Goal: Transaction & Acquisition: Book appointment/travel/reservation

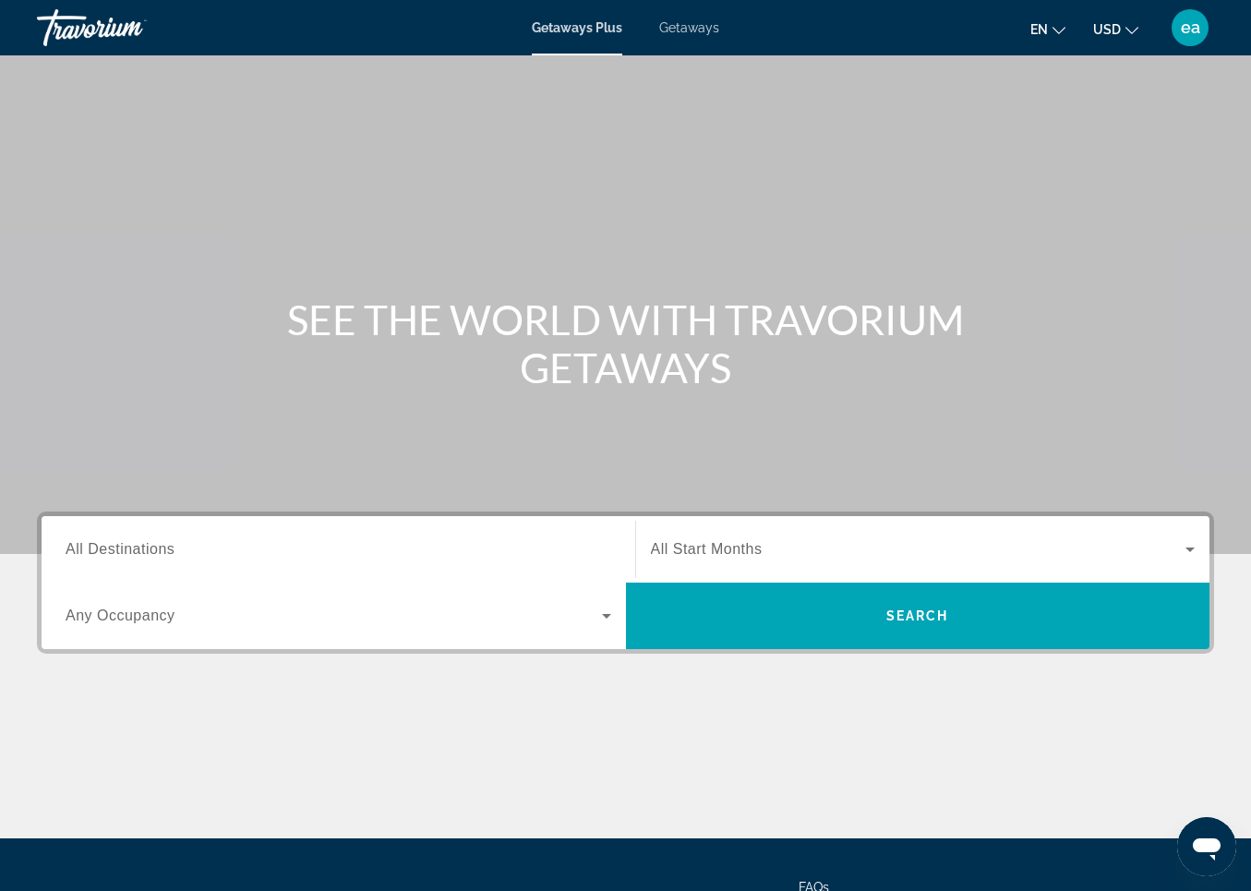
click at [102, 548] on span "All Destinations" at bounding box center [120, 549] width 109 height 16
click at [102, 548] on input "Destination All Destinations" at bounding box center [339, 550] width 546 height 22
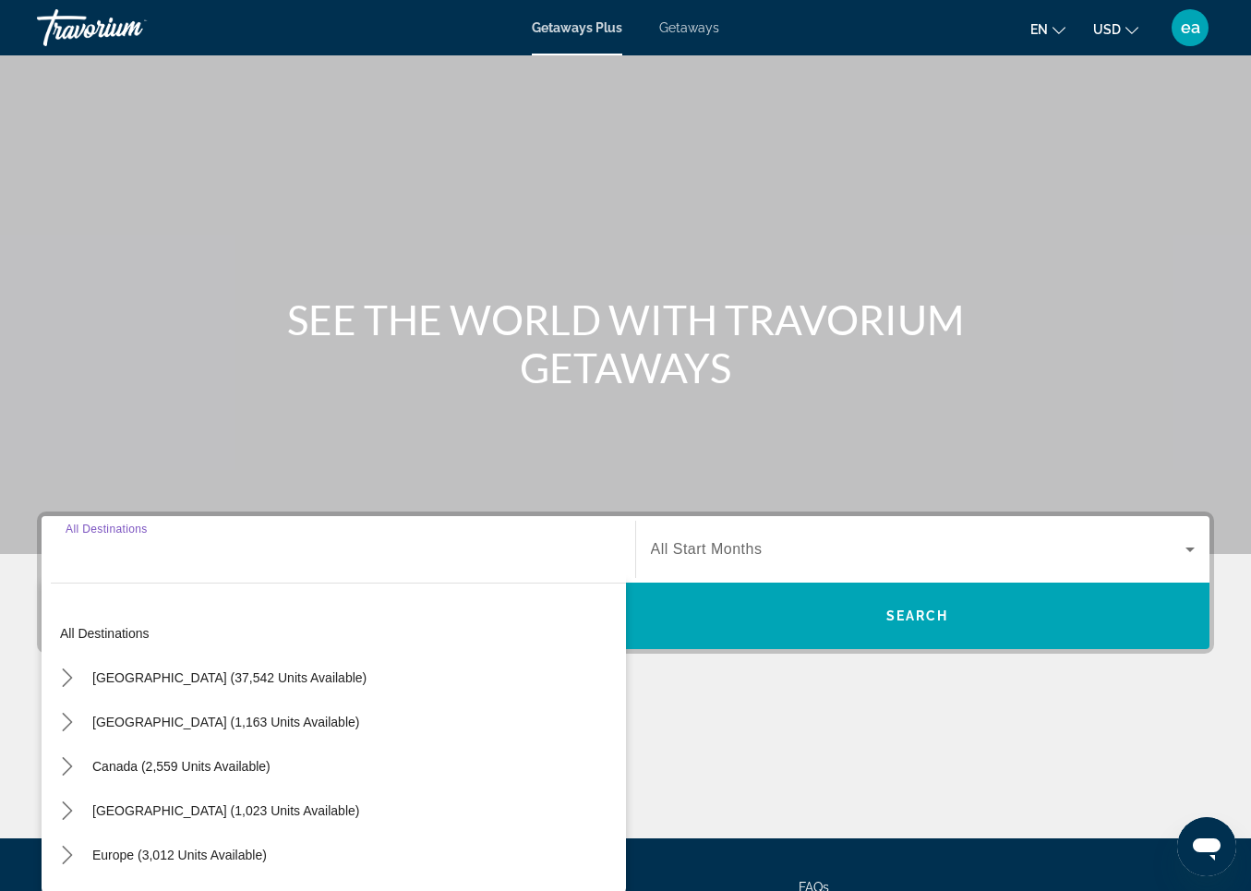
scroll to position [174, 0]
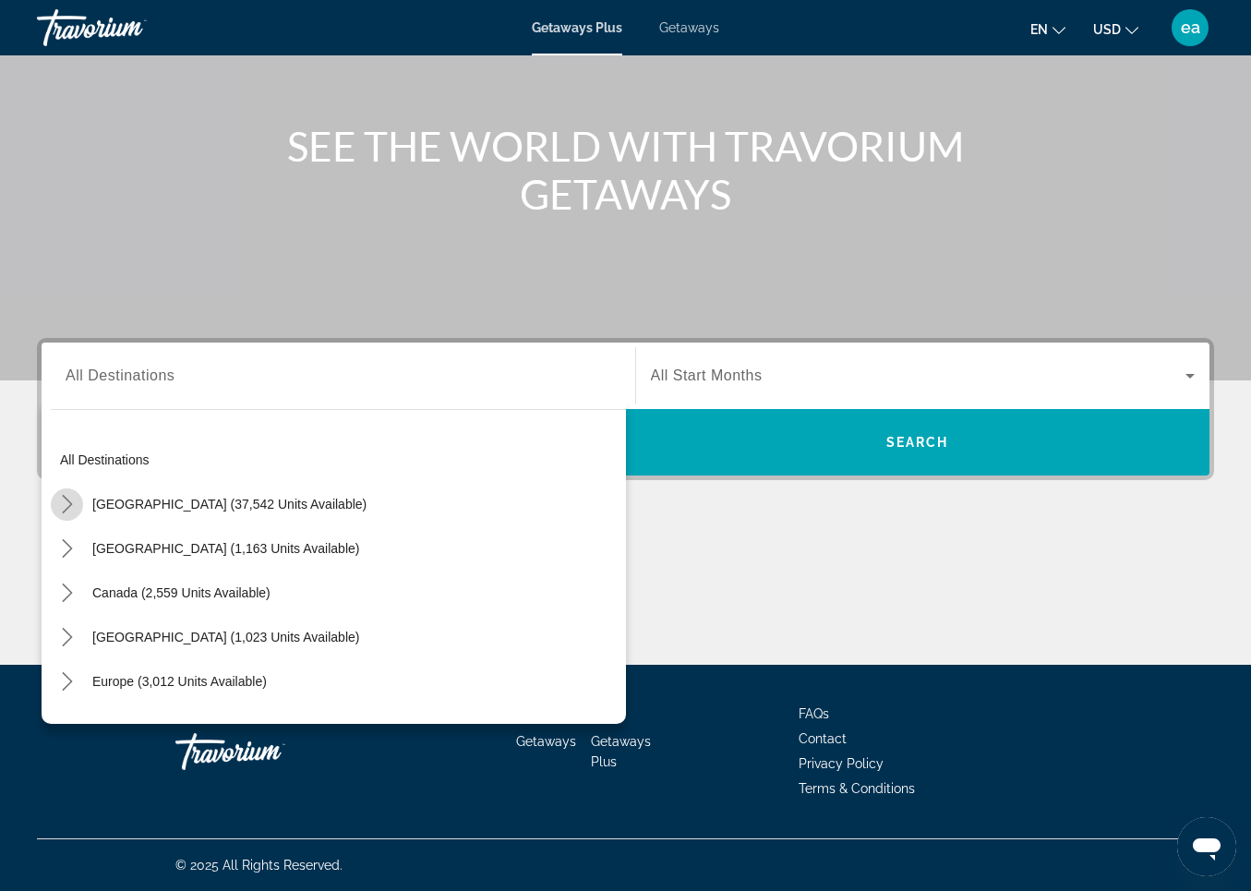
click at [65, 502] on icon "Toggle United States (37,542 units available) submenu" at bounding box center [67, 504] width 18 height 18
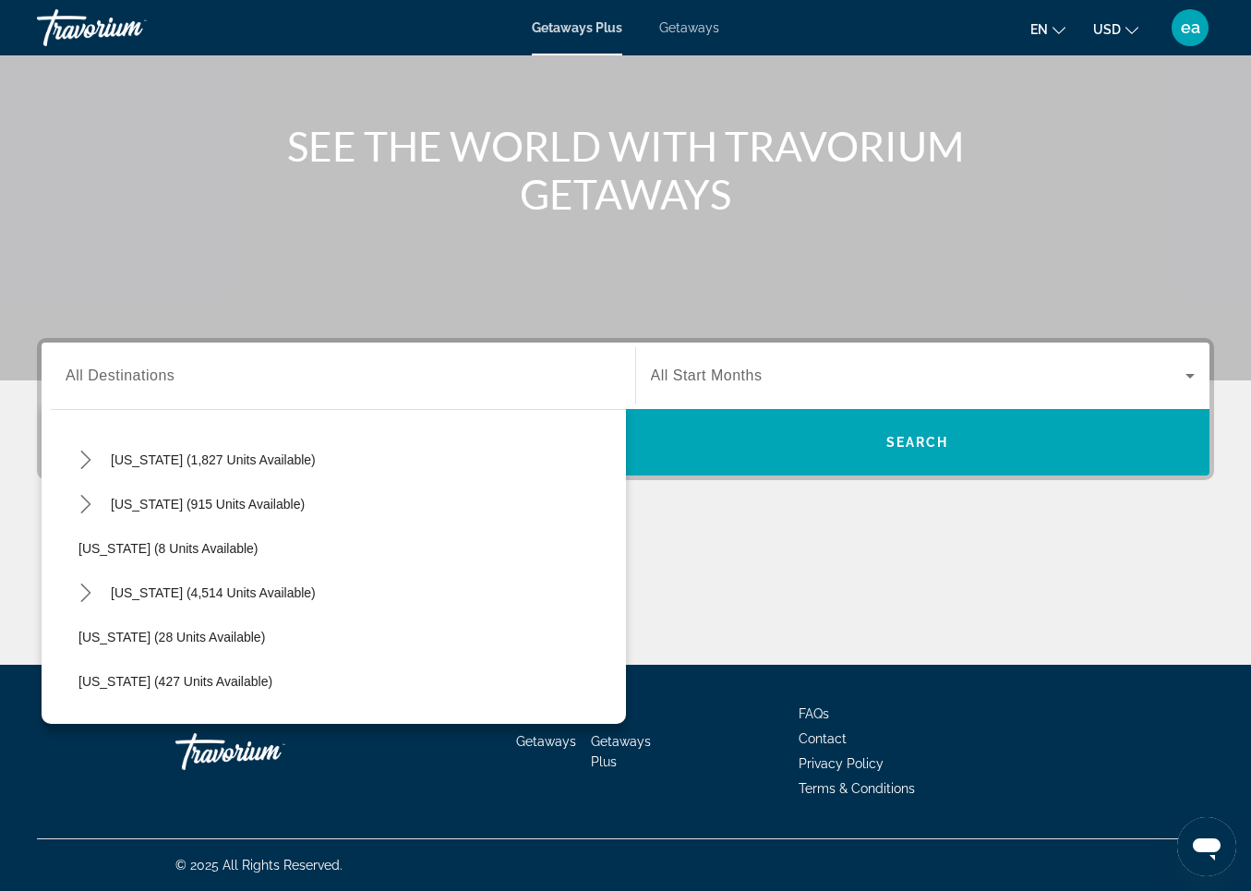
scroll to position [180, 0]
click at [92, 591] on icon "Toggle Florida (4,514 units available) submenu" at bounding box center [86, 590] width 18 height 18
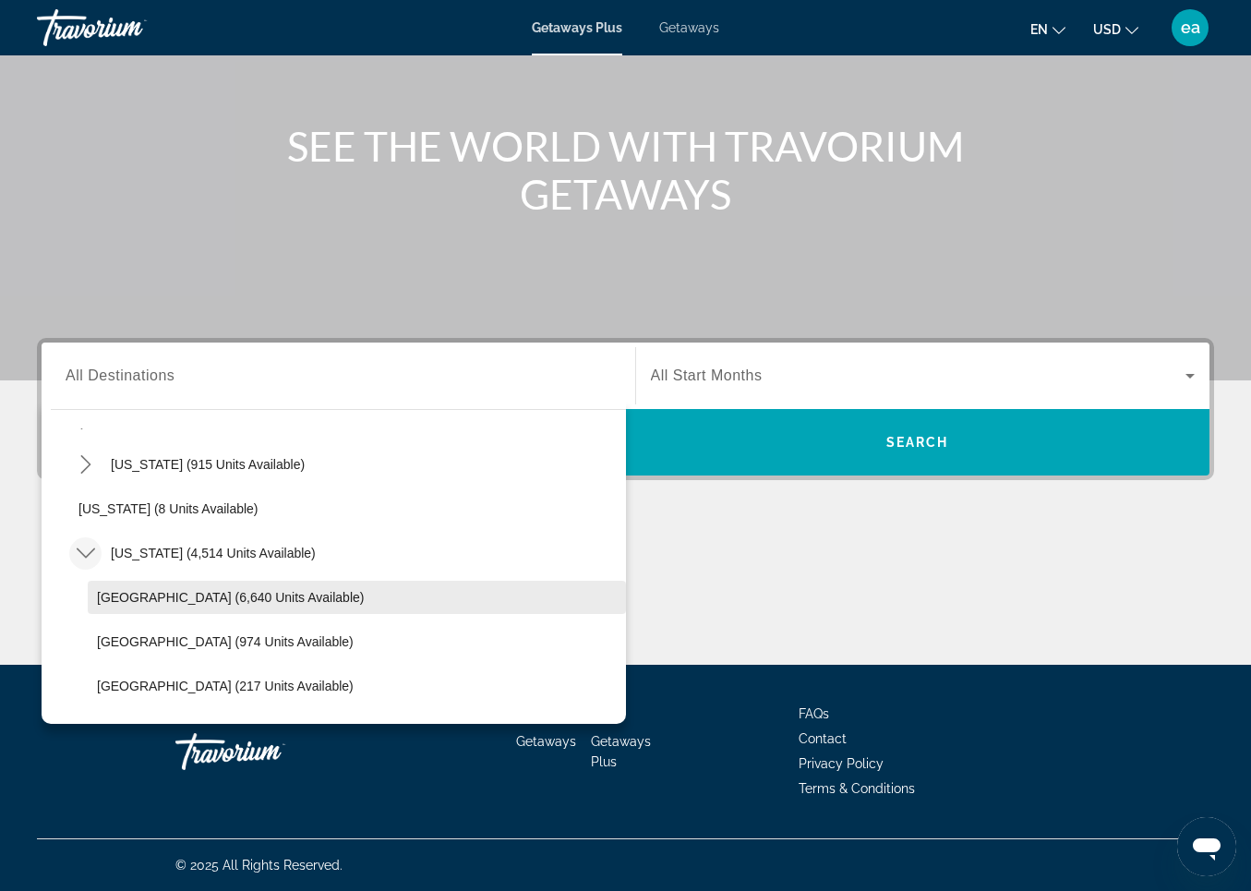
scroll to position [232, 0]
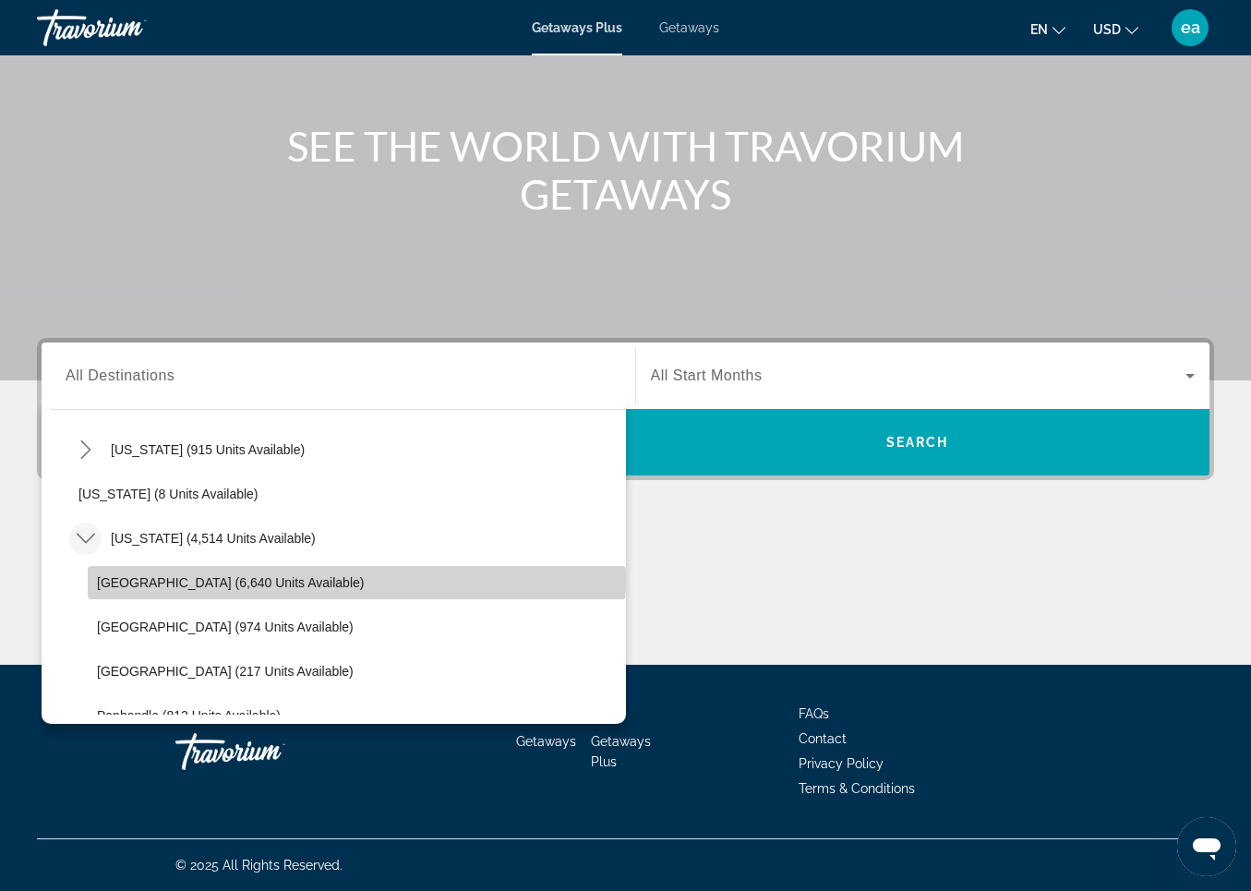
click at [119, 579] on span "Orlando & Disney Area (6,640 units available)" at bounding box center [230, 582] width 267 height 15
type input "**********"
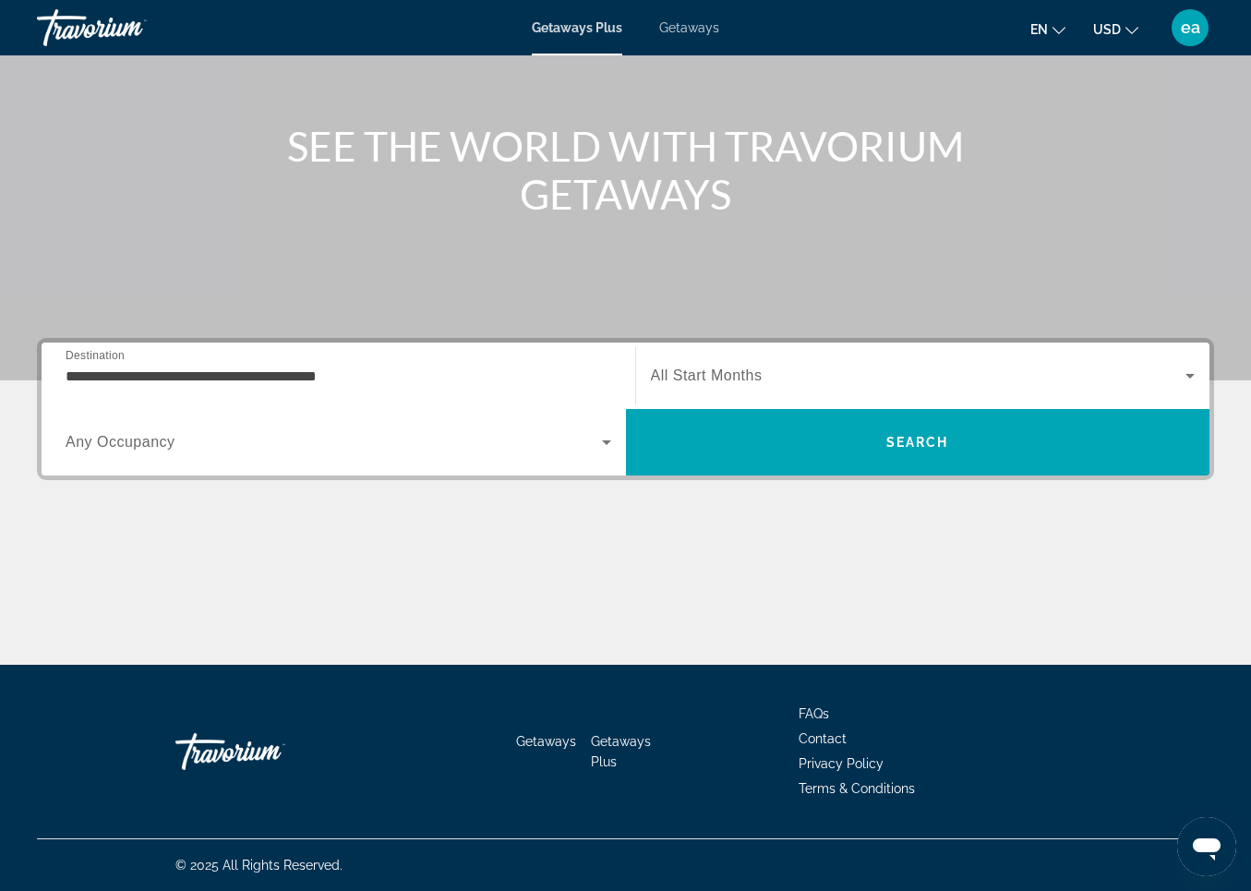
click at [133, 441] on span "Any Occupancy" at bounding box center [121, 442] width 110 height 16
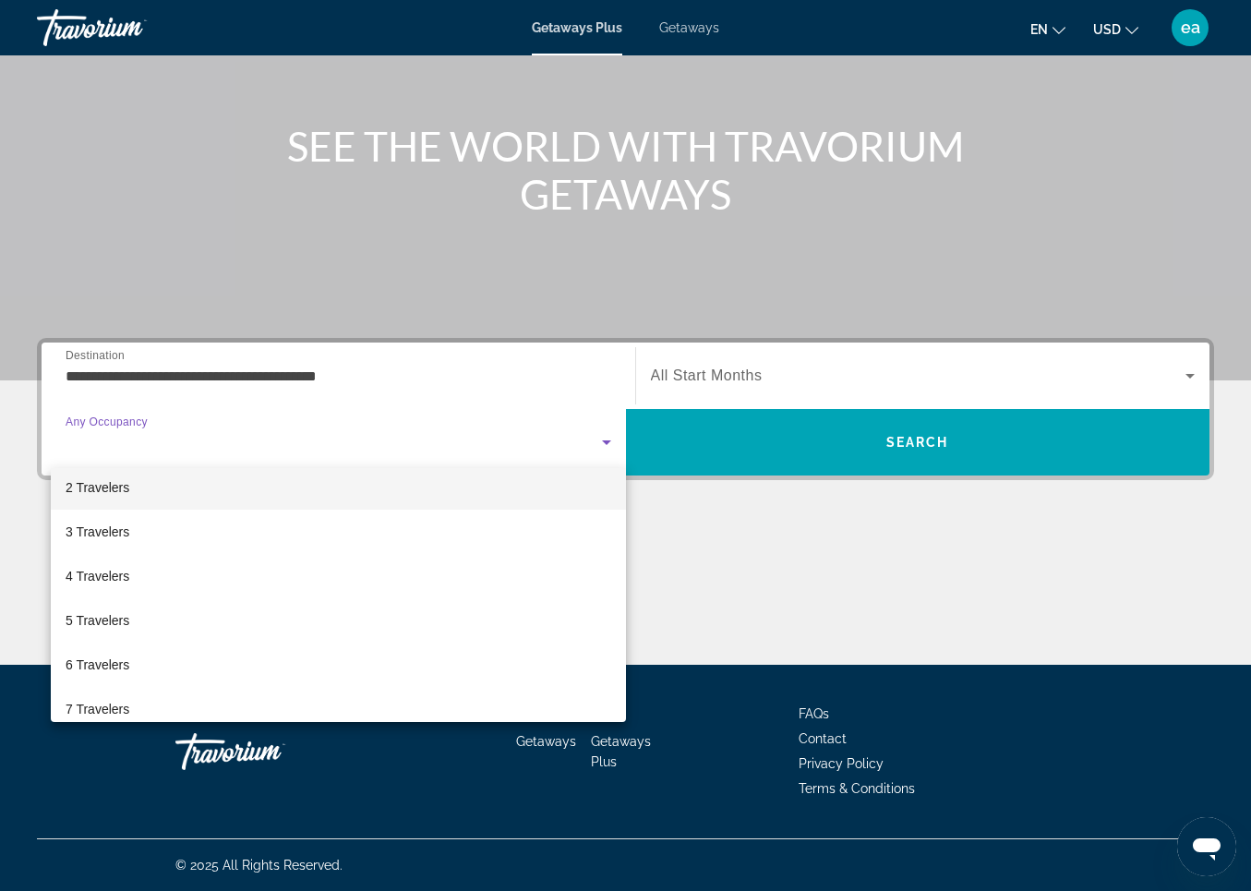
scroll to position [70, 0]
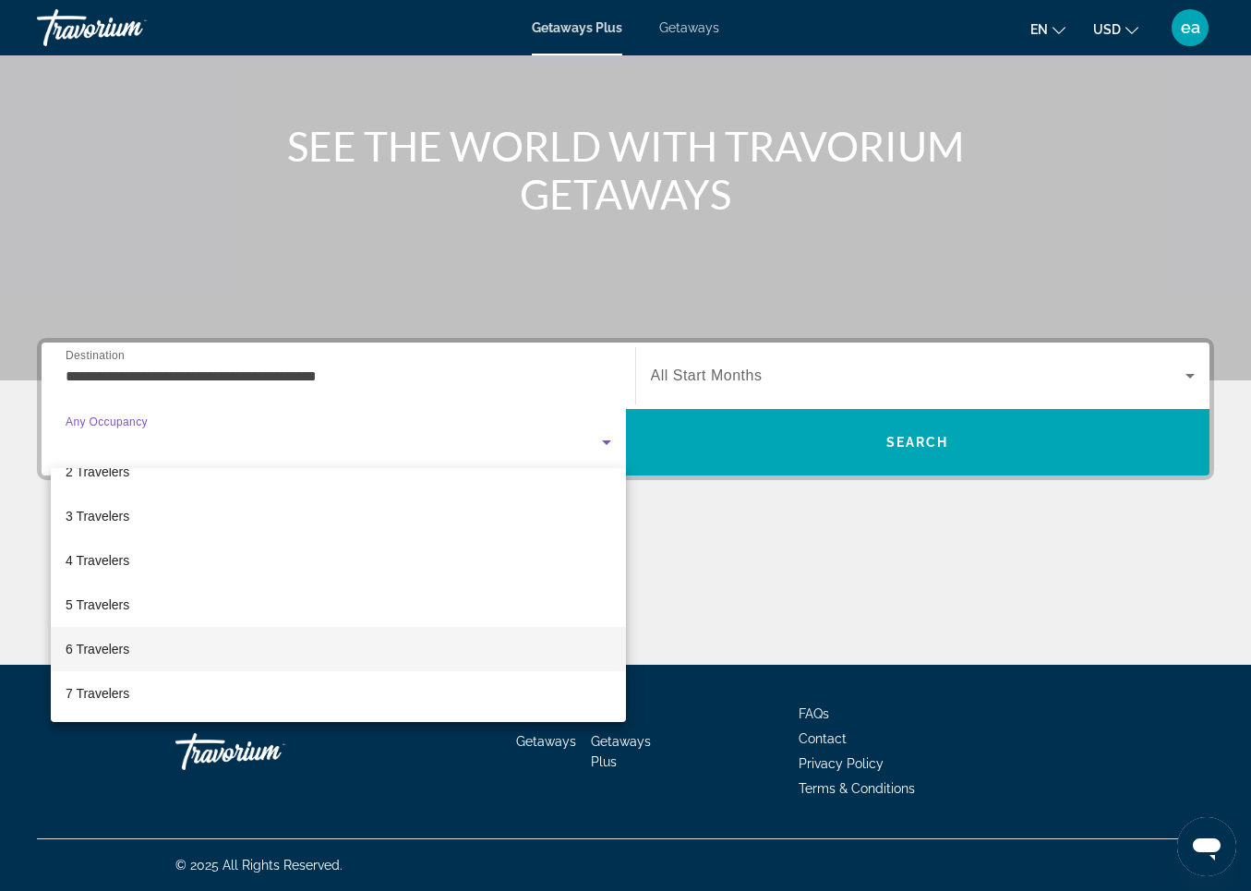
click at [82, 645] on span "6 Travelers" at bounding box center [98, 649] width 64 height 22
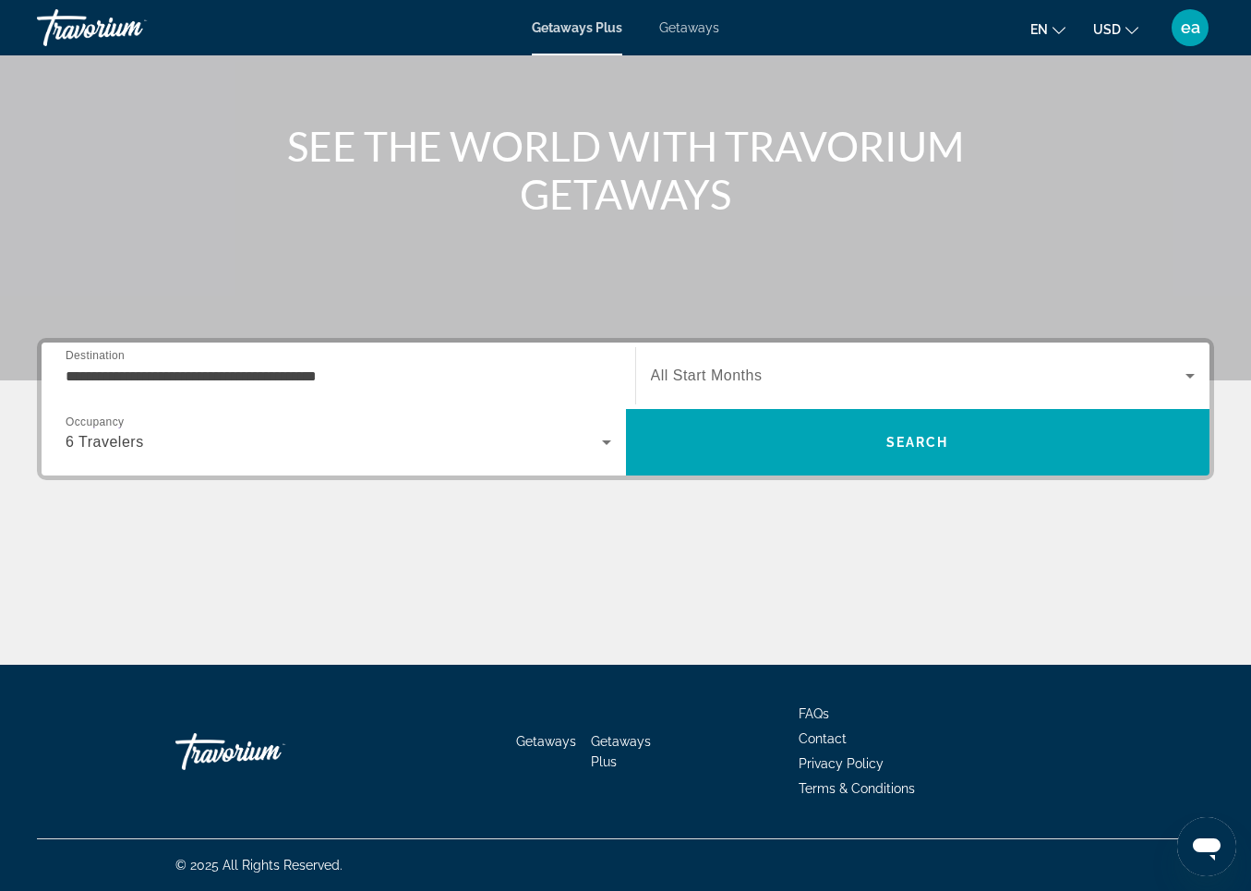
click at [684, 376] on span "All Start Months" at bounding box center [707, 376] width 112 height 16
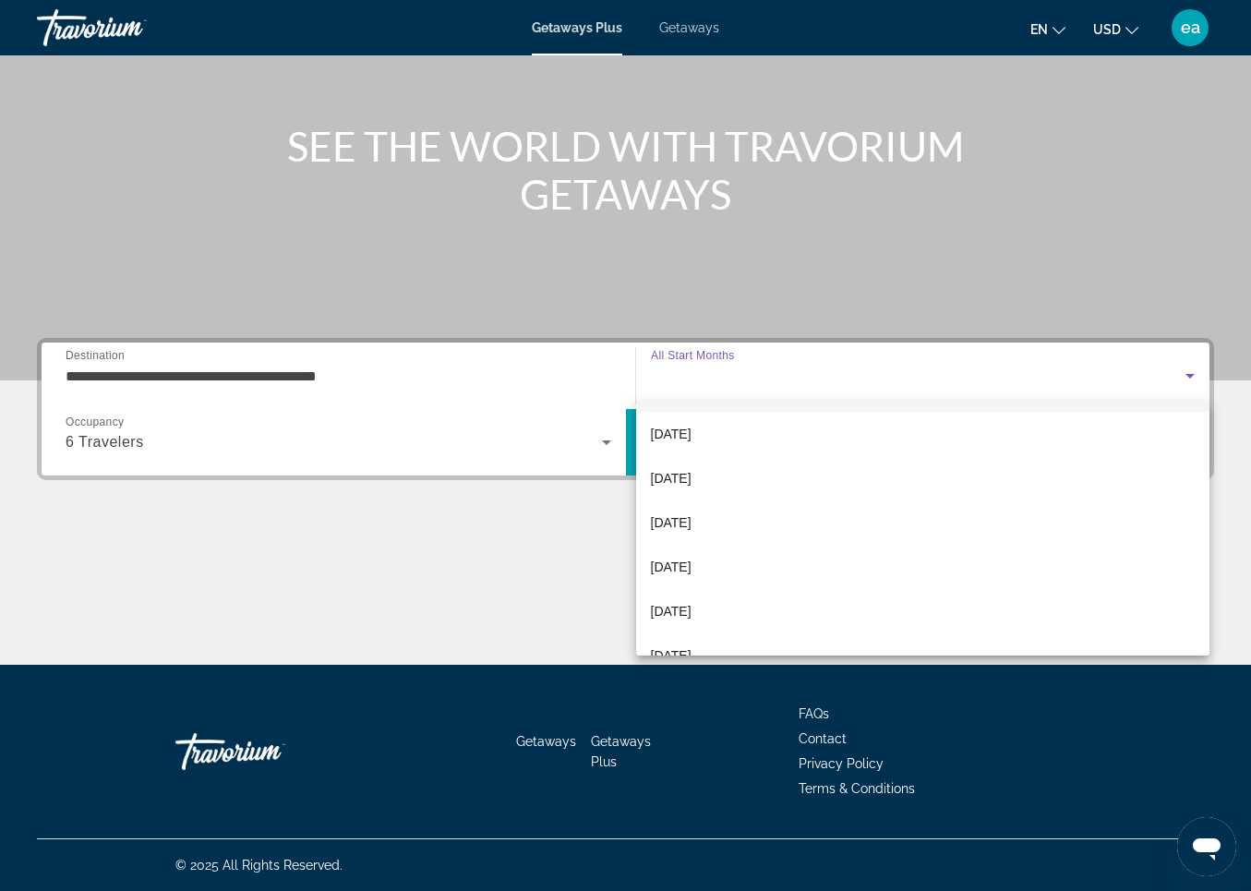
scroll to position [116, 0]
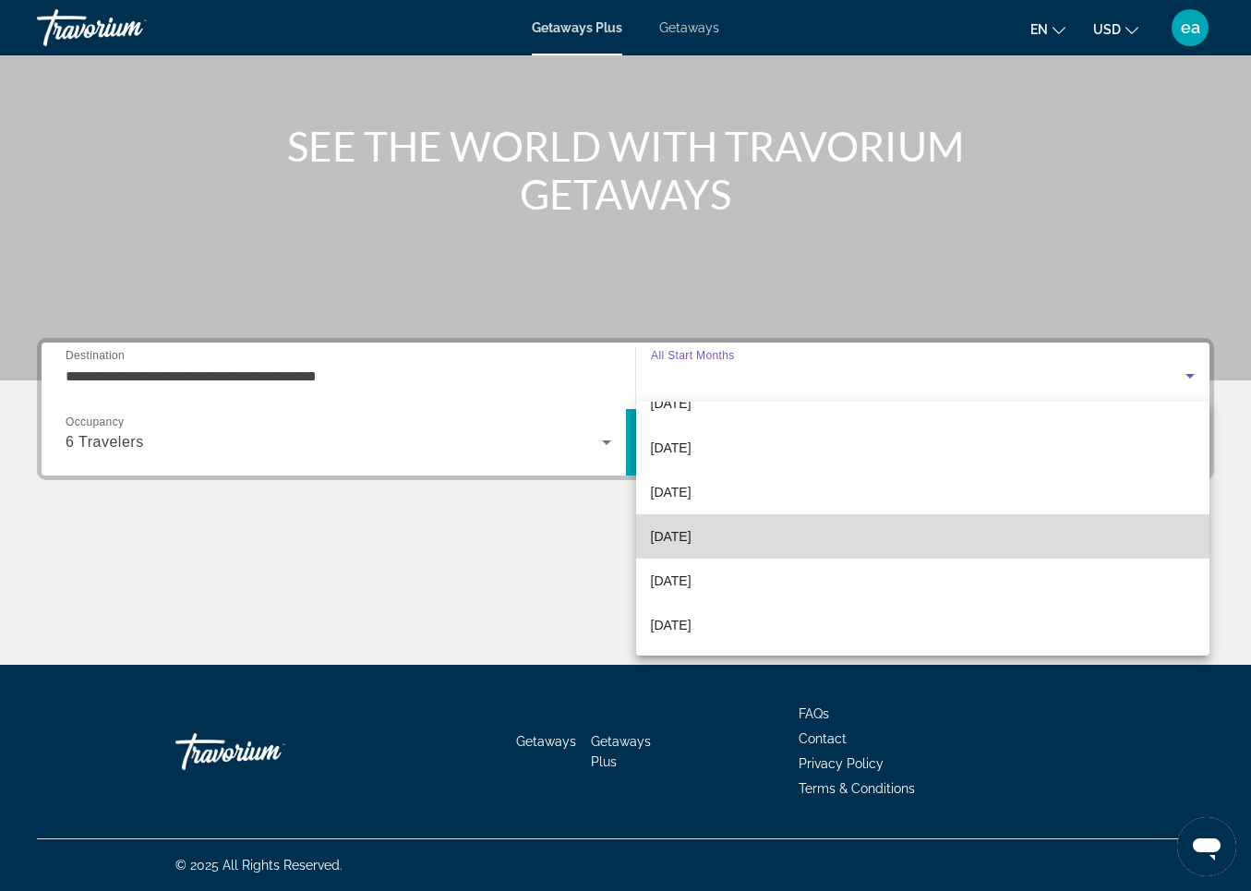
click at [676, 534] on span "[DATE]" at bounding box center [671, 537] width 41 height 22
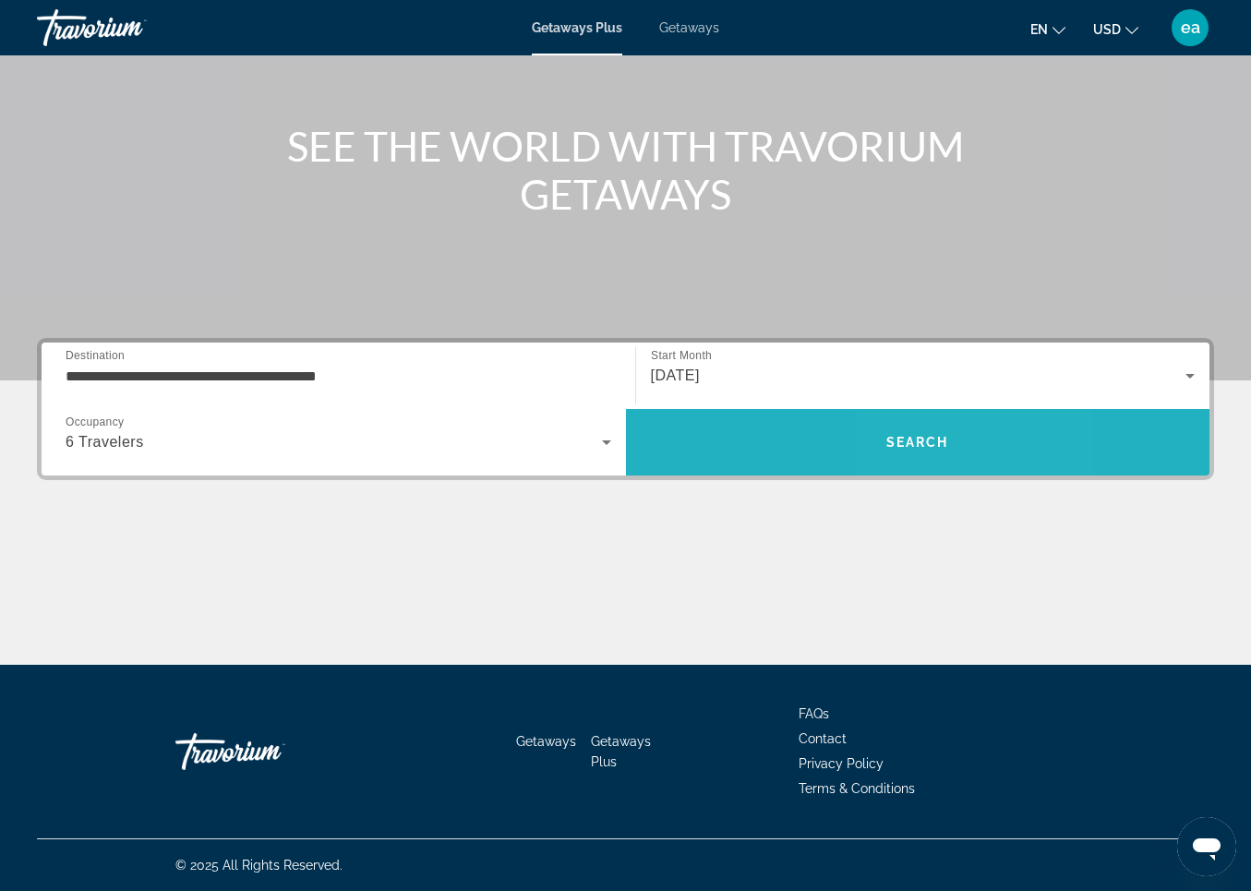
click at [917, 439] on span "Search" at bounding box center [918, 442] width 63 height 15
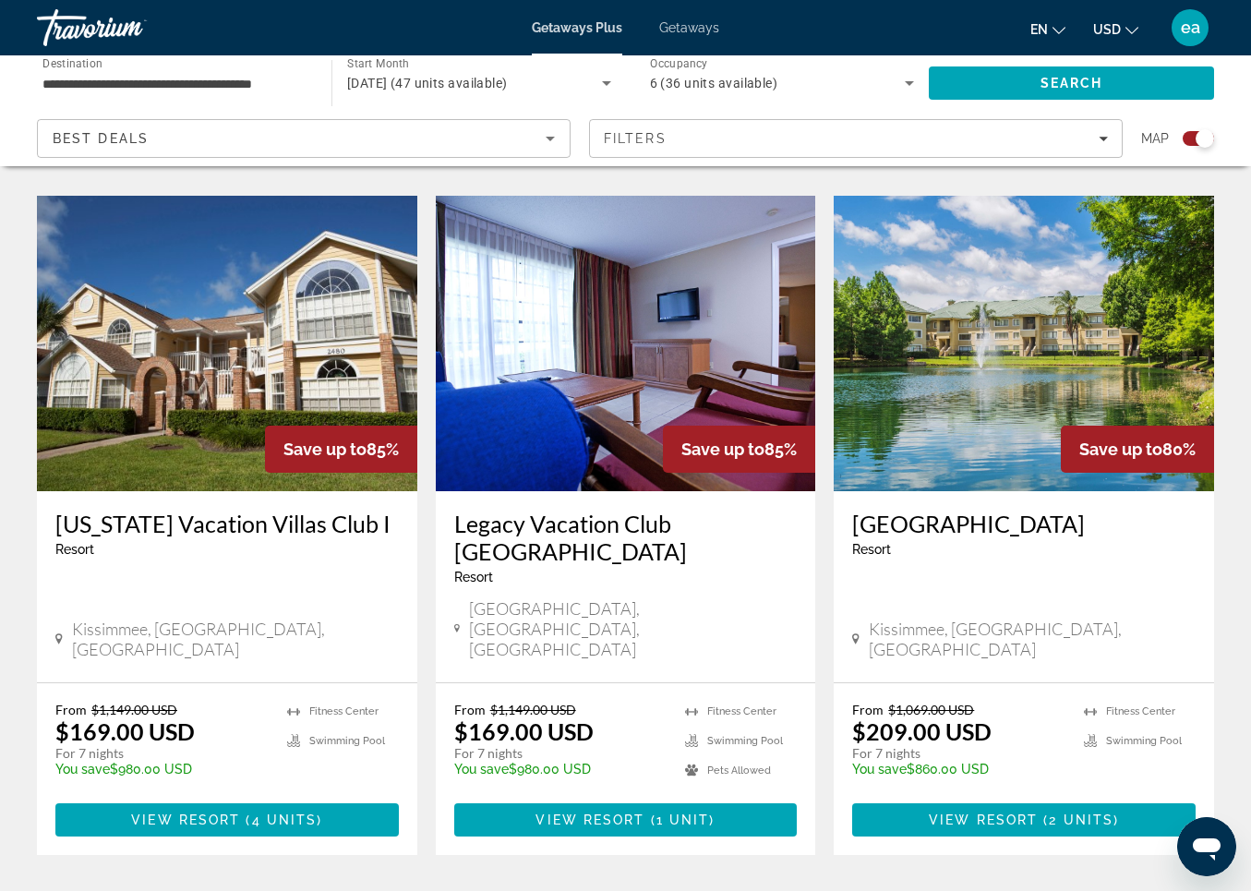
scroll to position [2633, 0]
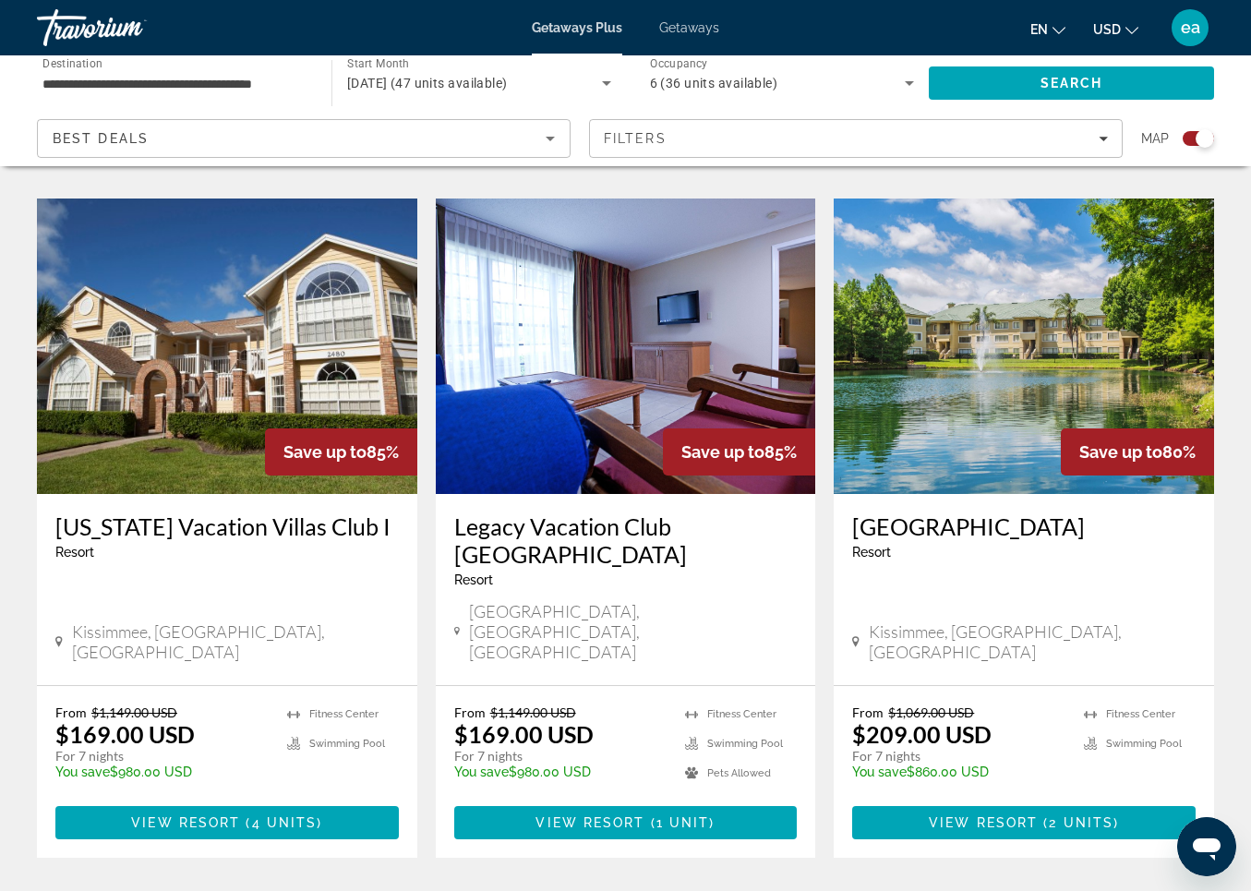
click at [1072, 271] on img "Main content" at bounding box center [1024, 347] width 381 height 296
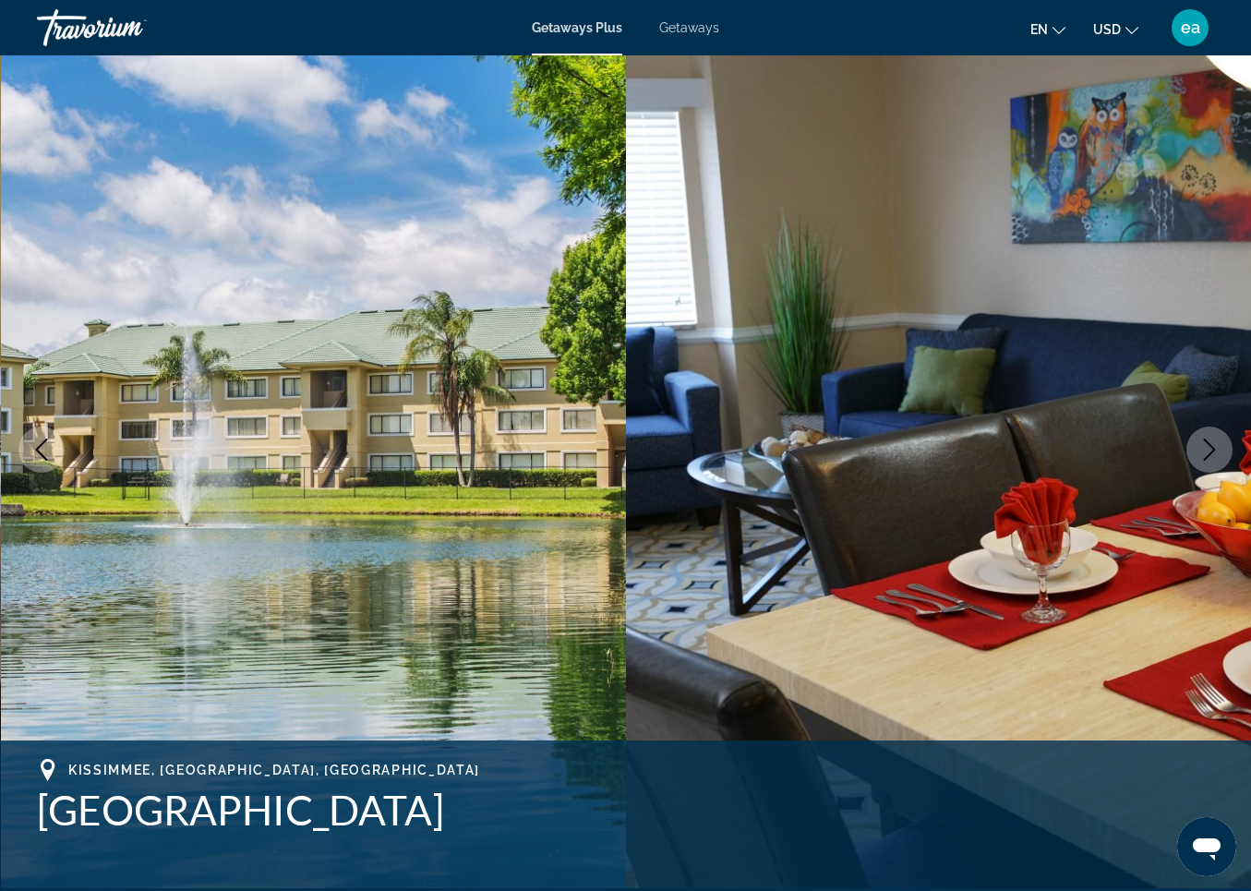
scroll to position [44, 0]
click at [814, 447] on img "Main content" at bounding box center [939, 449] width 626 height 877
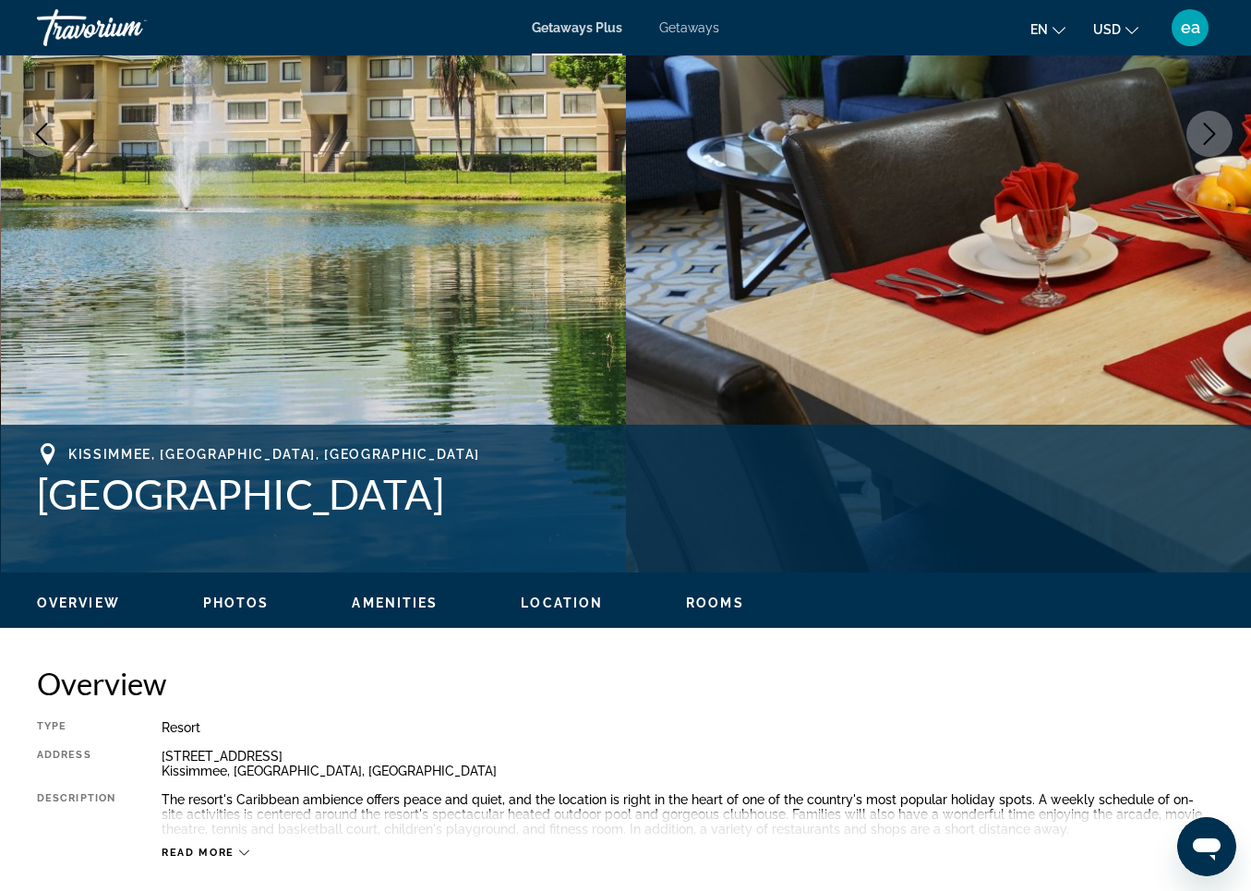
scroll to position [364, 0]
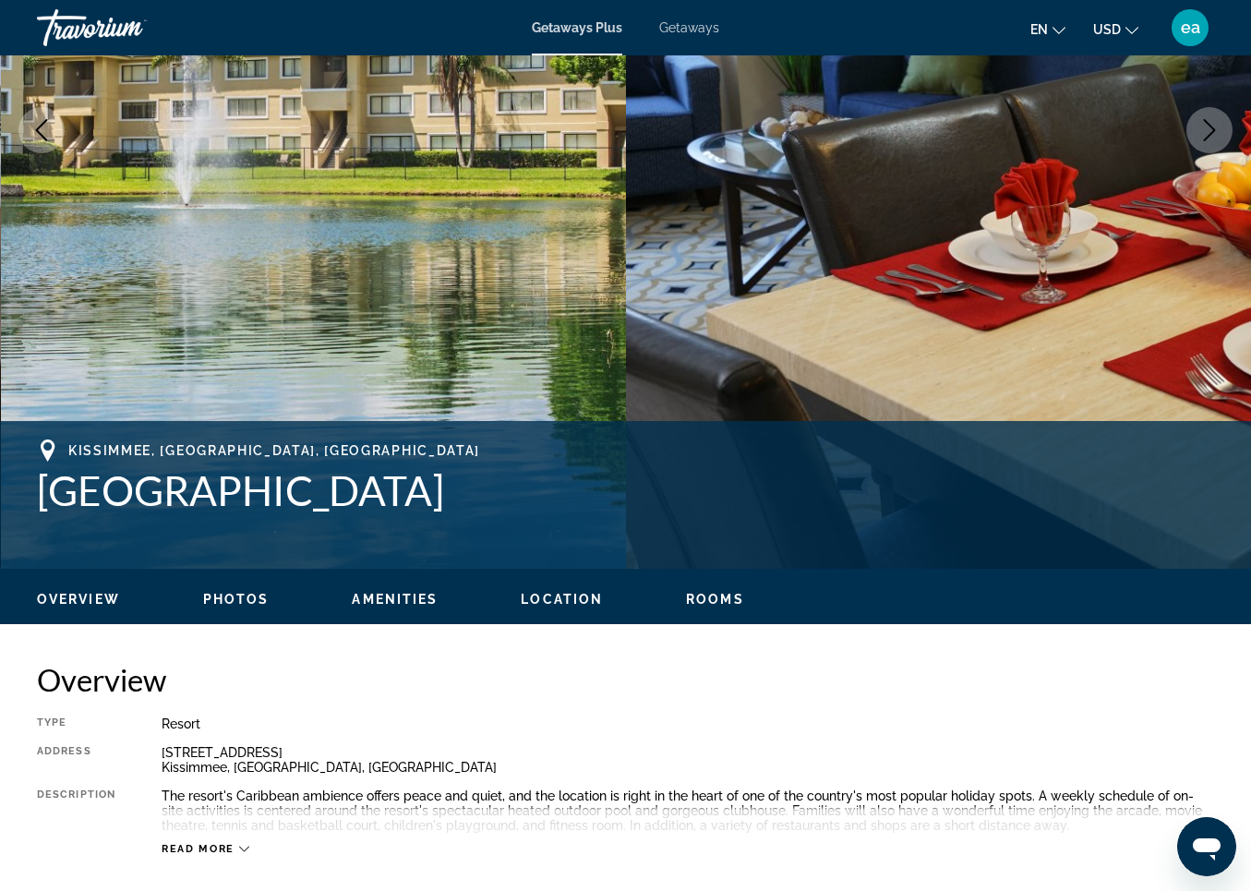
click at [232, 597] on span "Photos" at bounding box center [236, 599] width 66 height 15
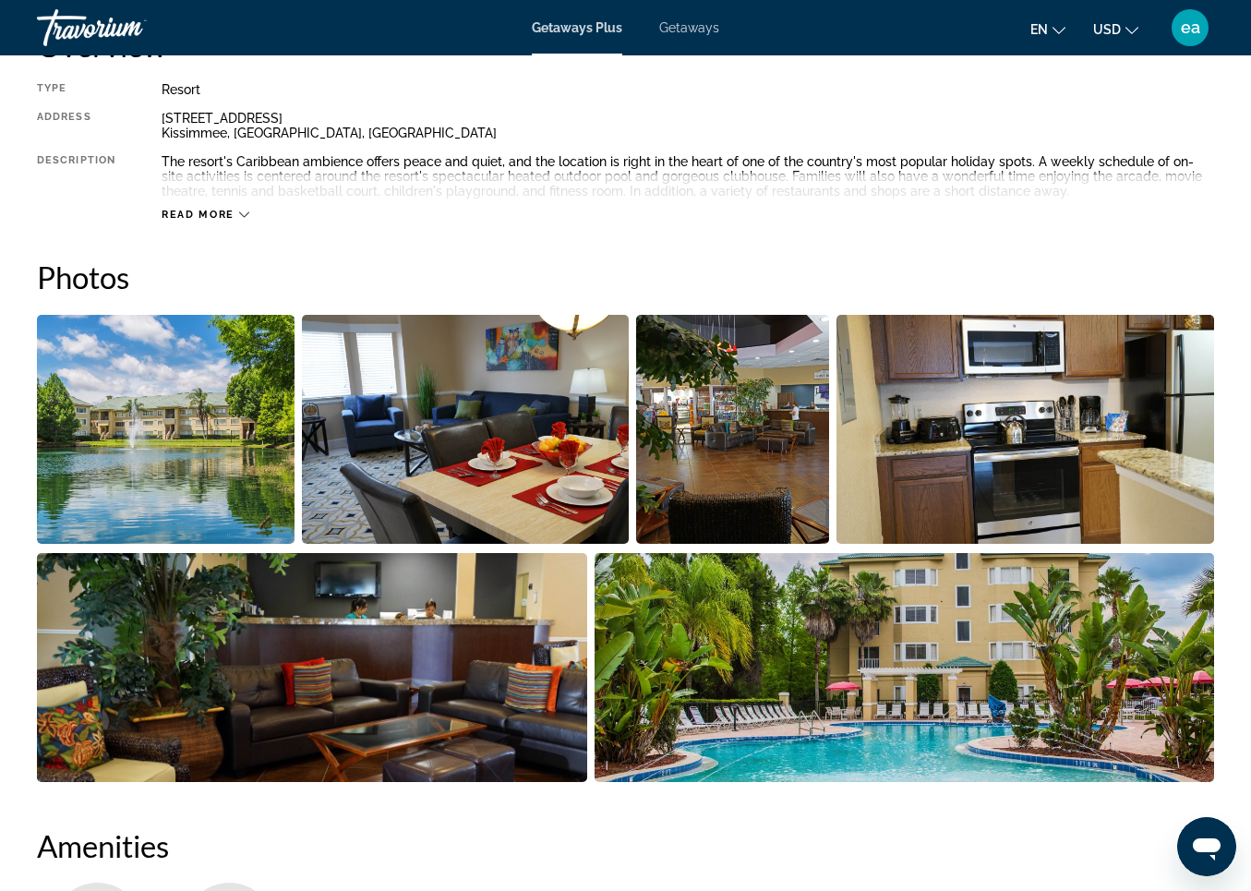
scroll to position [1146, 0]
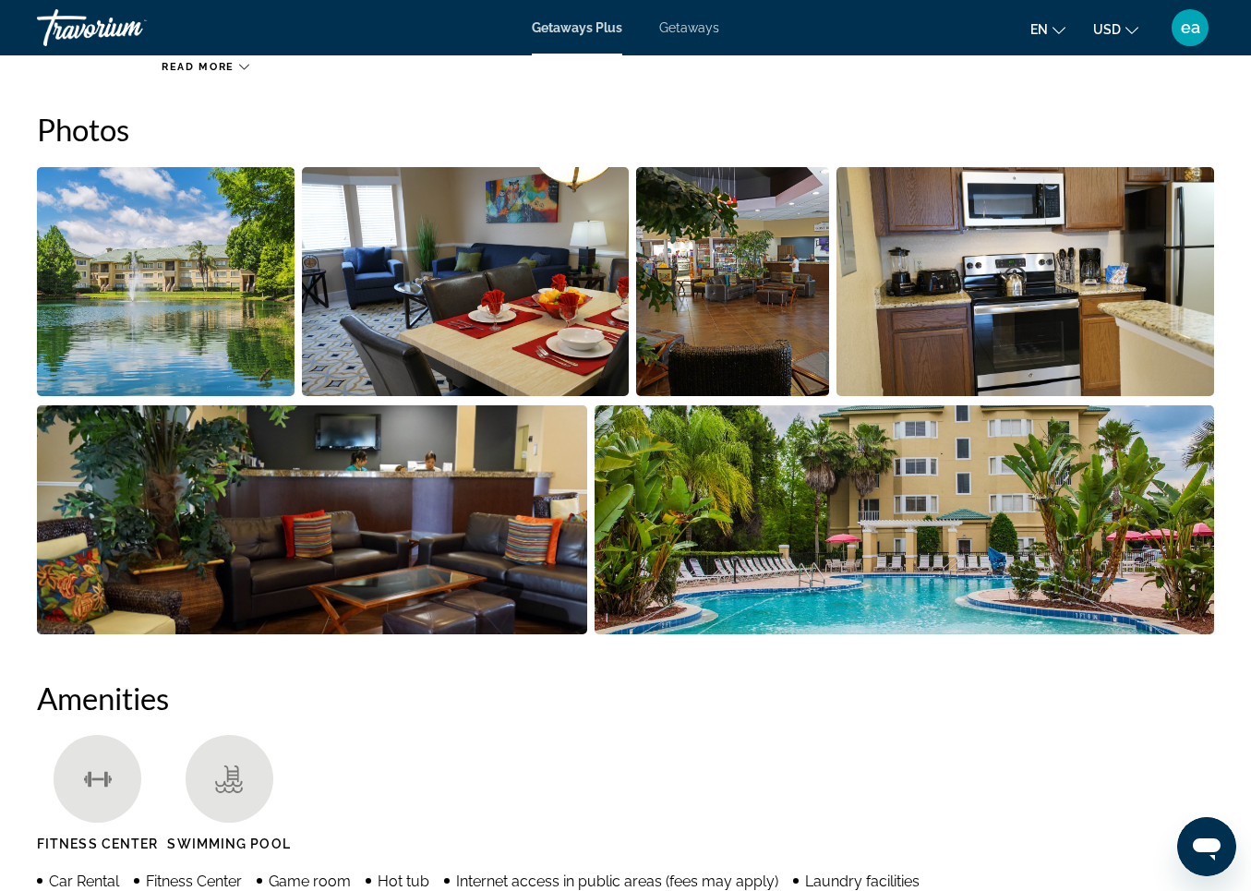
click at [156, 288] on img "Open full-screen image slider" at bounding box center [166, 281] width 258 height 229
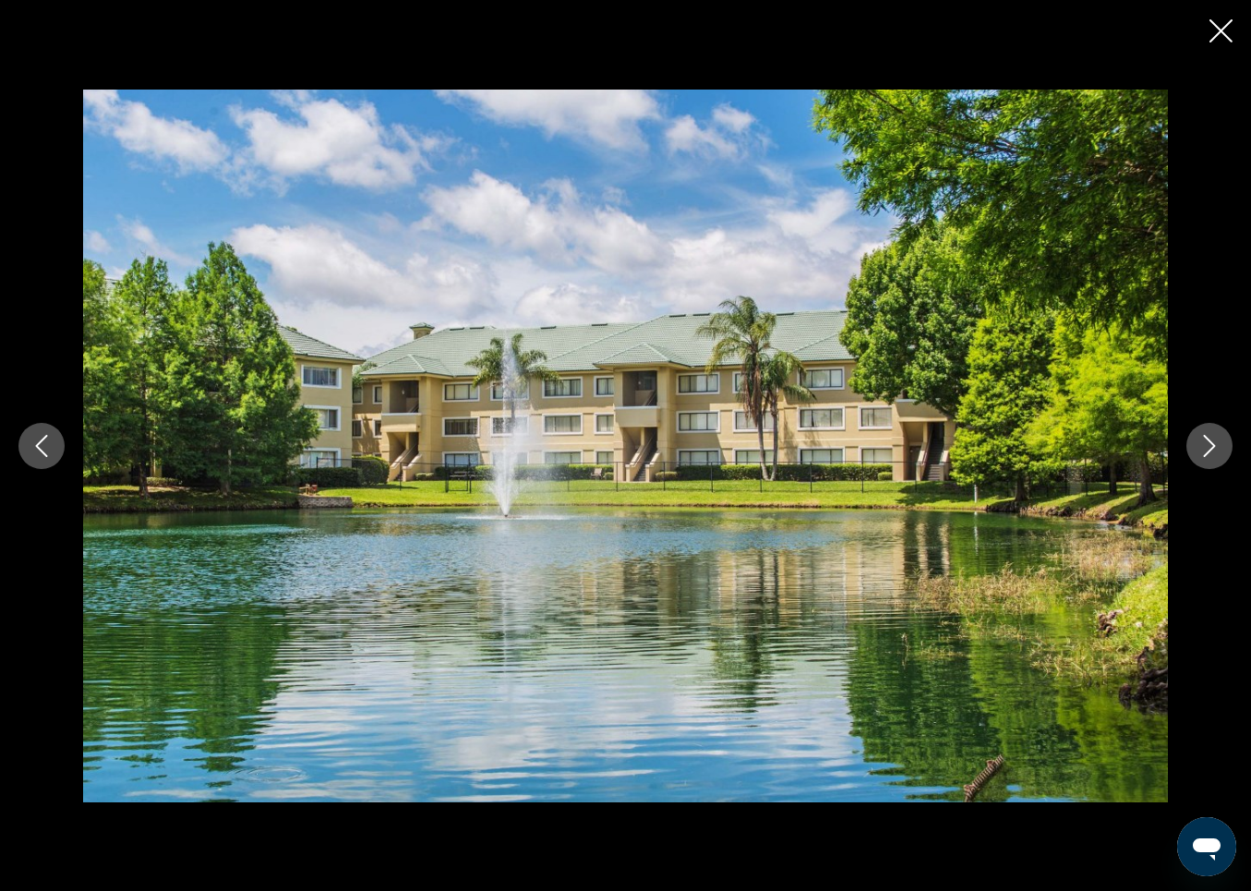
click at [1208, 441] on icon "Next image" at bounding box center [1210, 446] width 22 height 22
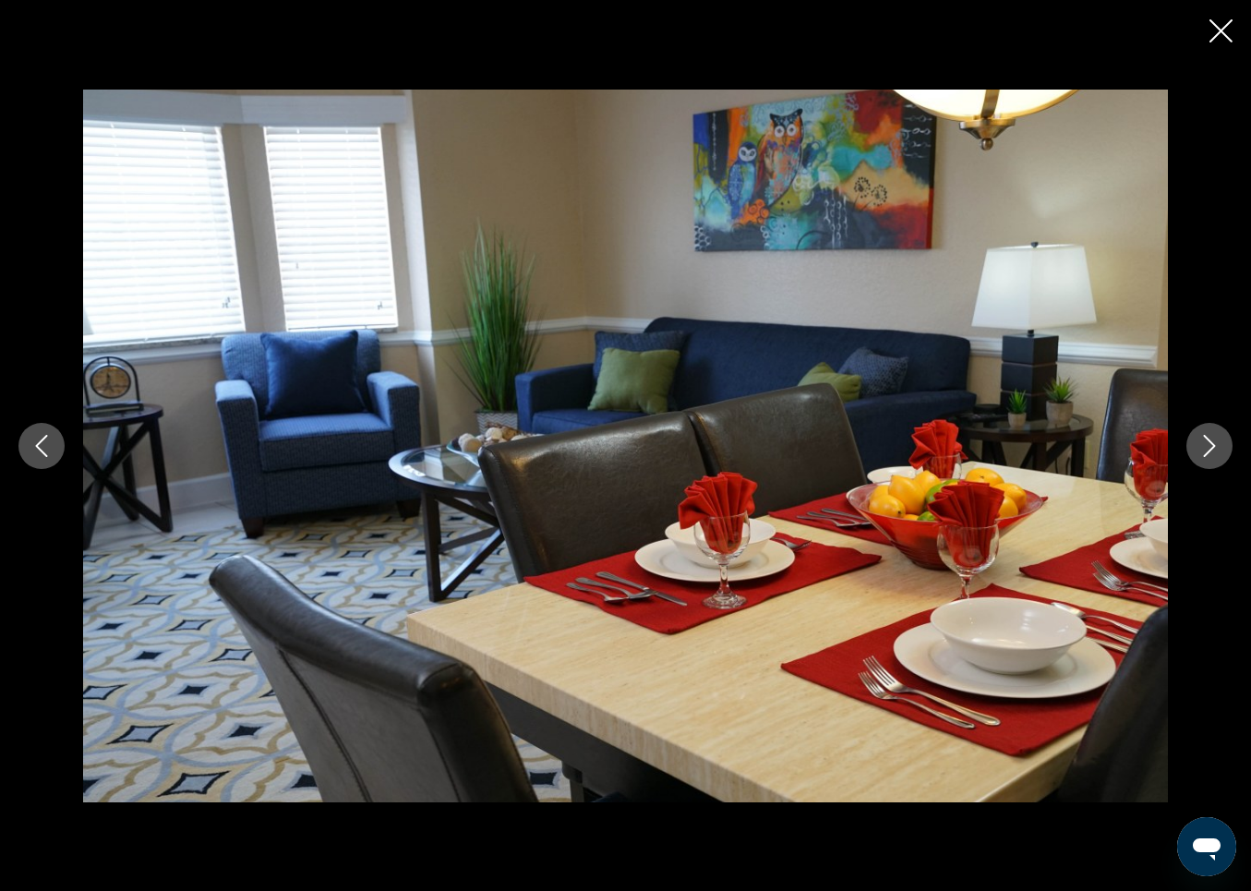
click at [1208, 441] on icon "Next image" at bounding box center [1210, 446] width 22 height 22
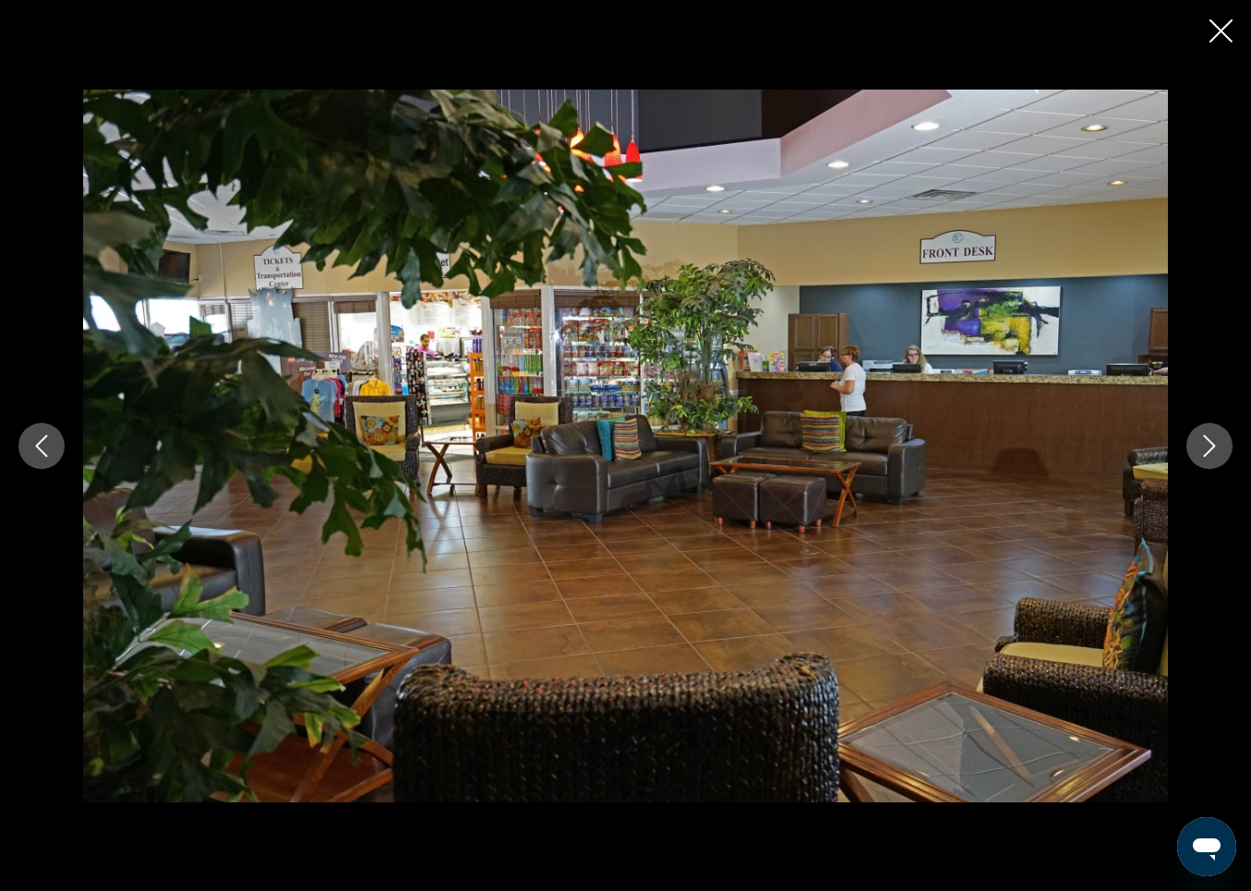
click at [1208, 441] on icon "Next image" at bounding box center [1210, 446] width 22 height 22
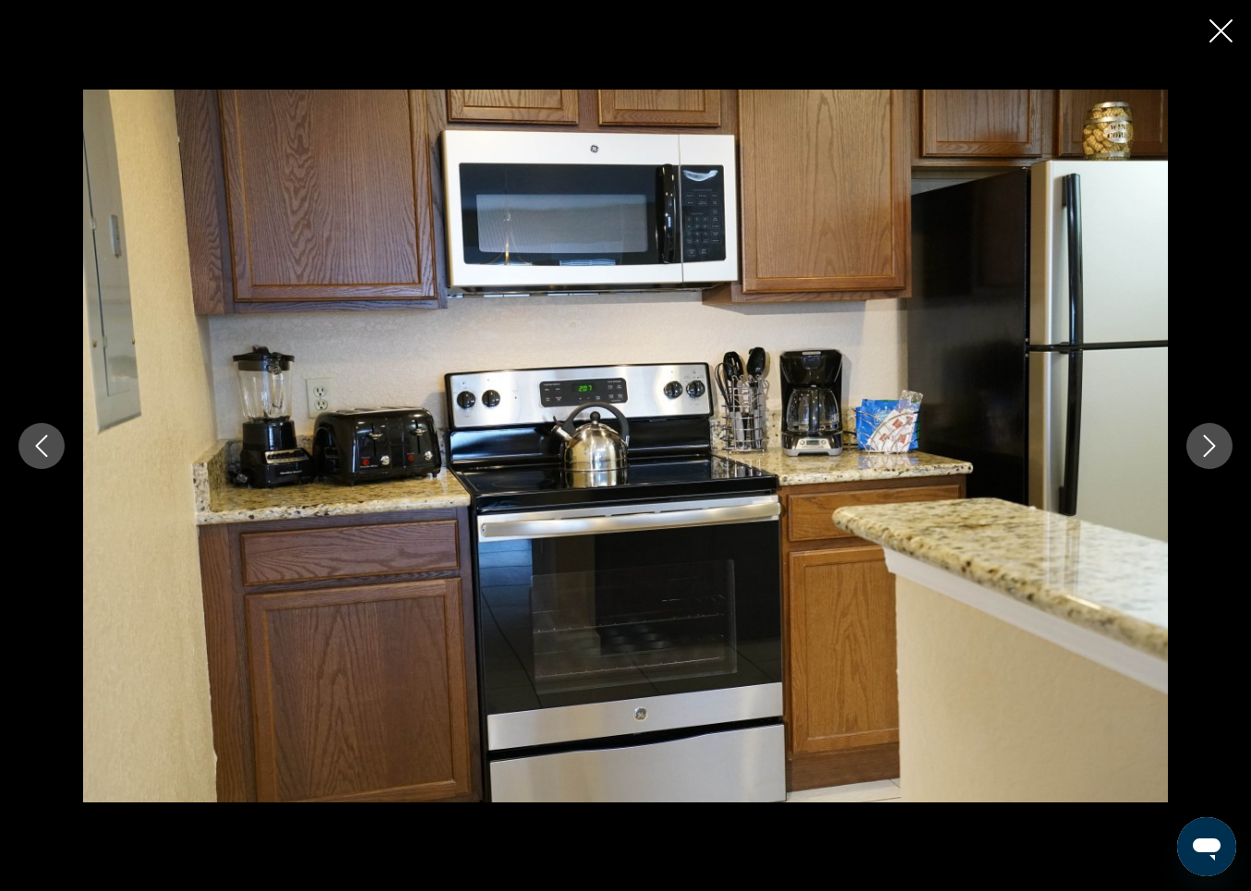
click at [1208, 441] on icon "Next image" at bounding box center [1210, 446] width 22 height 22
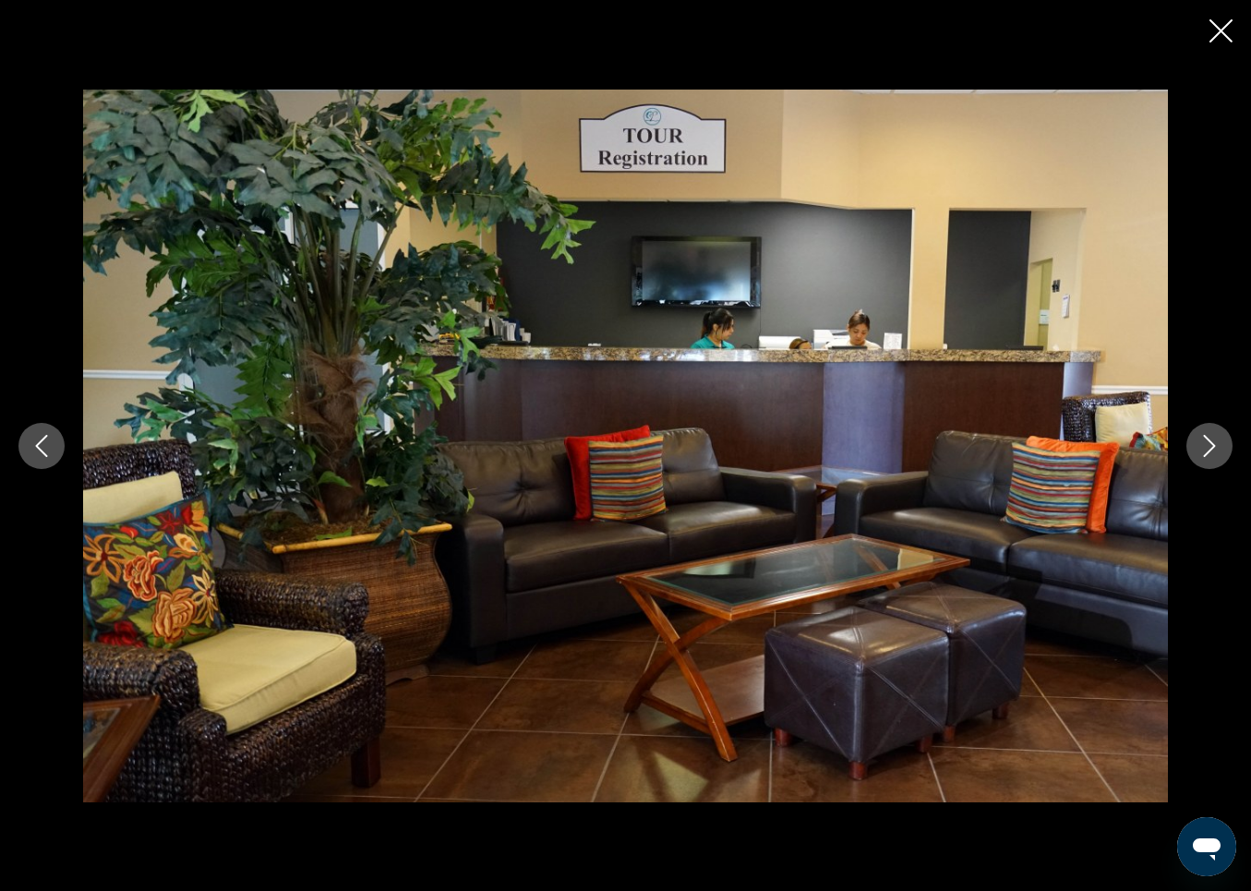
click at [1208, 441] on icon "Next image" at bounding box center [1210, 446] width 22 height 22
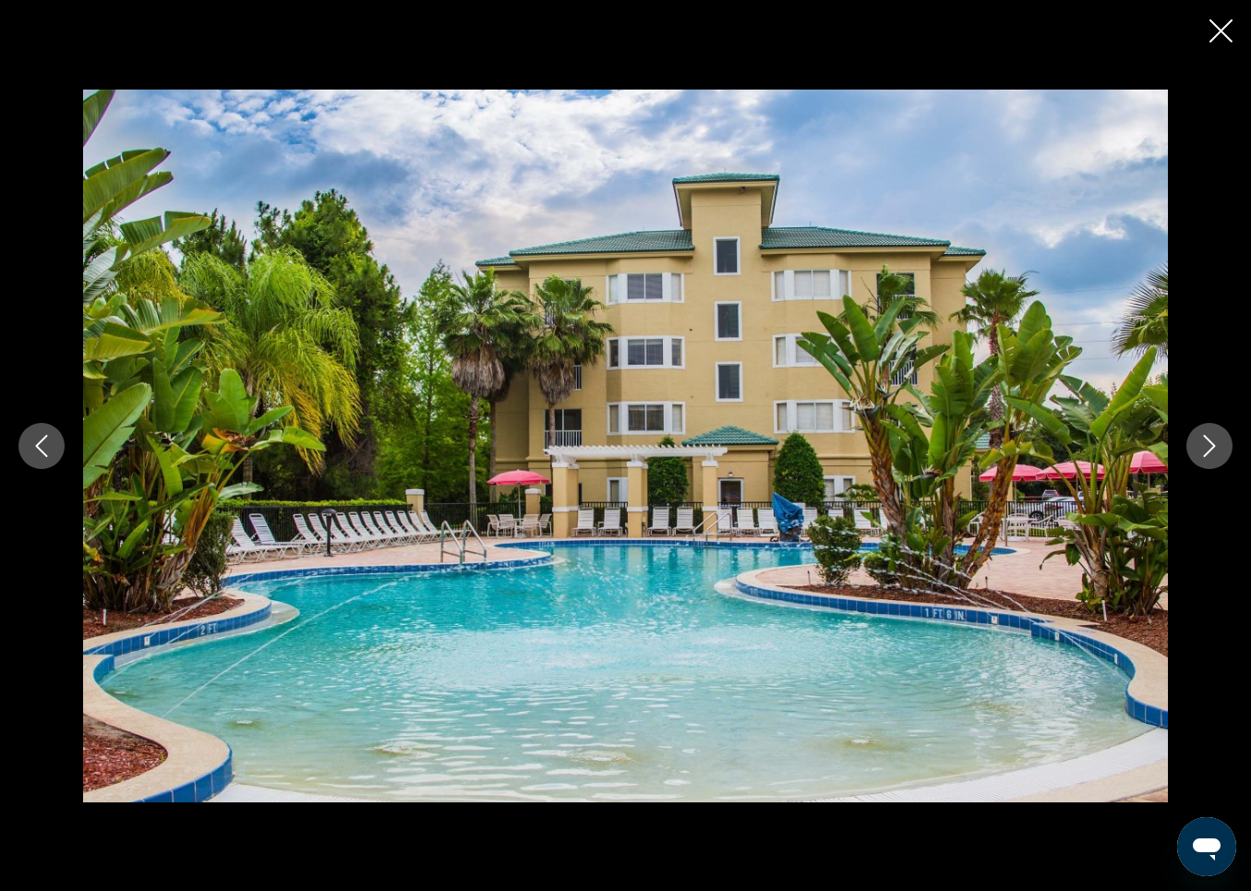
click at [1208, 441] on icon "Next image" at bounding box center [1210, 446] width 22 height 22
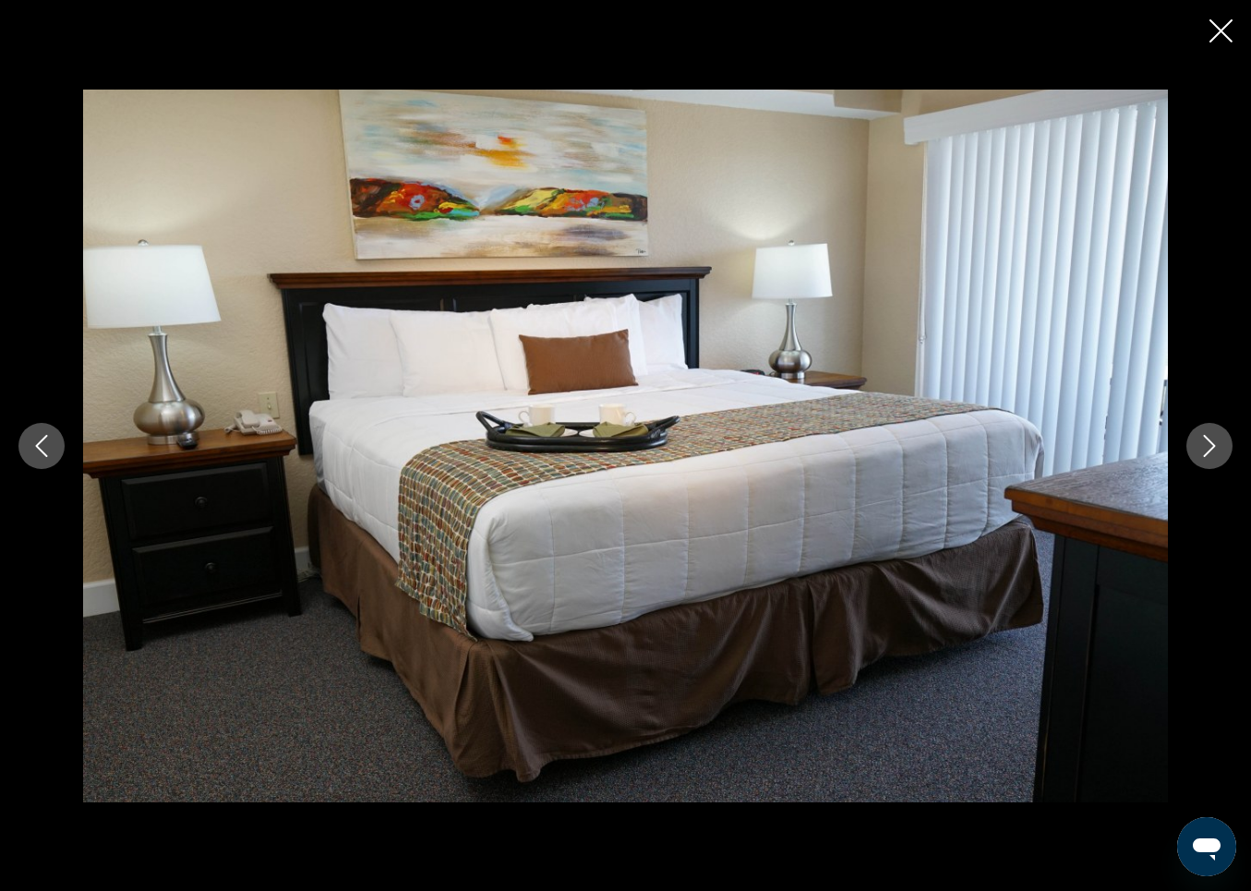
click at [1208, 441] on icon "Next image" at bounding box center [1210, 446] width 22 height 22
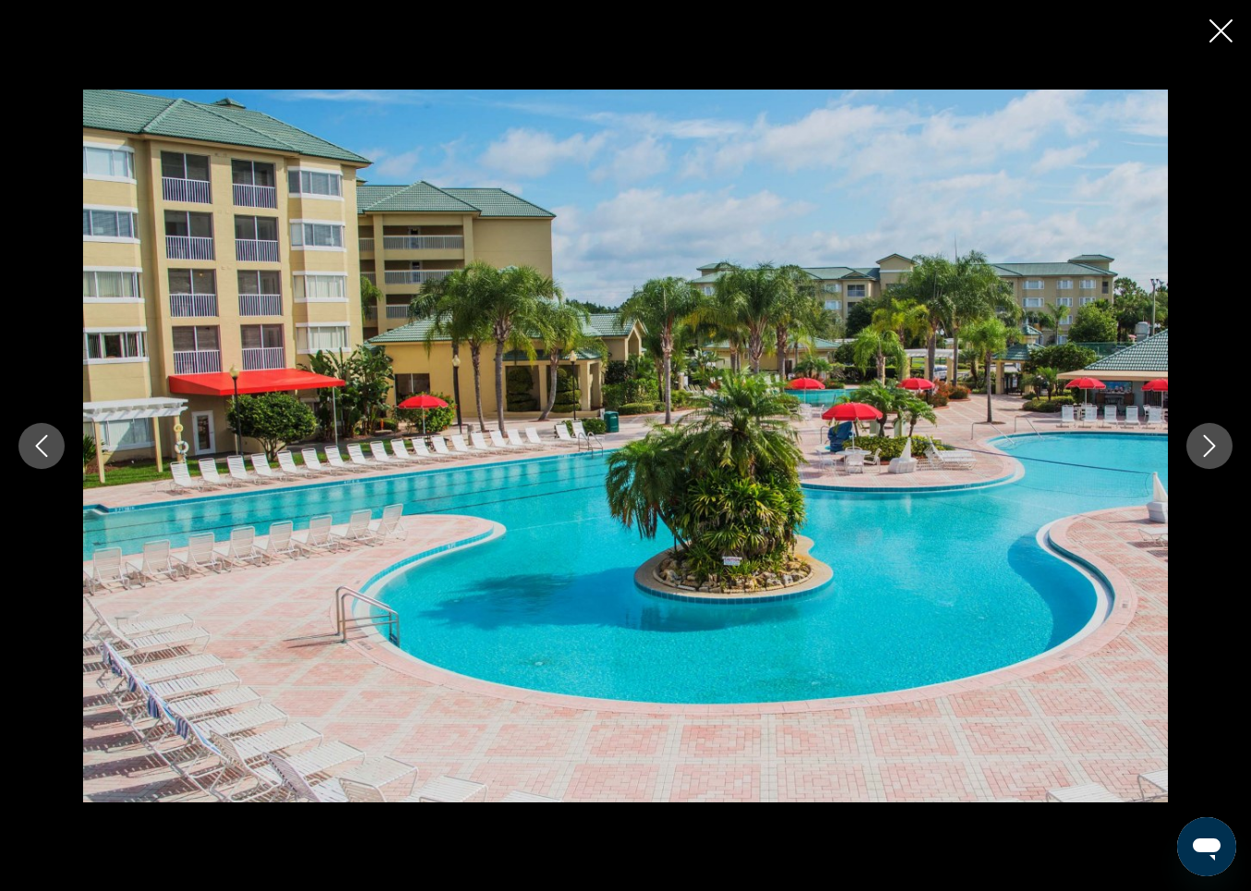
click at [1208, 441] on icon "Next image" at bounding box center [1210, 446] width 22 height 22
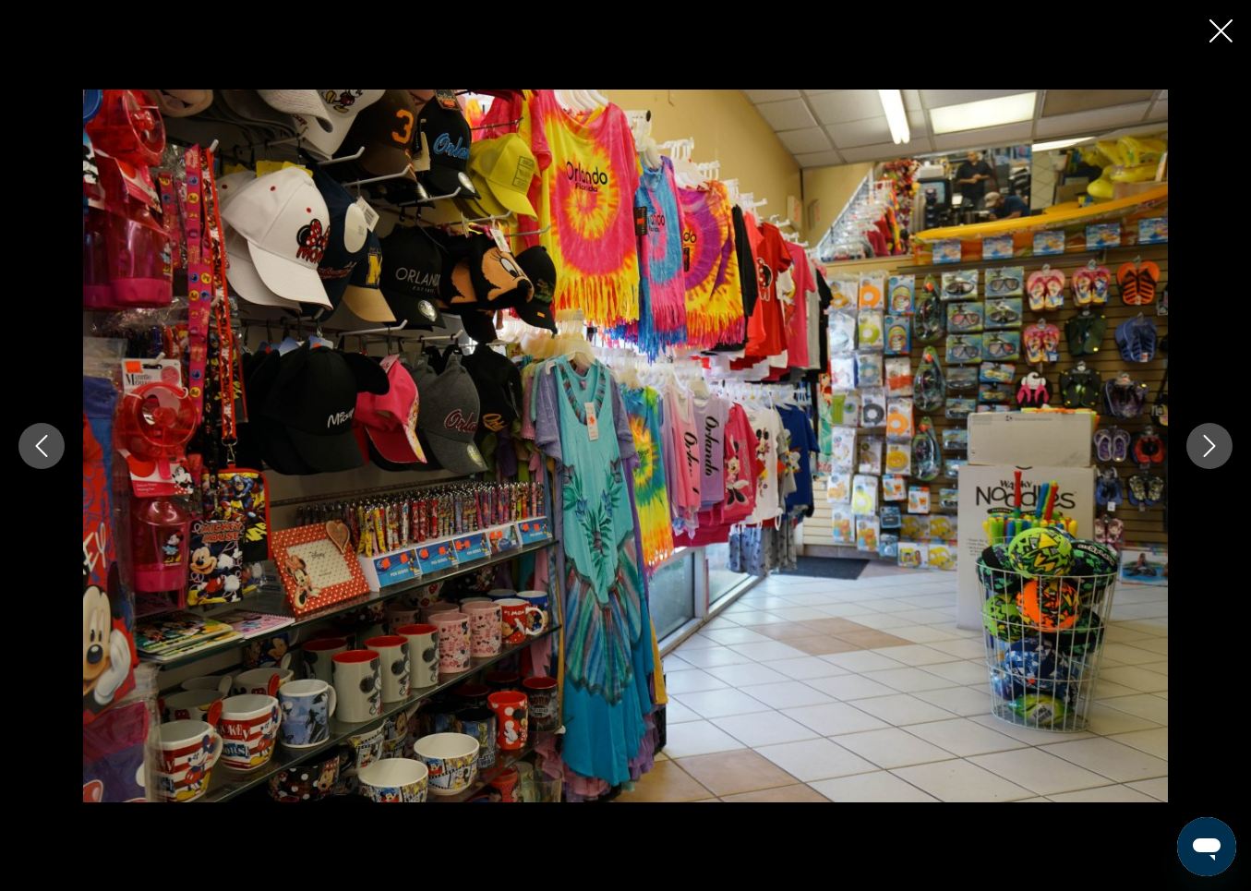
click at [1208, 441] on icon "Next image" at bounding box center [1210, 446] width 22 height 22
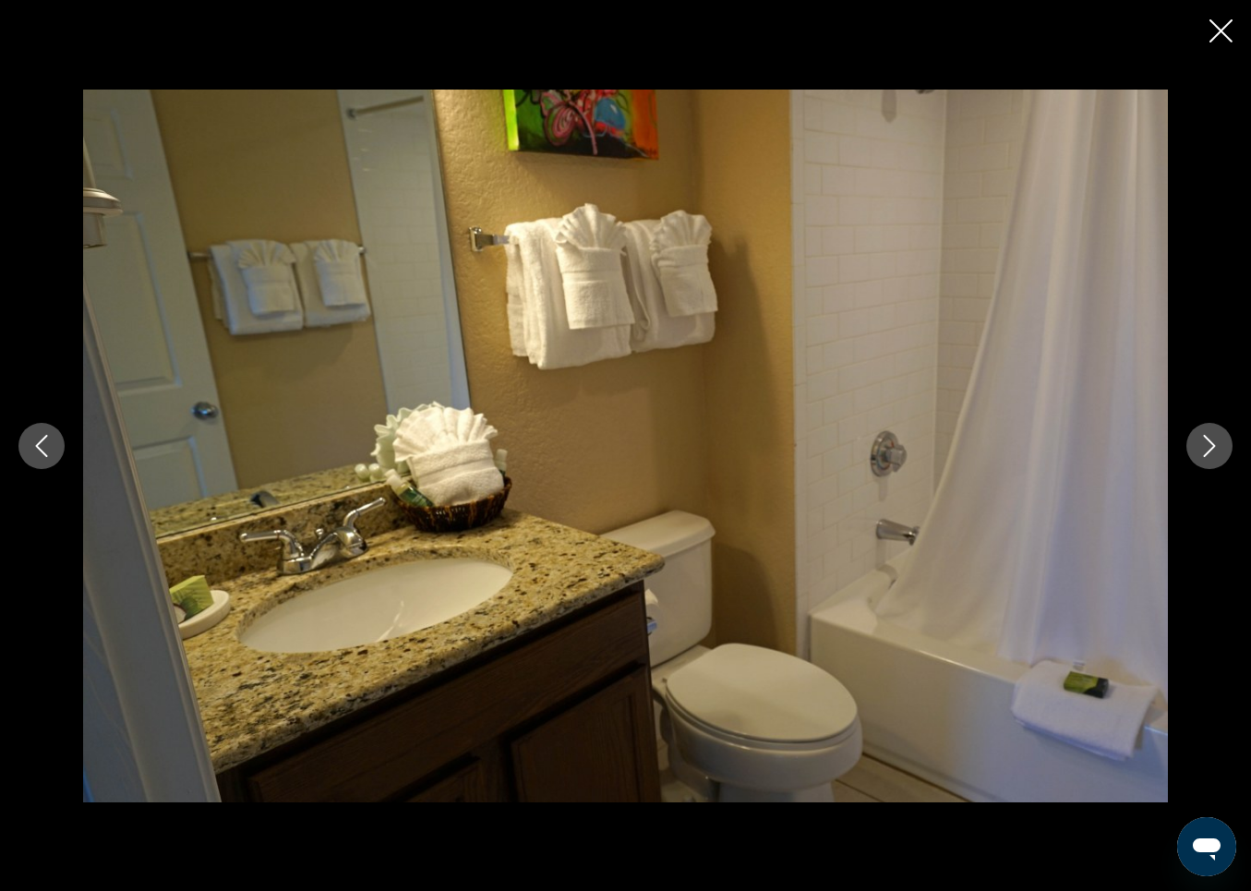
click at [1208, 441] on icon "Next image" at bounding box center [1210, 446] width 22 height 22
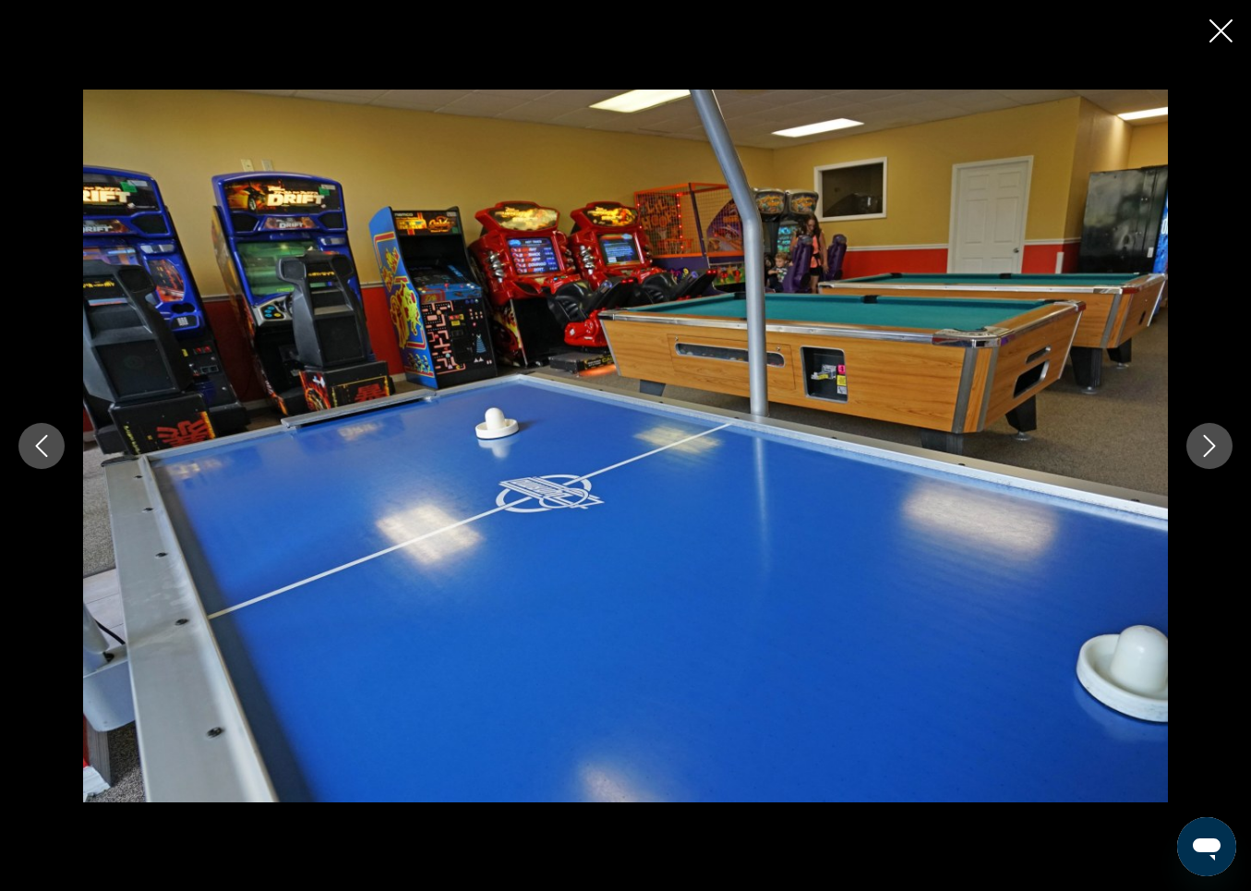
click at [1208, 441] on icon "Next image" at bounding box center [1210, 446] width 22 height 22
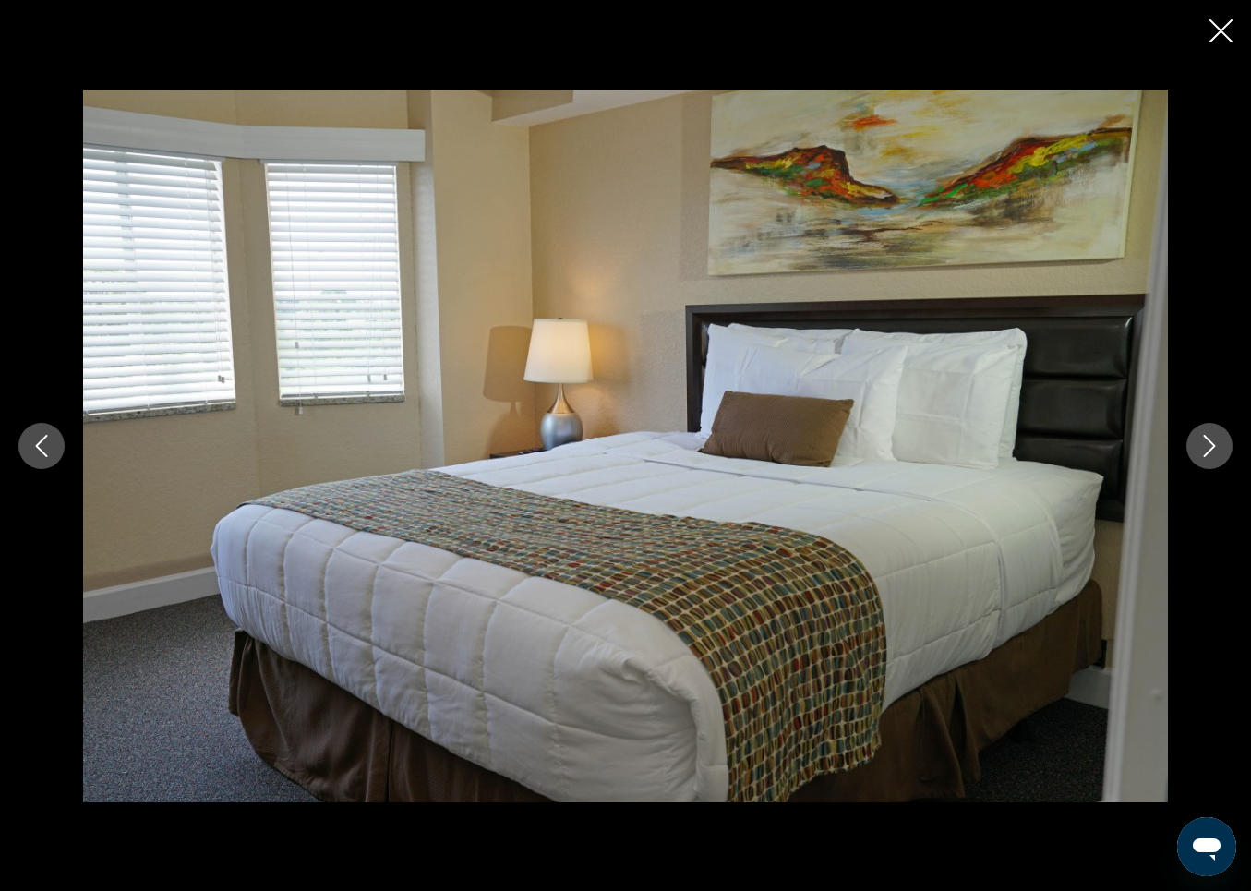
click at [1209, 441] on icon "Next image" at bounding box center [1210, 446] width 22 height 22
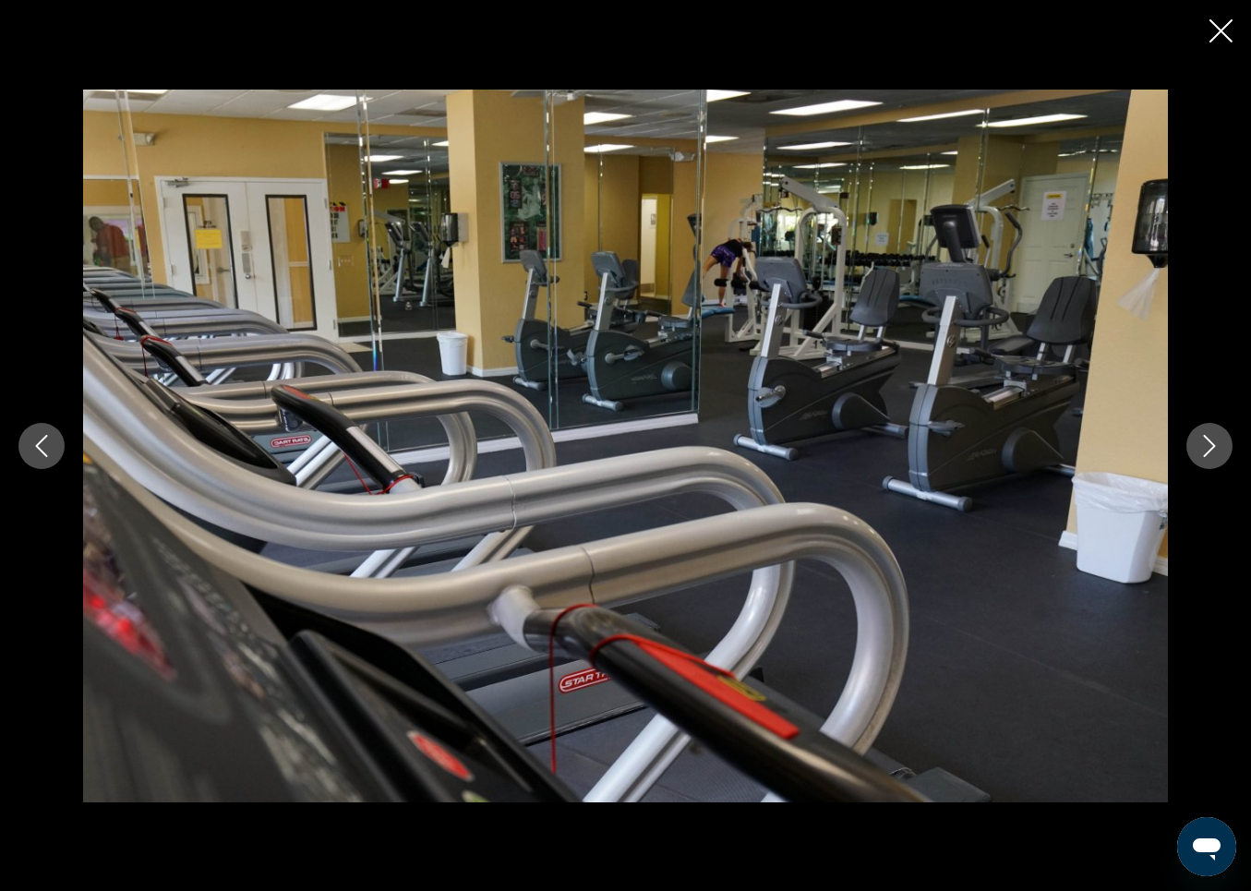
click at [1210, 442] on icon "Next image" at bounding box center [1210, 446] width 22 height 22
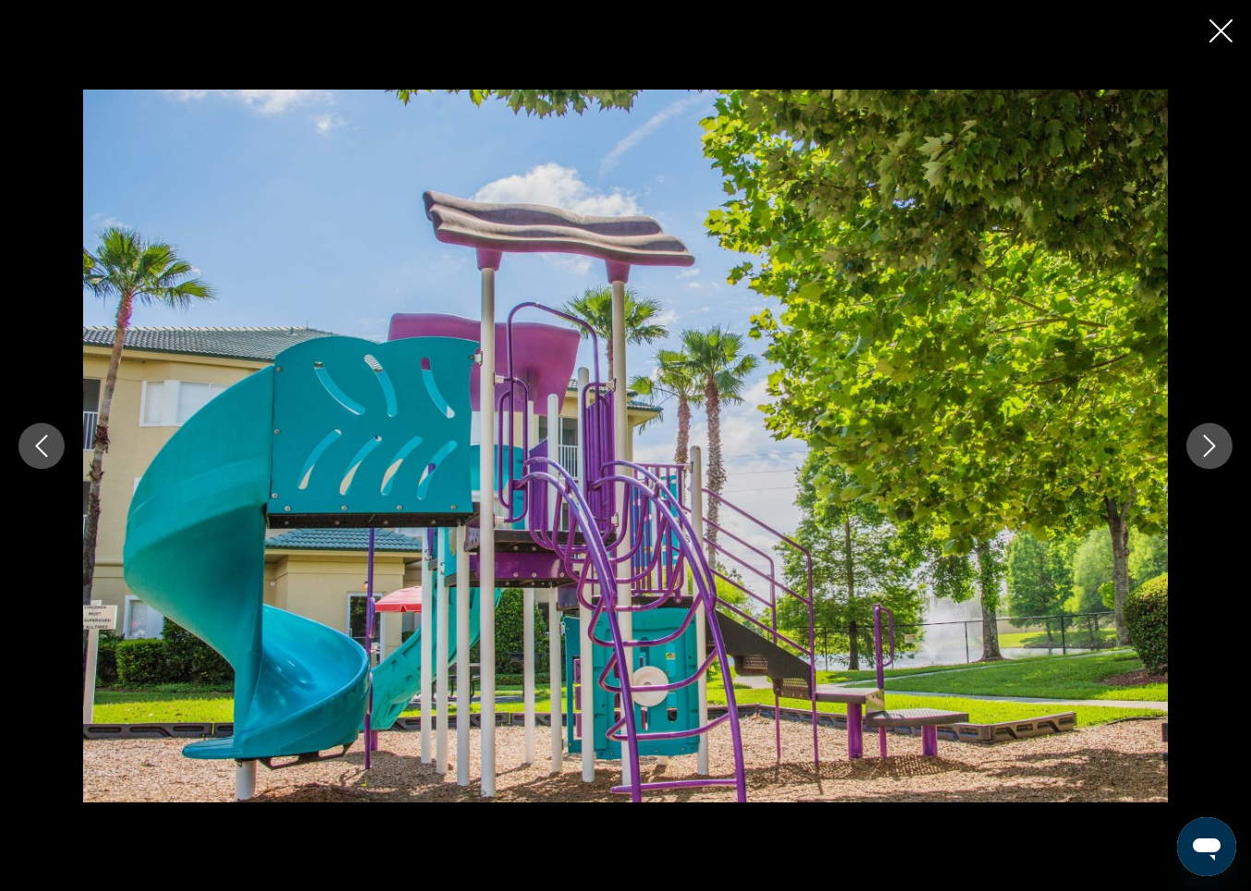
click at [1210, 442] on icon "Next image" at bounding box center [1210, 446] width 22 height 22
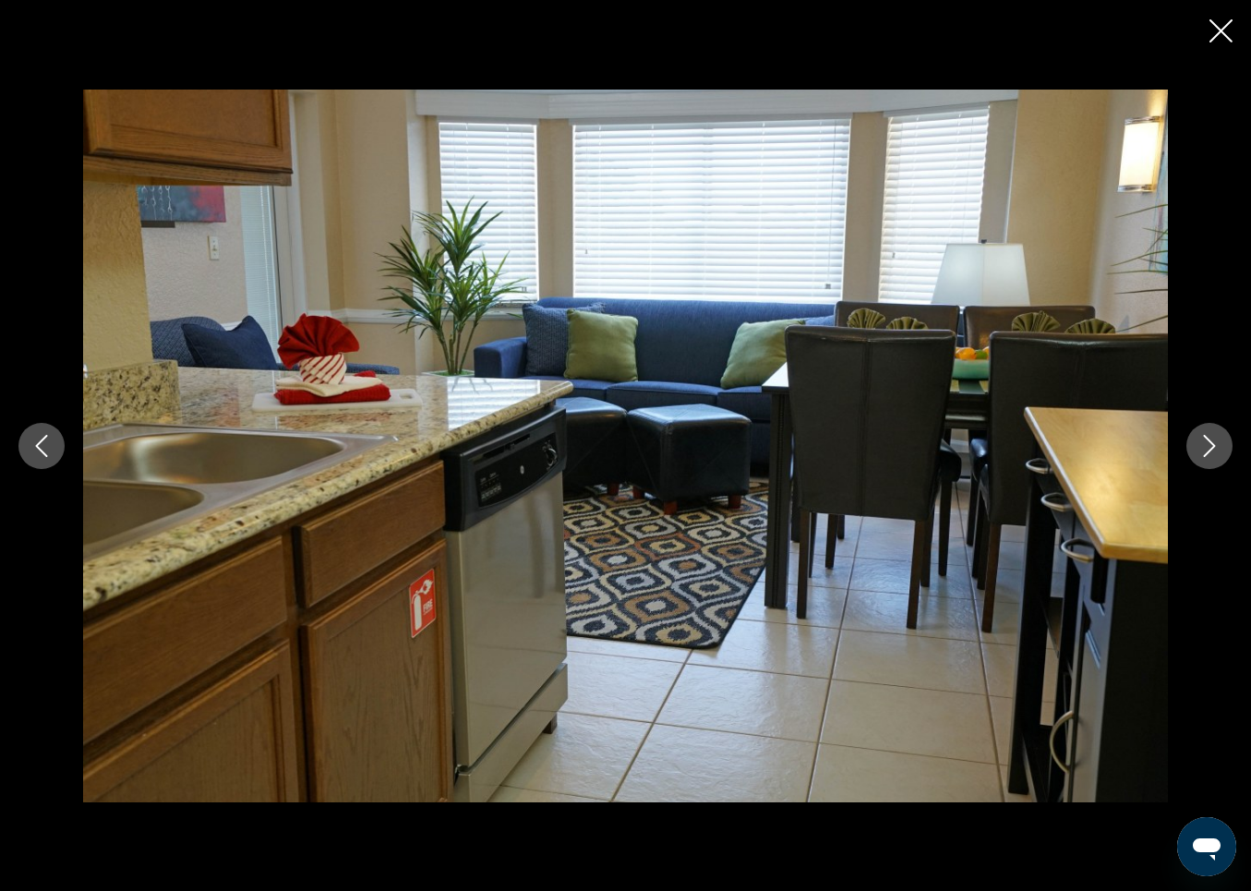
click at [1210, 442] on icon "Next image" at bounding box center [1210, 446] width 22 height 22
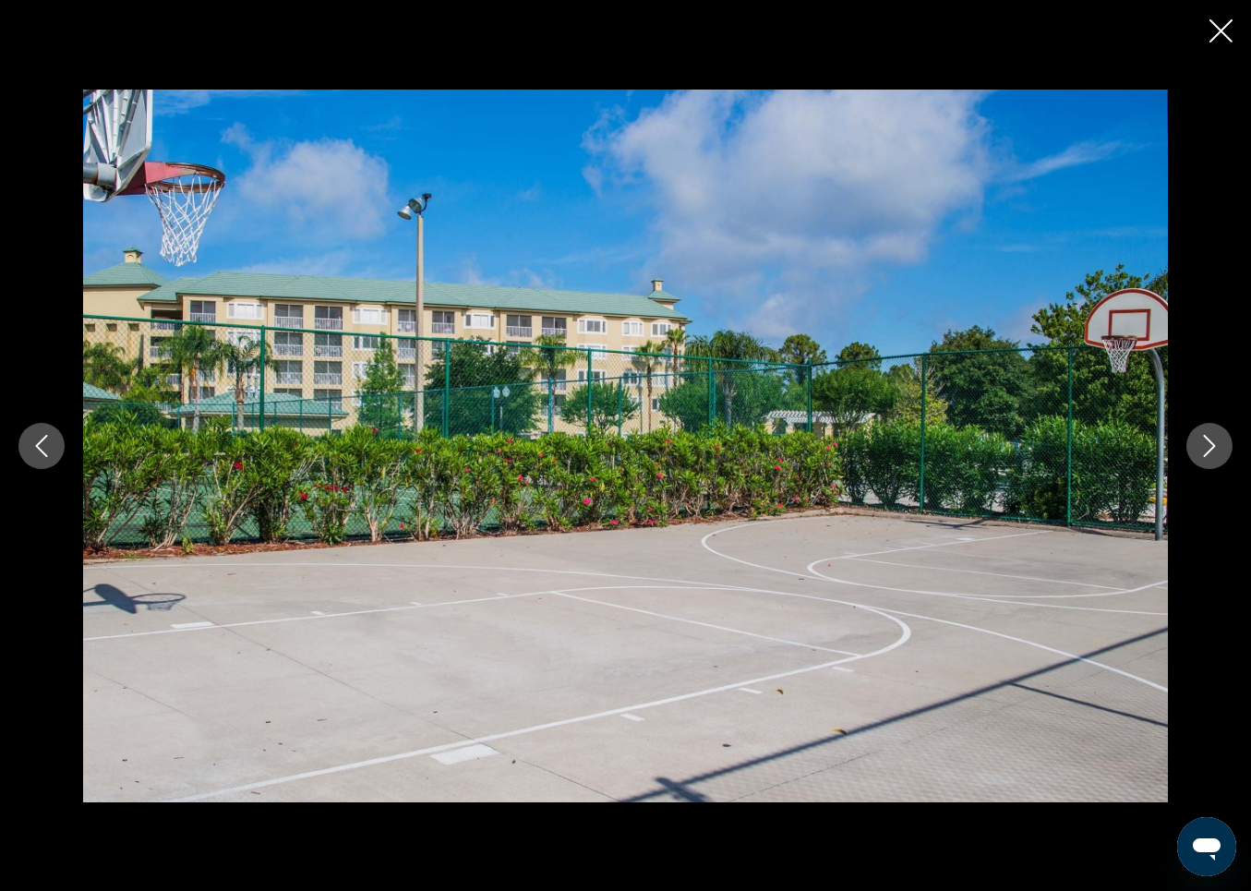
click at [1210, 442] on icon "Next image" at bounding box center [1210, 446] width 22 height 22
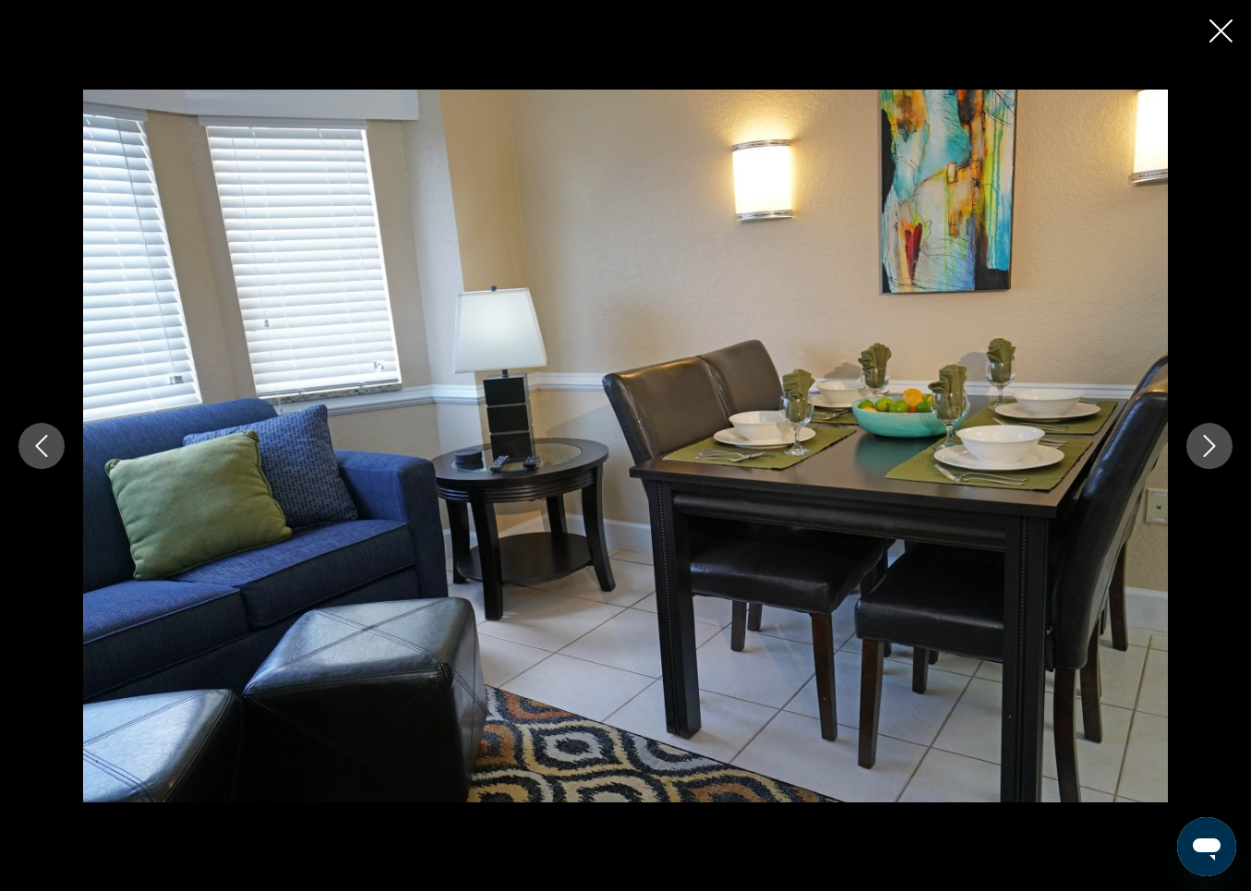
click at [1210, 442] on icon "Next image" at bounding box center [1210, 446] width 22 height 22
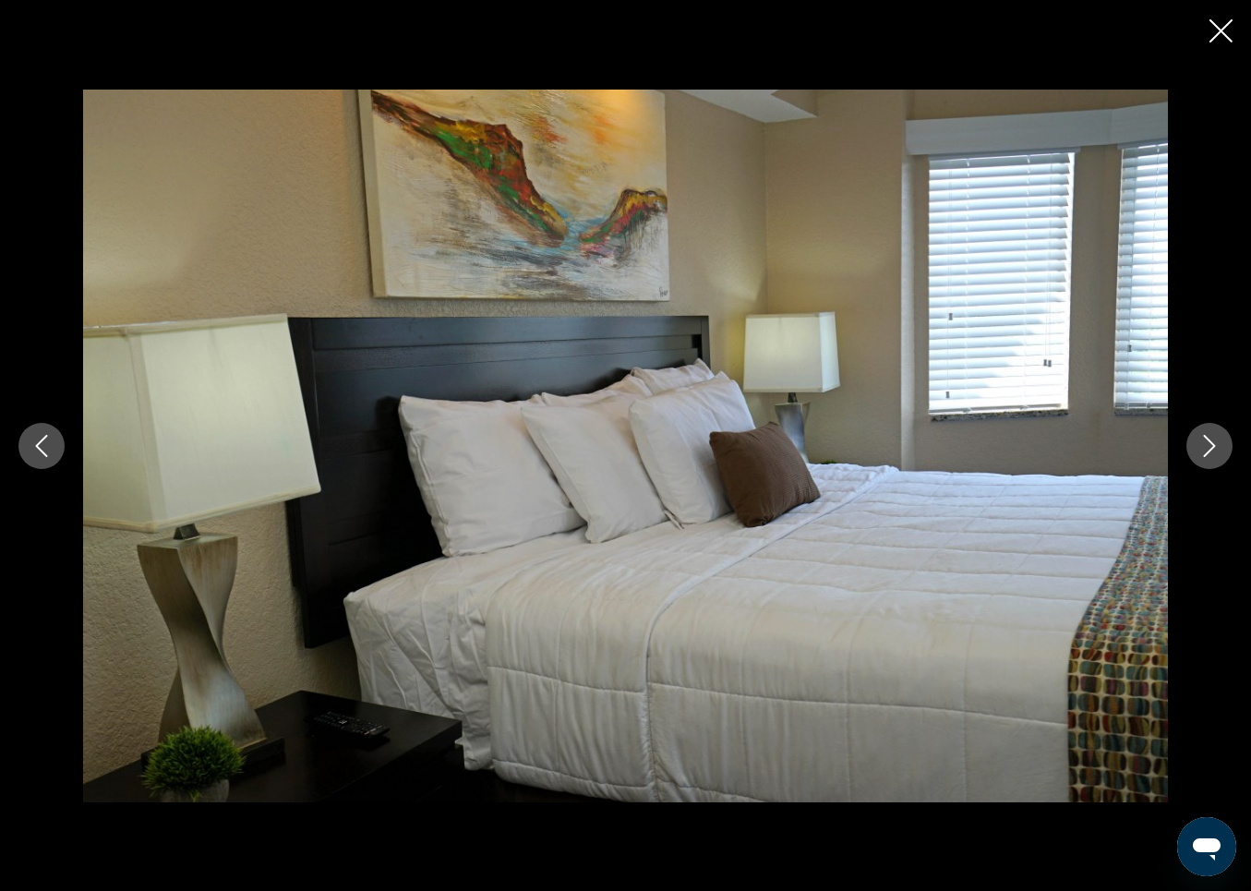
click at [1210, 442] on icon "Next image" at bounding box center [1210, 446] width 22 height 22
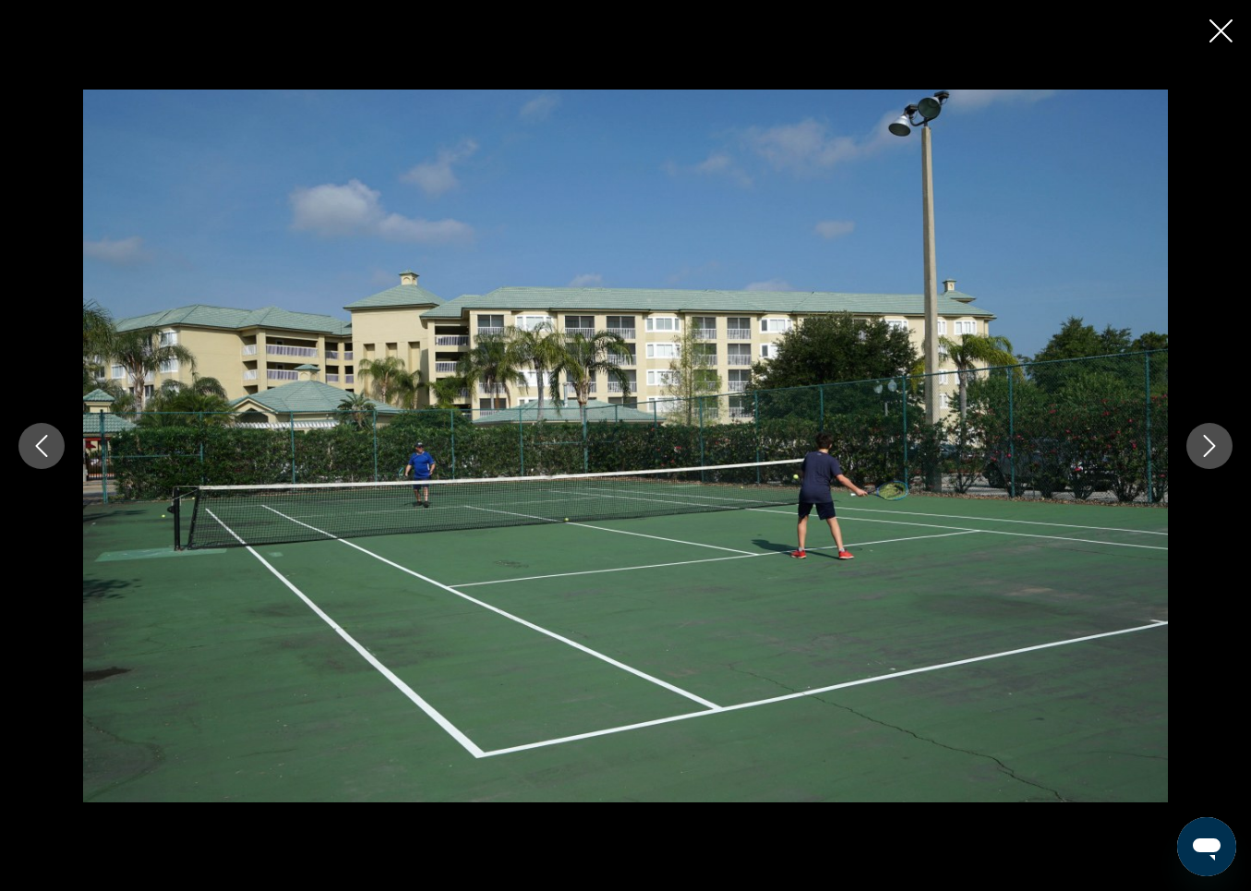
click at [1210, 442] on icon "Next image" at bounding box center [1210, 446] width 22 height 22
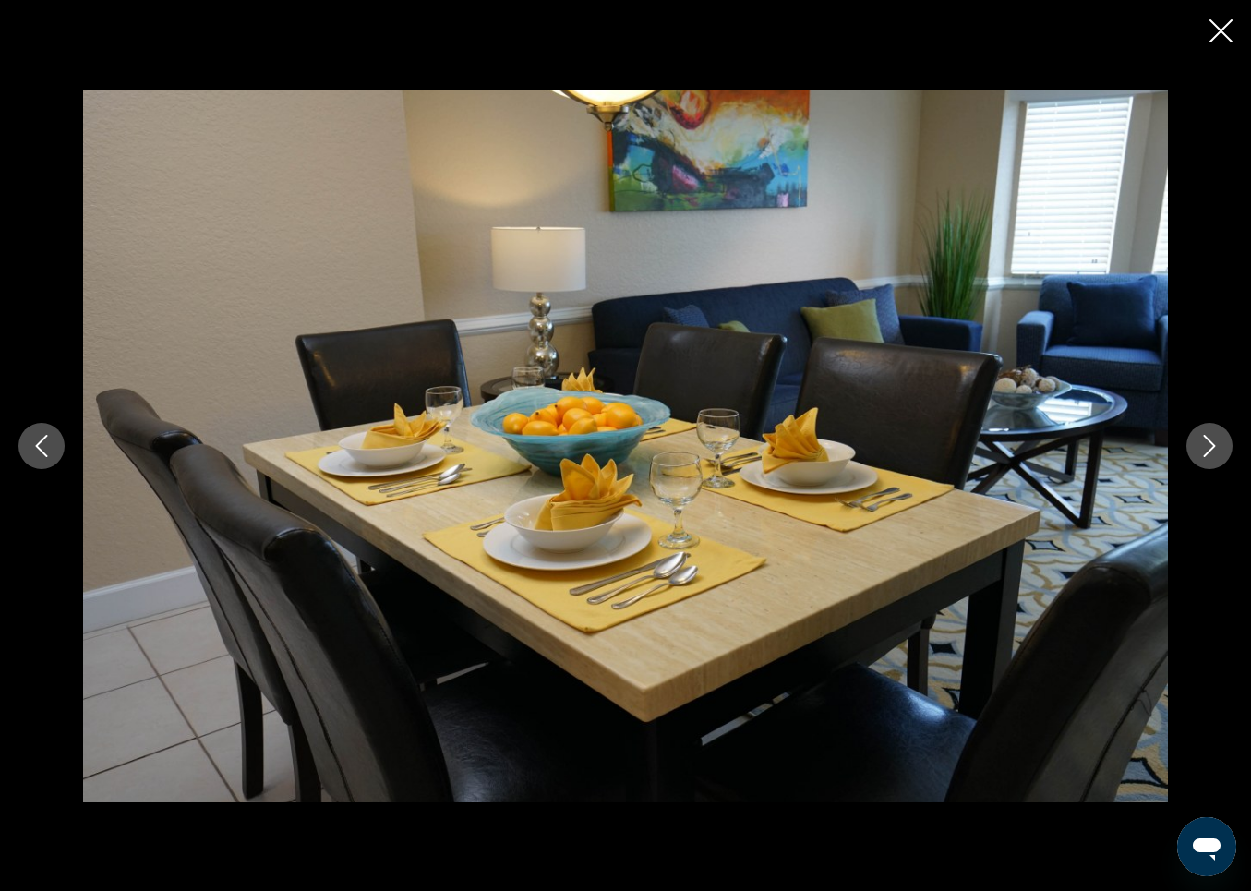
click at [1210, 442] on icon "Next image" at bounding box center [1210, 446] width 22 height 22
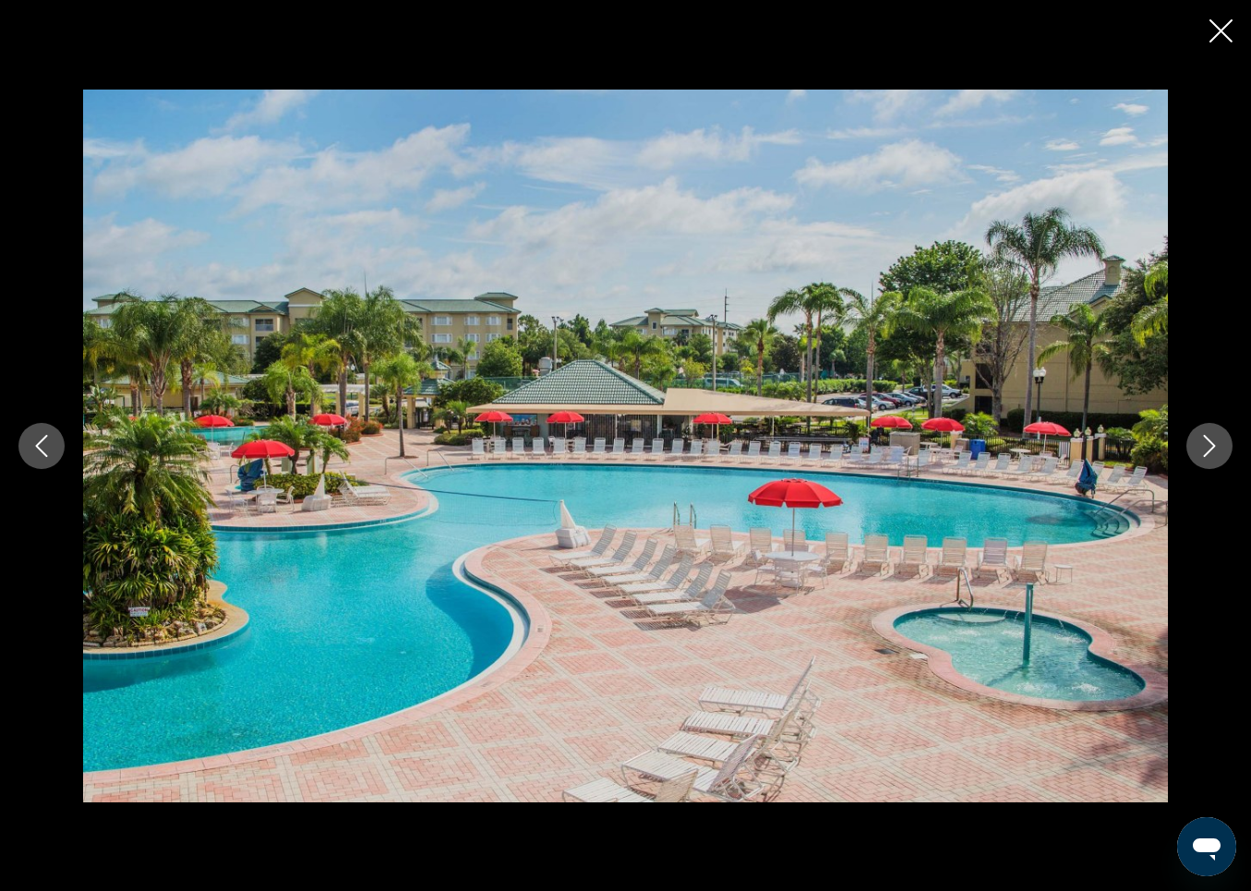
click at [1210, 442] on icon "Next image" at bounding box center [1210, 446] width 22 height 22
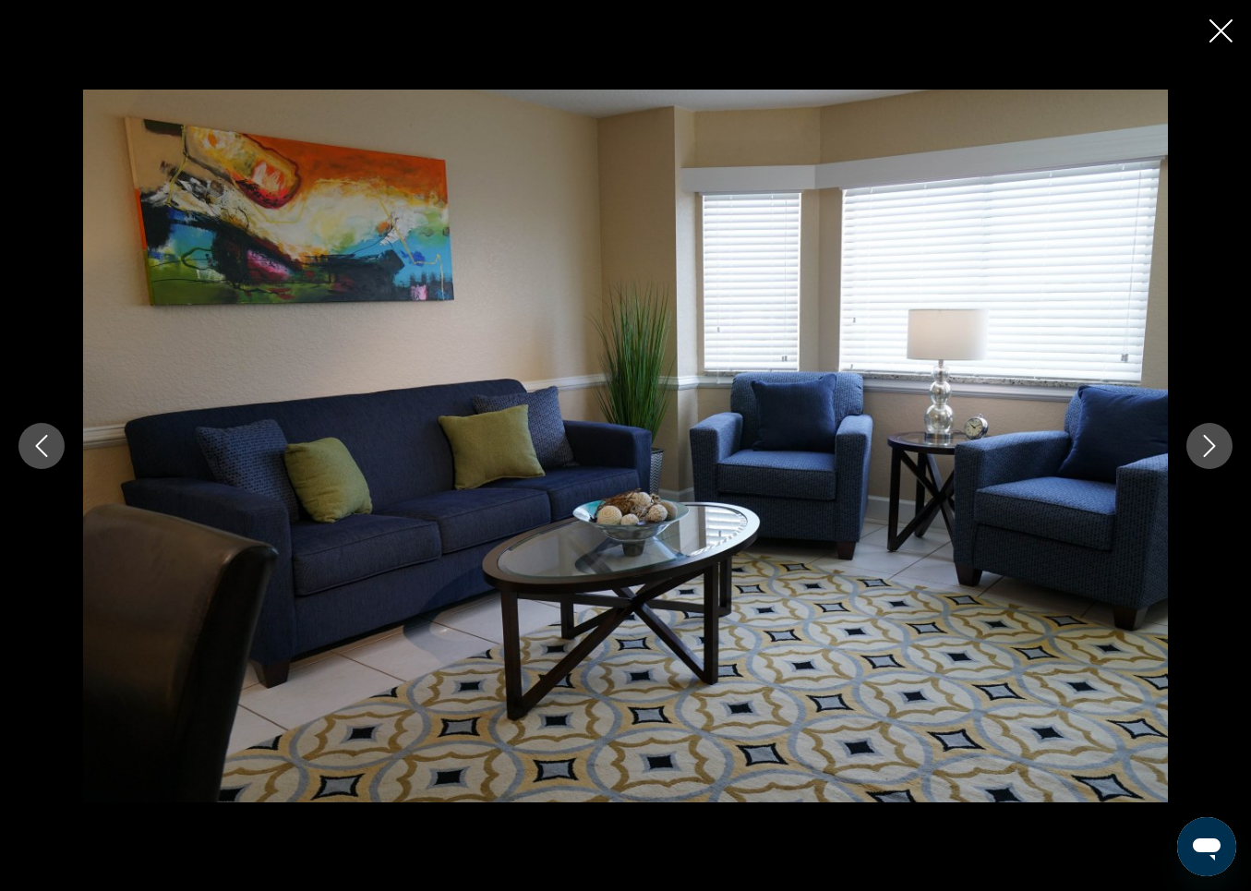
click at [1210, 442] on icon "Next image" at bounding box center [1210, 446] width 22 height 22
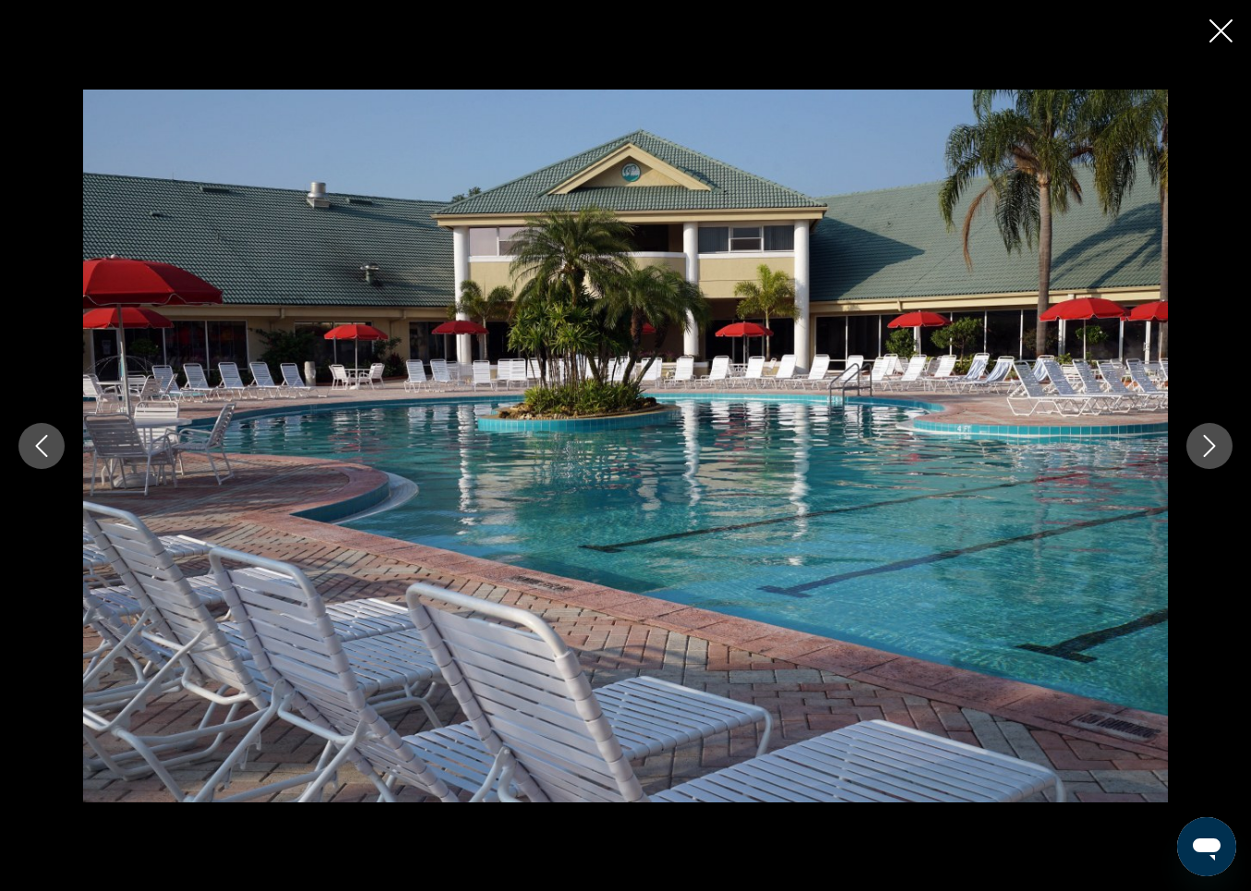
click at [1210, 442] on icon "Next image" at bounding box center [1210, 446] width 22 height 22
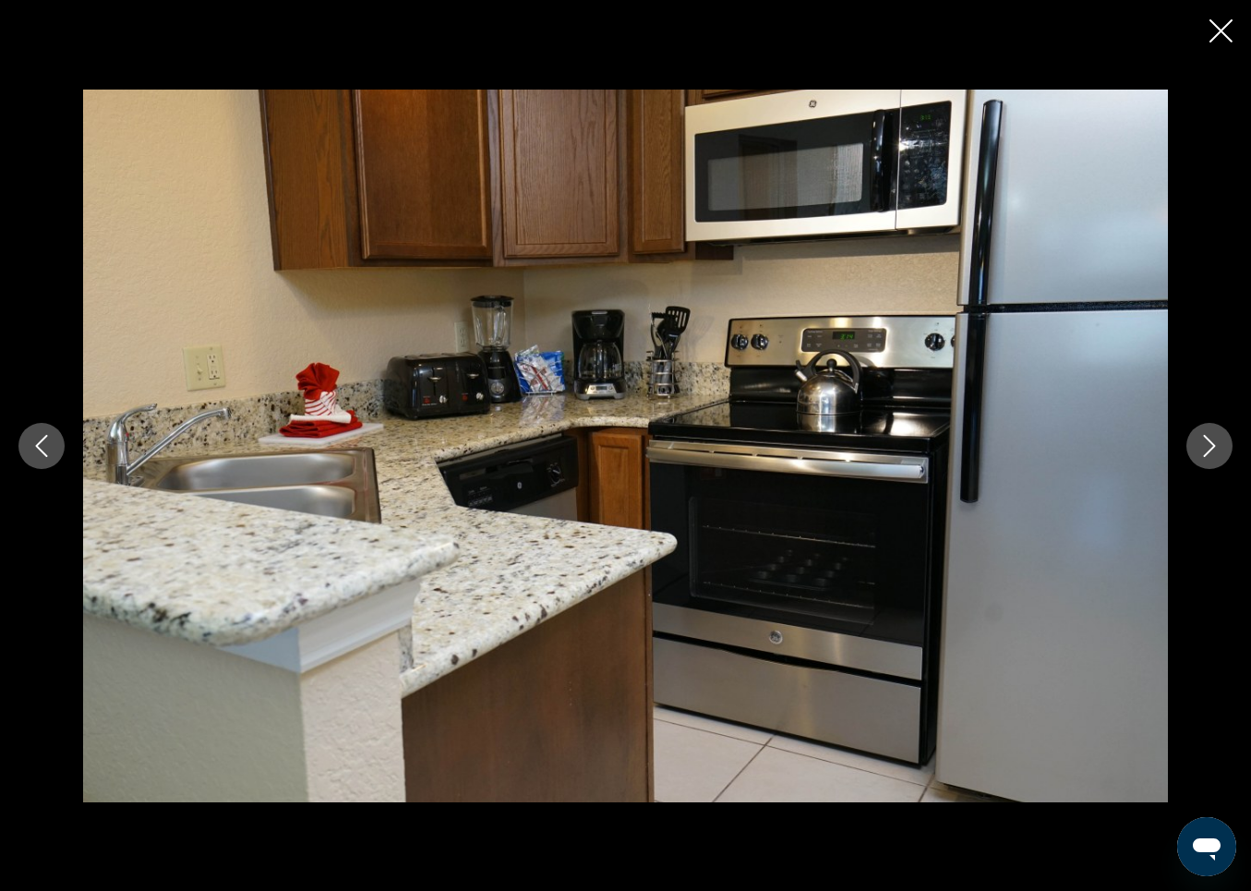
click at [1210, 442] on icon "Next image" at bounding box center [1210, 446] width 22 height 22
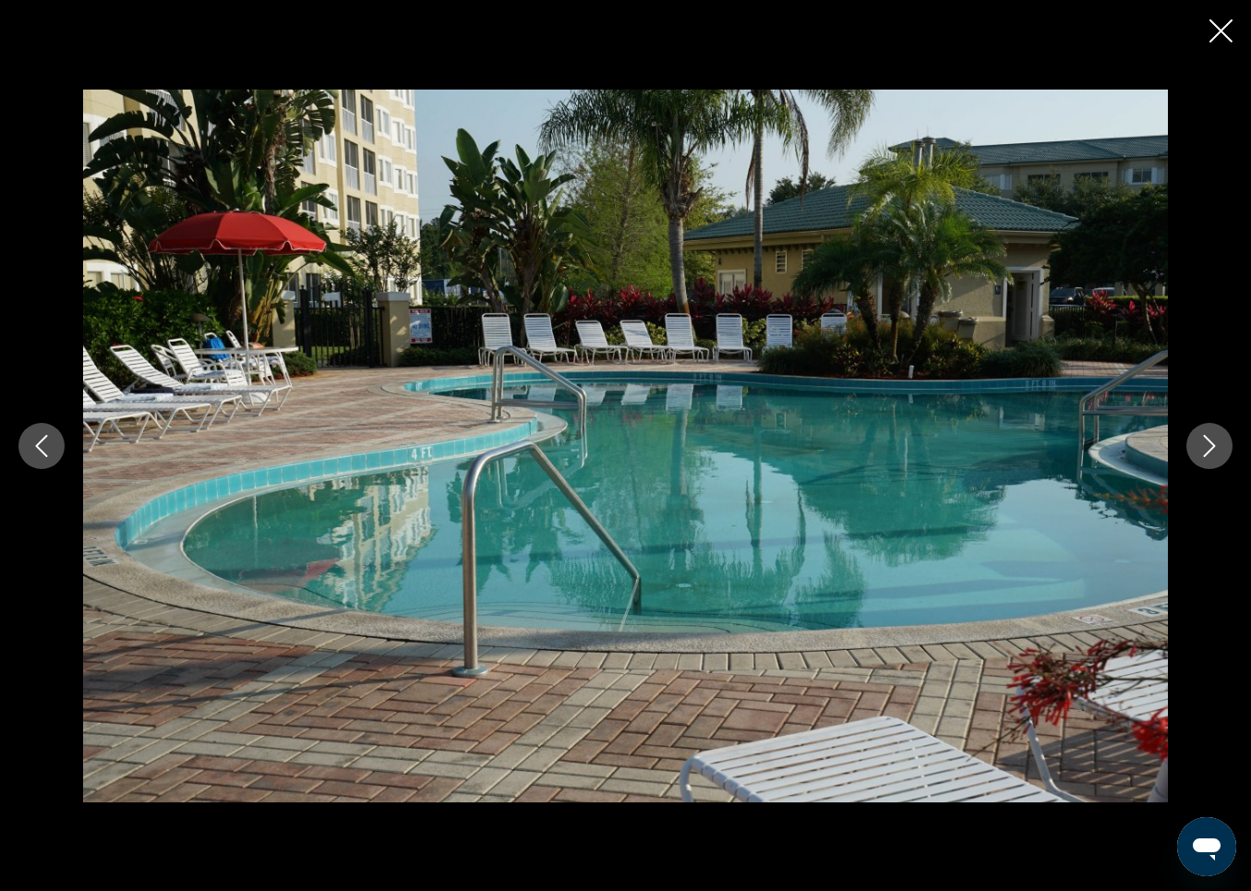
click at [1210, 442] on icon "Next image" at bounding box center [1210, 446] width 22 height 22
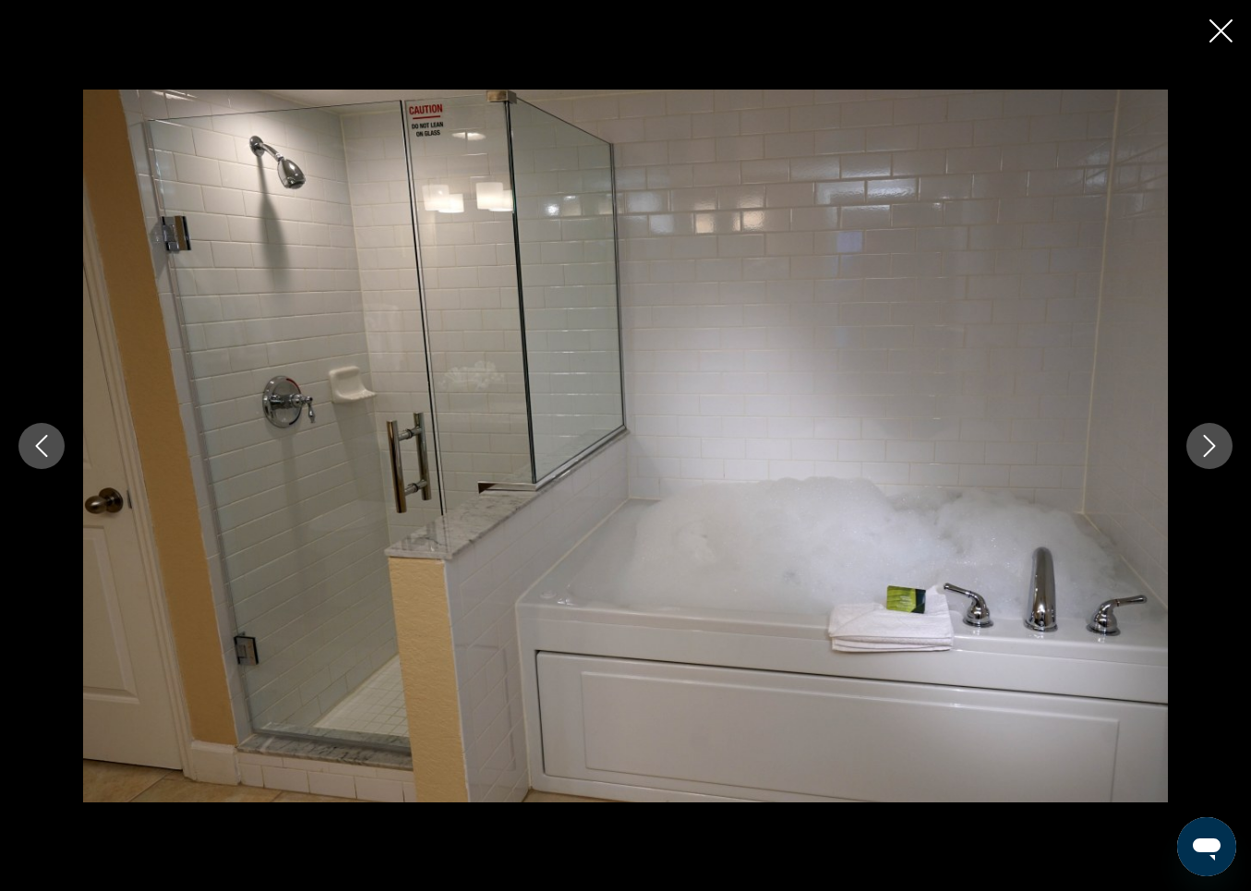
click at [1207, 448] on icon "Next image" at bounding box center [1210, 446] width 22 height 22
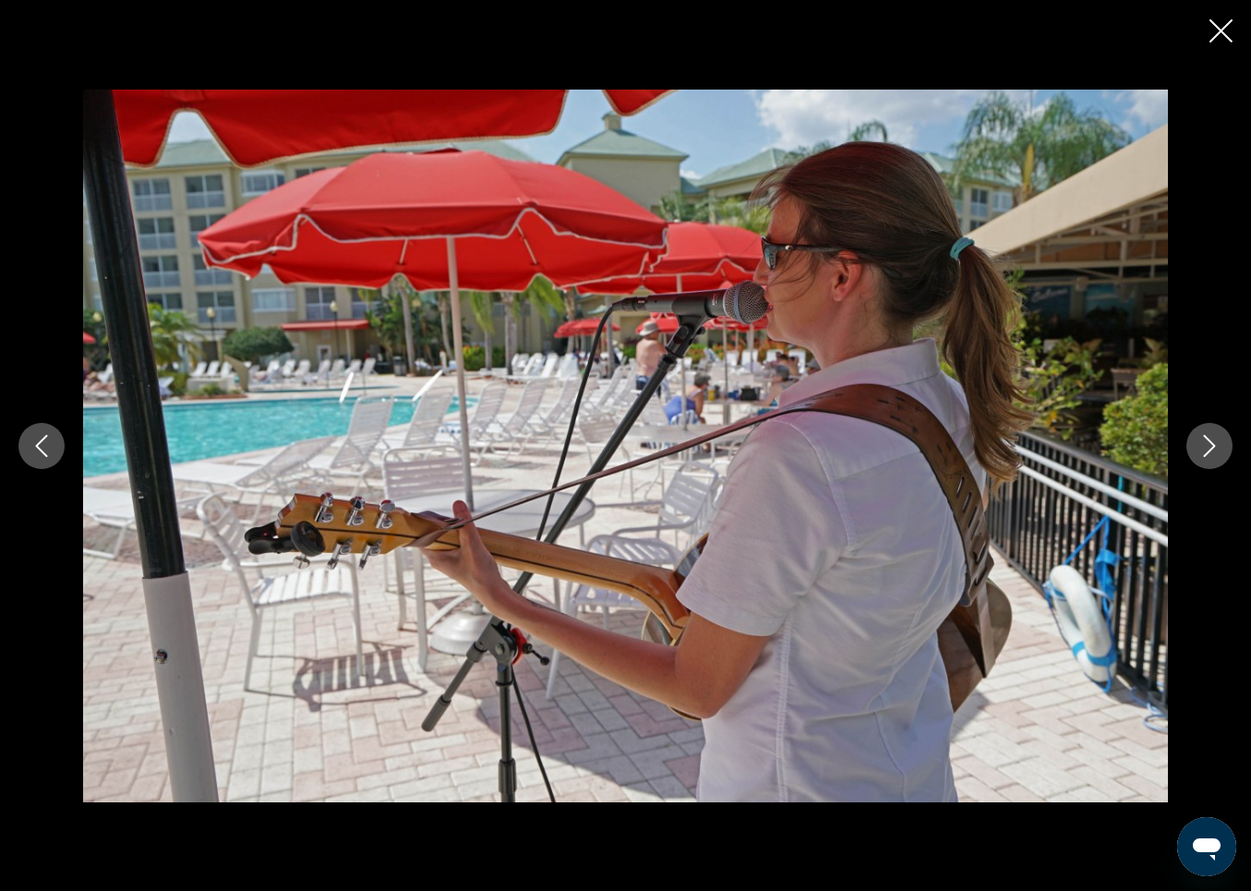
click at [1207, 448] on icon "Next image" at bounding box center [1210, 446] width 22 height 22
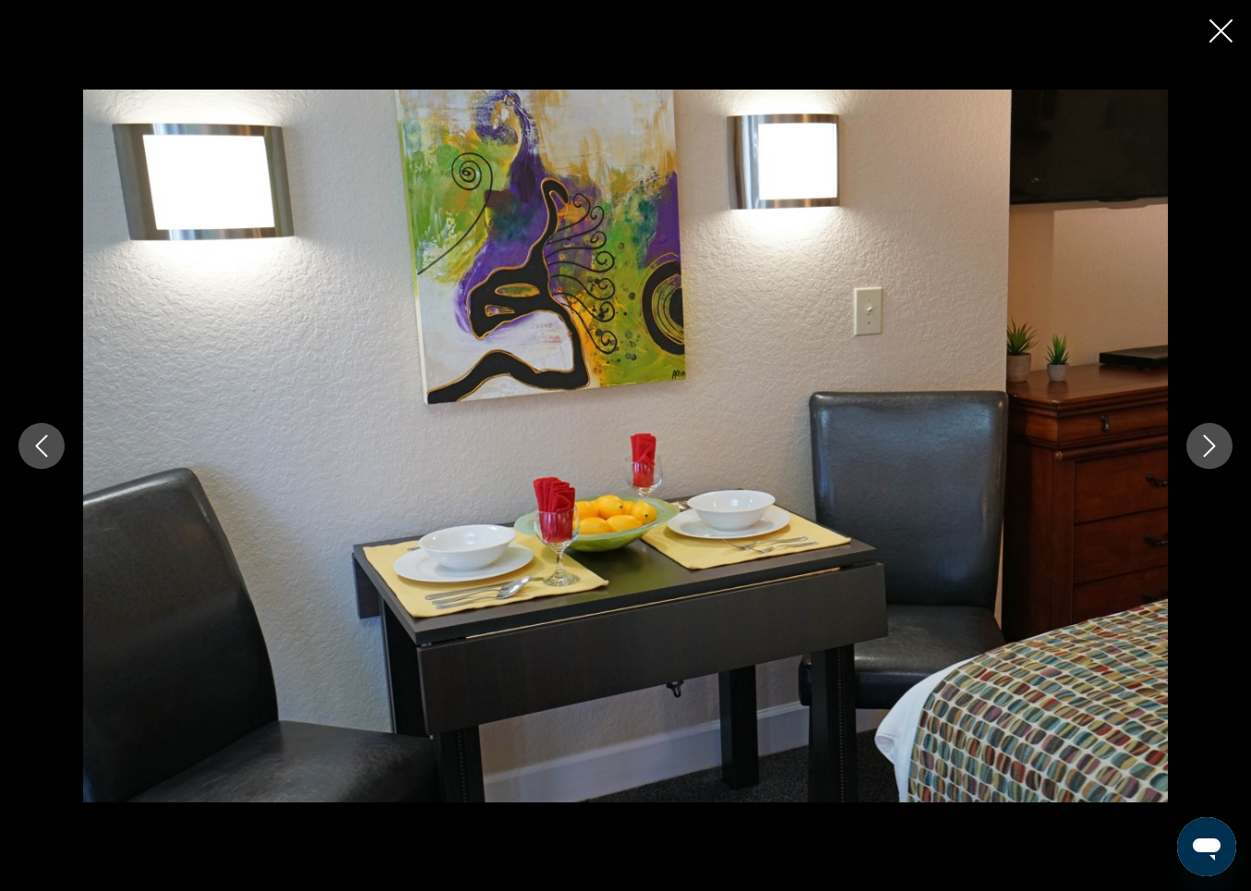
click at [1207, 448] on icon "Next image" at bounding box center [1210, 446] width 22 height 22
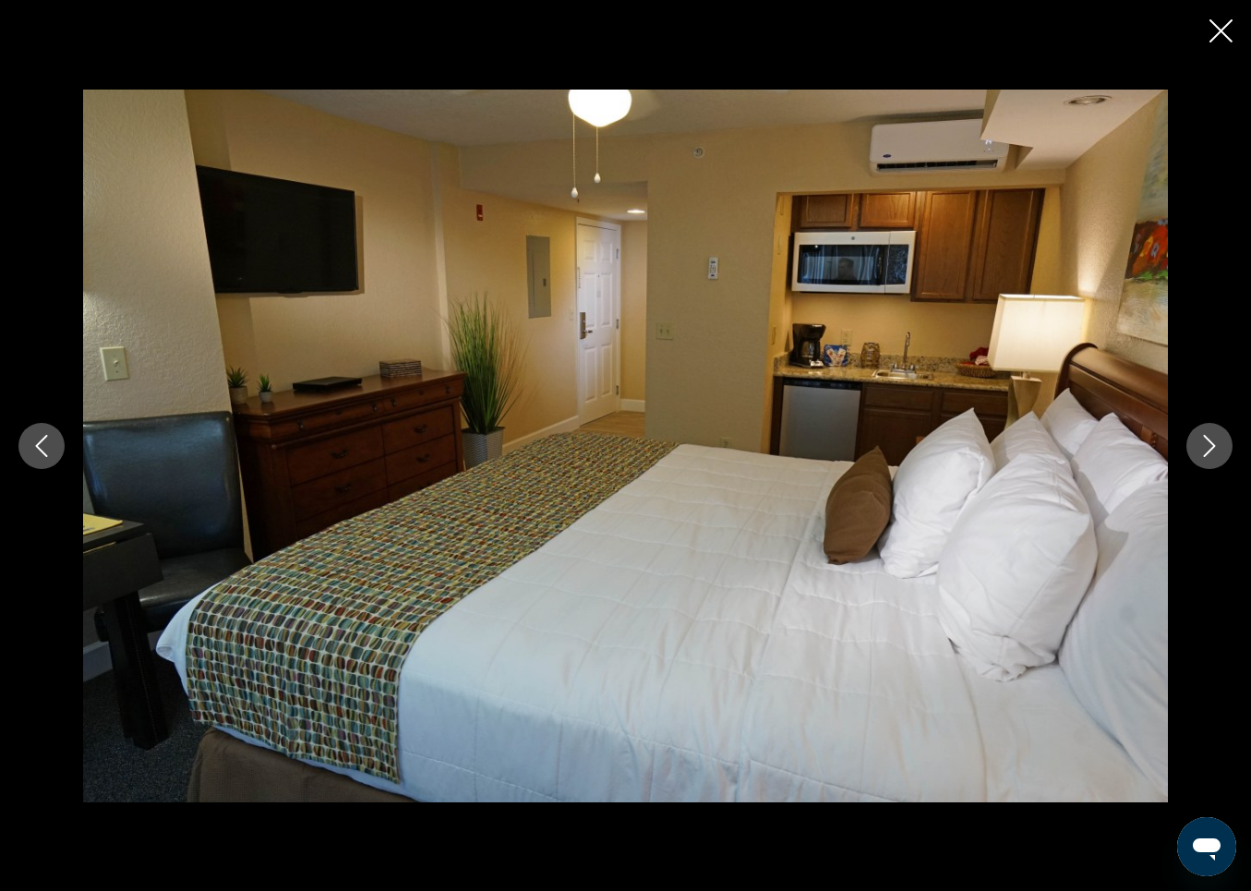
click at [1207, 448] on icon "Next image" at bounding box center [1210, 446] width 22 height 22
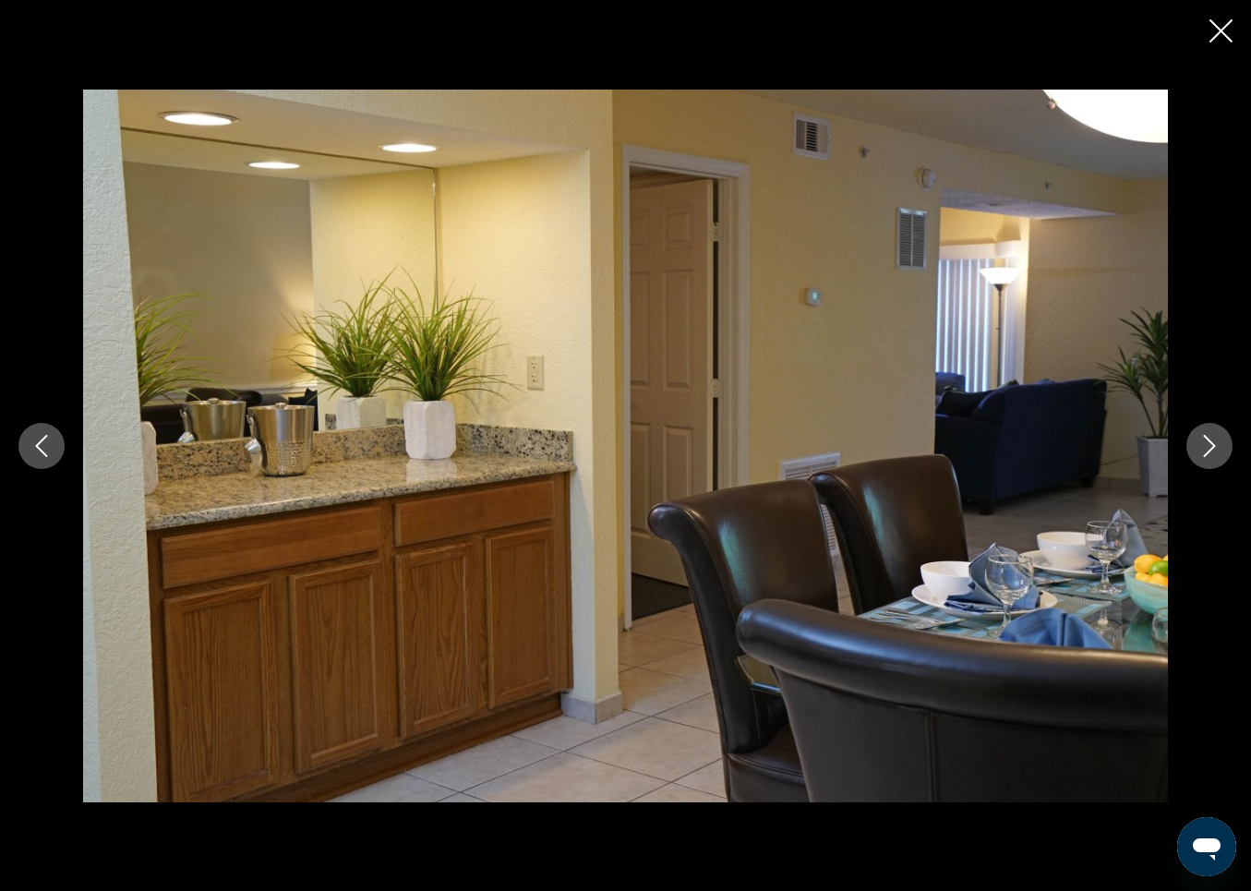
click at [1207, 448] on icon "Next image" at bounding box center [1210, 446] width 22 height 22
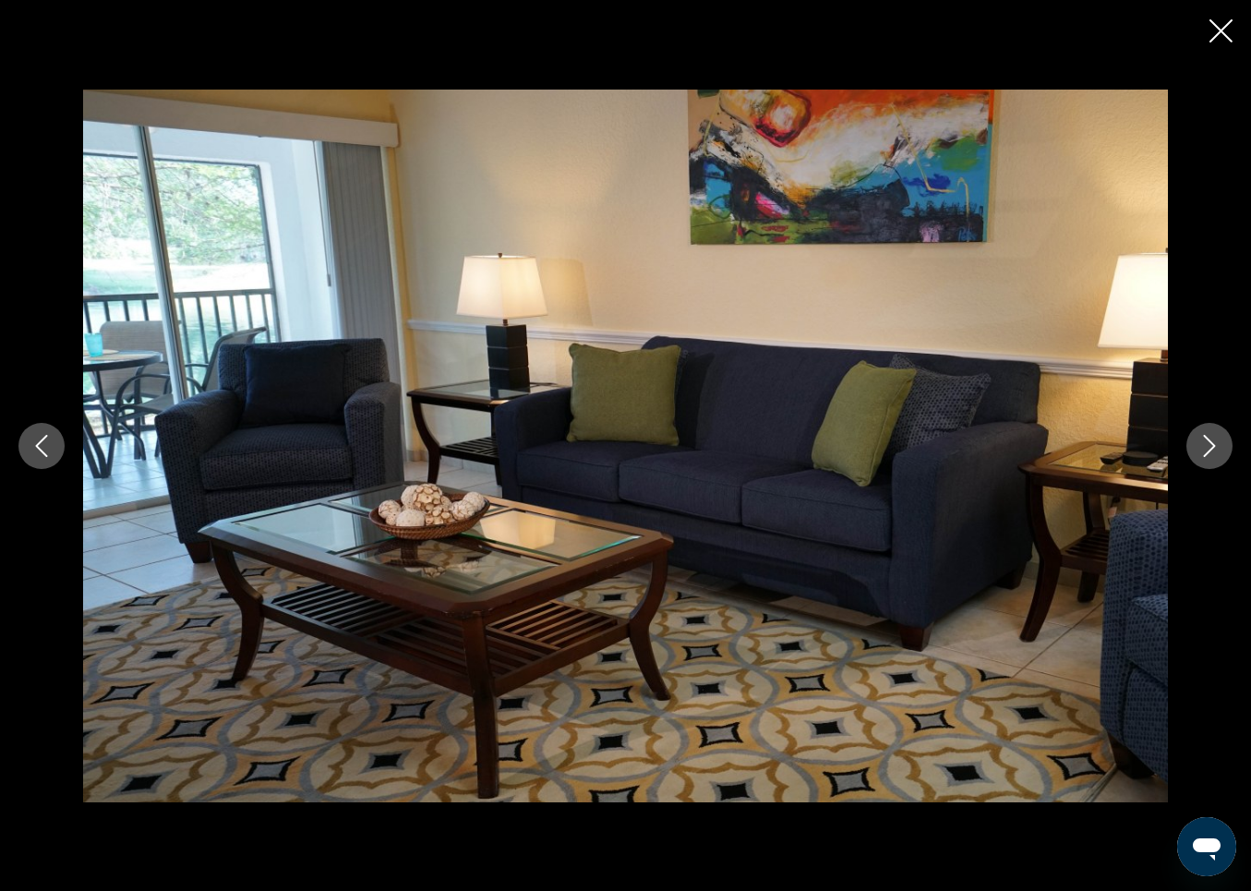
click at [1221, 26] on icon "Close slideshow" at bounding box center [1221, 30] width 23 height 23
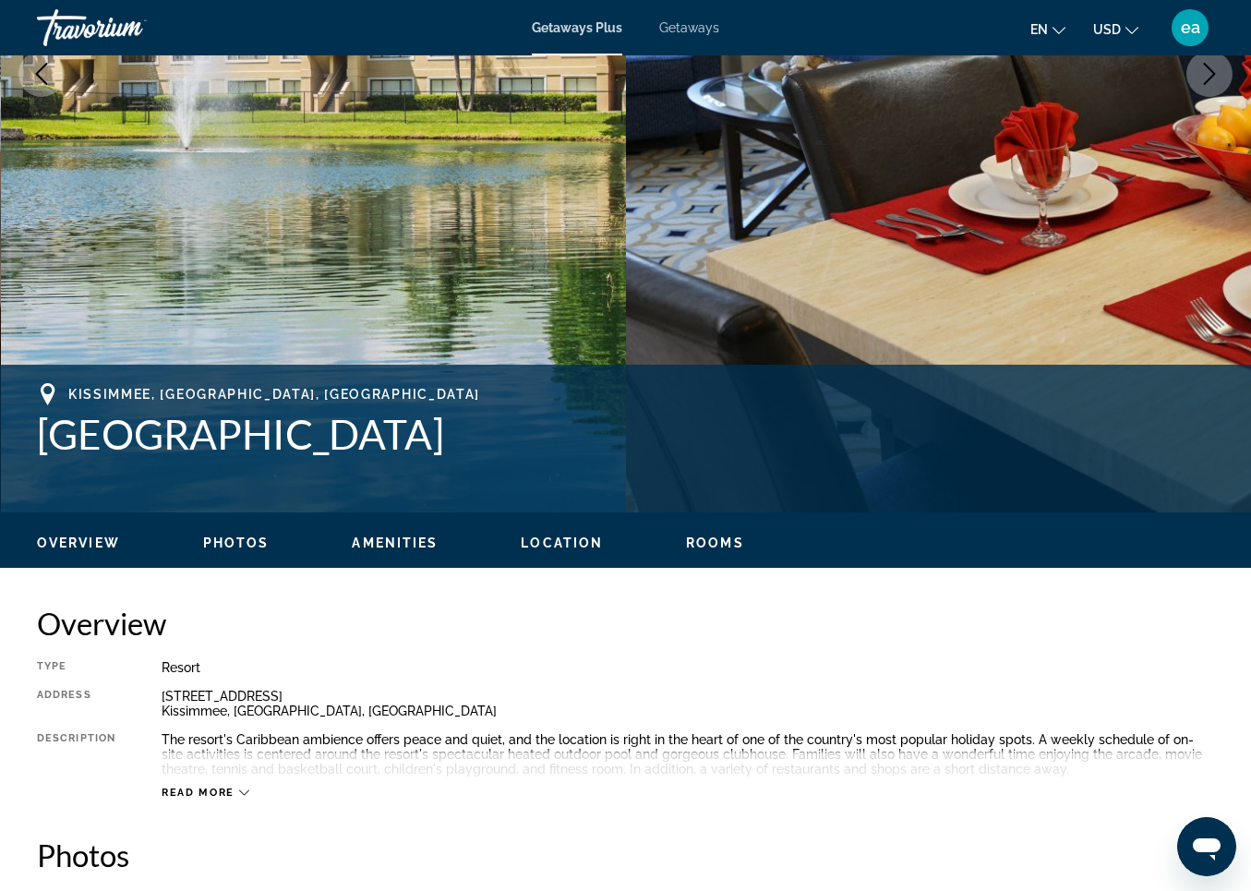
scroll to position [0, 0]
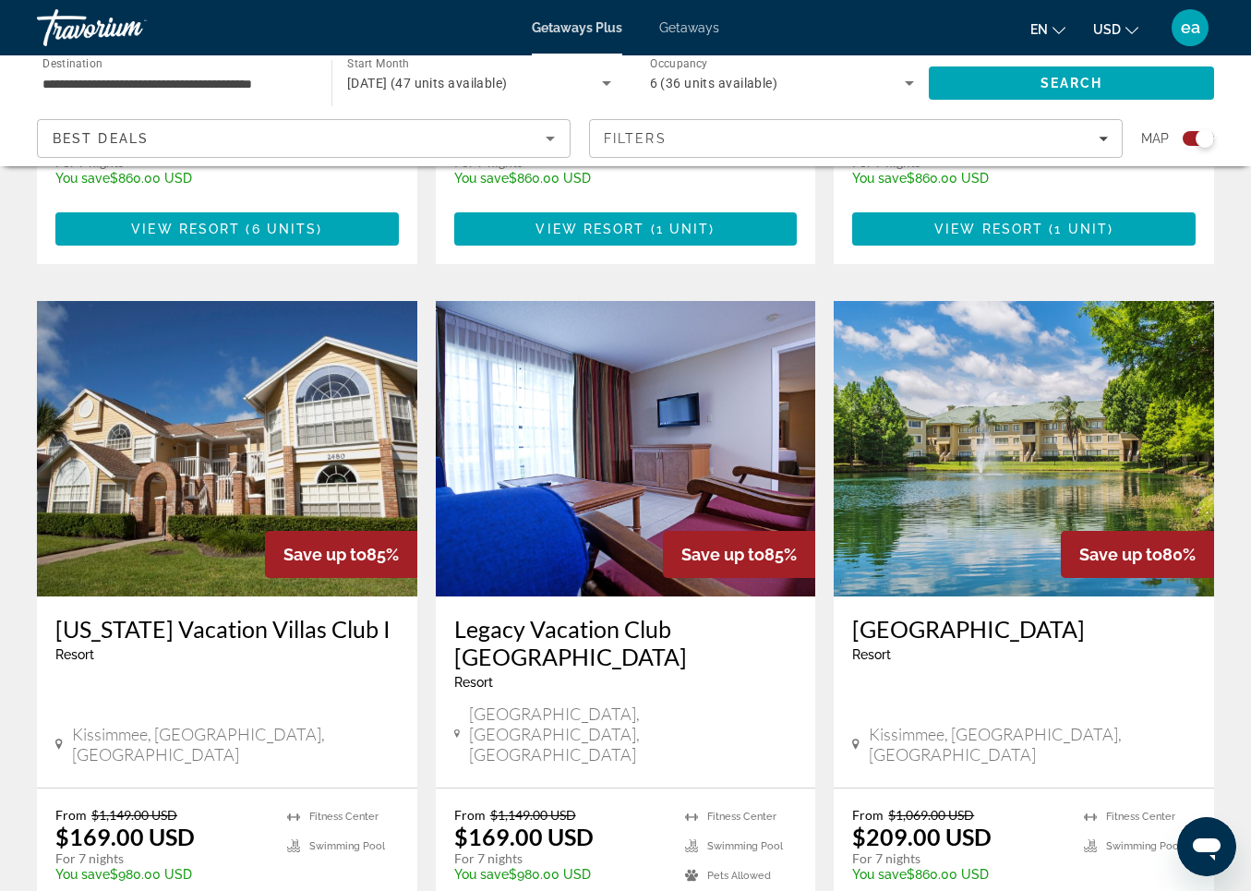
scroll to position [2468, 0]
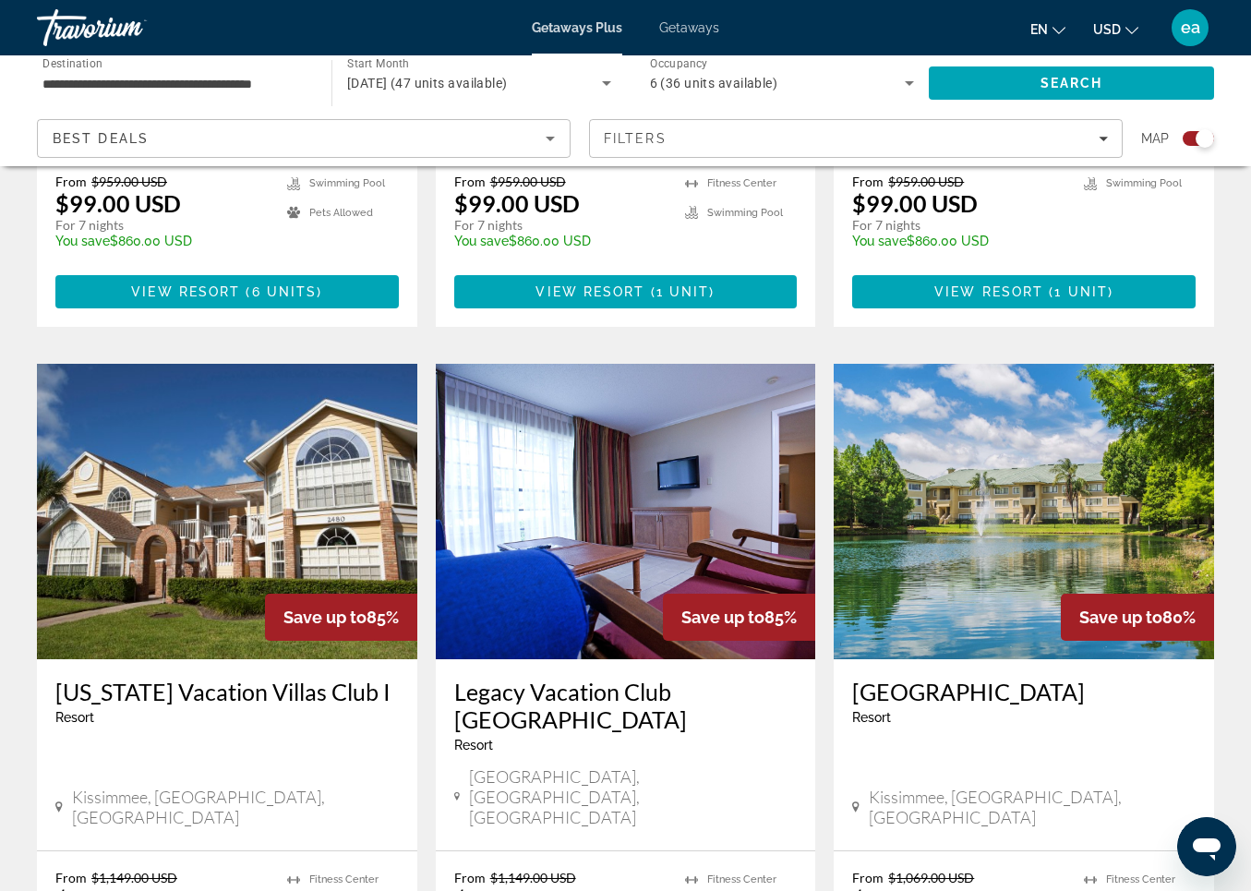
click at [525, 428] on img "Main content" at bounding box center [626, 512] width 381 height 296
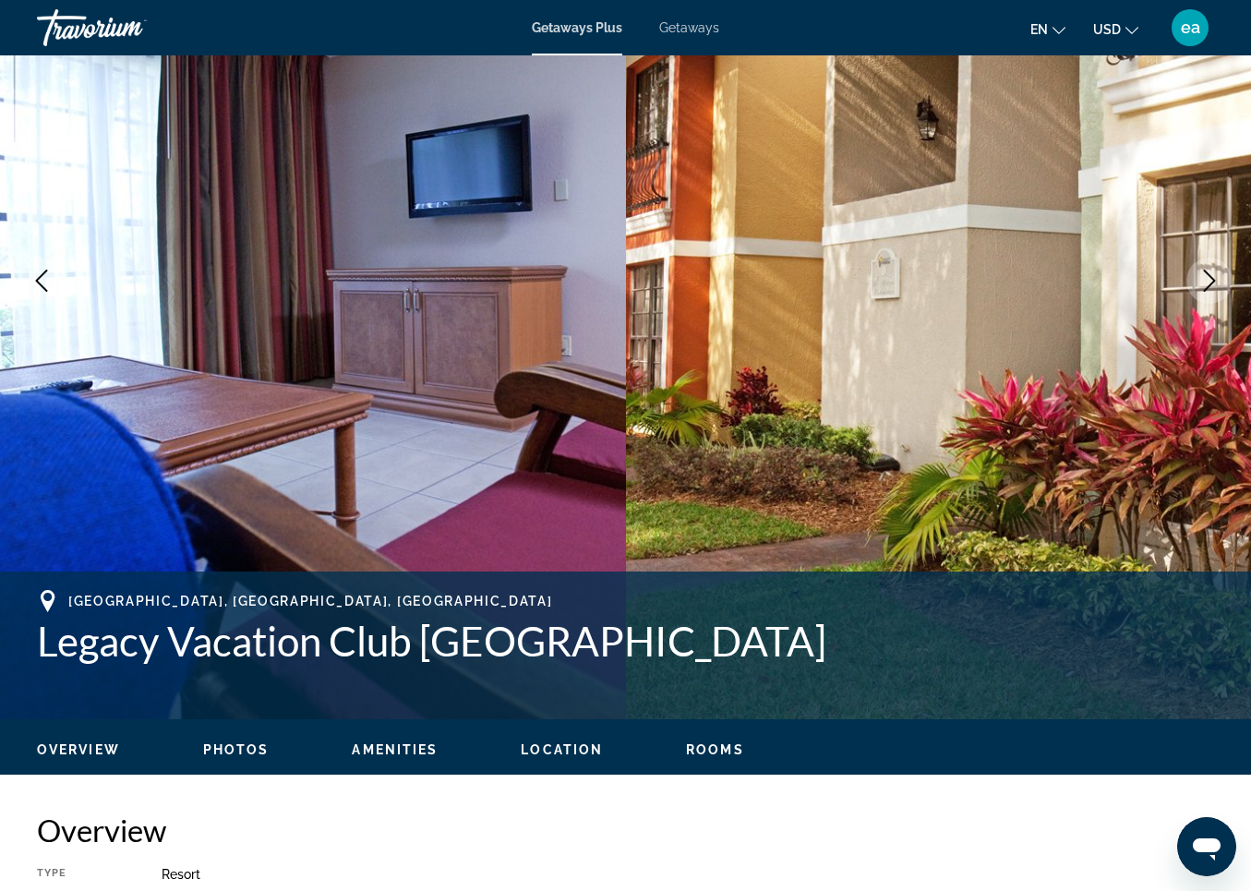
scroll to position [242, 0]
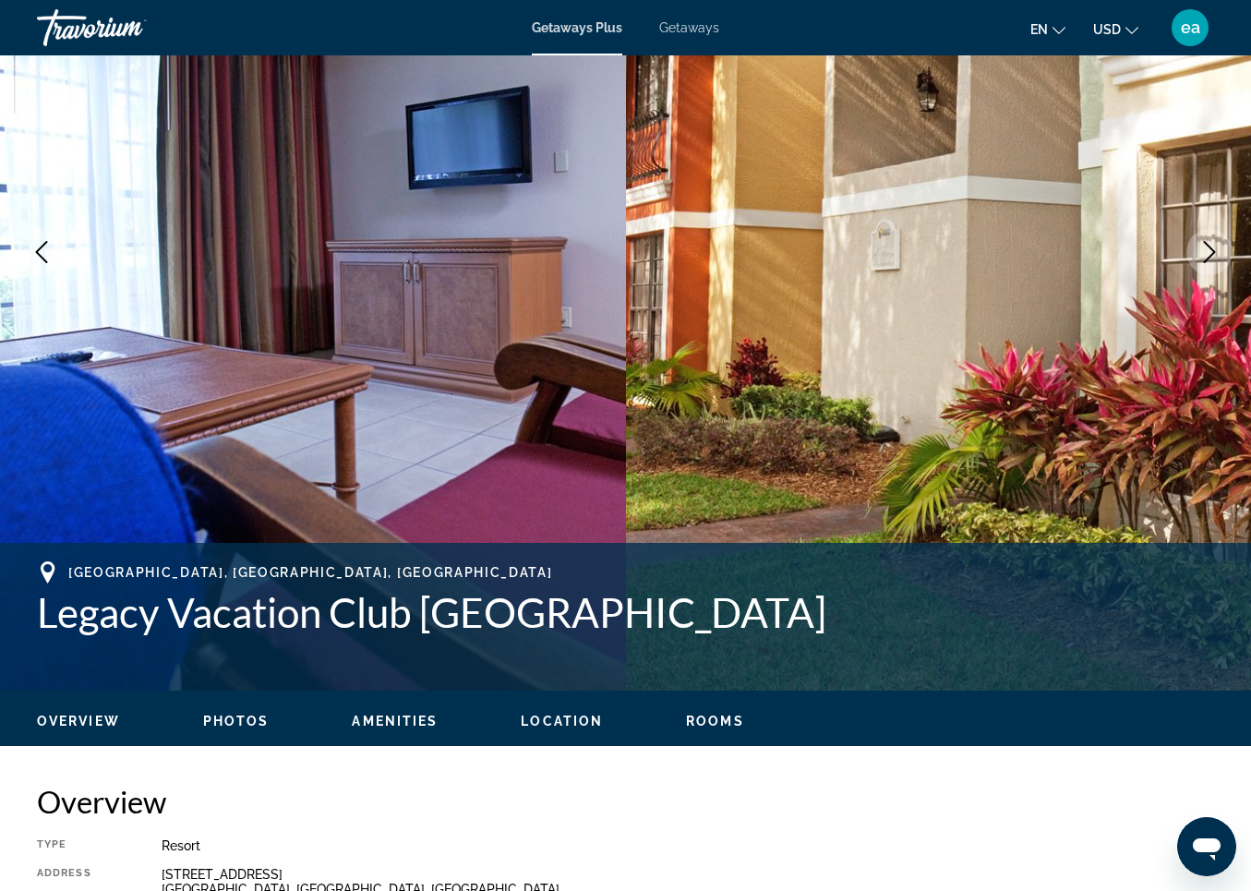
click at [217, 720] on span "Photos" at bounding box center [236, 721] width 66 height 15
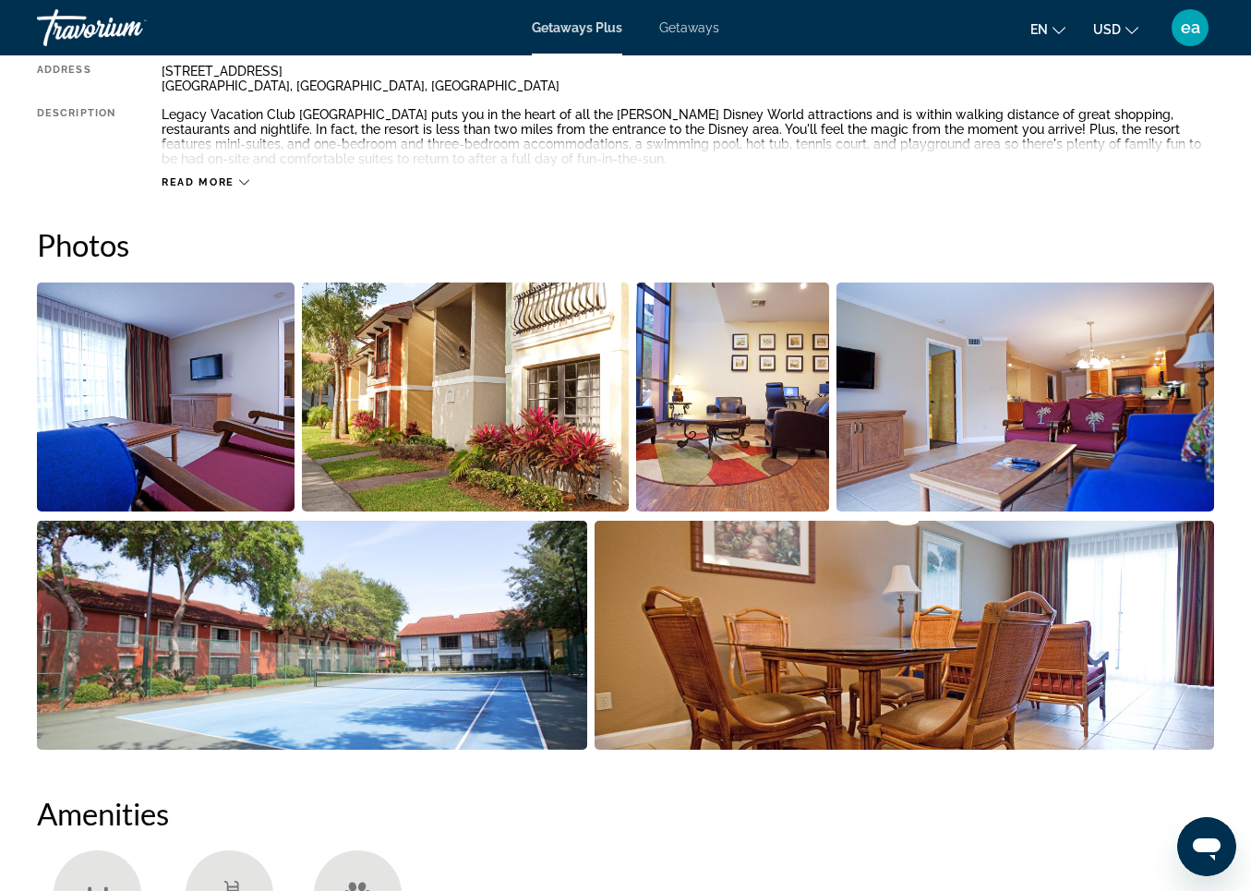
scroll to position [1161, 0]
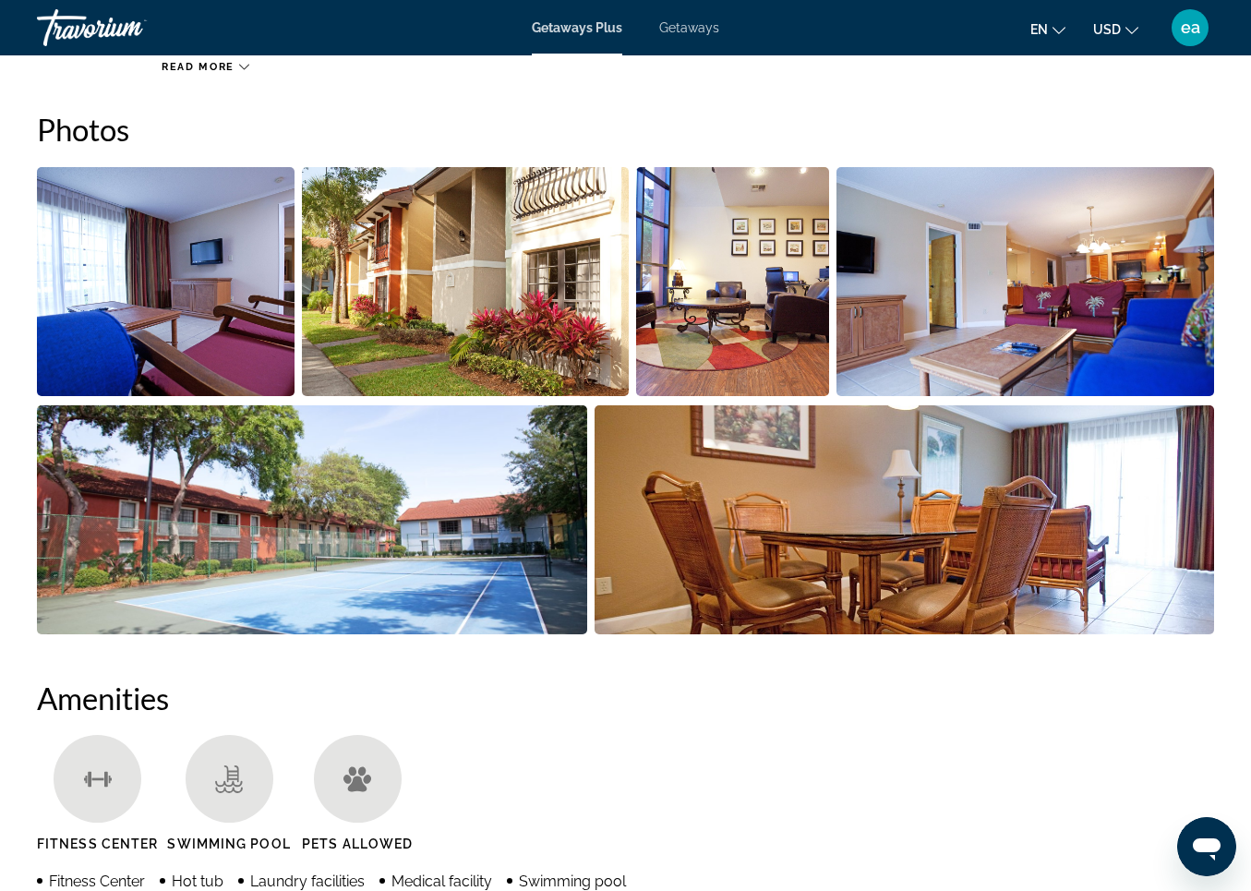
click at [183, 258] on img "Open full-screen image slider" at bounding box center [166, 281] width 258 height 229
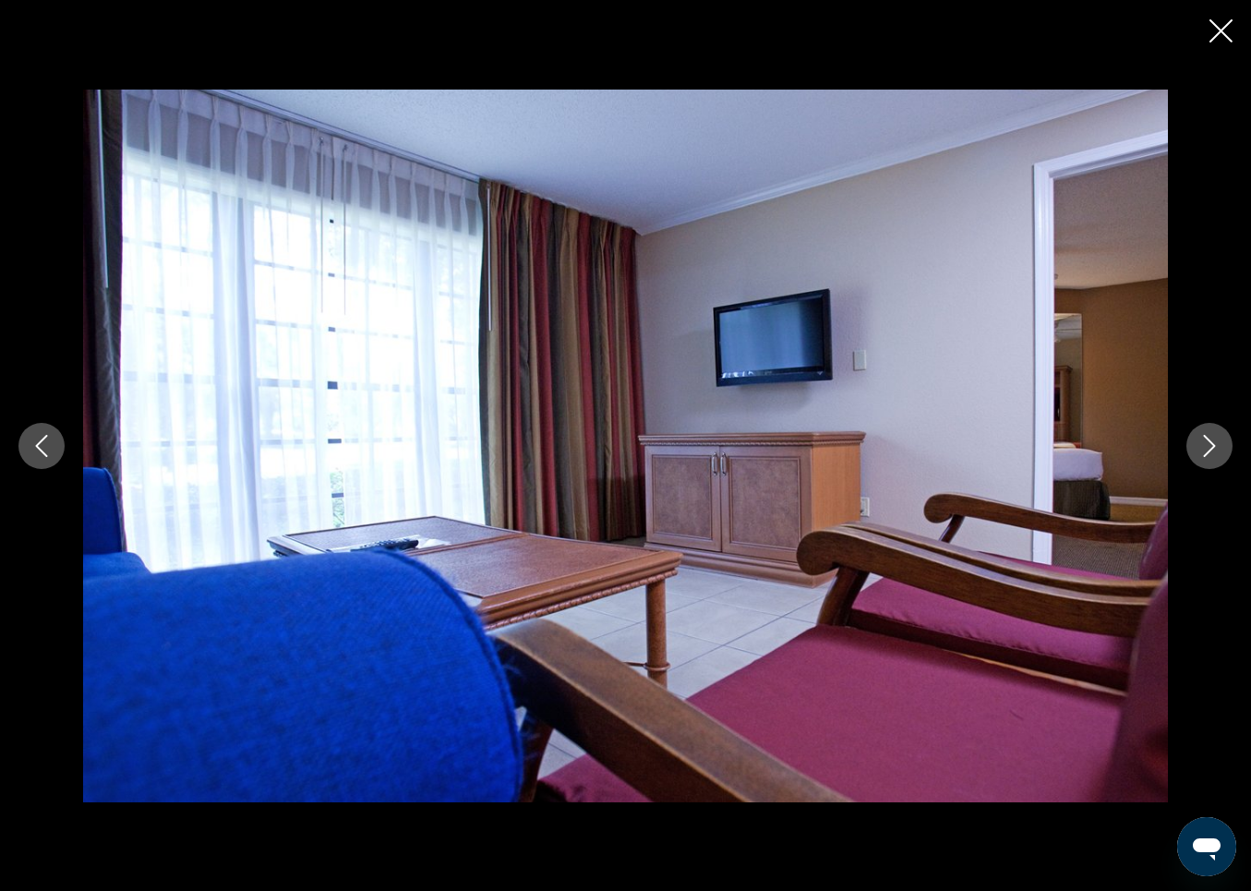
click at [40, 443] on icon "Previous image" at bounding box center [41, 446] width 22 height 22
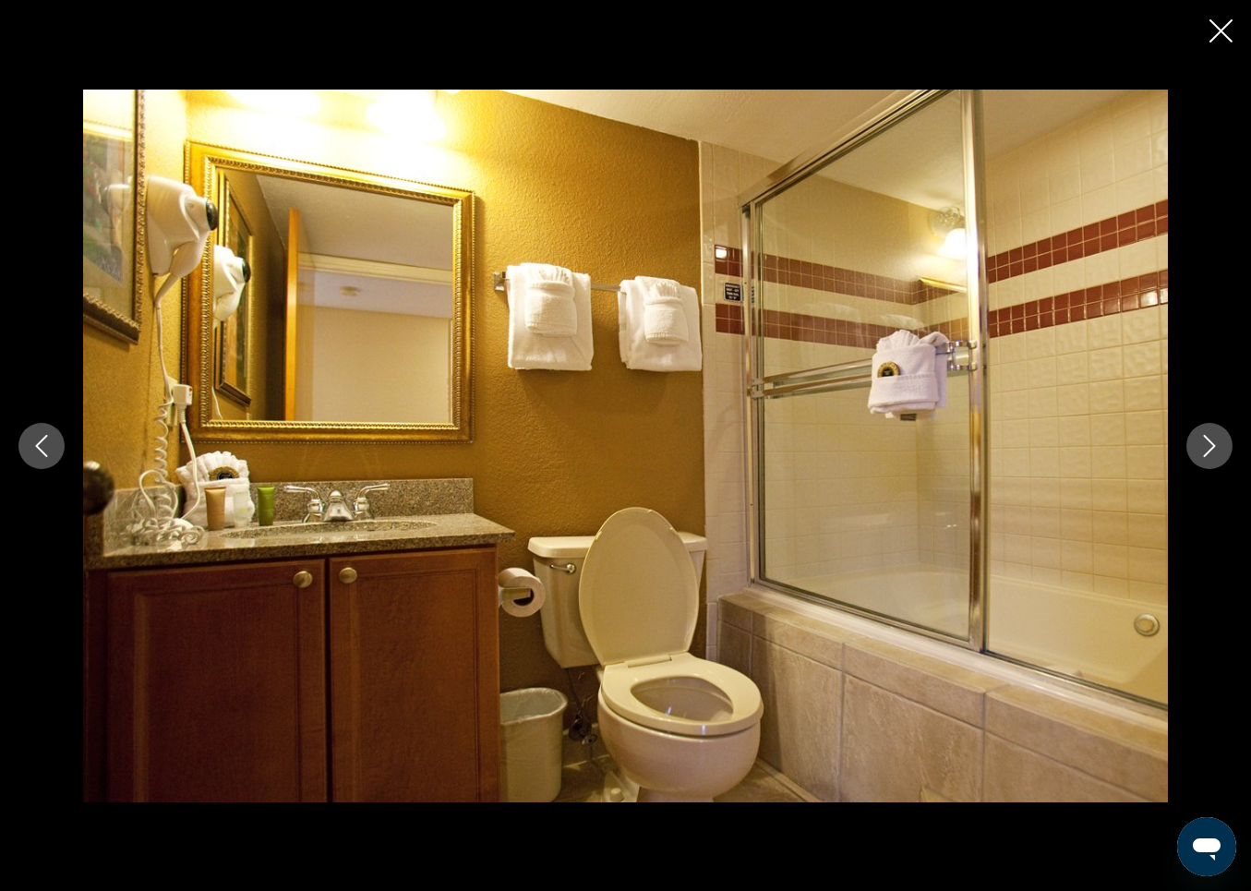
click at [40, 443] on icon "Previous image" at bounding box center [41, 446] width 22 height 22
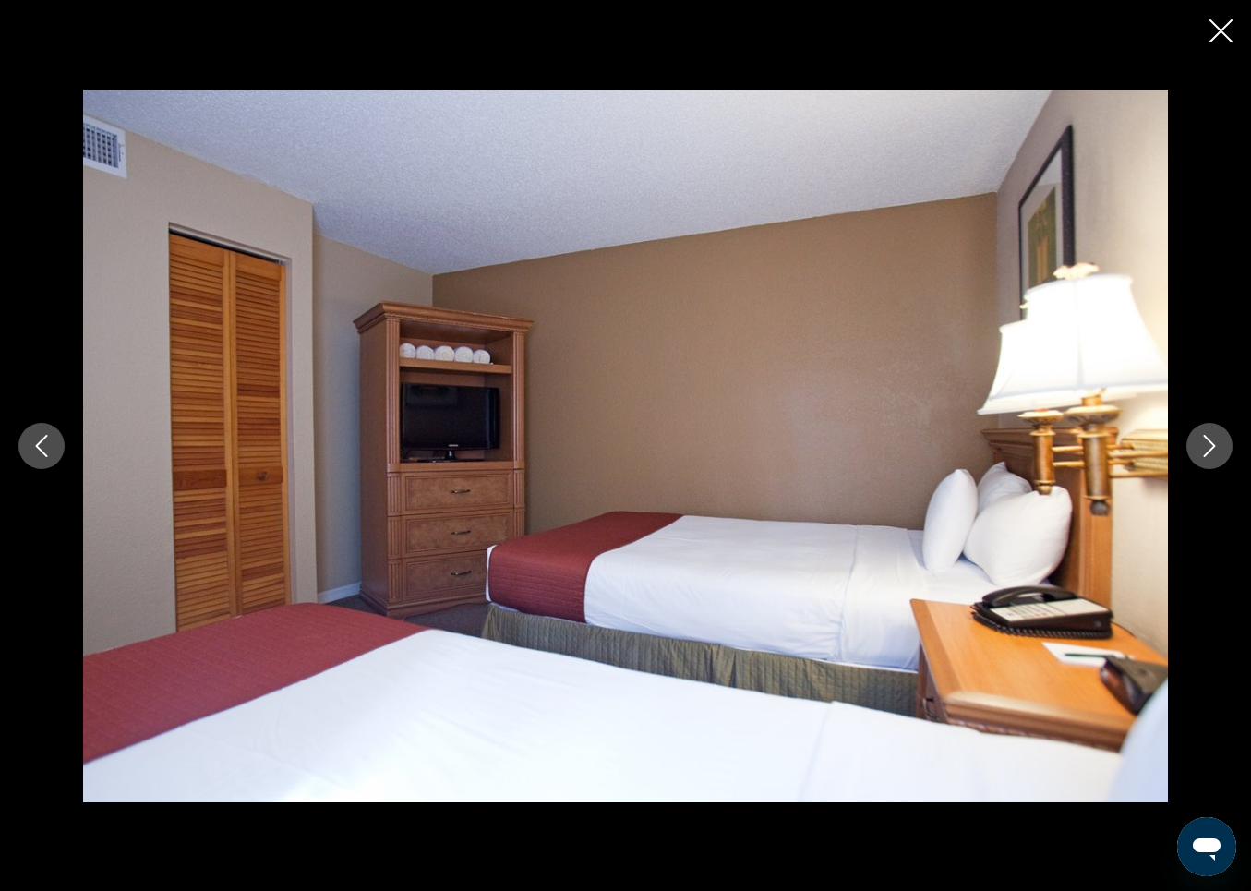
click at [40, 443] on icon "Previous image" at bounding box center [41, 446] width 22 height 22
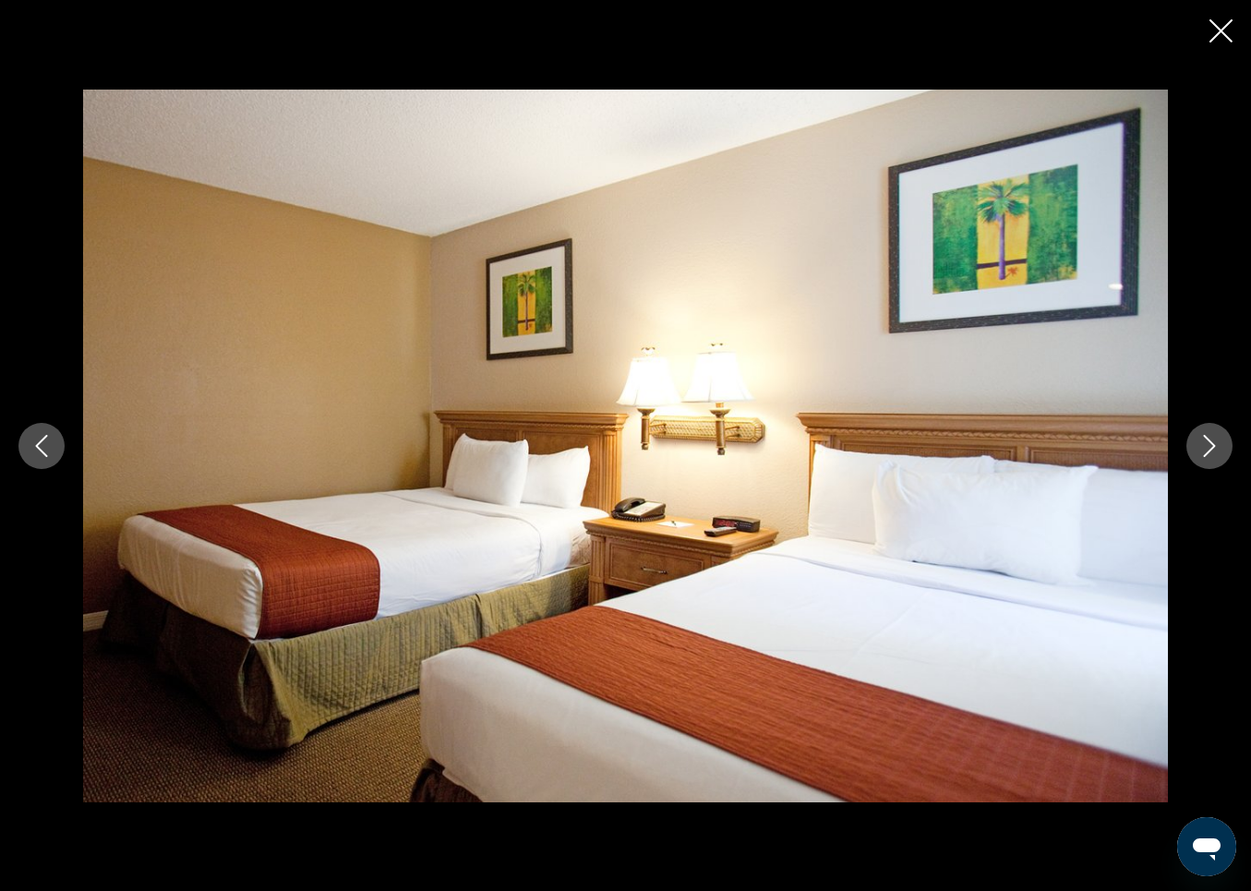
click at [40, 443] on icon "Previous image" at bounding box center [41, 446] width 22 height 22
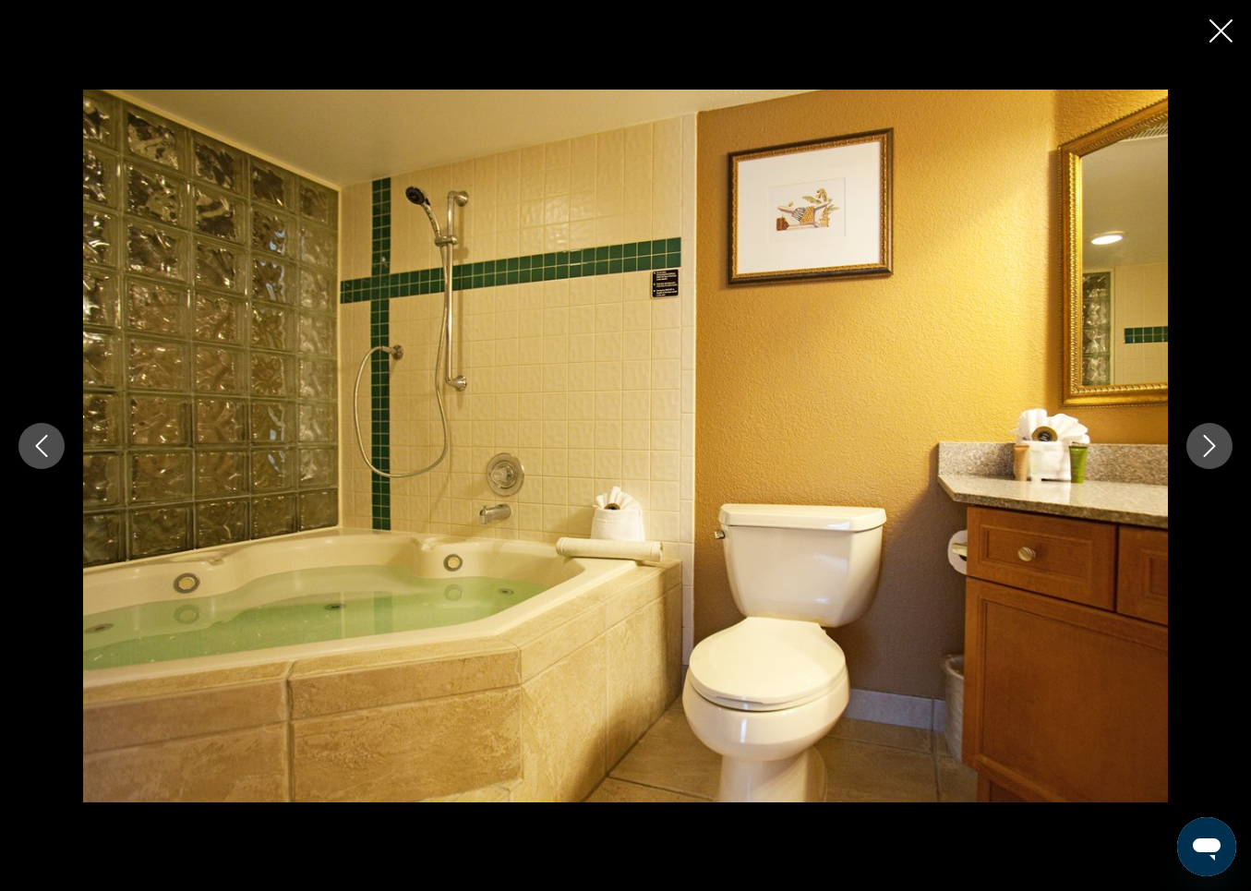
click at [40, 443] on icon "Previous image" at bounding box center [41, 446] width 22 height 22
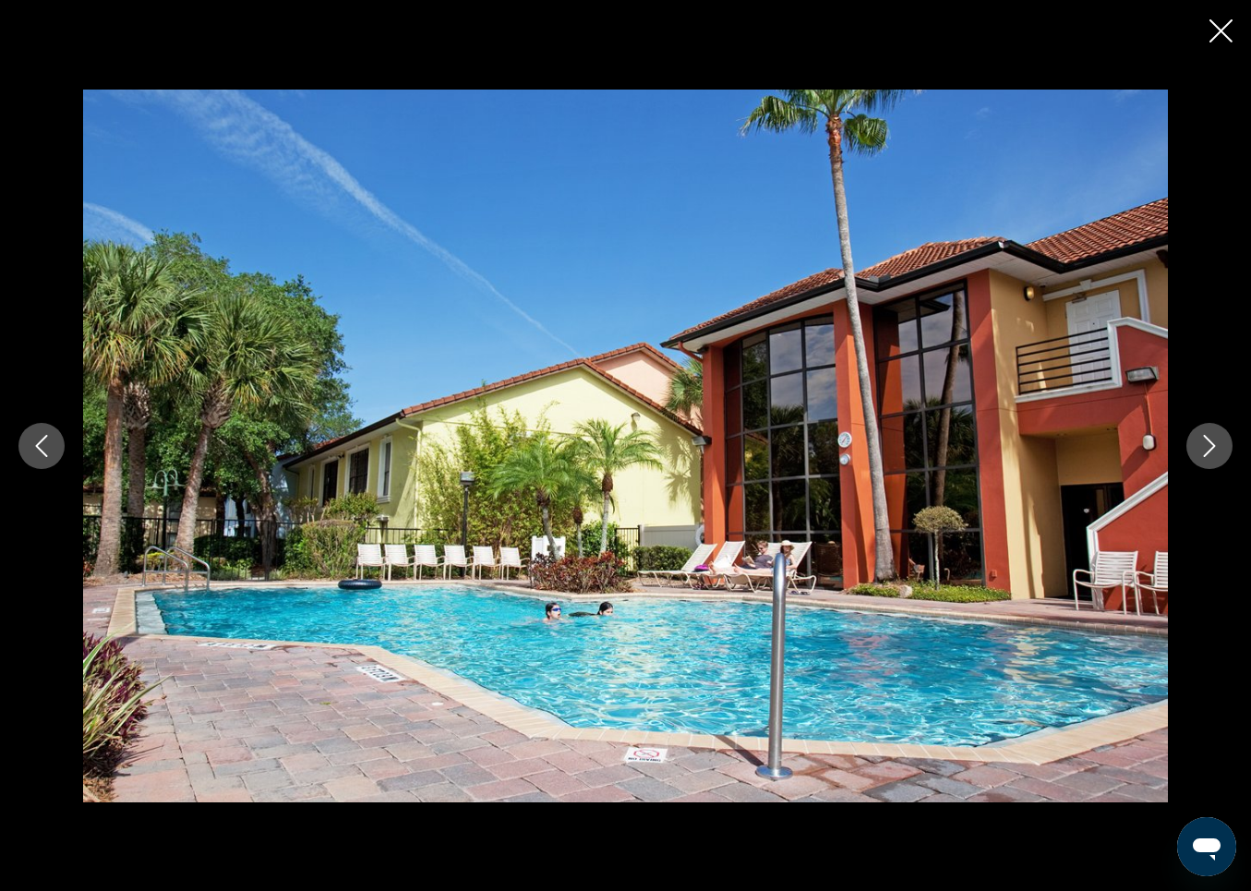
click at [40, 443] on icon "Previous image" at bounding box center [41, 446] width 22 height 22
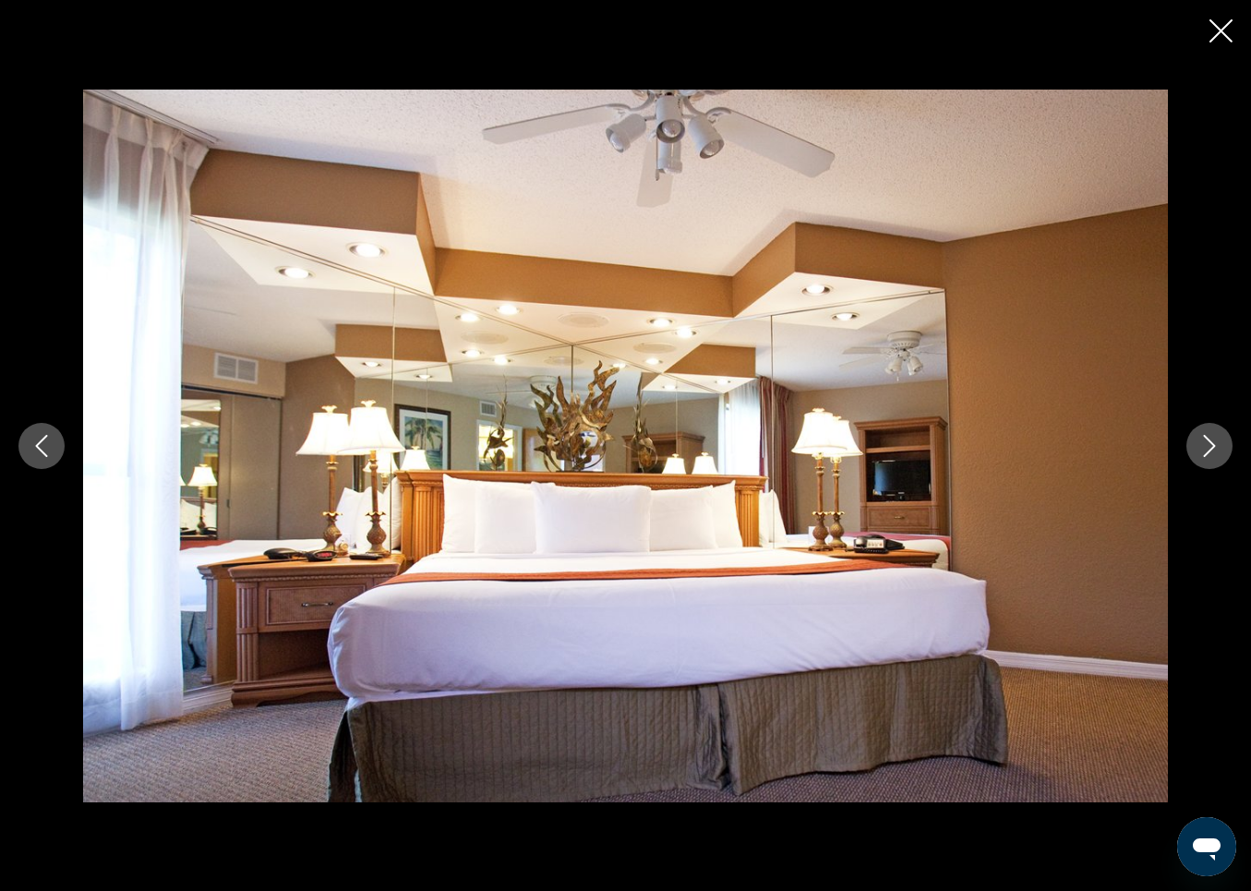
click at [40, 443] on icon "Previous image" at bounding box center [41, 446] width 22 height 22
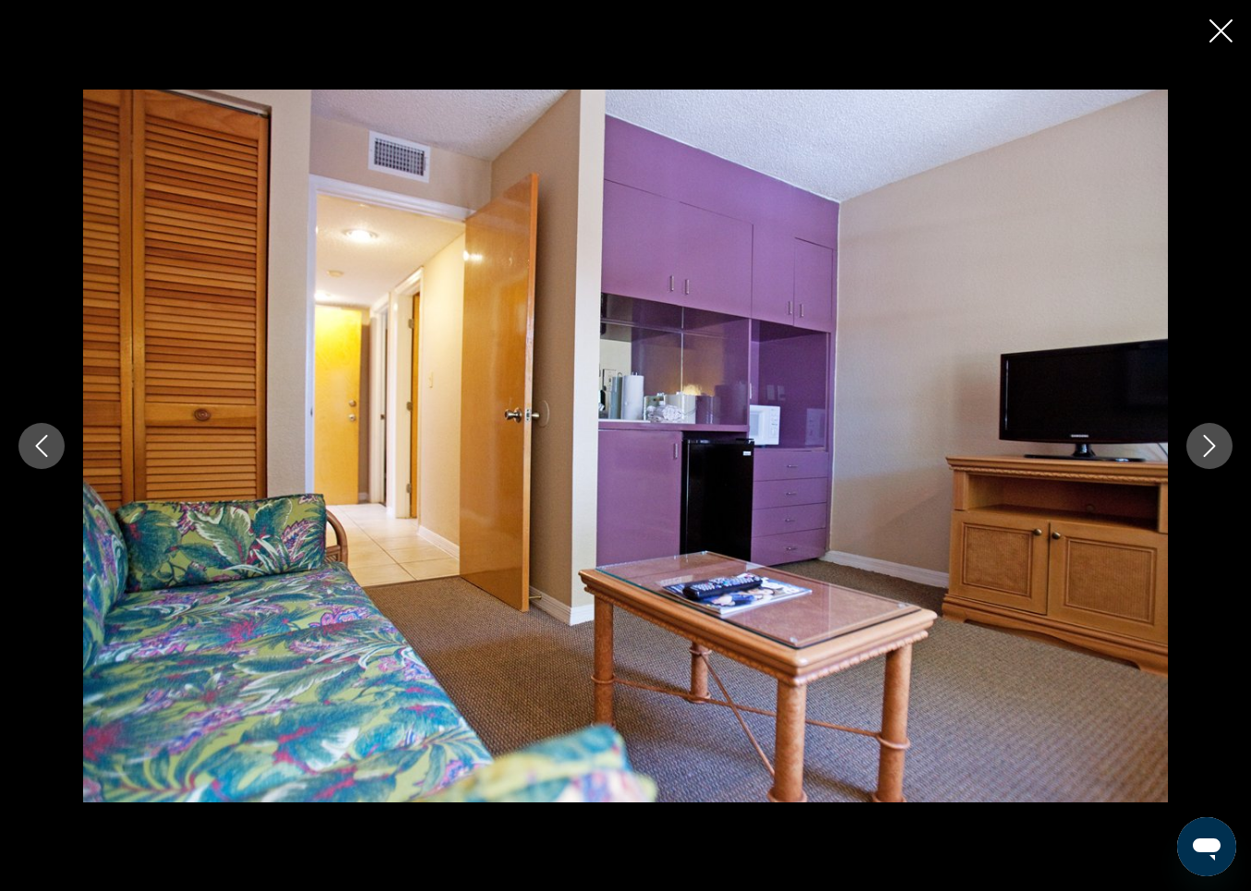
click at [50, 451] on icon "Previous image" at bounding box center [41, 446] width 22 height 22
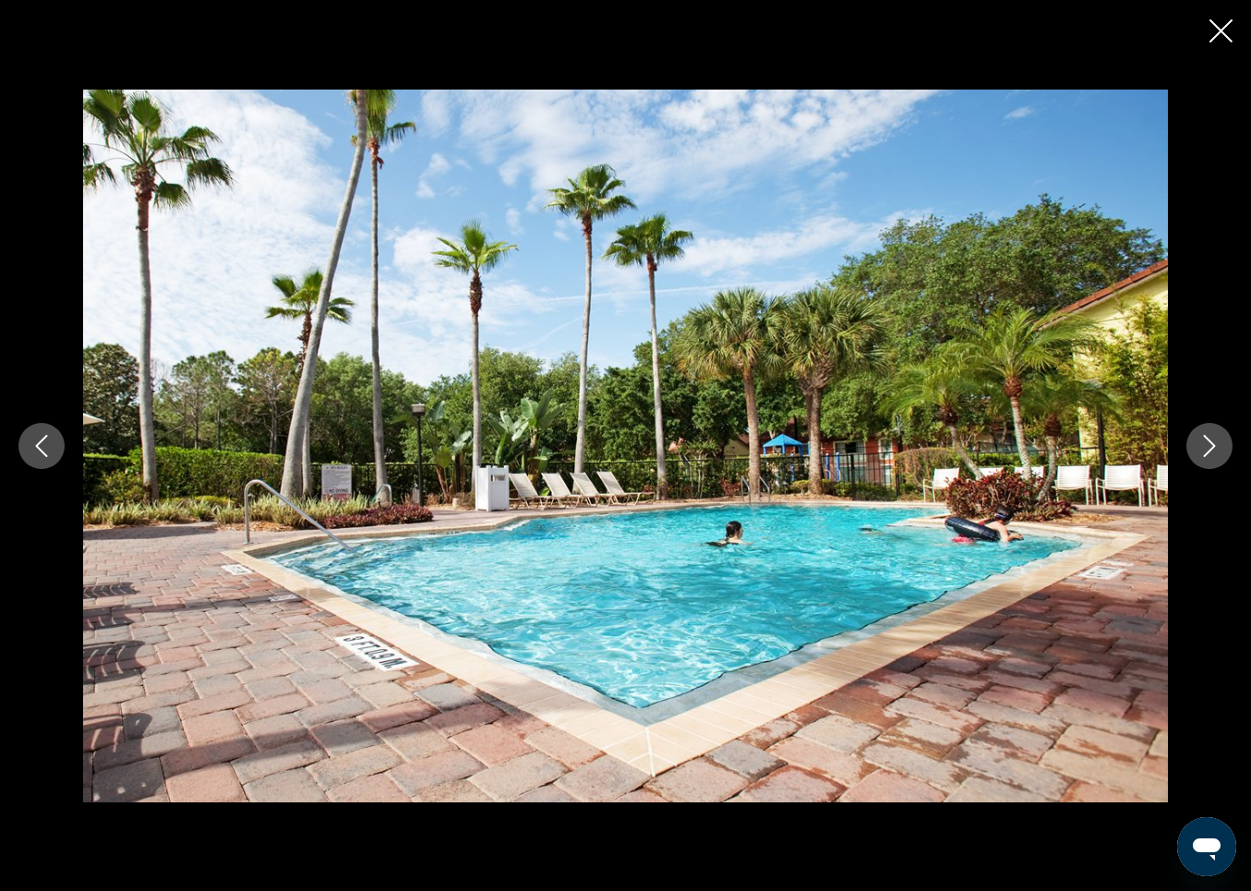
click at [50, 451] on icon "Previous image" at bounding box center [41, 446] width 22 height 22
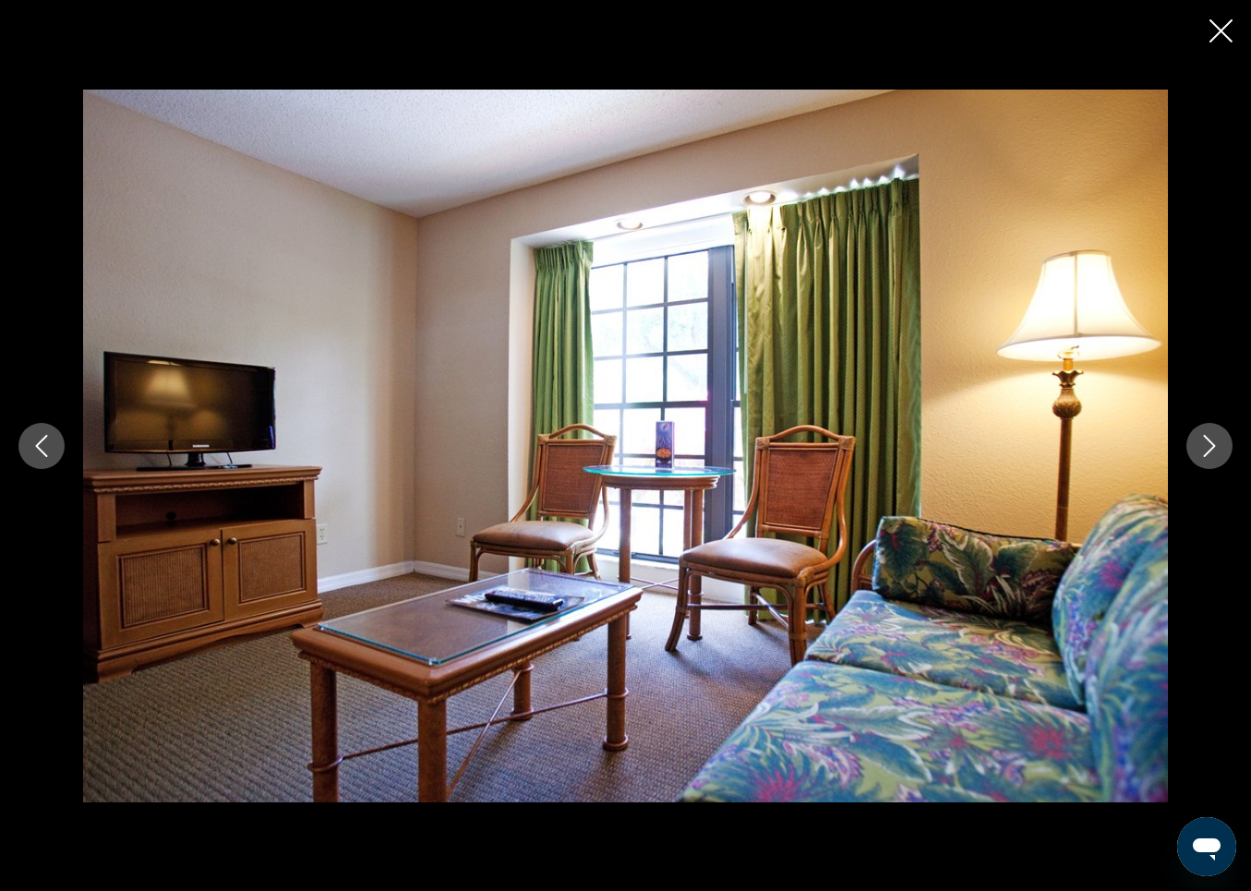
click at [50, 451] on icon "Previous image" at bounding box center [41, 446] width 22 height 22
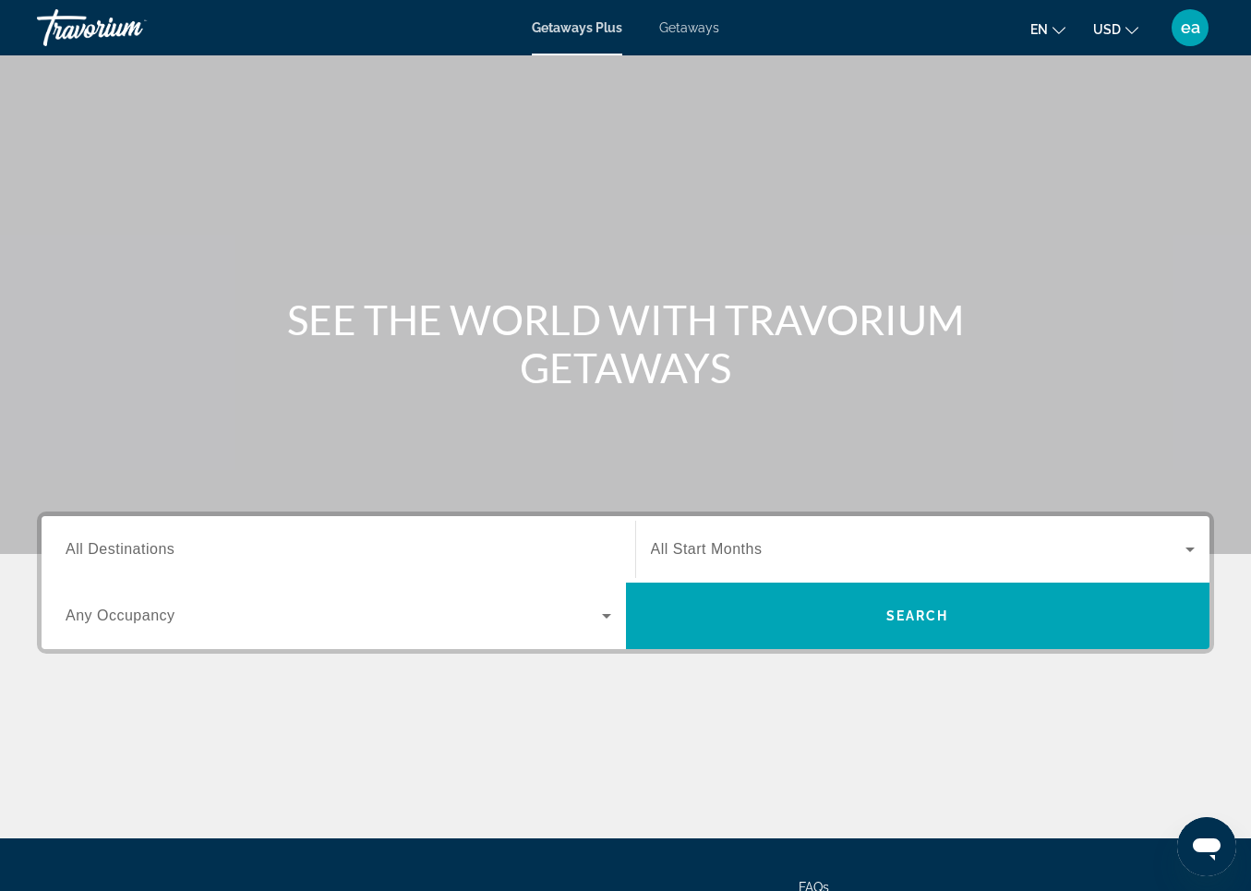
click at [112, 549] on span "All Destinations" at bounding box center [120, 549] width 109 height 16
click at [112, 549] on input "Destination All Destinations" at bounding box center [339, 550] width 546 height 22
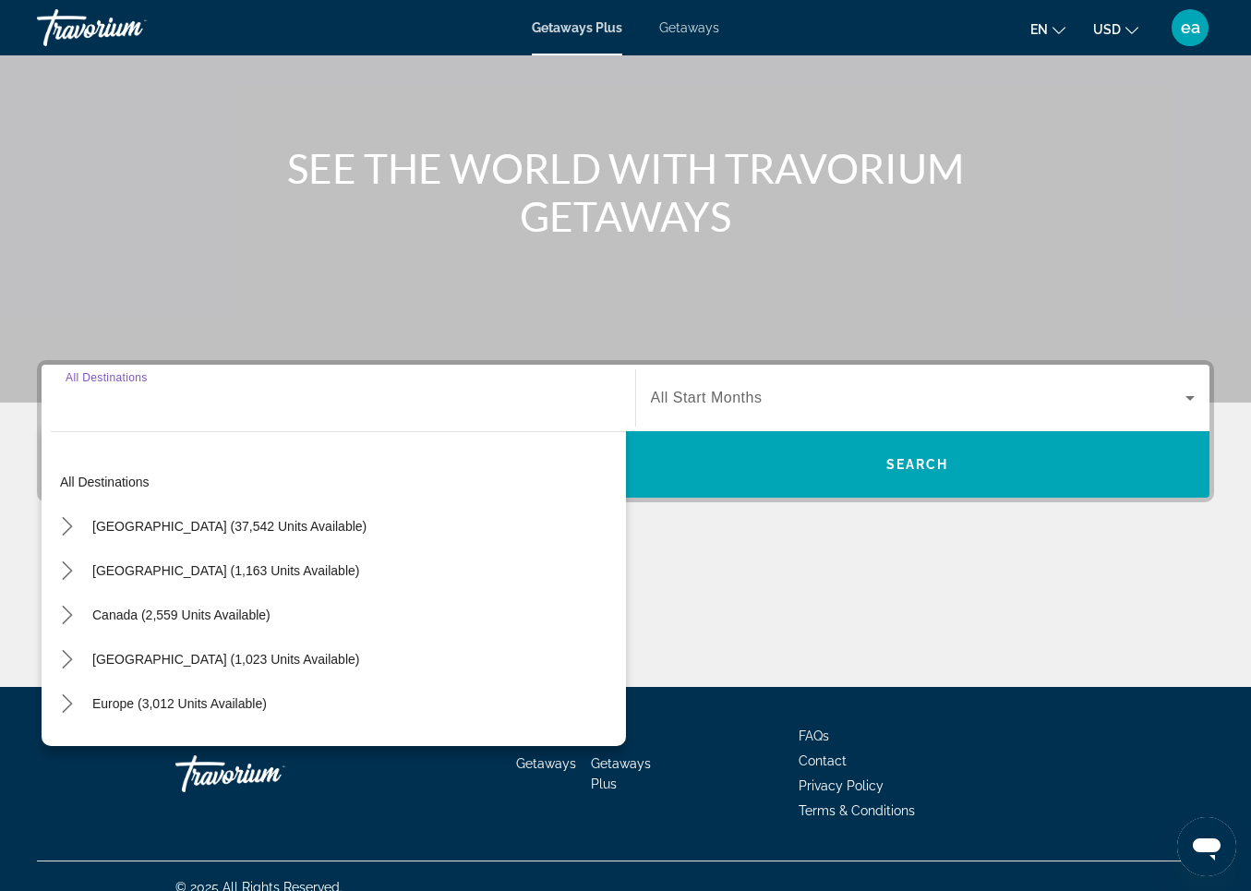
scroll to position [174, 0]
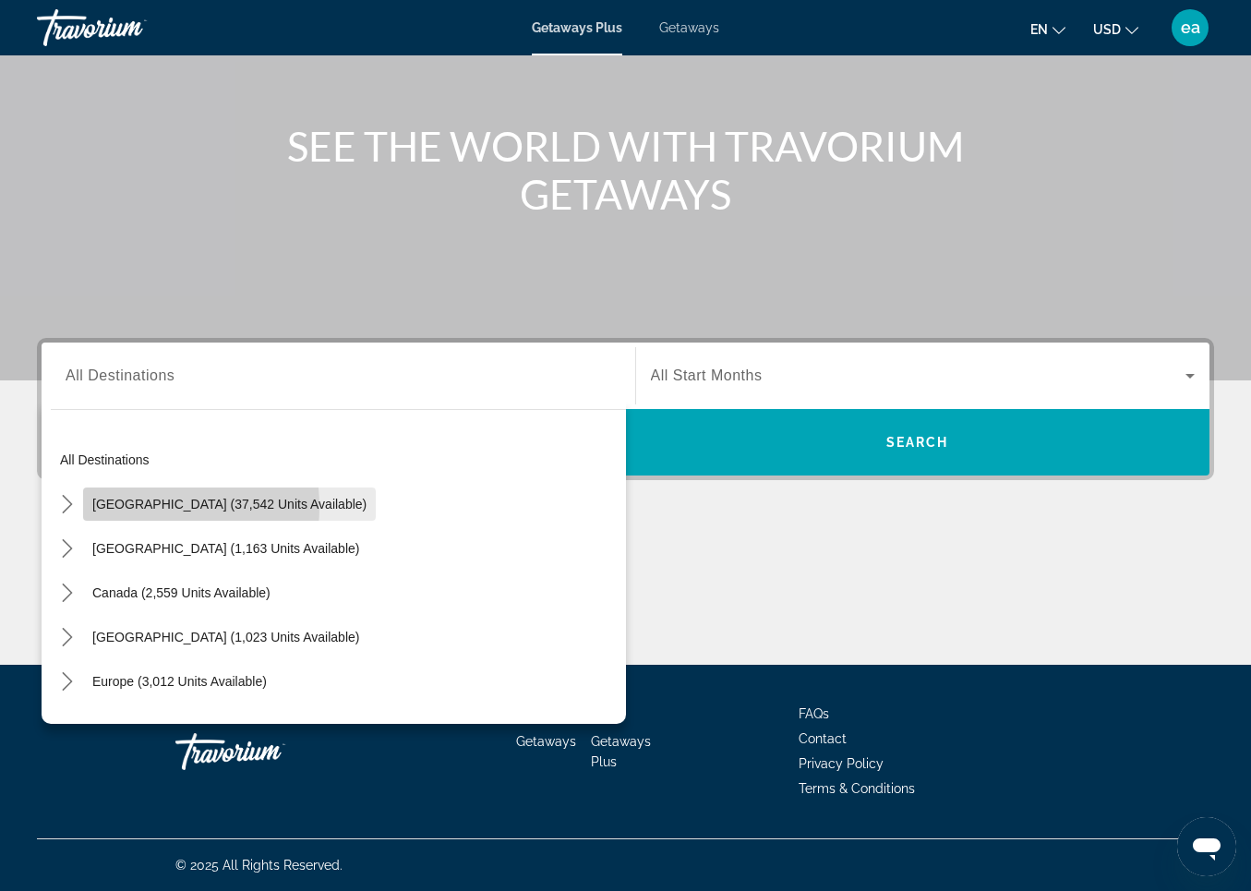
click at [130, 507] on span "[GEOGRAPHIC_DATA] (37,542 units available)" at bounding box center [229, 504] width 274 height 15
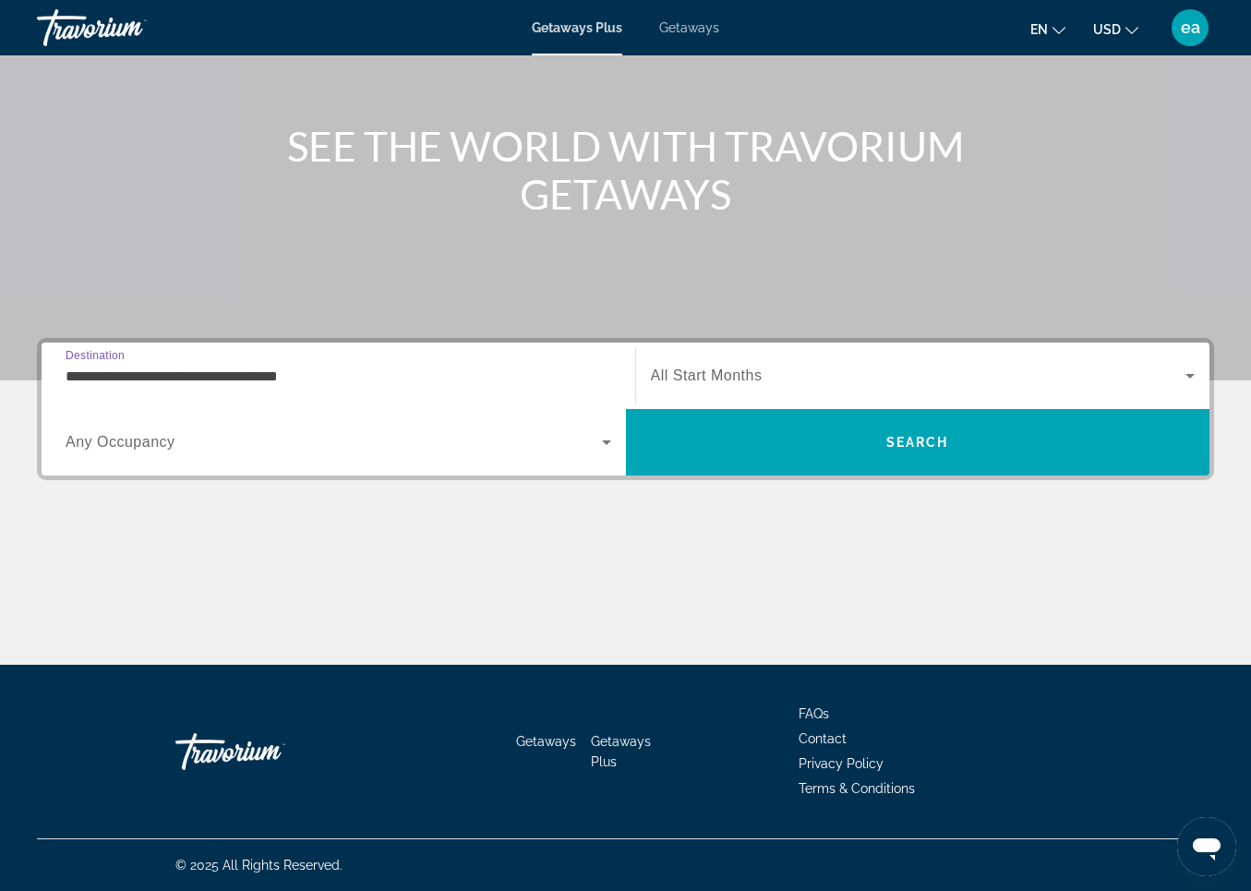
click at [113, 368] on input "**********" at bounding box center [339, 377] width 546 height 22
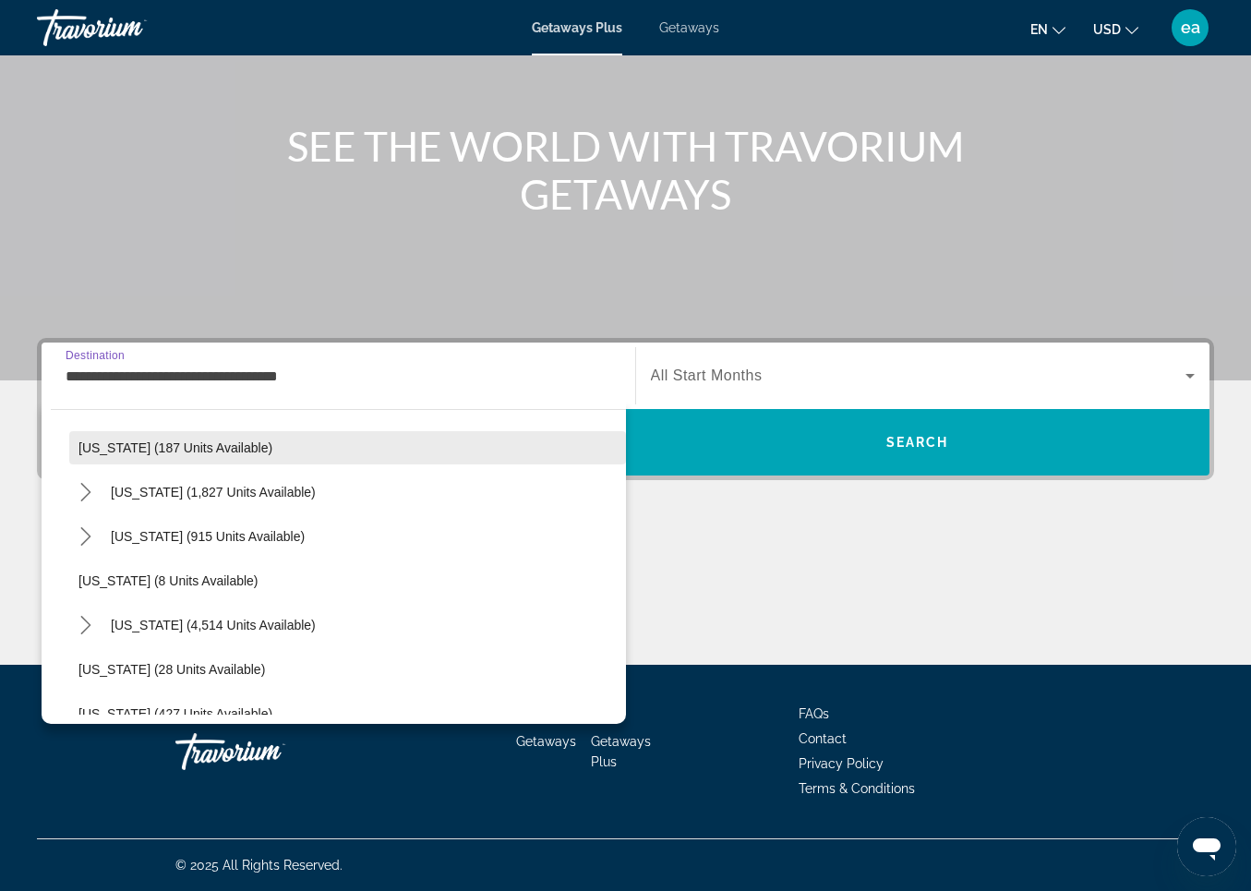
scroll to position [177, 0]
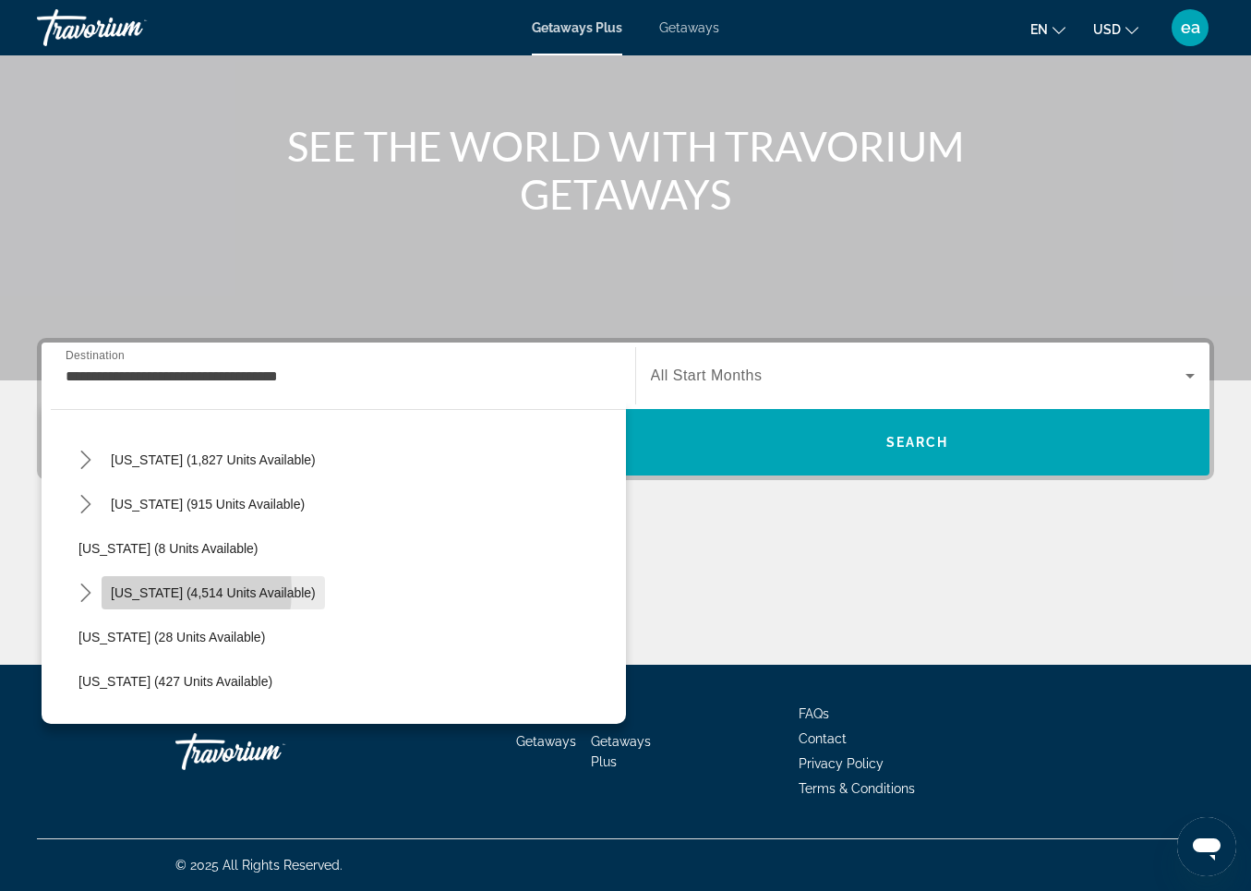
click at [140, 590] on span "[US_STATE] (4,514 units available)" at bounding box center [213, 593] width 205 height 15
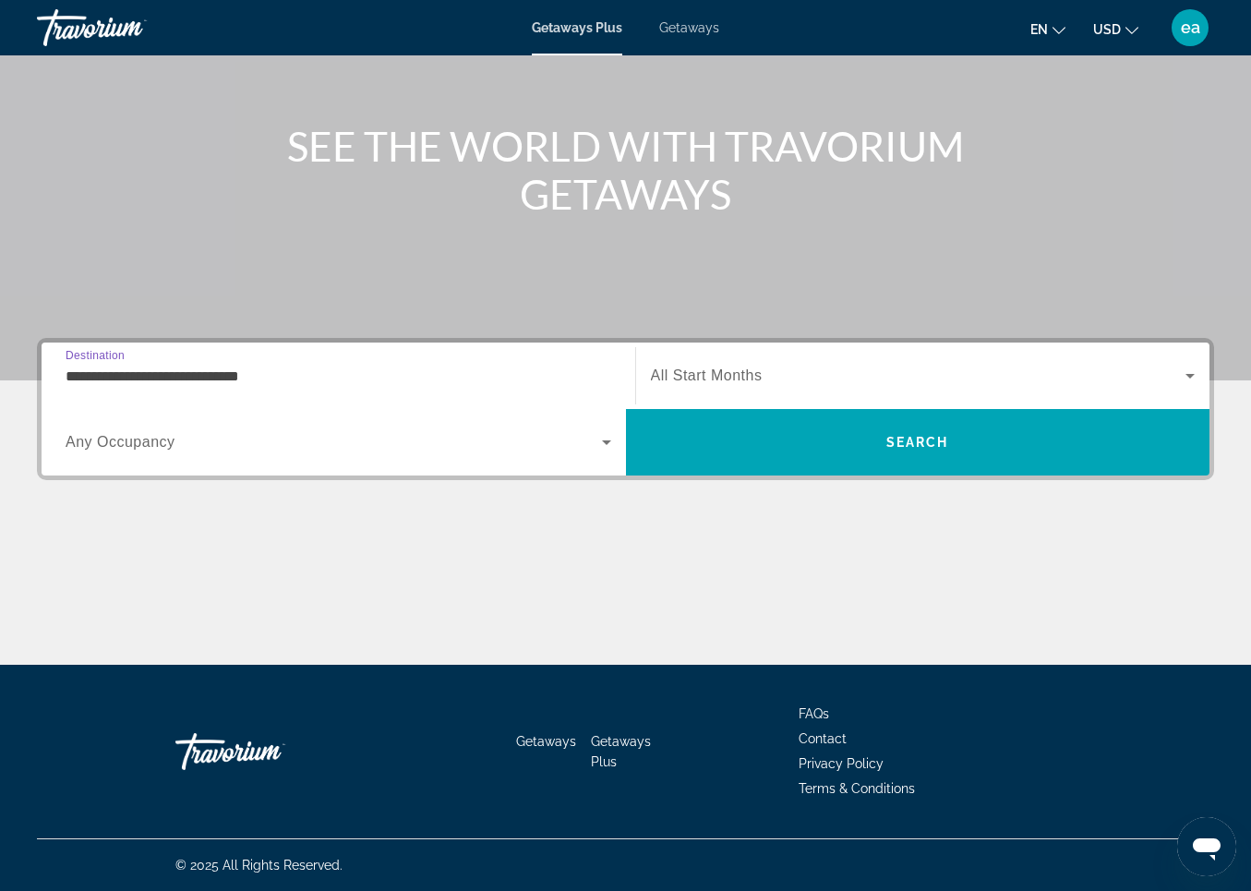
click at [136, 373] on input "**********" at bounding box center [339, 377] width 546 height 22
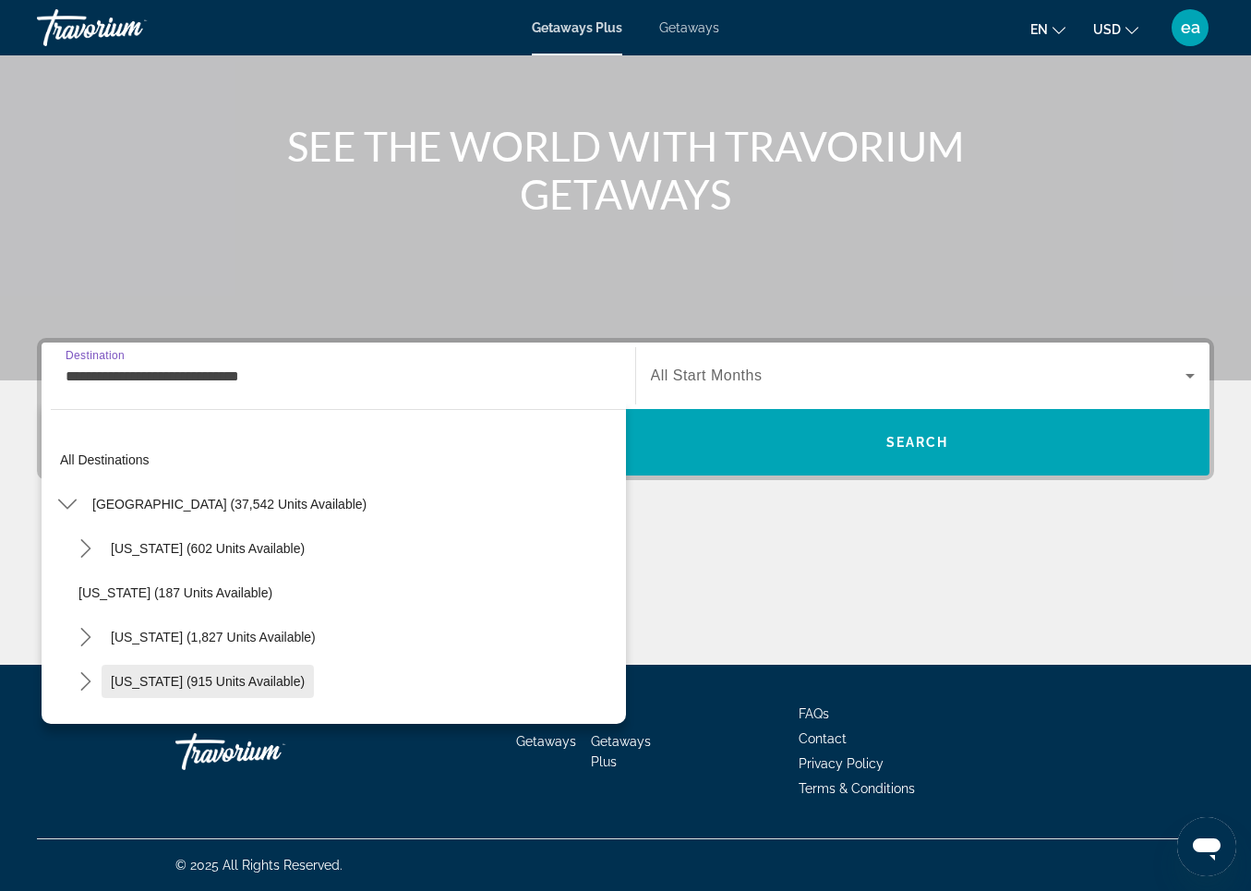
scroll to position [199, 0]
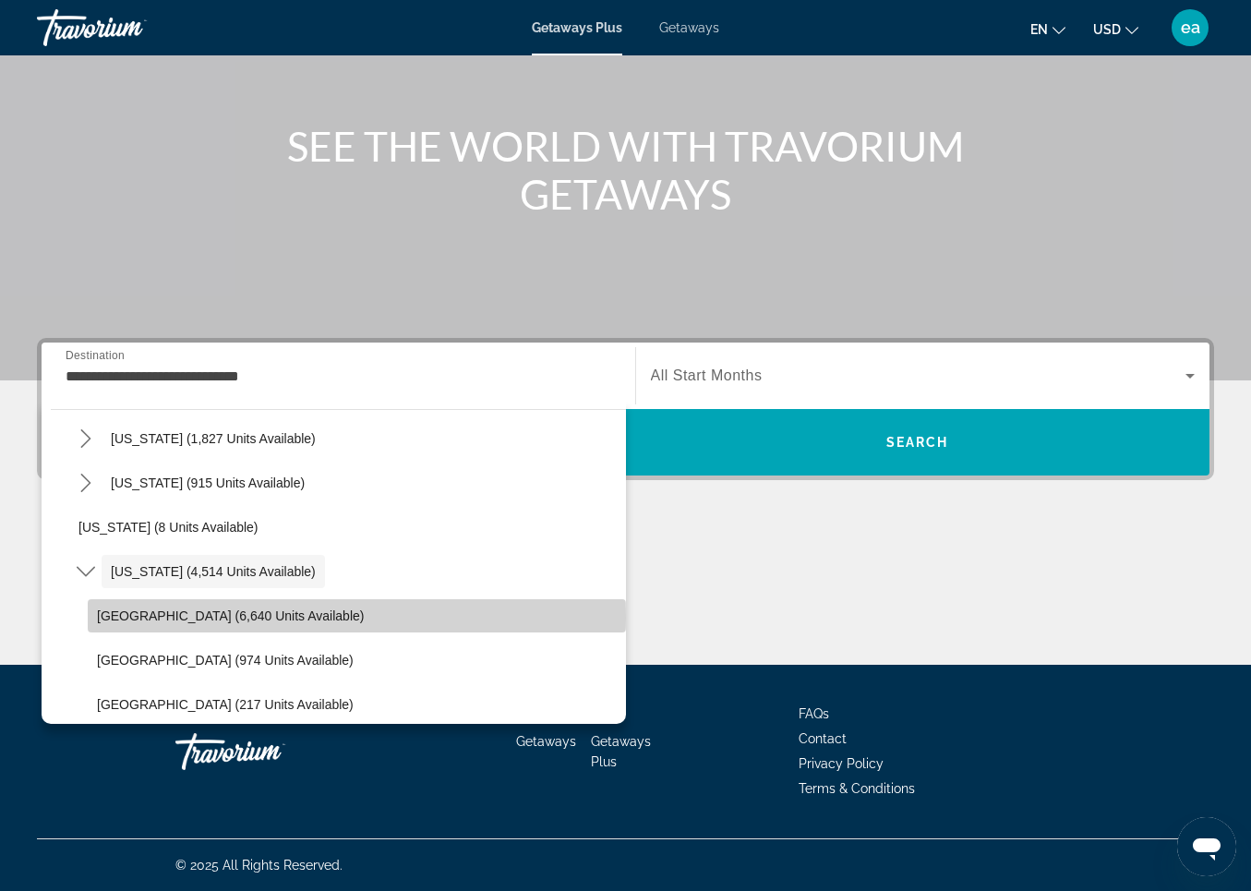
click at [114, 618] on span "Orlando & Disney Area (6,640 units available)" at bounding box center [230, 616] width 267 height 15
type input "**********"
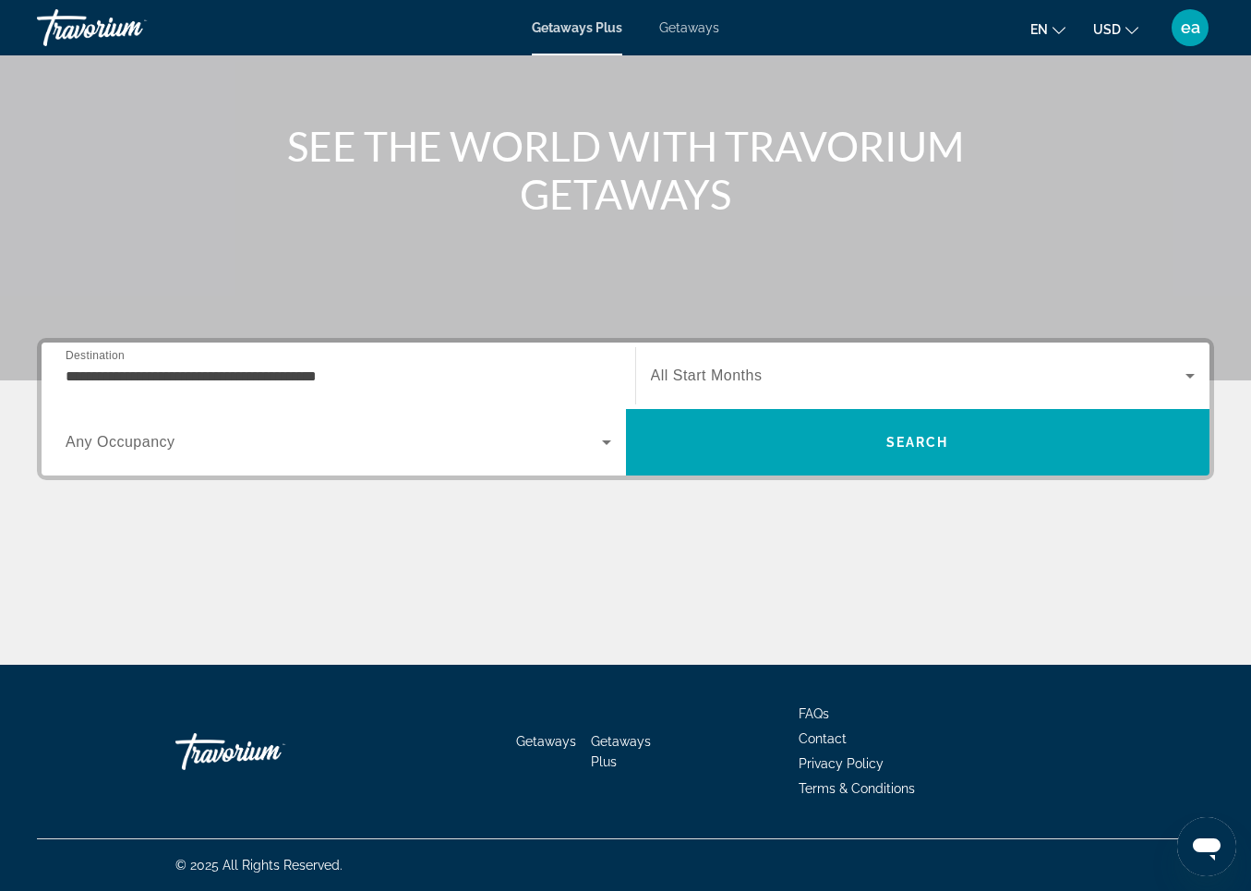
click at [119, 437] on span "Any Occupancy" at bounding box center [121, 442] width 110 height 16
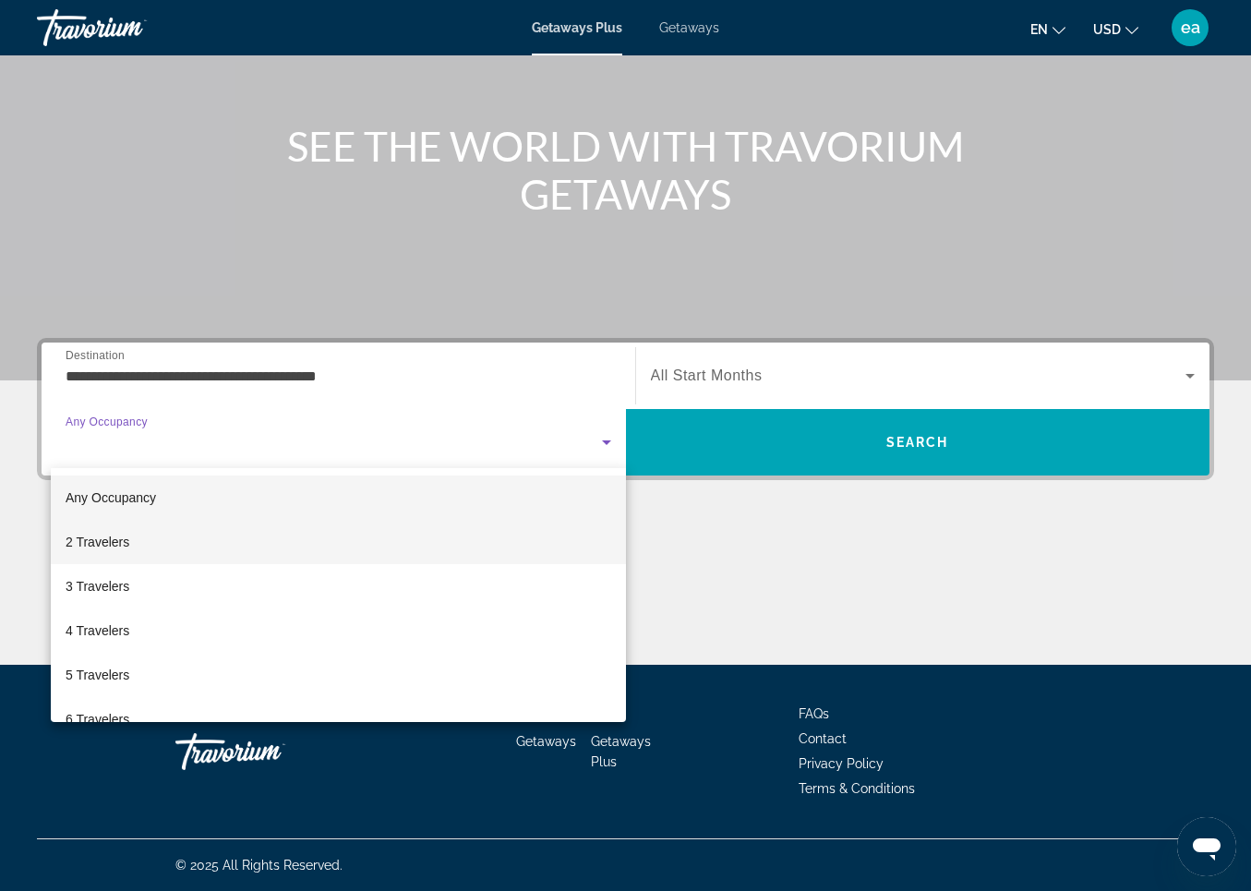
click at [91, 532] on span "2 Travelers" at bounding box center [98, 542] width 64 height 22
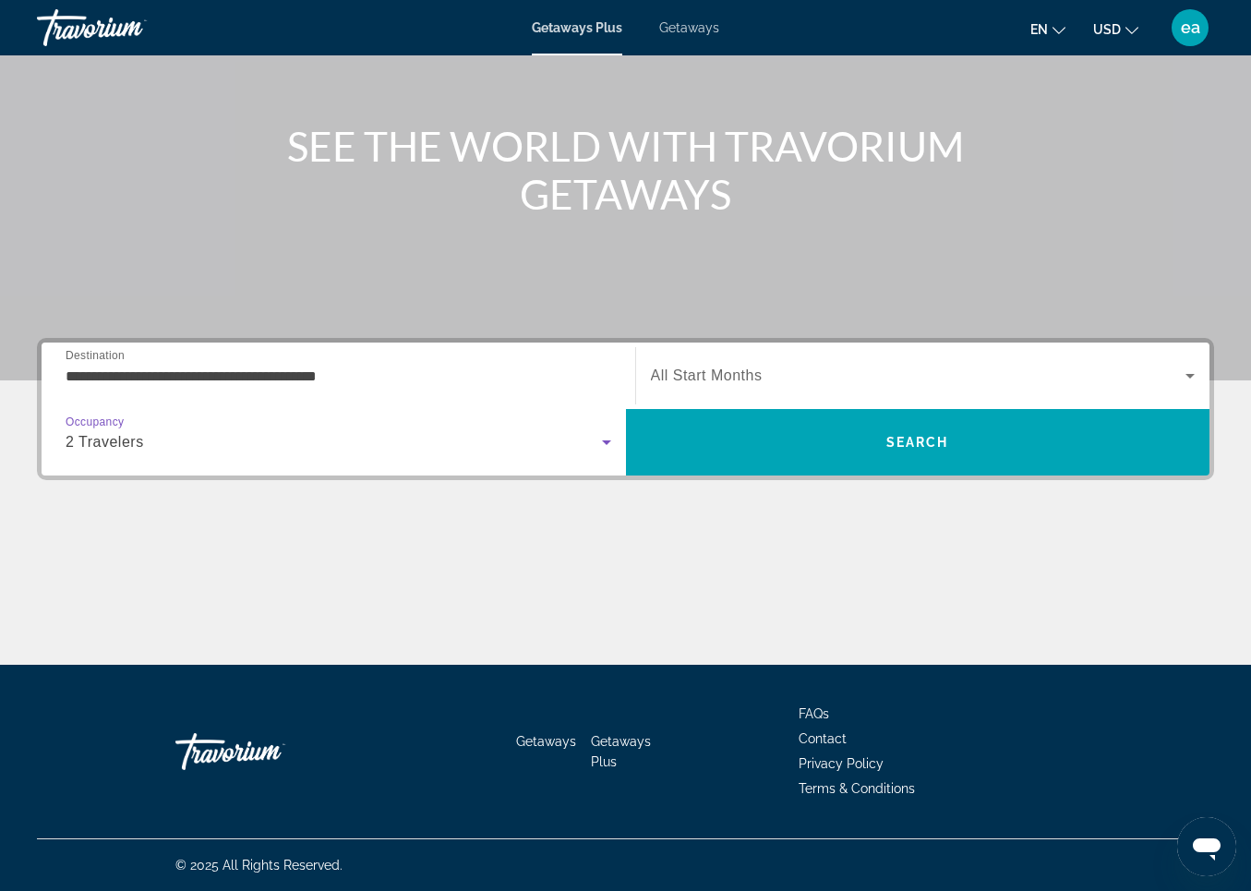
click at [700, 380] on span "All Start Months" at bounding box center [707, 376] width 112 height 16
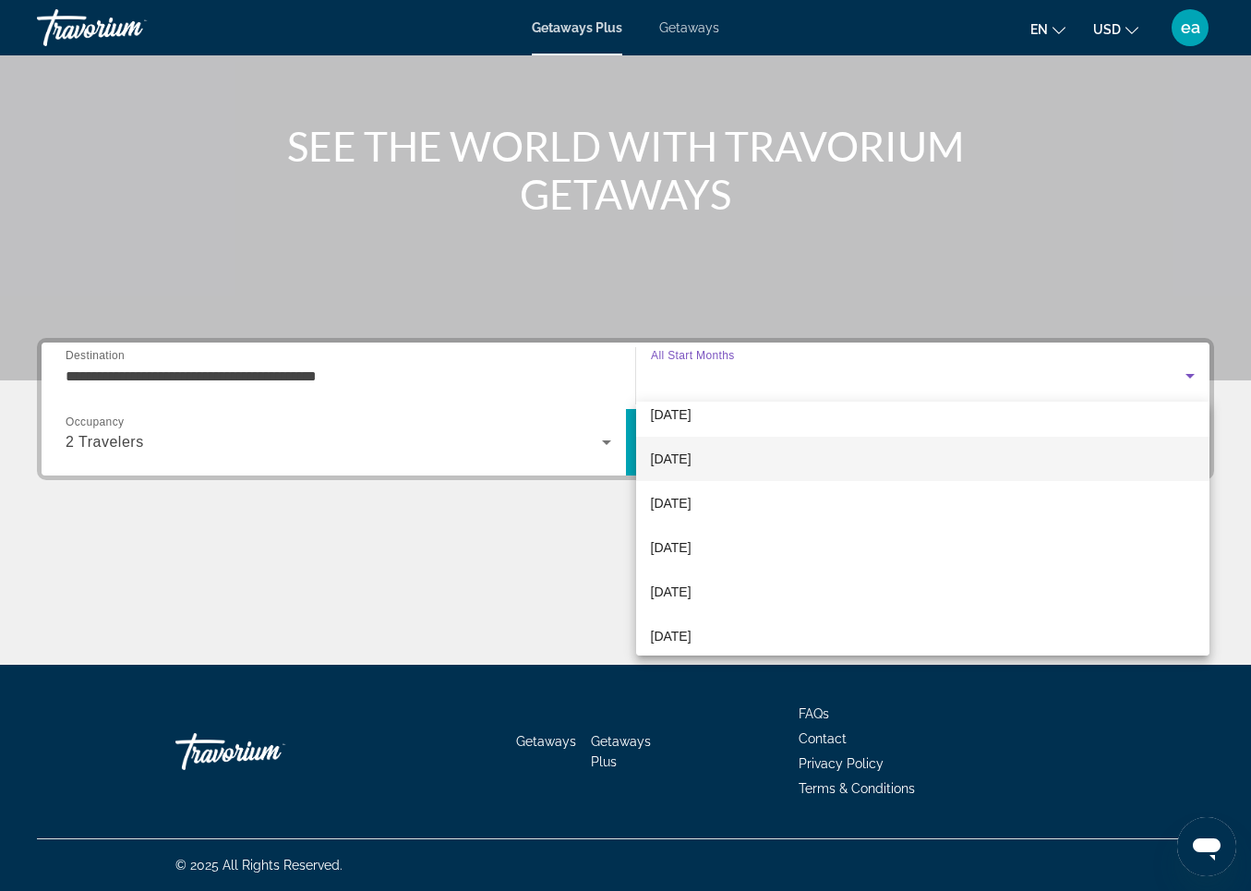
scroll to position [92, 0]
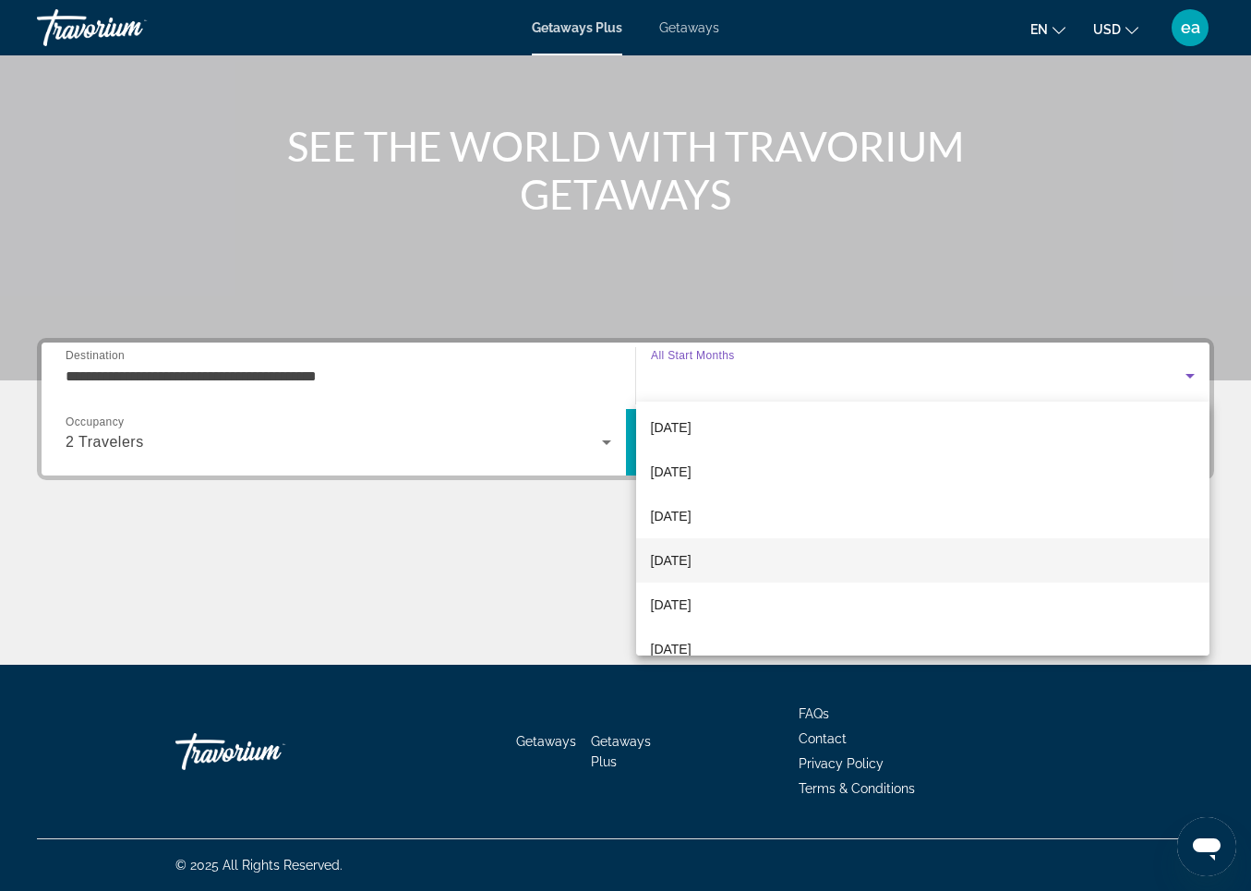
click at [677, 557] on span "[DATE]" at bounding box center [671, 561] width 41 height 22
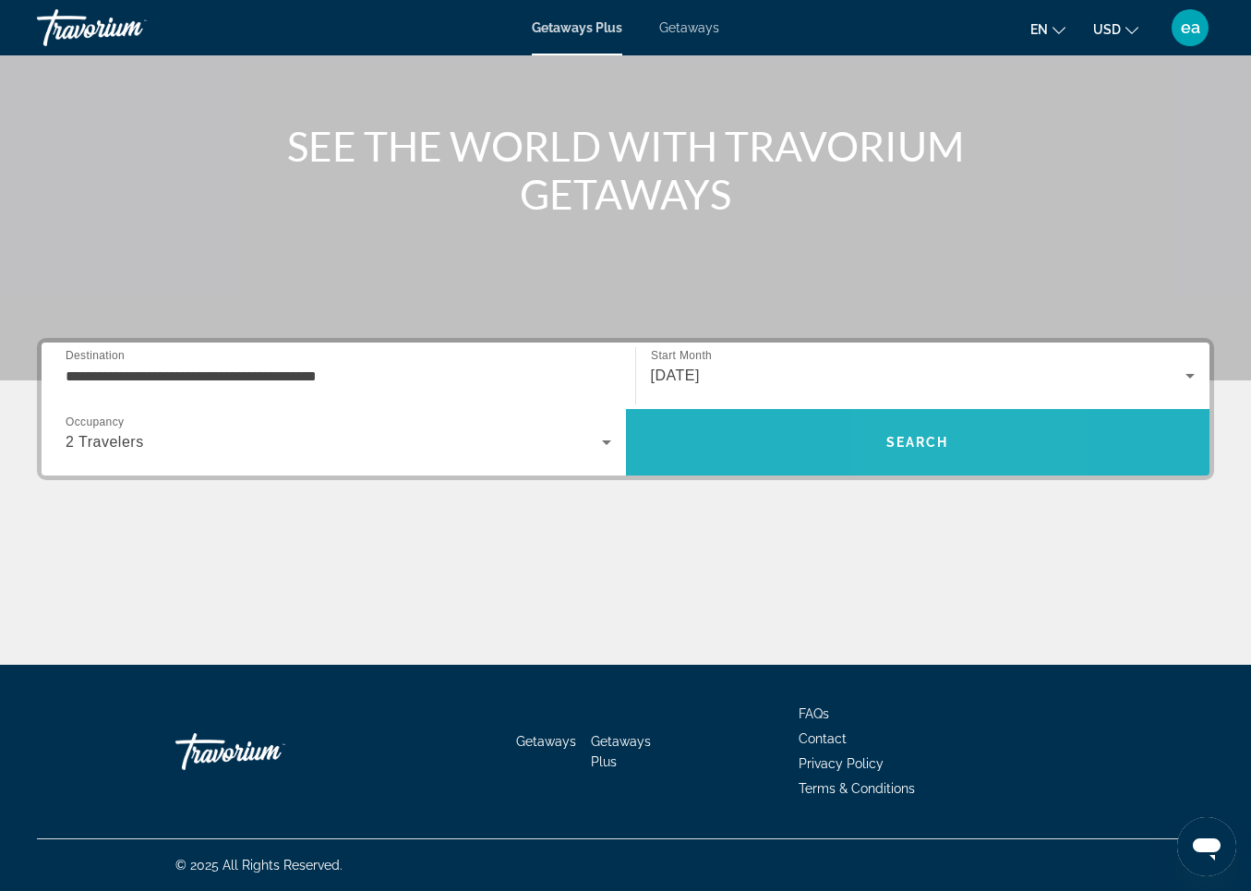
click at [914, 441] on span "Search" at bounding box center [918, 442] width 63 height 15
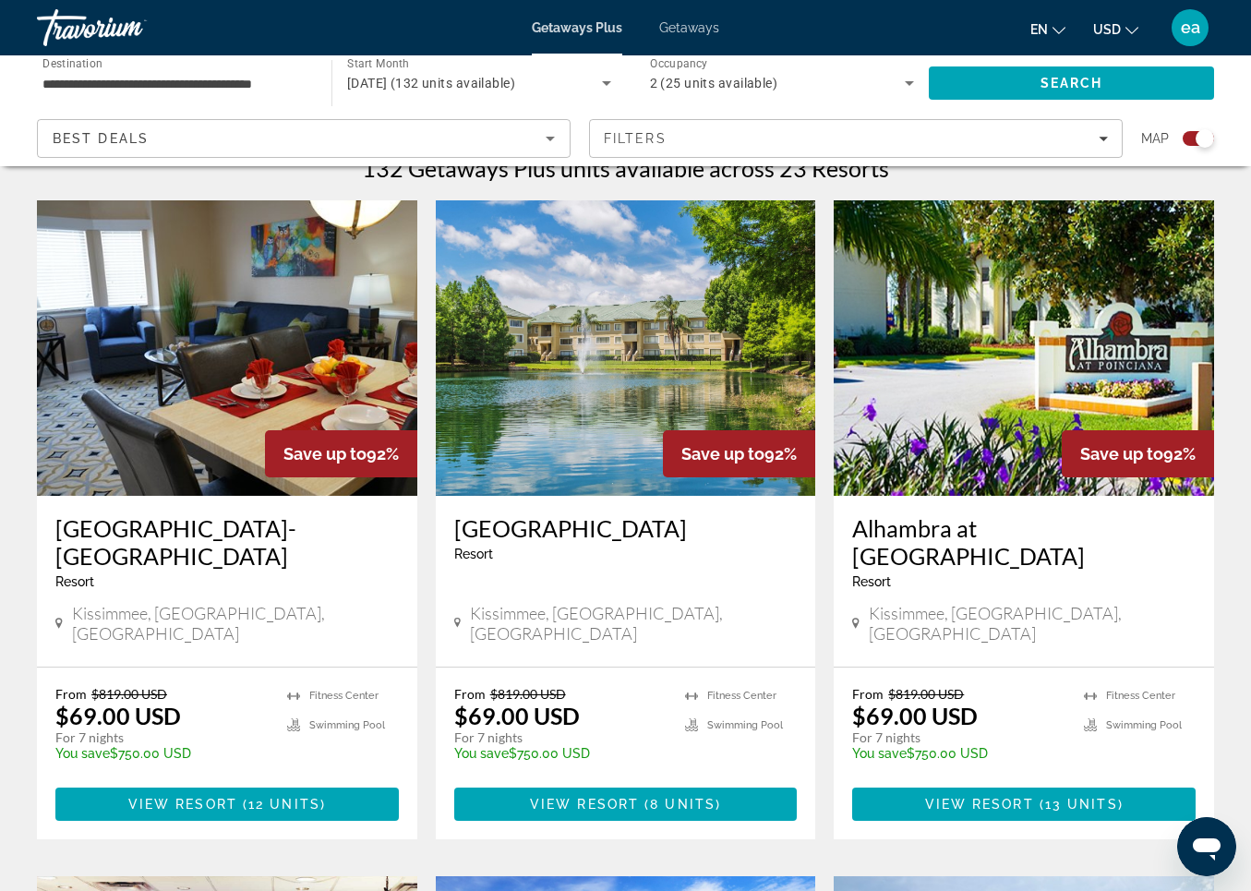
scroll to position [604, 0]
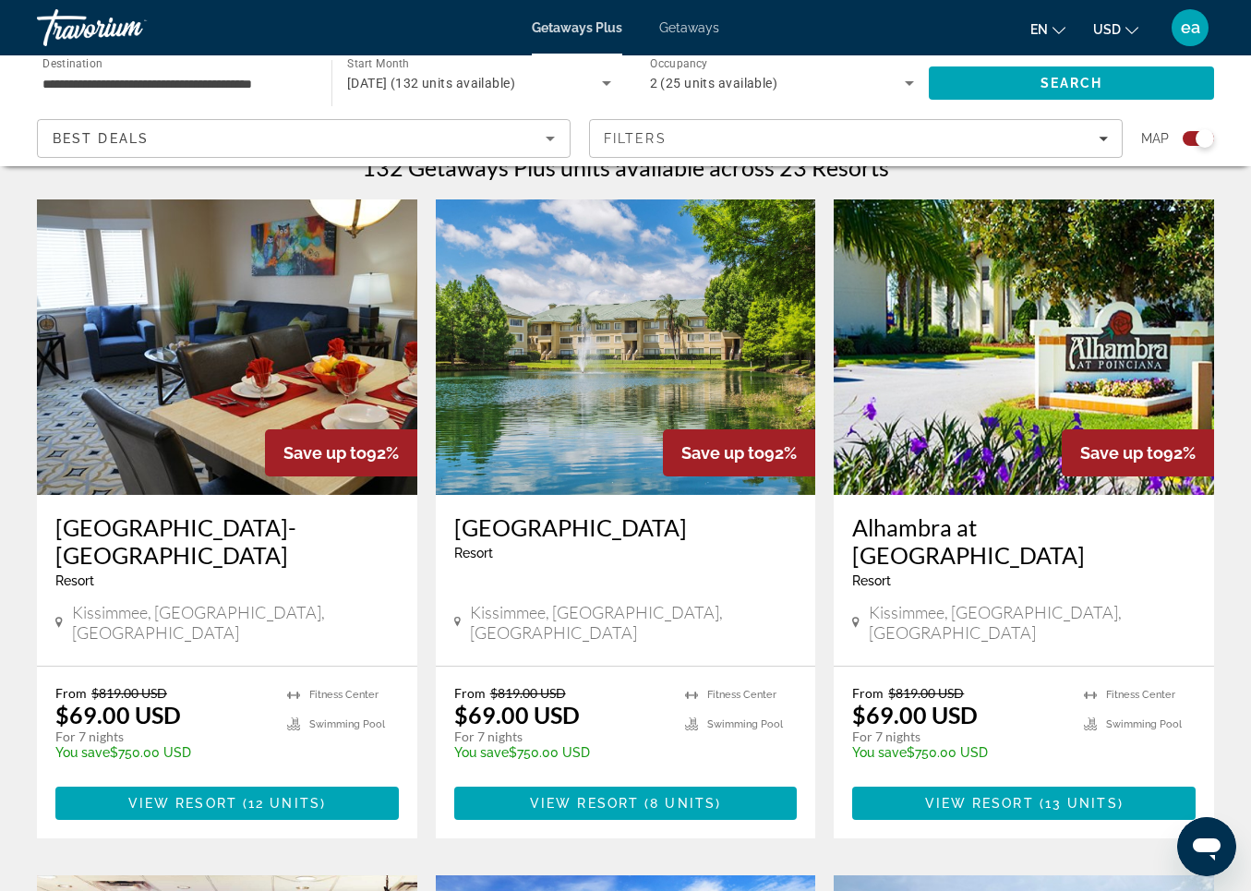
click at [982, 357] on img "Main content" at bounding box center [1024, 347] width 381 height 296
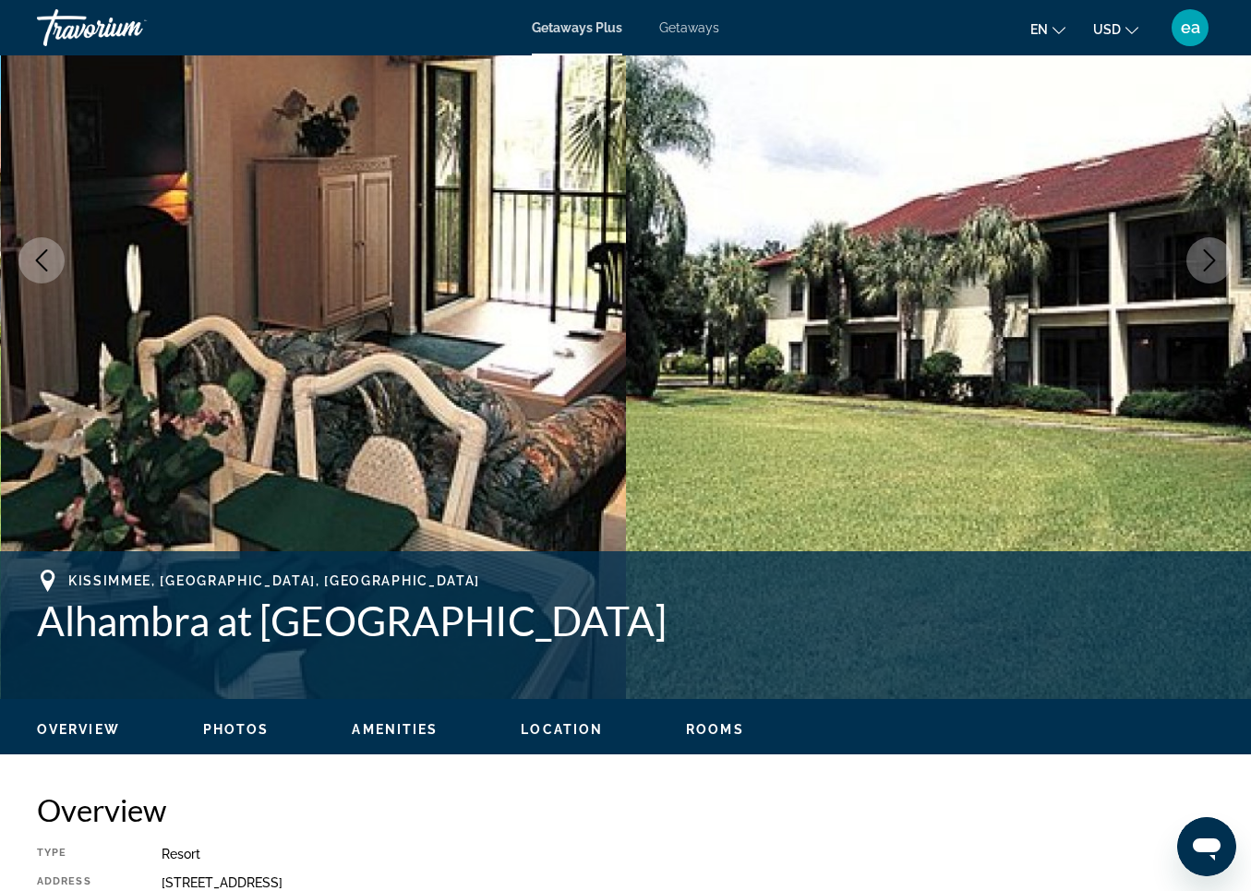
scroll to position [240, 0]
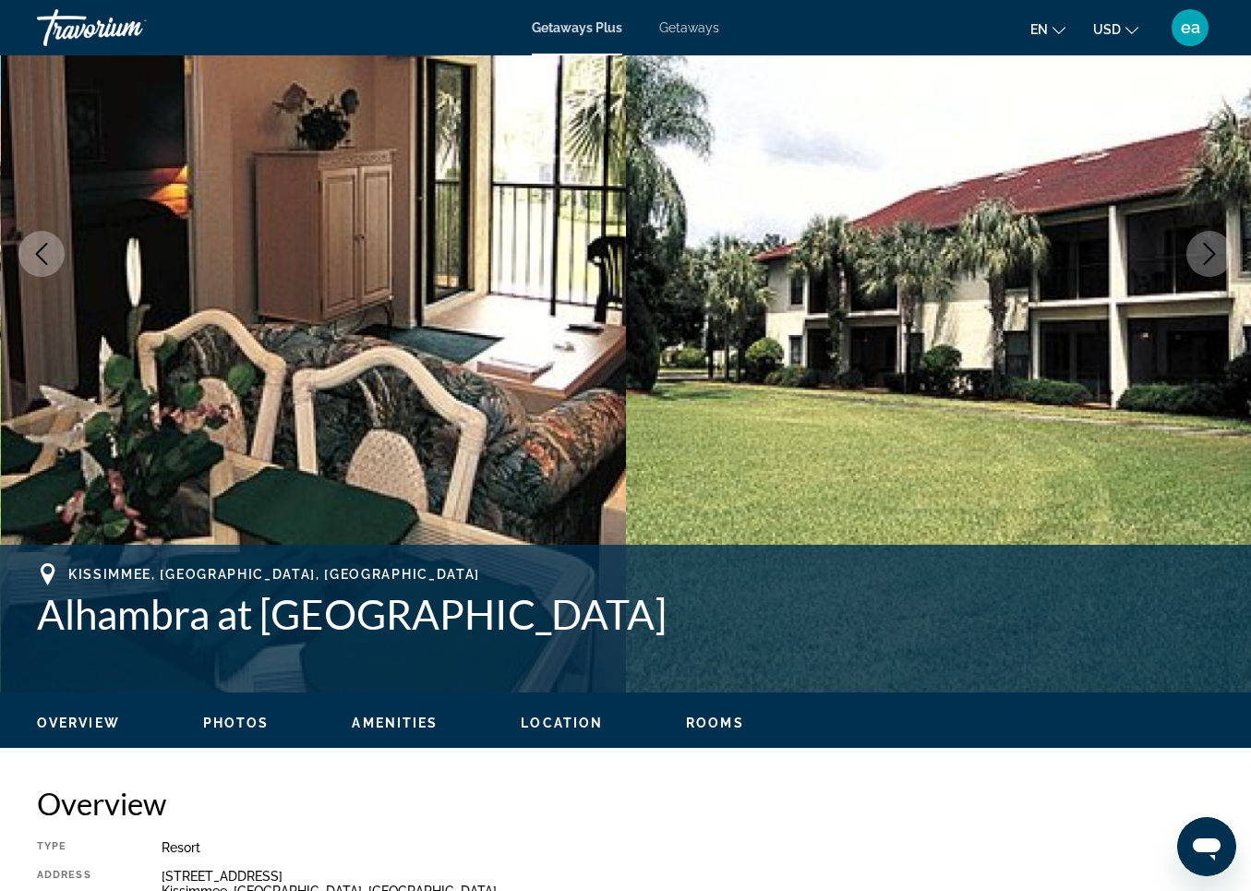
click at [232, 723] on span "Photos" at bounding box center [236, 723] width 66 height 15
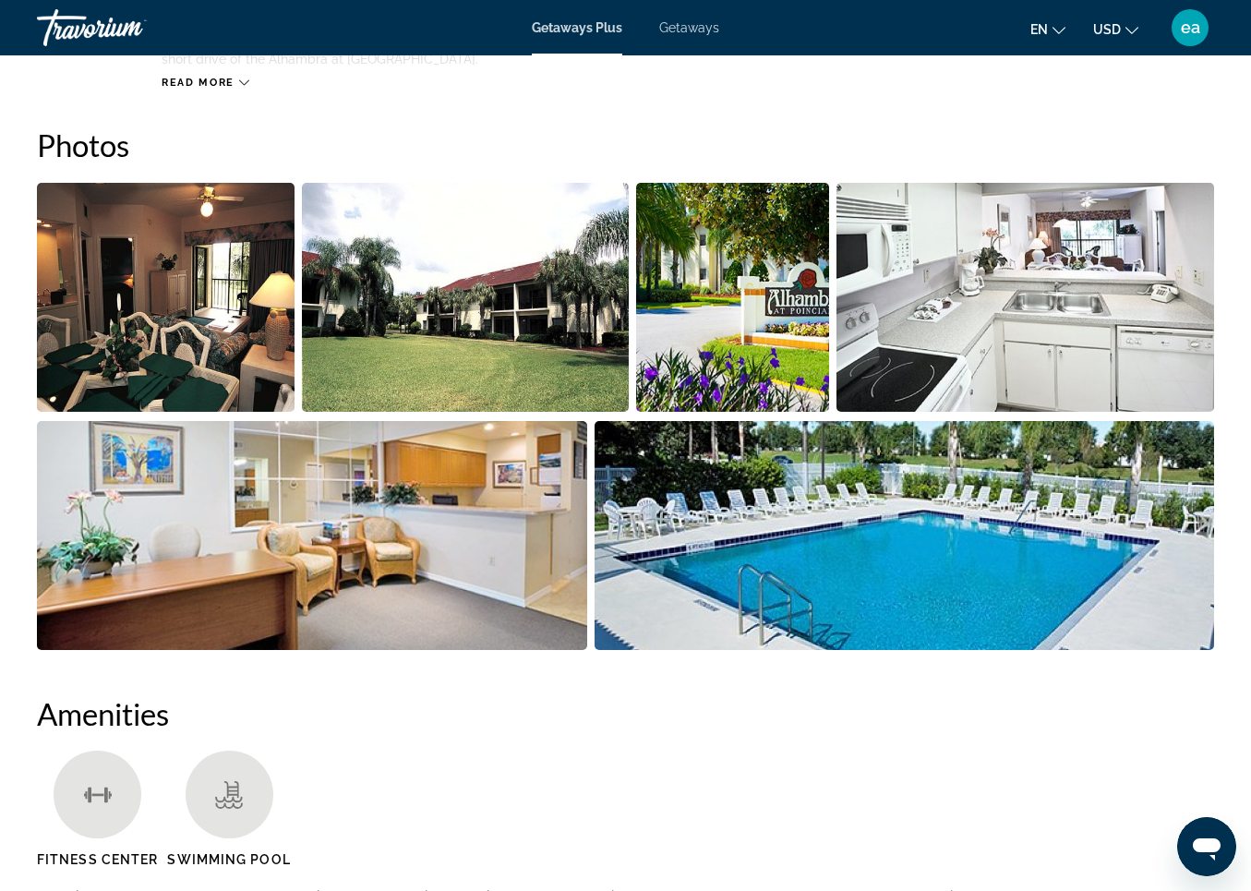
scroll to position [1131, 0]
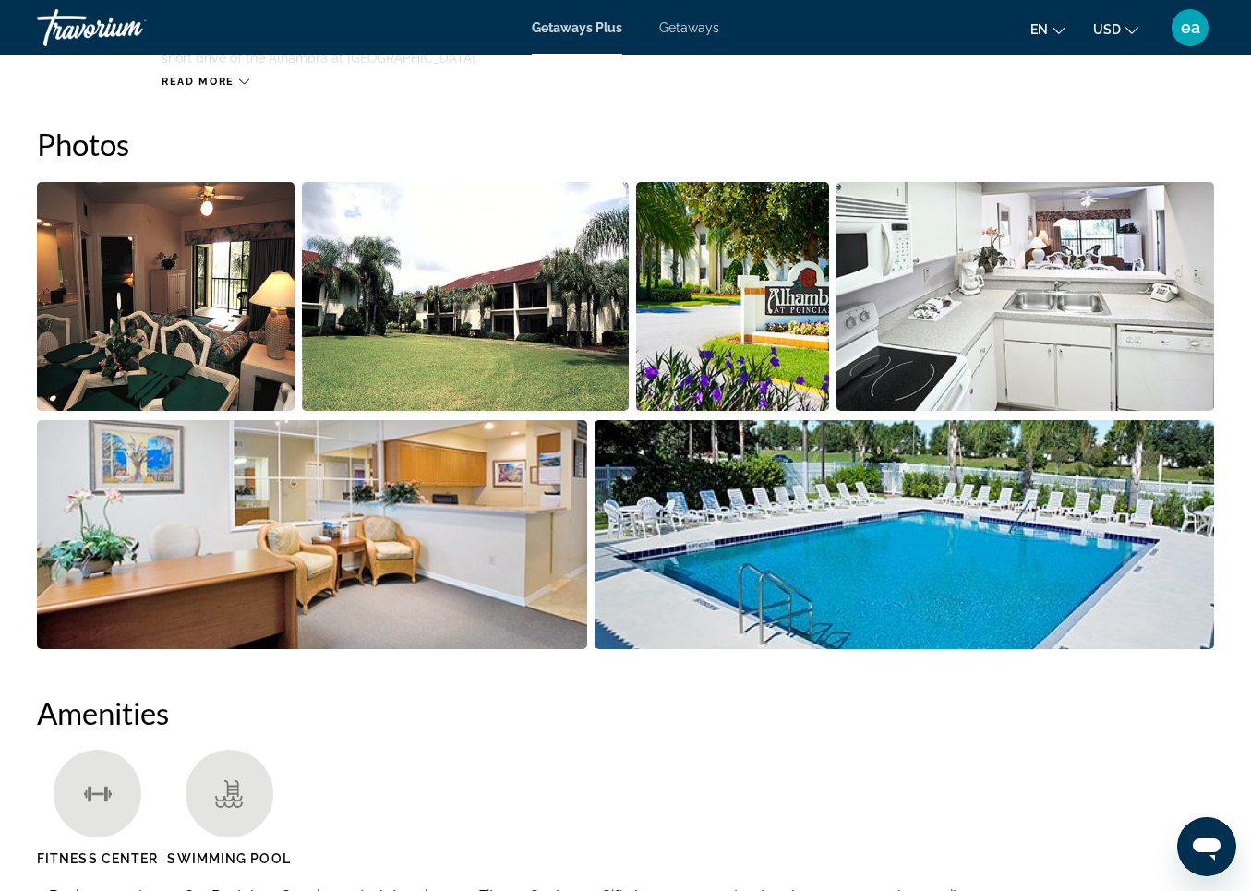
click at [198, 284] on img "Open full-screen image slider" at bounding box center [166, 296] width 258 height 229
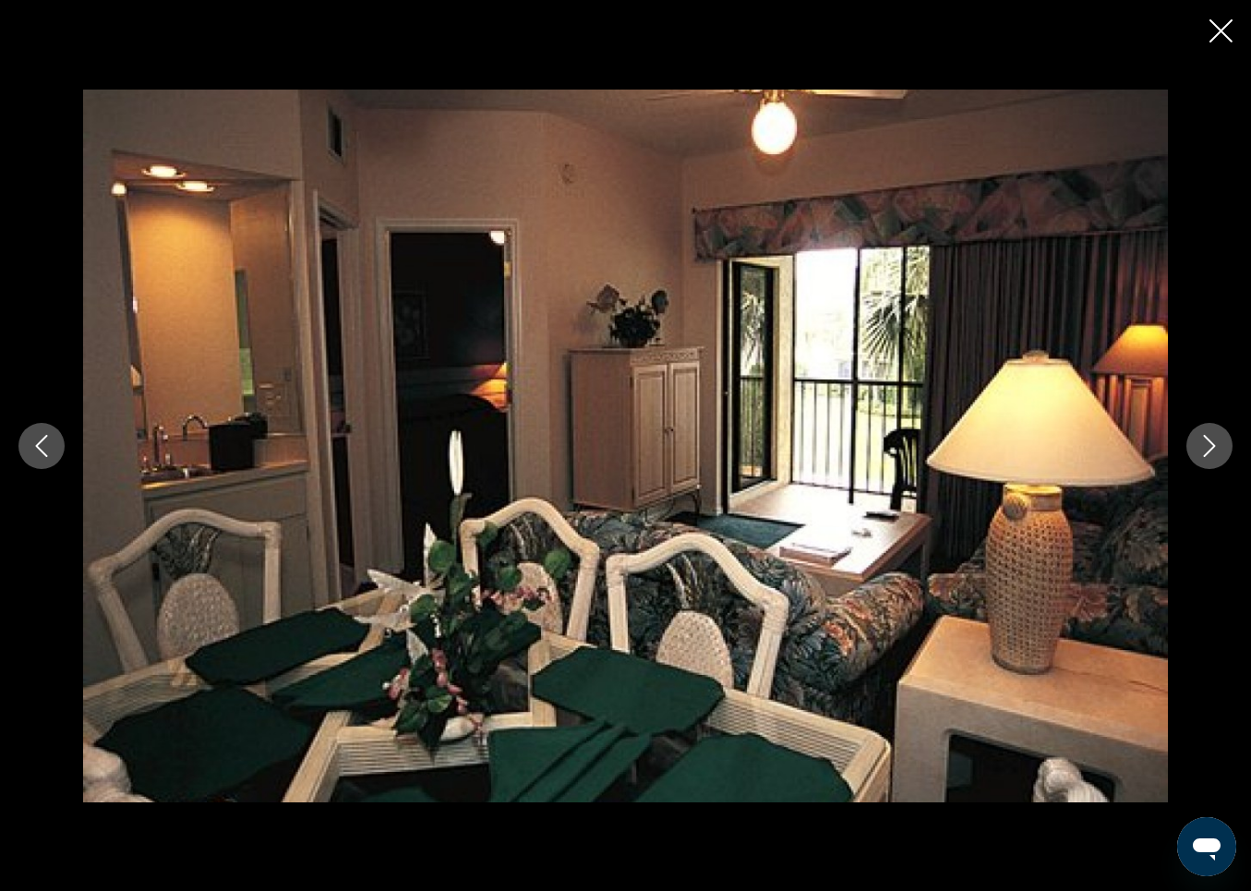
click at [1213, 441] on icon "Next image" at bounding box center [1210, 446] width 22 height 22
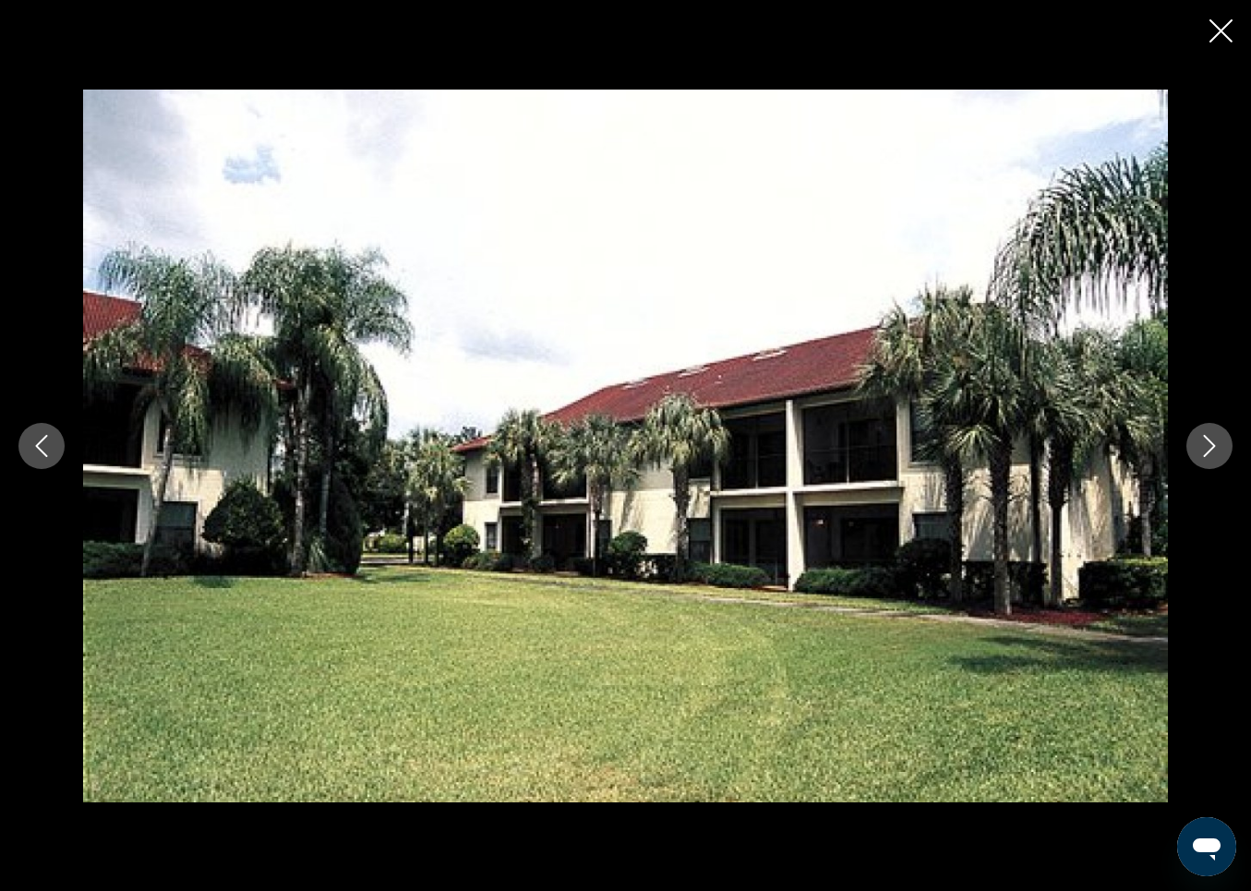
click at [1209, 441] on icon "Next image" at bounding box center [1210, 446] width 22 height 22
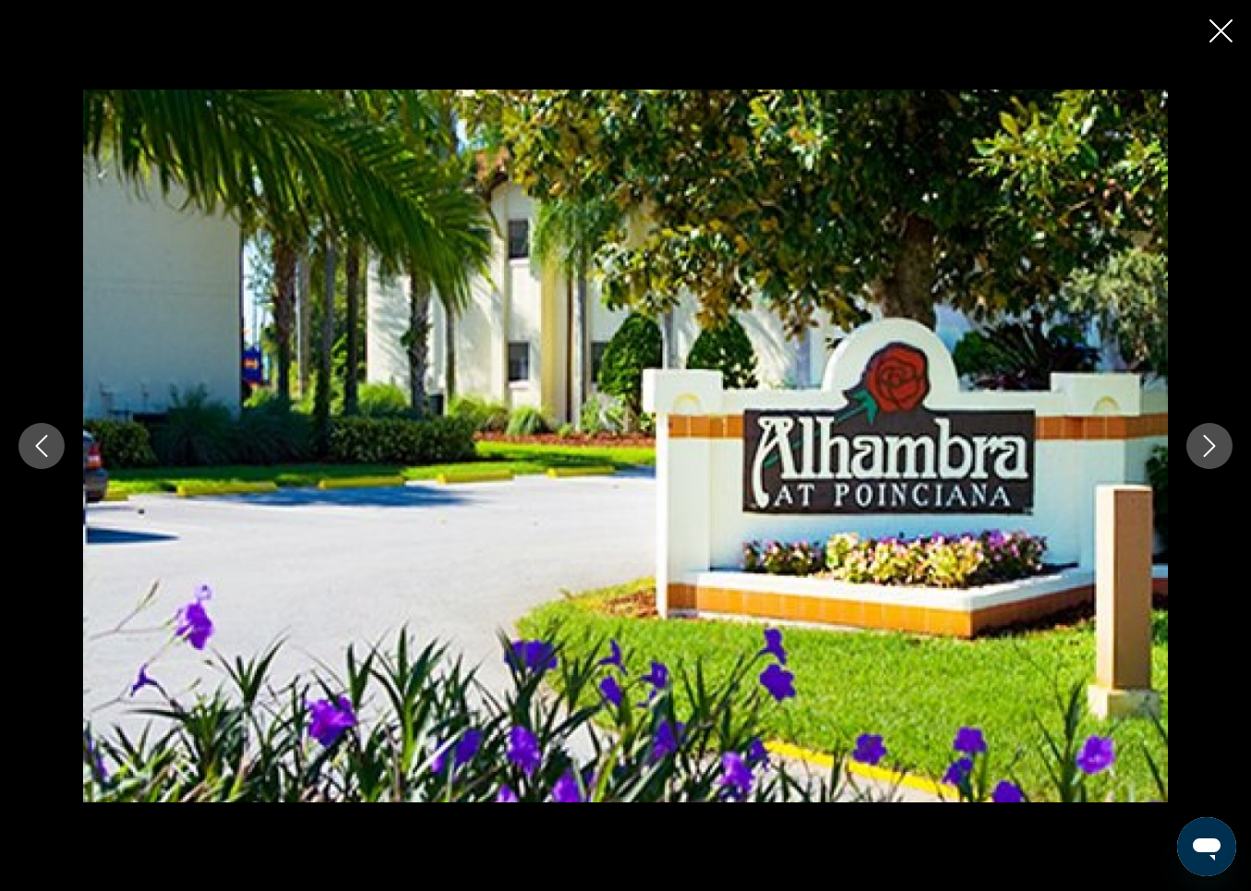
click at [1210, 441] on icon "Next image" at bounding box center [1210, 446] width 12 height 22
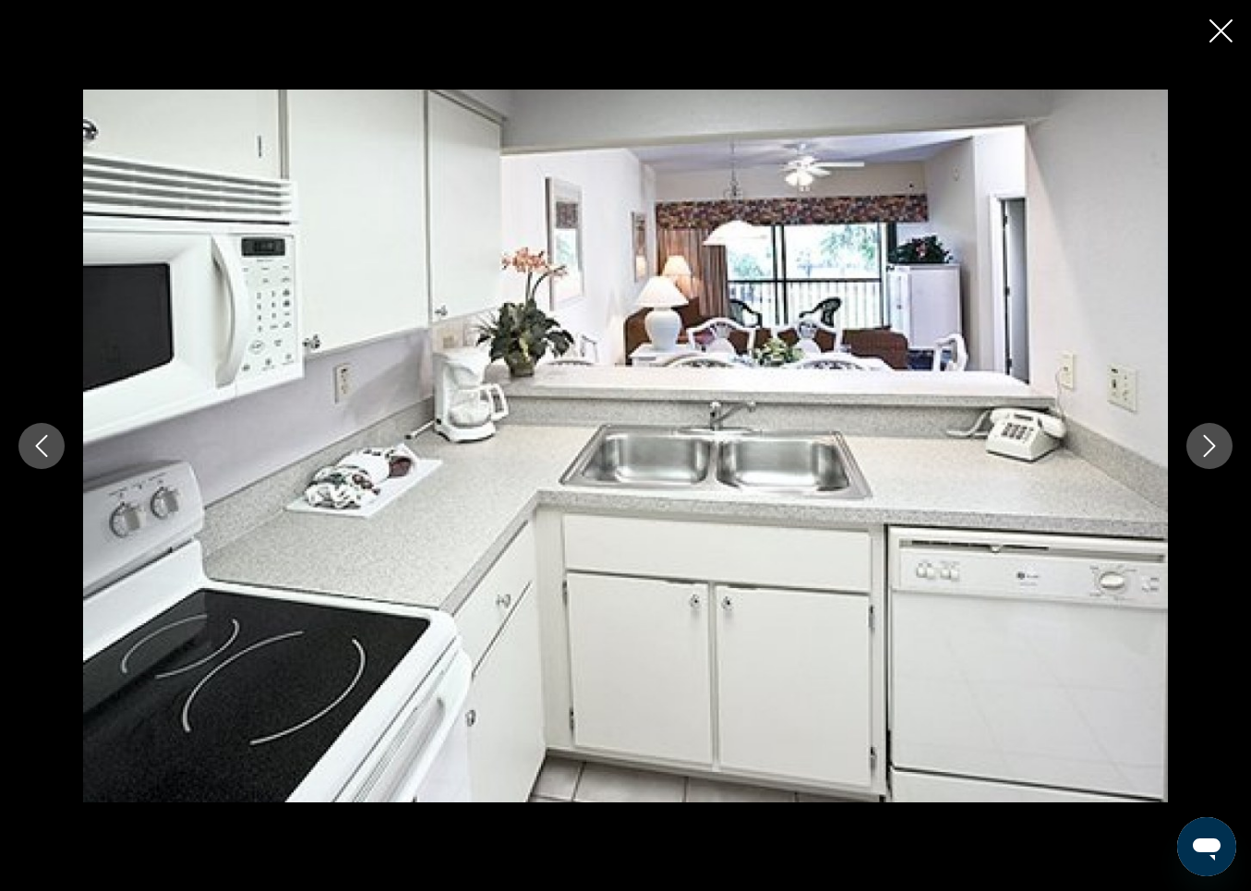
click at [1211, 441] on icon "Next image" at bounding box center [1210, 446] width 12 height 22
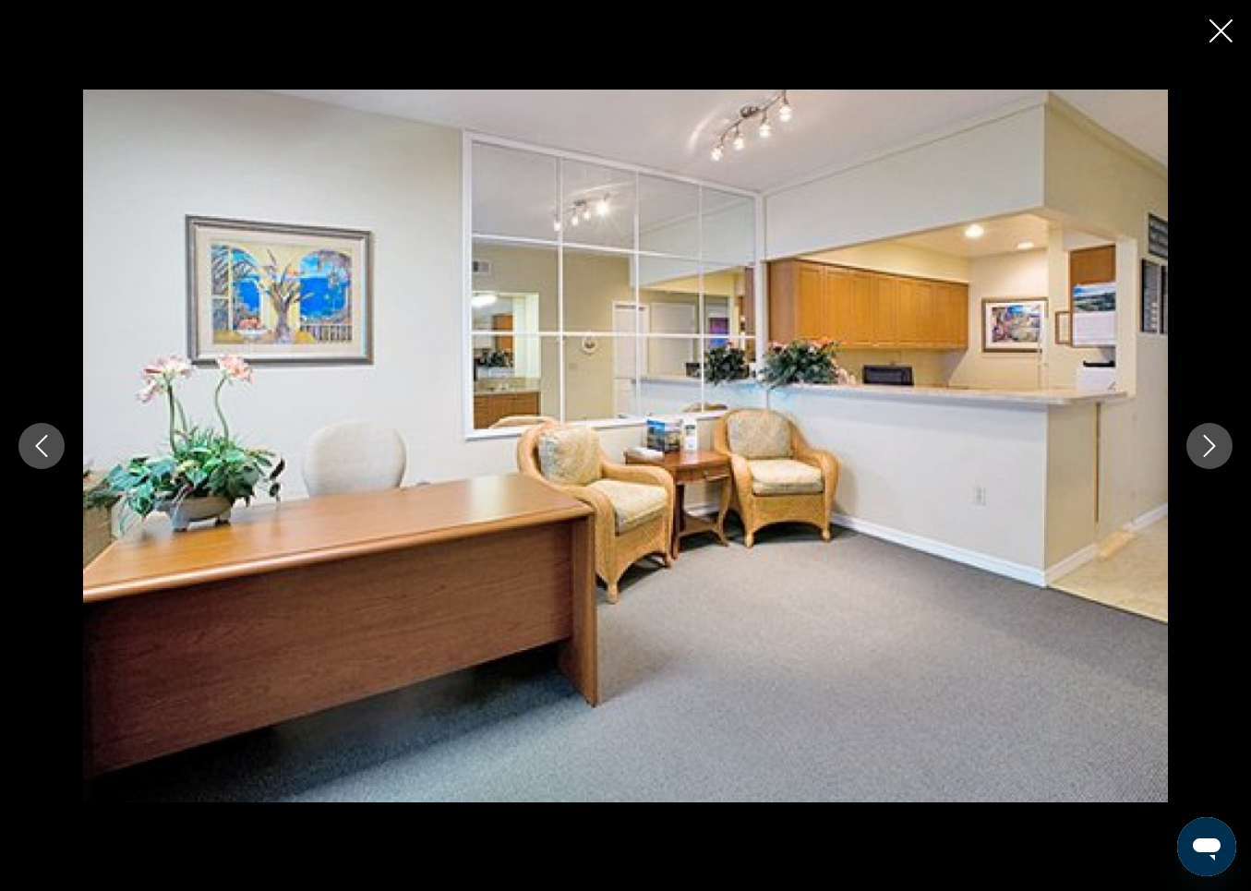
click at [1212, 442] on icon "Next image" at bounding box center [1210, 446] width 12 height 22
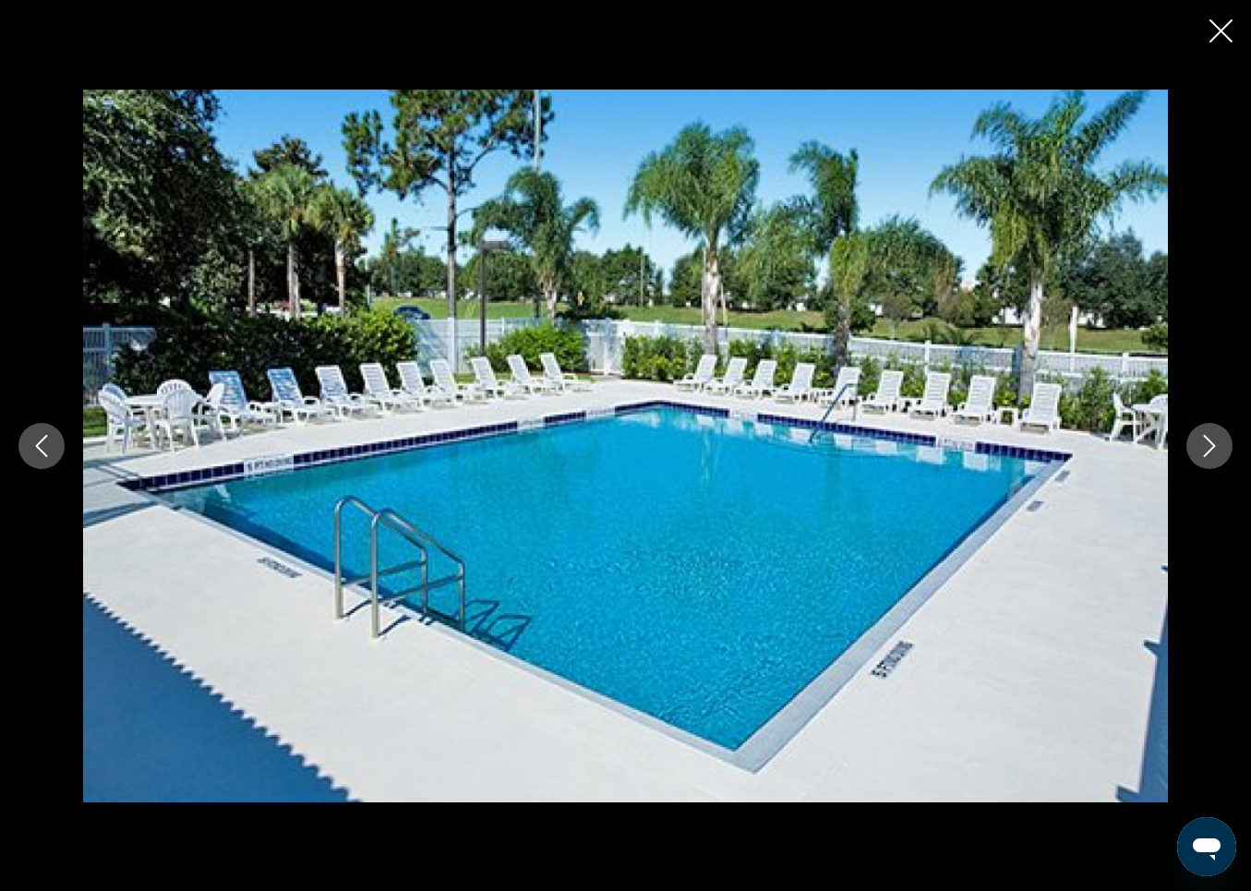
click at [1212, 442] on icon "Next image" at bounding box center [1210, 446] width 12 height 22
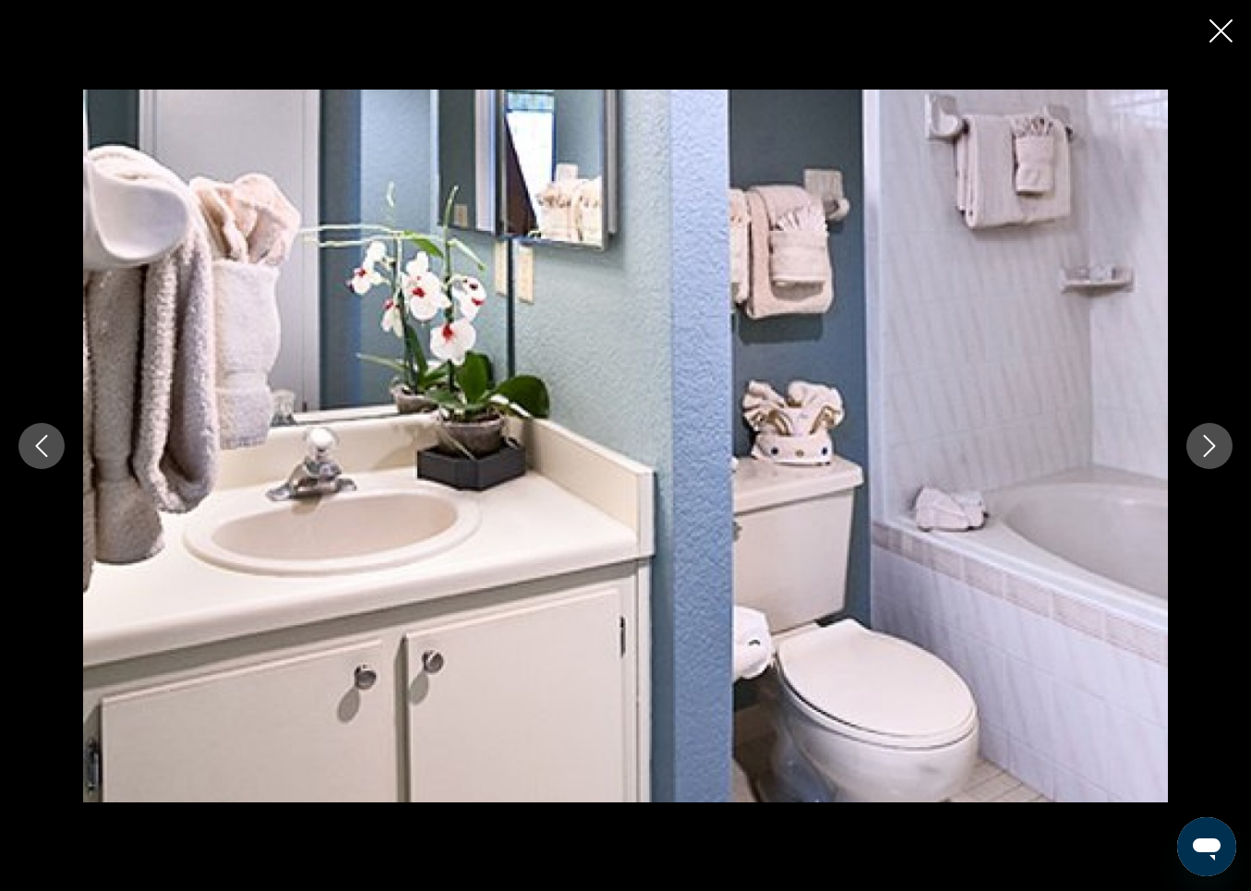
click at [1212, 442] on icon "Next image" at bounding box center [1210, 446] width 12 height 22
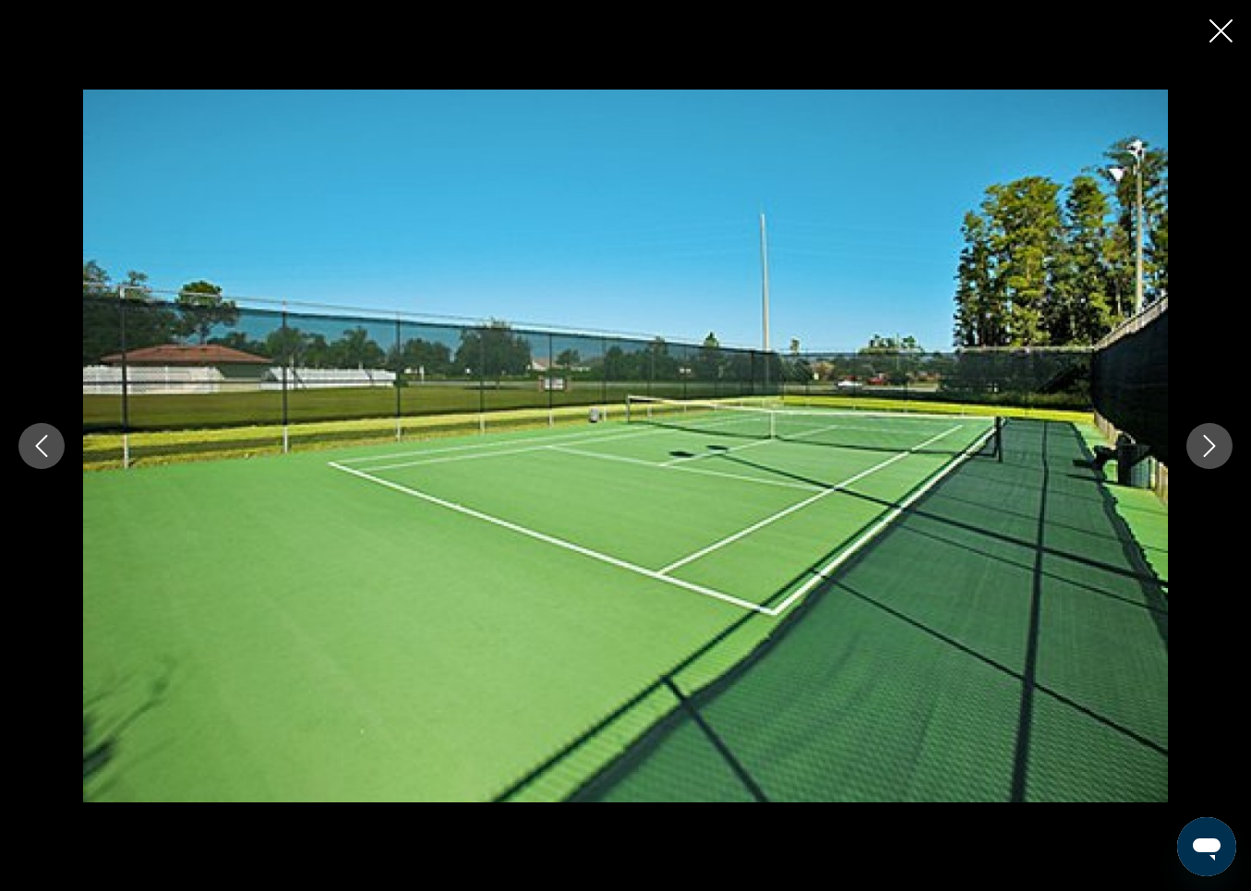
click at [1224, 37] on icon "Close slideshow" at bounding box center [1221, 30] width 23 height 23
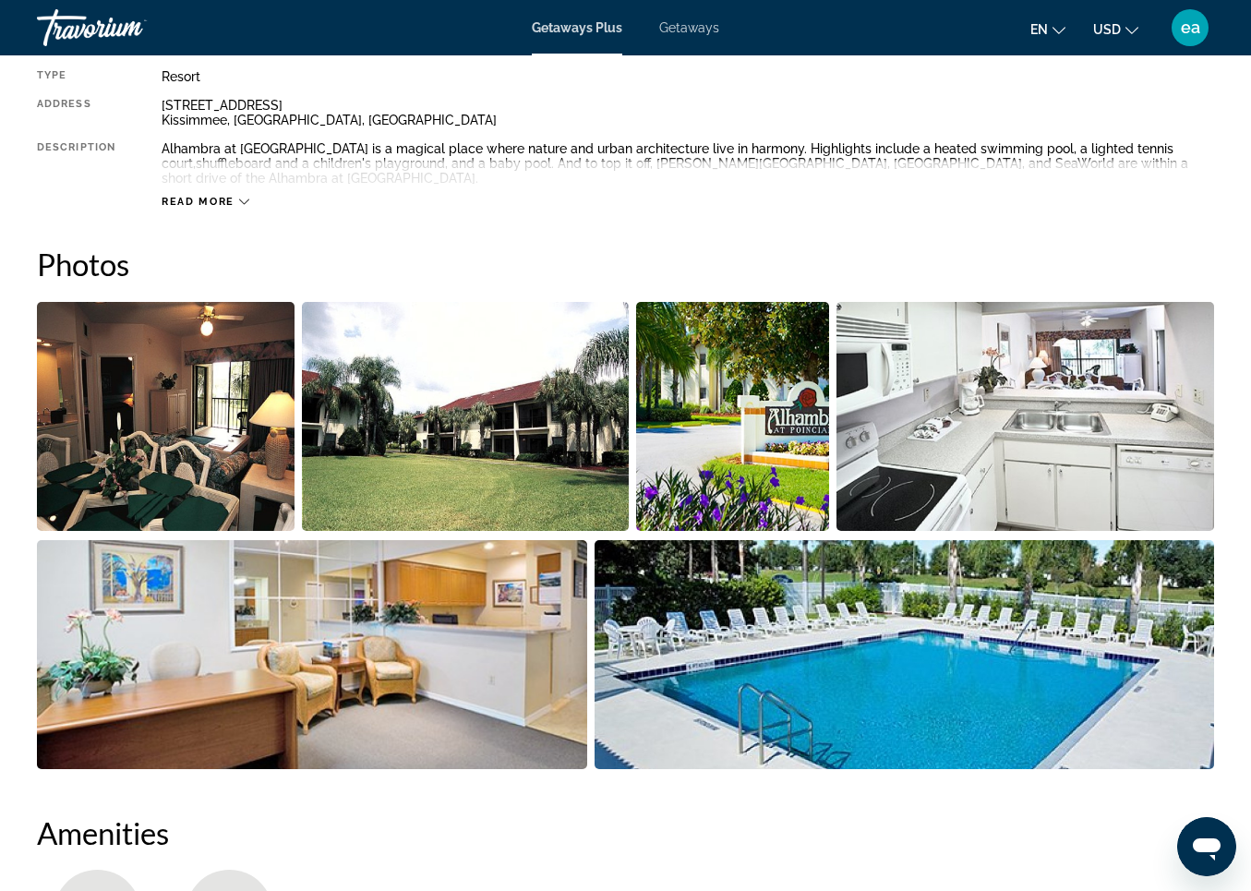
scroll to position [996, 0]
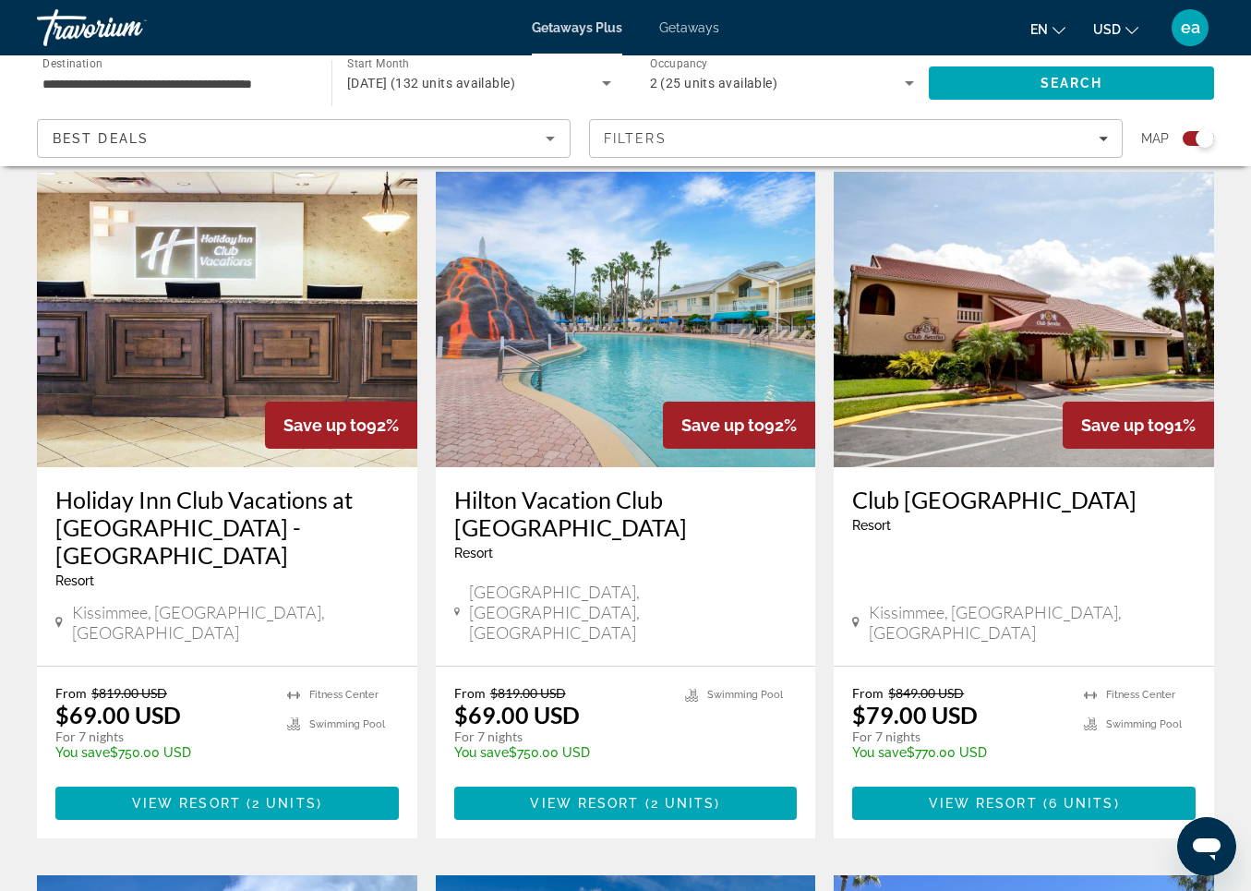
scroll to position [1279, 0]
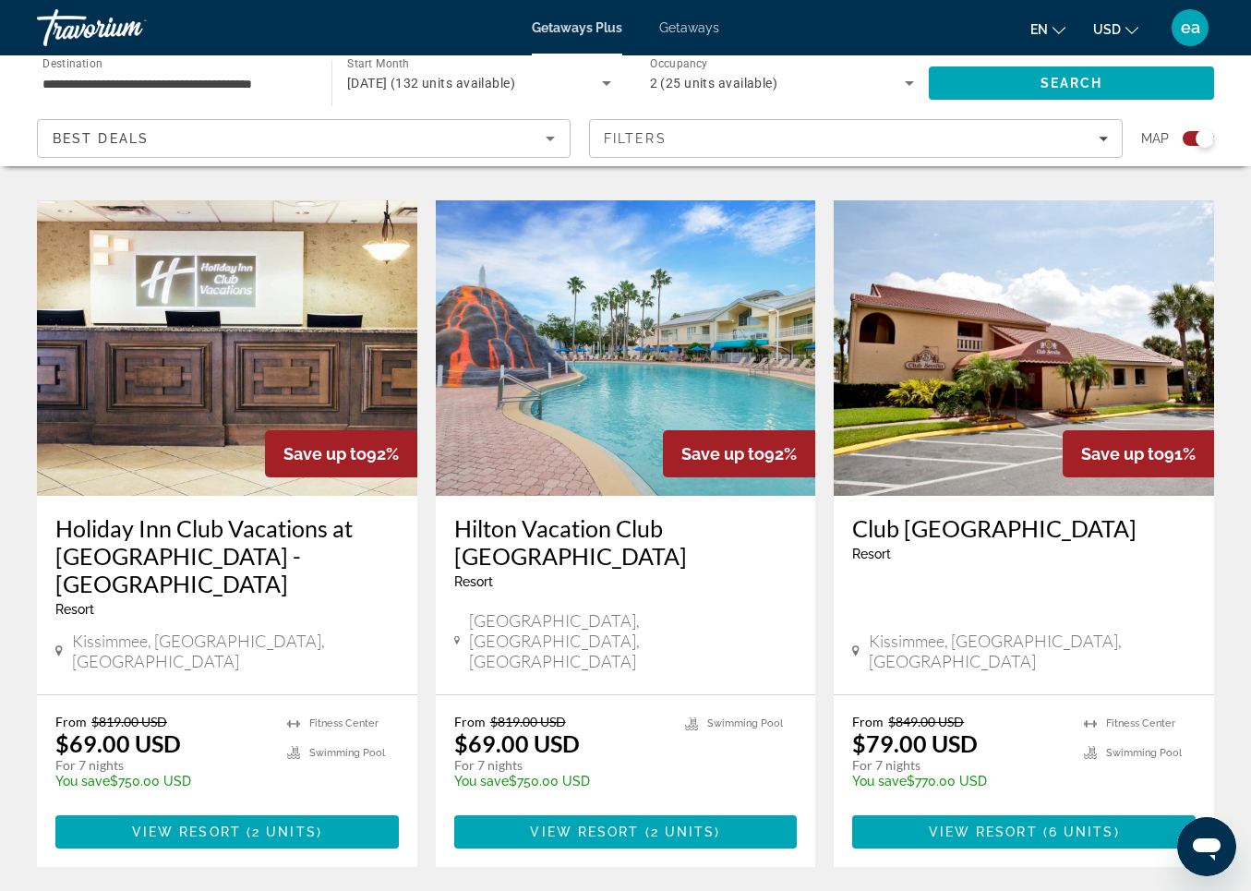
click at [150, 297] on img "Main content" at bounding box center [227, 348] width 381 height 296
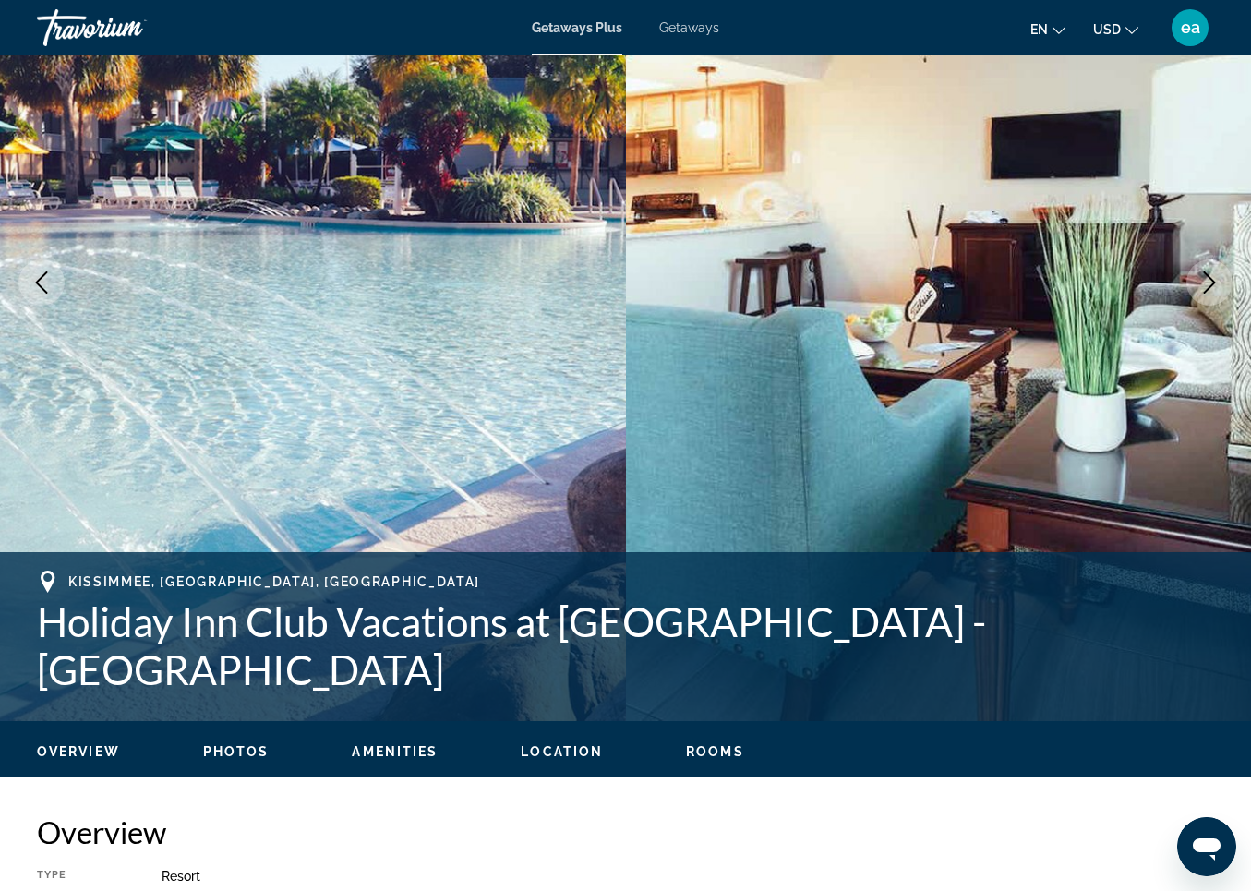
click at [226, 752] on span "Photos" at bounding box center [236, 751] width 66 height 15
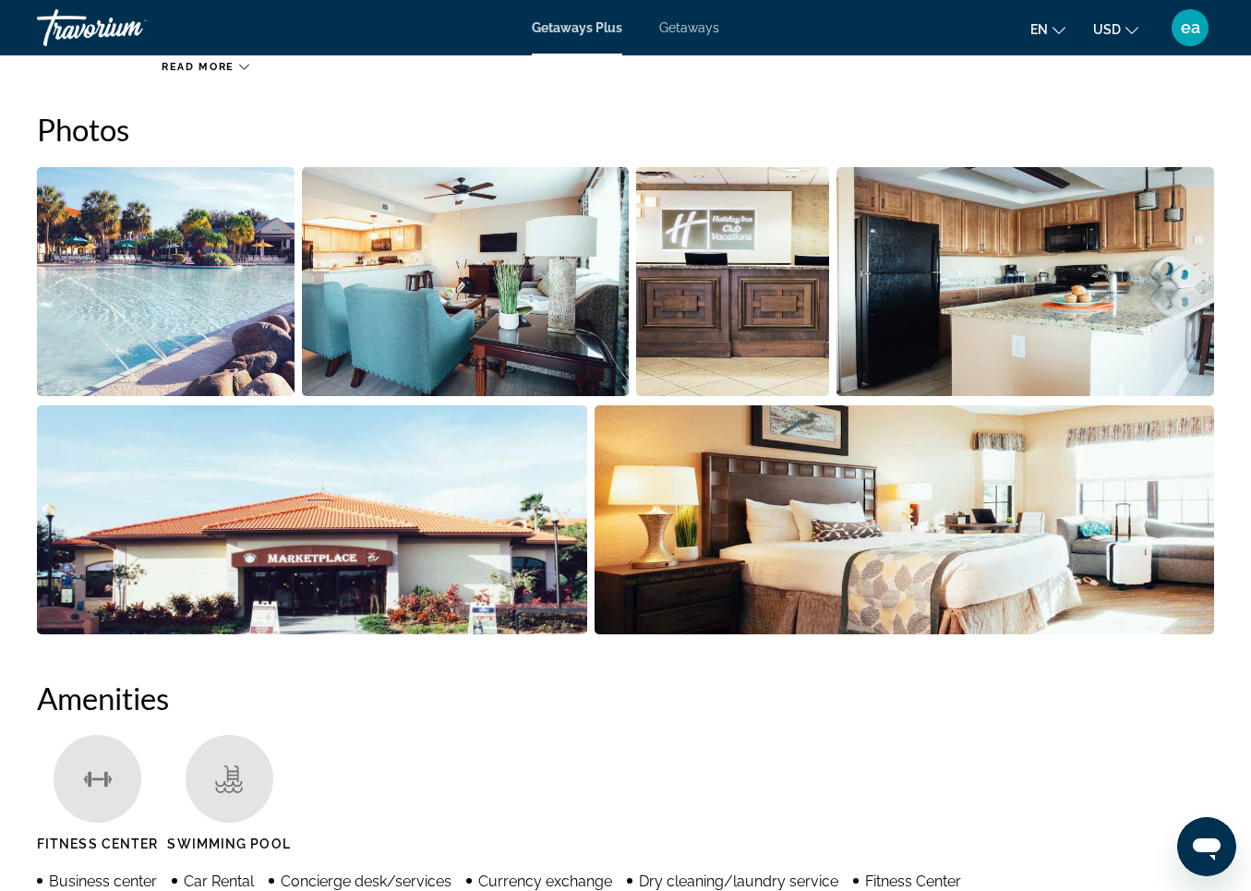
click at [180, 263] on img "Open full-screen image slider" at bounding box center [166, 281] width 258 height 229
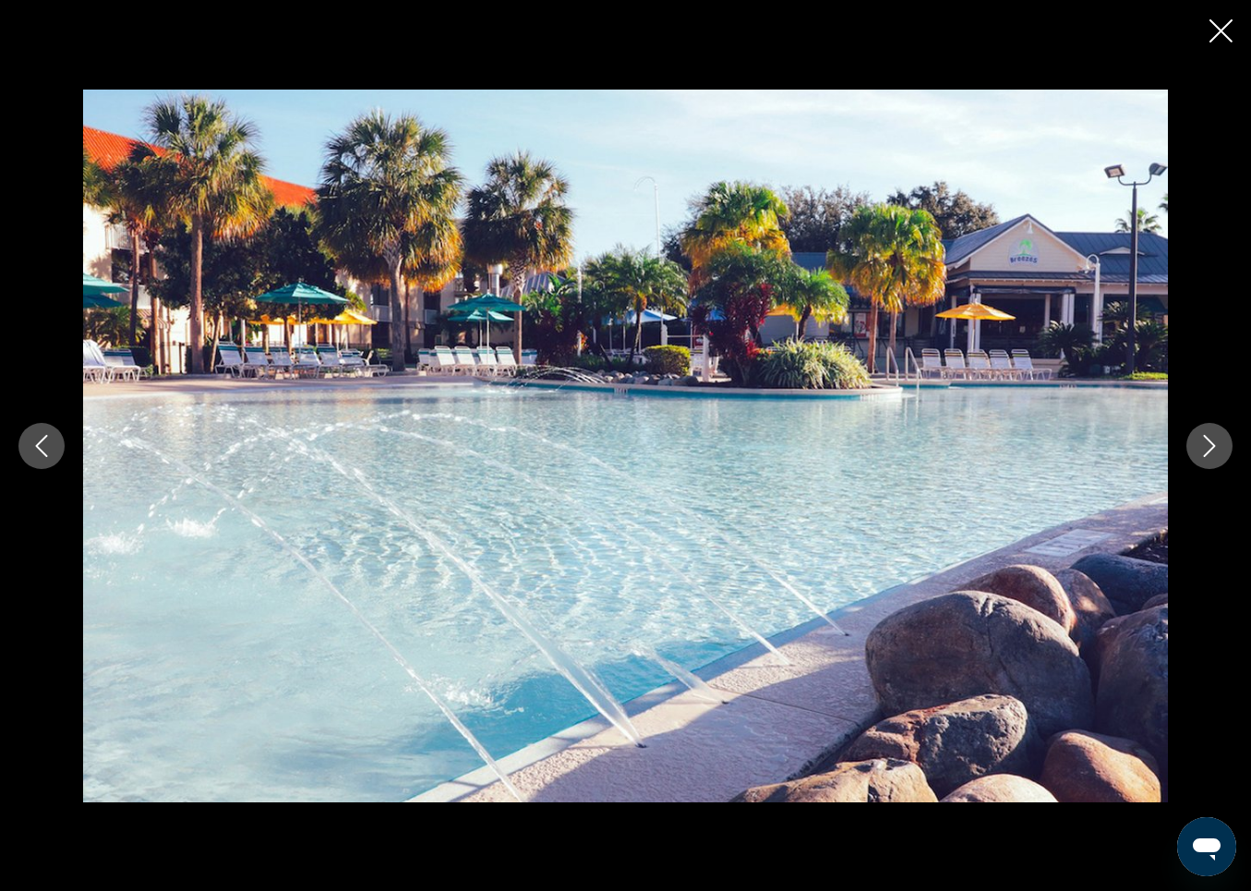
click at [1204, 437] on icon "Next image" at bounding box center [1210, 446] width 22 height 22
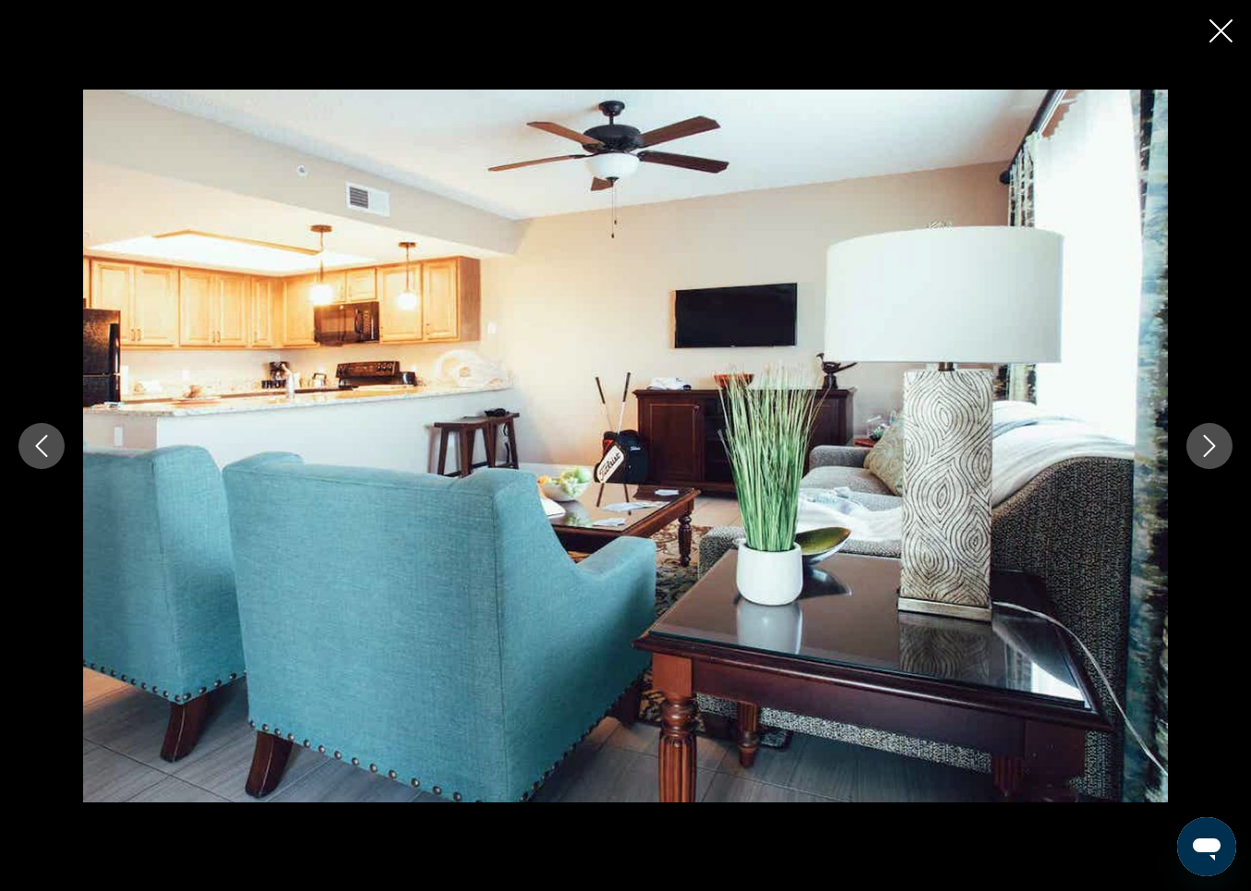
click at [1204, 437] on icon "Next image" at bounding box center [1210, 446] width 22 height 22
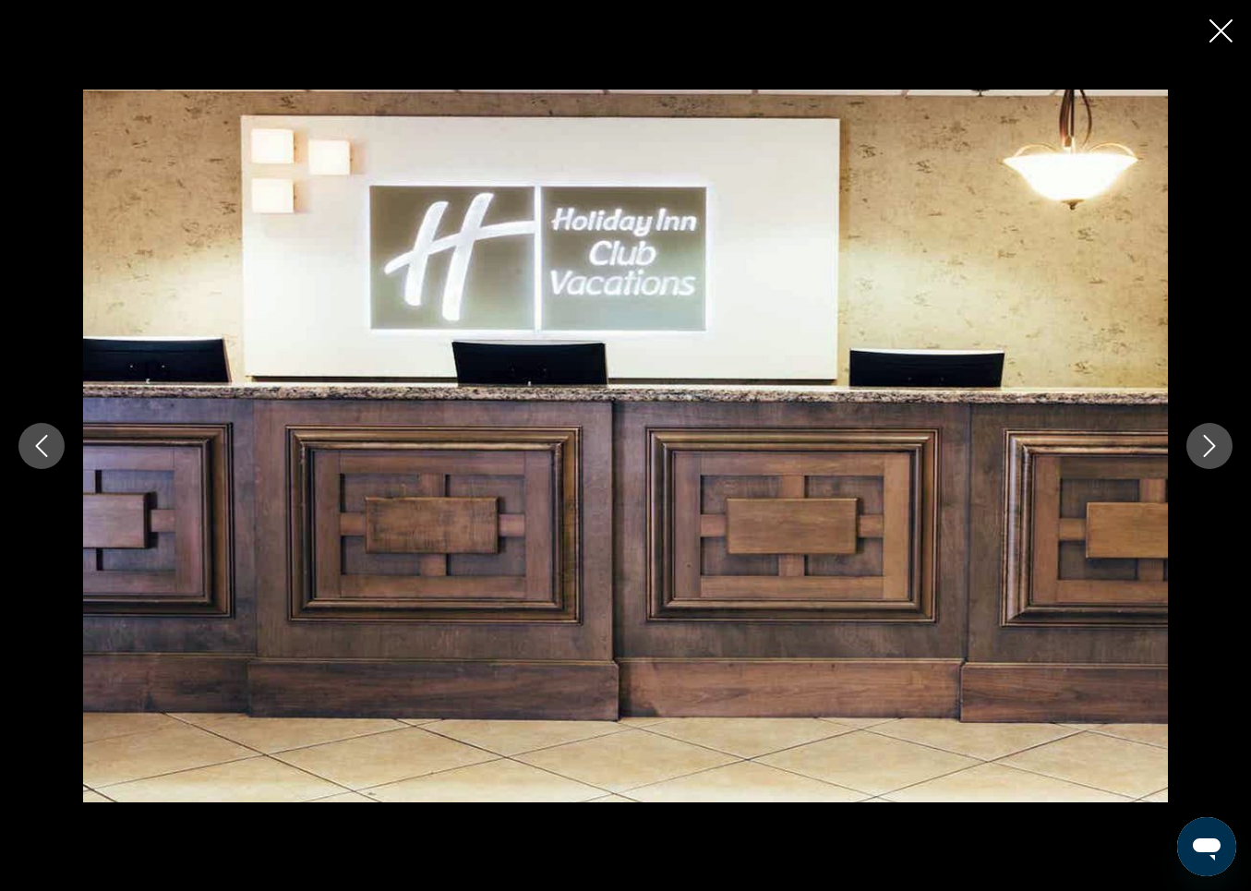
click at [1204, 437] on icon "Next image" at bounding box center [1210, 446] width 22 height 22
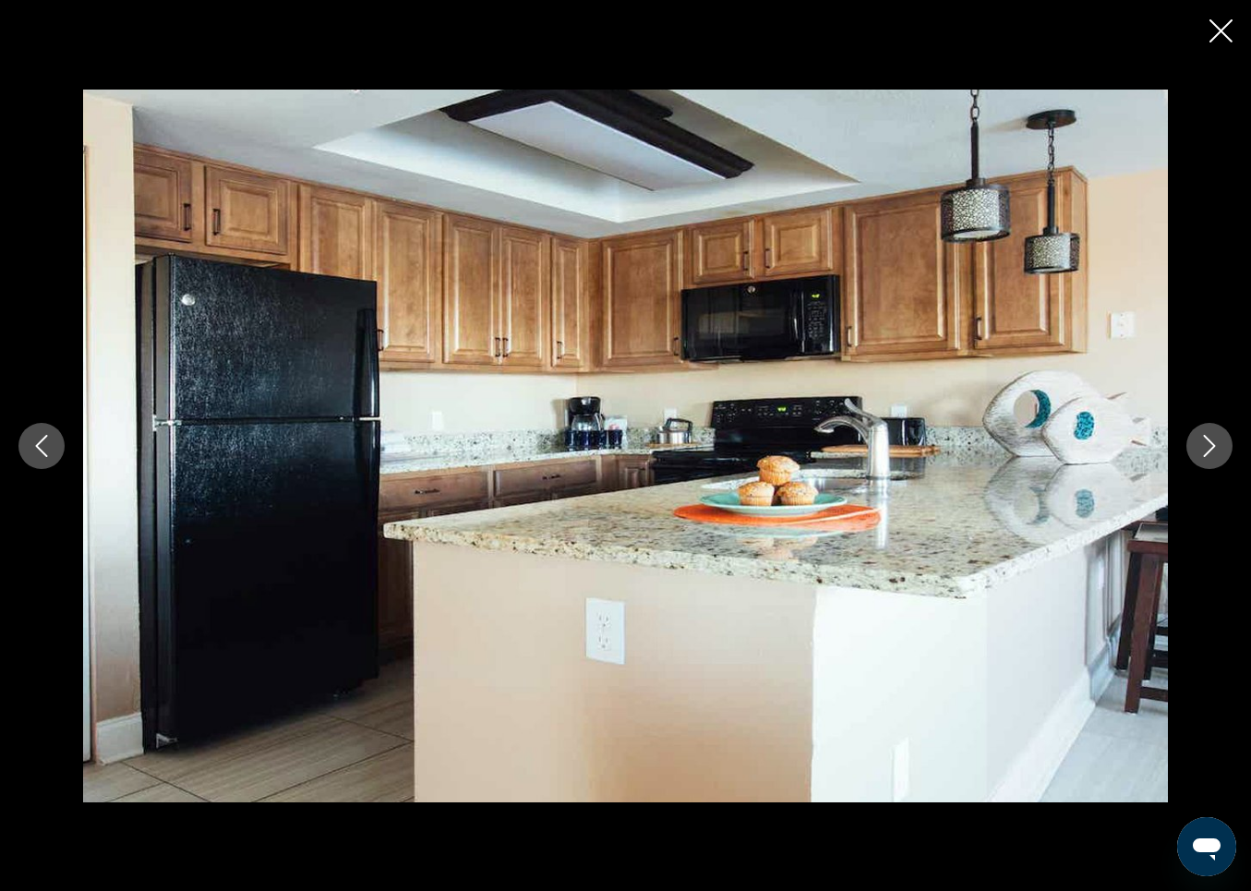
click at [1204, 437] on icon "Next image" at bounding box center [1210, 446] width 22 height 22
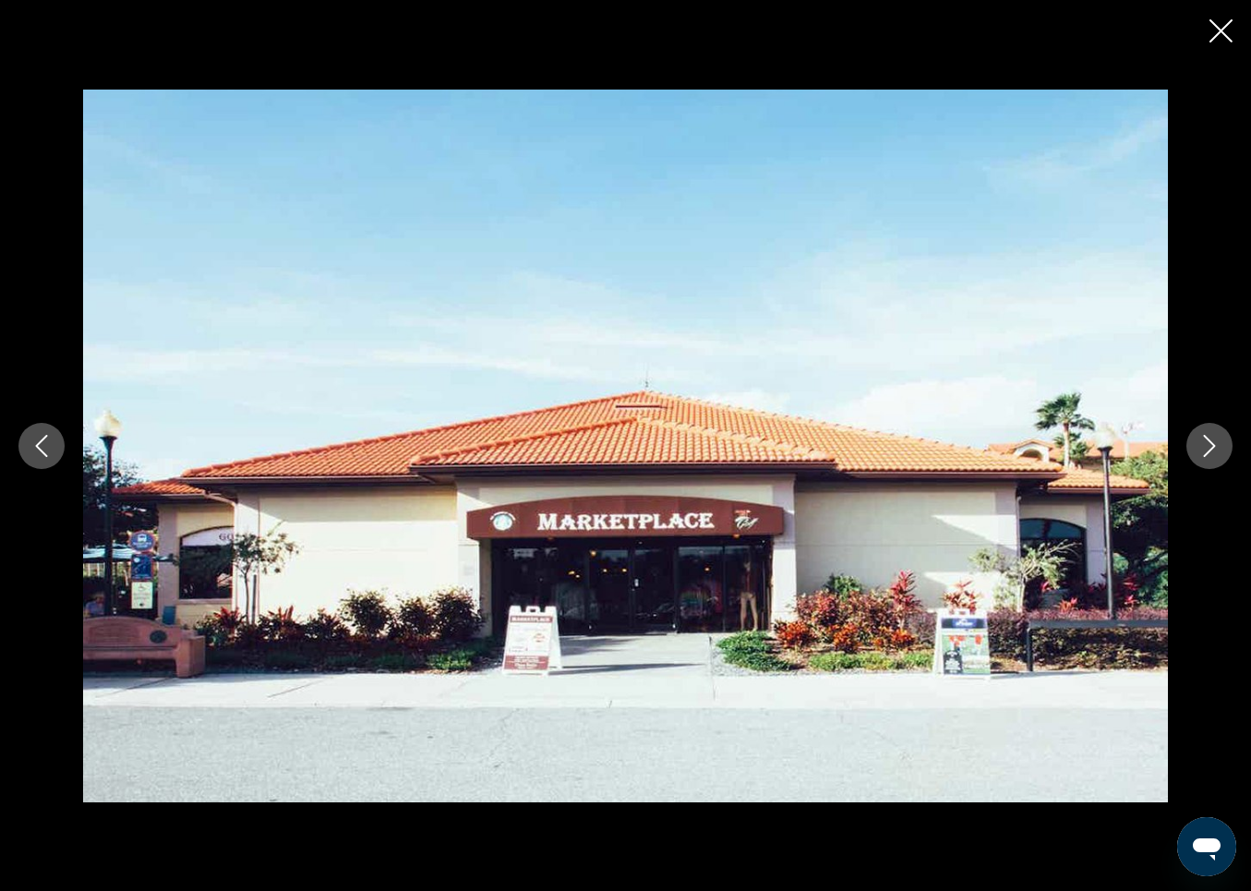
click at [1211, 442] on icon "Next image" at bounding box center [1210, 446] width 22 height 22
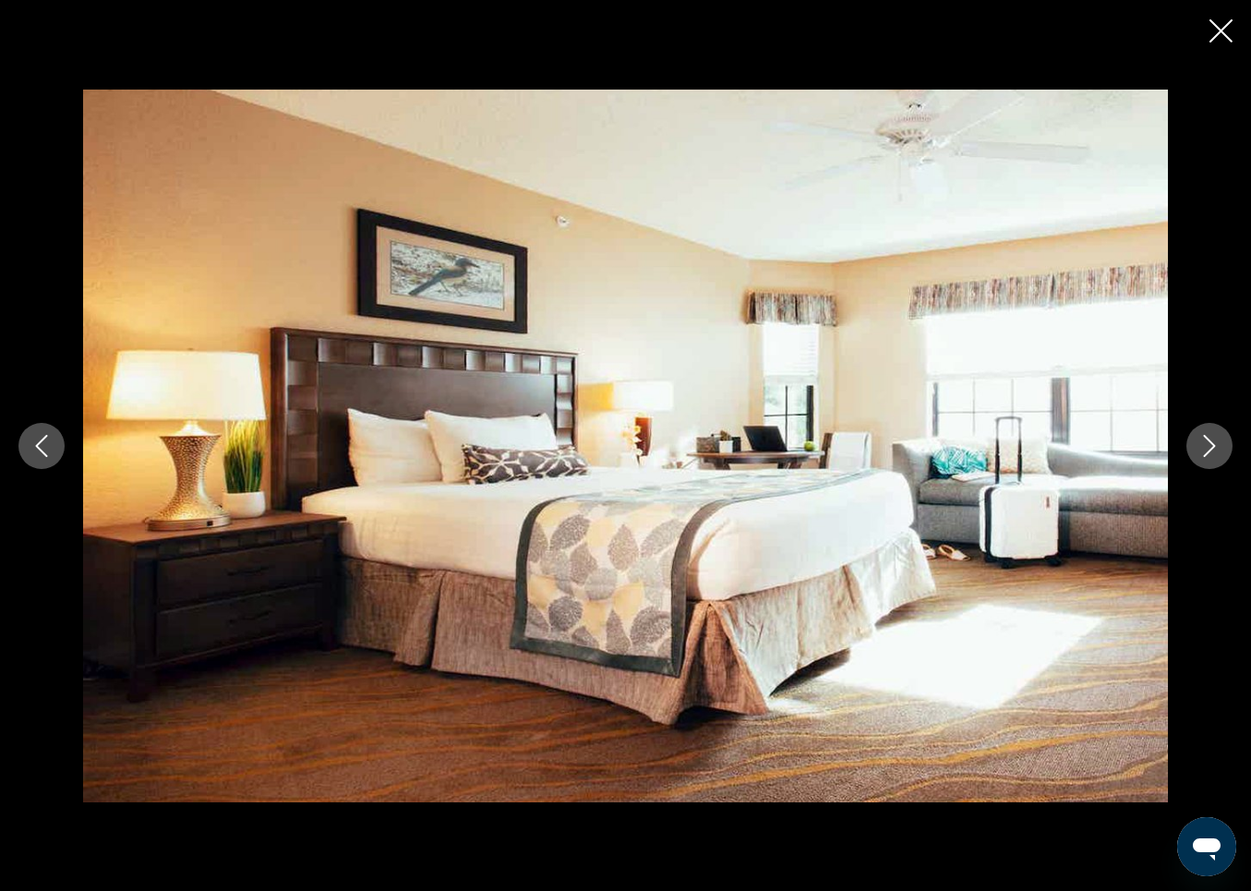
click at [1213, 443] on icon "Next image" at bounding box center [1210, 446] width 12 height 22
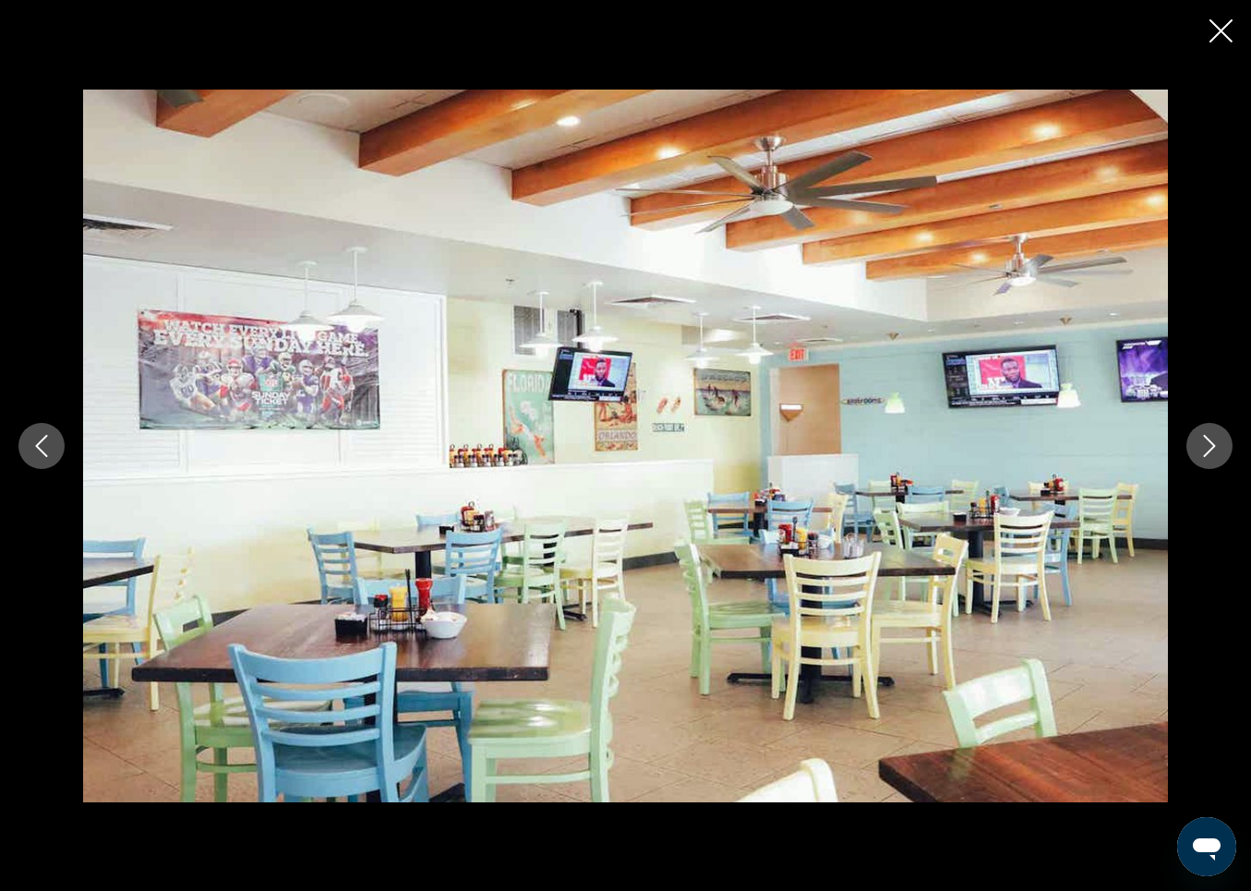
click at [1213, 443] on icon "Next image" at bounding box center [1210, 446] width 12 height 22
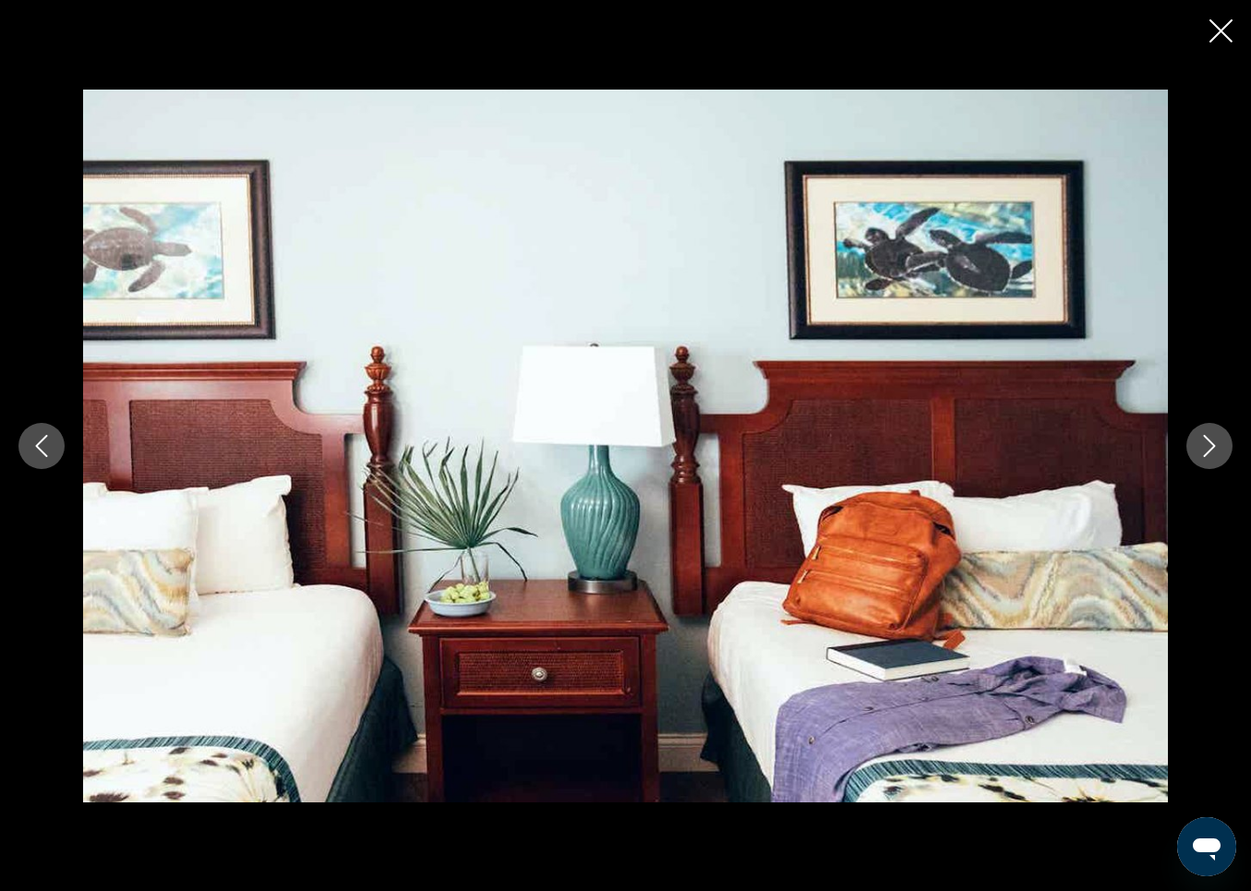
click at [1213, 443] on icon "Next image" at bounding box center [1210, 446] width 12 height 22
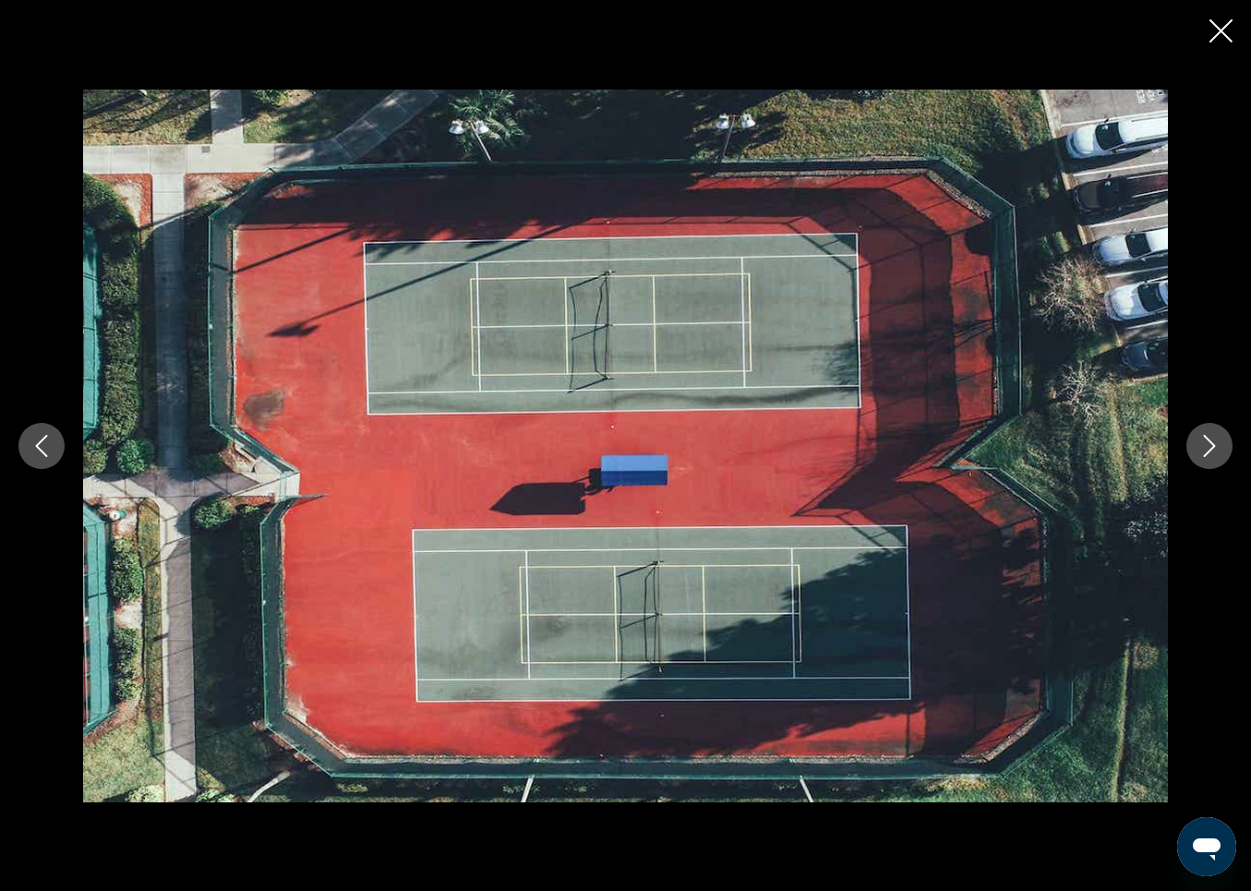
click at [1213, 443] on icon "Next image" at bounding box center [1210, 446] width 12 height 22
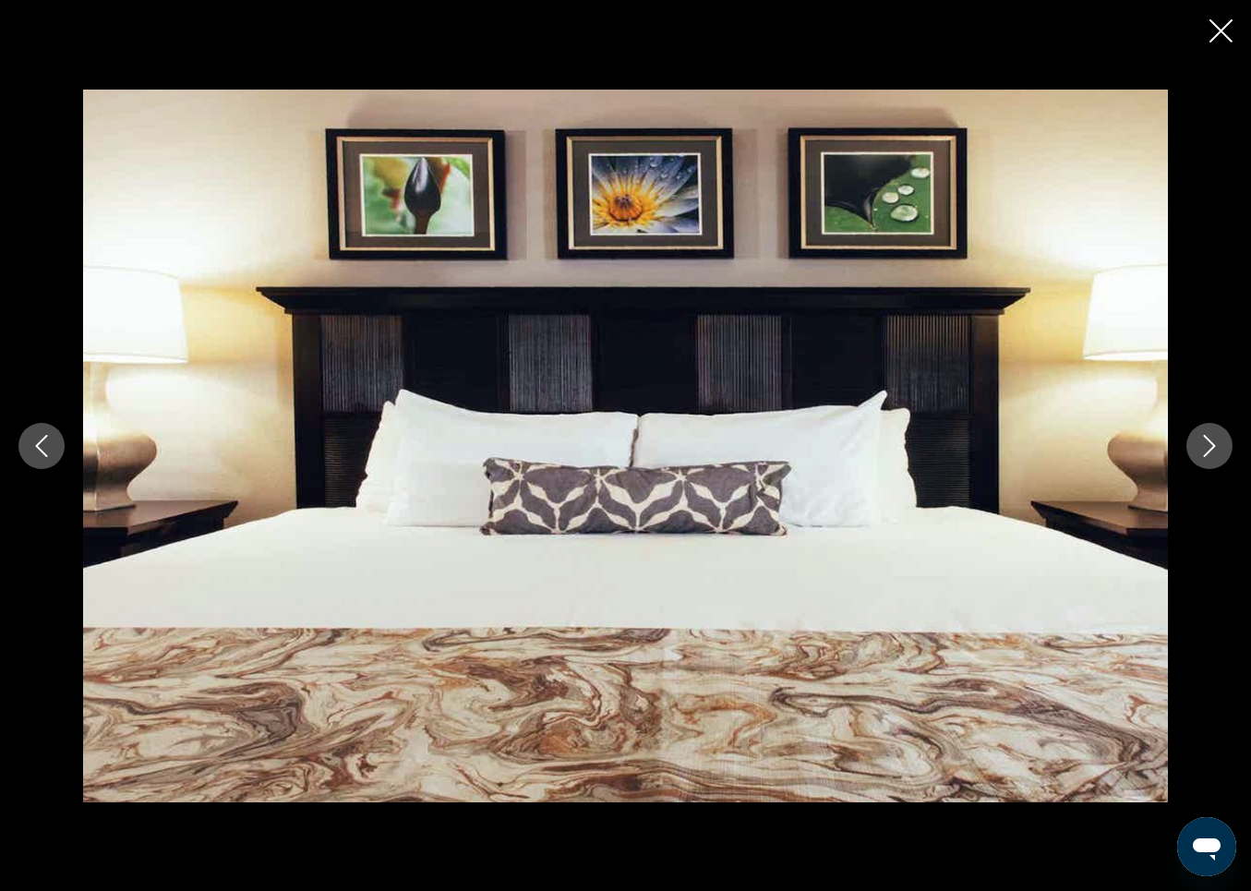
click at [1213, 443] on icon "Next image" at bounding box center [1210, 446] width 12 height 22
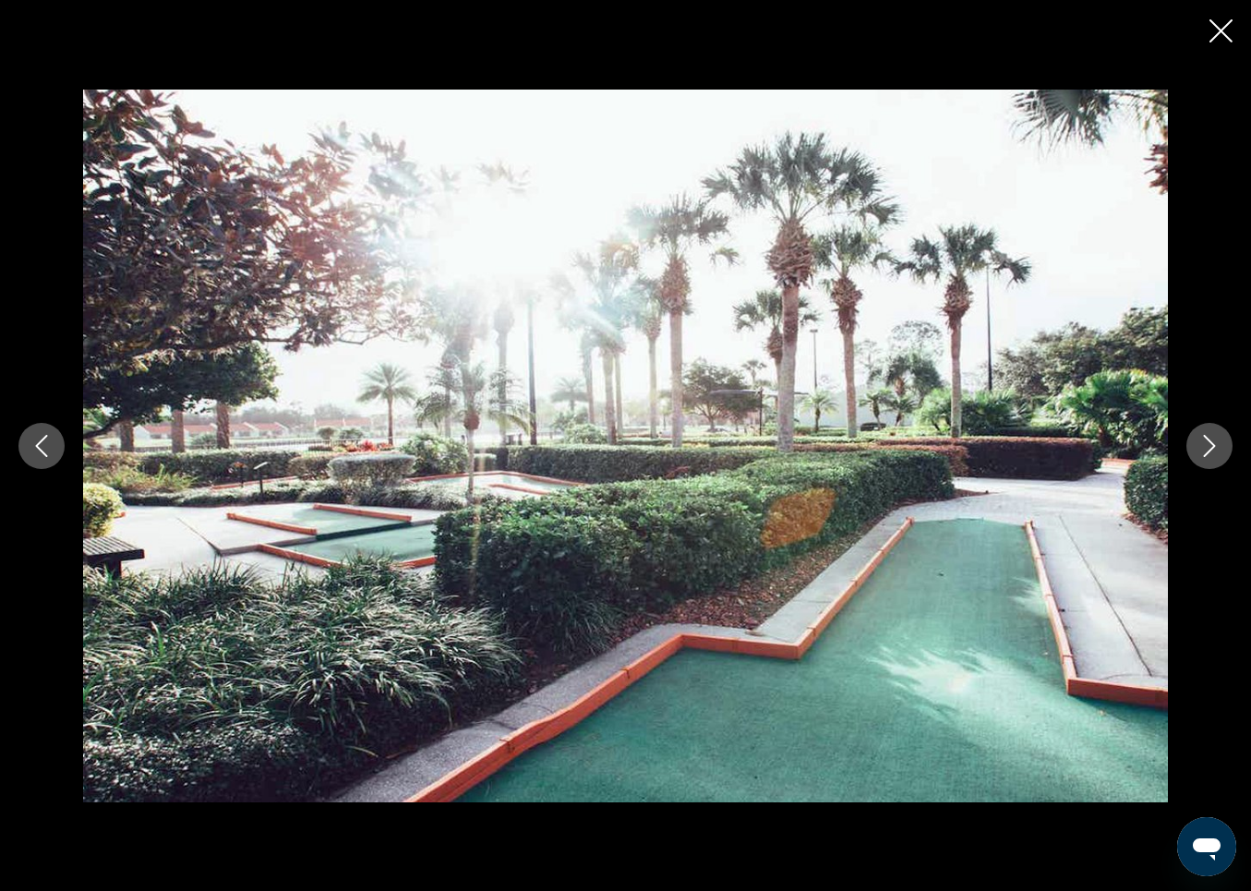
click at [1213, 443] on icon "Next image" at bounding box center [1210, 446] width 12 height 22
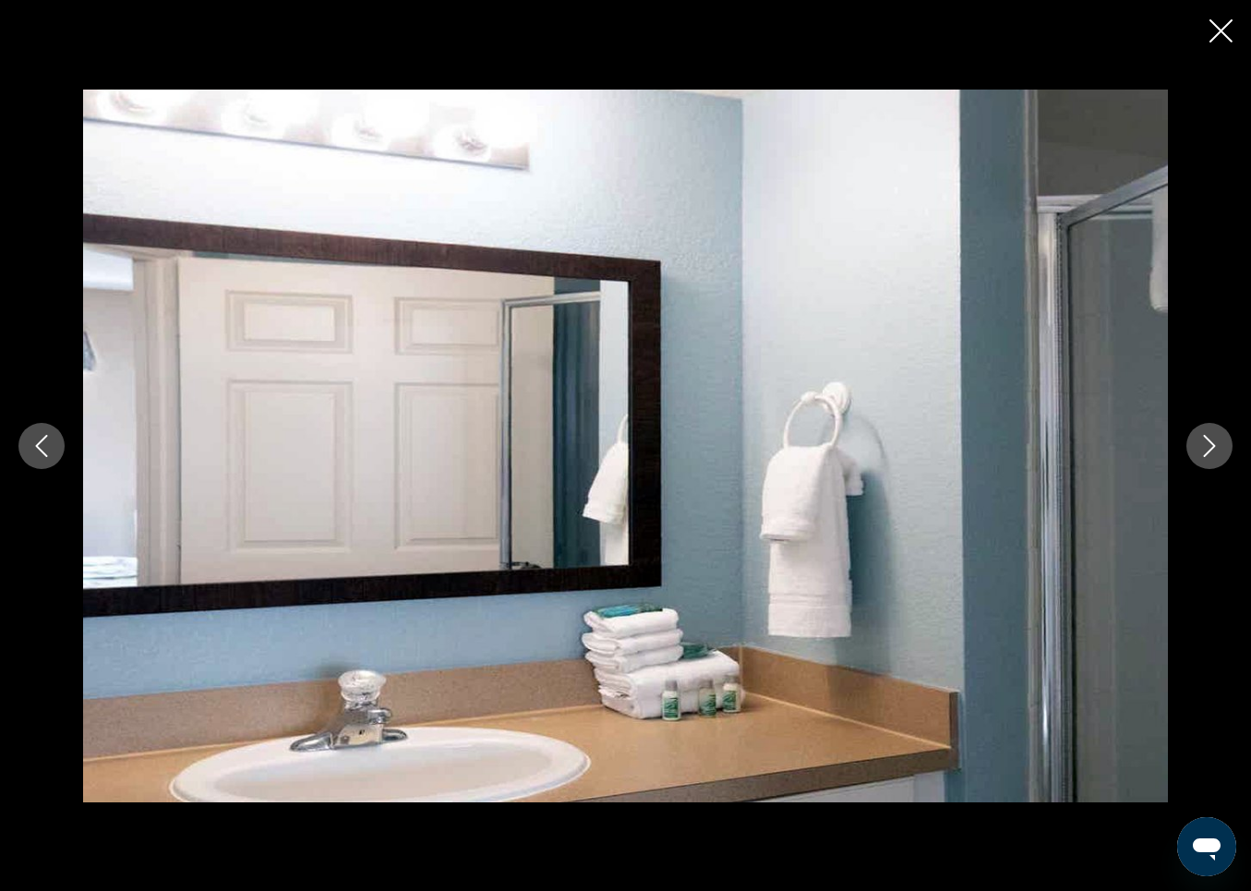
click at [1213, 443] on icon "Next image" at bounding box center [1210, 446] width 12 height 22
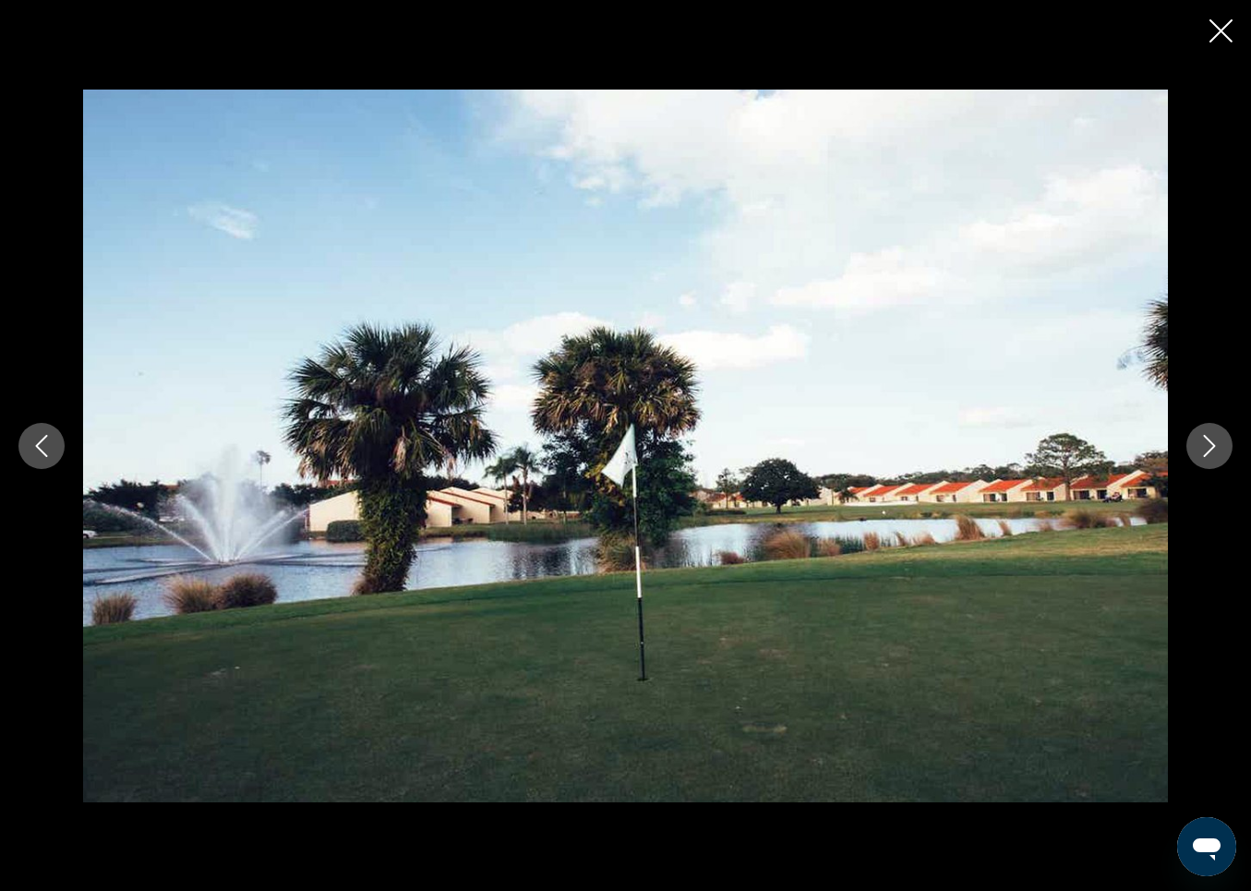
click at [1213, 443] on icon "Next image" at bounding box center [1210, 446] width 12 height 22
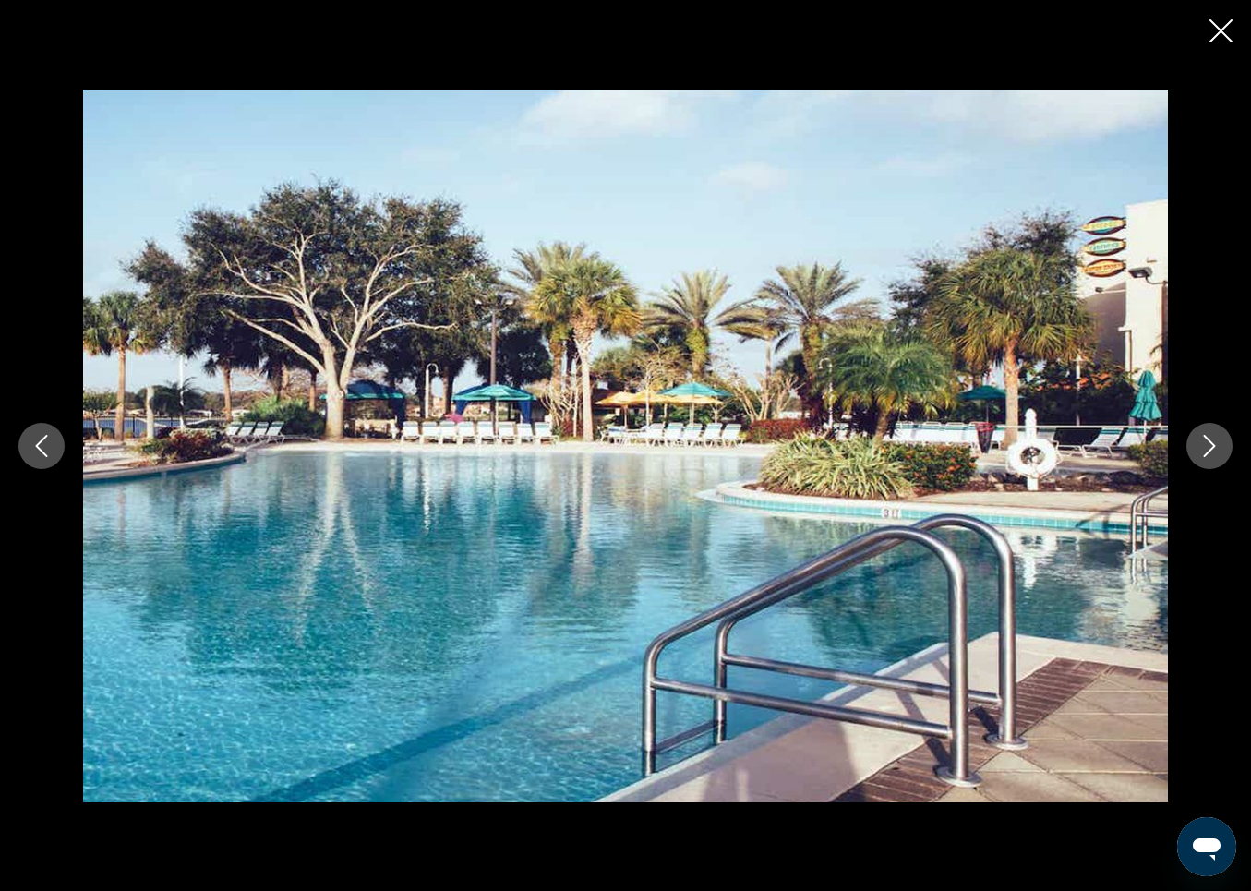
click at [1213, 443] on icon "Next image" at bounding box center [1210, 446] width 12 height 22
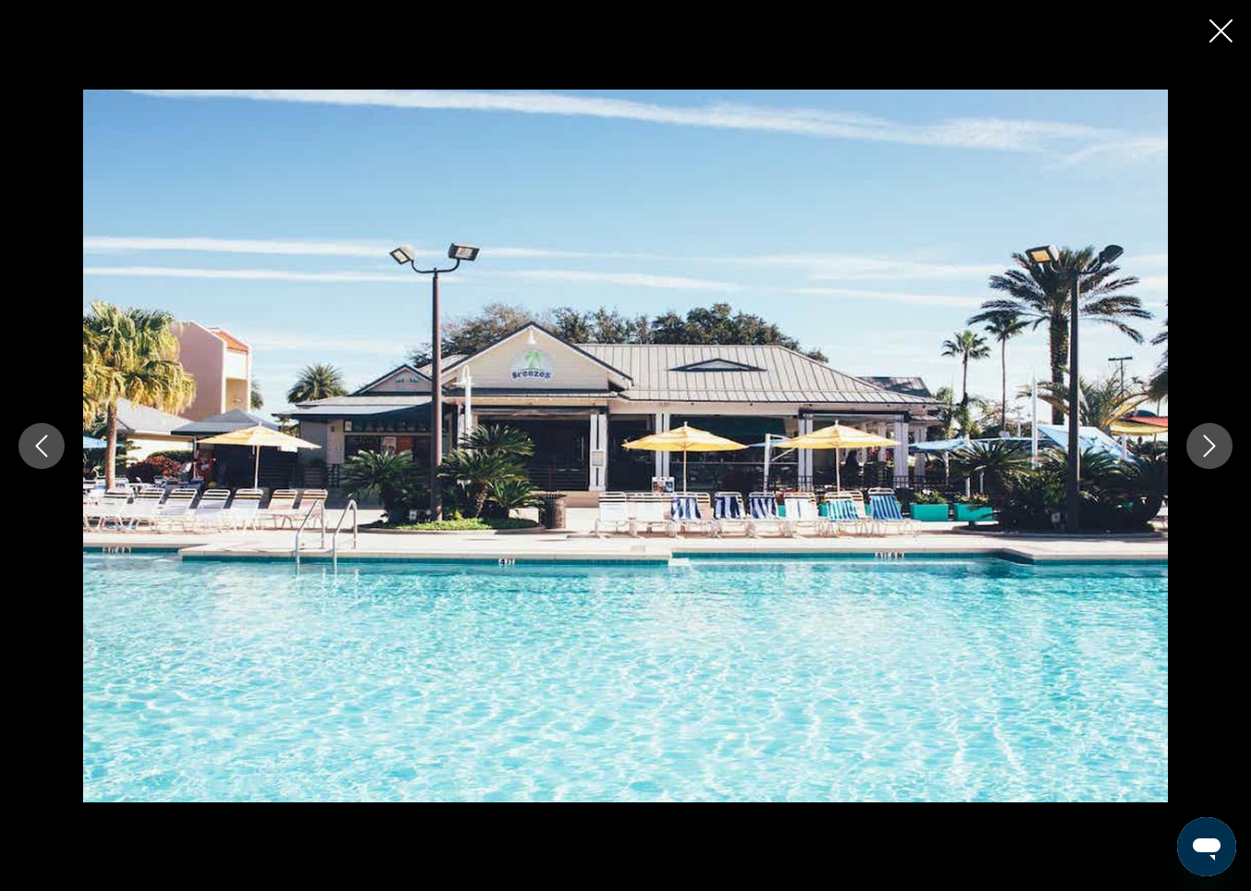
click at [1213, 443] on icon "Next image" at bounding box center [1210, 446] width 12 height 22
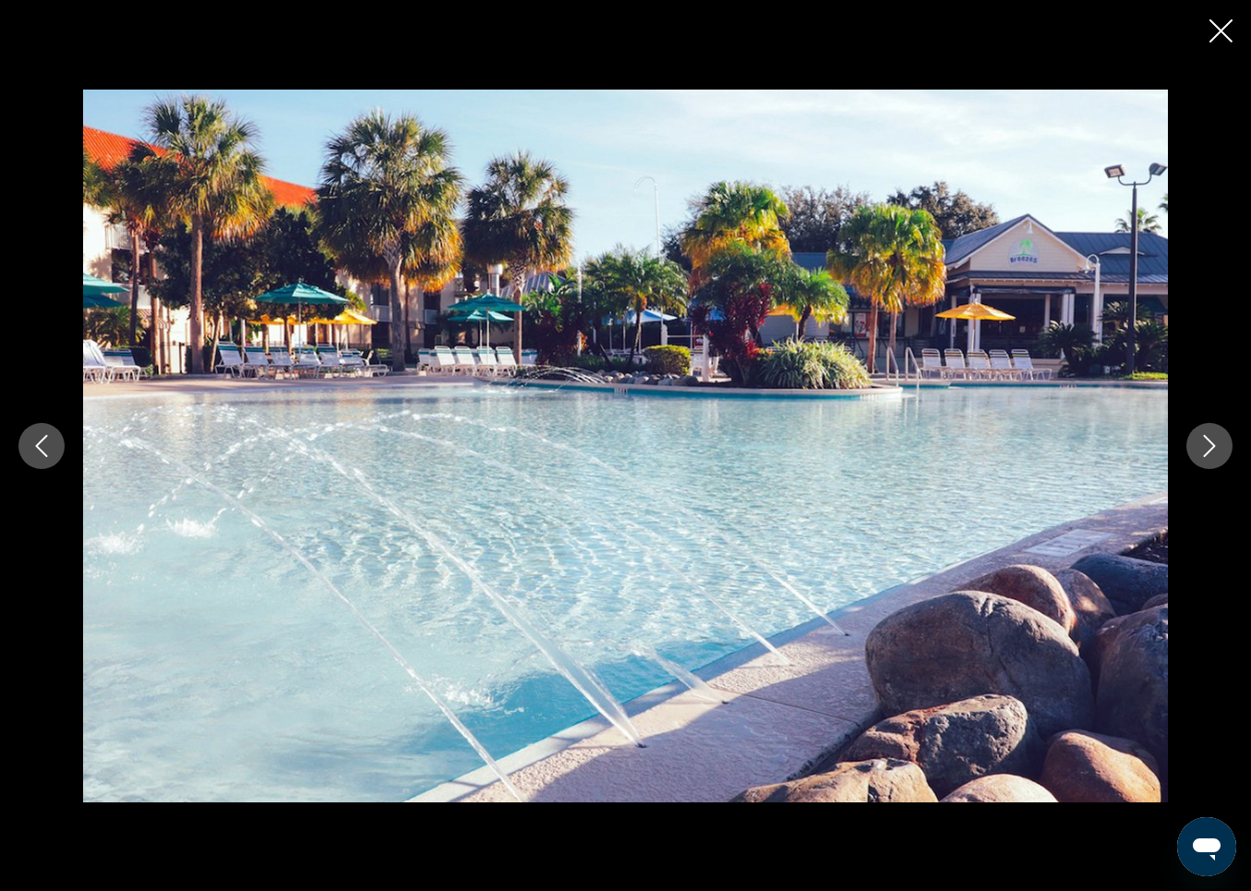
click at [1217, 450] on icon "Next image" at bounding box center [1210, 446] width 22 height 22
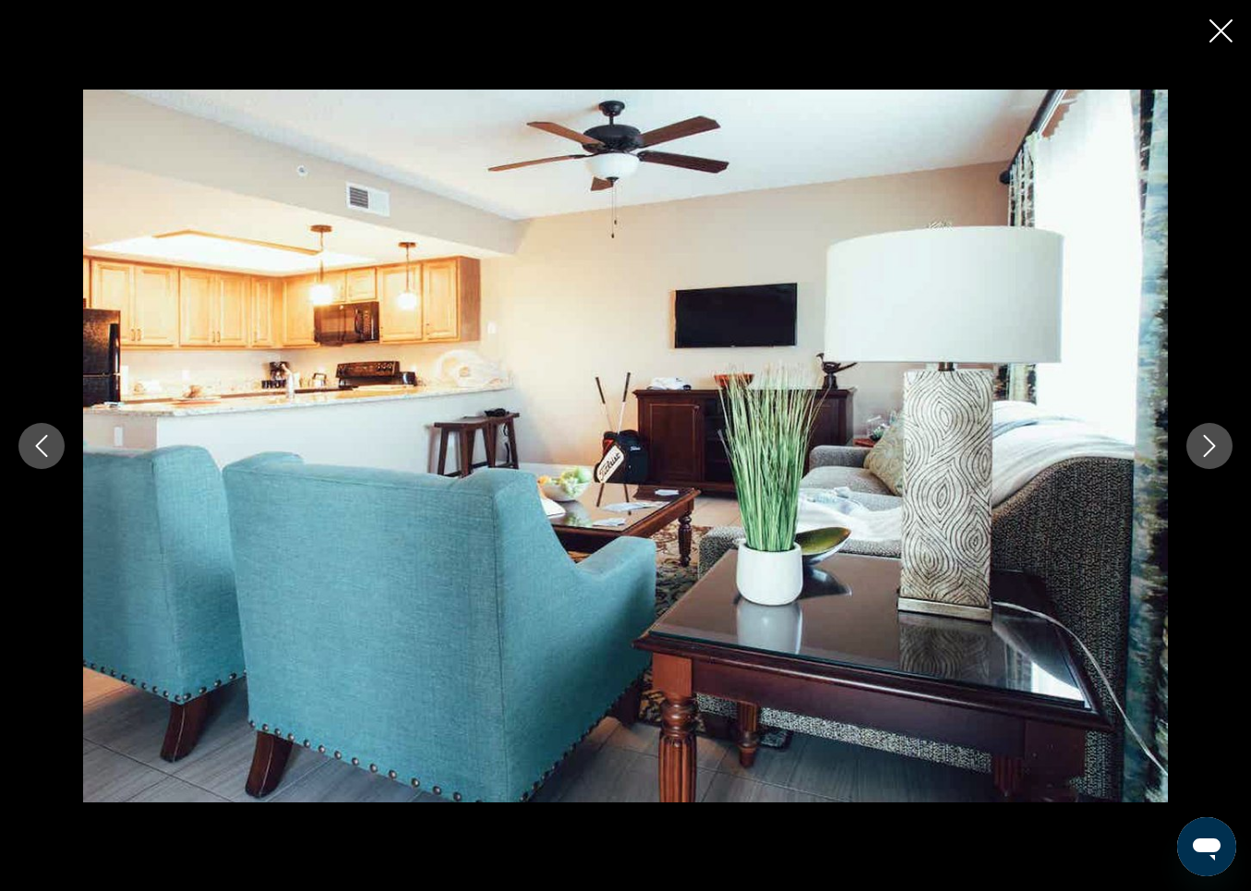
click at [1217, 450] on icon "Next image" at bounding box center [1210, 446] width 22 height 22
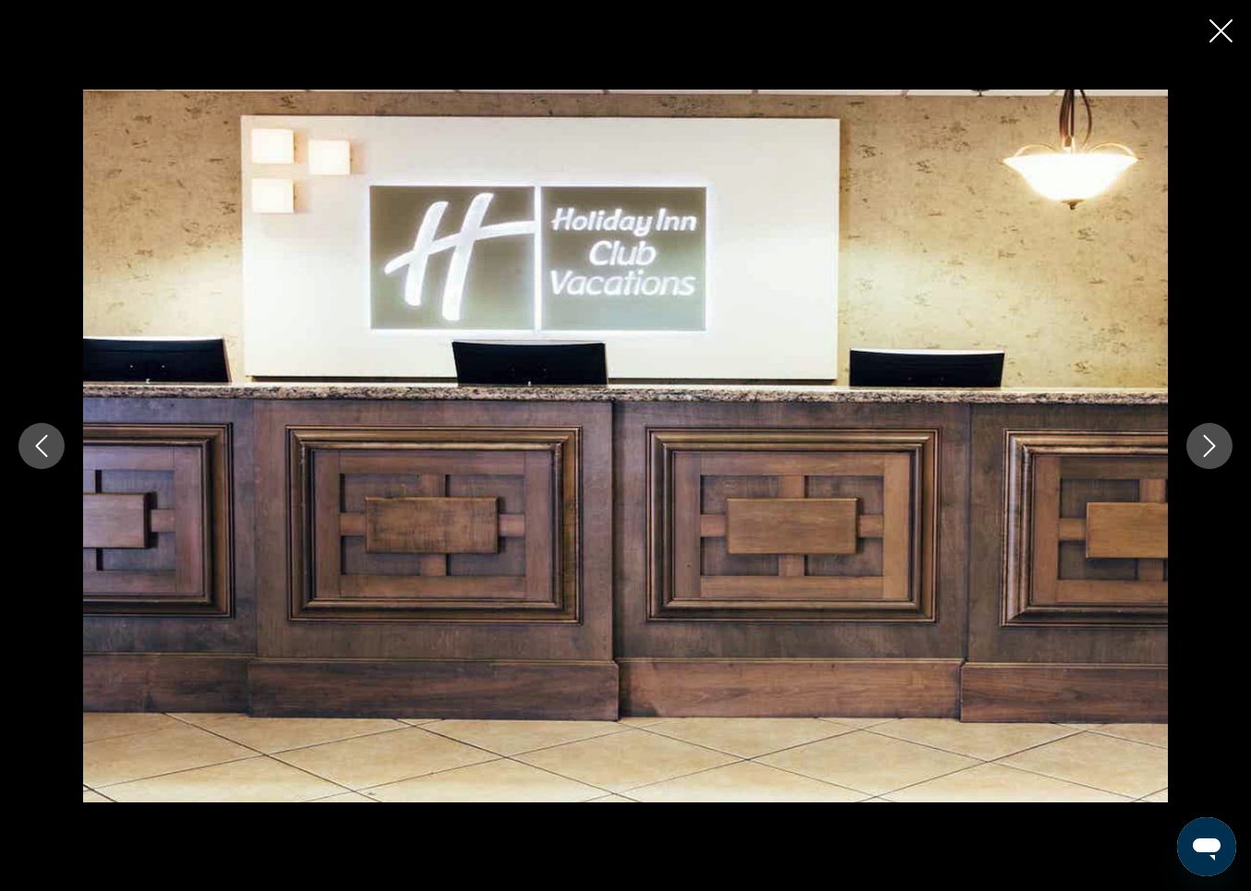
click at [1217, 450] on icon "Next image" at bounding box center [1210, 446] width 22 height 22
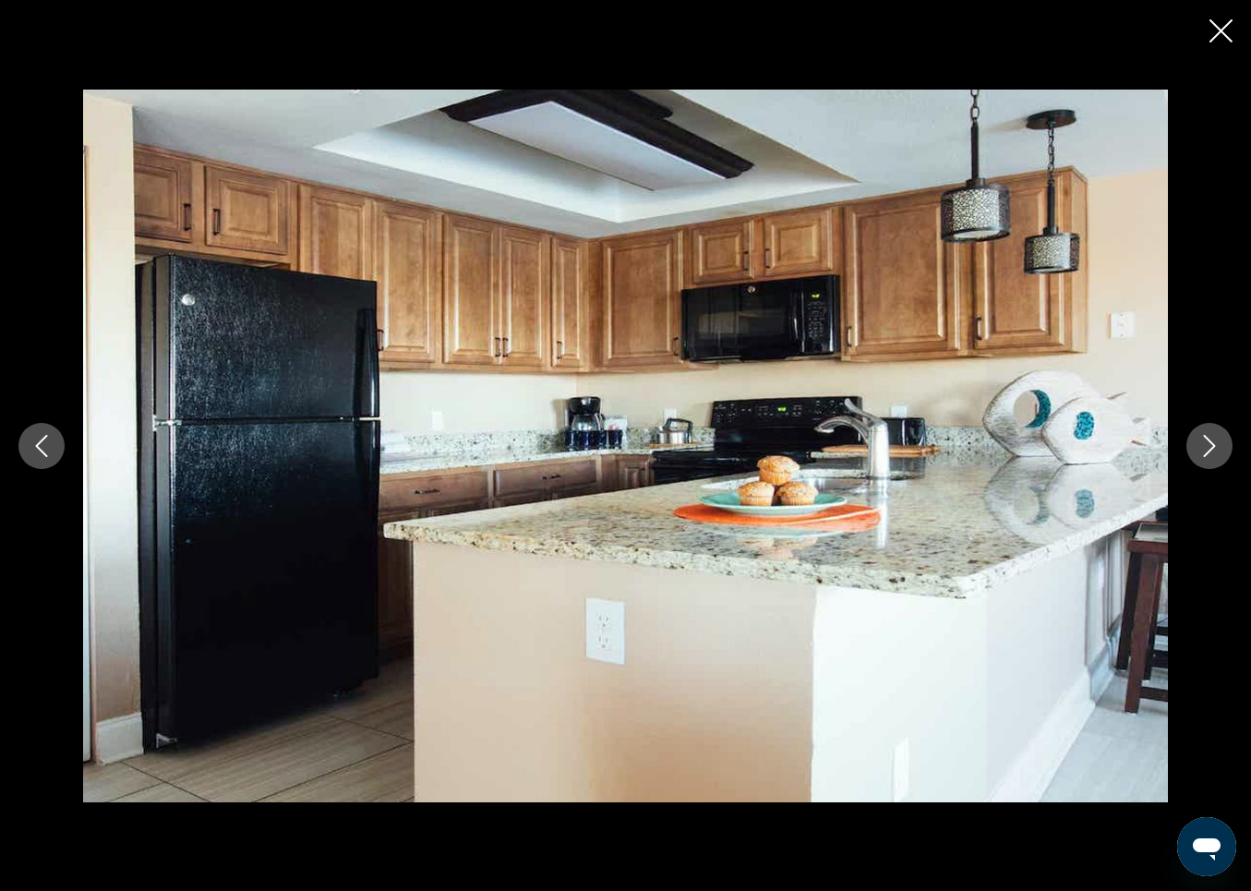
click at [1217, 450] on icon "Next image" at bounding box center [1210, 446] width 22 height 22
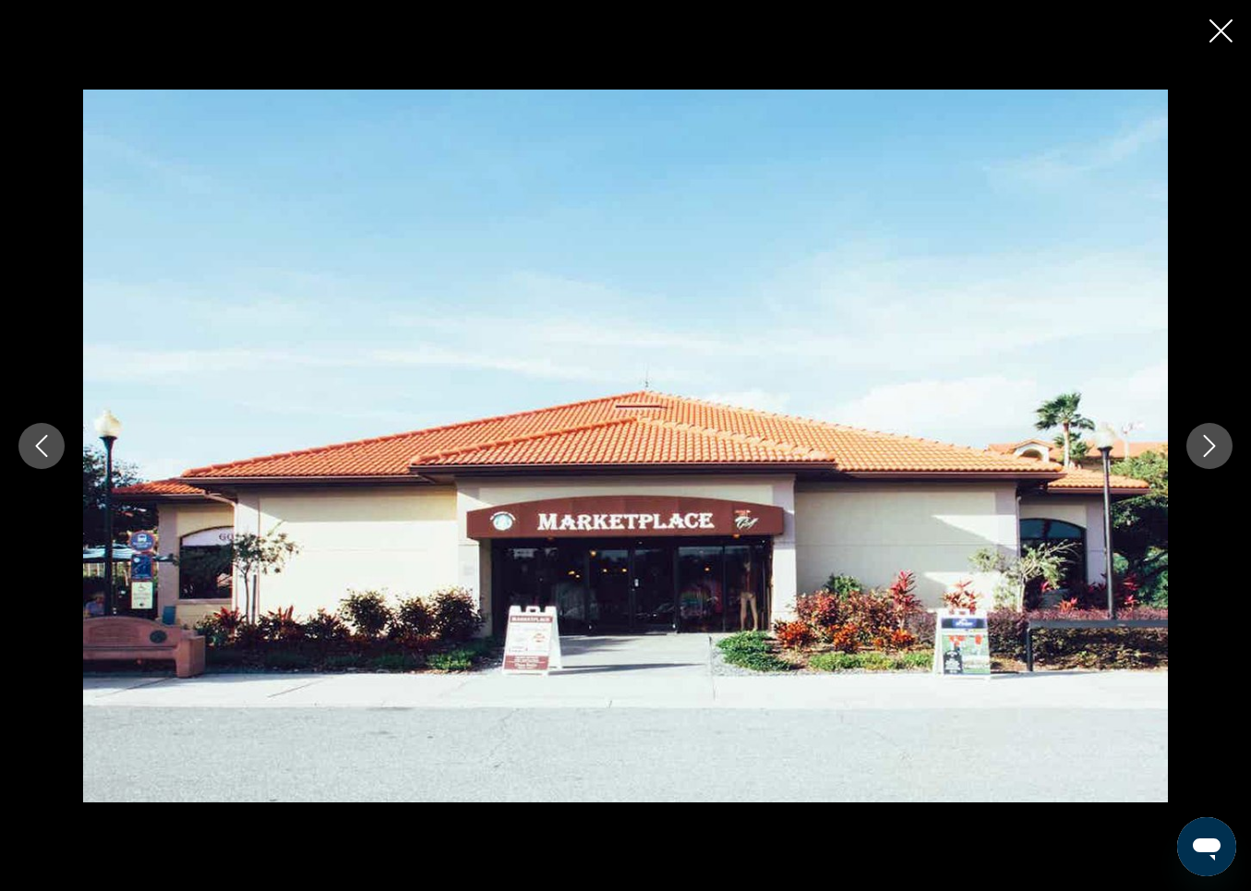
click at [1218, 29] on icon "Close slideshow" at bounding box center [1221, 30] width 23 height 23
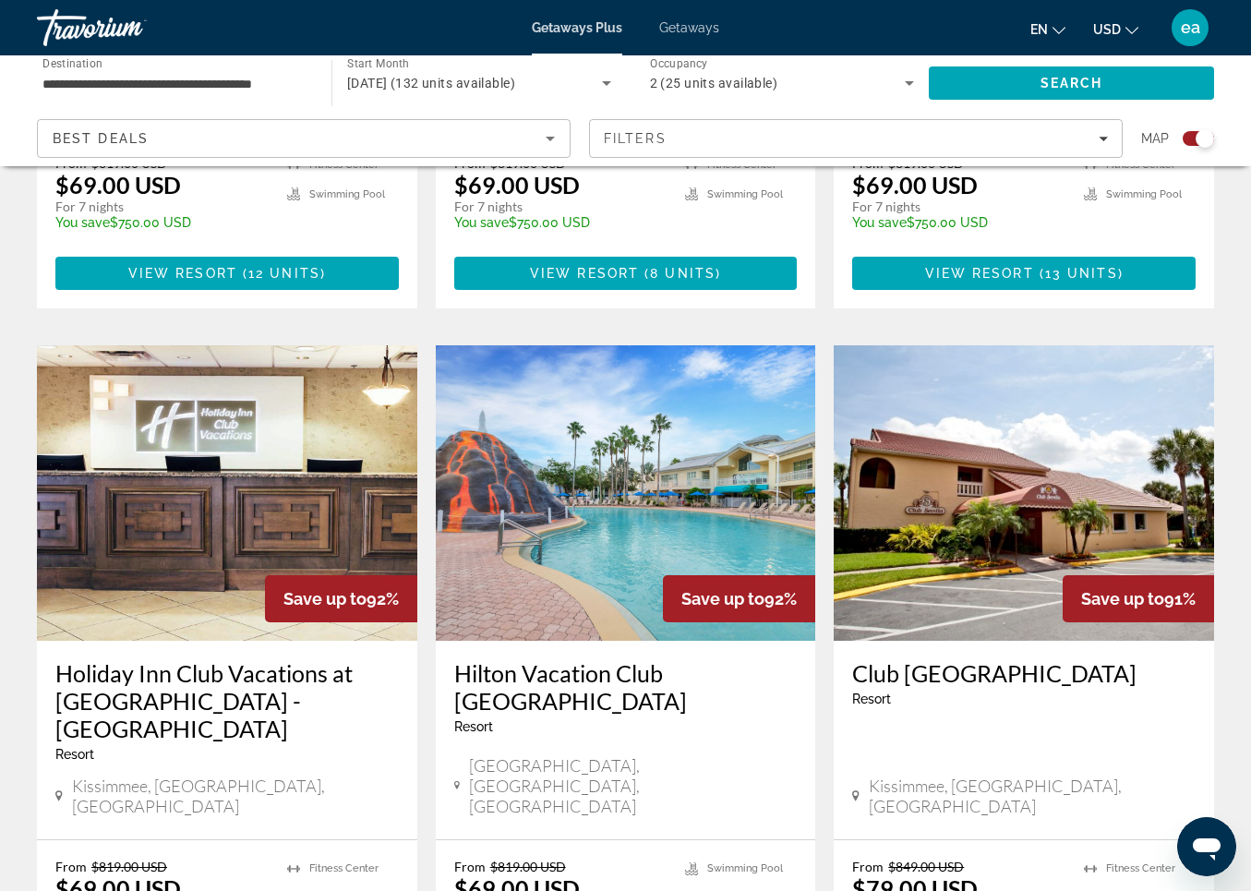
scroll to position [1135, 0]
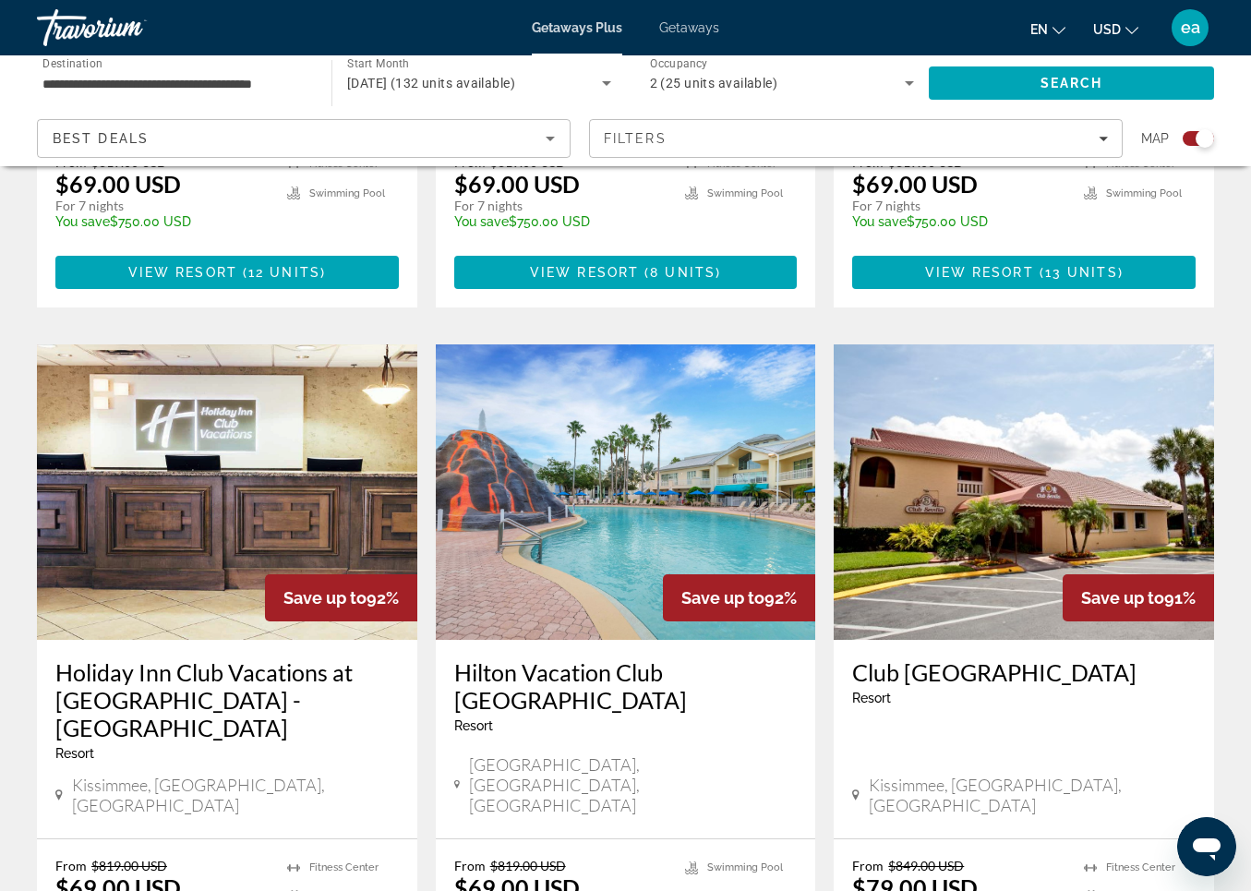
click at [547, 445] on img "Main content" at bounding box center [626, 493] width 381 height 296
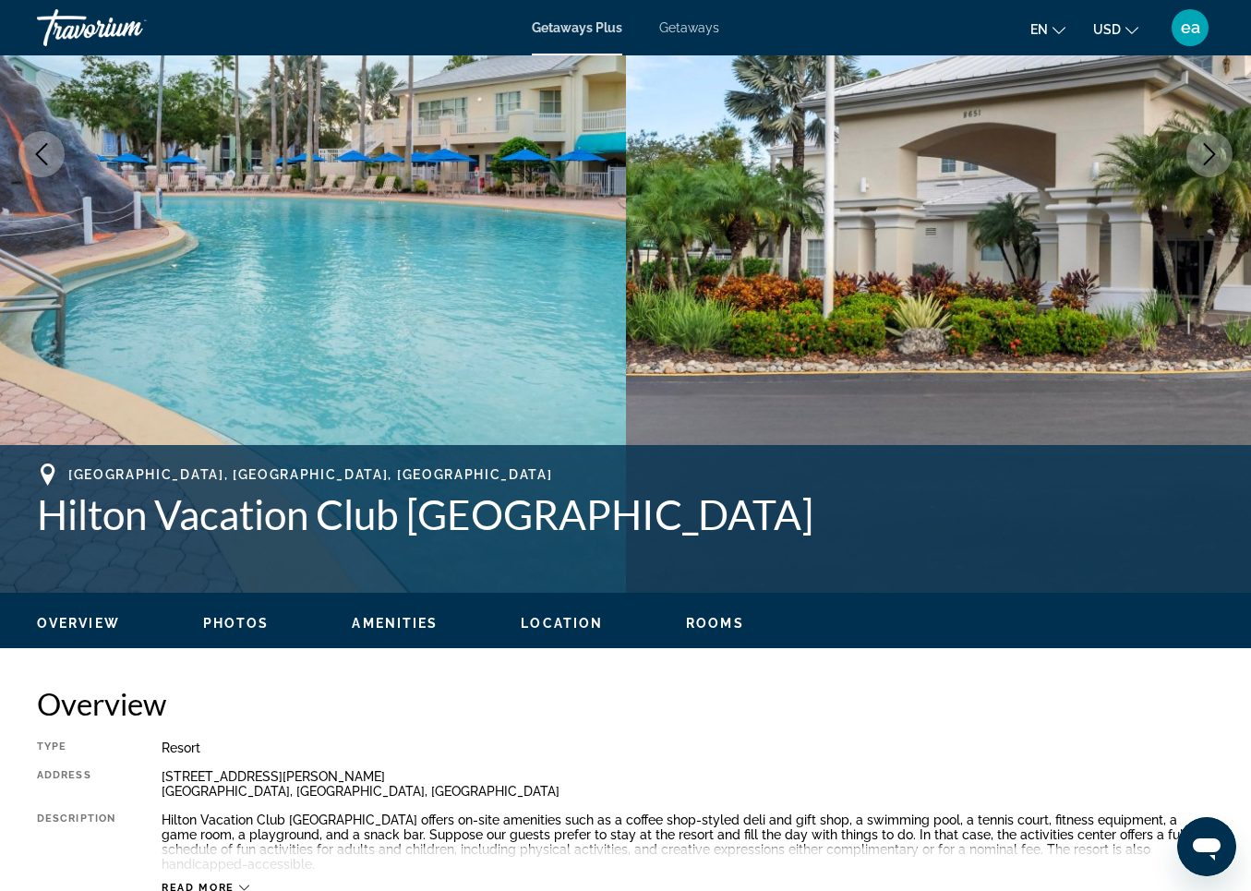
scroll to position [350, 0]
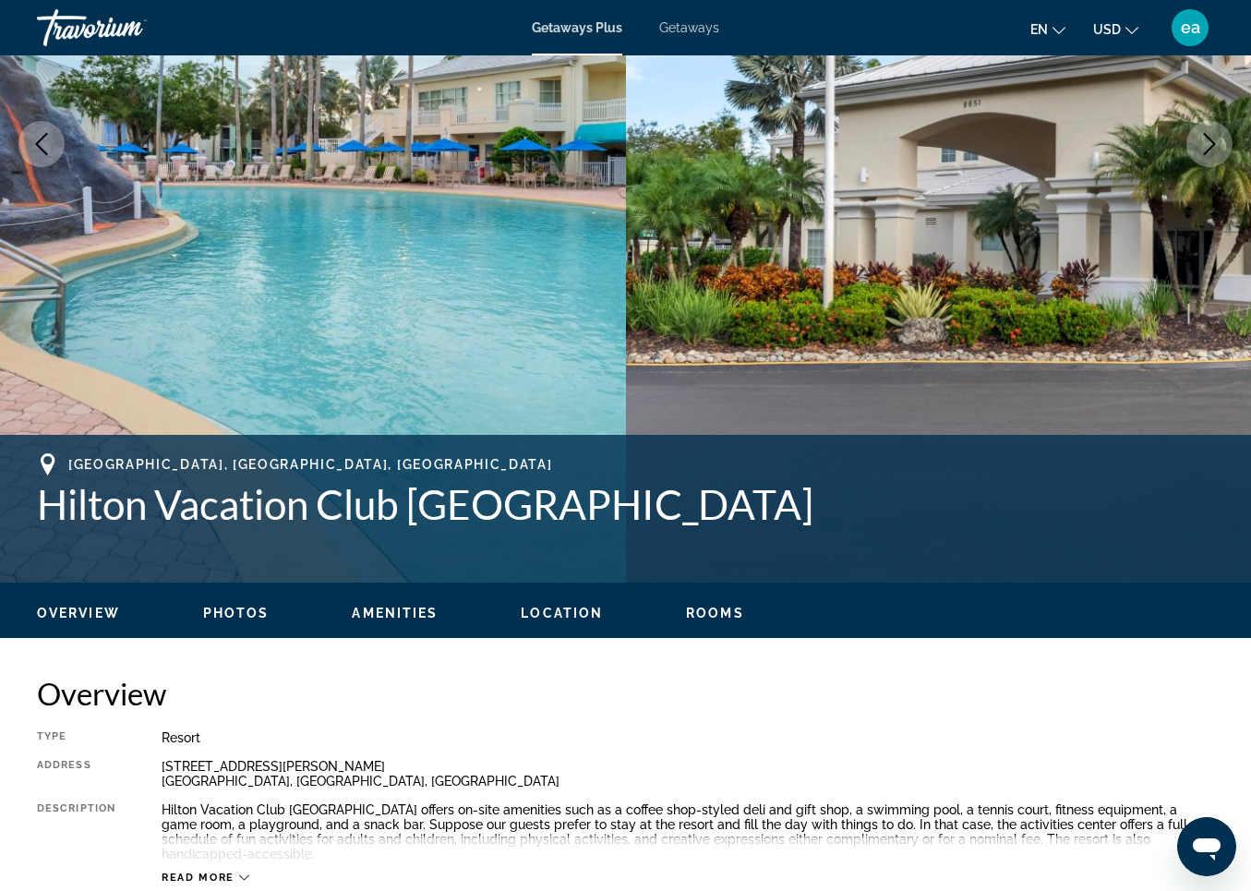
click at [237, 610] on span "Photos" at bounding box center [236, 613] width 66 height 15
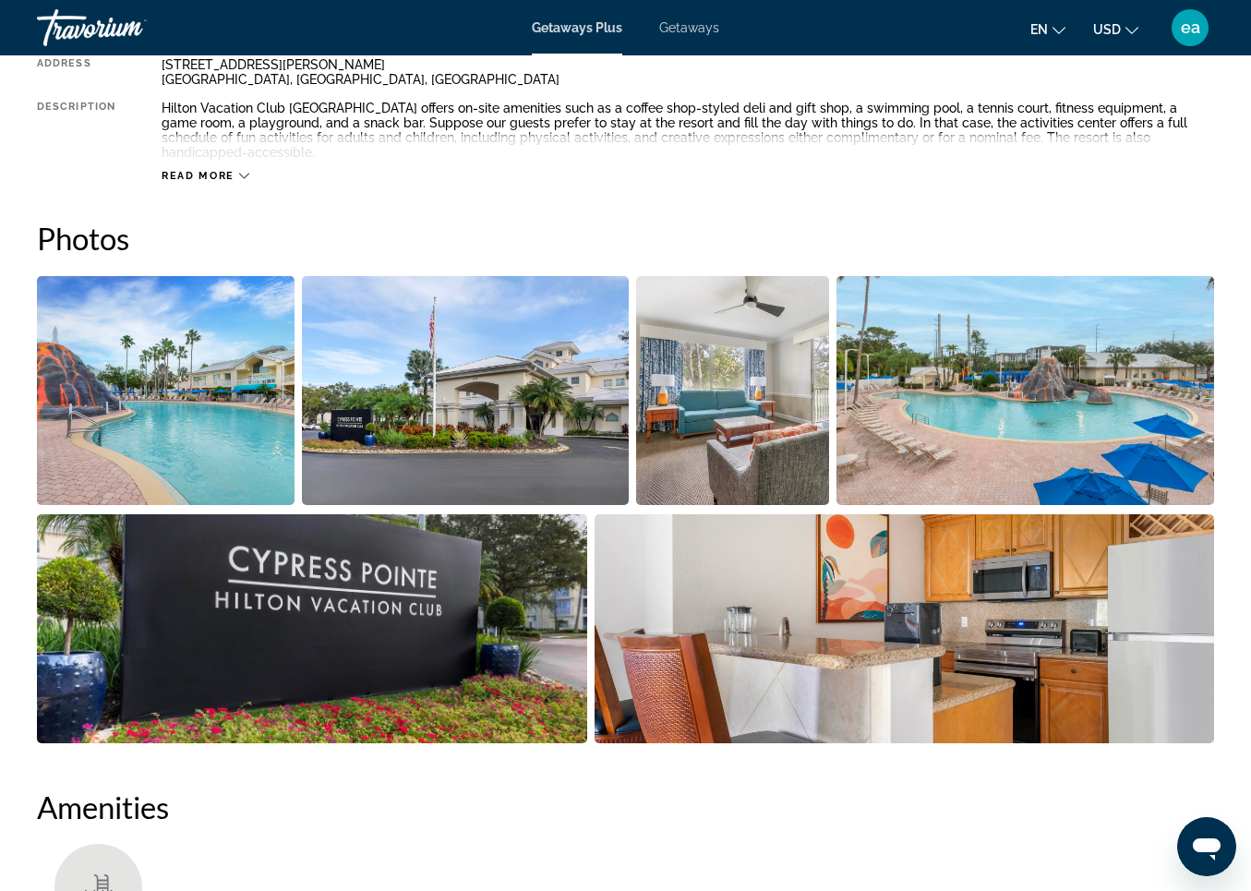
scroll to position [1161, 0]
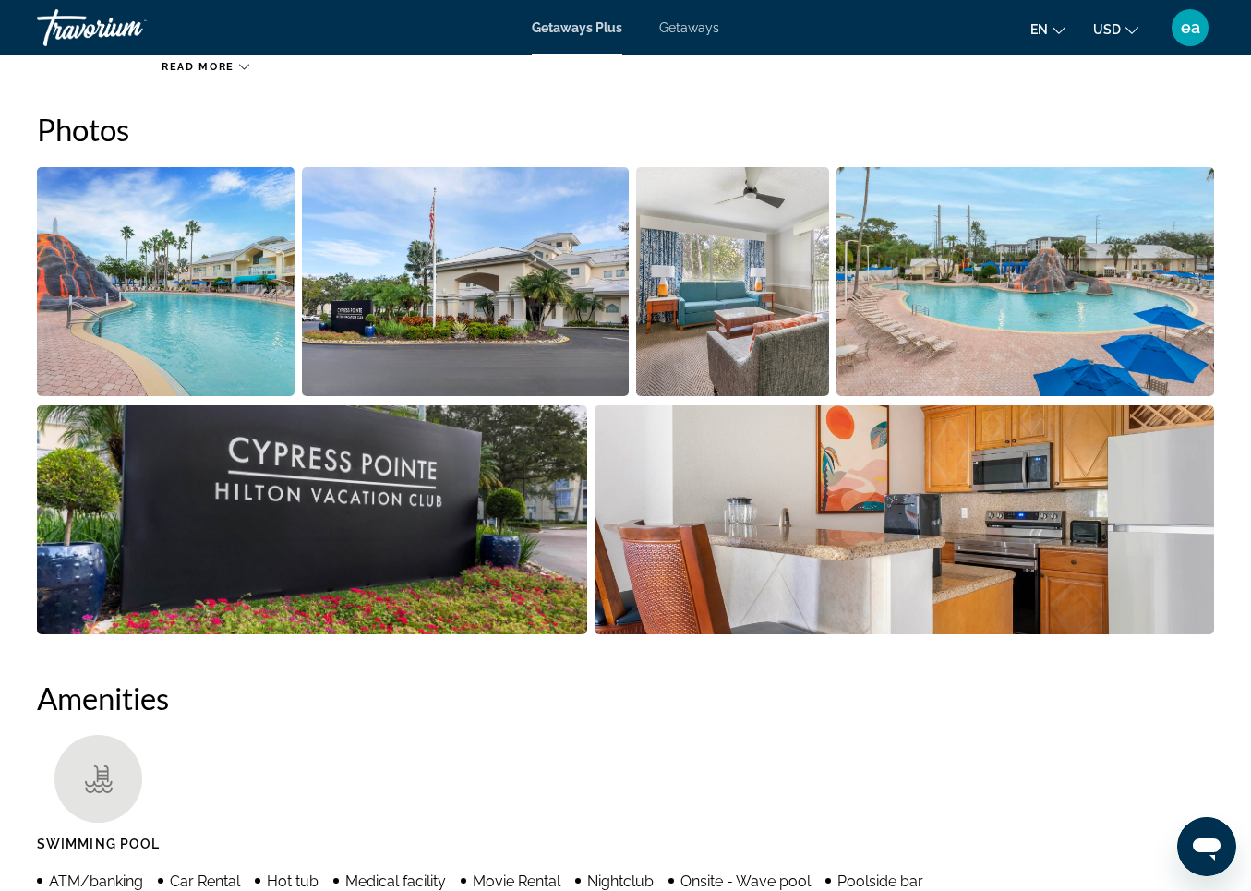
click at [191, 272] on img "Open full-screen image slider" at bounding box center [166, 281] width 258 height 229
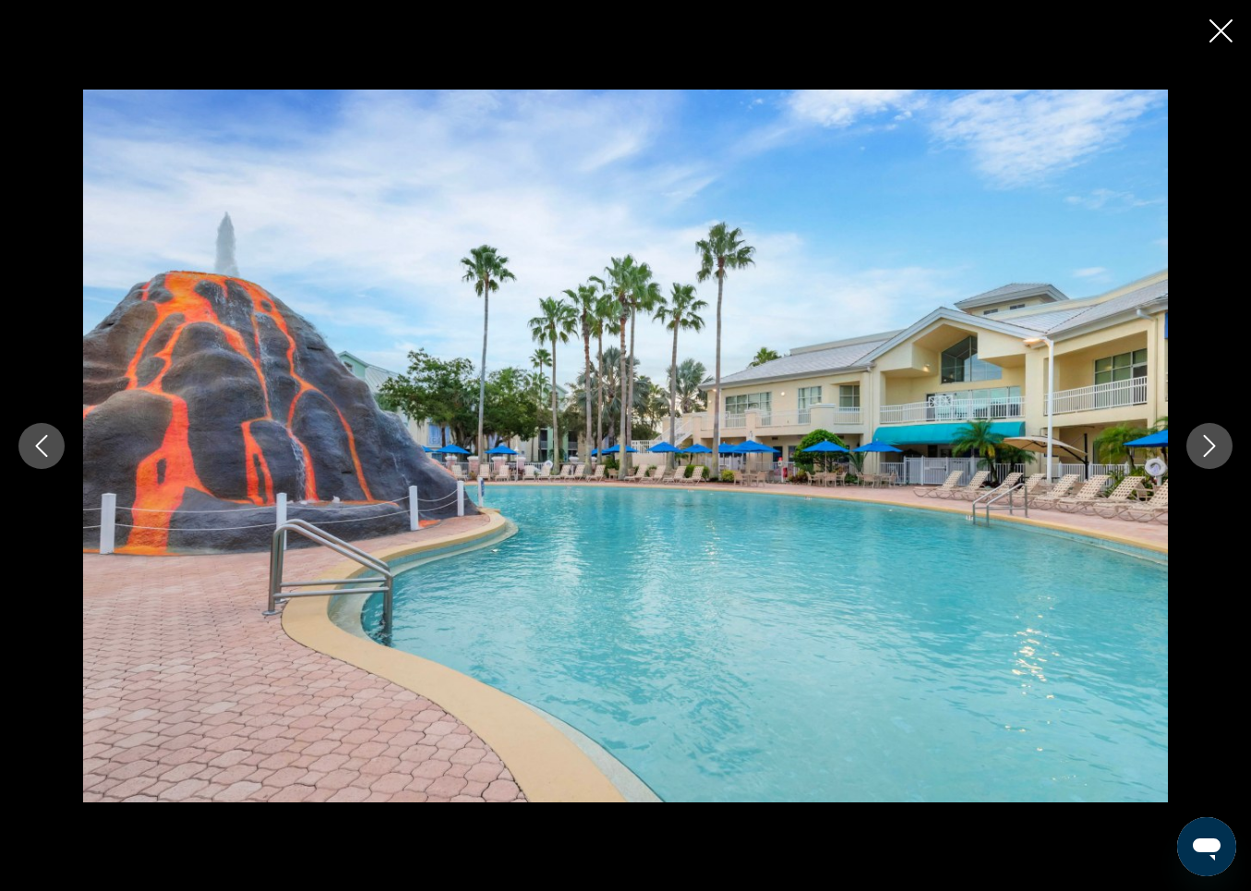
click at [1220, 441] on icon "Next image" at bounding box center [1210, 446] width 22 height 22
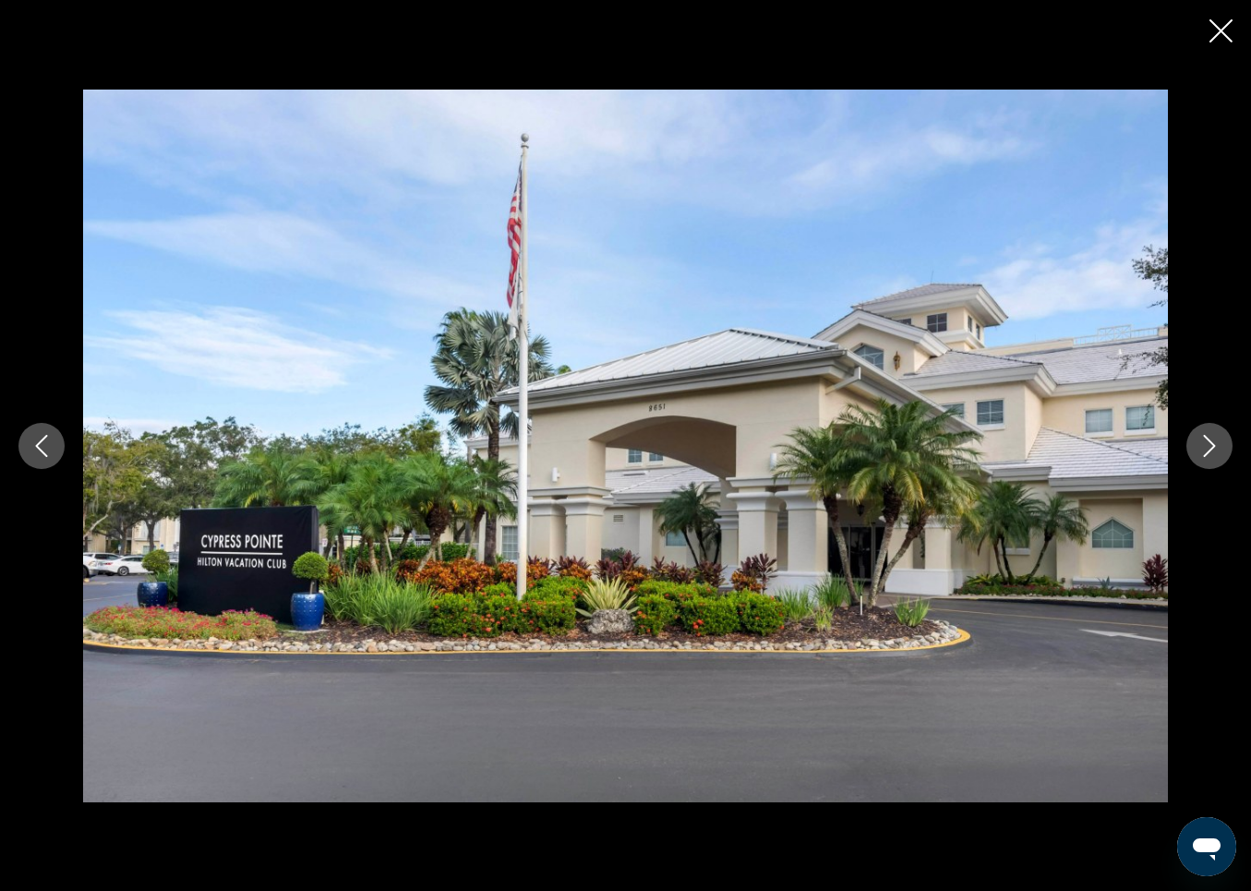
click at [1227, 446] on button "Next image" at bounding box center [1210, 446] width 46 height 46
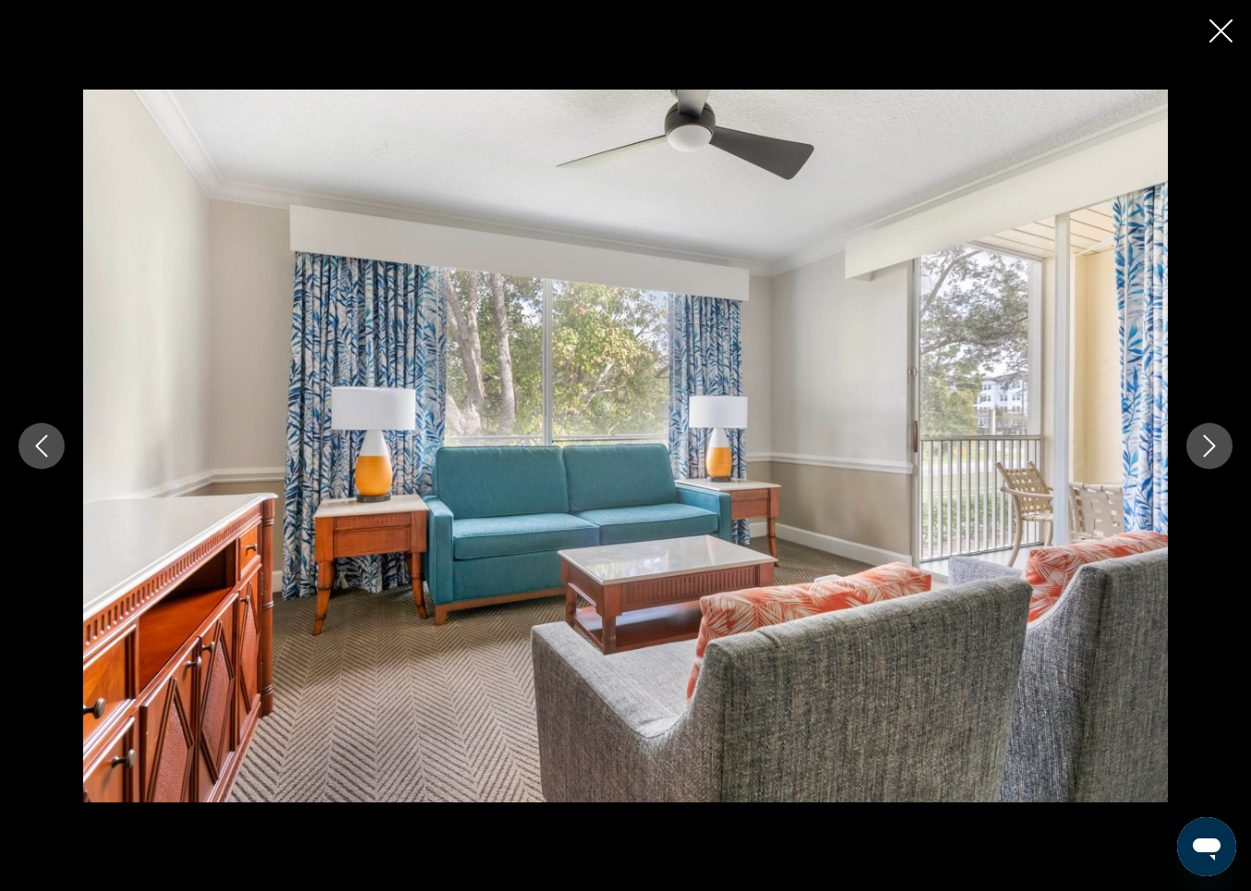
click at [1228, 446] on button "Next image" at bounding box center [1210, 446] width 46 height 46
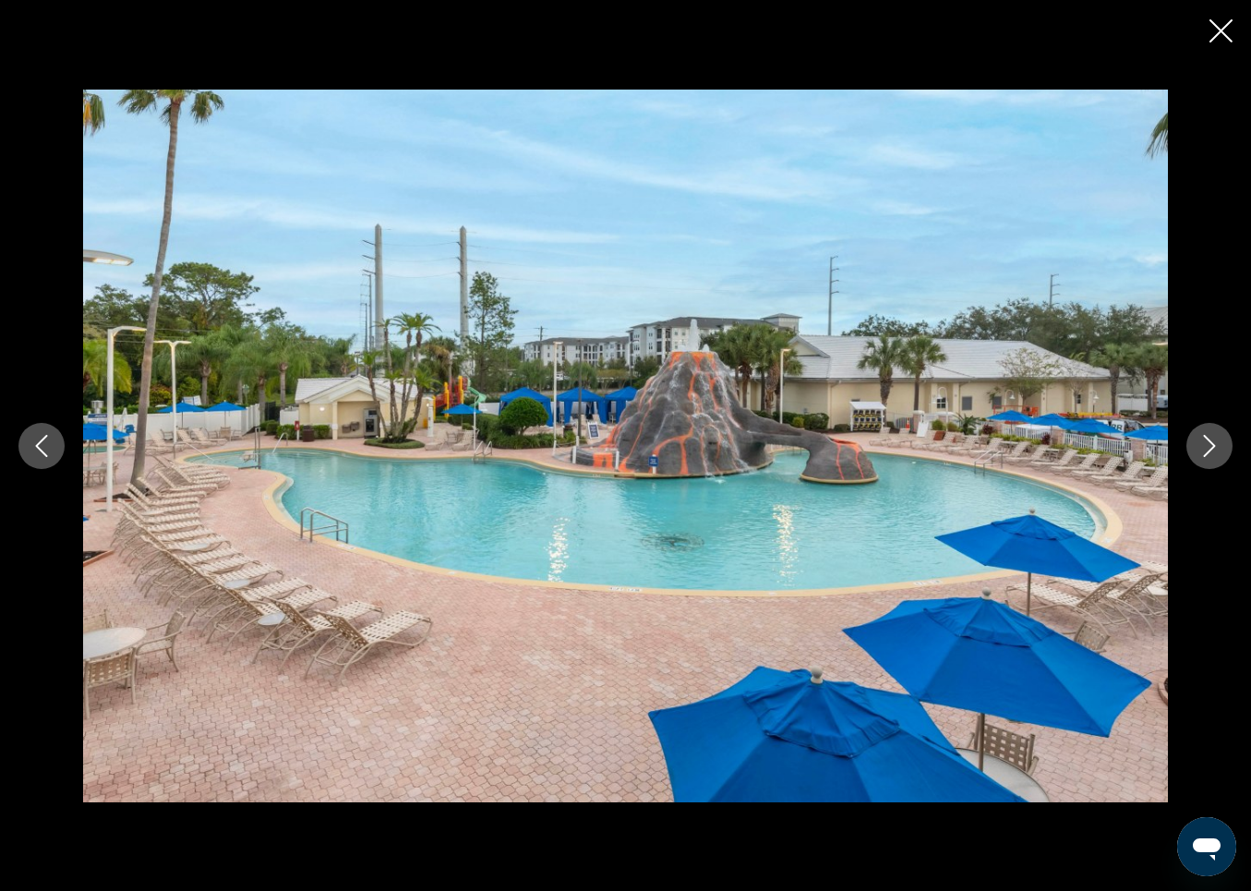
click at [1228, 446] on button "Next image" at bounding box center [1210, 446] width 46 height 46
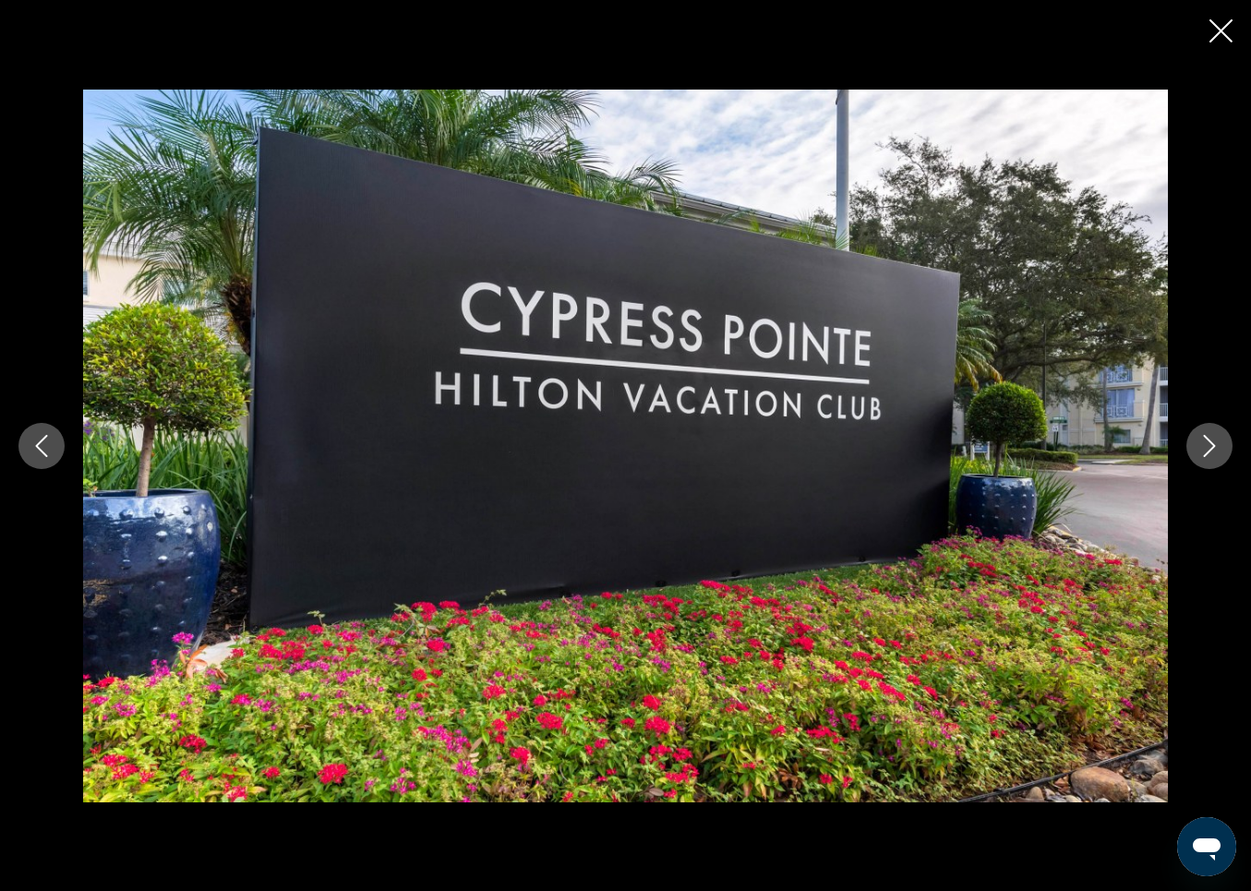
click at [1228, 446] on button "Next image" at bounding box center [1210, 446] width 46 height 46
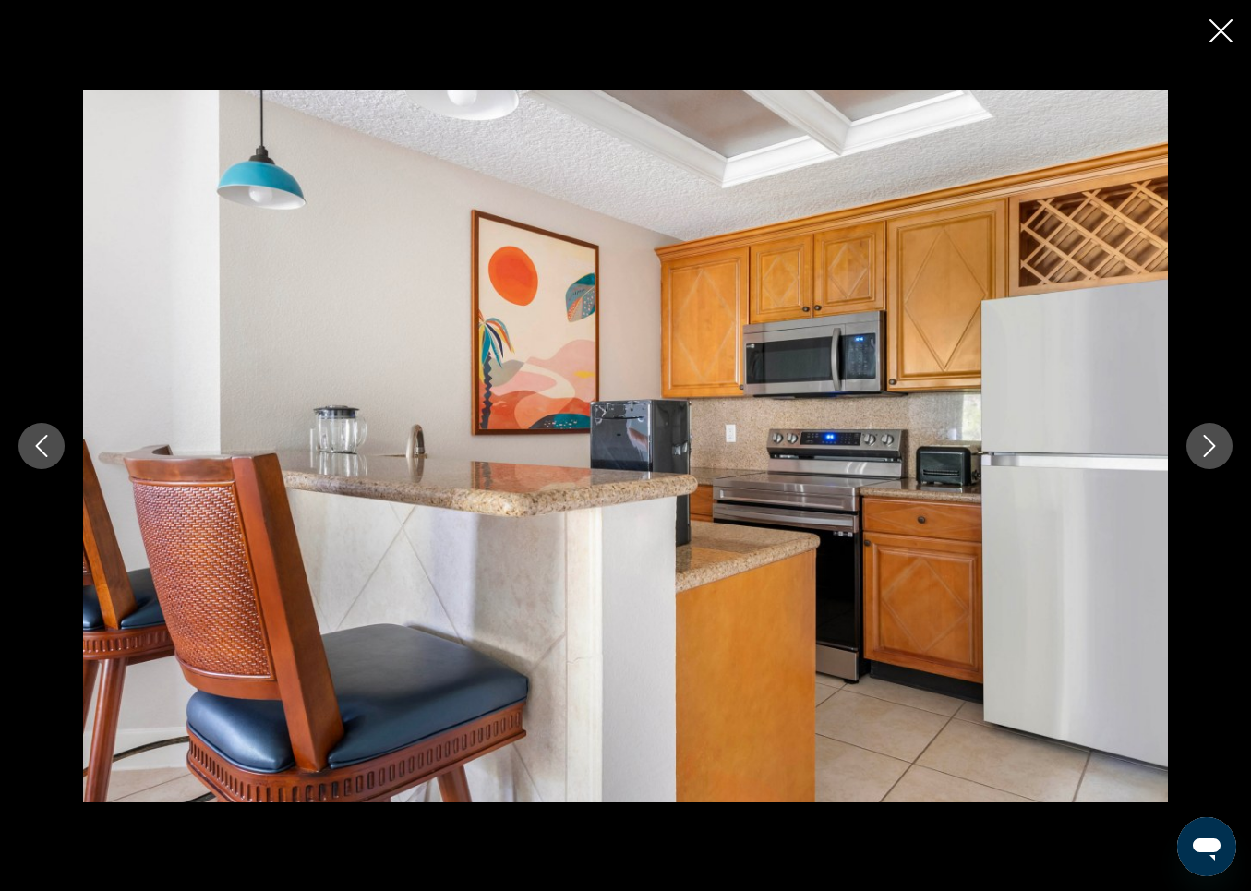
click at [1228, 446] on button "Next image" at bounding box center [1210, 446] width 46 height 46
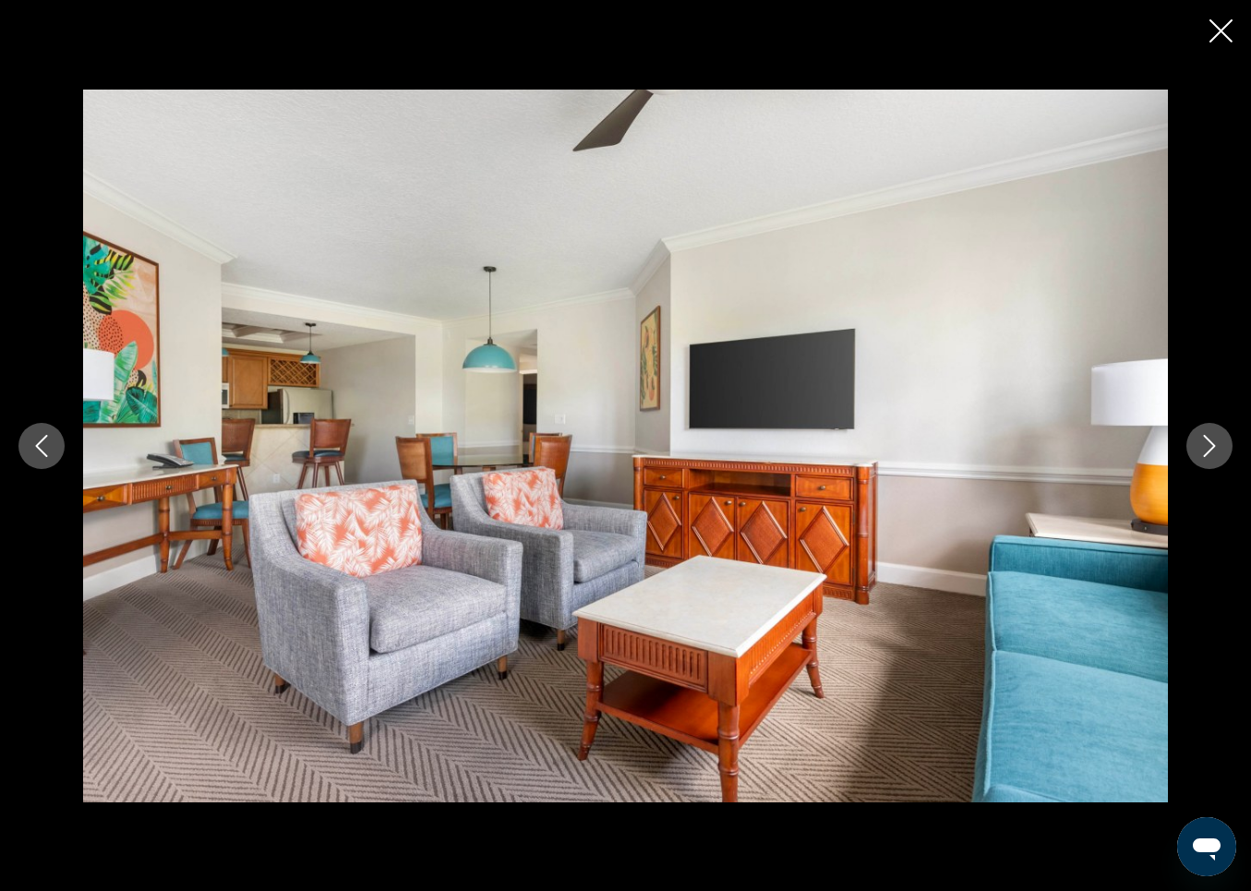
click at [1228, 447] on button "Next image" at bounding box center [1210, 446] width 46 height 46
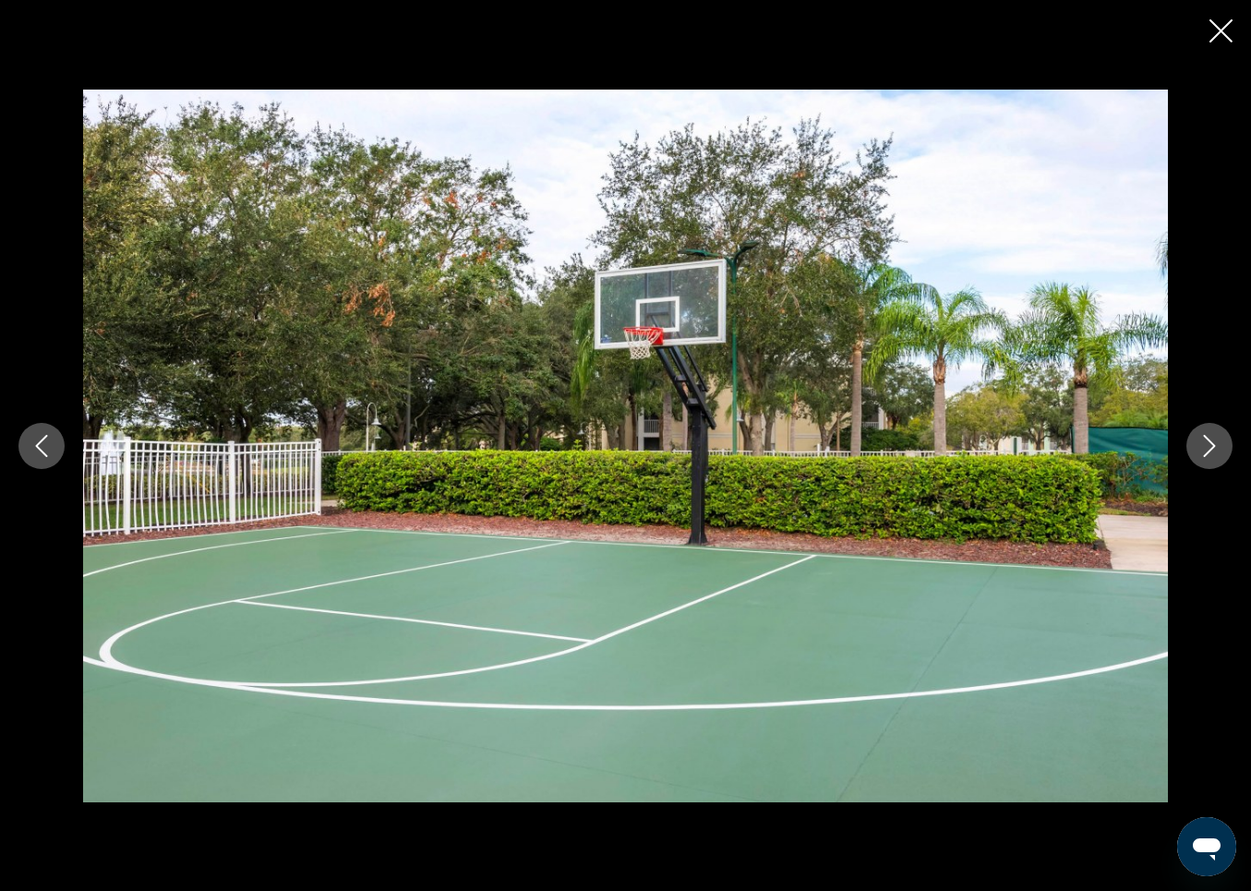
click at [1228, 447] on button "Next image" at bounding box center [1210, 446] width 46 height 46
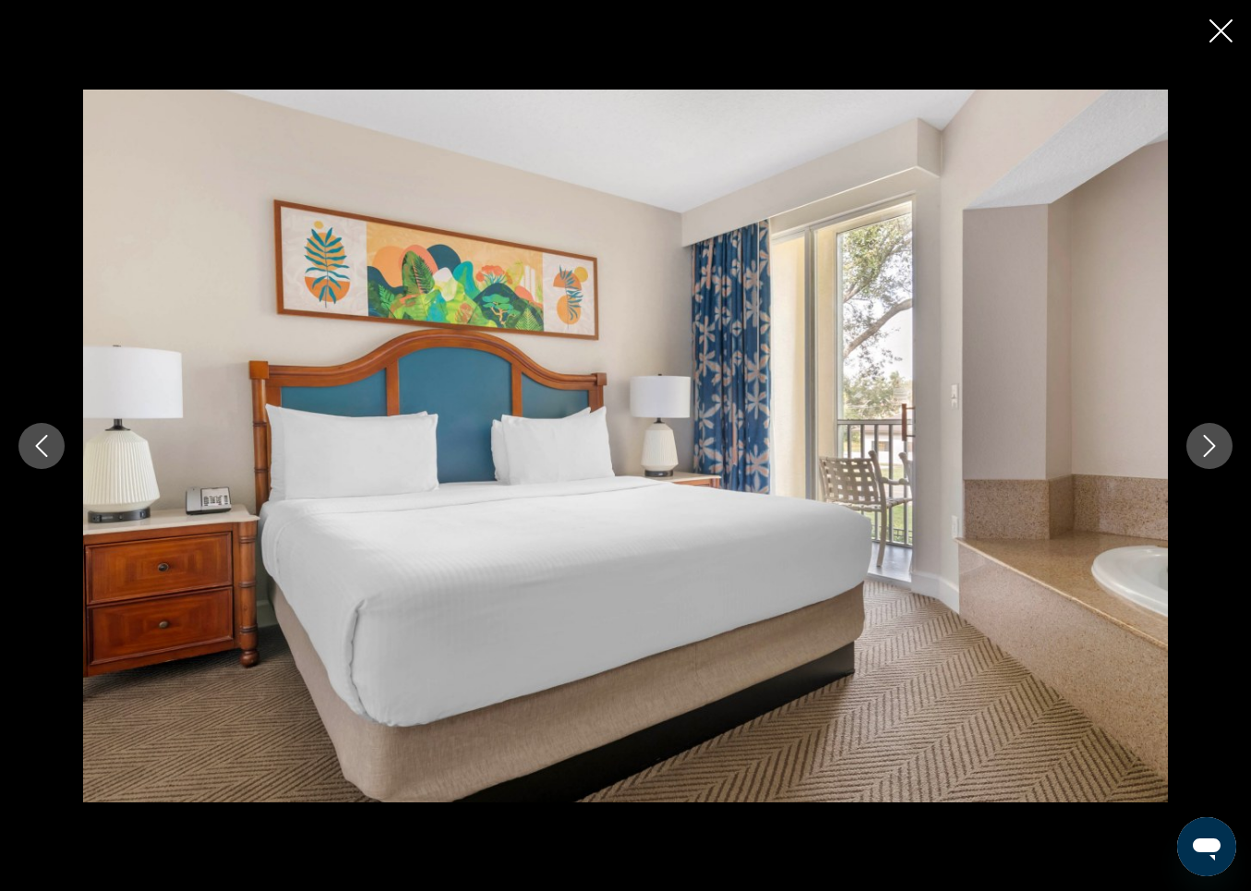
click at [1228, 447] on button "Next image" at bounding box center [1210, 446] width 46 height 46
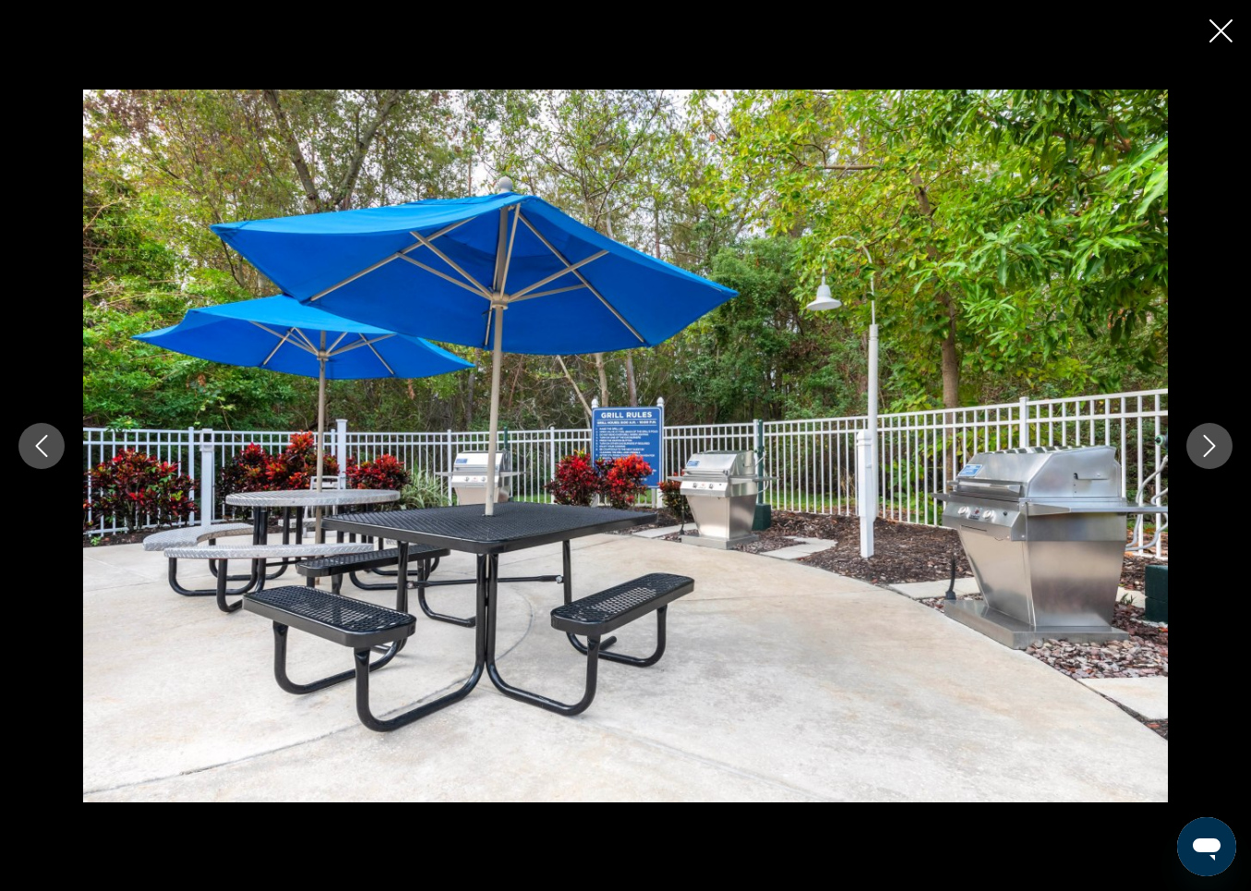
click at [1228, 447] on button "Next image" at bounding box center [1210, 446] width 46 height 46
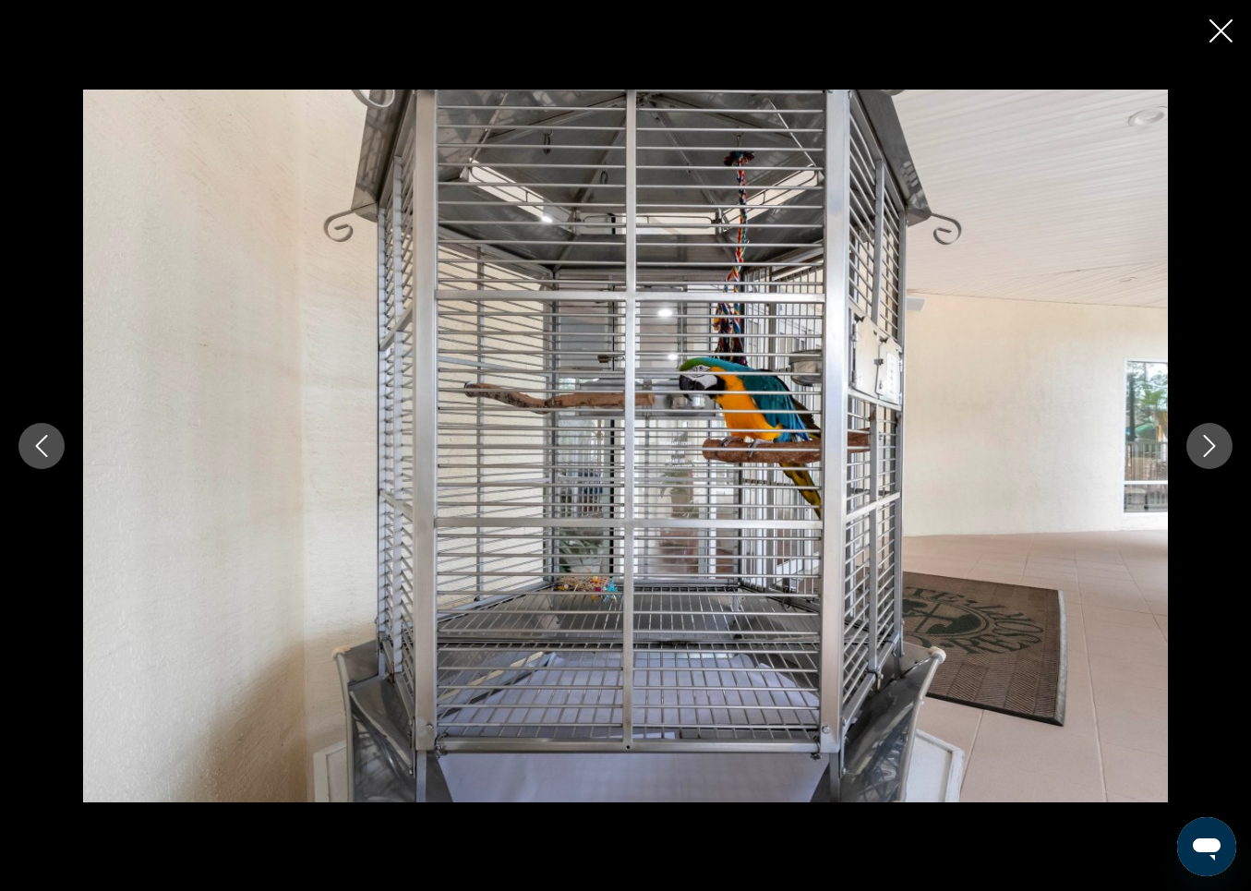
click at [1229, 456] on button "Next image" at bounding box center [1210, 446] width 46 height 46
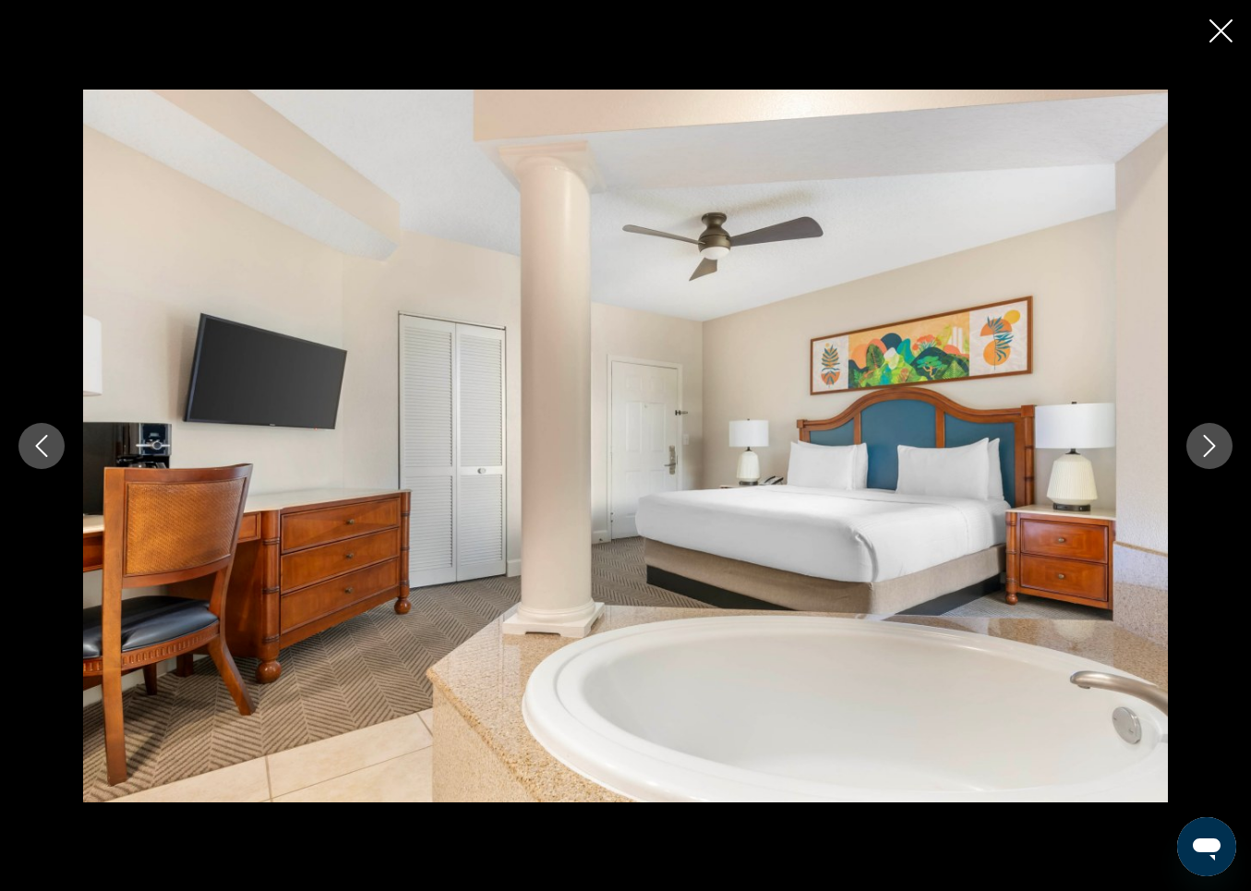
click at [1229, 456] on button "Next image" at bounding box center [1210, 446] width 46 height 46
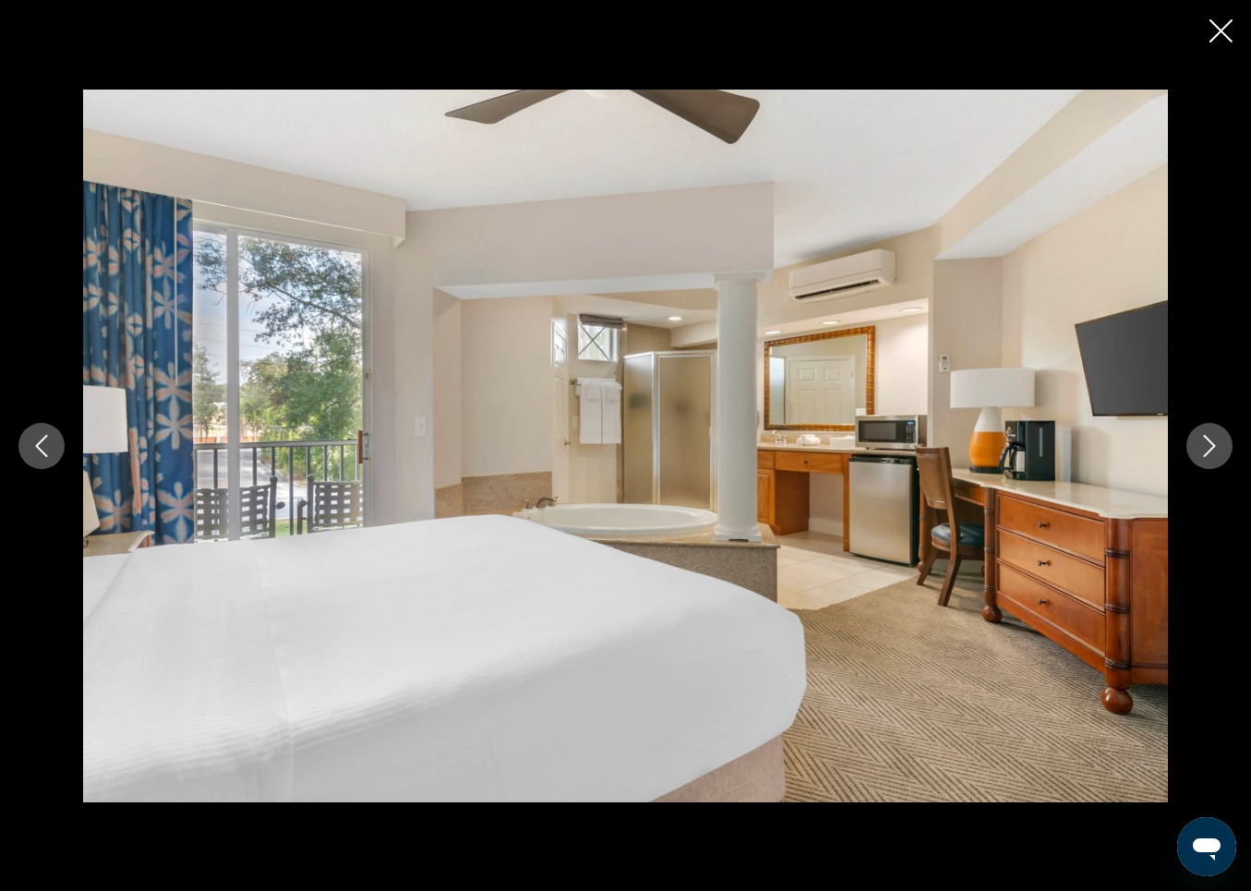
click at [1229, 456] on button "Next image" at bounding box center [1210, 446] width 46 height 46
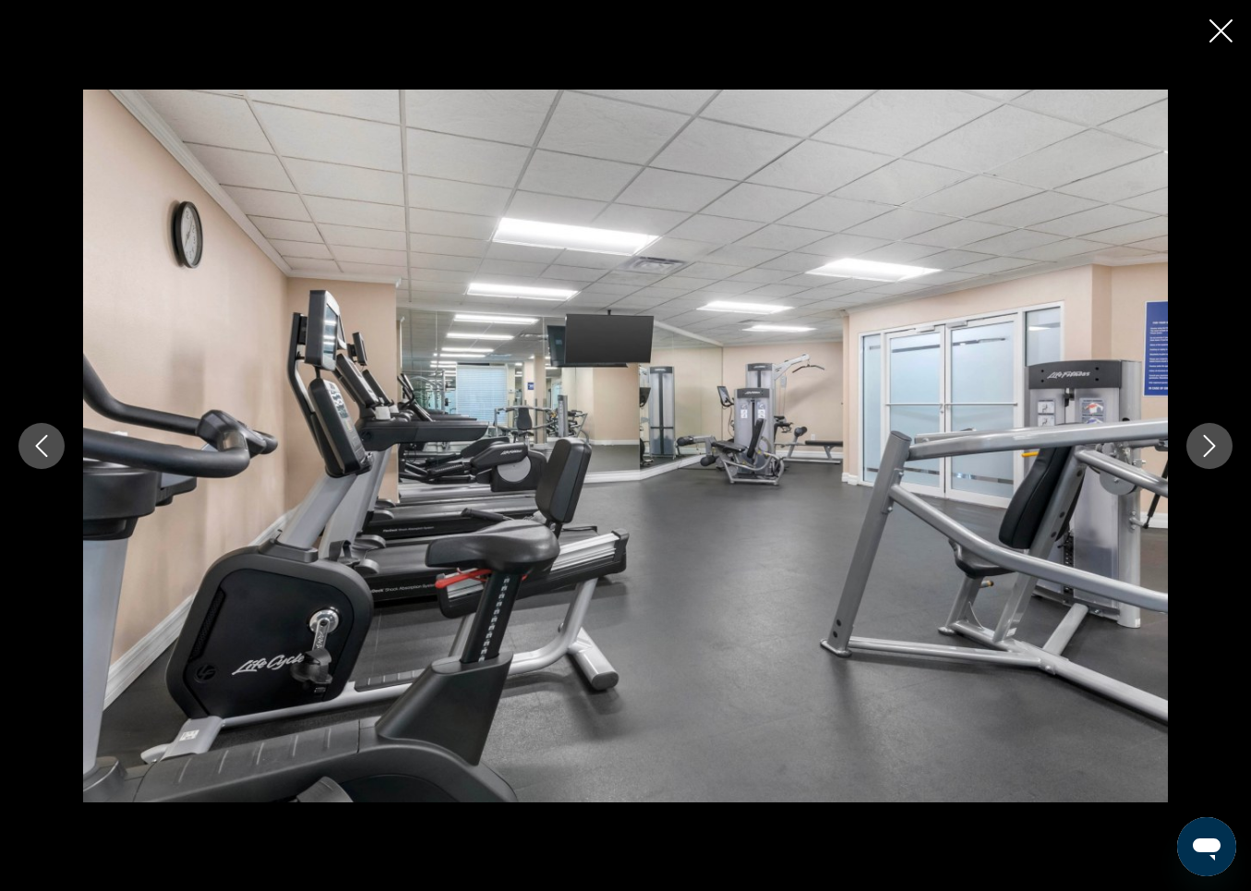
click at [1229, 456] on button "Next image" at bounding box center [1210, 446] width 46 height 46
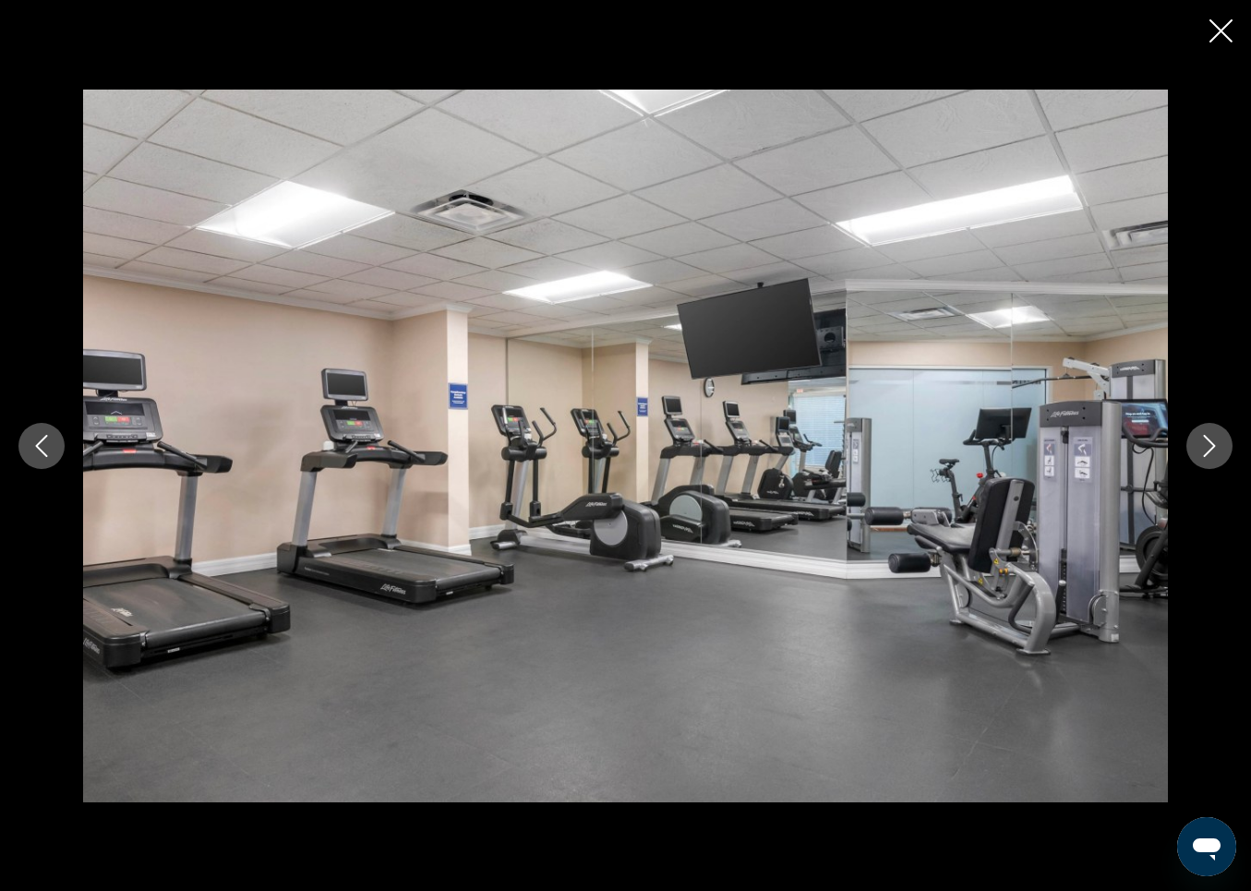
click at [1229, 457] on button "Next image" at bounding box center [1210, 446] width 46 height 46
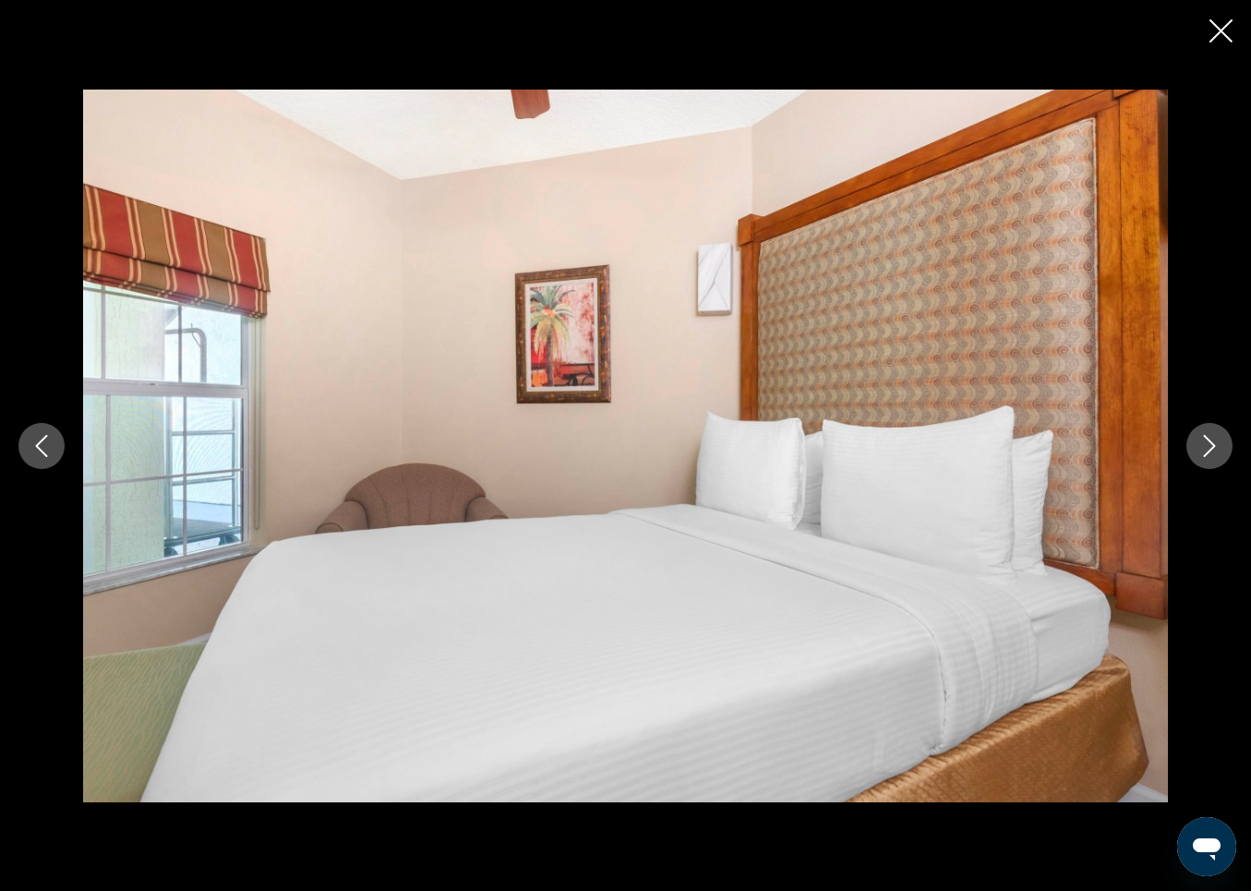
click at [1229, 457] on button "Next image" at bounding box center [1210, 446] width 46 height 46
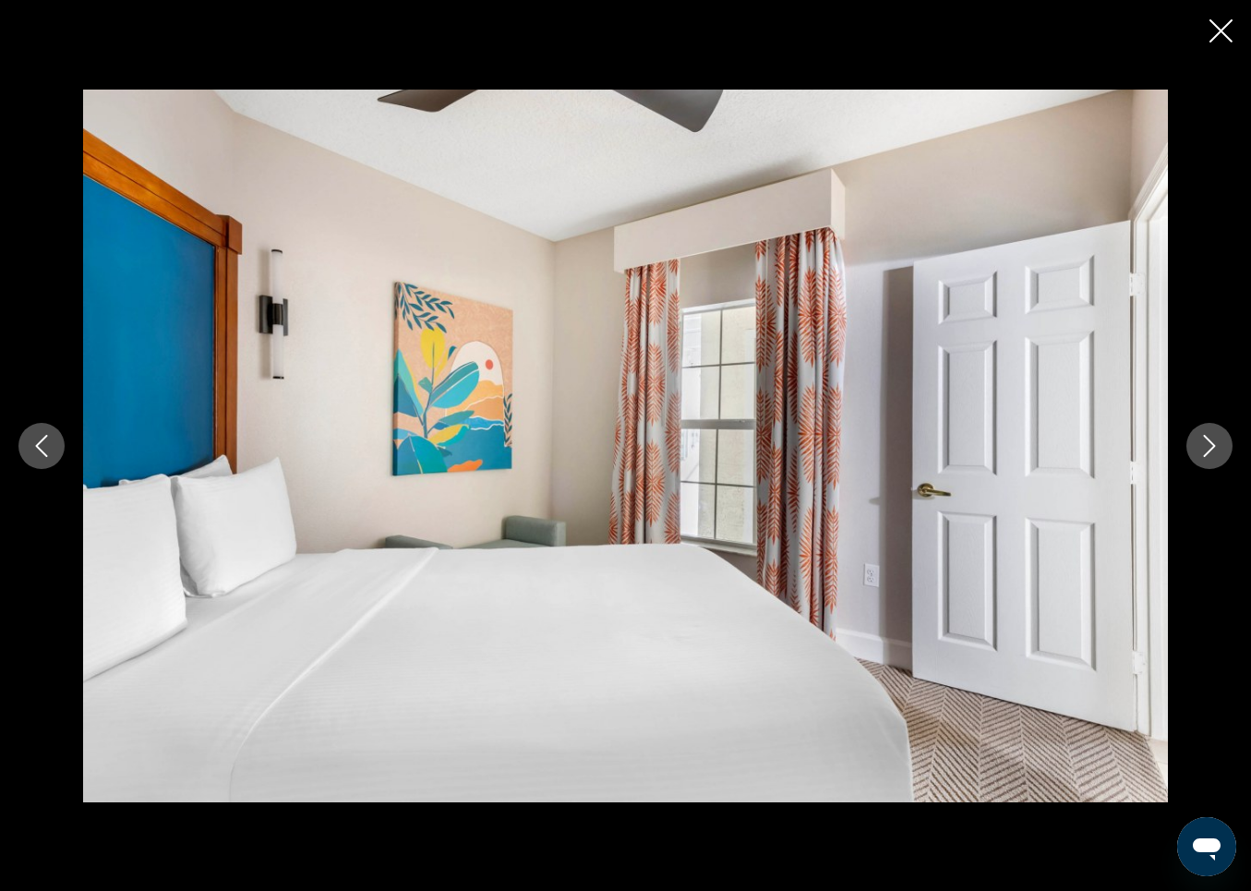
click at [1229, 457] on button "Next image" at bounding box center [1210, 446] width 46 height 46
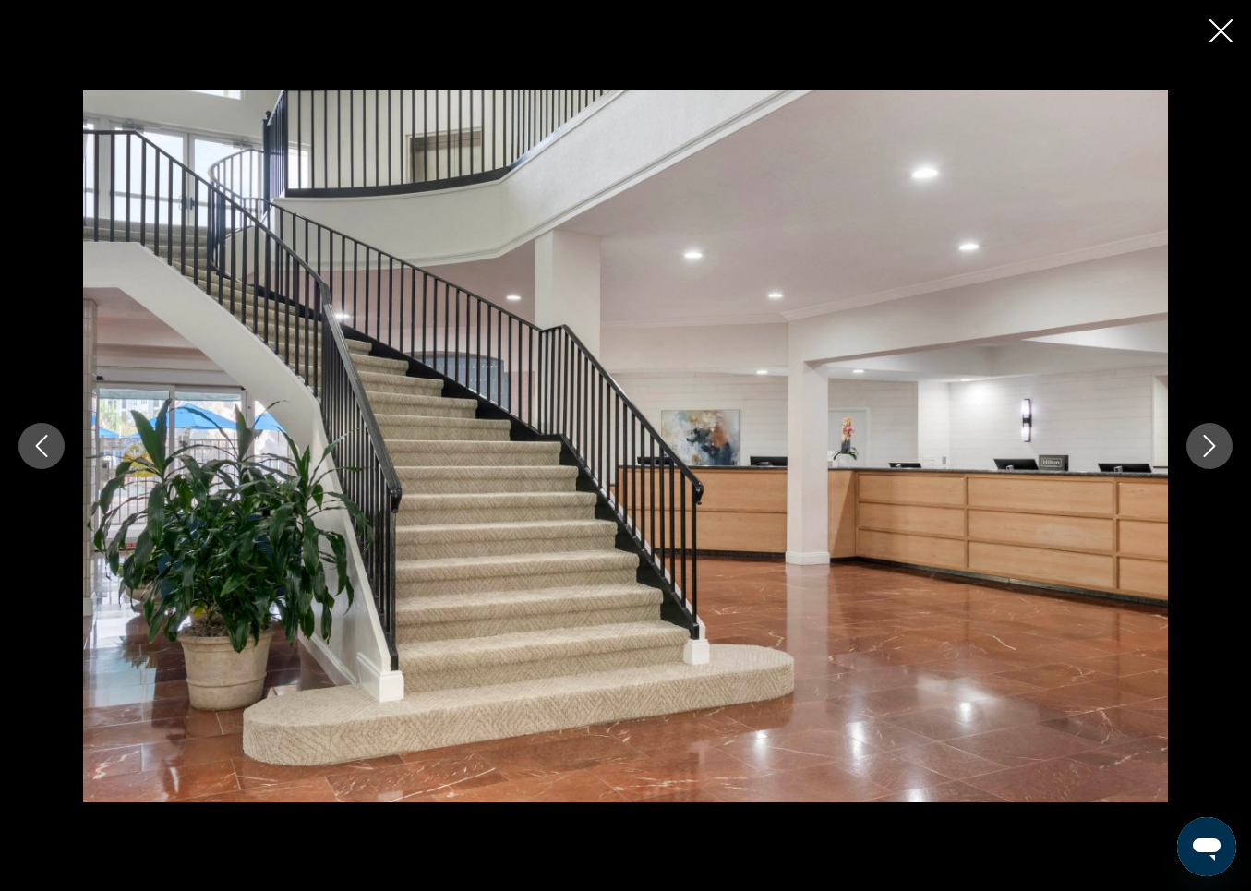
click at [1229, 463] on div "prev next" at bounding box center [625, 446] width 1251 height 713
click at [1209, 448] on icon "Next image" at bounding box center [1210, 446] width 22 height 22
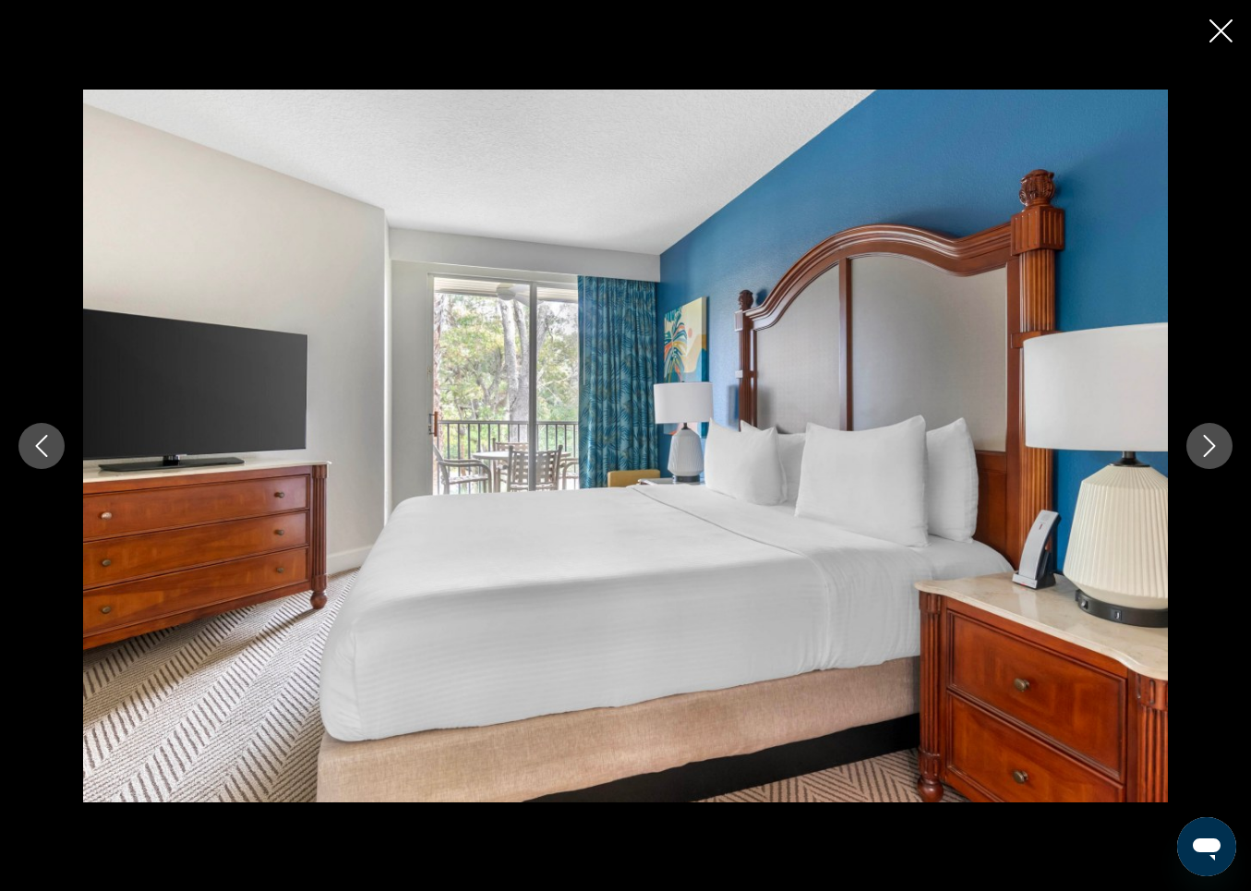
click at [1216, 453] on icon "Next image" at bounding box center [1210, 446] width 22 height 22
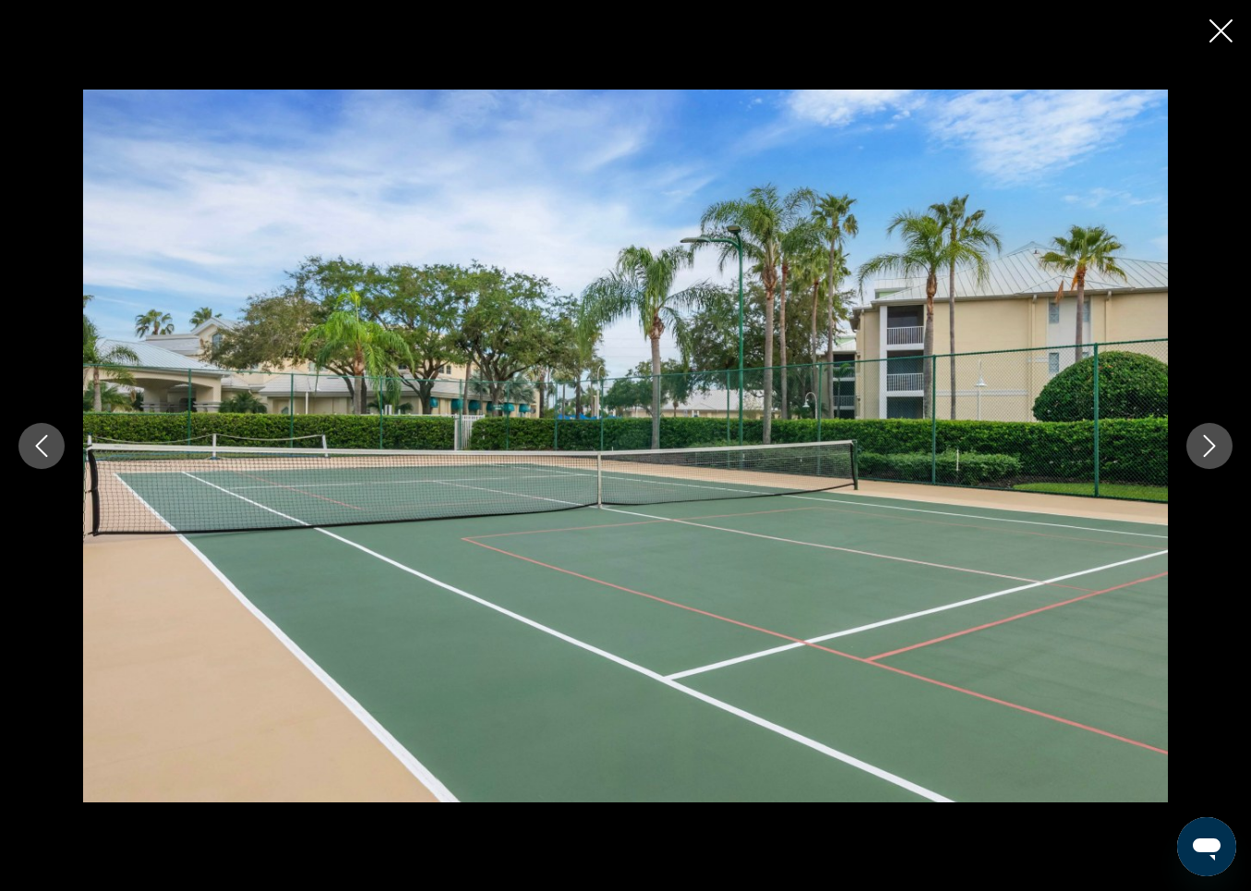
click at [1206, 441] on icon "Next image" at bounding box center [1210, 446] width 22 height 22
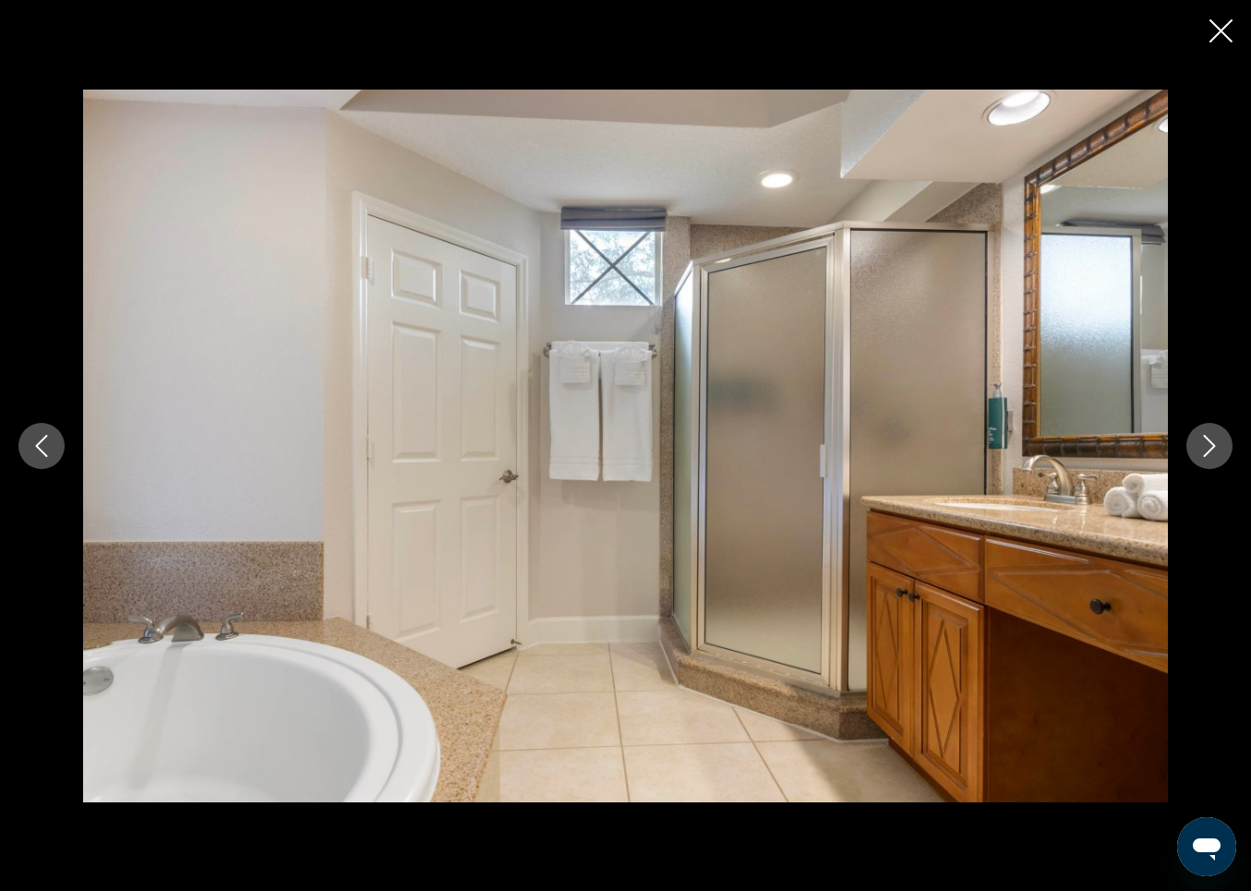
click at [1207, 441] on icon "Next image" at bounding box center [1210, 446] width 22 height 22
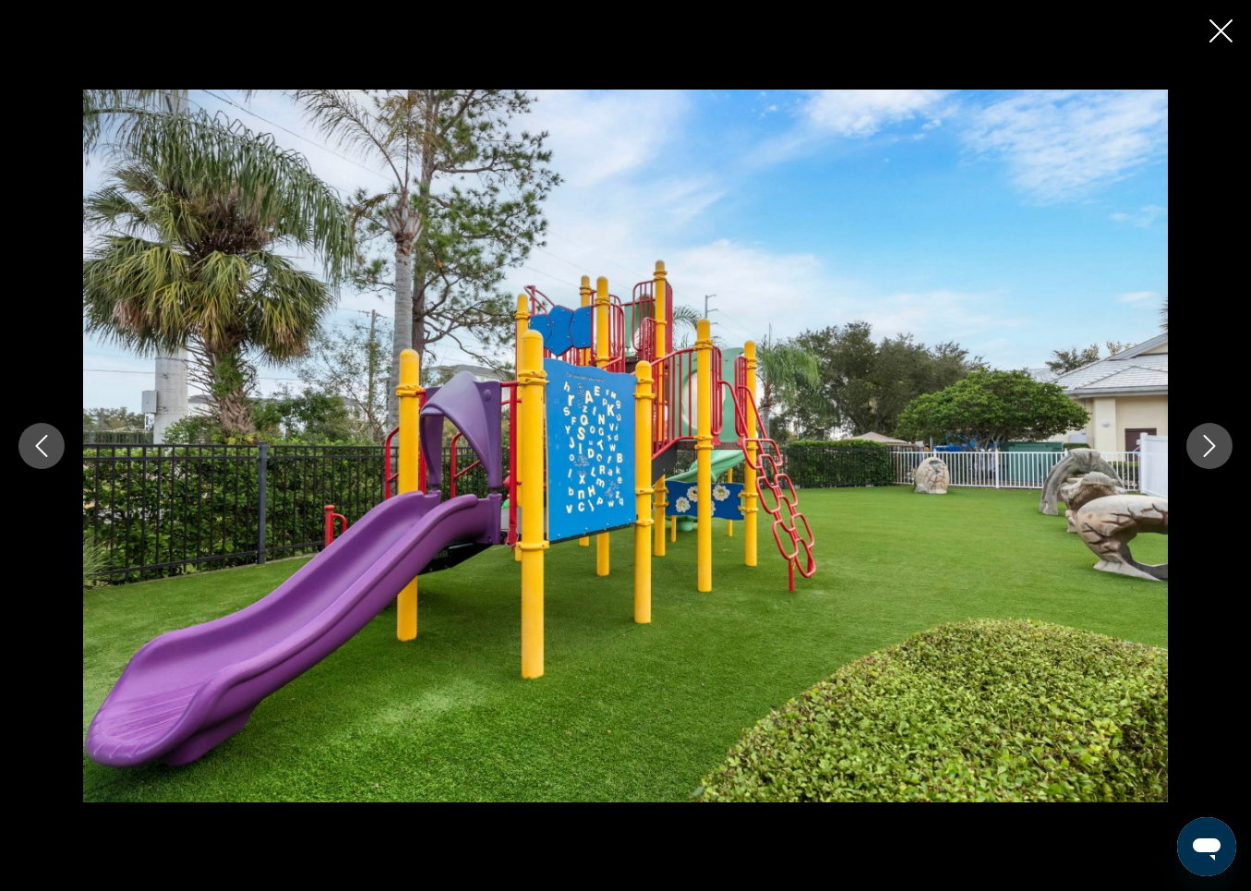
click at [1207, 441] on icon "Next image" at bounding box center [1210, 446] width 22 height 22
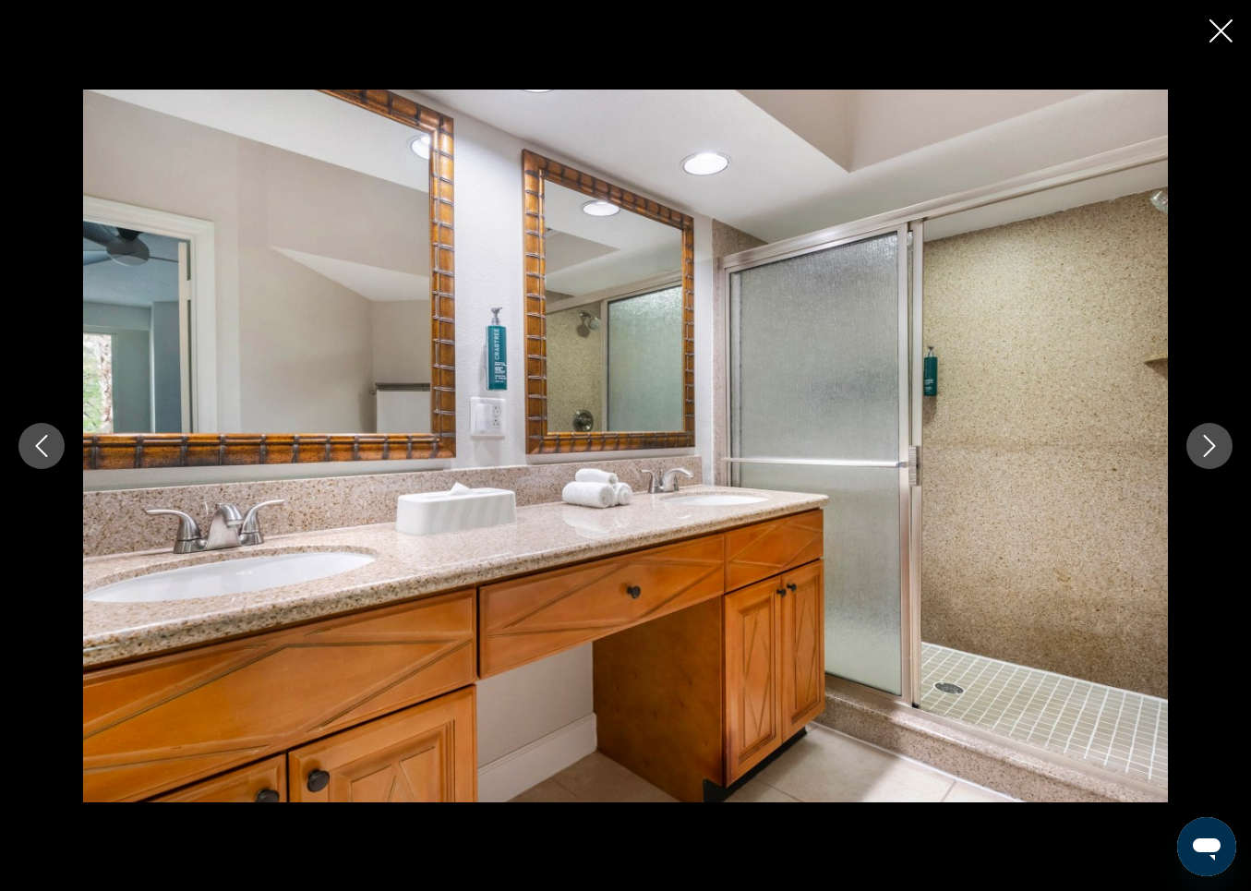
click at [1207, 441] on icon "Next image" at bounding box center [1210, 446] width 22 height 22
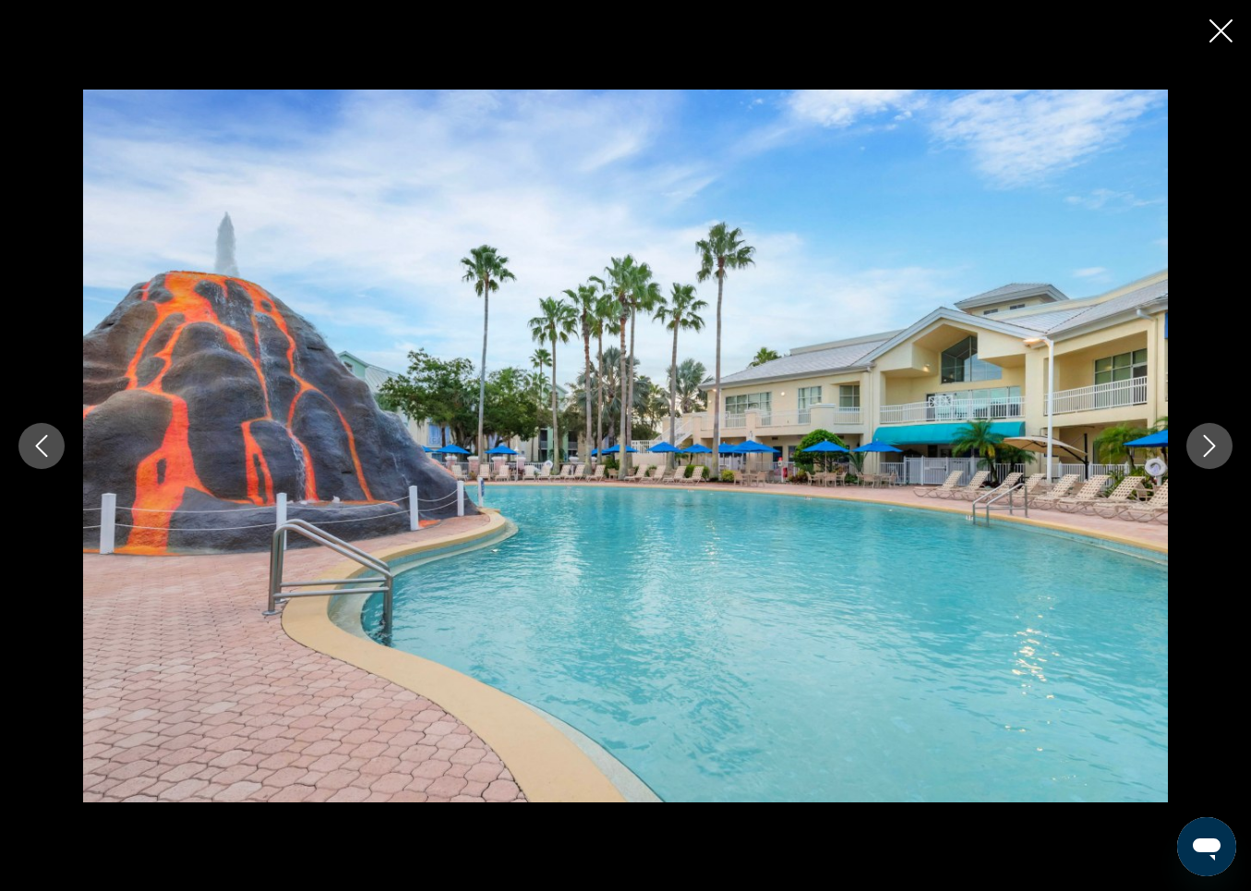
click at [1207, 441] on icon "Next image" at bounding box center [1210, 446] width 22 height 22
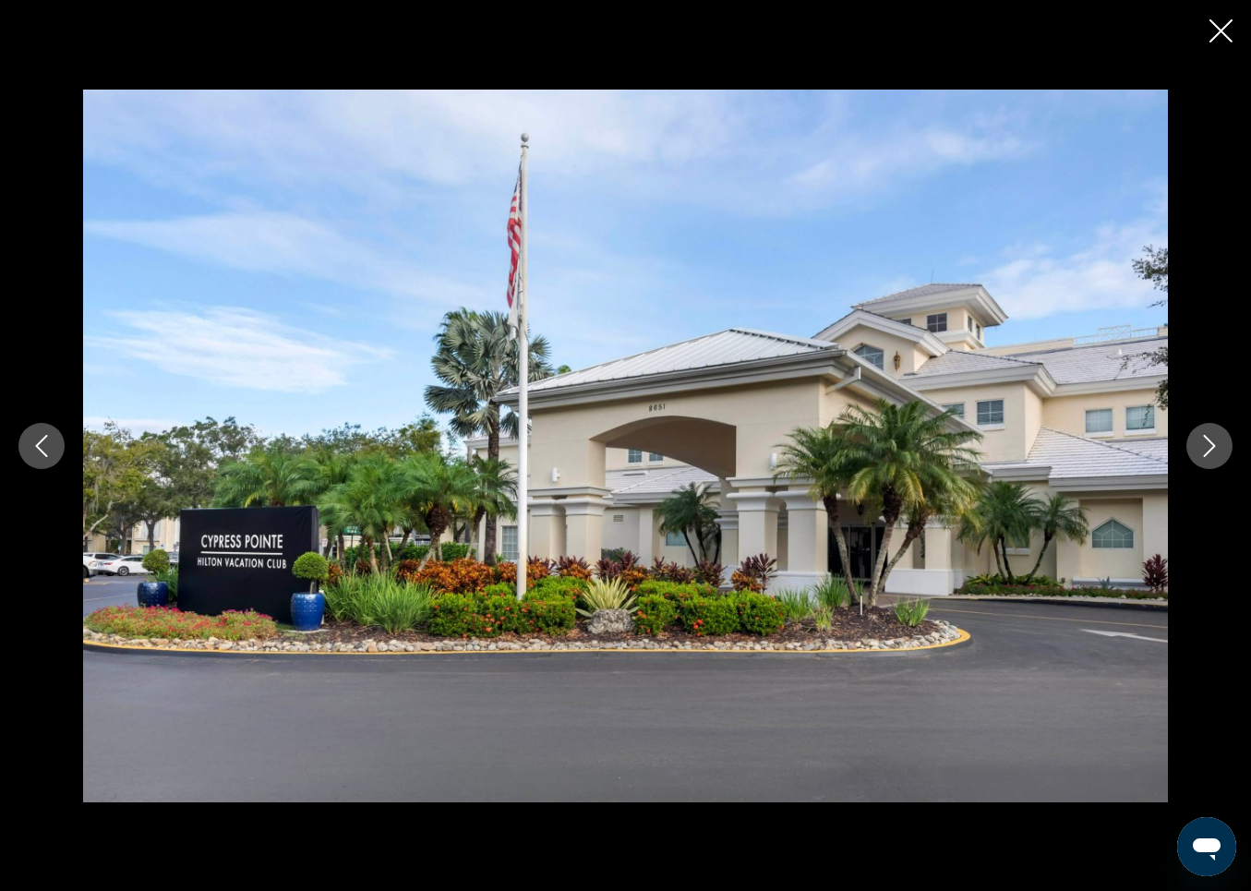
click at [1207, 441] on icon "Next image" at bounding box center [1210, 446] width 22 height 22
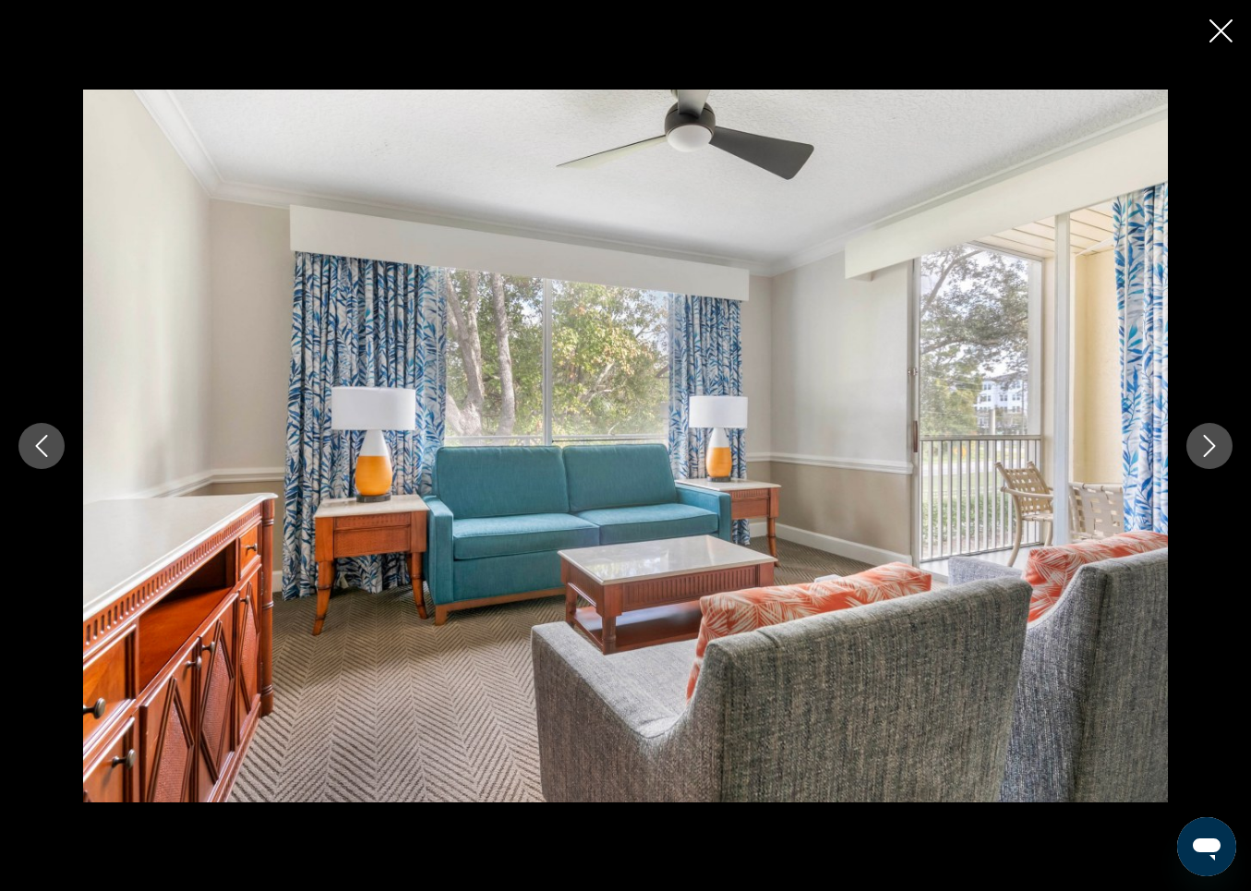
click at [1222, 26] on icon "Close slideshow" at bounding box center [1221, 30] width 23 height 23
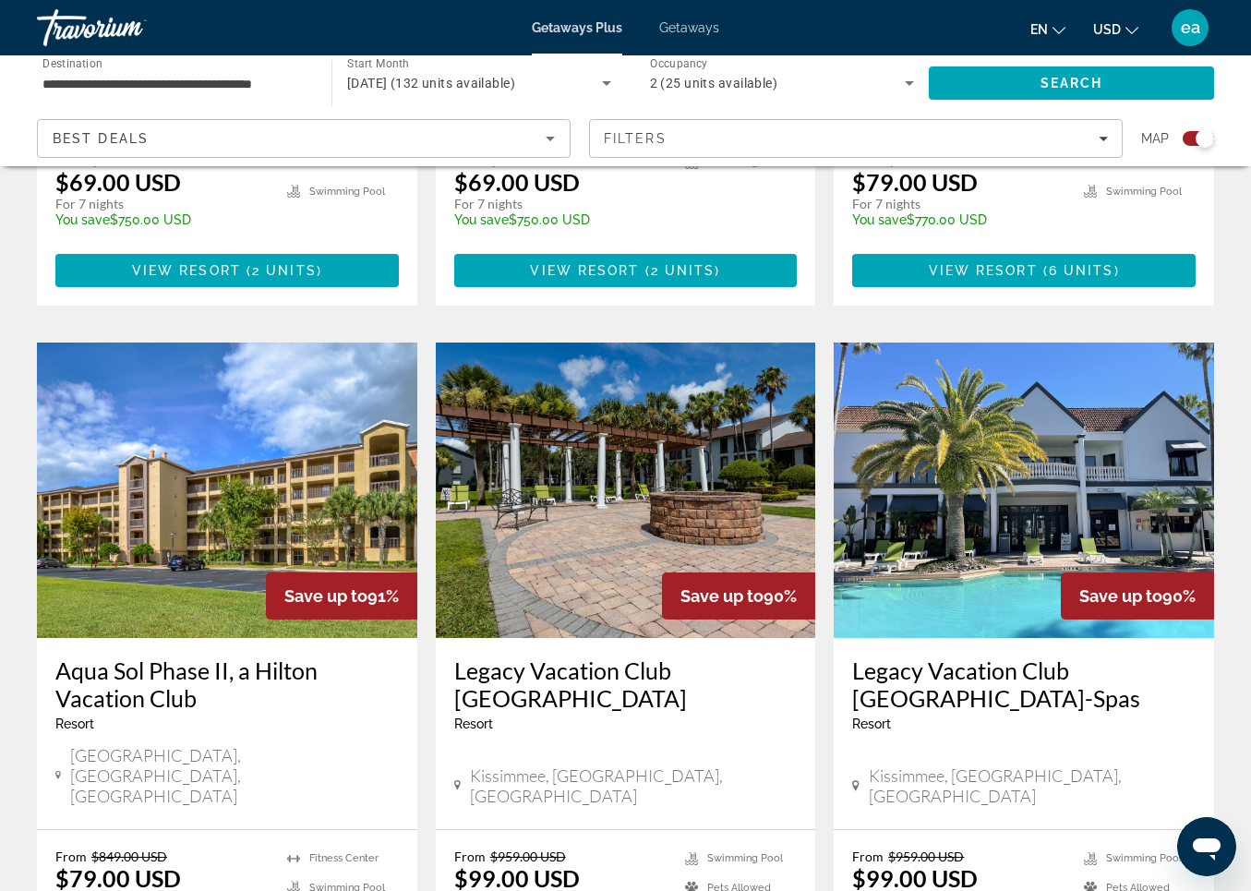
scroll to position [1872, 0]
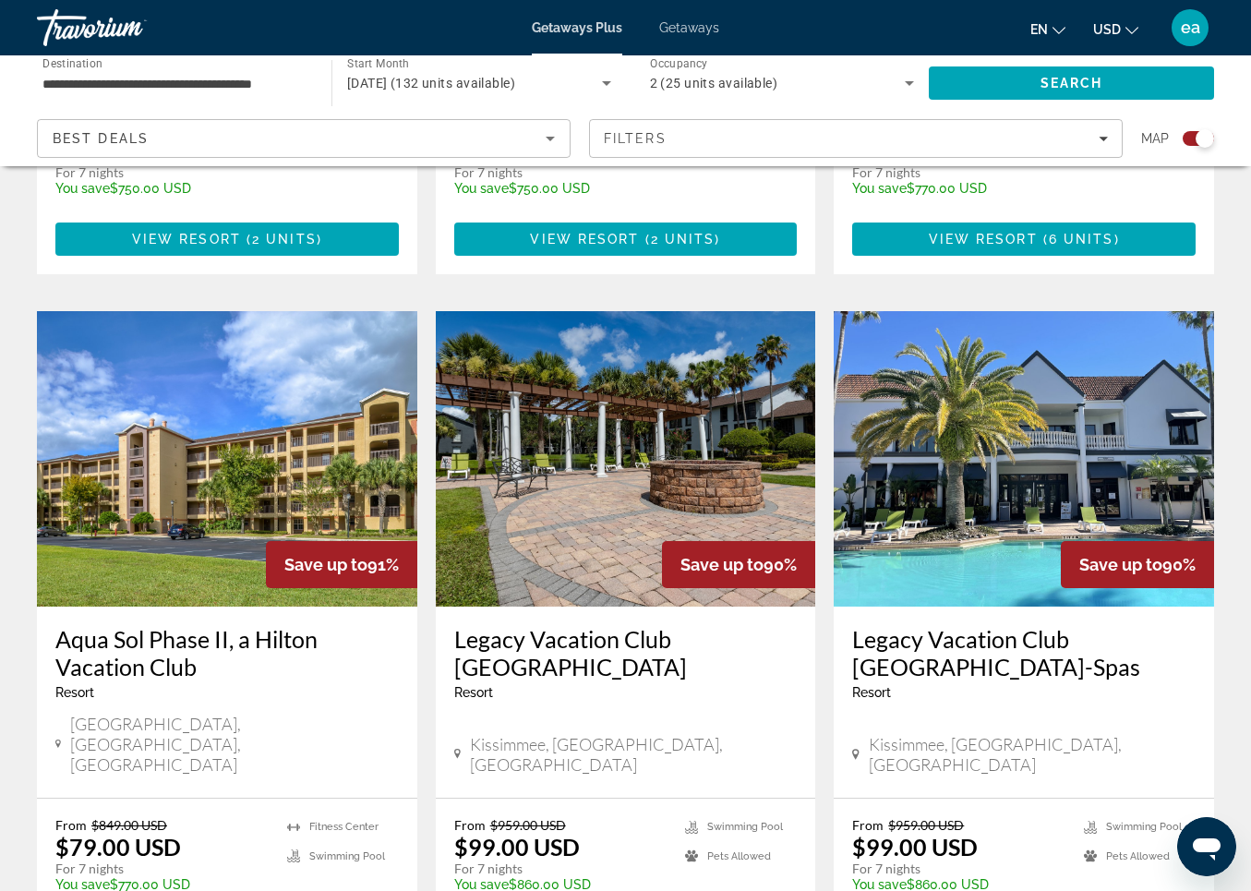
click at [566, 410] on img "Main content" at bounding box center [626, 459] width 381 height 296
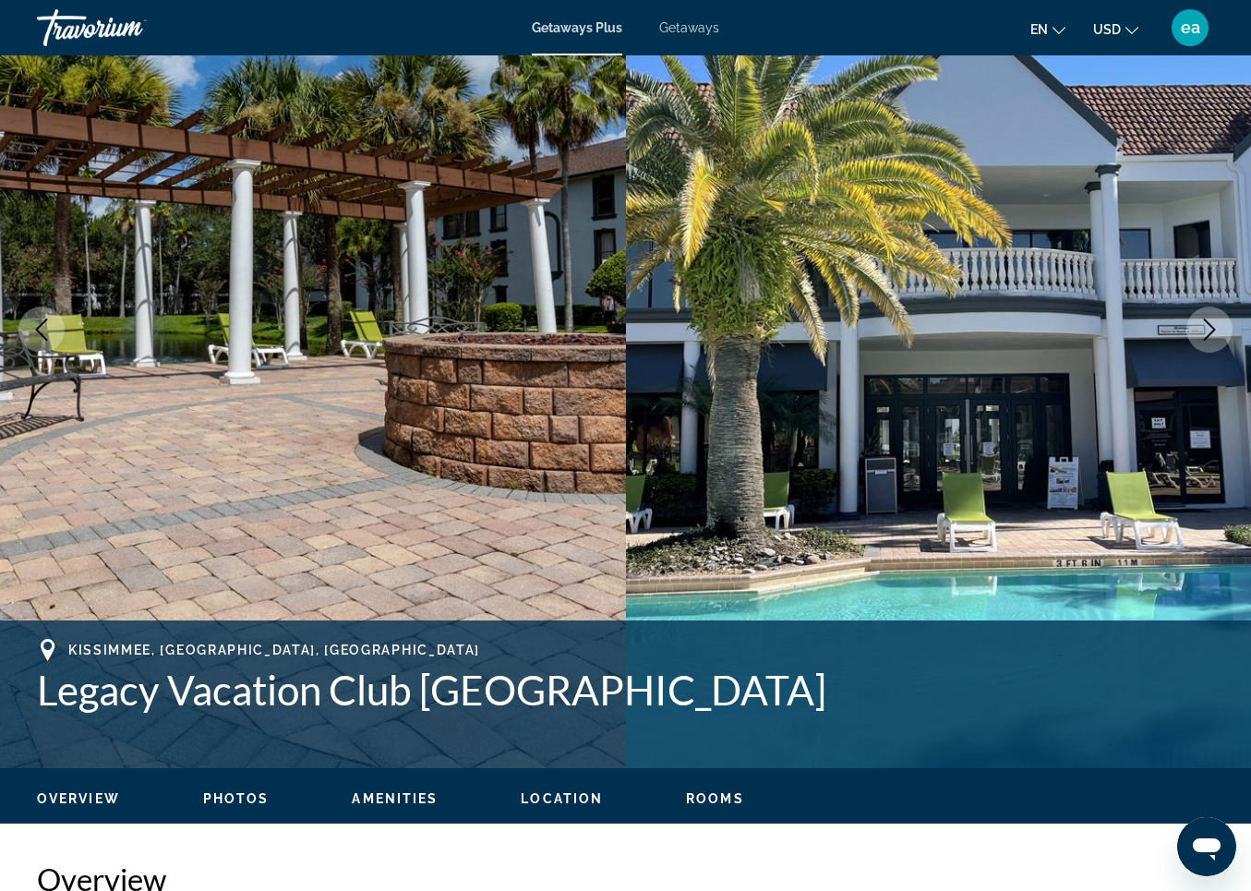
scroll to position [179, 0]
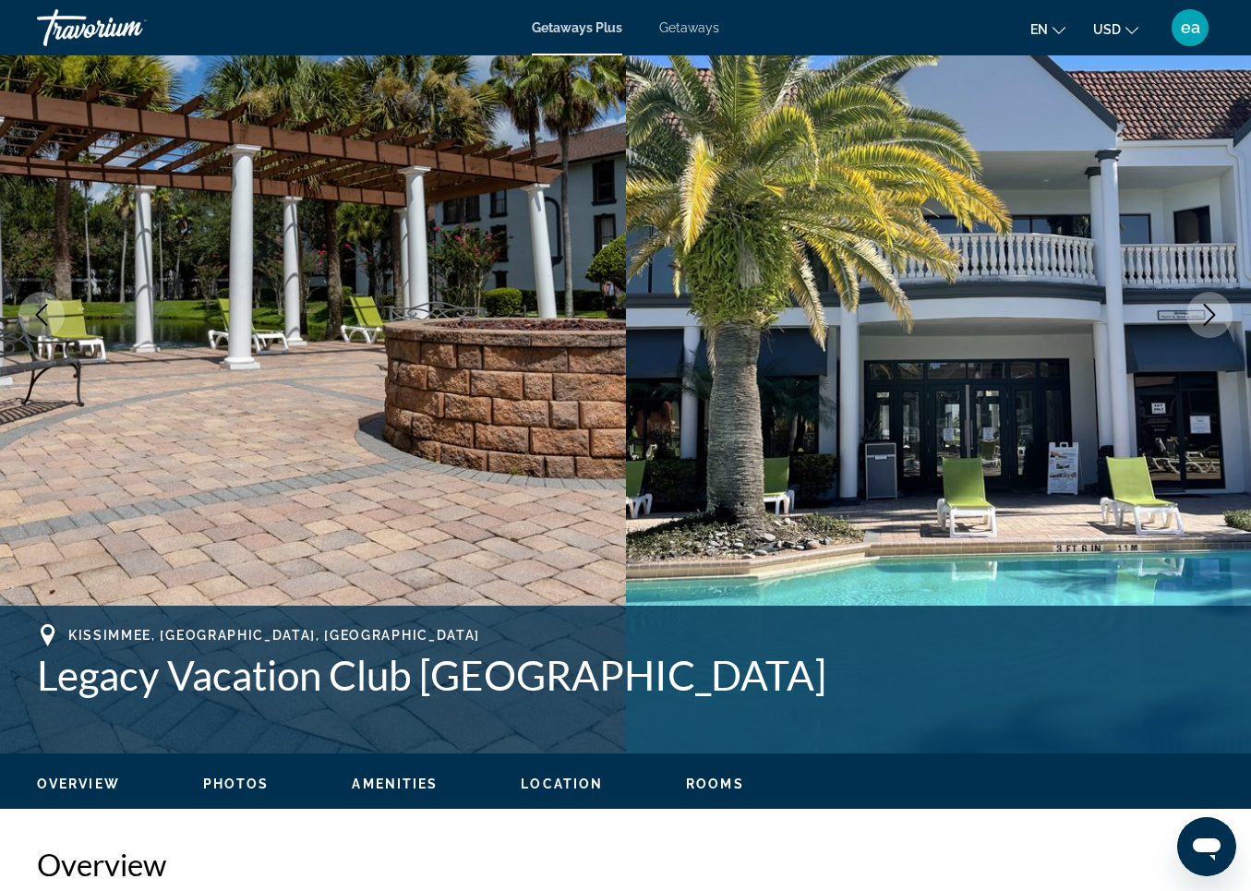
click at [232, 784] on span "Photos" at bounding box center [236, 784] width 66 height 15
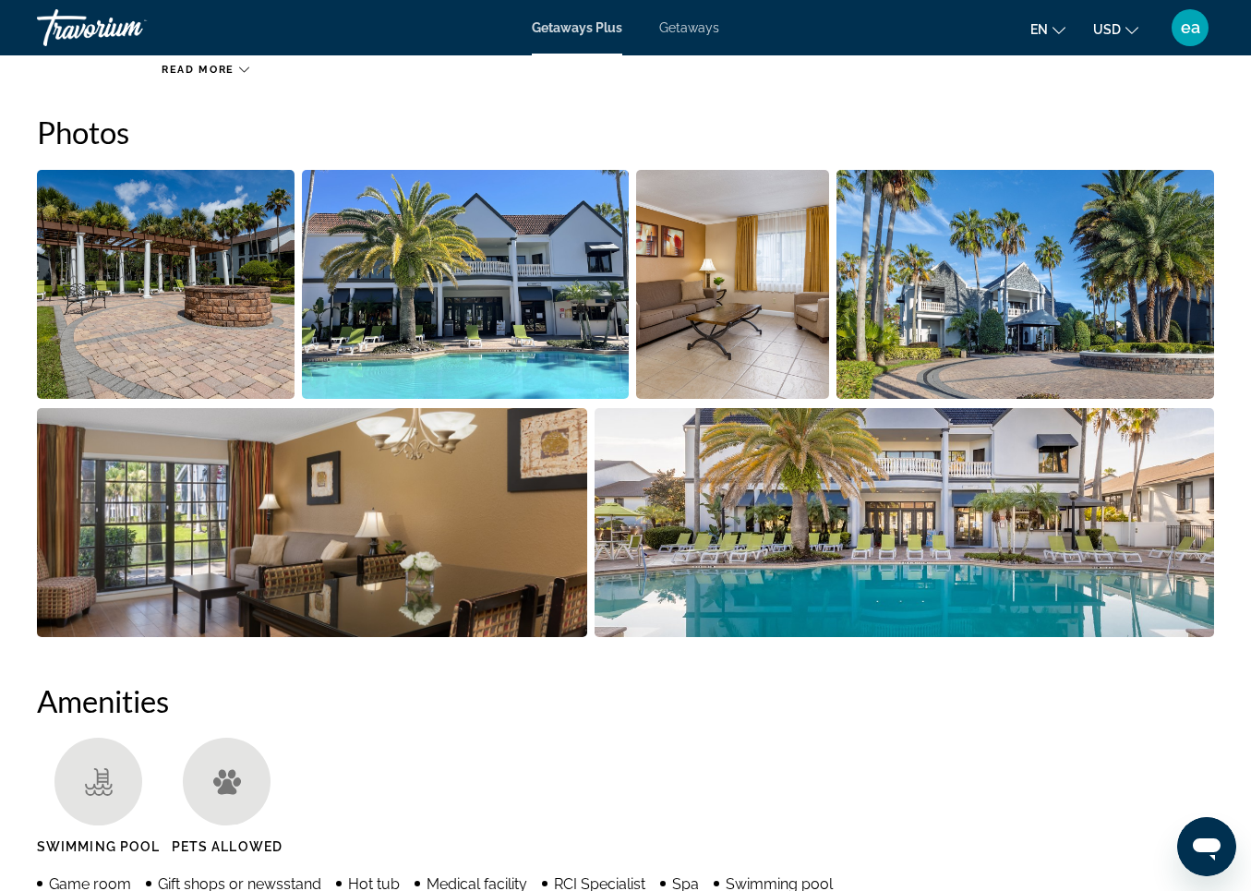
scroll to position [1146, 0]
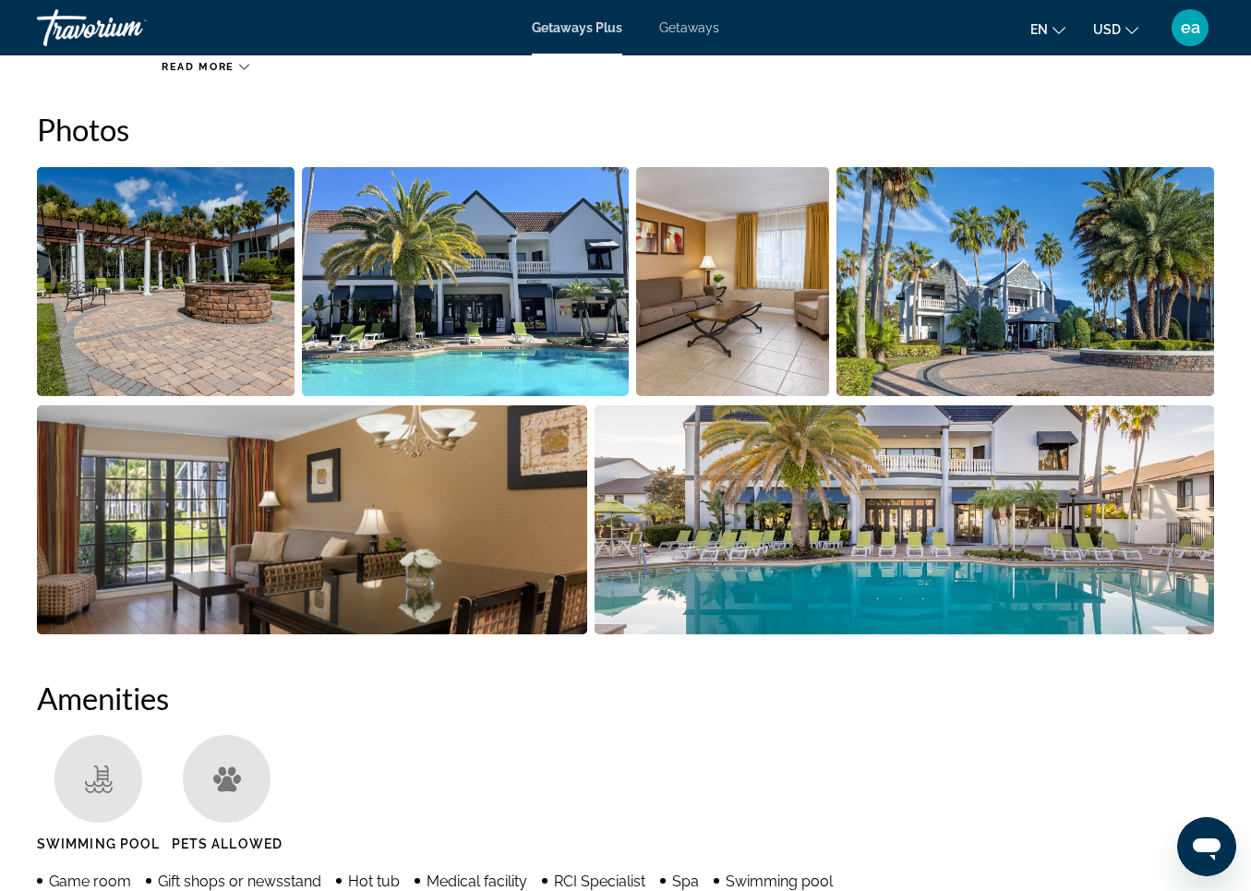
click at [166, 307] on img "Open full-screen image slider" at bounding box center [166, 281] width 258 height 229
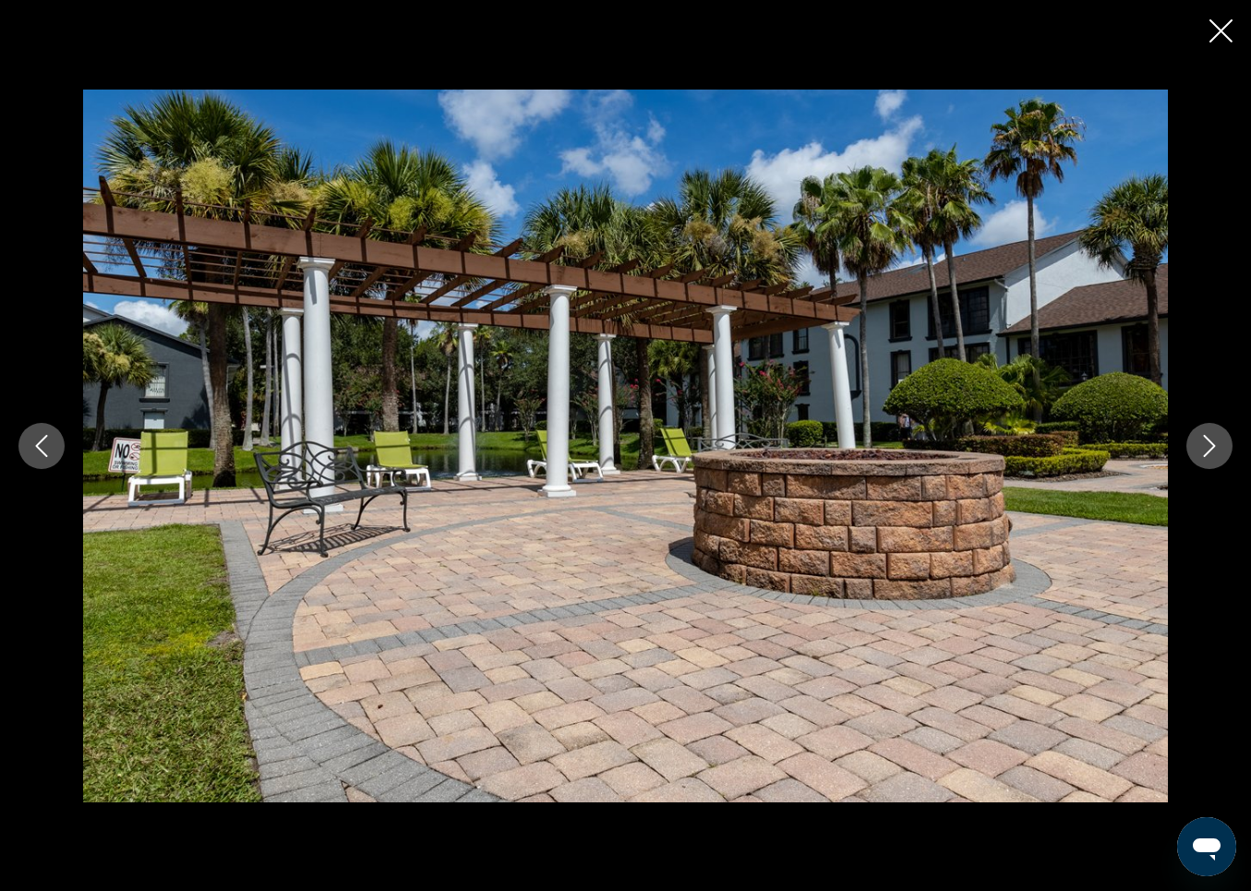
click at [1214, 437] on icon "Next image" at bounding box center [1210, 446] width 22 height 22
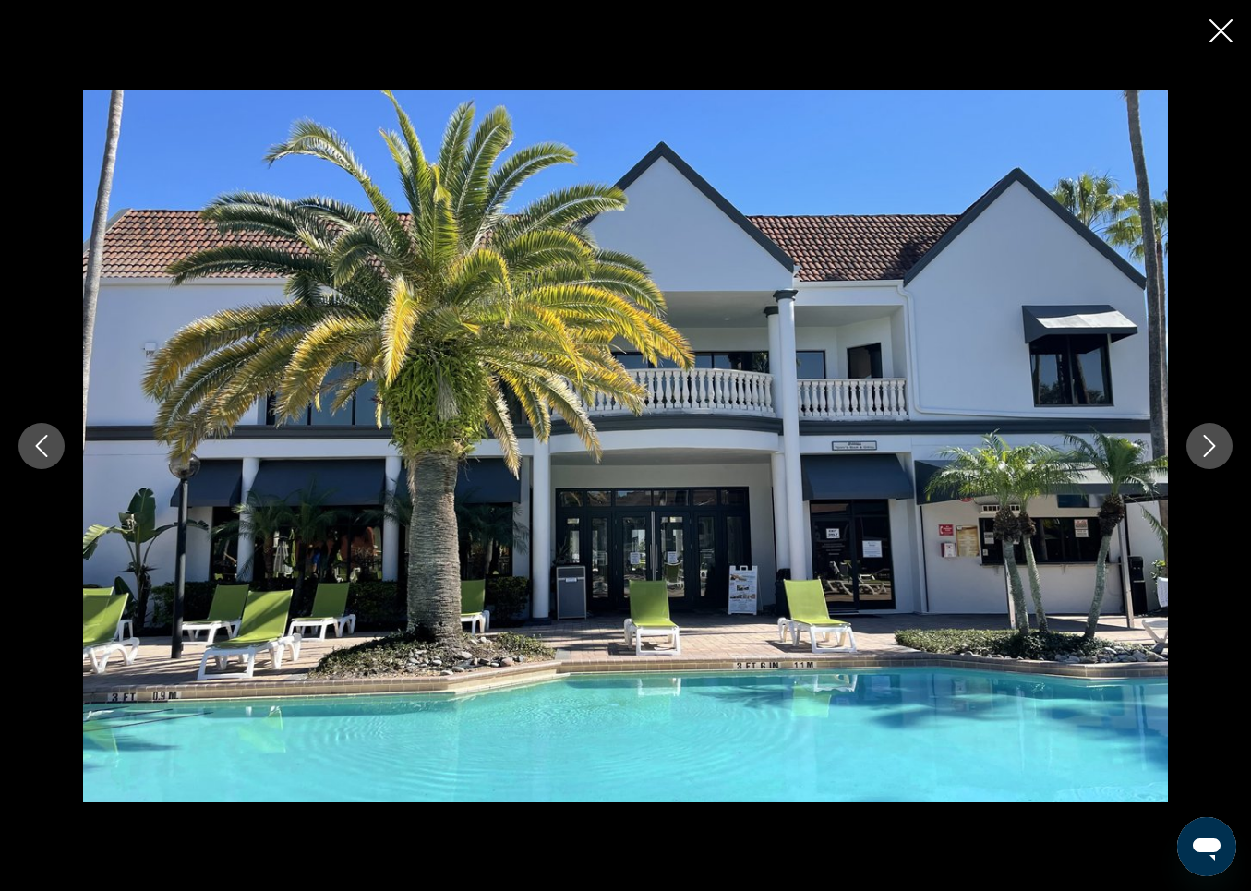
click at [1214, 437] on icon "Next image" at bounding box center [1210, 446] width 22 height 22
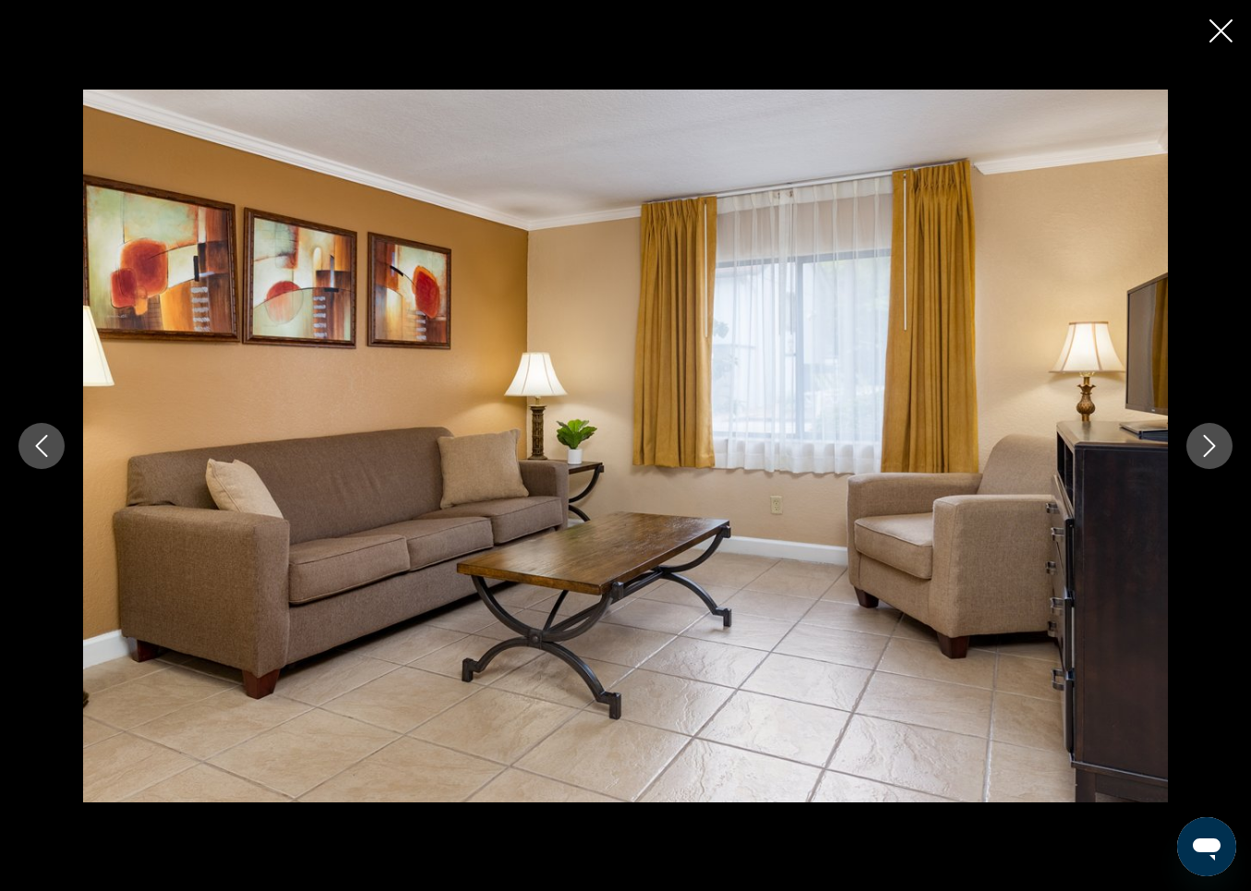
click at [1213, 436] on icon "Next image" at bounding box center [1210, 446] width 22 height 22
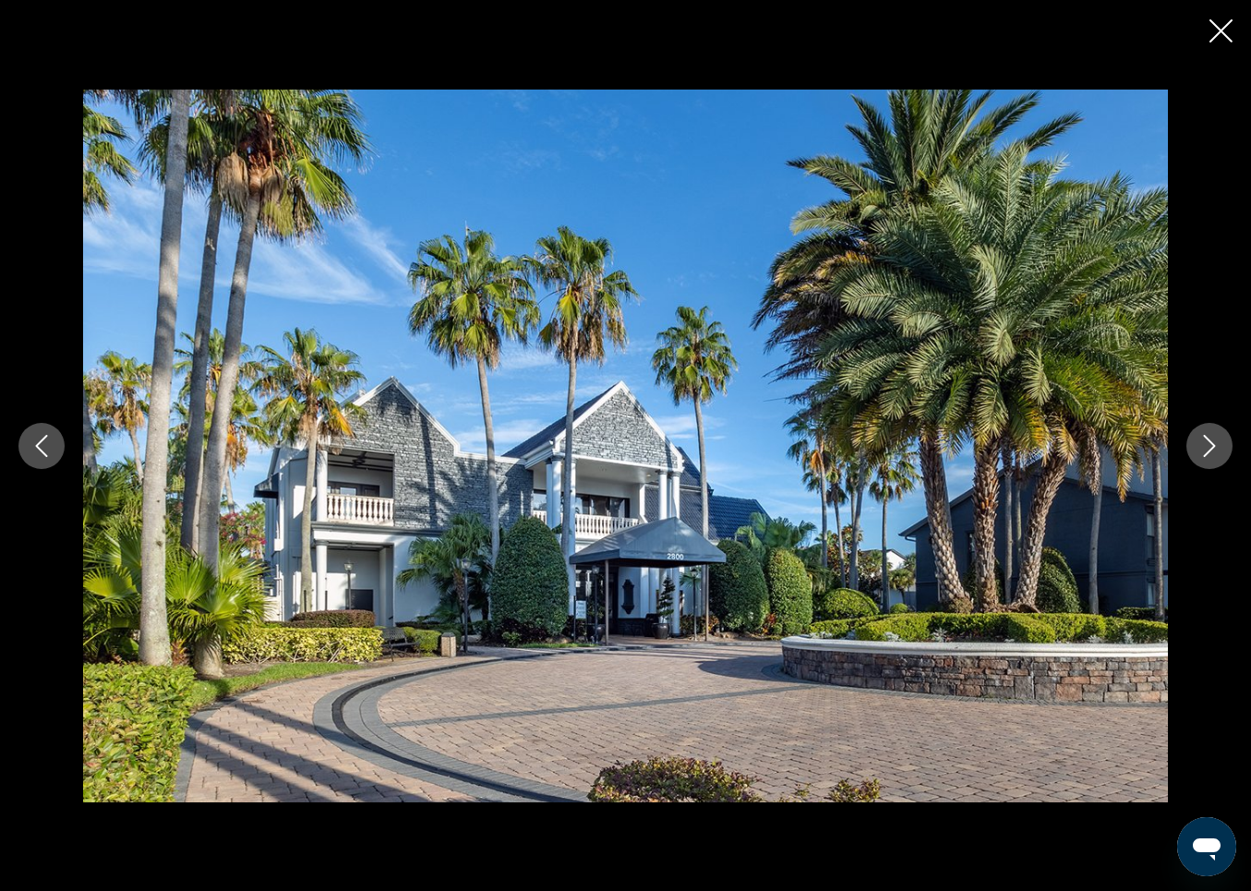
click at [1213, 436] on icon "Next image" at bounding box center [1210, 446] width 22 height 22
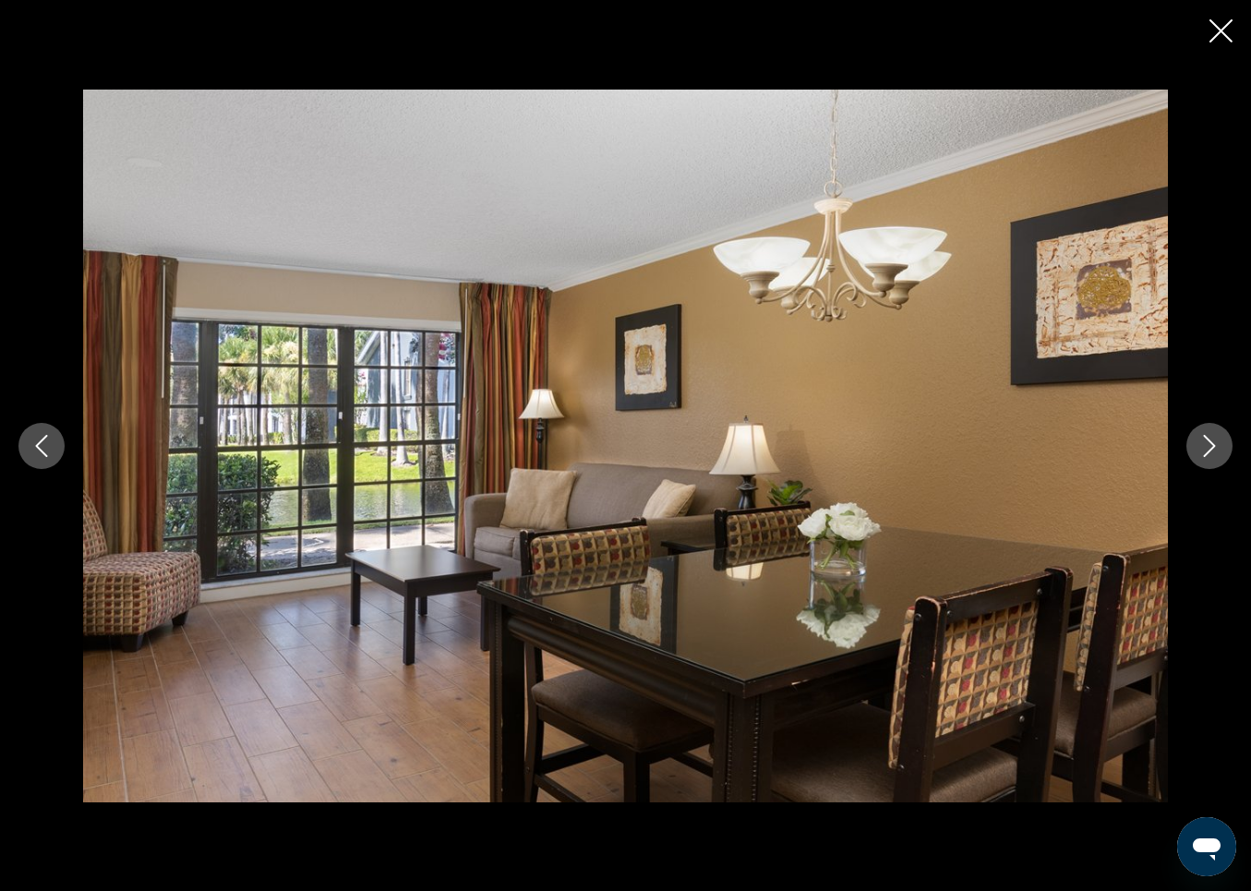
click at [1213, 436] on icon "Next image" at bounding box center [1210, 446] width 22 height 22
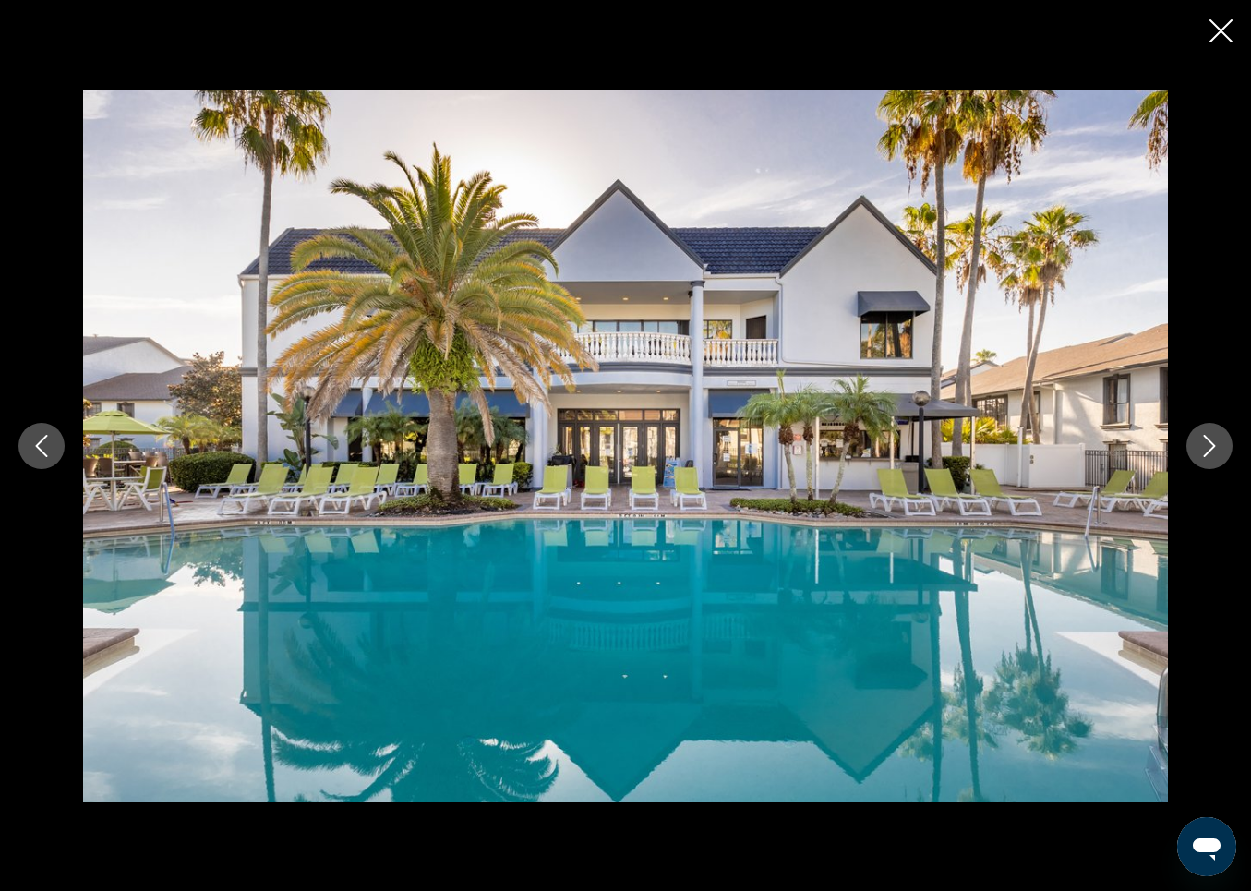
click at [1211, 435] on icon "Next image" at bounding box center [1210, 446] width 22 height 22
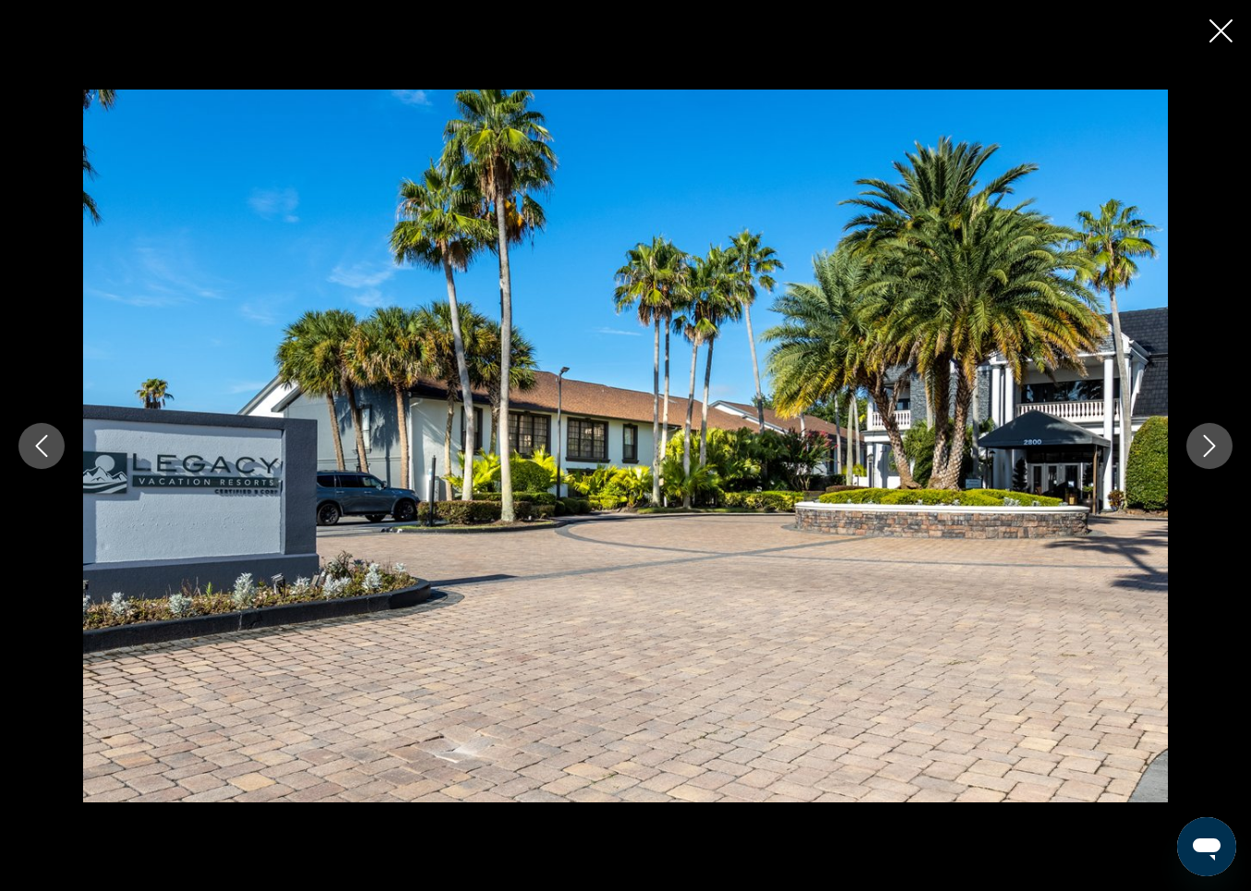
click at [1208, 432] on button "Next image" at bounding box center [1210, 446] width 46 height 46
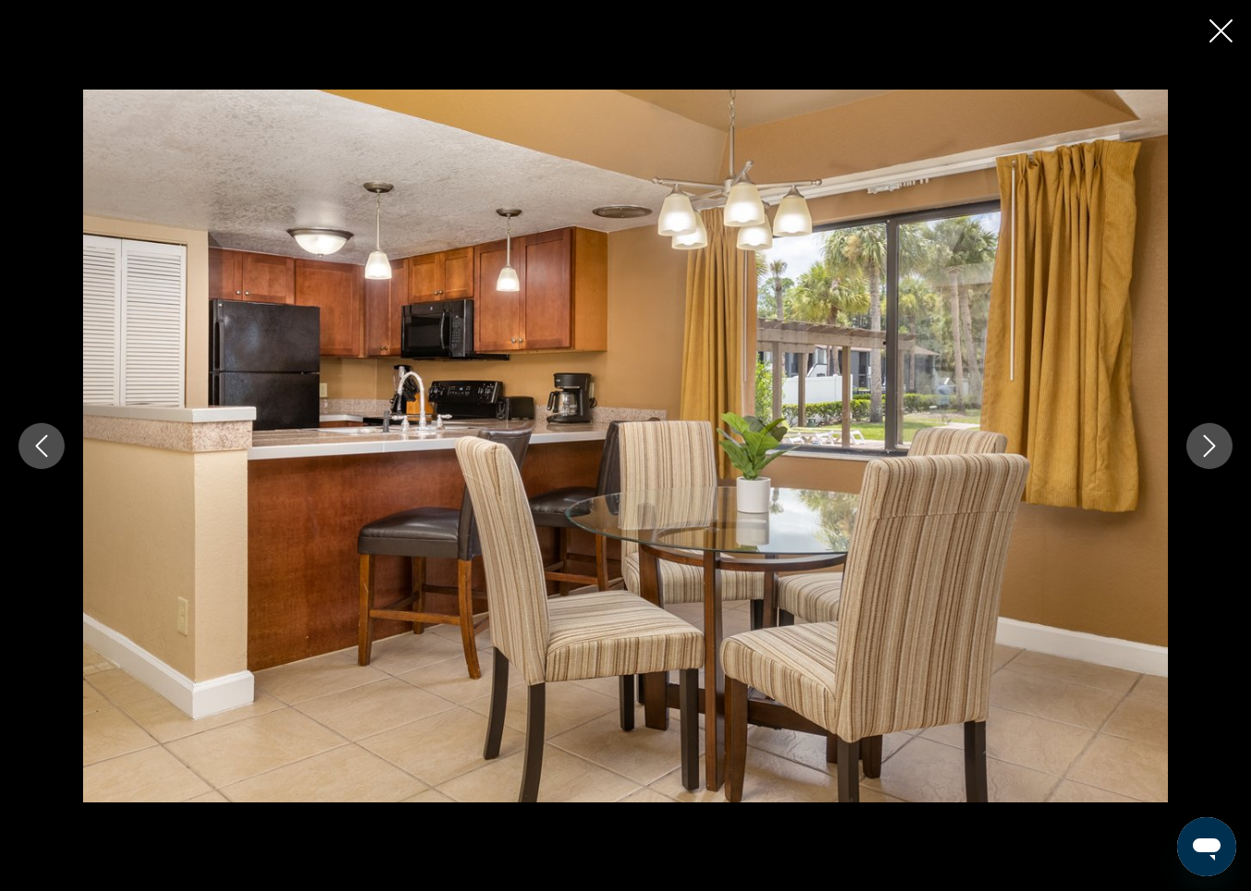
click at [1207, 432] on button "Next image" at bounding box center [1210, 446] width 46 height 46
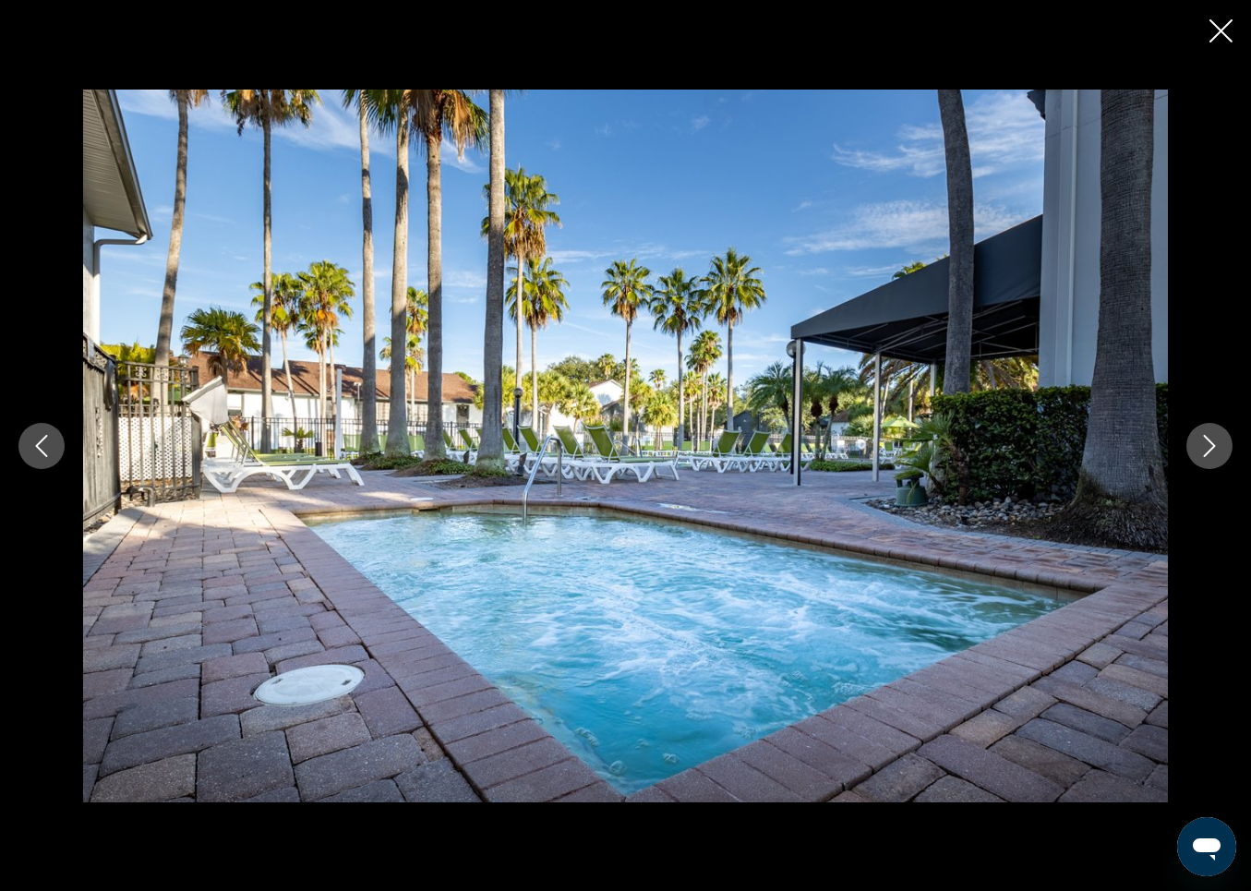
click at [1213, 435] on icon "Next image" at bounding box center [1210, 446] width 22 height 22
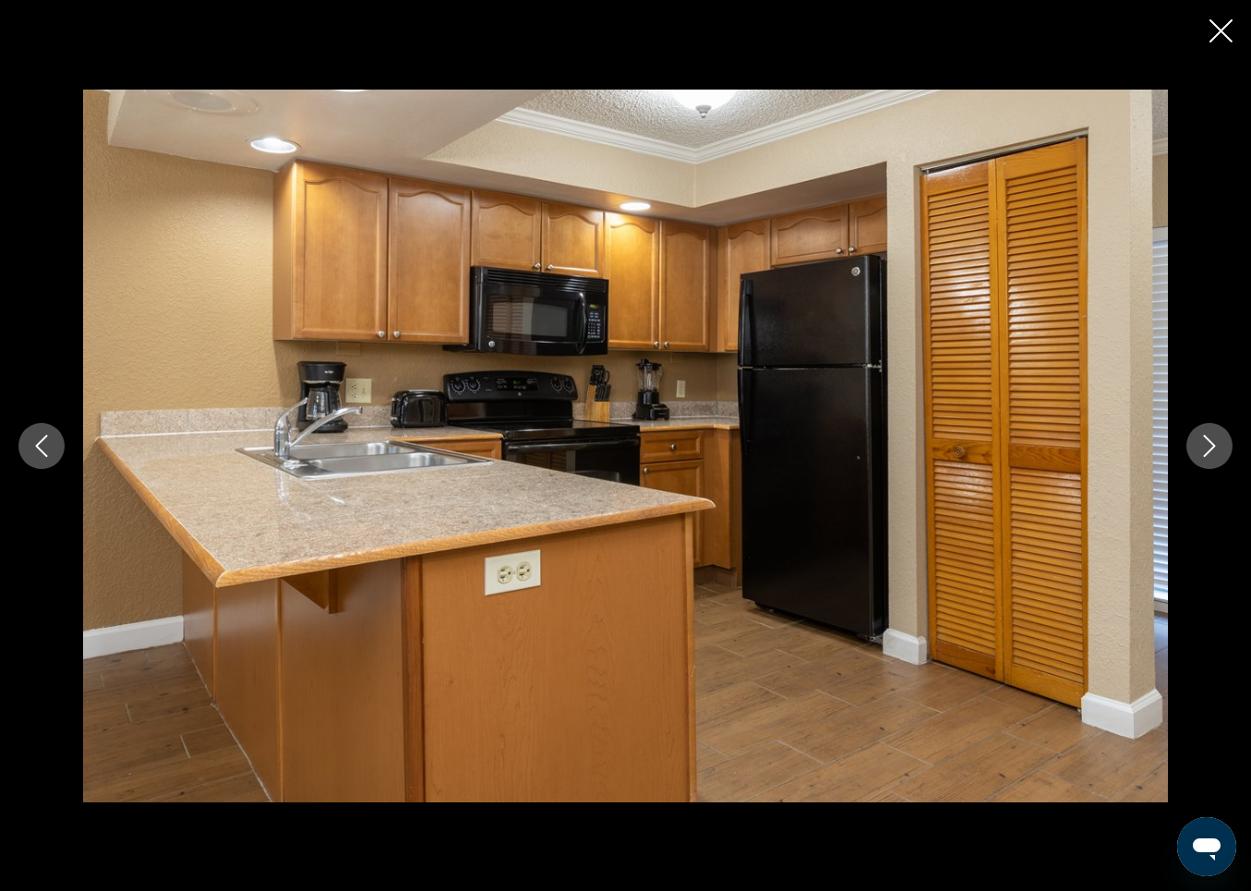
click at [1213, 435] on icon "Next image" at bounding box center [1210, 446] width 22 height 22
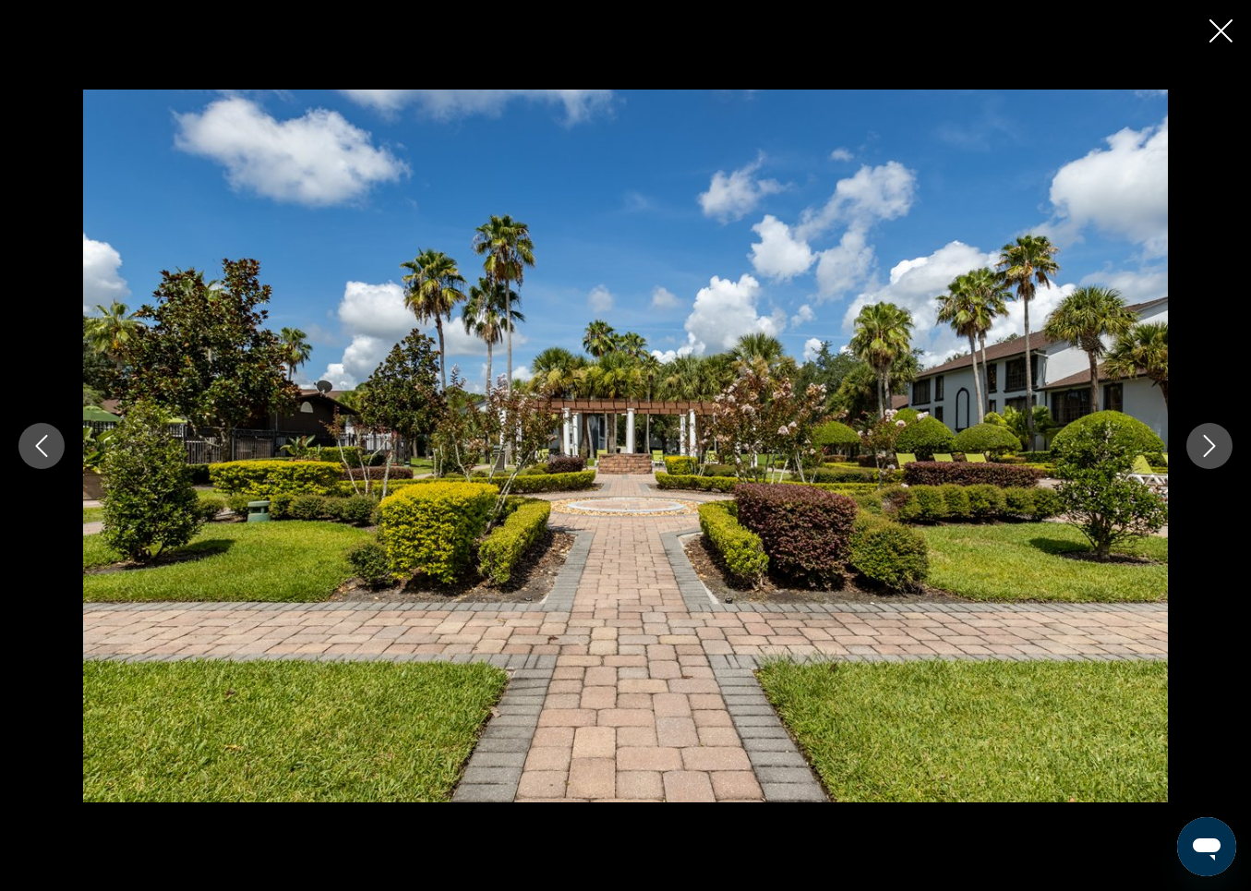
click at [1219, 437] on icon "Next image" at bounding box center [1210, 446] width 22 height 22
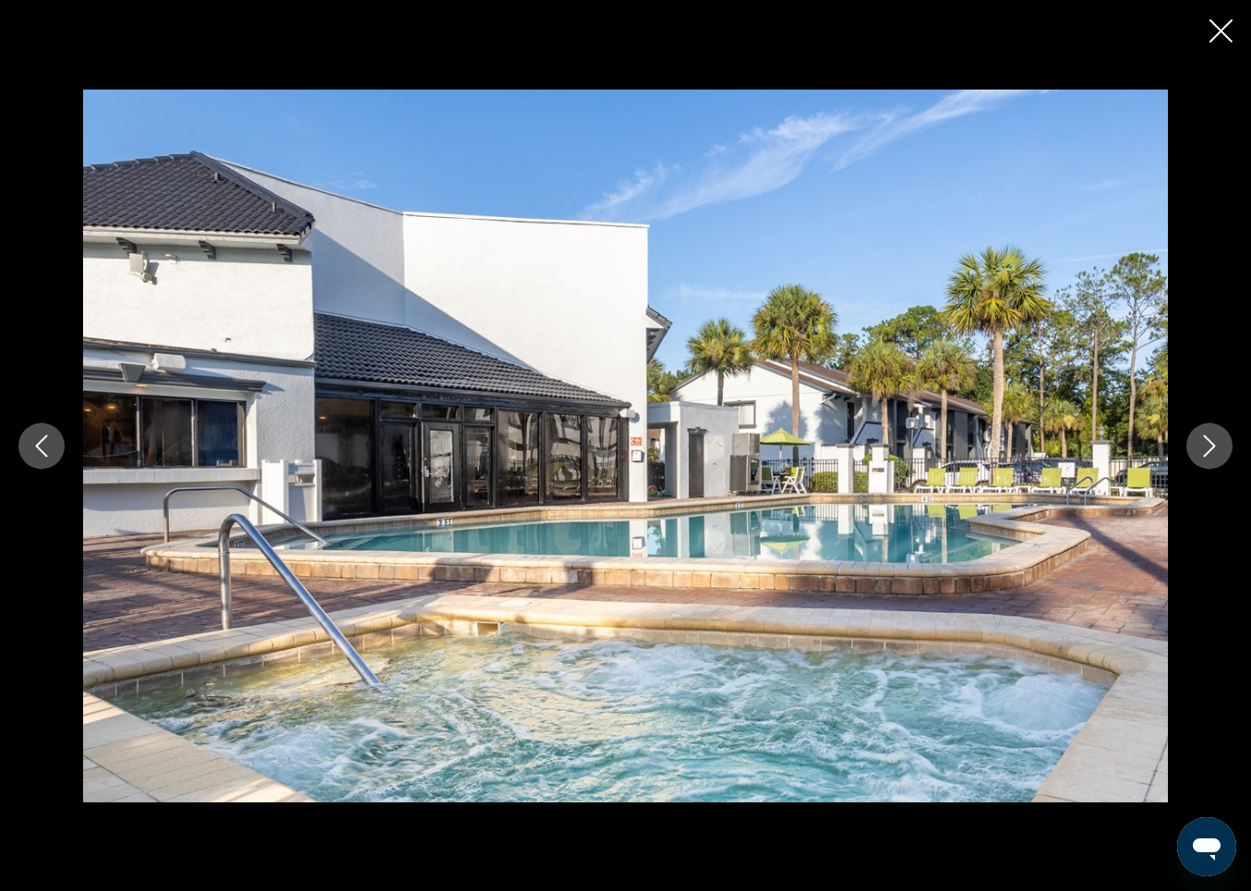
click at [1219, 437] on icon "Next image" at bounding box center [1210, 446] width 22 height 22
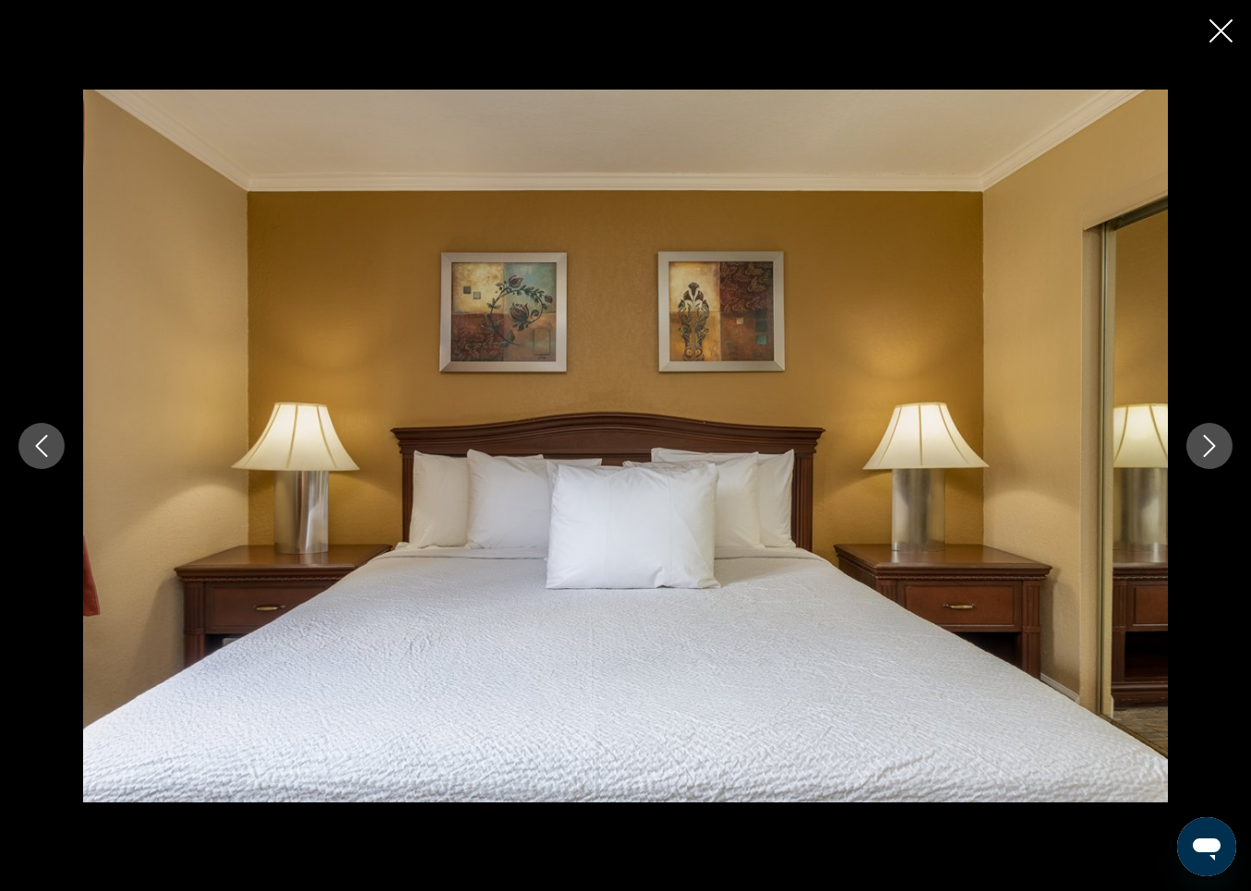
click at [1220, 438] on icon "Next image" at bounding box center [1210, 446] width 22 height 22
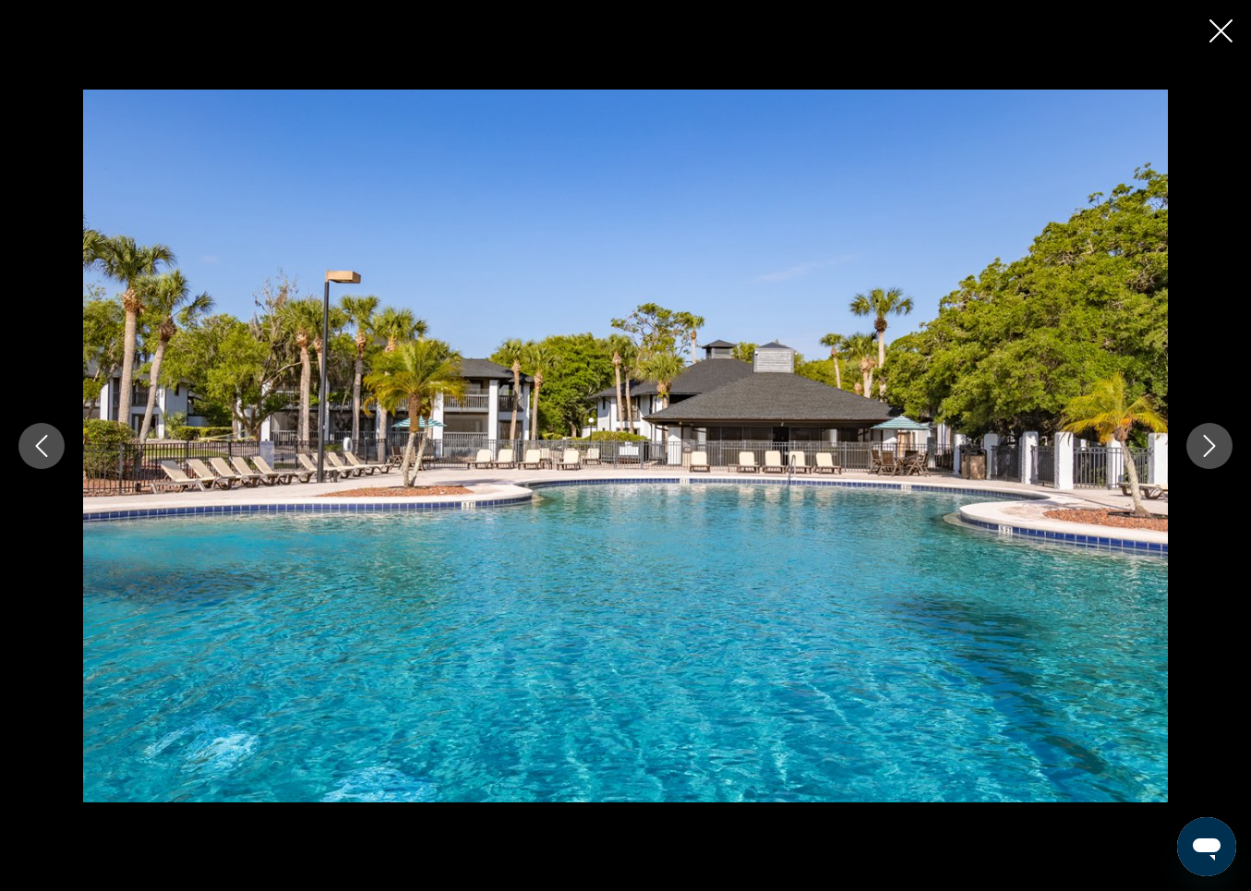
click at [1222, 438] on button "Next image" at bounding box center [1210, 446] width 46 height 46
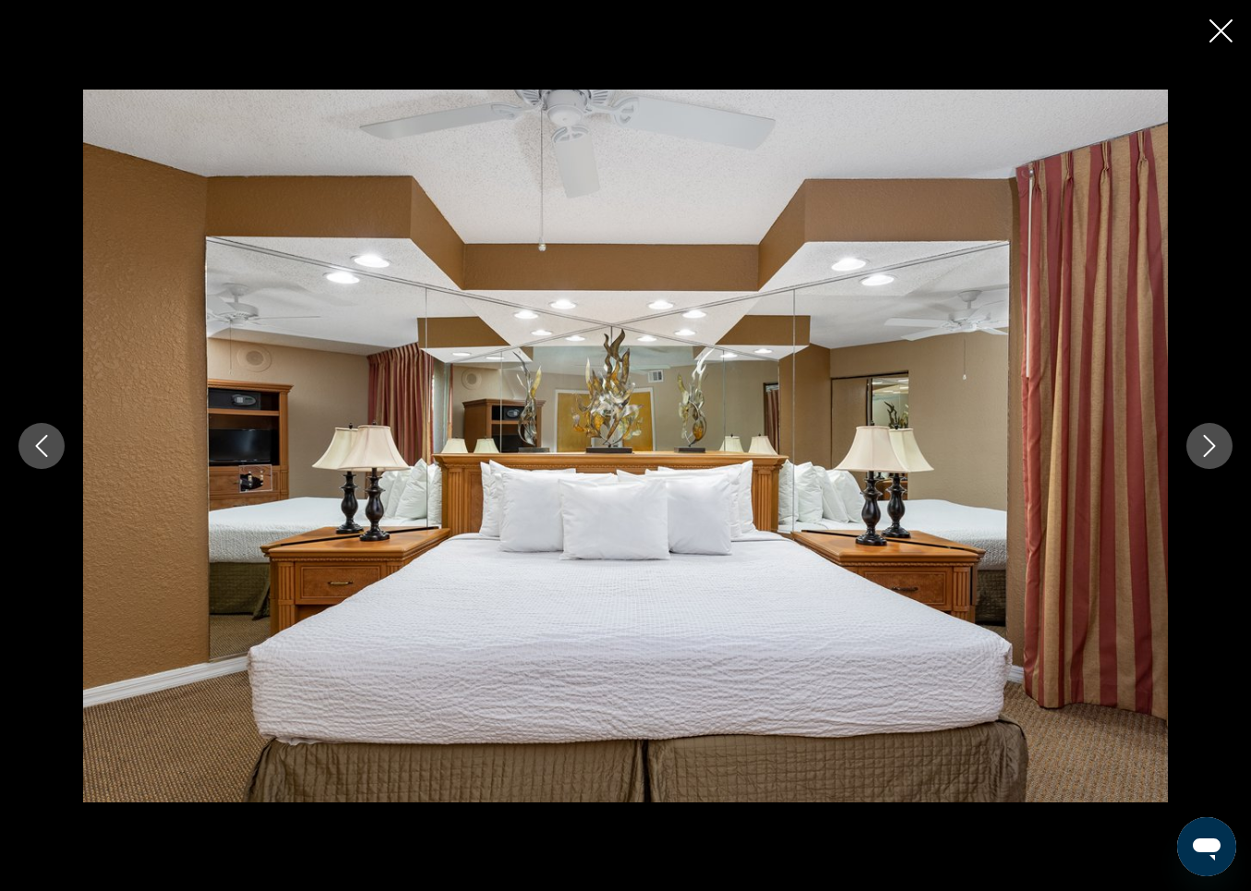
click at [1222, 438] on button "Next image" at bounding box center [1210, 446] width 46 height 46
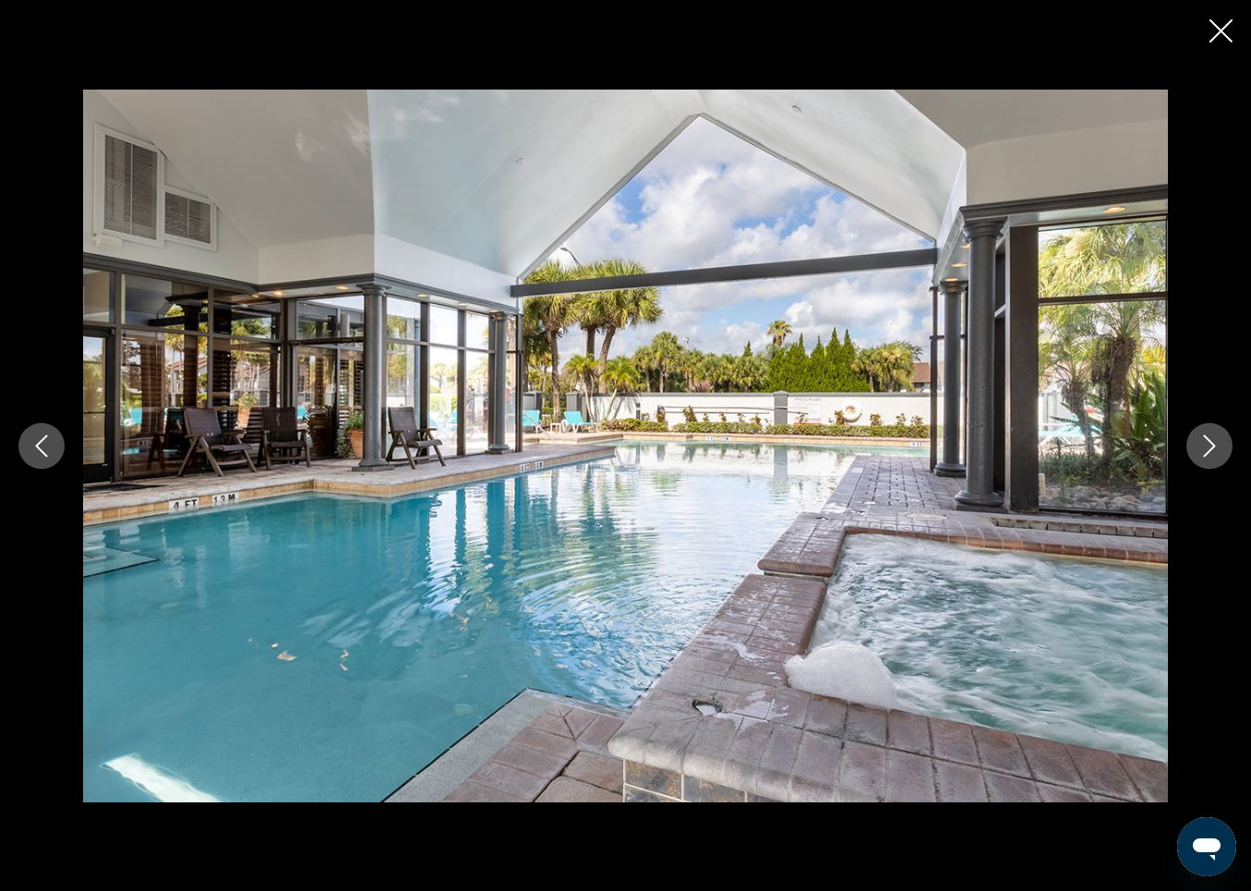
click at [1222, 438] on button "Next image" at bounding box center [1210, 446] width 46 height 46
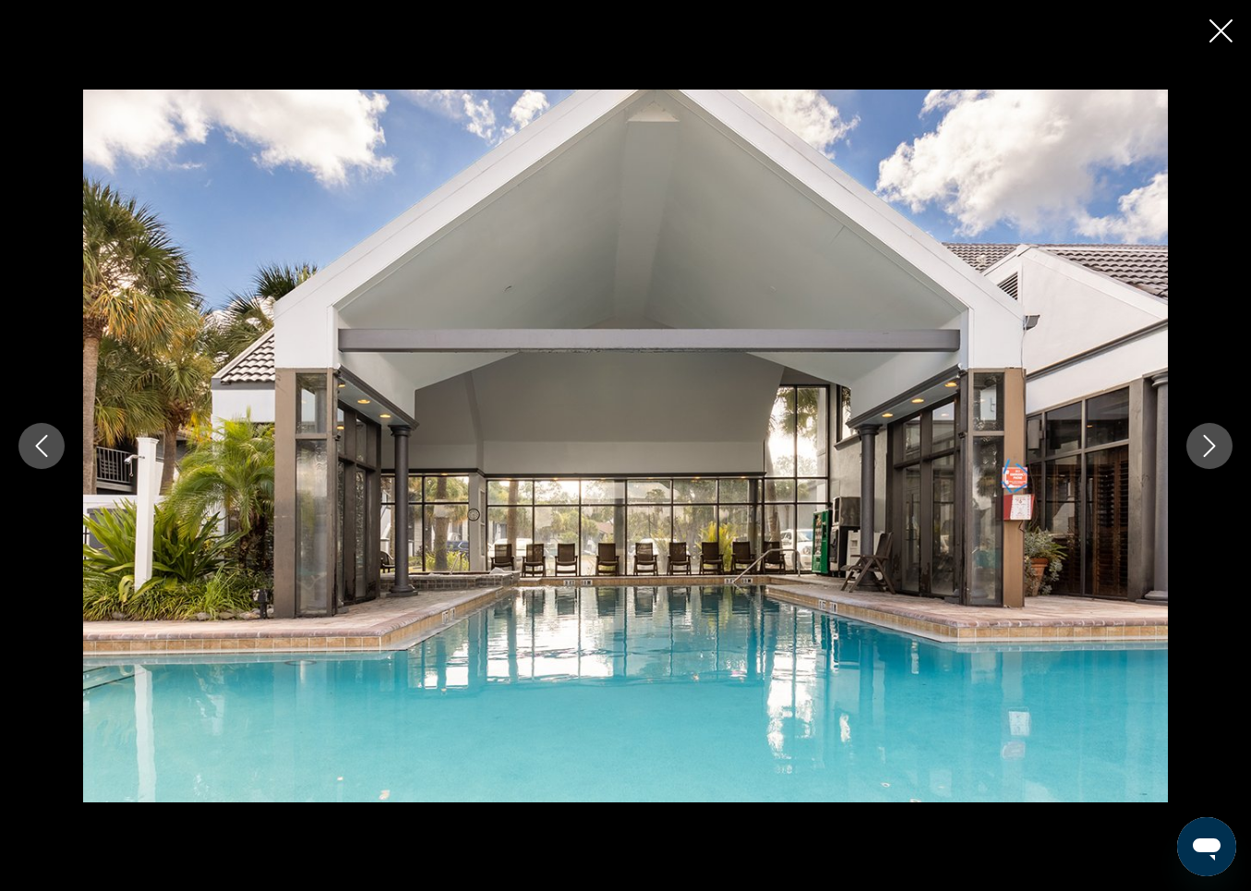
click at [1222, 438] on button "Next image" at bounding box center [1210, 446] width 46 height 46
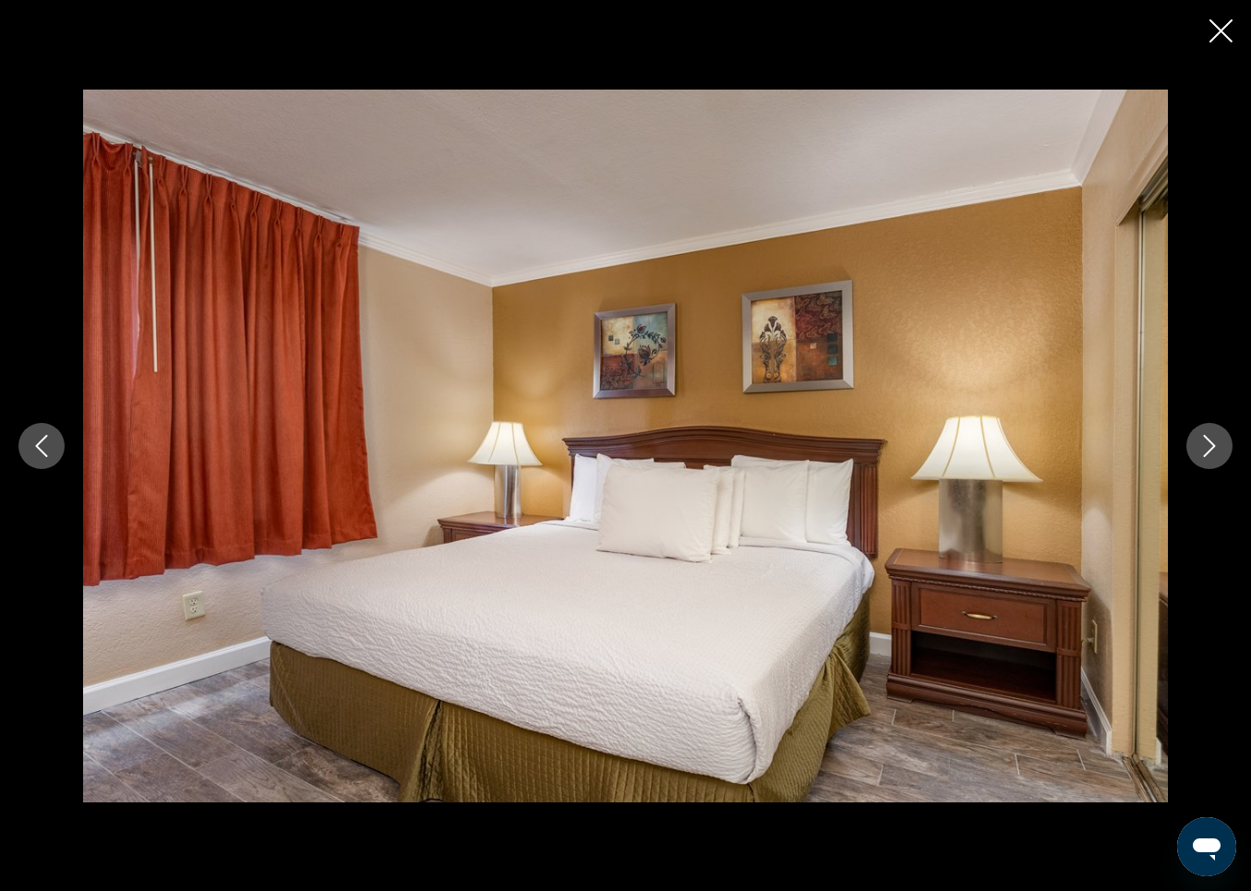
click at [1222, 438] on button "Next image" at bounding box center [1210, 446] width 46 height 46
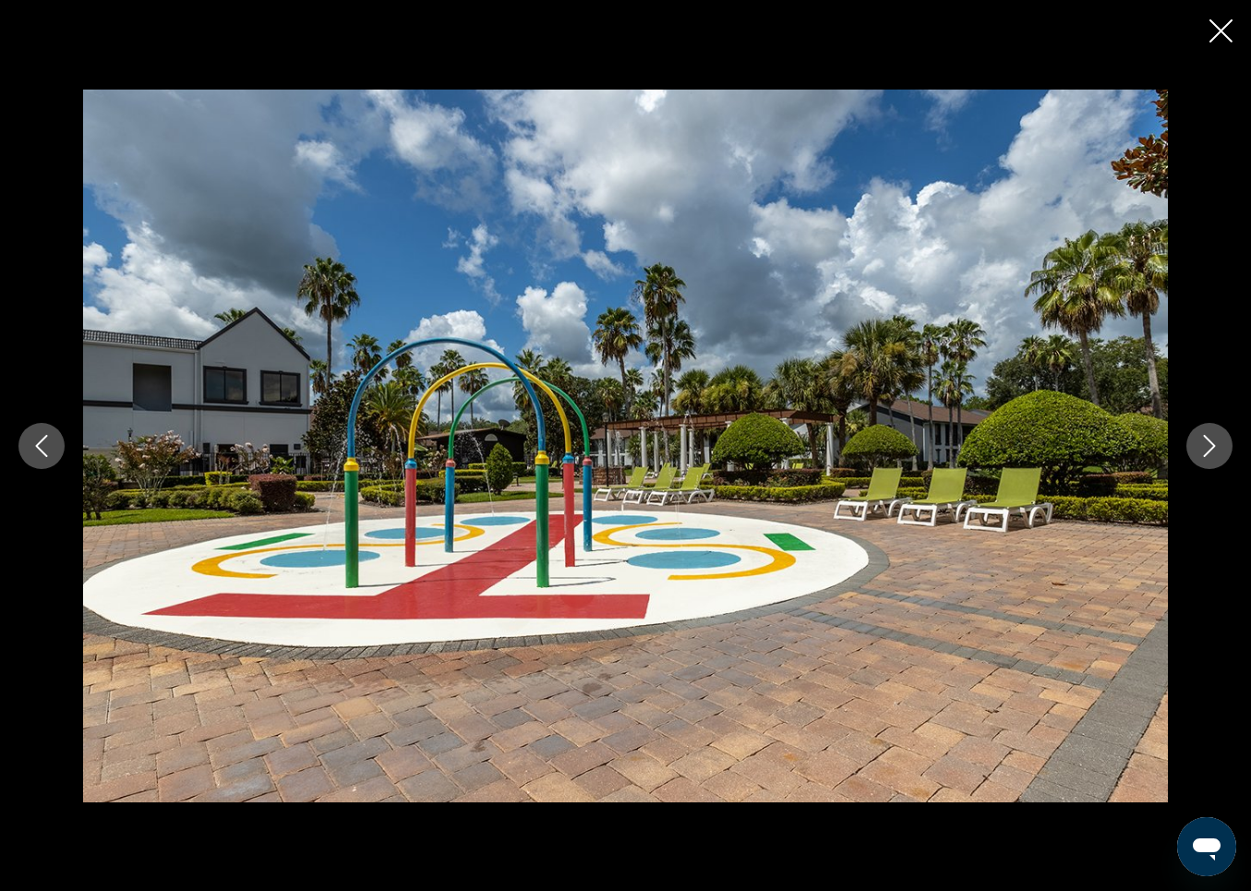
click at [1222, 438] on button "Next image" at bounding box center [1210, 446] width 46 height 46
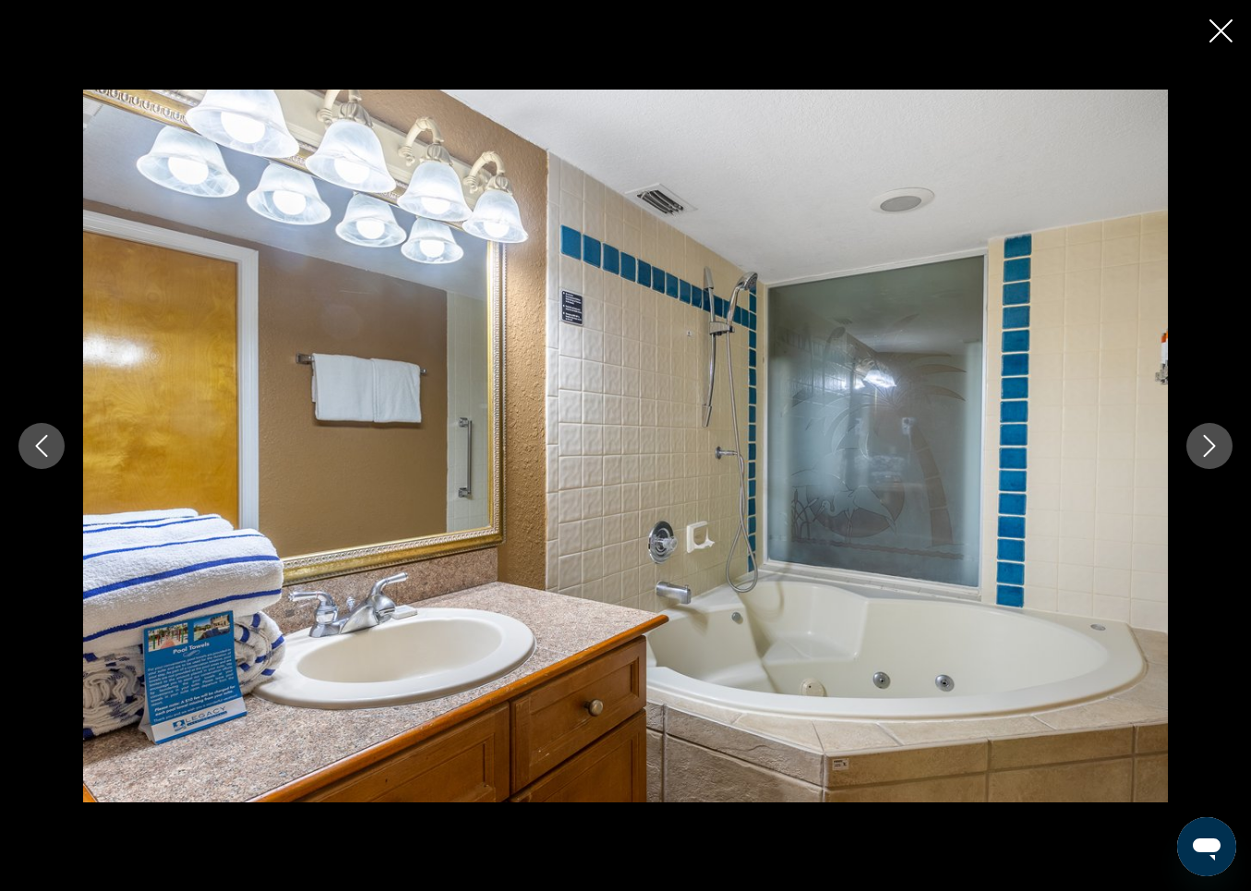
click at [1222, 438] on button "Next image" at bounding box center [1210, 446] width 46 height 46
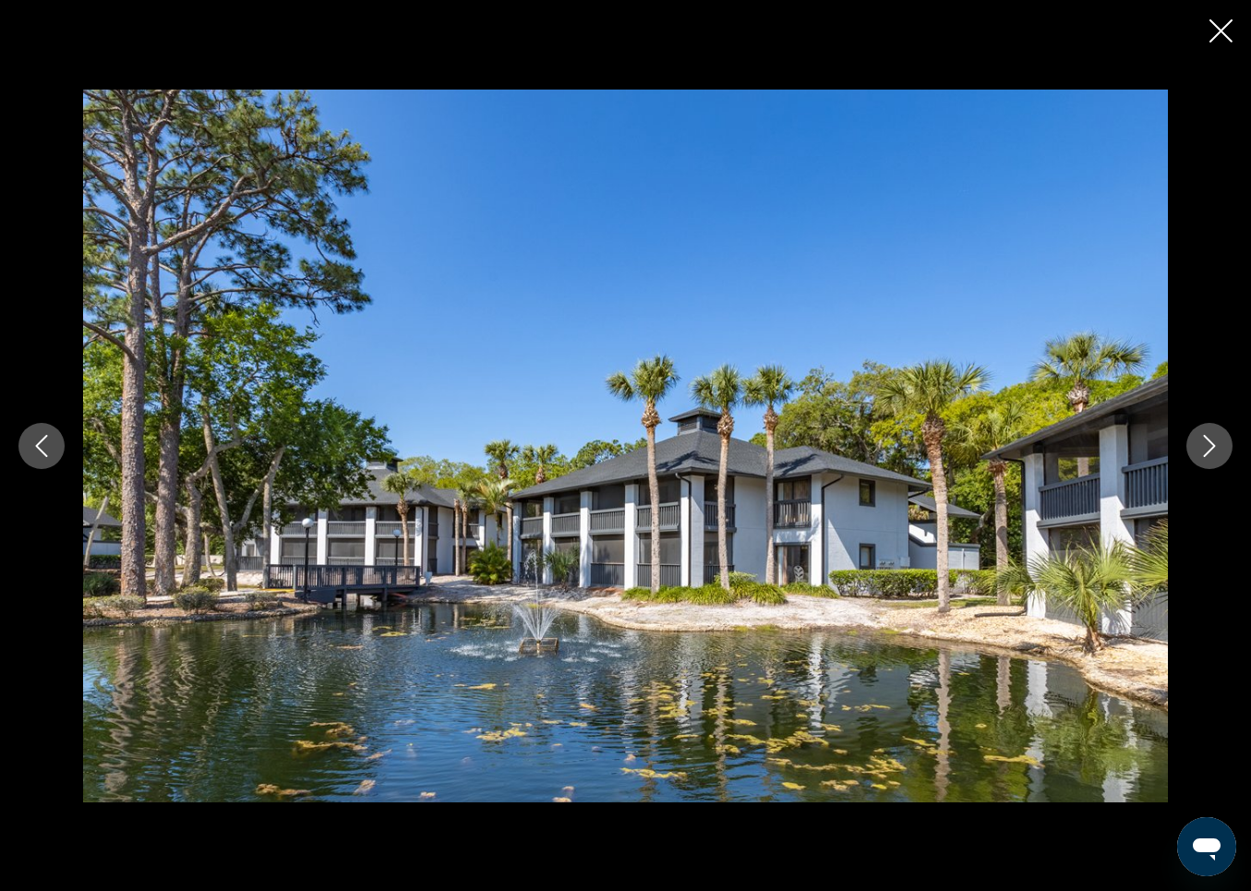
click at [1226, 440] on button "Next image" at bounding box center [1210, 446] width 46 height 46
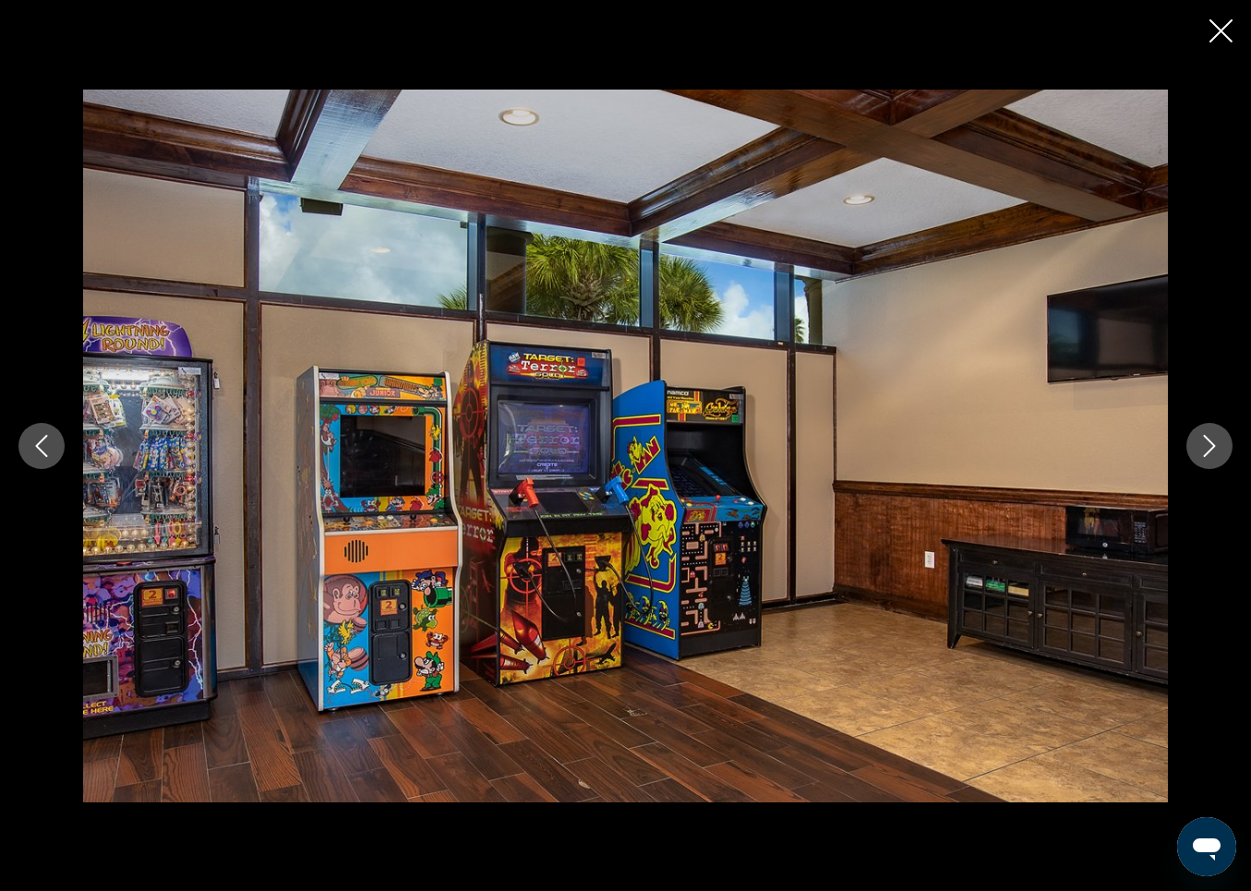
click at [1226, 440] on button "Next image" at bounding box center [1210, 446] width 46 height 46
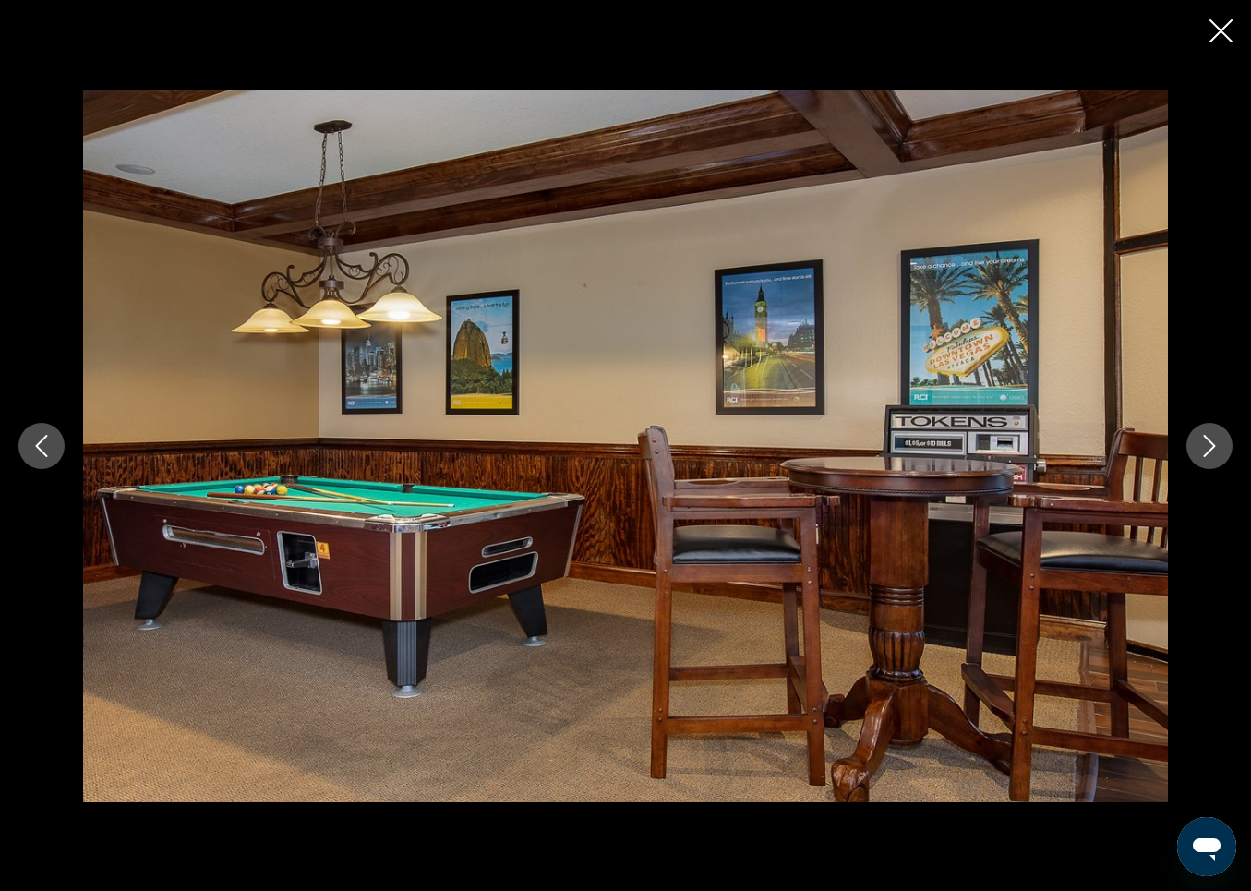
click at [1226, 440] on button "Next image" at bounding box center [1210, 446] width 46 height 46
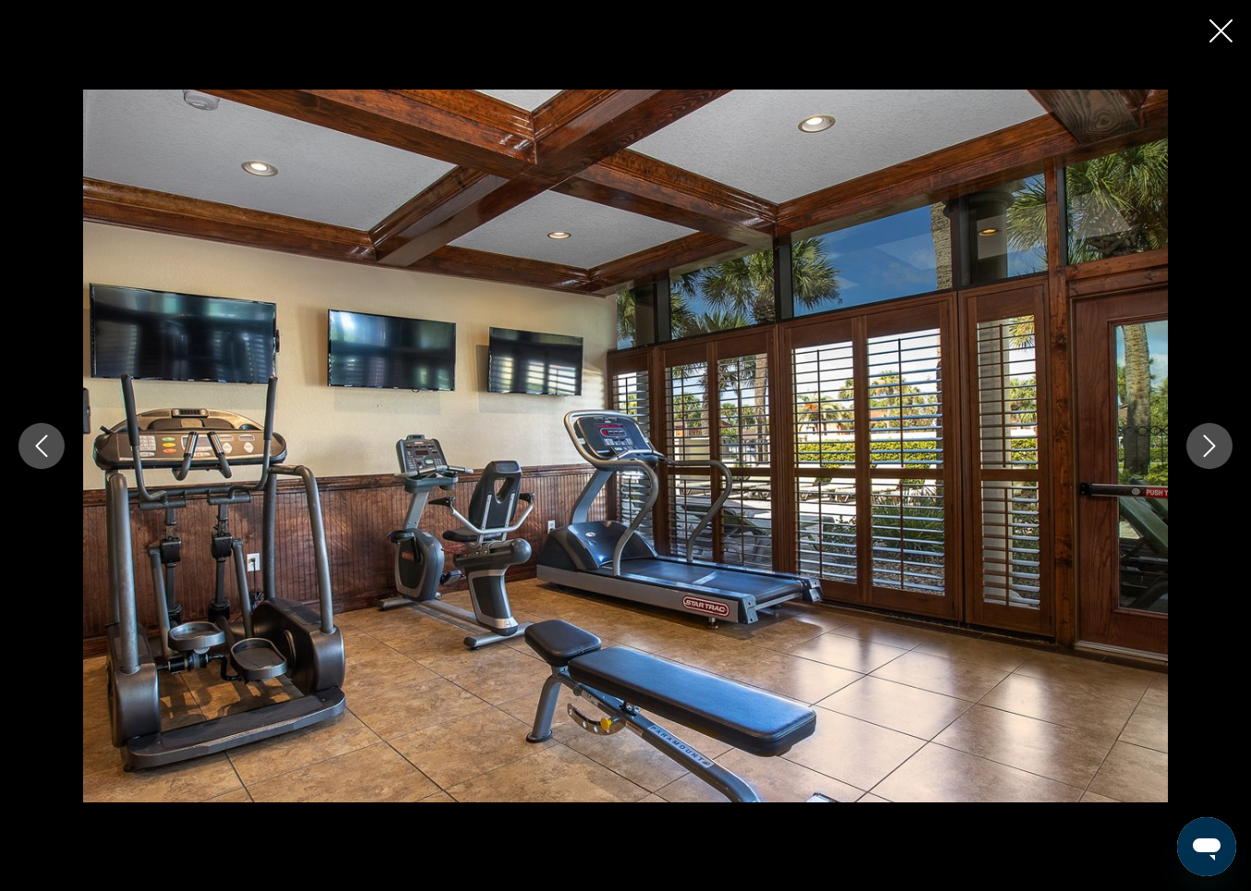
click at [1228, 442] on button "Next image" at bounding box center [1210, 446] width 46 height 46
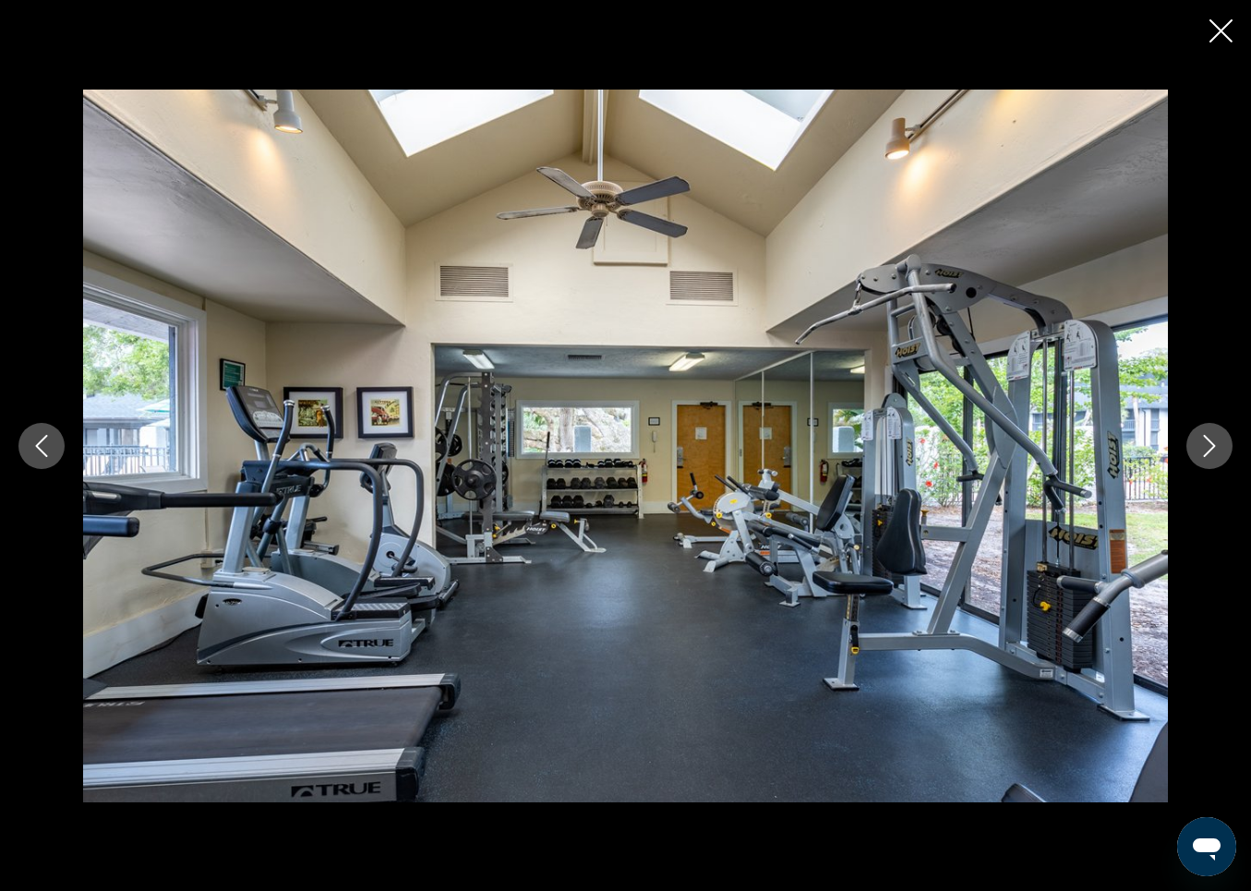
click at [1229, 443] on button "Next image" at bounding box center [1210, 446] width 46 height 46
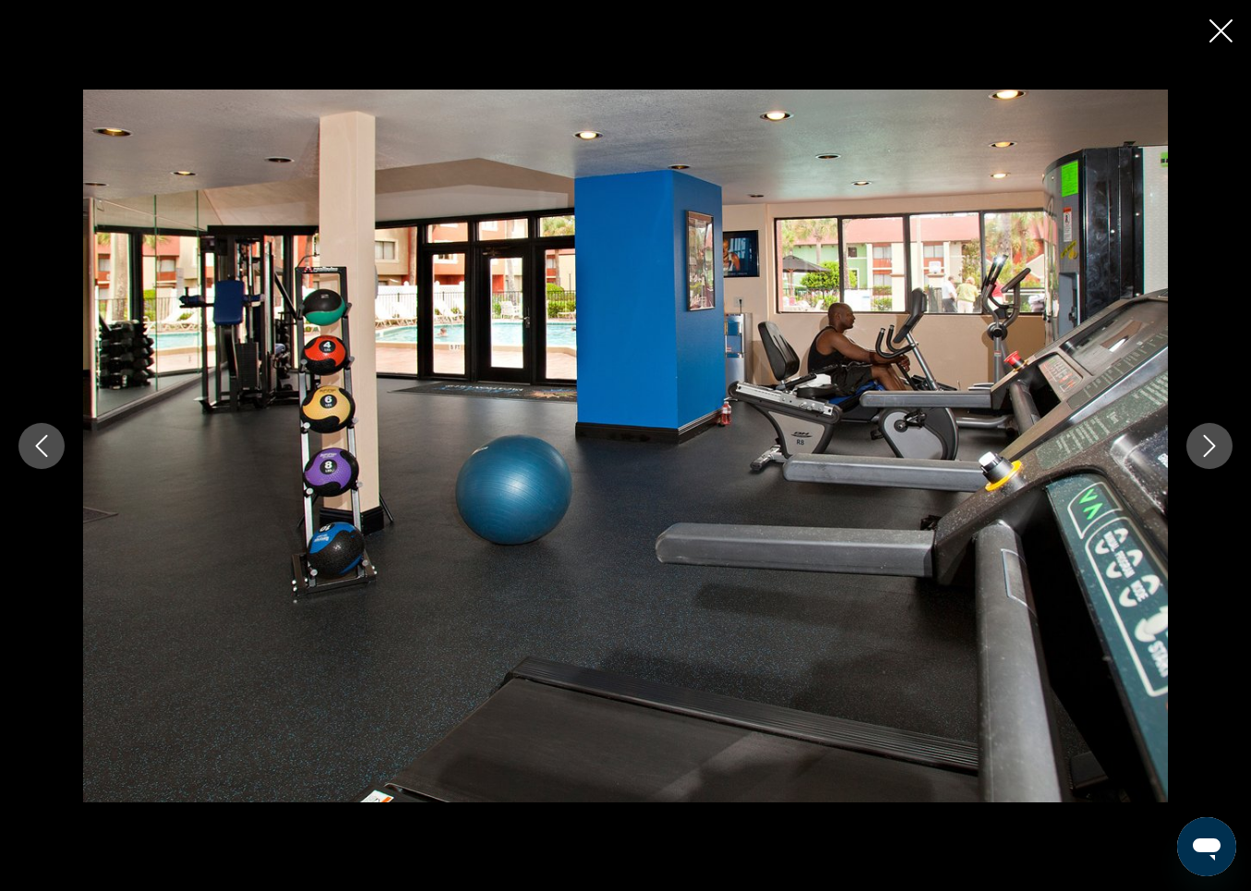
click at [1229, 443] on button "Next image" at bounding box center [1210, 446] width 46 height 46
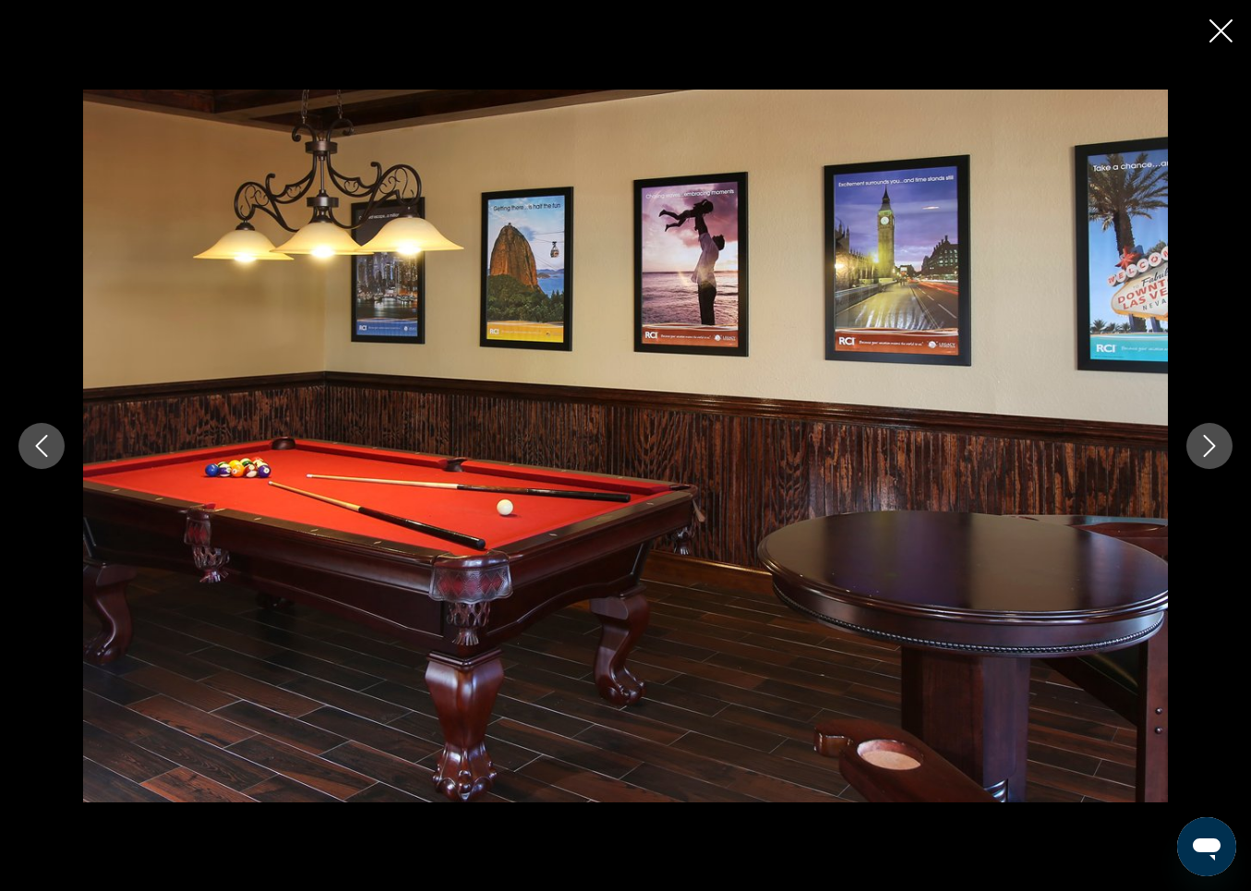
click at [1229, 443] on button "Next image" at bounding box center [1210, 446] width 46 height 46
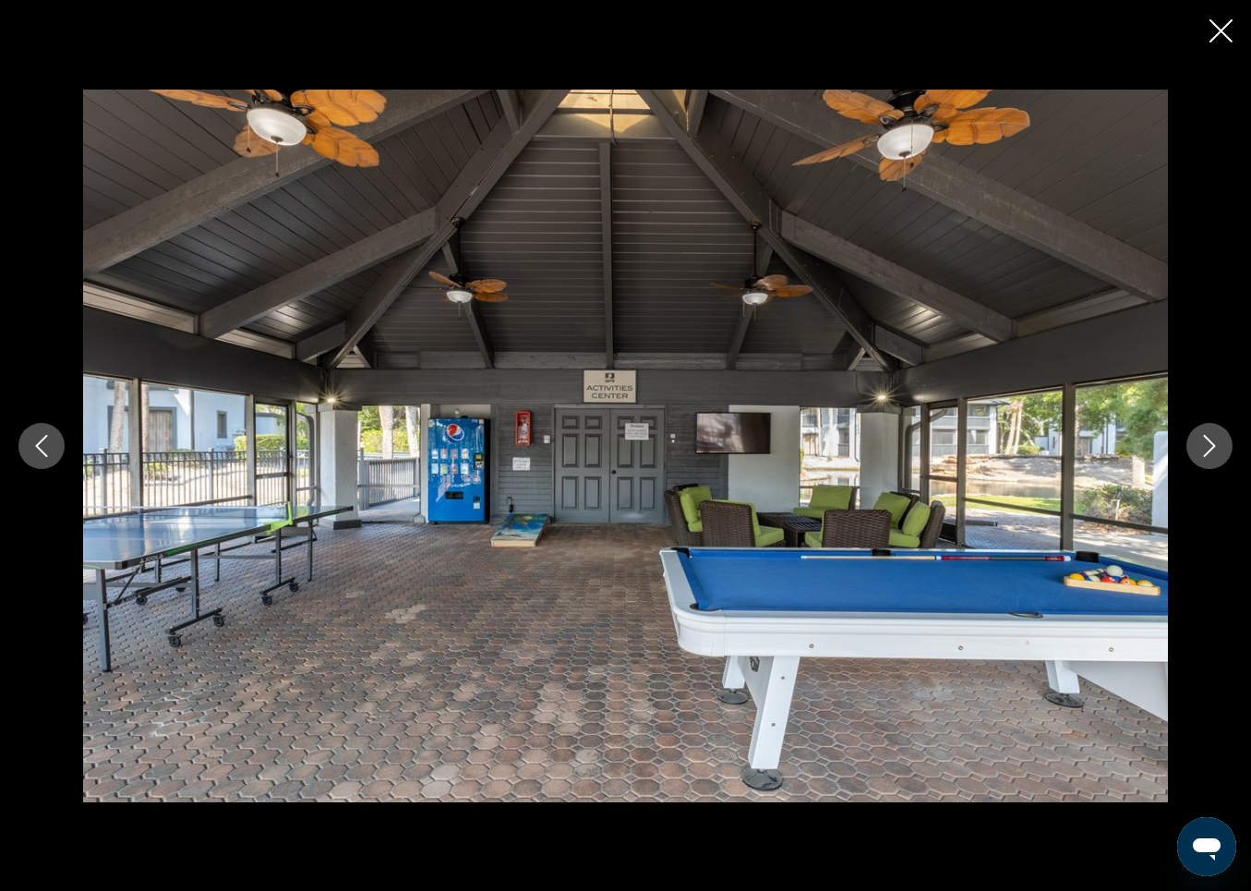
click at [1224, 31] on icon "Close slideshow" at bounding box center [1221, 30] width 23 height 23
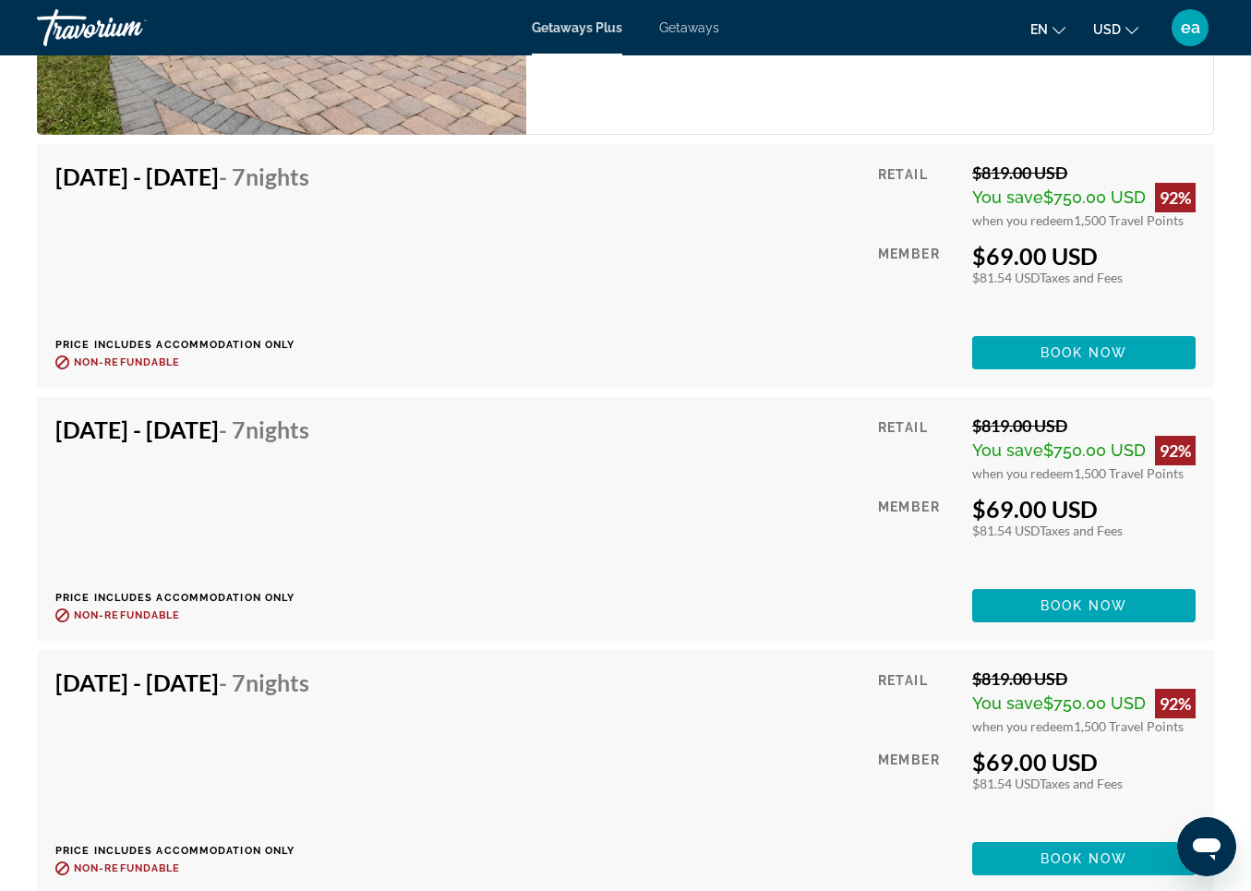
scroll to position [4262, 0]
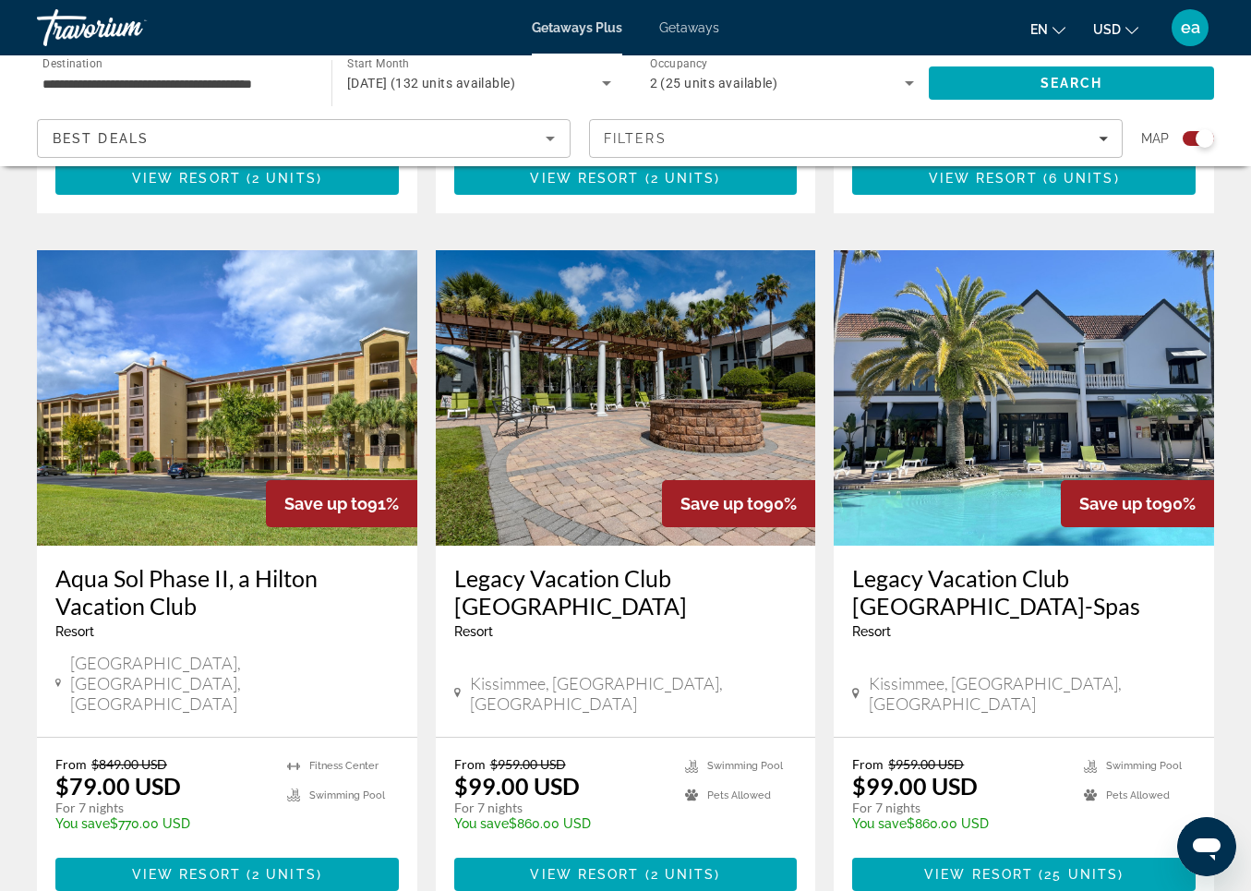
scroll to position [1949, 0]
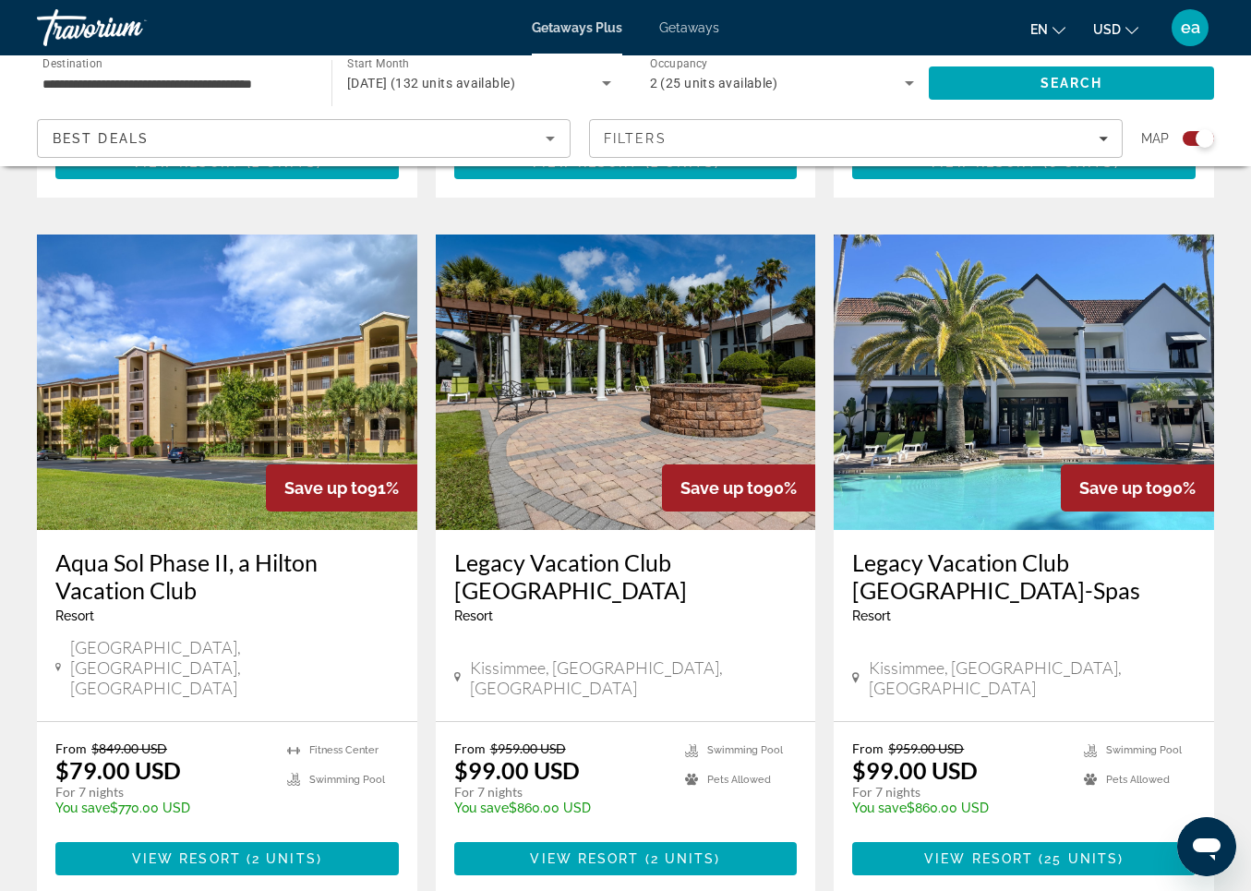
click at [968, 357] on img "Main content" at bounding box center [1024, 383] width 381 height 296
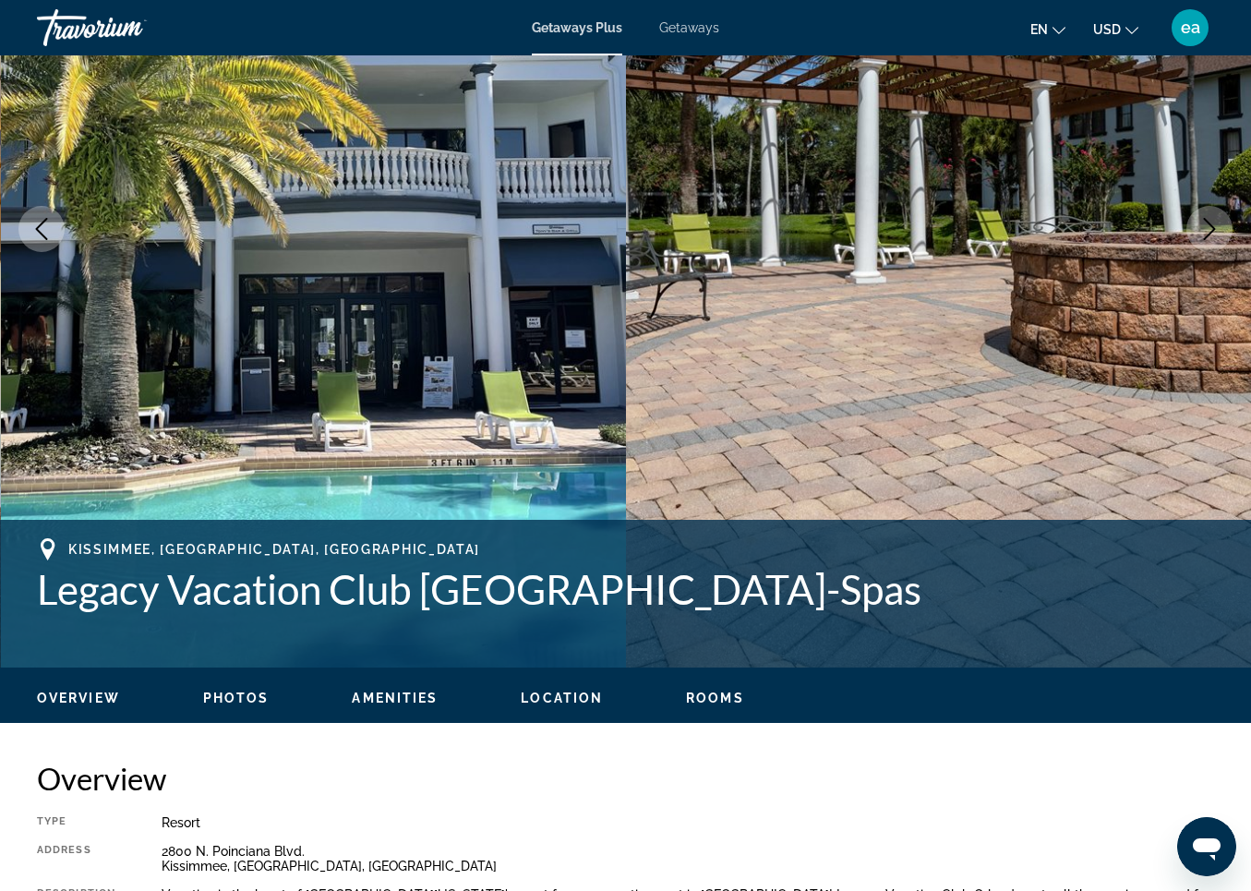
scroll to position [274, 0]
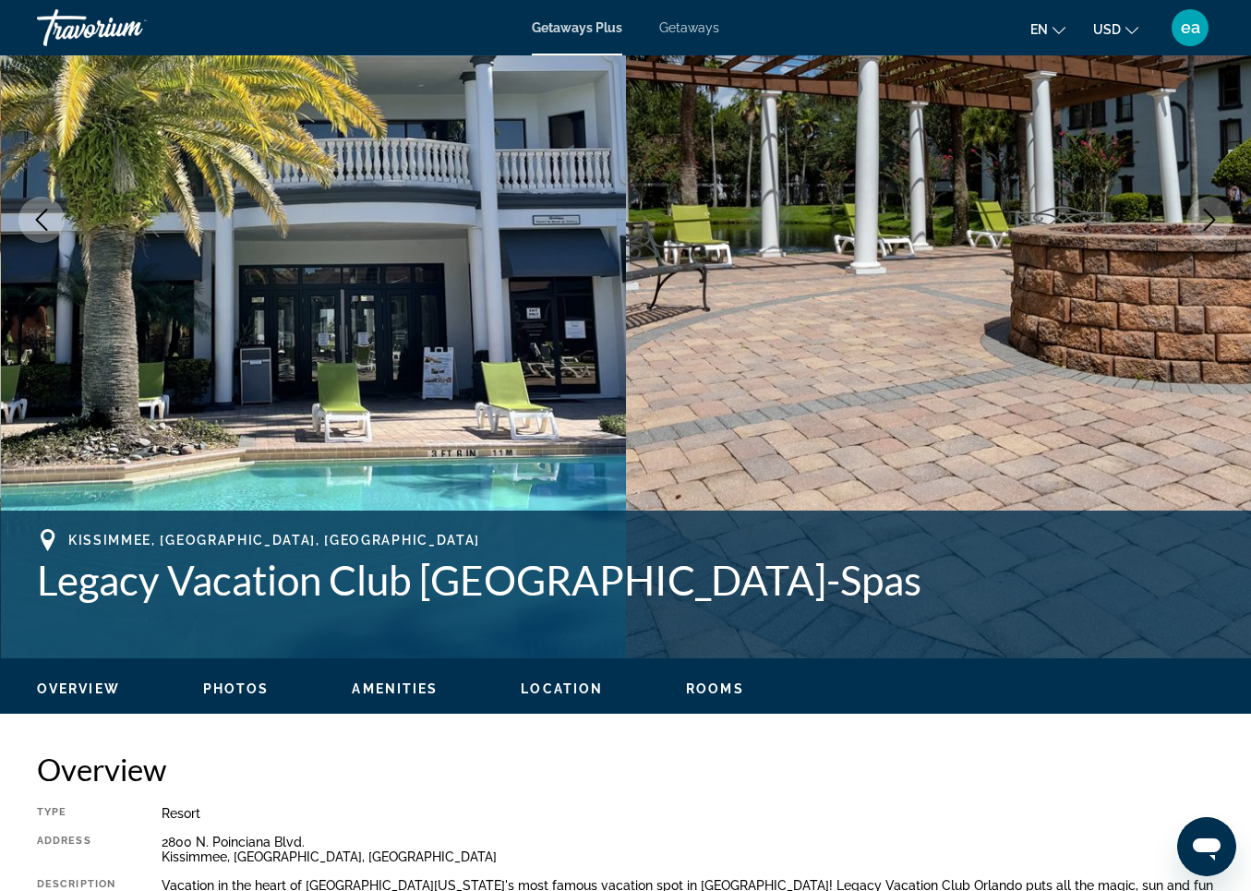
click at [234, 685] on span "Photos" at bounding box center [236, 689] width 66 height 15
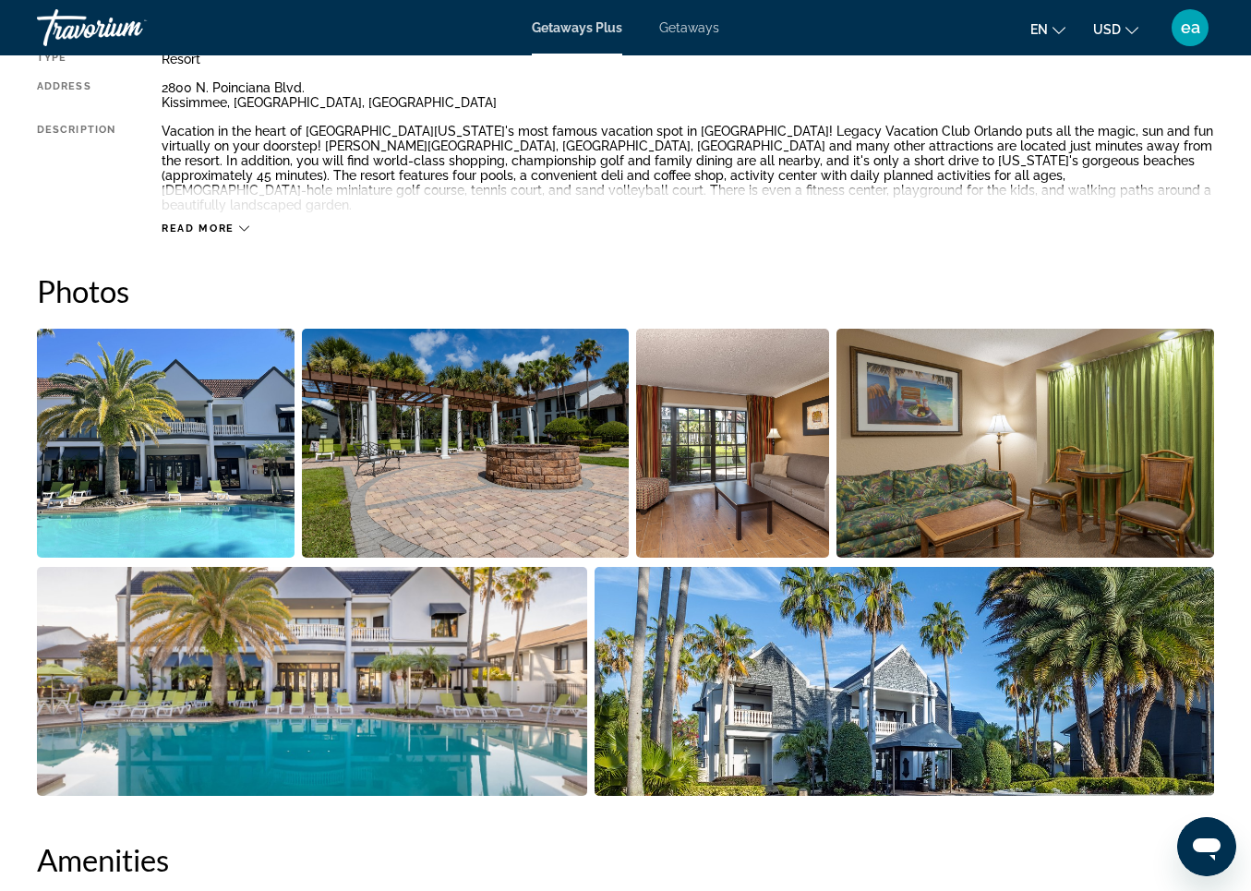
scroll to position [1176, 0]
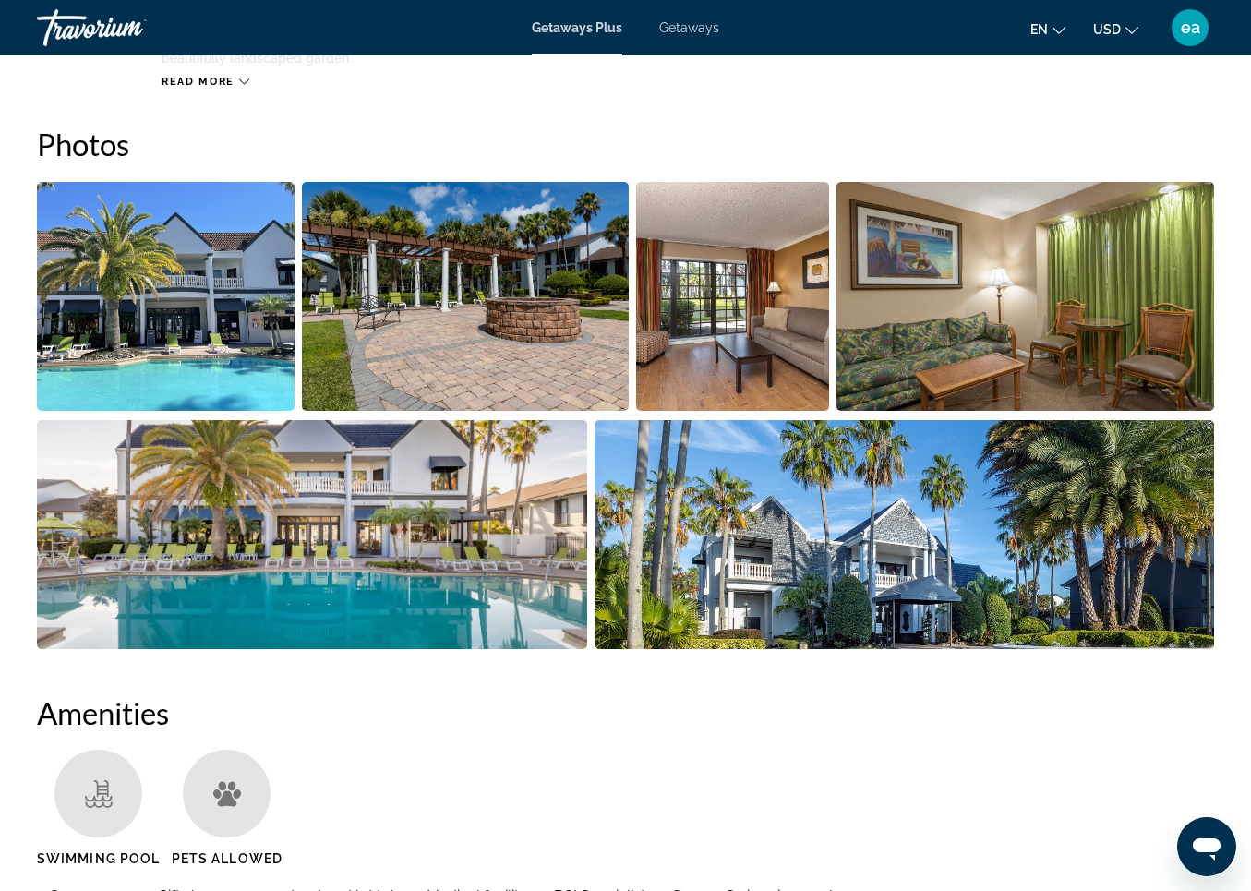
click at [187, 265] on img "Open full-screen image slider" at bounding box center [166, 296] width 258 height 229
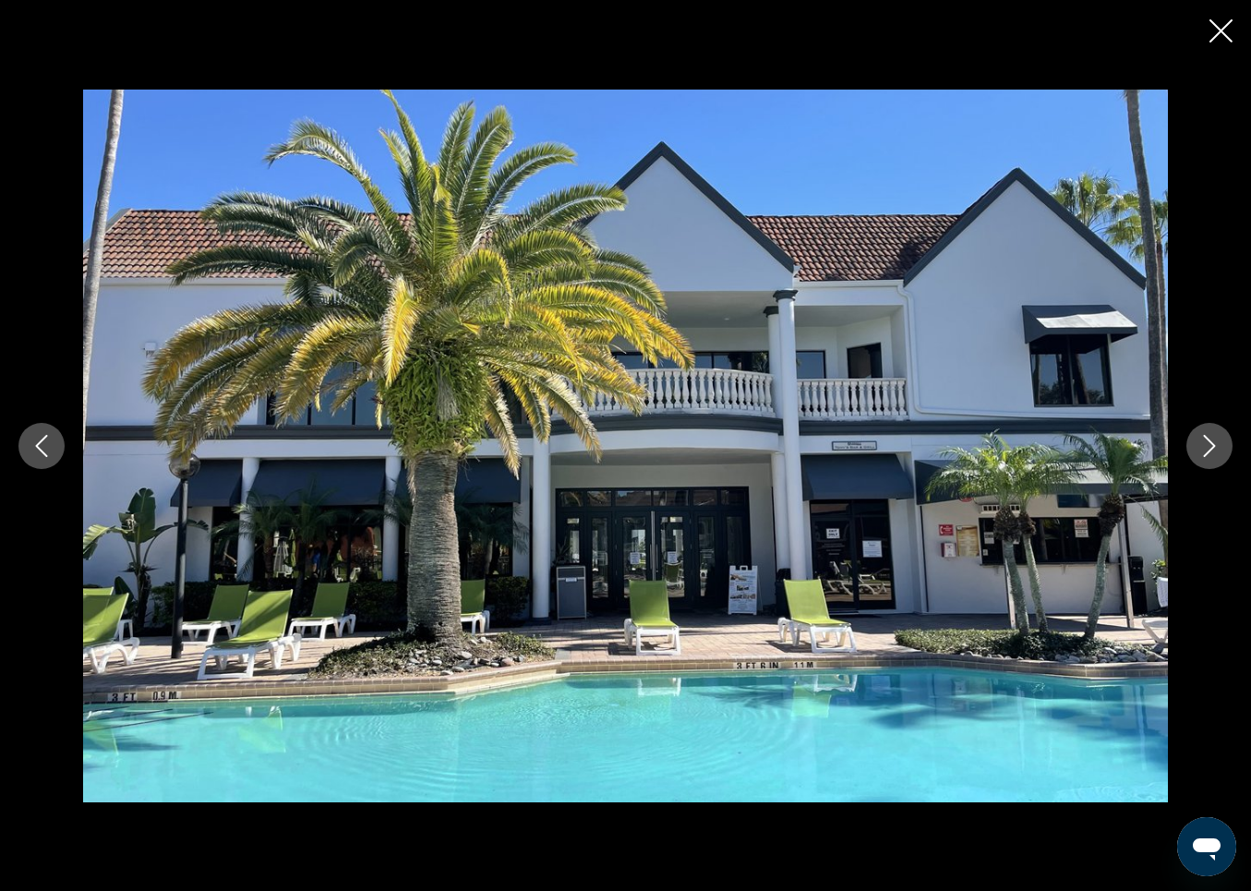
click at [1208, 441] on icon "Next image" at bounding box center [1210, 446] width 22 height 22
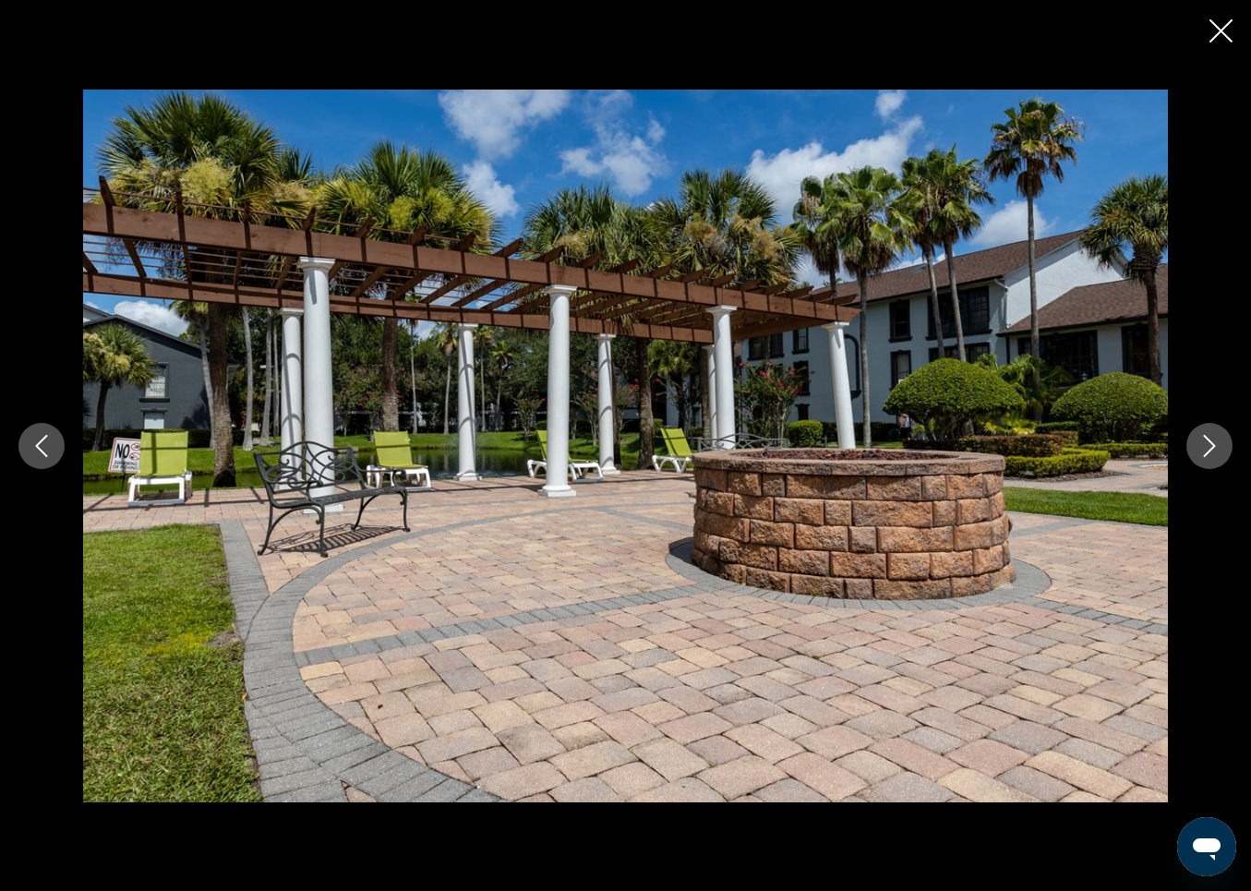
click at [1208, 441] on icon "Next image" at bounding box center [1210, 446] width 22 height 22
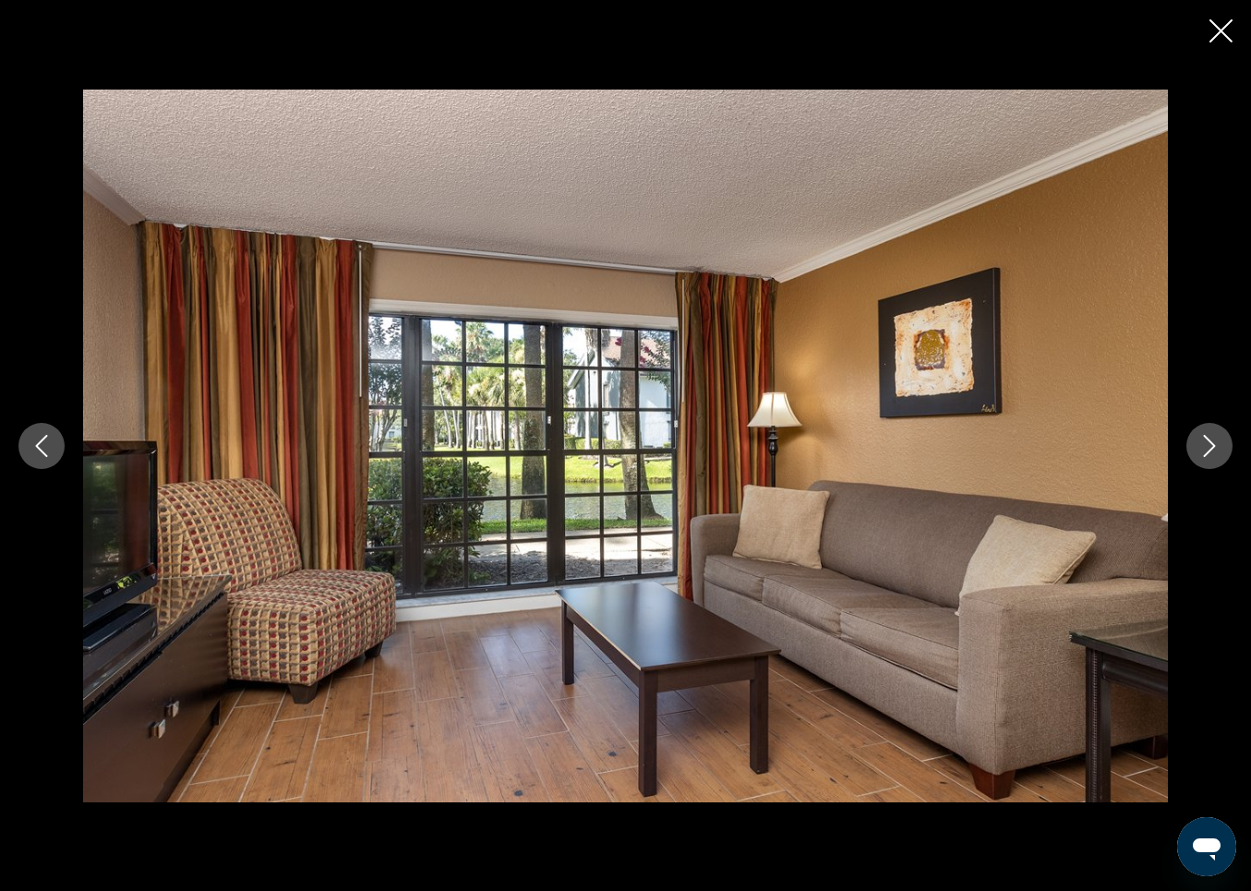
click at [1208, 441] on icon "Next image" at bounding box center [1210, 446] width 22 height 22
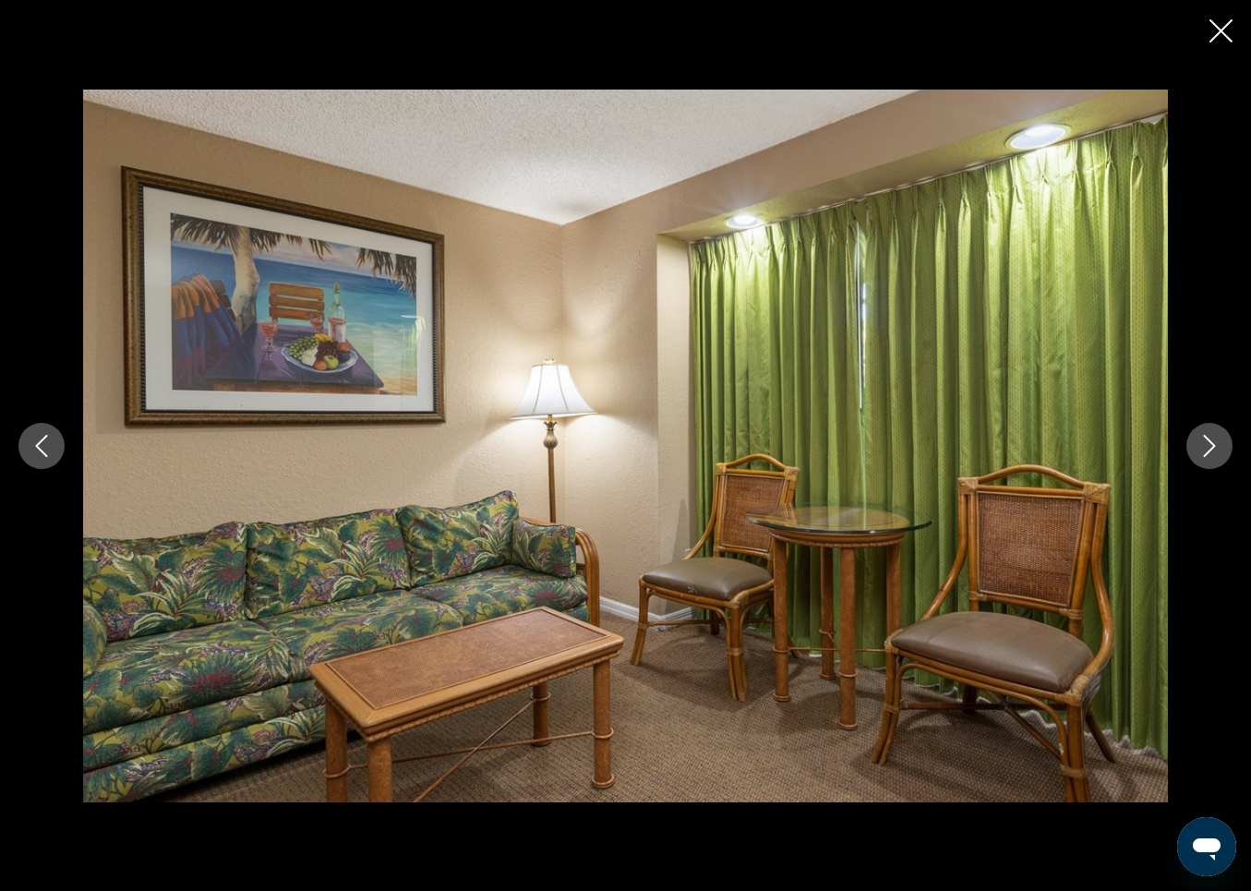
click at [1208, 441] on icon "Next image" at bounding box center [1210, 446] width 22 height 22
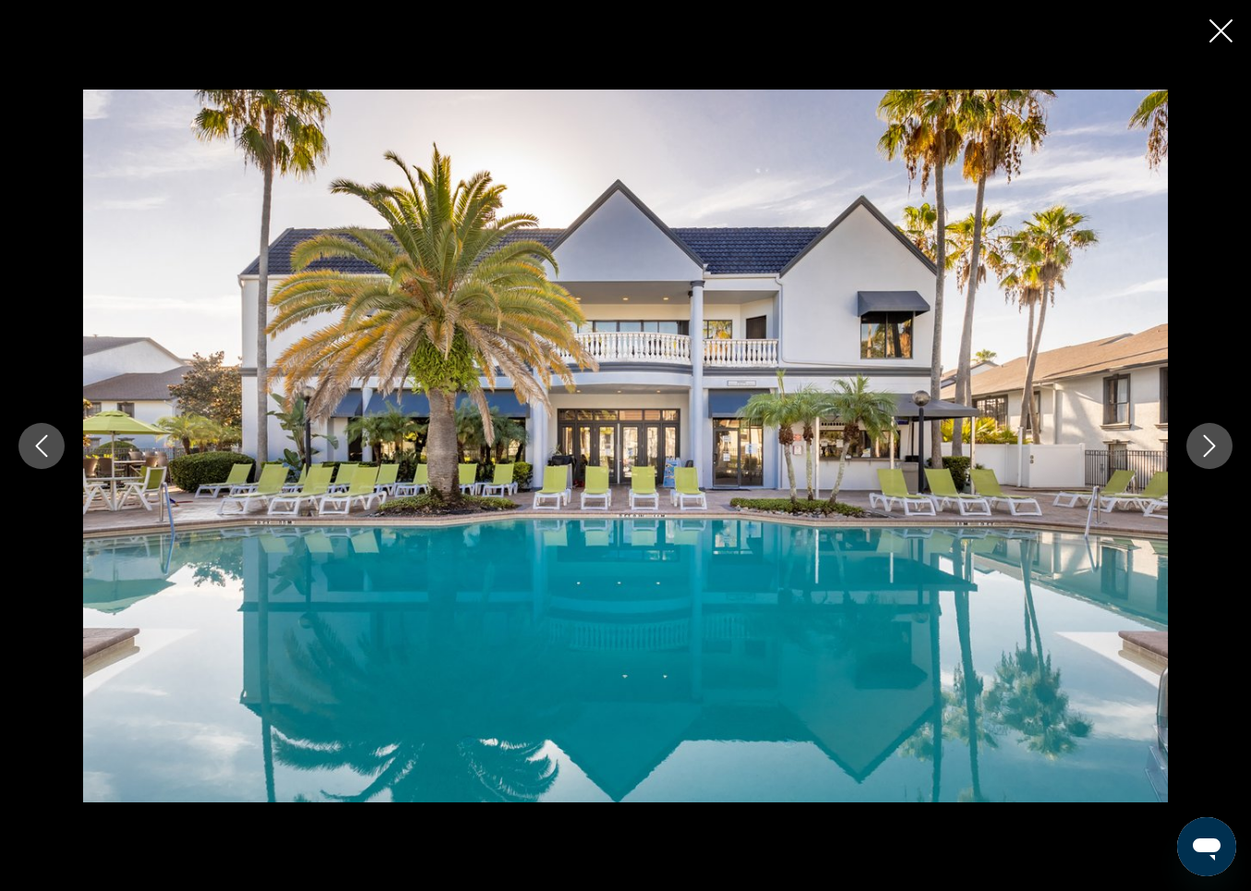
click at [1208, 441] on icon "Next image" at bounding box center [1210, 446] width 22 height 22
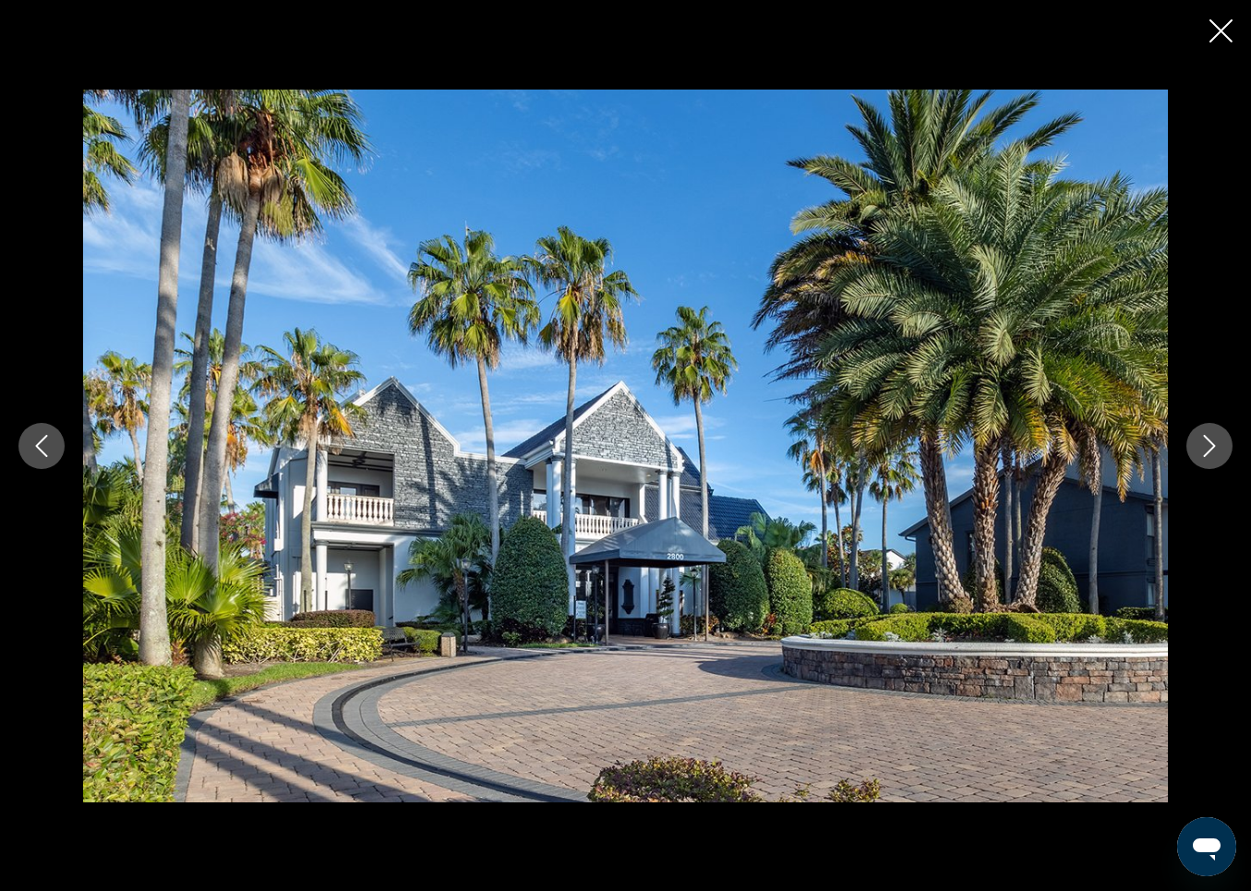
click at [1208, 441] on icon "Next image" at bounding box center [1210, 446] width 22 height 22
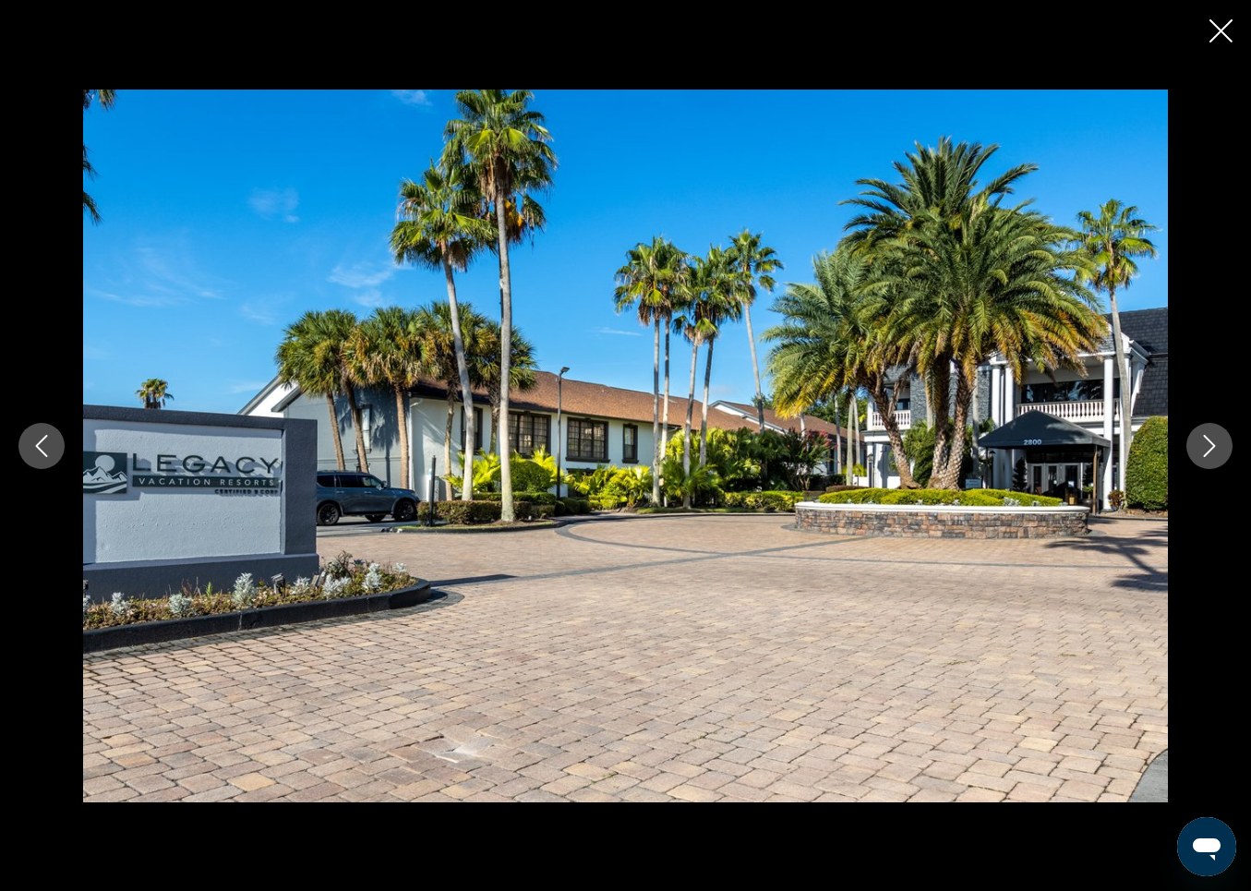
click at [1208, 441] on icon "Next image" at bounding box center [1210, 446] width 22 height 22
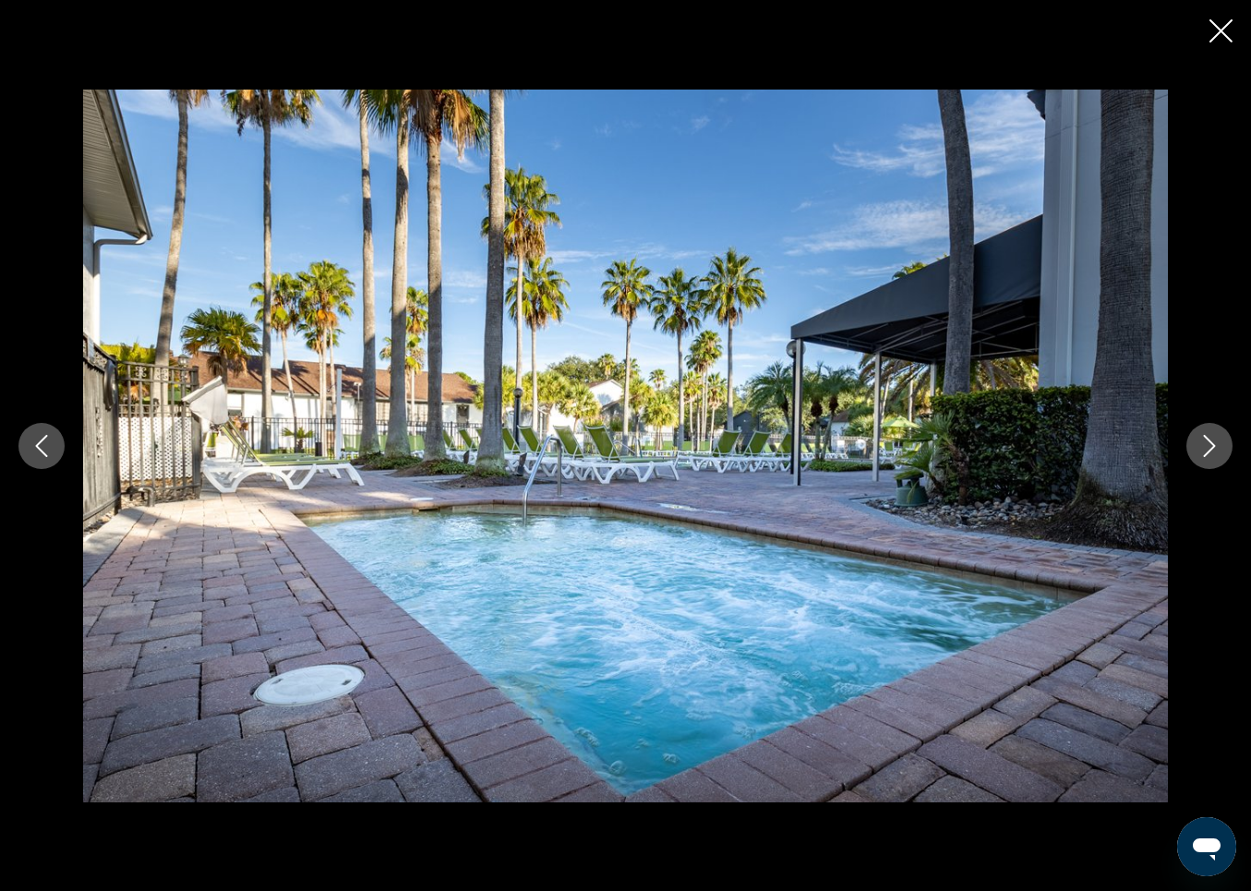
click at [1208, 441] on icon "Next image" at bounding box center [1210, 446] width 22 height 22
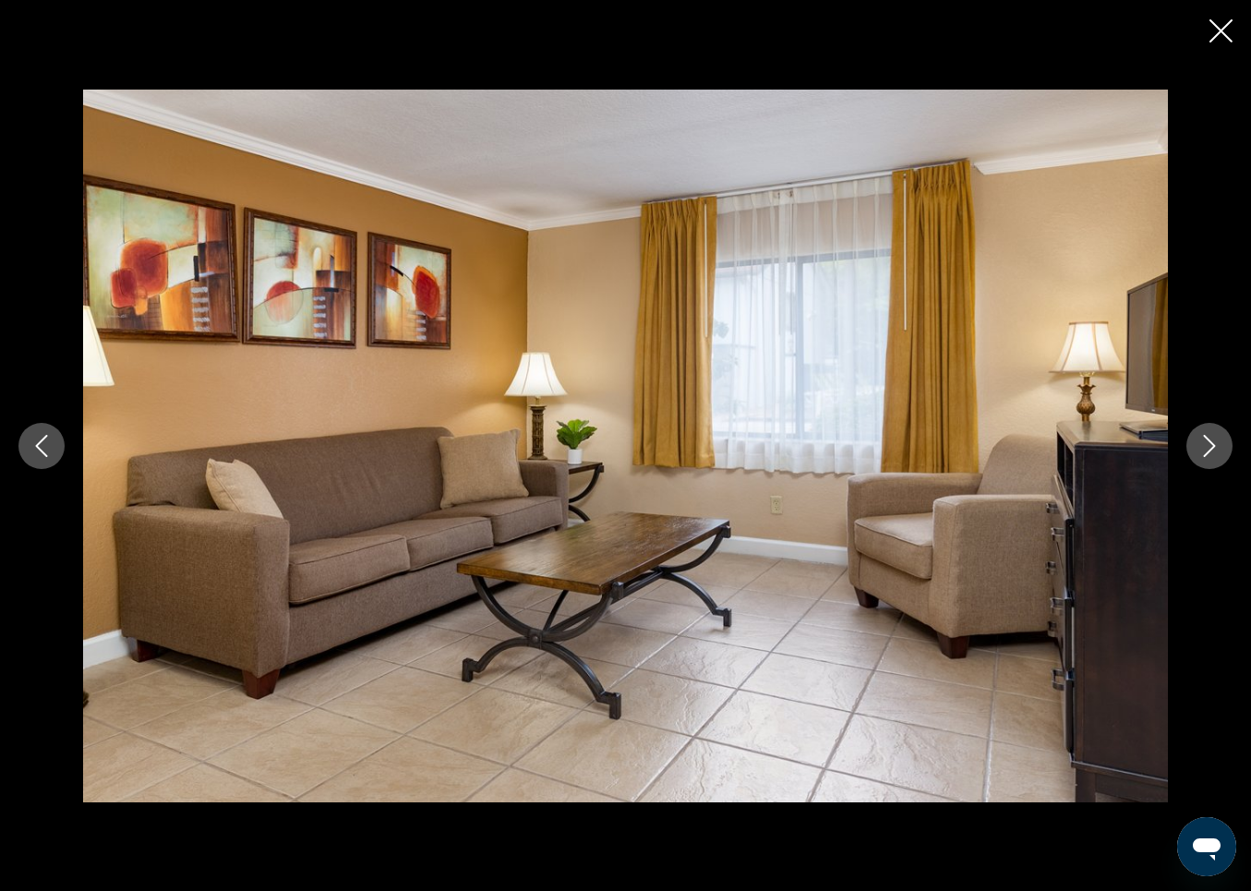
click at [1208, 441] on icon "Next image" at bounding box center [1210, 446] width 22 height 22
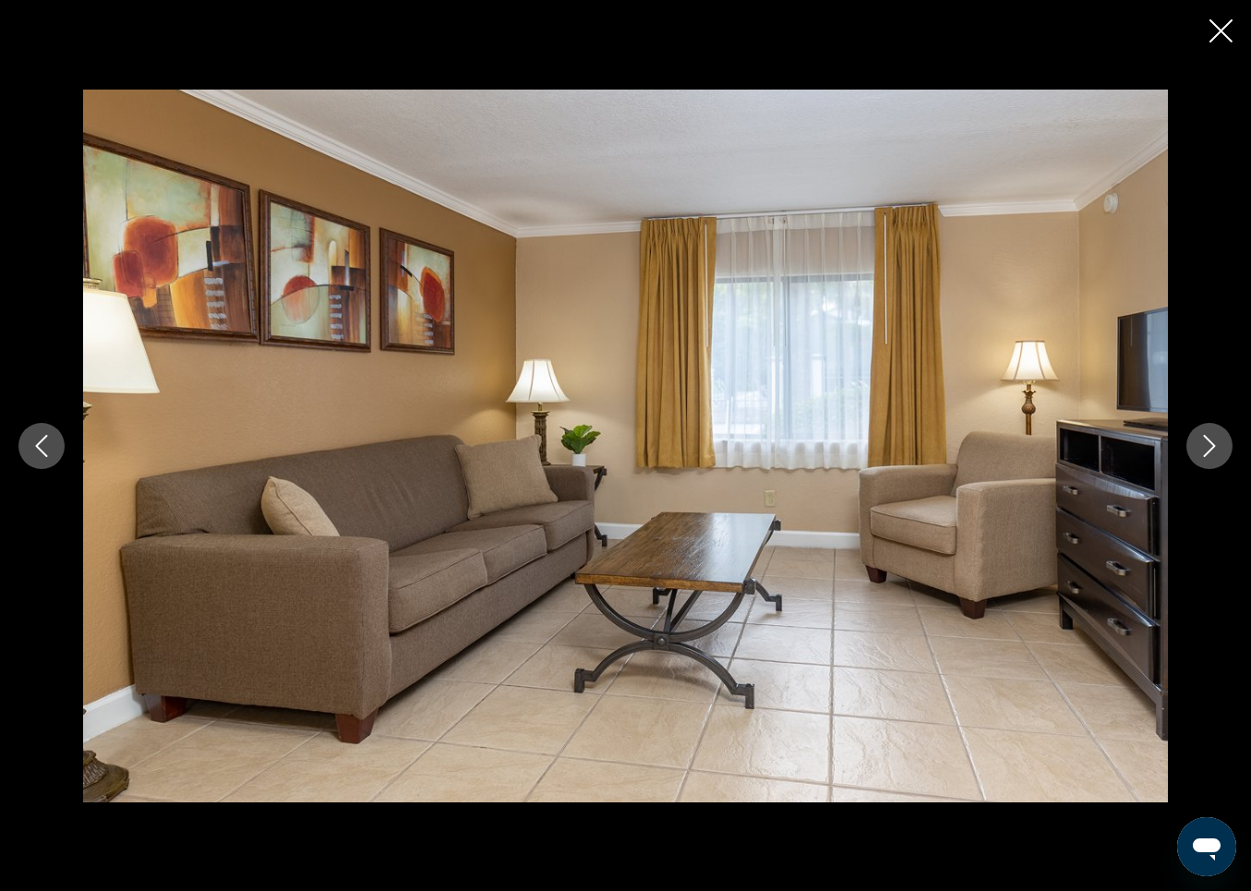
click at [1208, 441] on icon "Next image" at bounding box center [1210, 446] width 22 height 22
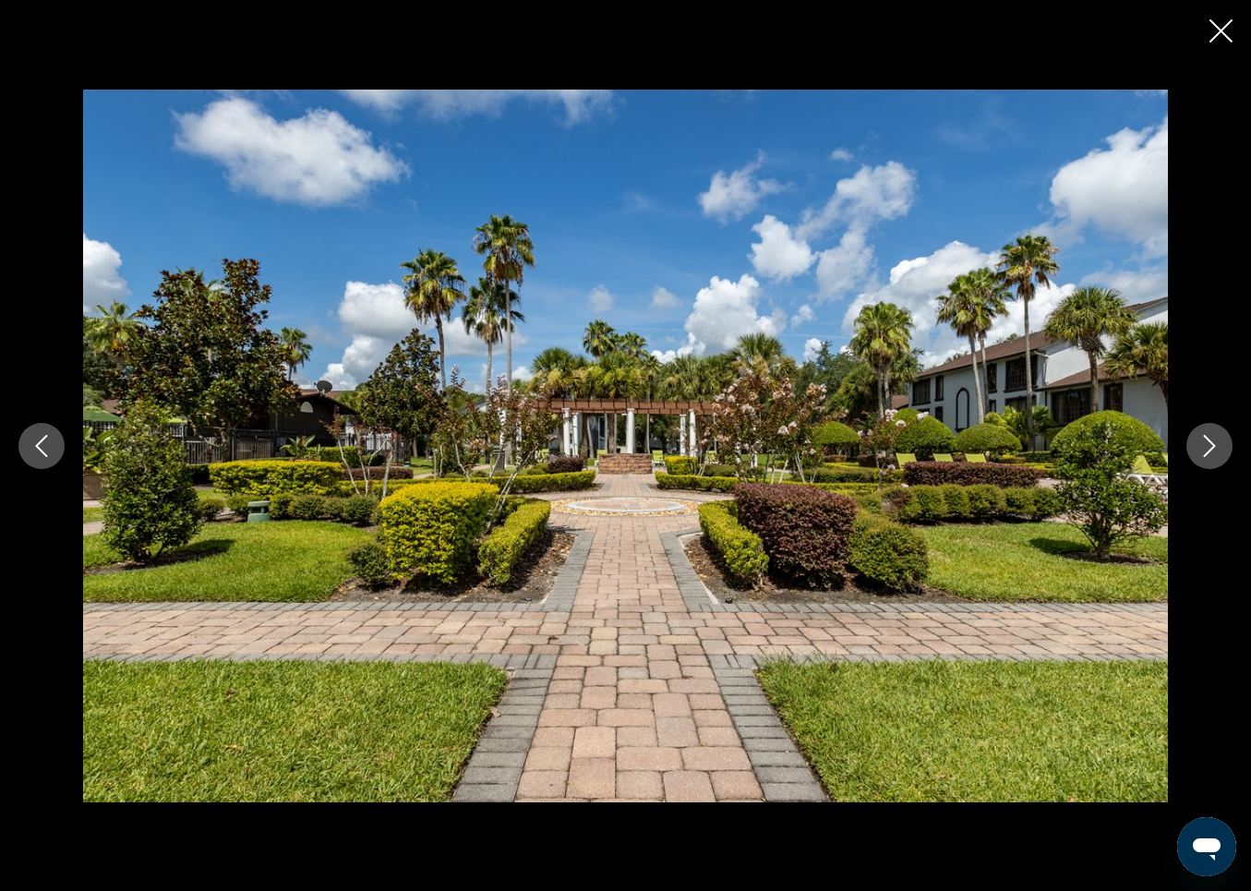
click at [1208, 441] on icon "Next image" at bounding box center [1210, 446] width 22 height 22
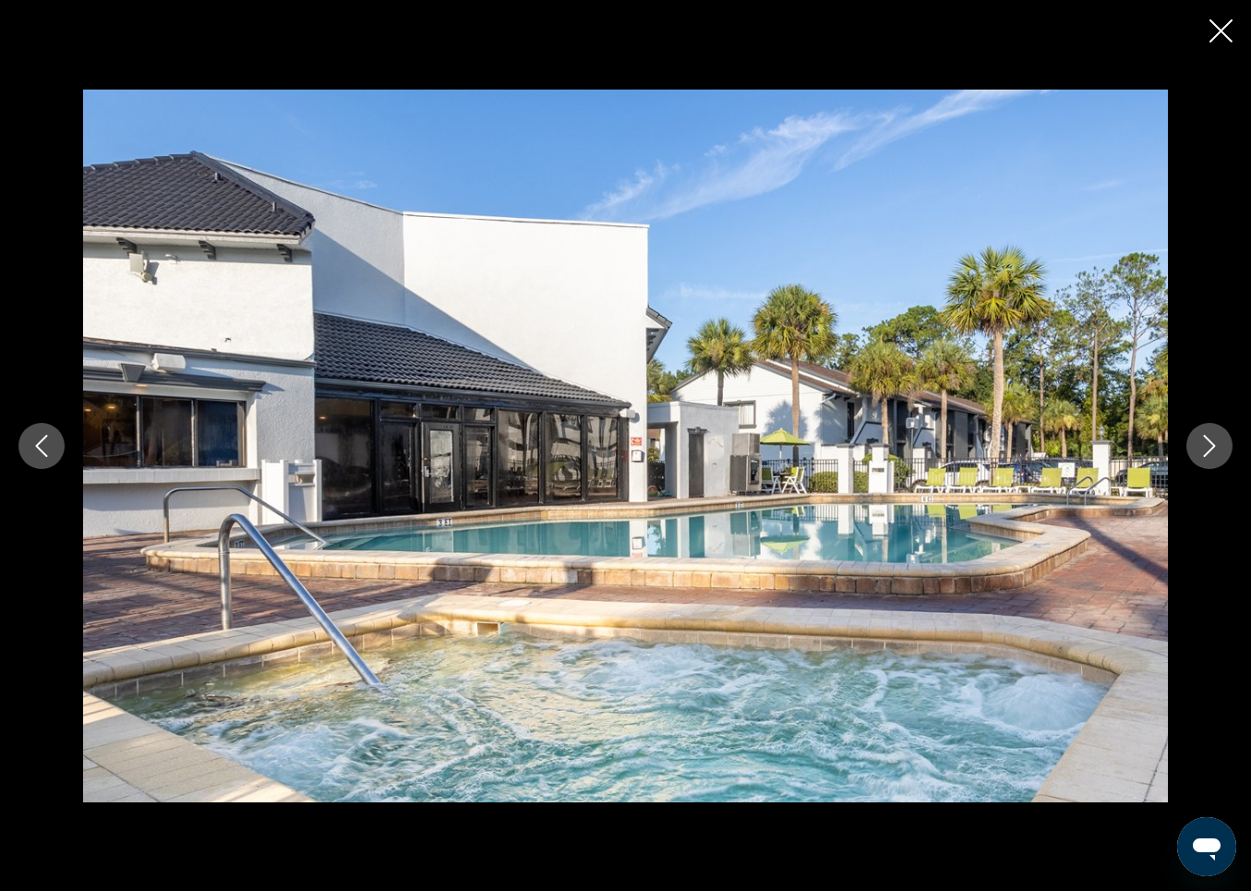
click at [1208, 441] on icon "Next image" at bounding box center [1210, 446] width 22 height 22
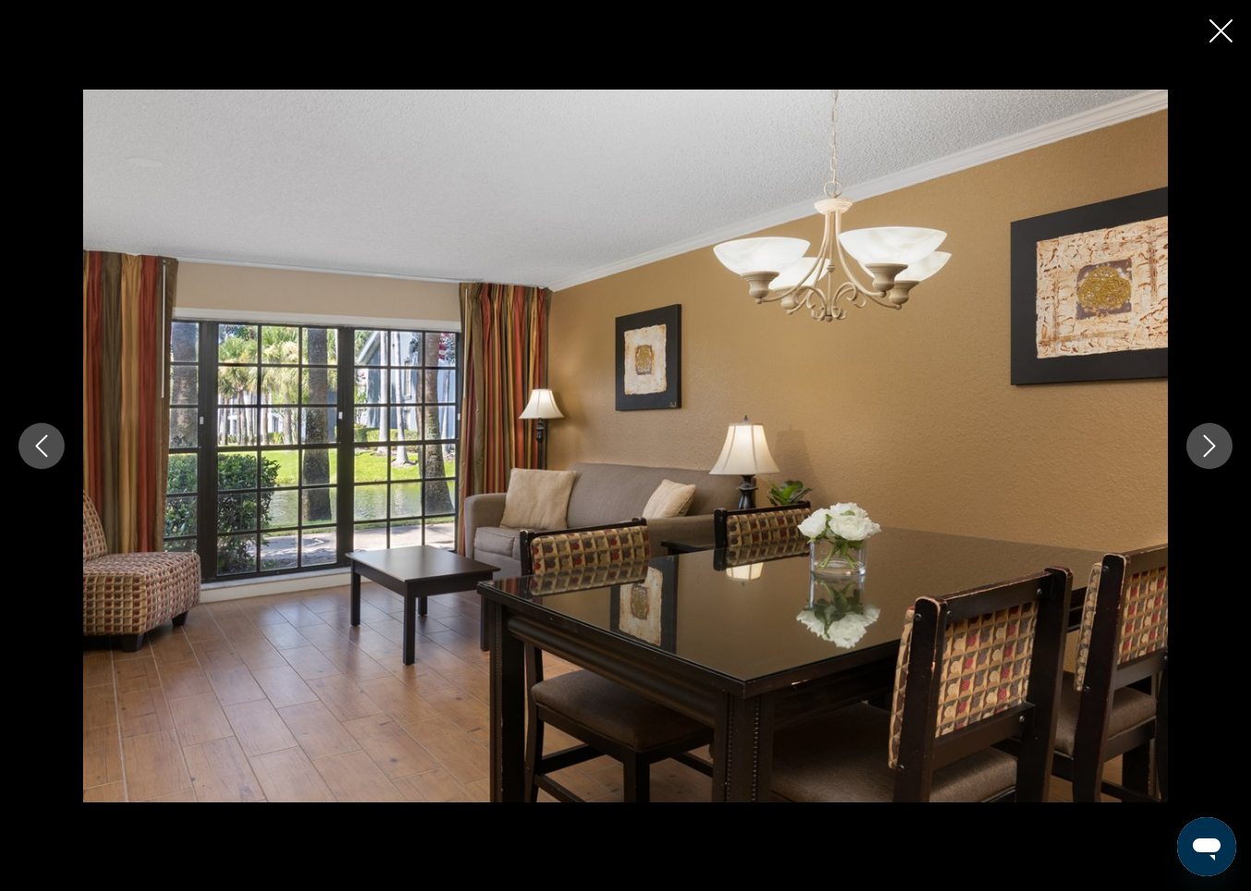
click at [1208, 441] on icon "Next image" at bounding box center [1210, 446] width 22 height 22
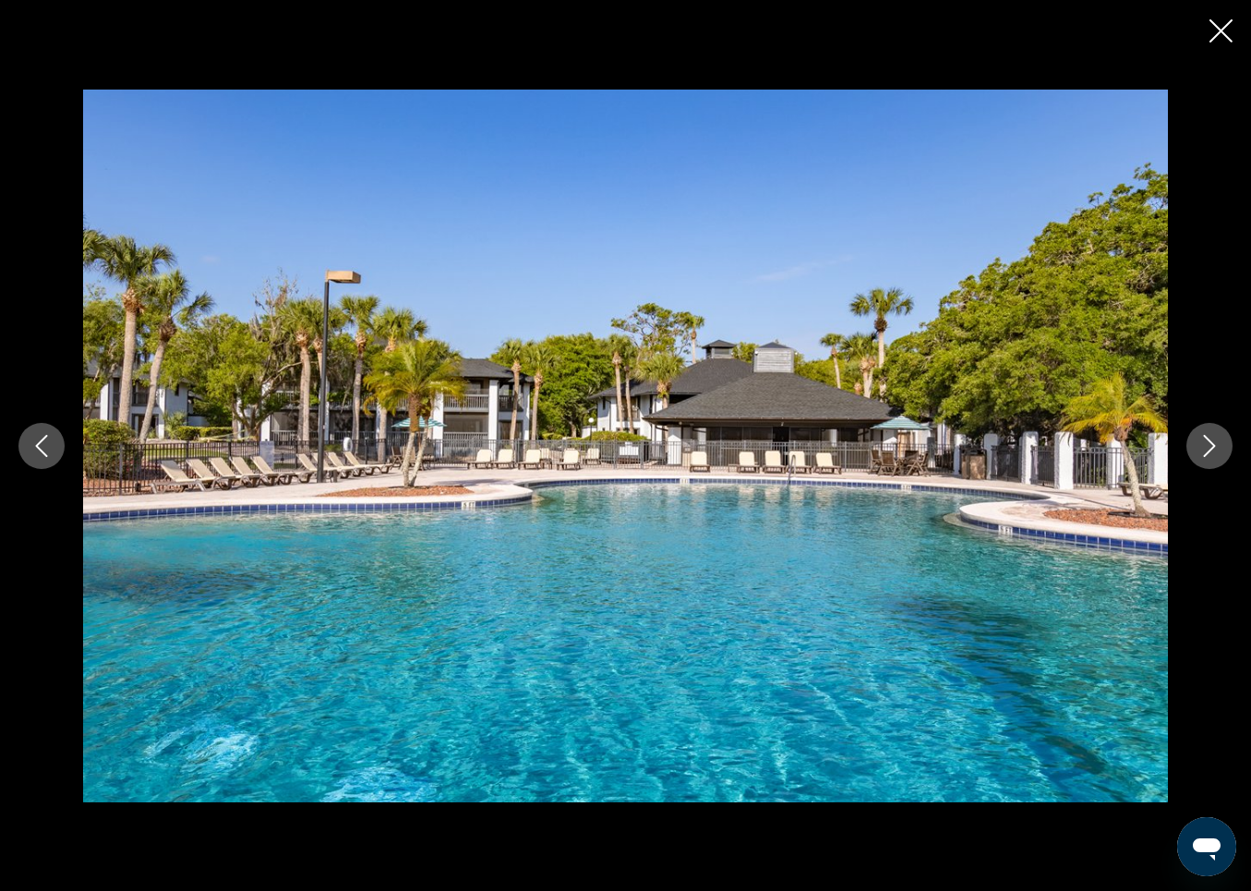
click at [1208, 441] on icon "Next image" at bounding box center [1210, 446] width 22 height 22
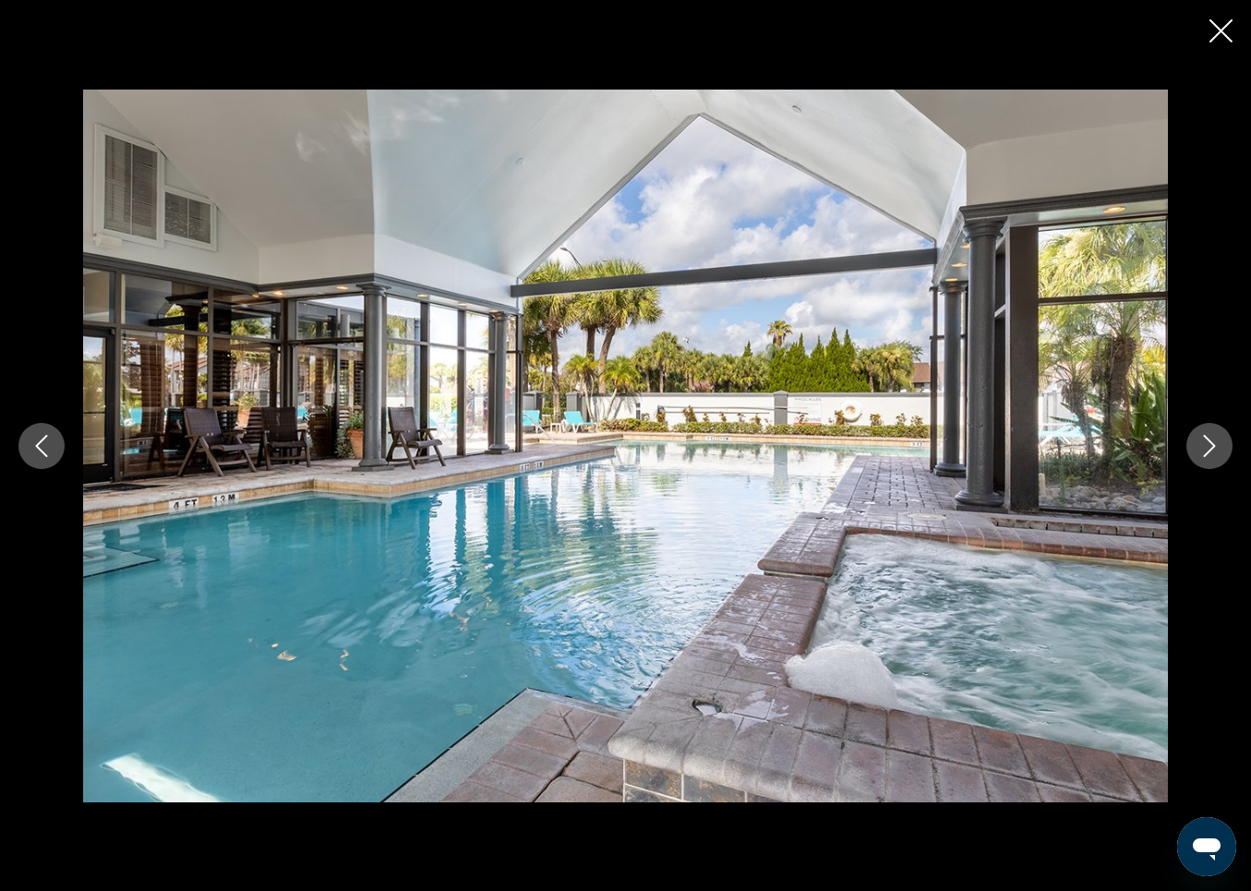
click at [1208, 441] on icon "Next image" at bounding box center [1210, 446] width 22 height 22
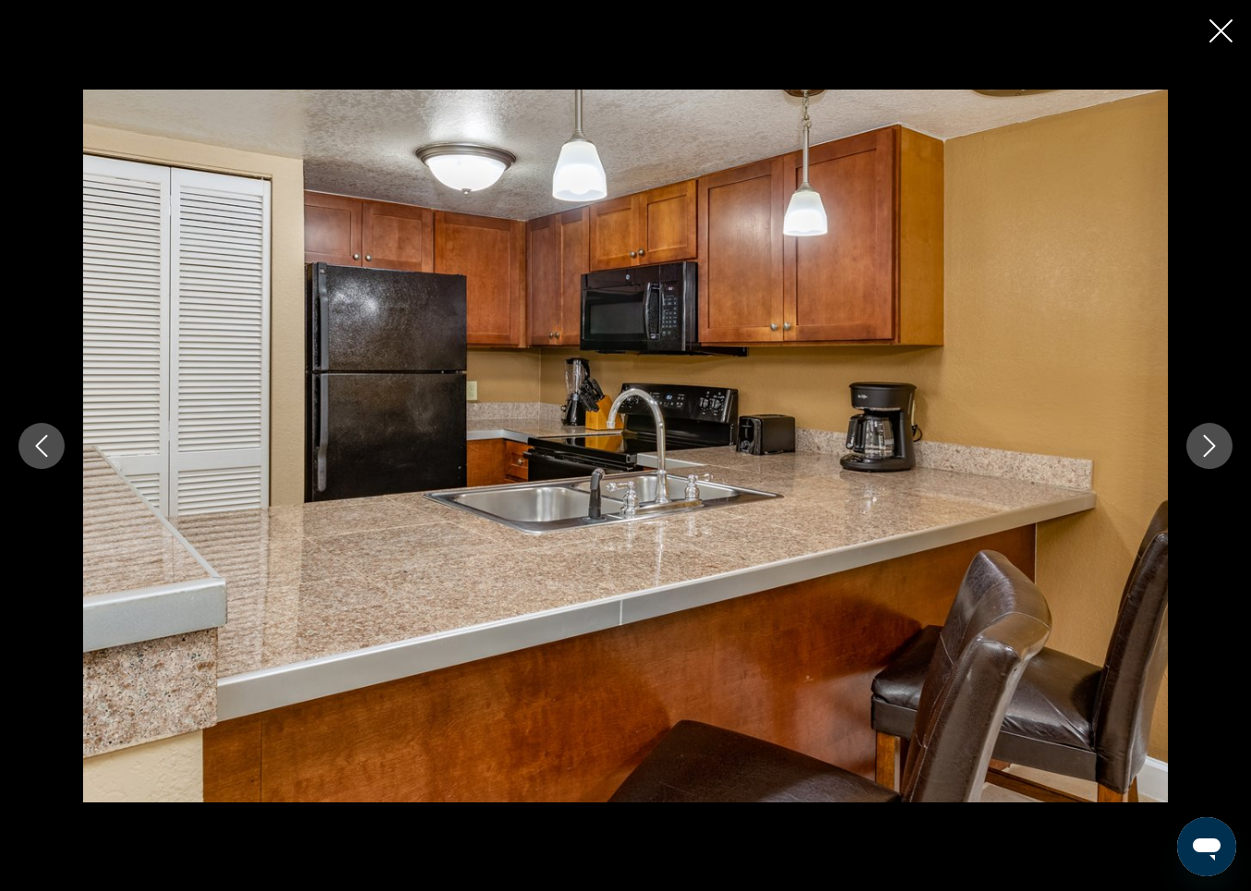
click at [1208, 441] on icon "Next image" at bounding box center [1210, 446] width 22 height 22
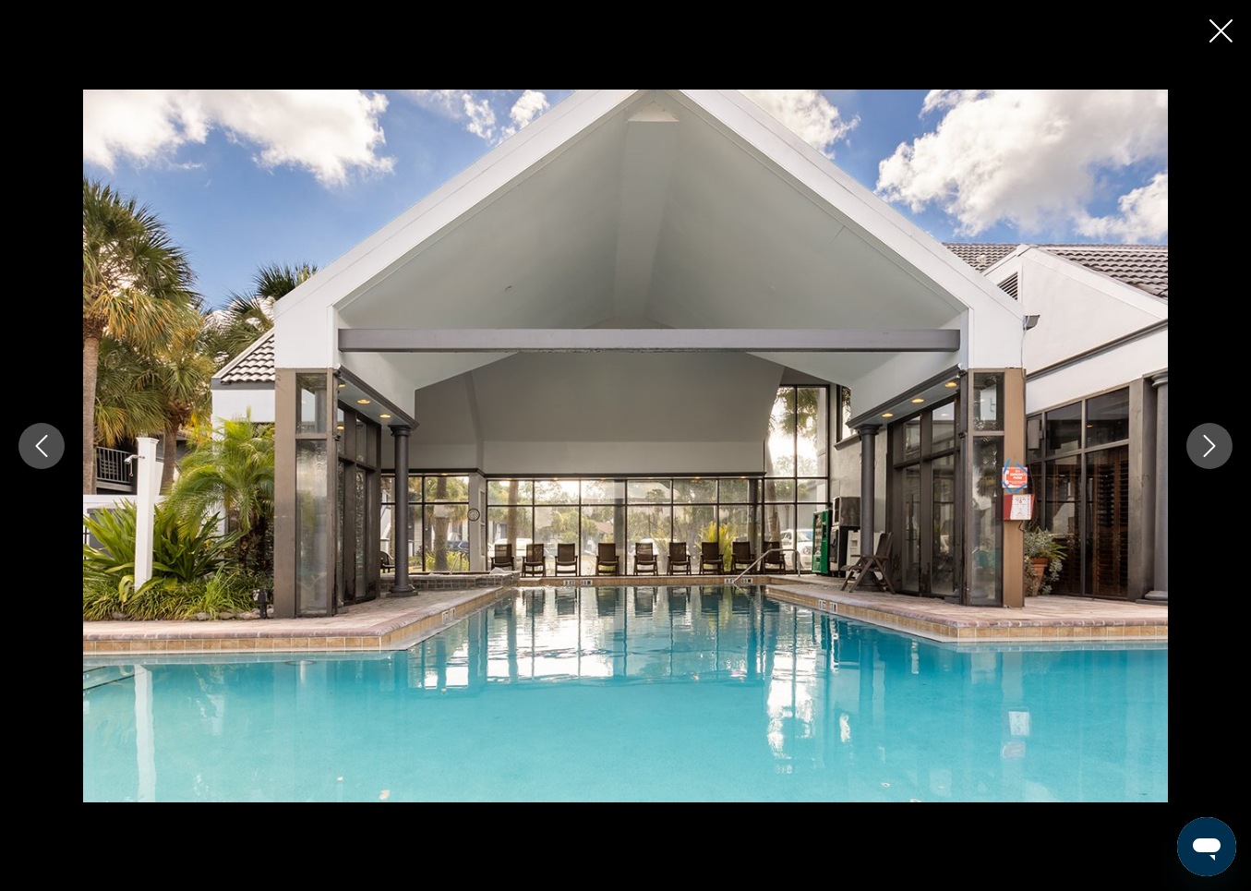
click at [1208, 441] on icon "Next image" at bounding box center [1210, 446] width 22 height 22
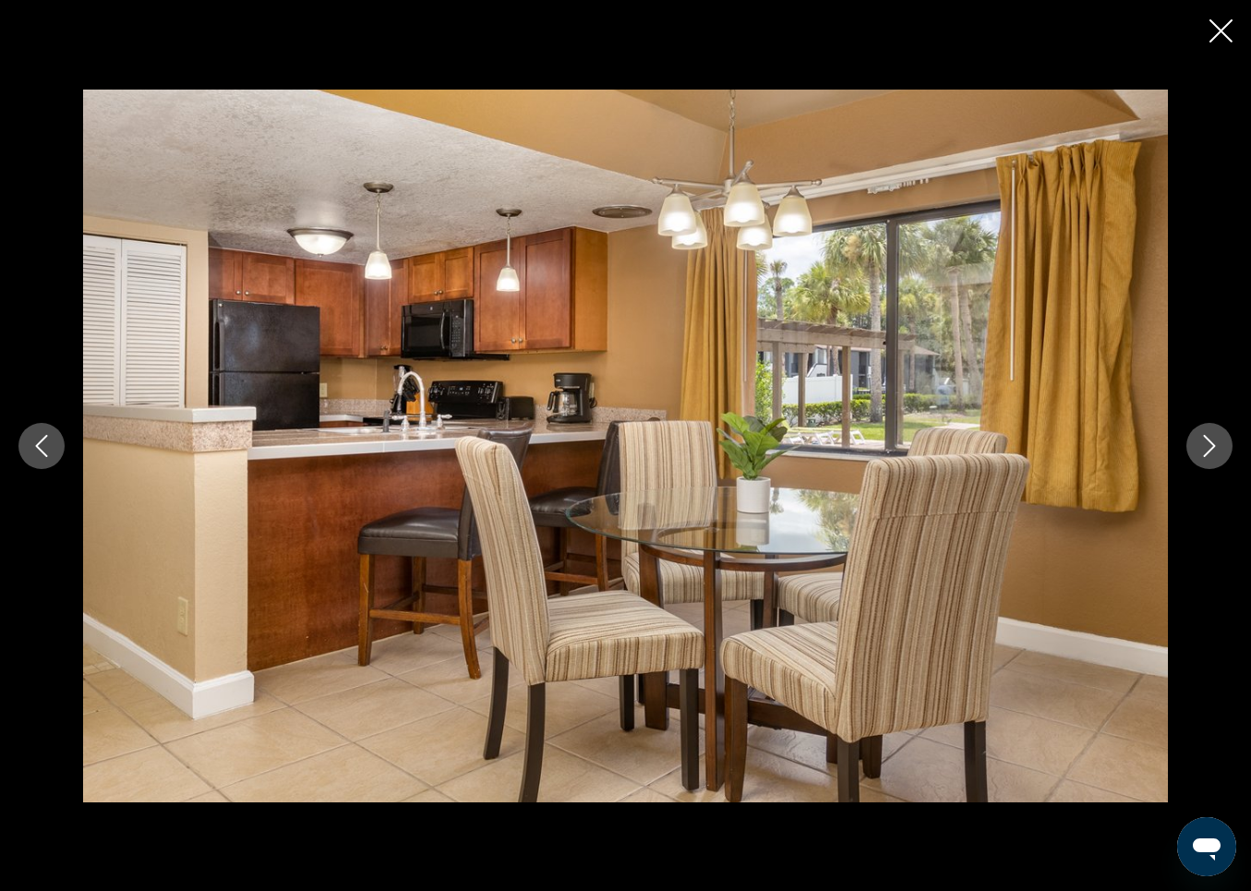
click at [1208, 441] on icon "Next image" at bounding box center [1210, 446] width 22 height 22
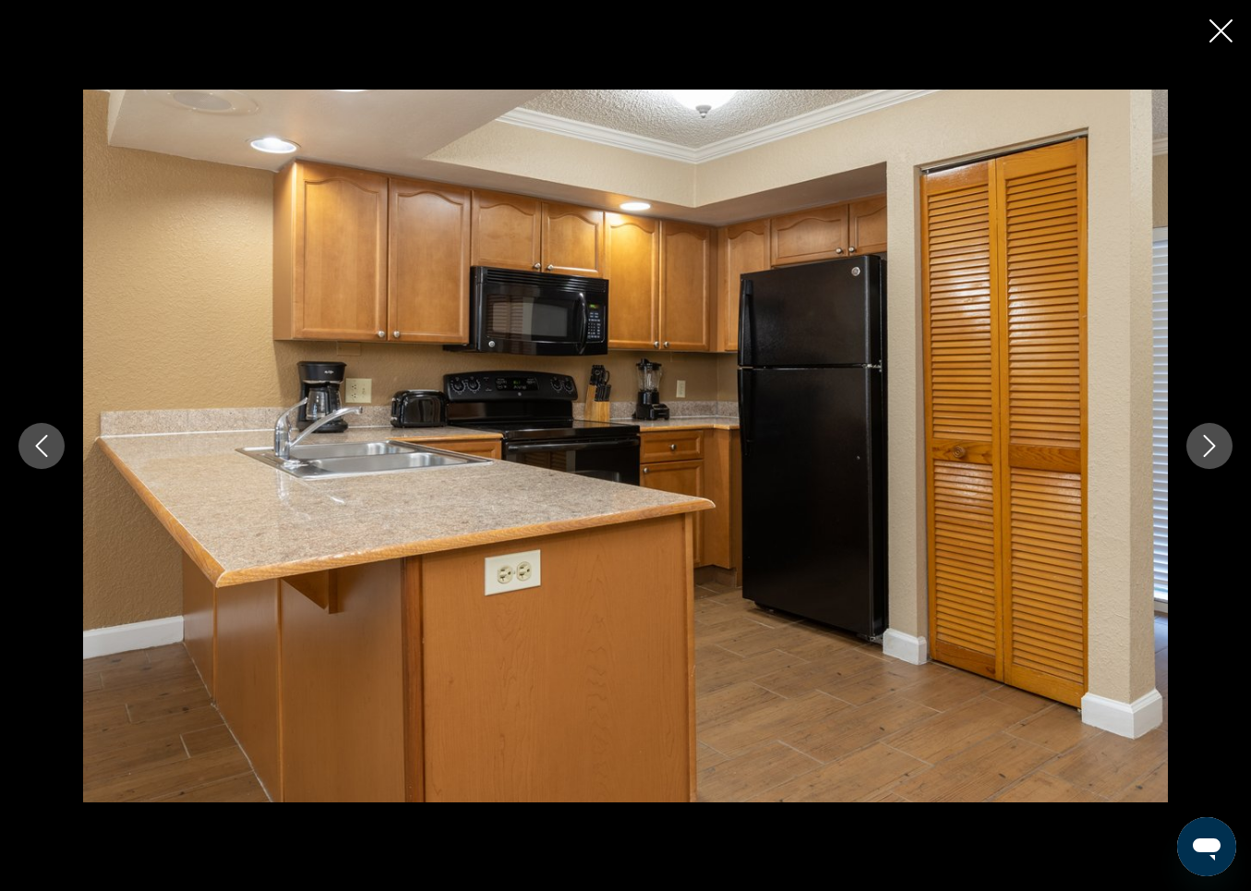
click at [1208, 441] on icon "Next image" at bounding box center [1210, 446] width 22 height 22
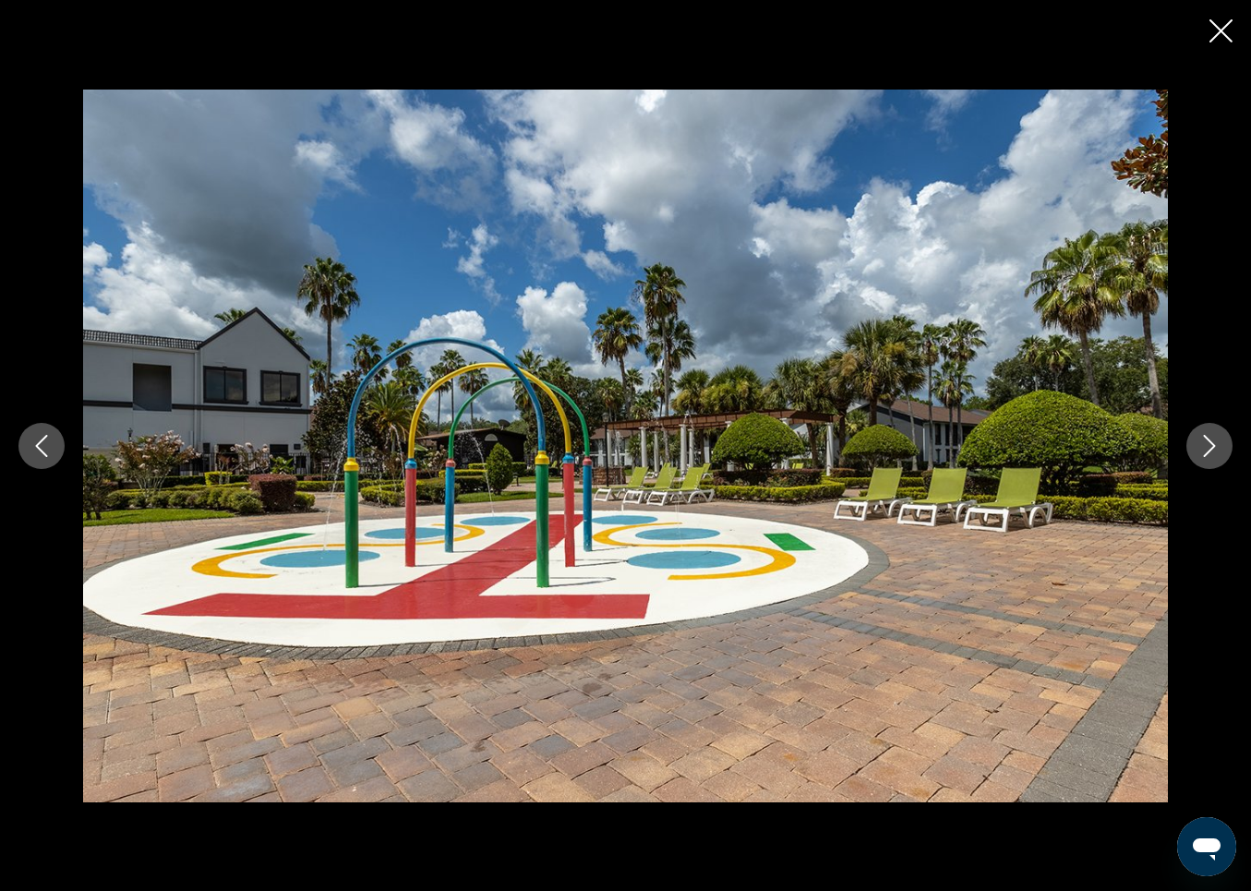
click at [1208, 441] on icon "Next image" at bounding box center [1210, 446] width 22 height 22
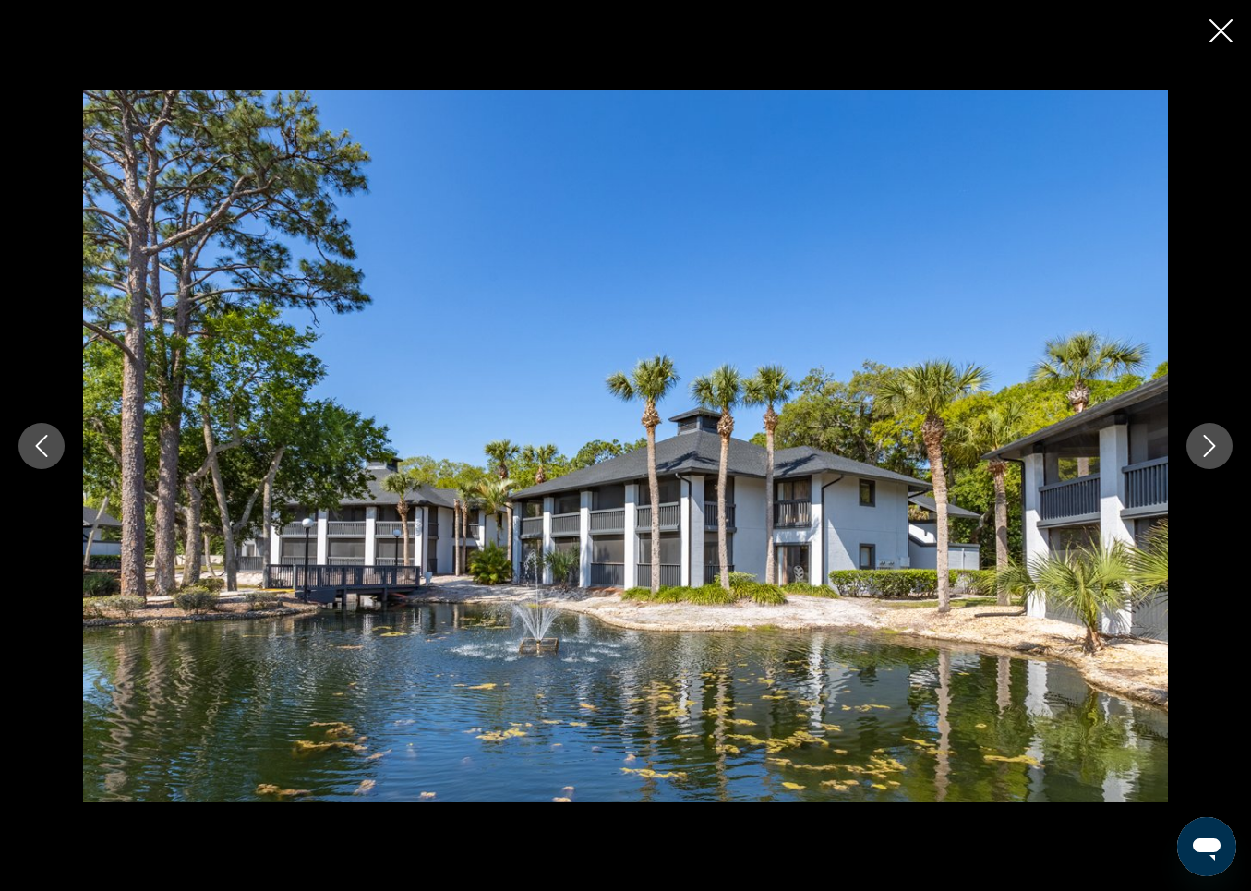
click at [1208, 441] on icon "Next image" at bounding box center [1210, 446] width 22 height 22
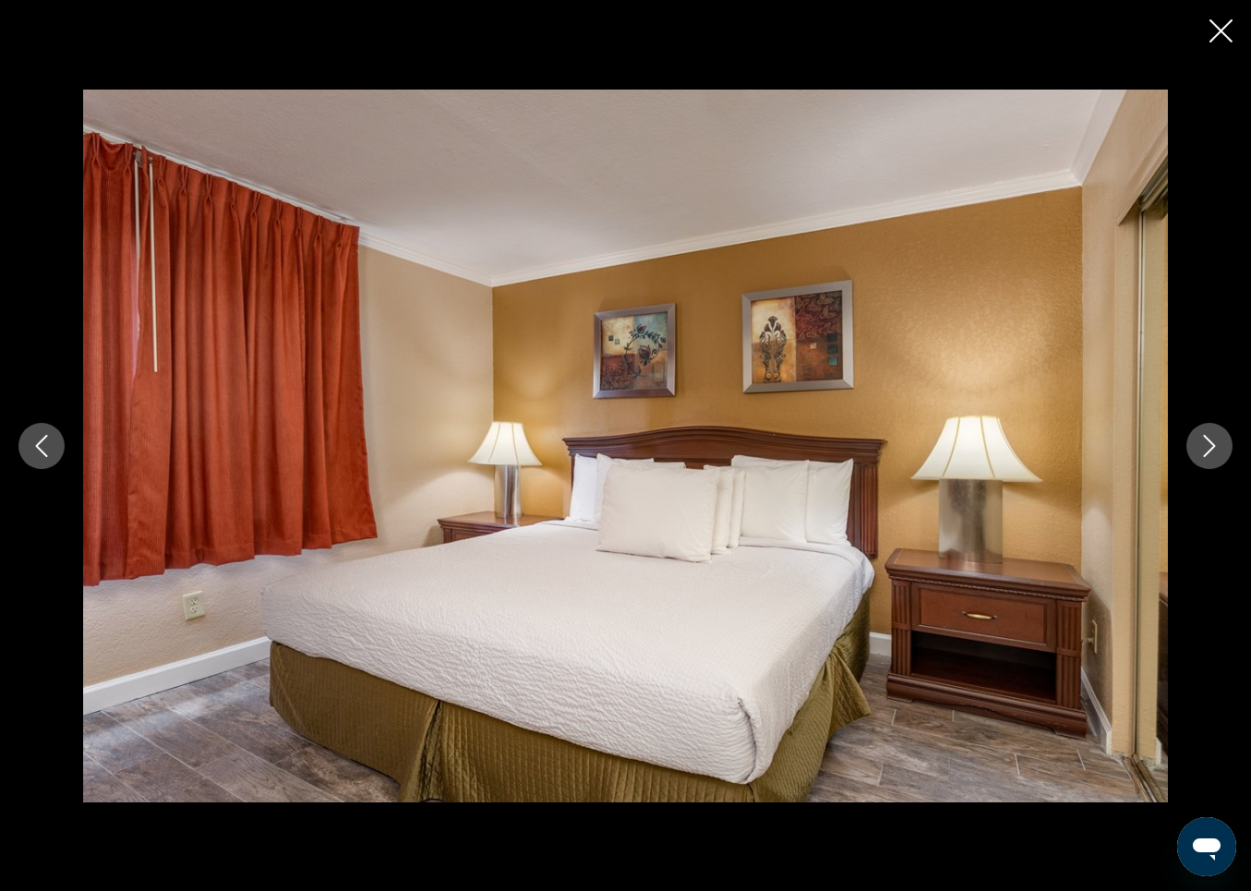
click at [1208, 441] on icon "Next image" at bounding box center [1210, 446] width 22 height 22
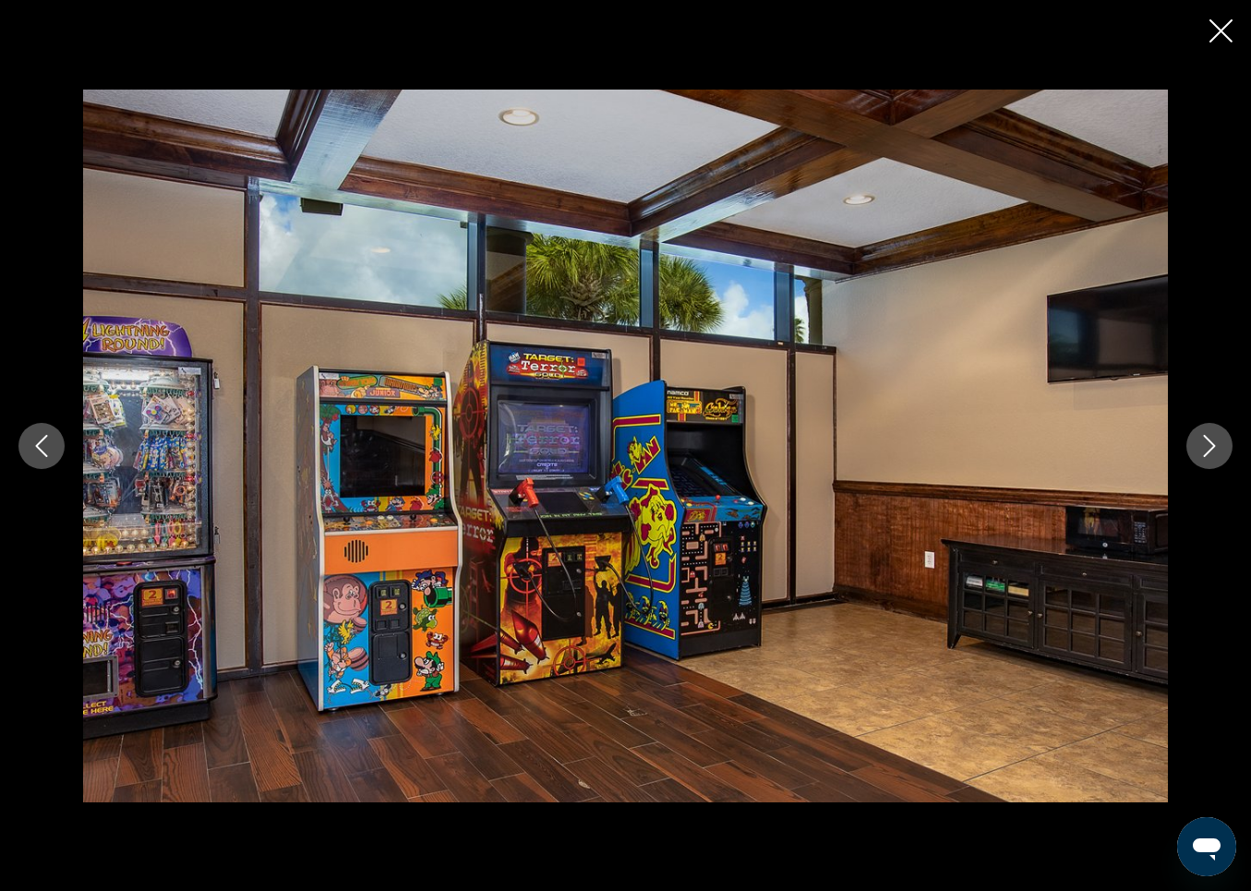
click at [1208, 441] on icon "Next image" at bounding box center [1210, 446] width 22 height 22
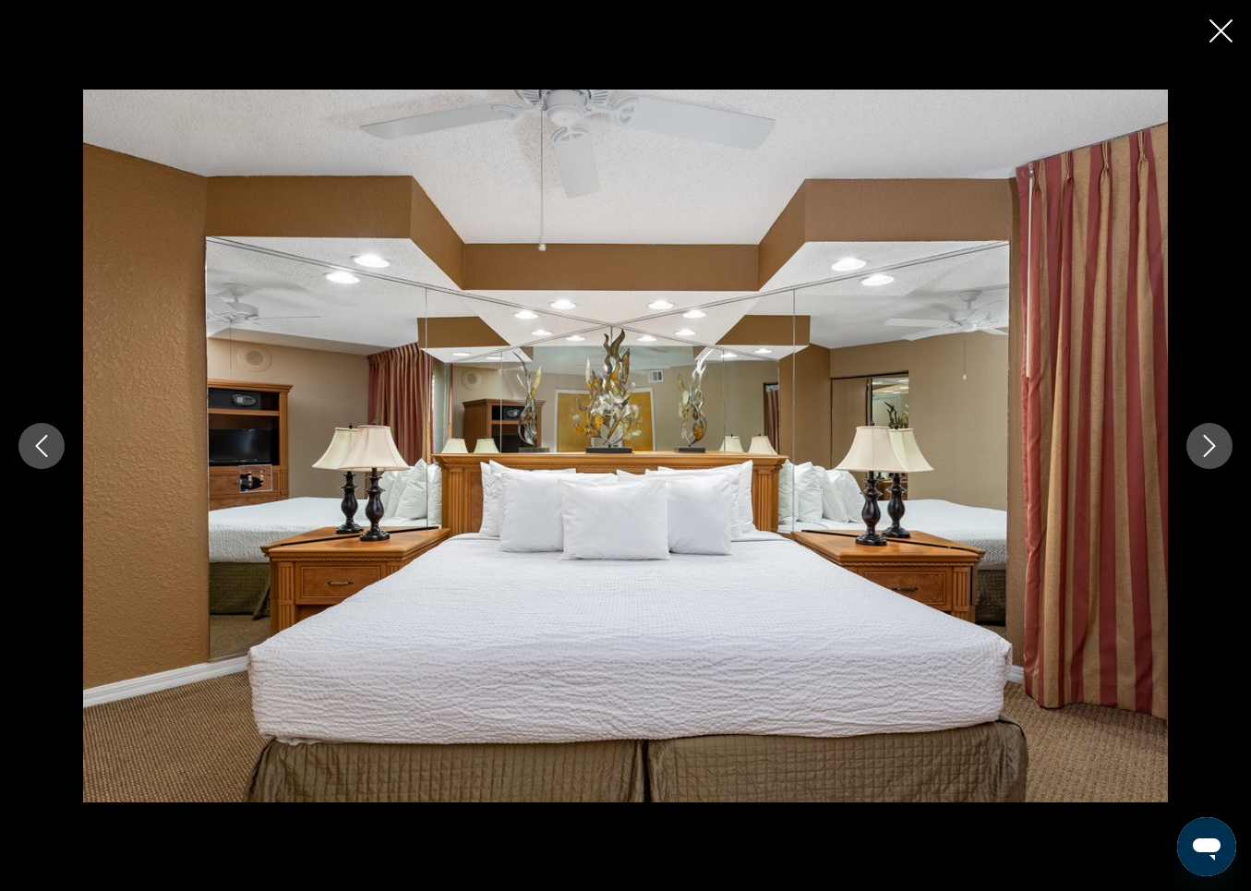
click at [1208, 441] on icon "Next image" at bounding box center [1210, 446] width 22 height 22
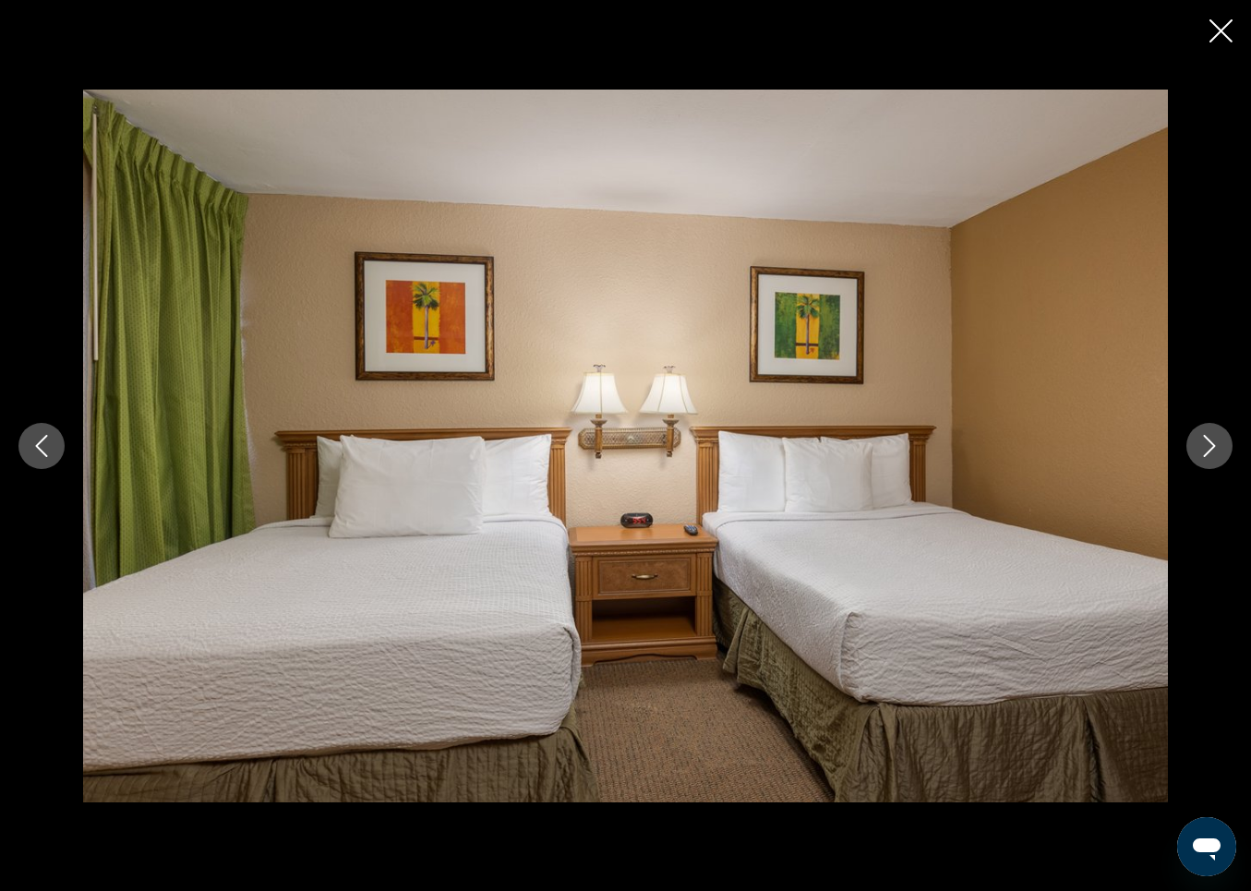
click at [1225, 27] on icon "Close slideshow" at bounding box center [1221, 30] width 23 height 23
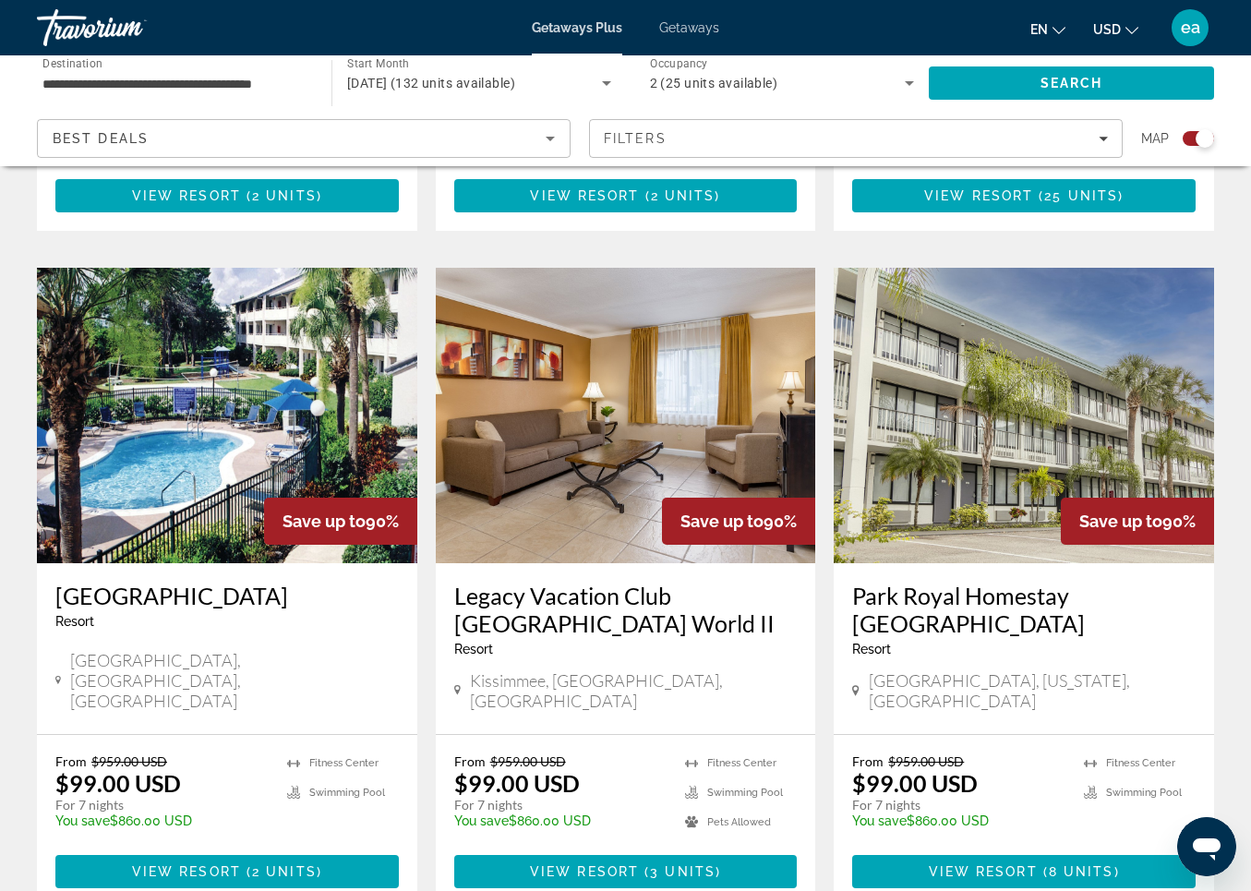
scroll to position [2616, 0]
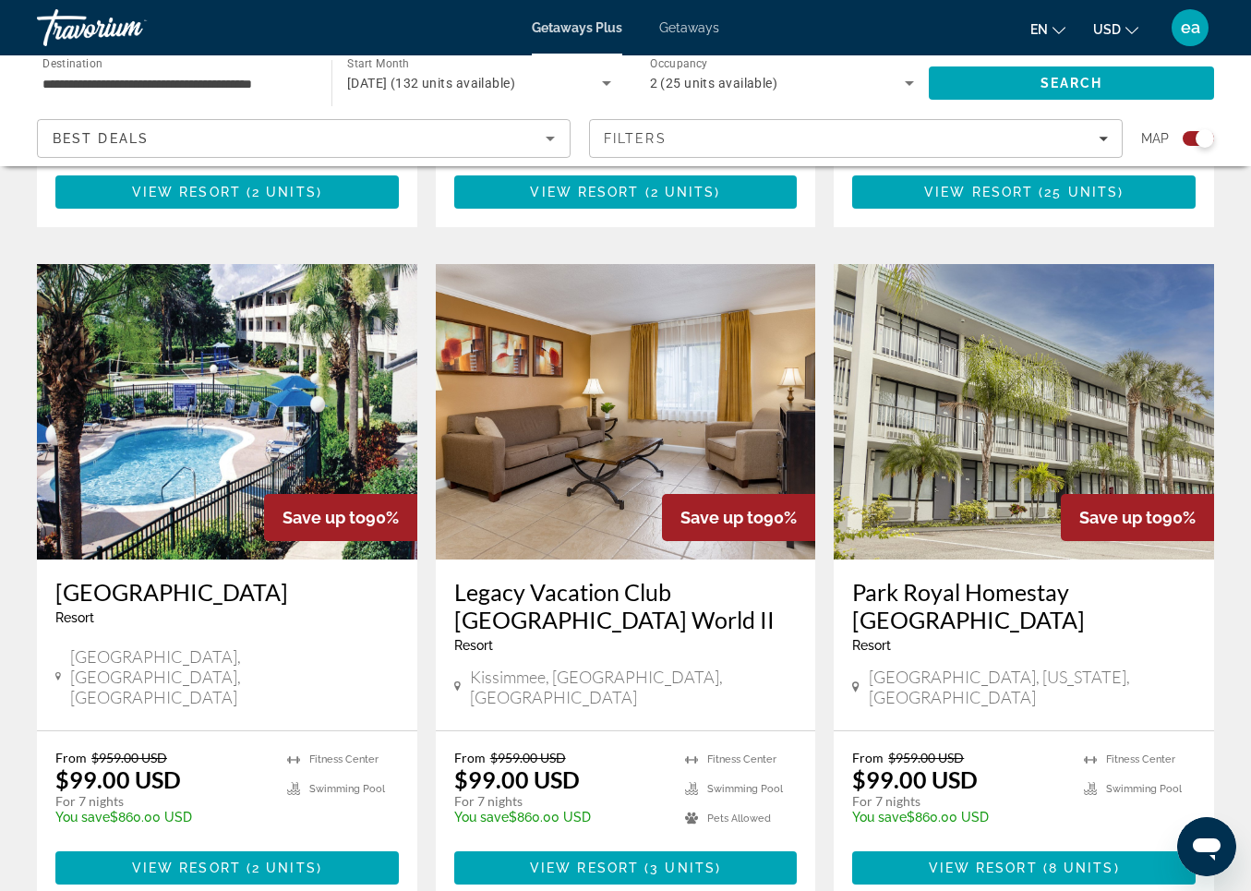
click at [591, 345] on img "Main content" at bounding box center [626, 412] width 381 height 296
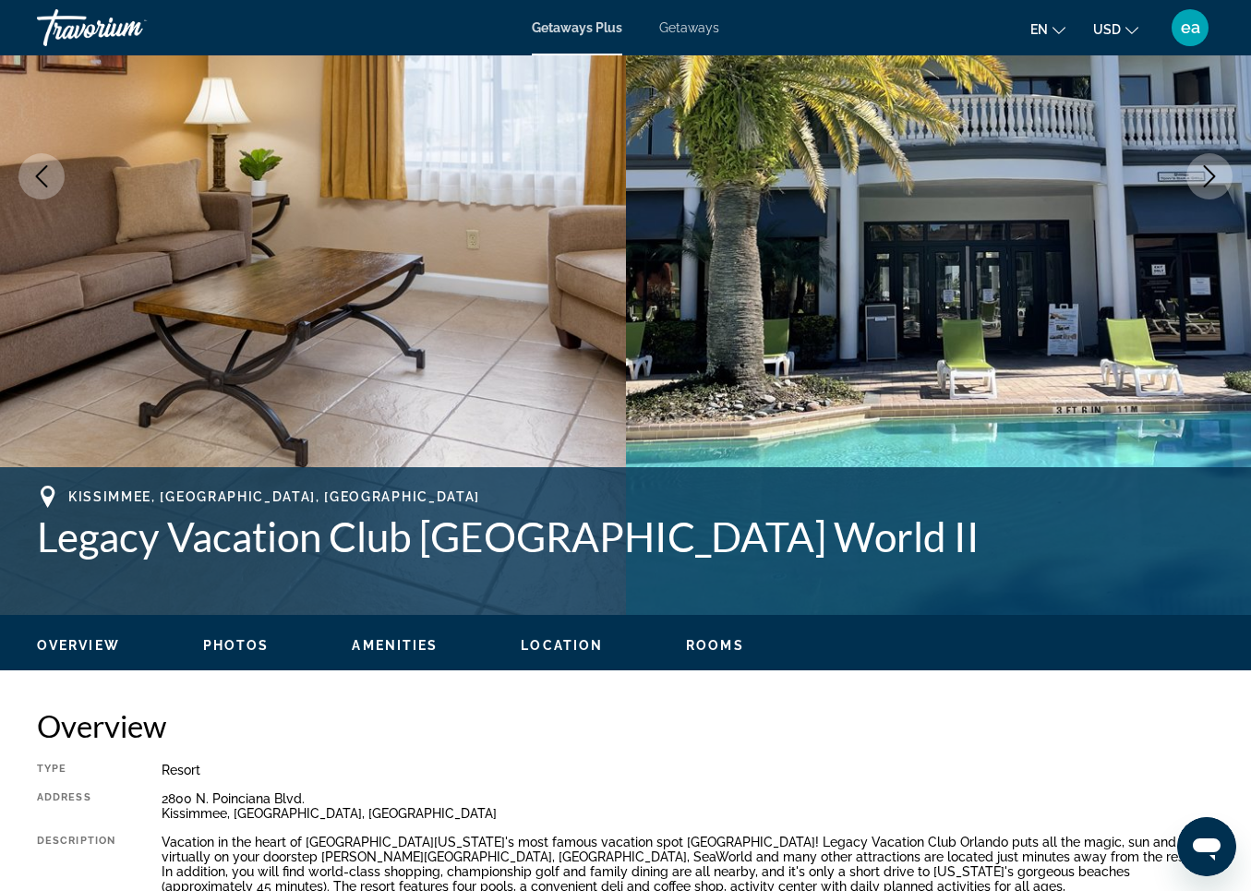
scroll to position [330, 0]
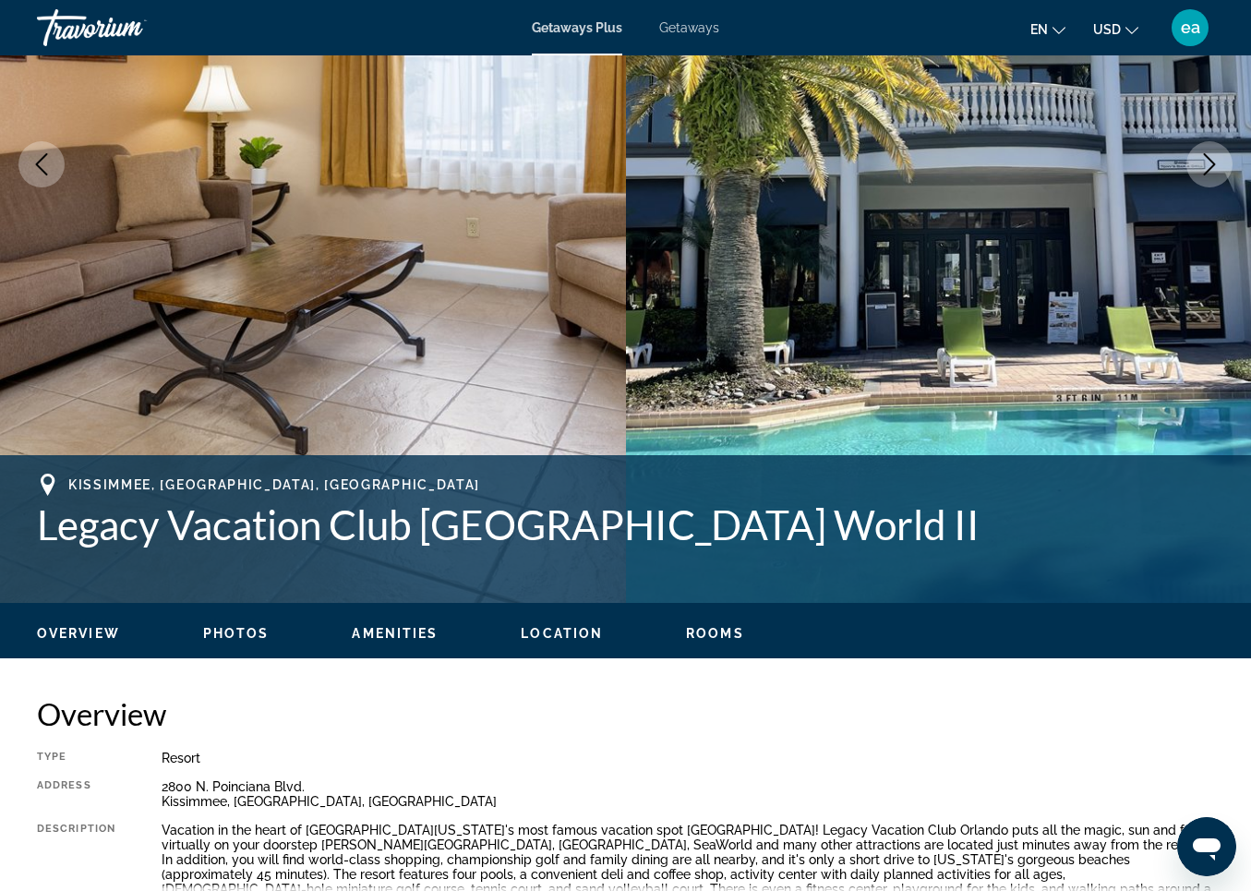
click at [227, 632] on span "Photos" at bounding box center [236, 633] width 66 height 15
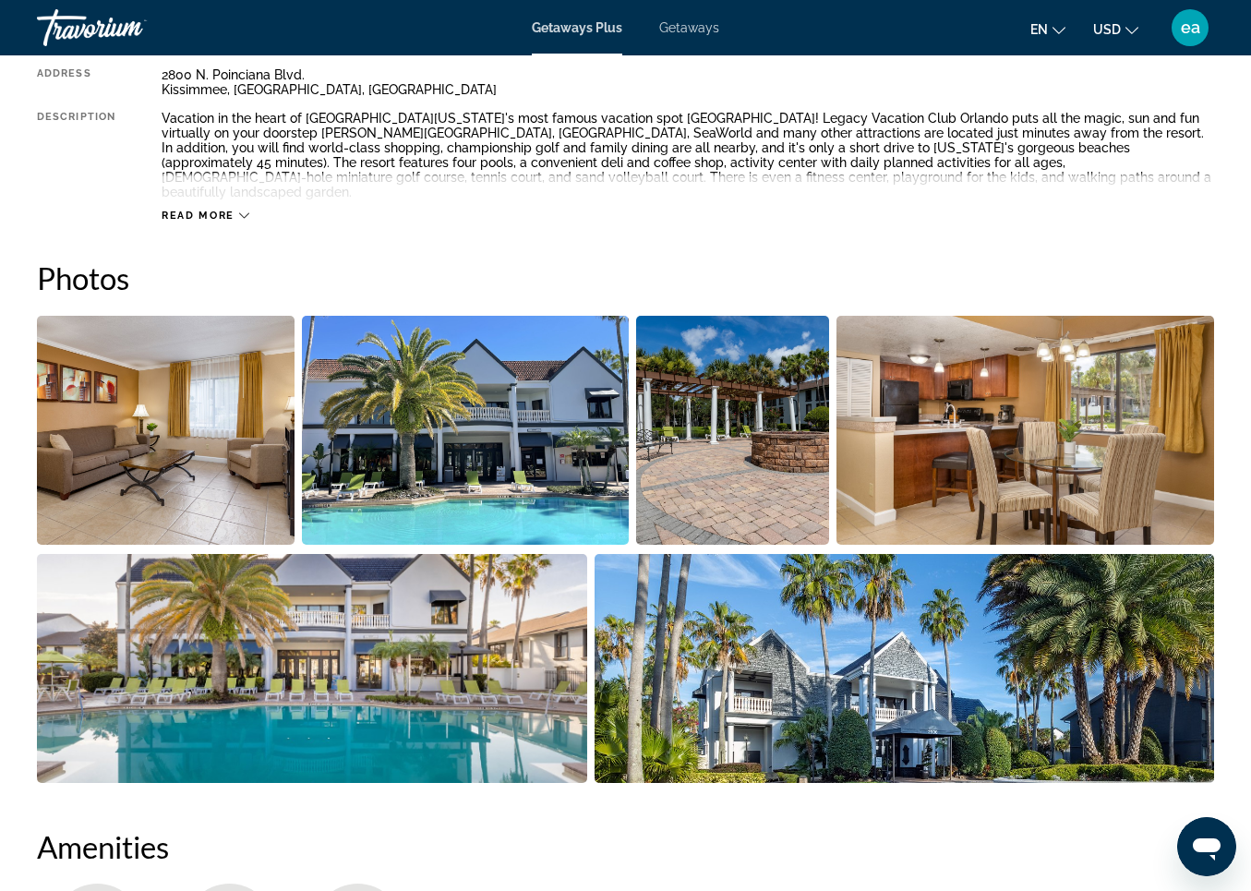
scroll to position [1176, 0]
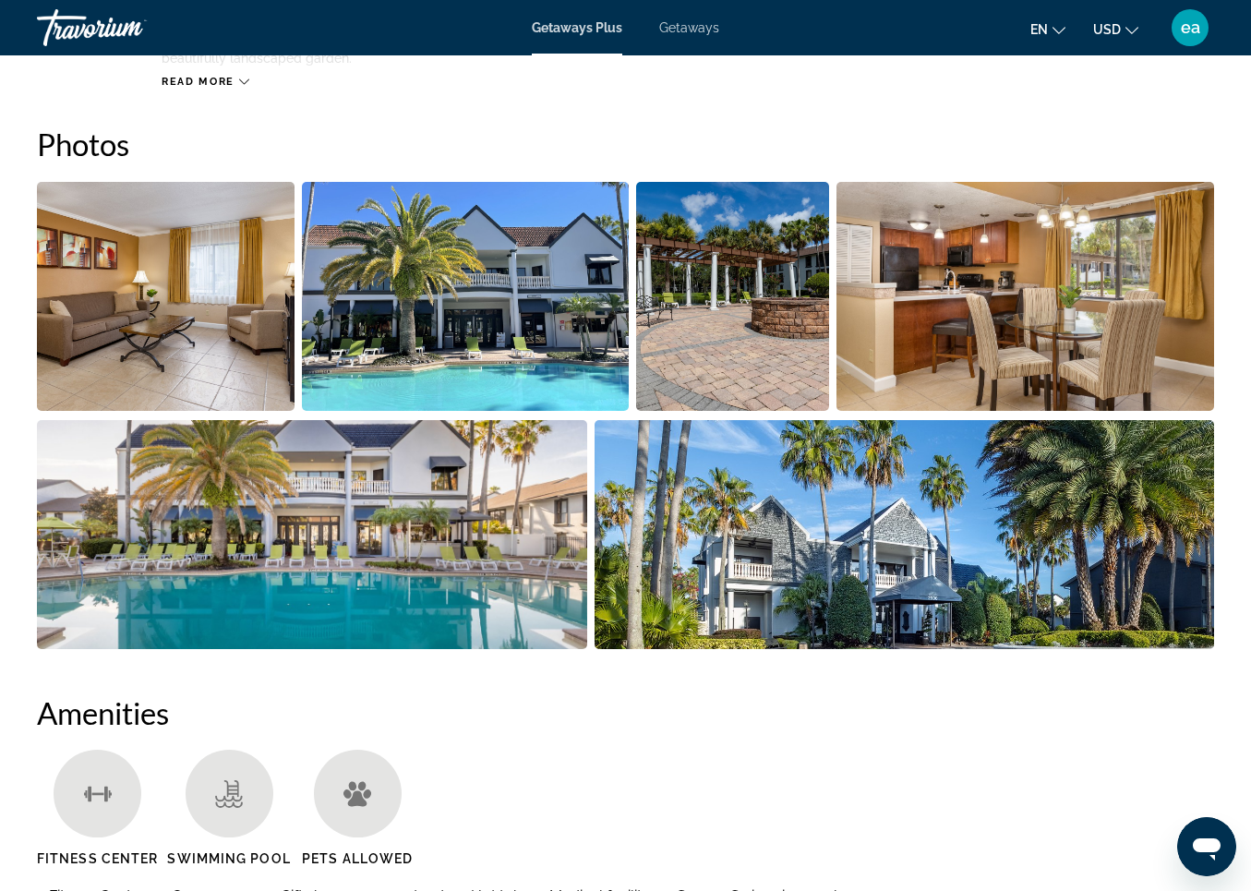
click at [205, 237] on img "Open full-screen image slider" at bounding box center [166, 296] width 258 height 229
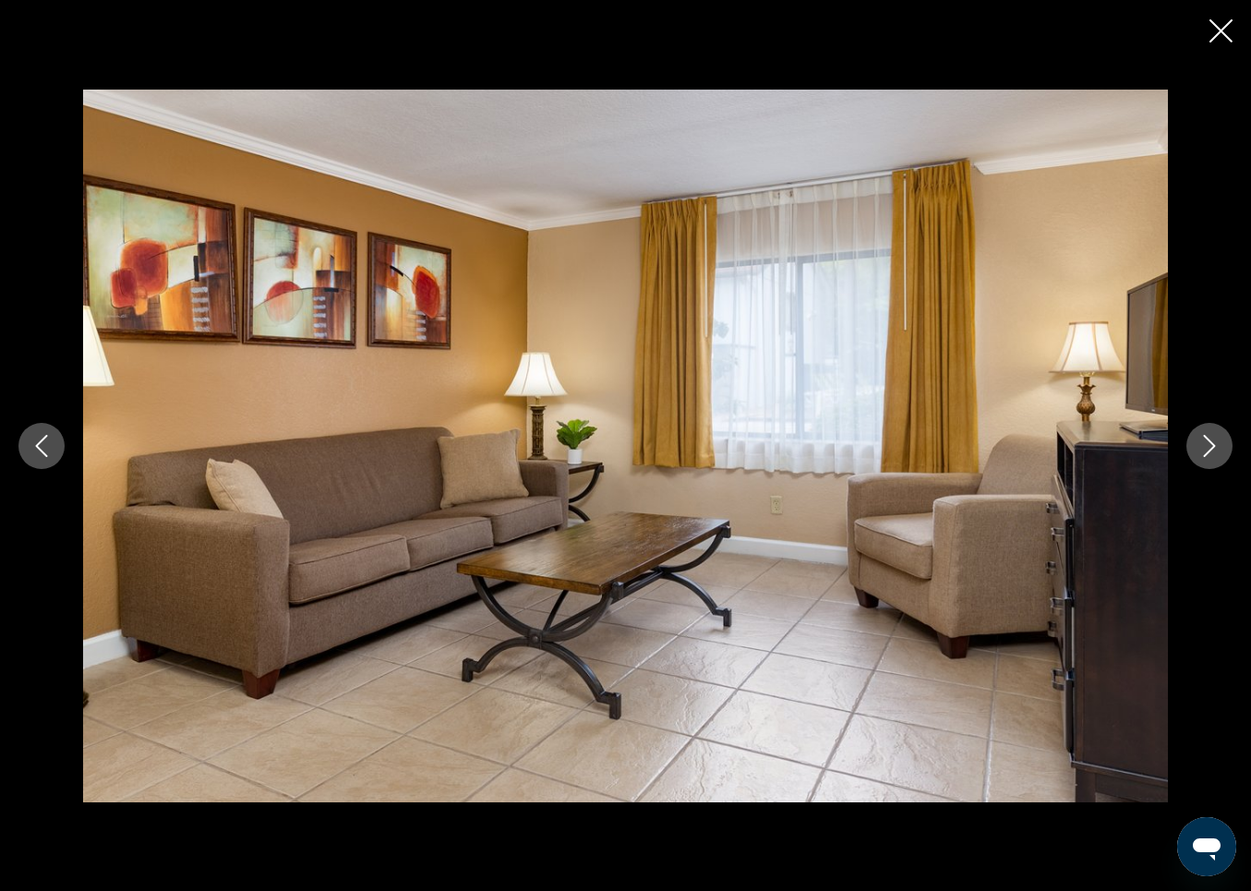
click at [1209, 433] on button "Next image" at bounding box center [1210, 446] width 46 height 46
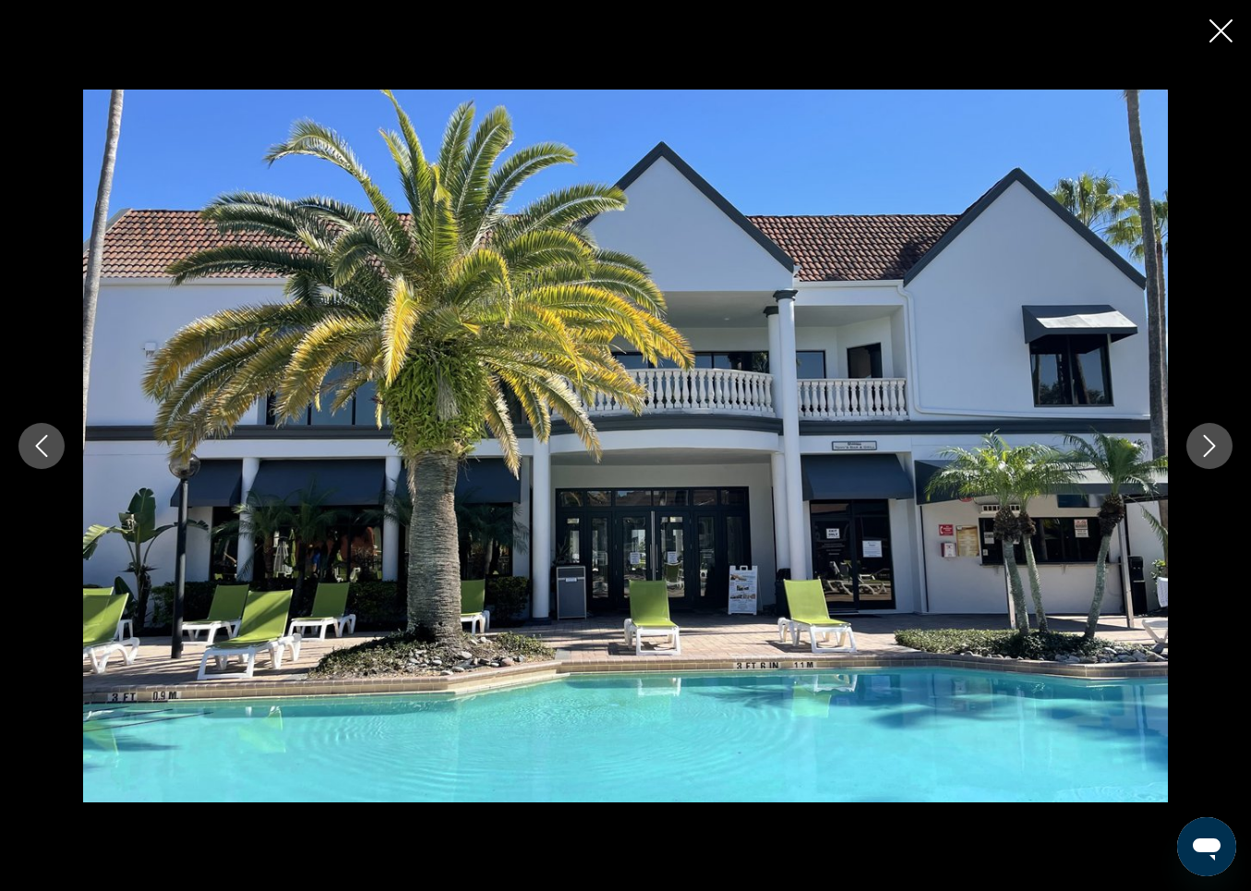
click at [1209, 433] on button "Next image" at bounding box center [1210, 446] width 46 height 46
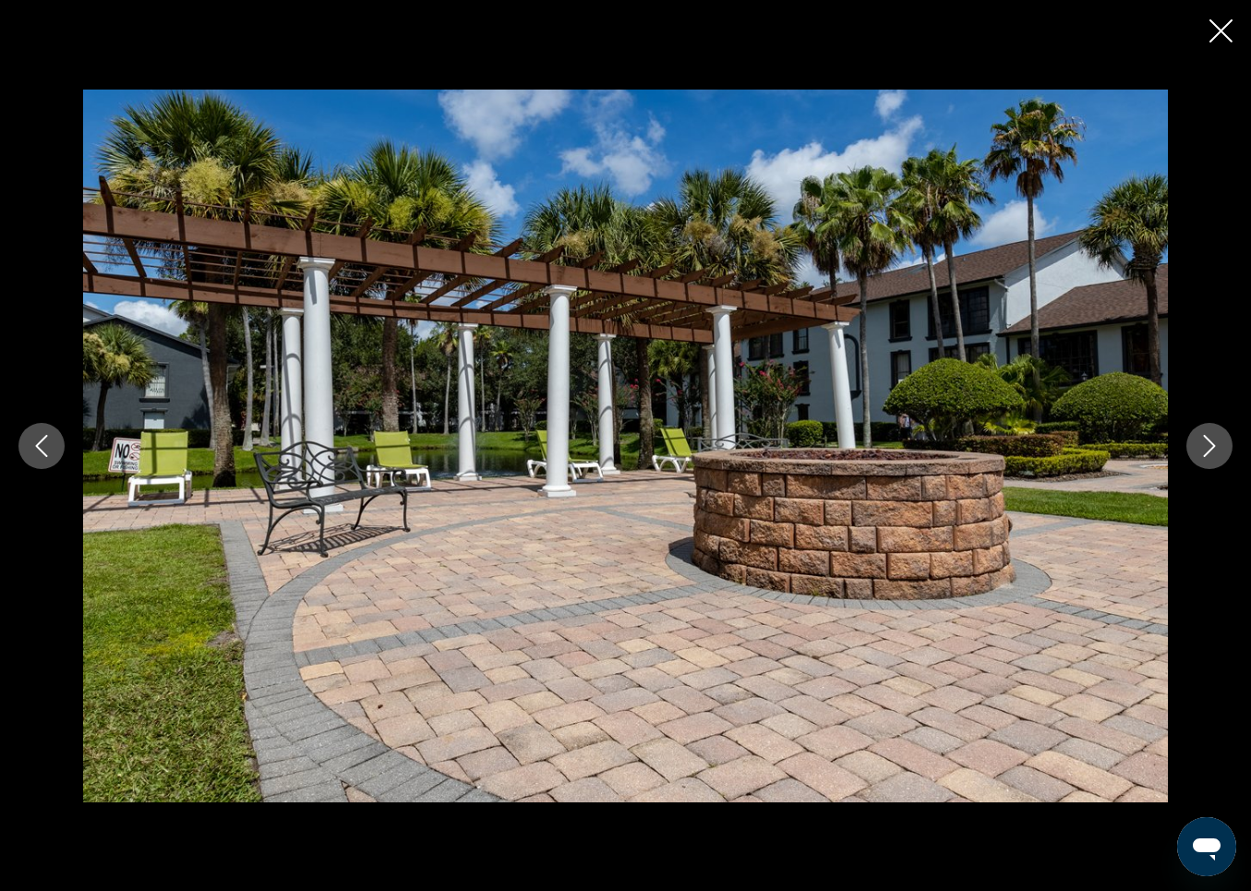
click at [1209, 433] on button "Next image" at bounding box center [1210, 446] width 46 height 46
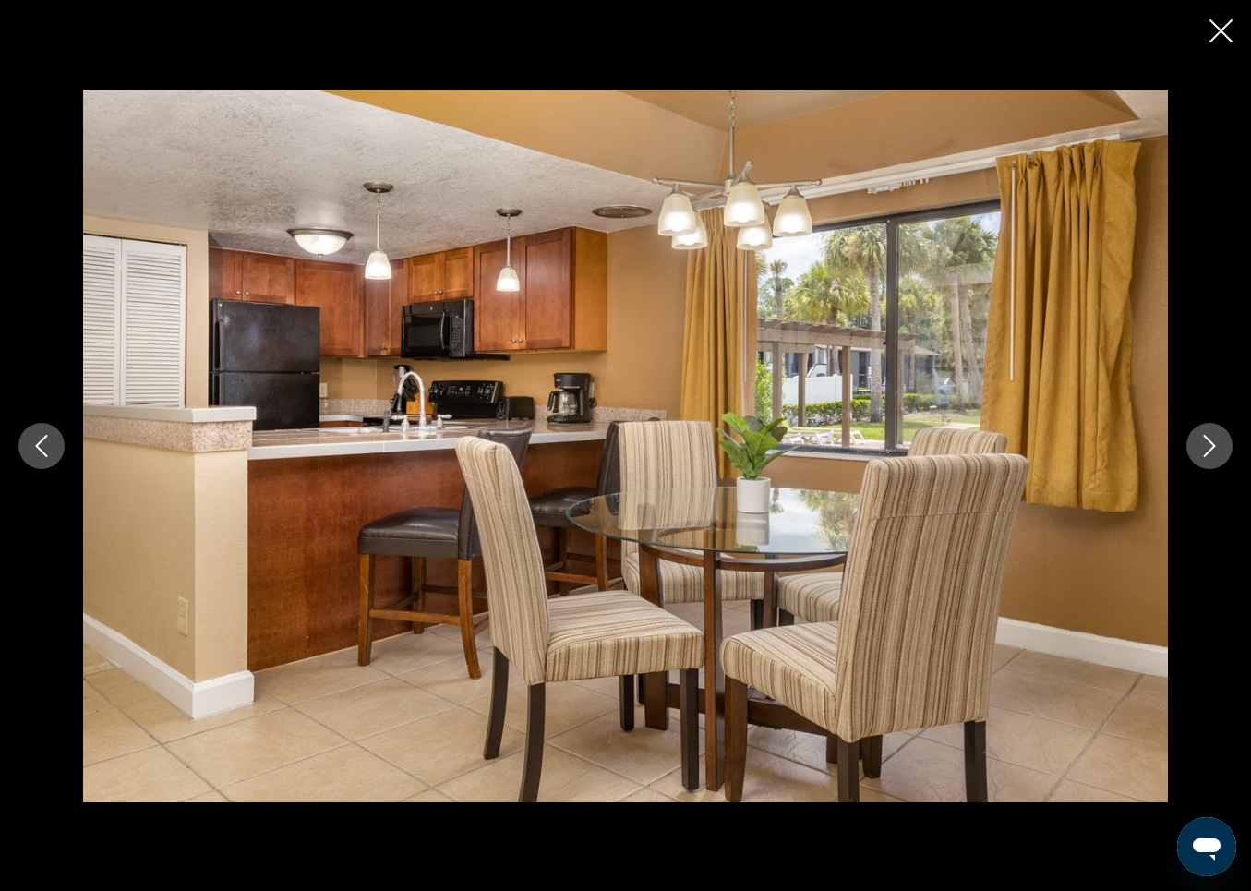
click at [1209, 433] on button "Next image" at bounding box center [1210, 446] width 46 height 46
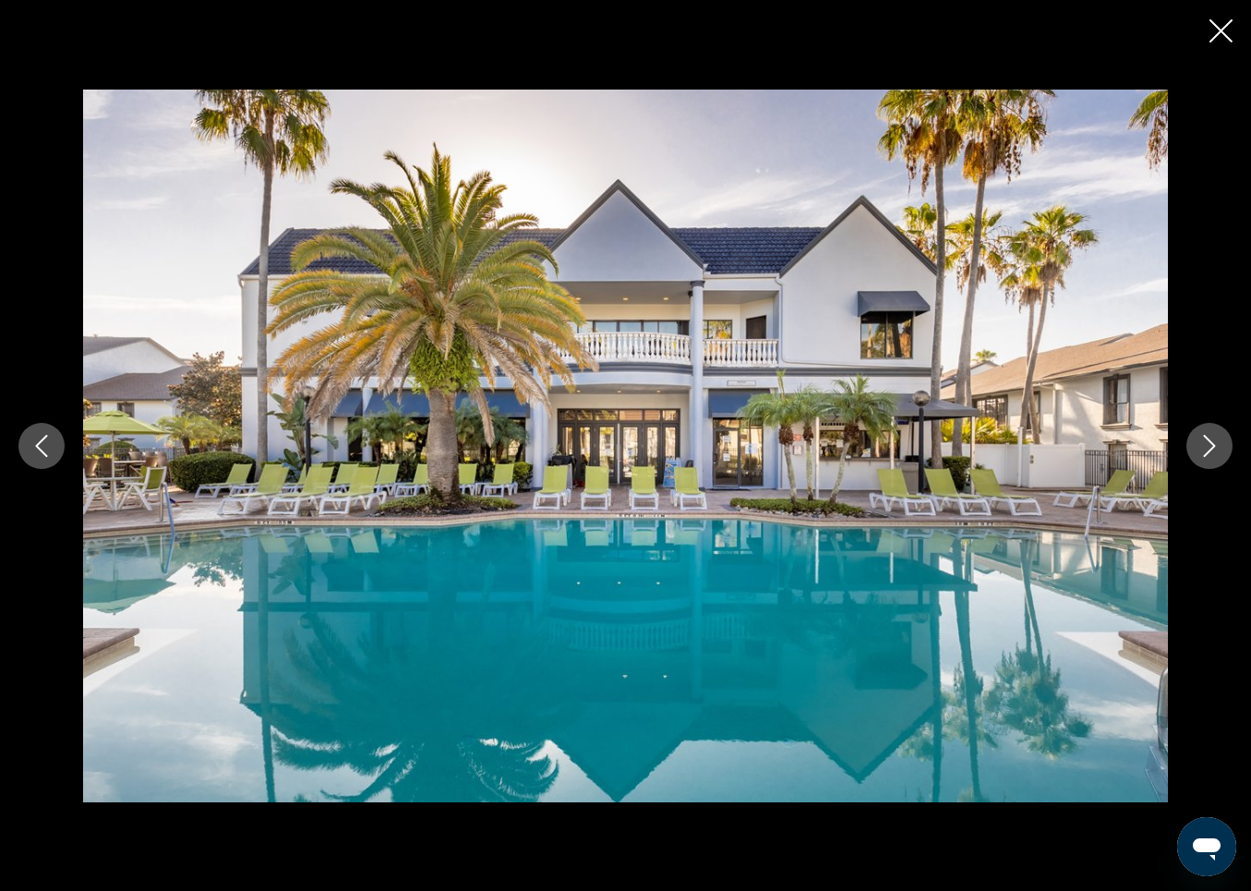
click at [1209, 433] on button "Next image" at bounding box center [1210, 446] width 46 height 46
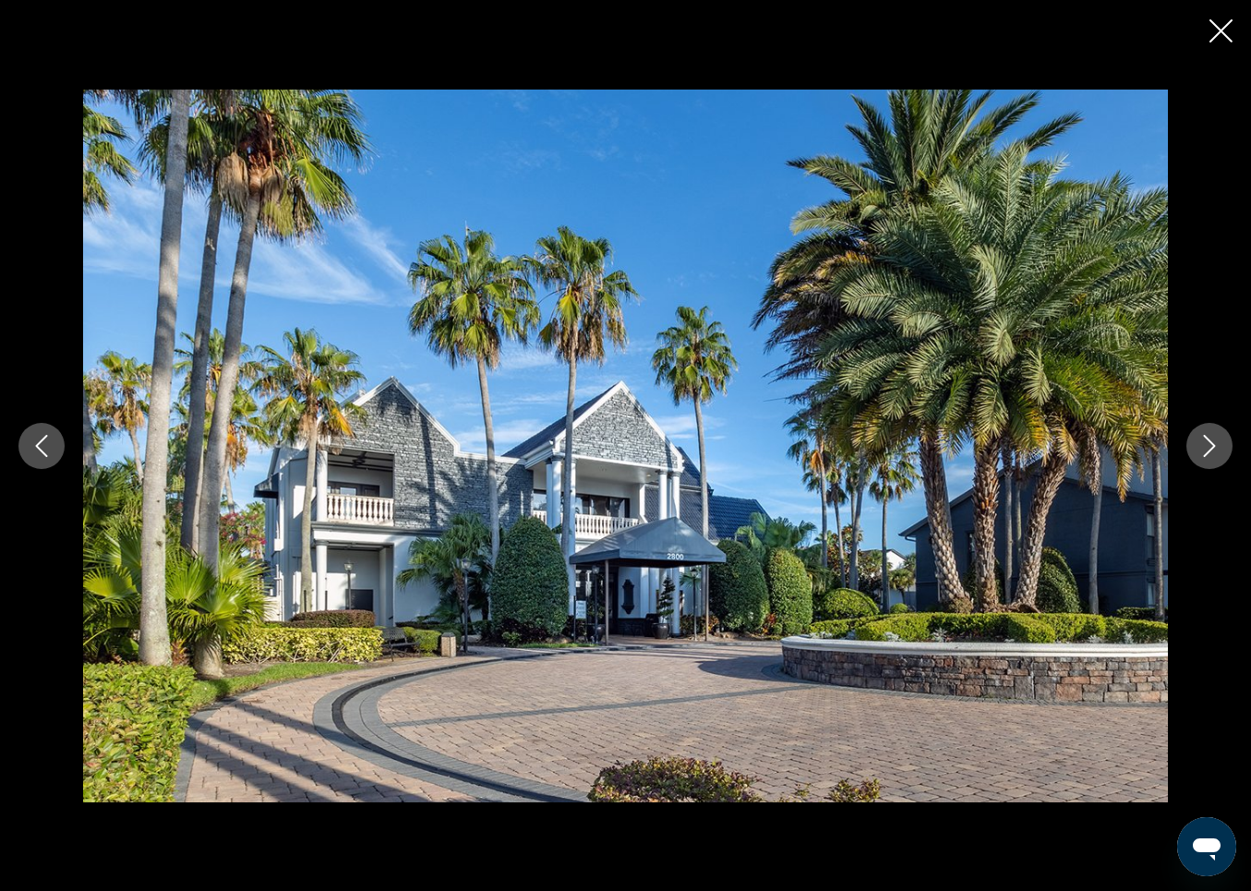
click at [1209, 433] on button "Next image" at bounding box center [1210, 446] width 46 height 46
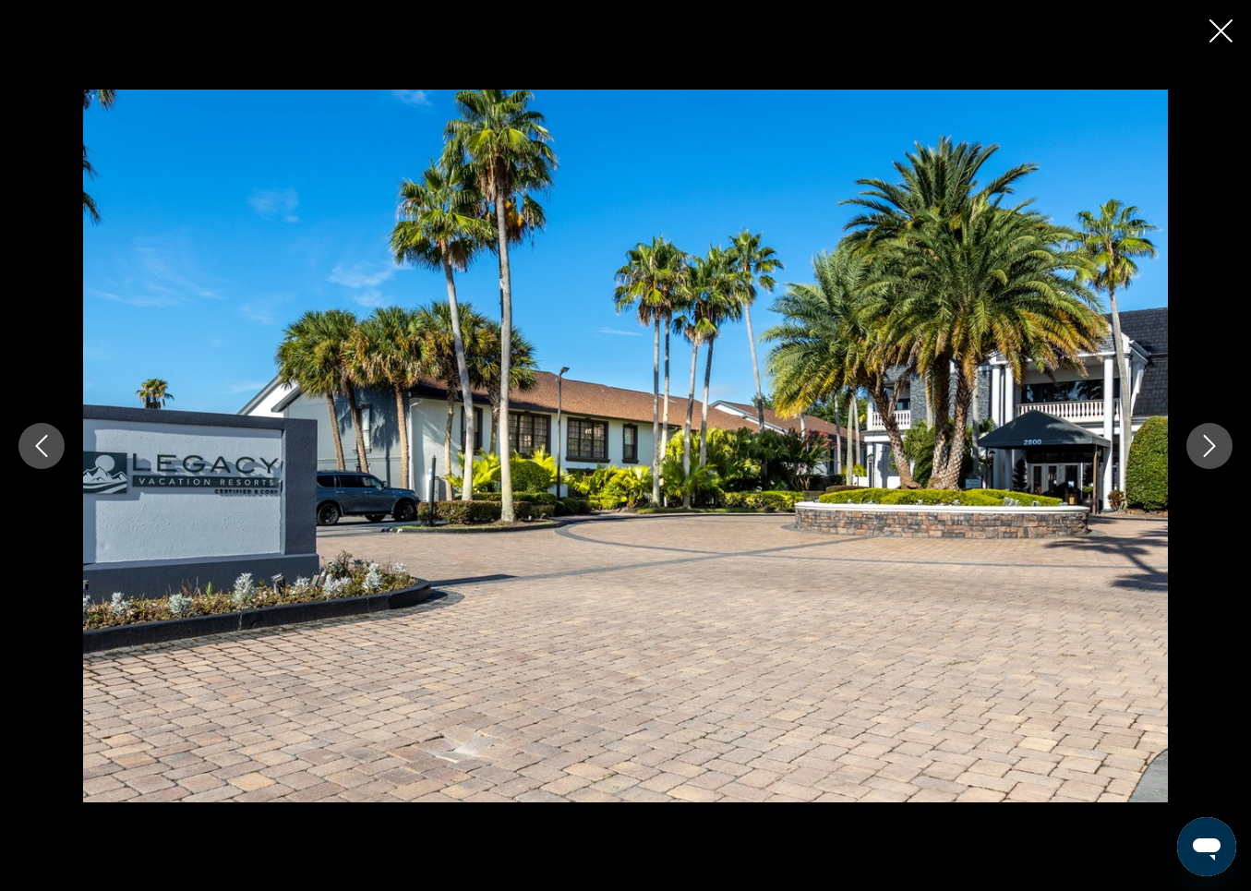
click at [1209, 433] on button "Next image" at bounding box center [1210, 446] width 46 height 46
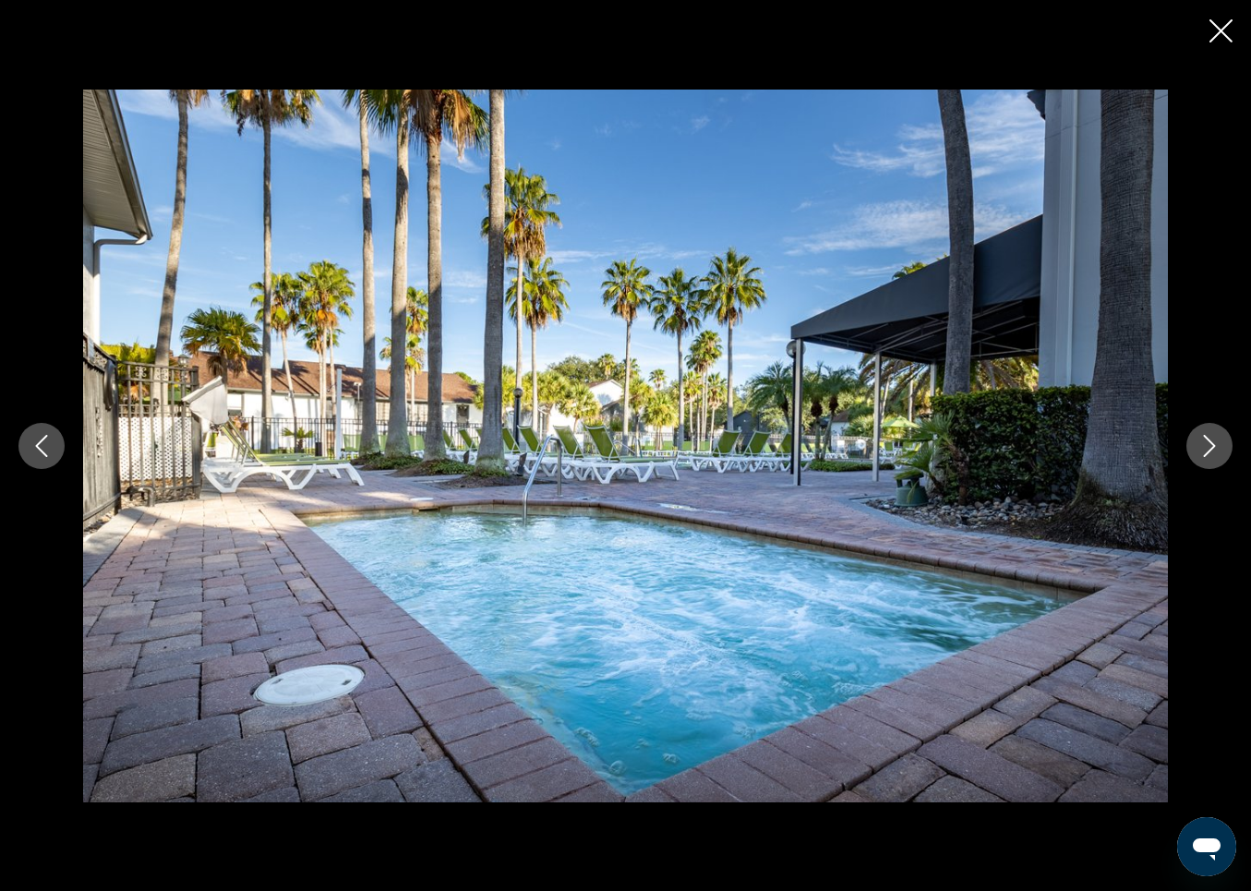
click at [1209, 433] on button "Next image" at bounding box center [1210, 446] width 46 height 46
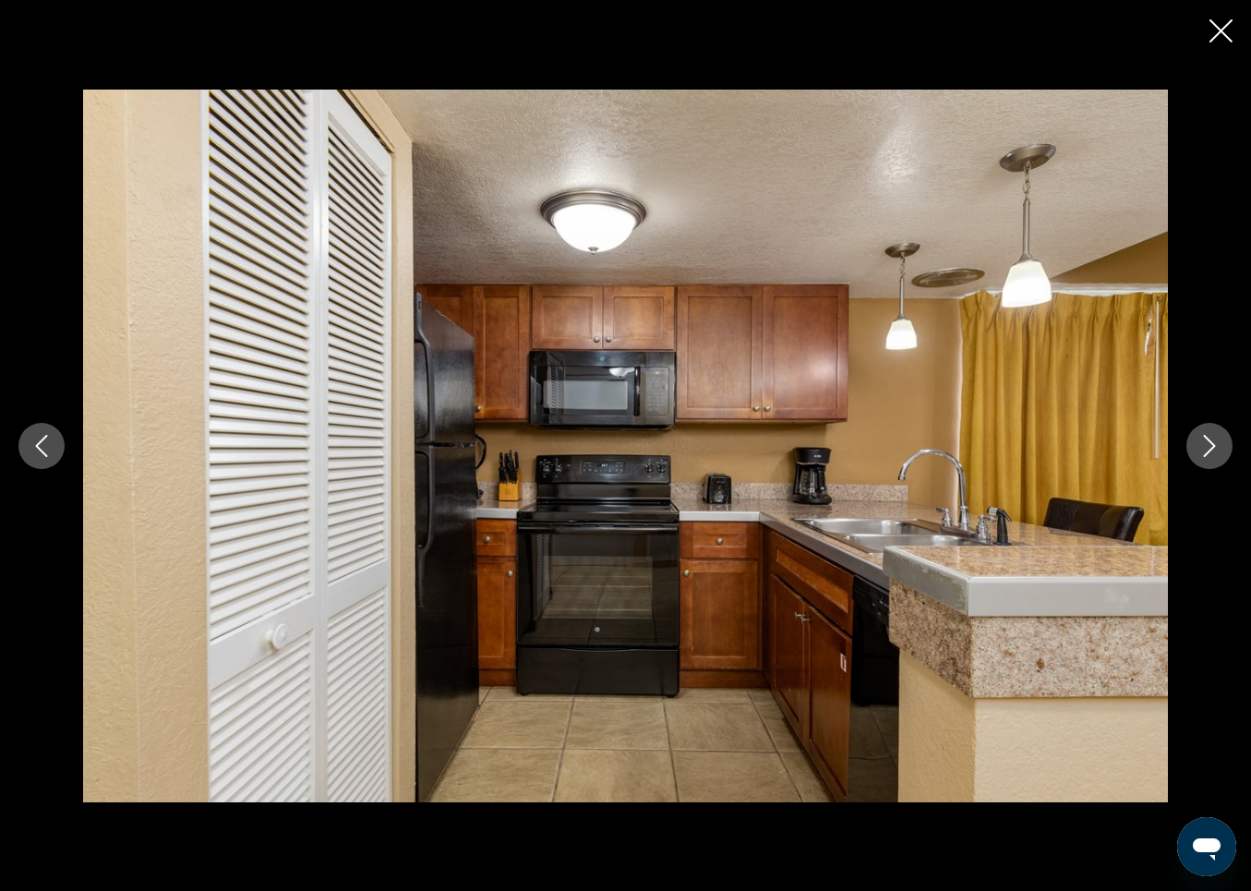
click at [1209, 433] on button "Next image" at bounding box center [1210, 446] width 46 height 46
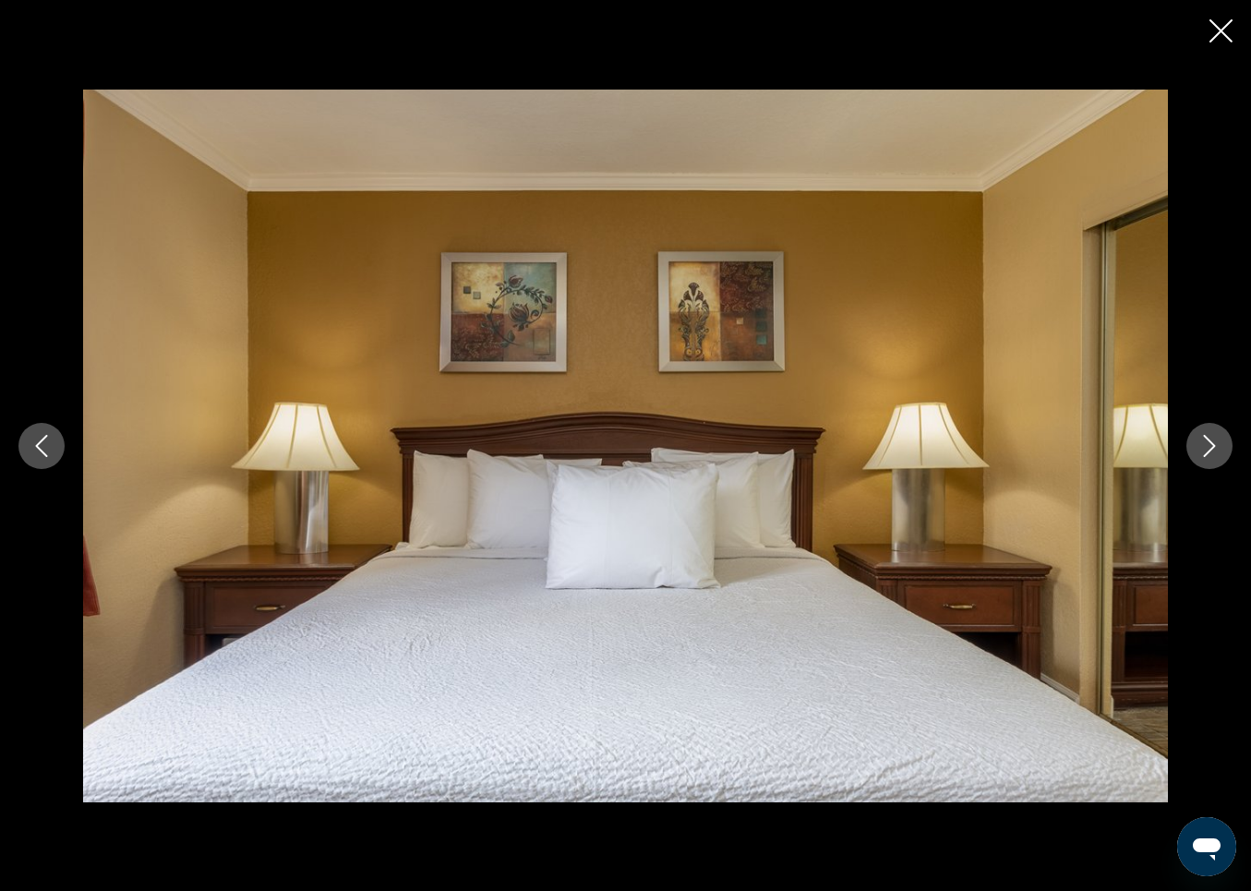
click at [1209, 433] on button "Next image" at bounding box center [1210, 446] width 46 height 46
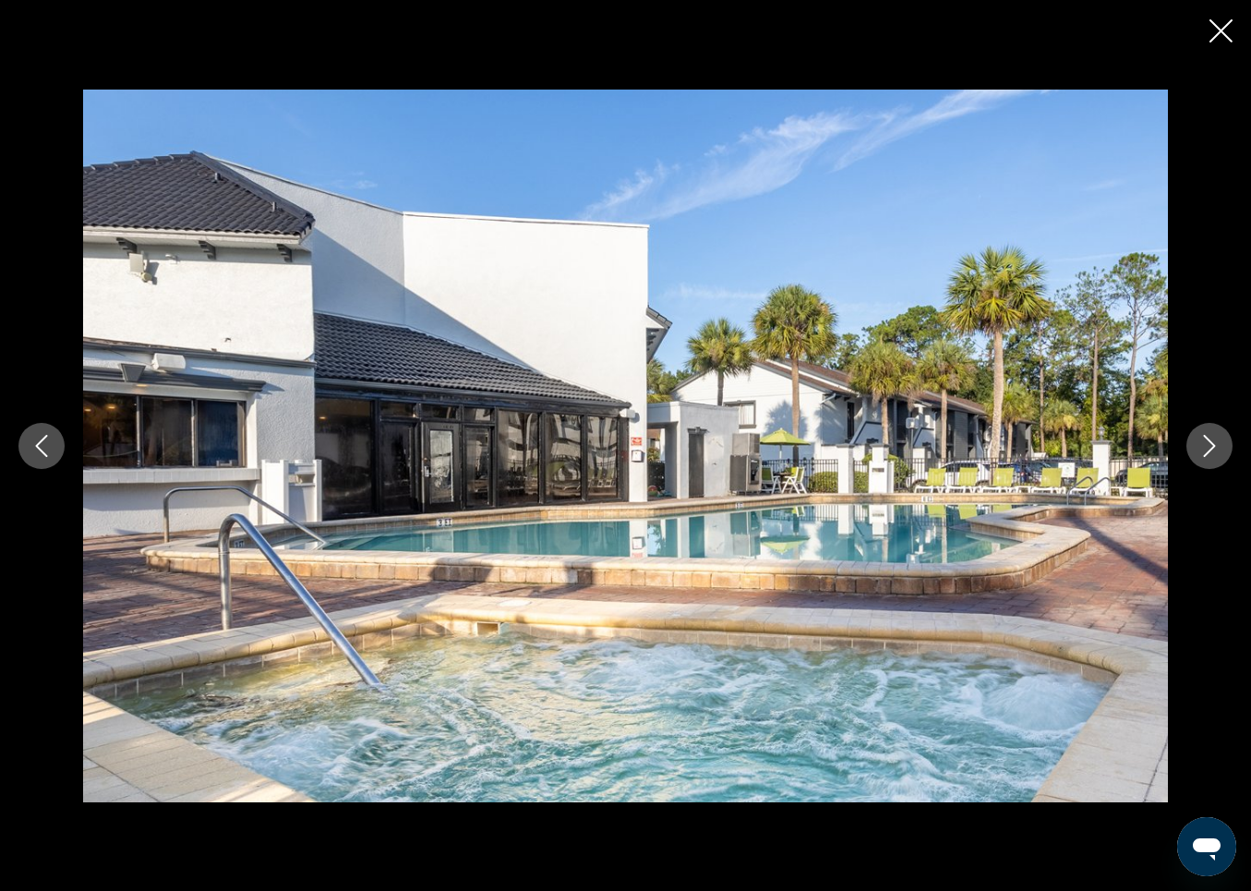
click at [1209, 433] on button "Next image" at bounding box center [1210, 446] width 46 height 46
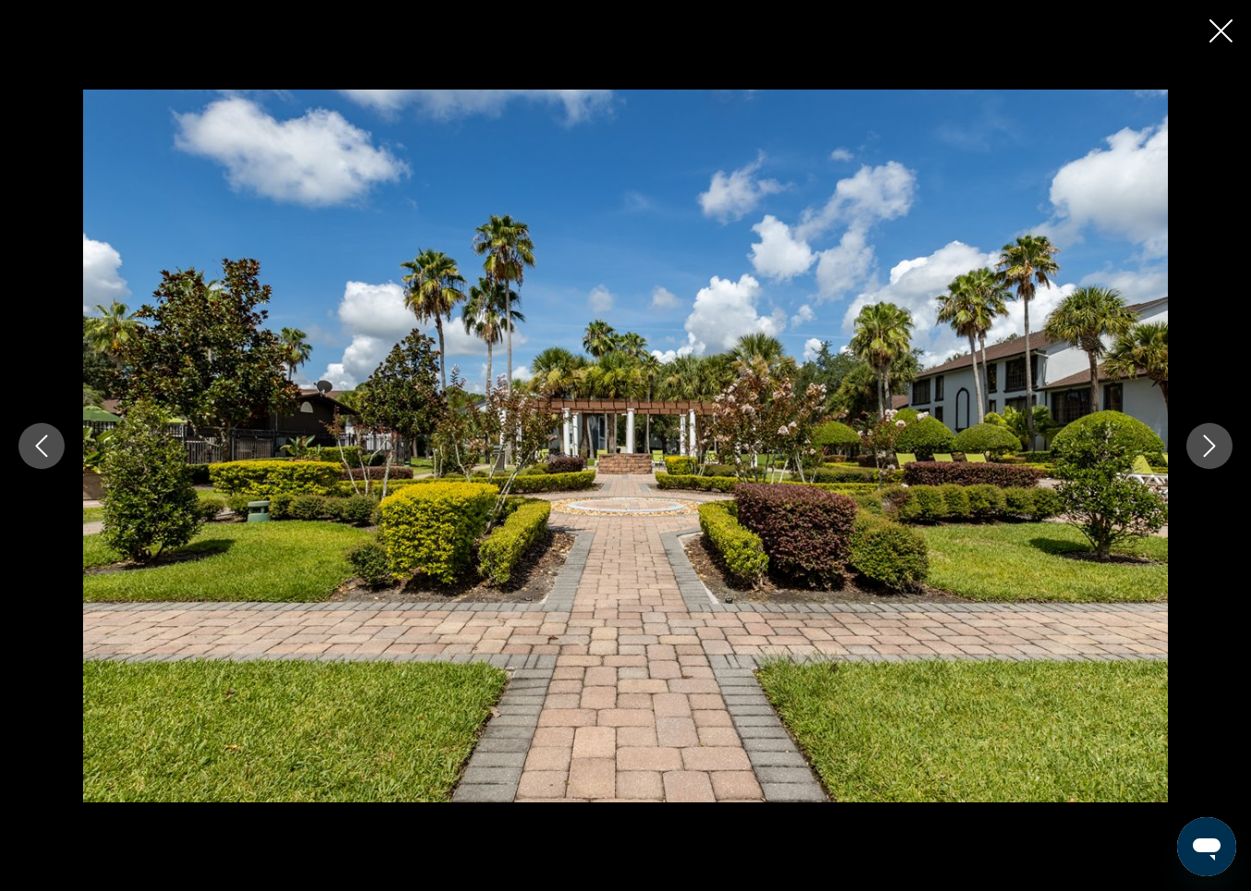
click at [1209, 433] on button "Next image" at bounding box center [1210, 446] width 46 height 46
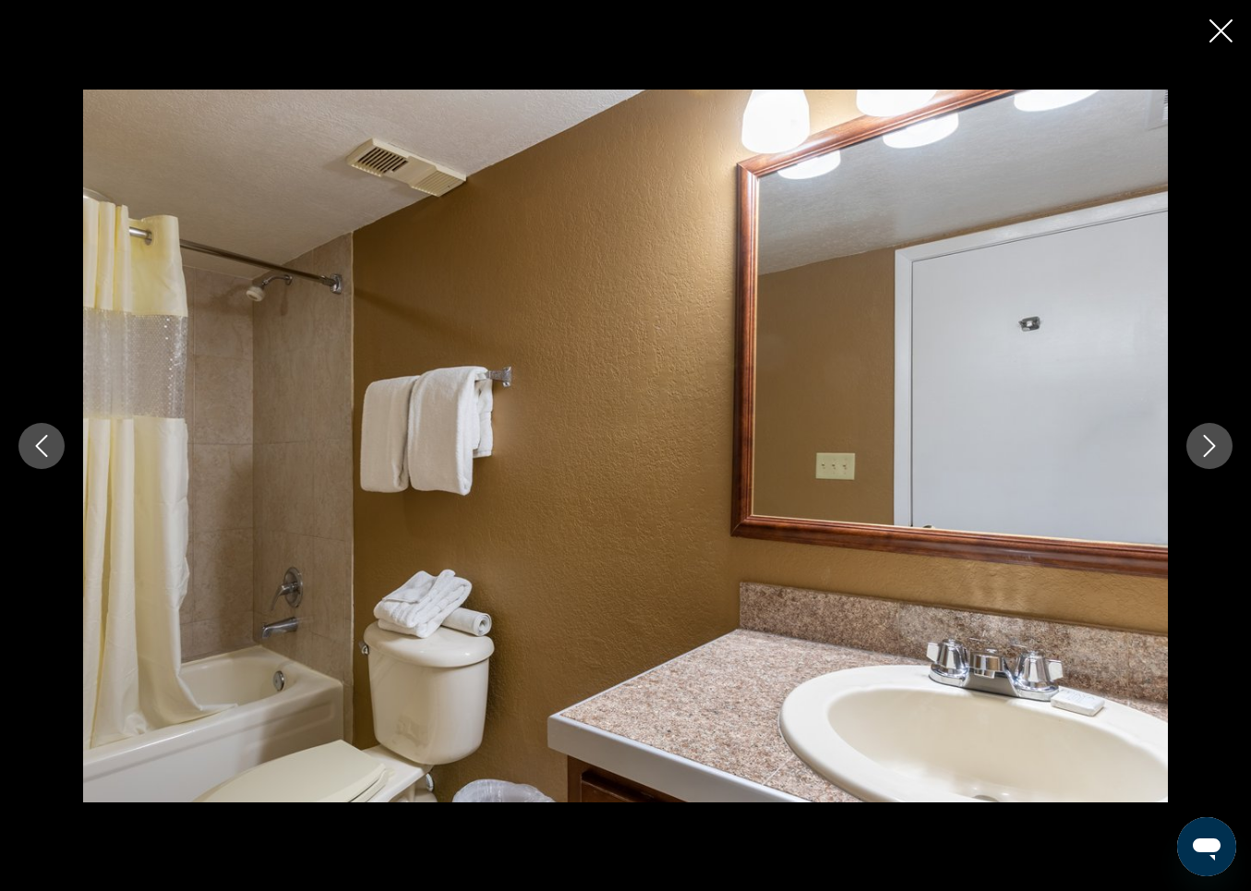
click at [1209, 433] on button "Next image" at bounding box center [1210, 446] width 46 height 46
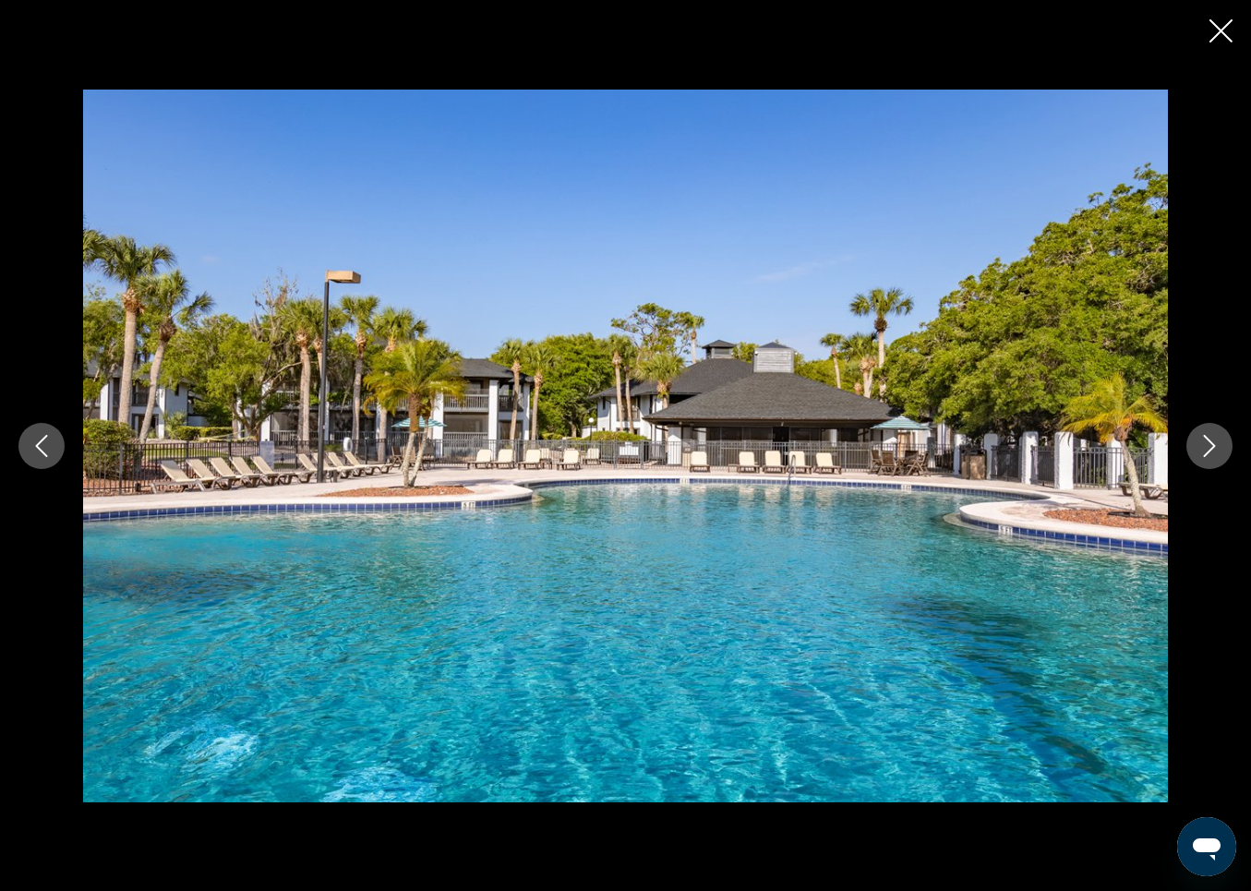
click at [1209, 433] on button "Next image" at bounding box center [1210, 446] width 46 height 46
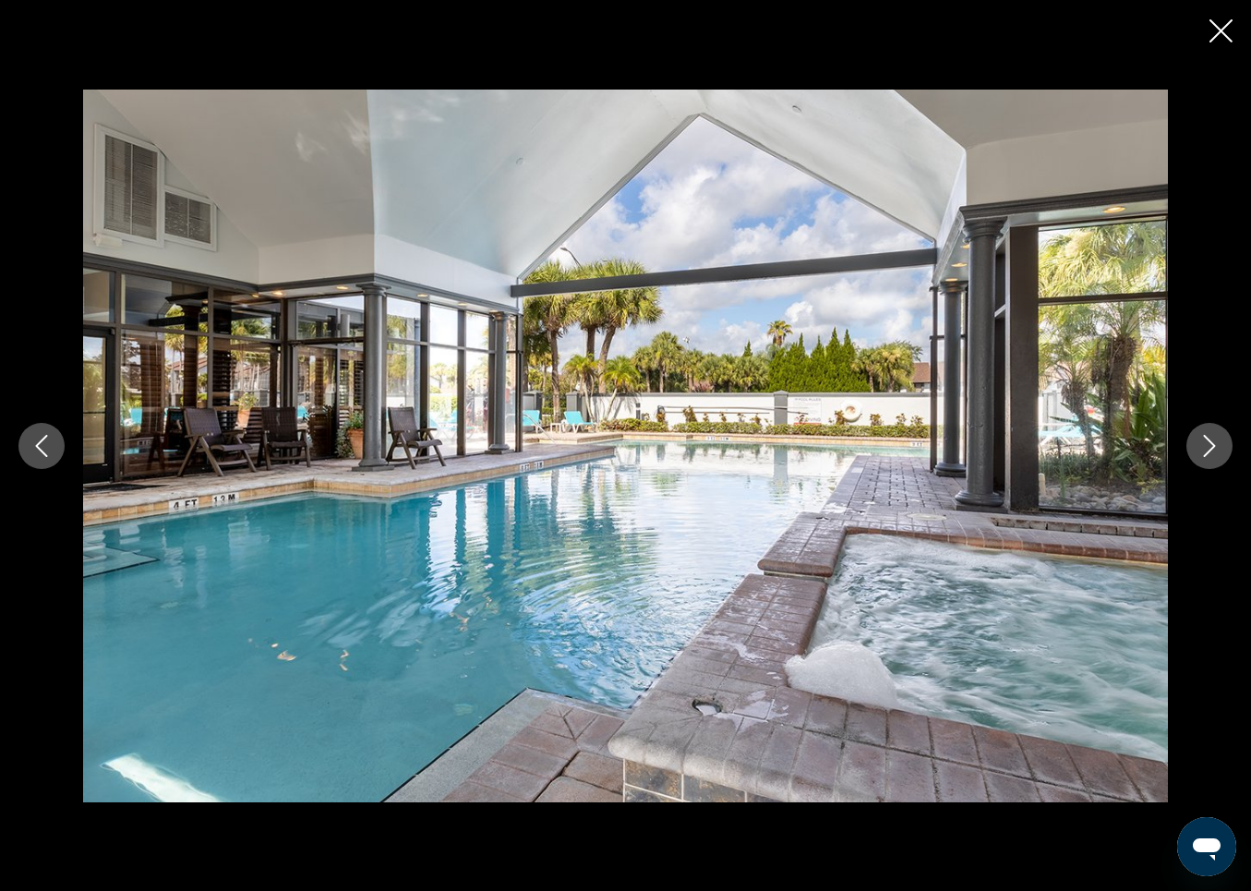
click at [1206, 371] on div "prev next" at bounding box center [625, 446] width 1251 height 713
click at [1215, 25] on icon "Close slideshow" at bounding box center [1221, 30] width 23 height 23
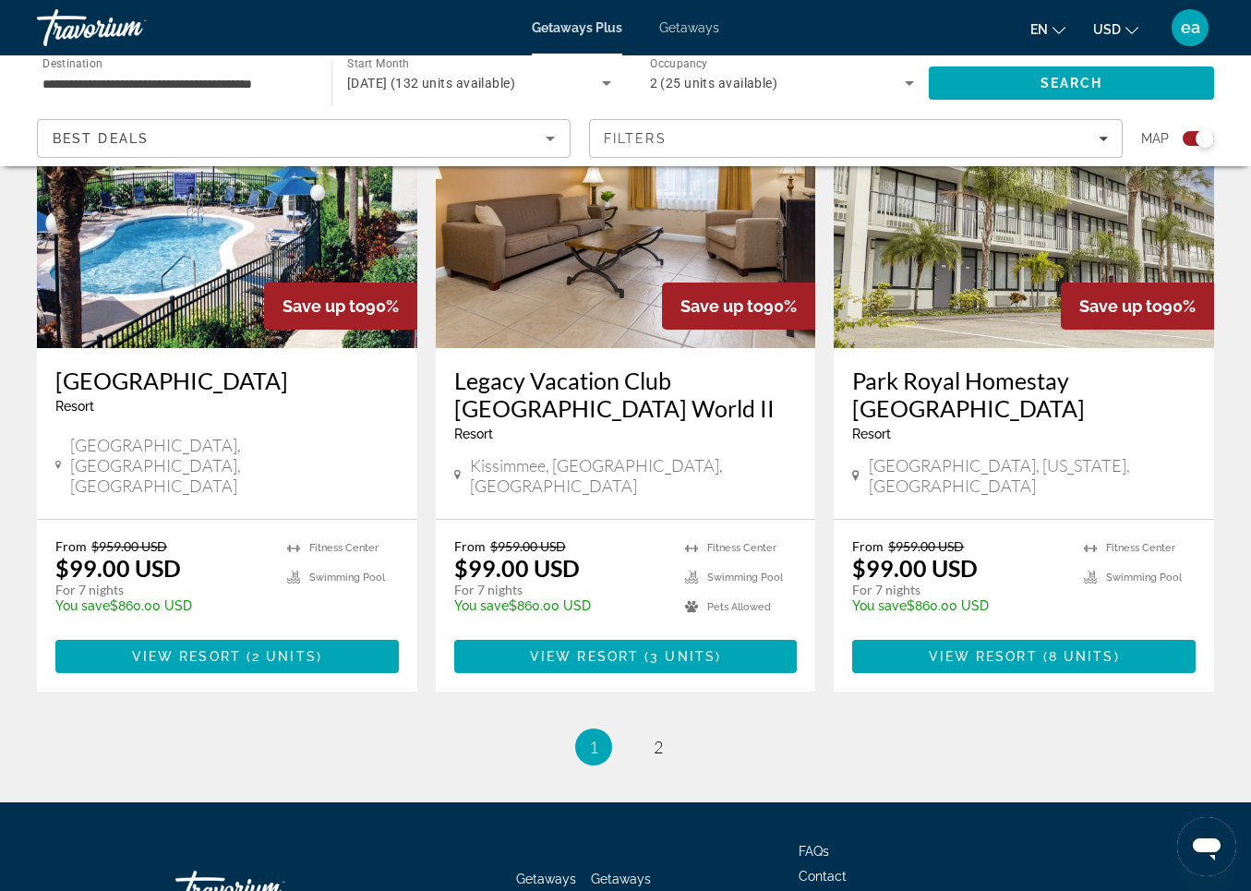
scroll to position [2836, 0]
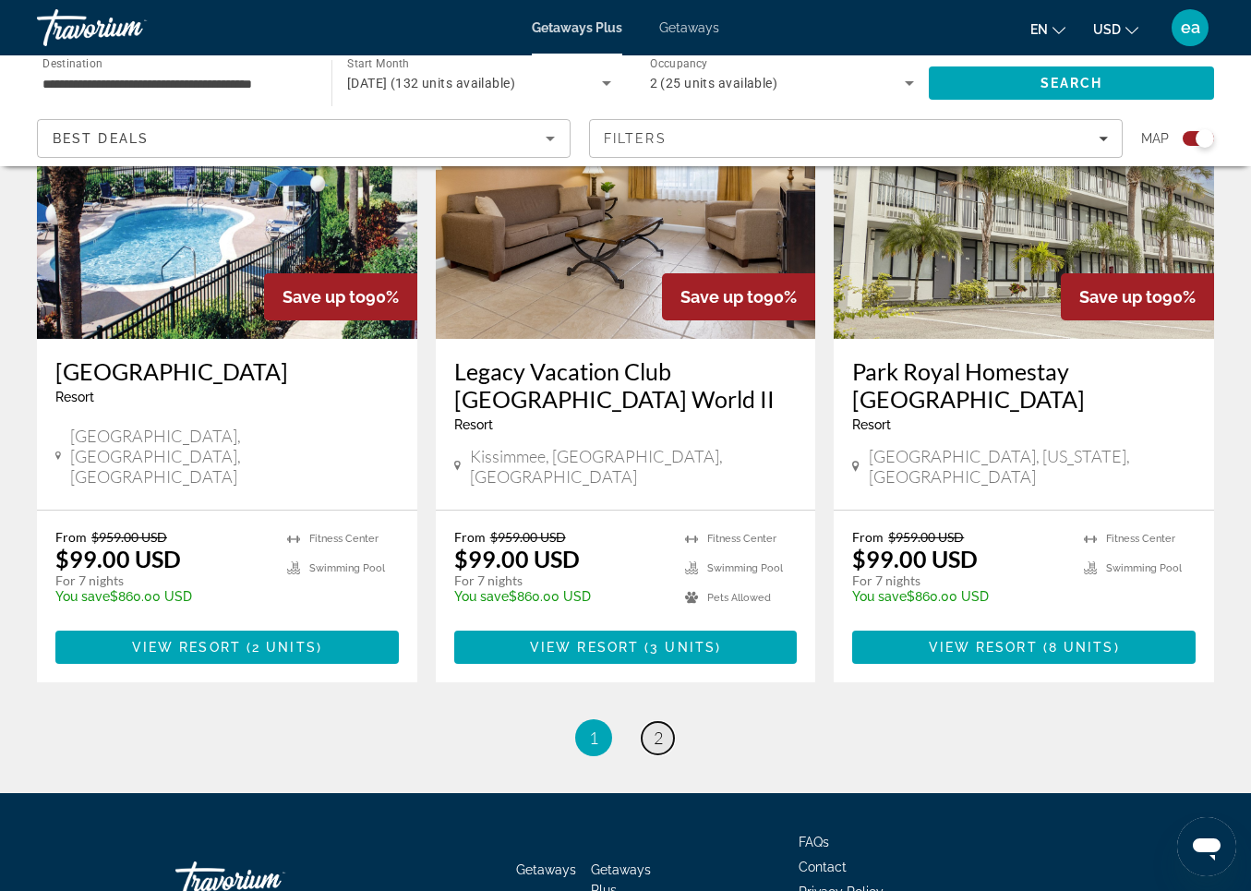
click at [655, 728] on span "2" at bounding box center [658, 738] width 9 height 20
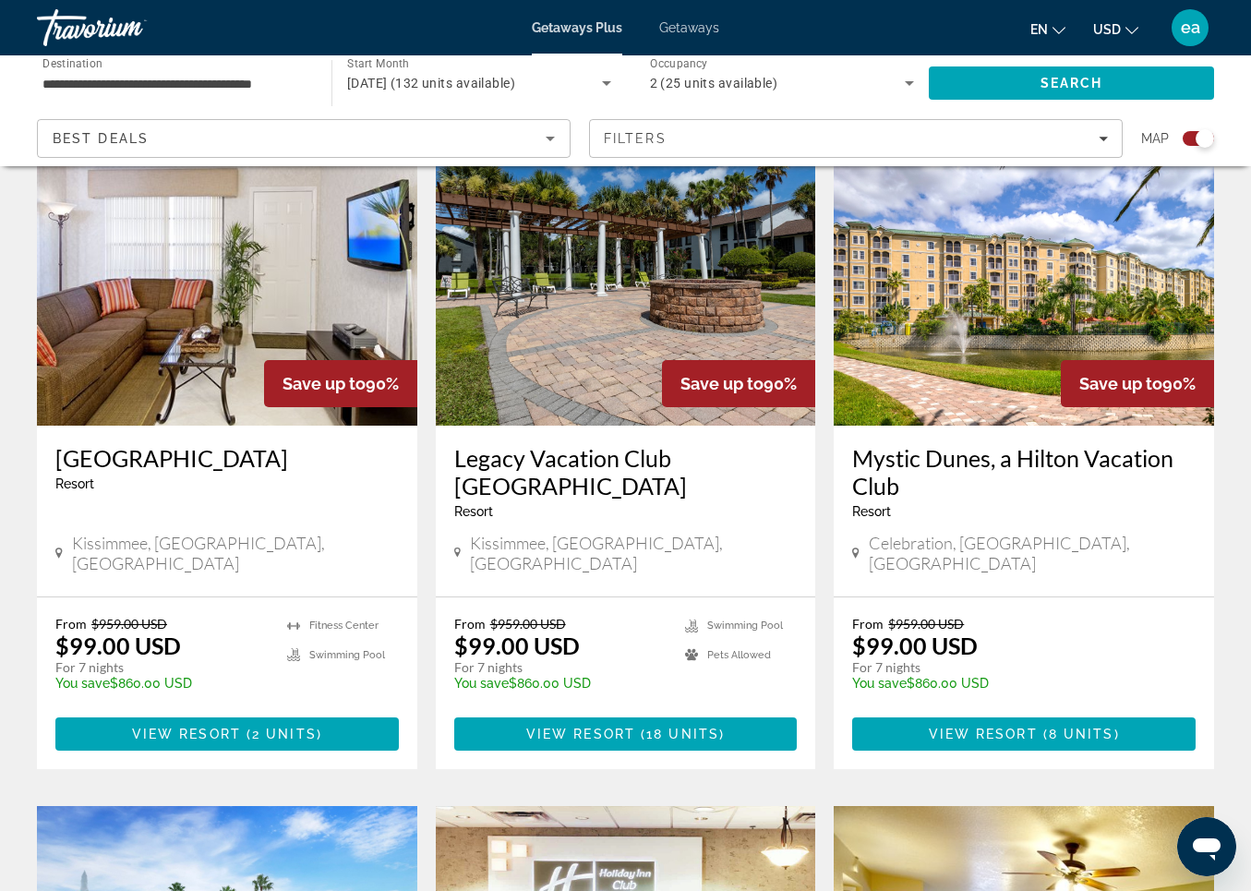
scroll to position [677, 0]
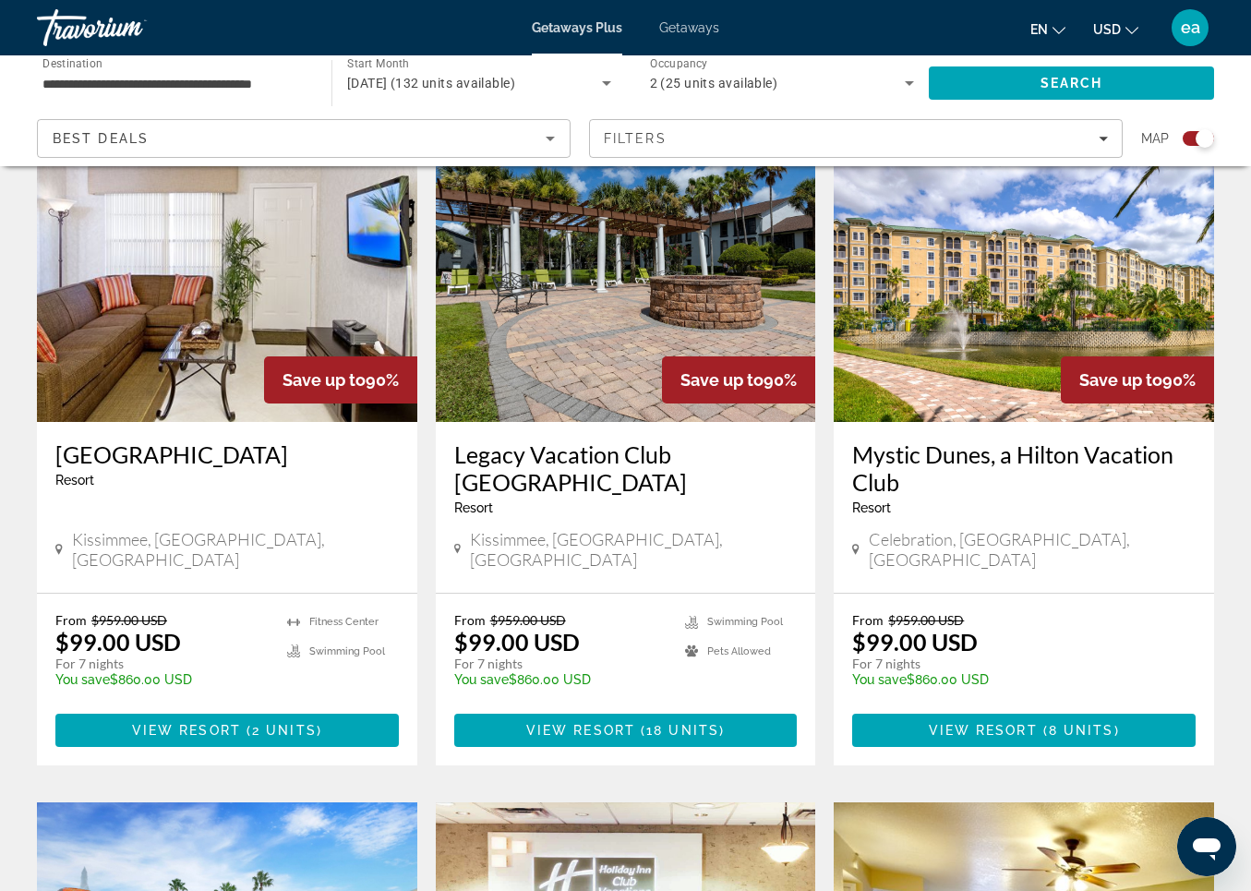
click at [977, 286] on img "Main content" at bounding box center [1024, 275] width 381 height 296
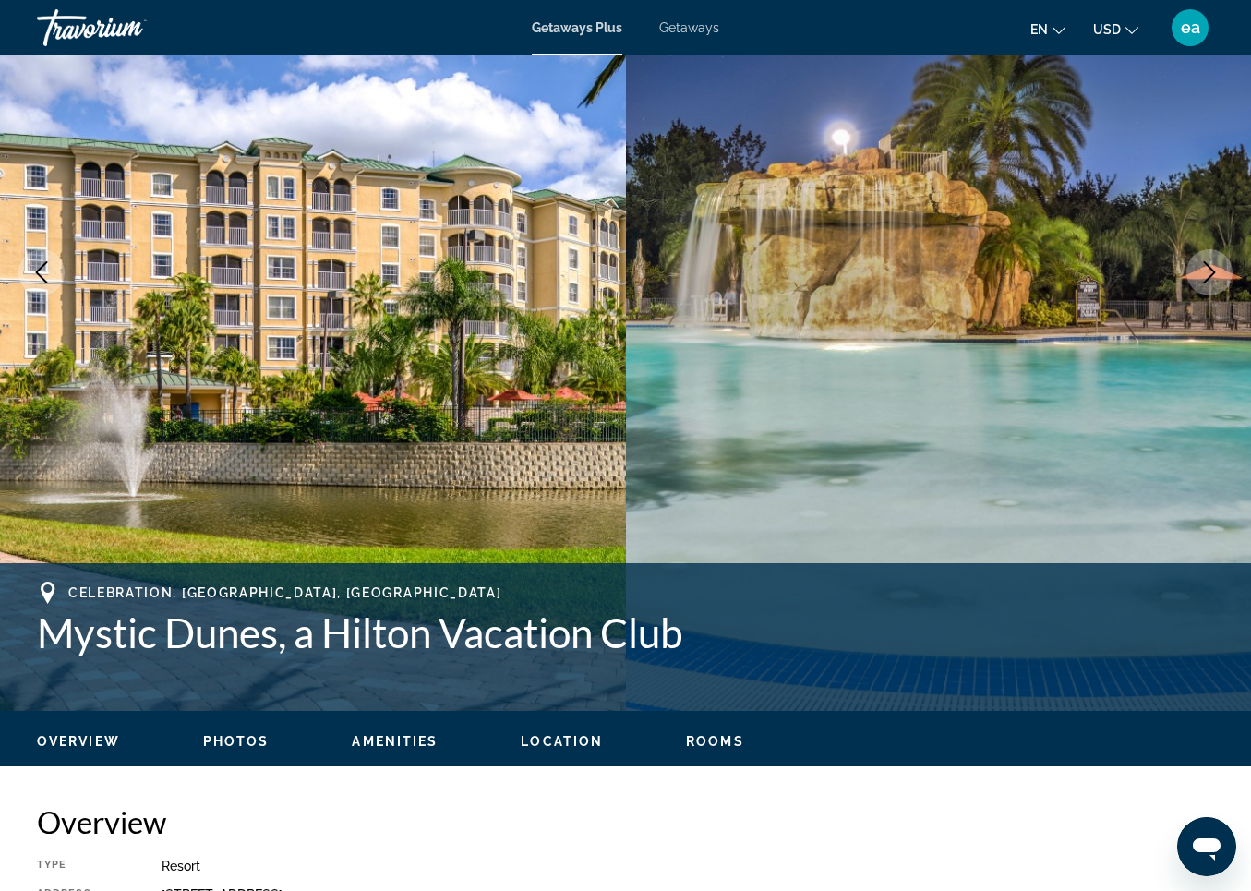
scroll to position [230, 0]
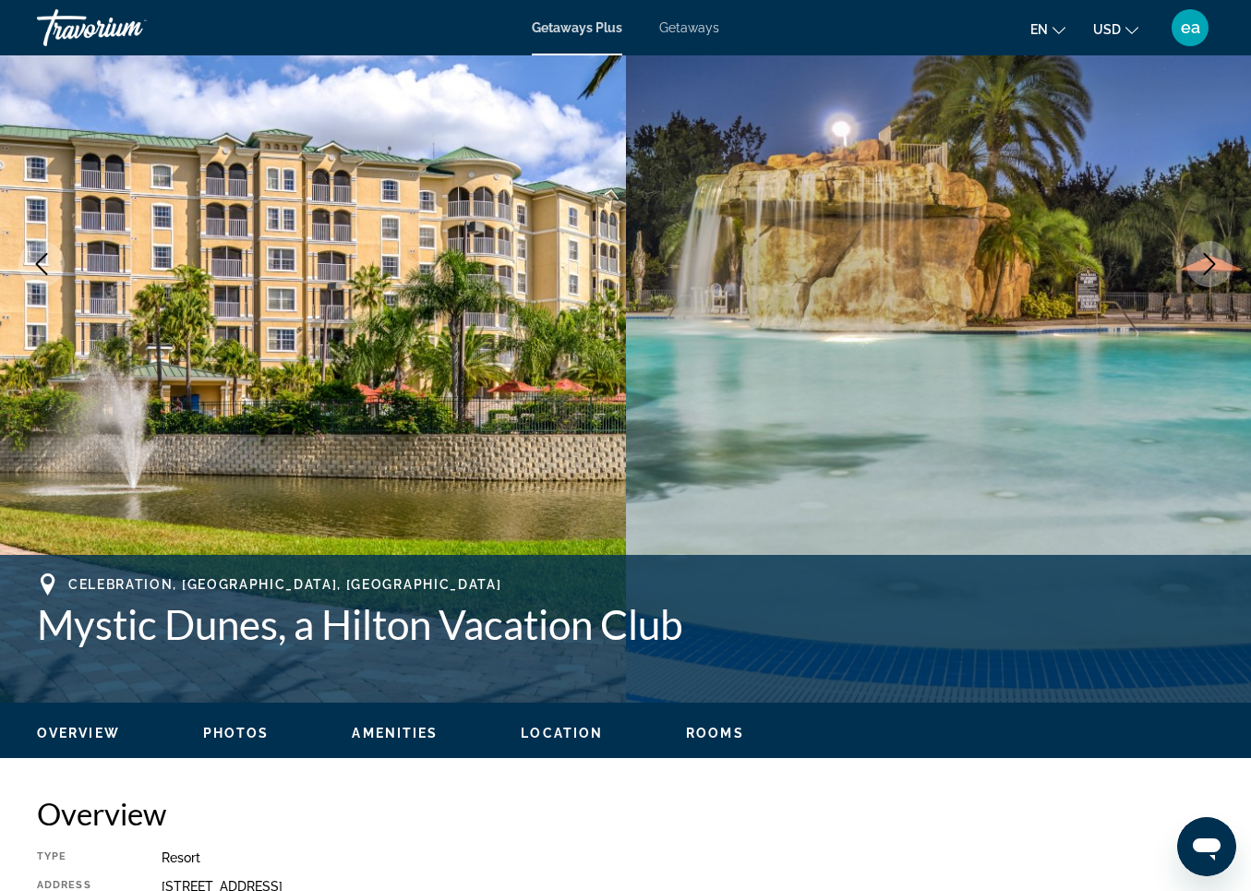
click at [225, 730] on span "Photos" at bounding box center [236, 733] width 66 height 15
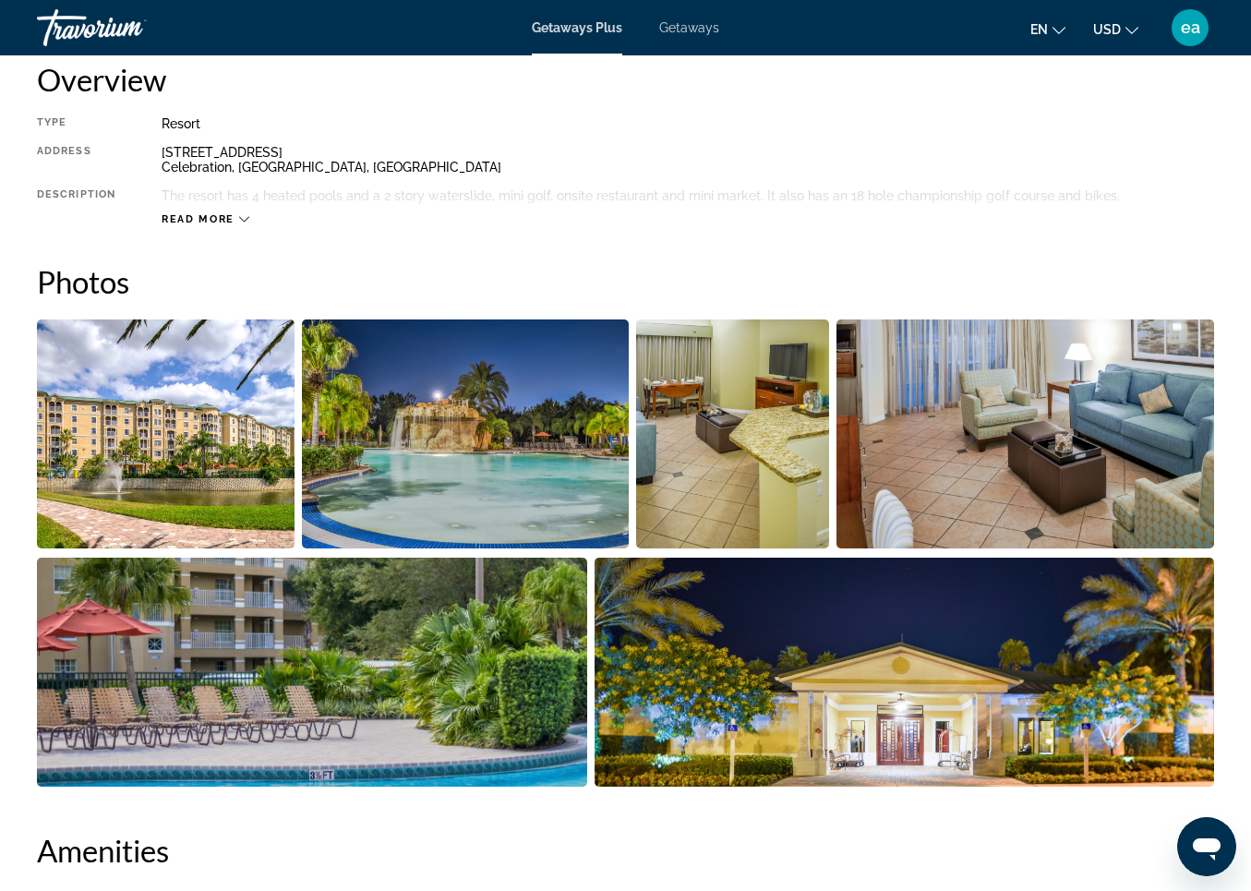
scroll to position [1117, 0]
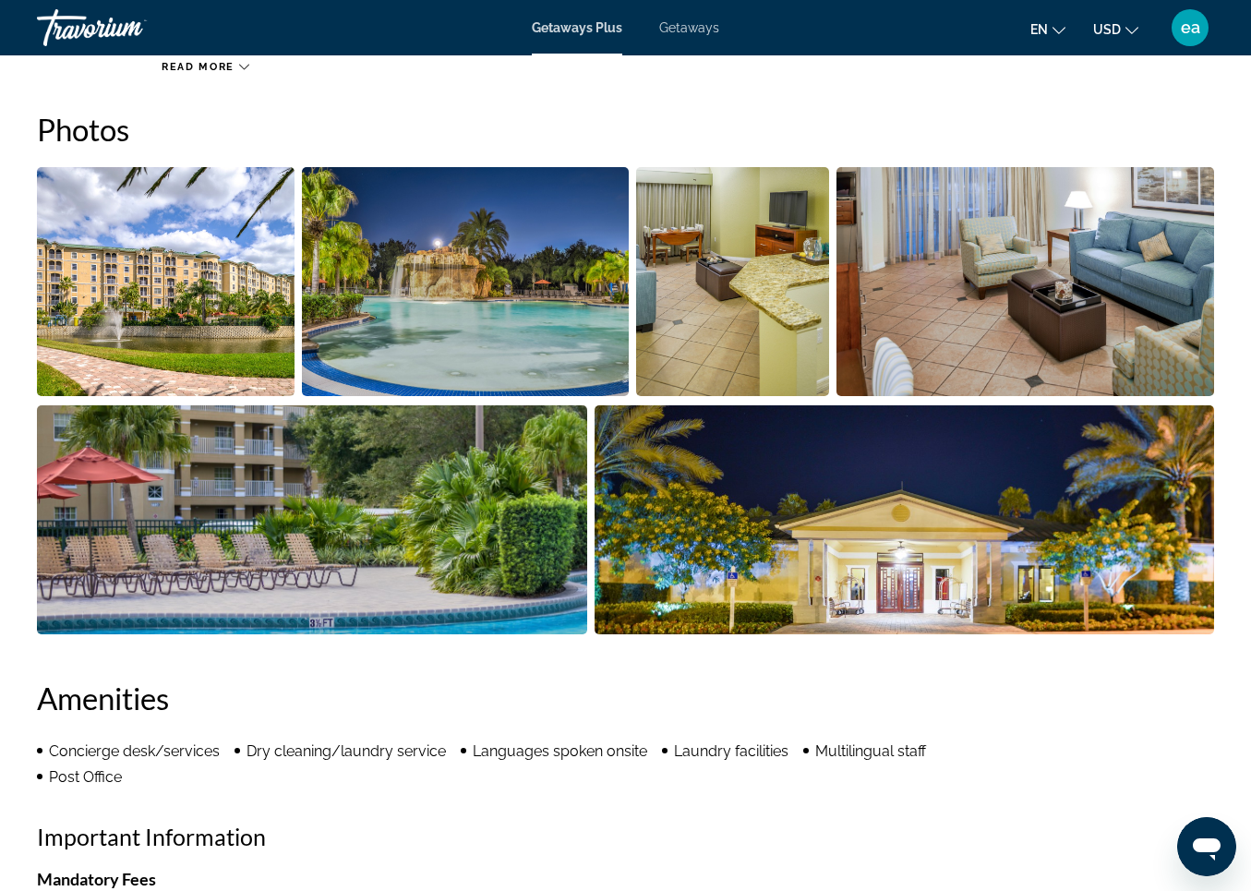
click at [127, 241] on img "Open full-screen image slider" at bounding box center [166, 281] width 258 height 229
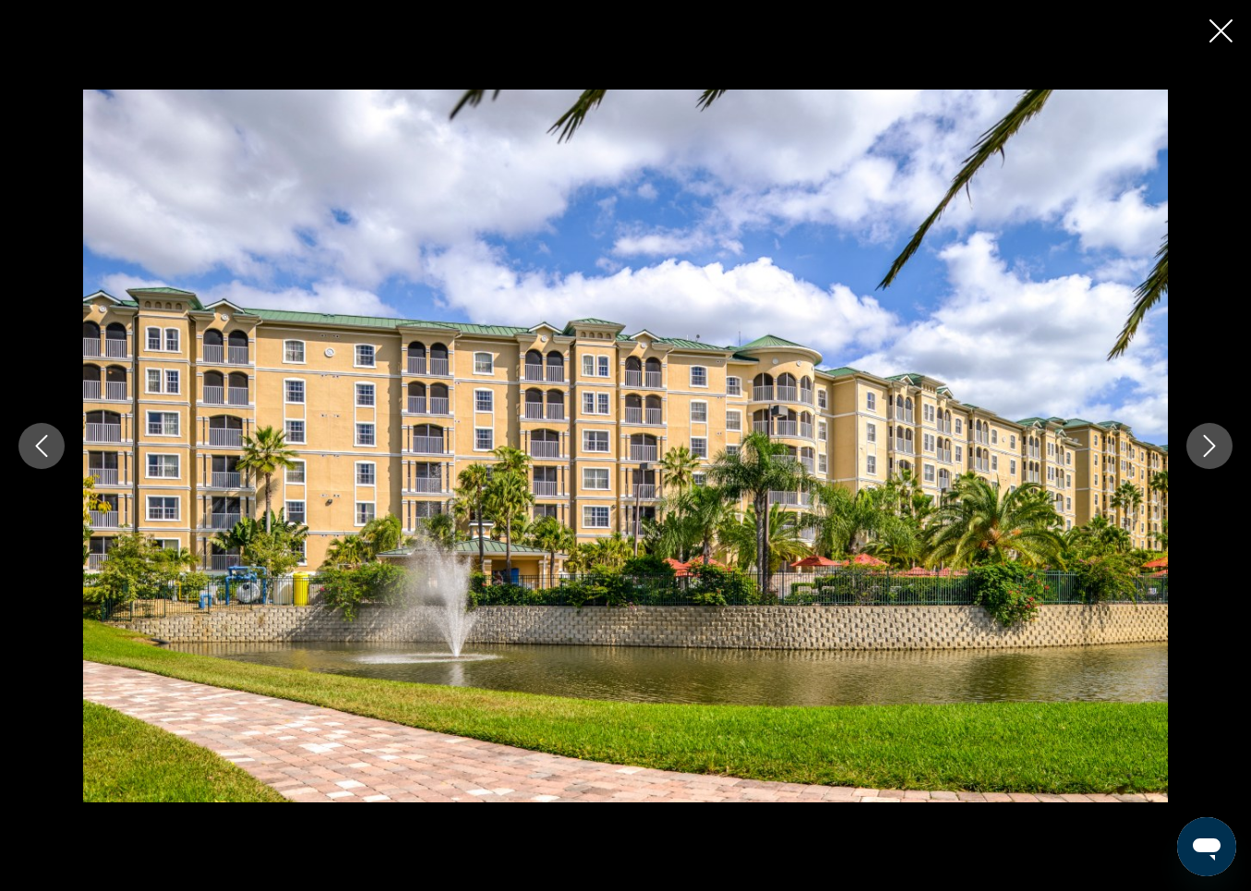
click at [1213, 435] on icon "Next image" at bounding box center [1210, 446] width 22 height 22
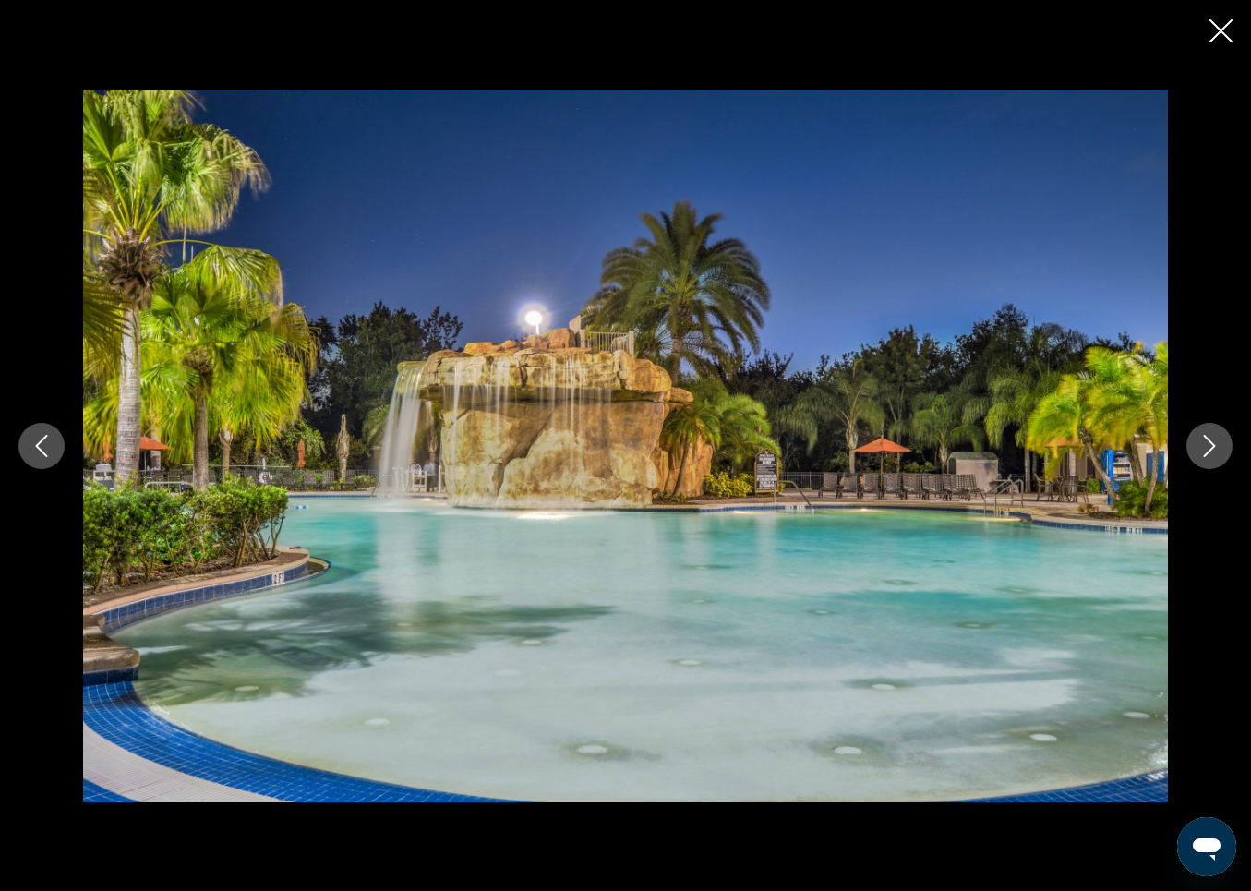
click at [1215, 437] on icon "Next image" at bounding box center [1210, 446] width 22 height 22
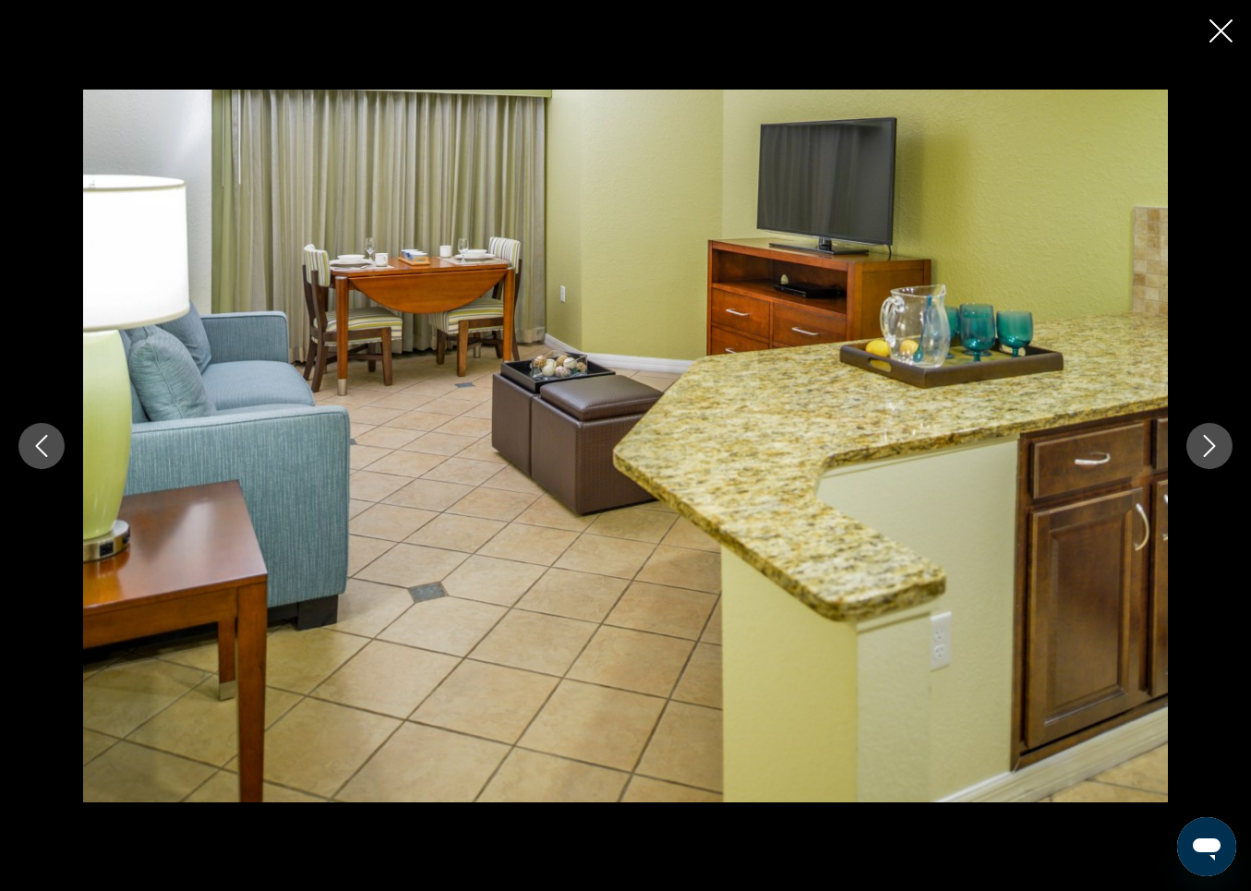
click at [1215, 438] on icon "Next image" at bounding box center [1210, 446] width 22 height 22
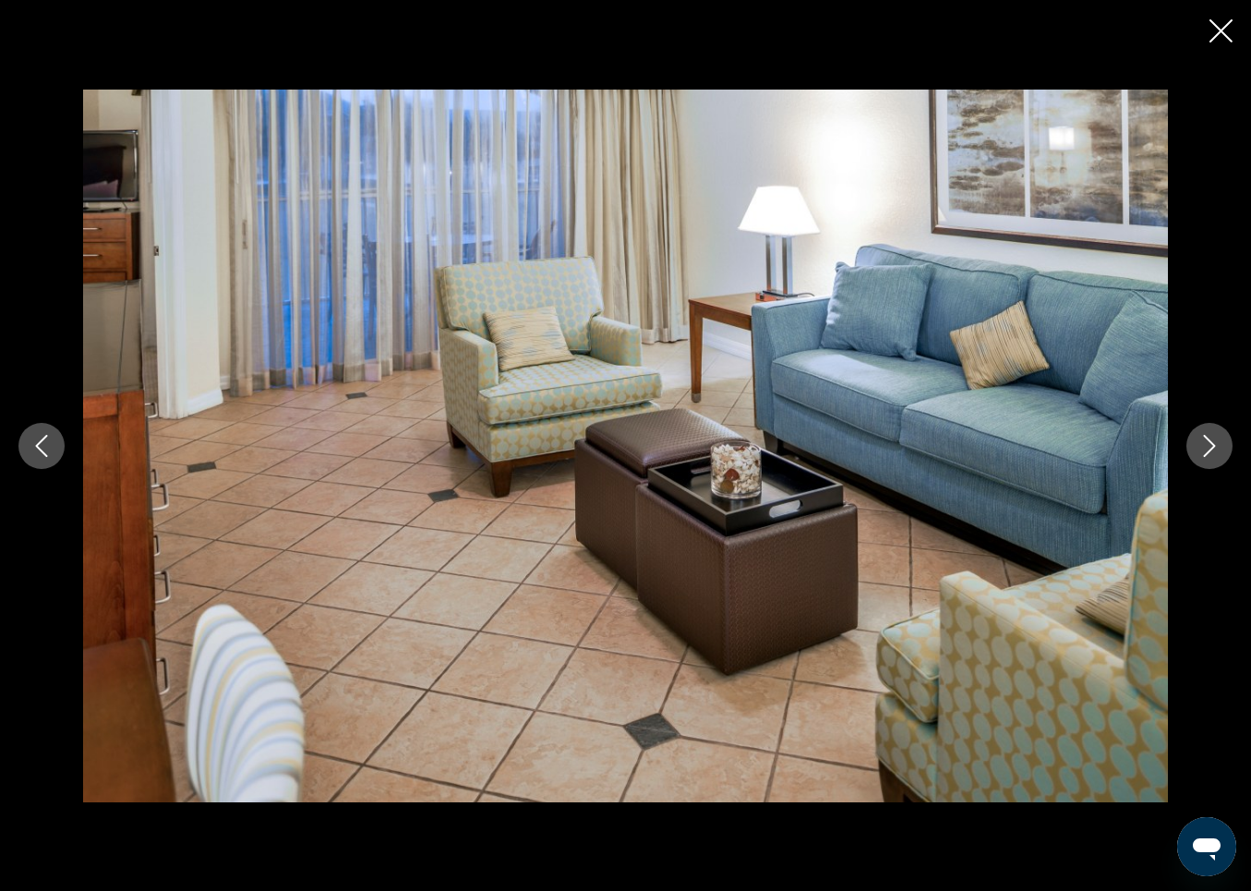
click at [1216, 439] on icon "Next image" at bounding box center [1210, 446] width 22 height 22
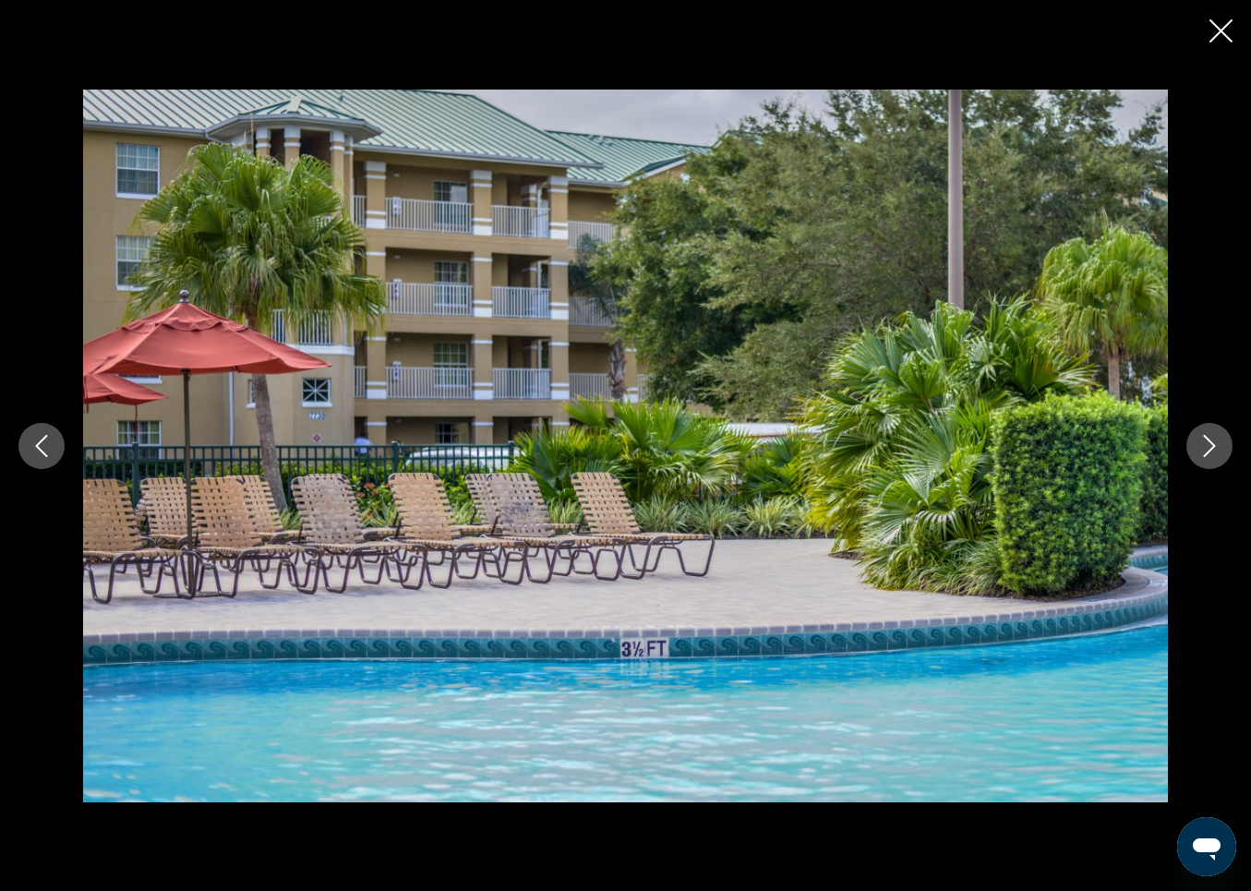
click at [1216, 439] on icon "Next image" at bounding box center [1210, 446] width 22 height 22
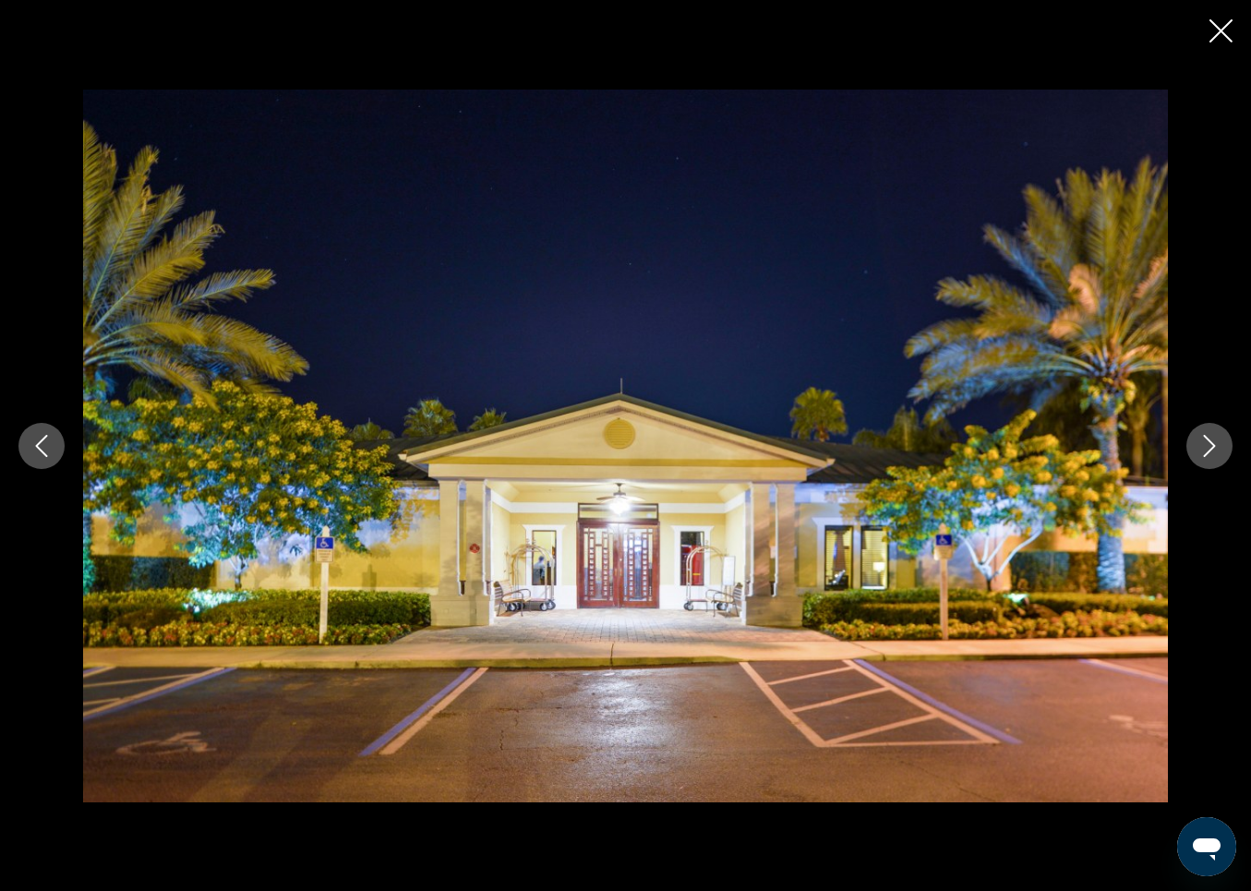
click at [1216, 439] on icon "Next image" at bounding box center [1210, 446] width 22 height 22
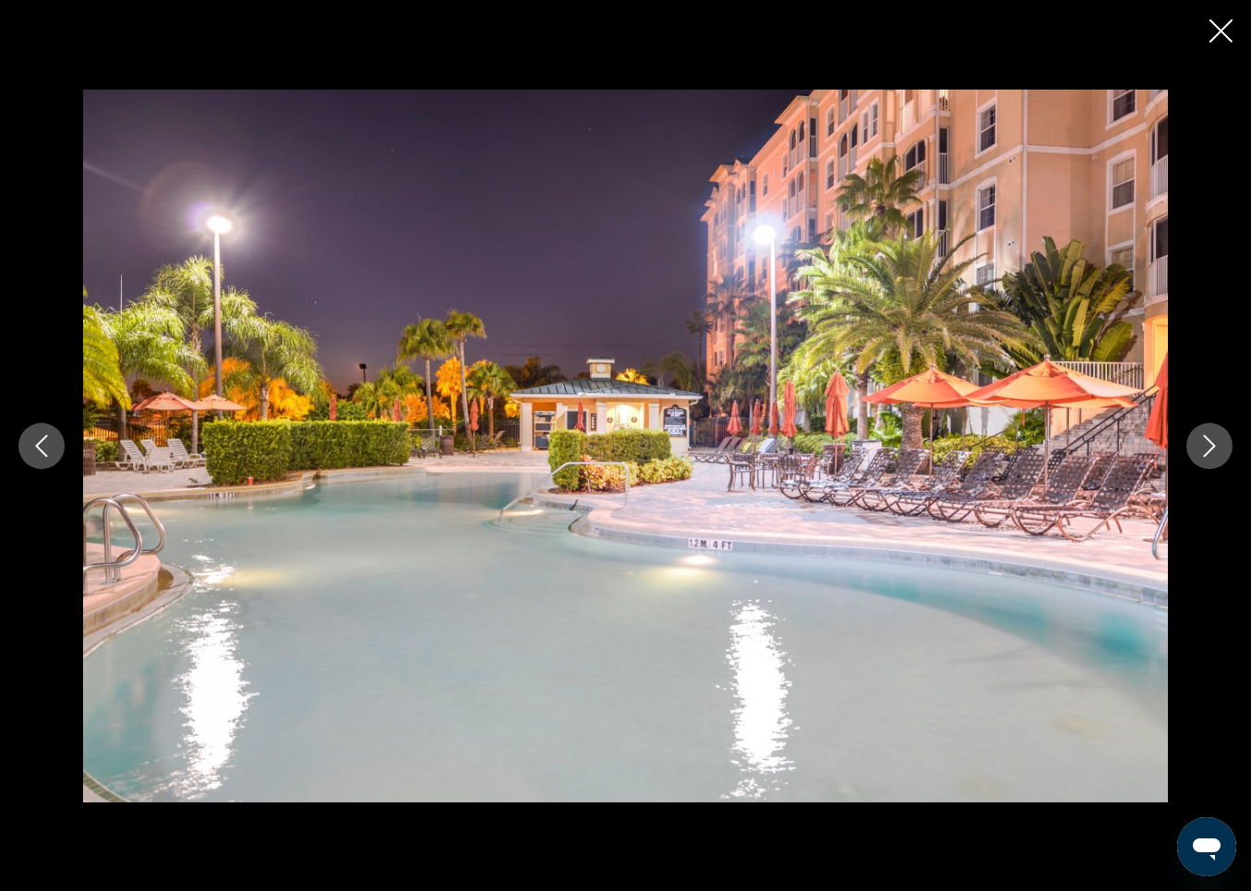
click at [1216, 439] on icon "Next image" at bounding box center [1210, 446] width 22 height 22
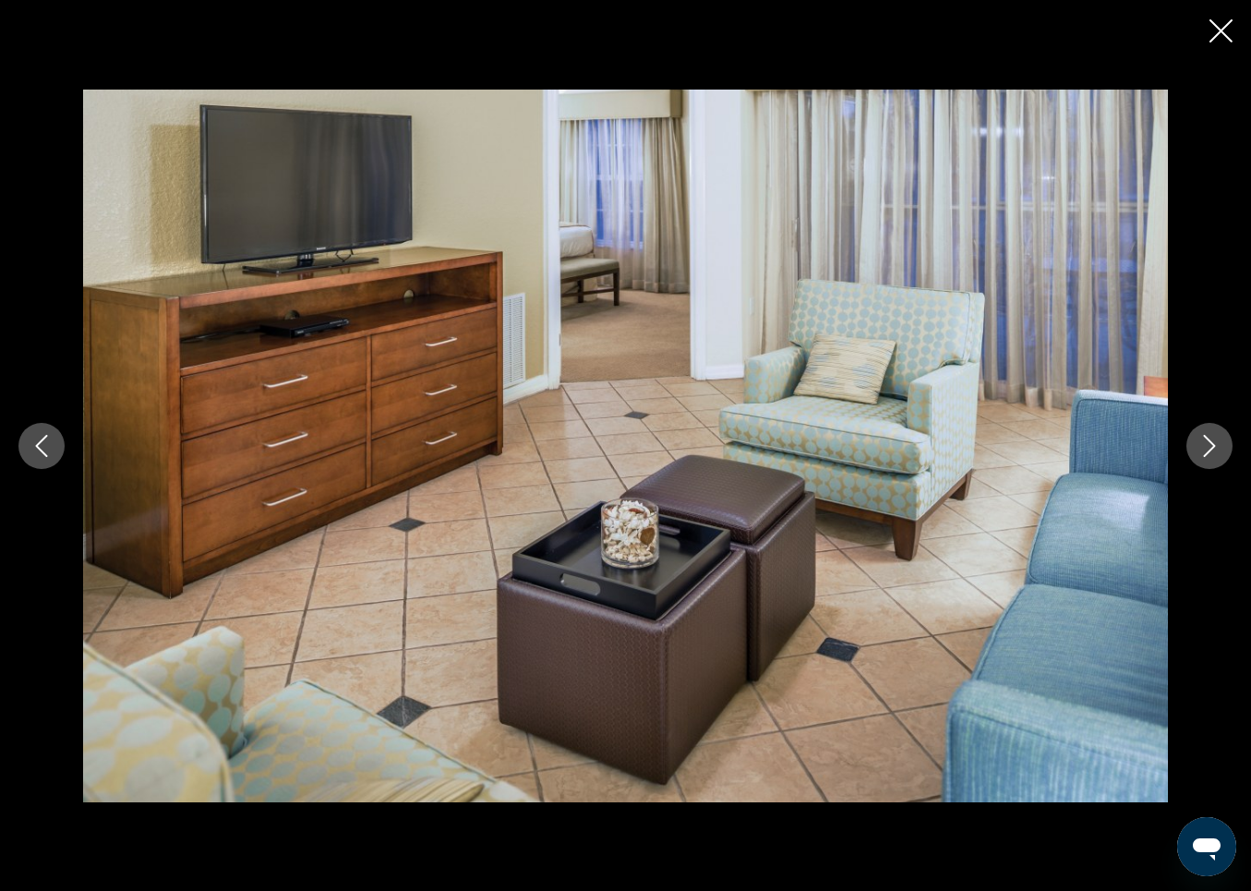
click at [1216, 439] on icon "Next image" at bounding box center [1210, 446] width 22 height 22
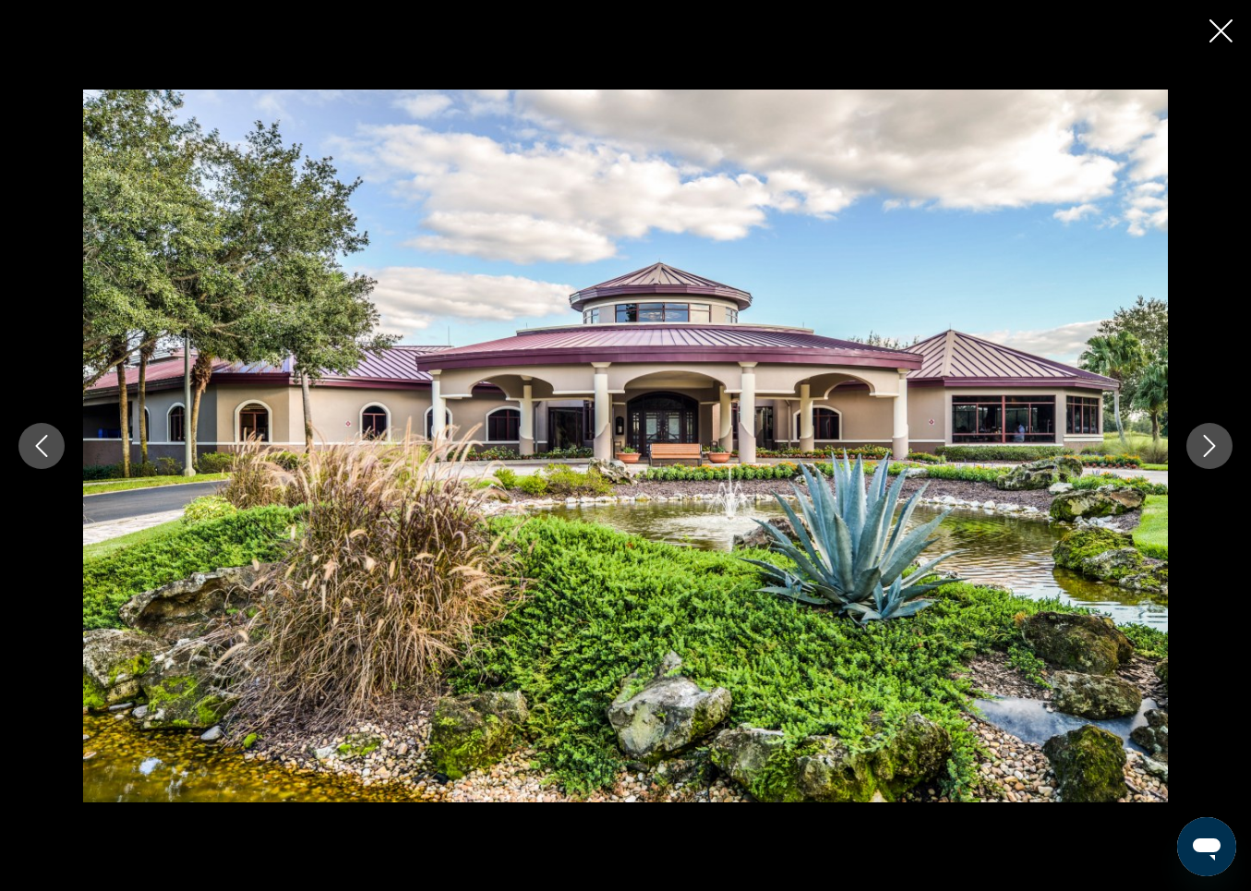
click at [1216, 439] on icon "Next image" at bounding box center [1210, 446] width 22 height 22
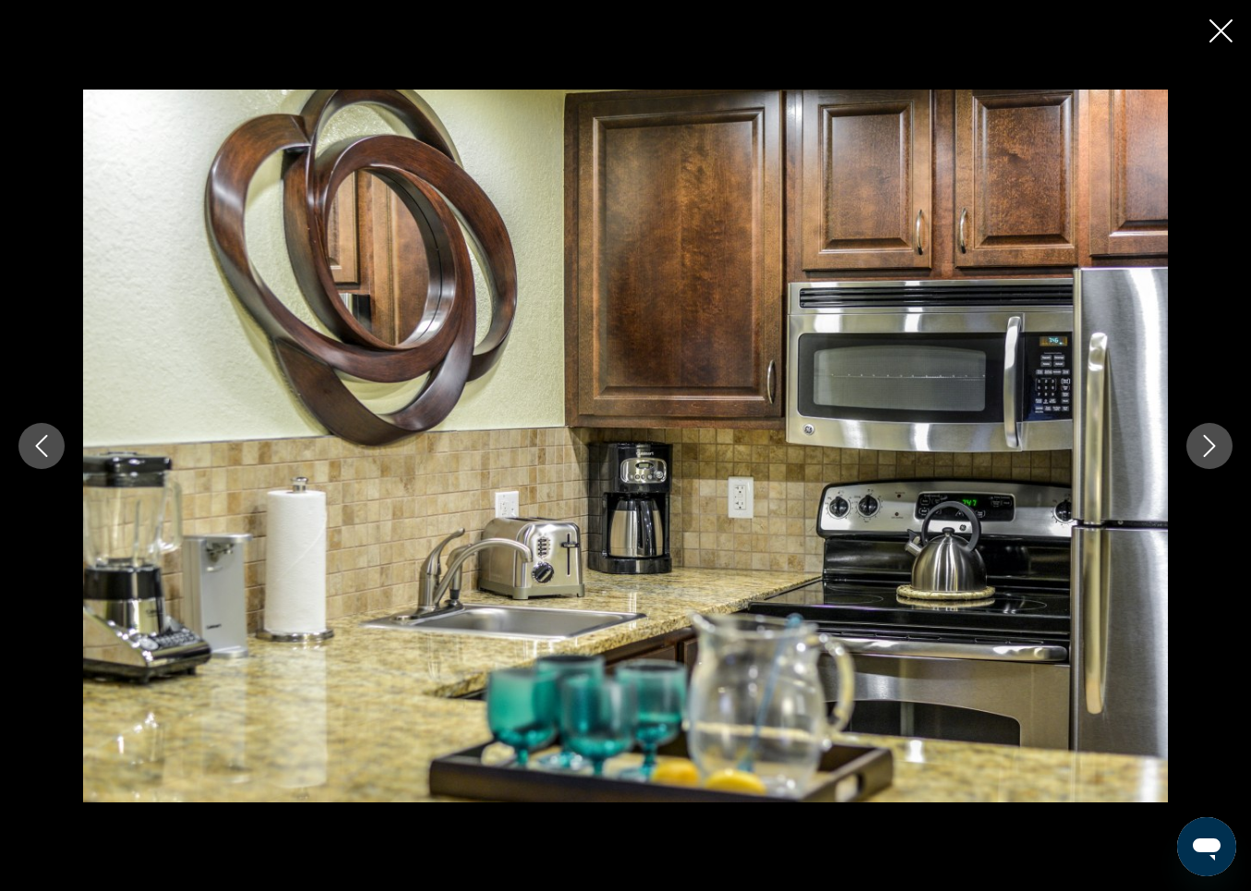
click at [1216, 439] on icon "Next image" at bounding box center [1210, 446] width 22 height 22
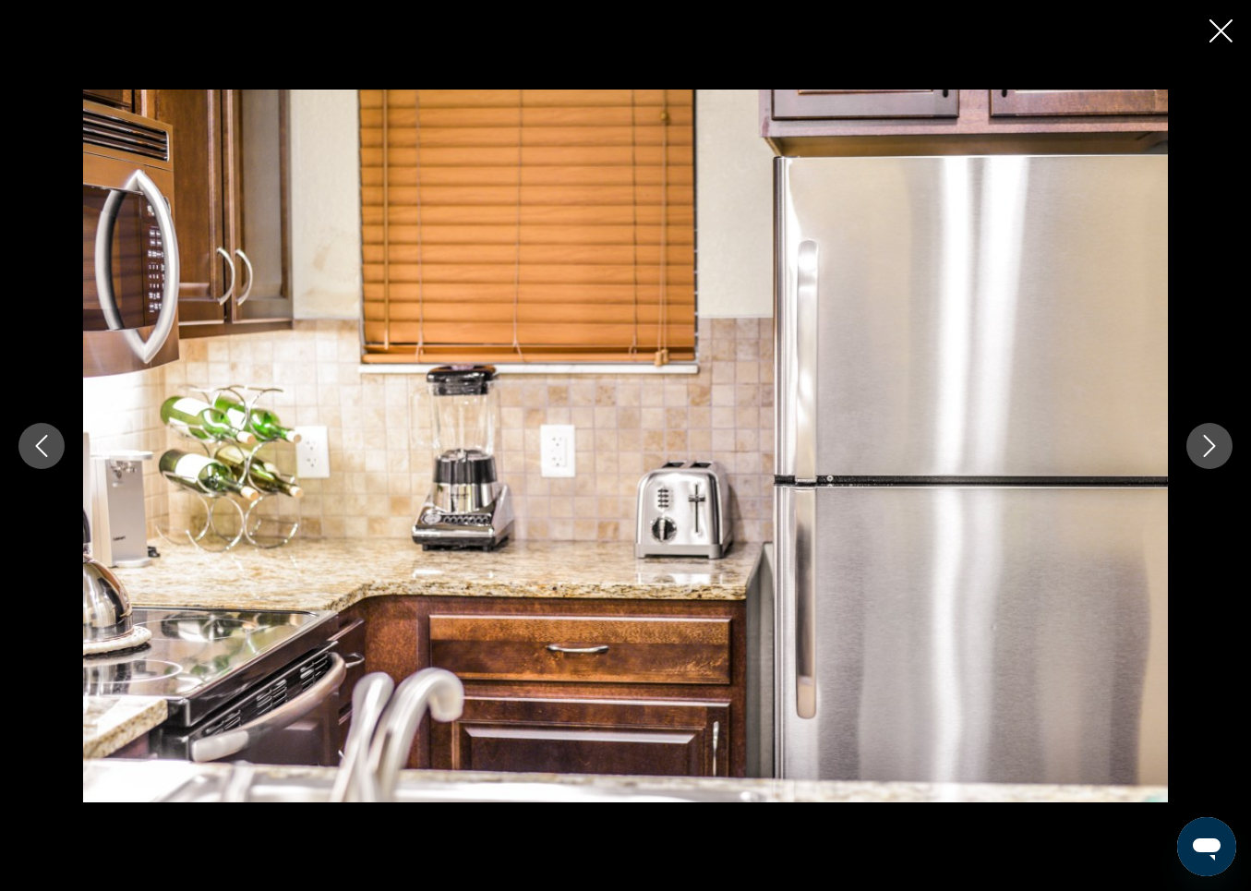
click at [1216, 438] on icon "Next image" at bounding box center [1210, 446] width 22 height 22
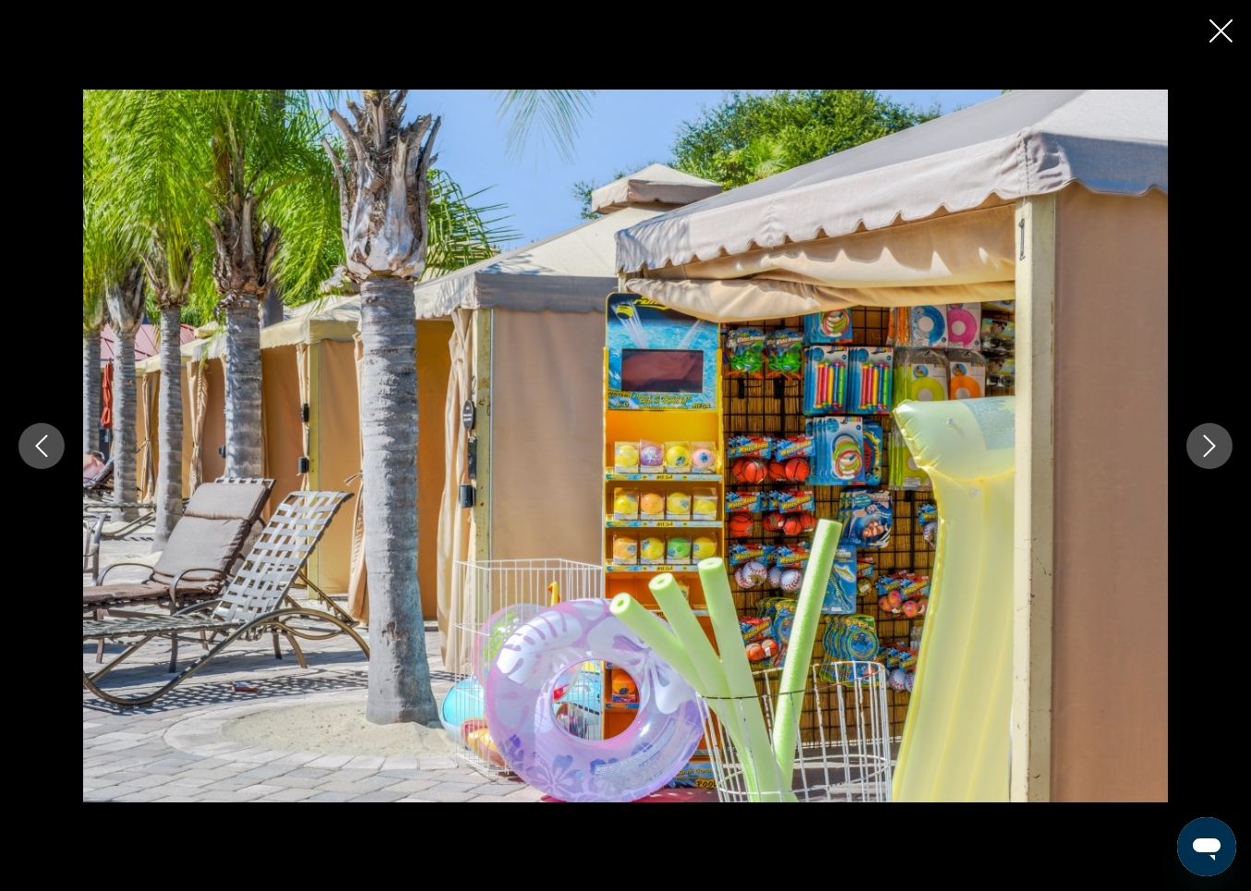
click at [1216, 438] on icon "Next image" at bounding box center [1210, 446] width 22 height 22
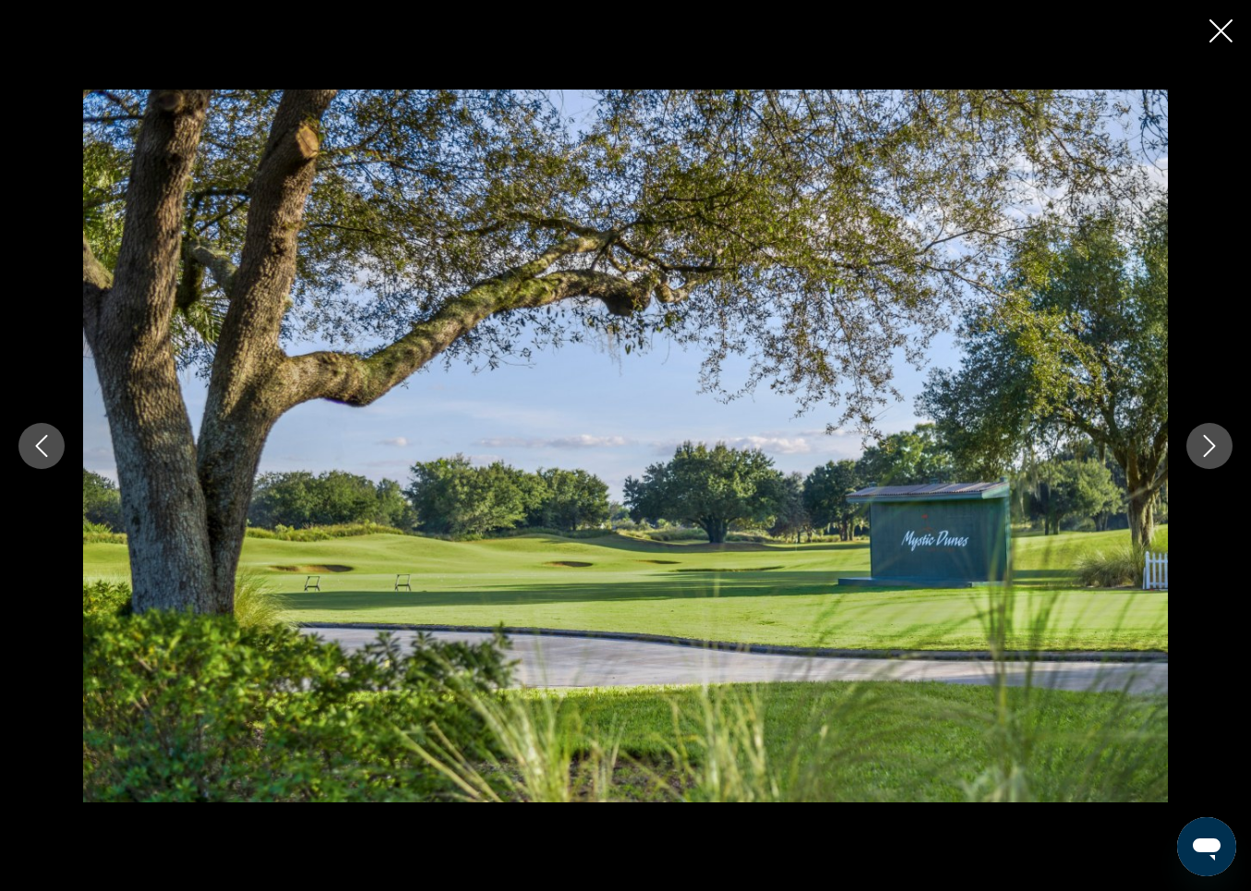
click at [1216, 438] on icon "Next image" at bounding box center [1210, 446] width 22 height 22
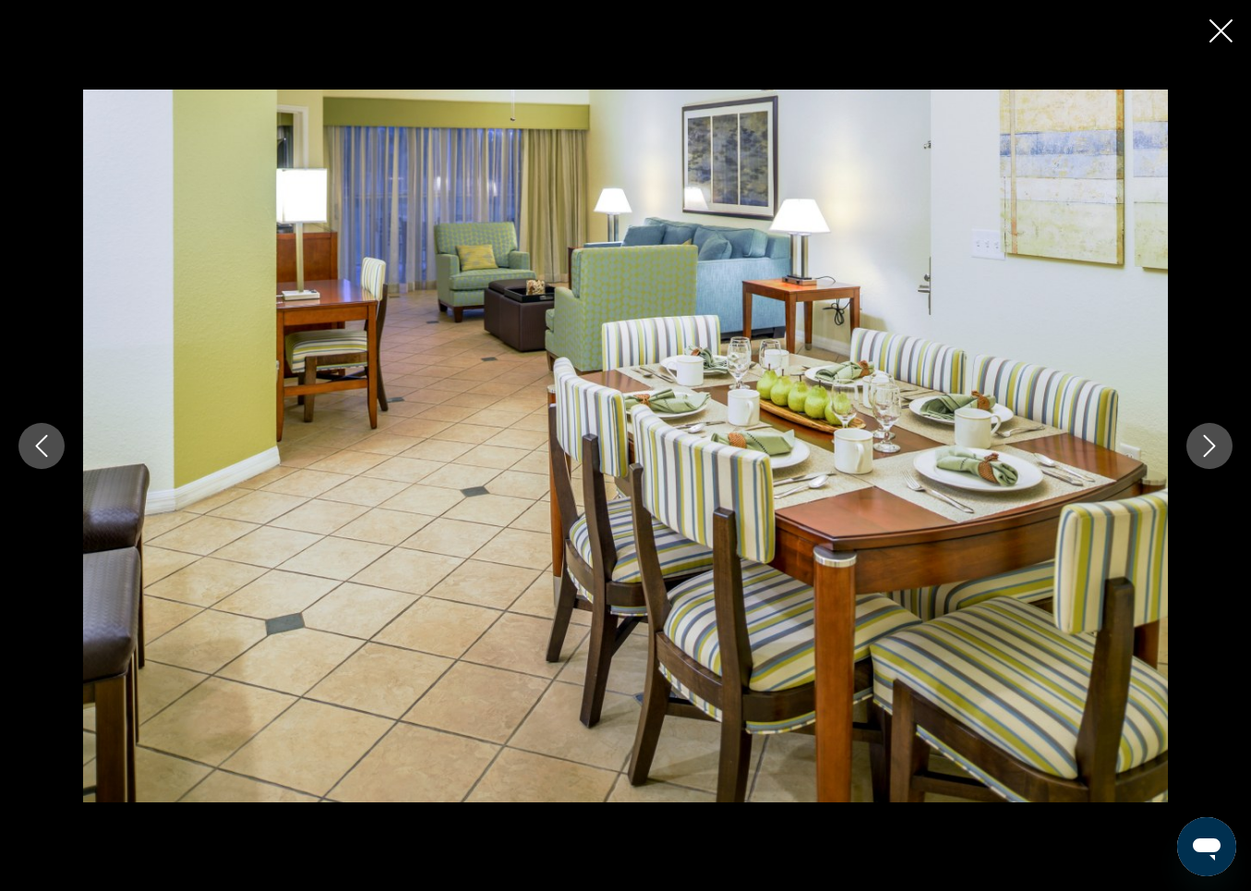
click at [1216, 438] on icon "Next image" at bounding box center [1210, 446] width 22 height 22
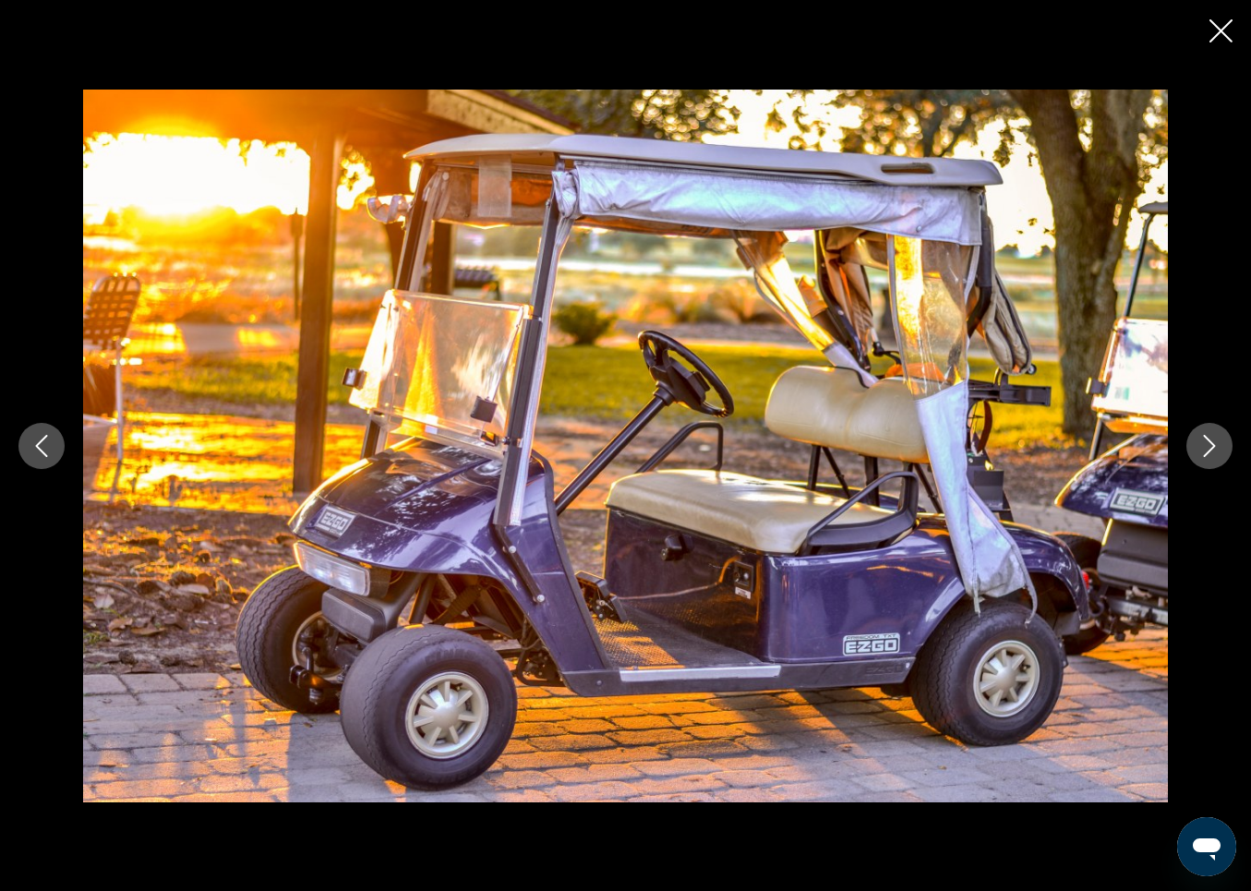
click at [1216, 438] on icon "Next image" at bounding box center [1210, 446] width 22 height 22
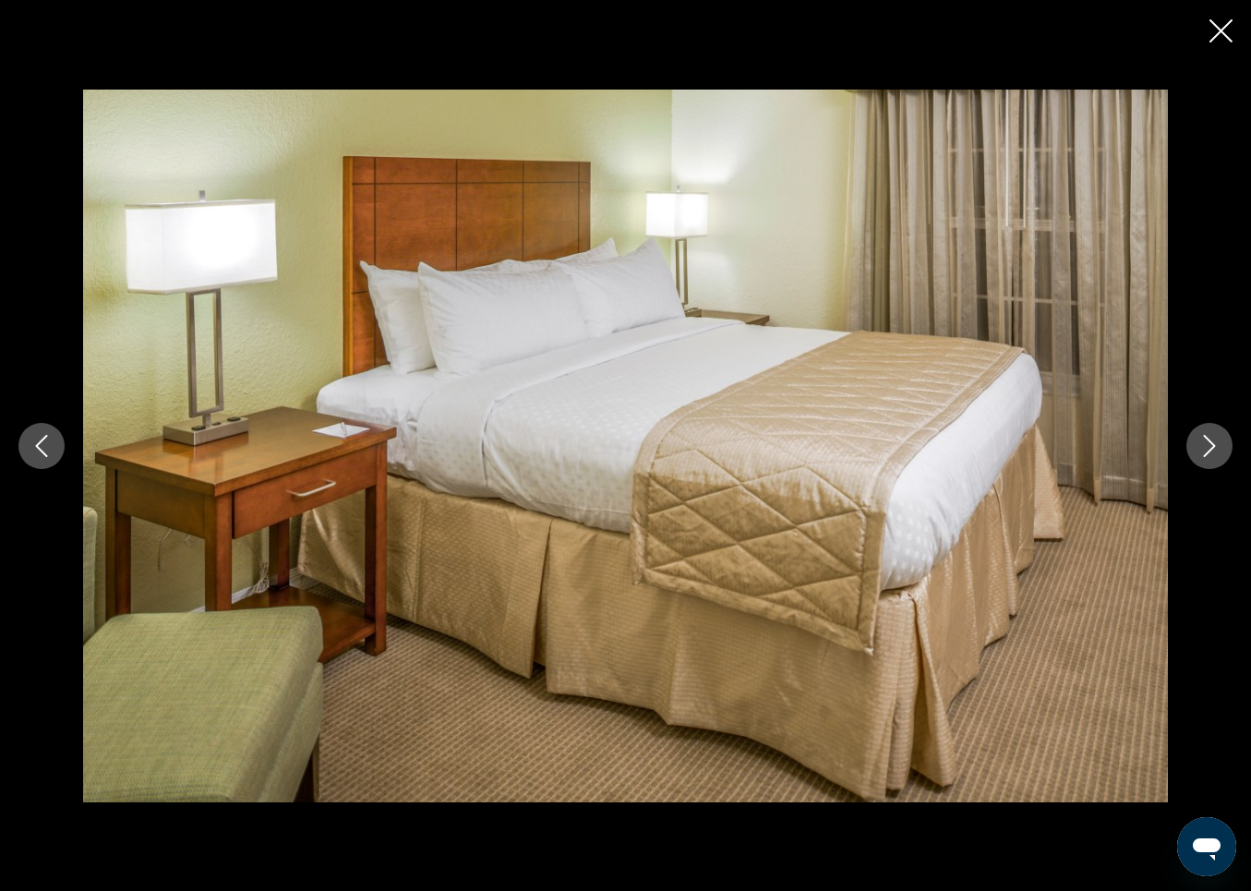
click at [1216, 438] on icon "Next image" at bounding box center [1210, 446] width 22 height 22
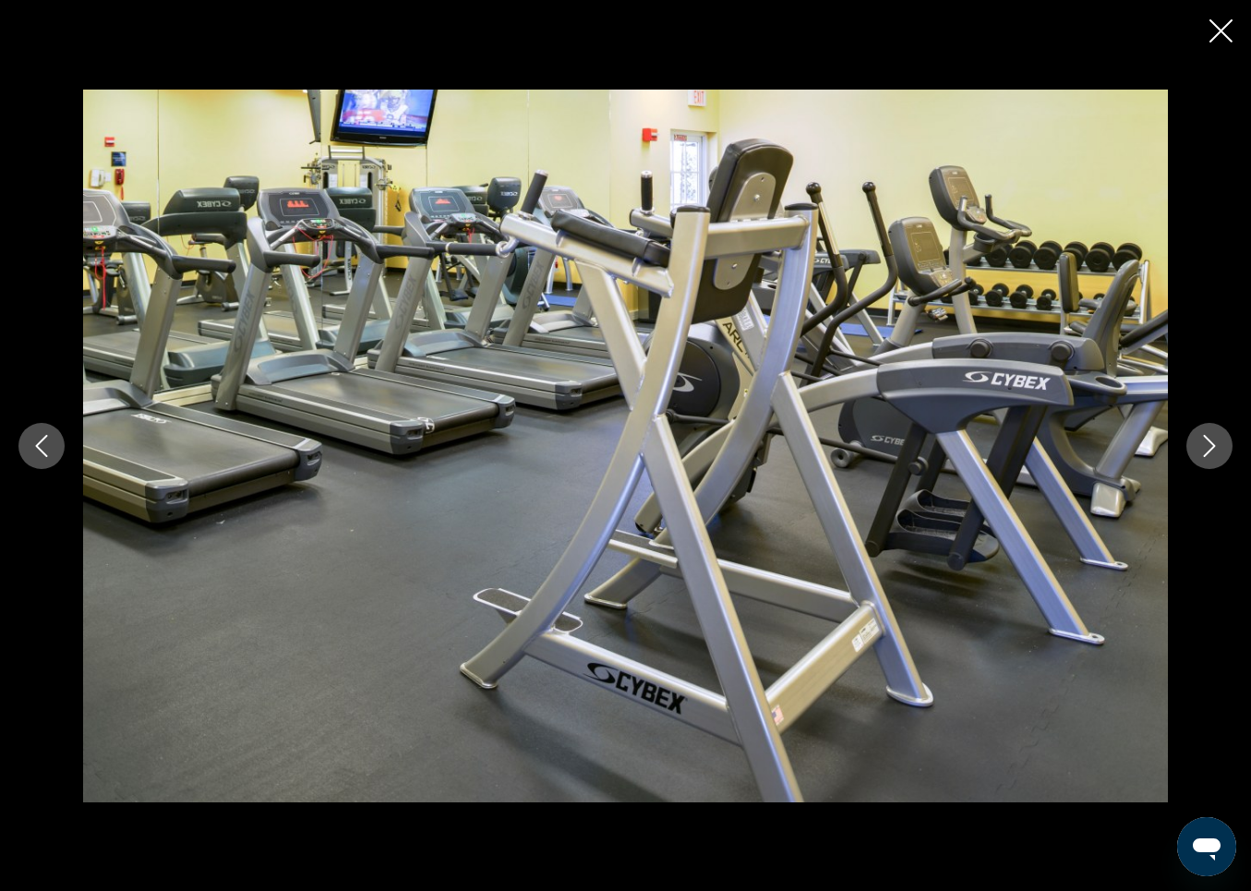
click at [1216, 438] on icon "Next image" at bounding box center [1210, 446] width 22 height 22
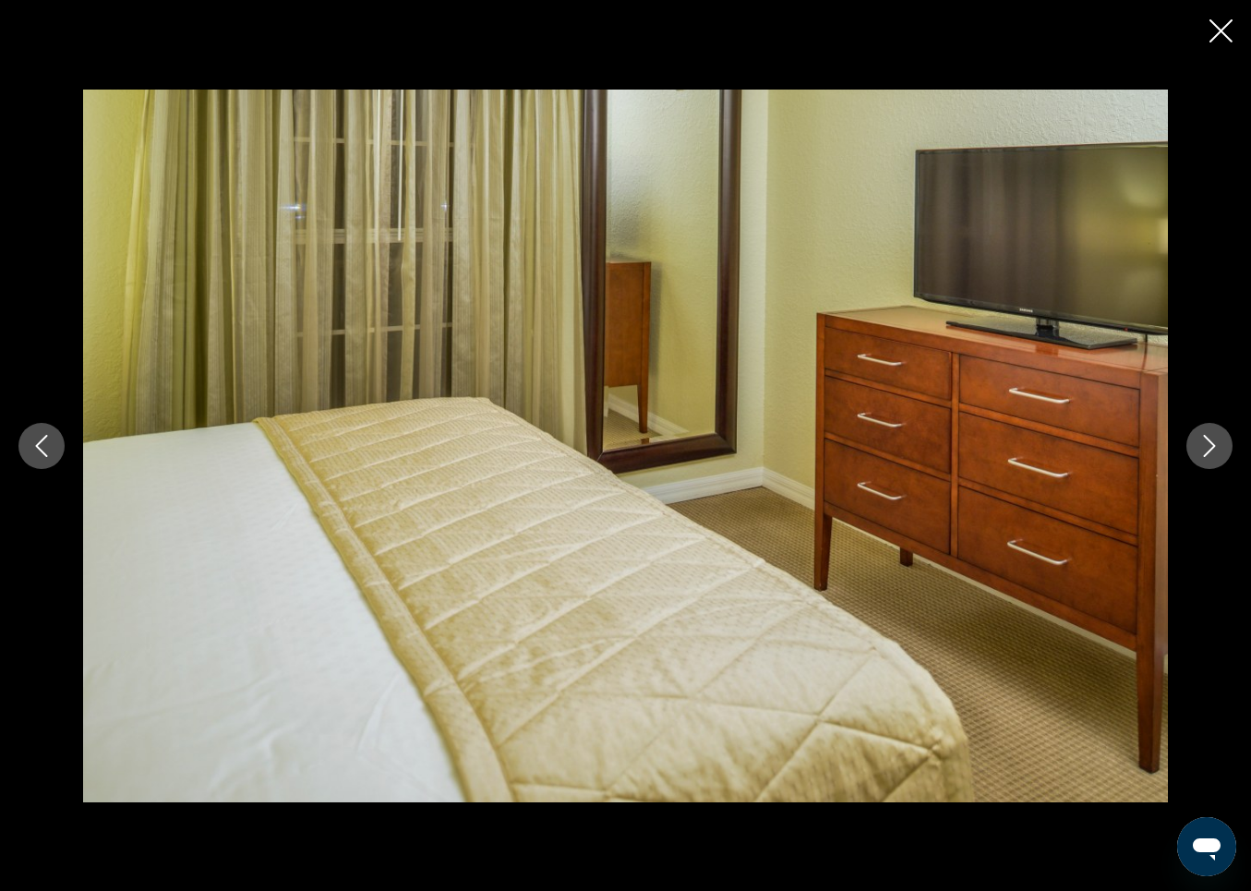
click at [1216, 438] on icon "Next image" at bounding box center [1210, 446] width 22 height 22
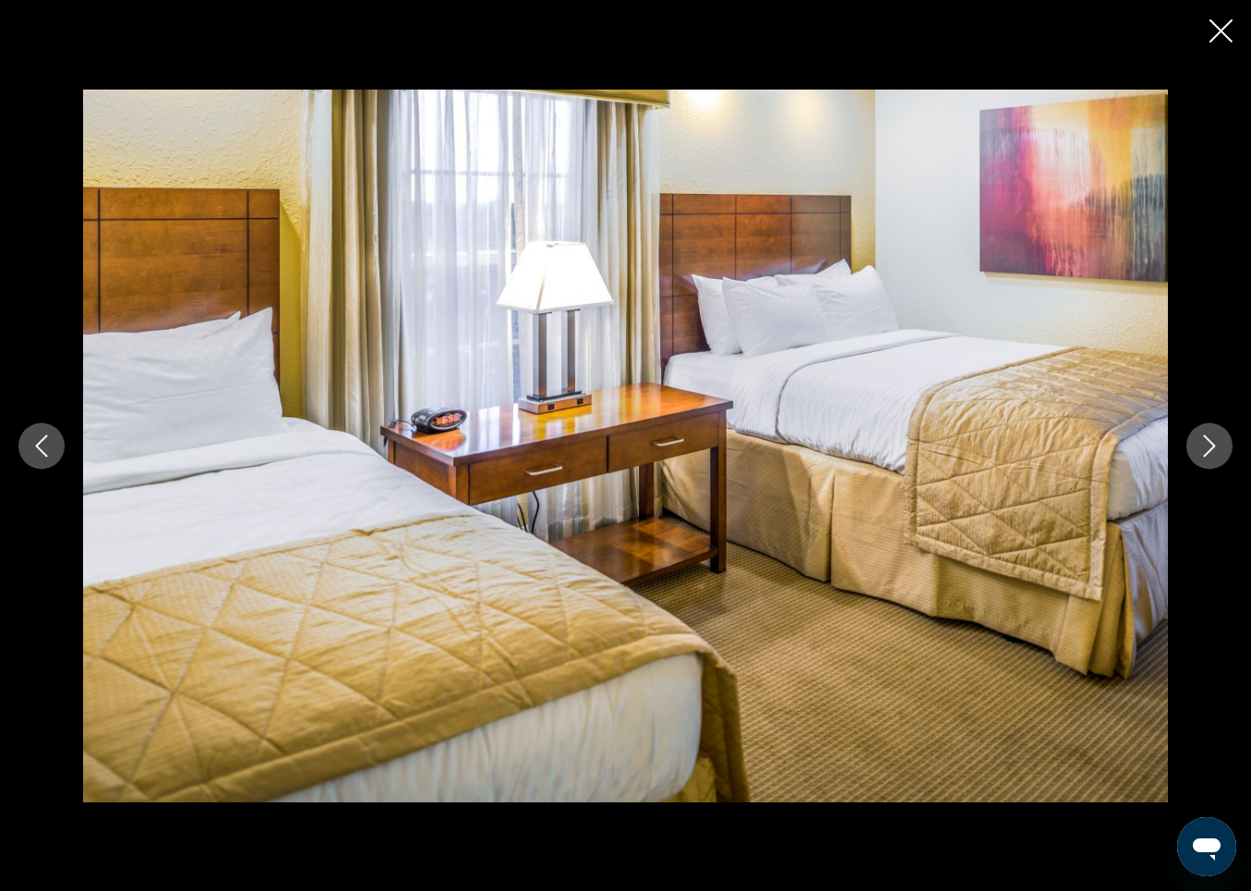
click at [1216, 438] on icon "Next image" at bounding box center [1210, 446] width 22 height 22
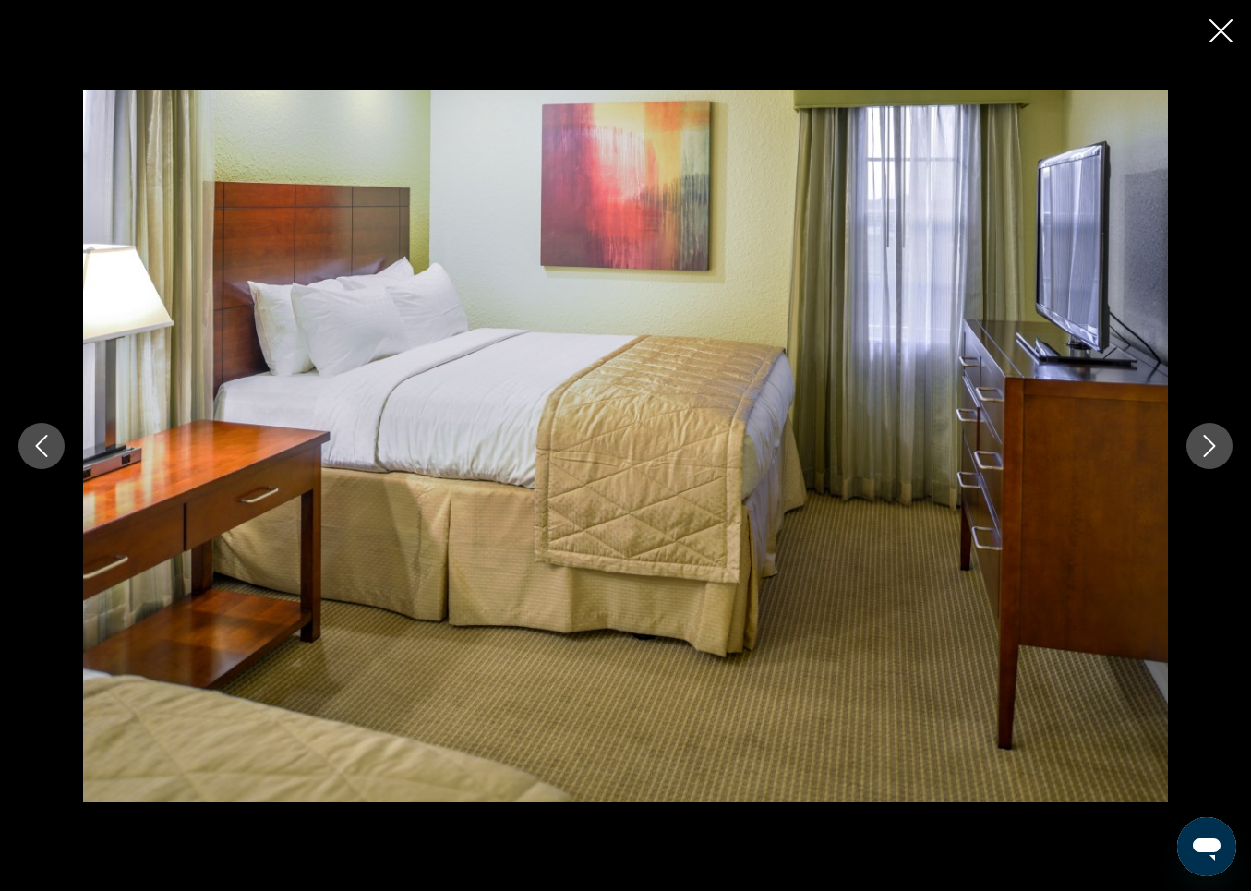
click at [1216, 438] on icon "Next image" at bounding box center [1210, 446] width 22 height 22
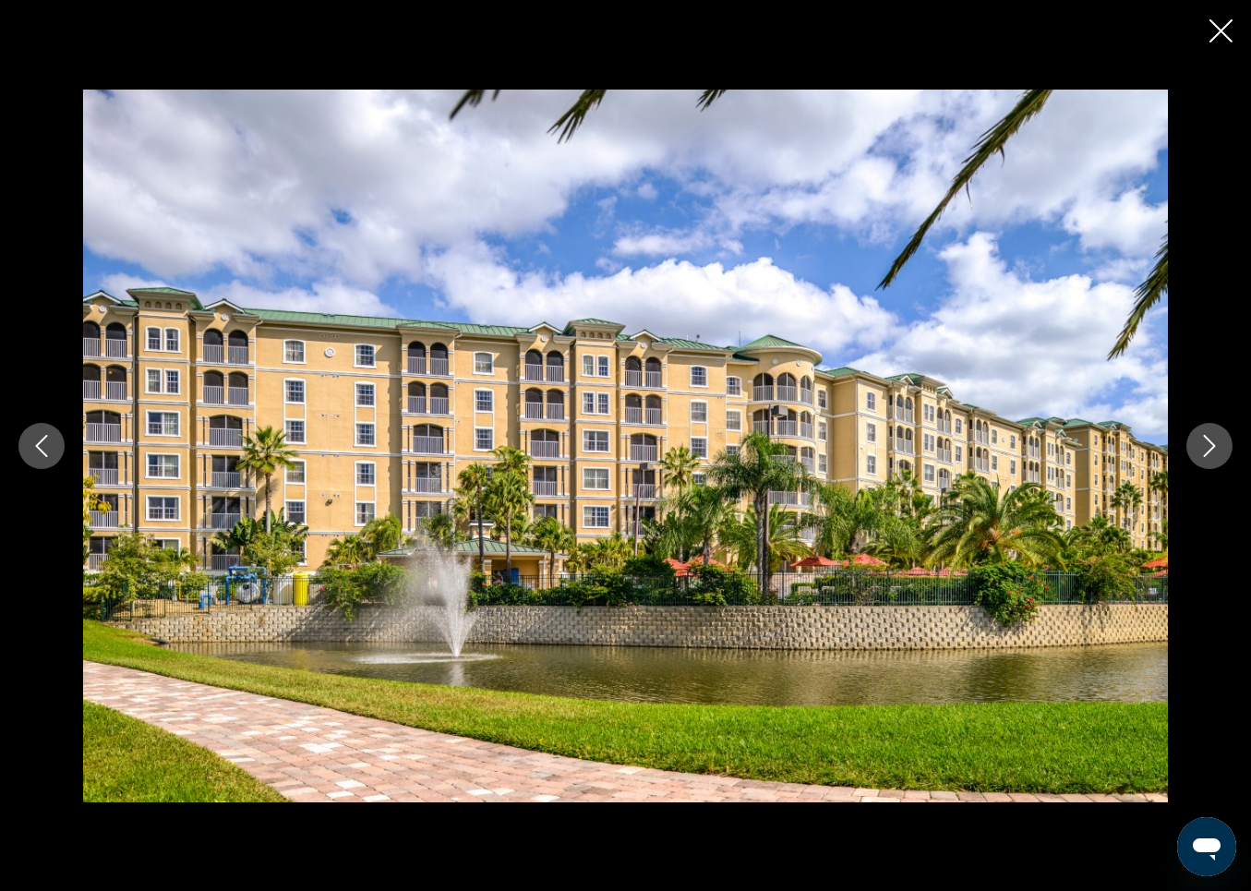
click at [1216, 438] on icon "Next image" at bounding box center [1210, 446] width 22 height 22
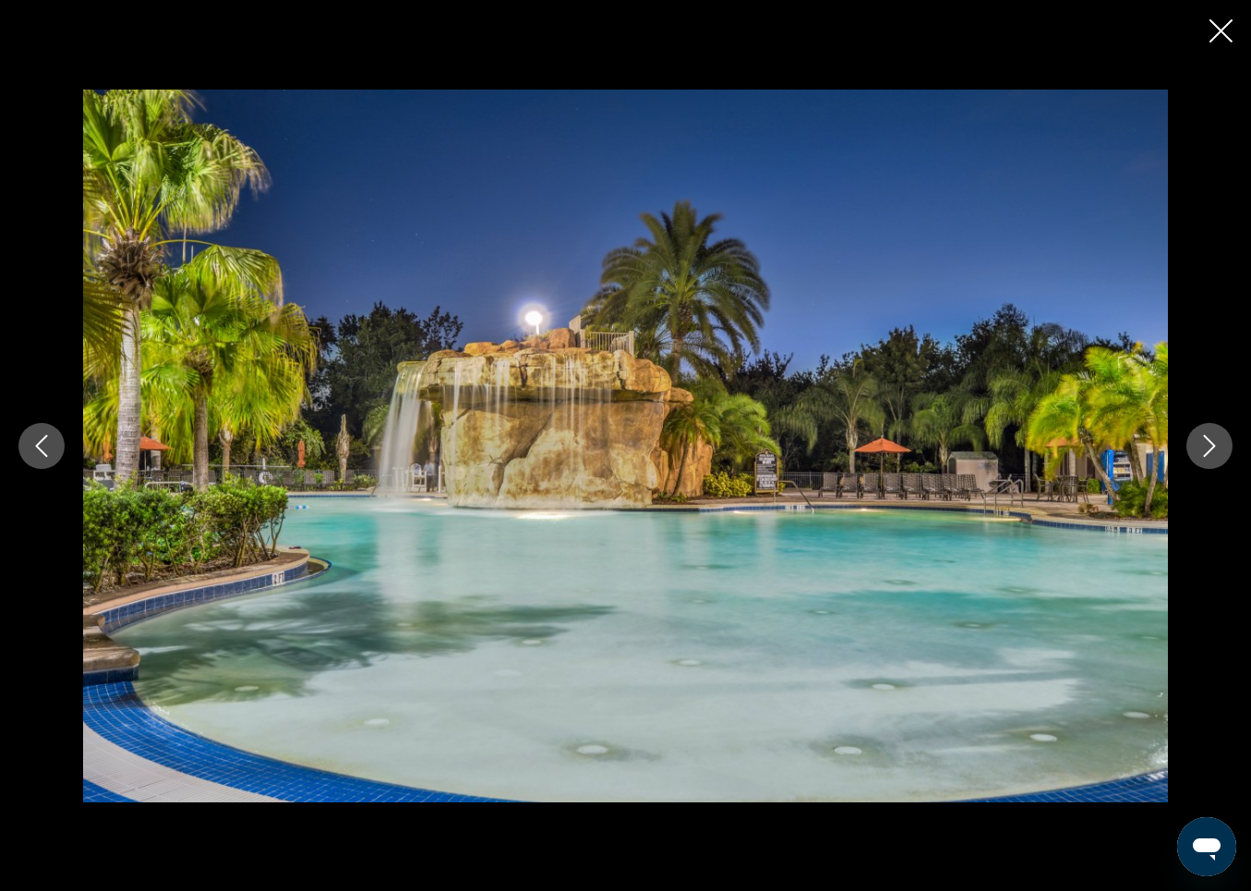
click at [1216, 438] on icon "Next image" at bounding box center [1210, 446] width 22 height 22
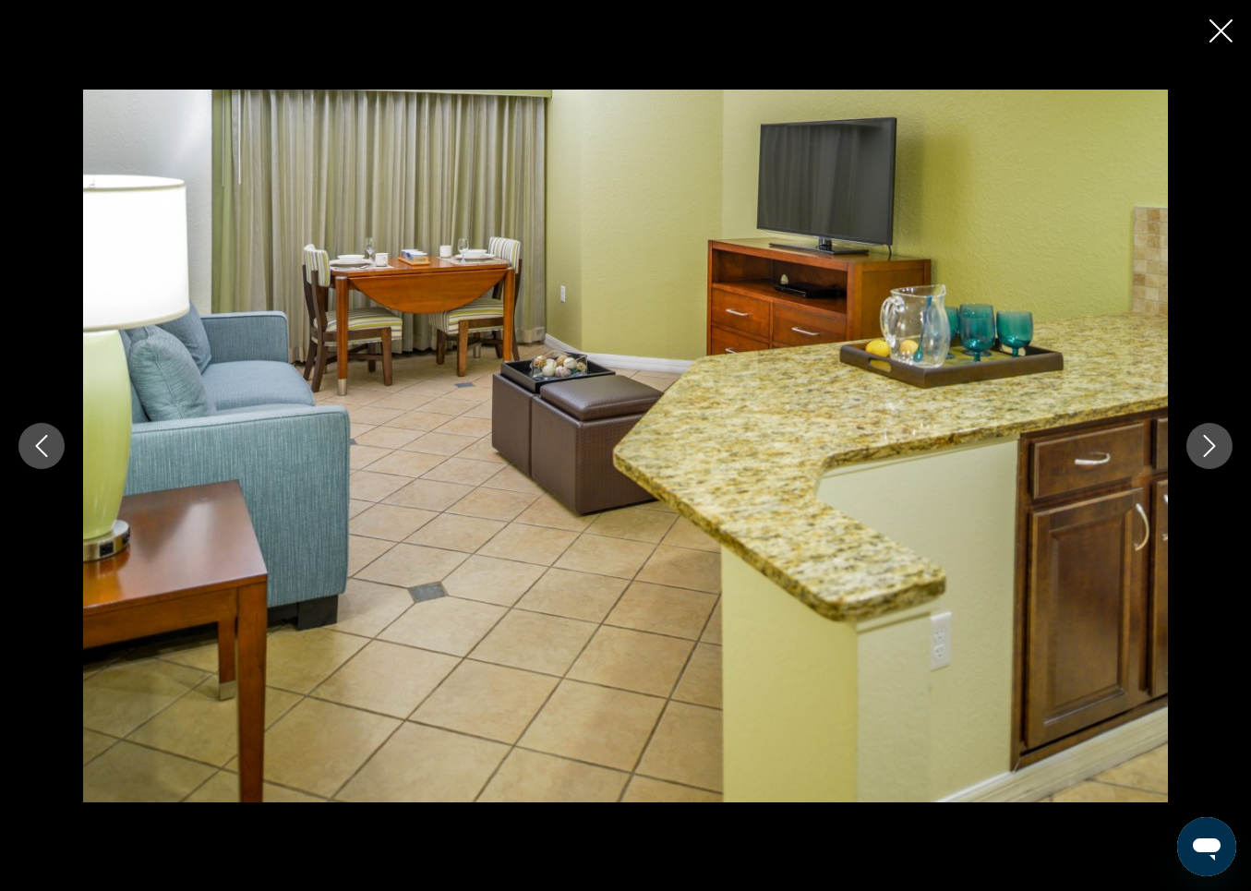
click at [1221, 32] on icon "Close slideshow" at bounding box center [1221, 30] width 23 height 23
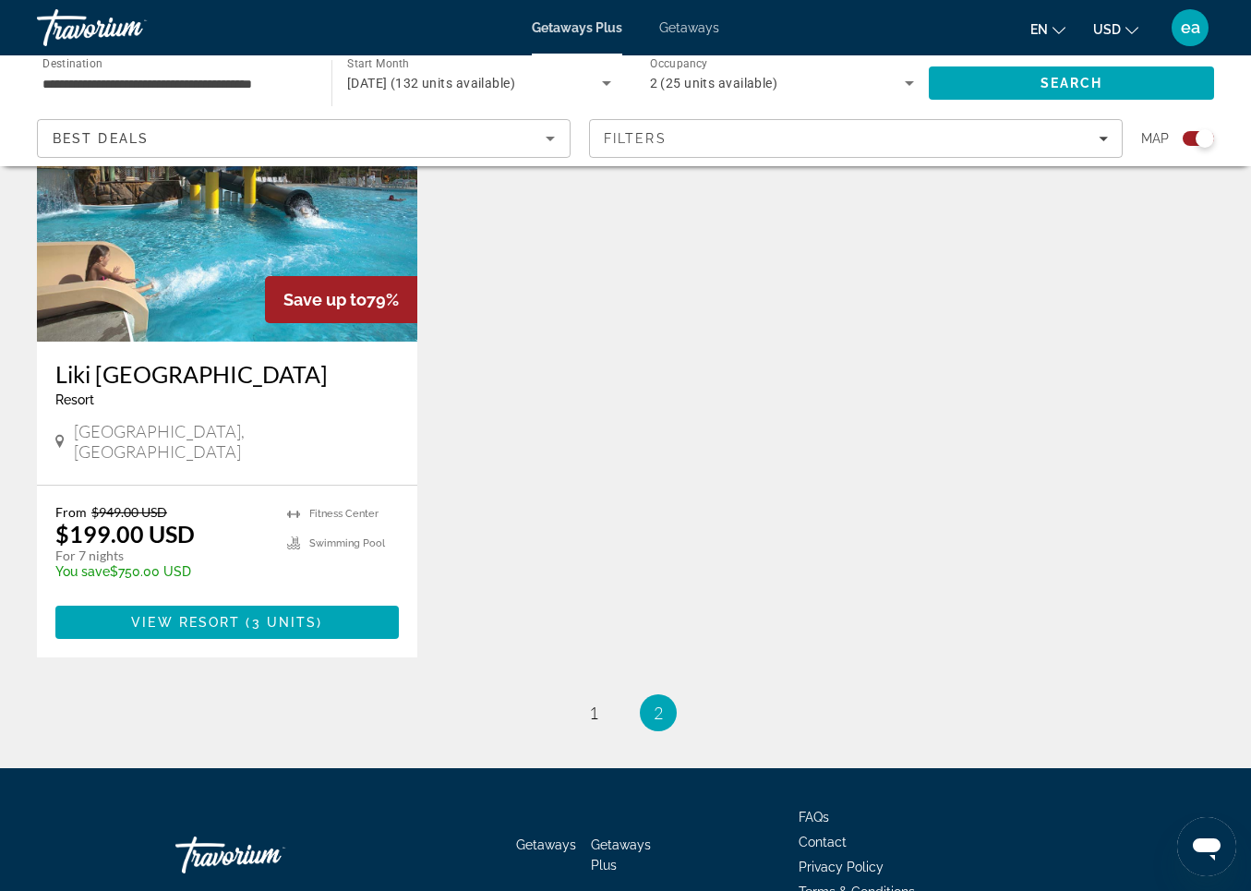
scroll to position [2836, 0]
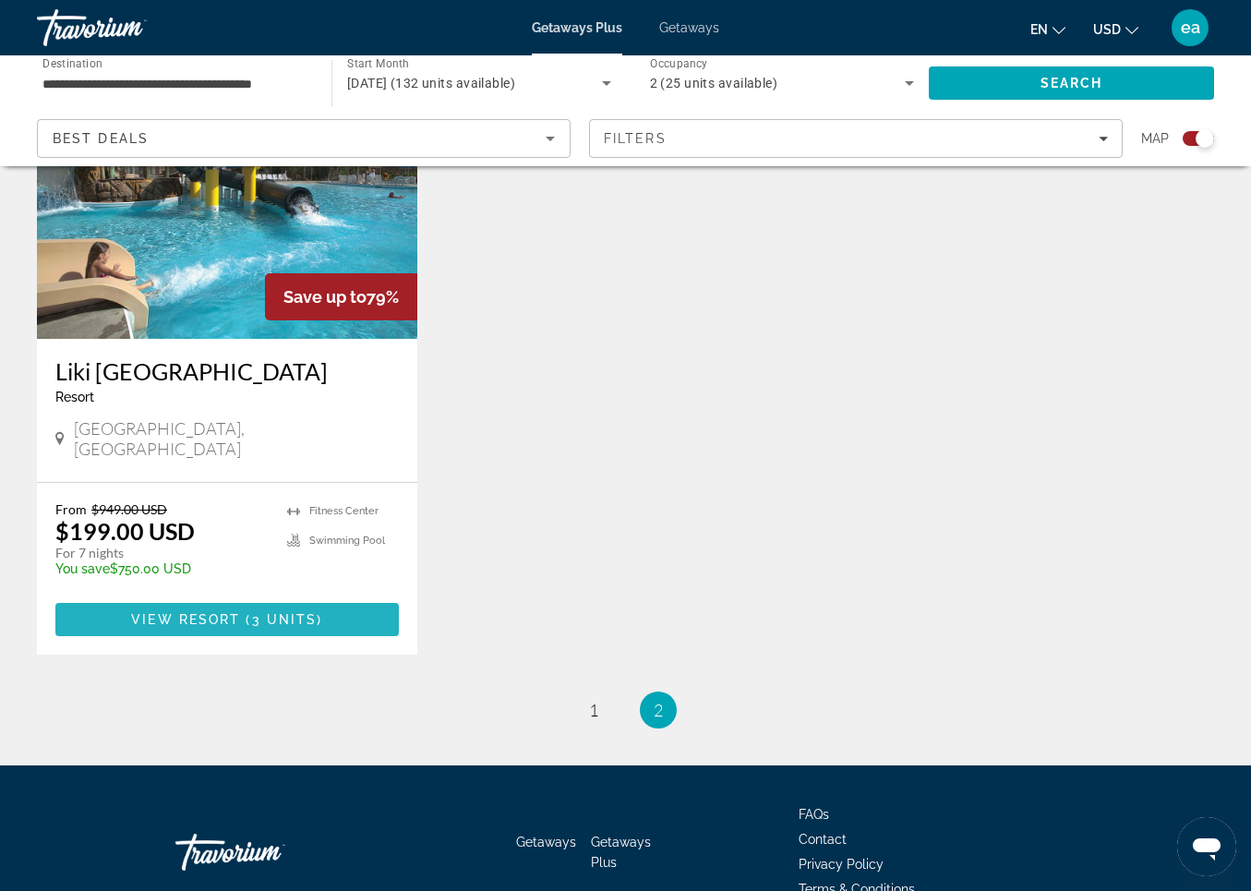
click at [173, 612] on span "View Resort" at bounding box center [185, 619] width 109 height 15
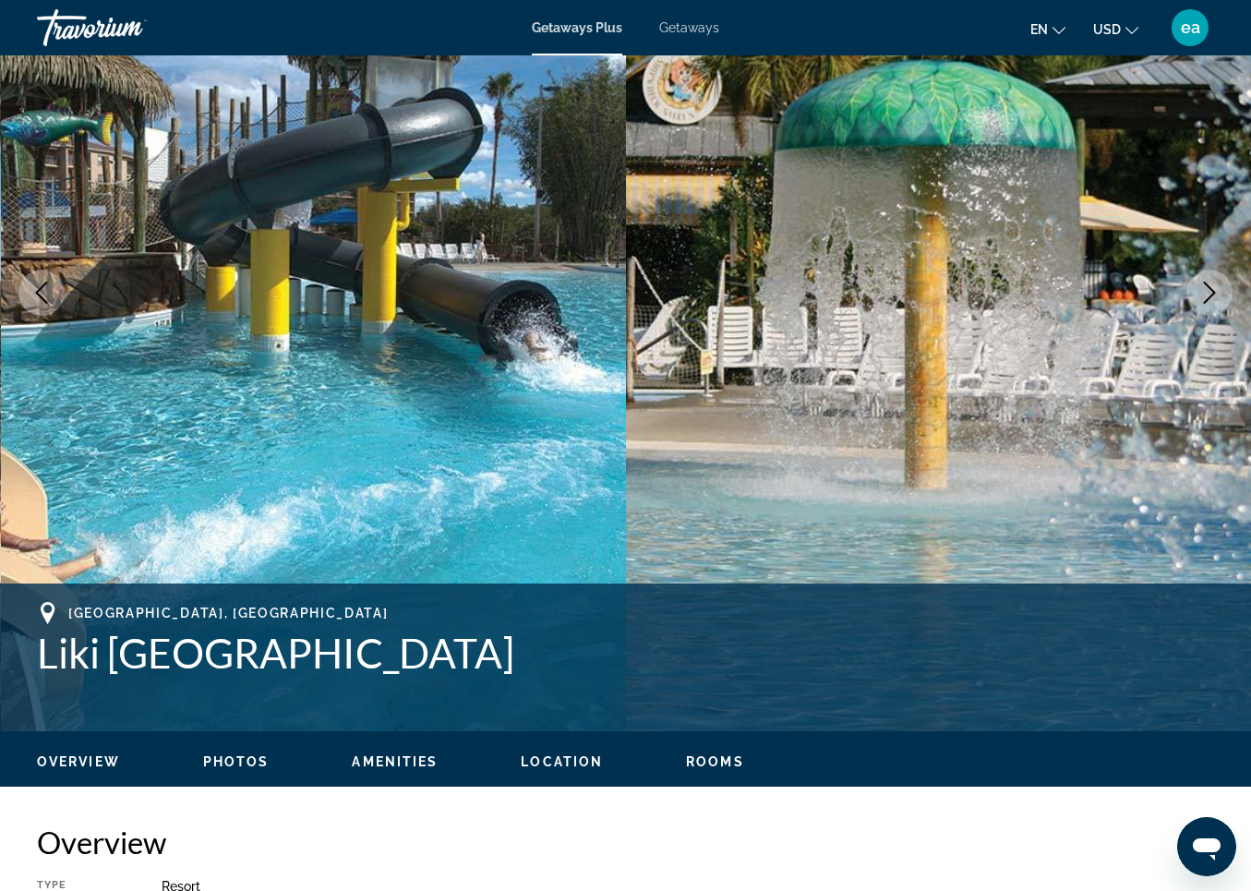
scroll to position [202, 0]
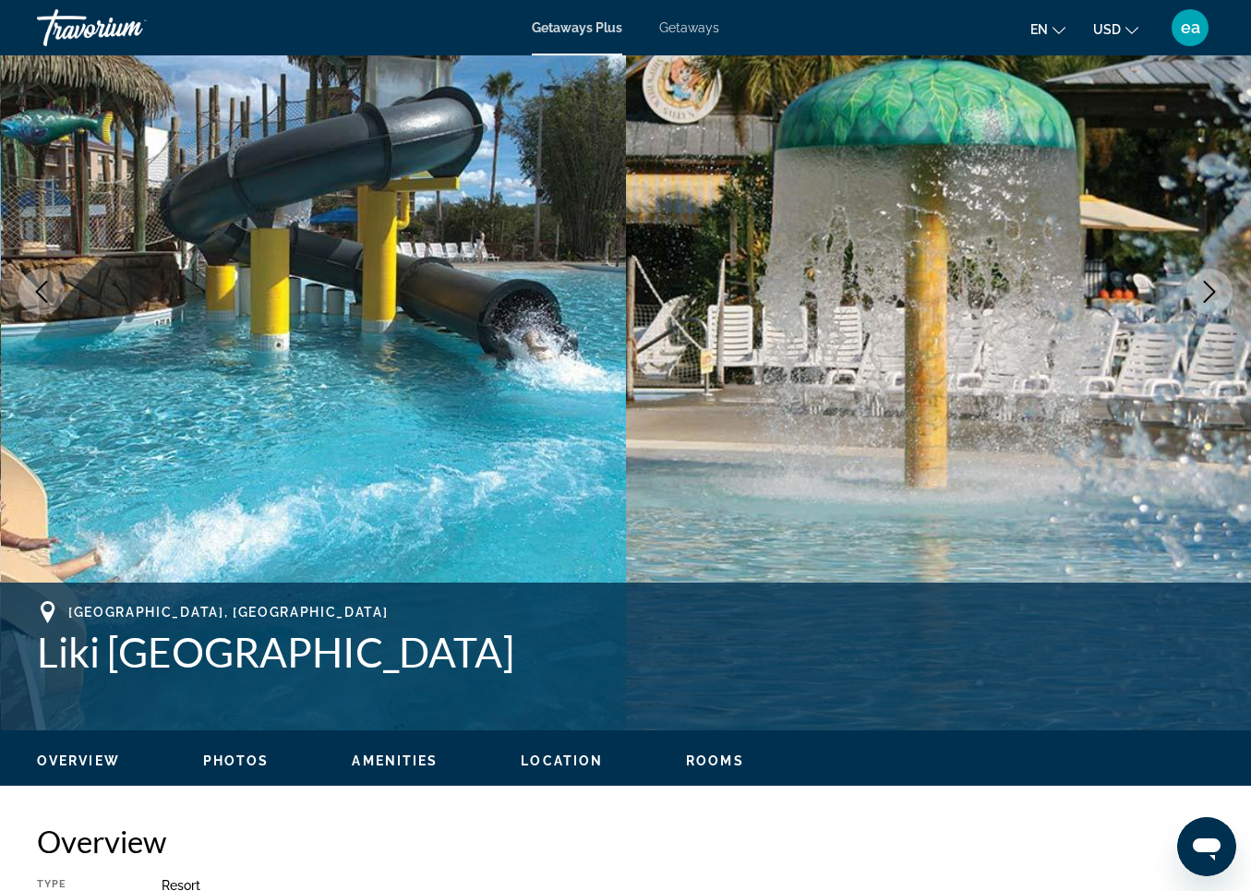
click at [235, 757] on span "Photos" at bounding box center [236, 761] width 66 height 15
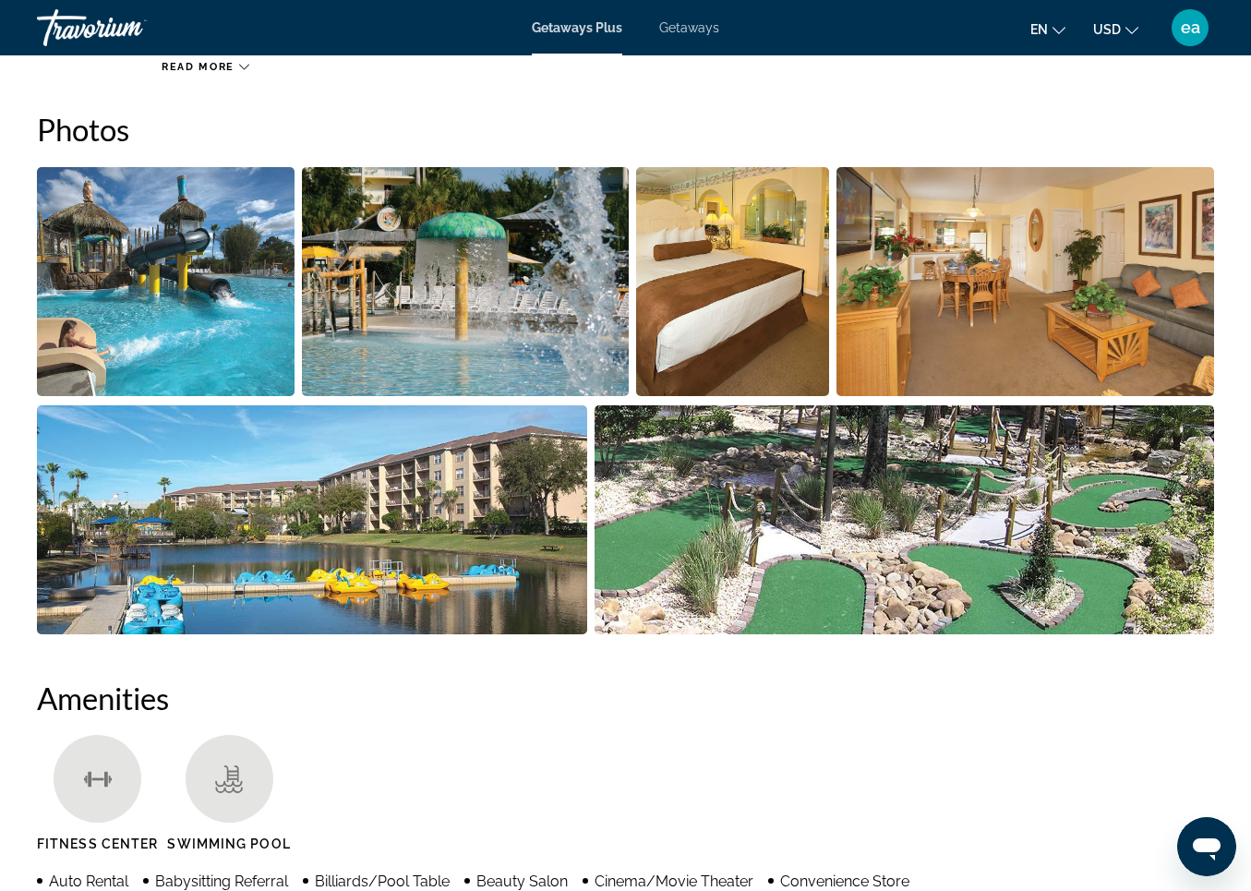
click at [425, 284] on img "Open full-screen image slider" at bounding box center [465, 281] width 327 height 229
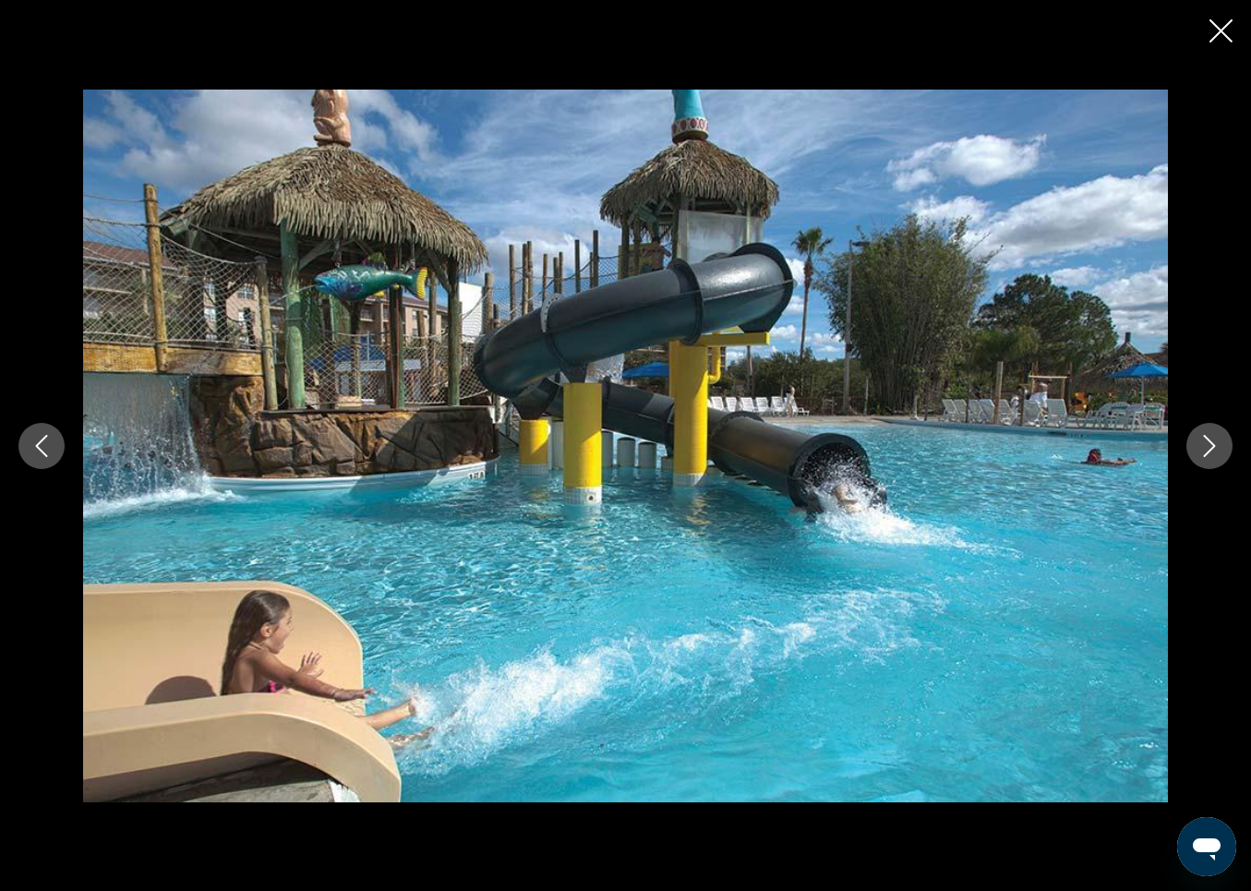
click at [1221, 441] on button "Next image" at bounding box center [1210, 446] width 46 height 46
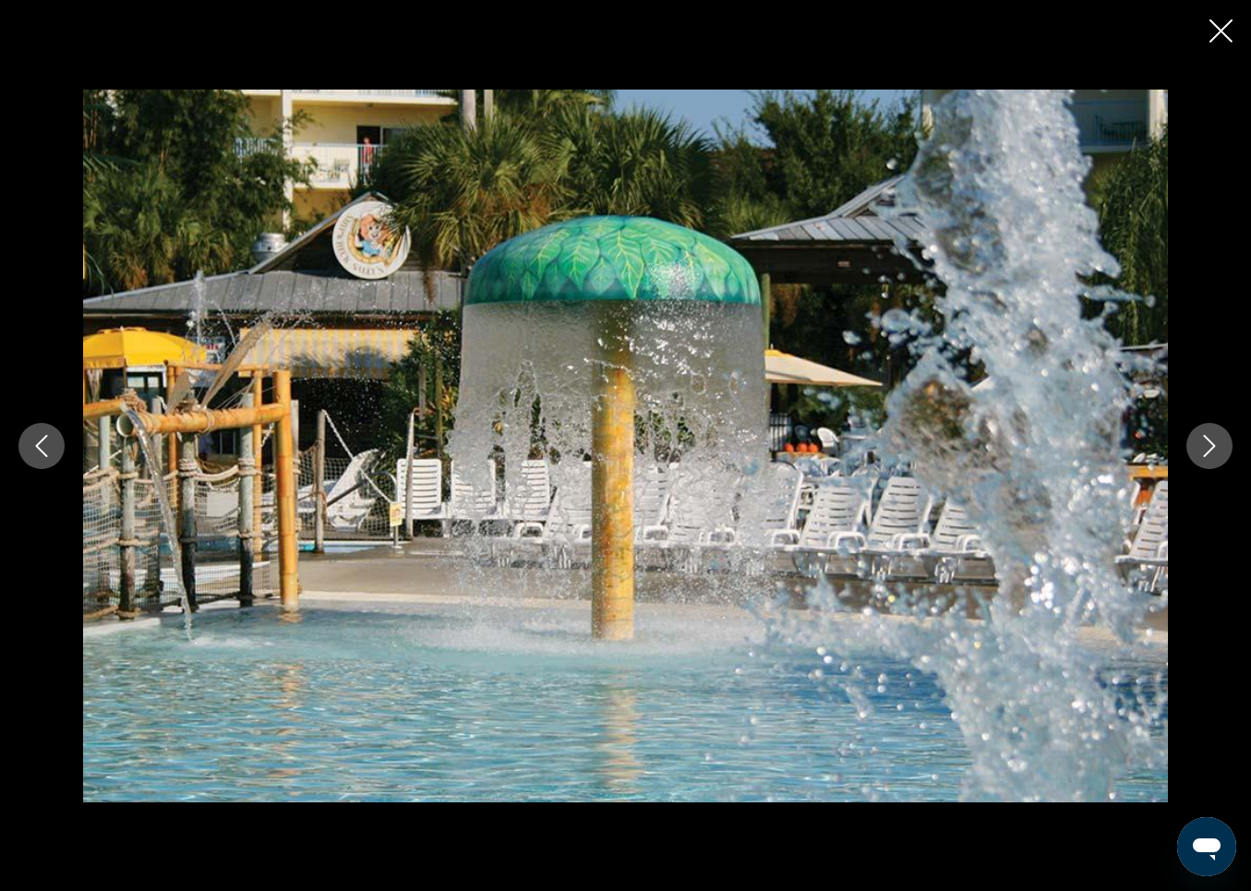
click at [1221, 441] on button "Next image" at bounding box center [1210, 446] width 46 height 46
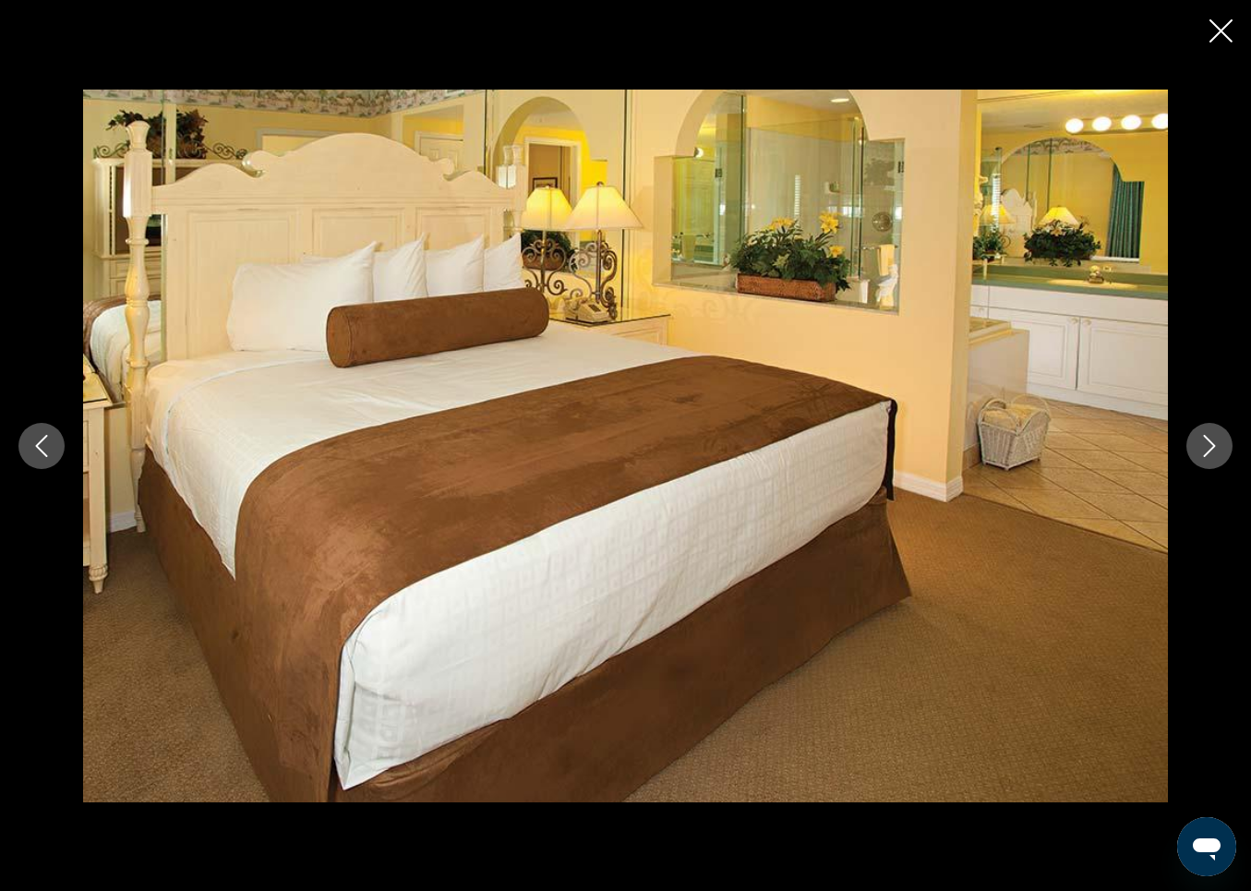
click at [1221, 441] on button "Next image" at bounding box center [1210, 446] width 46 height 46
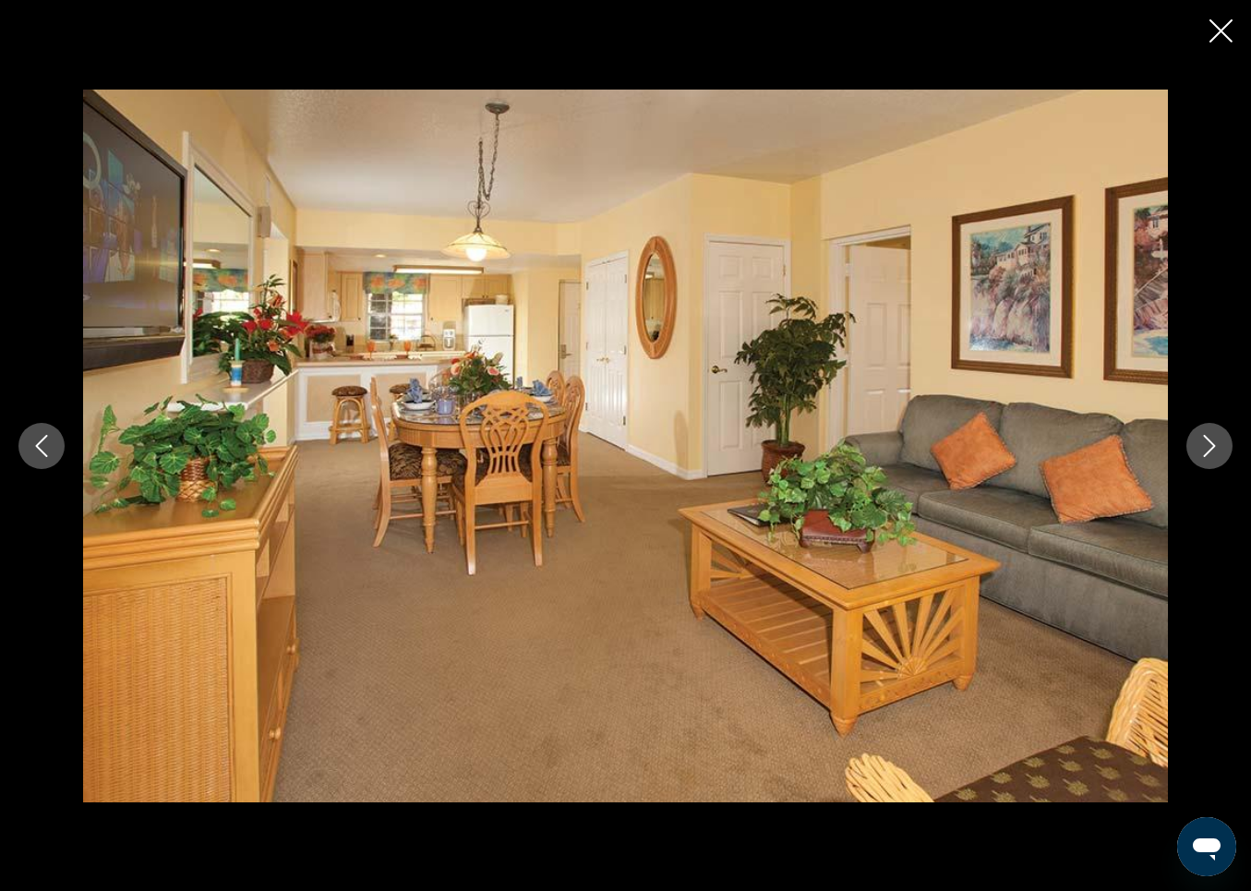
click at [1221, 441] on button "Next image" at bounding box center [1210, 446] width 46 height 46
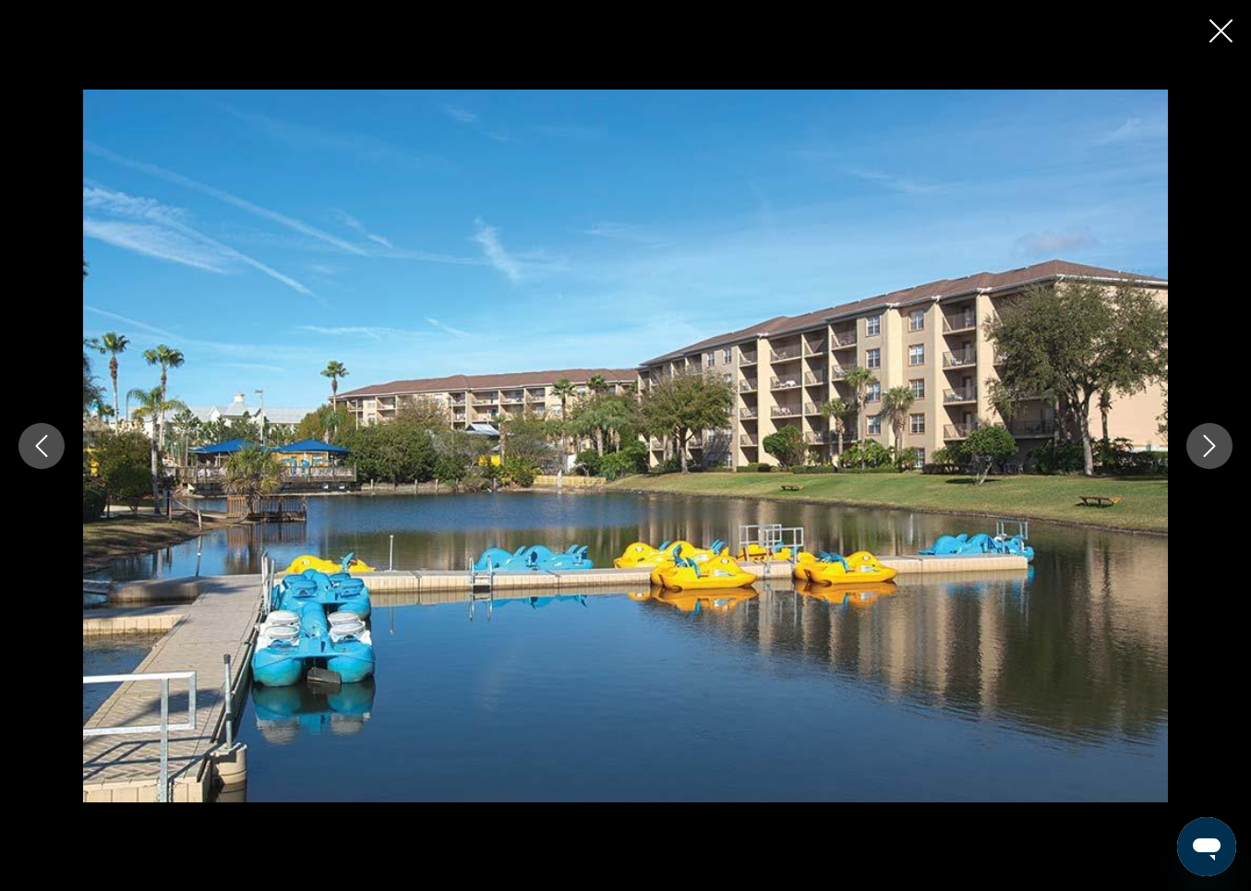
click at [1220, 450] on icon "Next image" at bounding box center [1210, 446] width 22 height 22
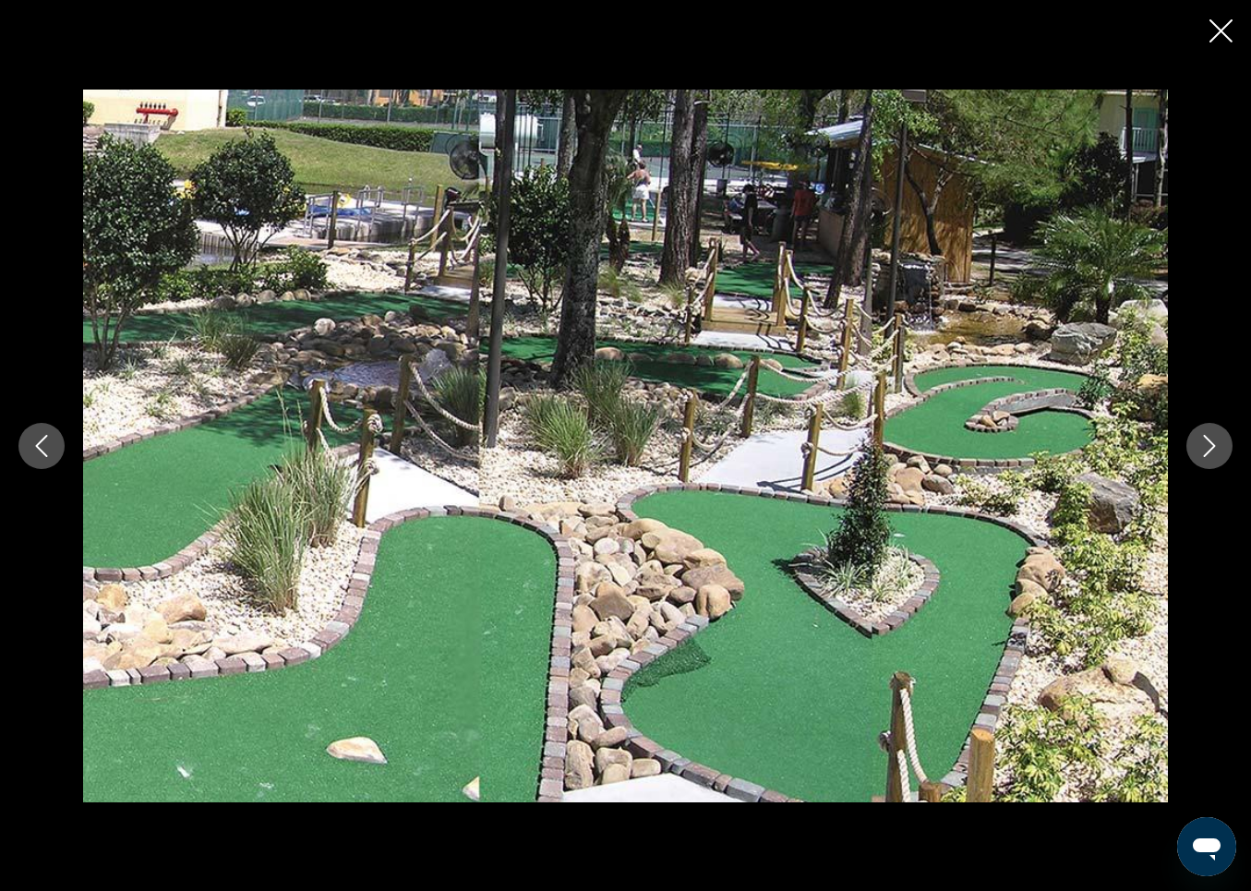
click at [1224, 453] on button "Next image" at bounding box center [1210, 446] width 46 height 46
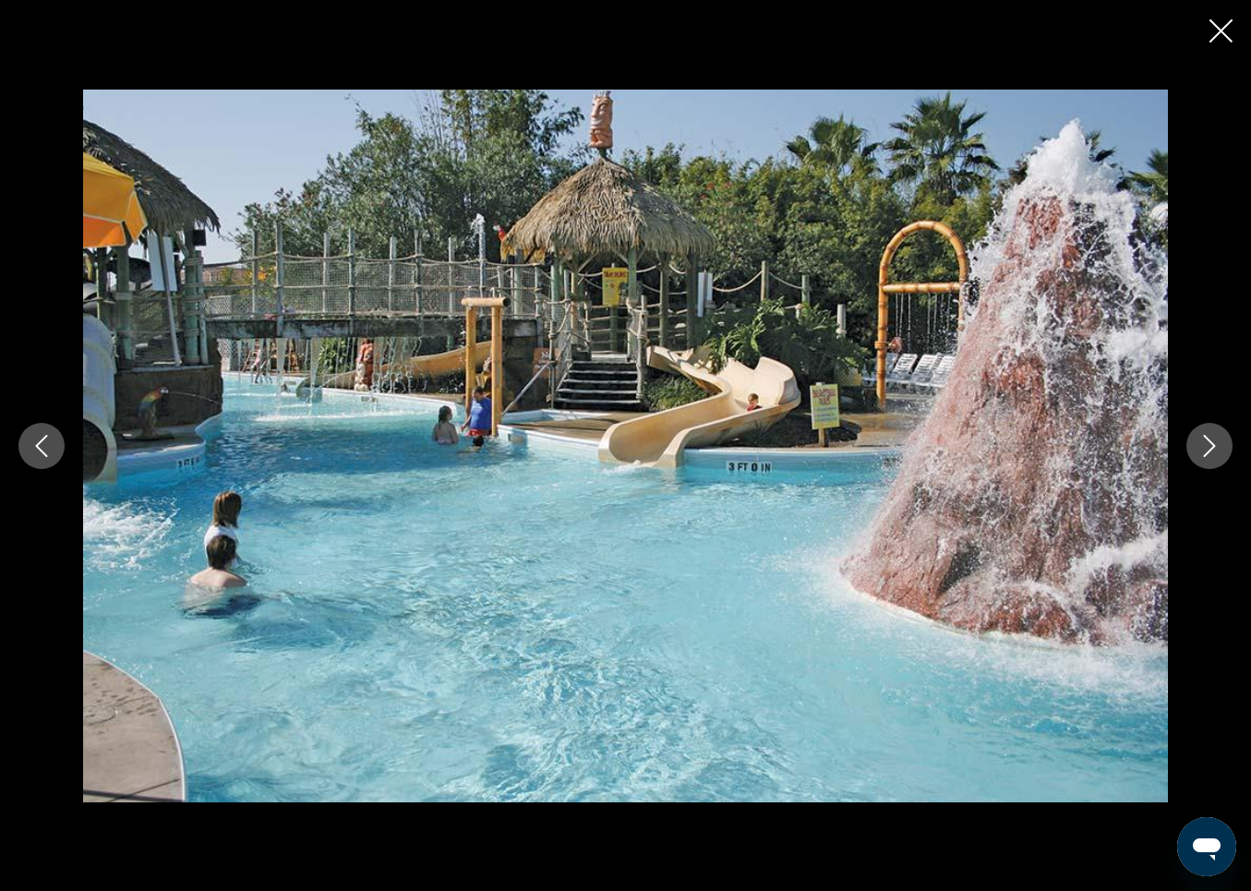
click at [1226, 454] on button "Next image" at bounding box center [1210, 446] width 46 height 46
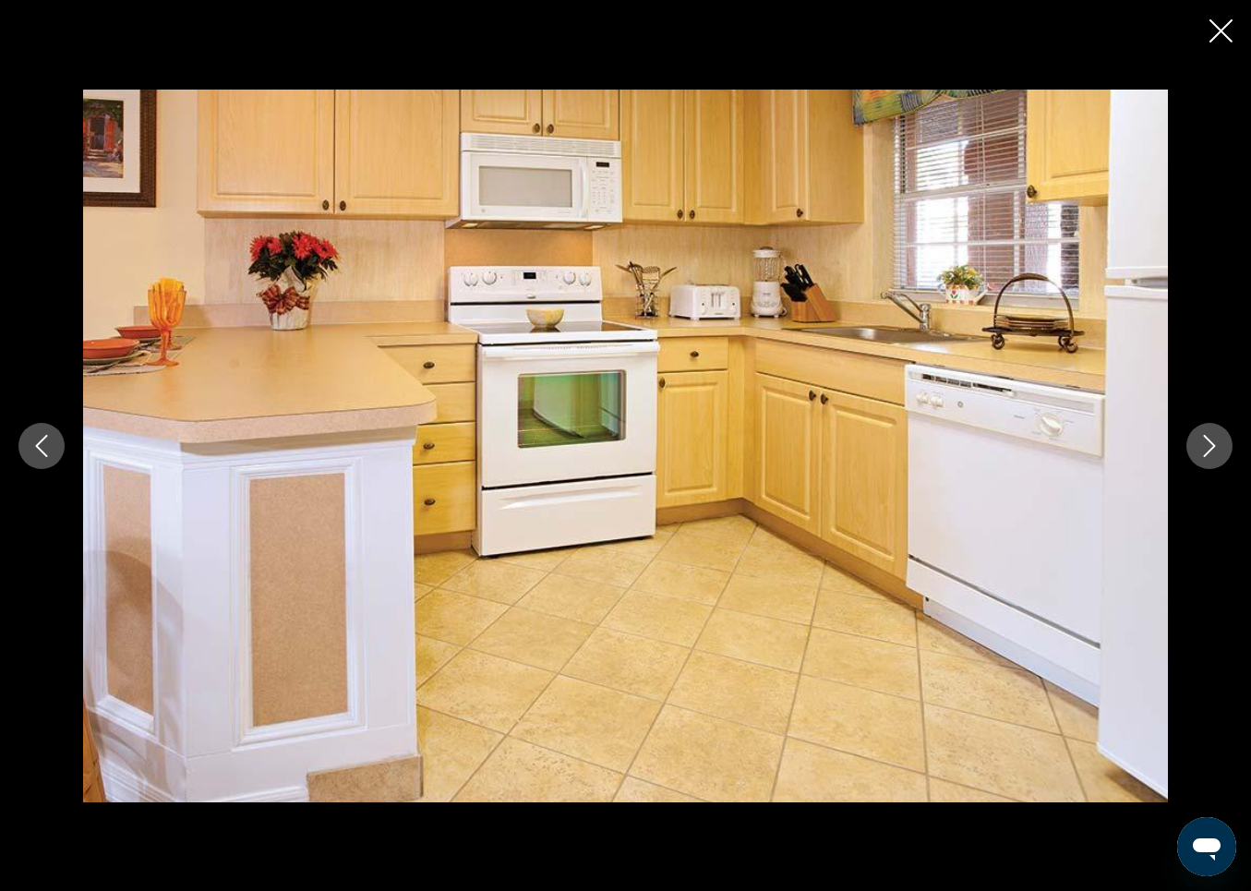
click at [1226, 454] on button "Next image" at bounding box center [1210, 446] width 46 height 46
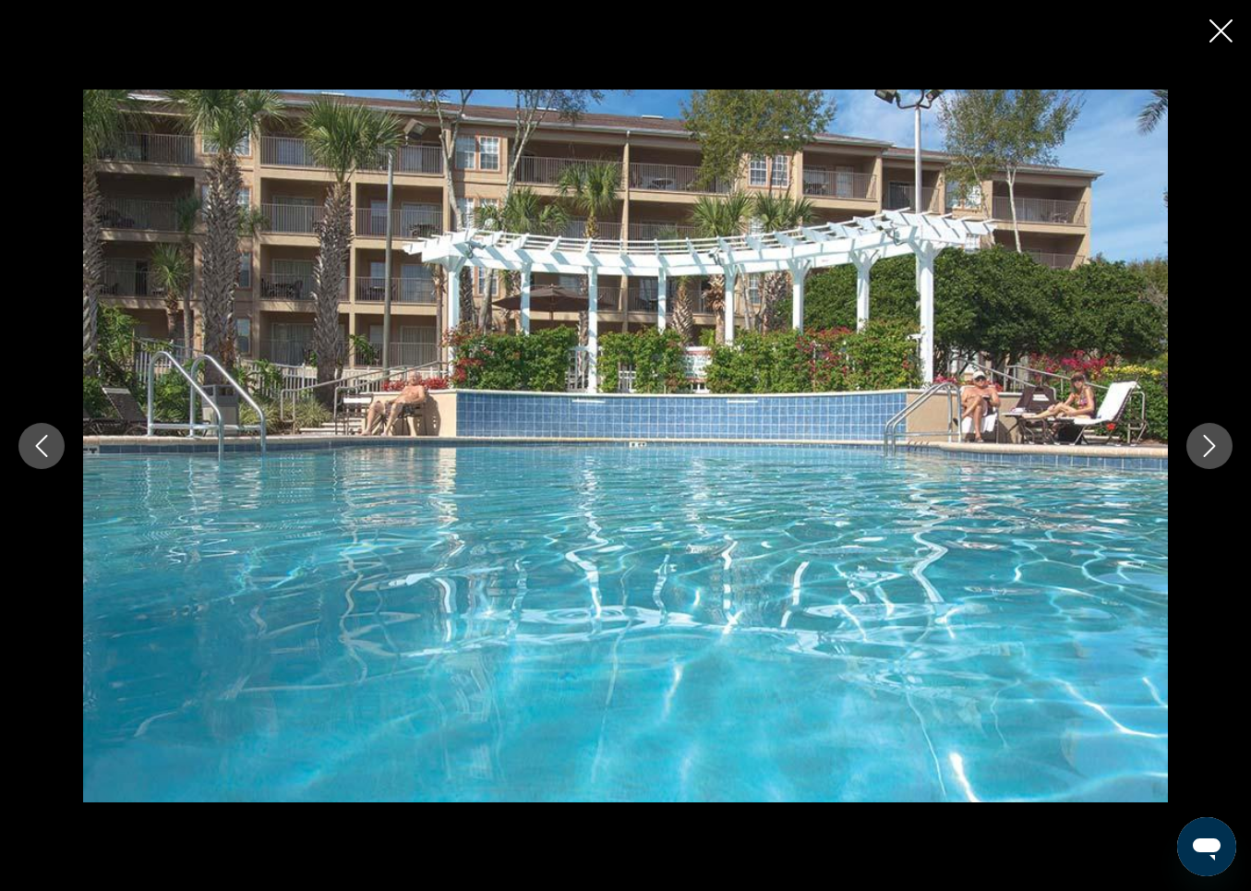
click at [1226, 454] on button "Next image" at bounding box center [1210, 446] width 46 height 46
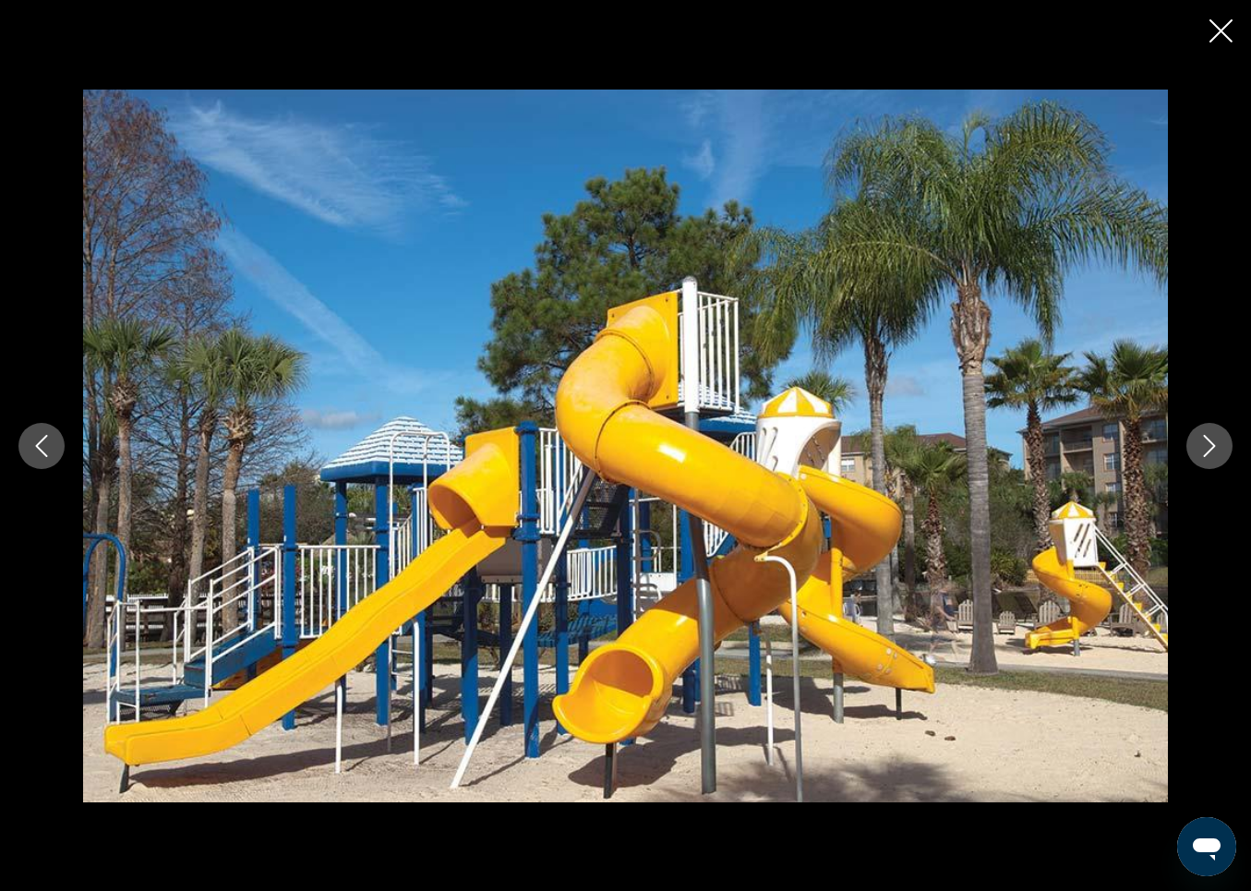
click at [1226, 454] on button "Next image" at bounding box center [1210, 446] width 46 height 46
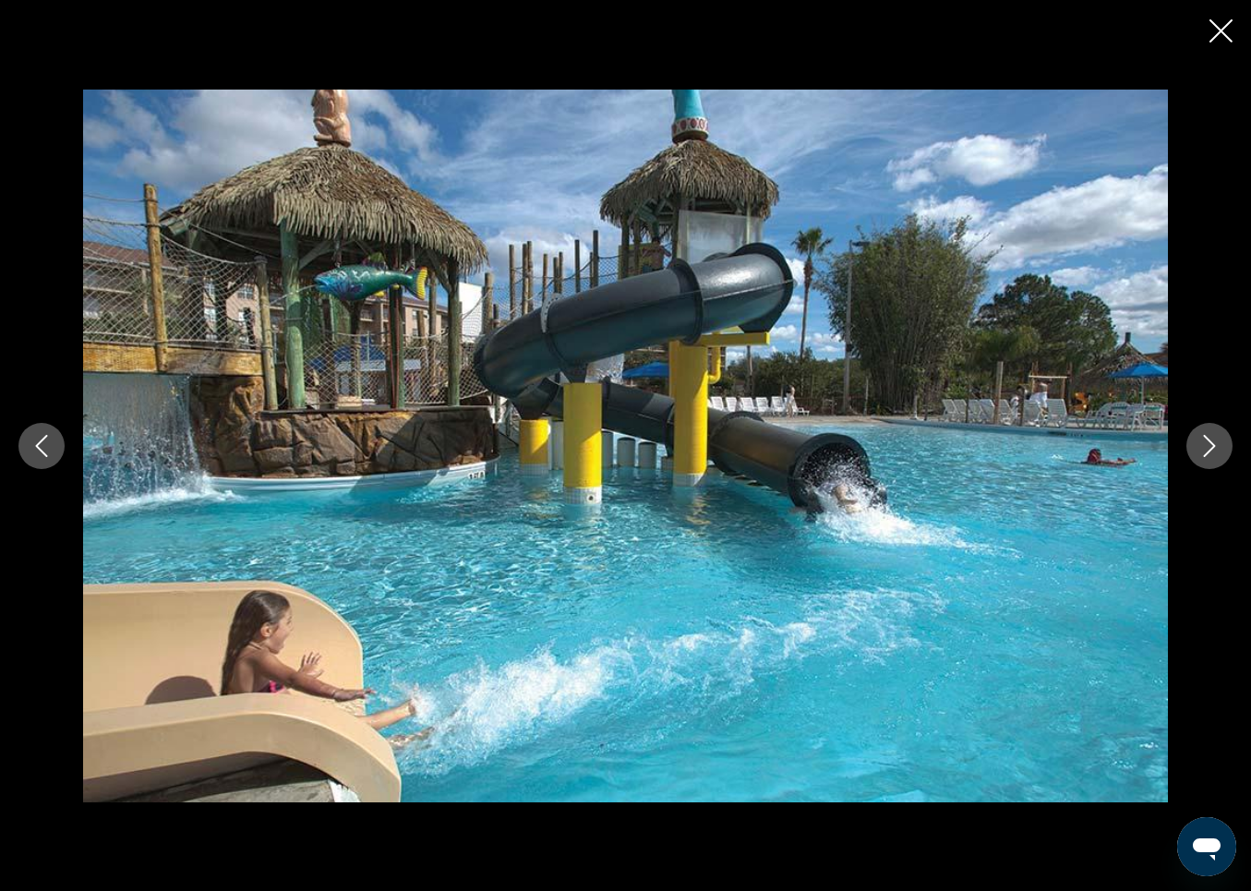
click at [1226, 455] on button "Next image" at bounding box center [1210, 446] width 46 height 46
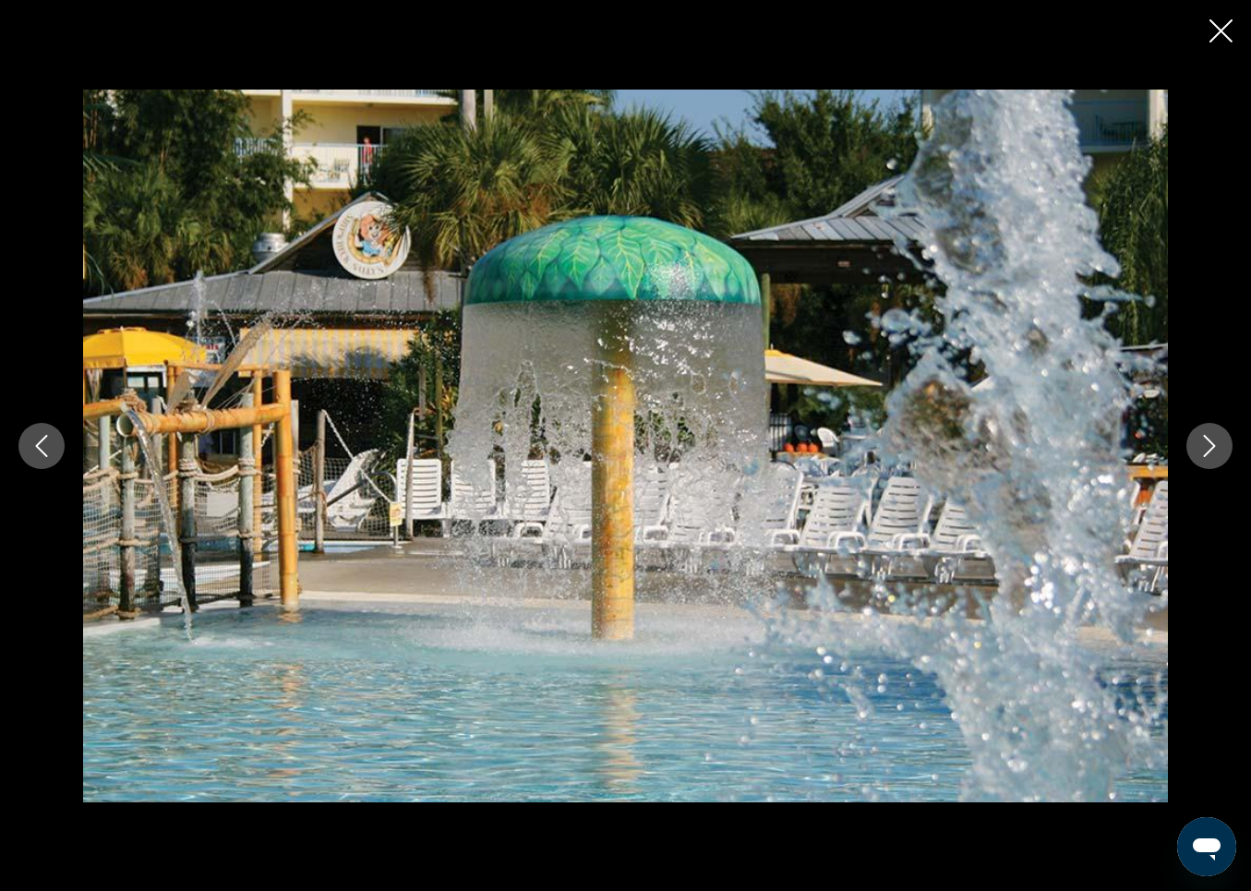
click at [1227, 454] on button "Next image" at bounding box center [1210, 446] width 46 height 46
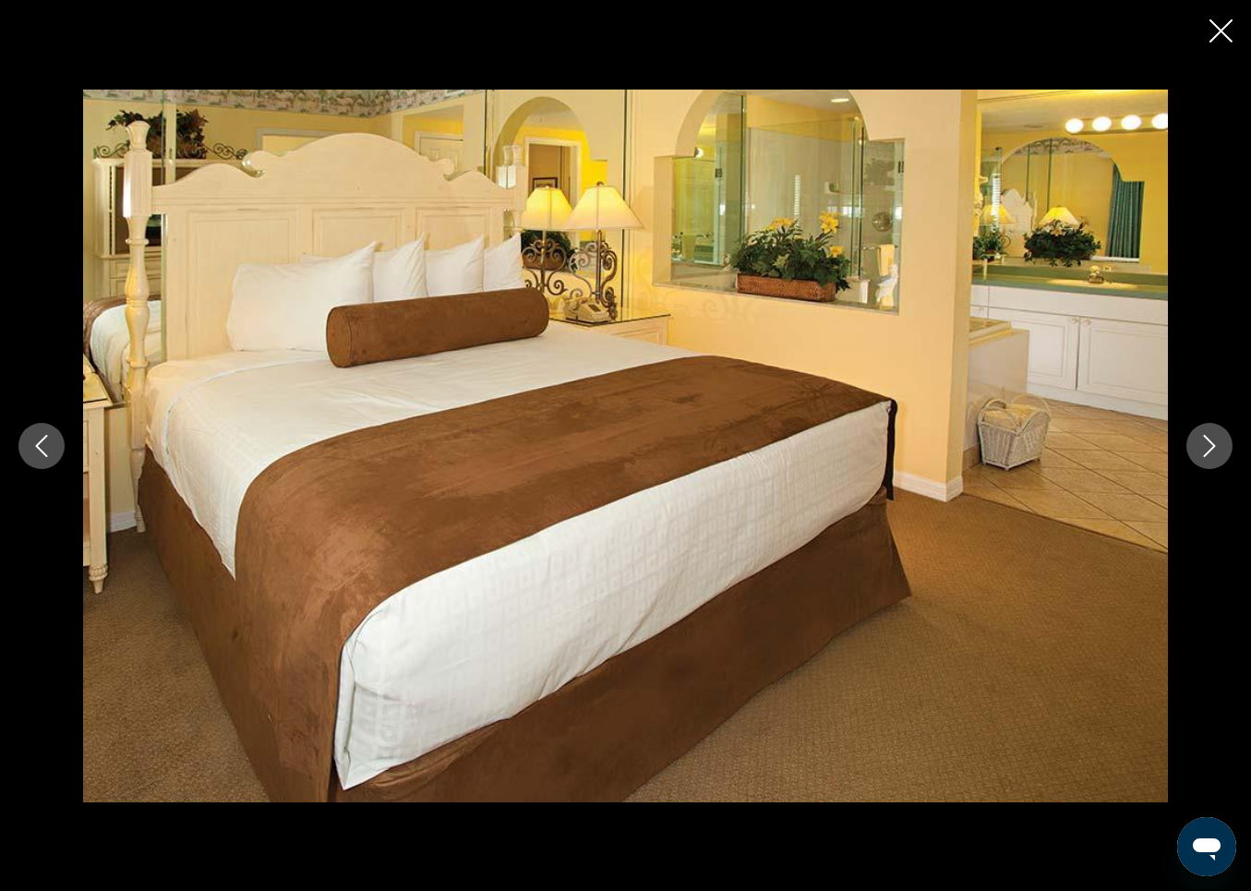
click at [1225, 454] on button "Next image" at bounding box center [1210, 446] width 46 height 46
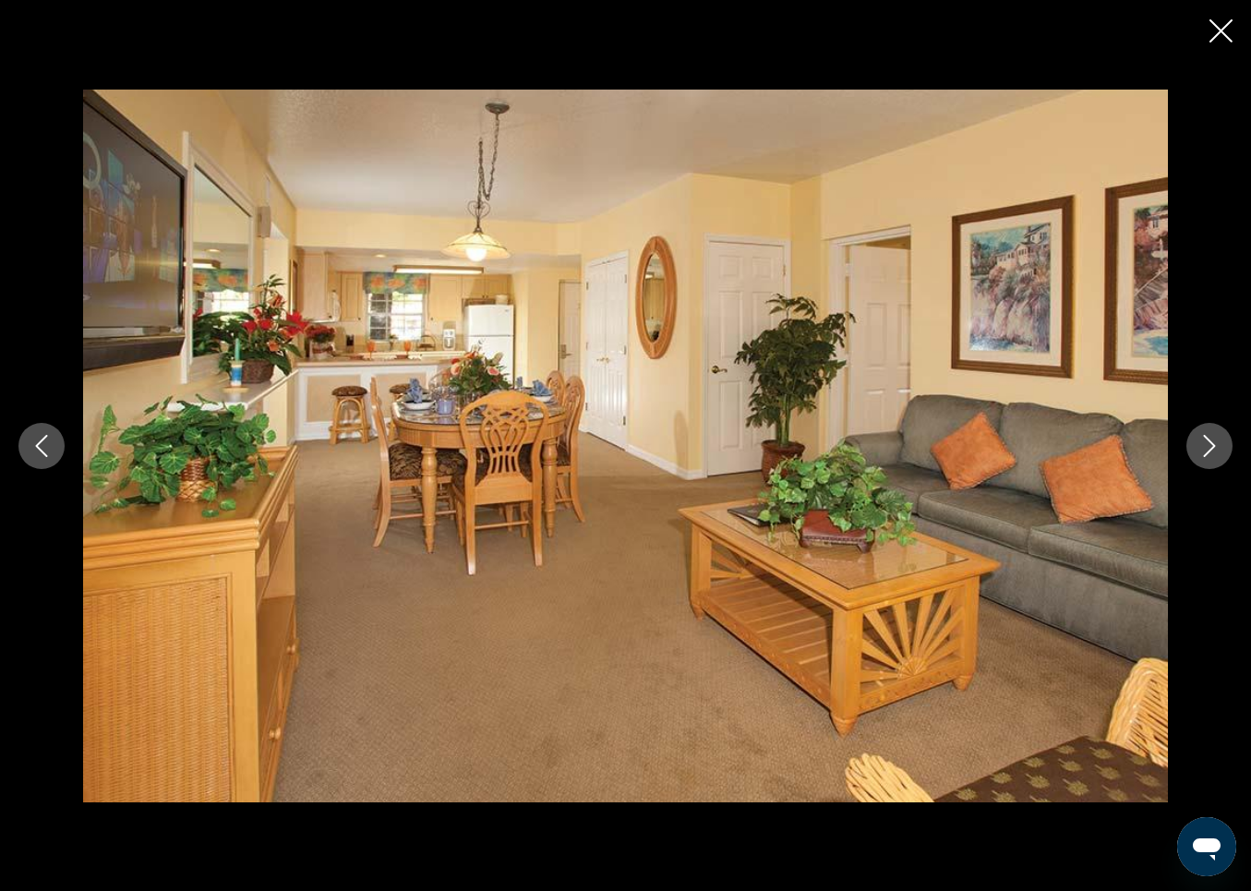
click at [1225, 454] on button "Next image" at bounding box center [1210, 446] width 46 height 46
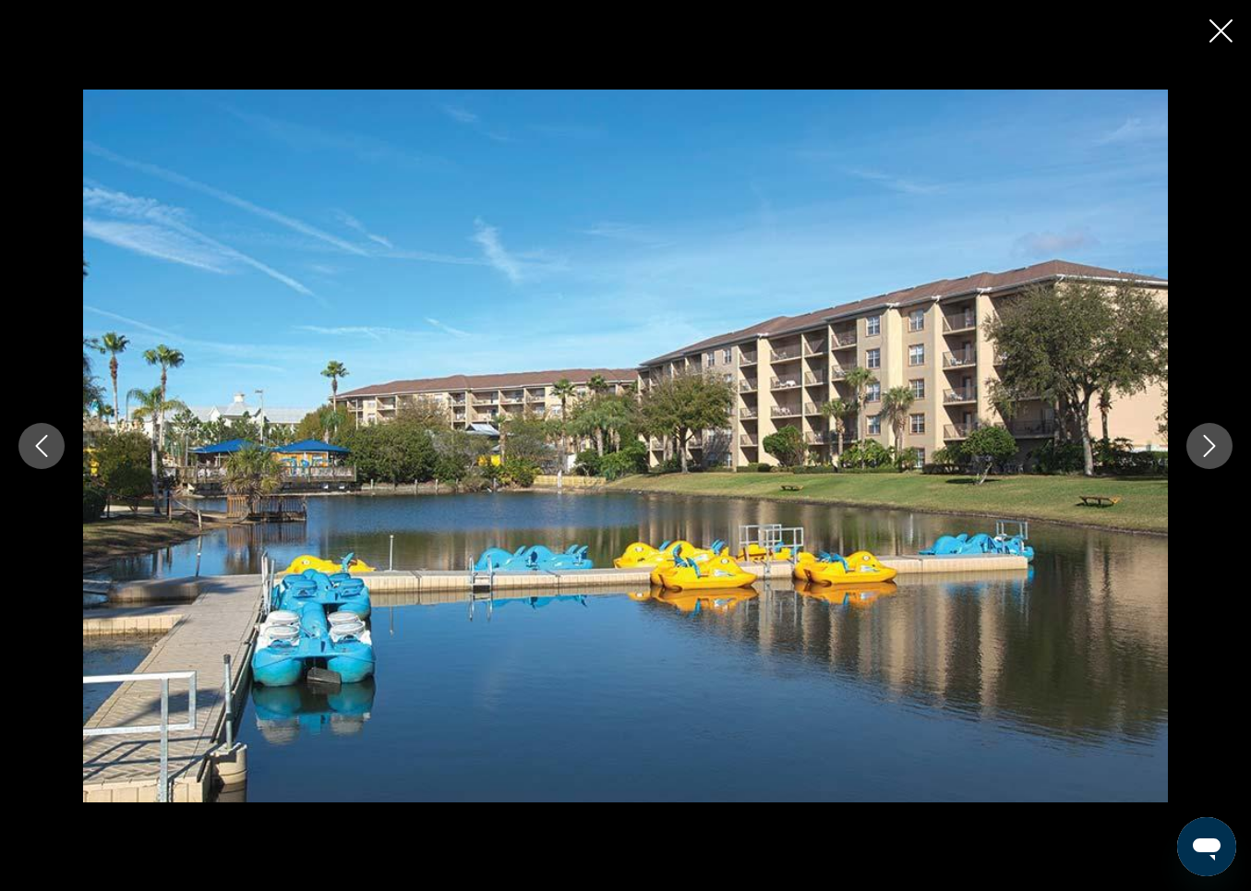
click at [1225, 454] on button "Next image" at bounding box center [1210, 446] width 46 height 46
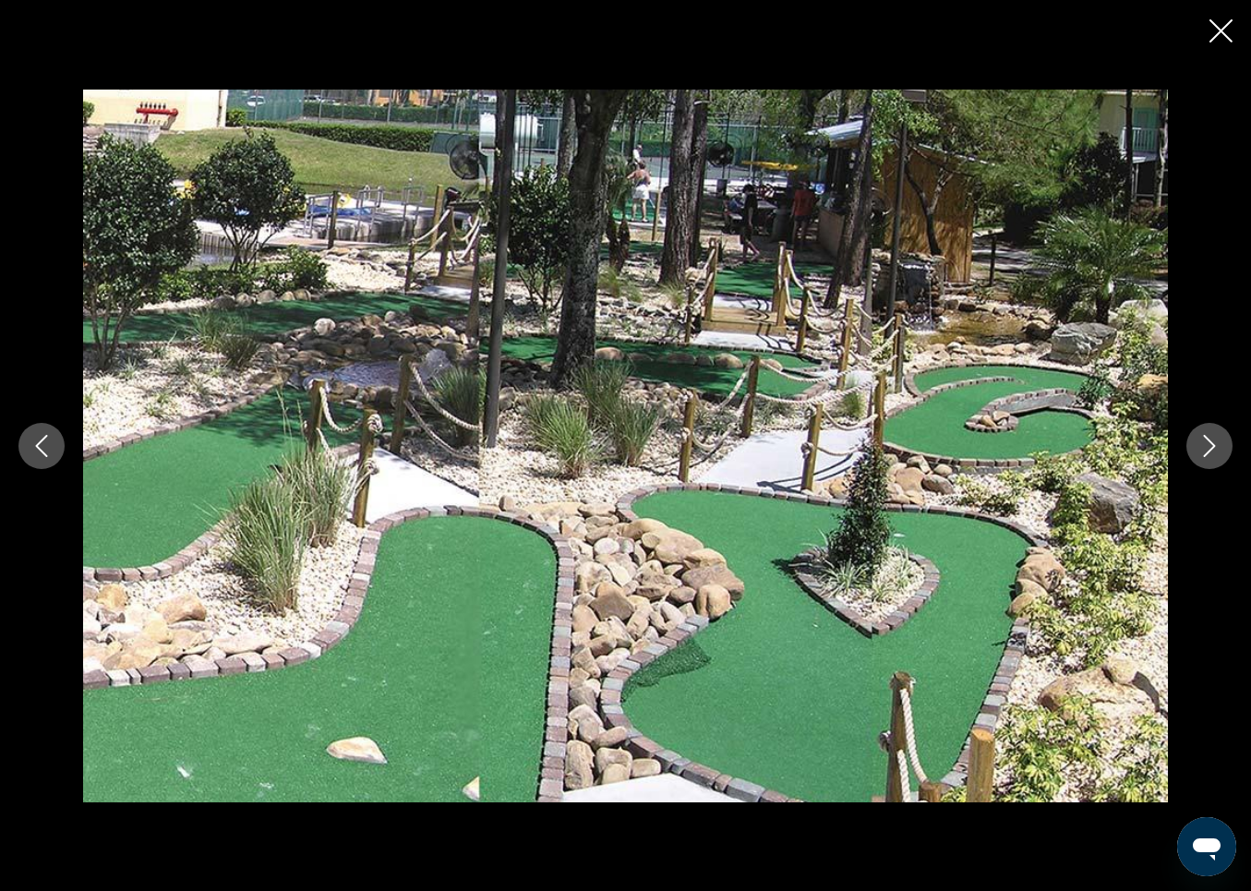
click at [1225, 454] on button "Next image" at bounding box center [1210, 446] width 46 height 46
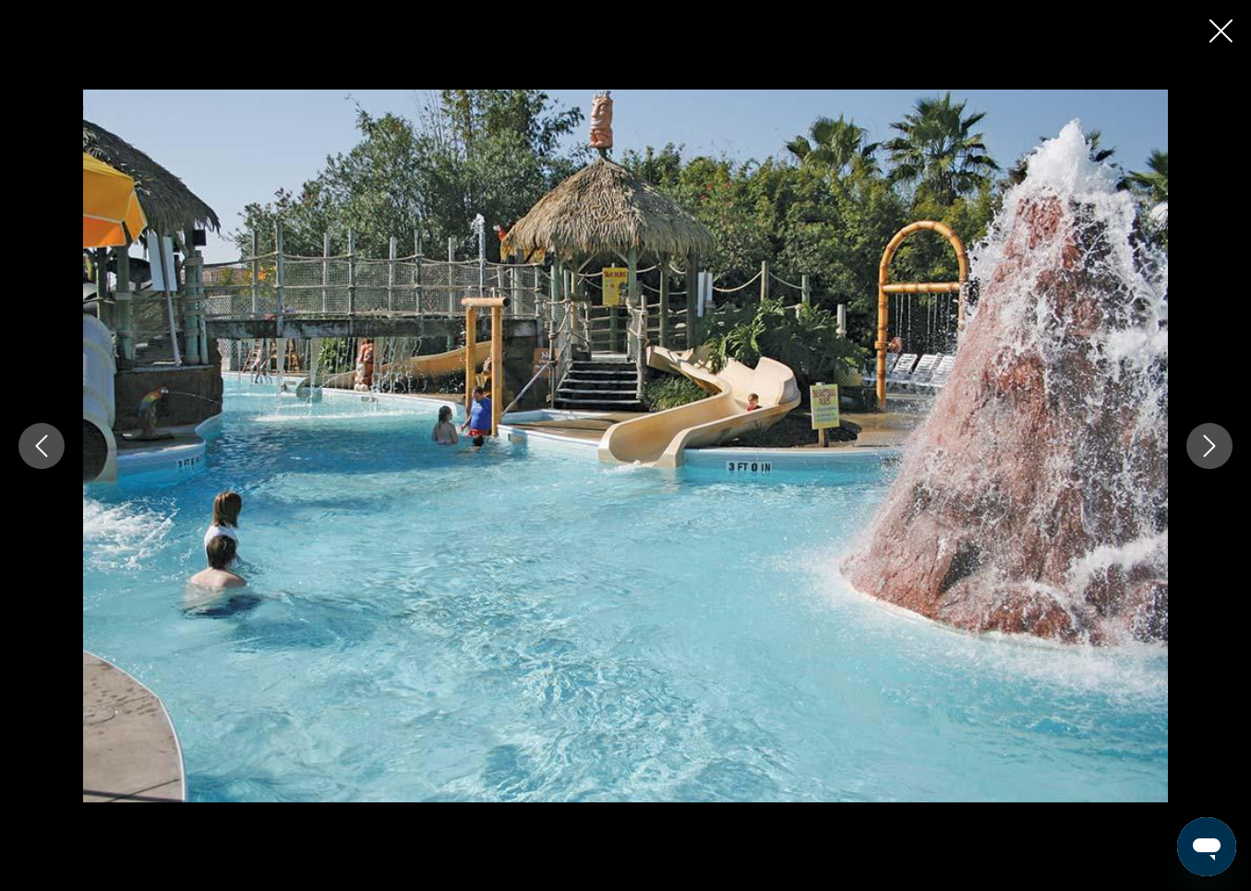
click at [1211, 439] on icon "Next image" at bounding box center [1210, 446] width 22 height 22
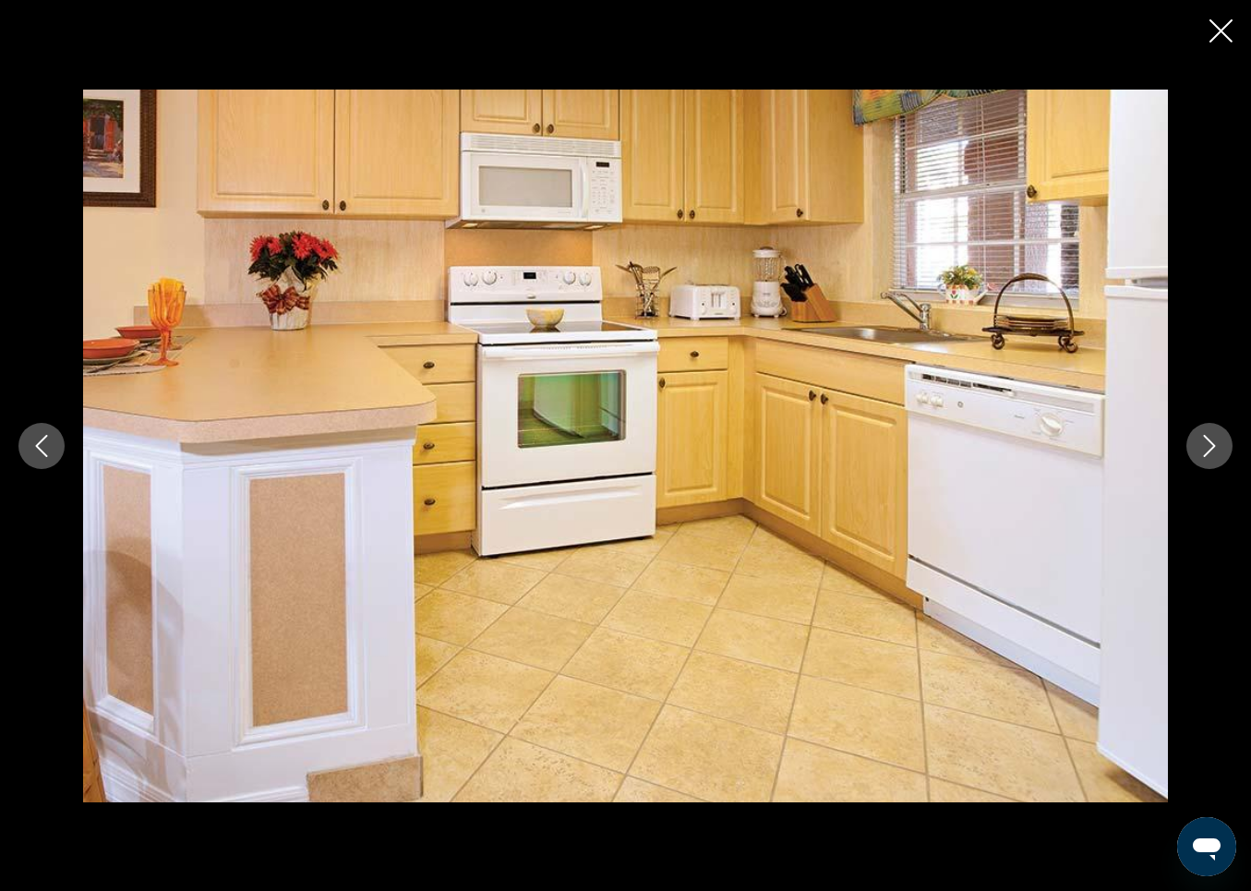
click at [1213, 441] on icon "Next image" at bounding box center [1210, 446] width 22 height 22
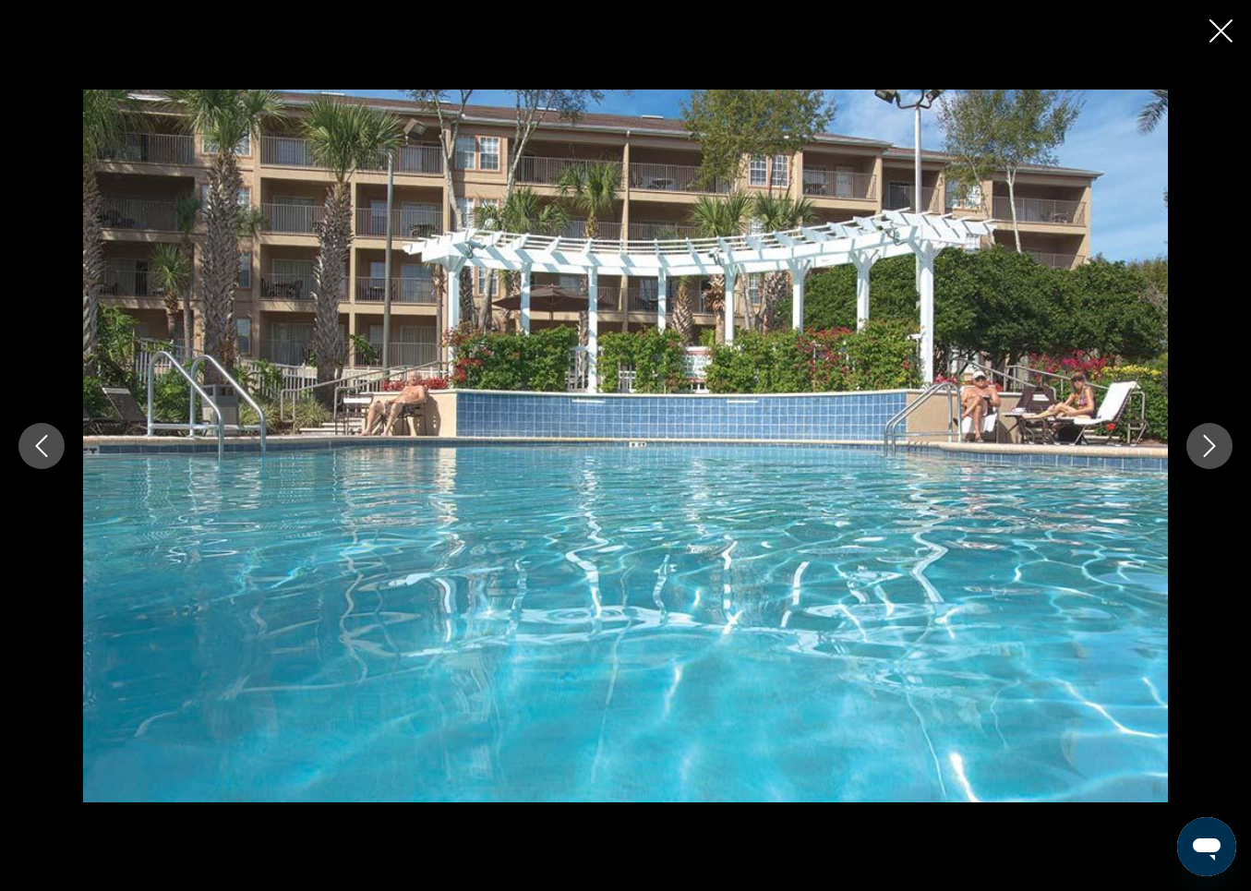
click at [1213, 441] on icon "Next image" at bounding box center [1210, 446] width 22 height 22
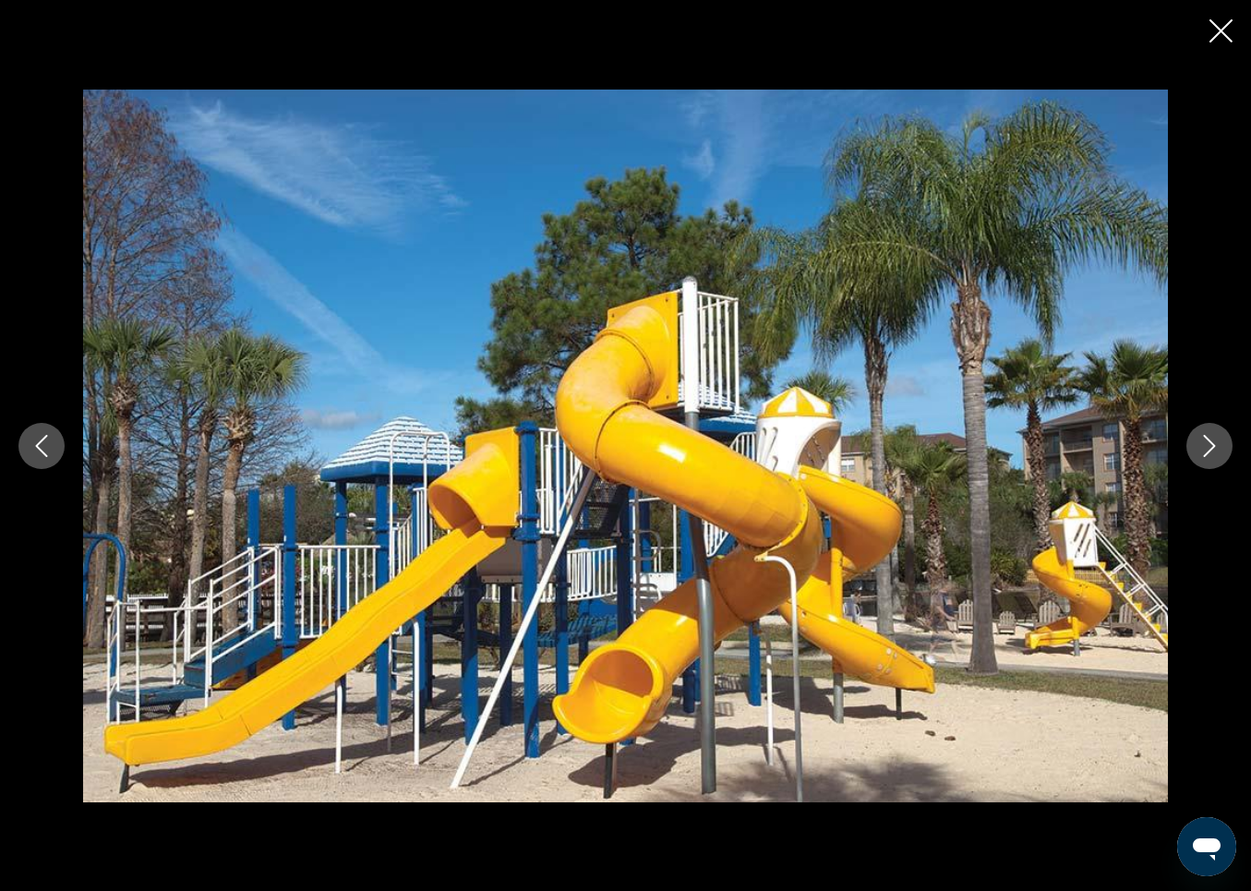
click at [1213, 441] on icon "Next image" at bounding box center [1210, 446] width 22 height 22
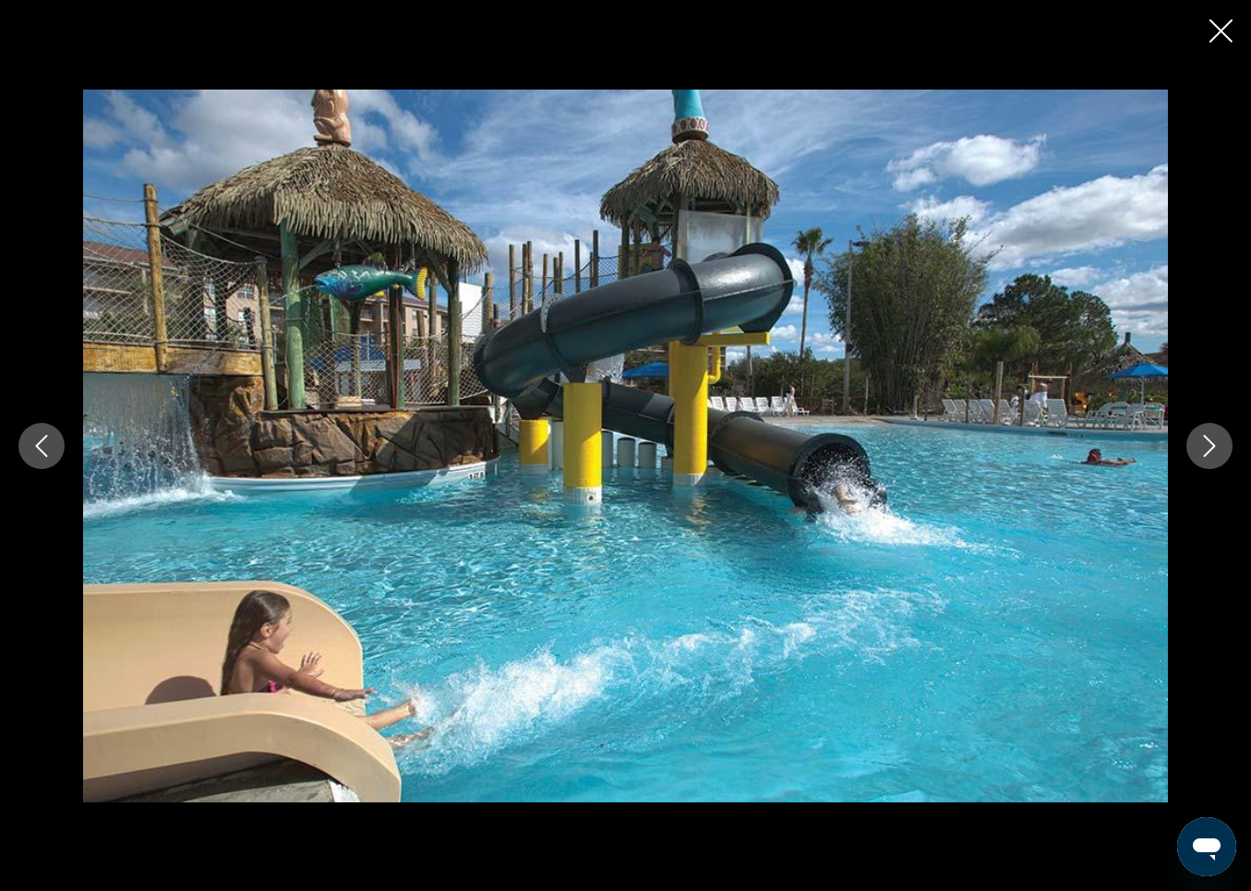
click at [1213, 441] on icon "Next image" at bounding box center [1210, 446] width 22 height 22
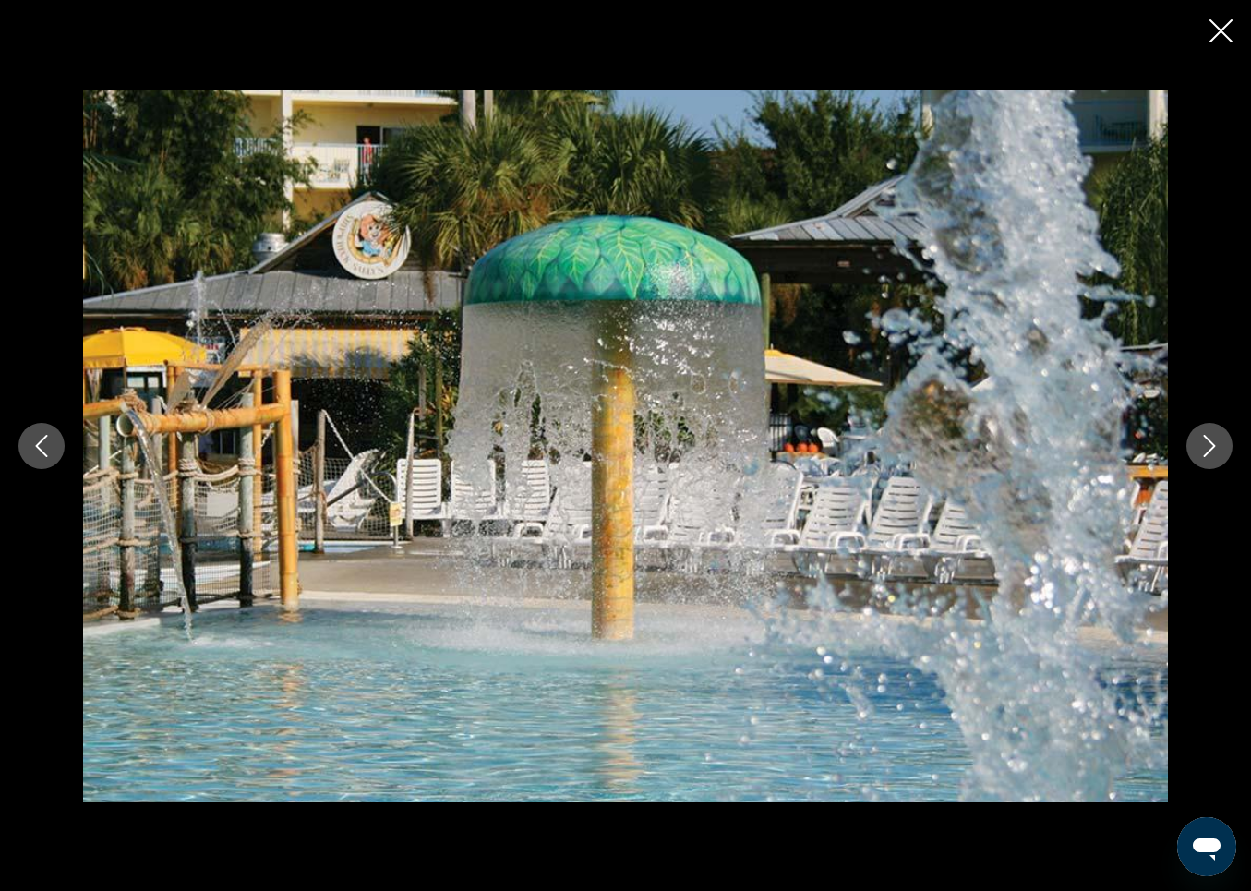
click at [1213, 441] on icon "Next image" at bounding box center [1210, 446] width 22 height 22
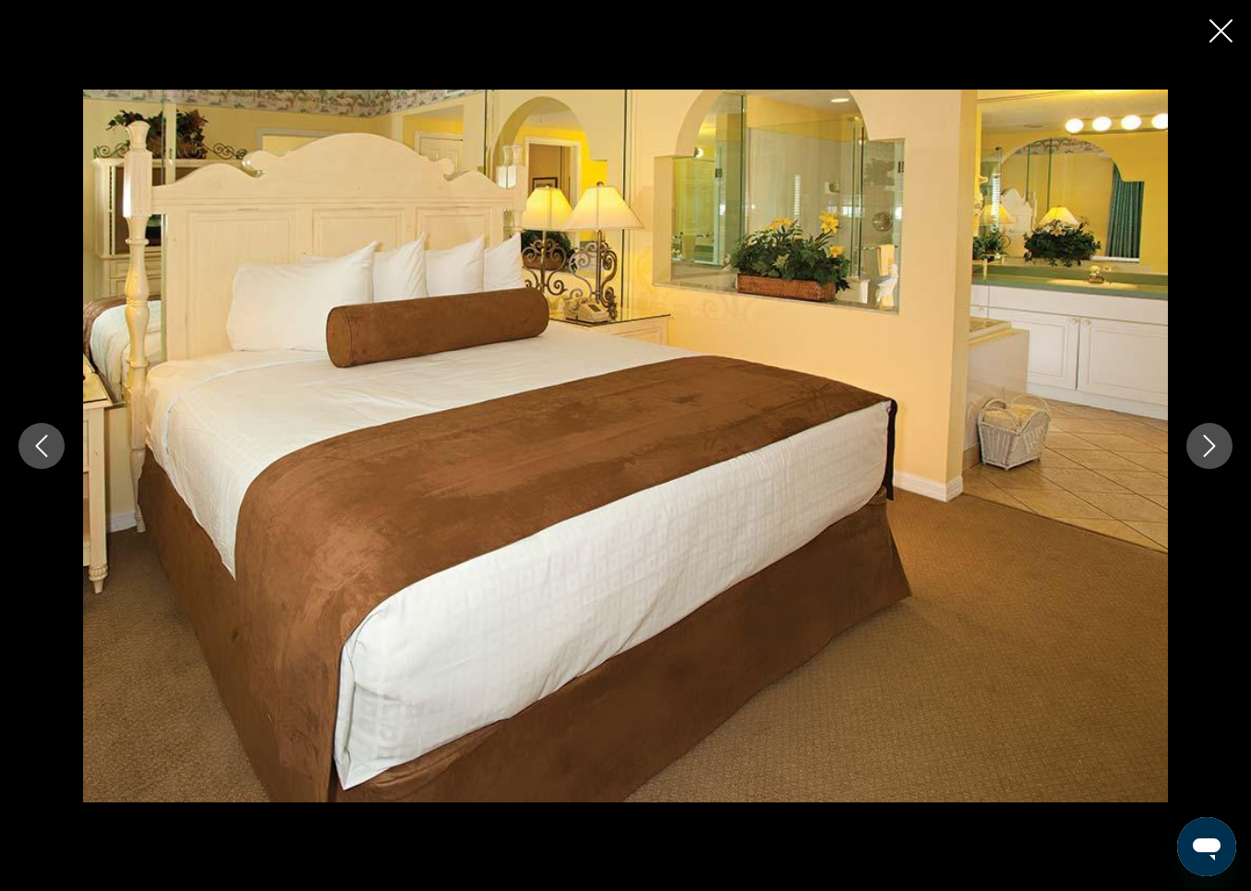
click at [1214, 441] on icon "Next image" at bounding box center [1210, 446] width 22 height 22
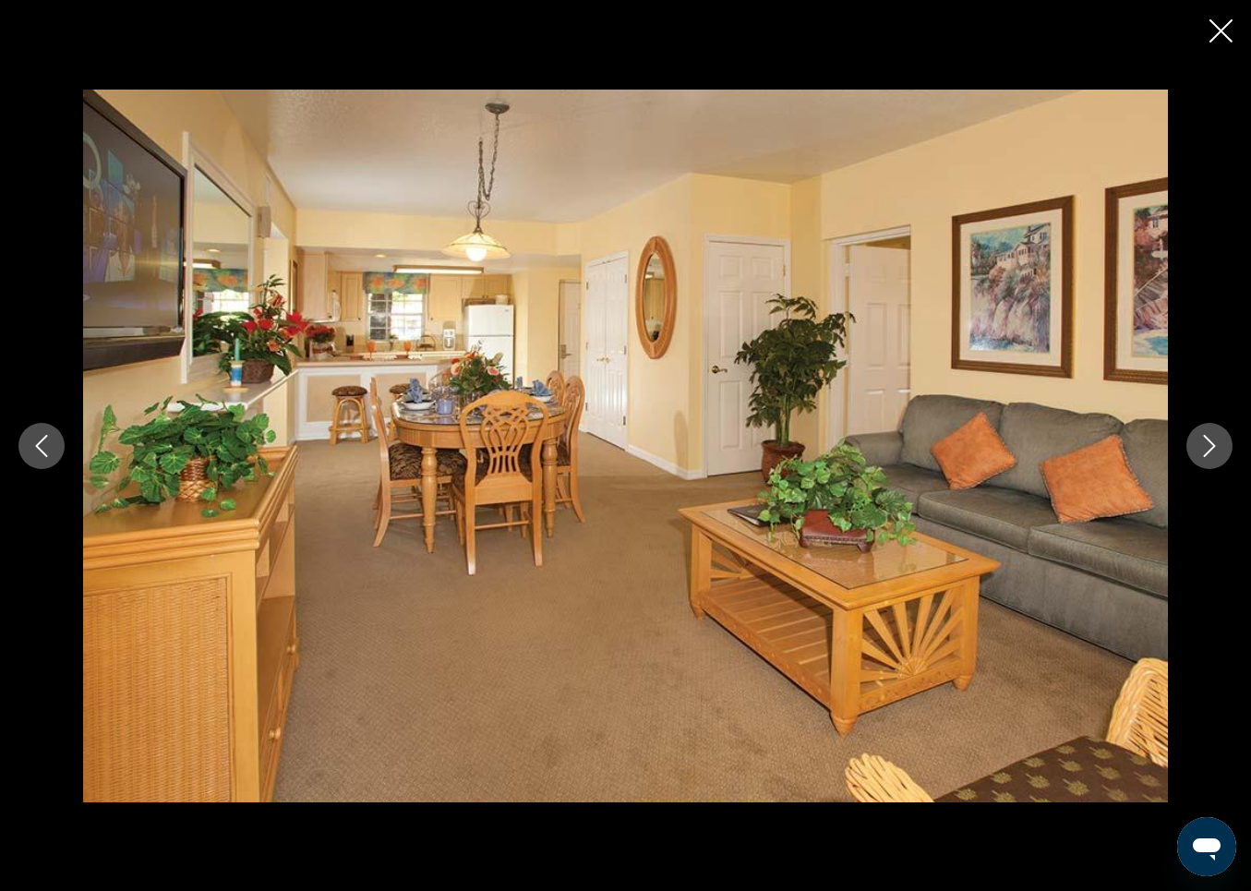
click at [1222, 21] on icon "Close slideshow" at bounding box center [1221, 30] width 23 height 23
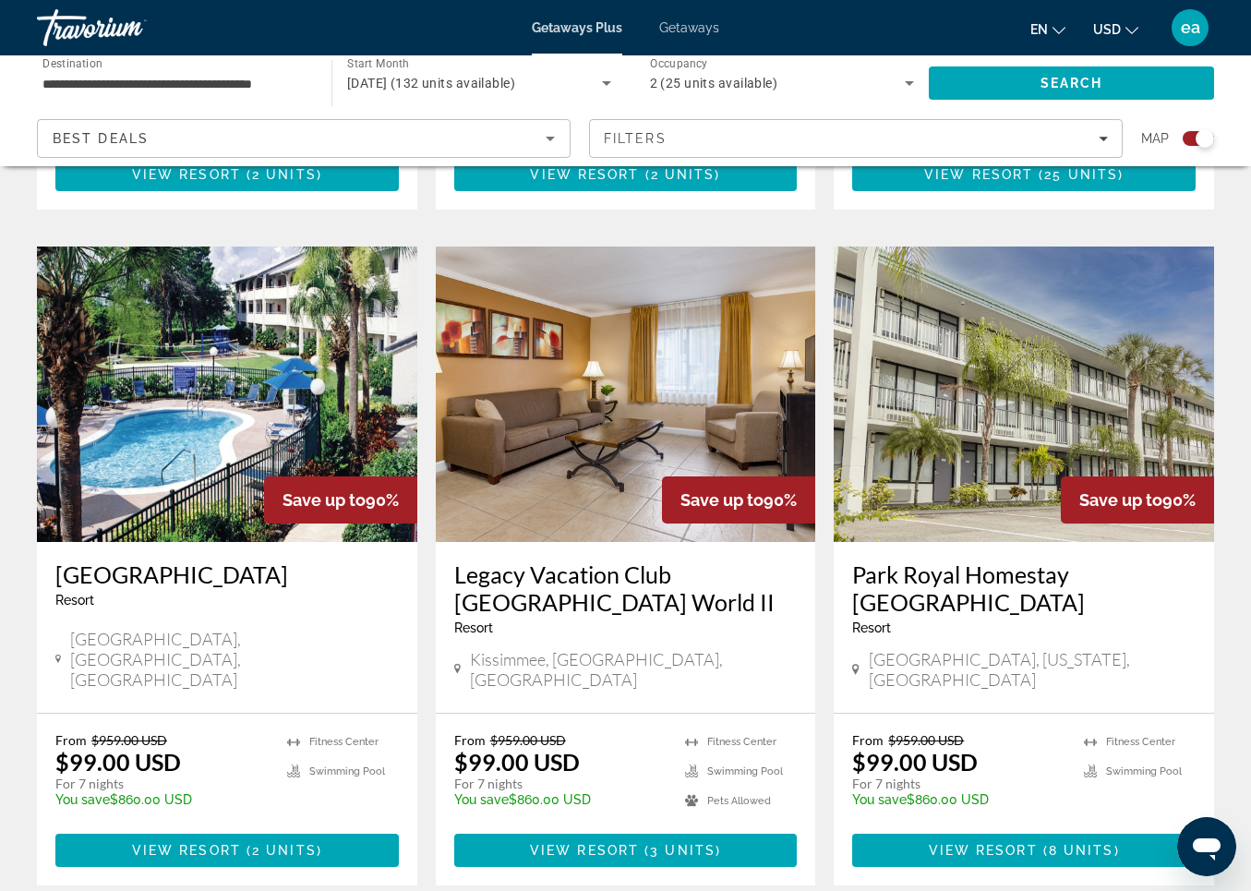
scroll to position [2626, 0]
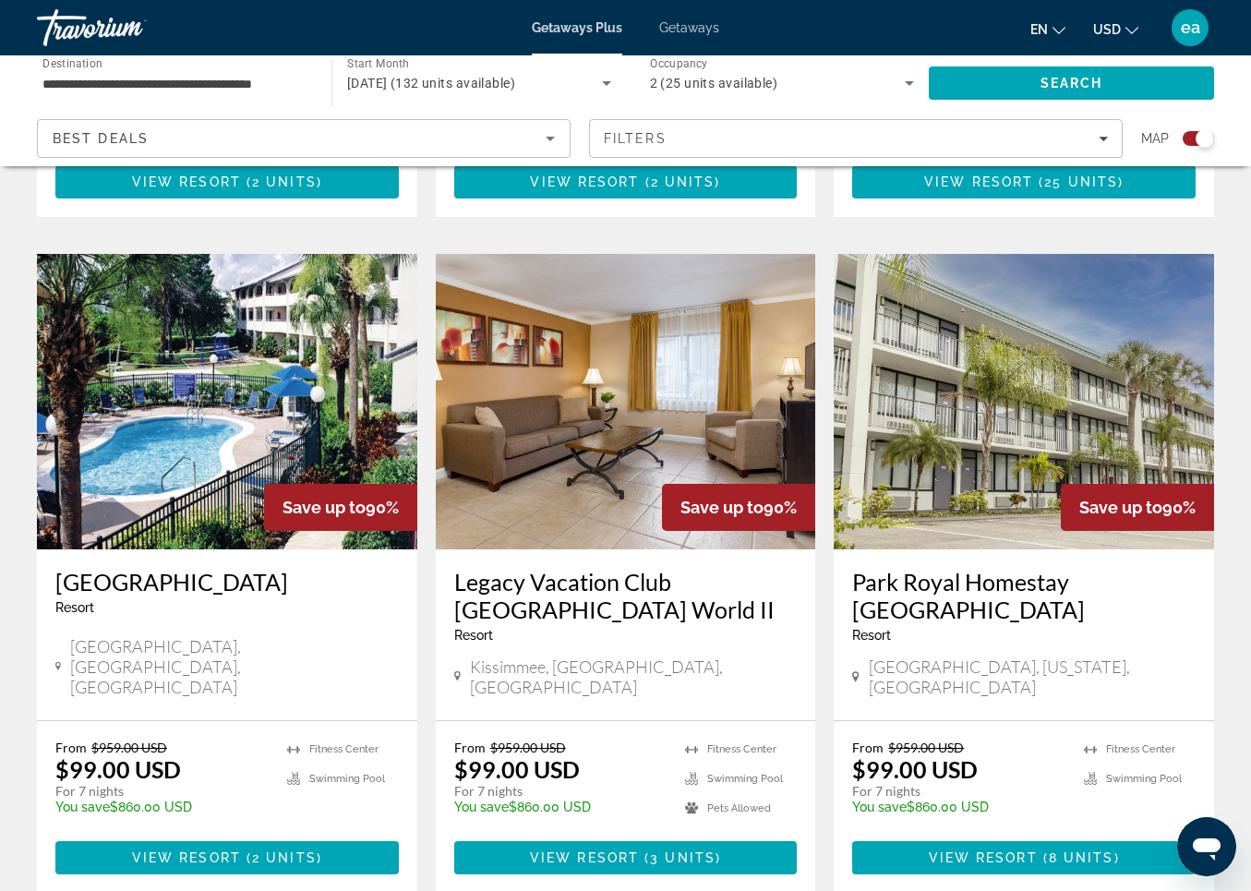
click at [974, 296] on img "Main content" at bounding box center [1024, 402] width 381 height 296
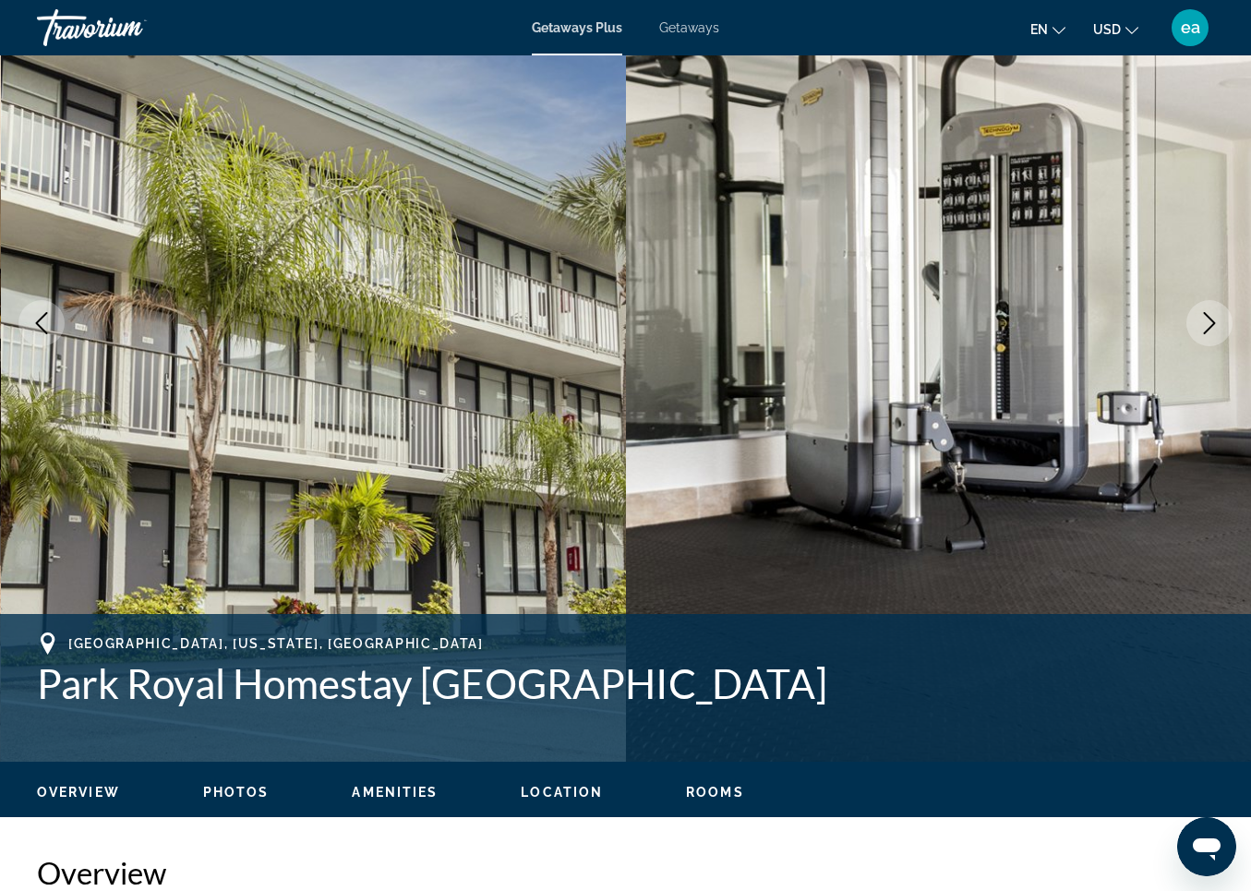
scroll to position [177, 0]
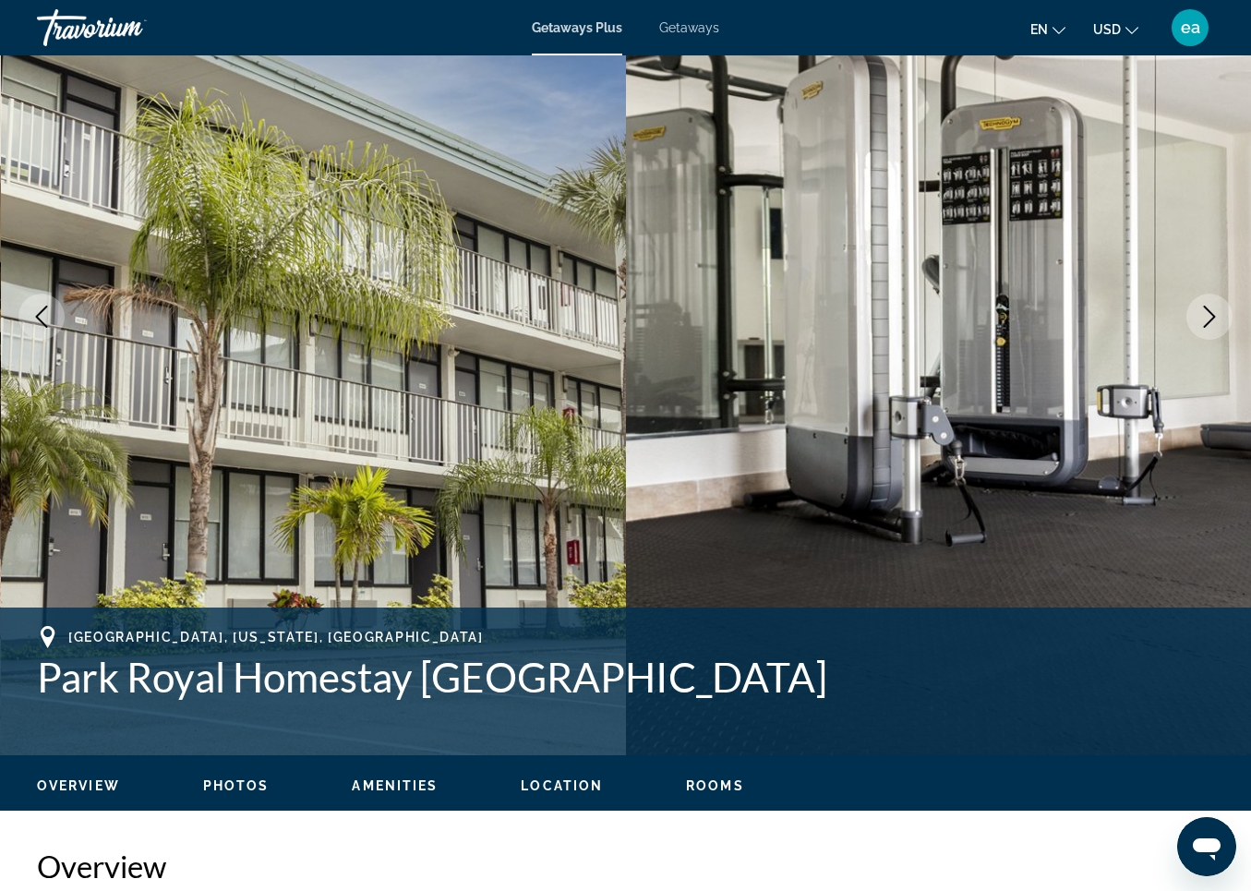
click at [236, 783] on span "Photos" at bounding box center [236, 786] width 66 height 15
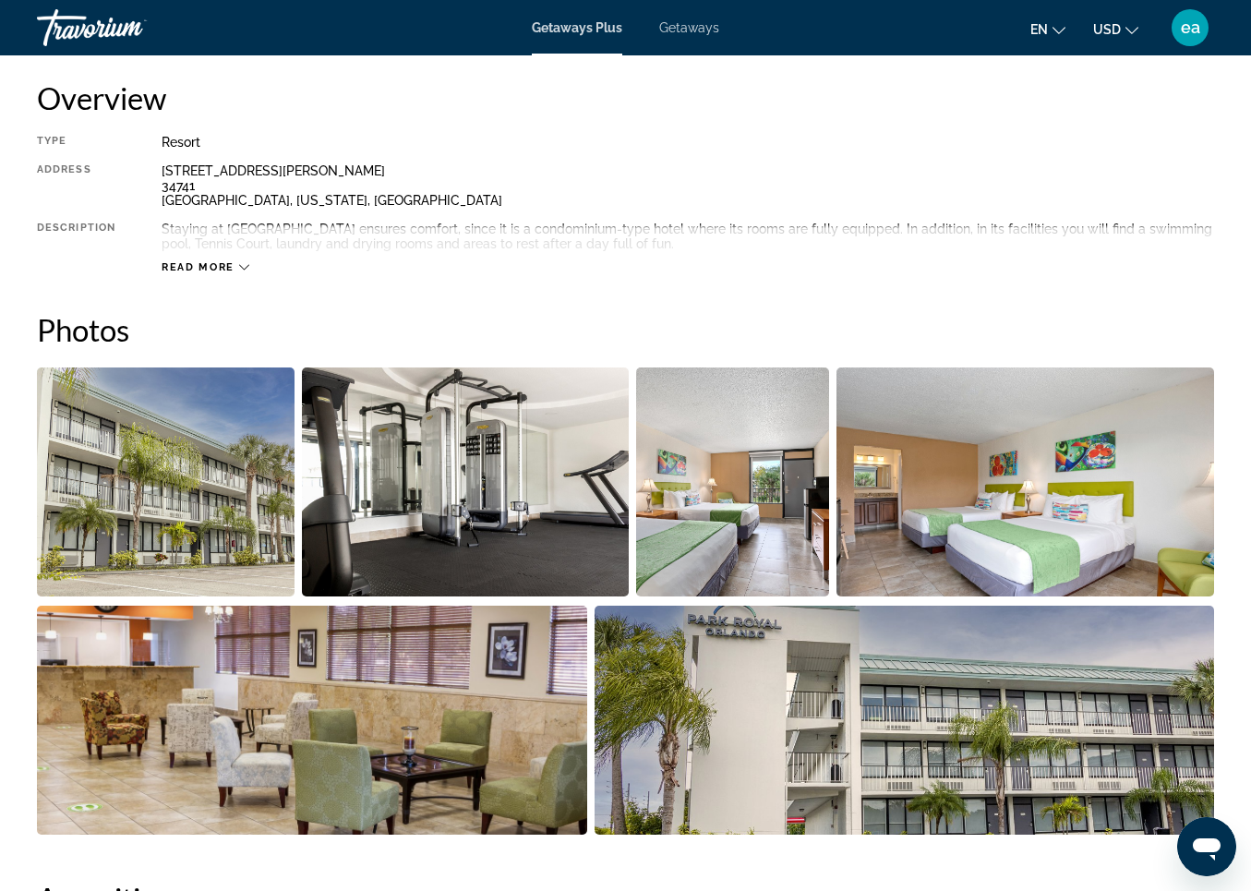
scroll to position [1146, 0]
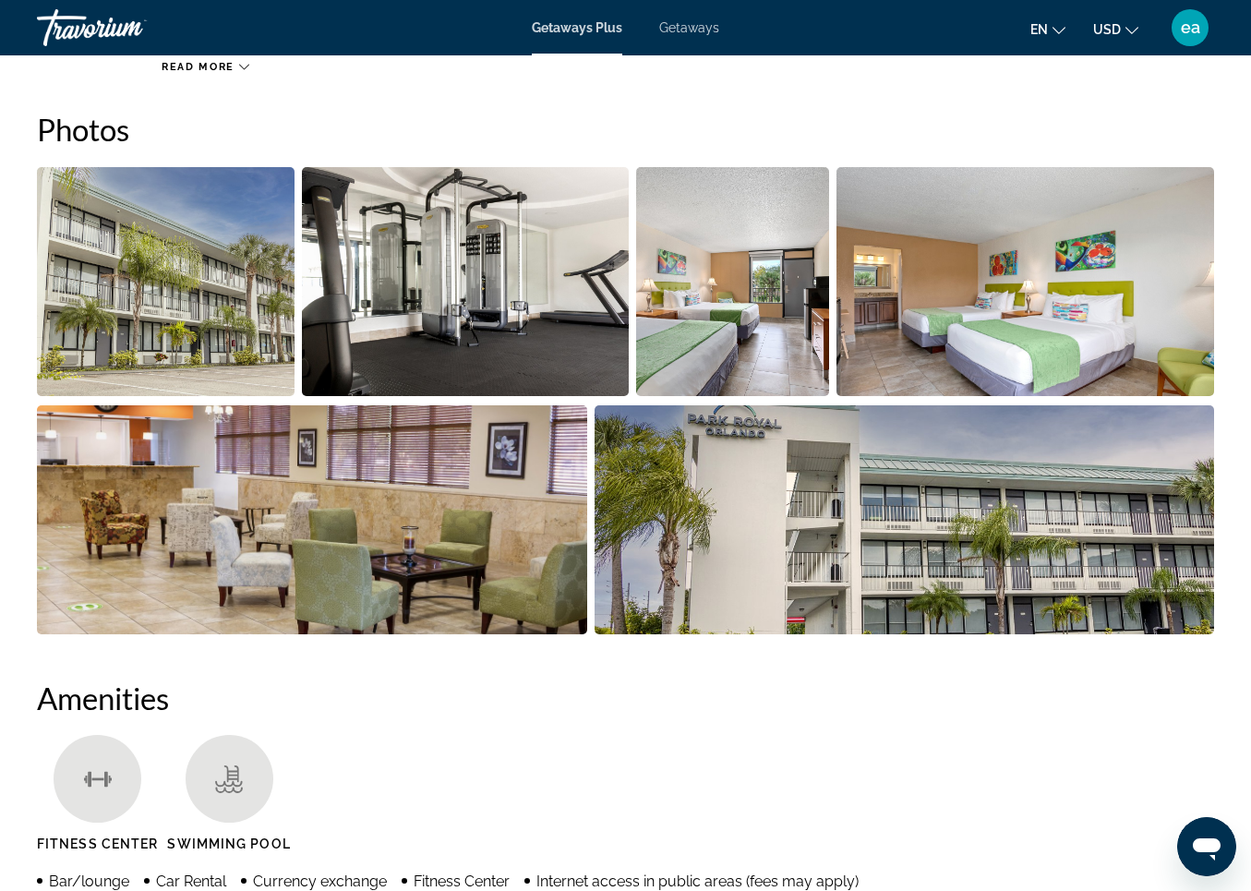
click at [190, 279] on img "Open full-screen image slider" at bounding box center [166, 281] width 258 height 229
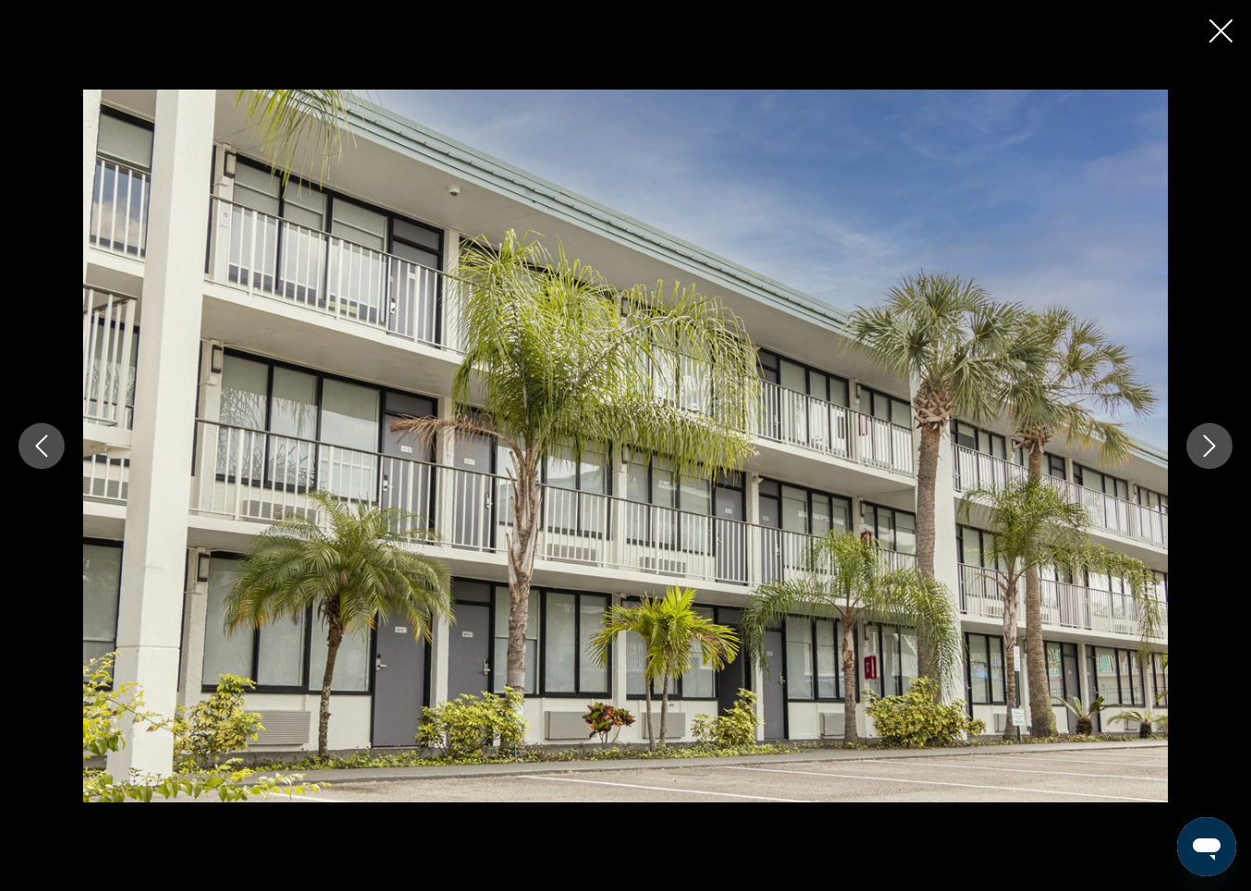
click at [1201, 439] on icon "Next image" at bounding box center [1210, 446] width 22 height 22
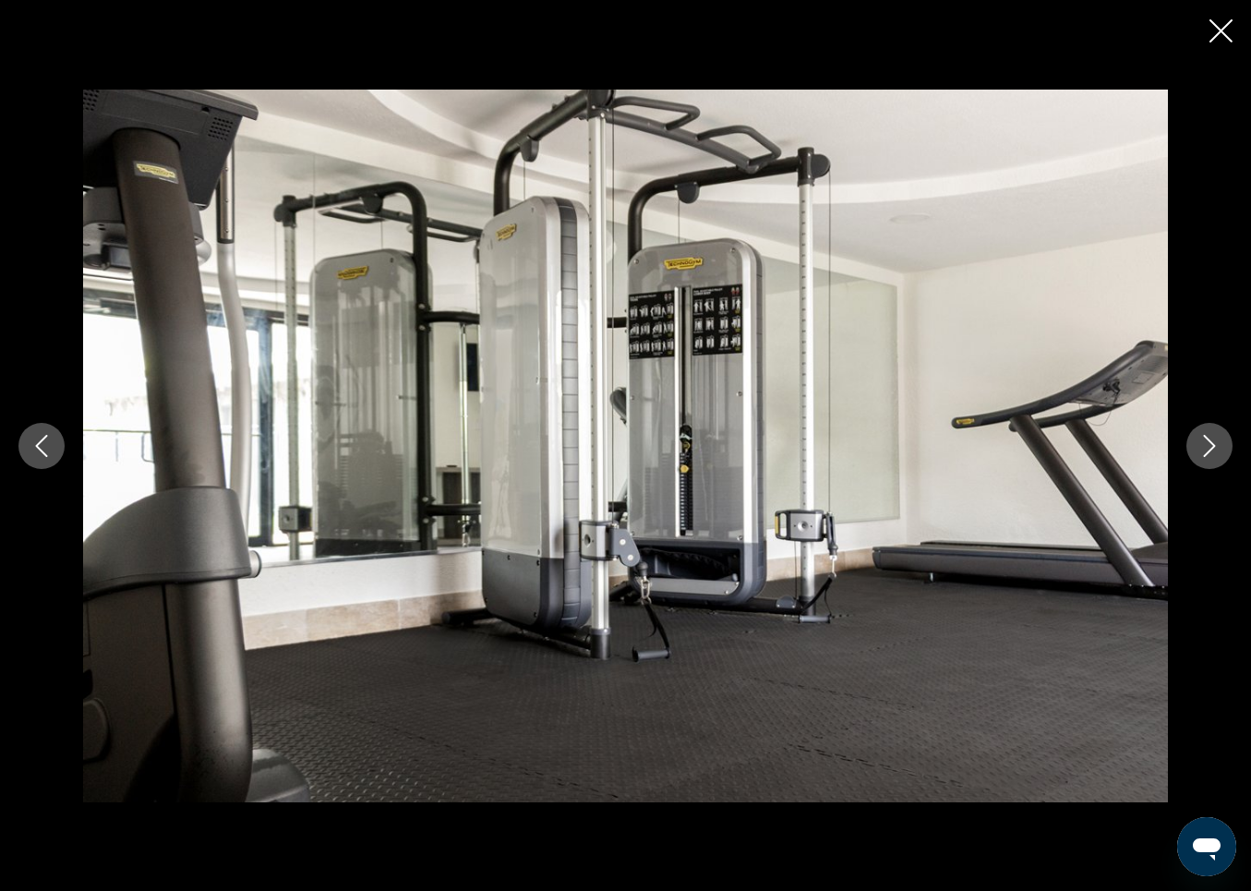
click at [1201, 439] on icon "Next image" at bounding box center [1210, 446] width 22 height 22
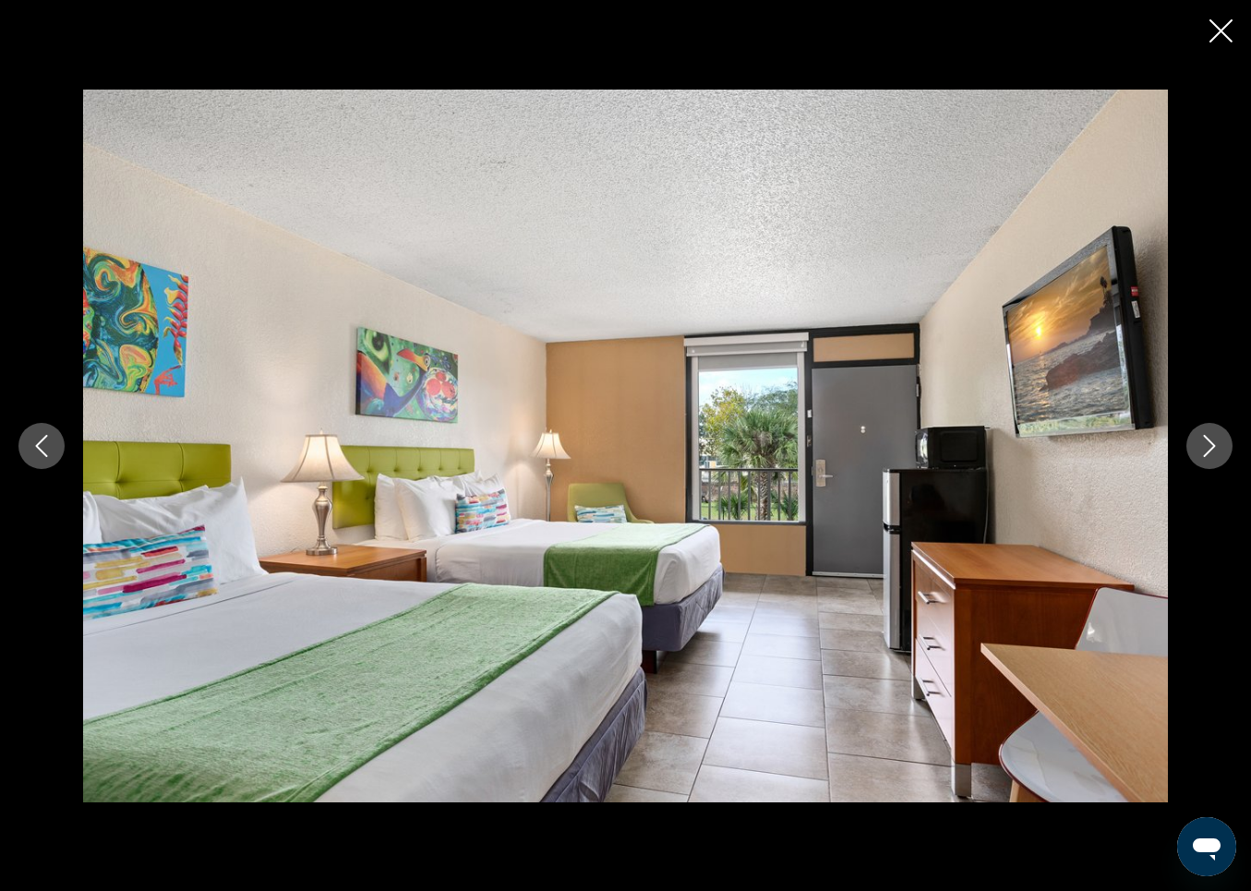
click at [1202, 440] on icon "Next image" at bounding box center [1210, 446] width 22 height 22
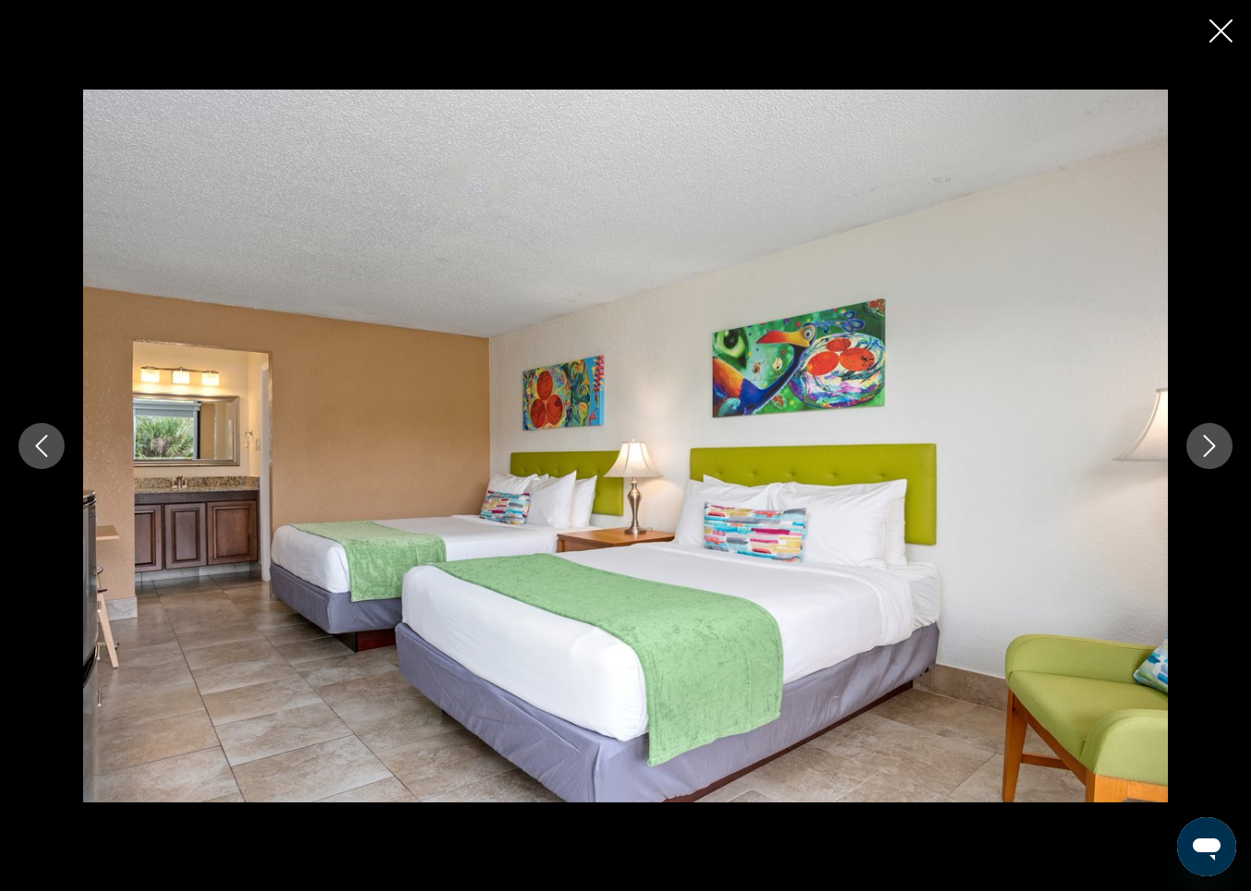
click at [1202, 440] on icon "Next image" at bounding box center [1210, 446] width 22 height 22
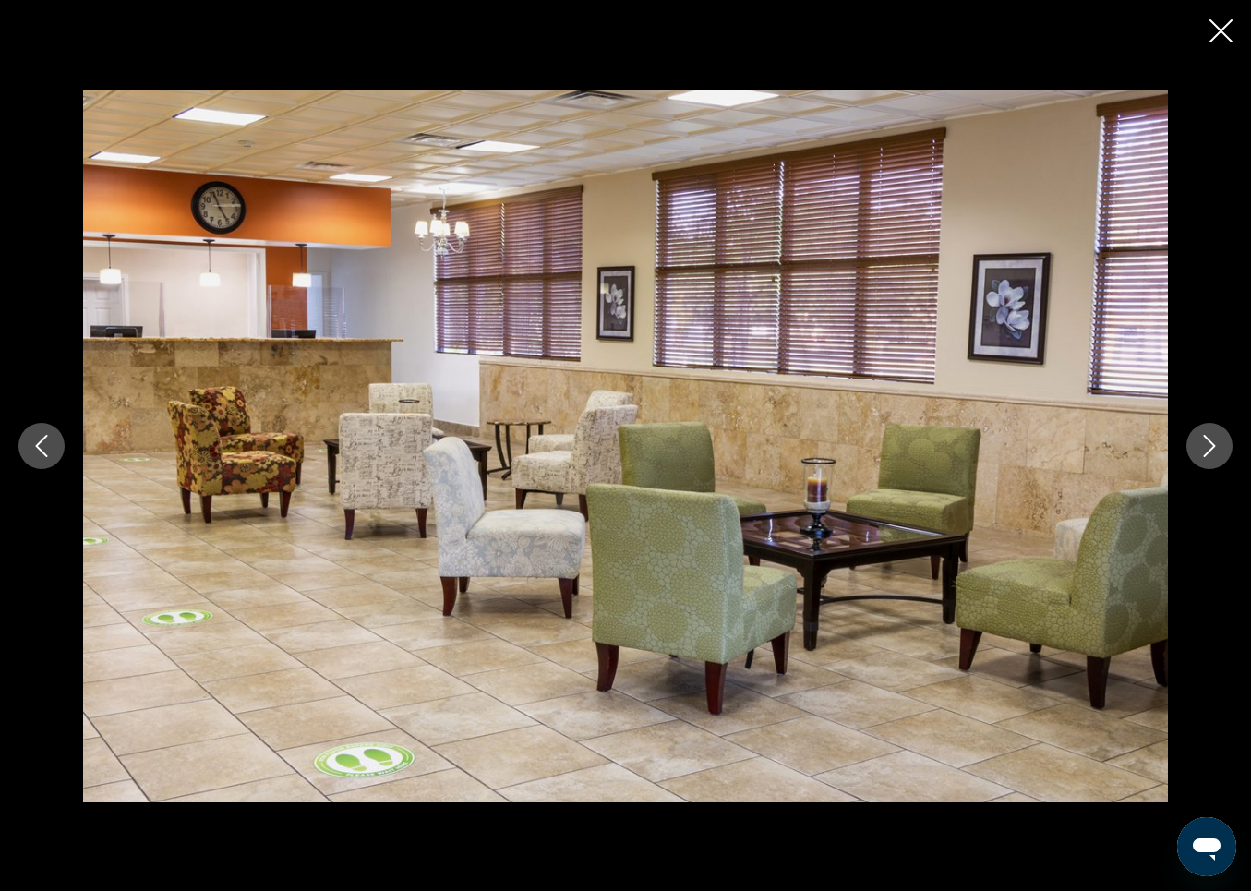
click at [1202, 440] on icon "Next image" at bounding box center [1210, 446] width 22 height 22
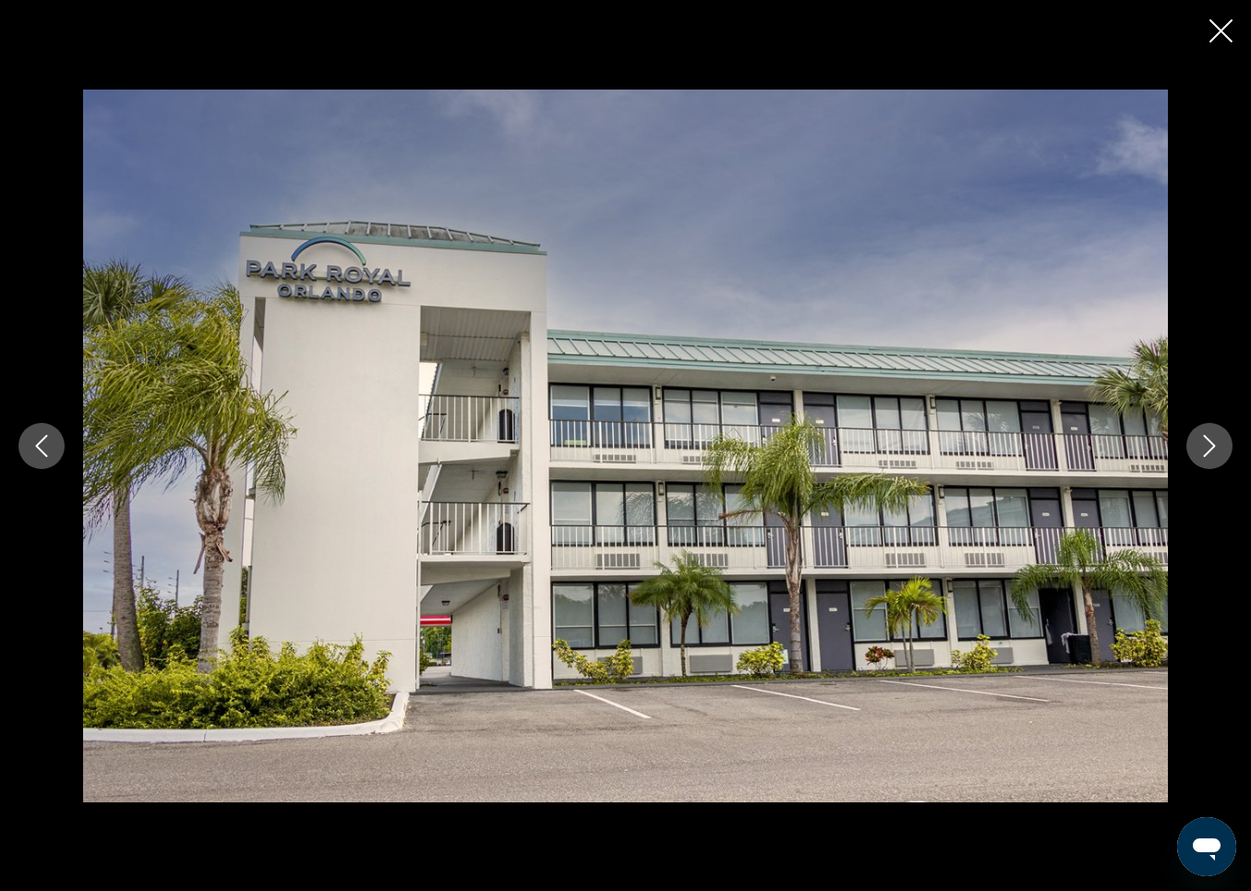
click at [1202, 440] on icon "Next image" at bounding box center [1210, 446] width 22 height 22
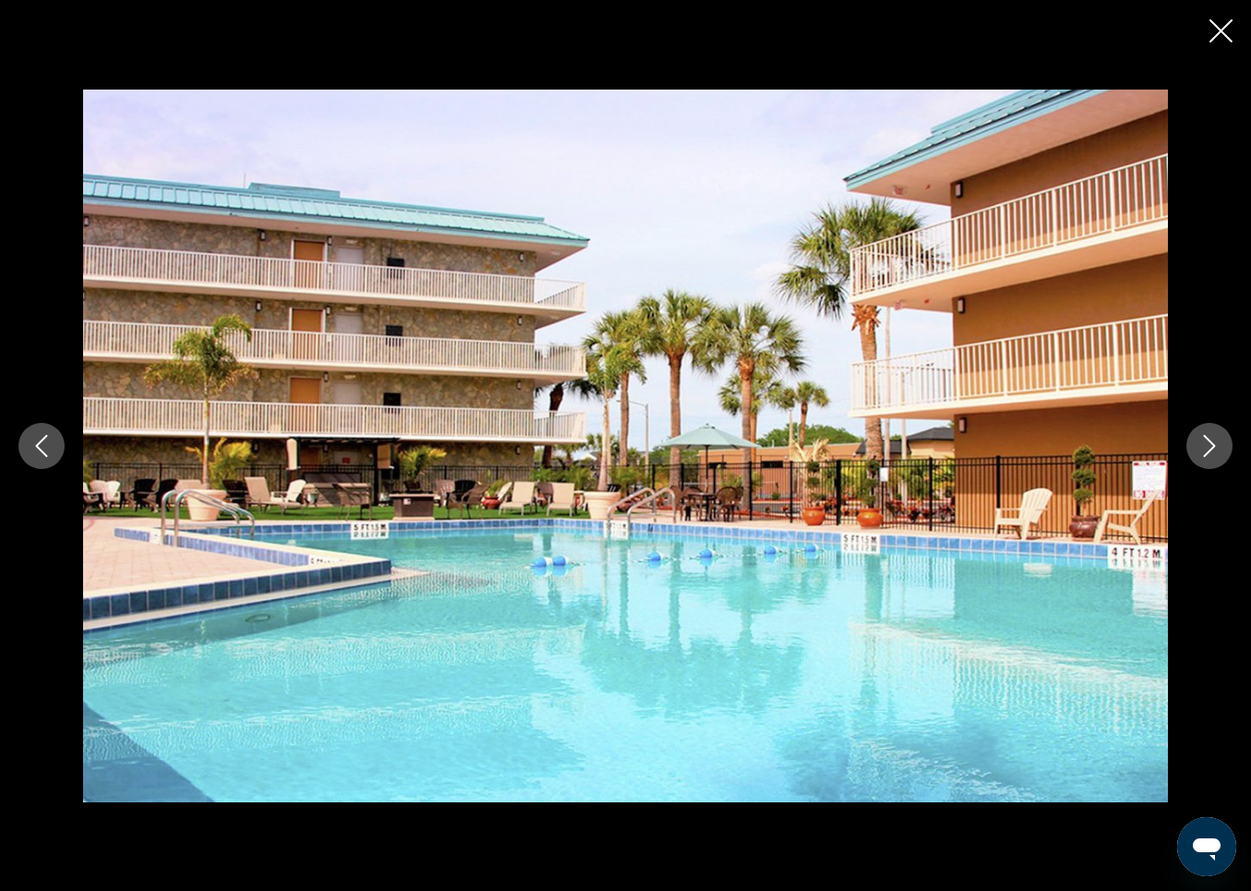
click at [1225, 30] on icon "Close slideshow" at bounding box center [1221, 30] width 23 height 23
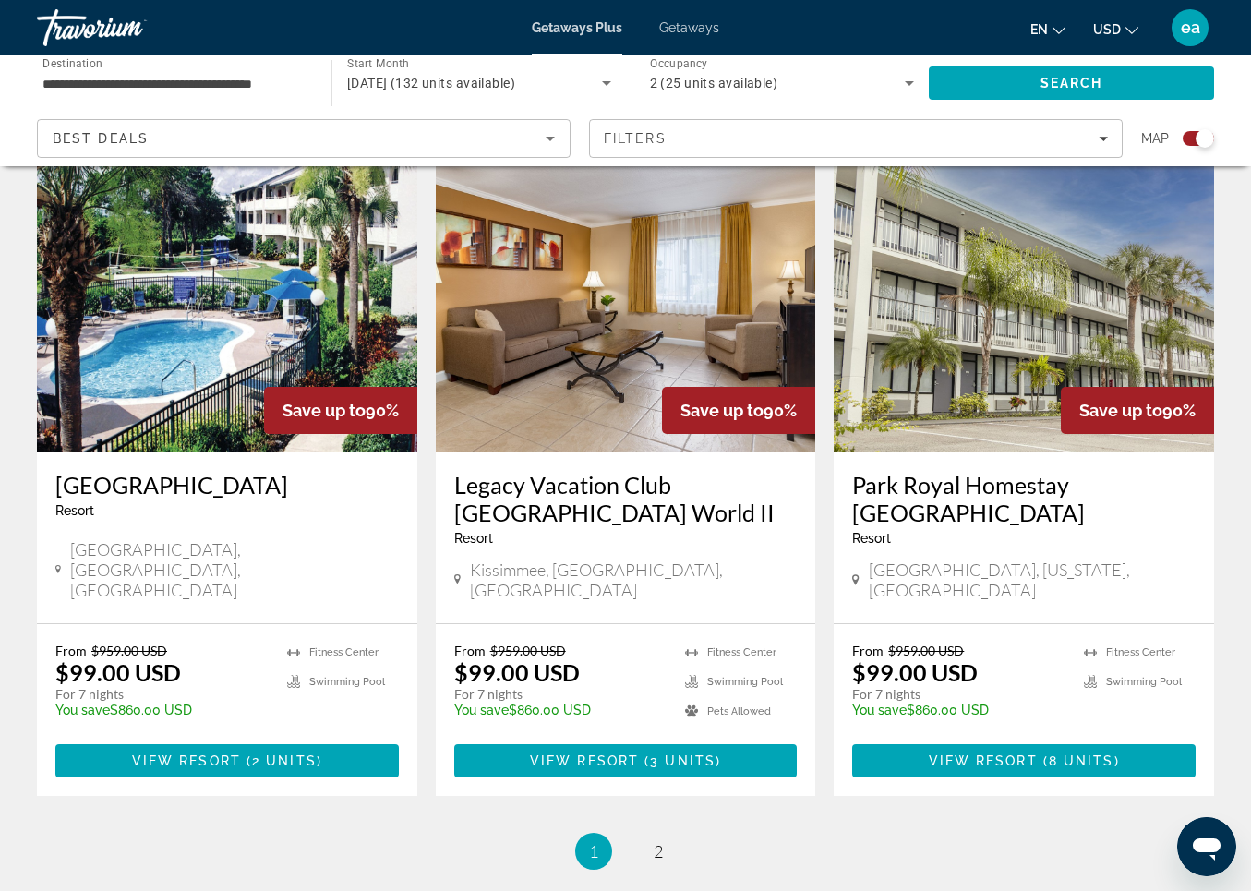
scroll to position [2743, 0]
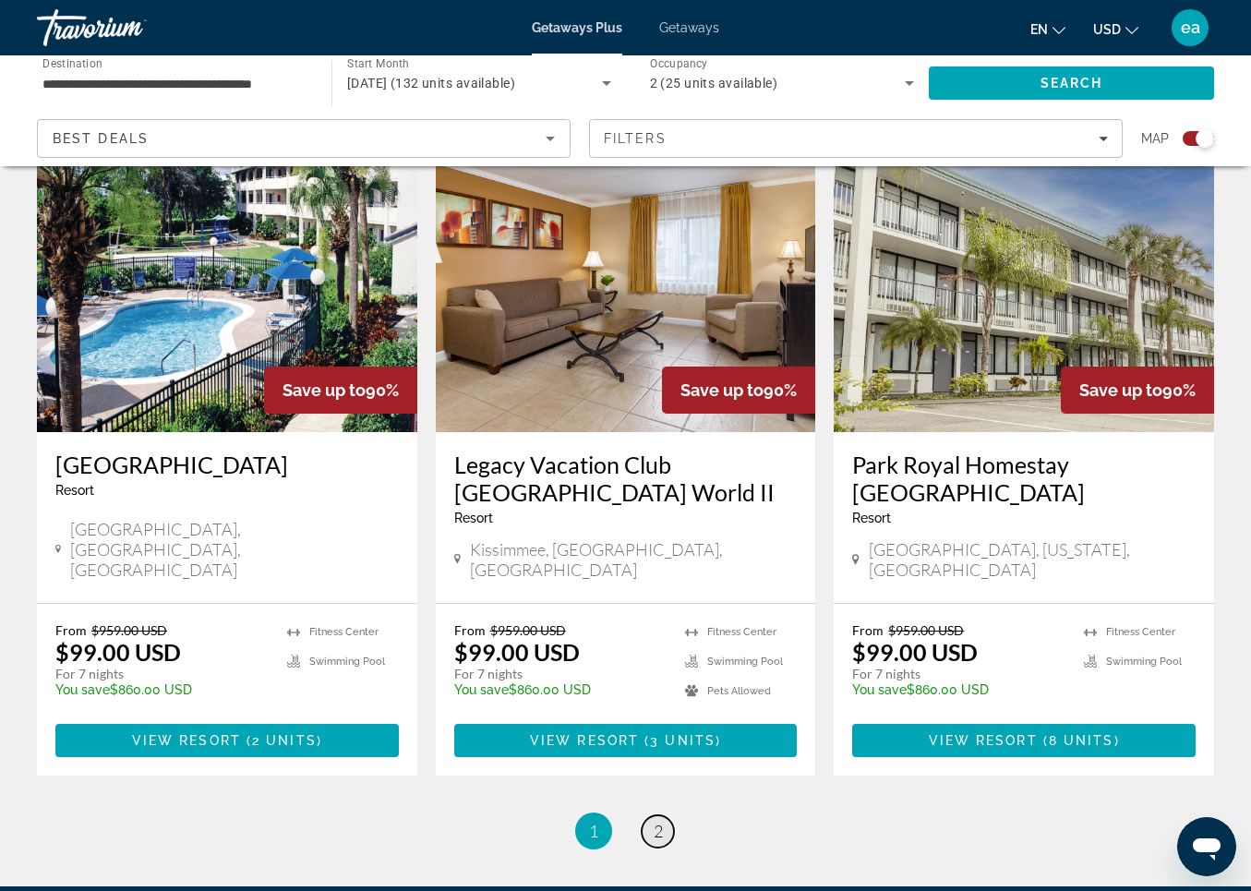
click at [659, 821] on span "2" at bounding box center [658, 831] width 9 height 20
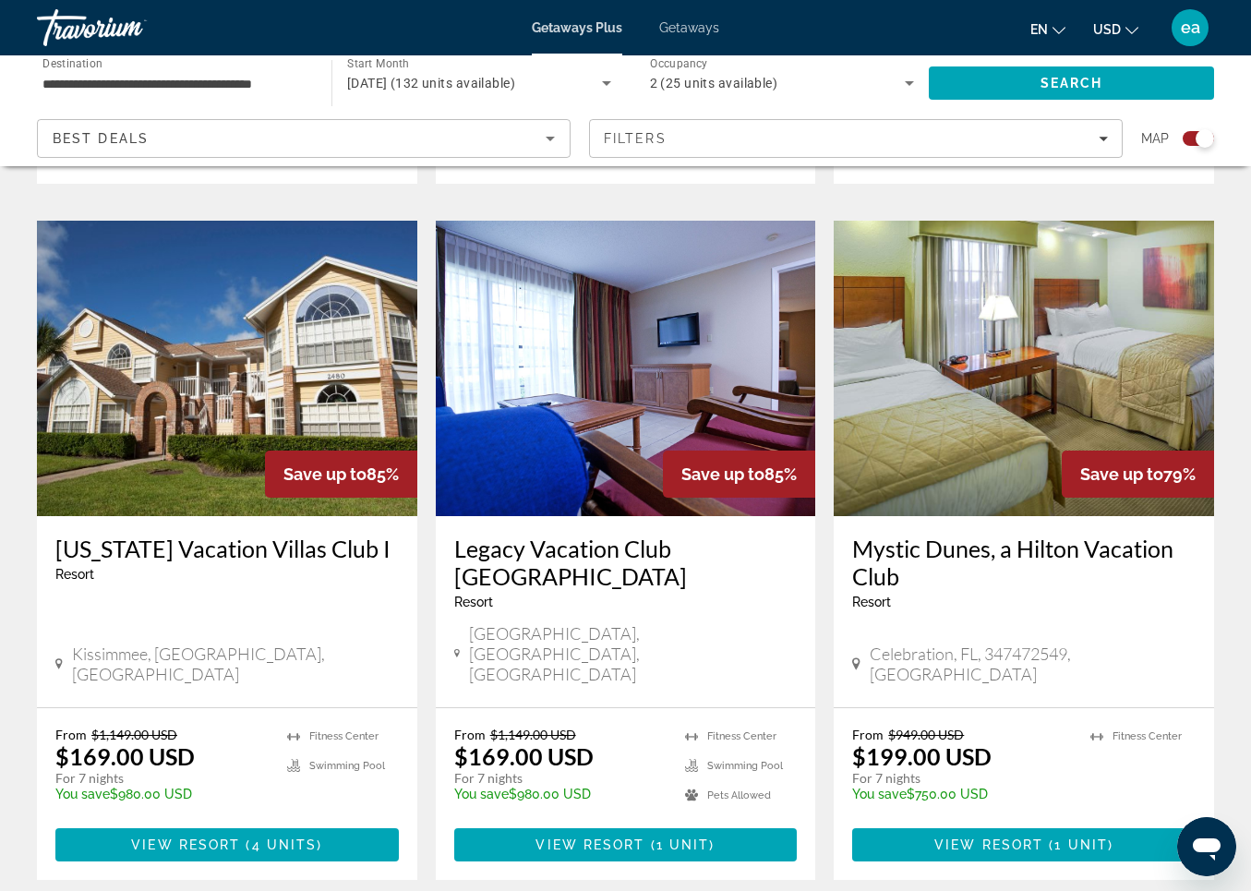
scroll to position [1951, 0]
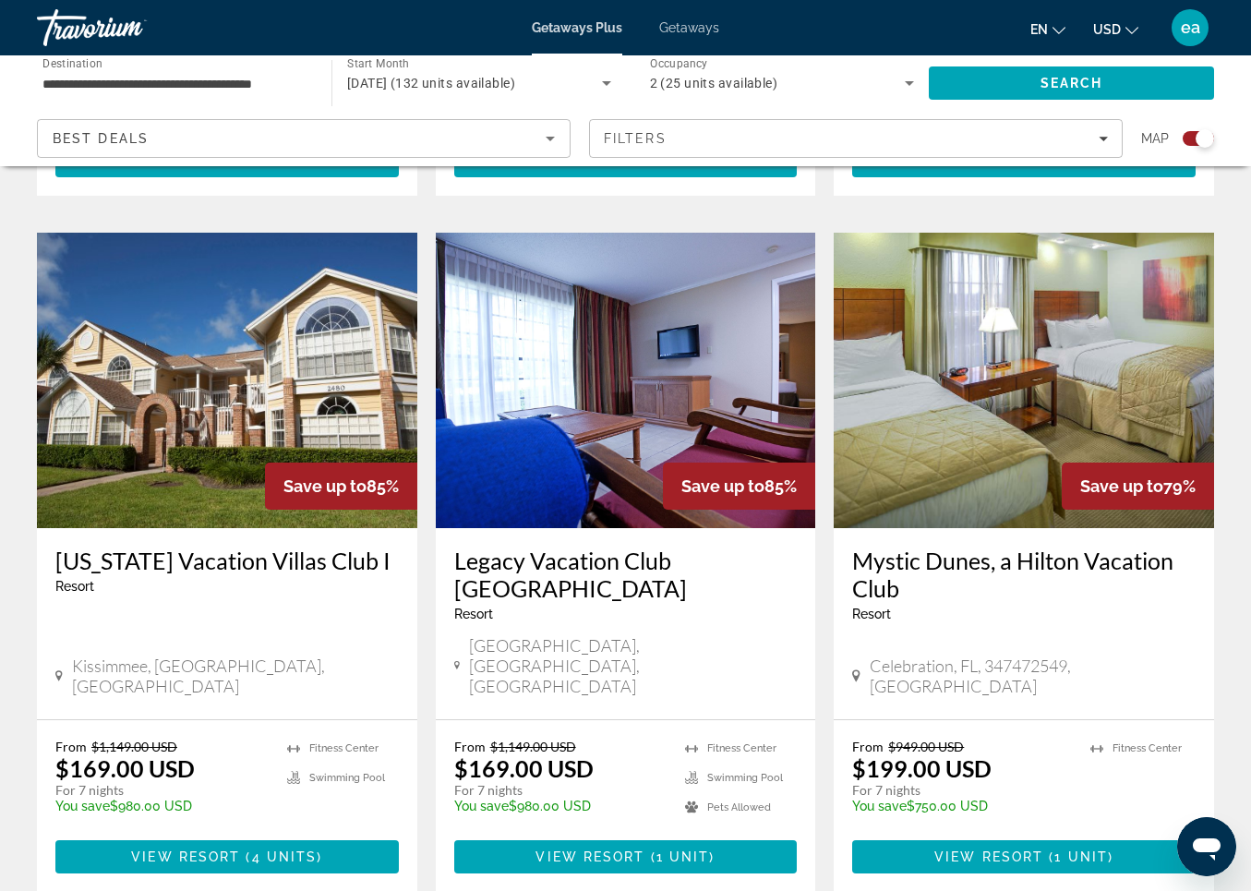
click at [980, 315] on img "Main content" at bounding box center [1024, 381] width 381 height 296
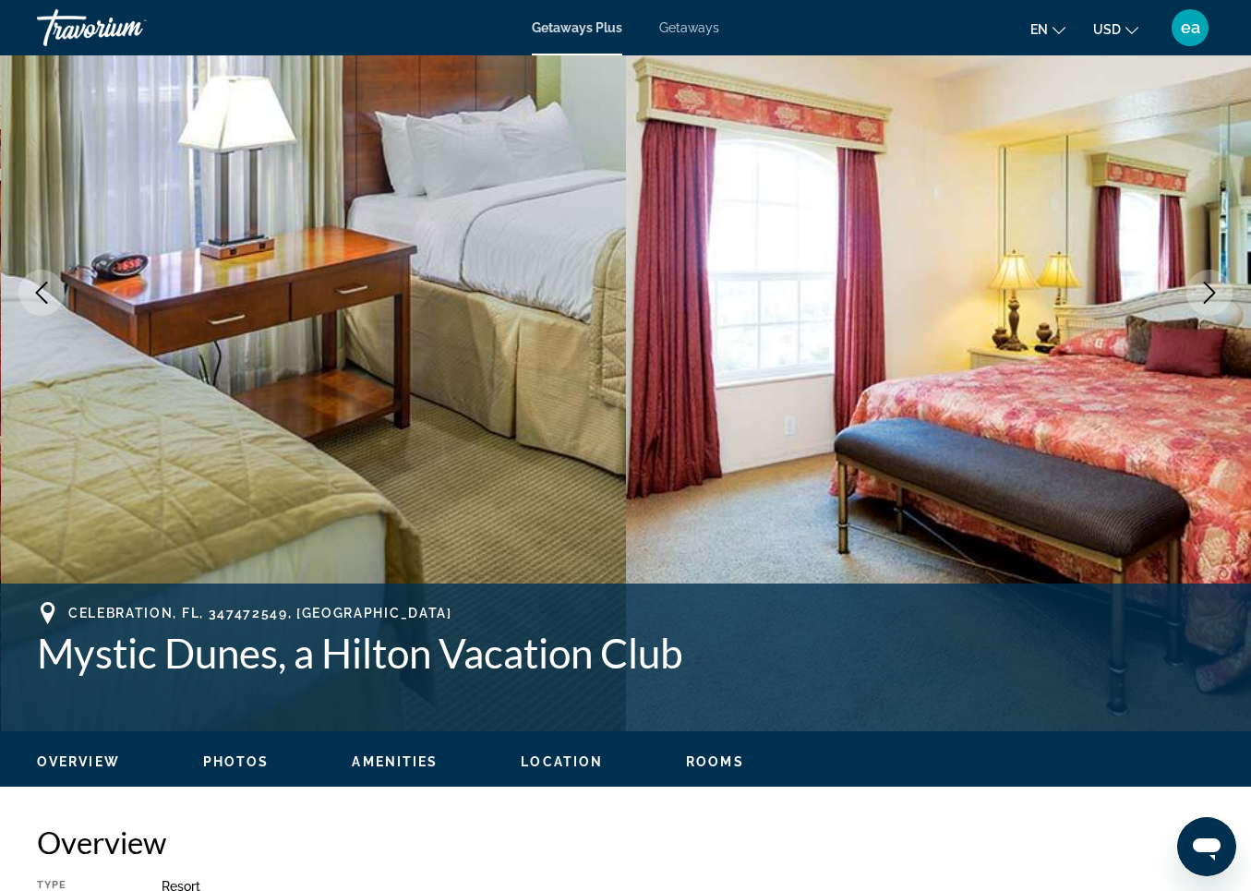
scroll to position [216, 0]
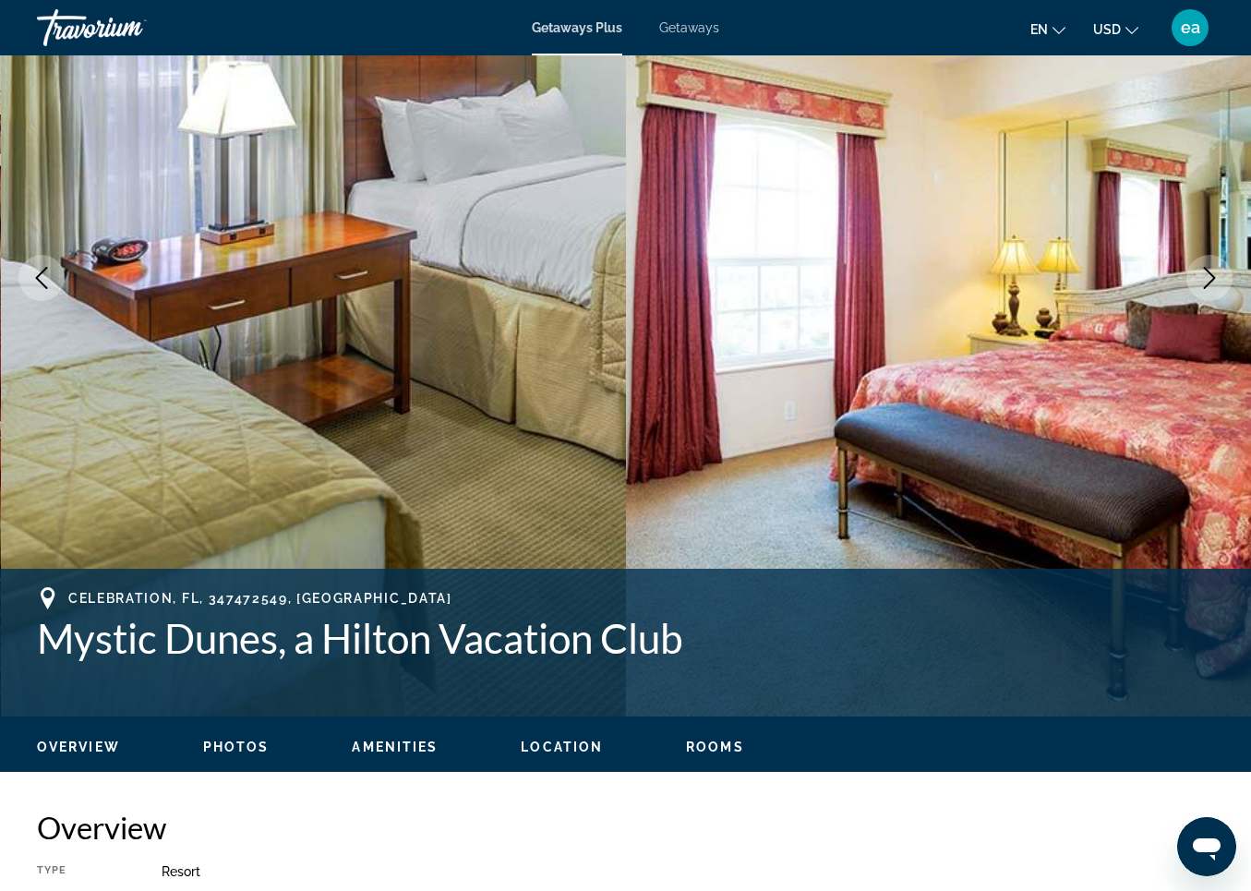
click at [219, 746] on span "Photos" at bounding box center [236, 747] width 66 height 15
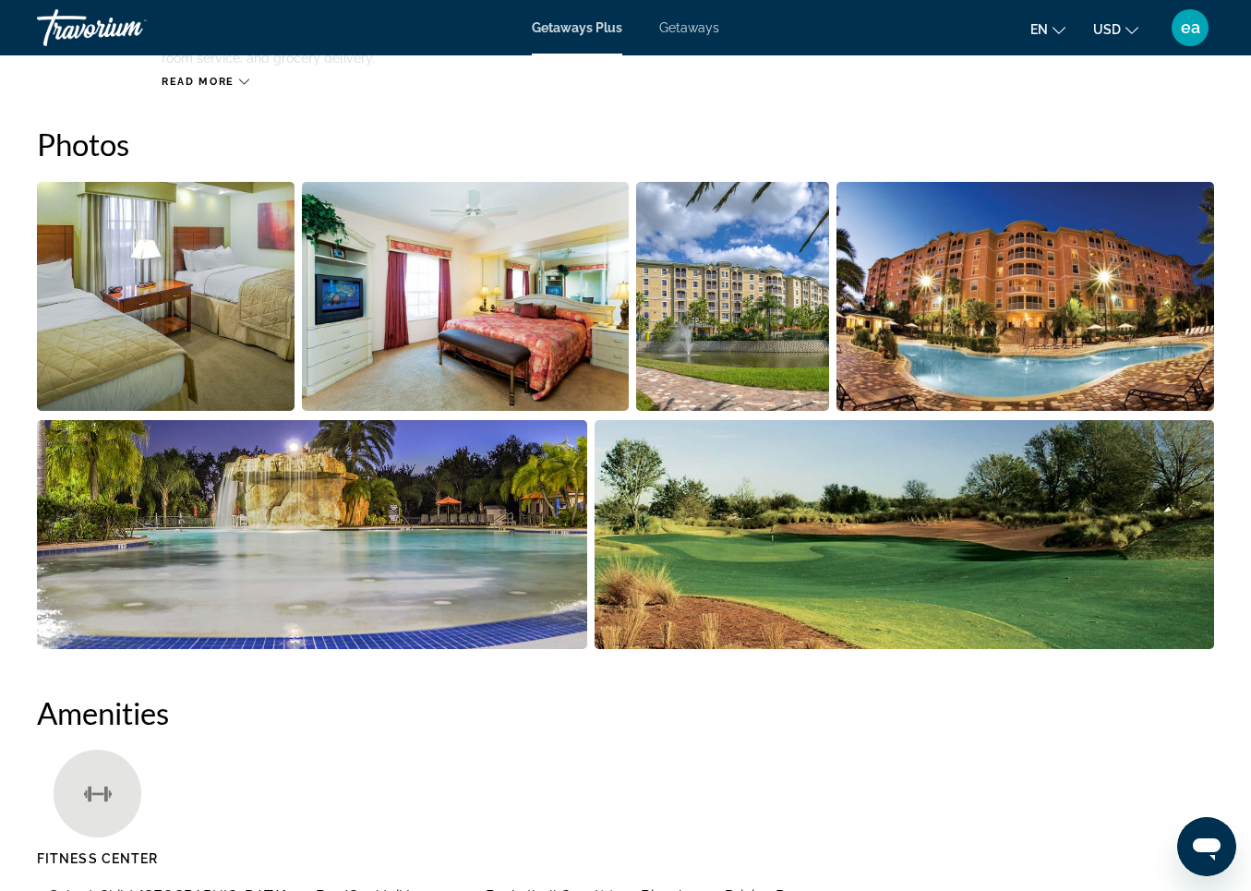
click at [180, 322] on img "Open full-screen image slider" at bounding box center [166, 296] width 258 height 229
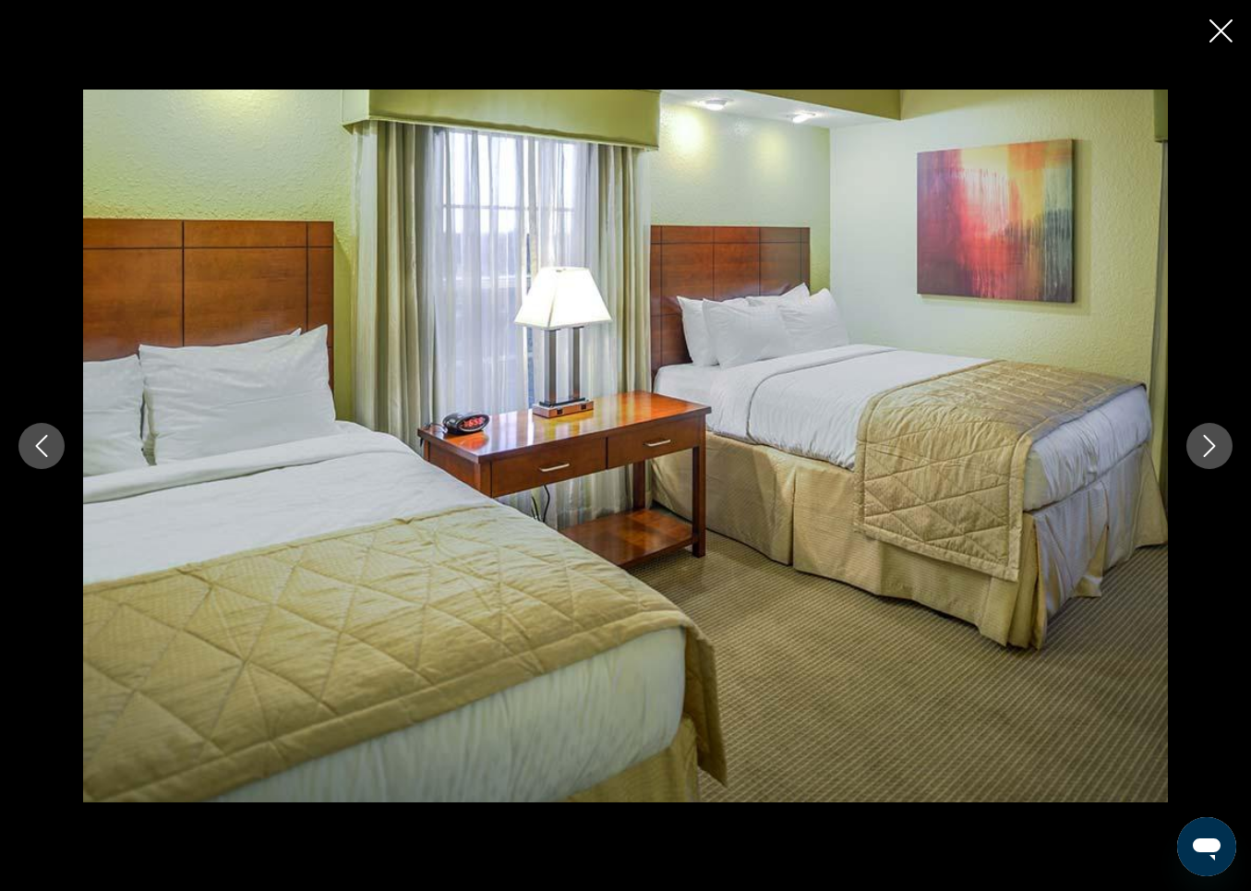
click at [1207, 439] on icon "Next image" at bounding box center [1210, 446] width 22 height 22
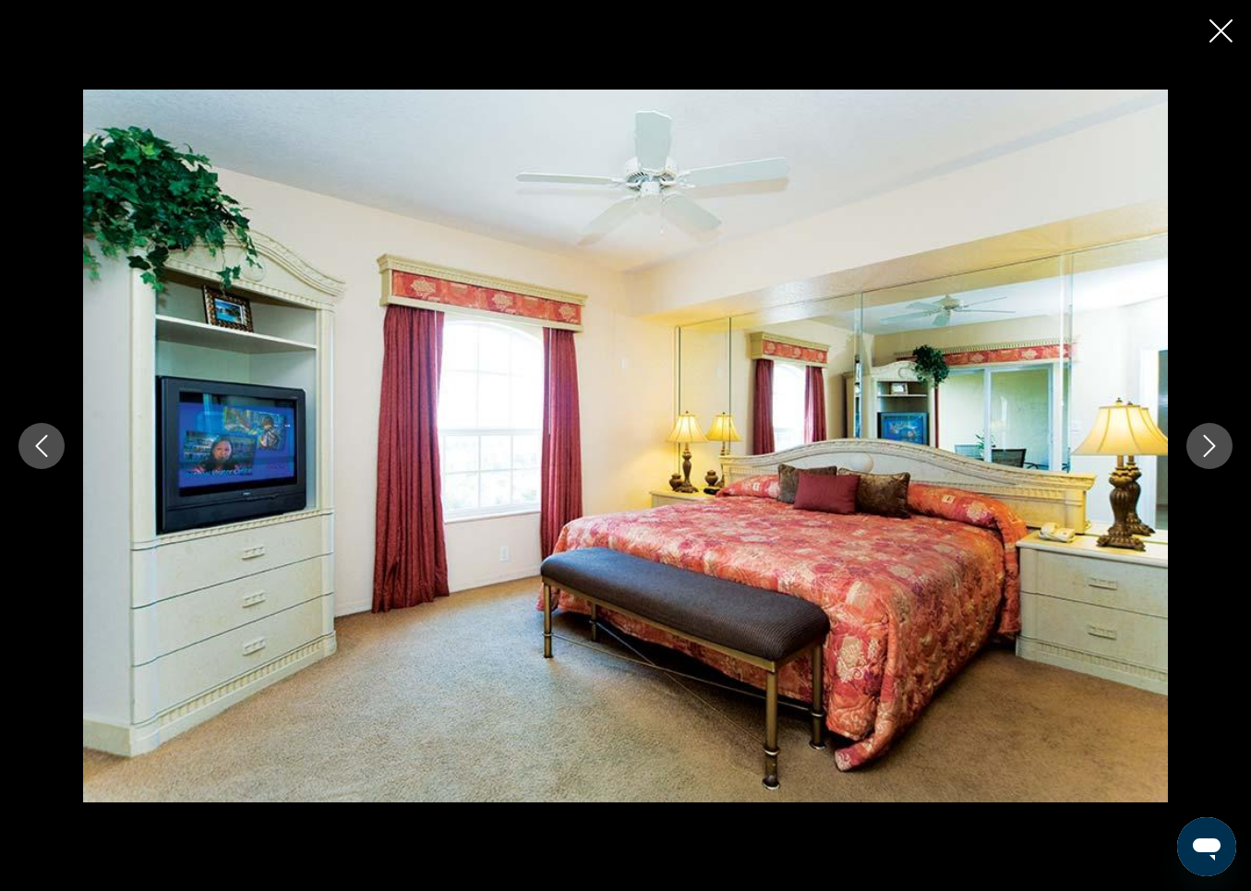
click at [1209, 440] on icon "Next image" at bounding box center [1210, 446] width 12 height 22
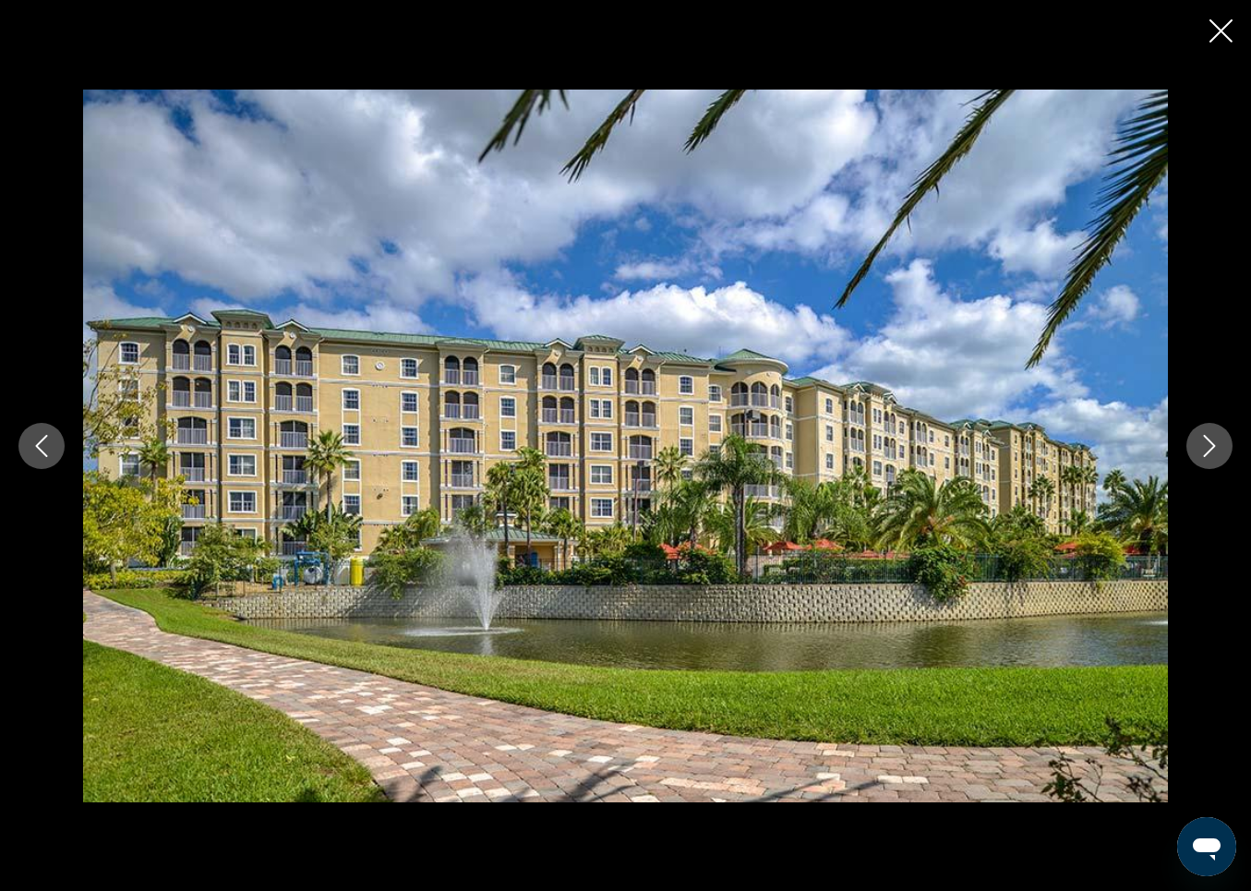
click at [1209, 440] on icon "Next image" at bounding box center [1210, 446] width 12 height 22
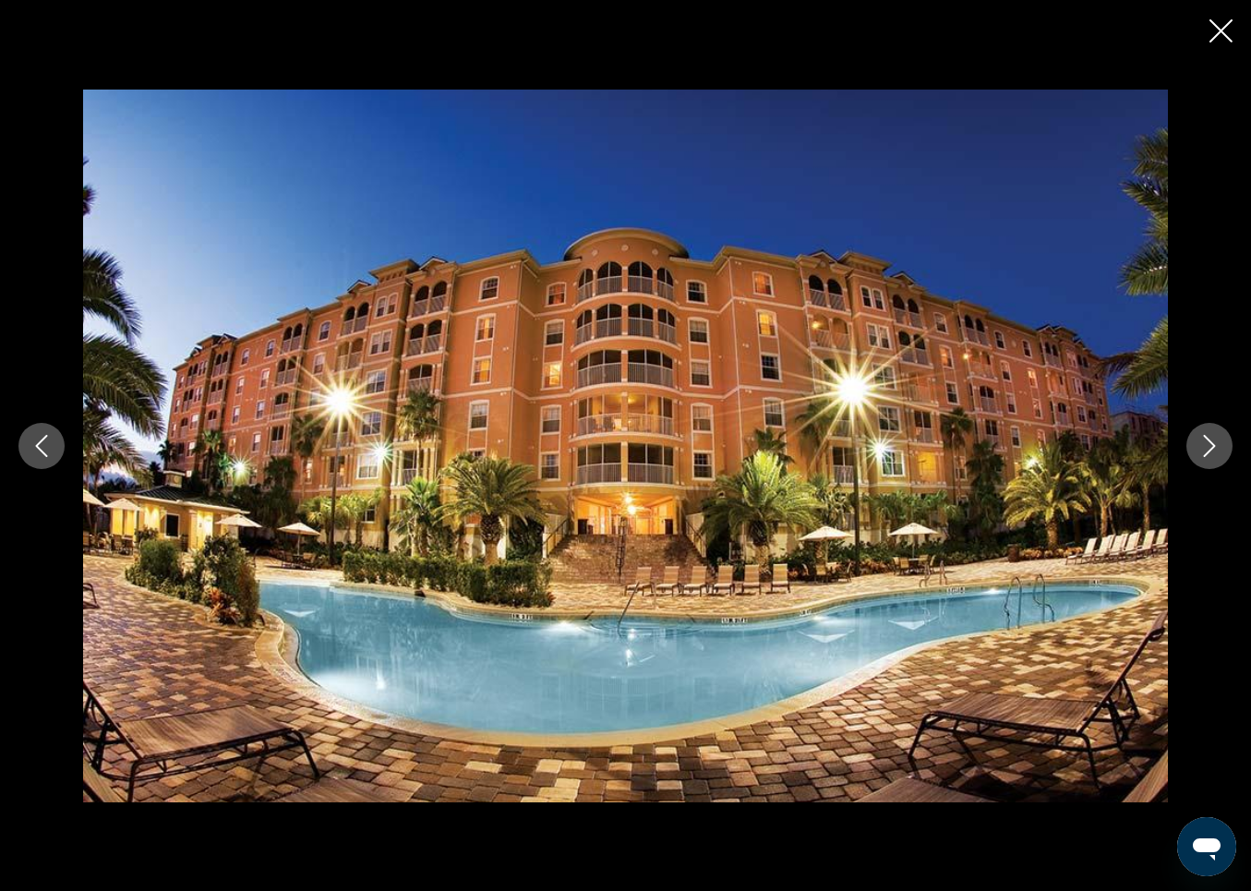
click at [1209, 440] on icon "Next image" at bounding box center [1210, 446] width 12 height 22
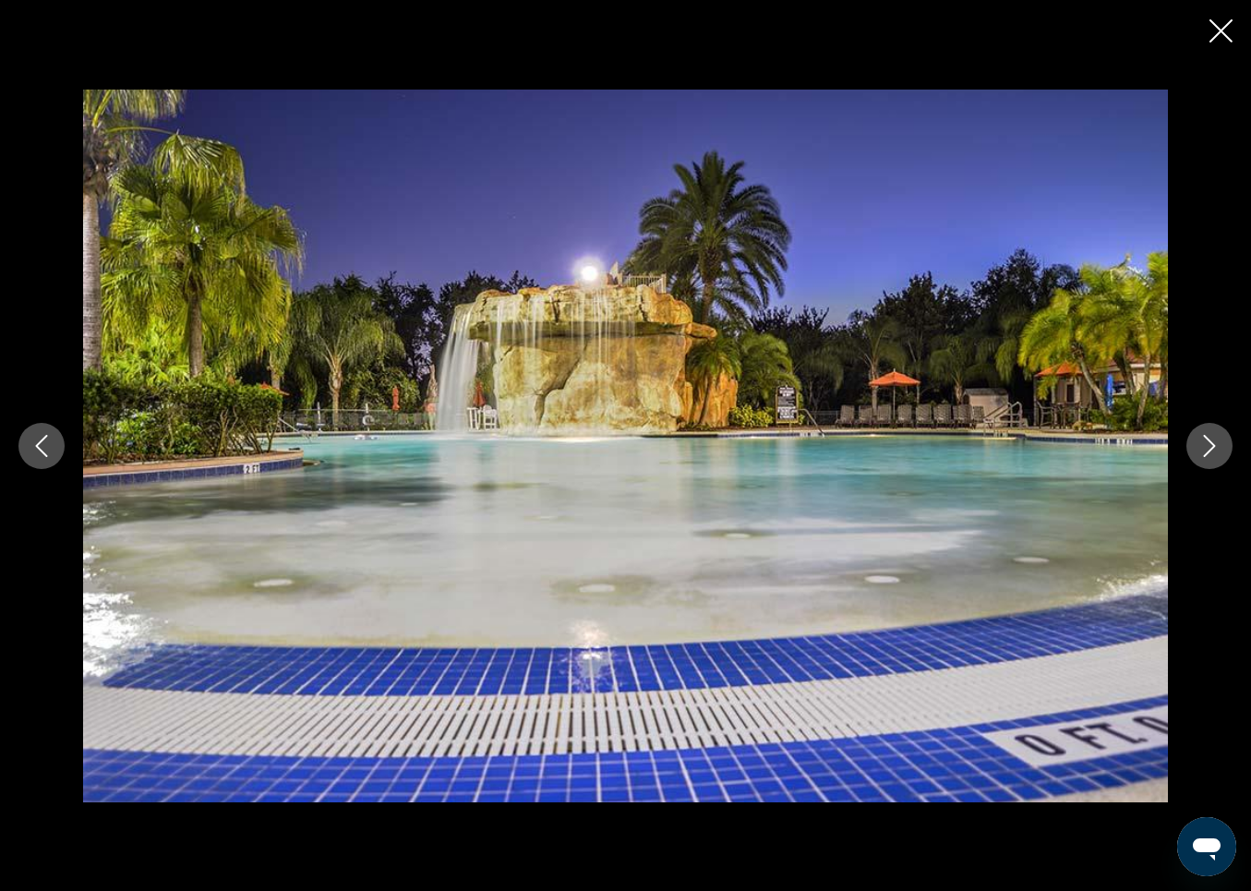
click at [1209, 440] on icon "Next image" at bounding box center [1210, 446] width 12 height 22
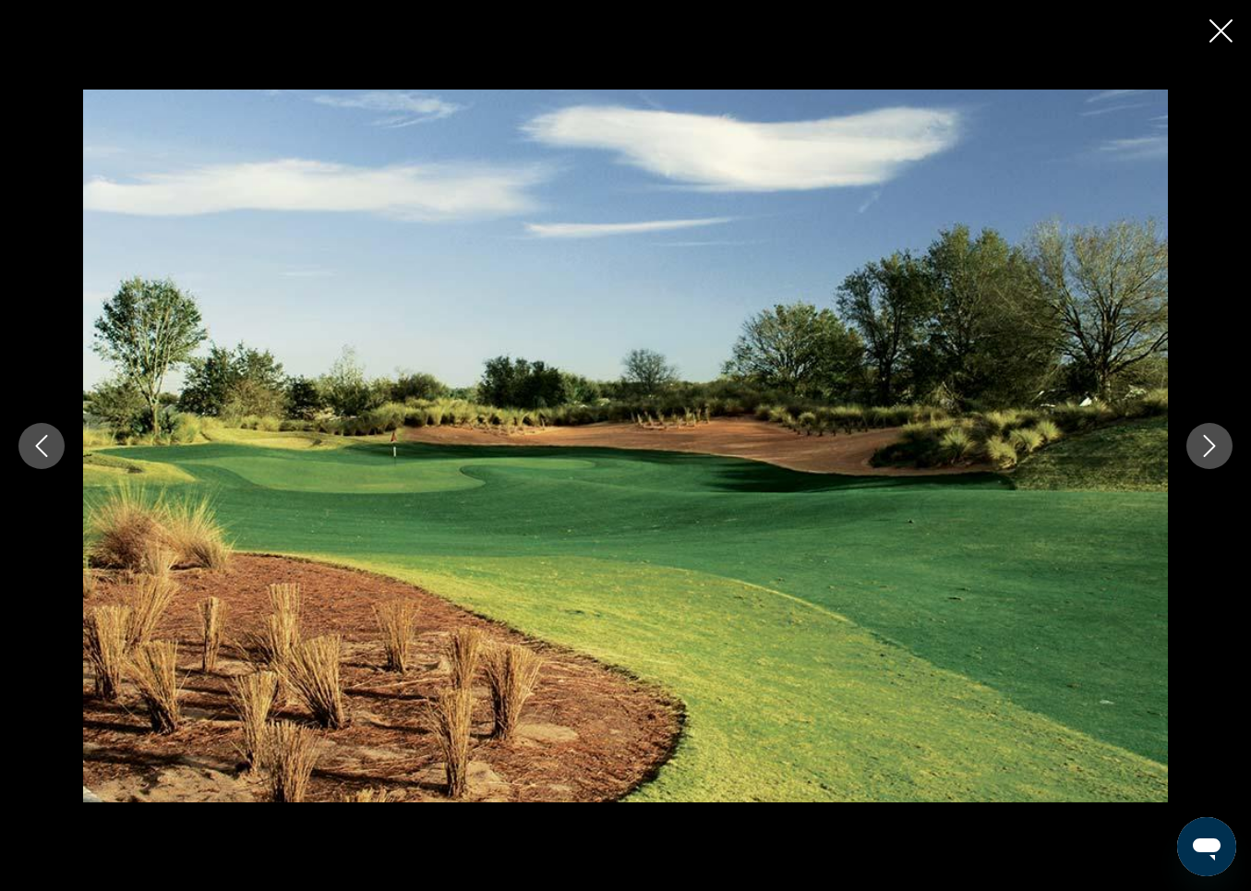
click at [1209, 440] on icon "Next image" at bounding box center [1210, 446] width 12 height 22
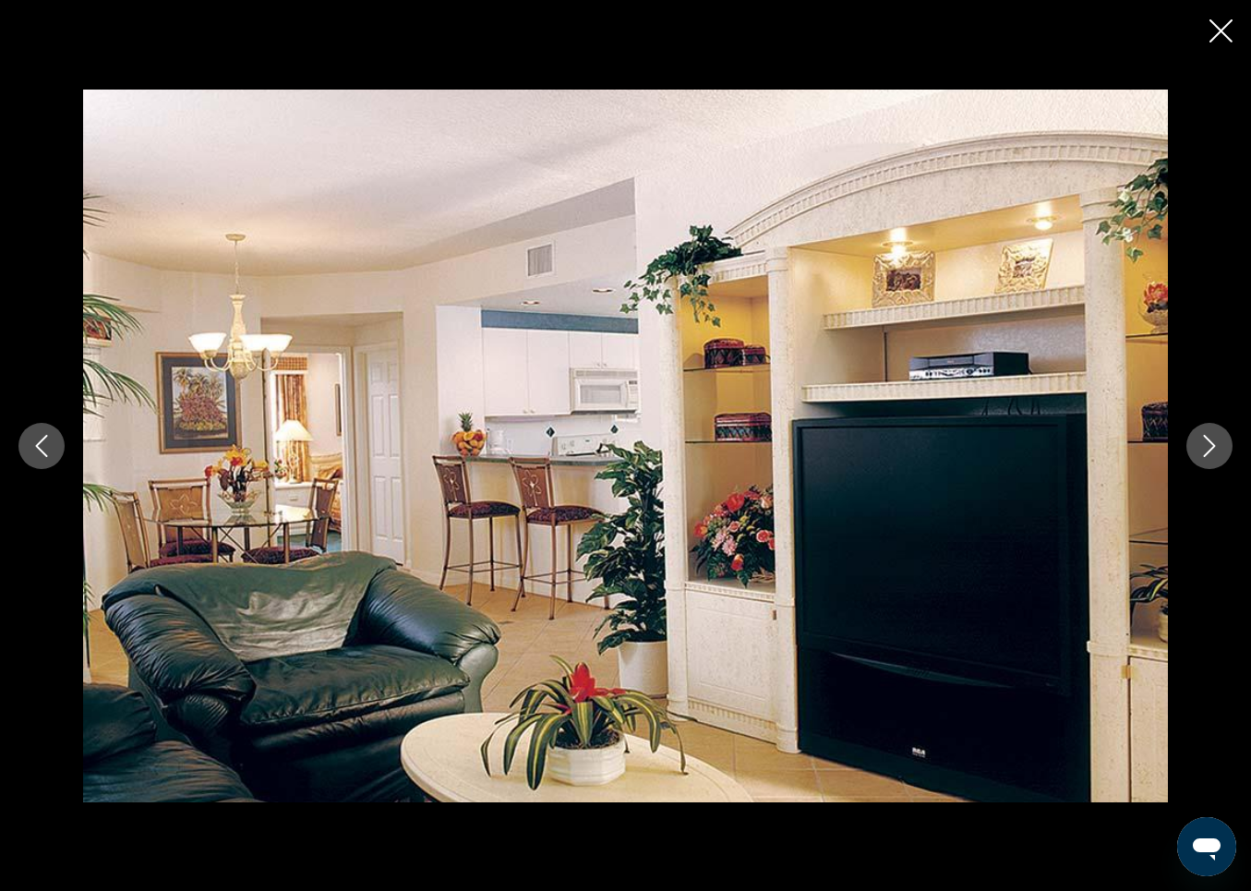
click at [1209, 440] on icon "Next image" at bounding box center [1210, 446] width 12 height 22
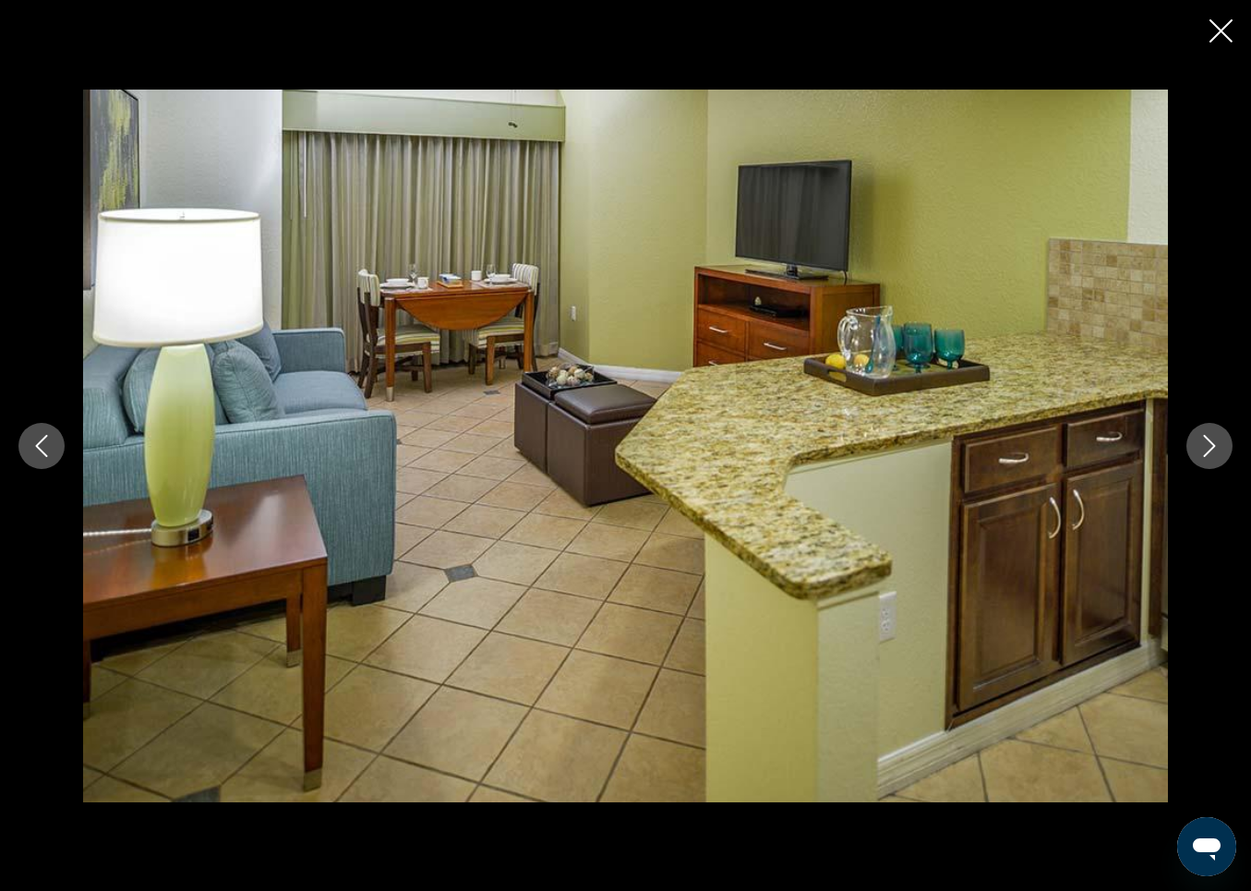
click at [1209, 440] on icon "Next image" at bounding box center [1210, 446] width 12 height 22
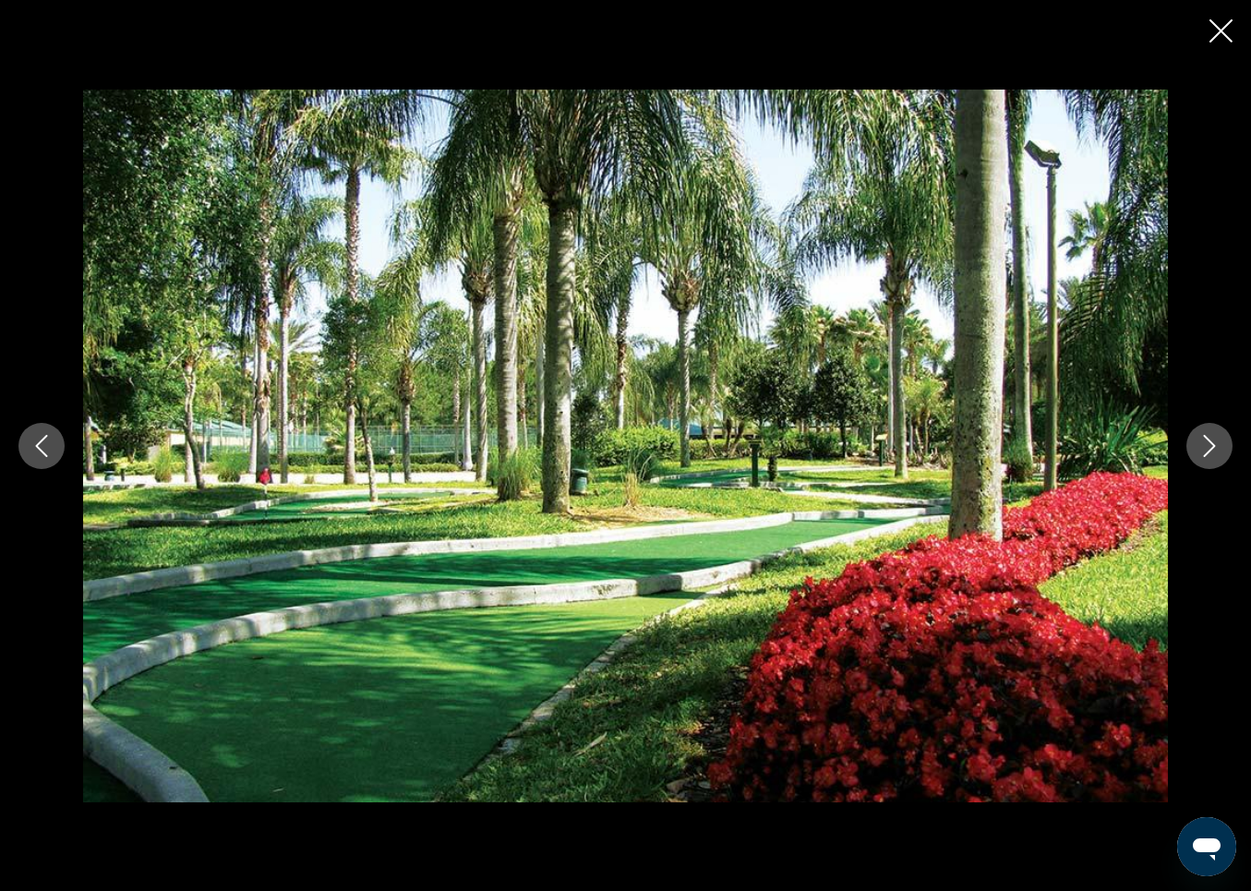
click at [1209, 440] on icon "Next image" at bounding box center [1210, 446] width 12 height 22
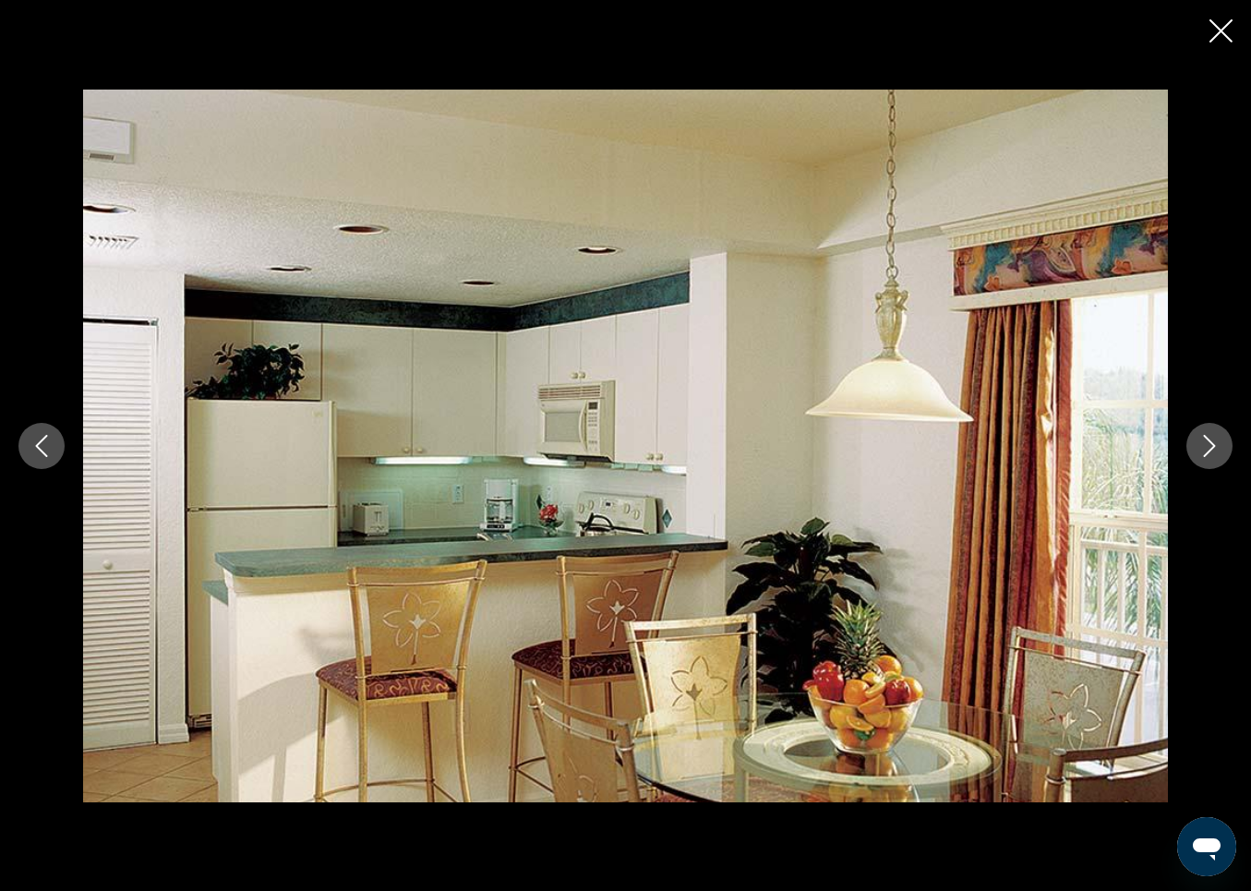
click at [1209, 440] on icon "Next image" at bounding box center [1210, 446] width 12 height 22
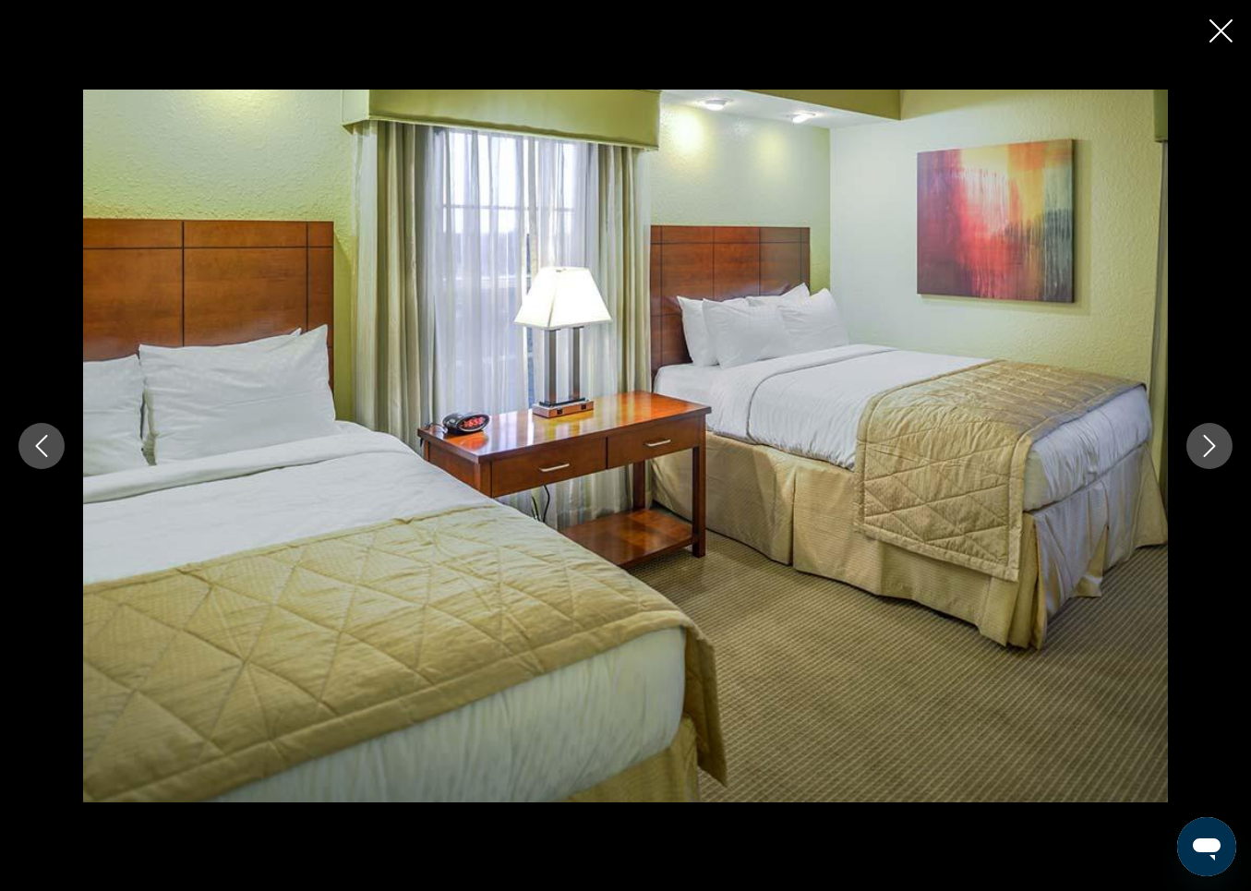
click at [1216, 31] on icon "Close slideshow" at bounding box center [1221, 30] width 23 height 23
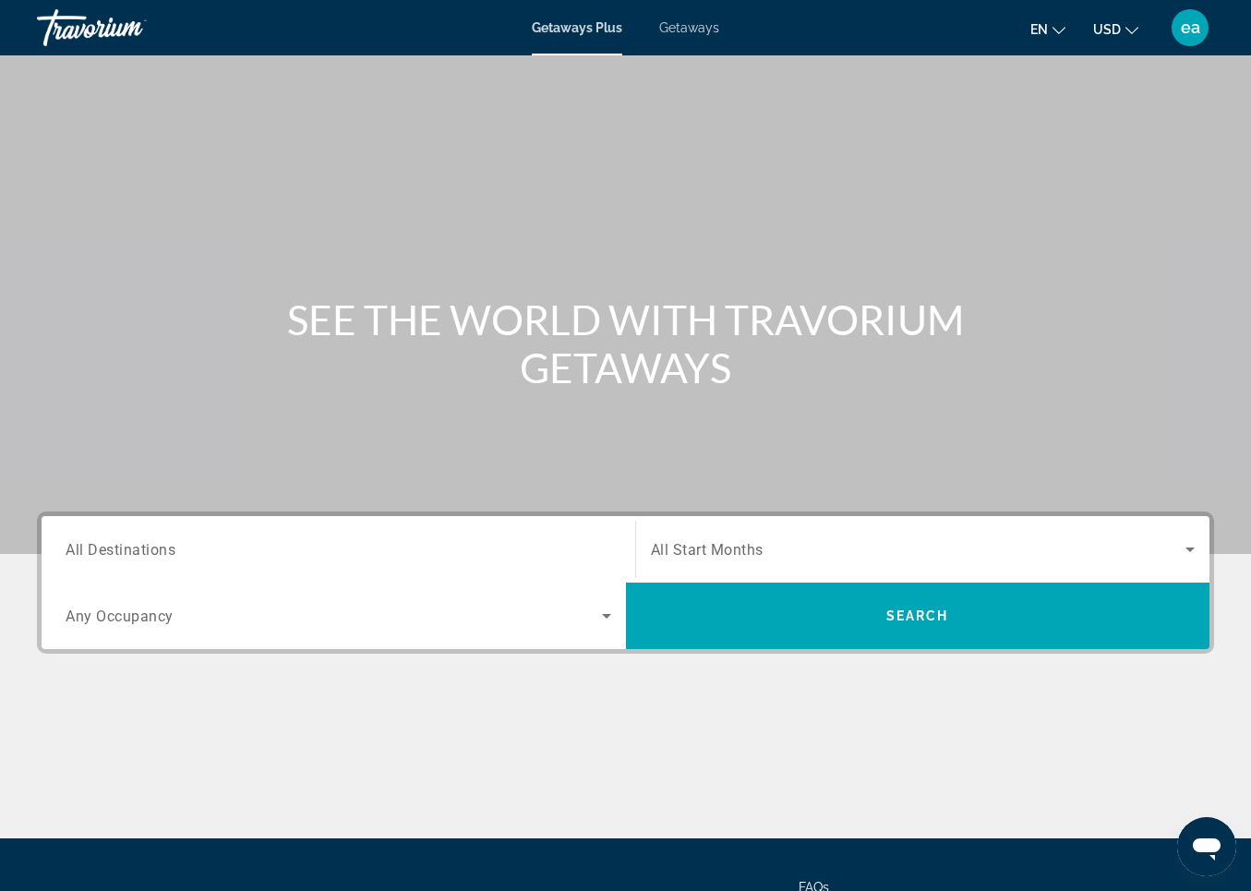
click at [101, 545] on span "All Destinations" at bounding box center [121, 549] width 110 height 18
click at [101, 545] on input "Destination All Destinations" at bounding box center [339, 550] width 546 height 22
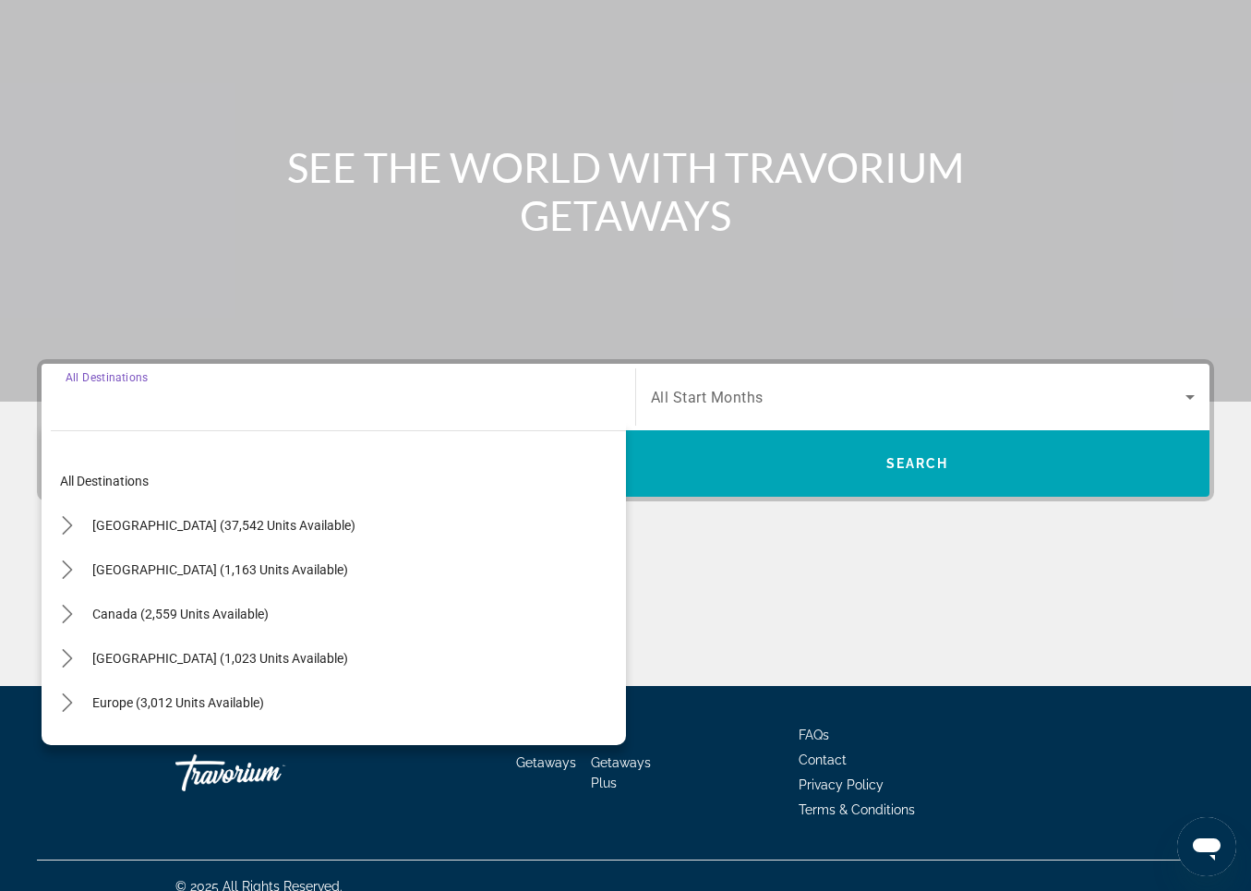
scroll to position [174, 0]
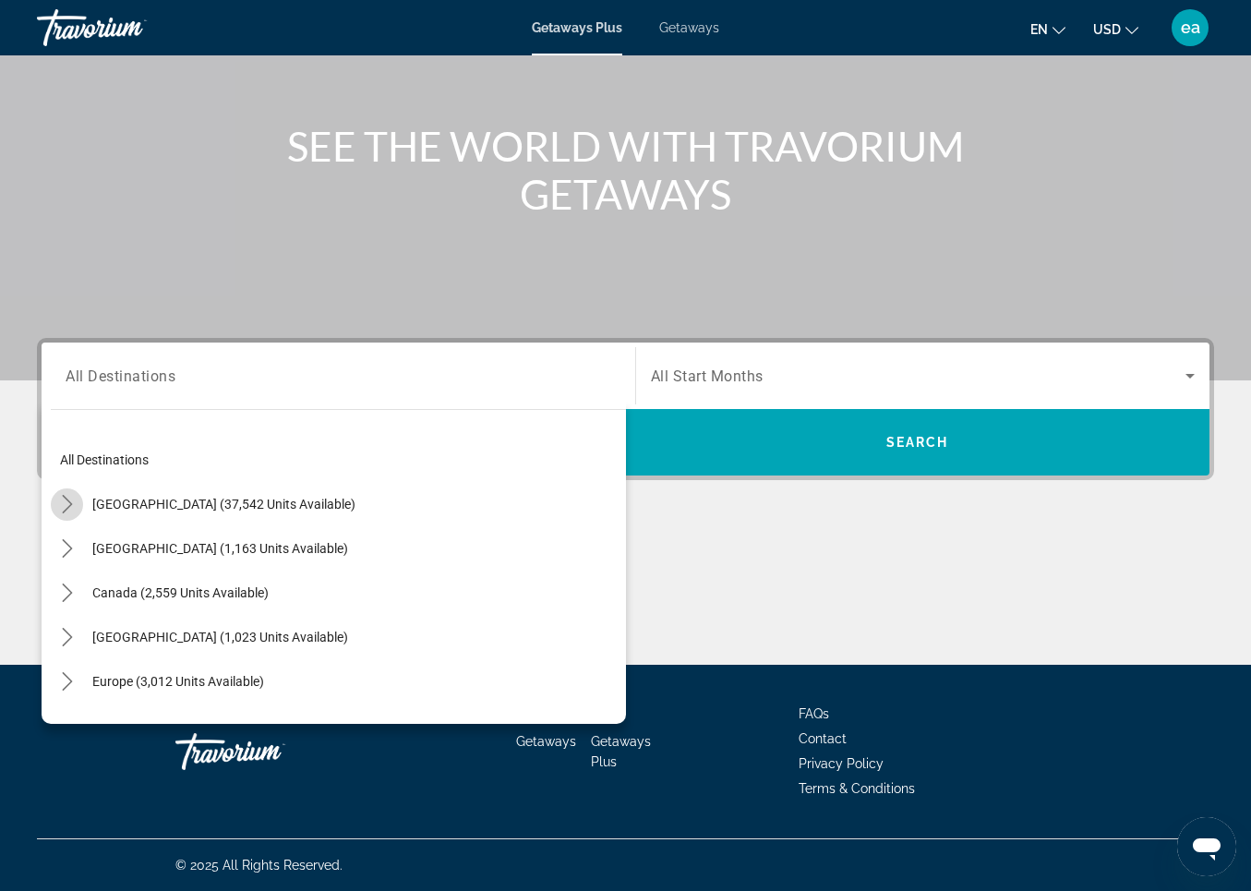
click at [70, 508] on icon "Toggle United States (37,542 units available) submenu" at bounding box center [67, 504] width 18 height 18
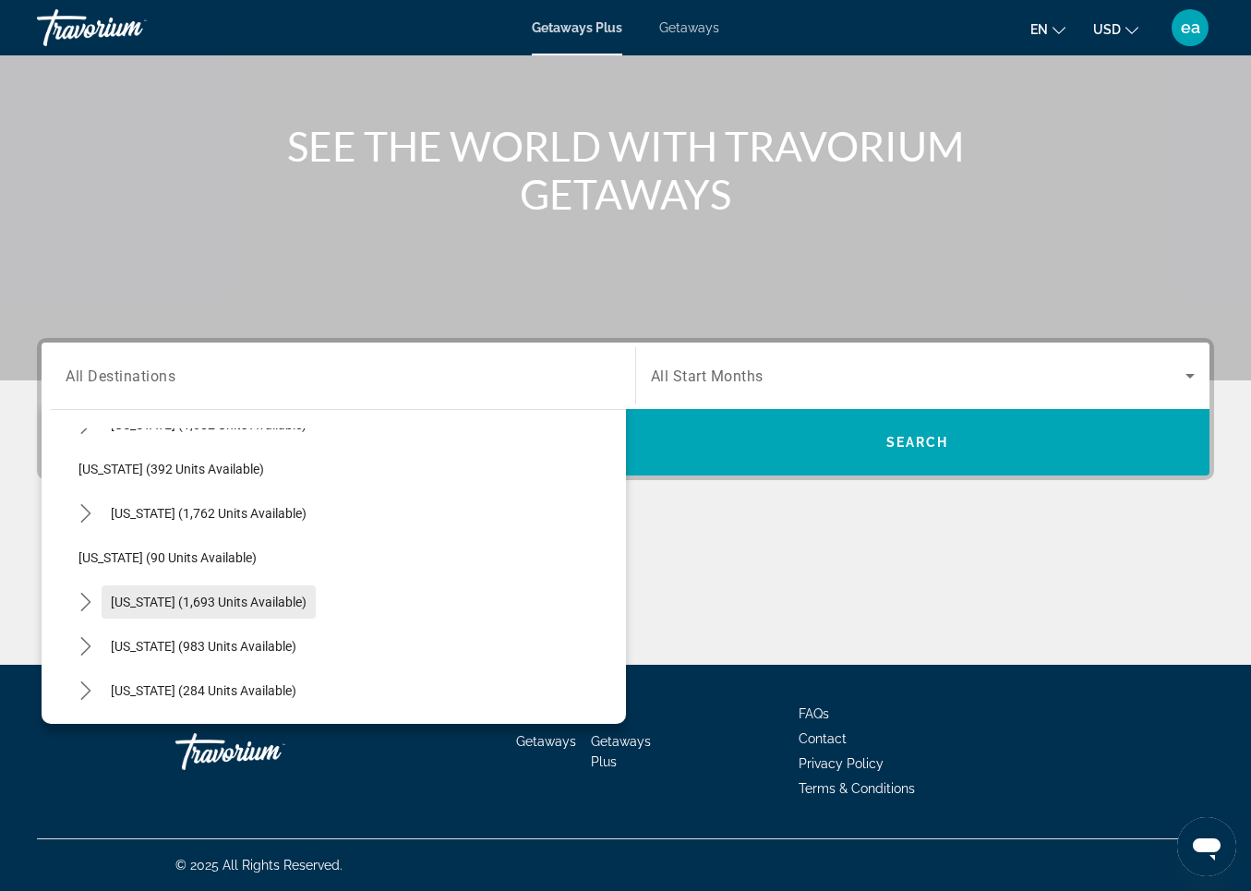
scroll to position [1241, 0]
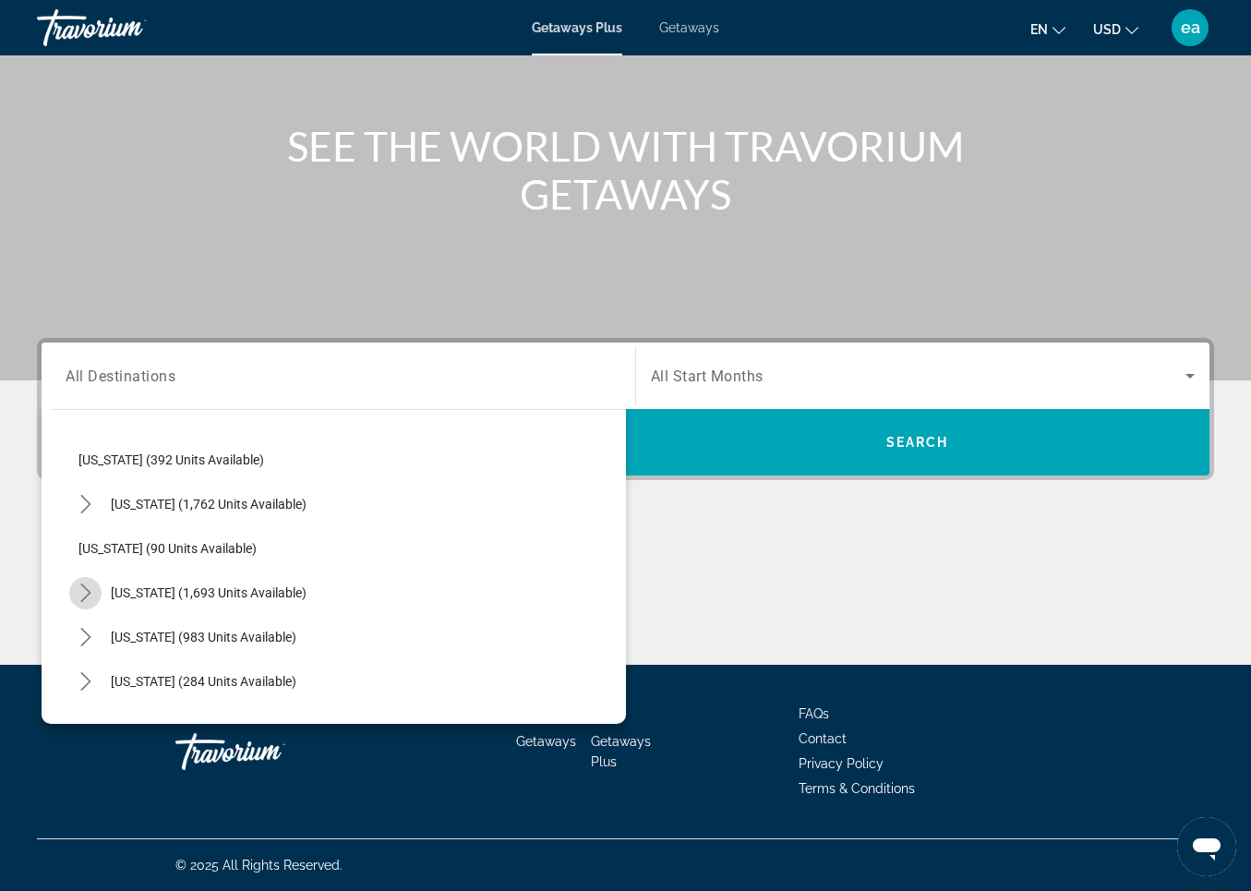
click at [85, 591] on icon "Toggle South Carolina (1,693 units available) submenu" at bounding box center [86, 593] width 18 height 18
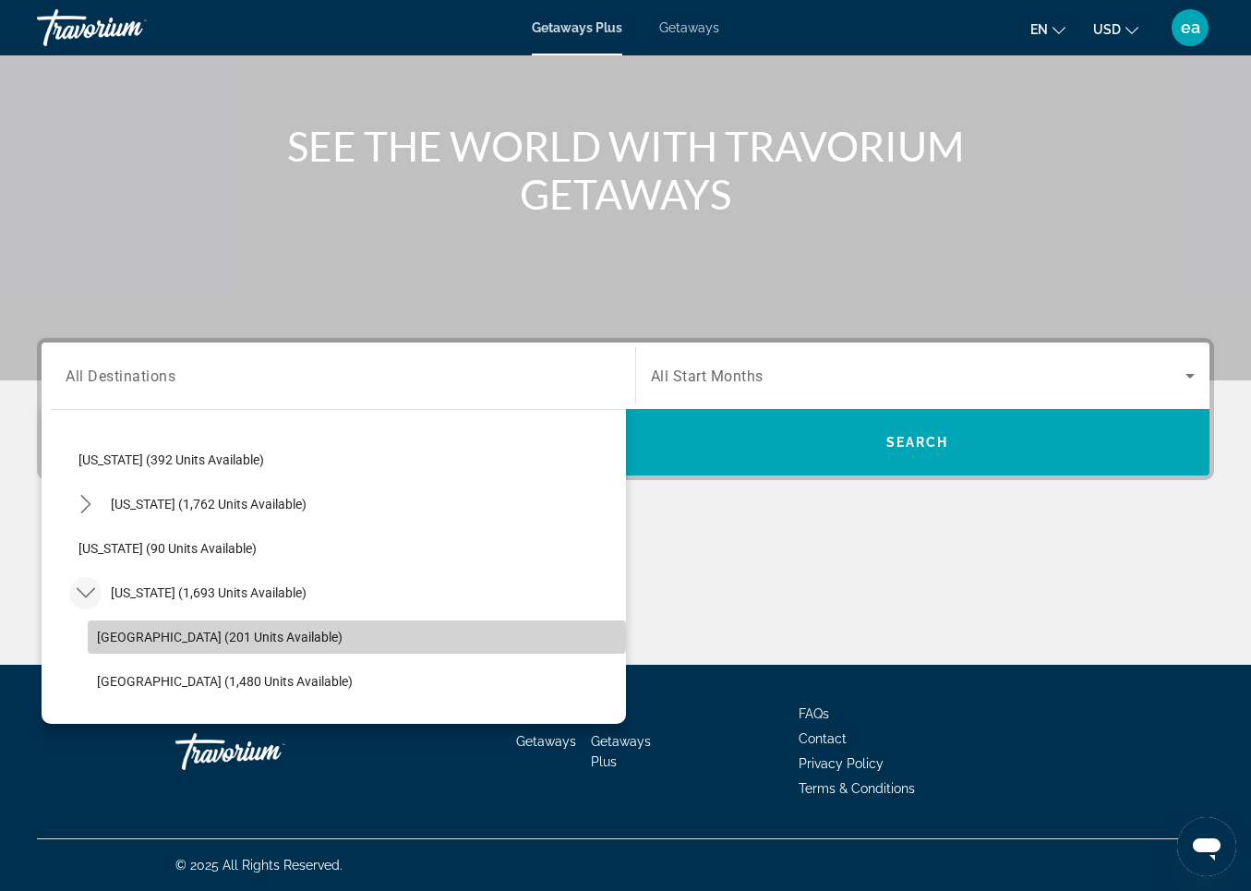
click at [116, 637] on span "Hilton Head Areaa (201 units available)" at bounding box center [220, 637] width 246 height 15
type input "**********"
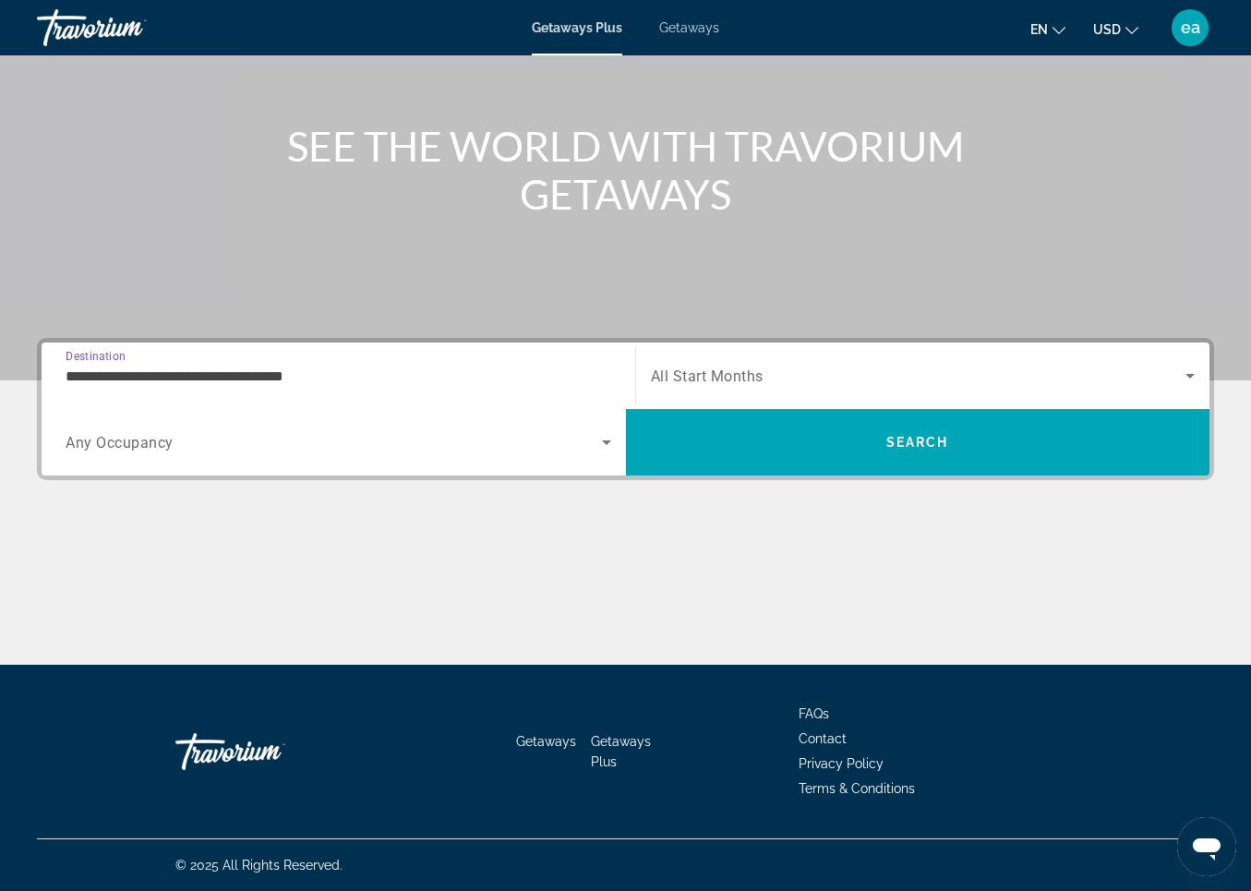
click at [133, 441] on span "Any Occupancy" at bounding box center [120, 443] width 108 height 18
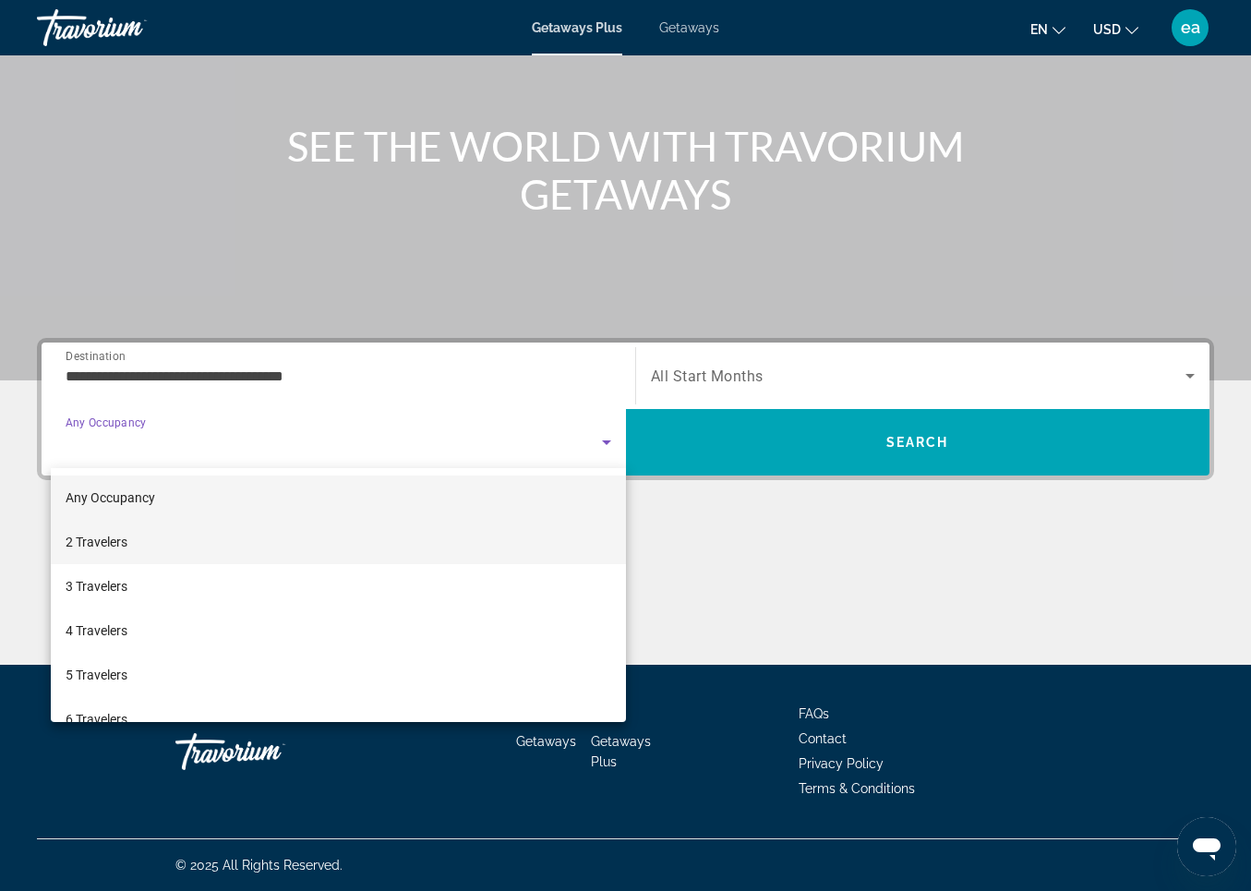
click at [89, 543] on span "2 Travelers" at bounding box center [97, 542] width 62 height 22
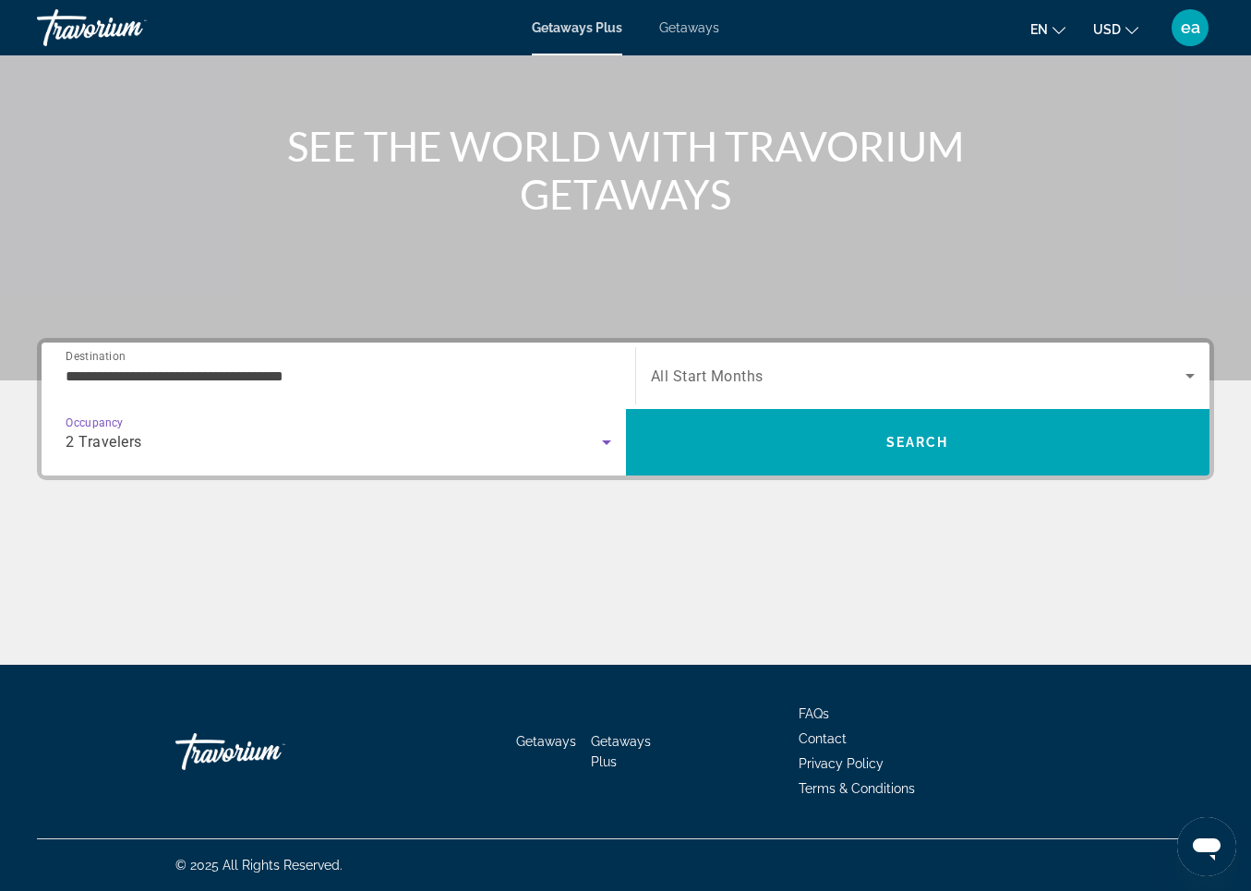
click at [714, 375] on span "All Start Months" at bounding box center [707, 377] width 113 height 18
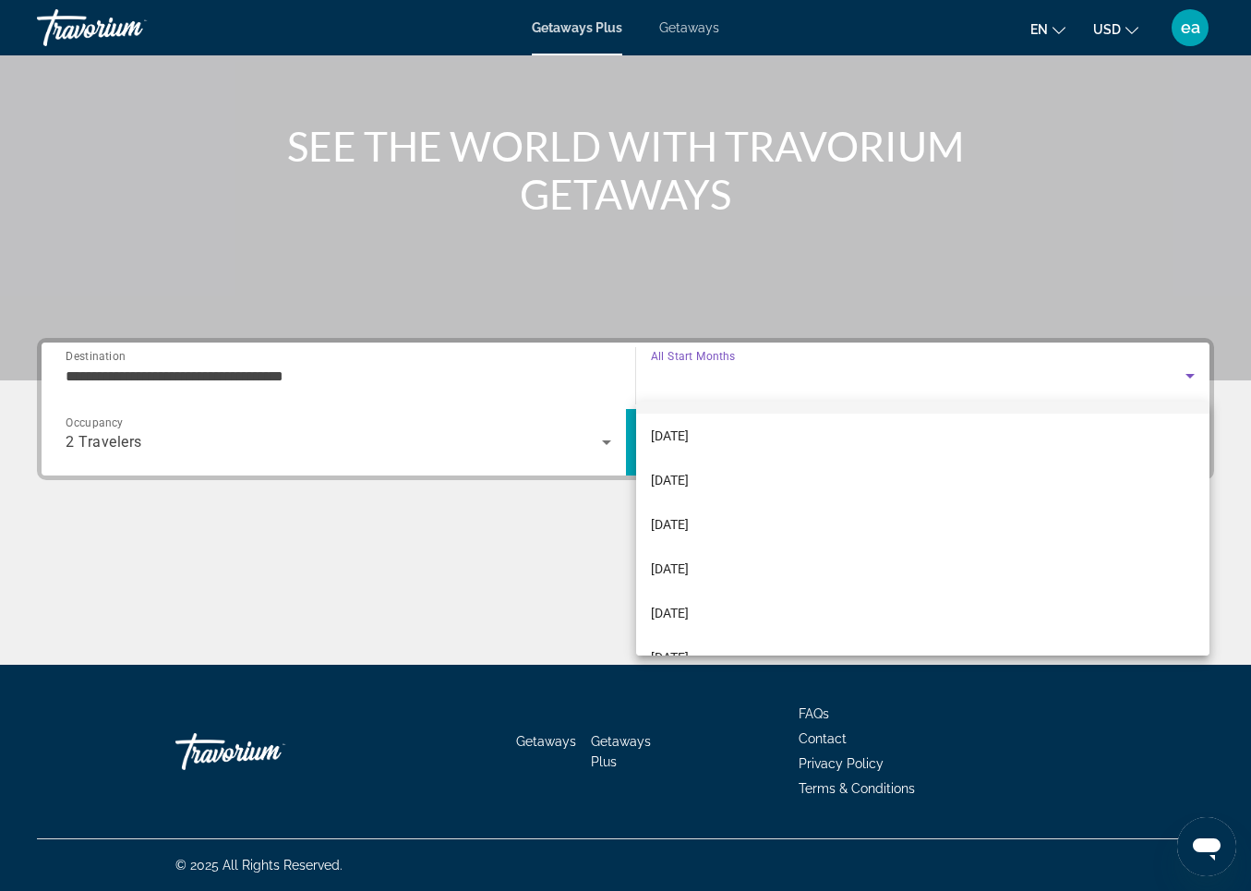
scroll to position [103, 0]
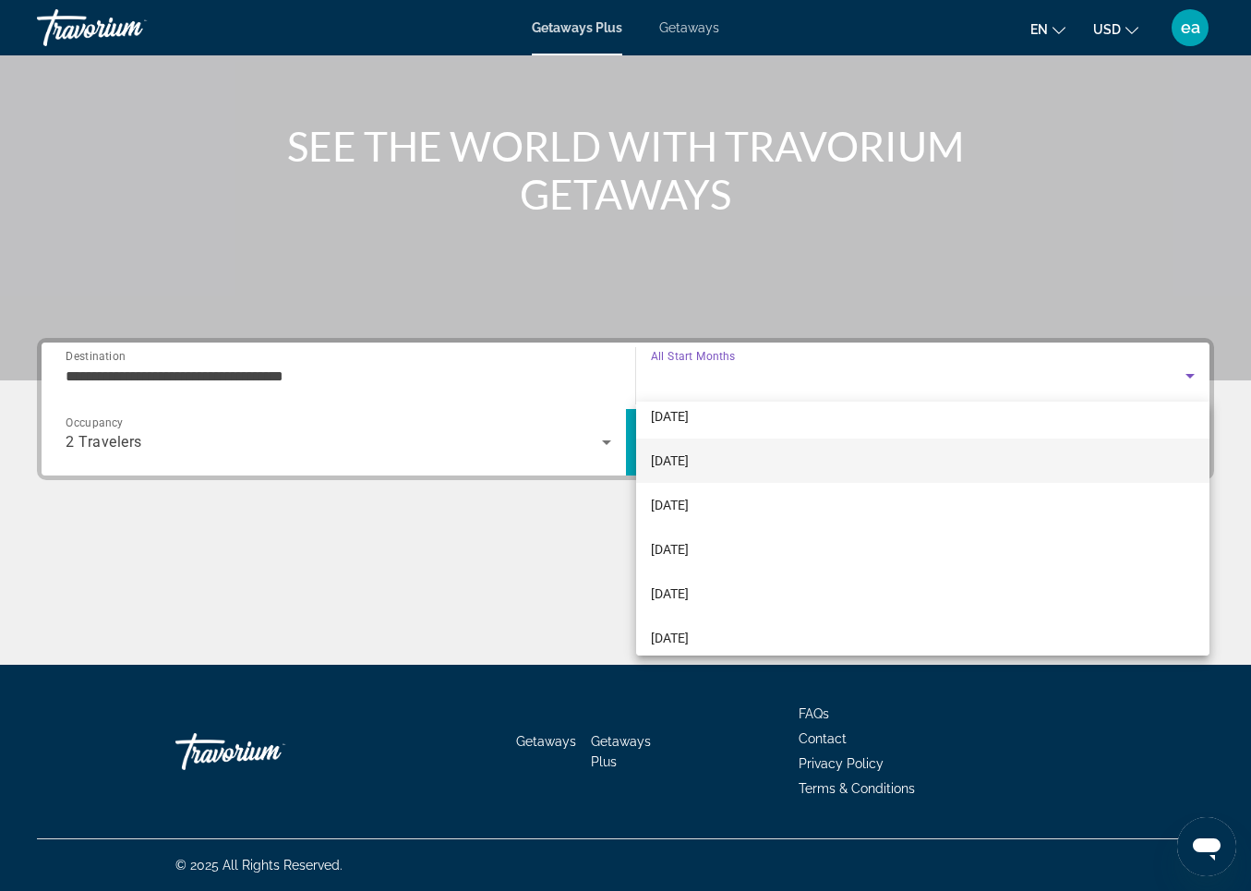
click at [689, 453] on span "[DATE]" at bounding box center [670, 461] width 38 height 22
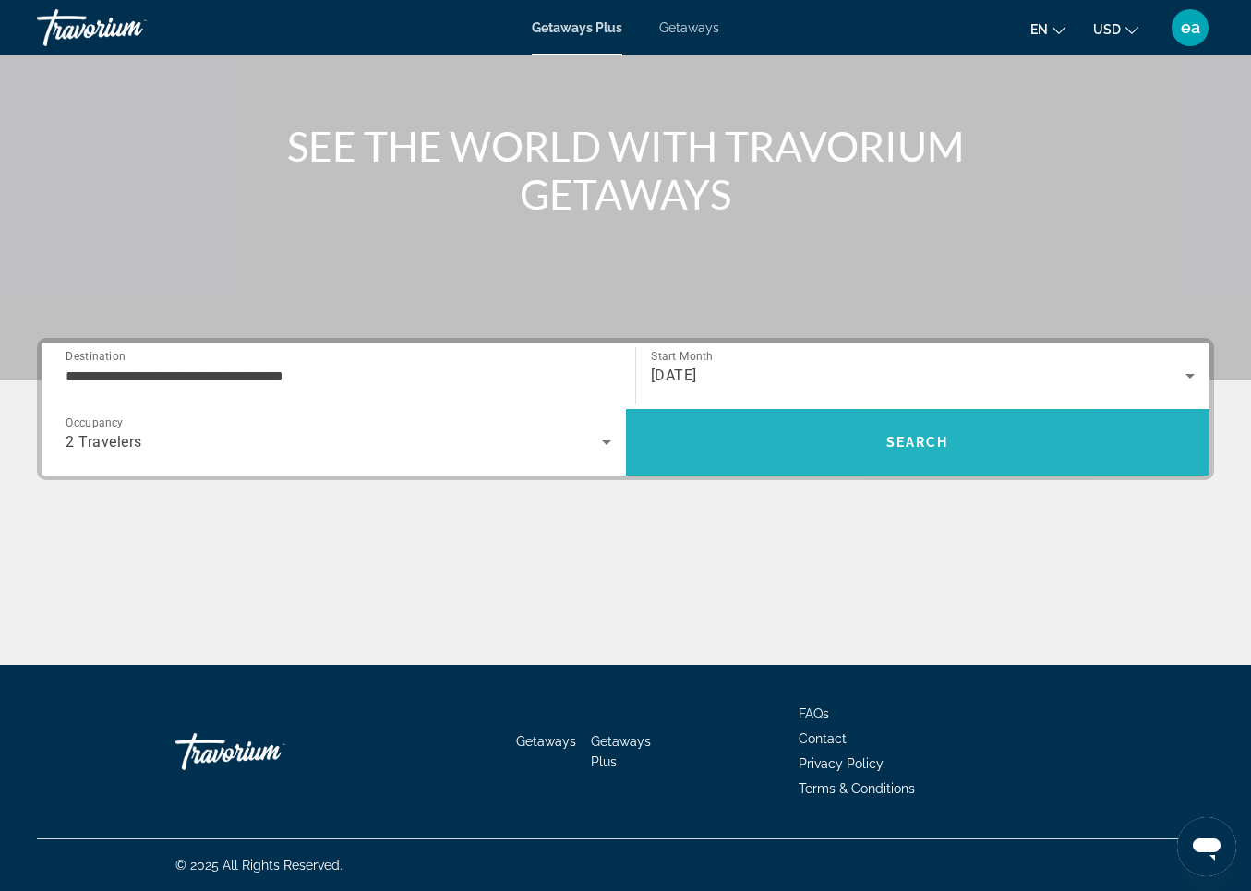
click at [923, 436] on span "Search" at bounding box center [918, 442] width 63 height 15
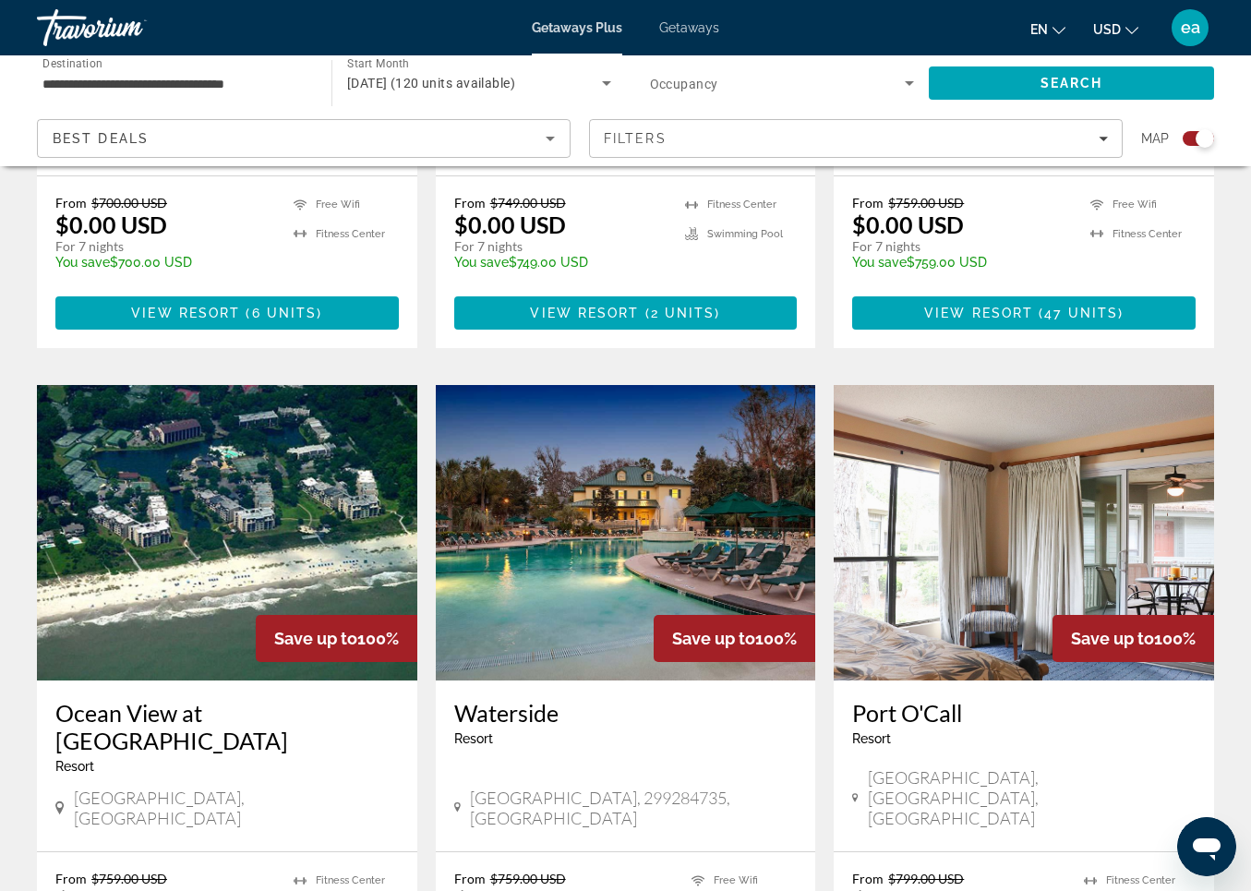
scroll to position [1117, 0]
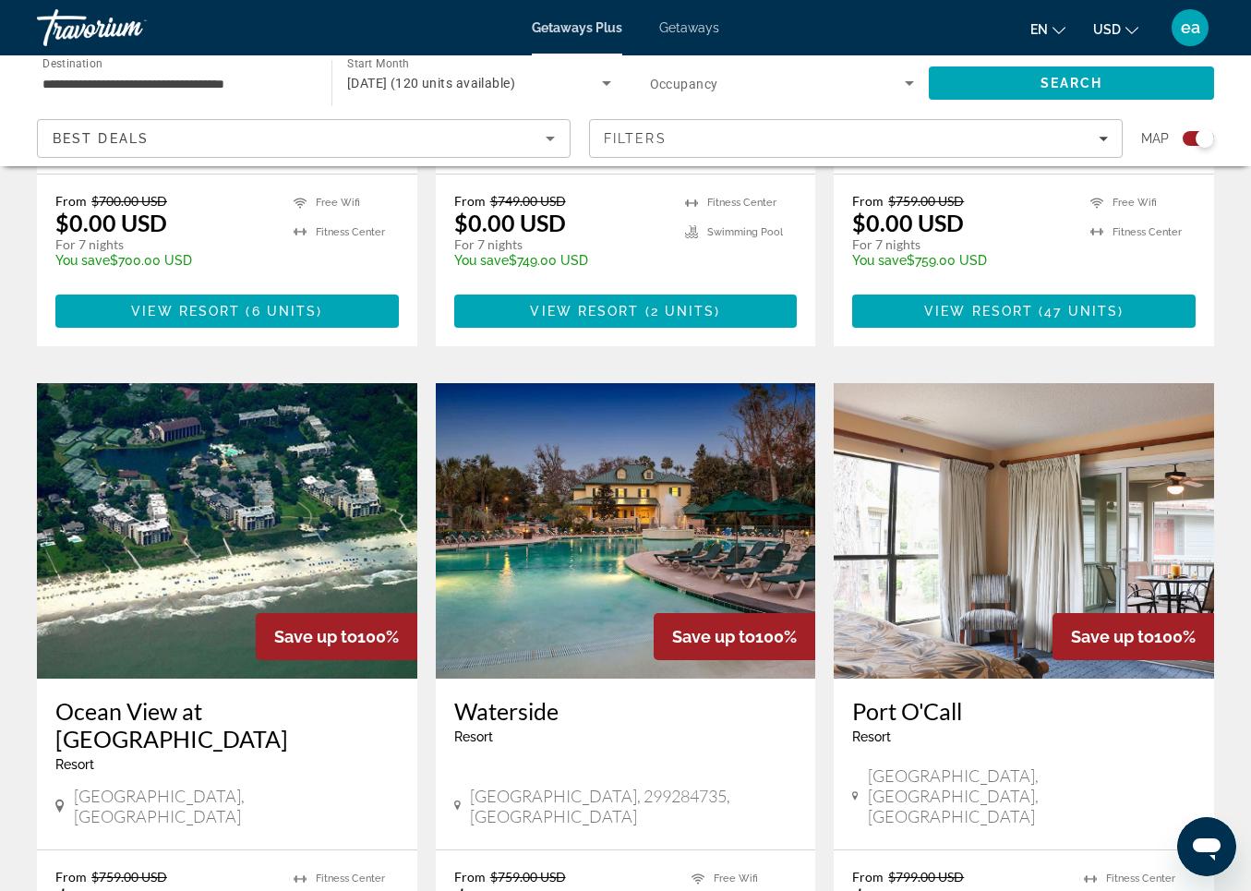
click at [179, 514] on img "Main content" at bounding box center [227, 531] width 381 height 296
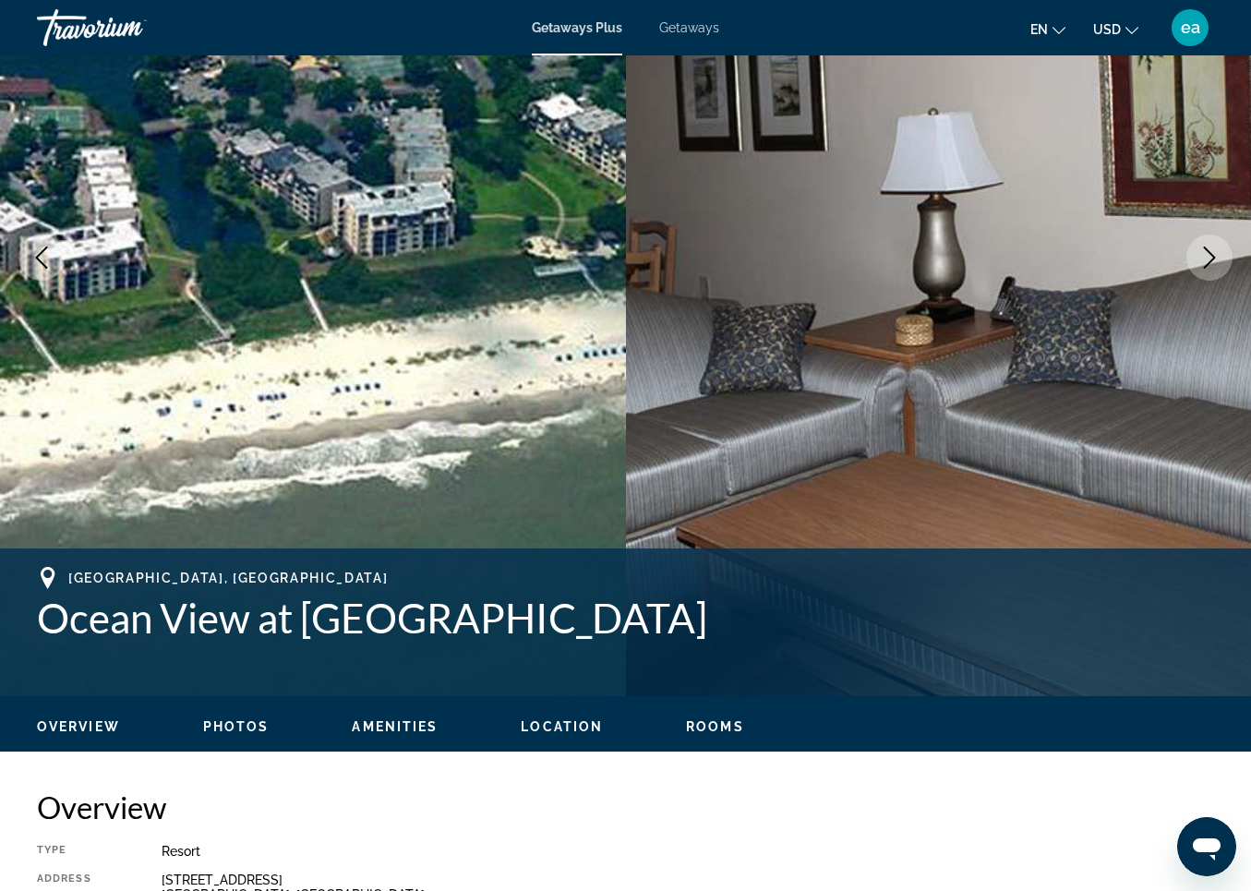
scroll to position [239, 0]
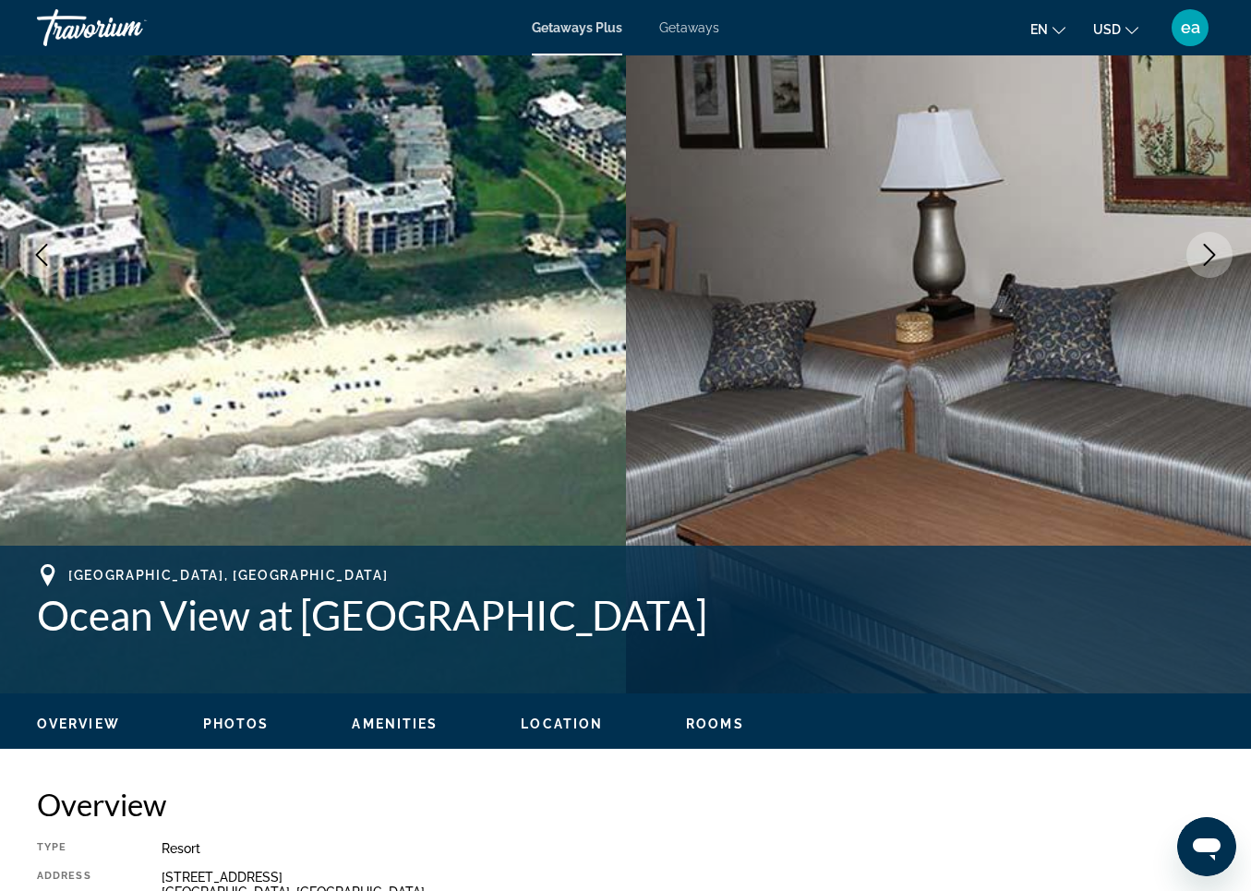
click at [229, 719] on span "Photos" at bounding box center [236, 724] width 66 height 15
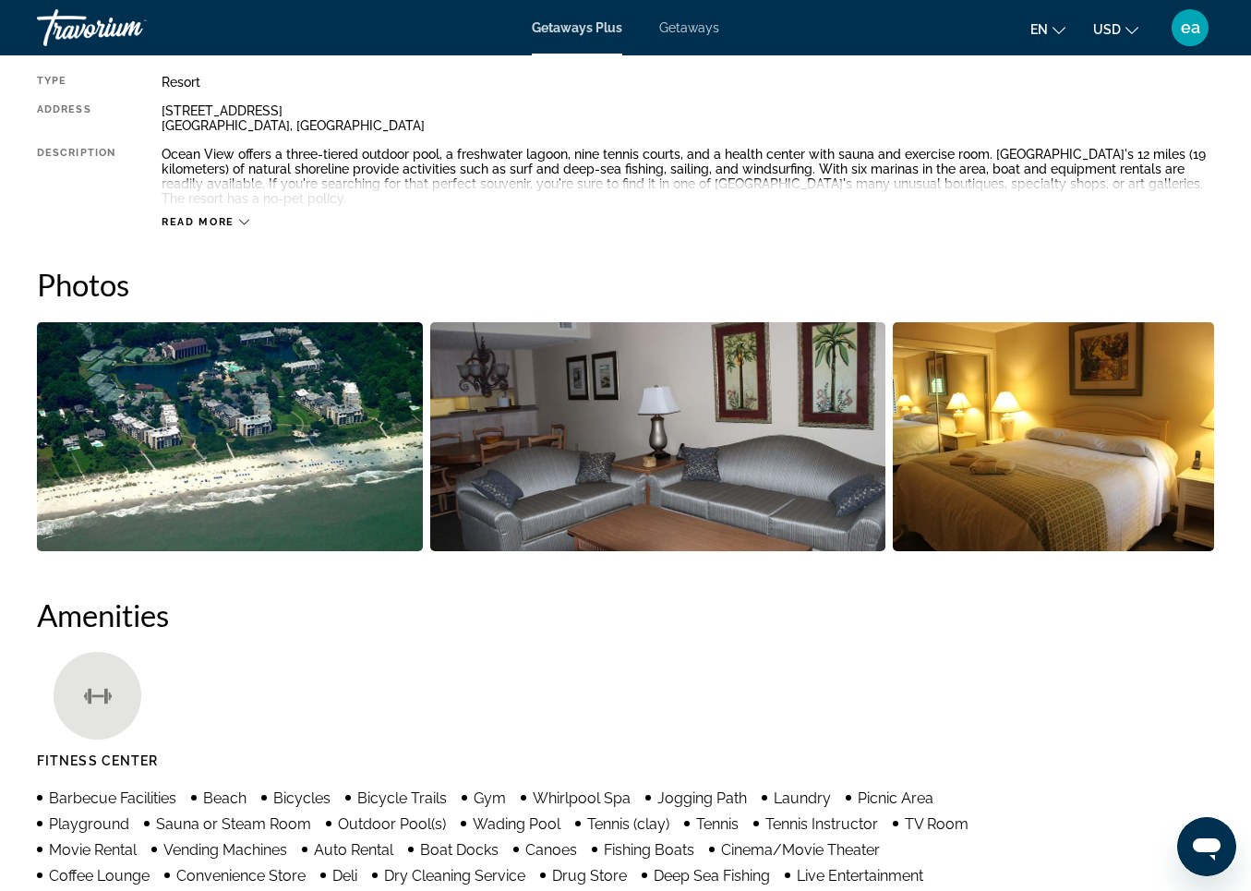
scroll to position [1161, 0]
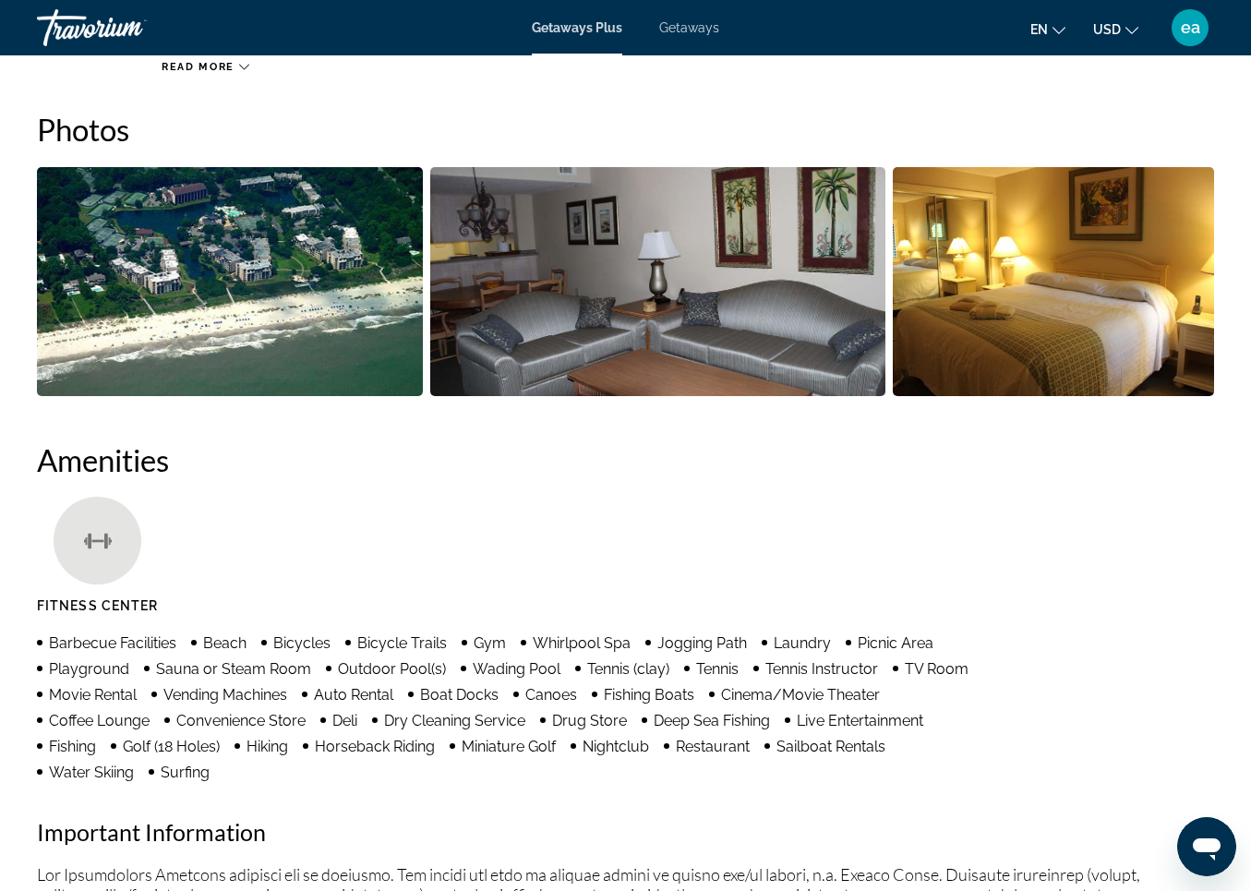
click at [240, 254] on img "Open full-screen image slider" at bounding box center [230, 281] width 386 height 229
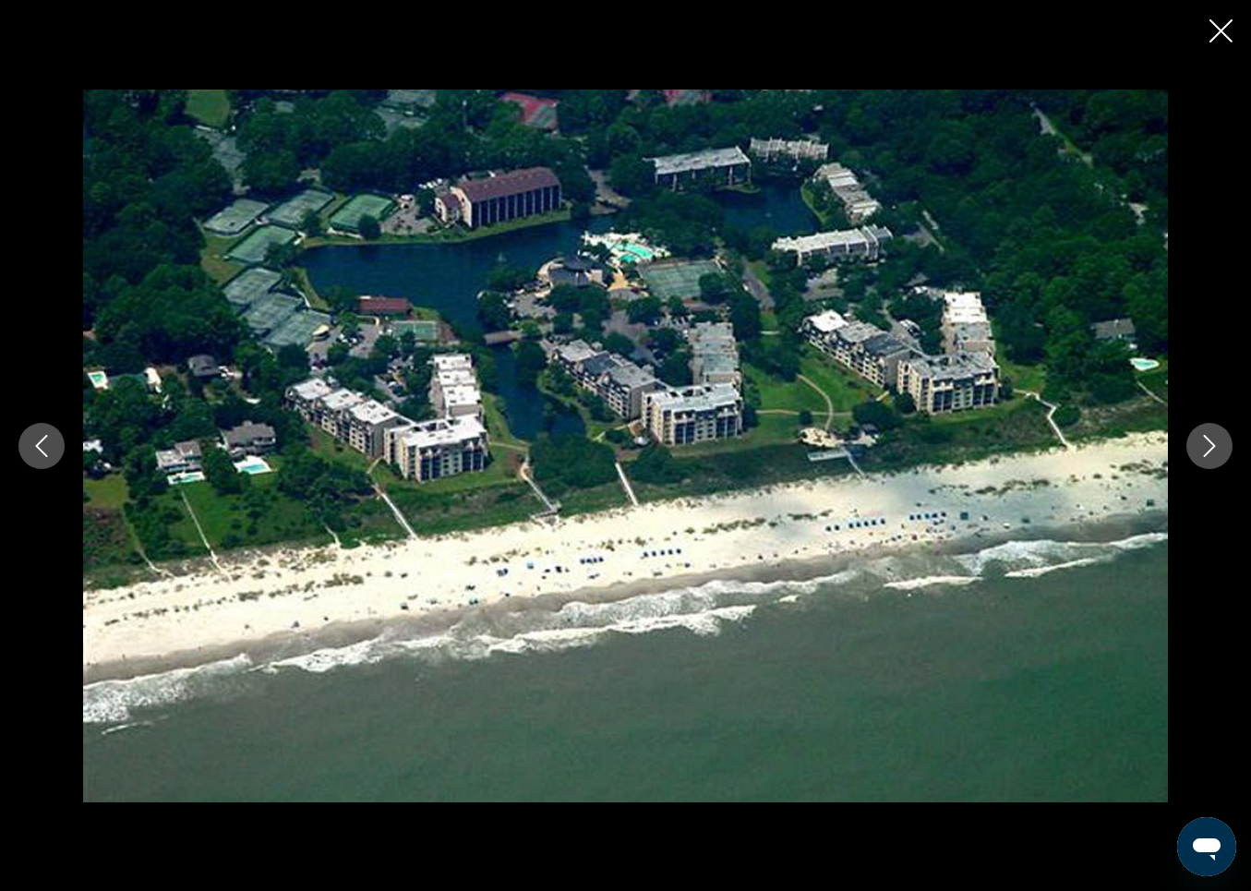
click at [1207, 444] on icon "Next image" at bounding box center [1210, 446] width 22 height 22
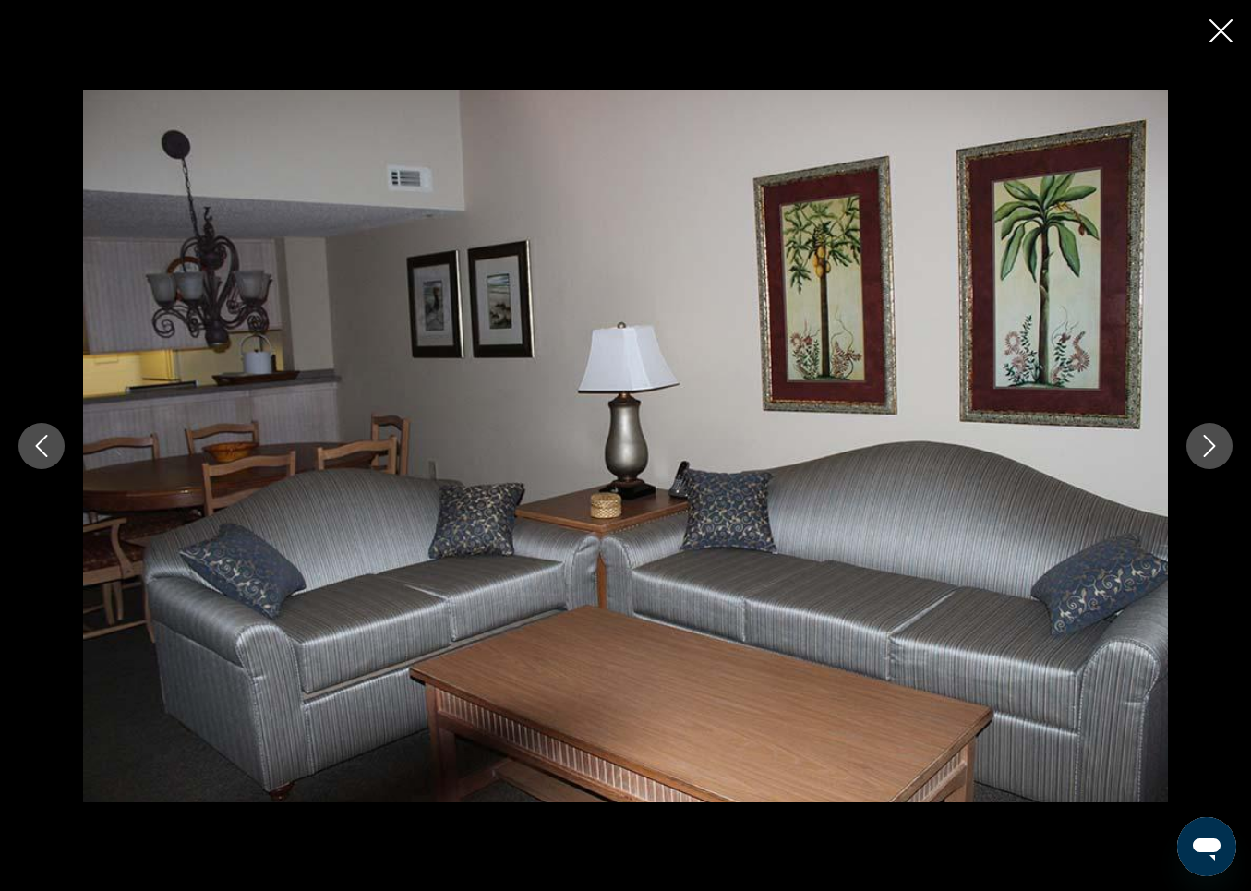
click at [1207, 444] on icon "Next image" at bounding box center [1210, 446] width 22 height 22
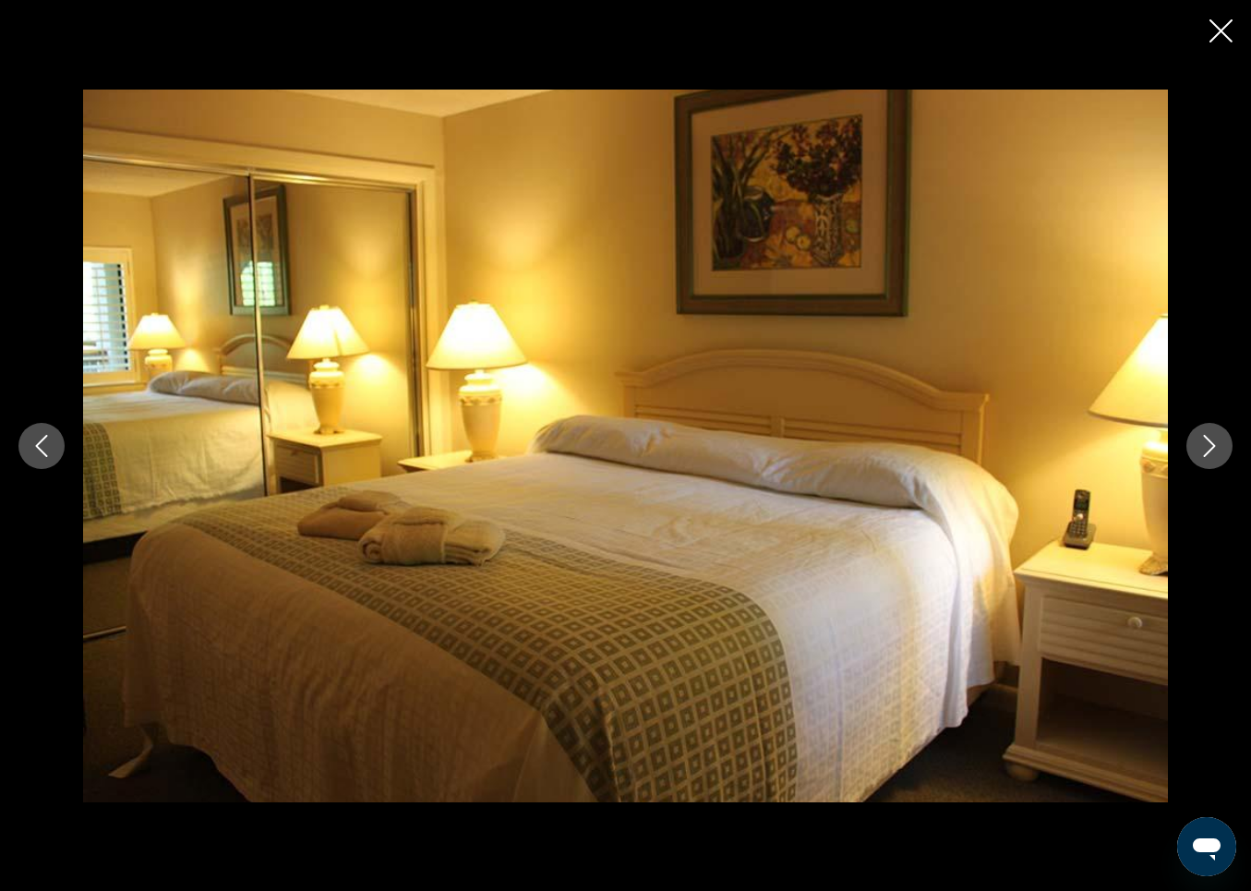
click at [1207, 444] on icon "Next image" at bounding box center [1210, 446] width 22 height 22
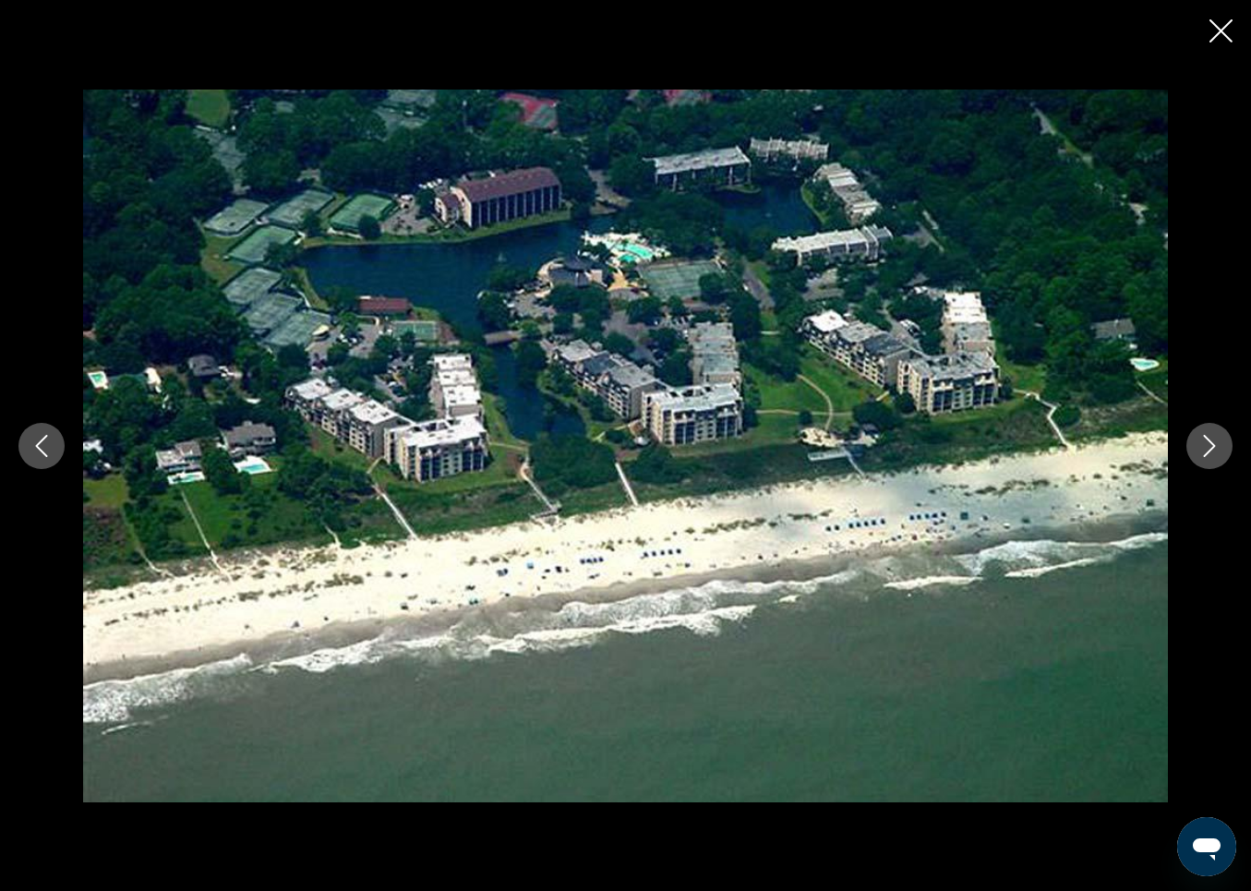
click at [1221, 30] on icon "Close slideshow" at bounding box center [1221, 30] width 23 height 23
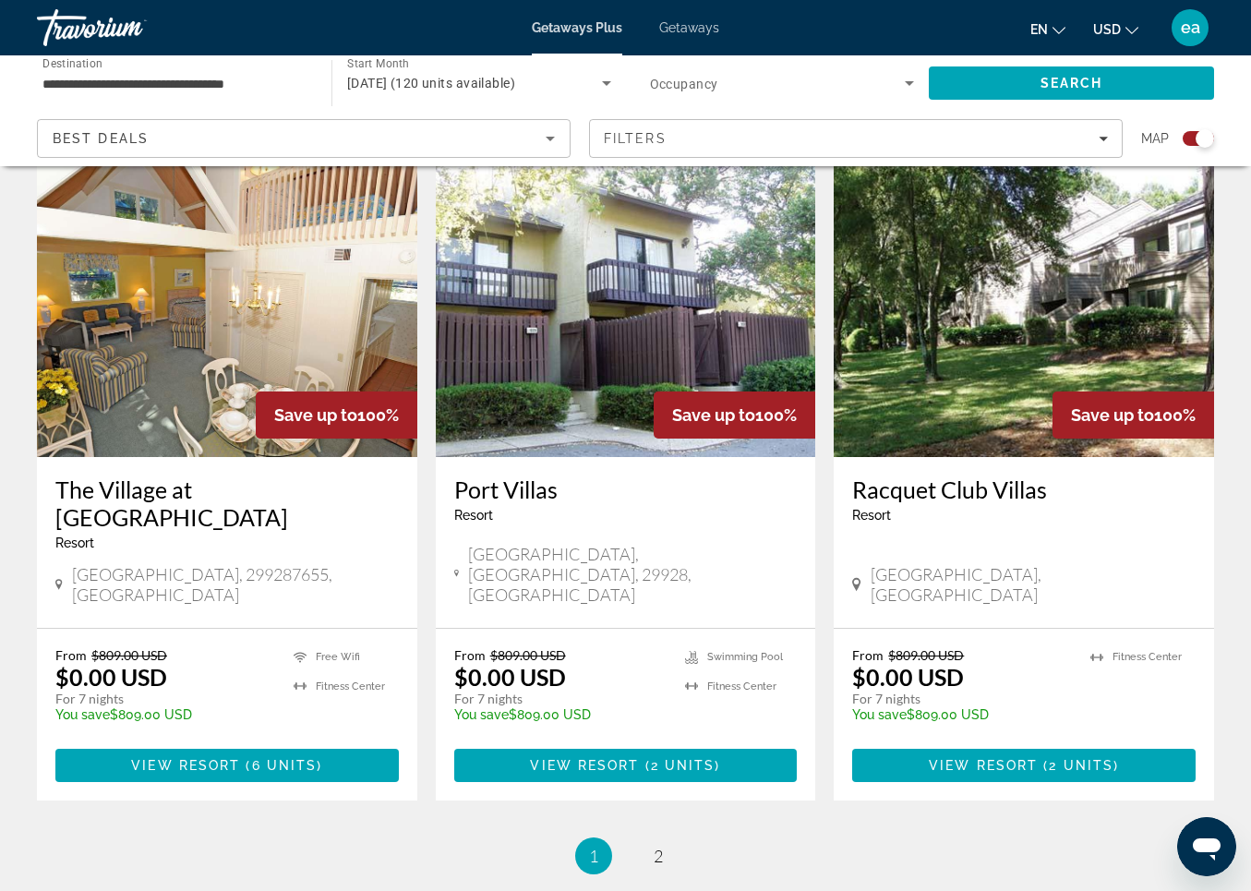
scroll to position [2691, 0]
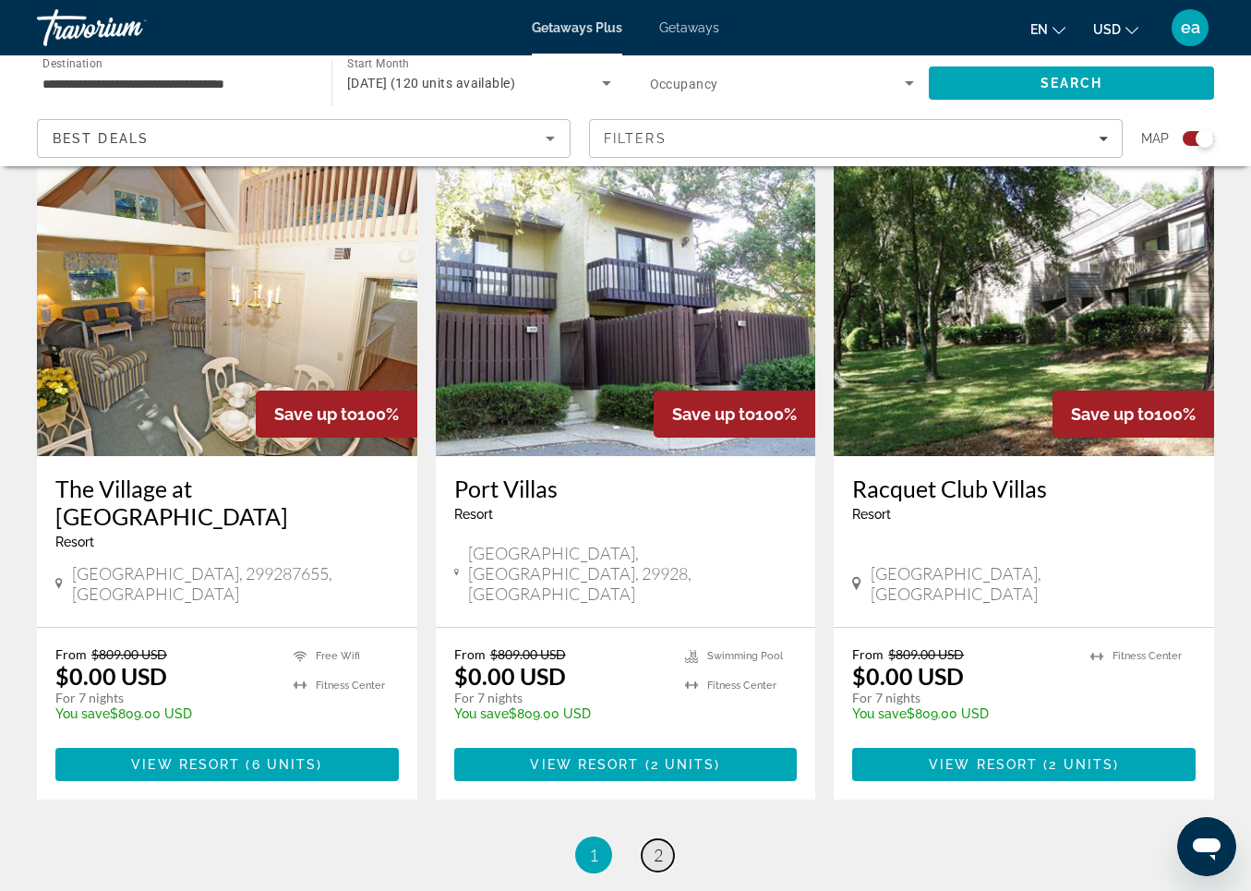
click at [659, 845] on span "2" at bounding box center [658, 855] width 9 height 20
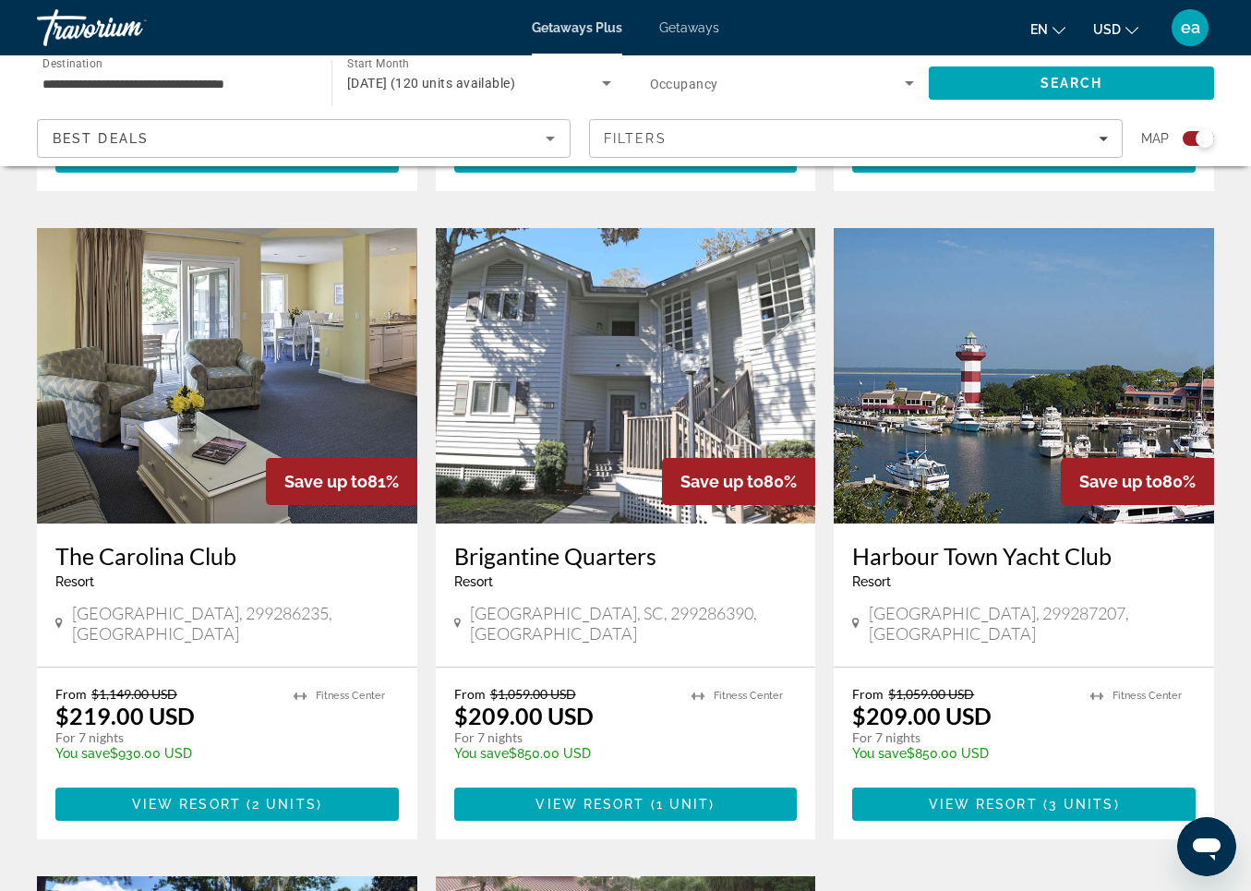
scroll to position [1216, 0]
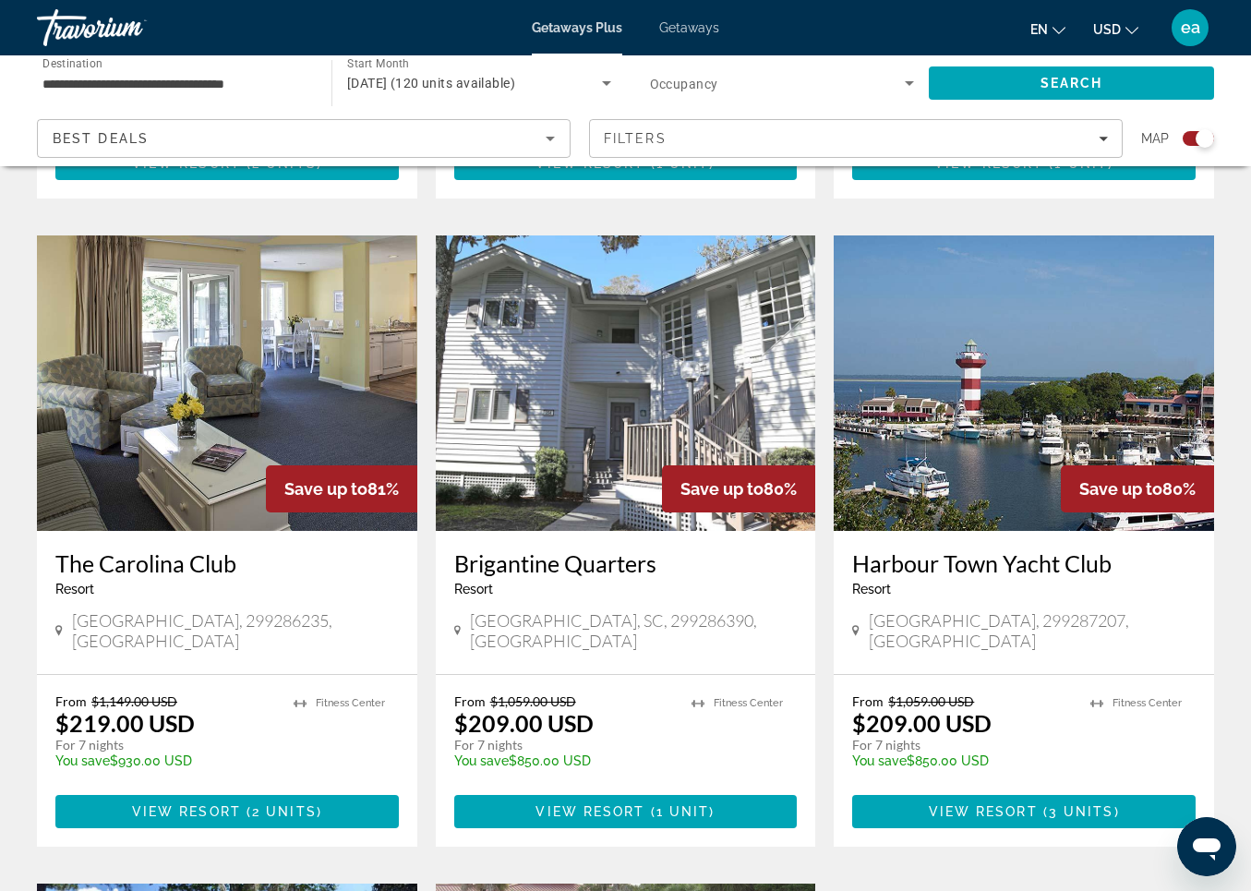
click at [1019, 381] on img "Main content" at bounding box center [1024, 384] width 381 height 296
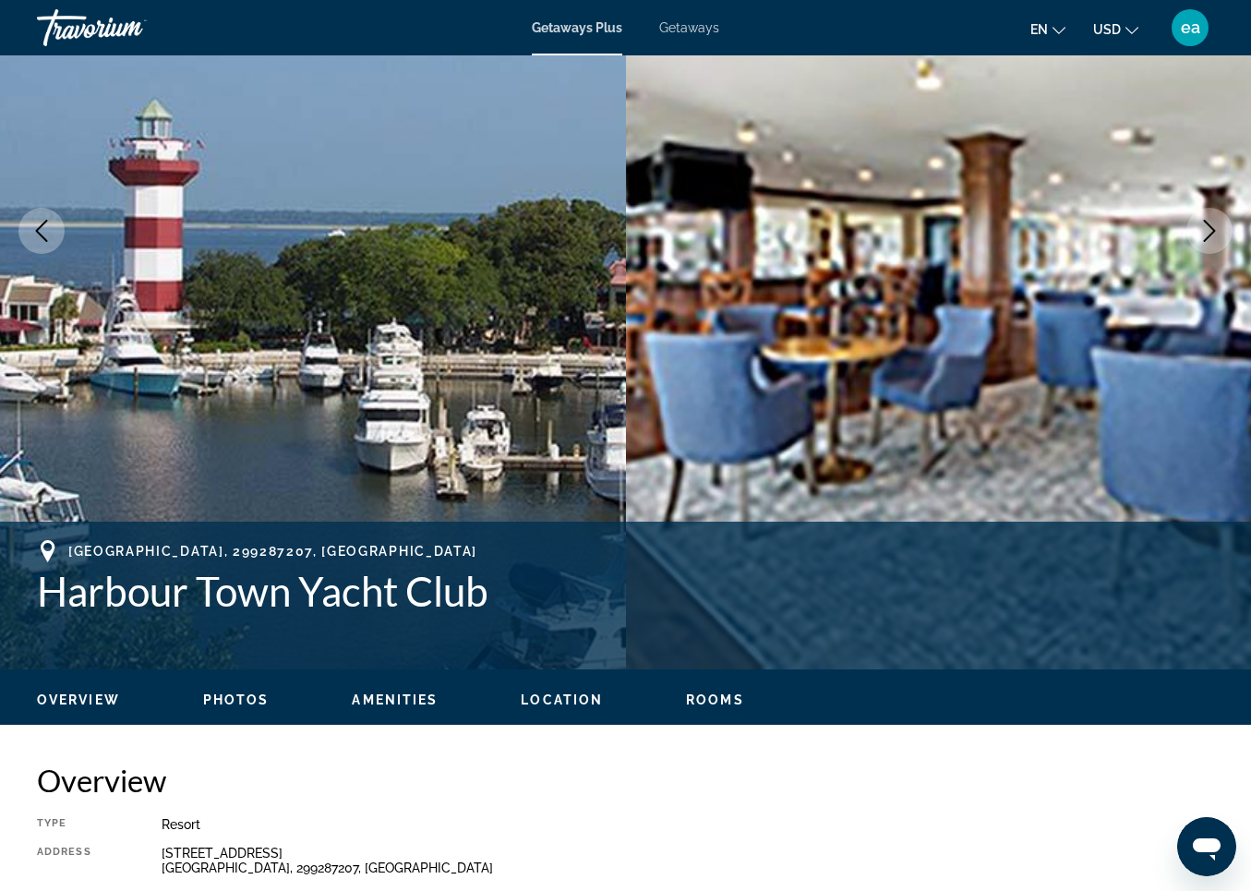
scroll to position [265, 0]
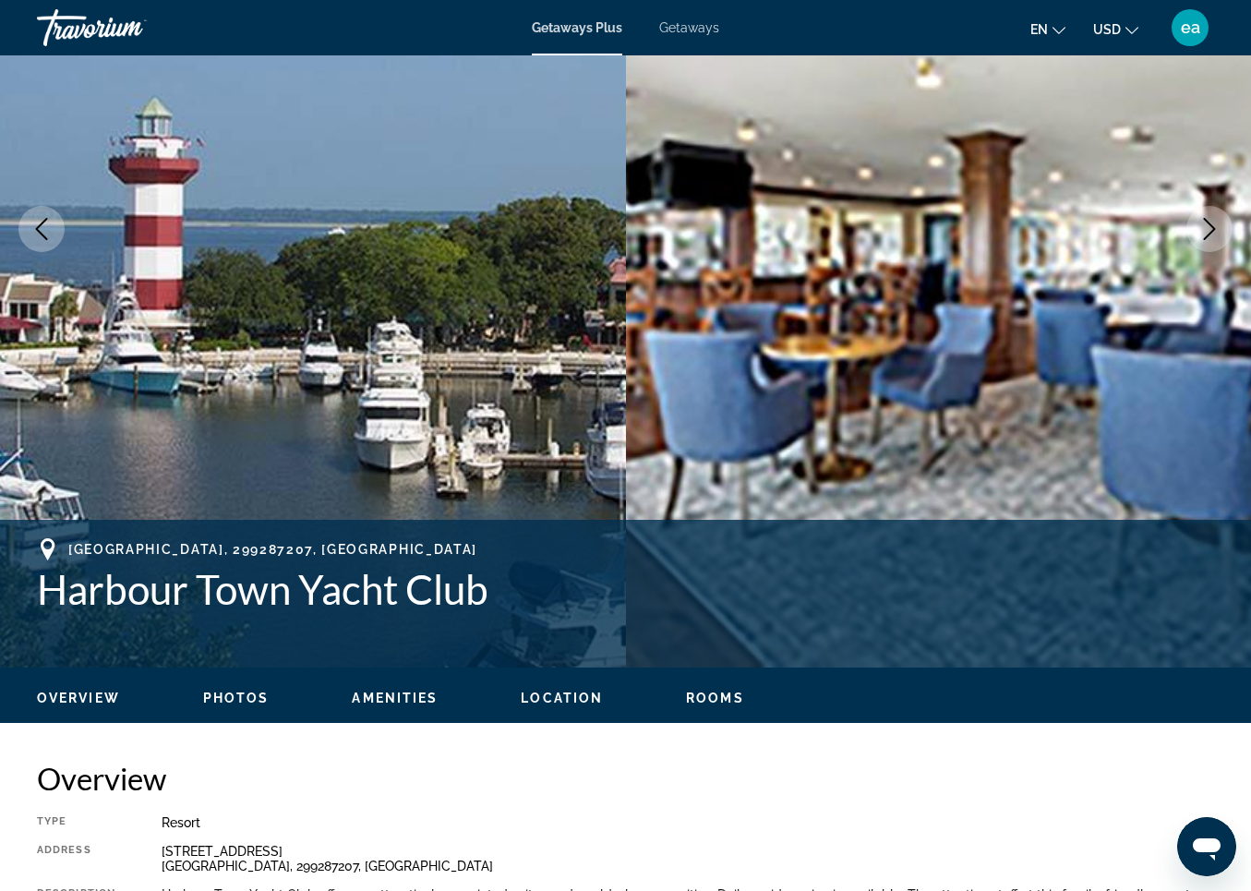
click at [232, 699] on span "Photos" at bounding box center [236, 698] width 66 height 15
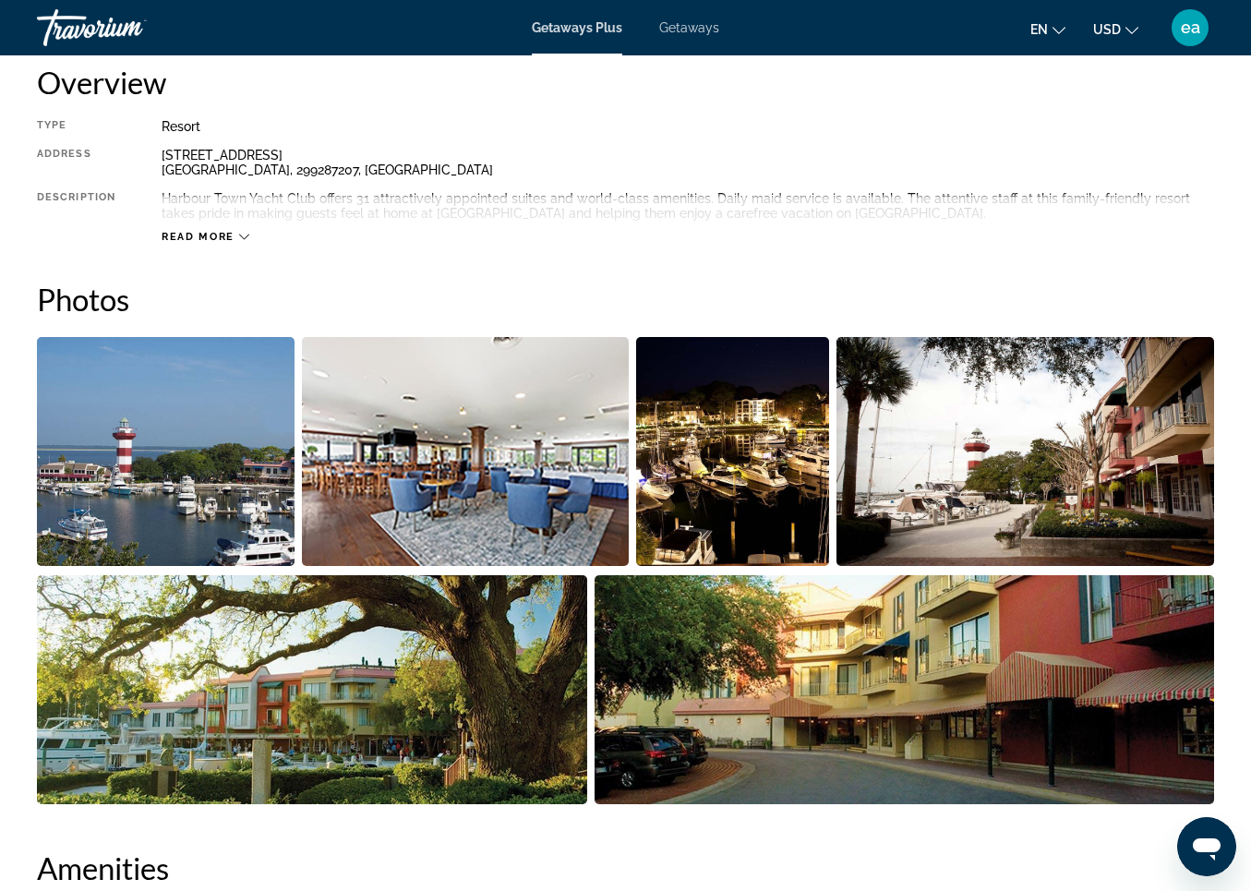
scroll to position [1131, 0]
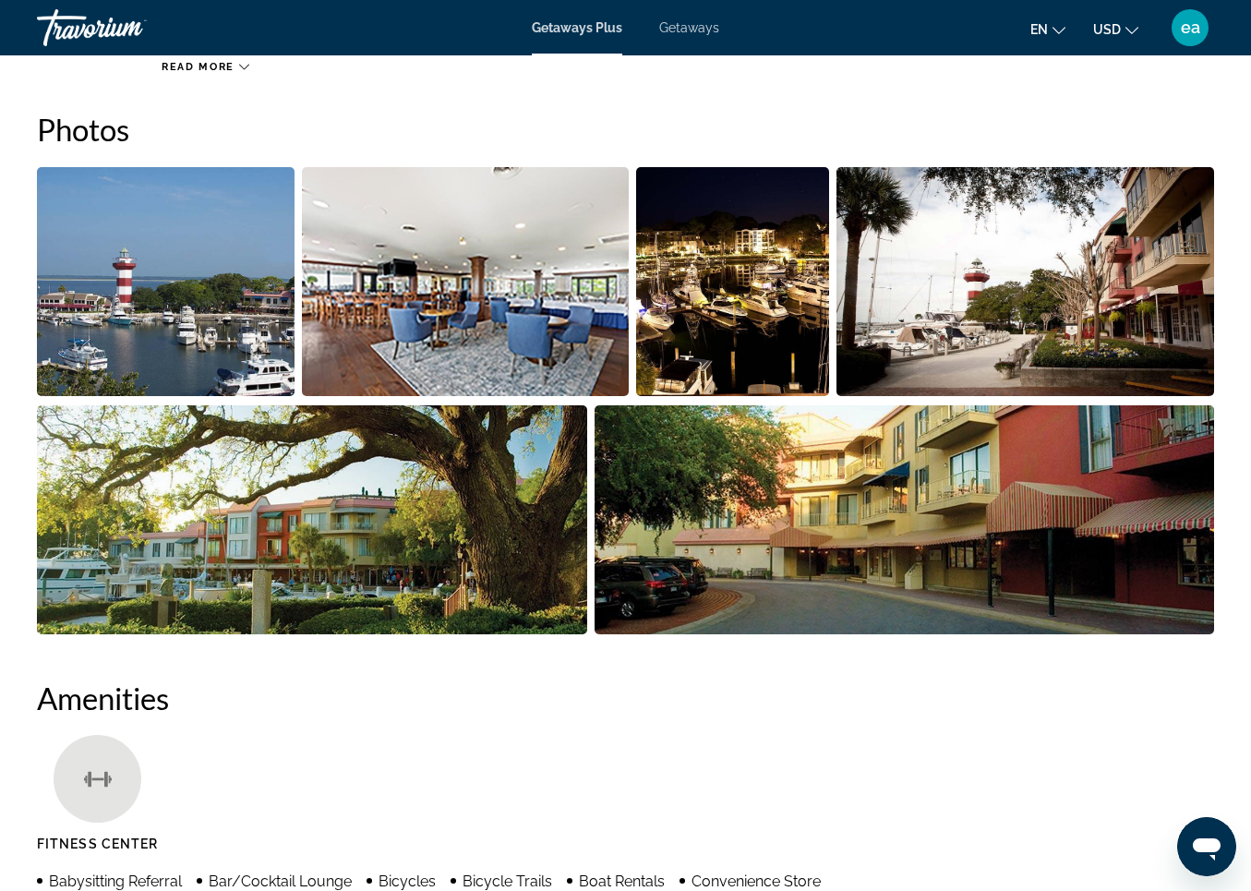
click at [163, 255] on img "Open full-screen image slider" at bounding box center [166, 281] width 258 height 229
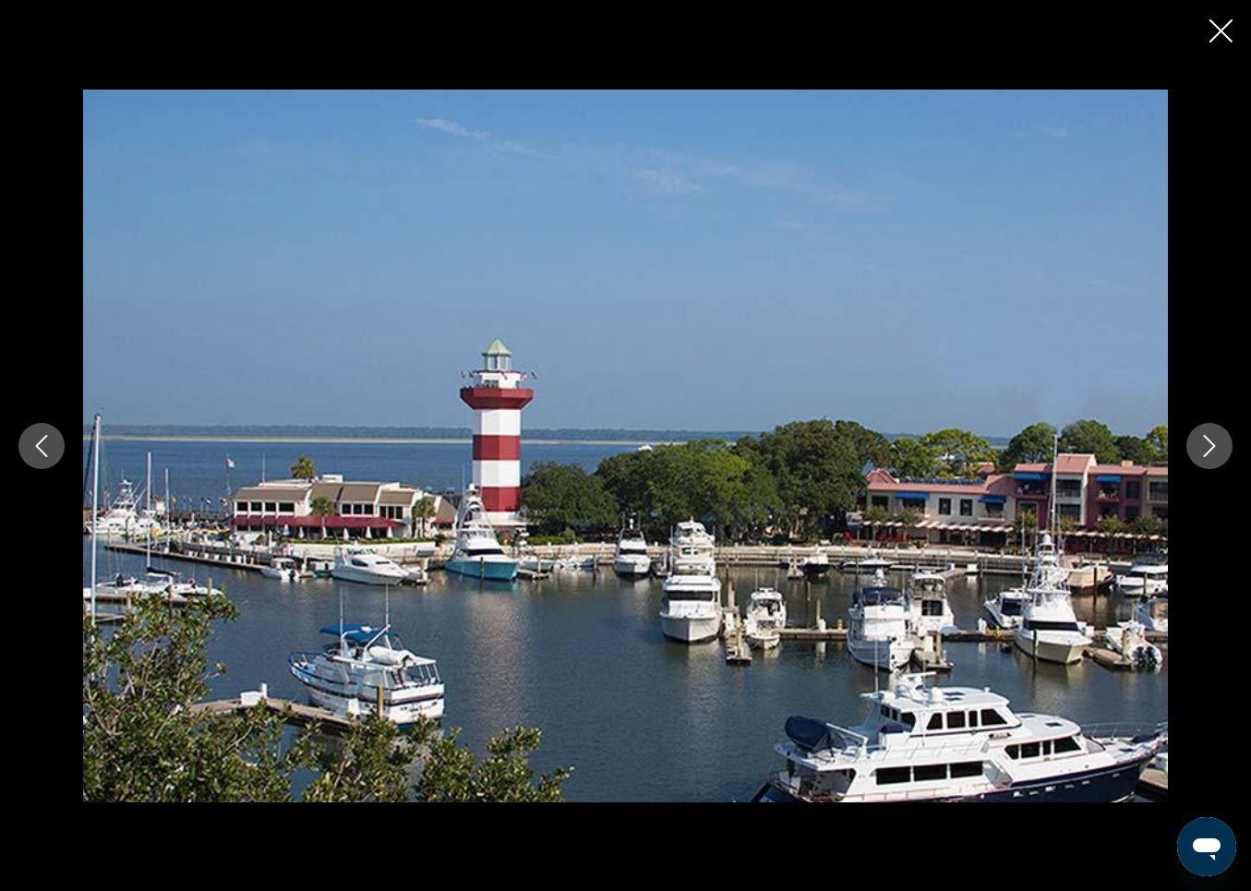
click at [1211, 441] on icon "Next image" at bounding box center [1210, 446] width 12 height 22
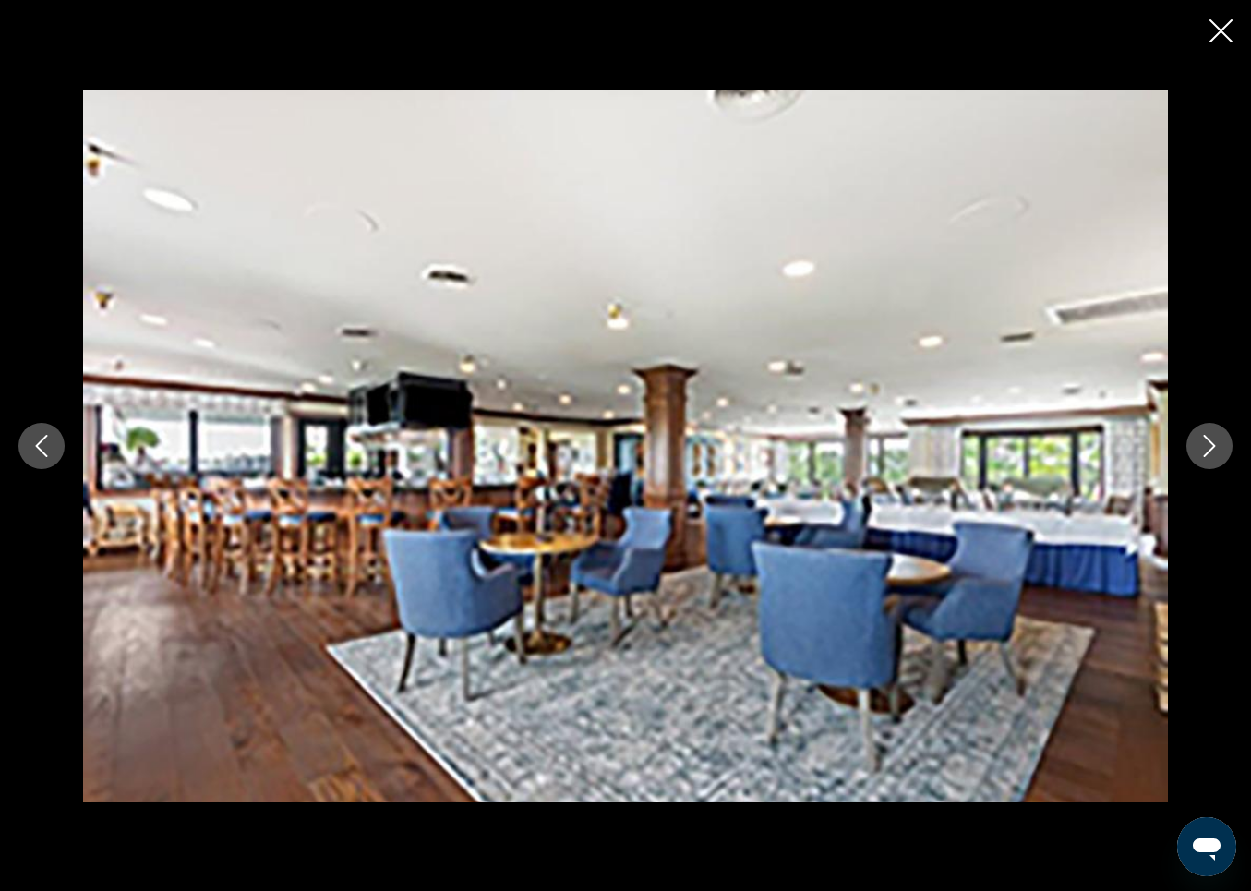
click at [1211, 441] on icon "Next image" at bounding box center [1210, 446] width 12 height 22
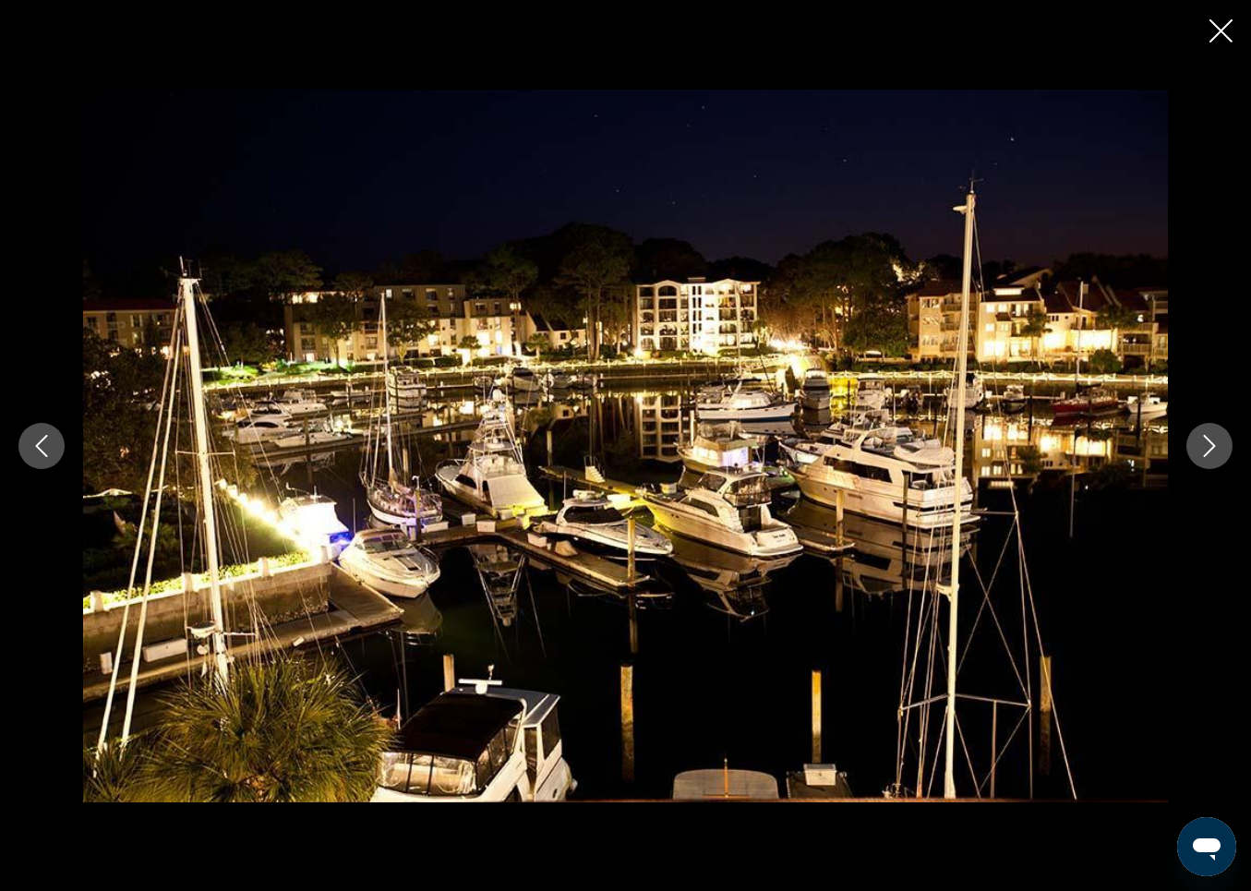
click at [1211, 441] on icon "Next image" at bounding box center [1210, 446] width 12 height 22
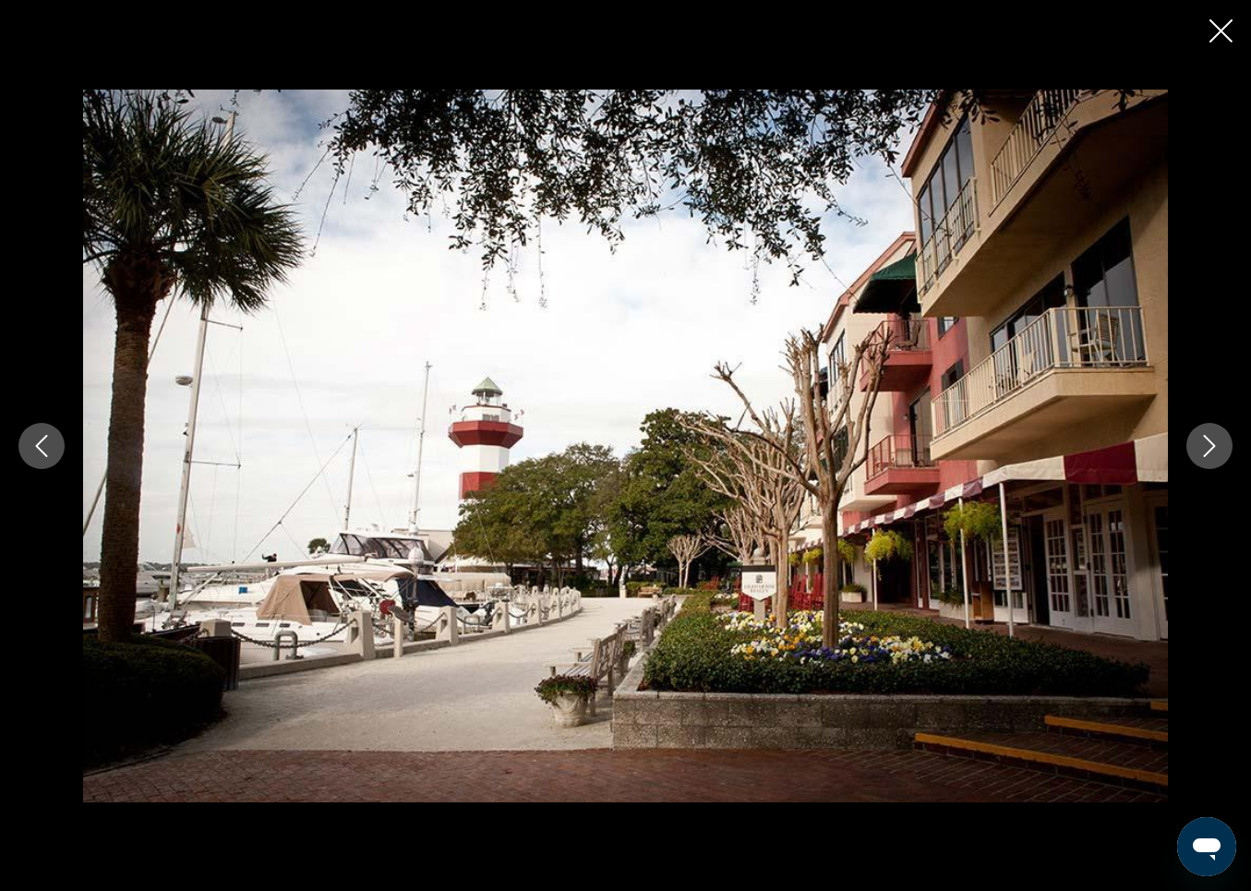
click at [1211, 441] on icon "Next image" at bounding box center [1210, 446] width 12 height 22
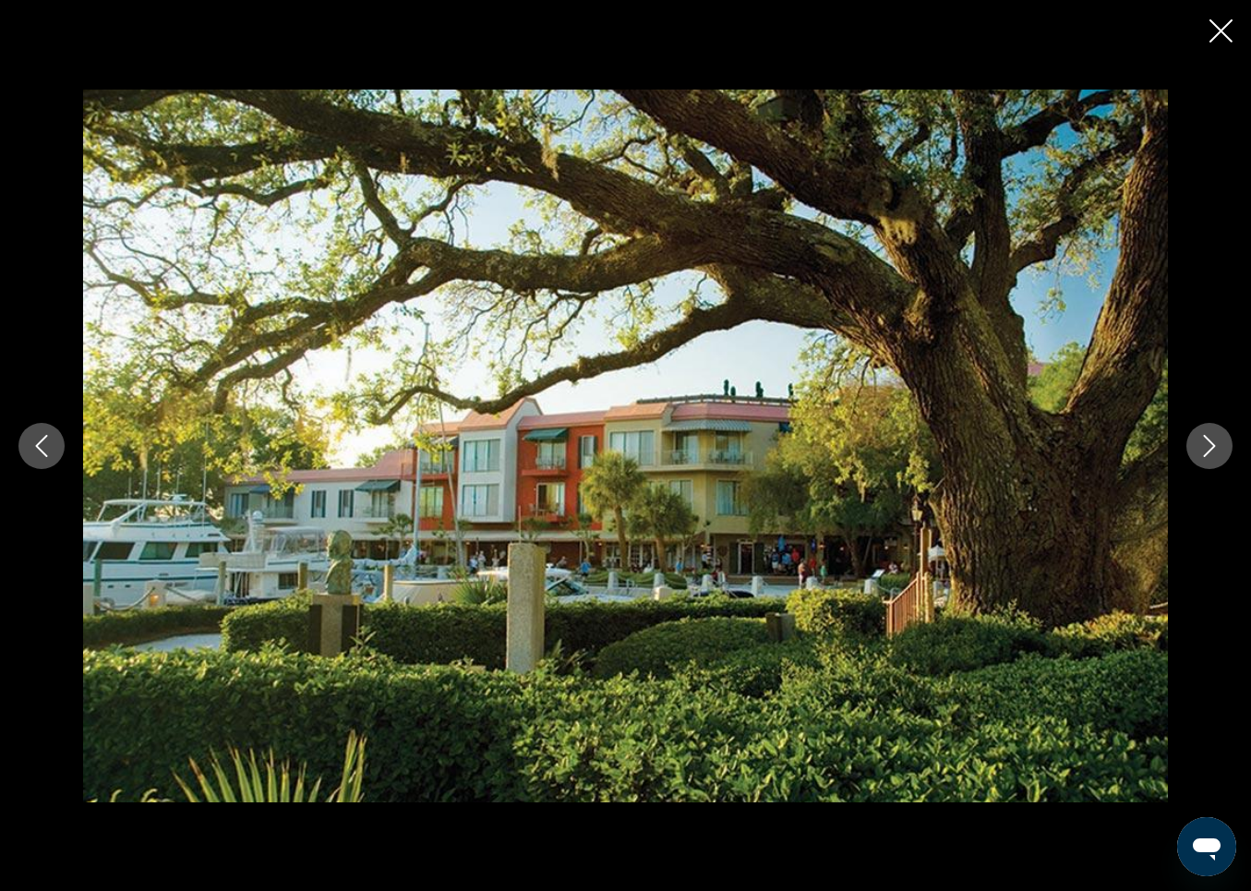
click at [1211, 441] on icon "Next image" at bounding box center [1210, 446] width 12 height 22
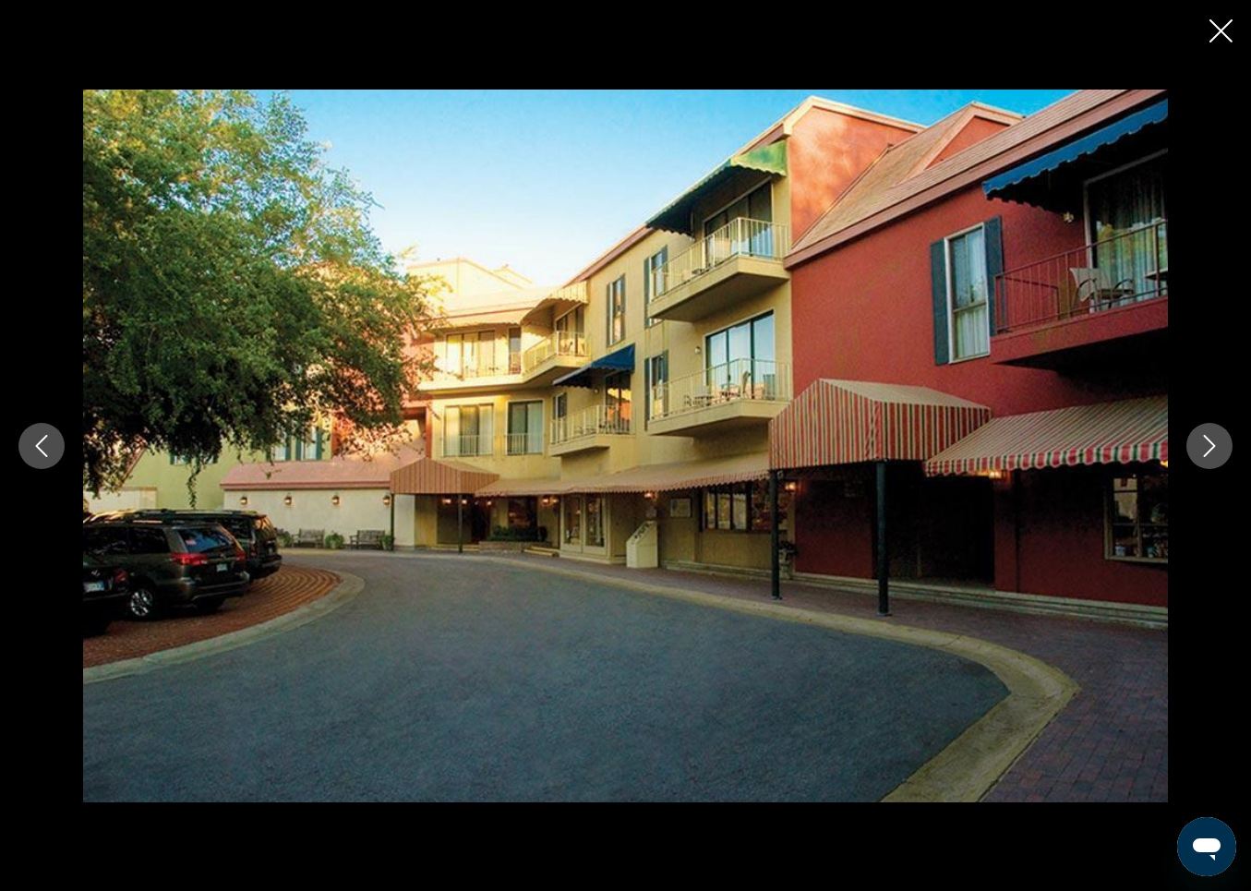
click at [1211, 441] on icon "Next image" at bounding box center [1210, 446] width 12 height 22
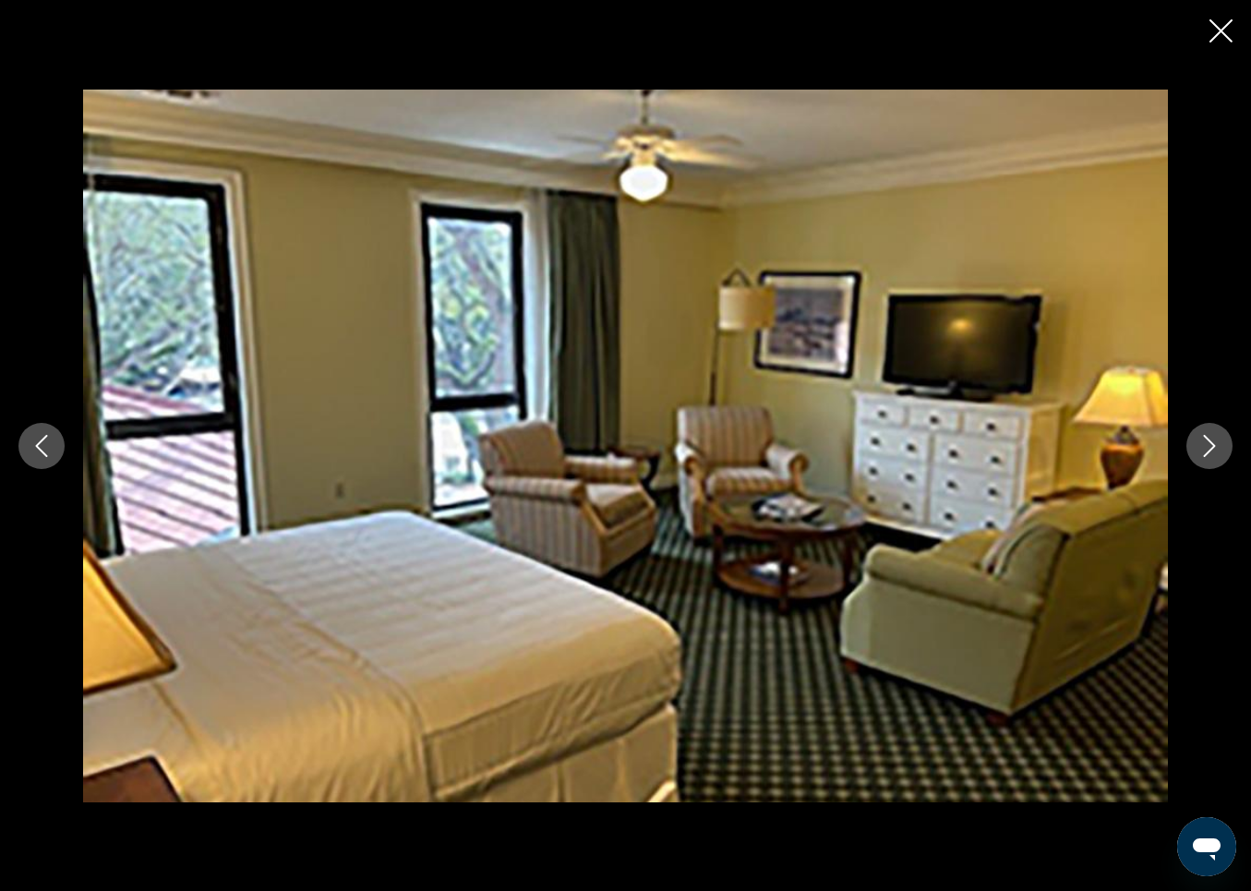
click at [1211, 441] on icon "Next image" at bounding box center [1210, 446] width 12 height 22
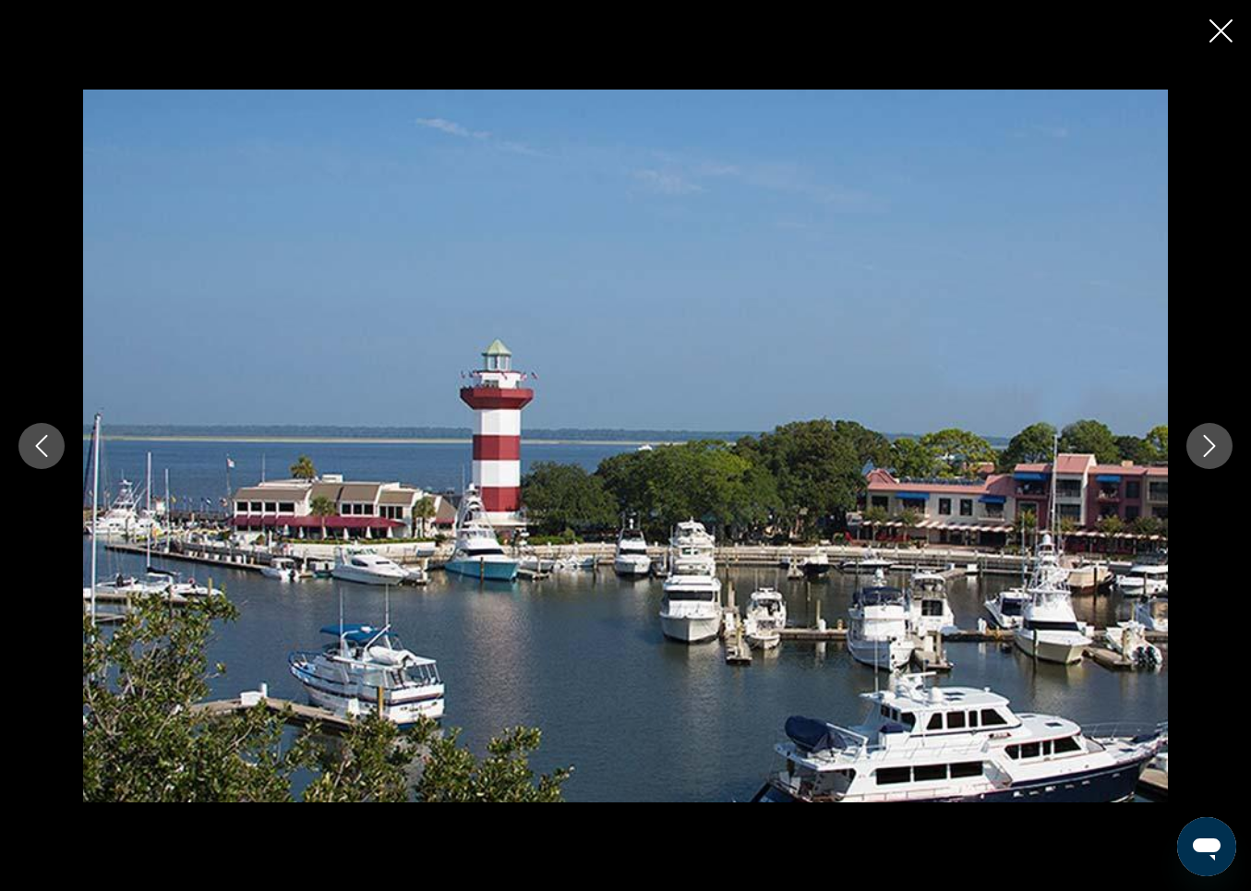
click at [1211, 441] on icon "Next image" at bounding box center [1210, 446] width 12 height 22
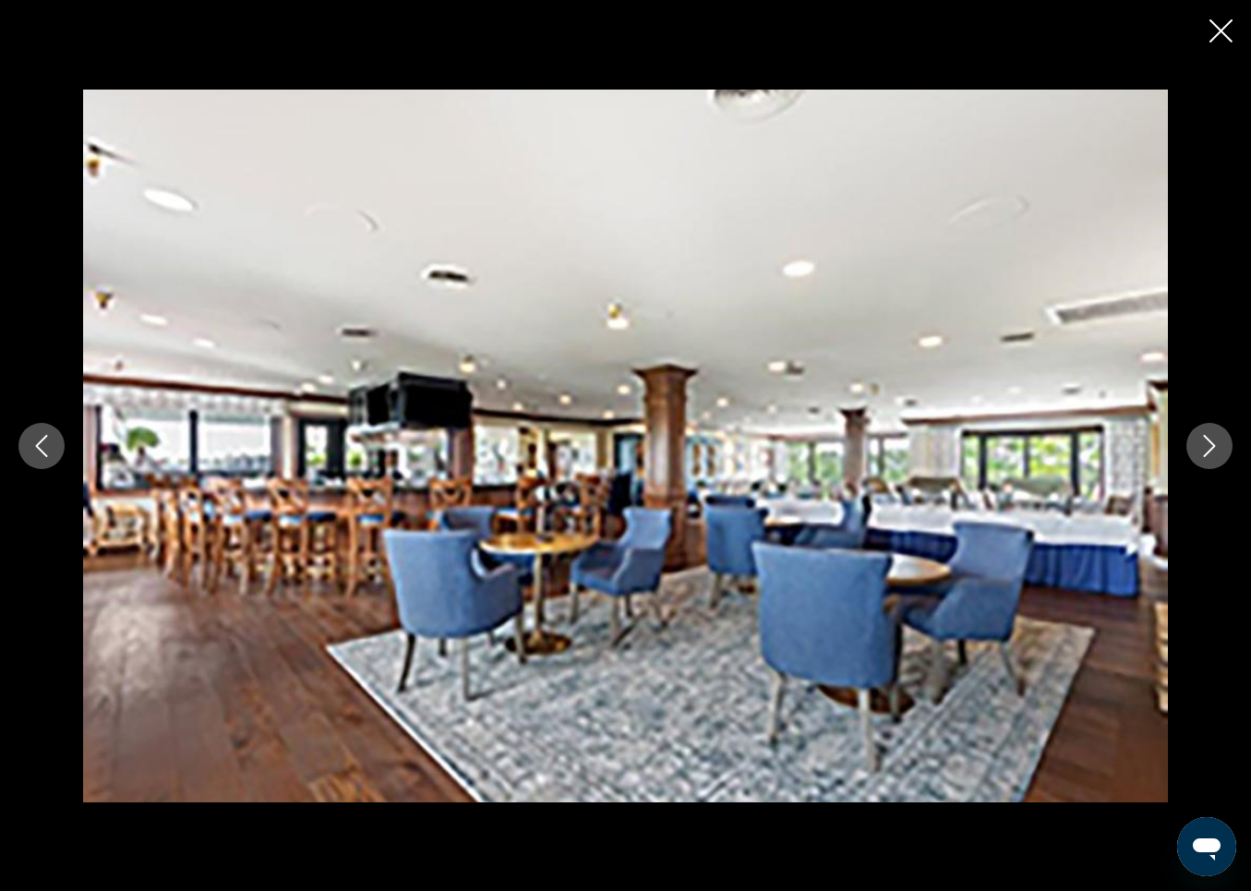
click at [1223, 31] on icon "Close slideshow" at bounding box center [1221, 30] width 23 height 23
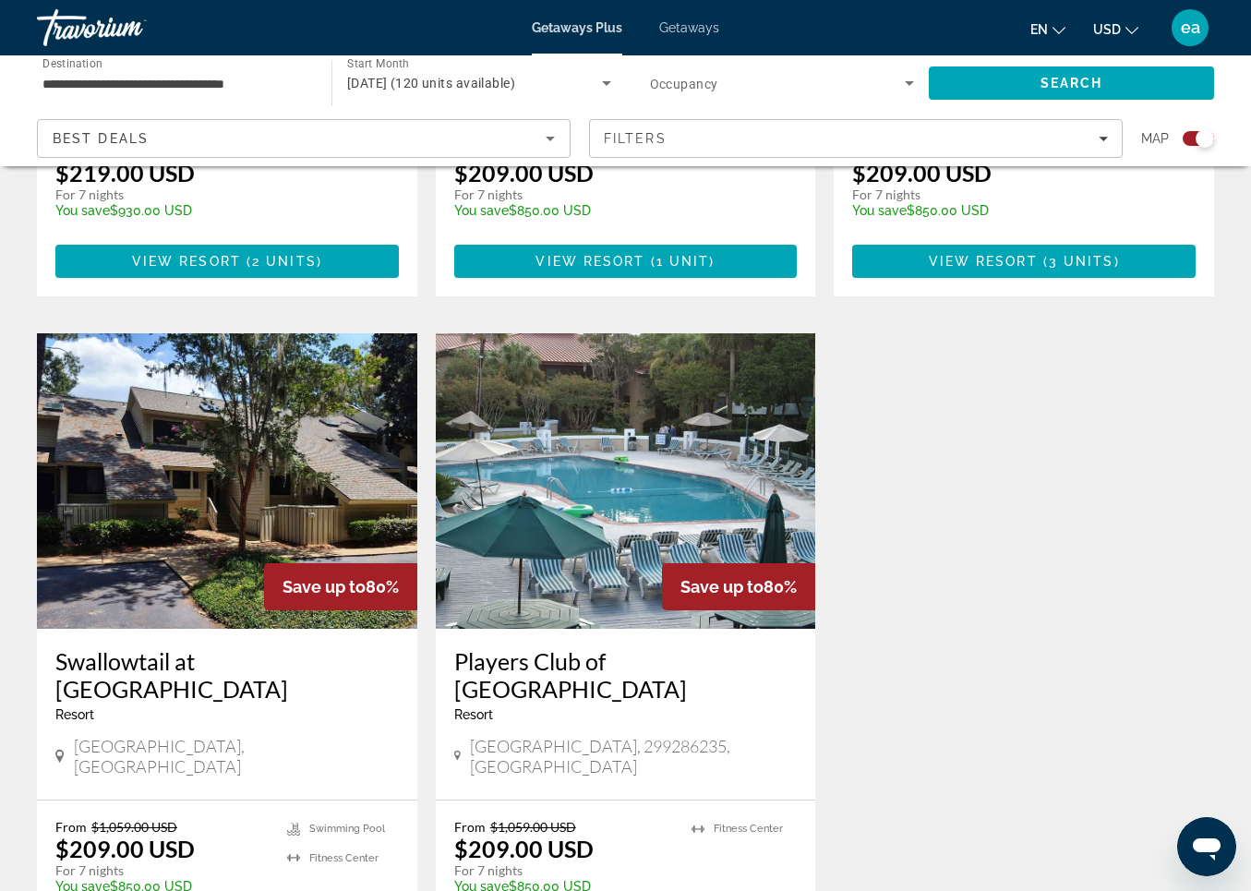
scroll to position [1773, 0]
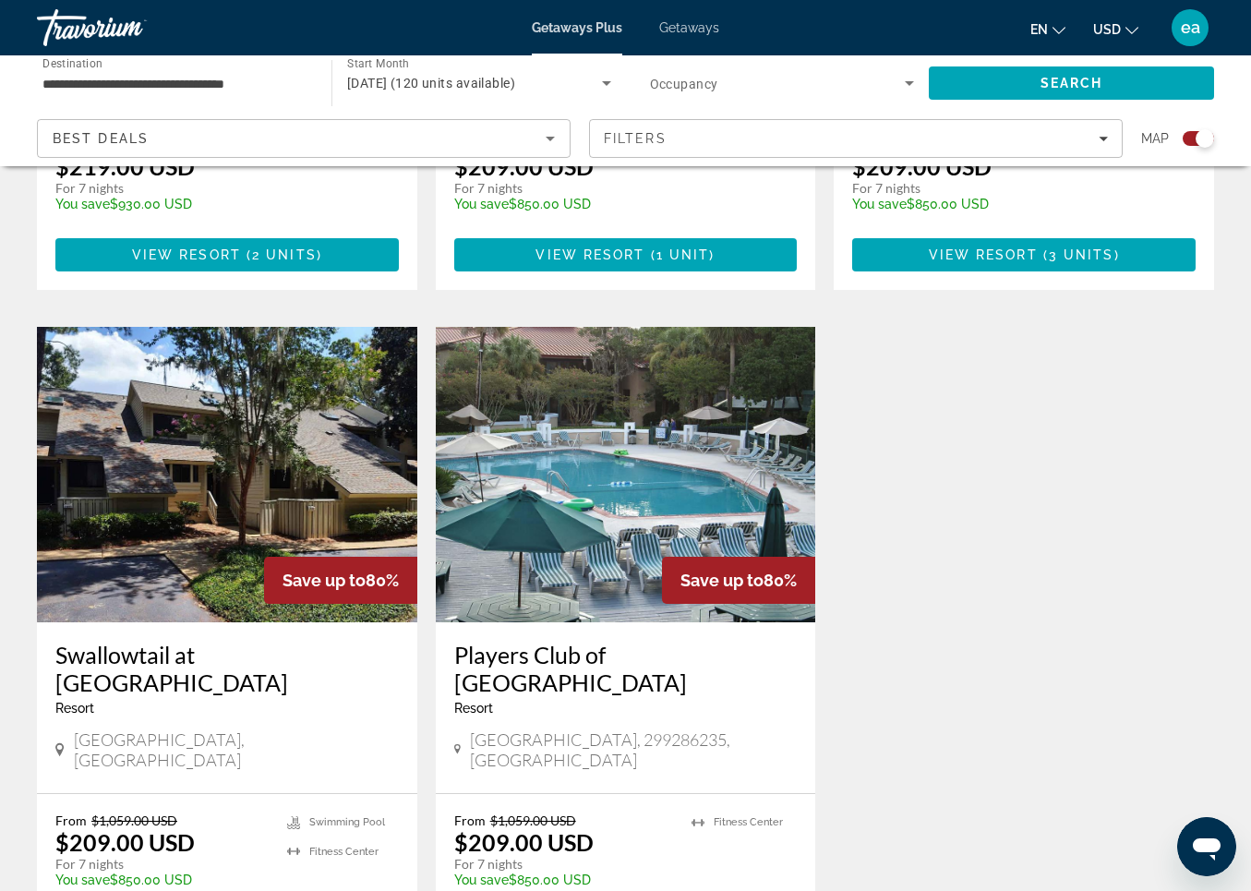
click at [586, 489] on img "Main content" at bounding box center [626, 475] width 381 height 296
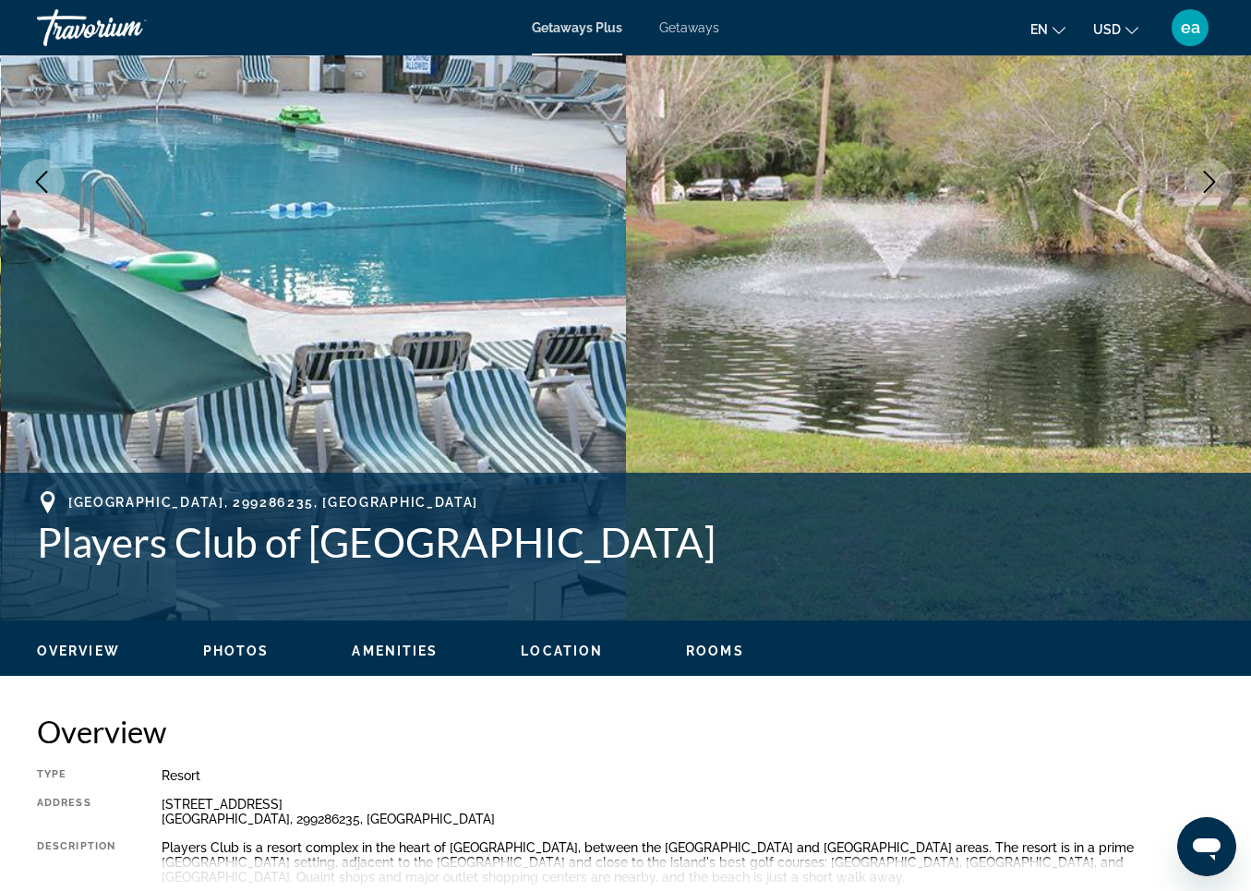
scroll to position [339, 0]
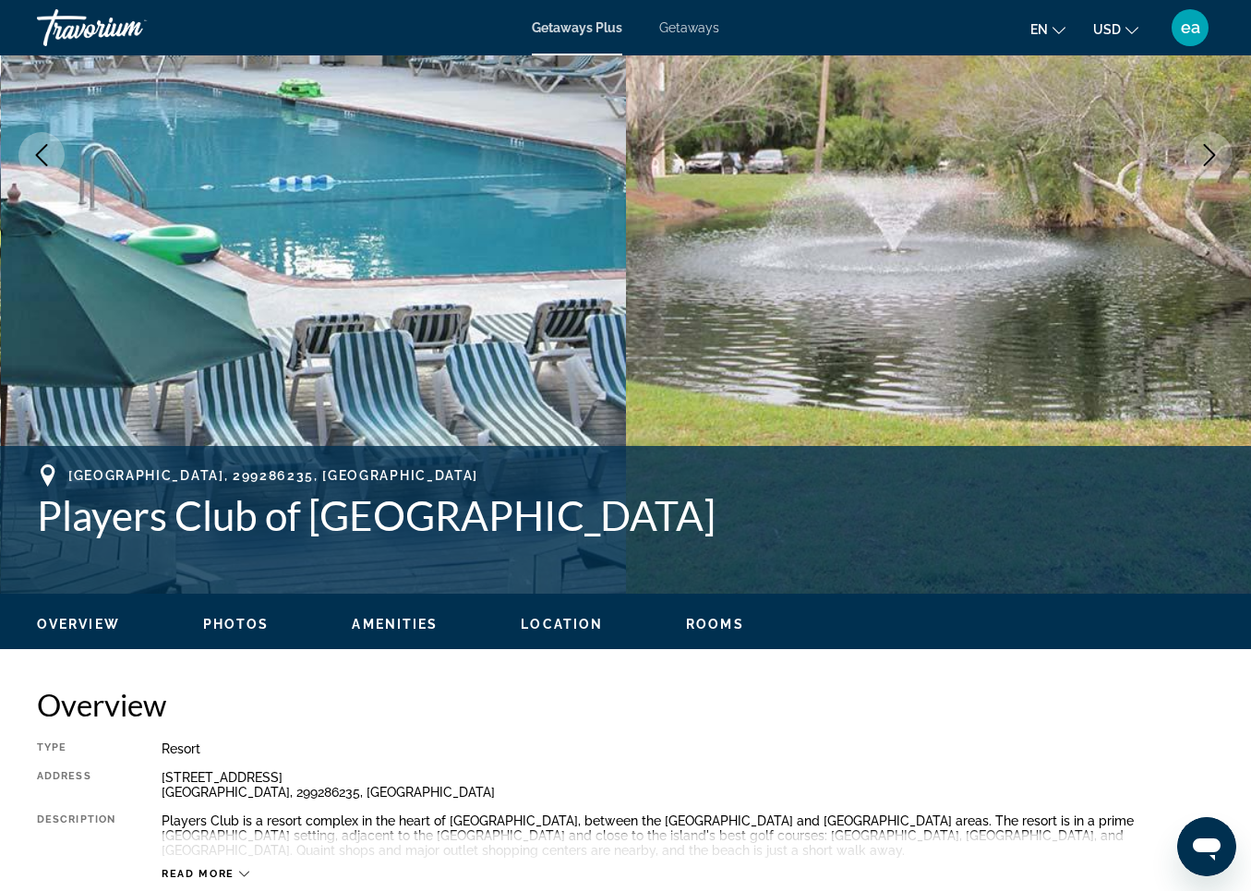
click at [223, 621] on span "Photos" at bounding box center [236, 624] width 66 height 15
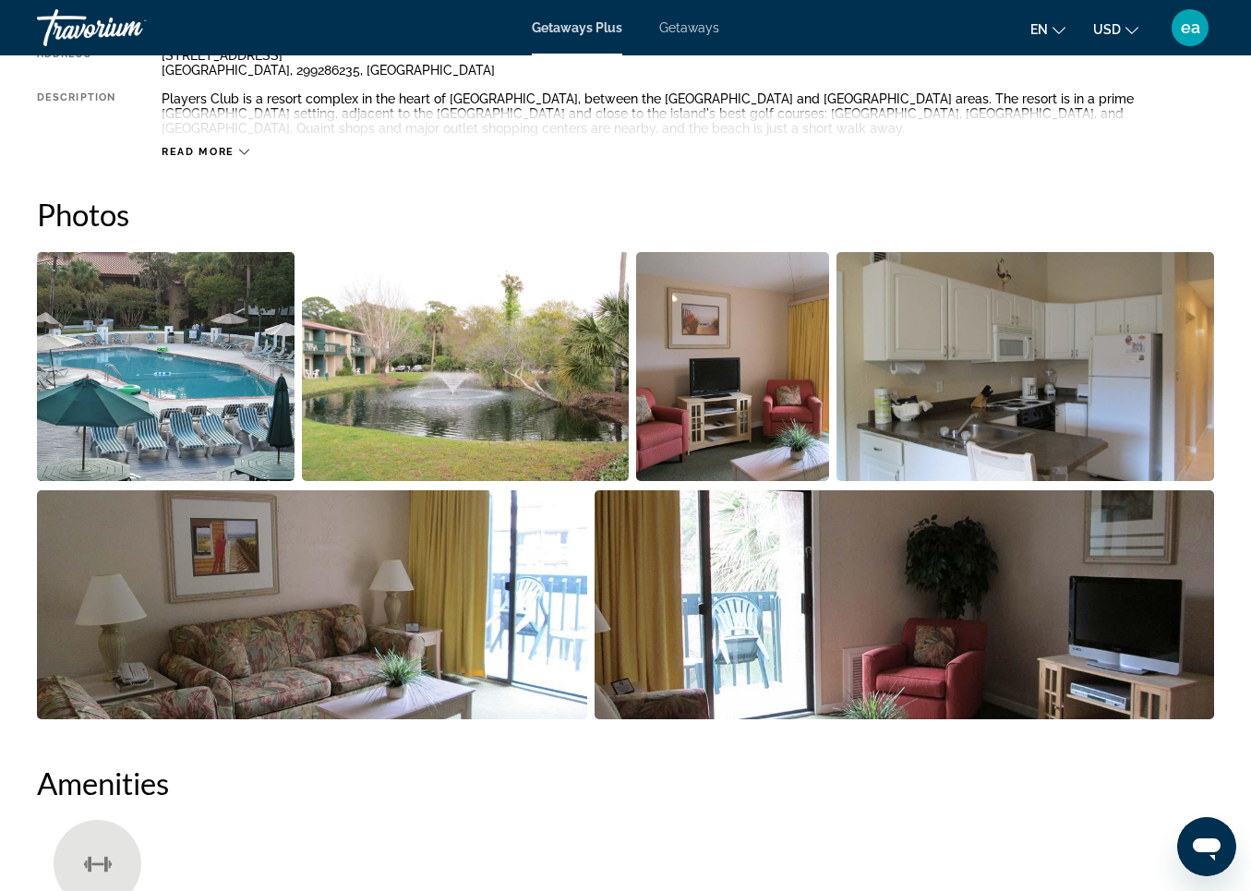
scroll to position [1146, 0]
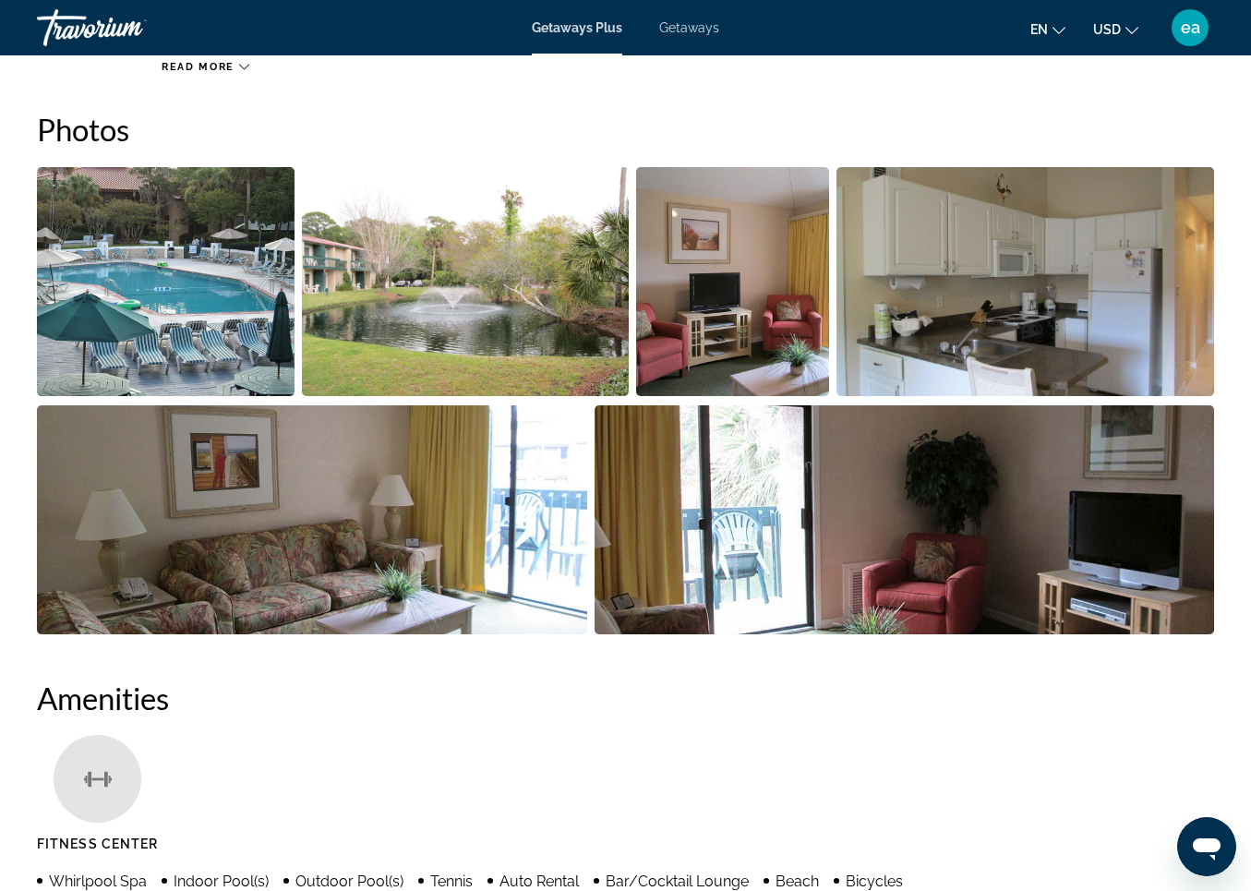
click at [158, 267] on img "Open full-screen image slider" at bounding box center [166, 281] width 258 height 229
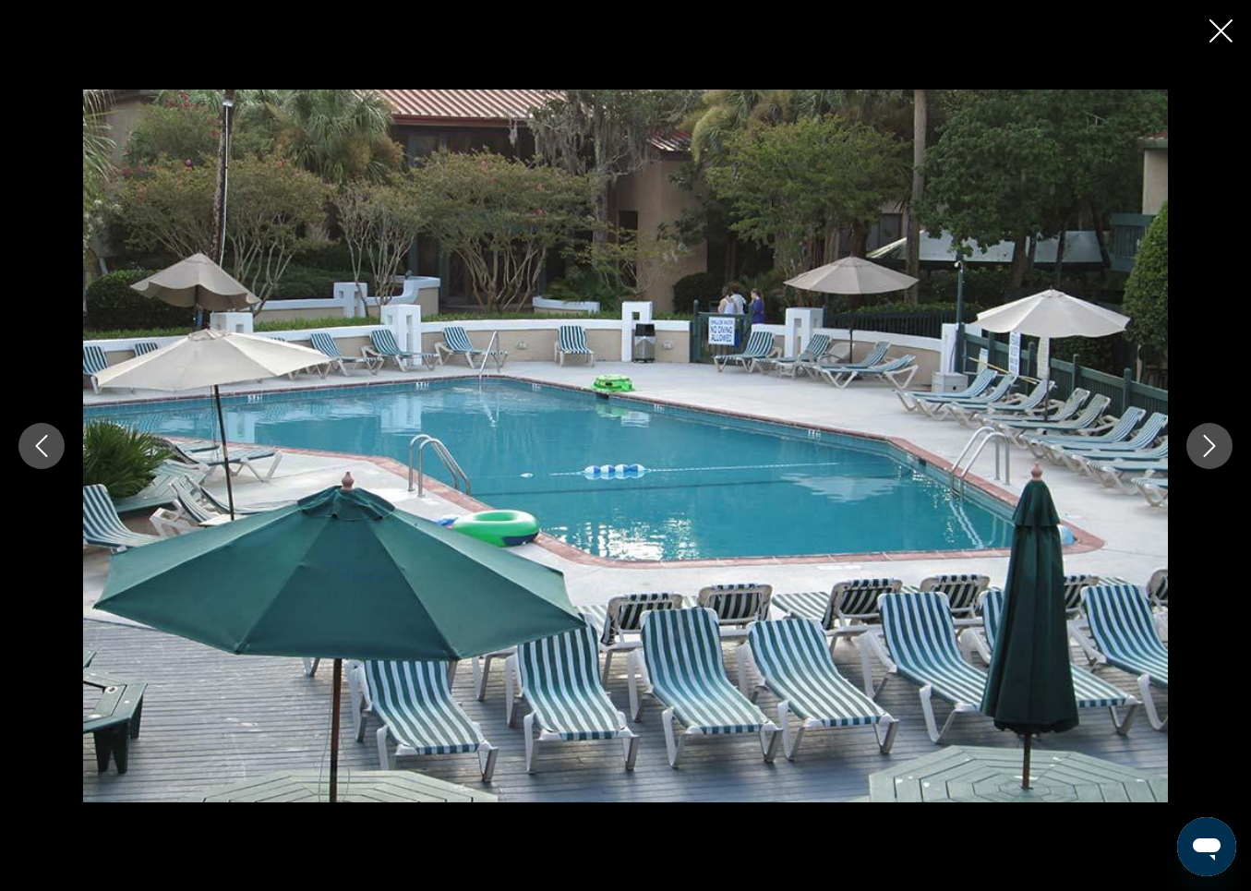
click at [1216, 441] on icon "Next image" at bounding box center [1210, 446] width 22 height 22
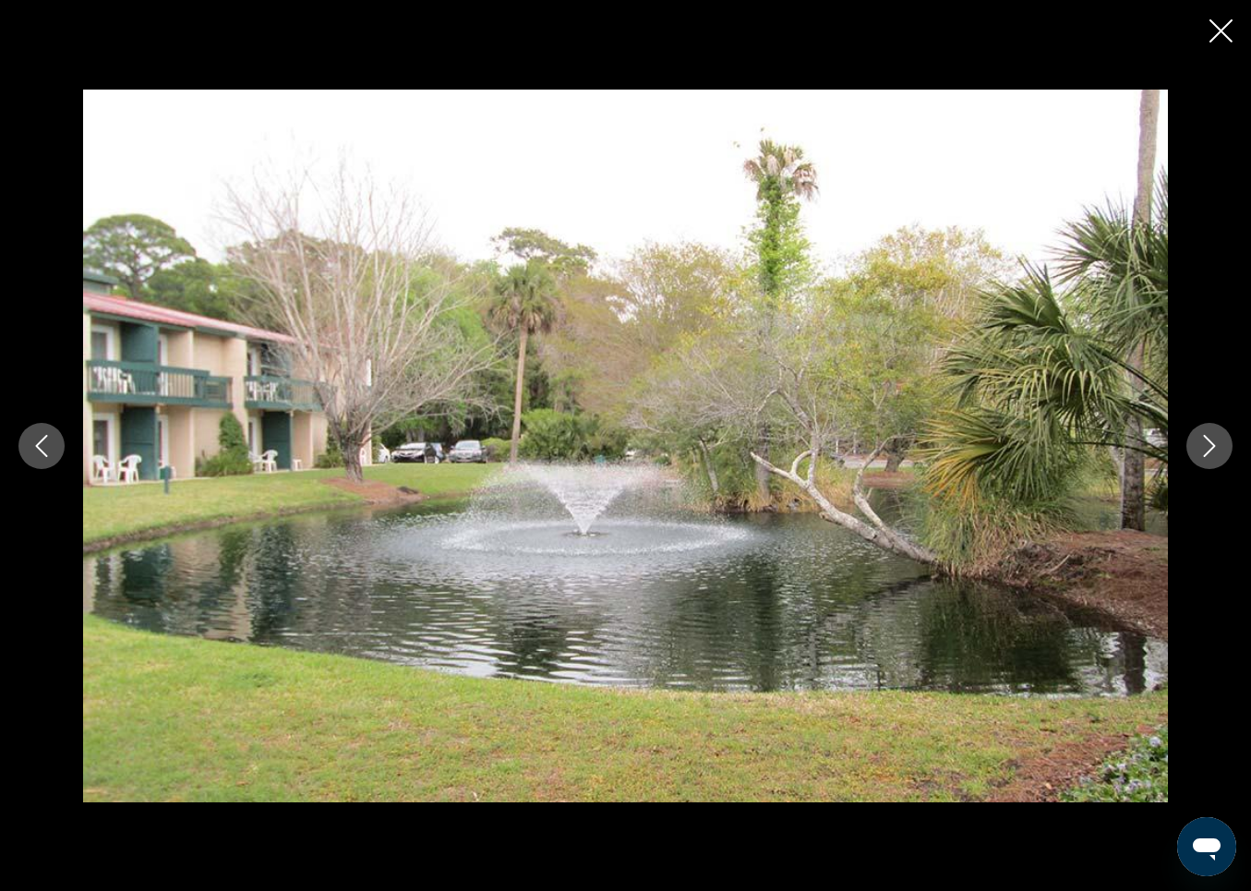
click at [1216, 441] on icon "Next image" at bounding box center [1210, 446] width 22 height 22
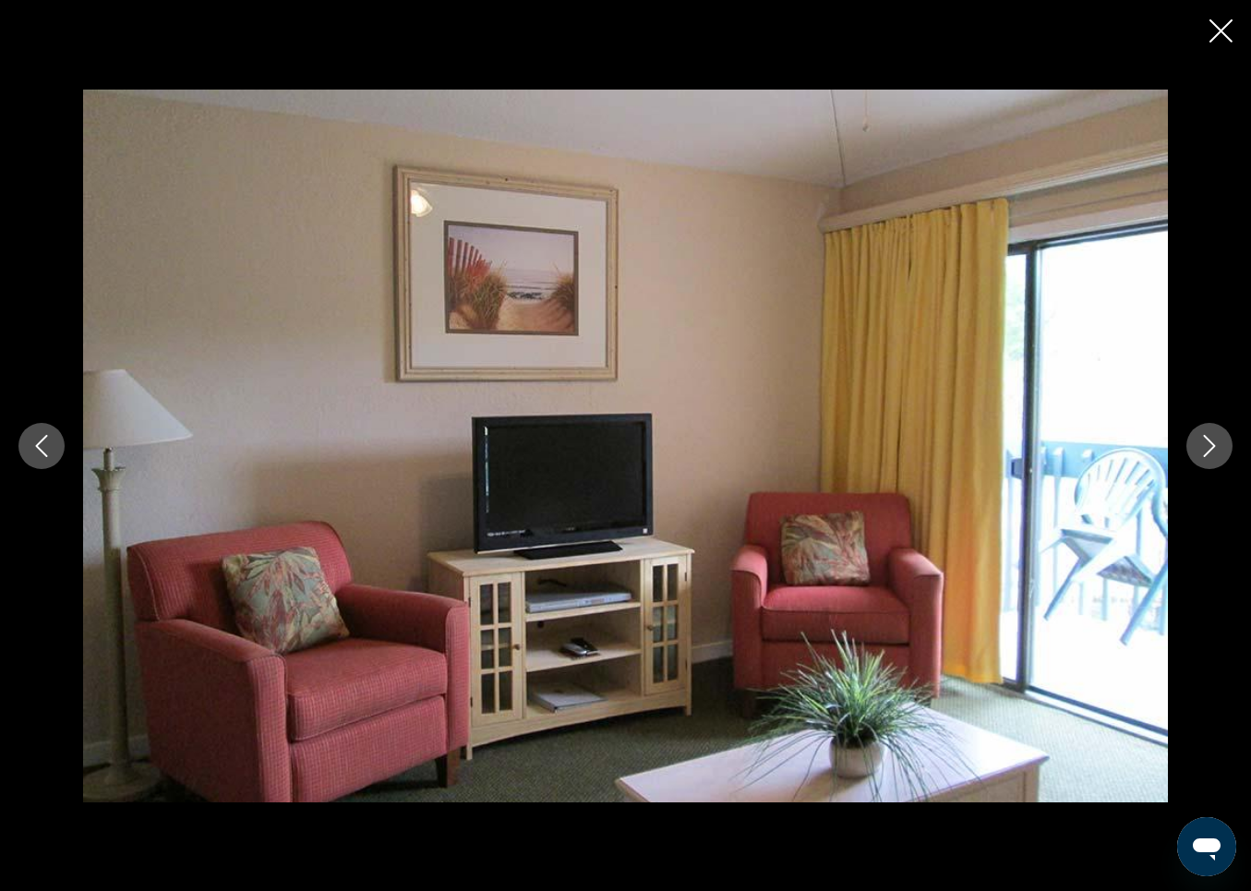
click at [1216, 441] on icon "Next image" at bounding box center [1210, 446] width 22 height 22
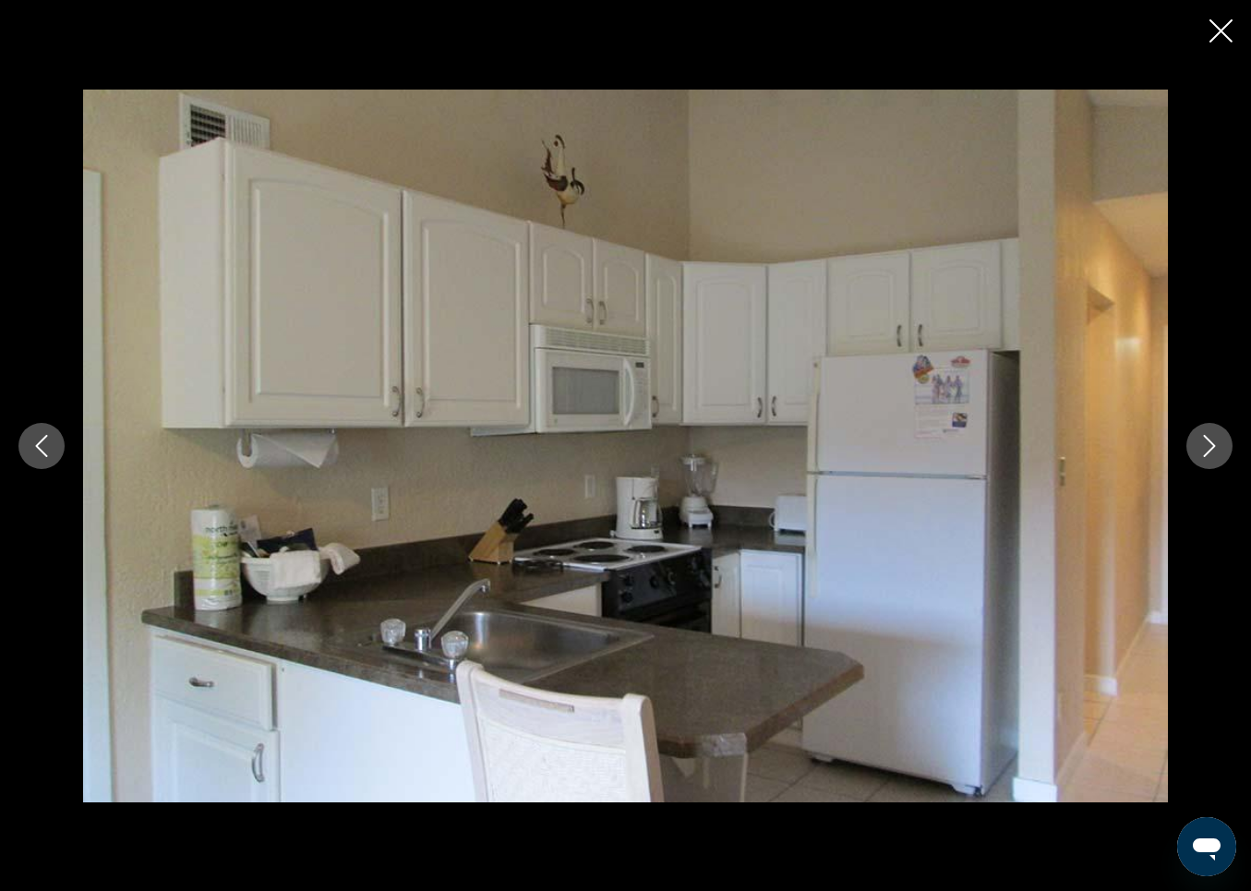
click at [1216, 441] on icon "Next image" at bounding box center [1210, 446] width 22 height 22
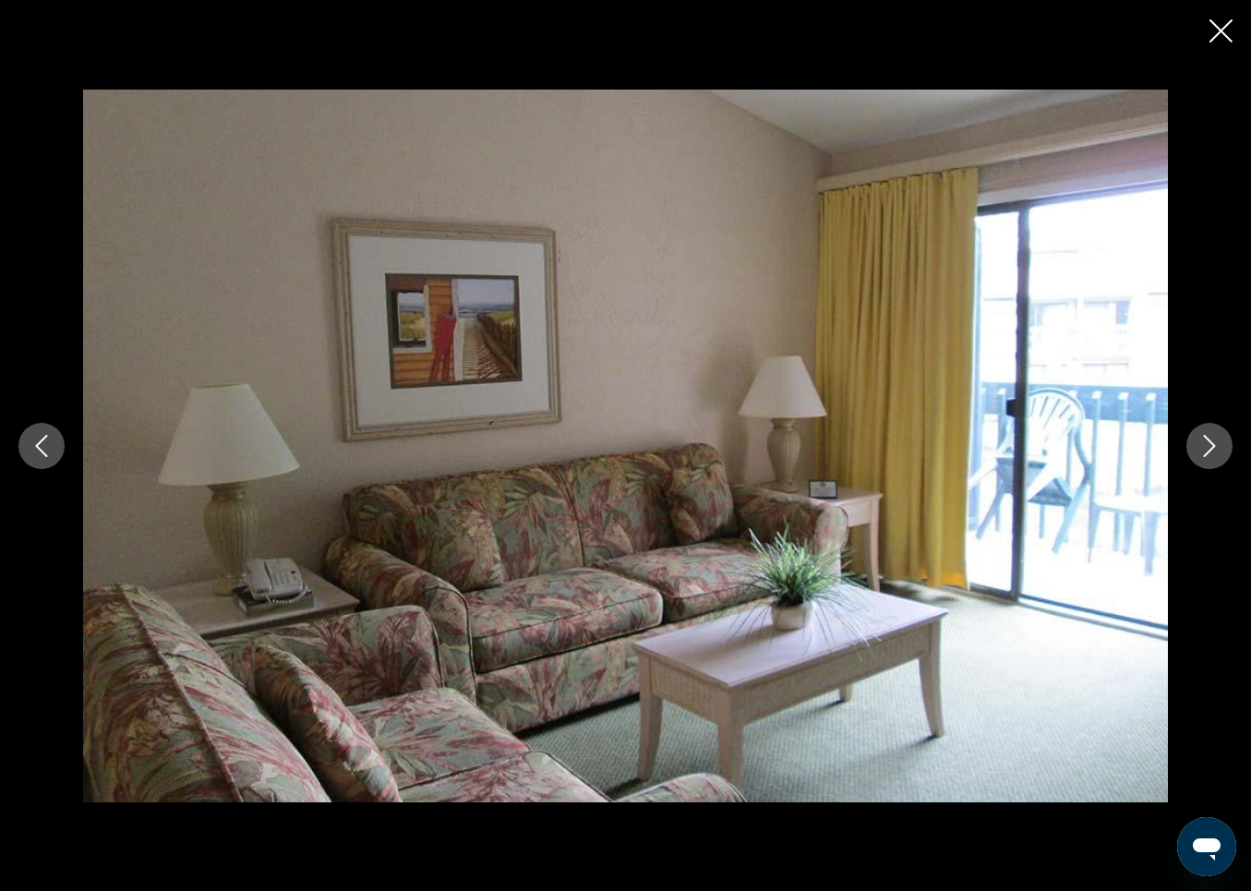
click at [1216, 441] on icon "Next image" at bounding box center [1210, 446] width 22 height 22
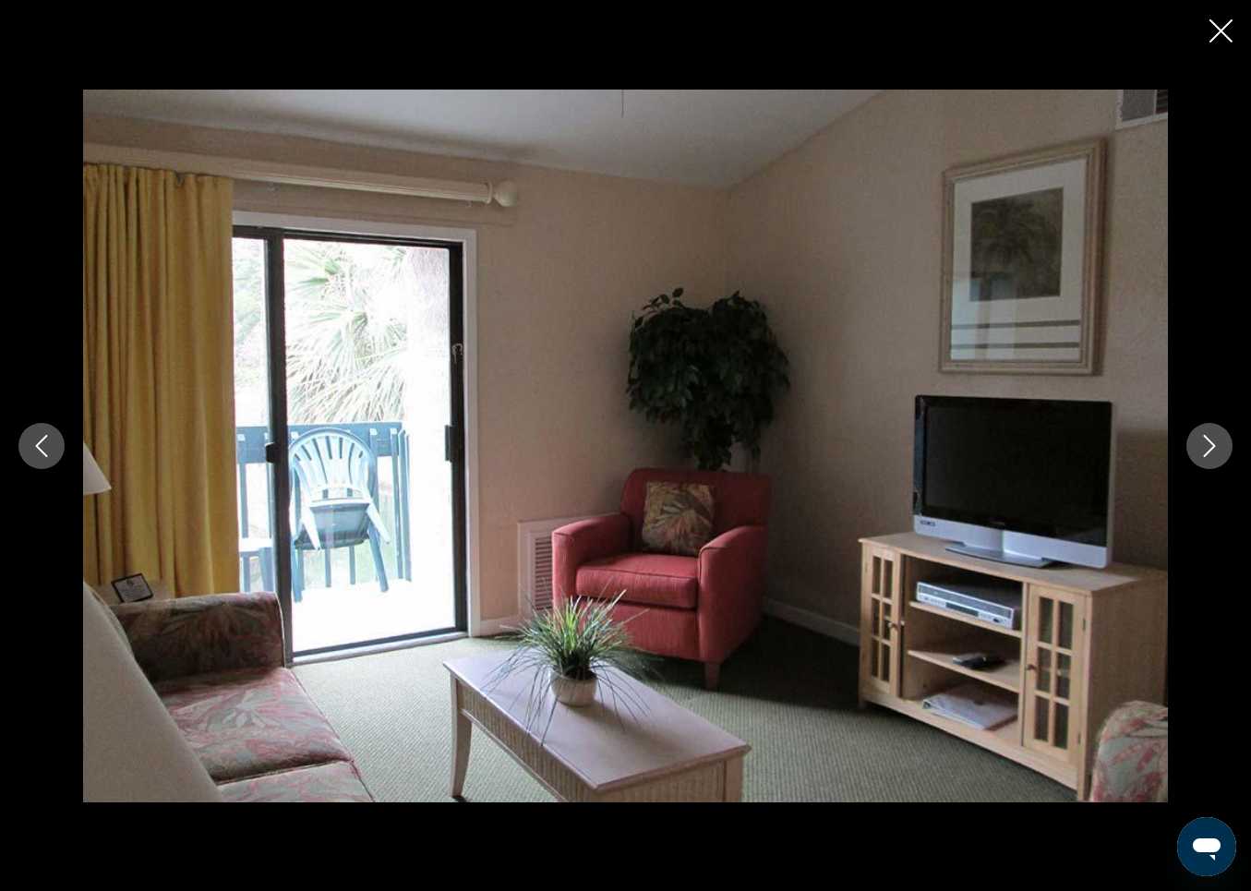
click at [1216, 441] on icon "Next image" at bounding box center [1210, 446] width 22 height 22
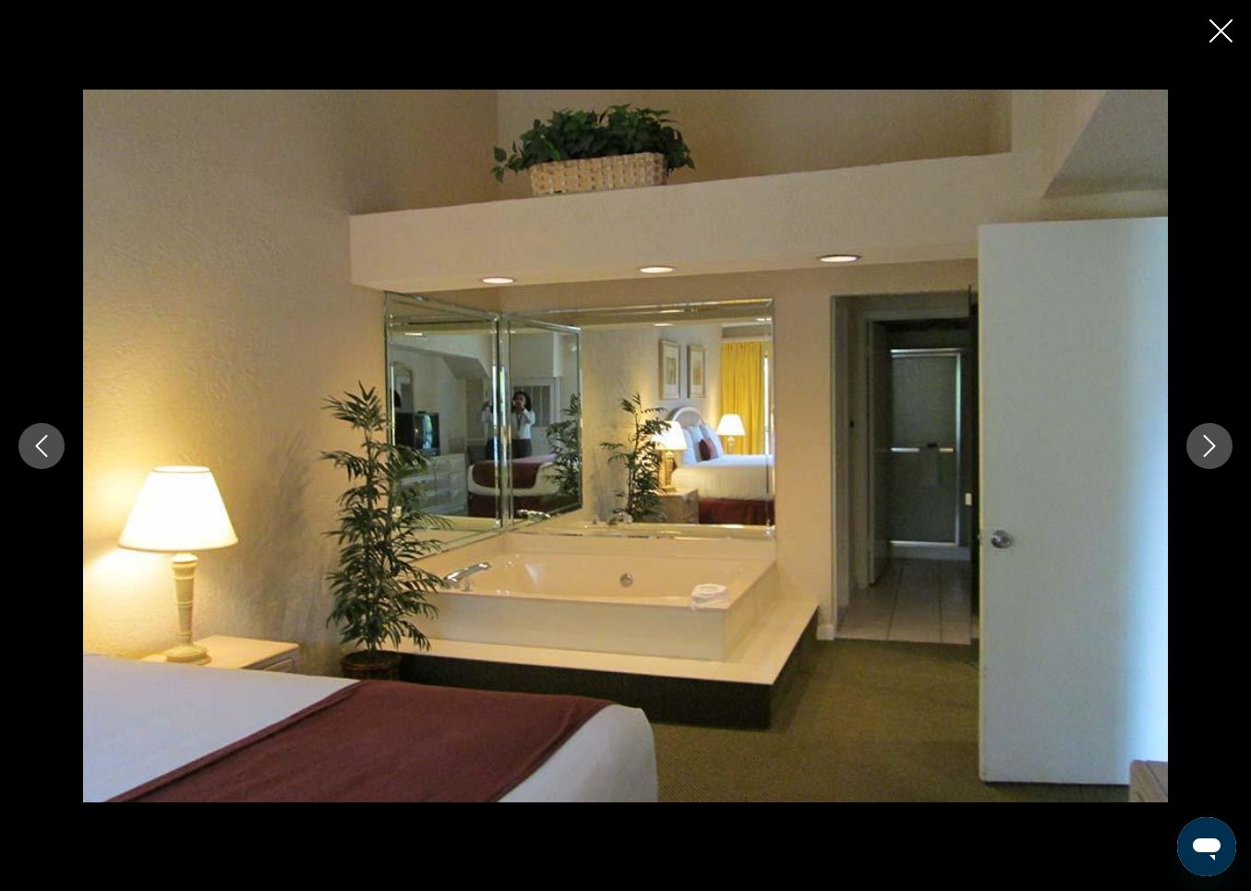
click at [1216, 441] on icon "Next image" at bounding box center [1210, 446] width 22 height 22
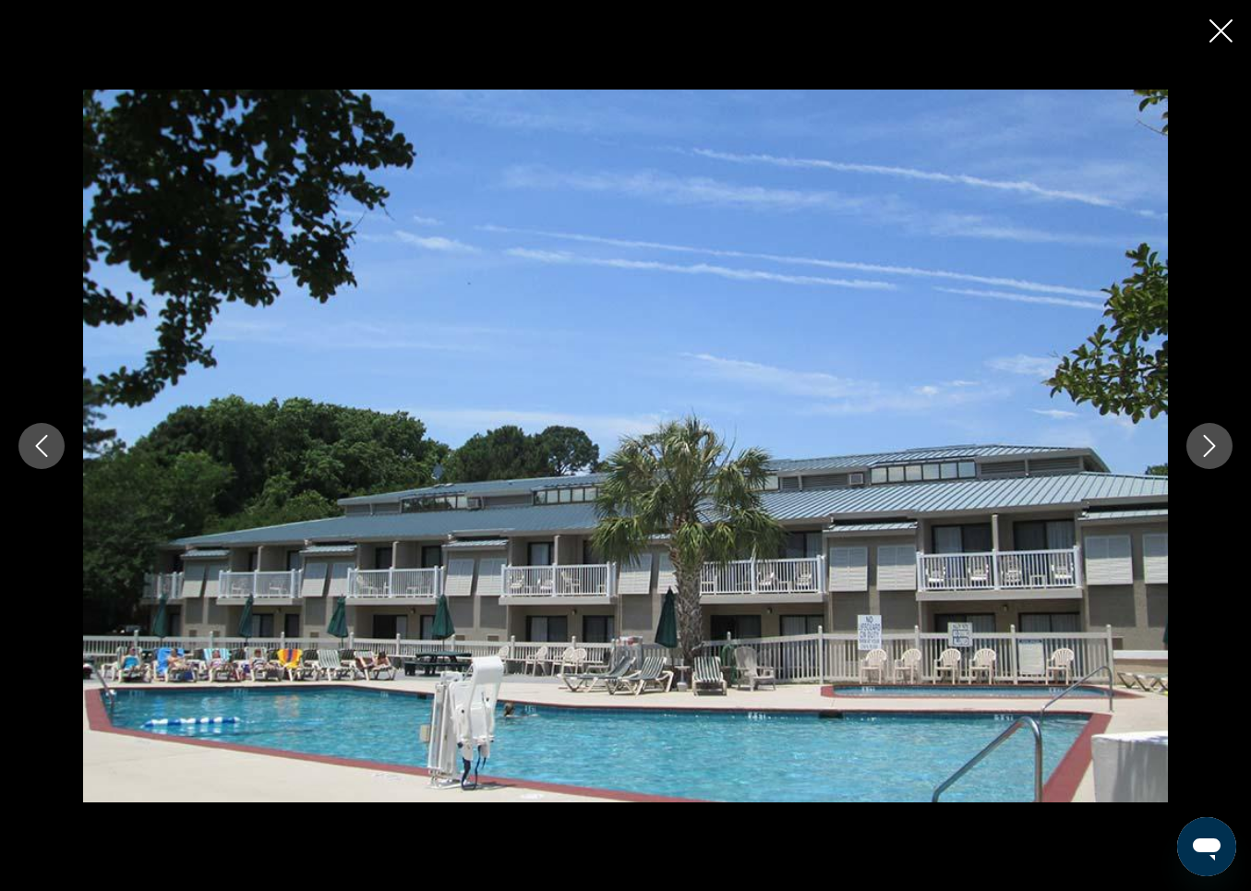
click at [1216, 441] on icon "Next image" at bounding box center [1210, 446] width 22 height 22
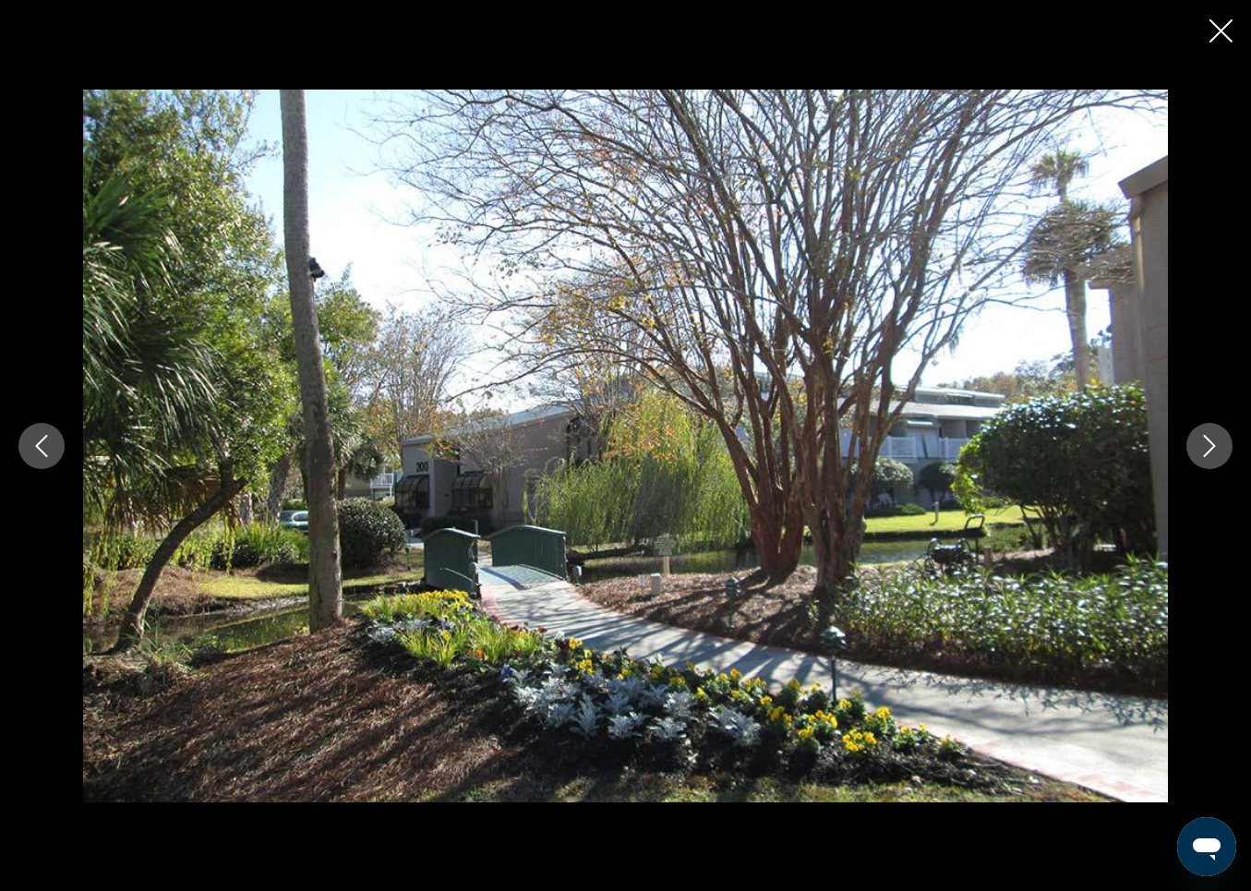
click at [1216, 441] on icon "Next image" at bounding box center [1210, 446] width 22 height 22
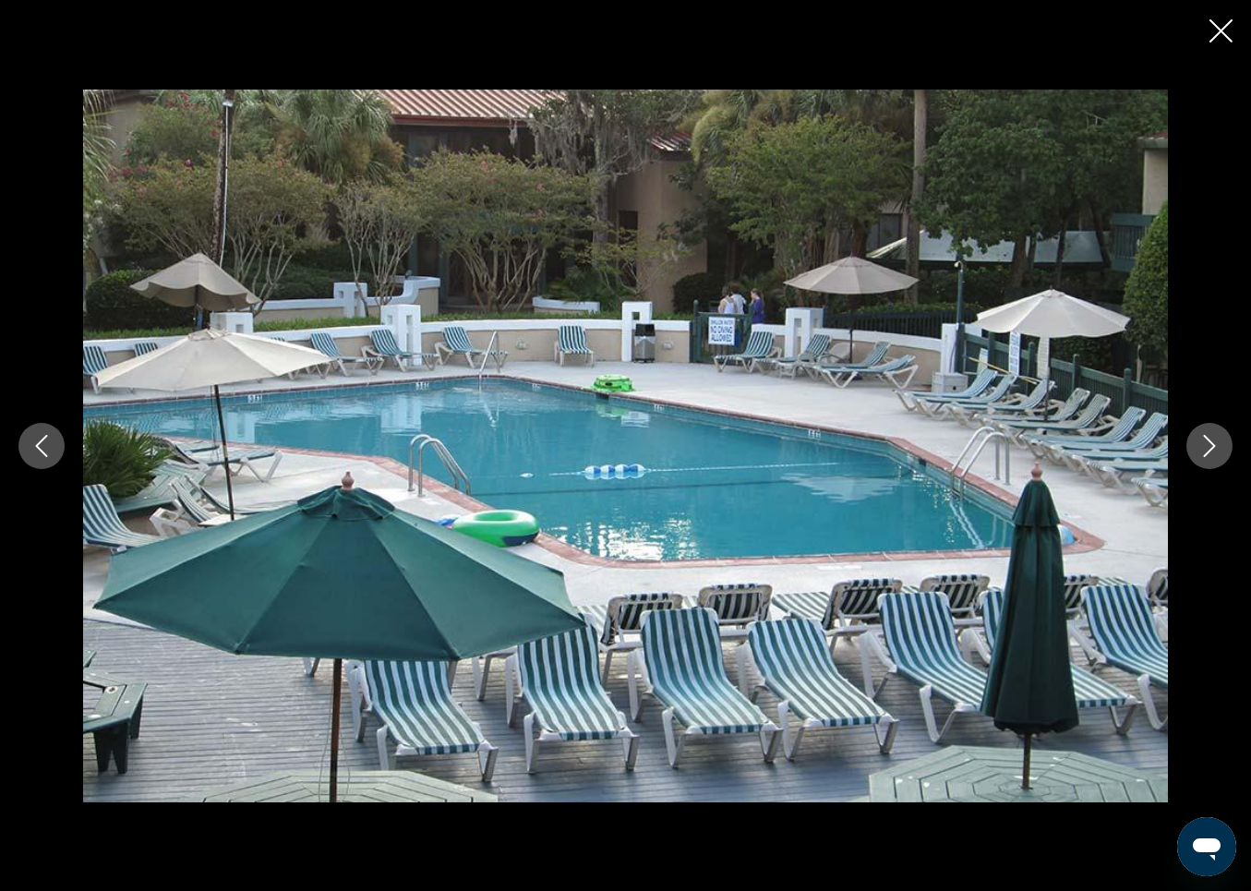
click at [1216, 441] on icon "Next image" at bounding box center [1210, 446] width 22 height 22
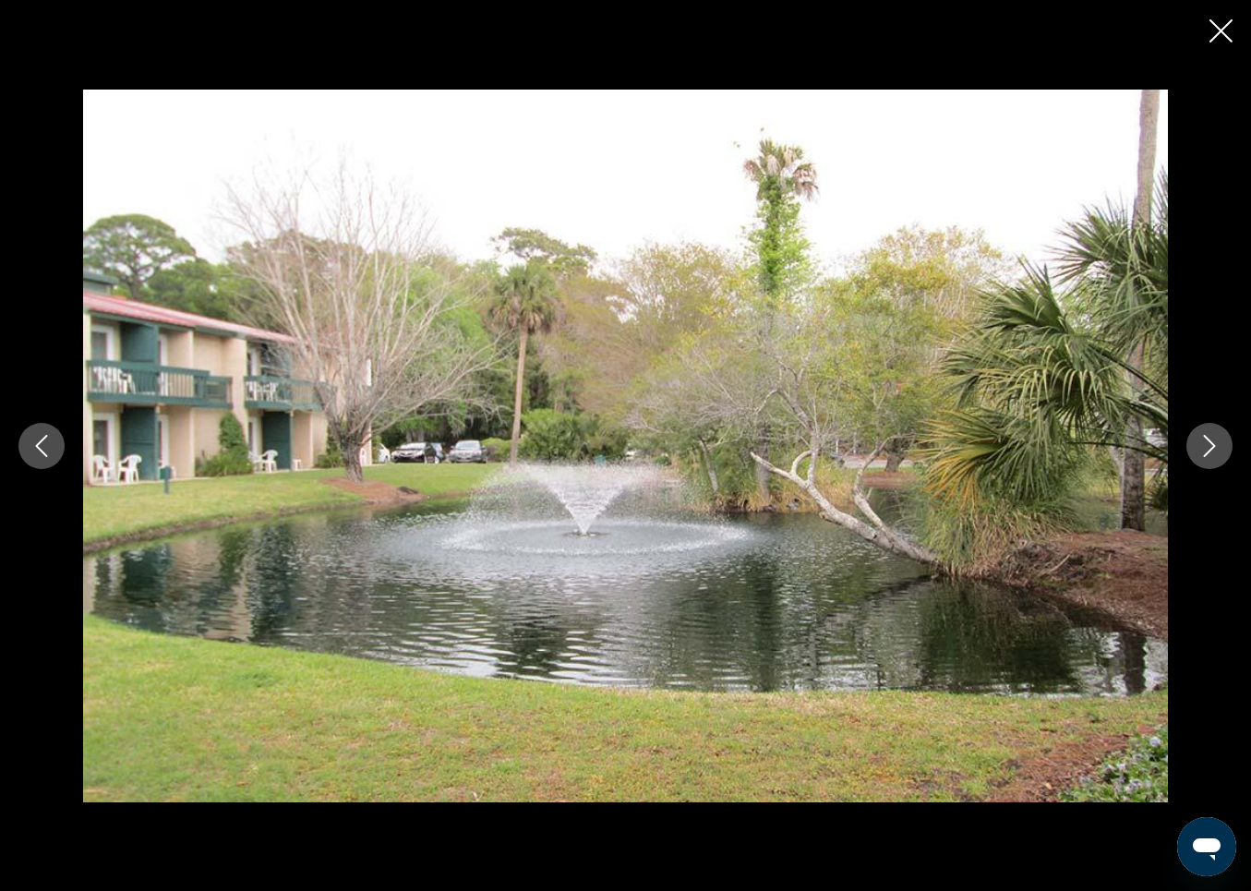
click at [1216, 441] on icon "Next image" at bounding box center [1210, 446] width 22 height 22
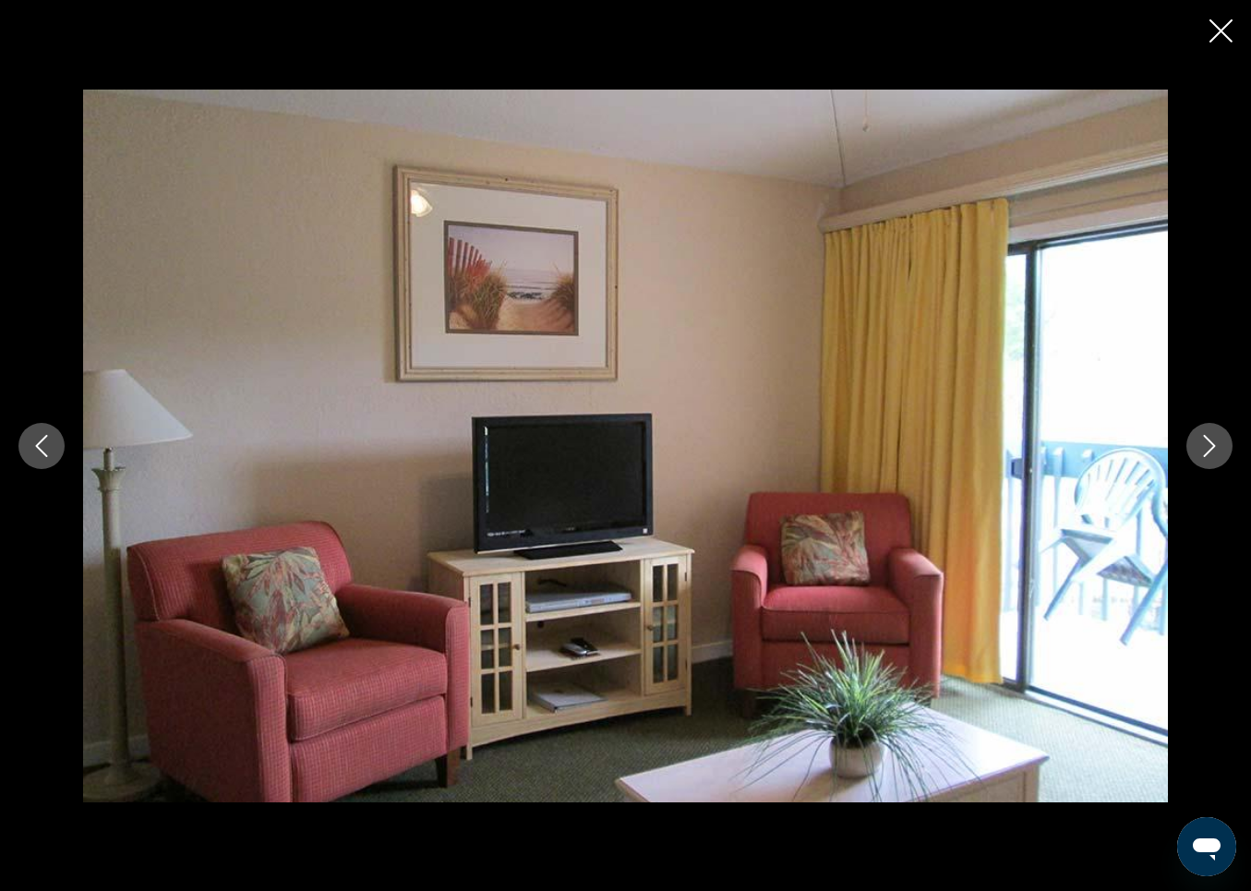
click at [1217, 29] on icon "Close slideshow" at bounding box center [1221, 30] width 23 height 23
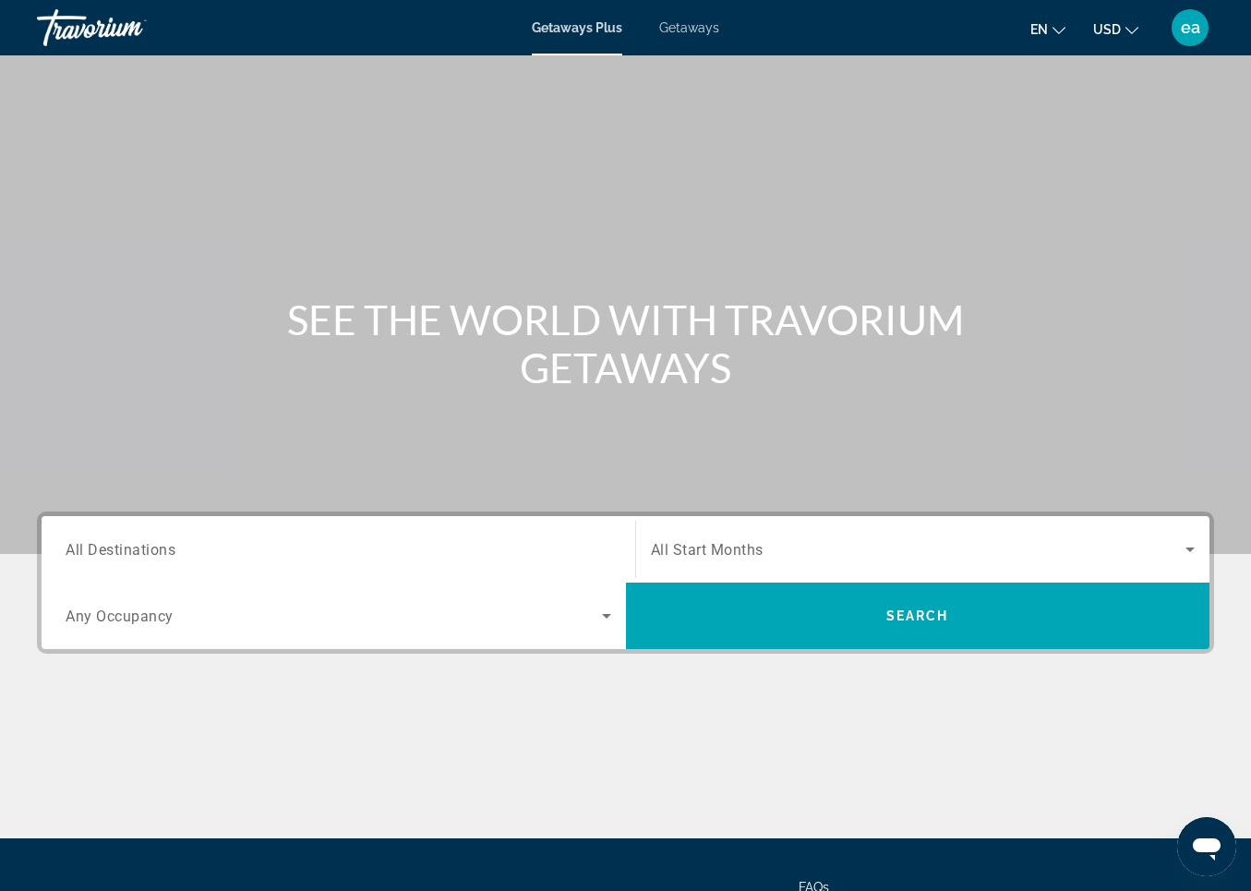
click at [76, 551] on span "All Destinations" at bounding box center [121, 549] width 110 height 18
click at [76, 551] on input "Destination All Destinations" at bounding box center [339, 550] width 546 height 22
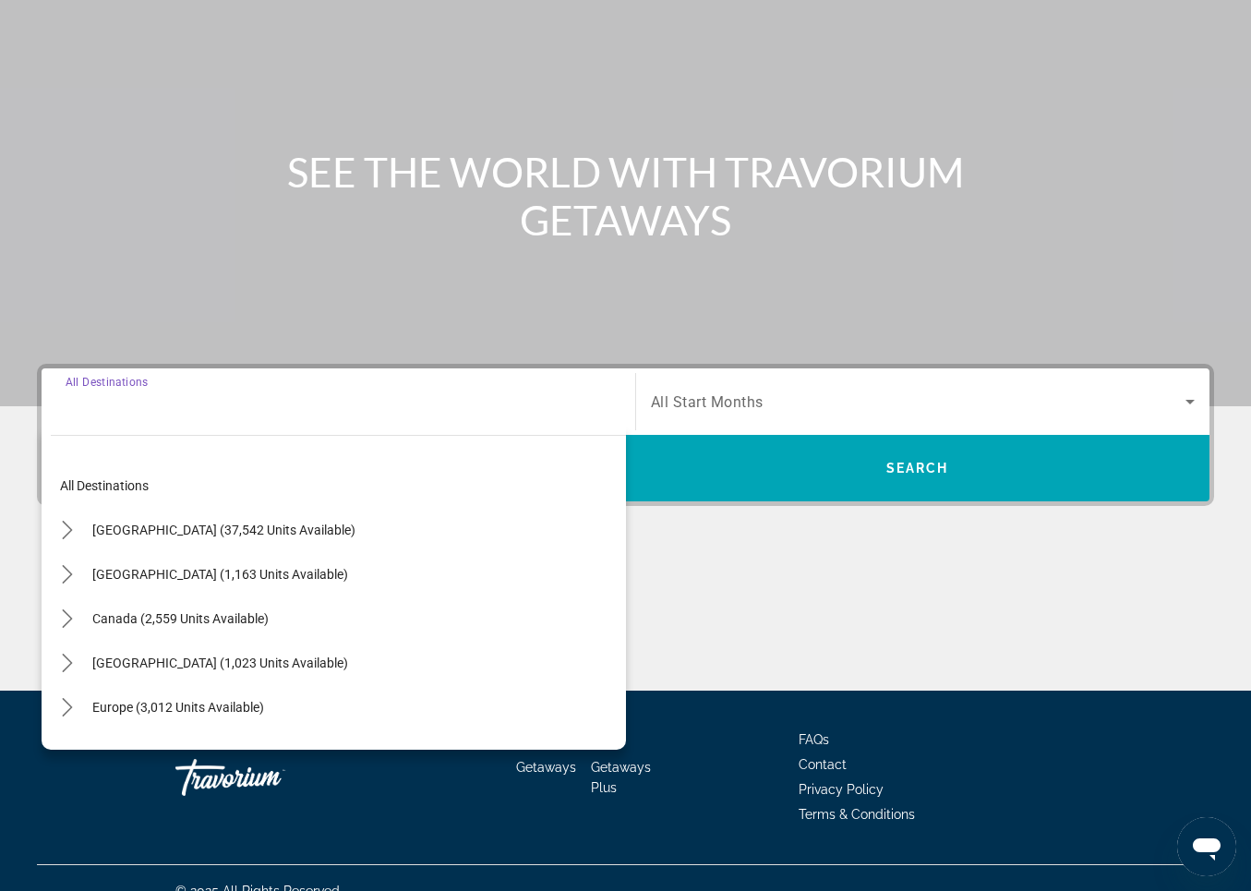
scroll to position [174, 0]
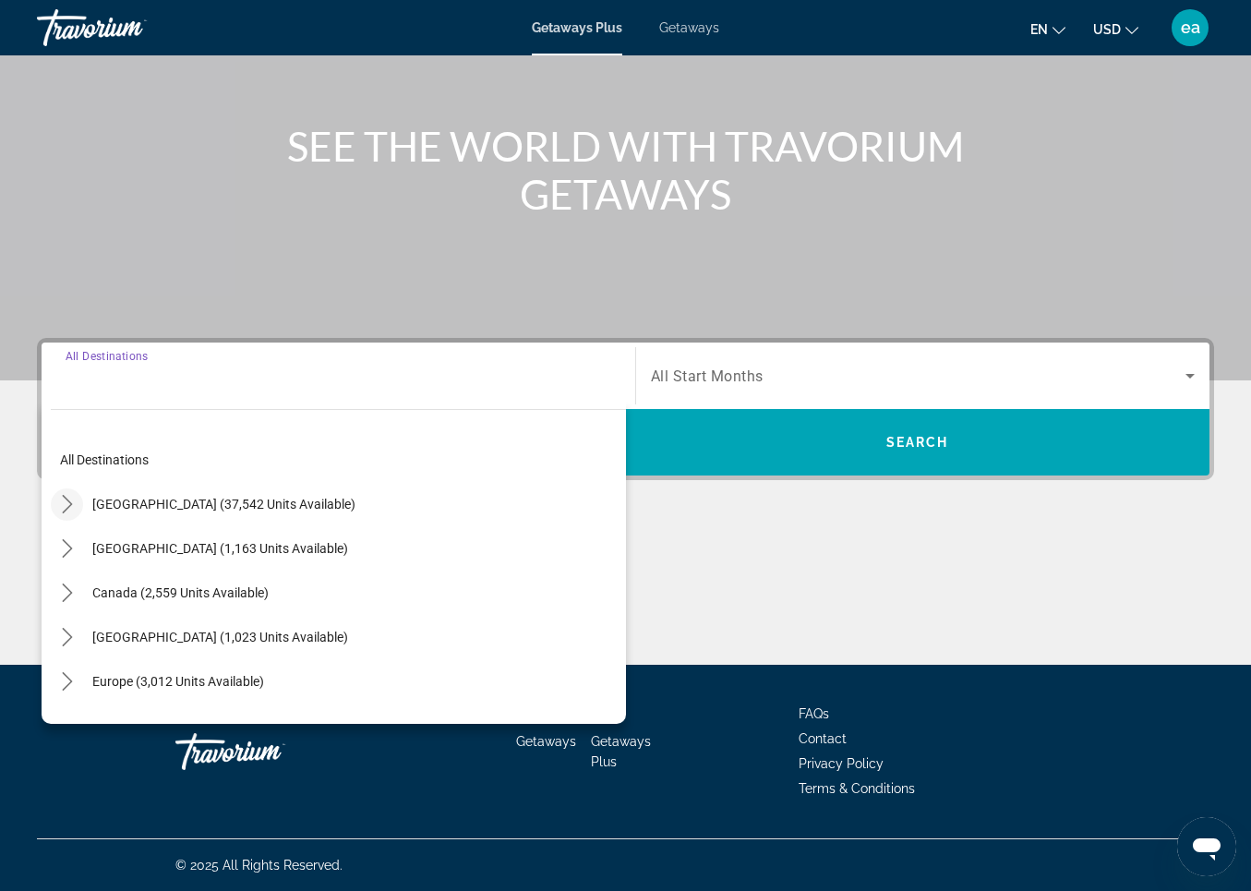
click at [70, 502] on icon "Toggle United States (37,542 units available) submenu" at bounding box center [67, 504] width 18 height 18
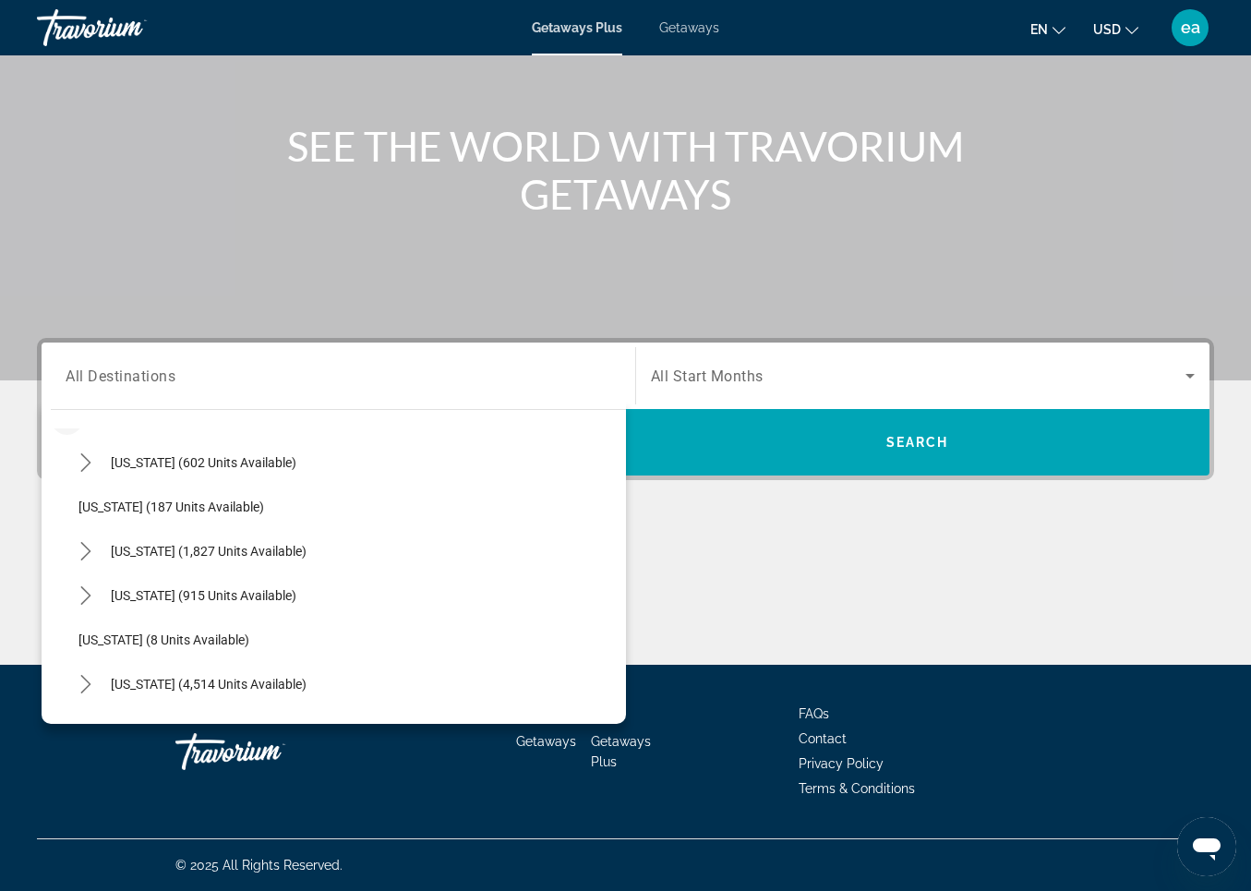
scroll to position [87, 0]
click at [83, 547] on icon "Toggle California (1,827 units available) submenu" at bounding box center [86, 550] width 18 height 18
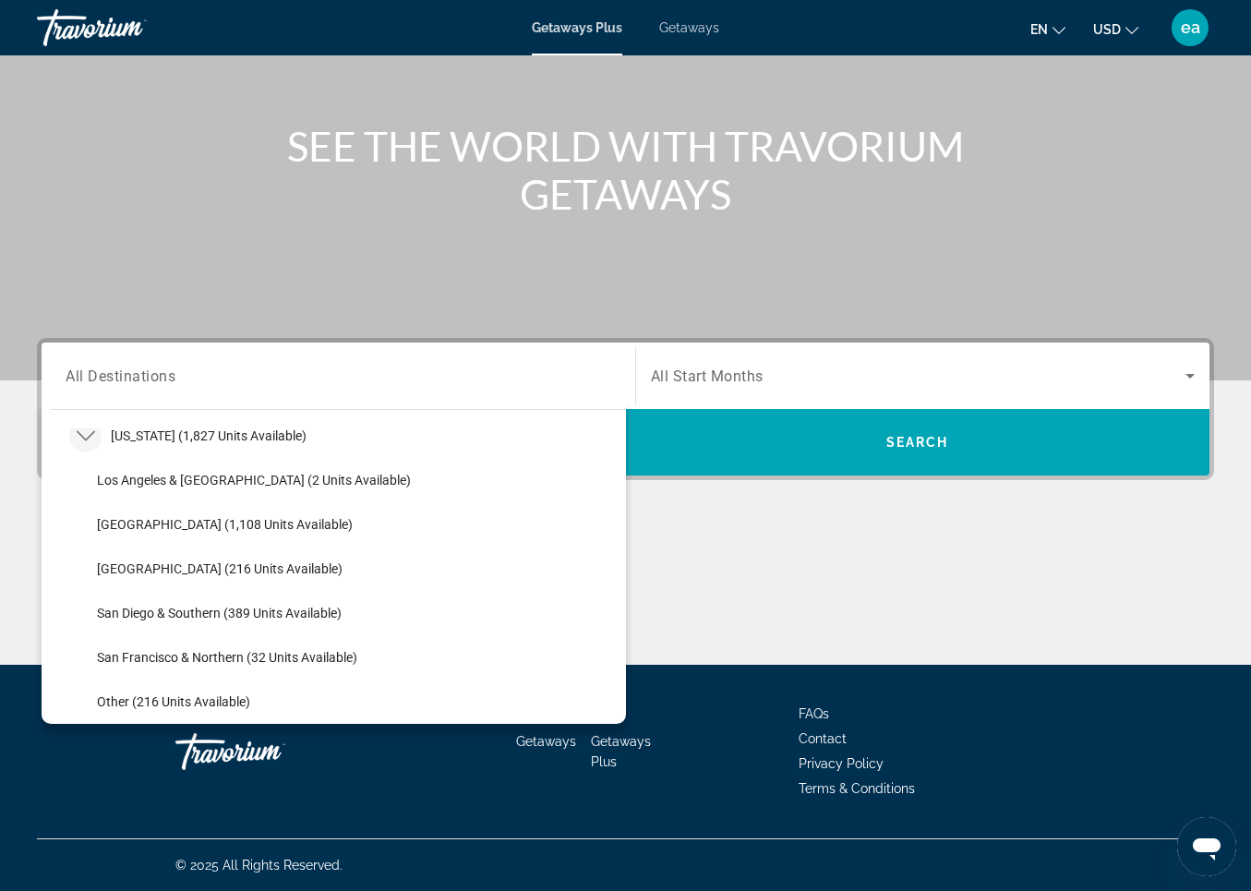
scroll to position [214, 0]
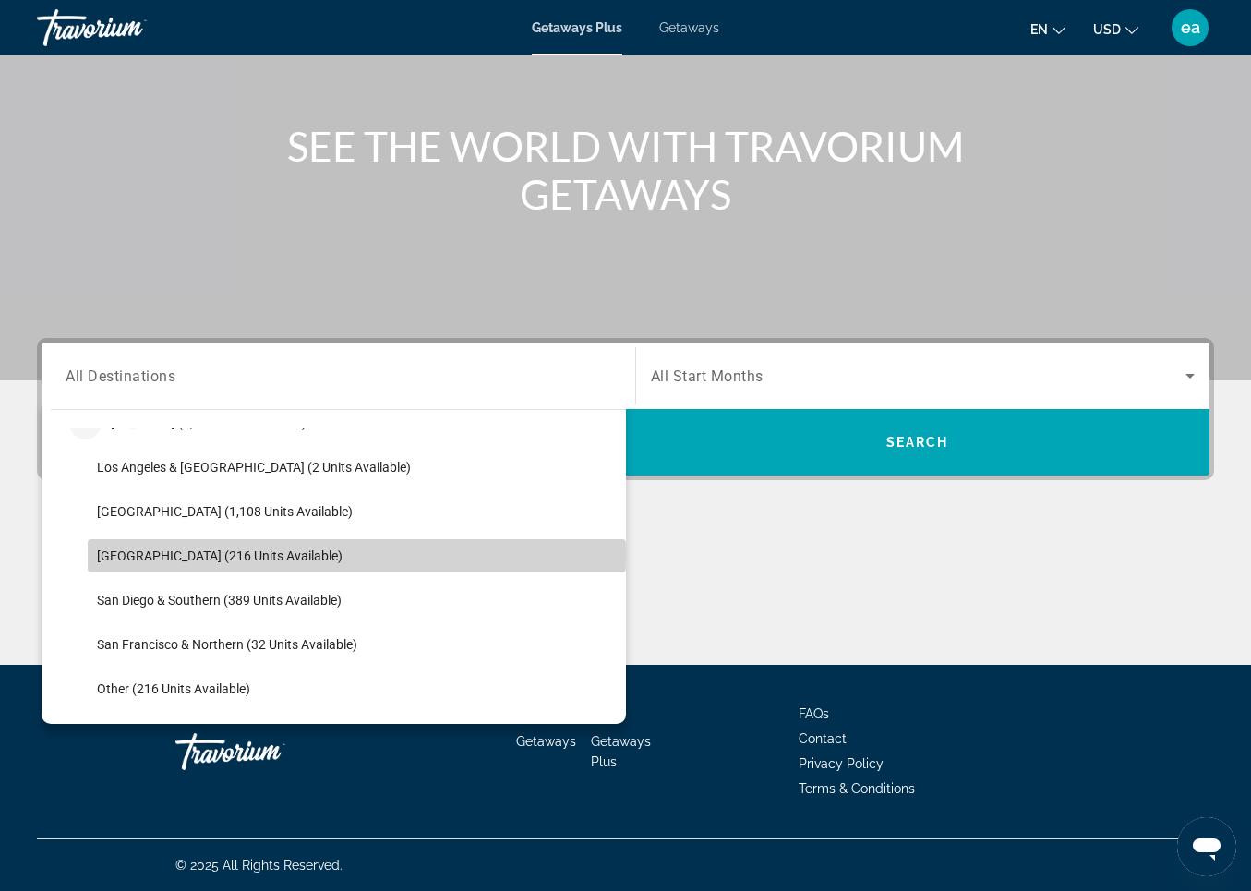
click at [115, 554] on span "Palm Springs (216 units available)" at bounding box center [220, 556] width 246 height 15
type input "**********"
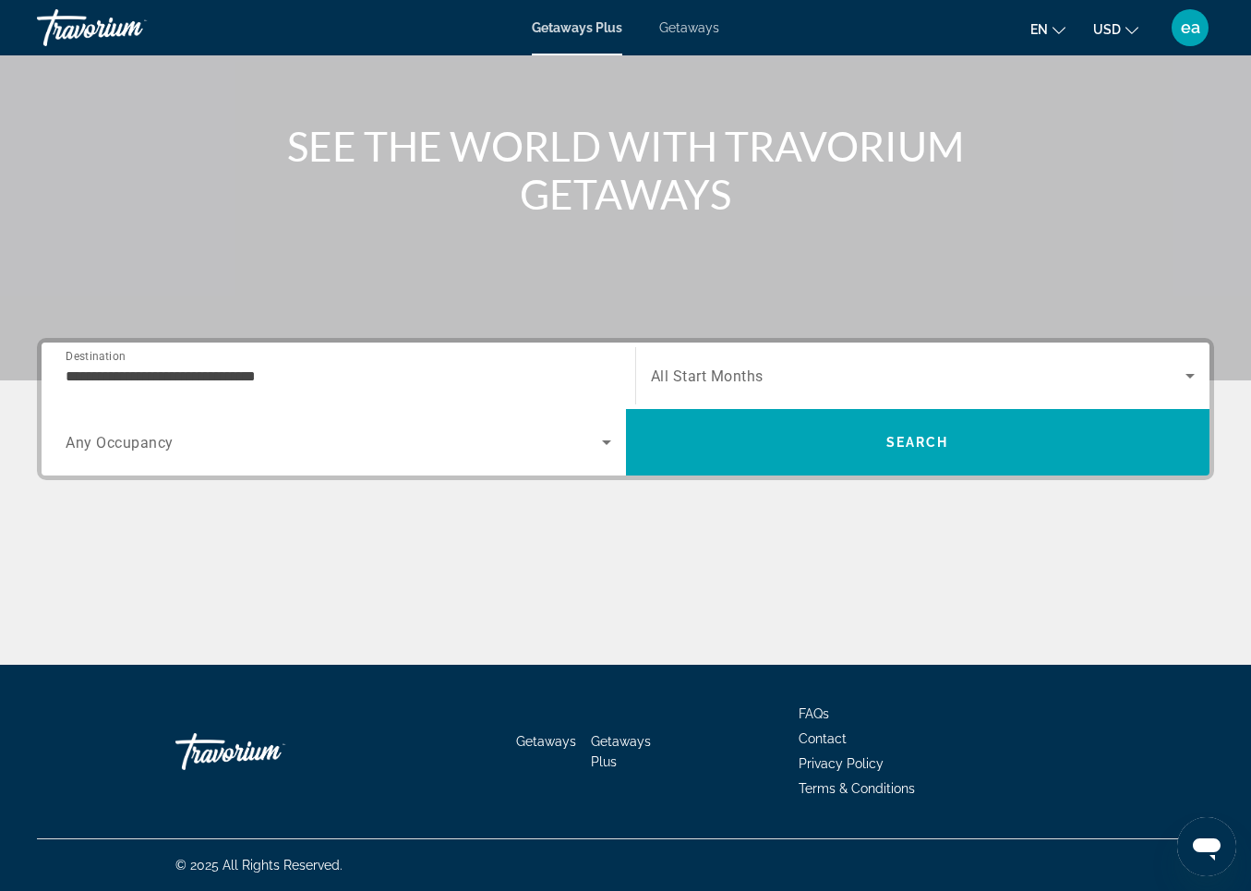
click at [112, 434] on span "Any Occupancy" at bounding box center [120, 443] width 108 height 18
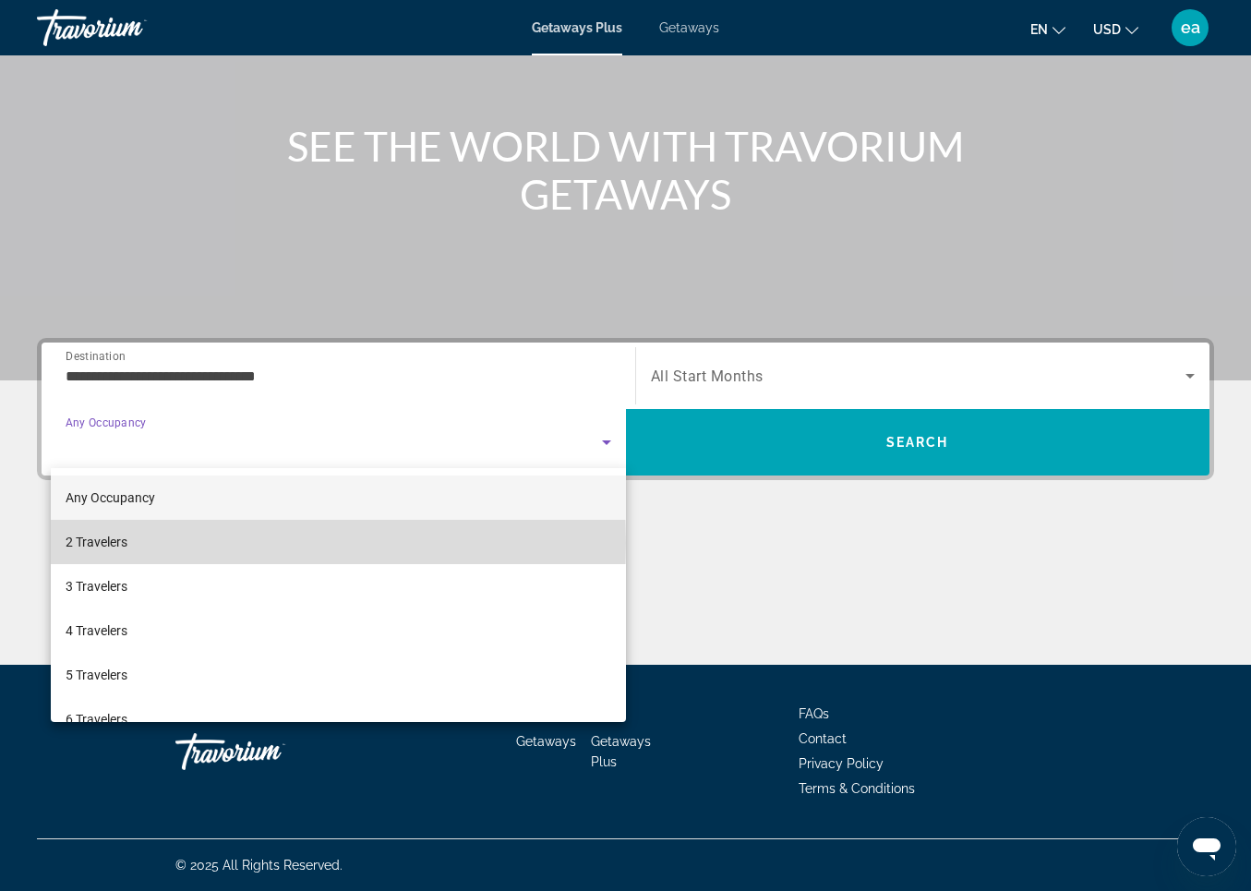
click at [98, 544] on span "2 Travelers" at bounding box center [97, 542] width 62 height 22
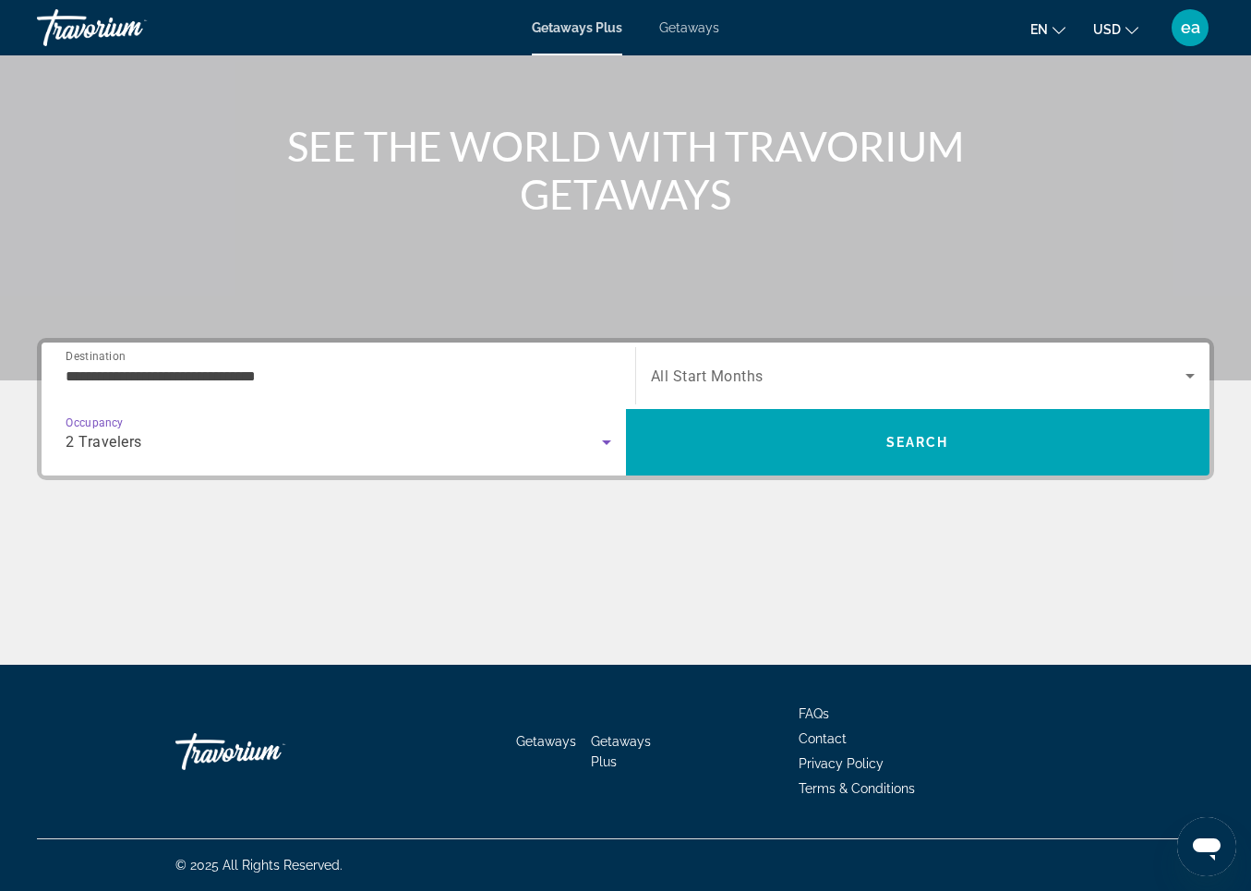
click at [693, 367] on span "Search widget" at bounding box center [919, 376] width 536 height 22
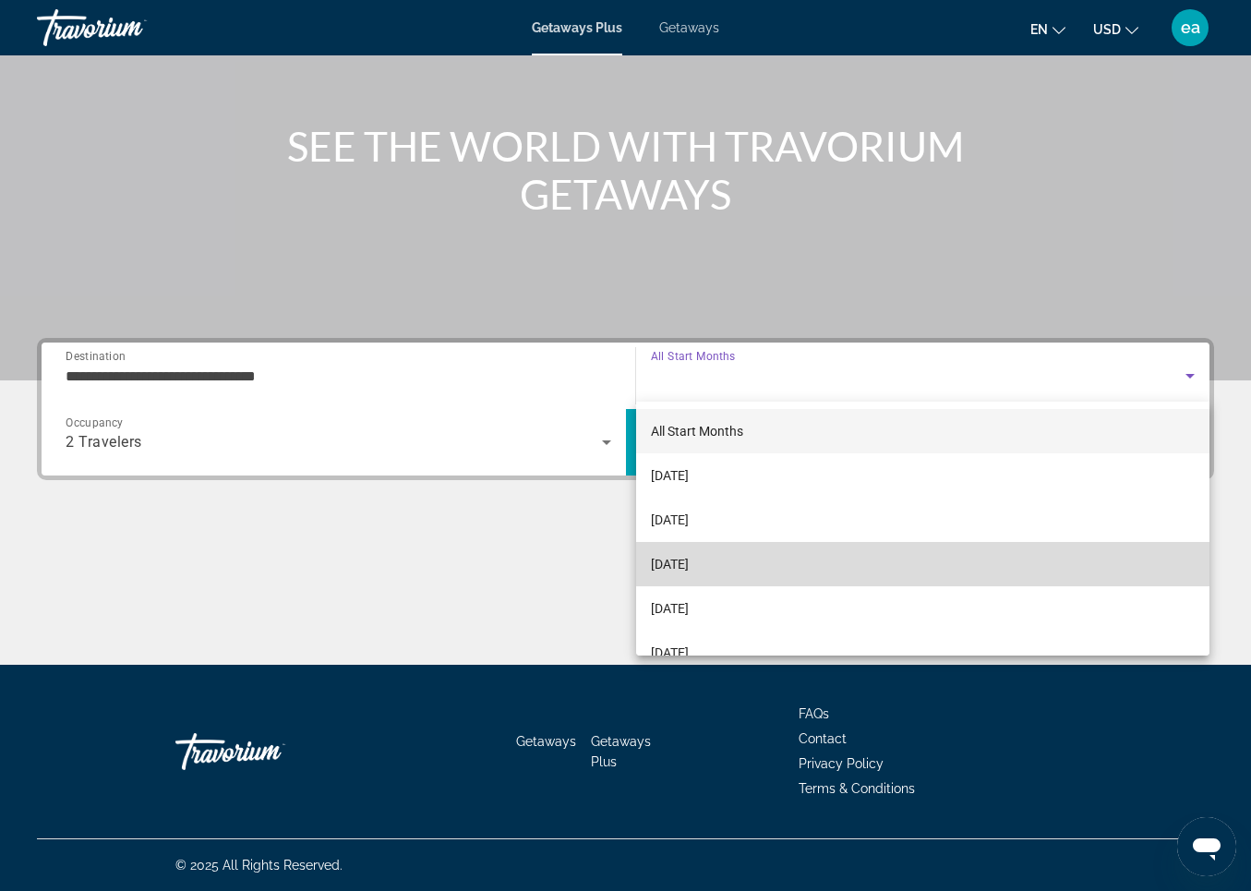
click at [677, 562] on span "[DATE]" at bounding box center [670, 564] width 38 height 22
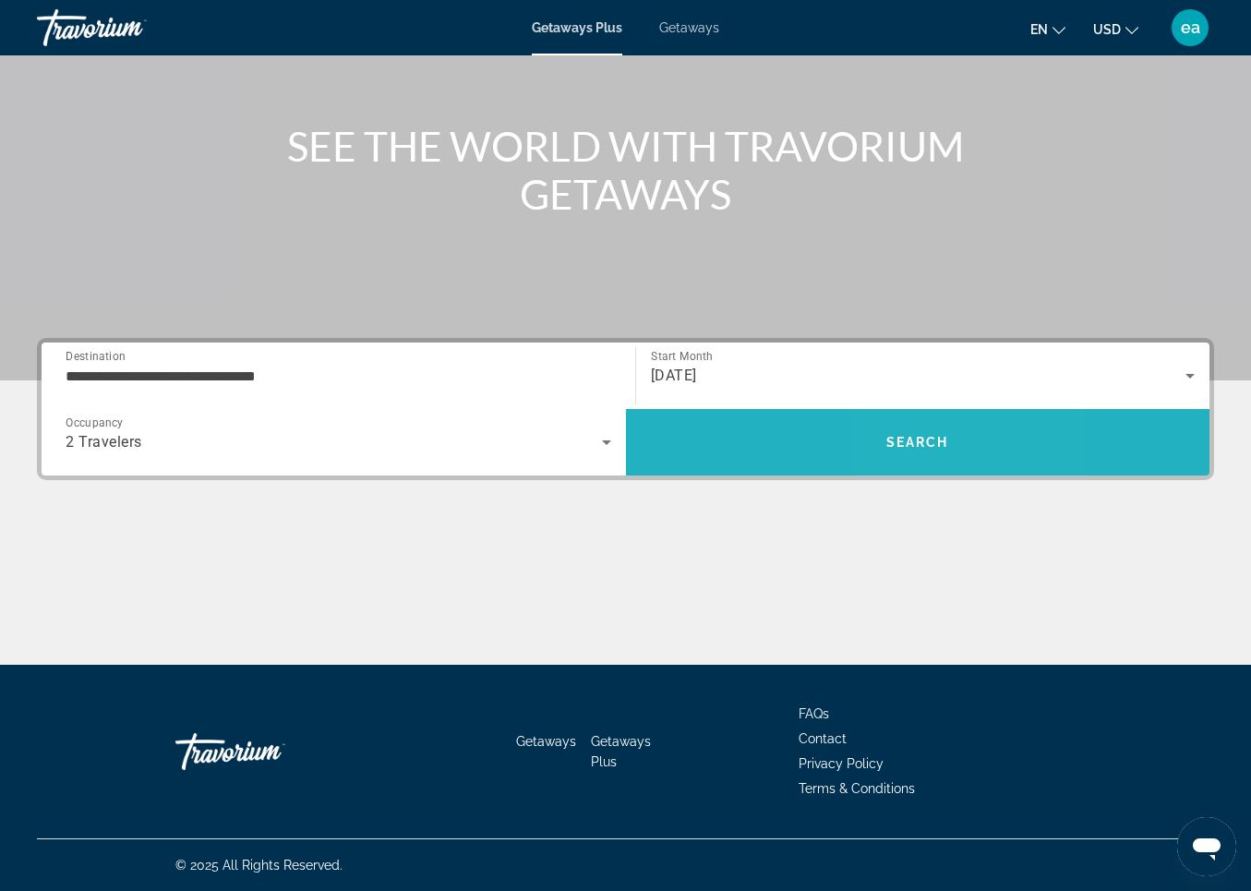
click at [914, 440] on span "Search" at bounding box center [918, 442] width 63 height 15
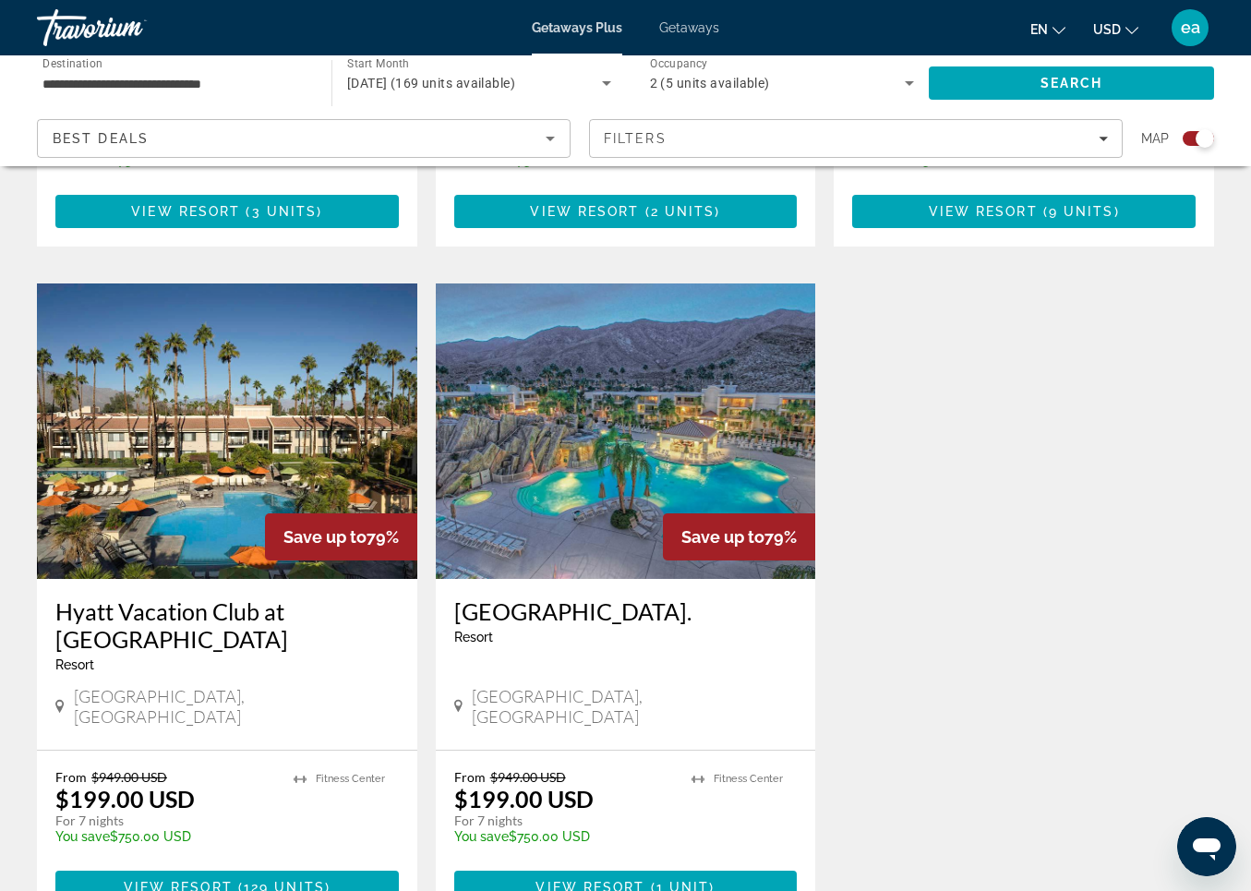
scroll to position [1842, 0]
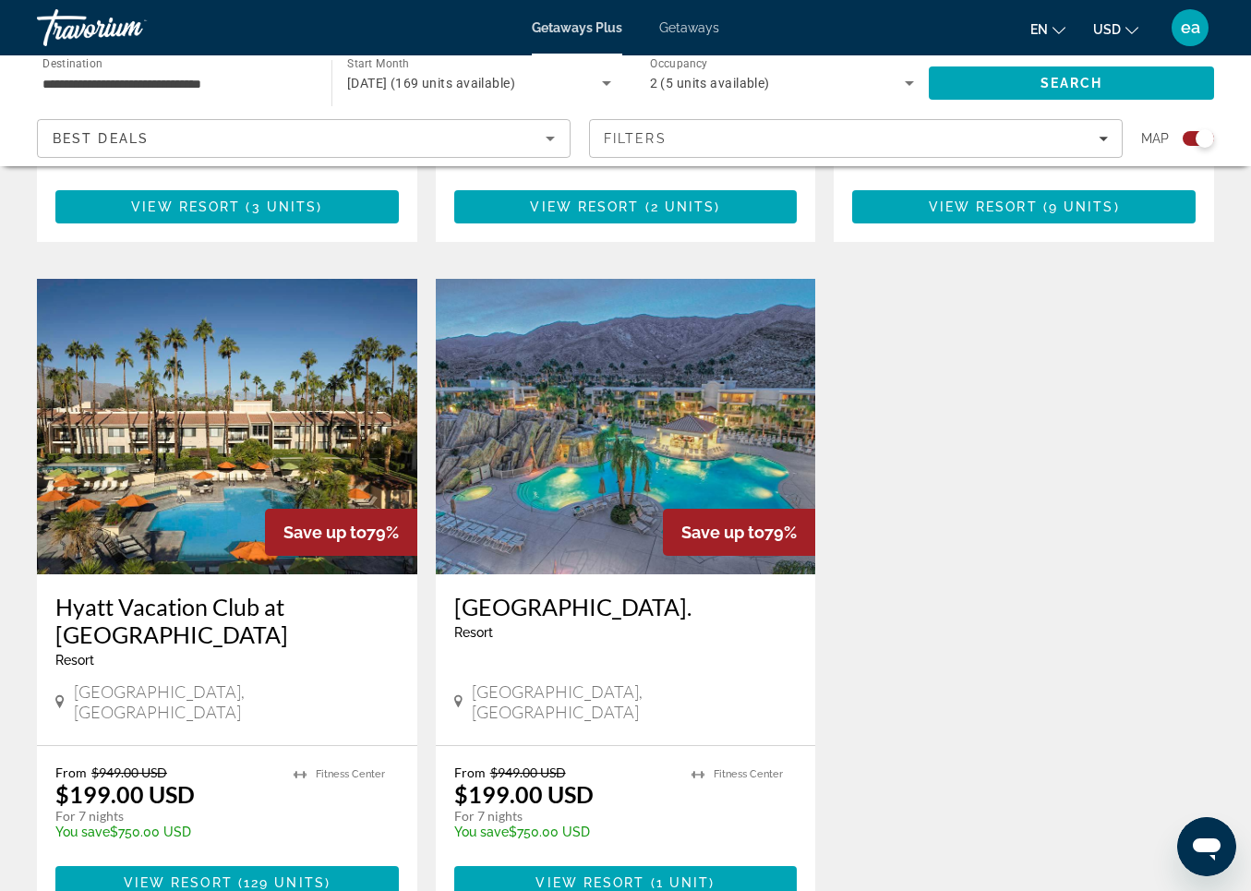
click at [623, 356] on img "Main content" at bounding box center [626, 427] width 381 height 296
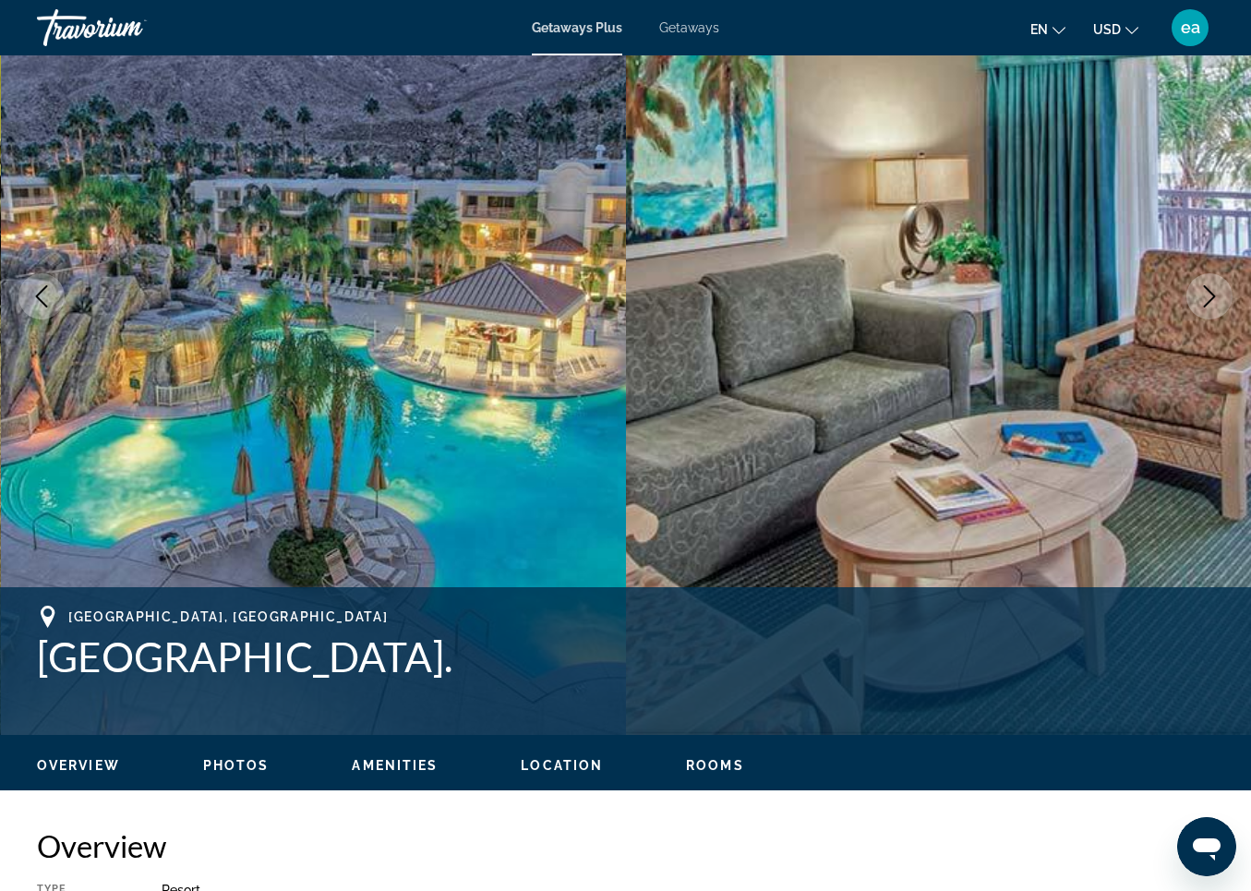
scroll to position [199, 0]
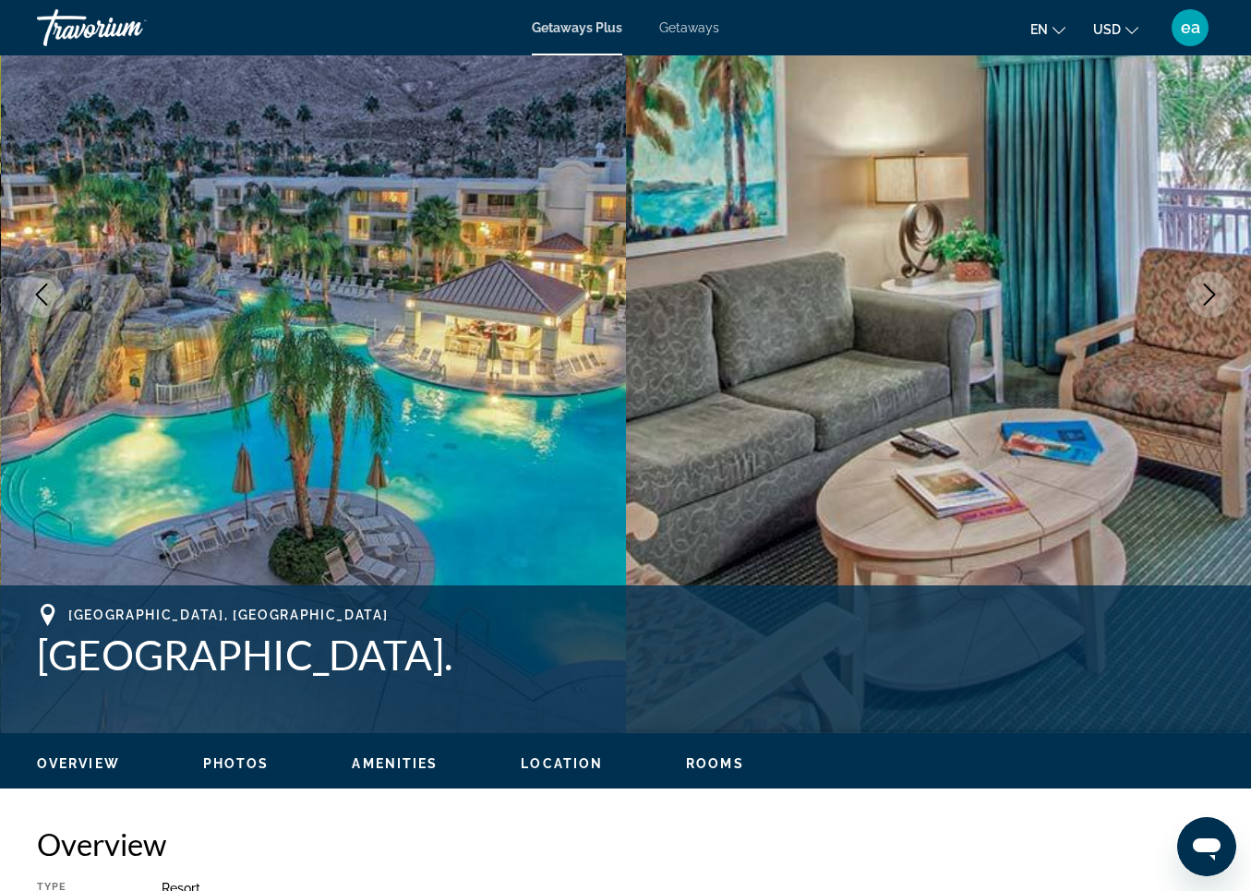
click at [236, 760] on span "Photos" at bounding box center [236, 763] width 66 height 15
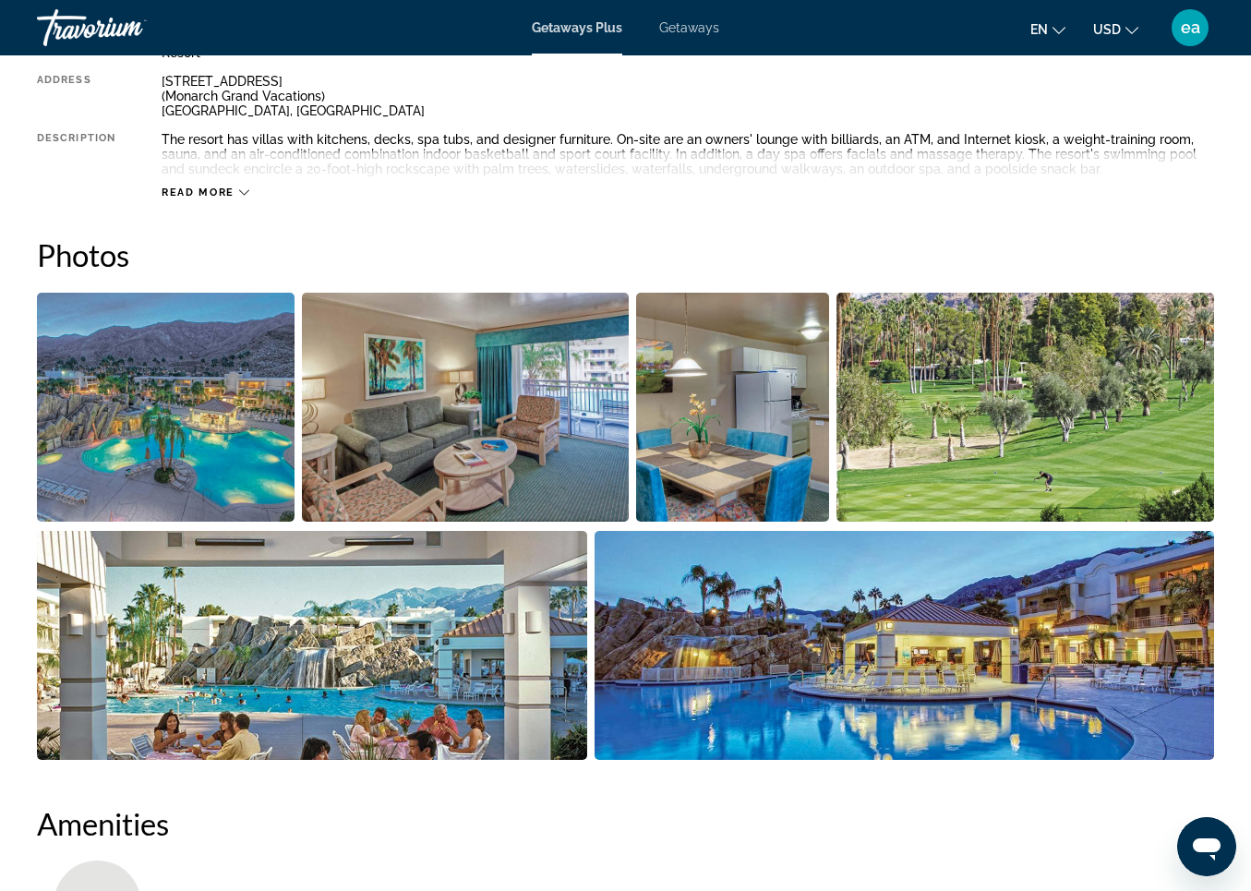
scroll to position [1161, 0]
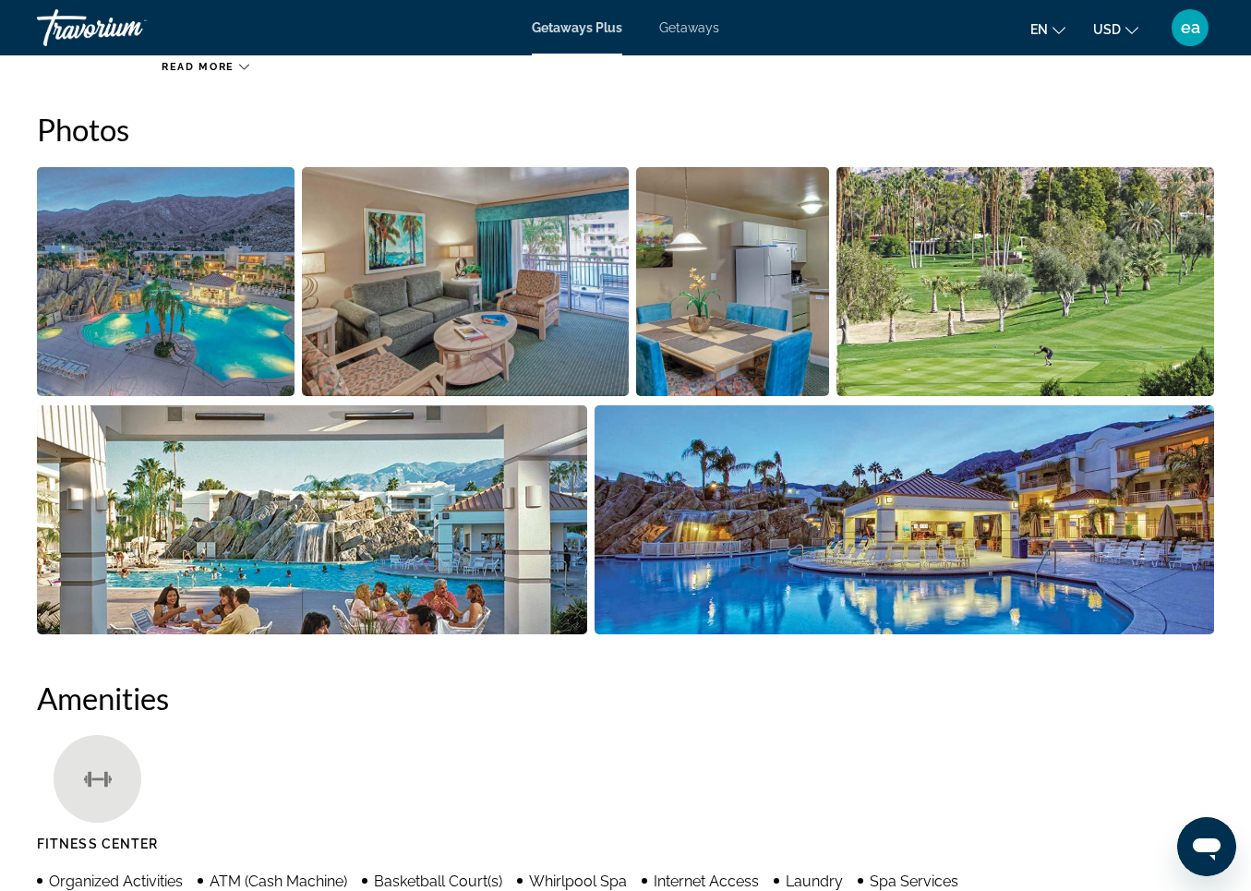
click at [220, 296] on img "Open full-screen image slider" at bounding box center [166, 281] width 258 height 229
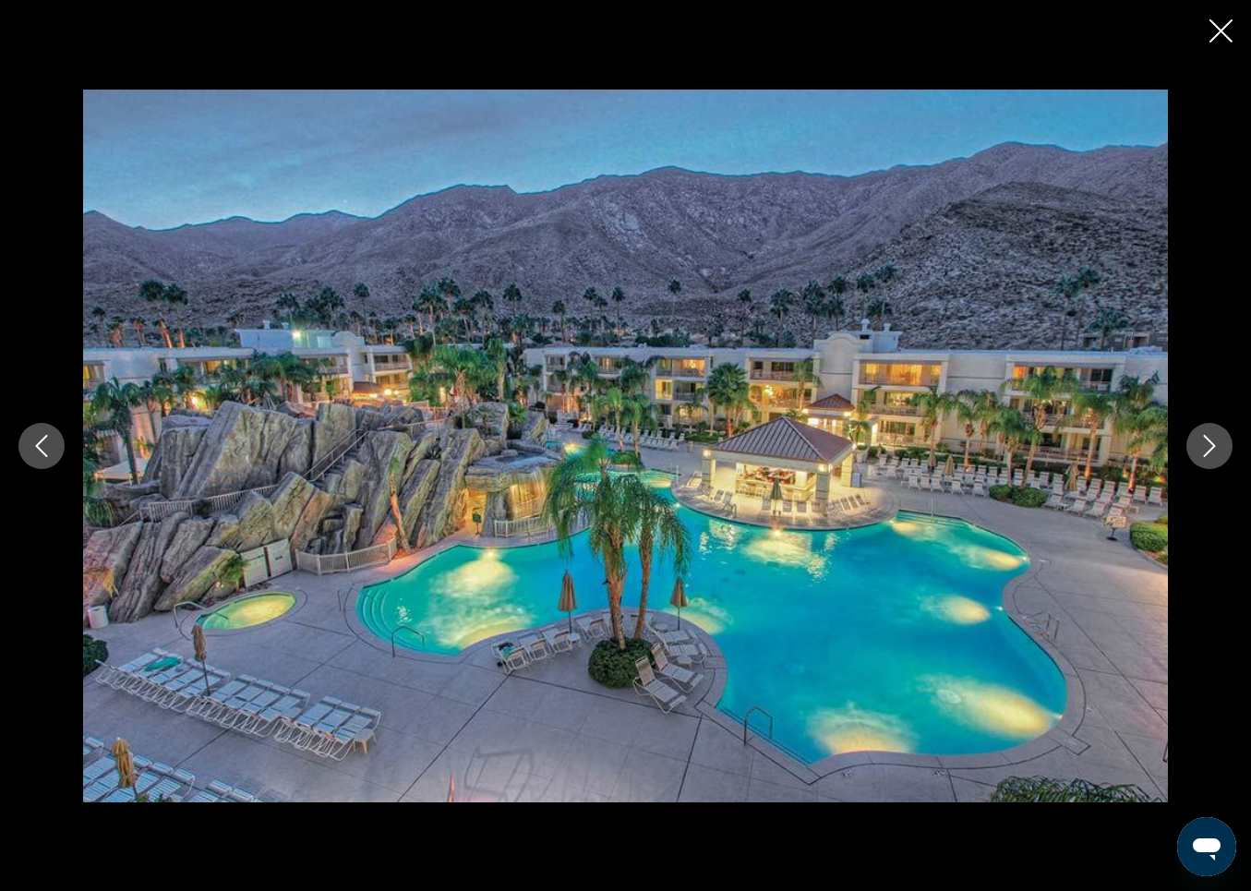
click at [1203, 439] on icon "Next image" at bounding box center [1210, 446] width 22 height 22
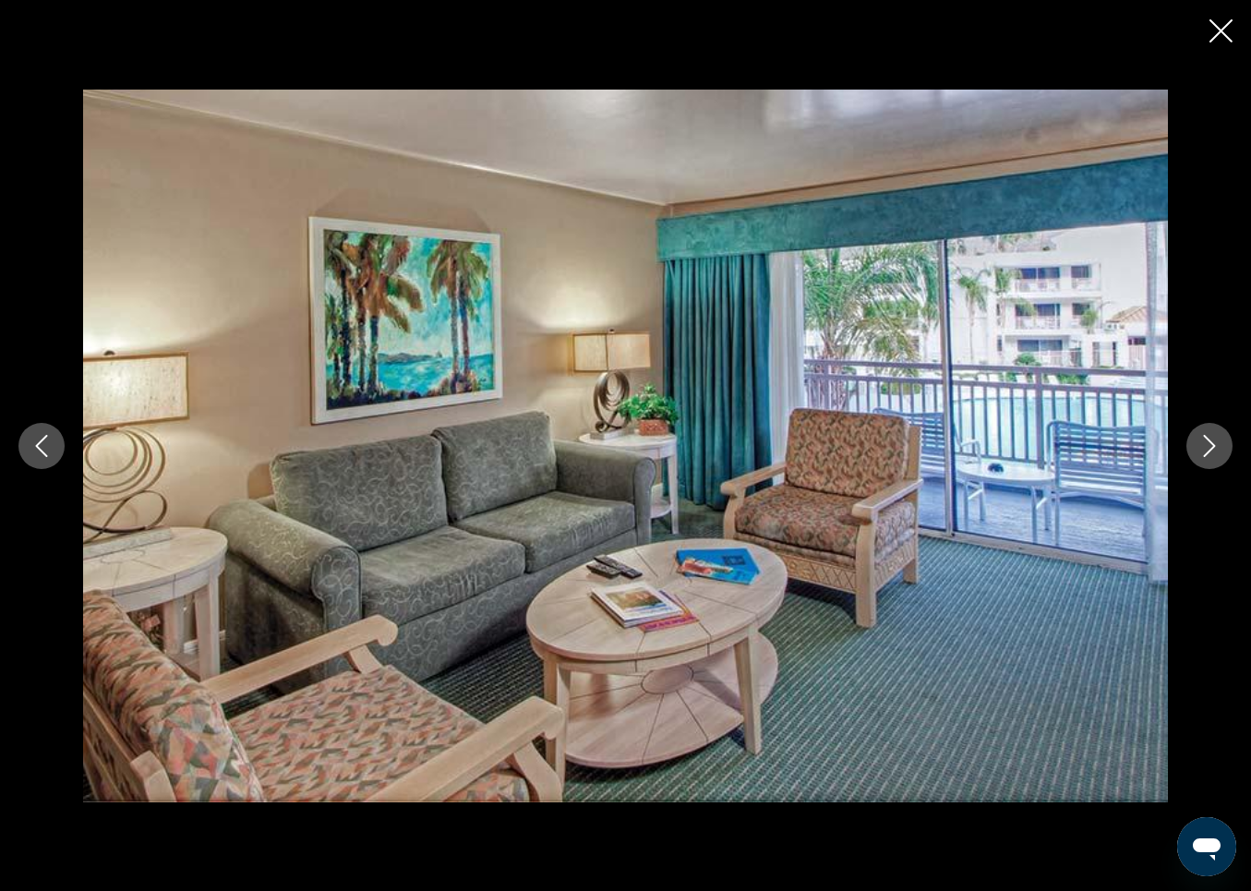
click at [1203, 439] on icon "Next image" at bounding box center [1210, 446] width 22 height 22
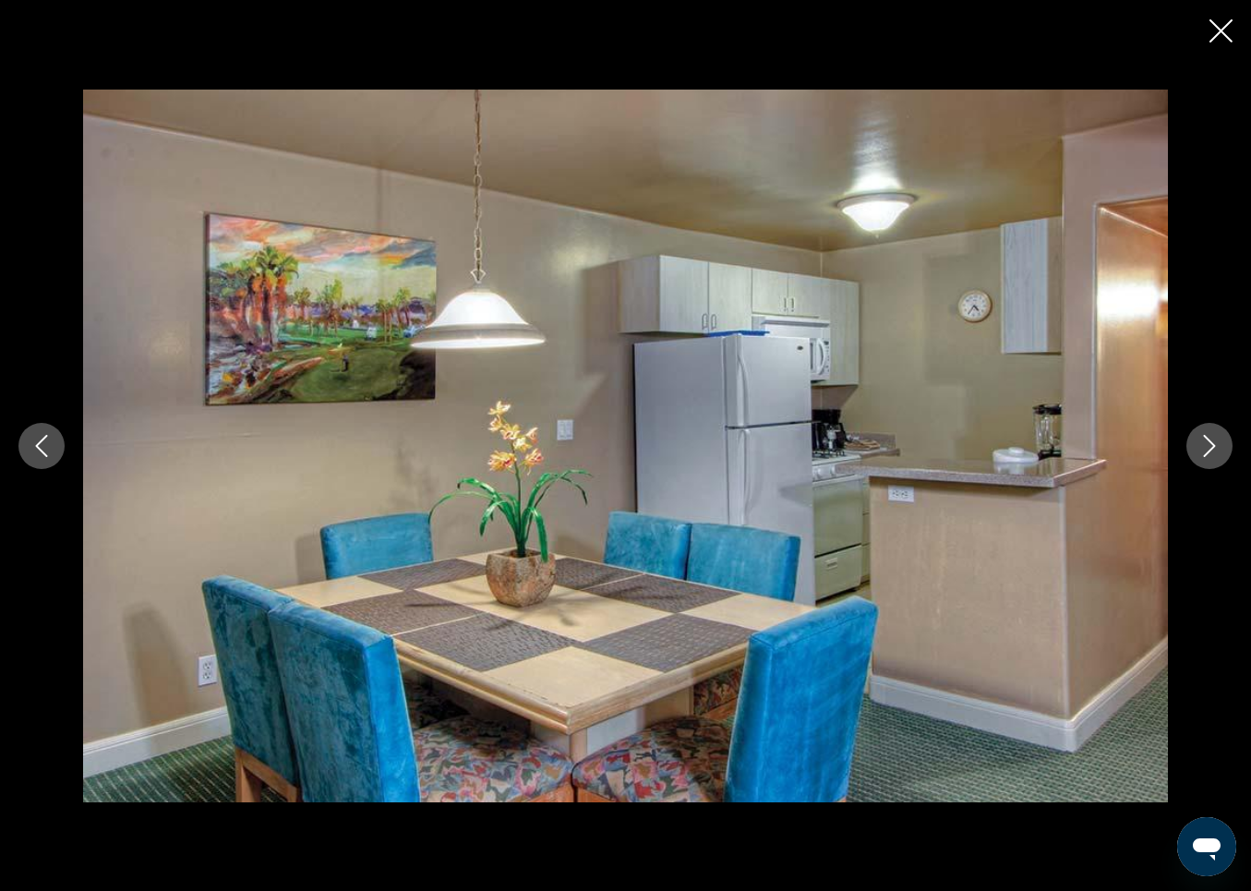
click at [1203, 439] on icon "Next image" at bounding box center [1210, 446] width 22 height 22
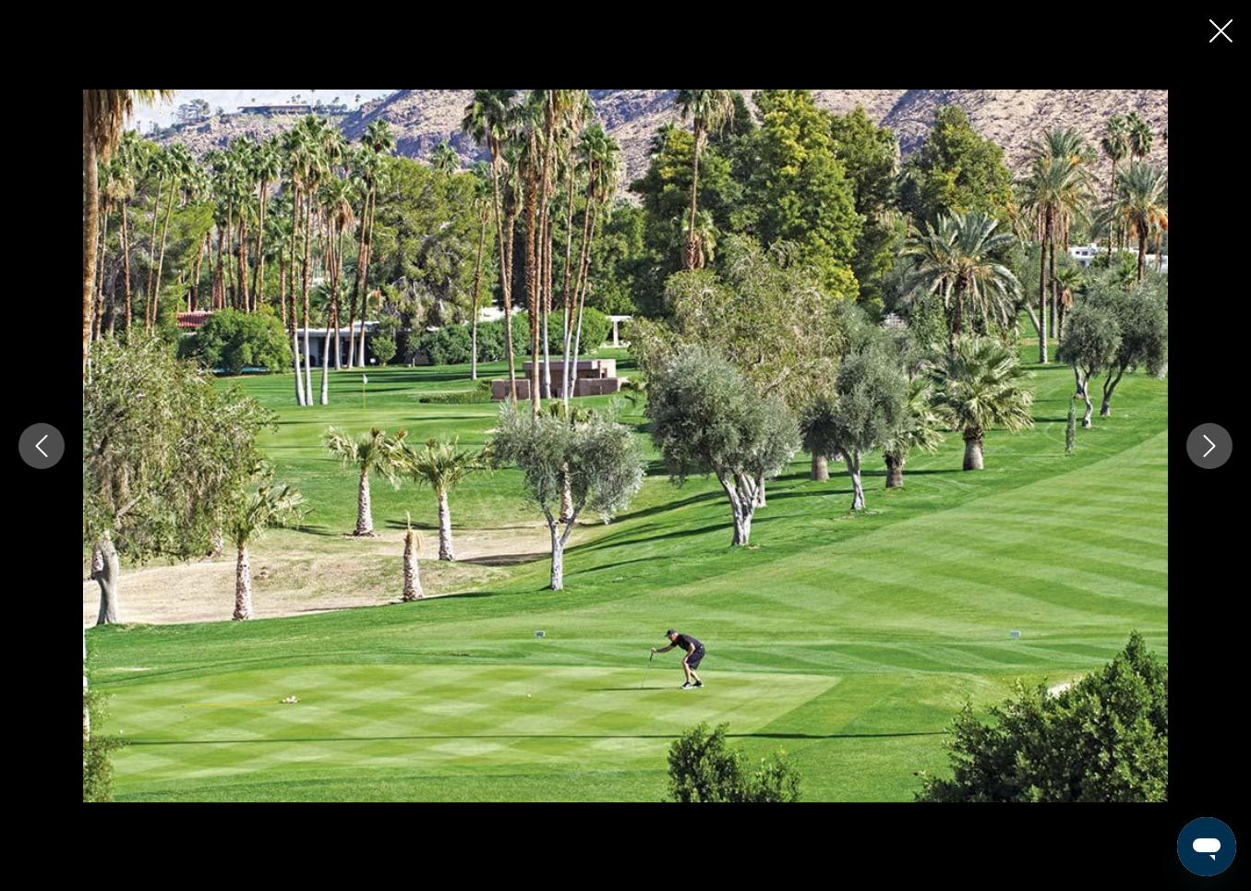
click at [1203, 439] on icon "Next image" at bounding box center [1210, 446] width 22 height 22
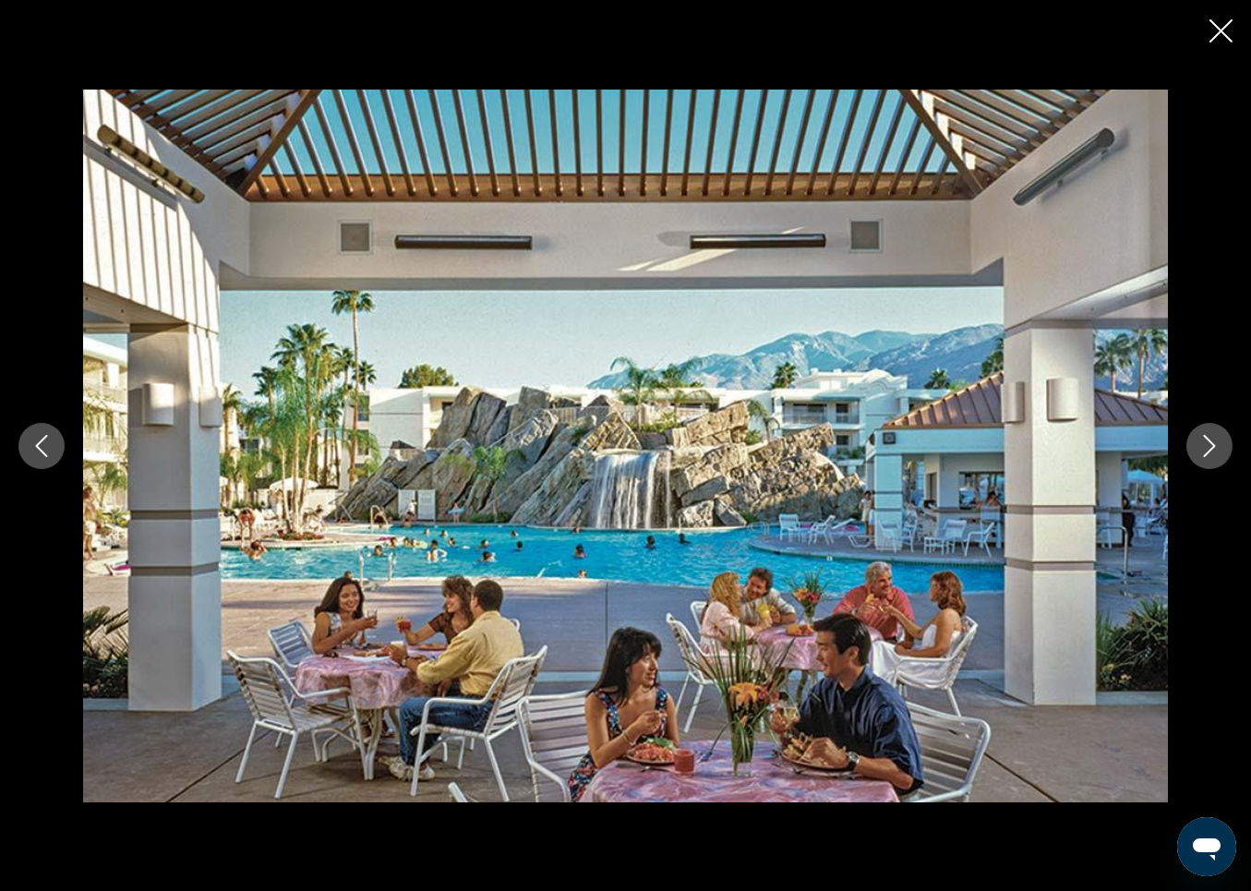
click at [1203, 439] on icon "Next image" at bounding box center [1210, 446] width 22 height 22
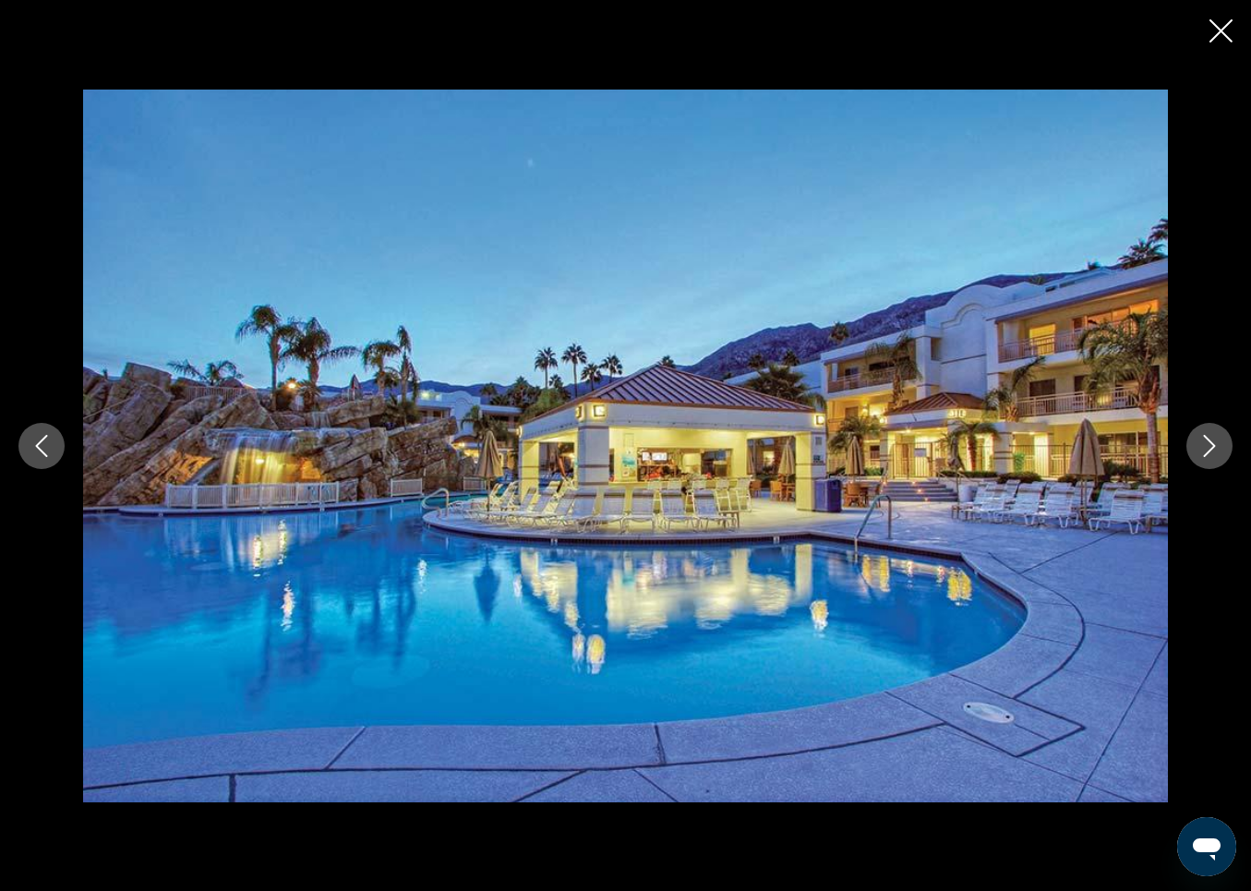
click at [1203, 439] on icon "Next image" at bounding box center [1210, 446] width 22 height 22
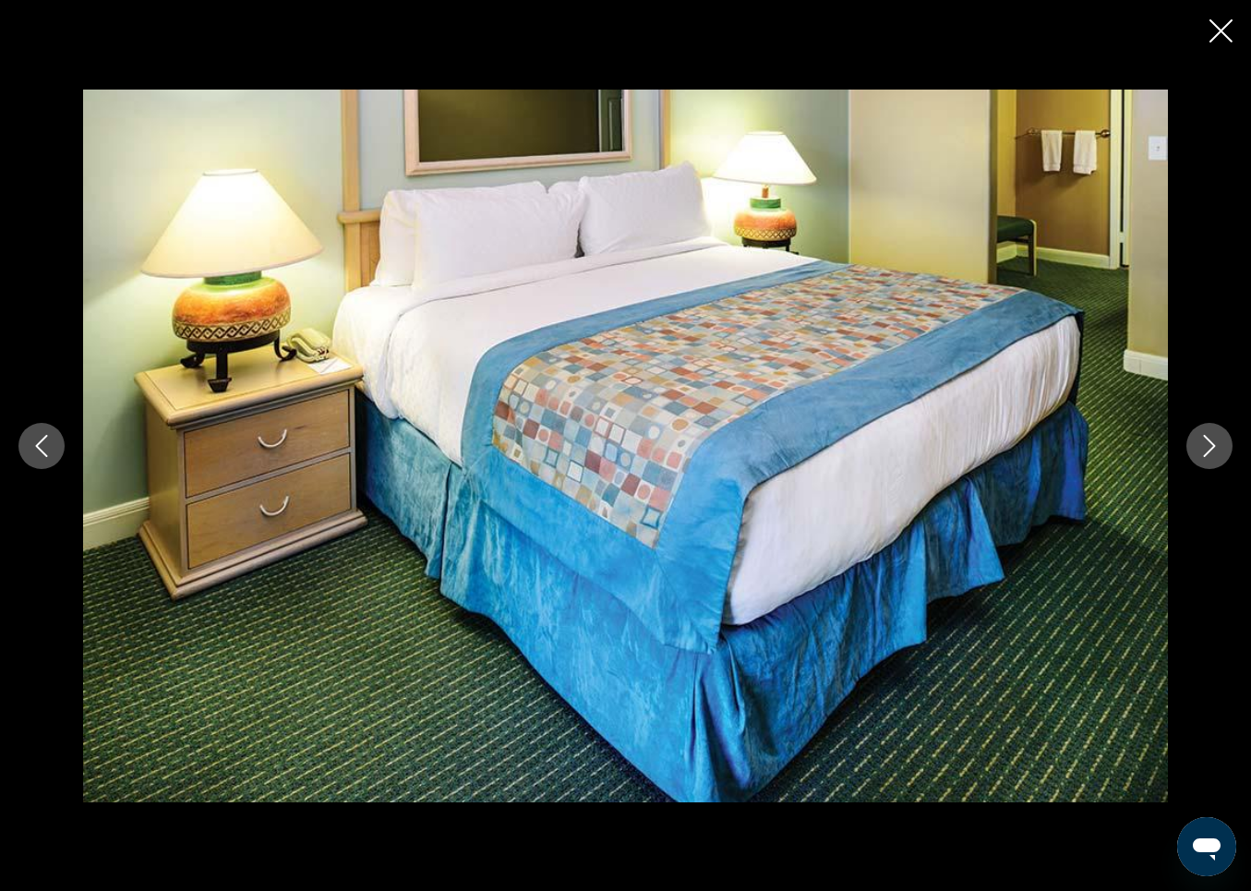
click at [1203, 439] on icon "Next image" at bounding box center [1210, 446] width 22 height 22
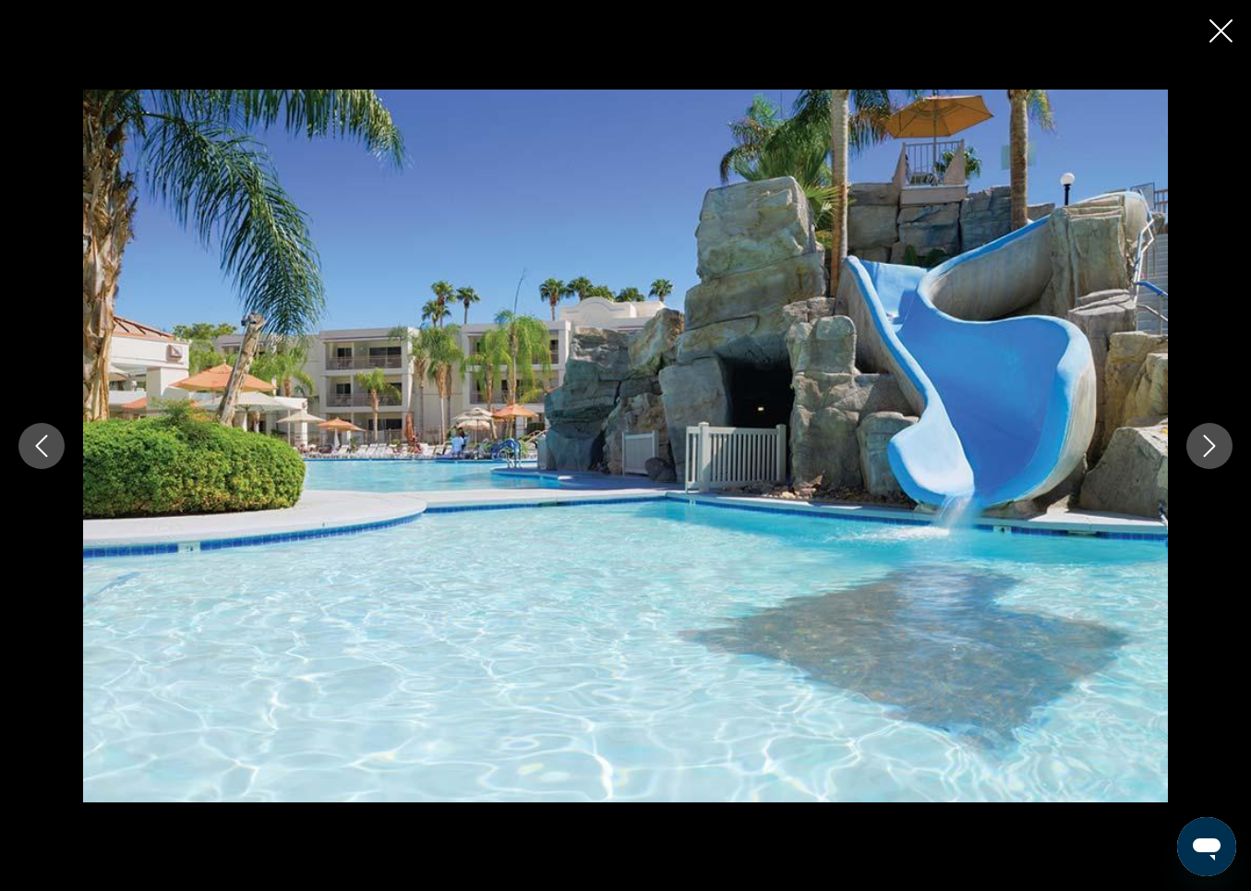
click at [1203, 439] on icon "Next image" at bounding box center [1210, 446] width 22 height 22
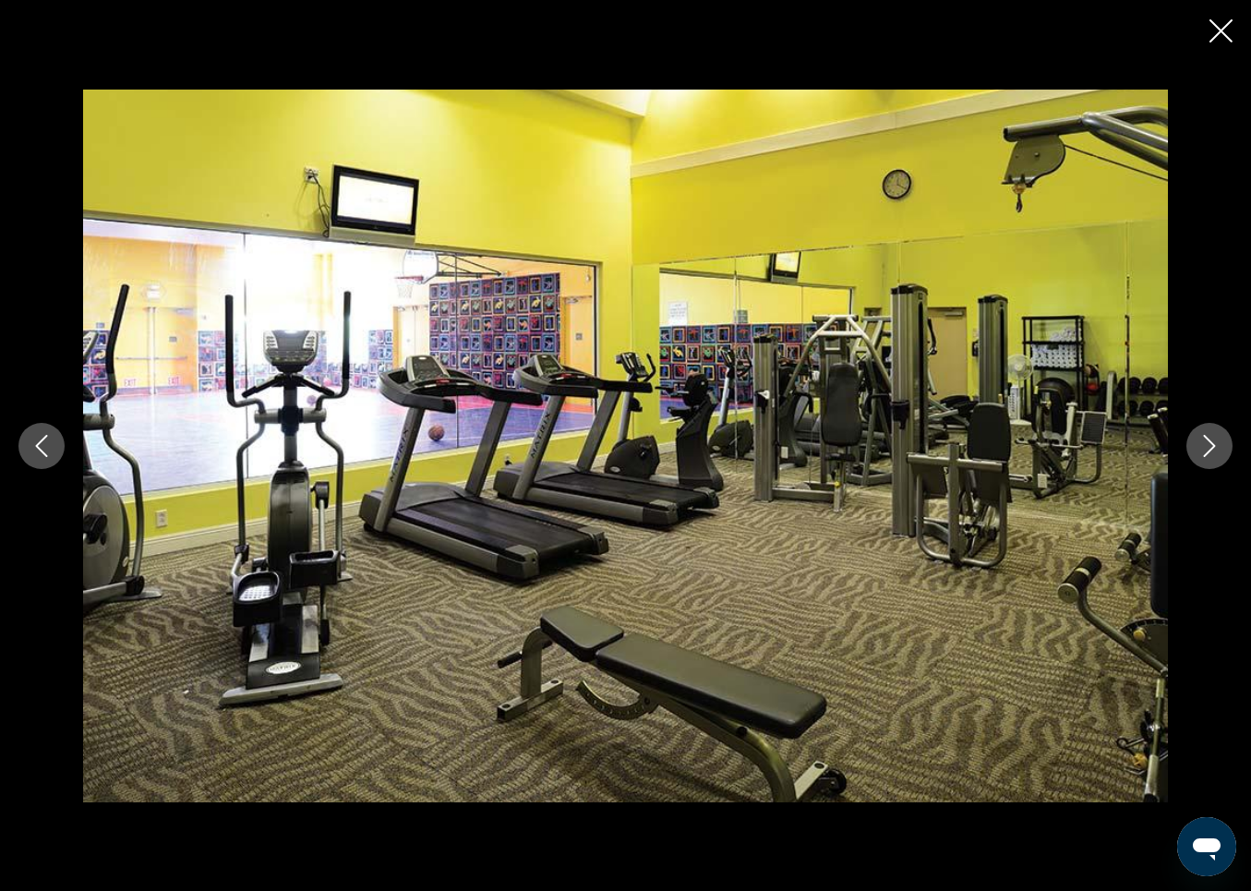
click at [1203, 439] on icon "Next image" at bounding box center [1210, 446] width 22 height 22
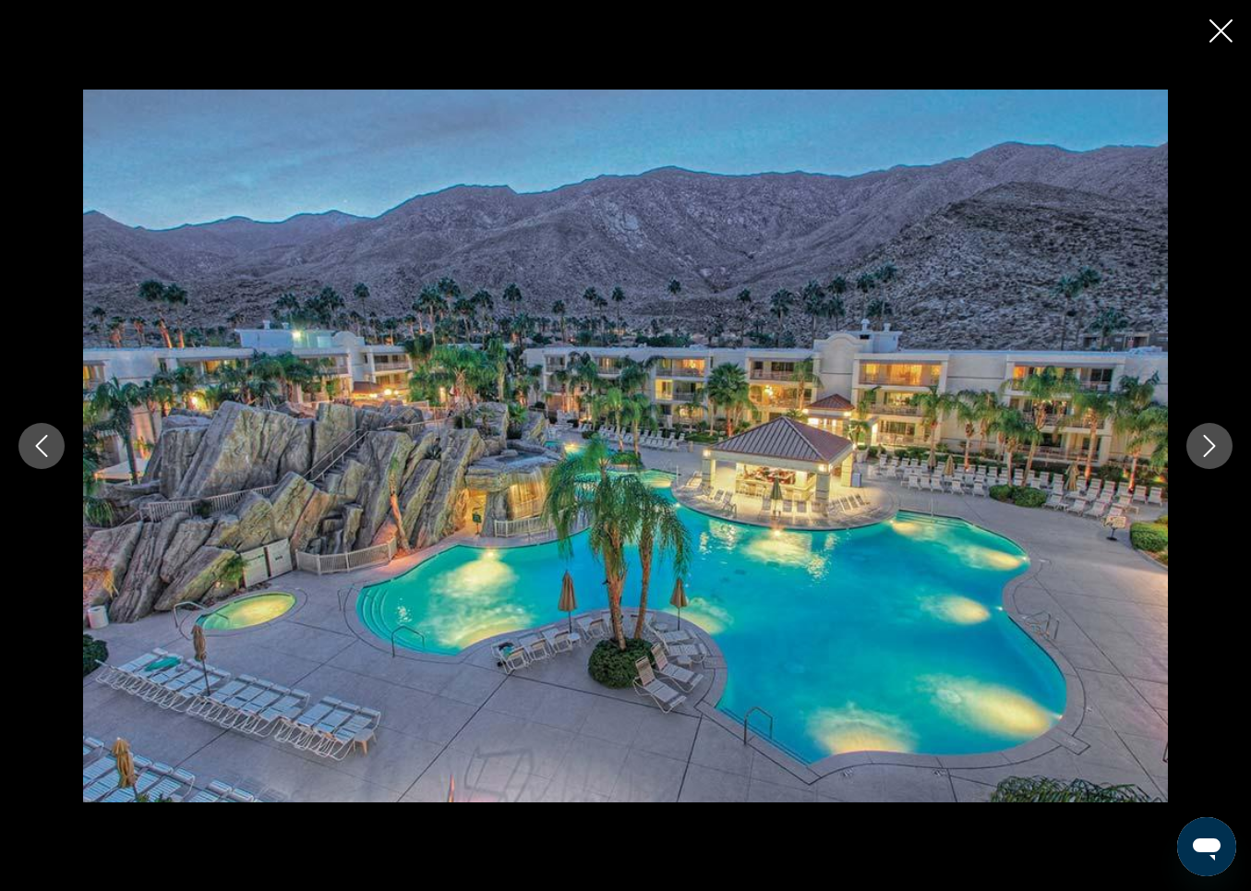
click at [1203, 439] on icon "Next image" at bounding box center [1210, 446] width 22 height 22
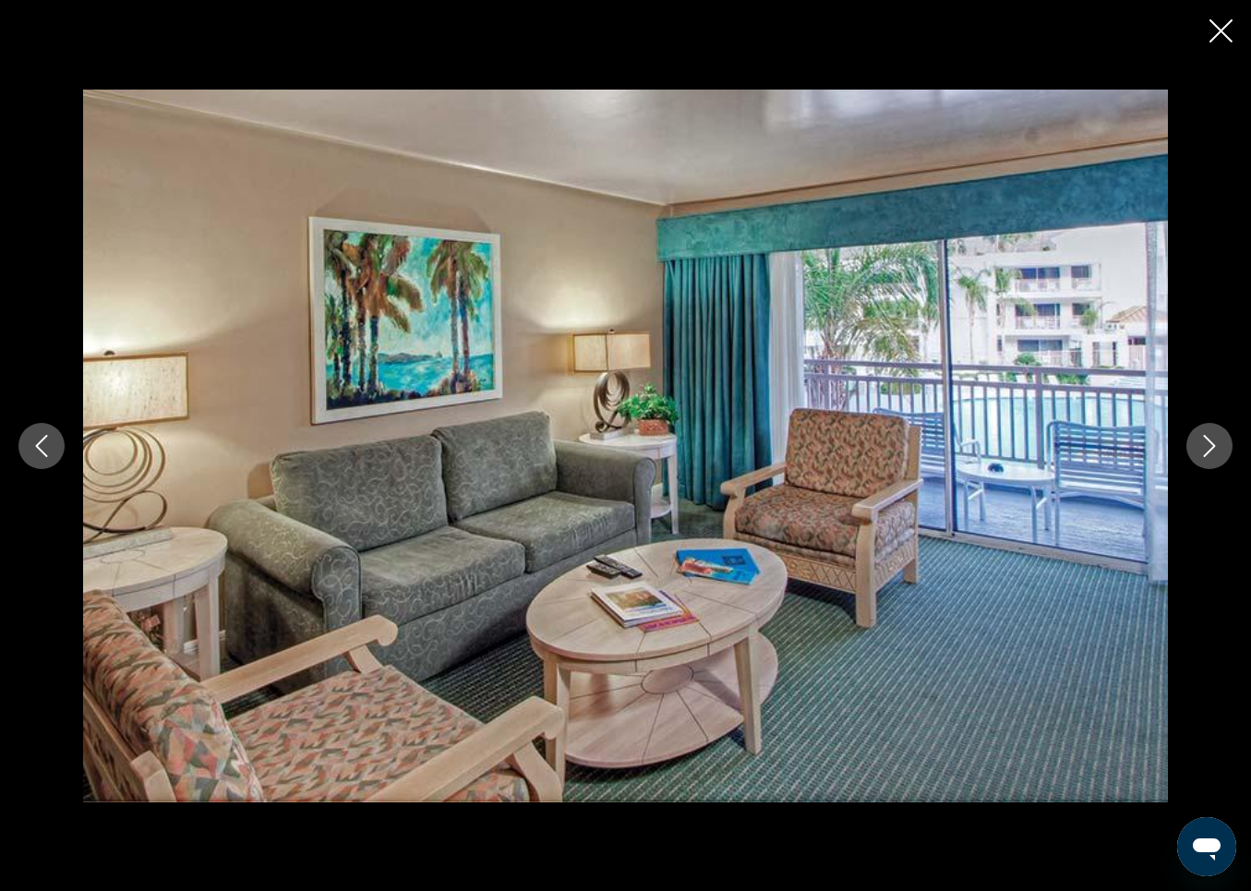
click at [1203, 439] on icon "Next image" at bounding box center [1210, 446] width 22 height 22
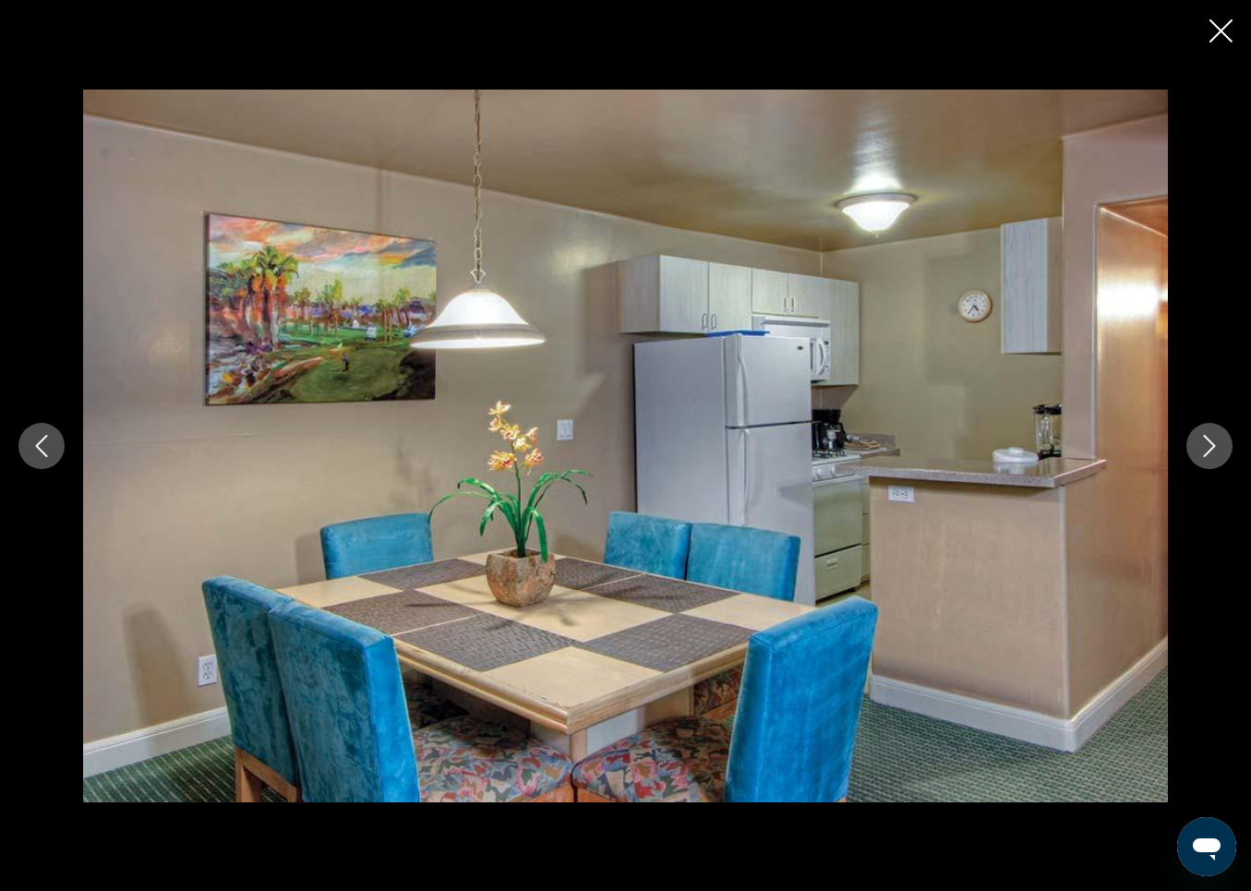
click at [1218, 30] on icon "Close slideshow" at bounding box center [1221, 30] width 23 height 23
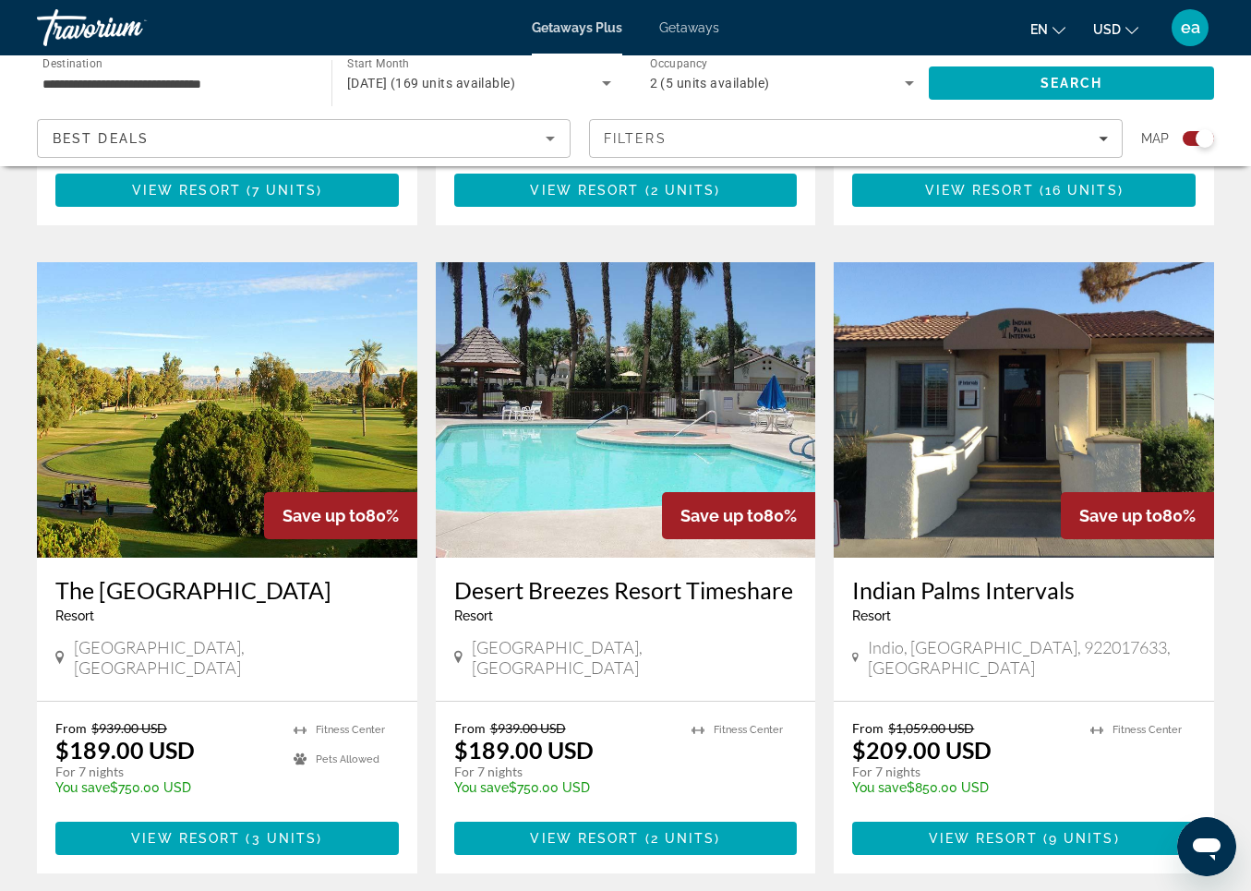
scroll to position [1211, 0]
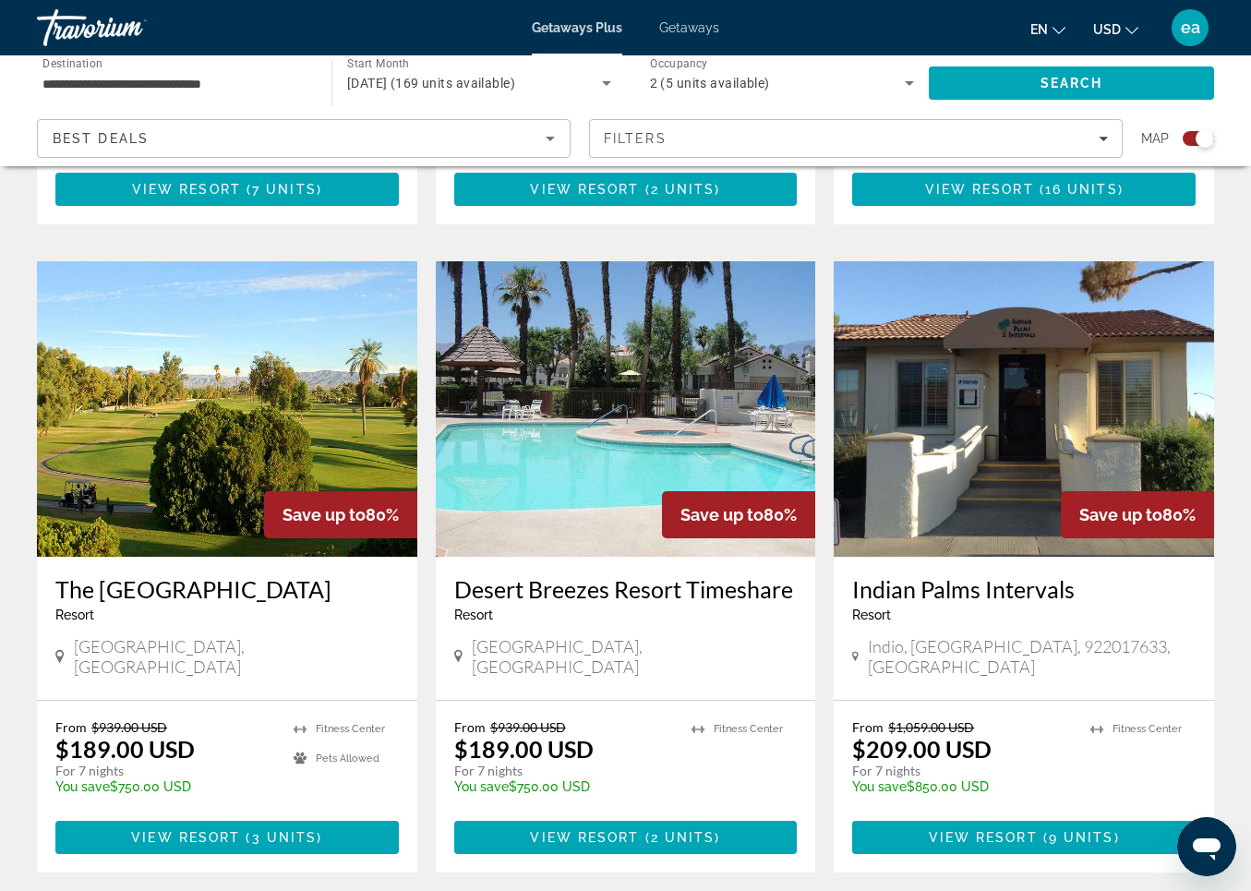
click at [567, 351] on img "Main content" at bounding box center [626, 409] width 381 height 296
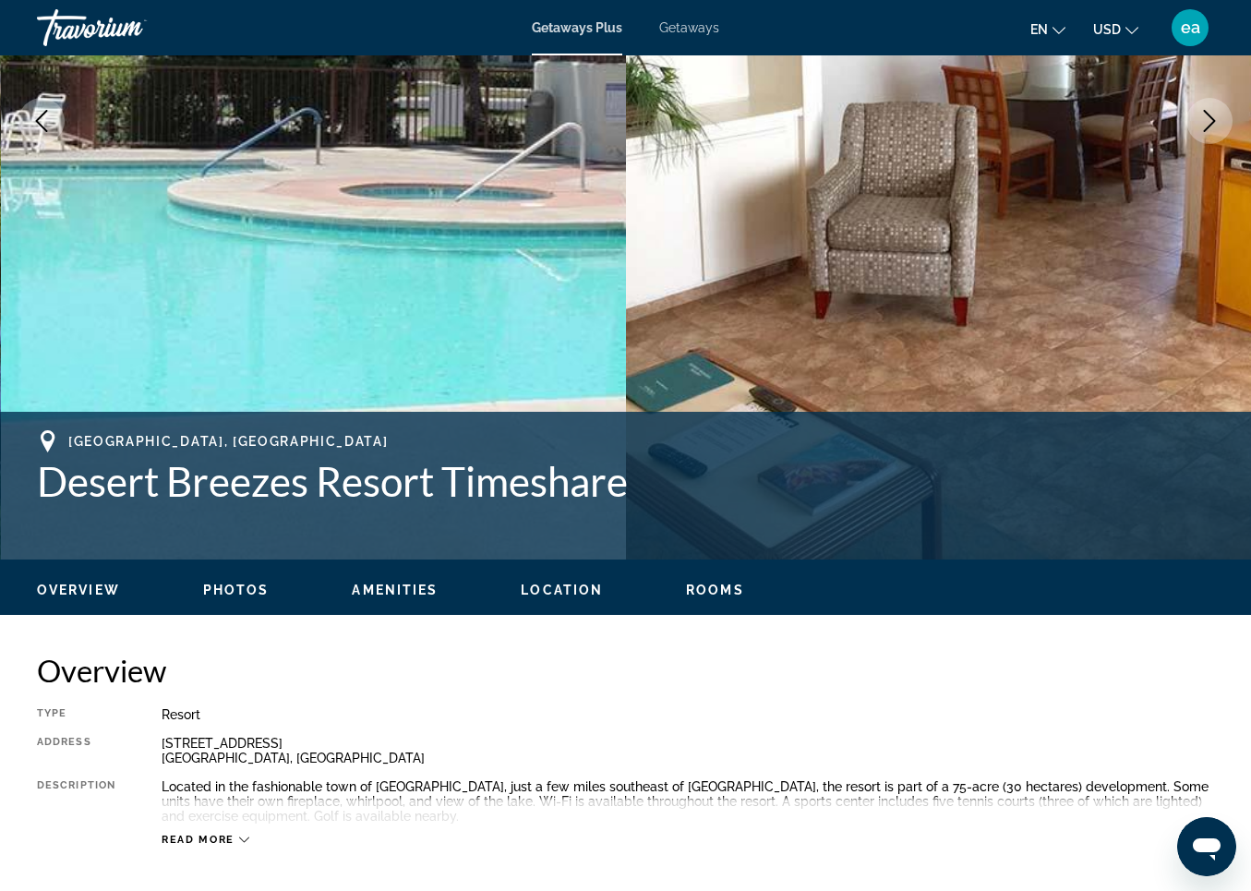
scroll to position [389, 0]
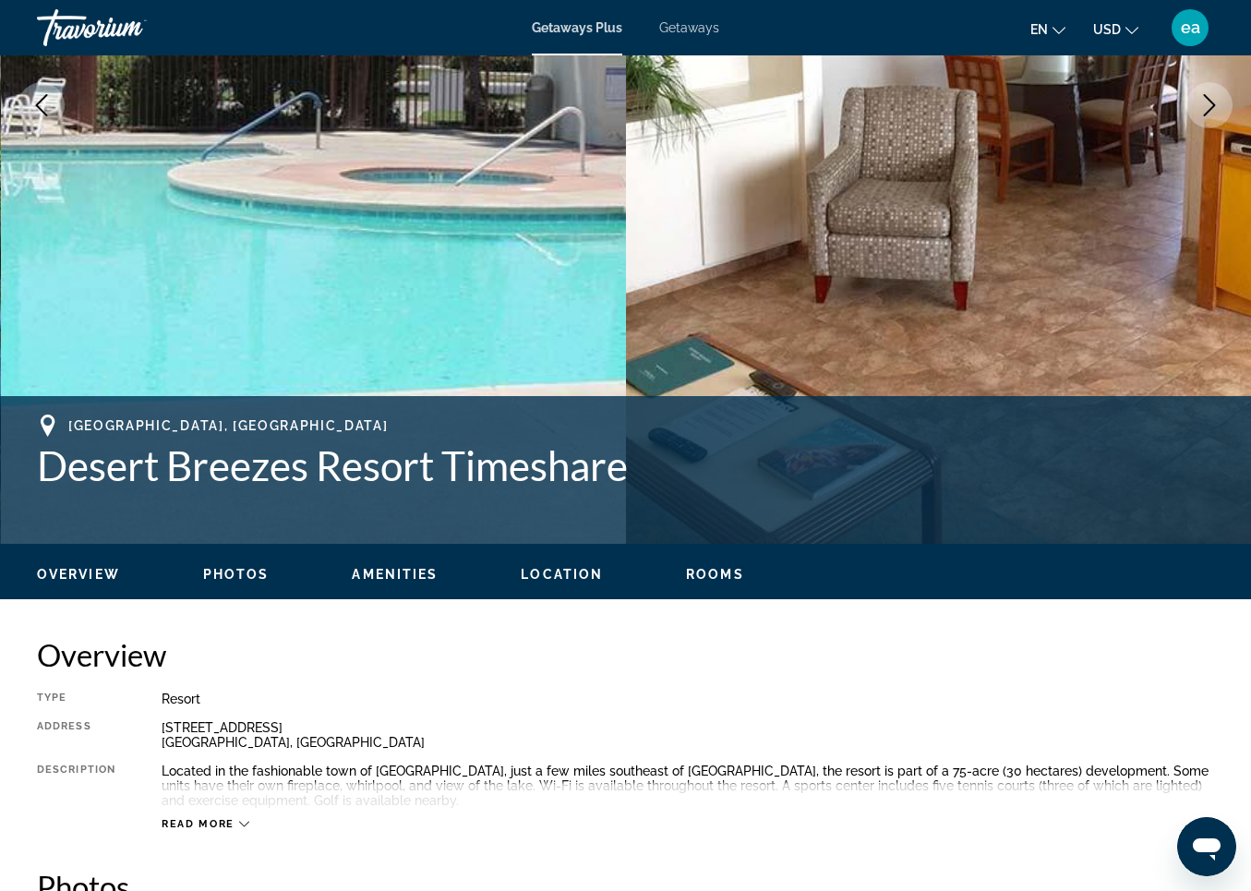
click at [233, 572] on span "Photos" at bounding box center [236, 574] width 66 height 15
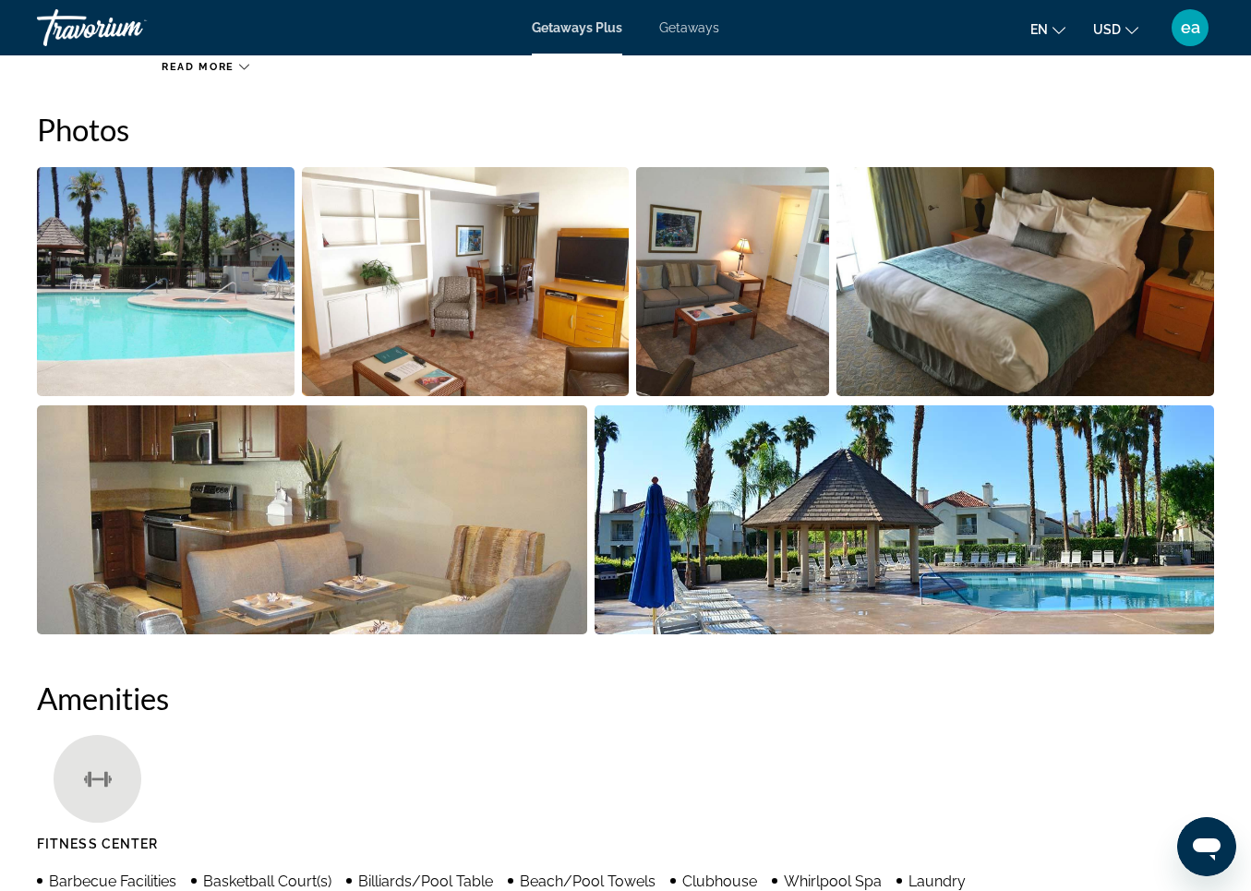
click at [201, 299] on img "Open full-screen image slider" at bounding box center [166, 281] width 258 height 229
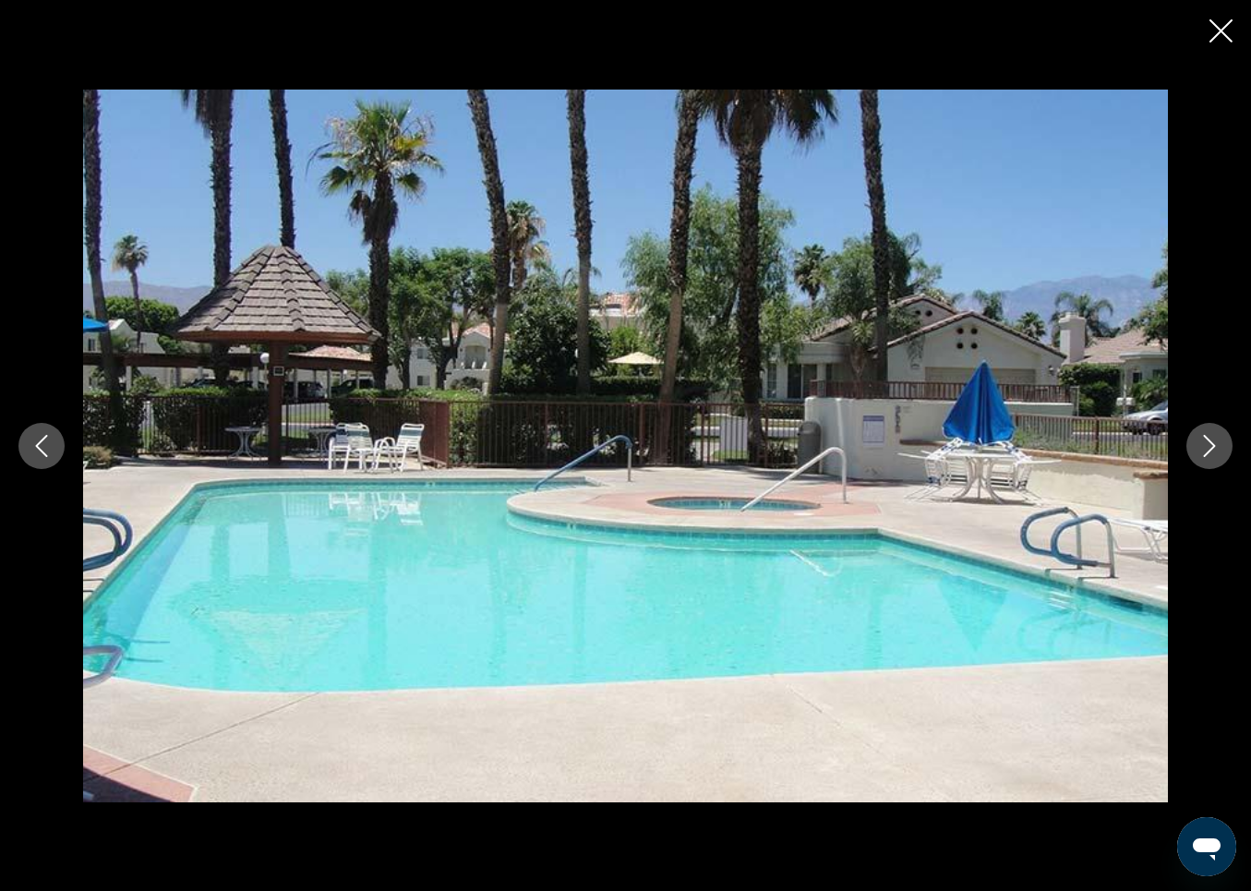
click at [1207, 441] on icon "Next image" at bounding box center [1210, 446] width 22 height 22
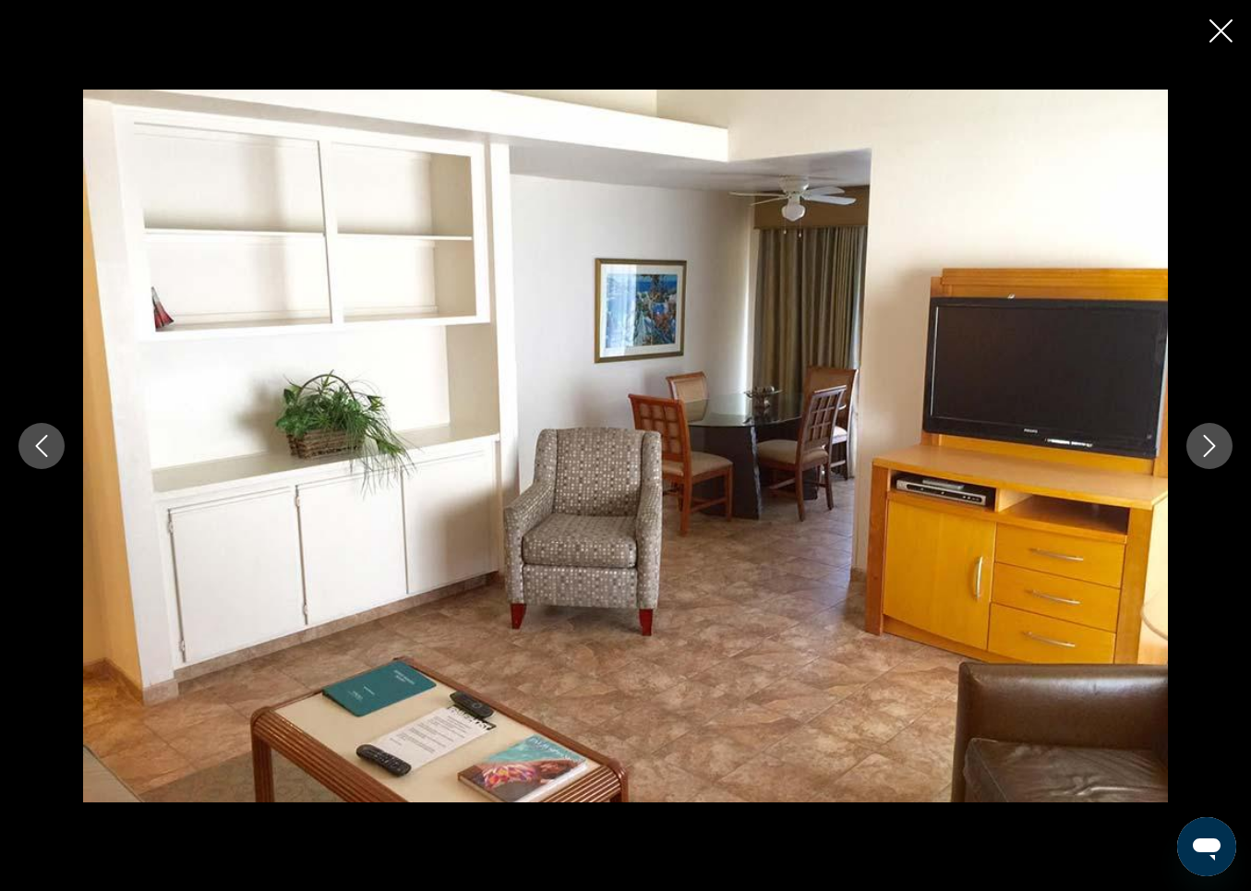
click at [1207, 441] on icon "Next image" at bounding box center [1210, 446] width 22 height 22
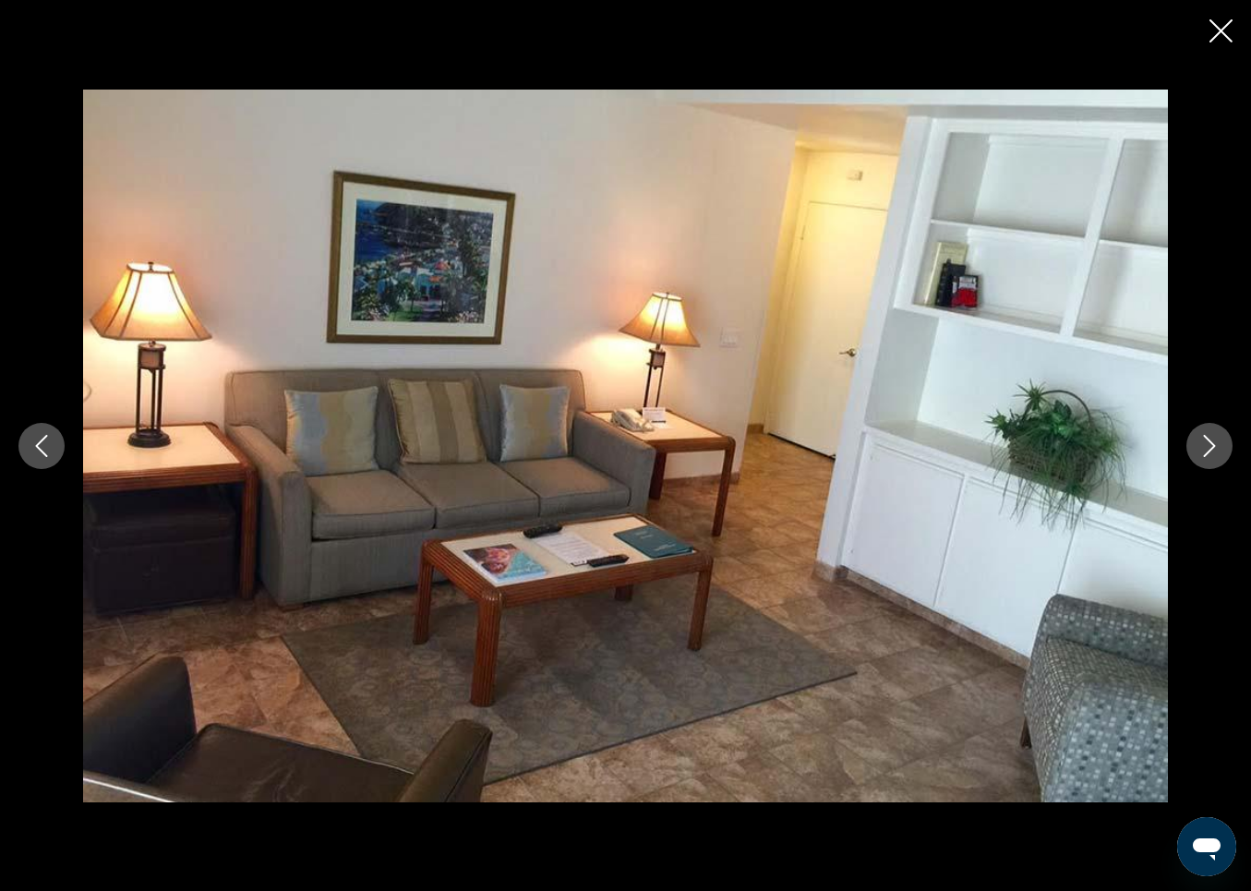
click at [1207, 441] on icon "Next image" at bounding box center [1210, 446] width 22 height 22
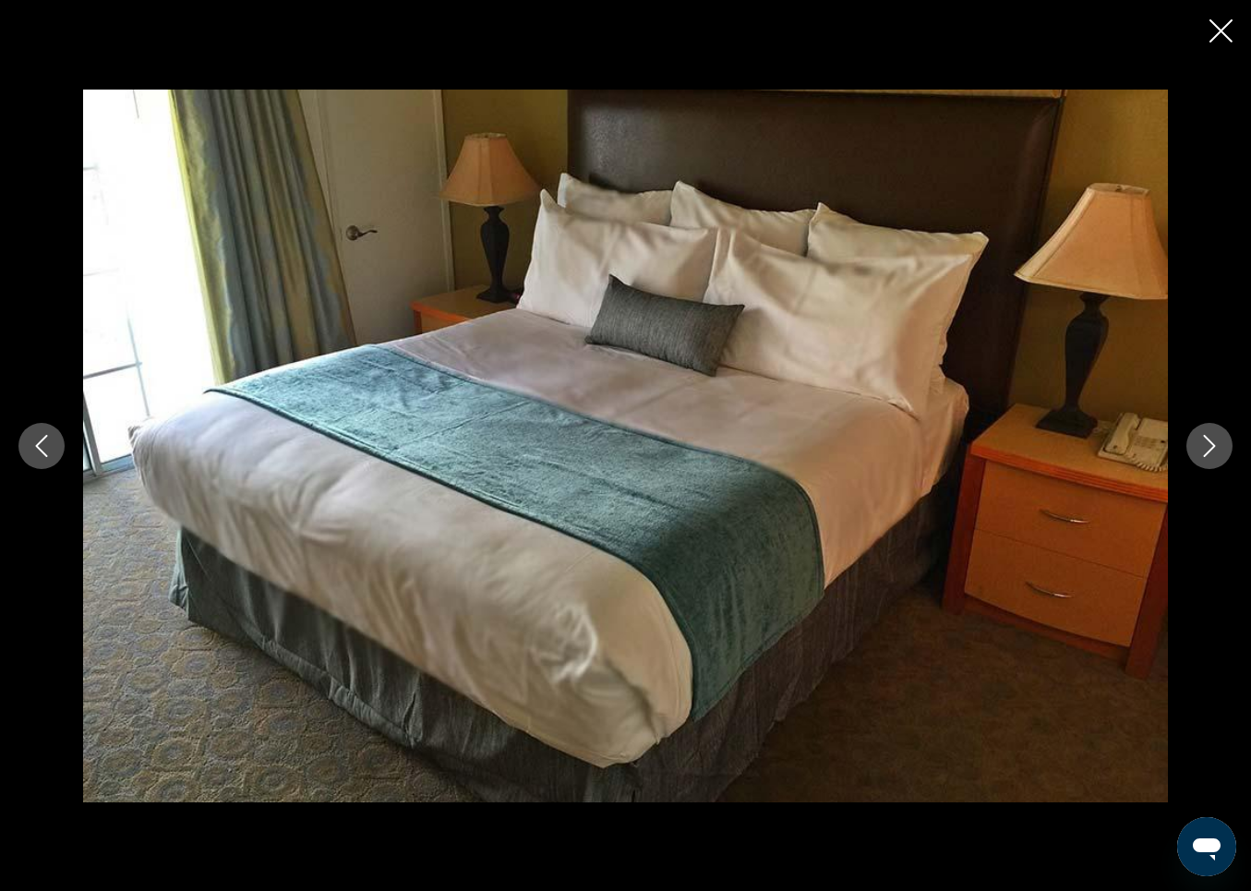
click at [1207, 441] on icon "Next image" at bounding box center [1210, 446] width 22 height 22
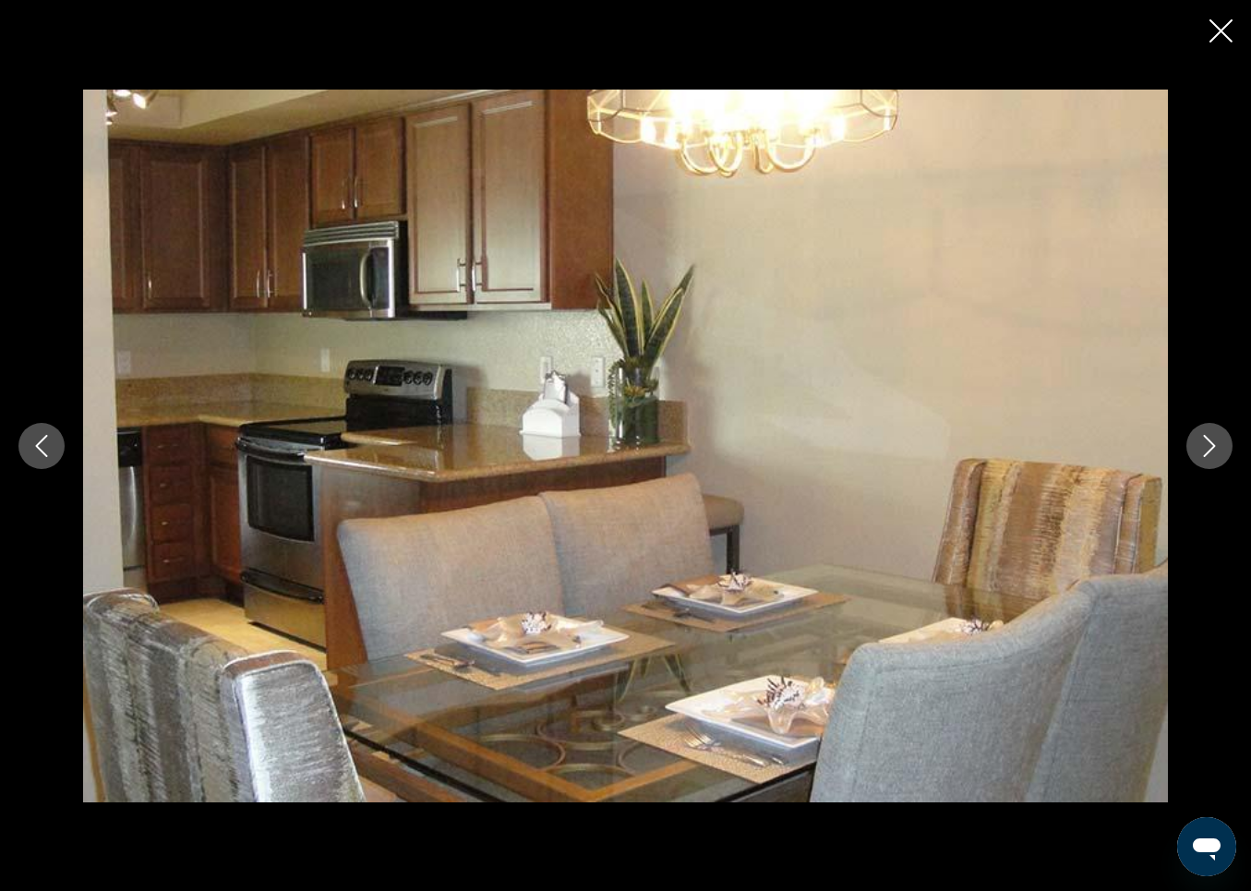
click at [1207, 441] on icon "Next image" at bounding box center [1210, 446] width 22 height 22
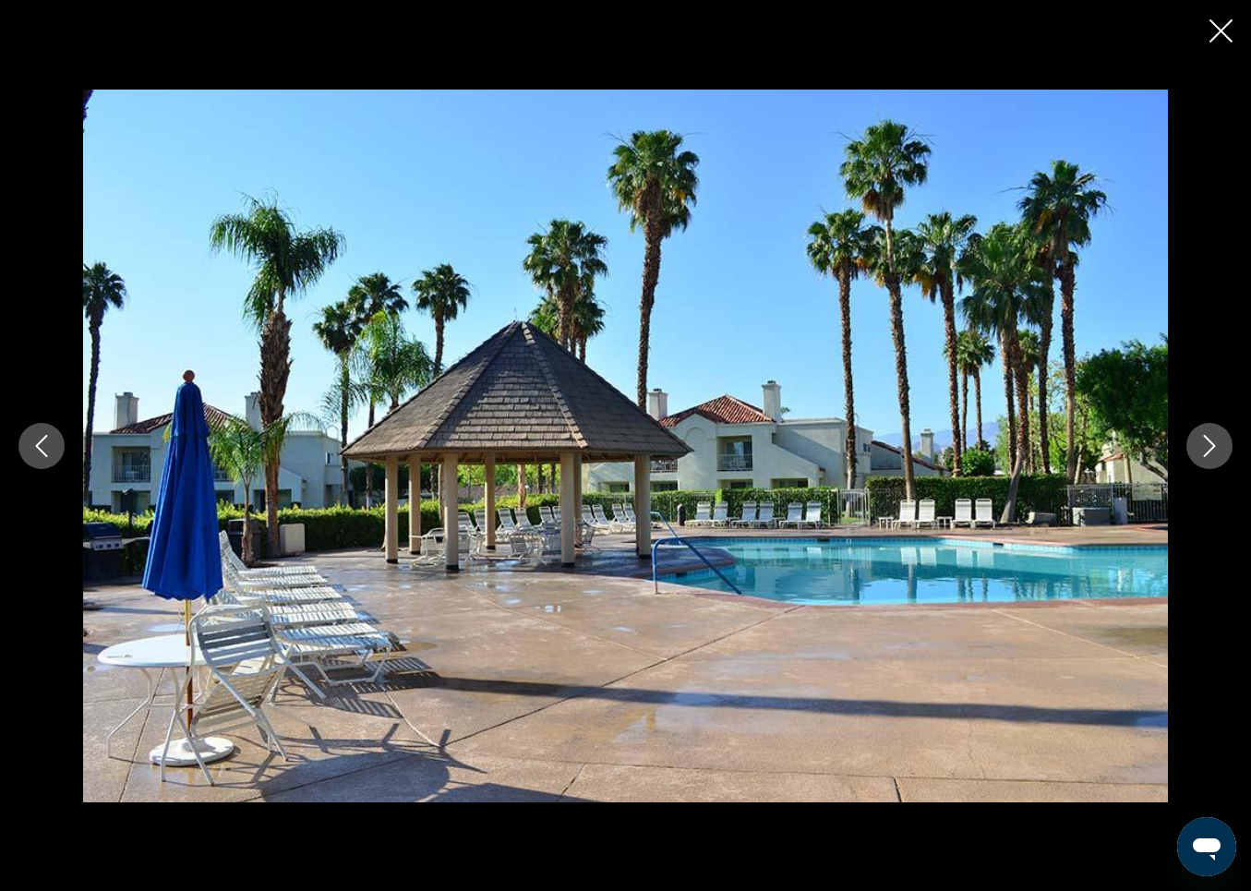
click at [1207, 441] on icon "Next image" at bounding box center [1210, 446] width 22 height 22
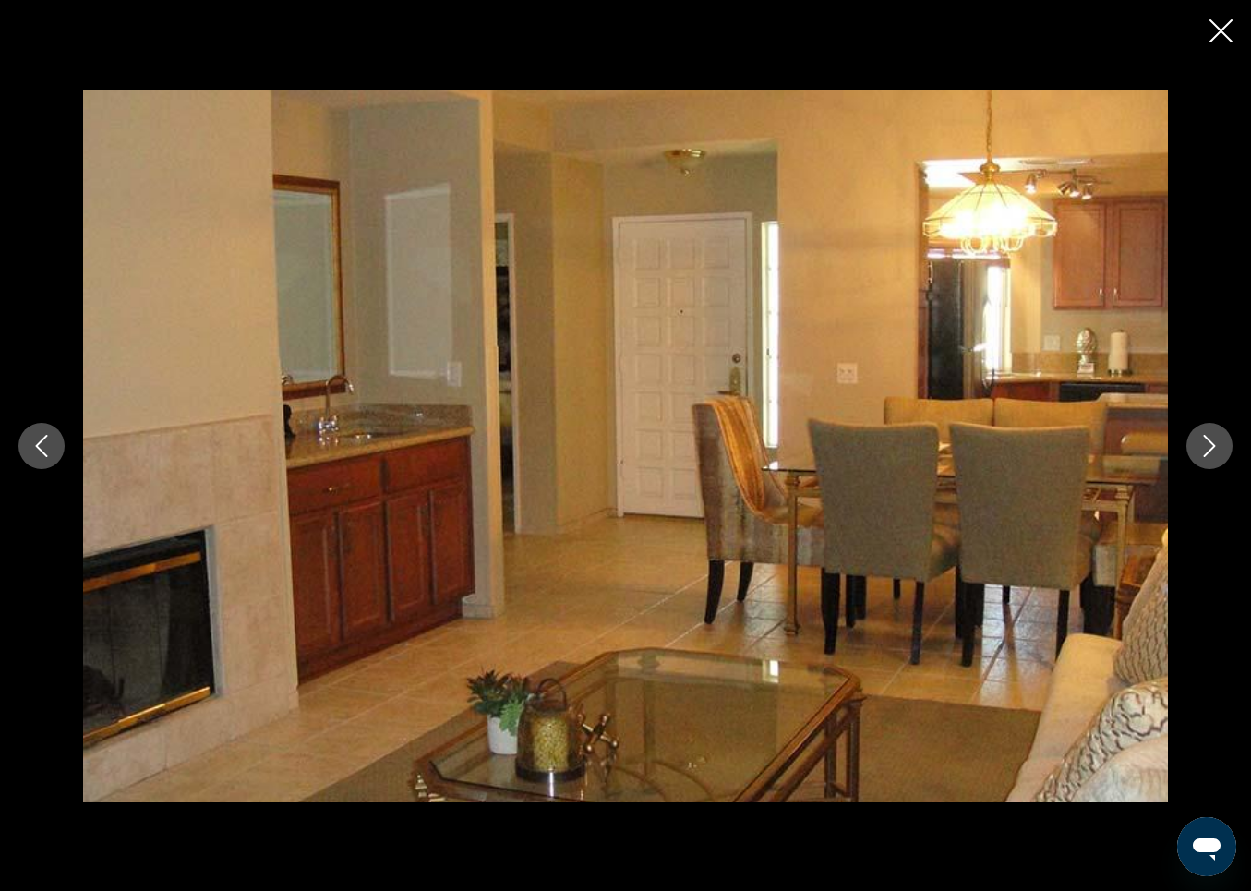
click at [1207, 441] on icon "Next image" at bounding box center [1210, 446] width 22 height 22
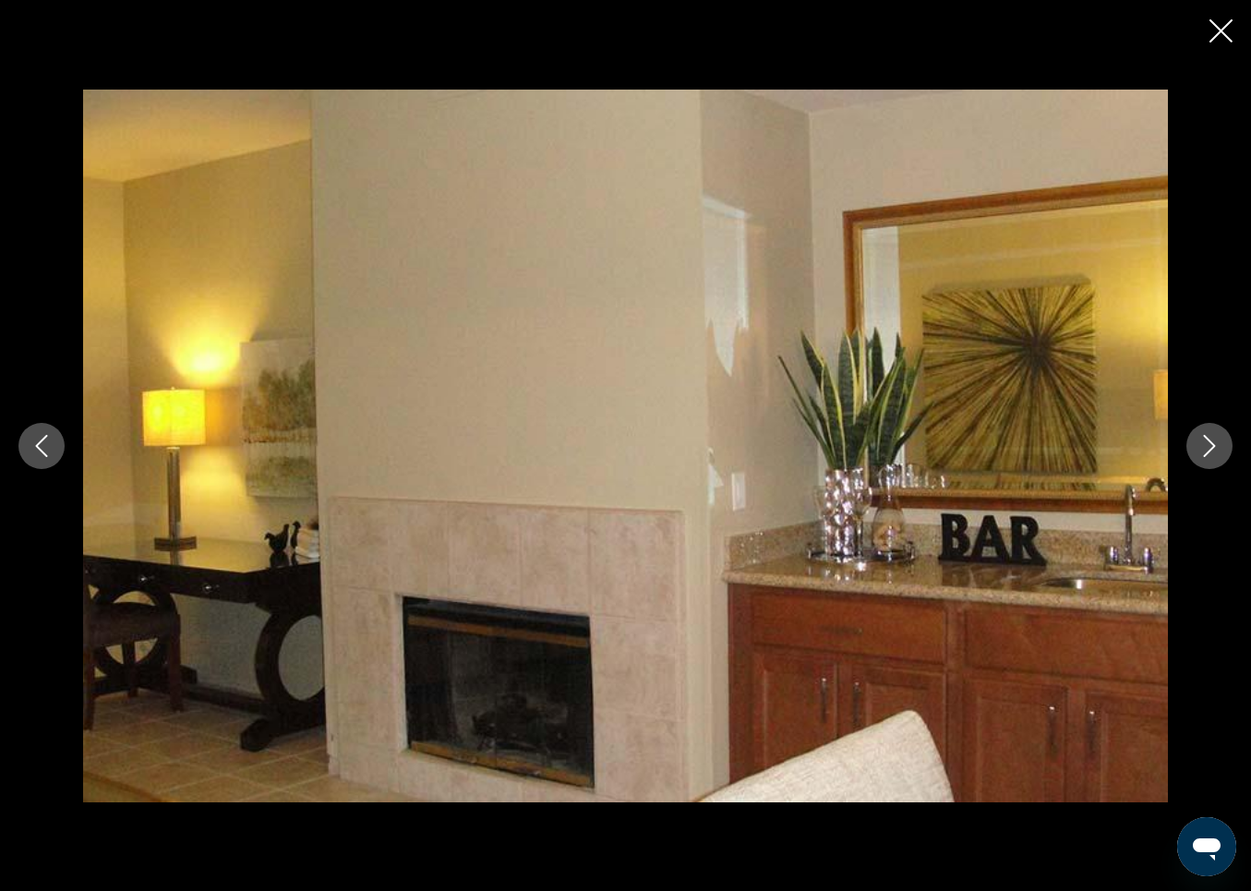
click at [1207, 441] on icon "Next image" at bounding box center [1210, 446] width 22 height 22
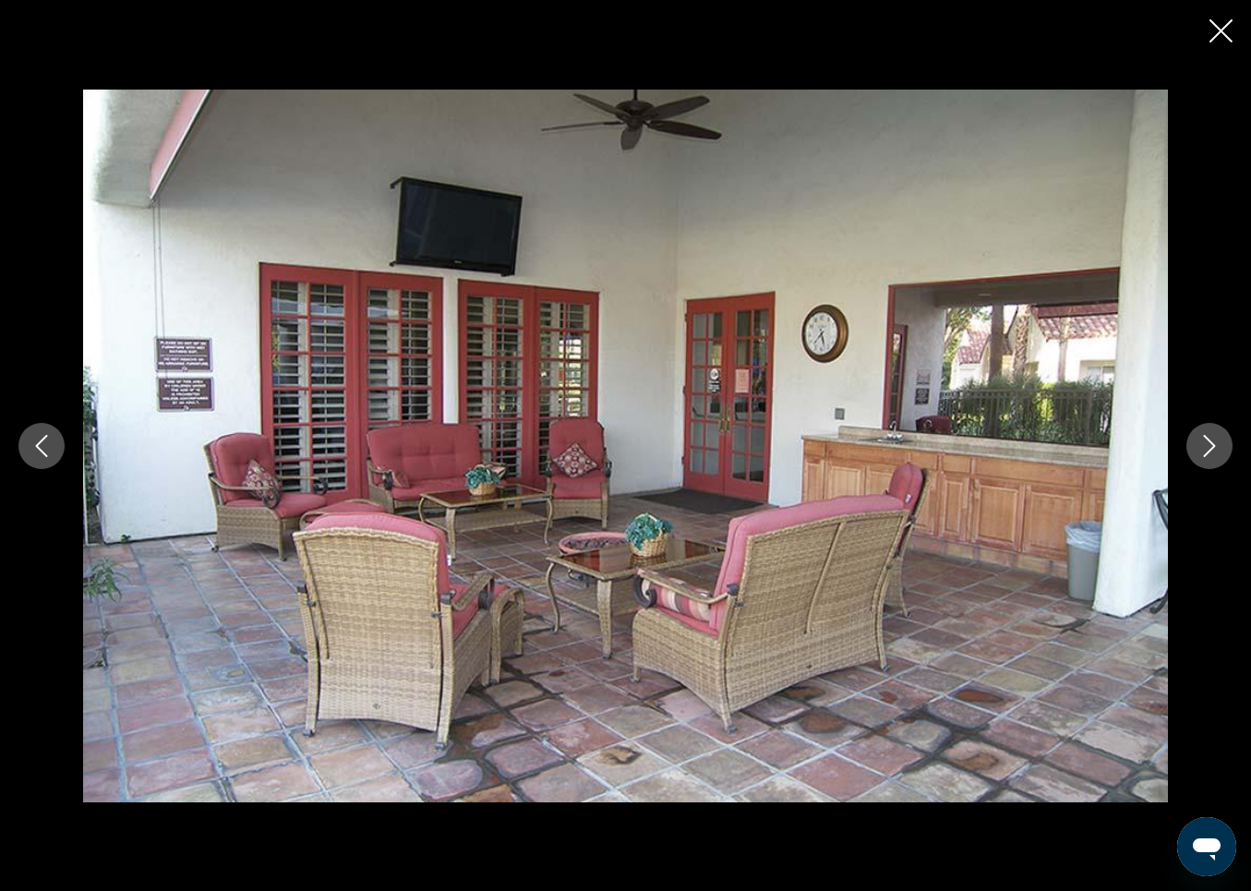
click at [1207, 441] on icon "Next image" at bounding box center [1210, 446] width 22 height 22
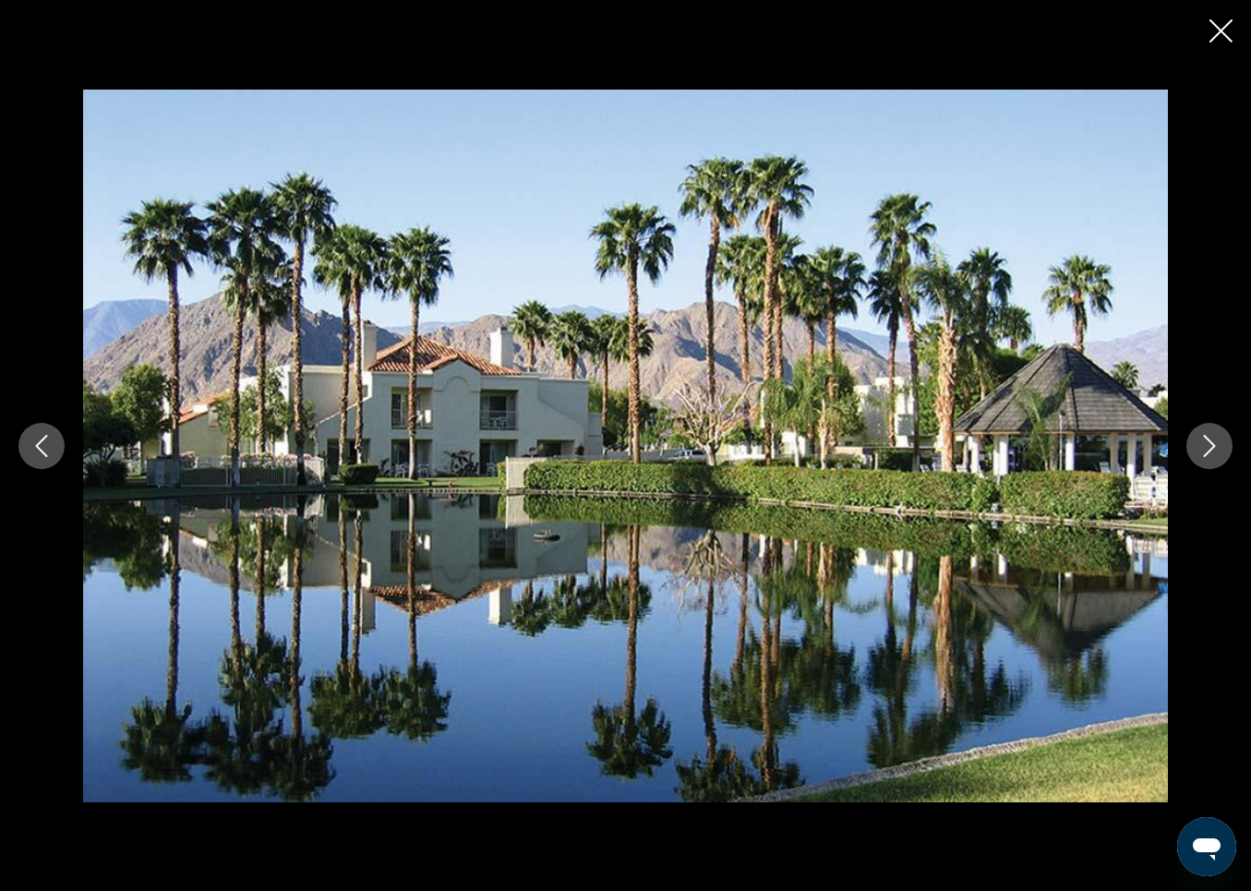
click at [1207, 441] on icon "Next image" at bounding box center [1210, 446] width 22 height 22
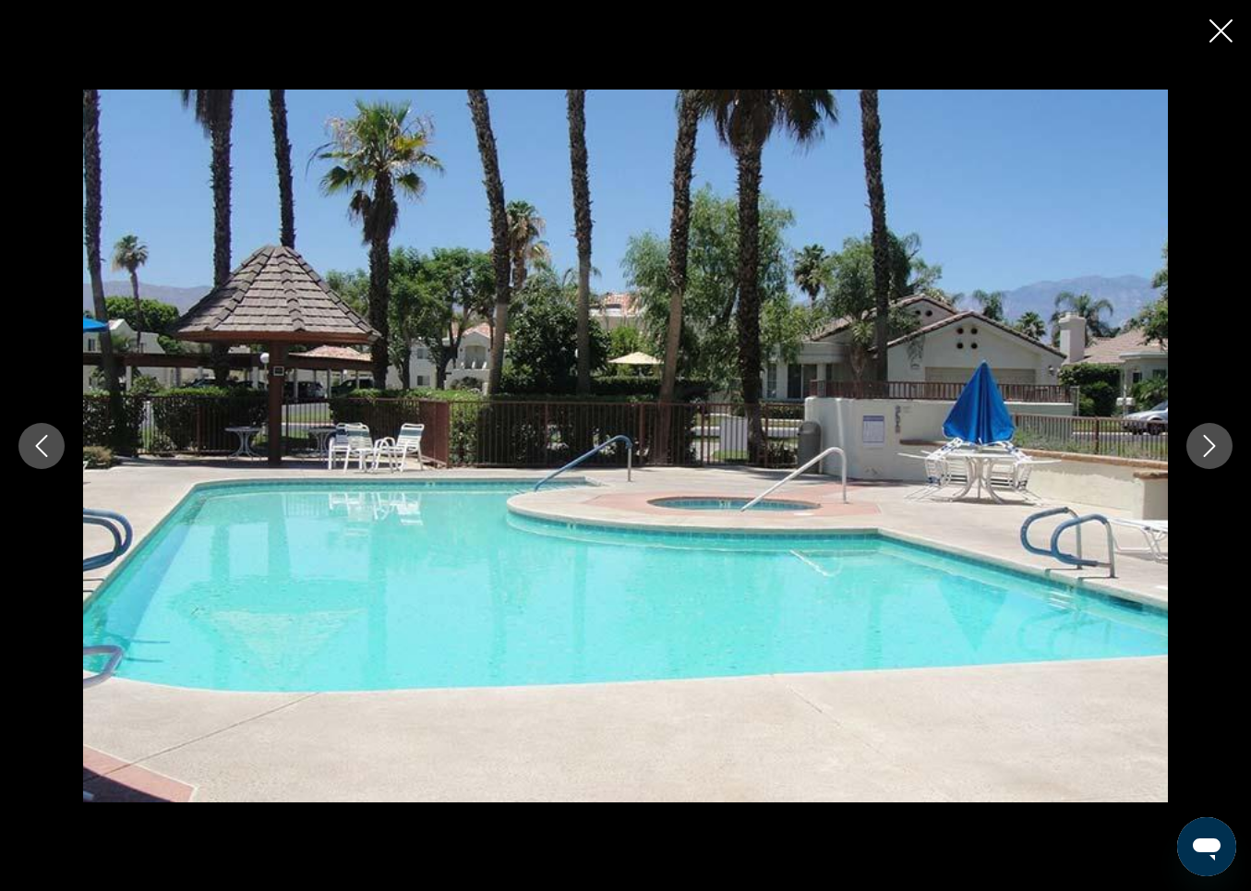
click at [1207, 441] on icon "Next image" at bounding box center [1210, 446] width 22 height 22
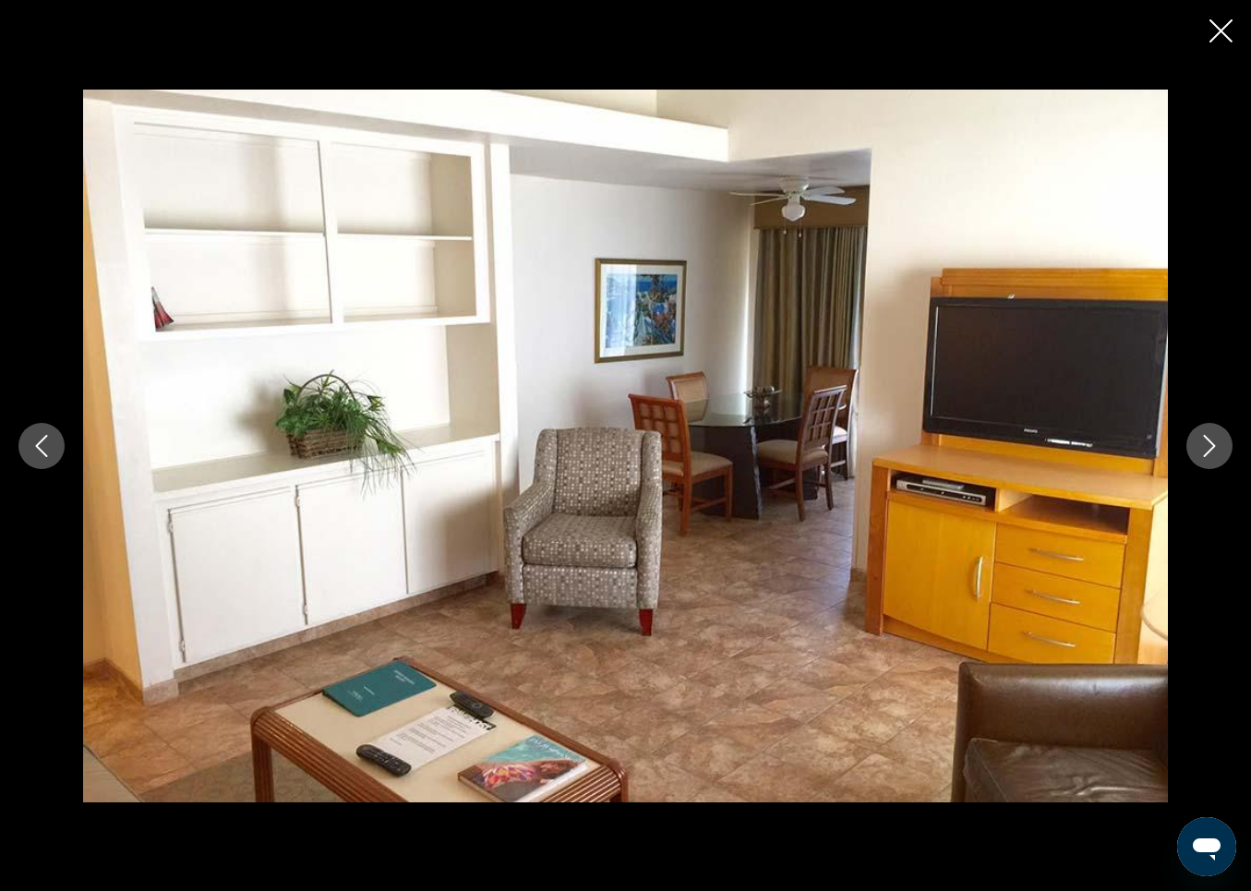
click at [1208, 442] on icon "Next image" at bounding box center [1210, 446] width 22 height 22
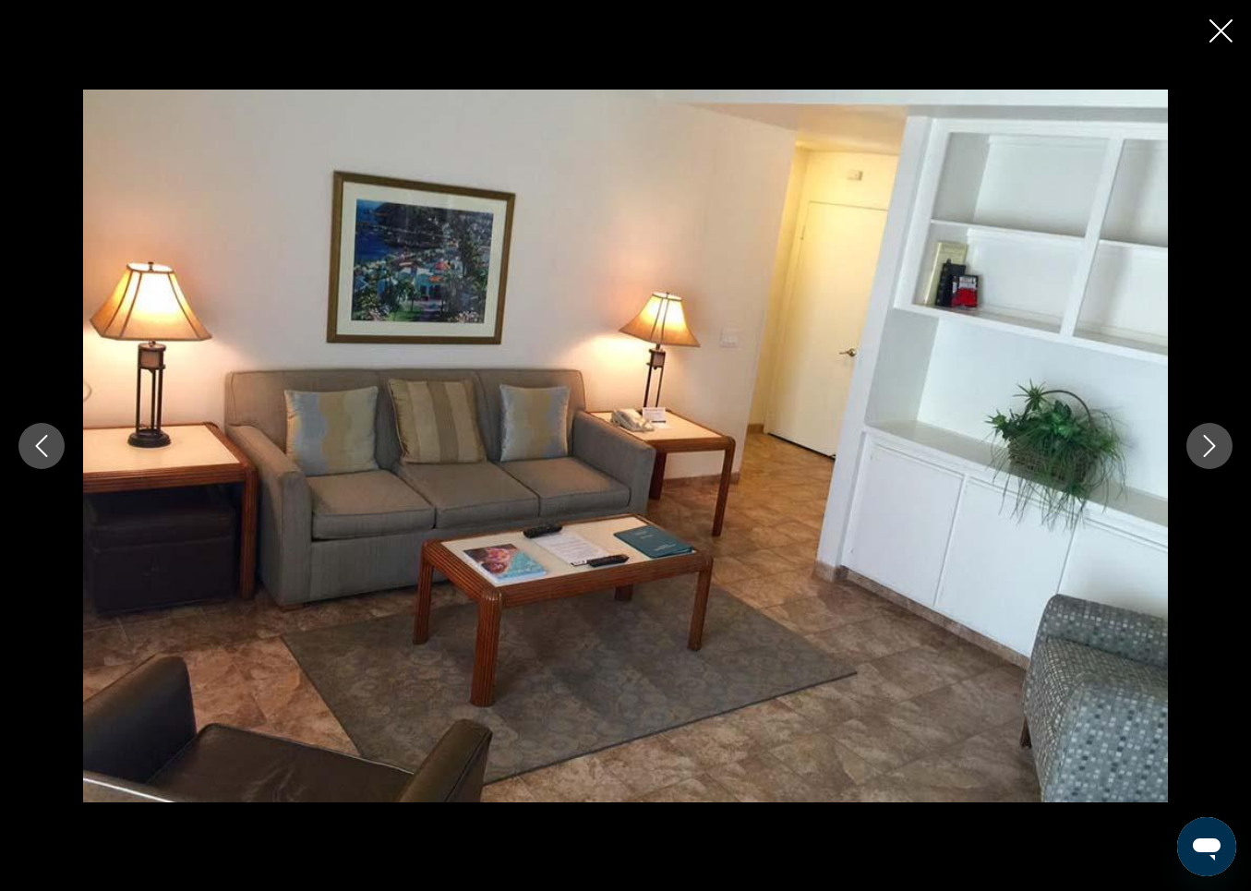
click at [1208, 442] on icon "Next image" at bounding box center [1210, 446] width 22 height 22
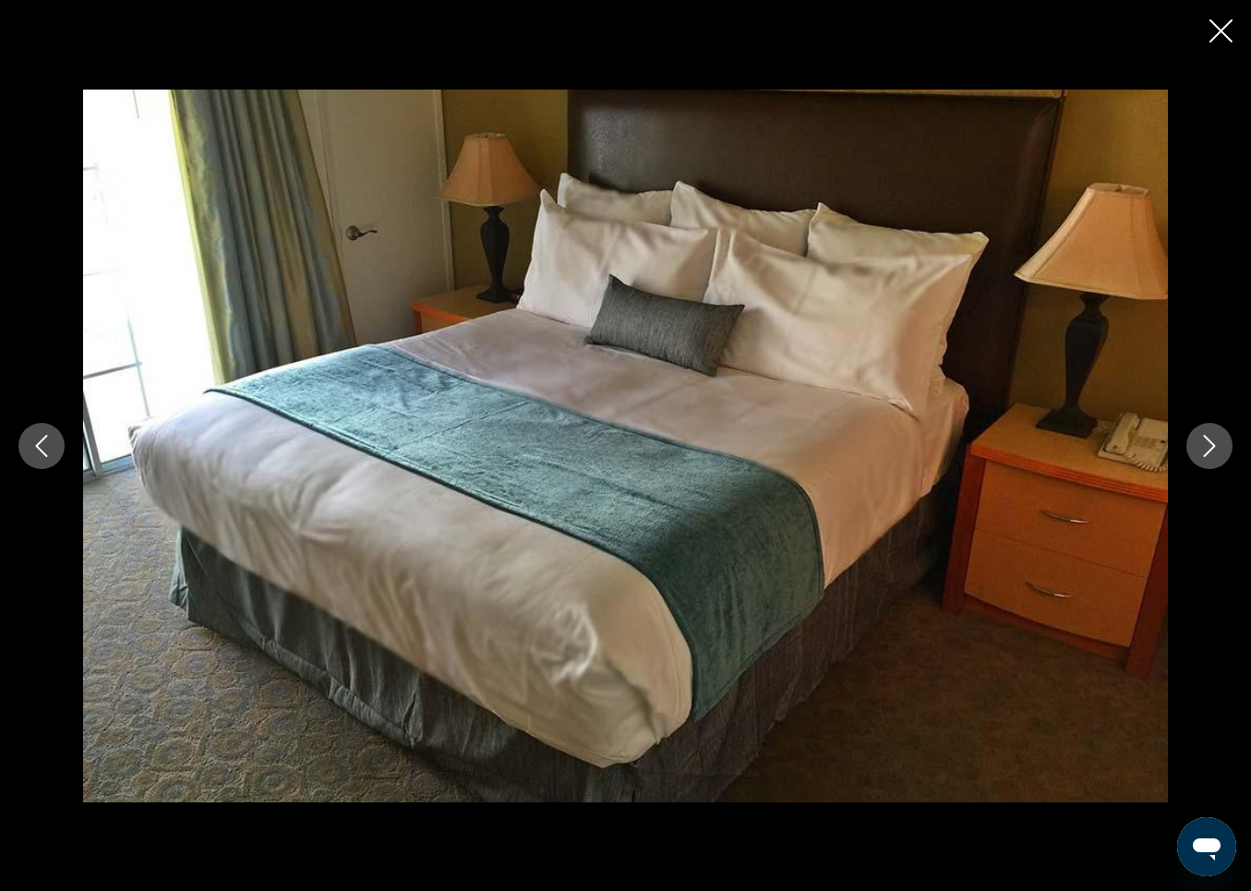
click at [1208, 442] on icon "Next image" at bounding box center [1210, 446] width 22 height 22
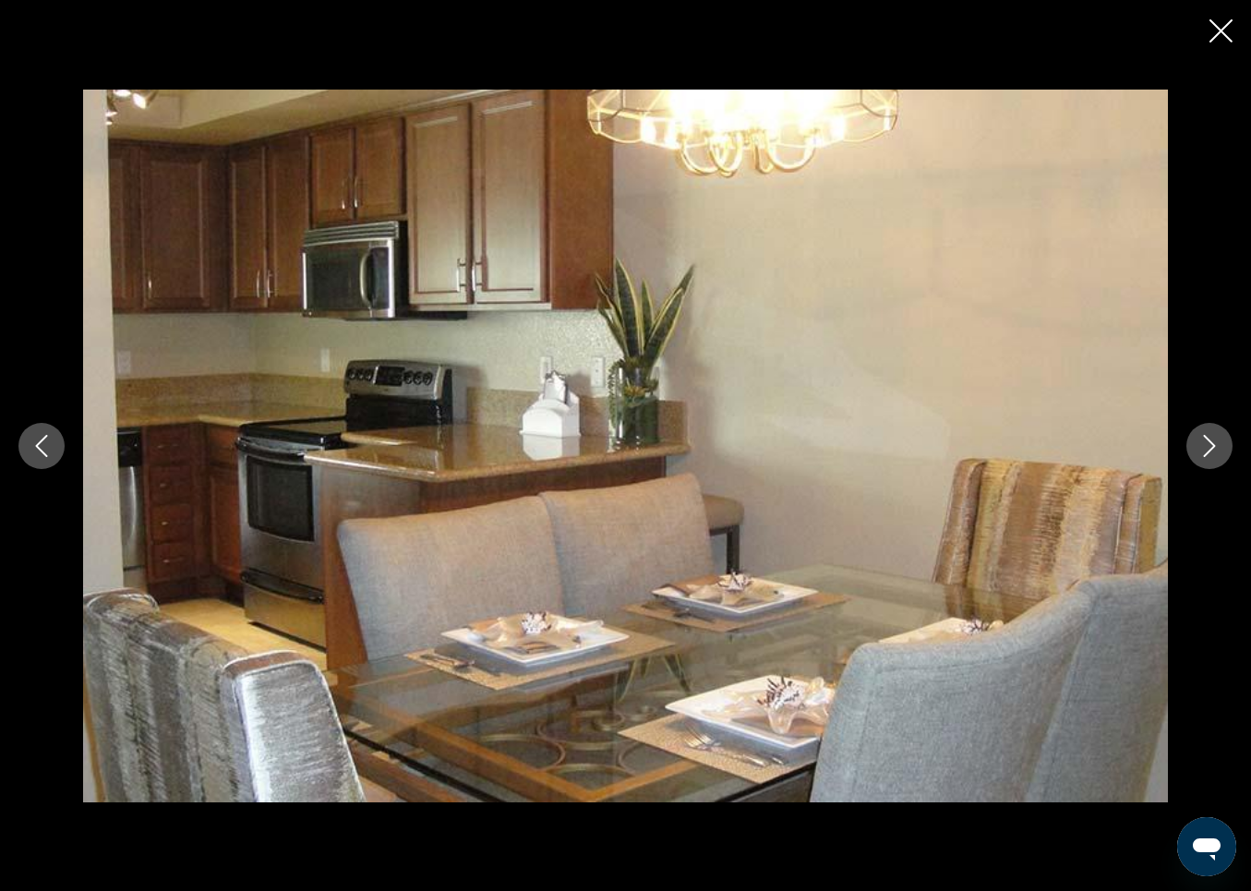
click at [1208, 442] on icon "Next image" at bounding box center [1210, 446] width 22 height 22
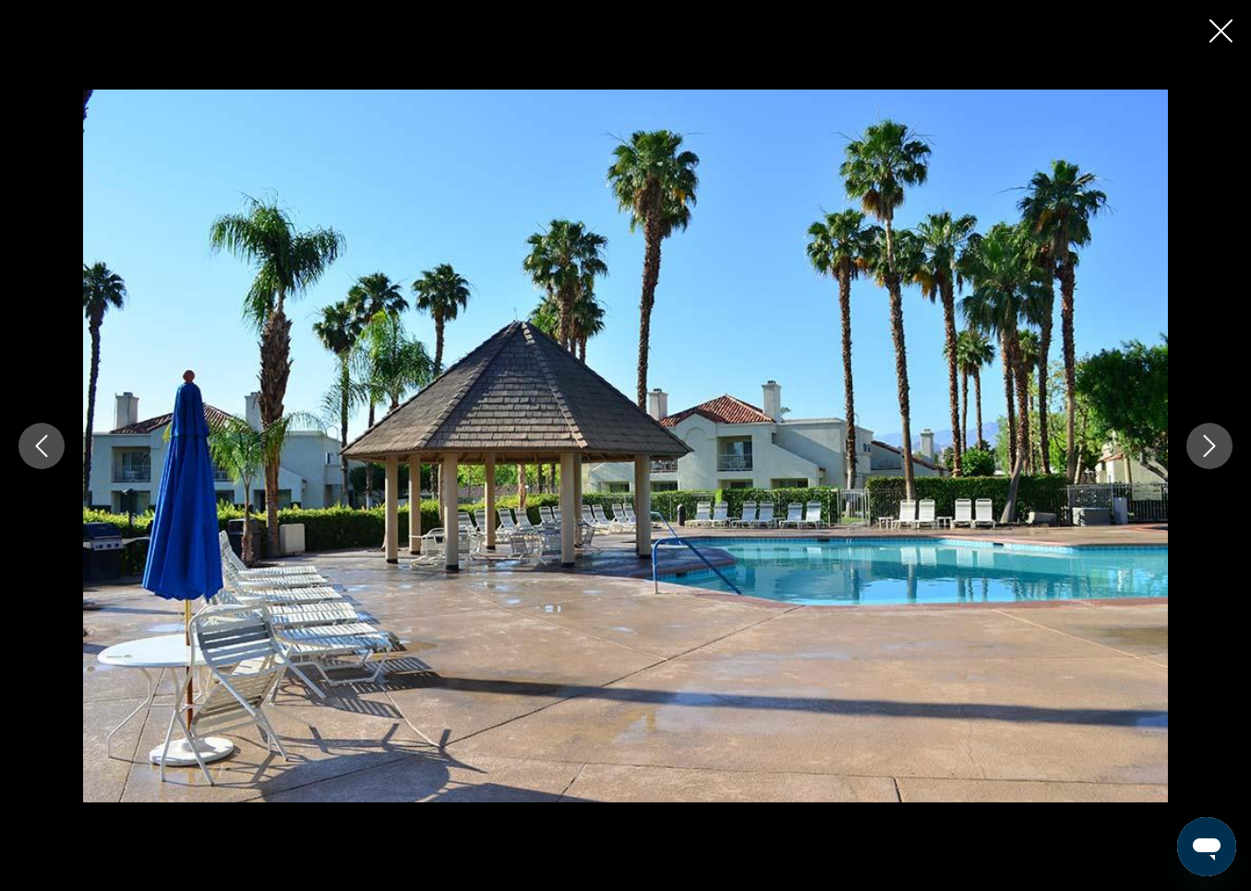
click at [1208, 442] on icon "Next image" at bounding box center [1210, 446] width 22 height 22
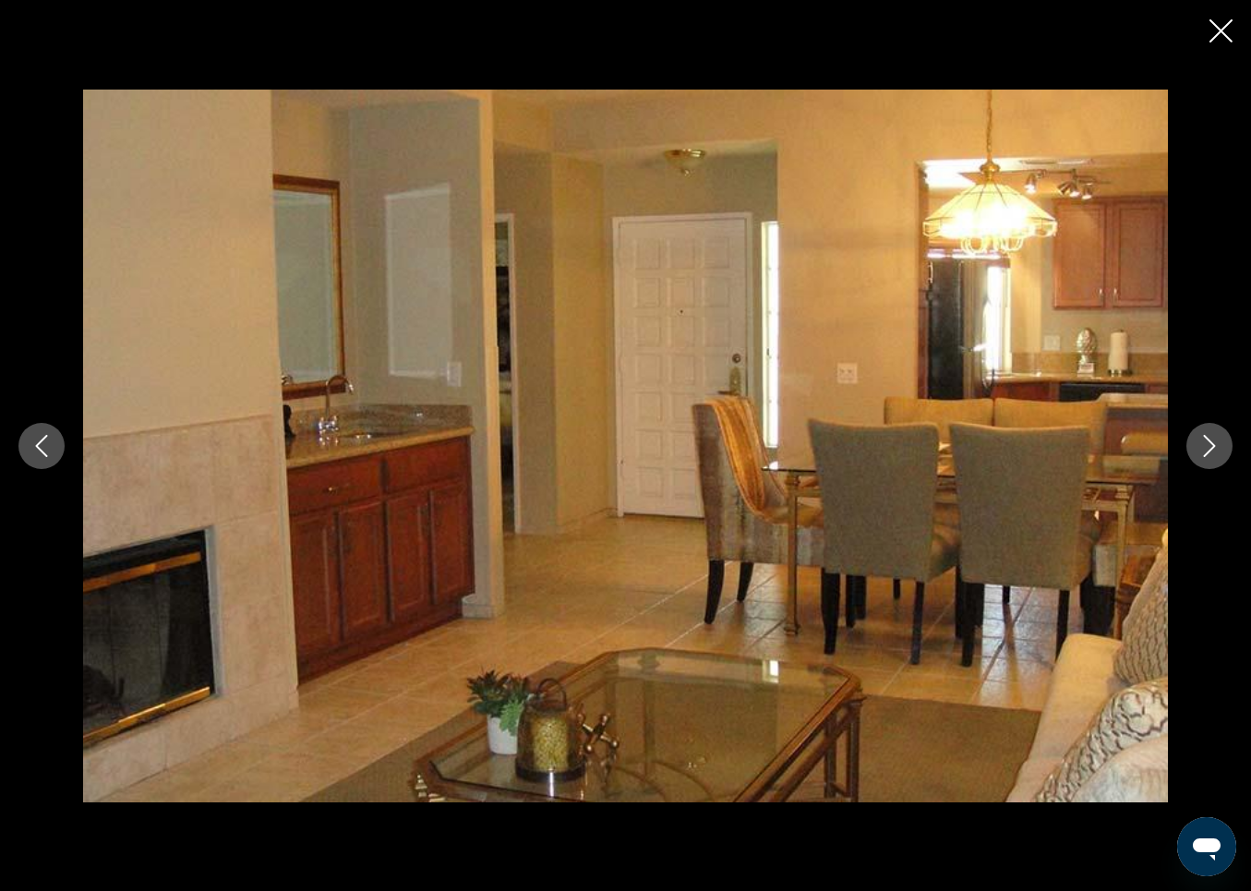
click at [1208, 442] on icon "Next image" at bounding box center [1210, 446] width 22 height 22
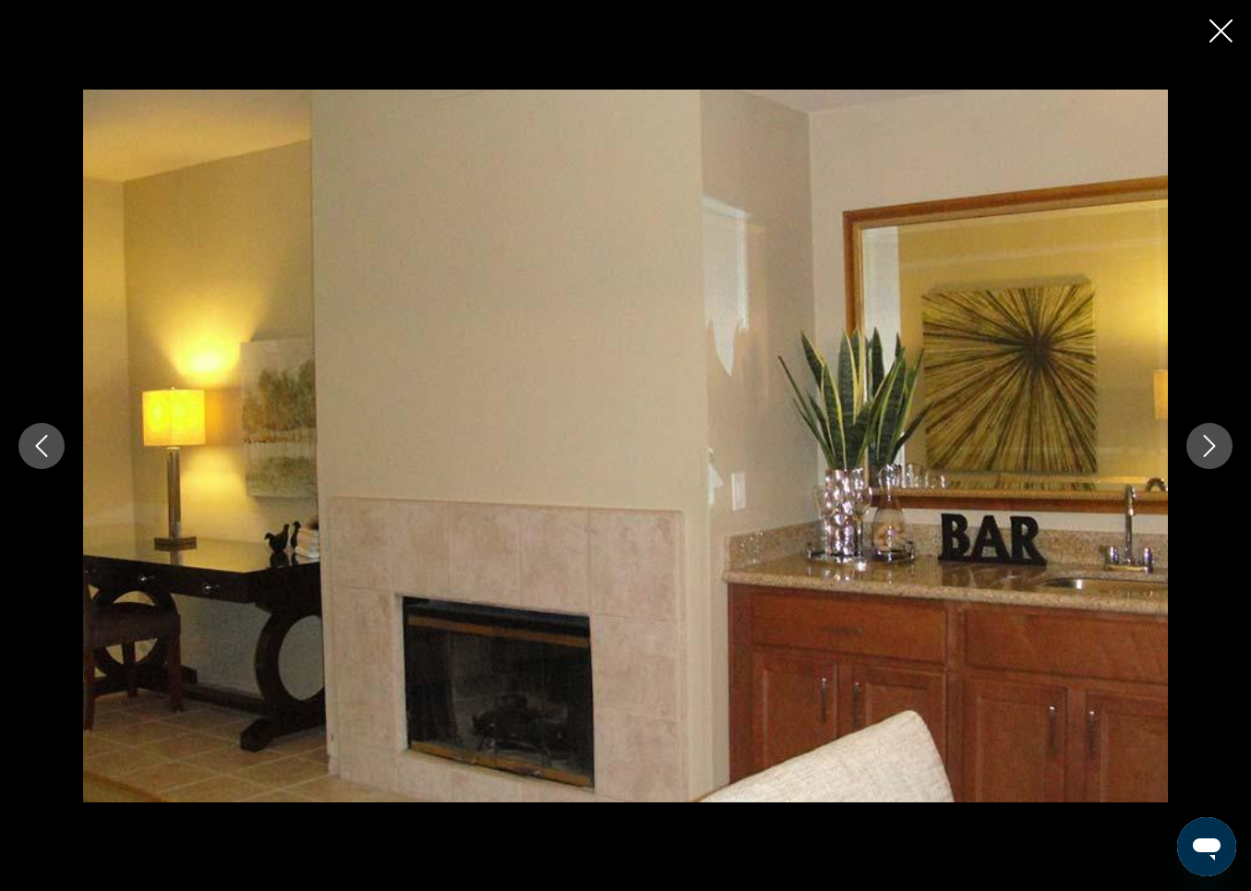
click at [1224, 26] on icon "Close slideshow" at bounding box center [1221, 30] width 23 height 23
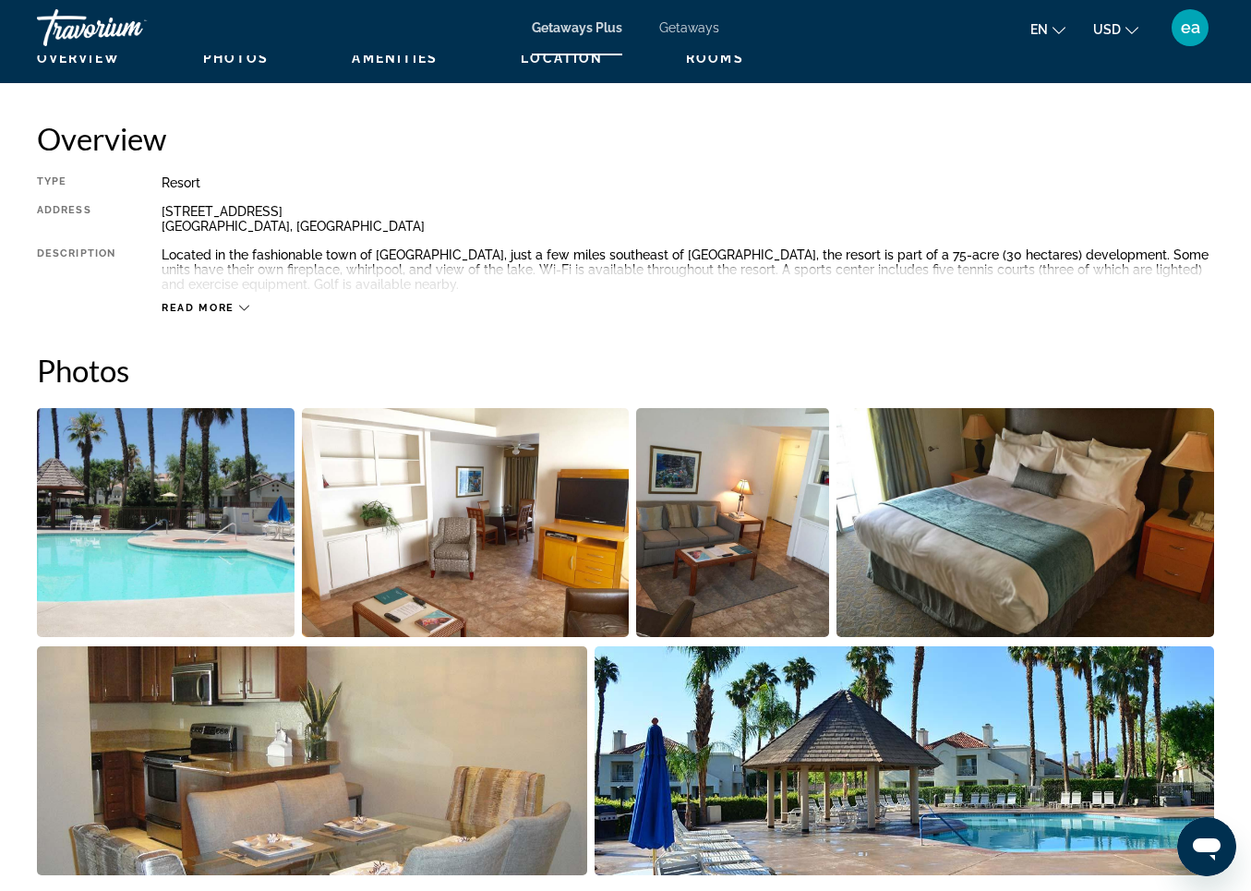
scroll to position [905, 0]
click at [129, 478] on img "Open full-screen image slider" at bounding box center [166, 522] width 258 height 229
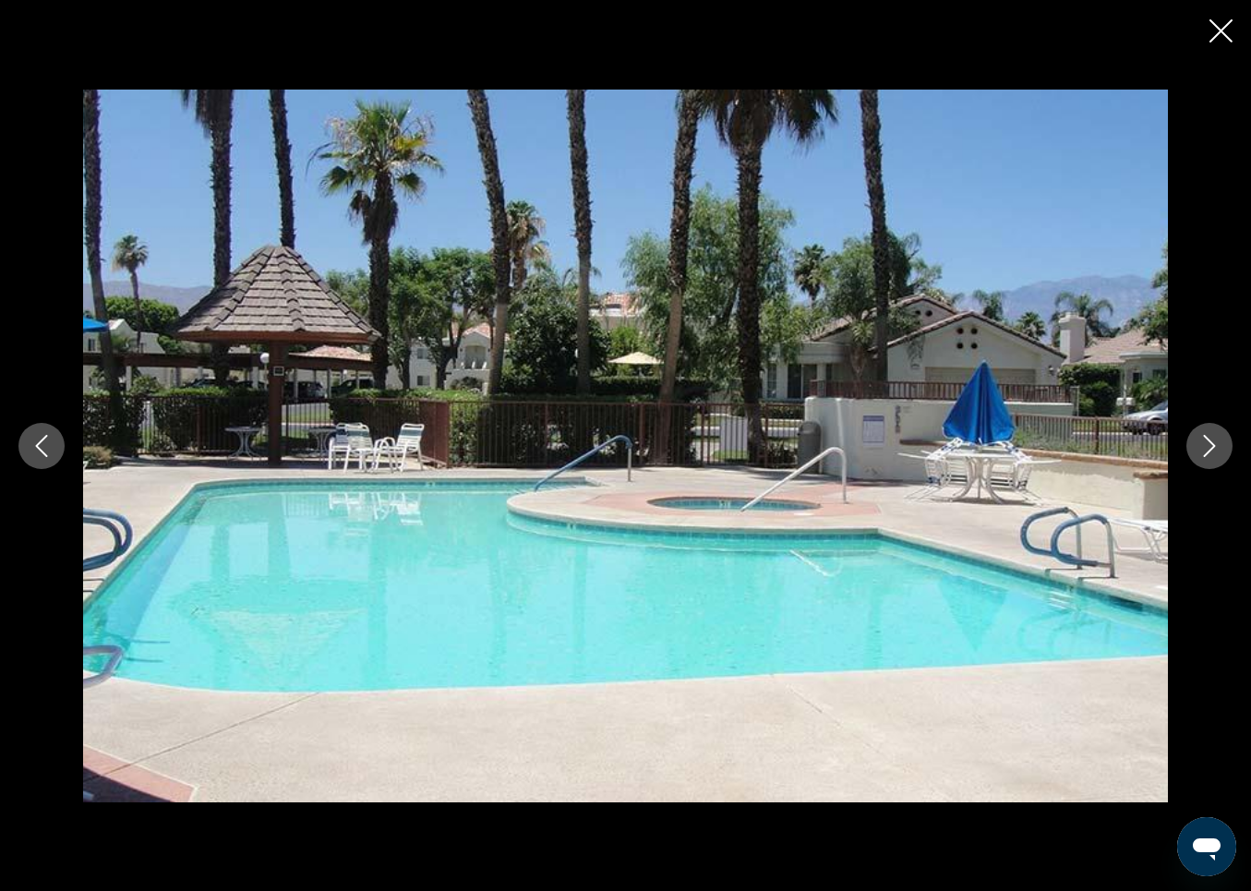
click at [1219, 444] on icon "Next image" at bounding box center [1210, 446] width 22 height 22
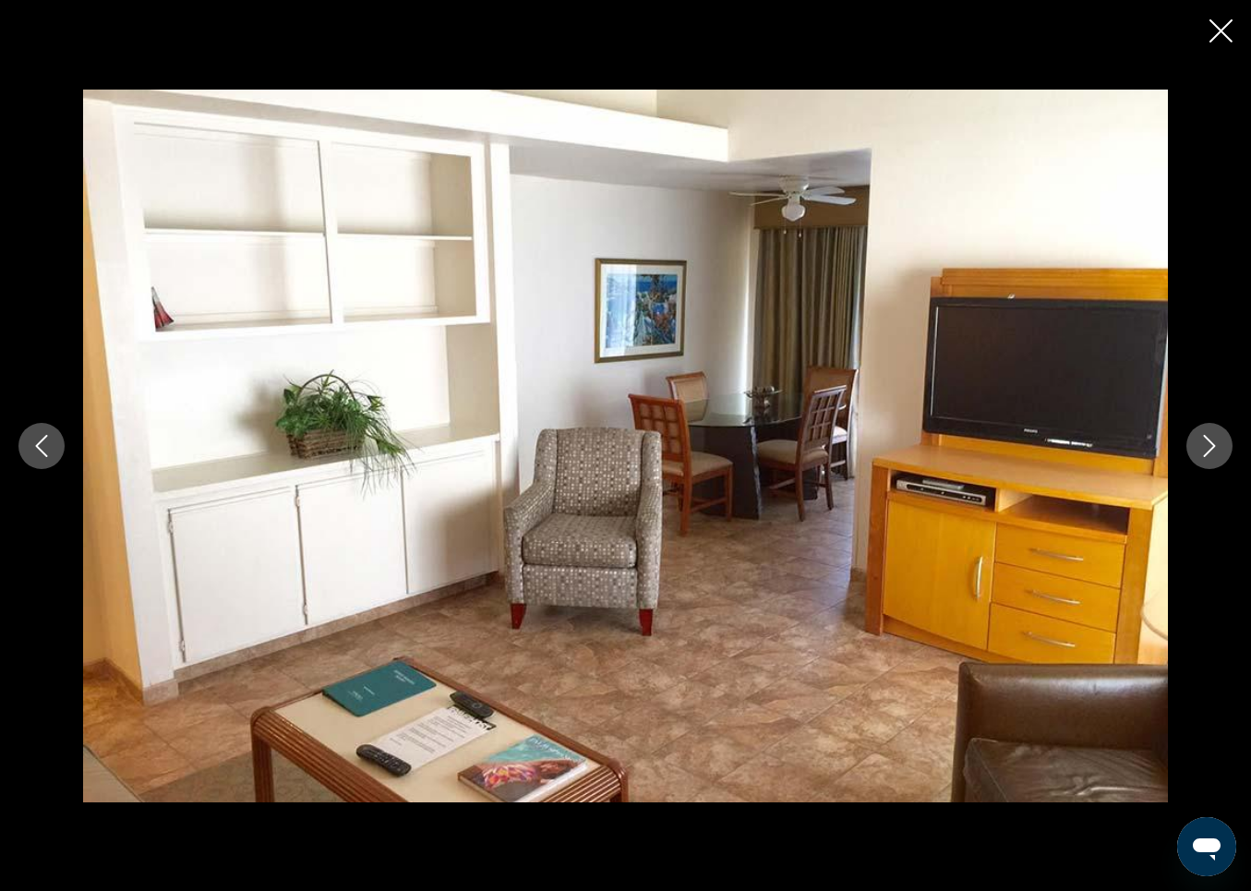
click at [1219, 444] on icon "Next image" at bounding box center [1210, 446] width 22 height 22
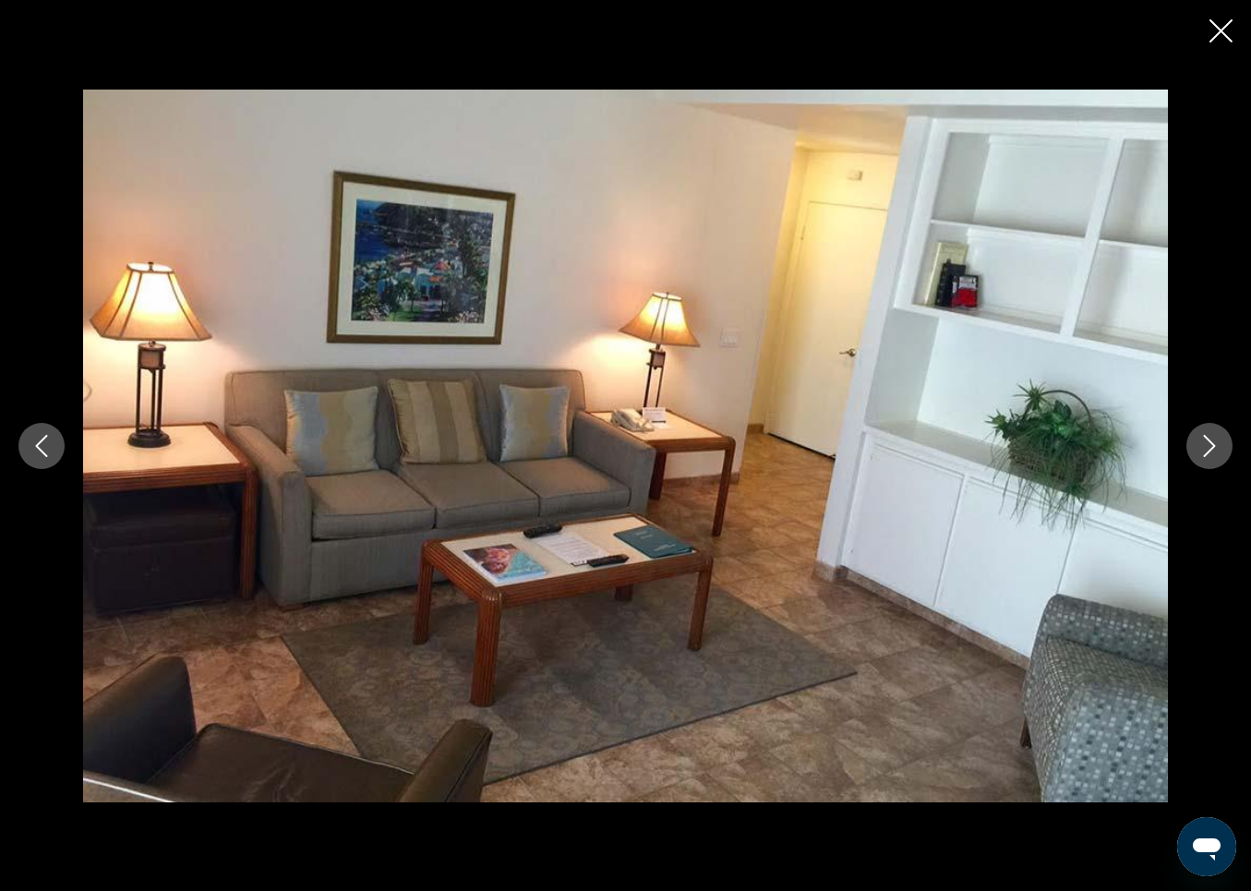
click at [1219, 444] on icon "Next image" at bounding box center [1210, 446] width 22 height 22
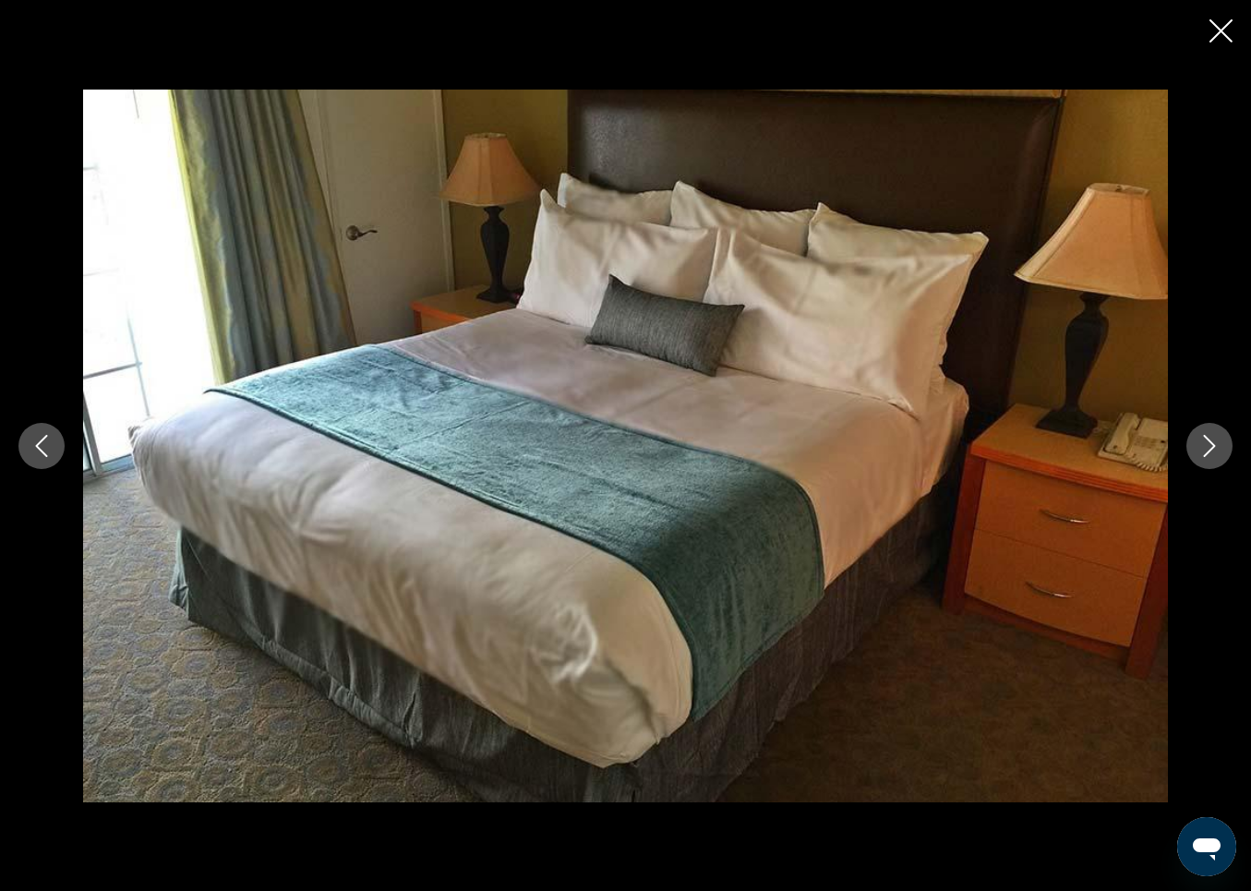
click at [1219, 444] on icon "Next image" at bounding box center [1210, 446] width 22 height 22
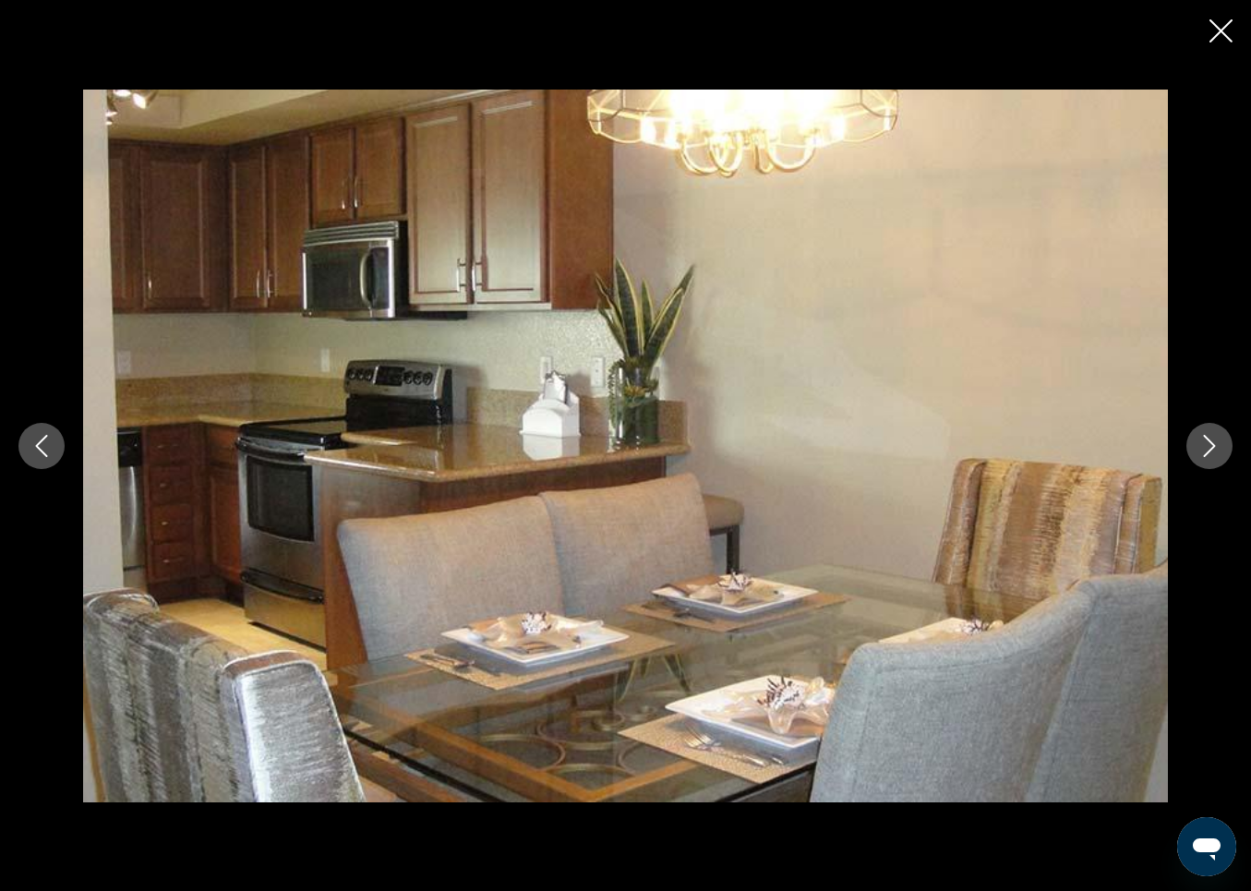
click at [1219, 444] on icon "Next image" at bounding box center [1210, 446] width 22 height 22
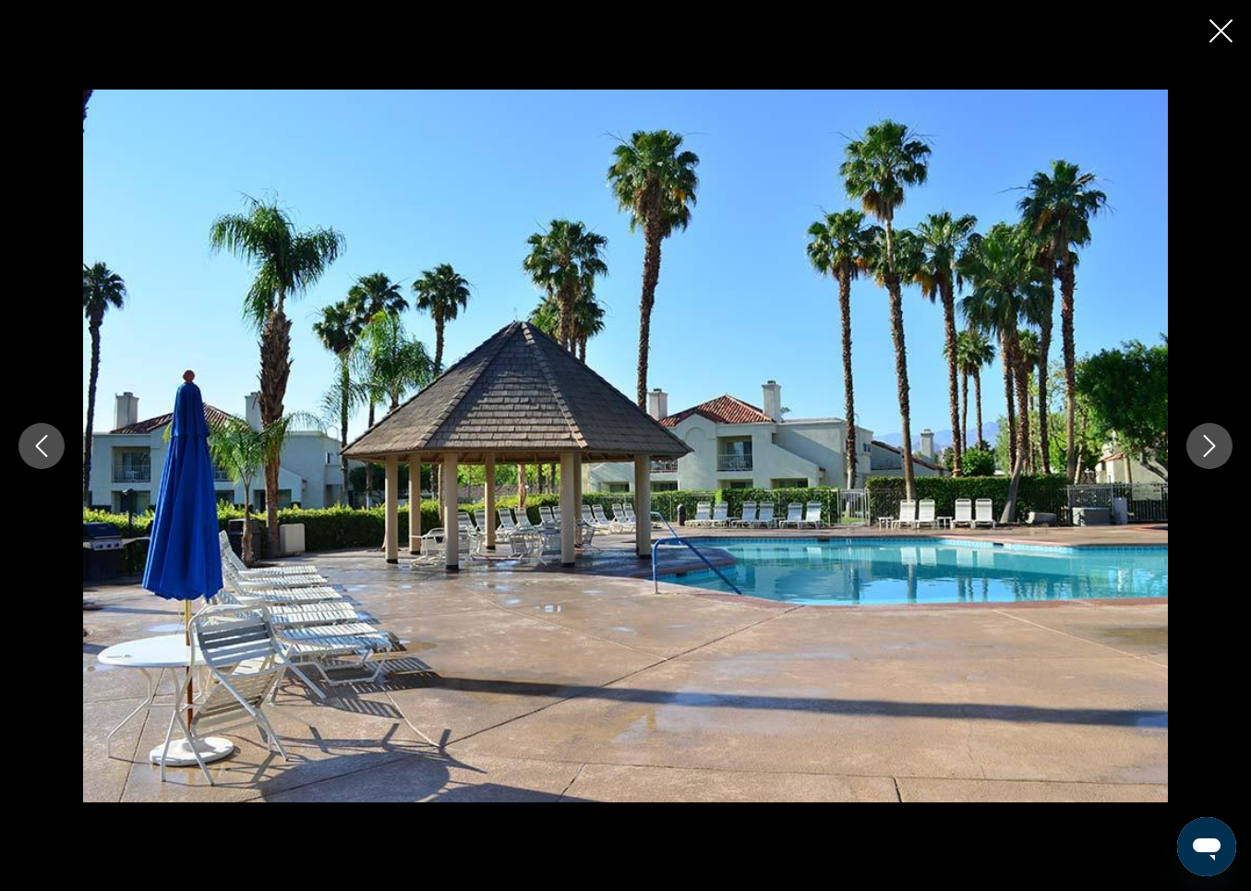
click at [1219, 444] on icon "Next image" at bounding box center [1210, 446] width 22 height 22
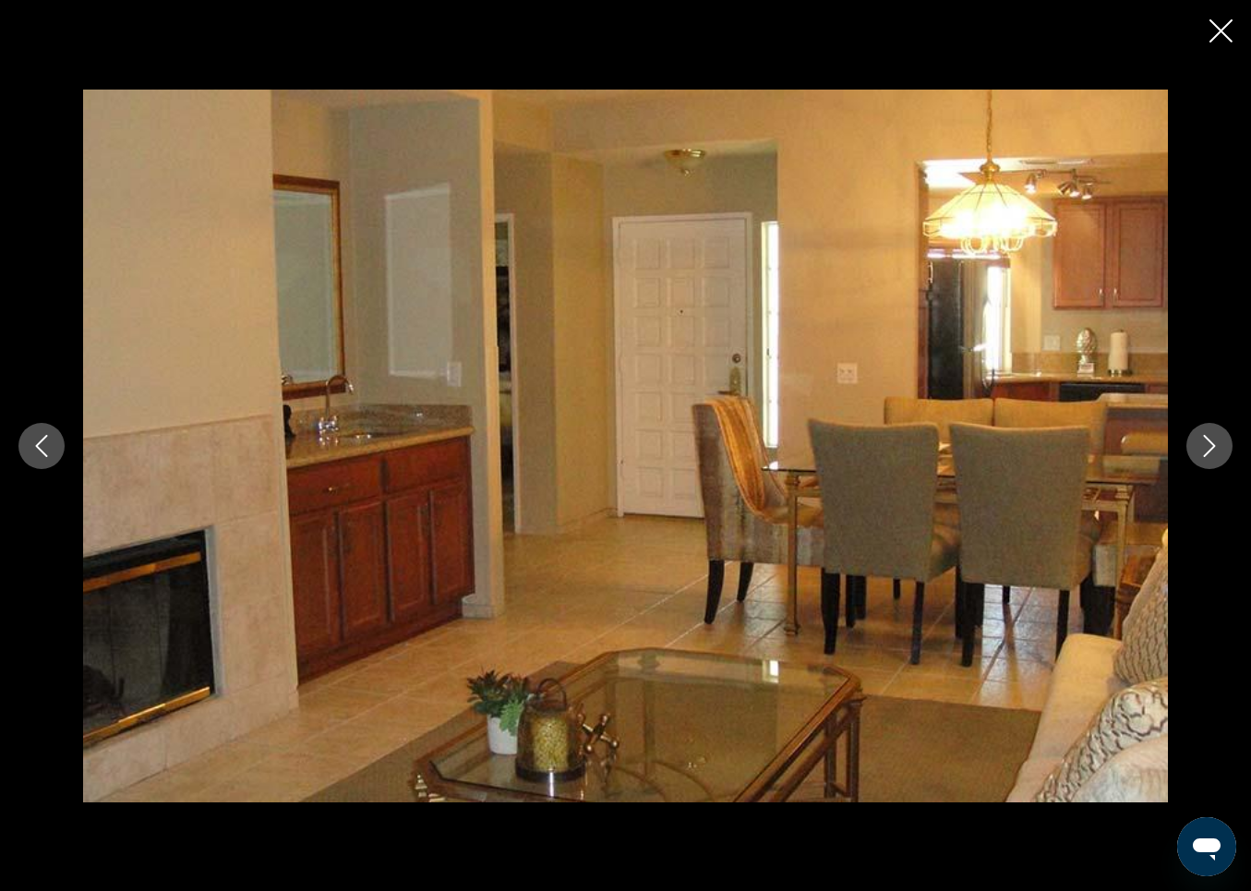
click at [1219, 444] on icon "Next image" at bounding box center [1210, 446] width 22 height 22
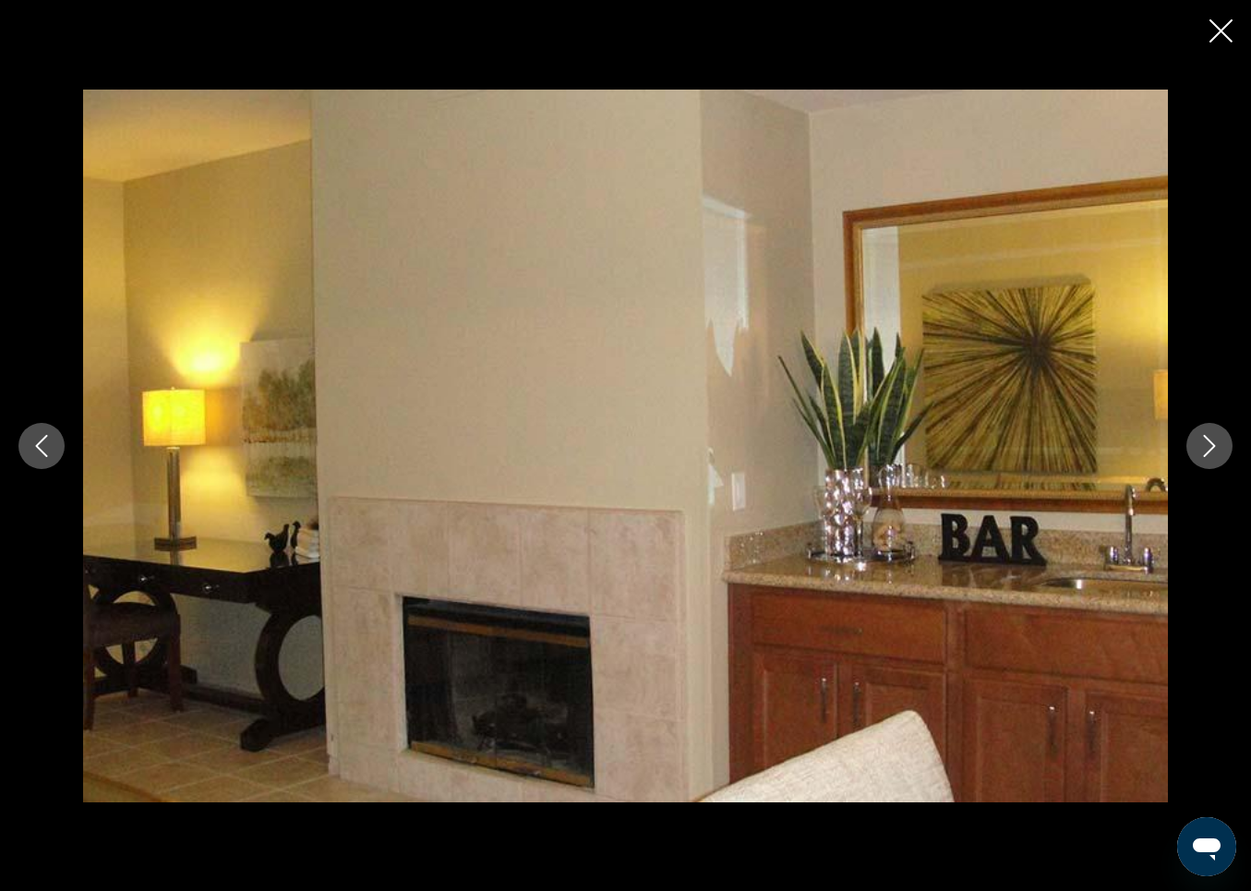
click at [1219, 444] on icon "Next image" at bounding box center [1210, 446] width 22 height 22
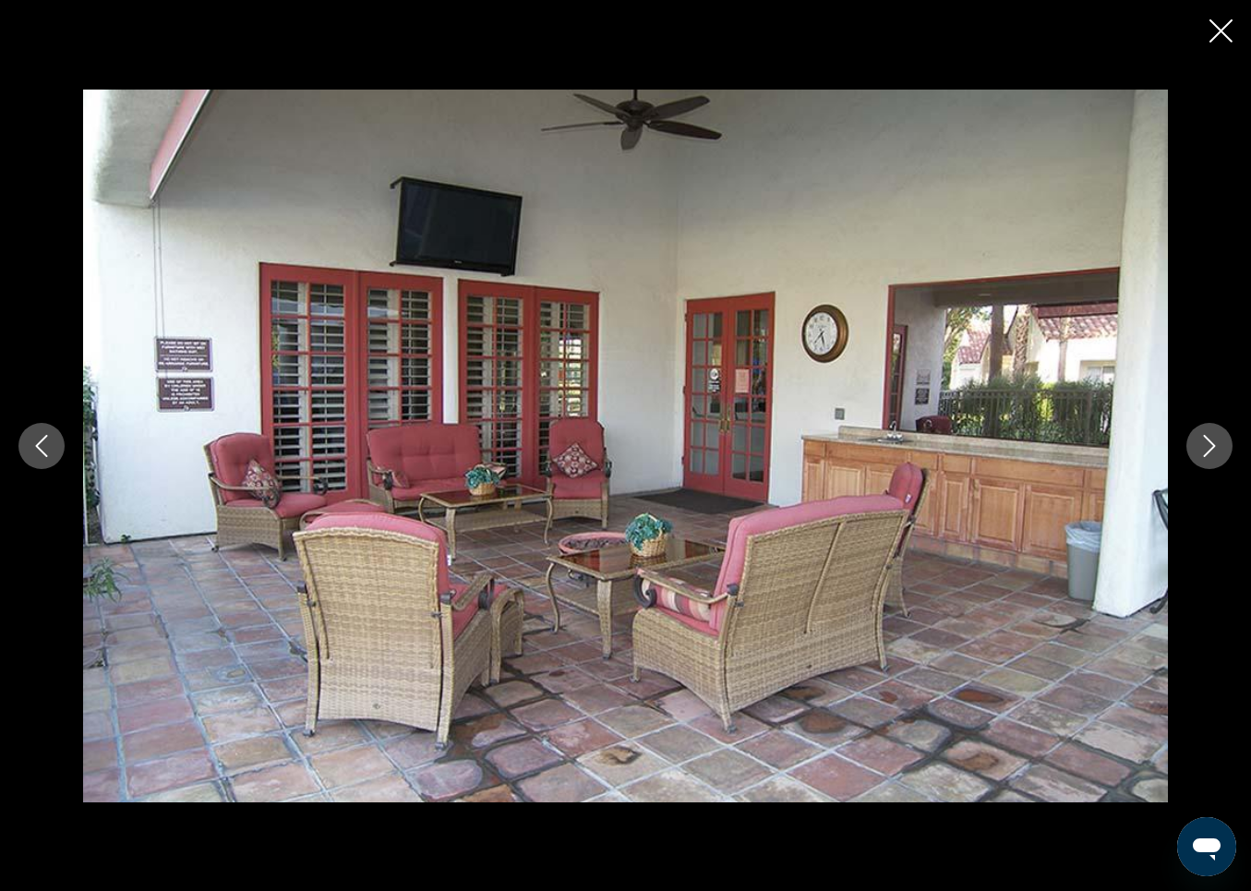
click at [1219, 444] on icon "Next image" at bounding box center [1210, 446] width 22 height 22
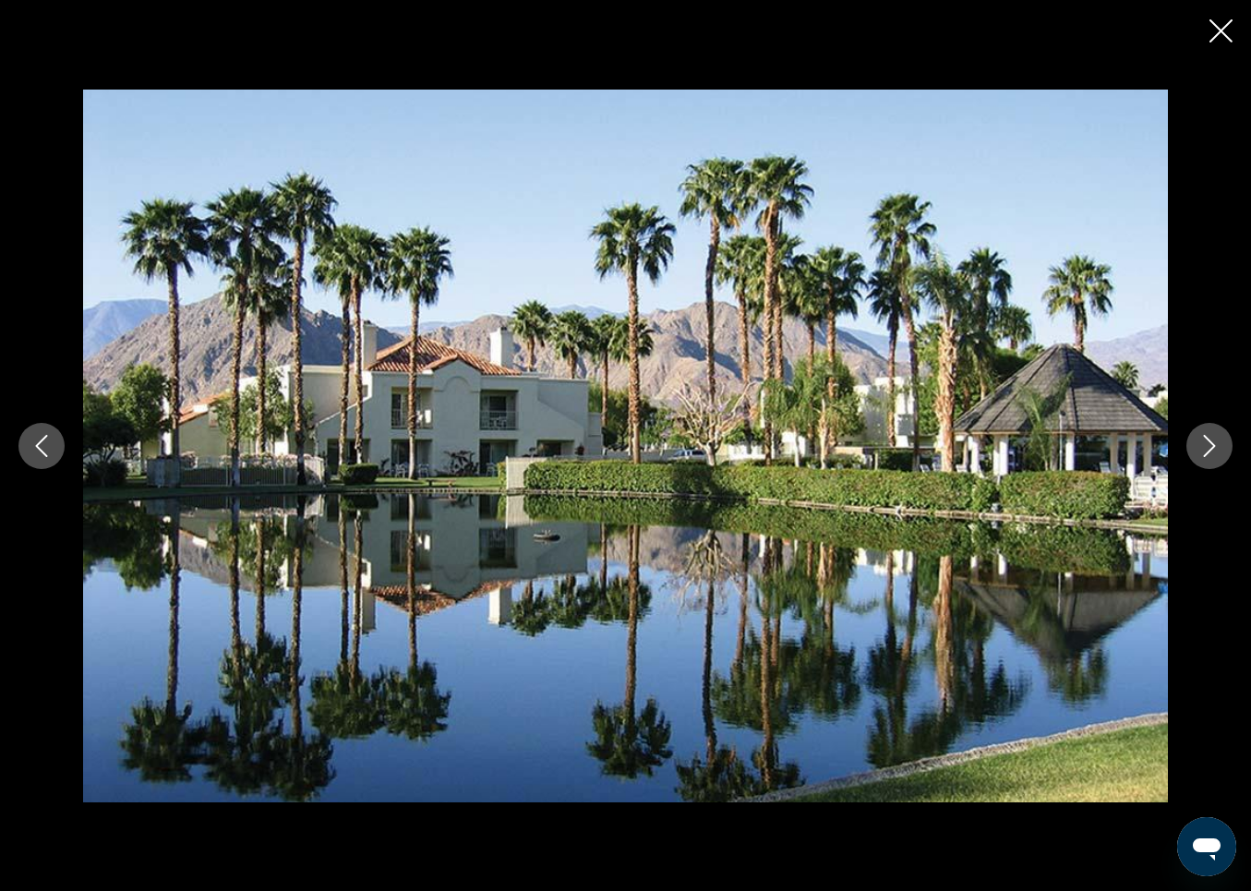
click at [1219, 444] on icon "Next image" at bounding box center [1210, 446] width 22 height 22
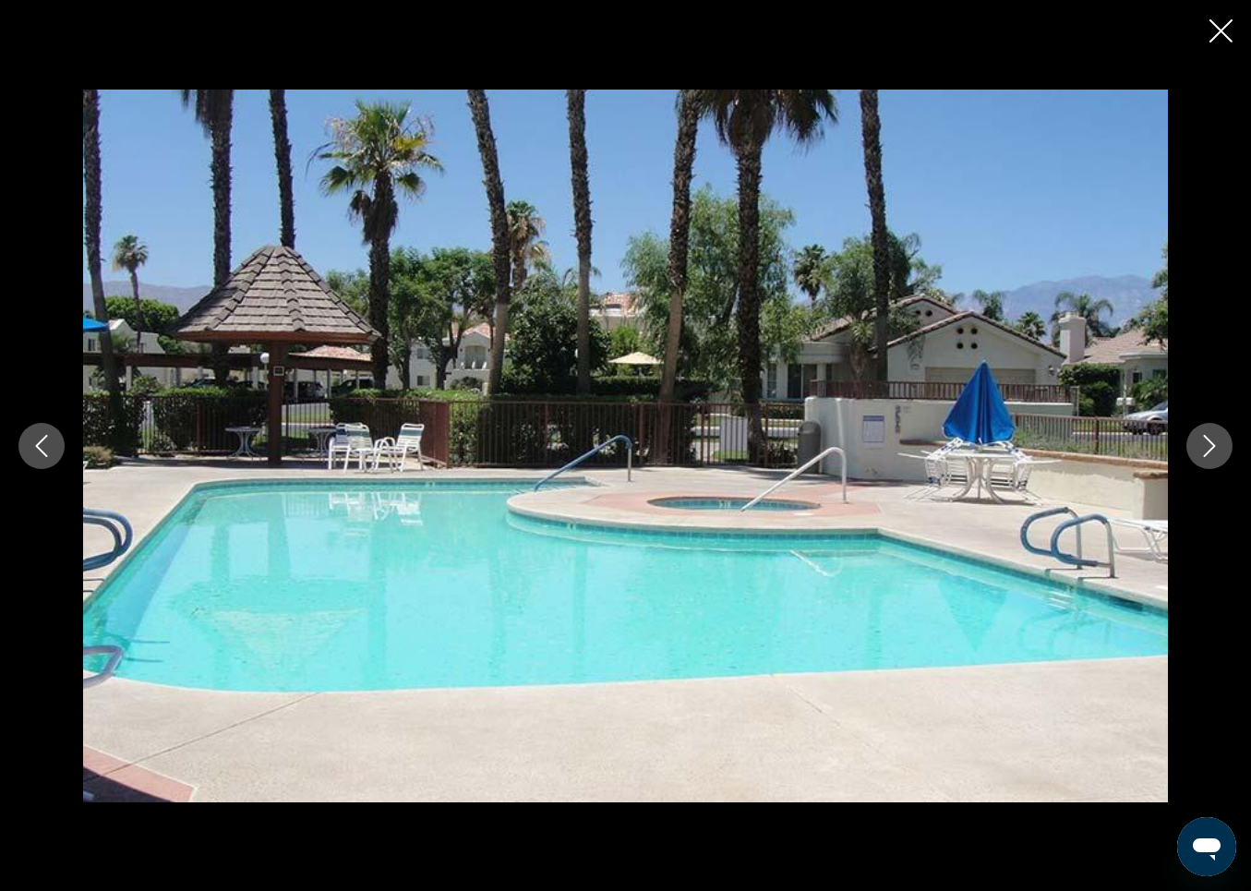
click at [1219, 444] on icon "Next image" at bounding box center [1210, 446] width 22 height 22
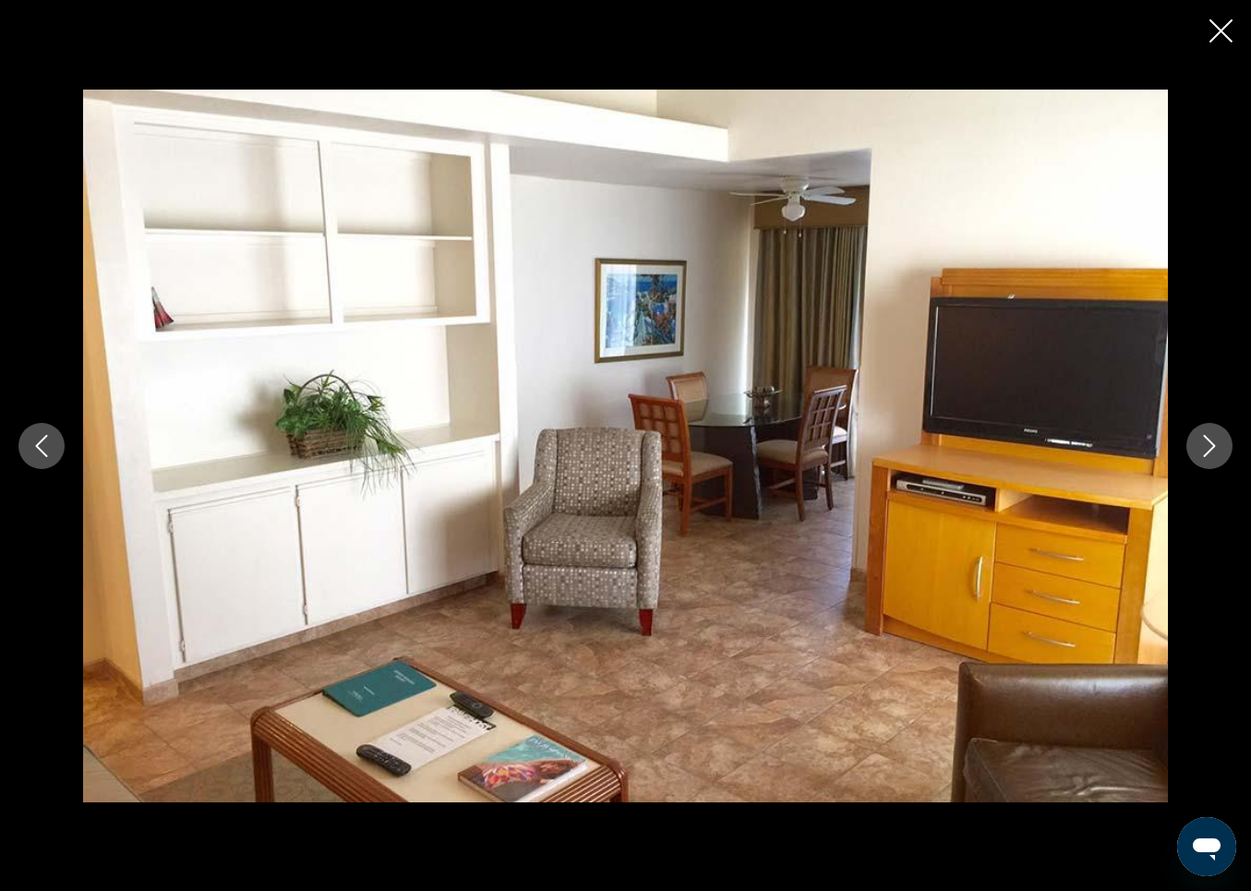
click at [1219, 444] on icon "Next image" at bounding box center [1210, 446] width 22 height 22
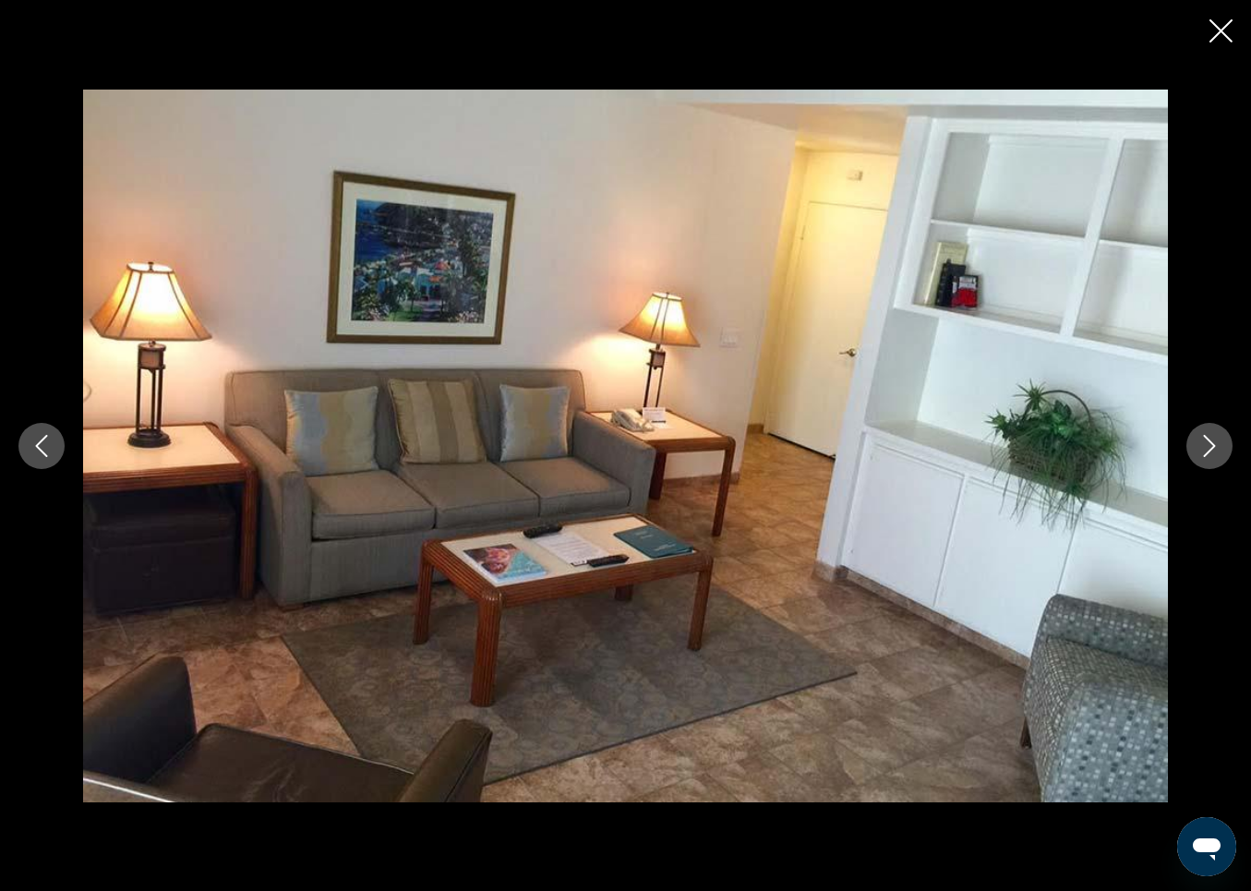
click at [1219, 444] on icon "Next image" at bounding box center [1210, 446] width 22 height 22
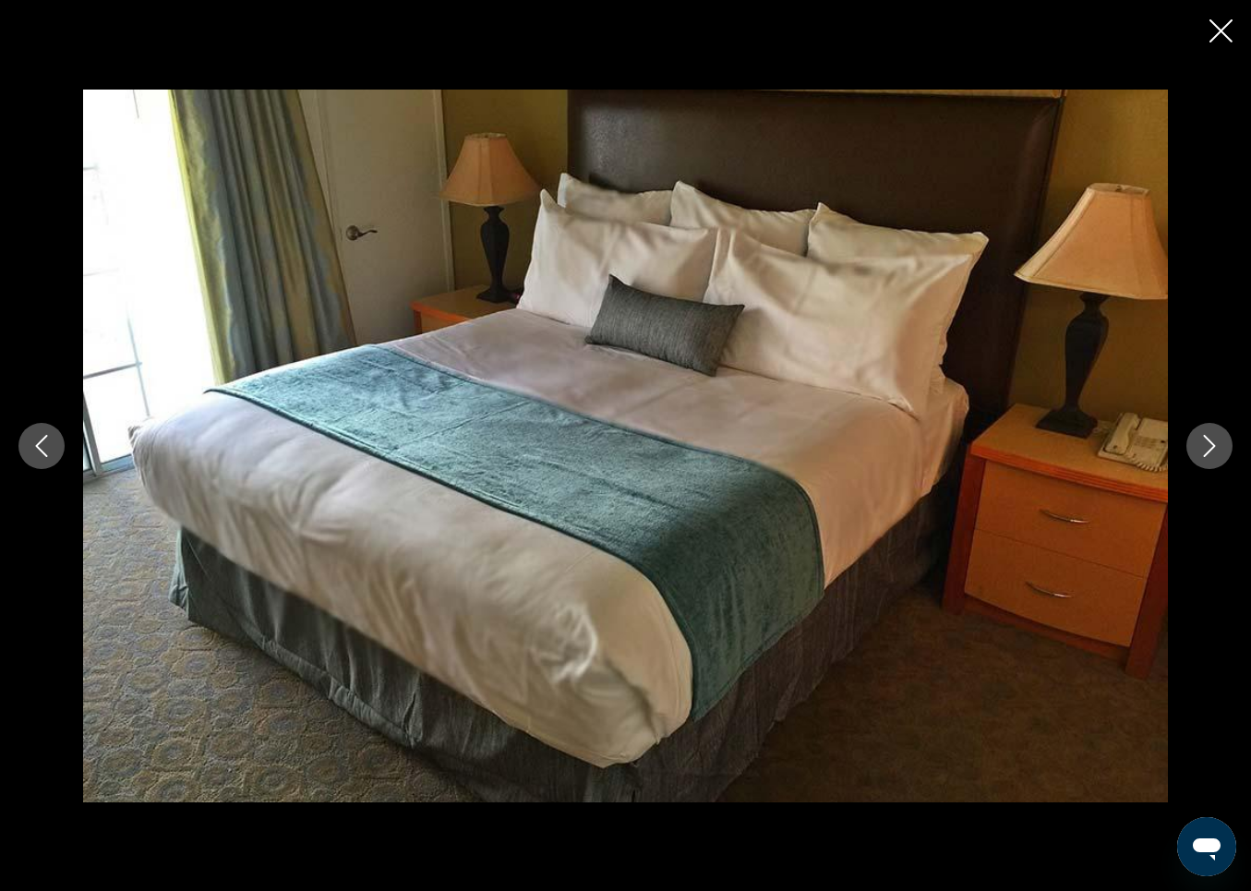
click at [1223, 29] on icon "Close slideshow" at bounding box center [1221, 30] width 23 height 23
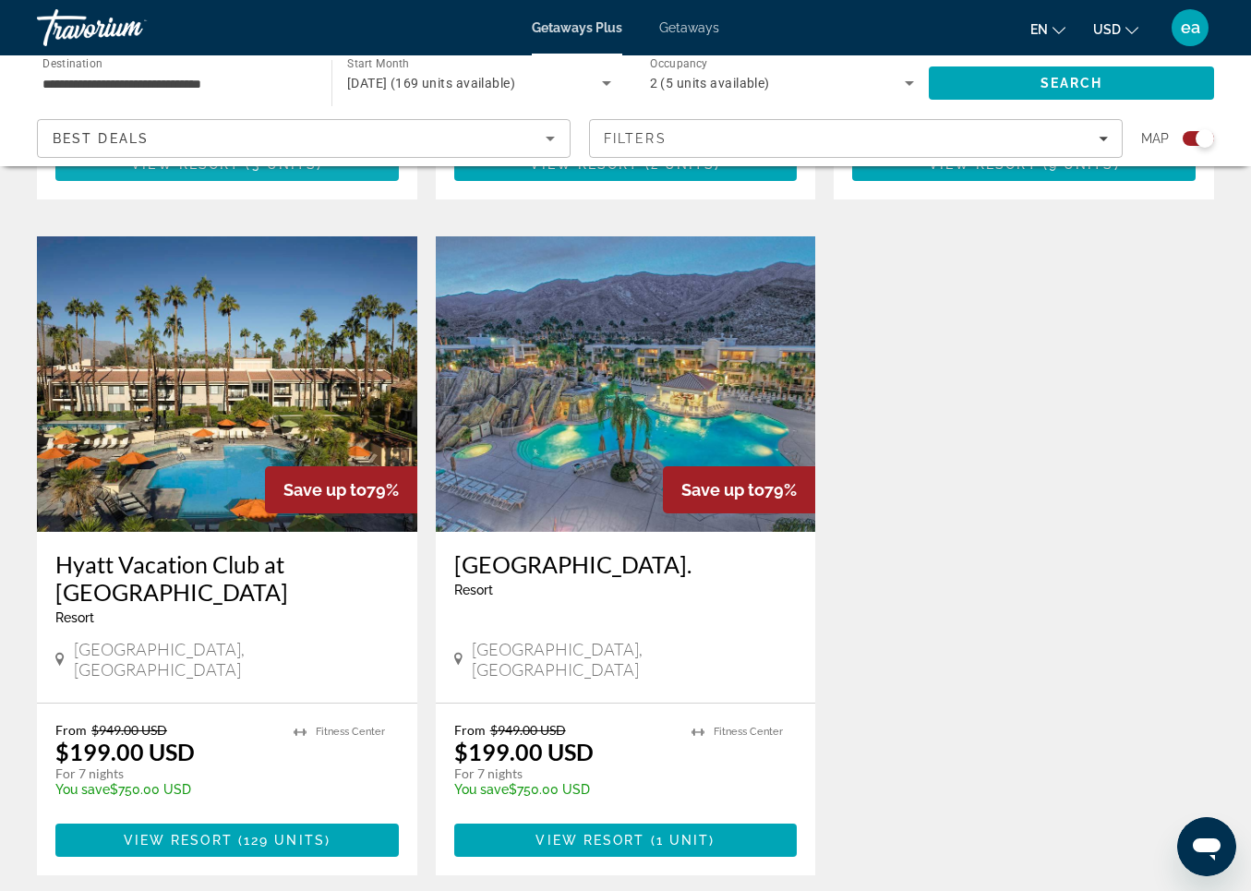
scroll to position [1886, 0]
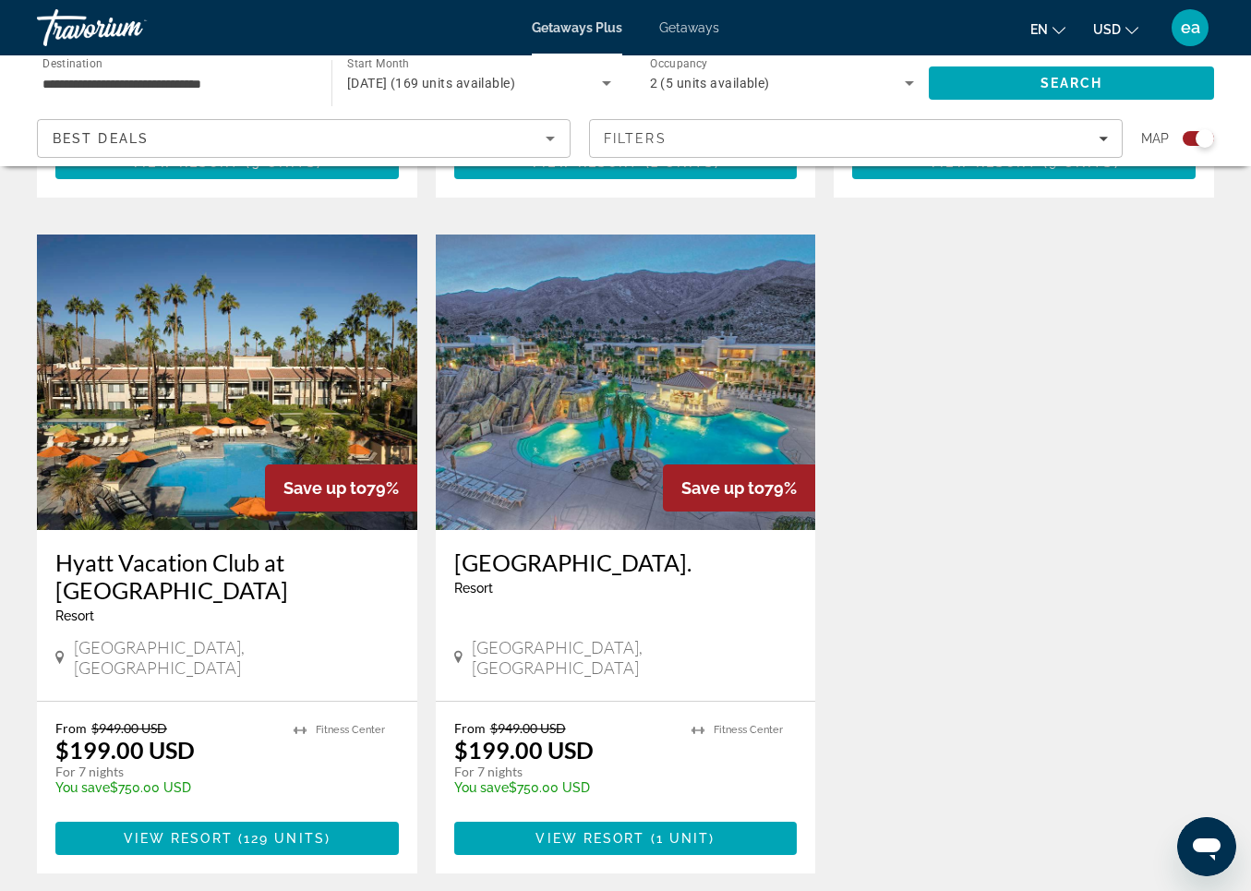
click at [178, 320] on img "Main content" at bounding box center [227, 383] width 381 height 296
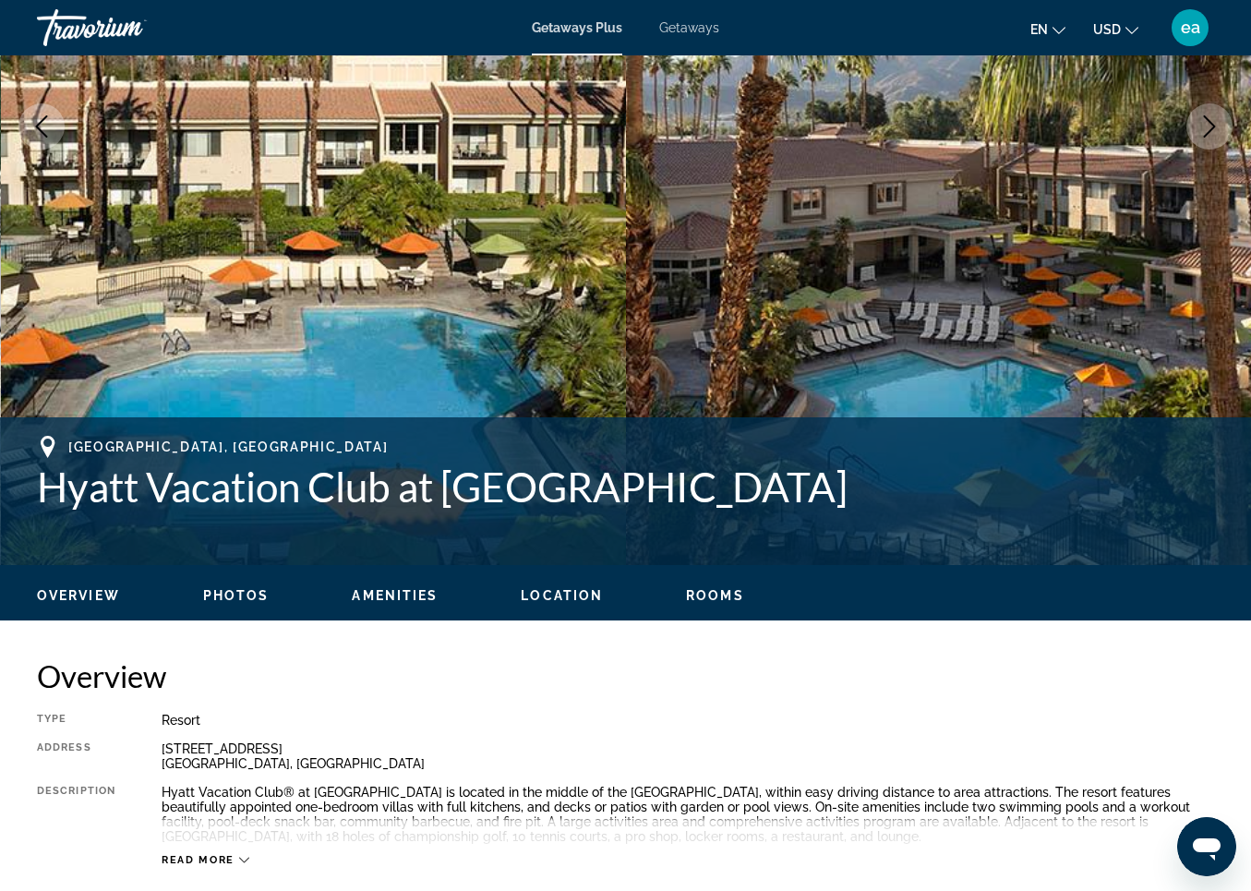
scroll to position [398, 0]
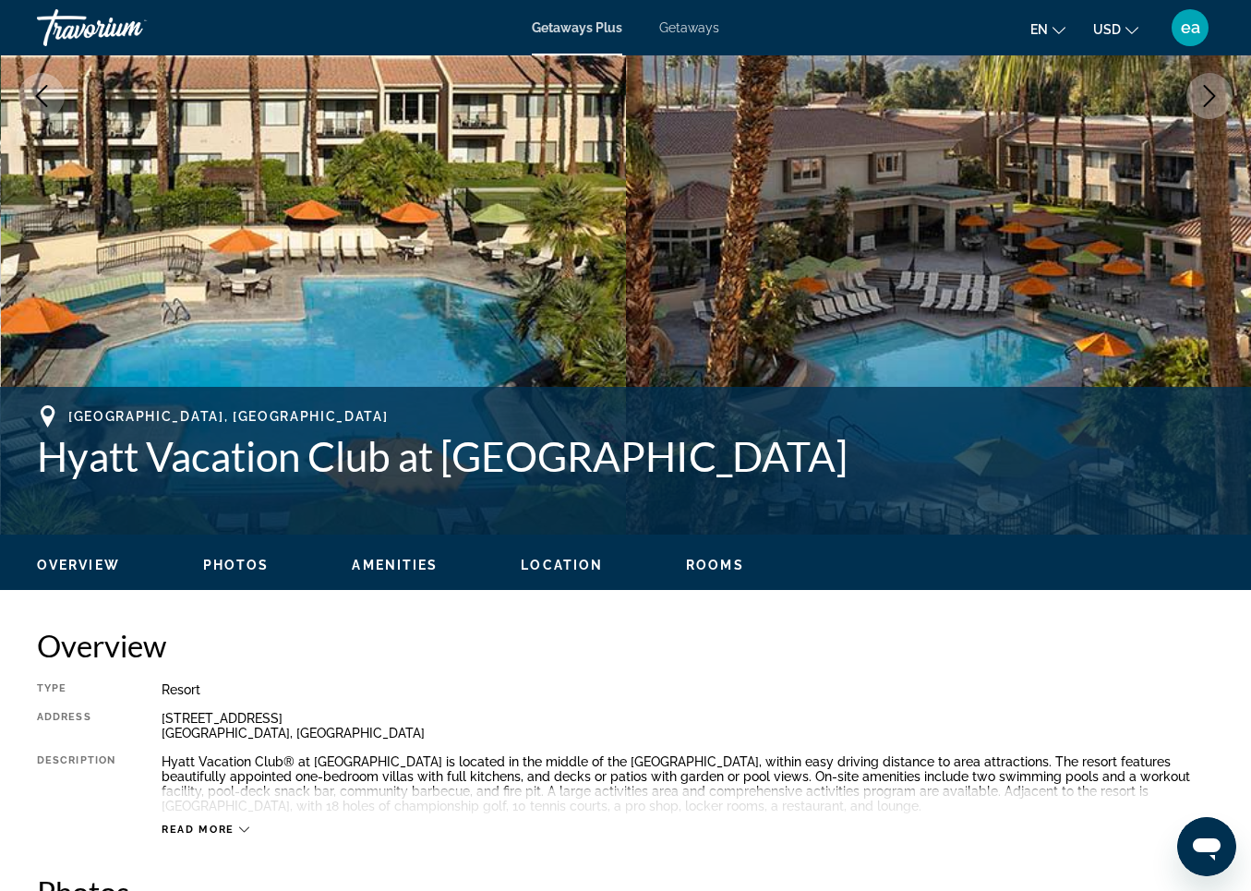
click at [231, 563] on span "Photos" at bounding box center [236, 565] width 66 height 15
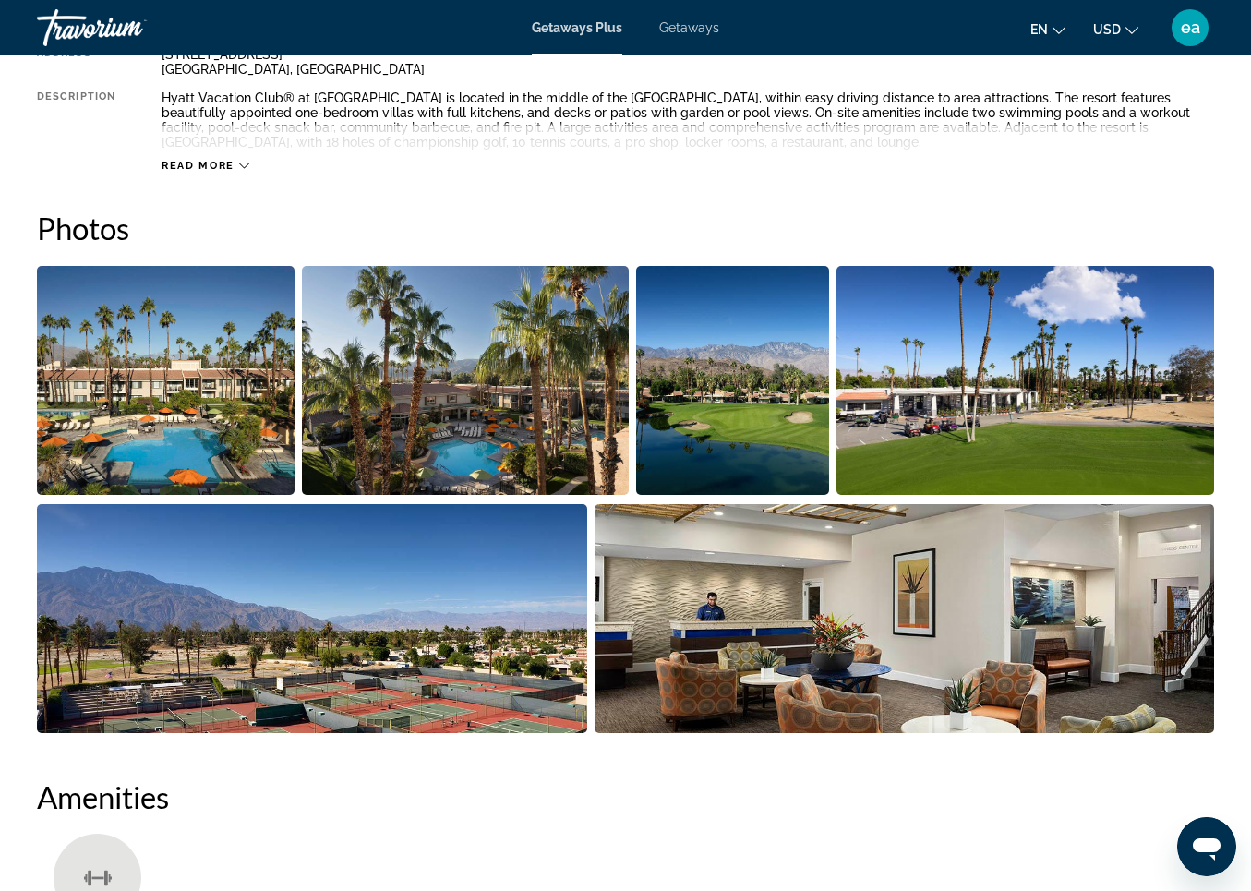
scroll to position [1161, 0]
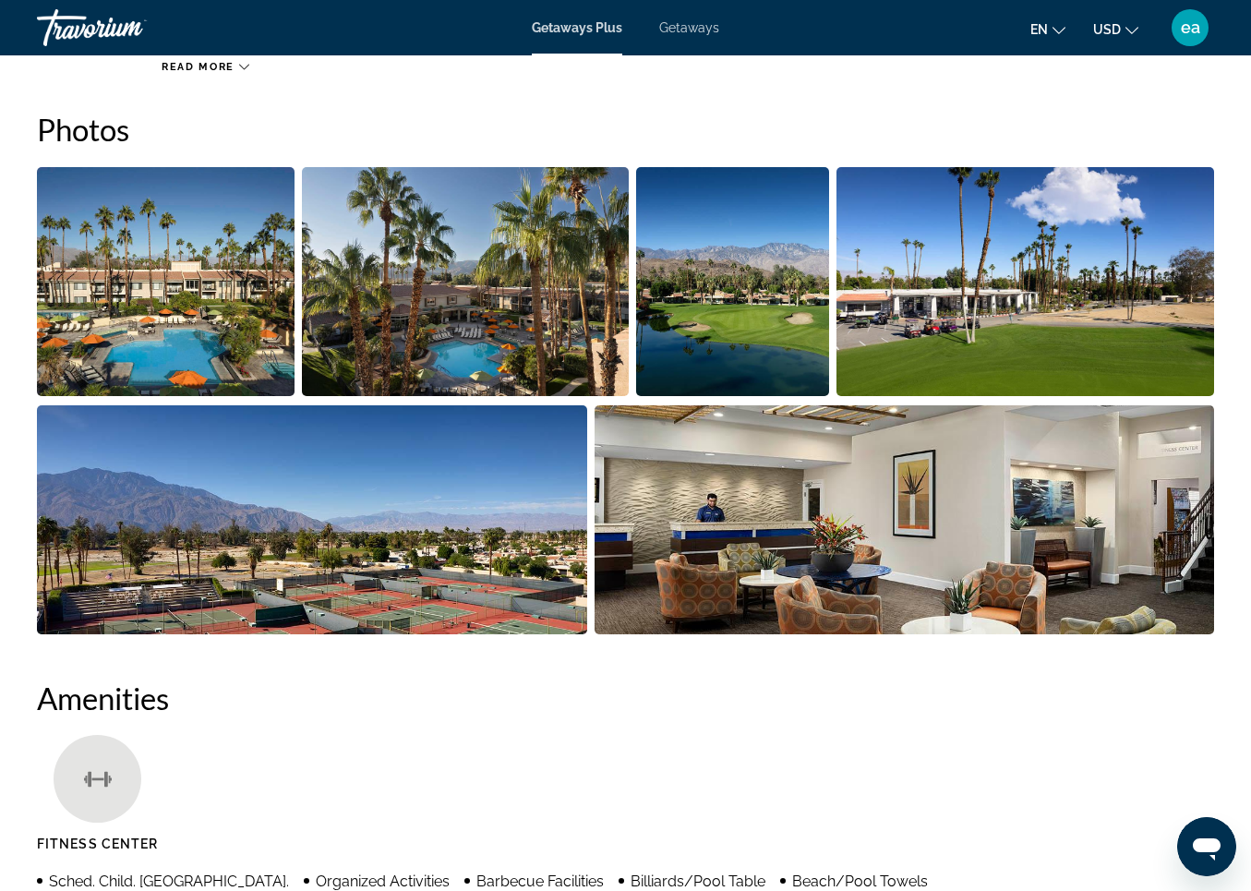
click at [187, 342] on img "Open full-screen image slider" at bounding box center [166, 281] width 258 height 229
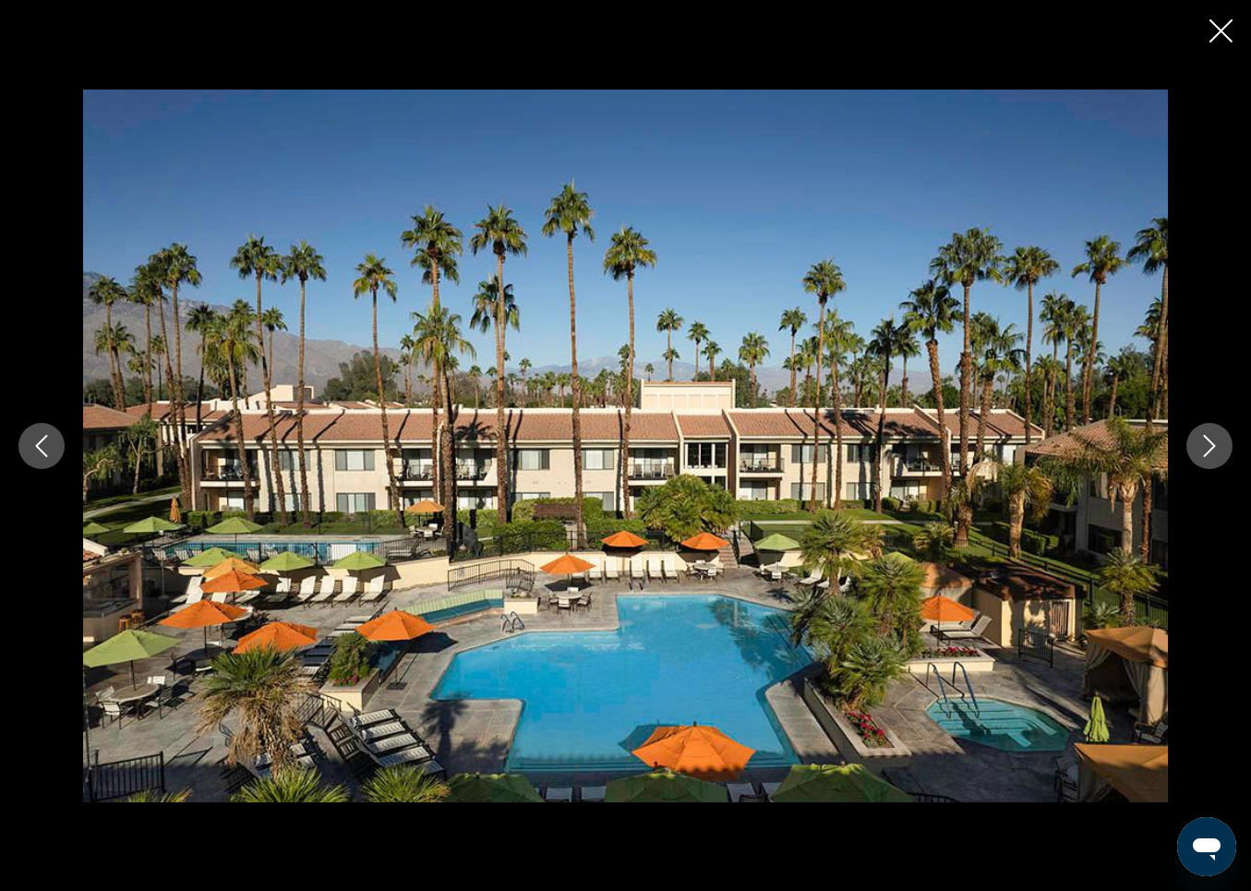
click at [1207, 443] on icon "Next image" at bounding box center [1210, 446] width 22 height 22
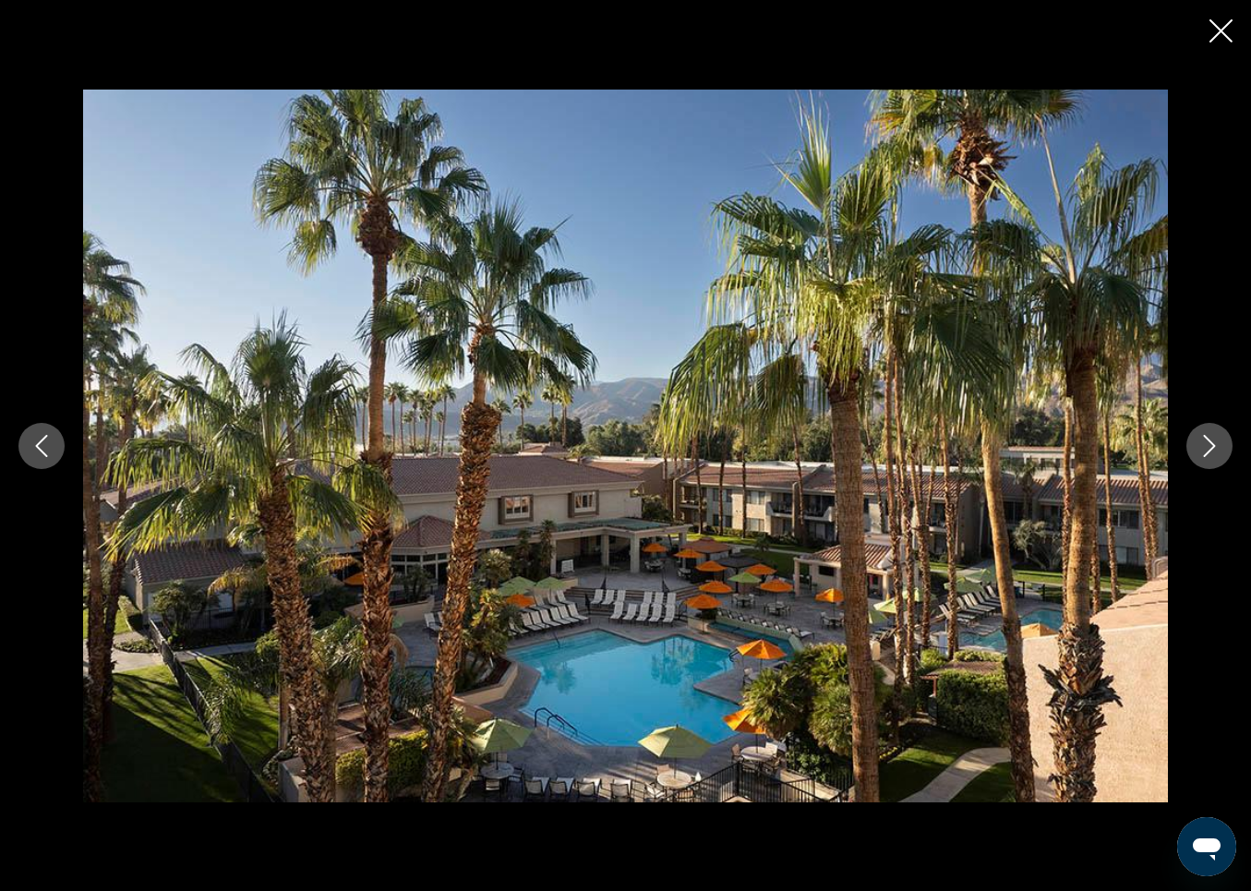
click at [1207, 443] on icon "Next image" at bounding box center [1210, 446] width 22 height 22
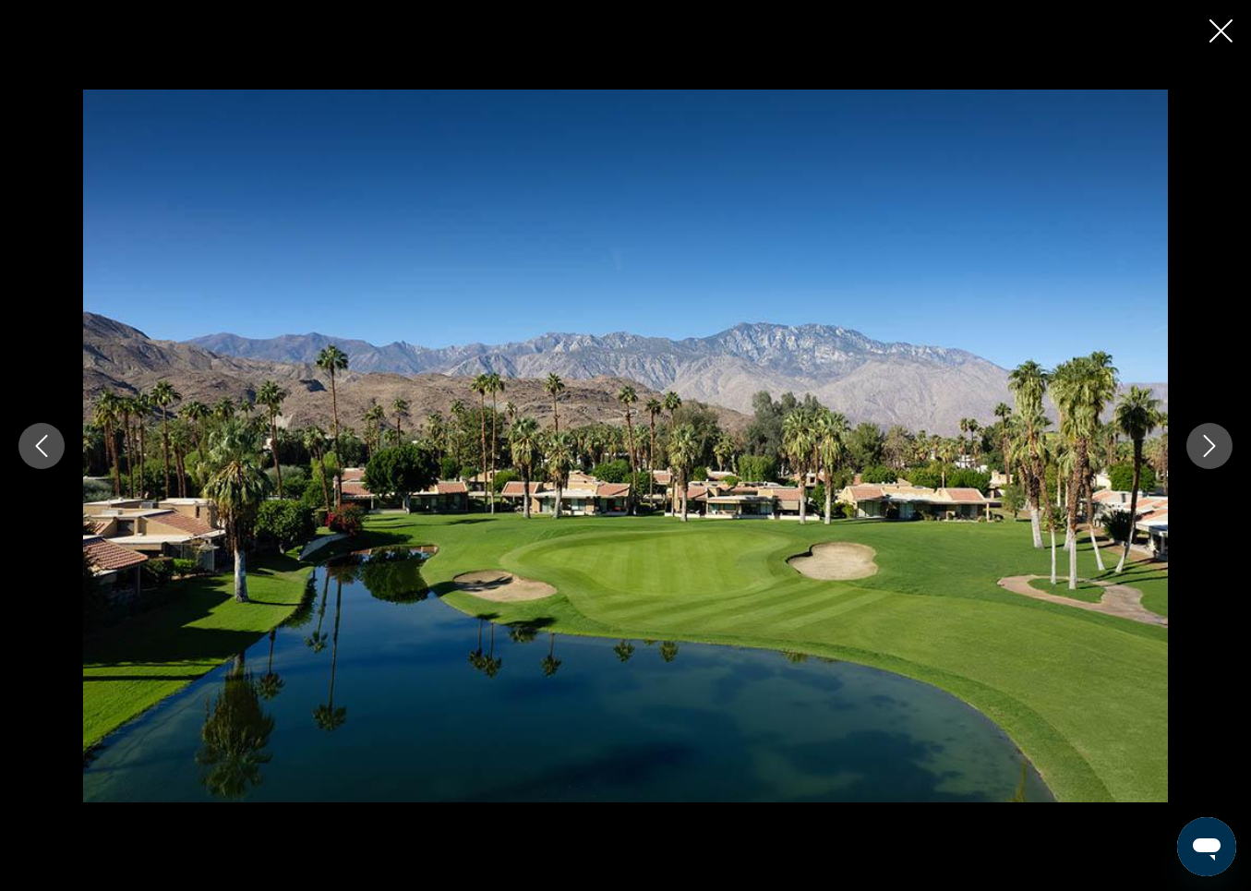
click at [1209, 445] on icon "Next image" at bounding box center [1210, 446] width 22 height 22
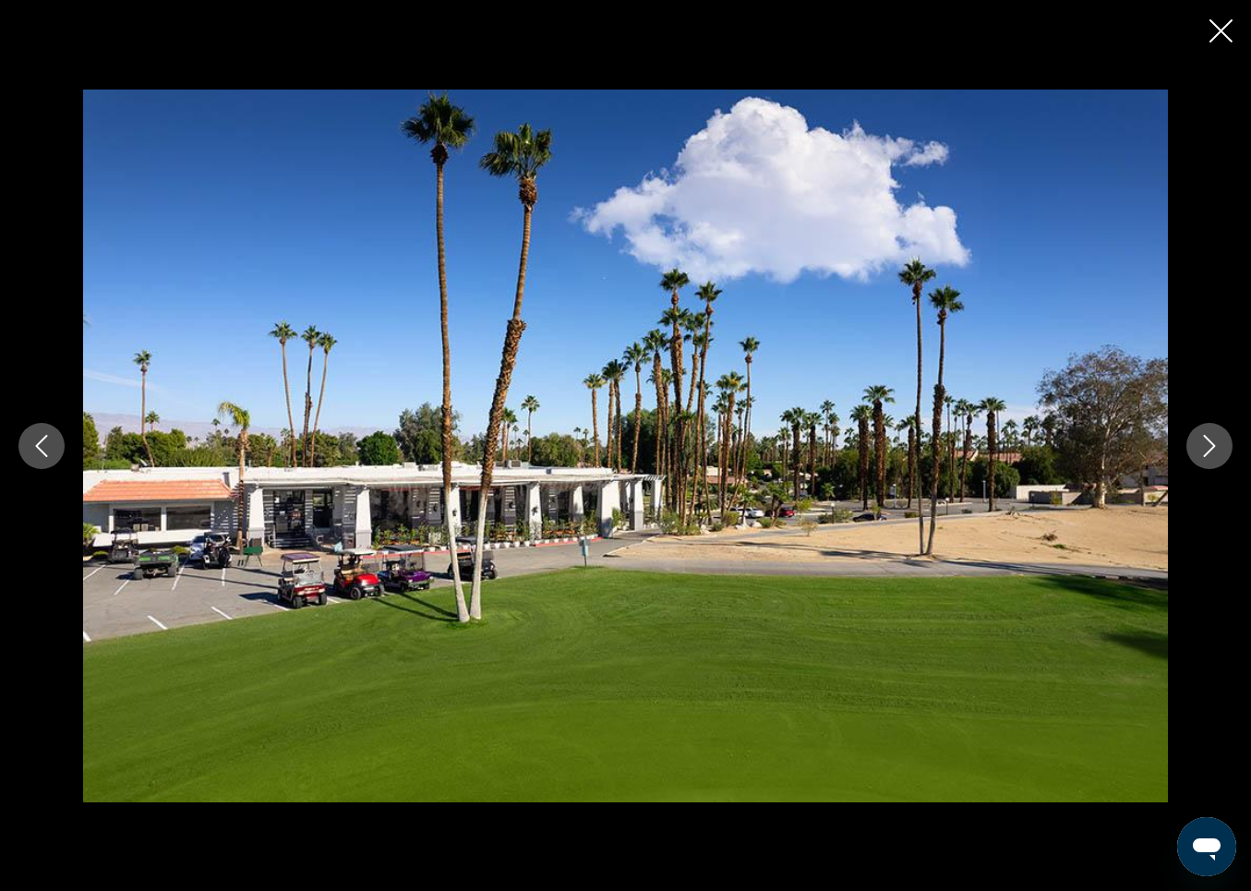
click at [1209, 445] on icon "Next image" at bounding box center [1210, 446] width 22 height 22
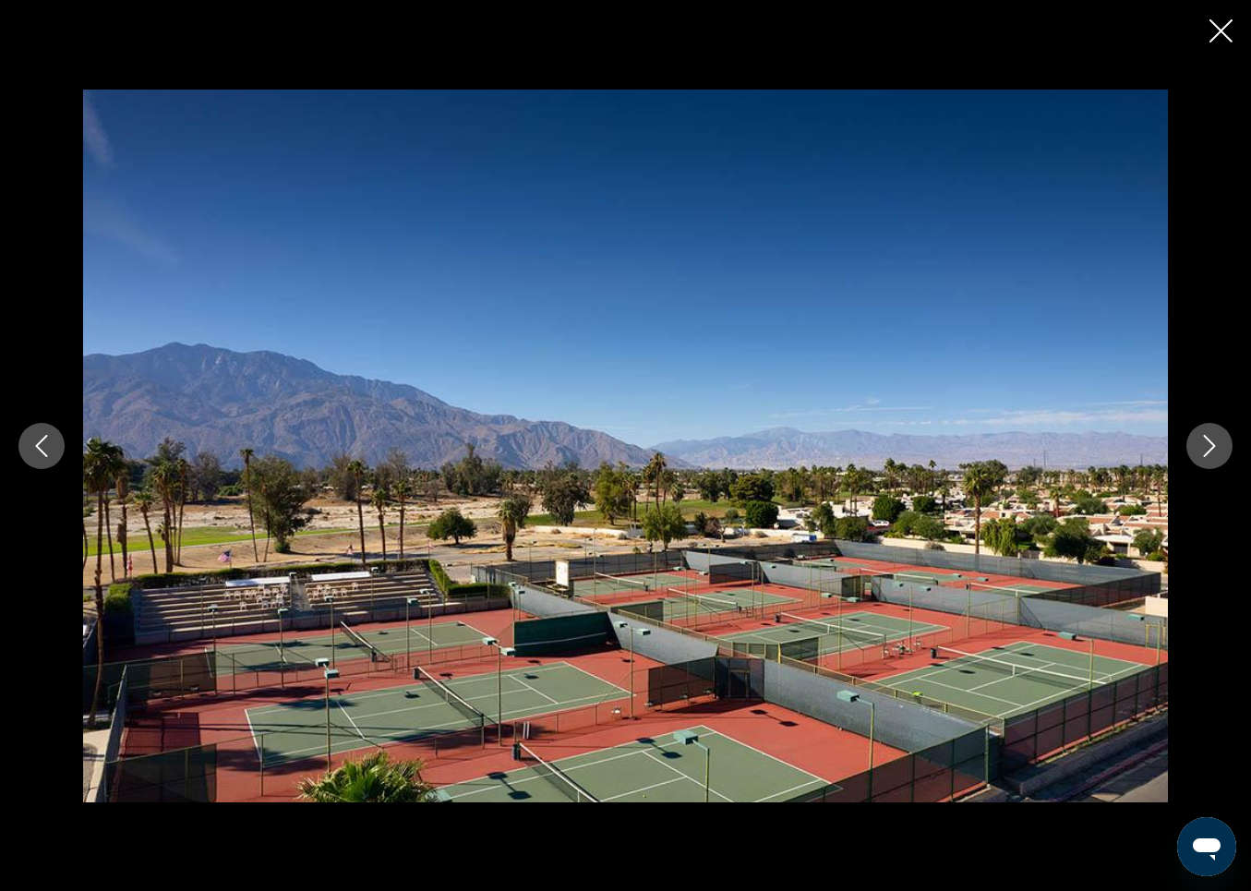
click at [1209, 445] on icon "Next image" at bounding box center [1210, 446] width 22 height 22
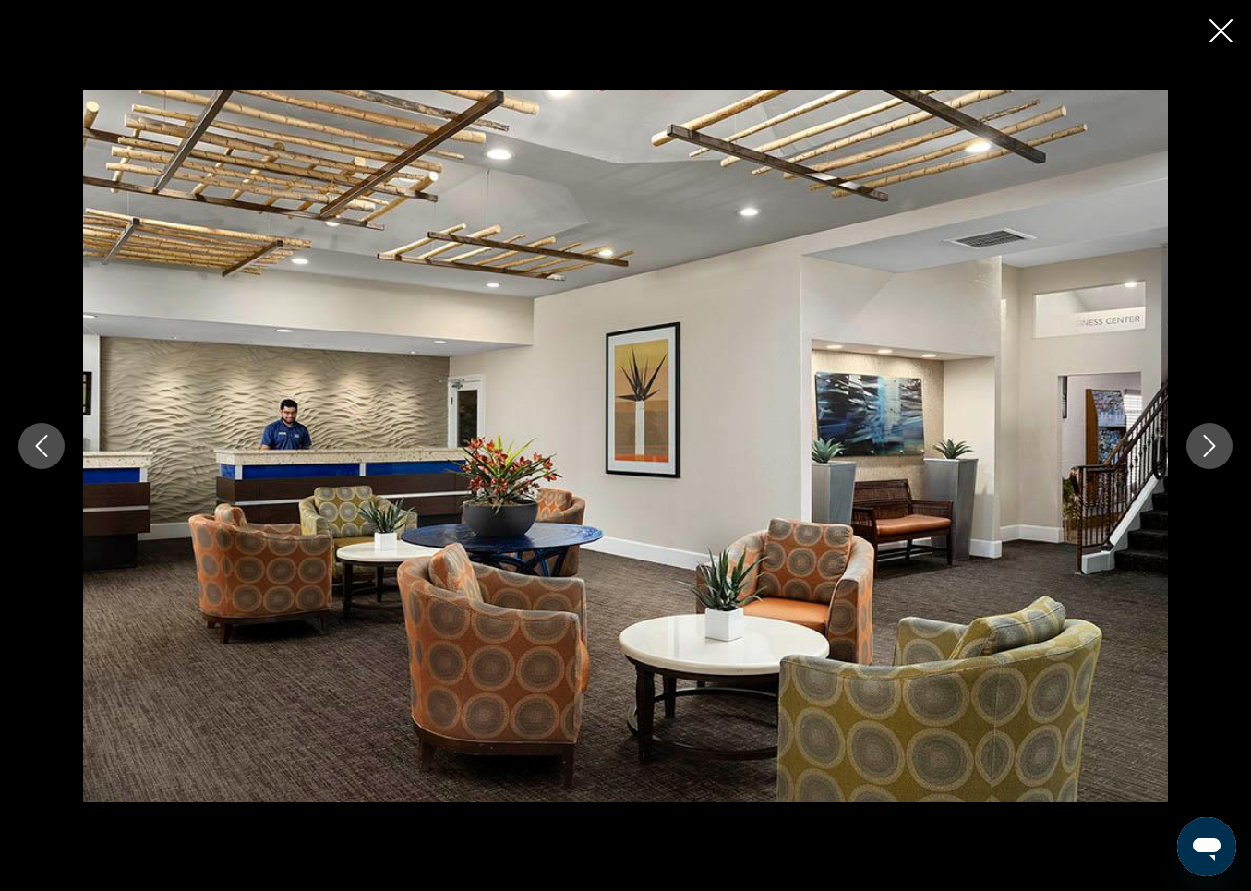
click at [1209, 445] on icon "Next image" at bounding box center [1210, 446] width 22 height 22
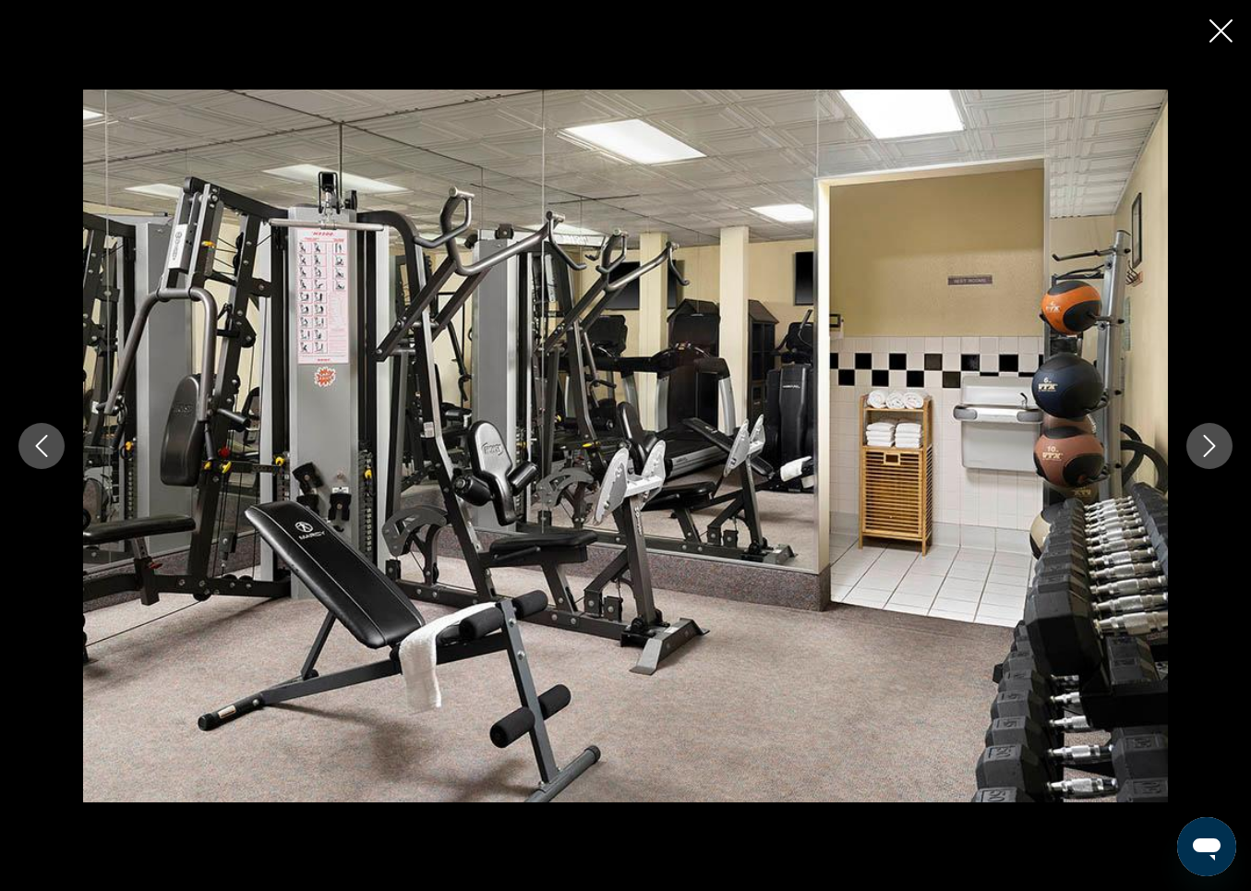
click at [1209, 445] on icon "Next image" at bounding box center [1210, 446] width 22 height 22
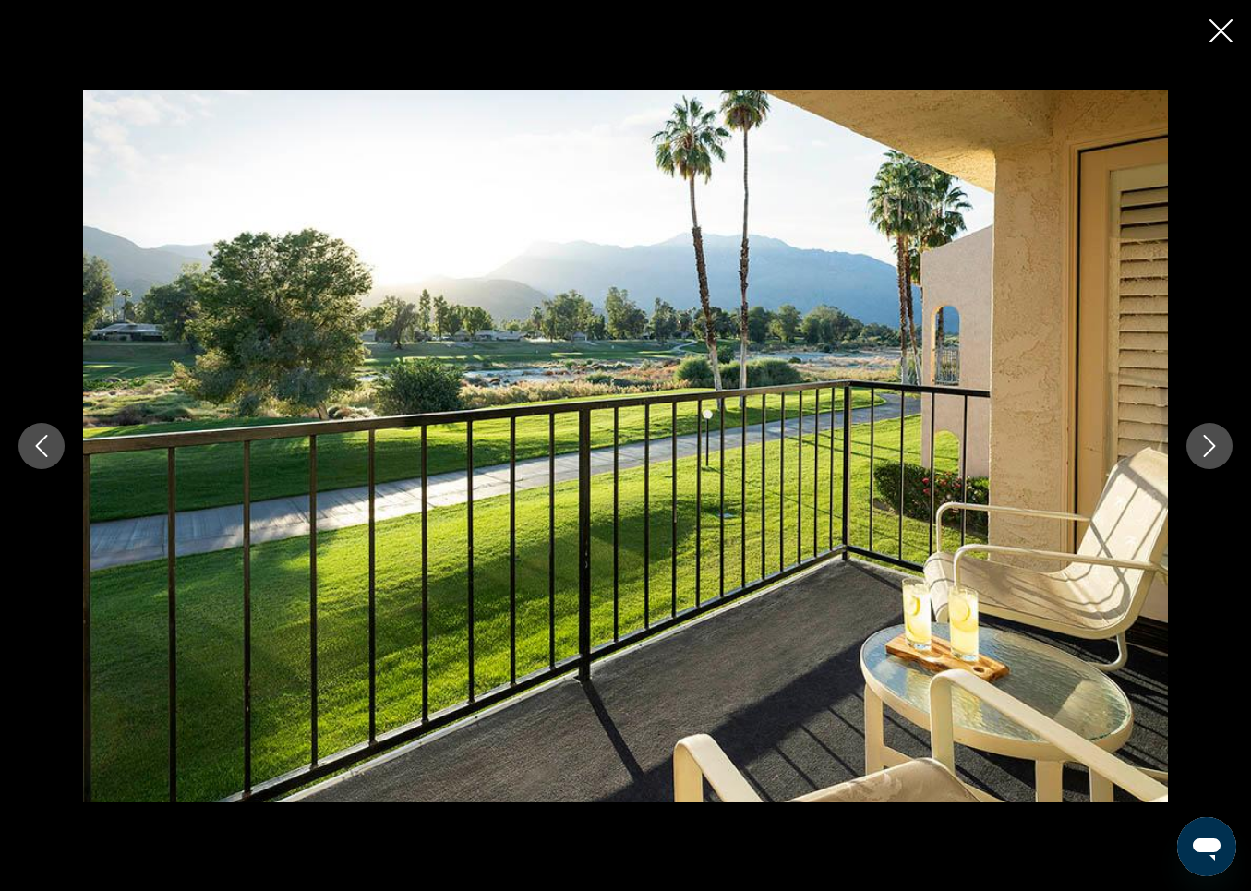
click at [1209, 445] on icon "Next image" at bounding box center [1210, 446] width 22 height 22
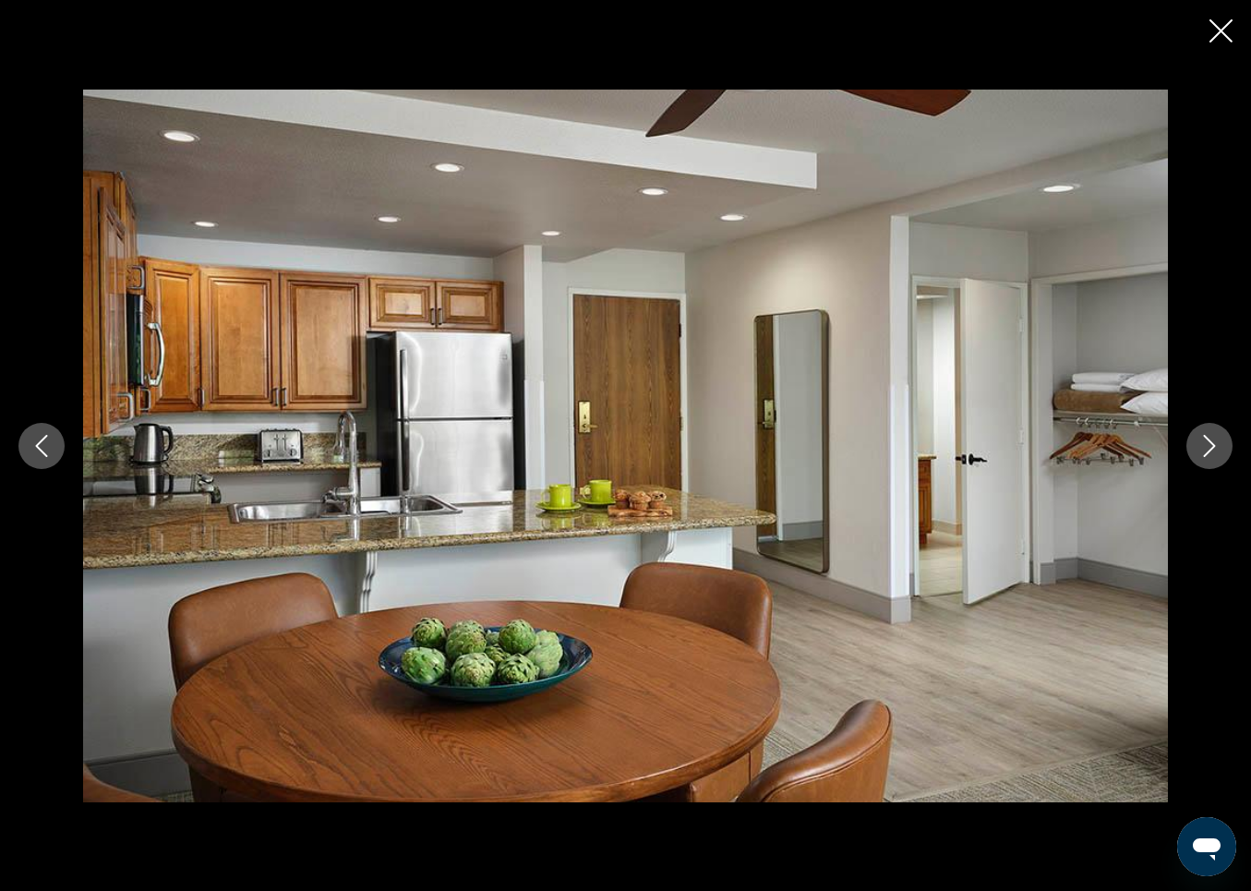
click at [1209, 445] on icon "Next image" at bounding box center [1210, 446] width 22 height 22
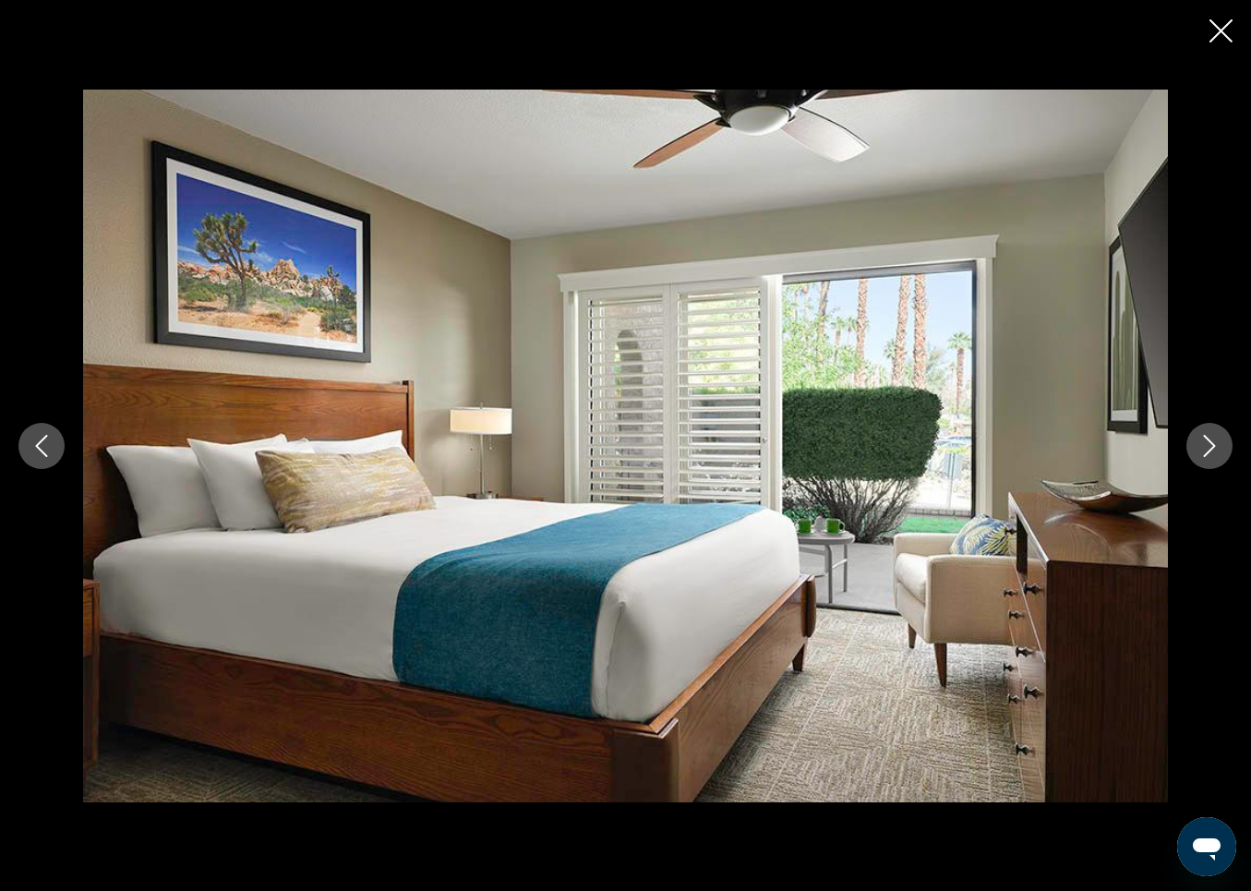
click at [1209, 446] on icon "Next image" at bounding box center [1210, 446] width 22 height 22
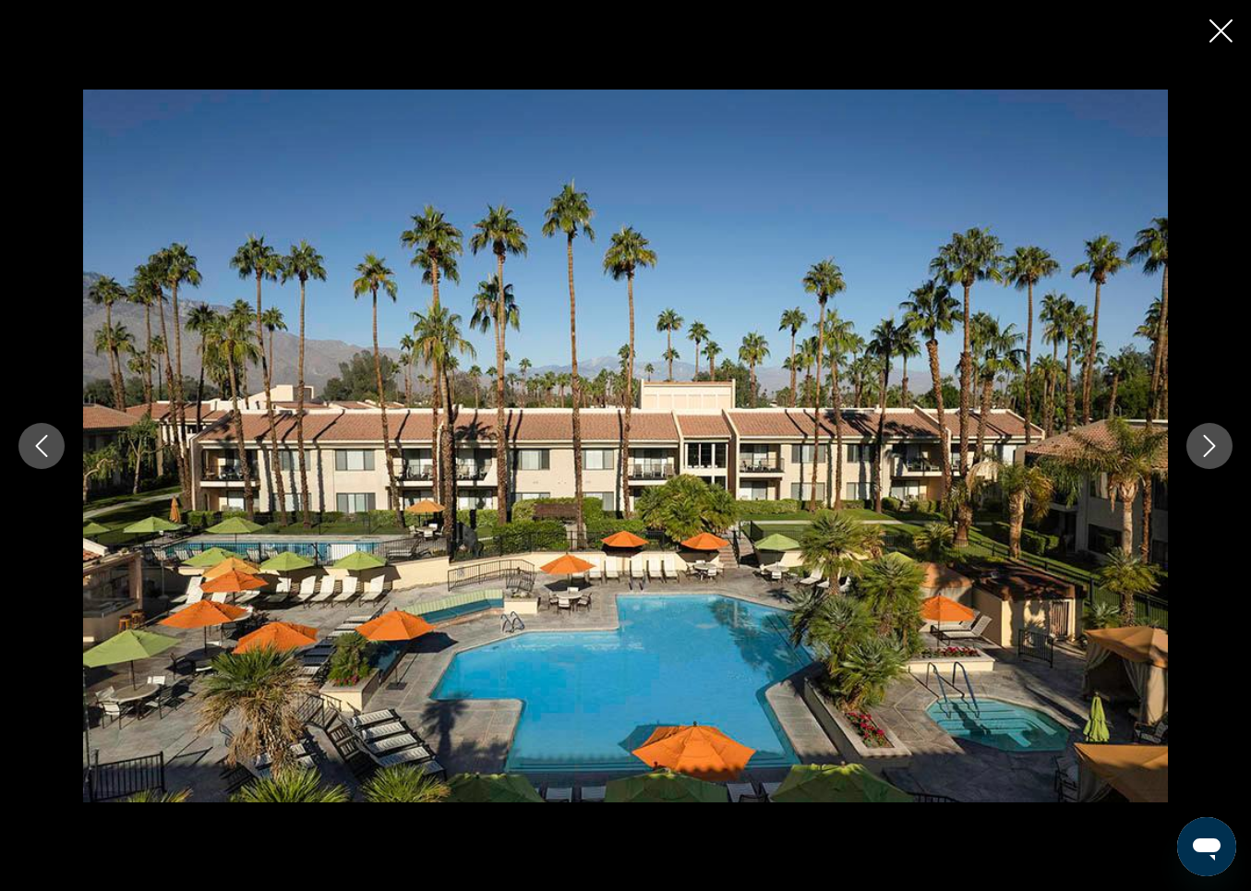
click at [1209, 447] on icon "Next image" at bounding box center [1210, 446] width 22 height 22
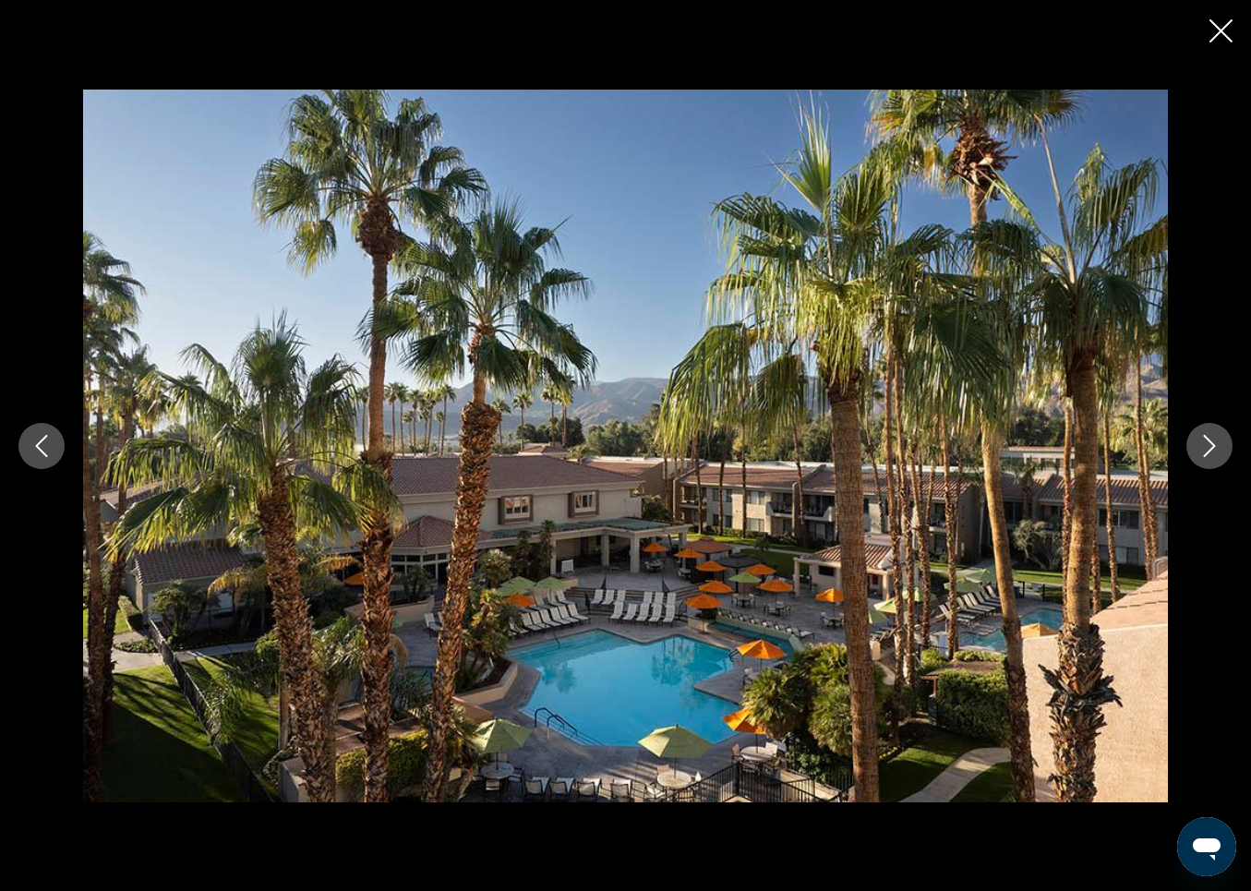
click at [1209, 447] on icon "Next image" at bounding box center [1210, 446] width 22 height 22
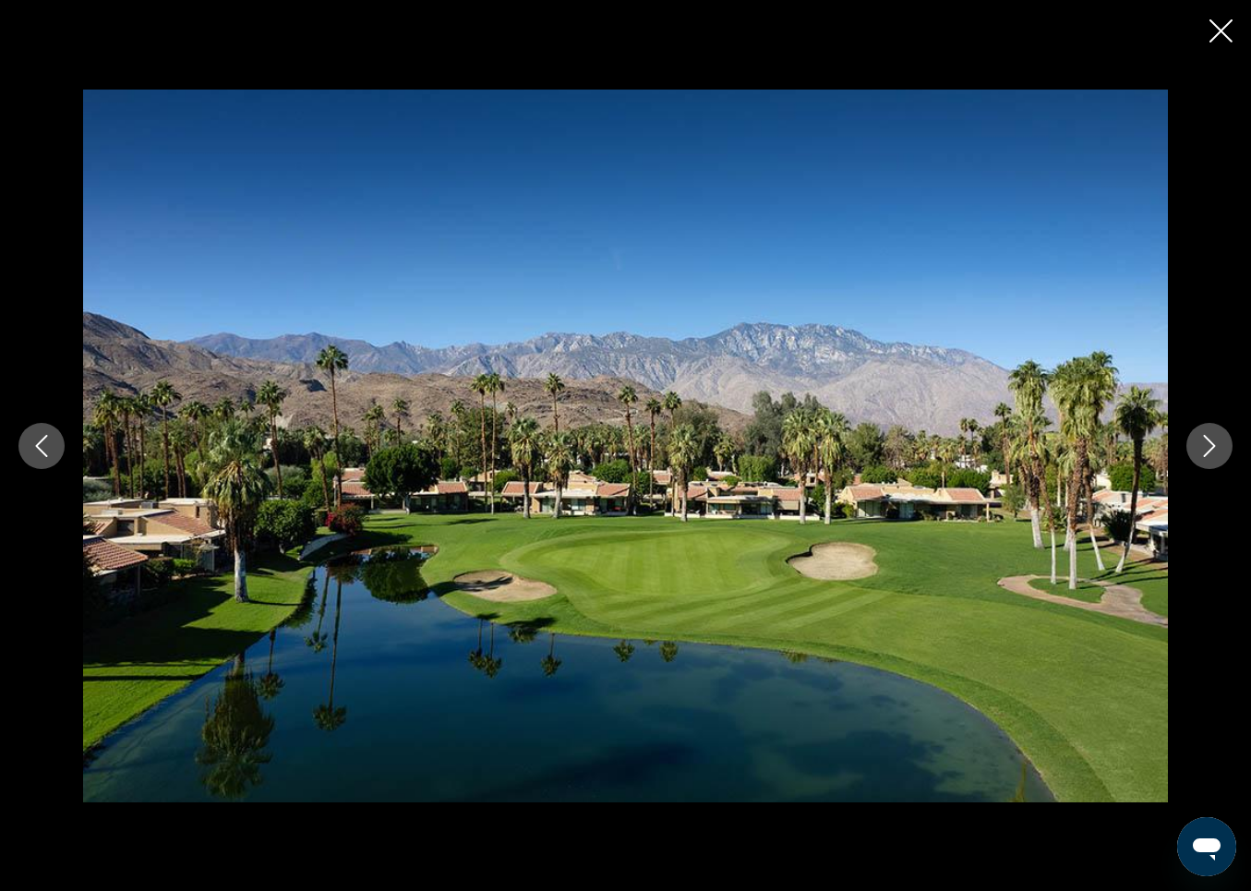
click at [1210, 448] on icon "Next image" at bounding box center [1210, 446] width 22 height 22
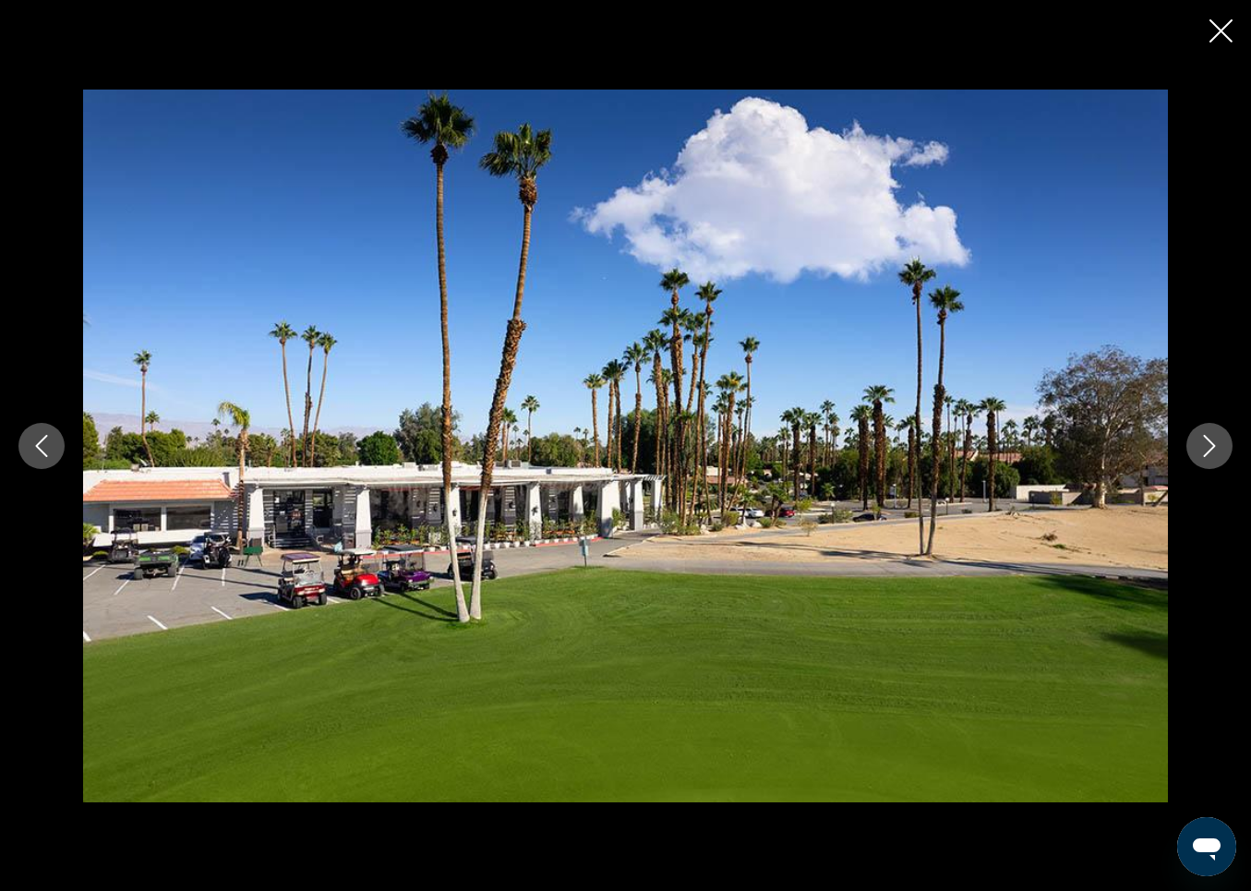
click at [1210, 449] on icon "Next image" at bounding box center [1210, 446] width 22 height 22
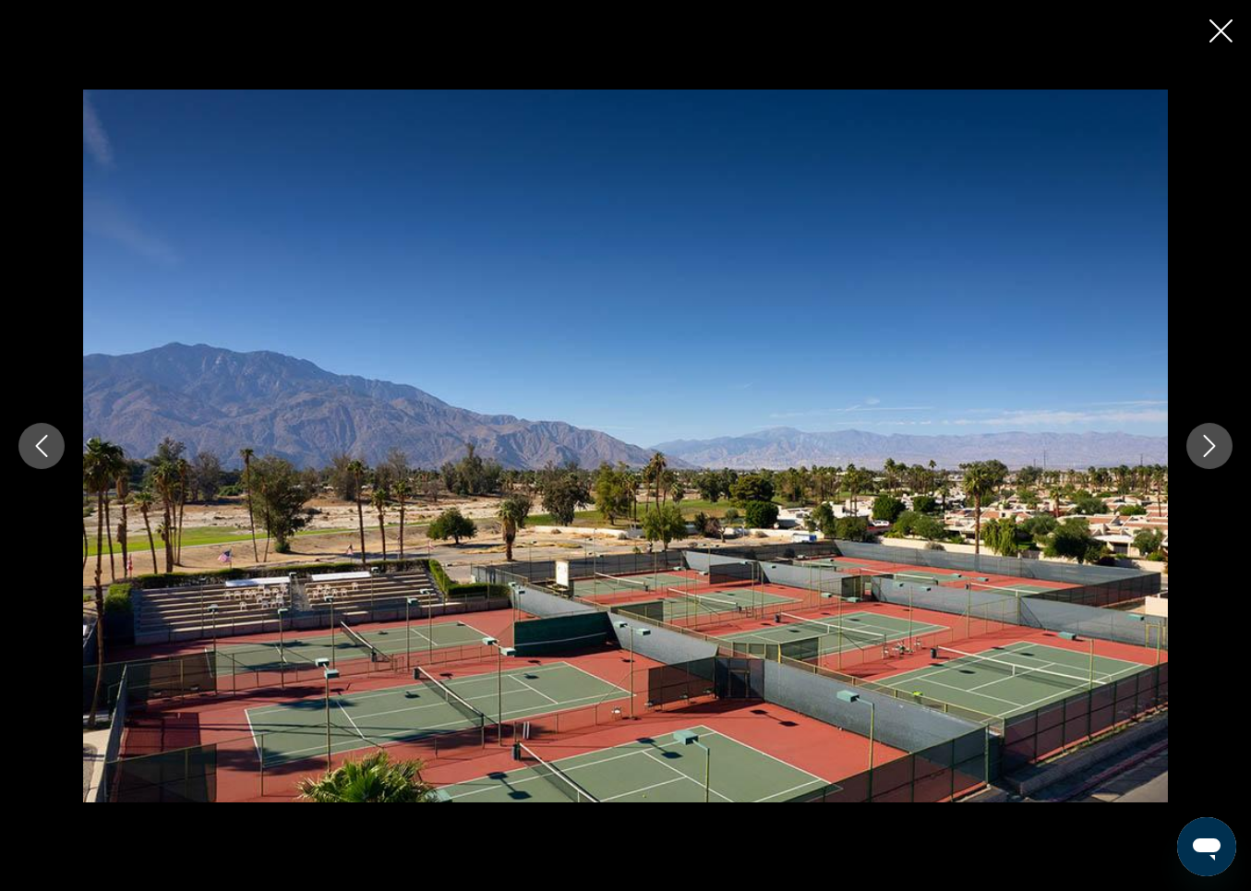
click at [1210, 450] on icon "Next image" at bounding box center [1210, 446] width 12 height 22
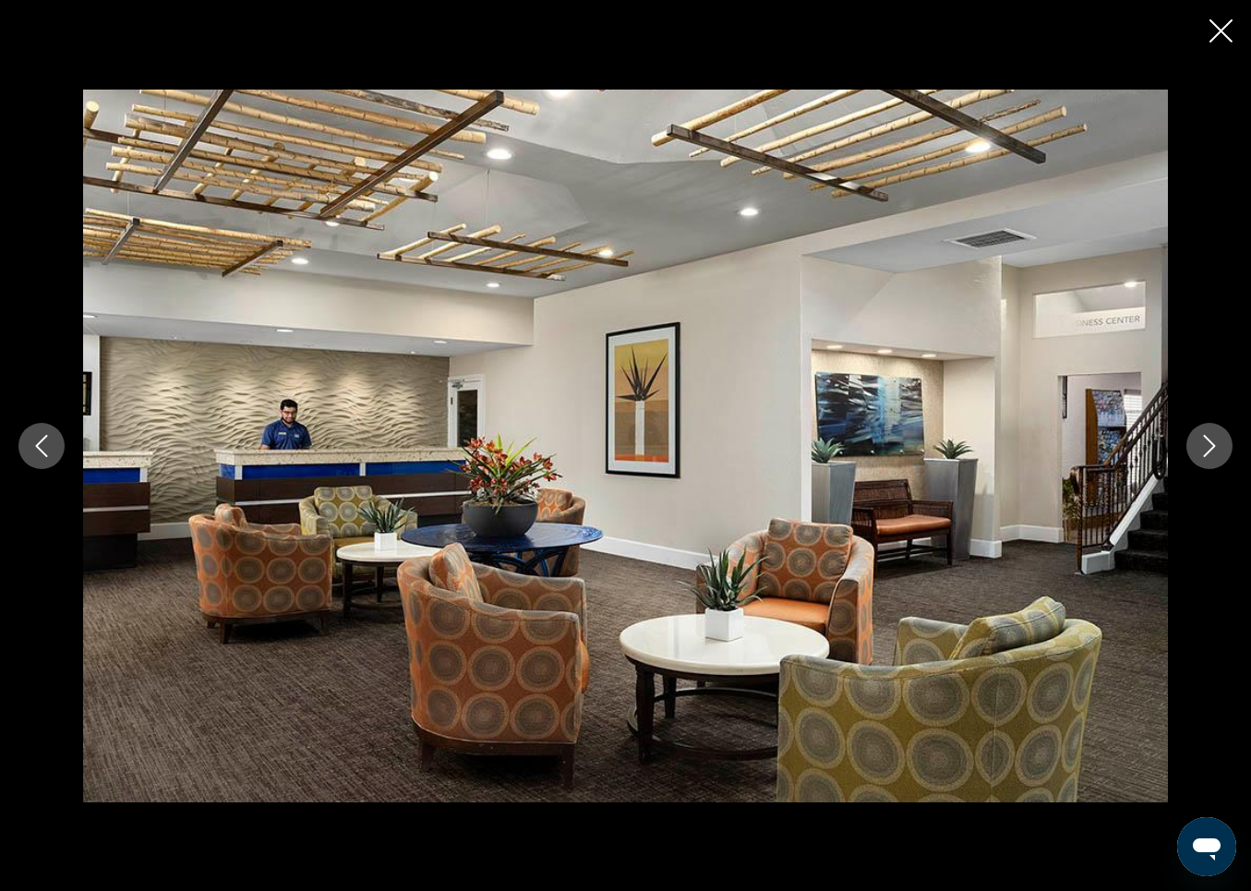
click at [1210, 450] on icon "Next image" at bounding box center [1210, 446] width 12 height 22
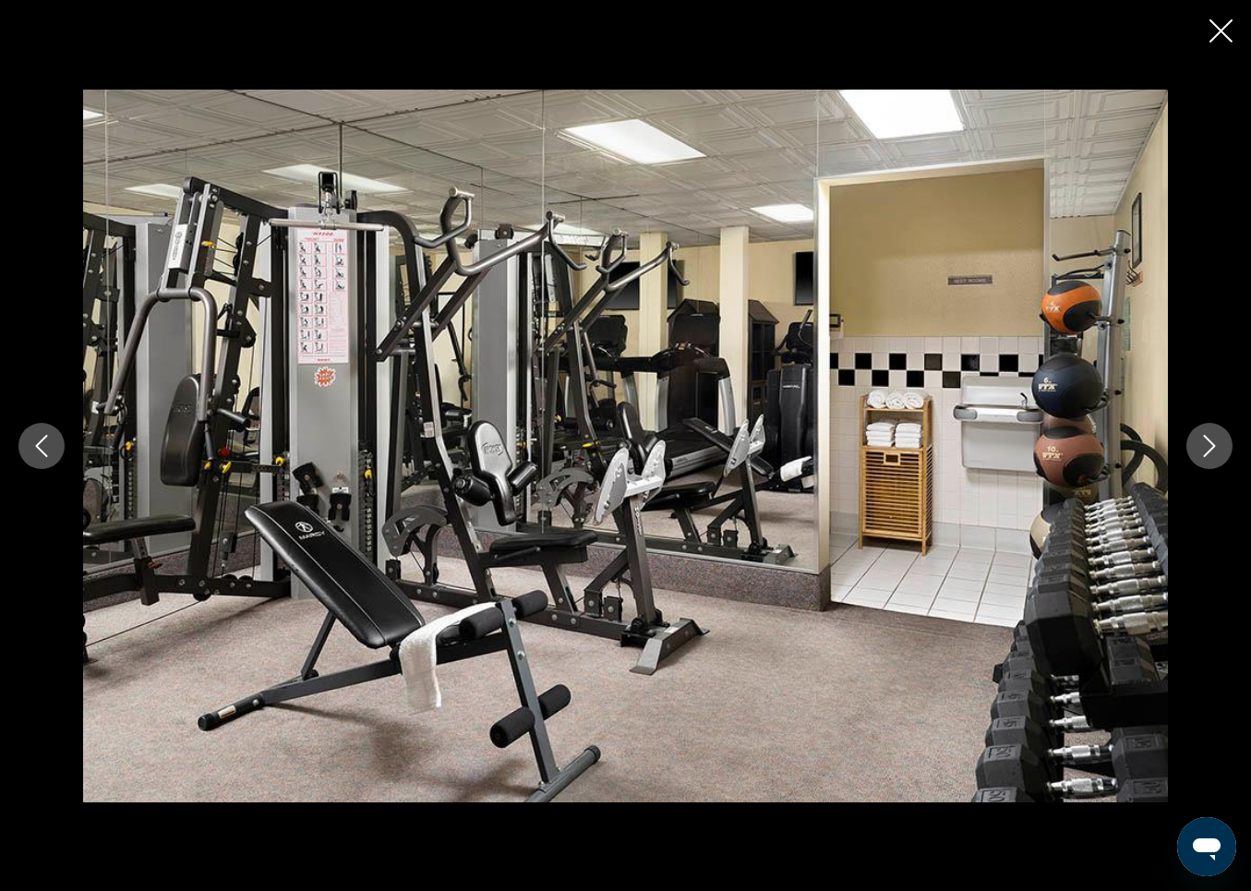
click at [1210, 450] on icon "Next image" at bounding box center [1210, 446] width 12 height 22
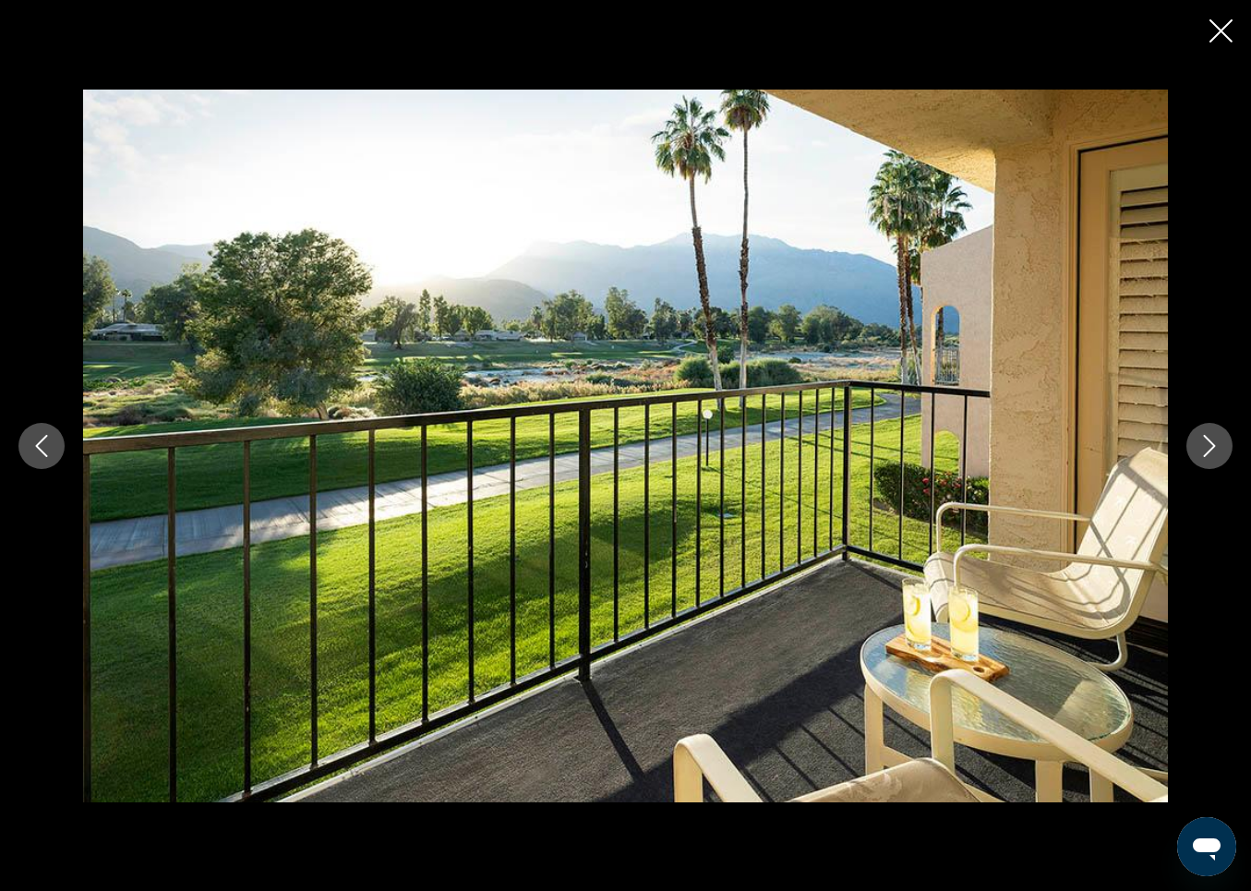
click at [1226, 23] on icon "Close slideshow" at bounding box center [1221, 30] width 23 height 23
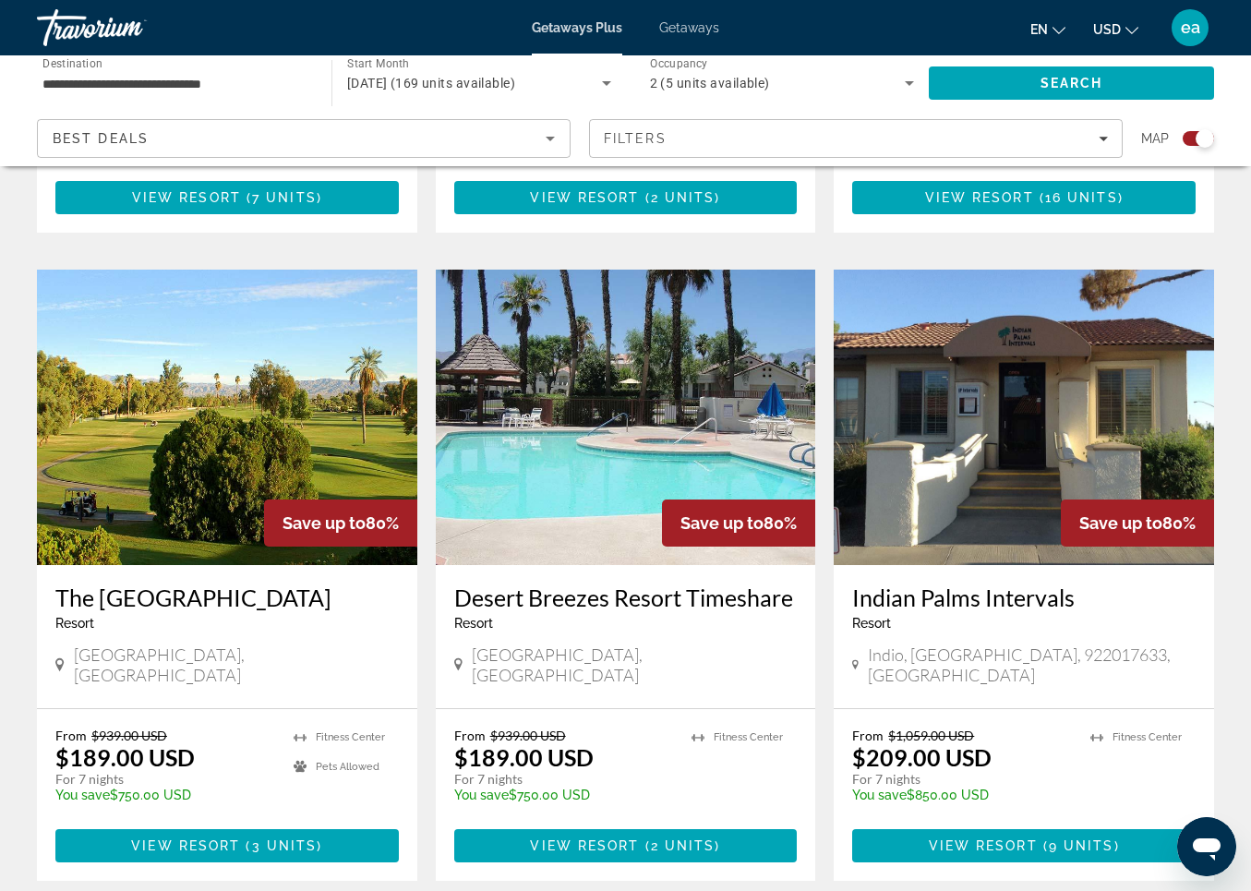
scroll to position [1152, 0]
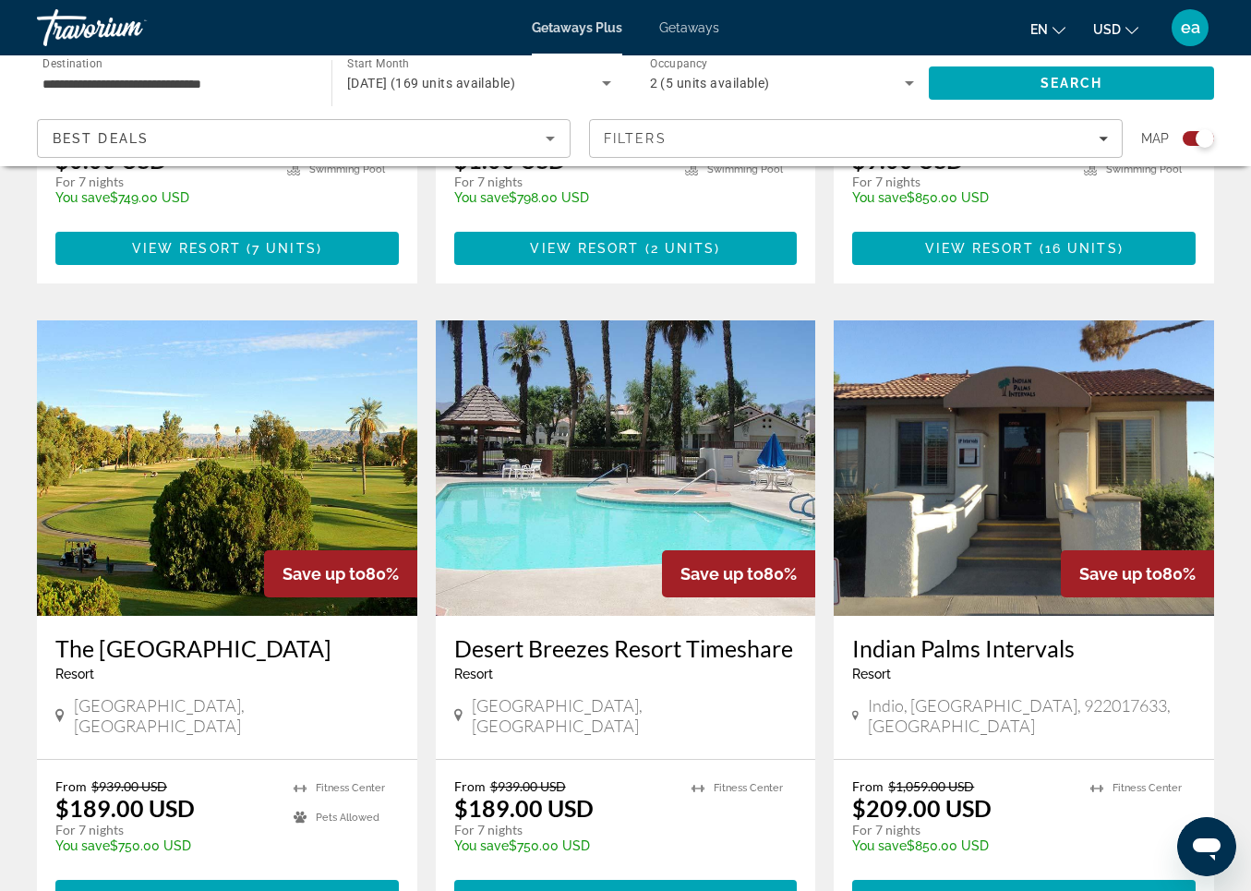
click at [158, 409] on img "Main content" at bounding box center [227, 468] width 381 height 296
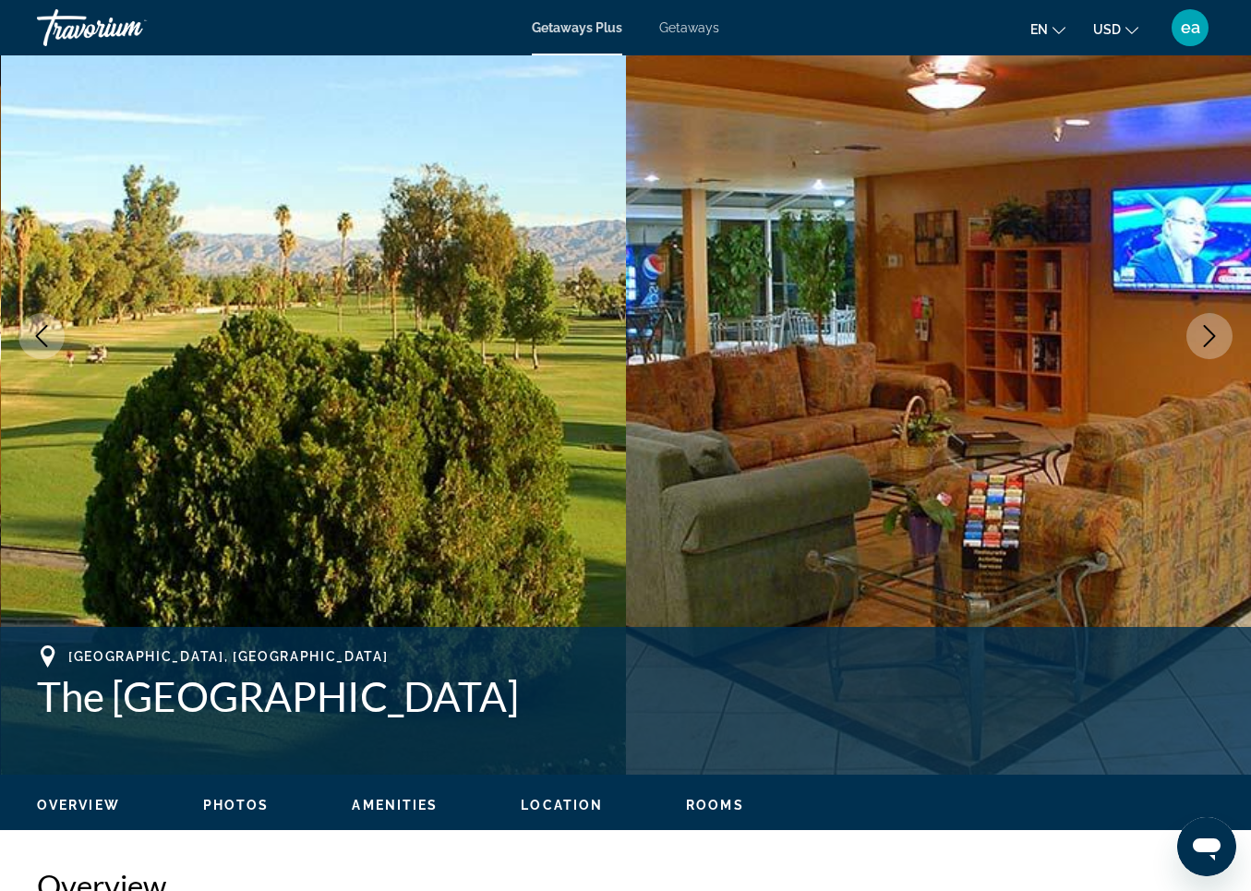
scroll to position [318, 0]
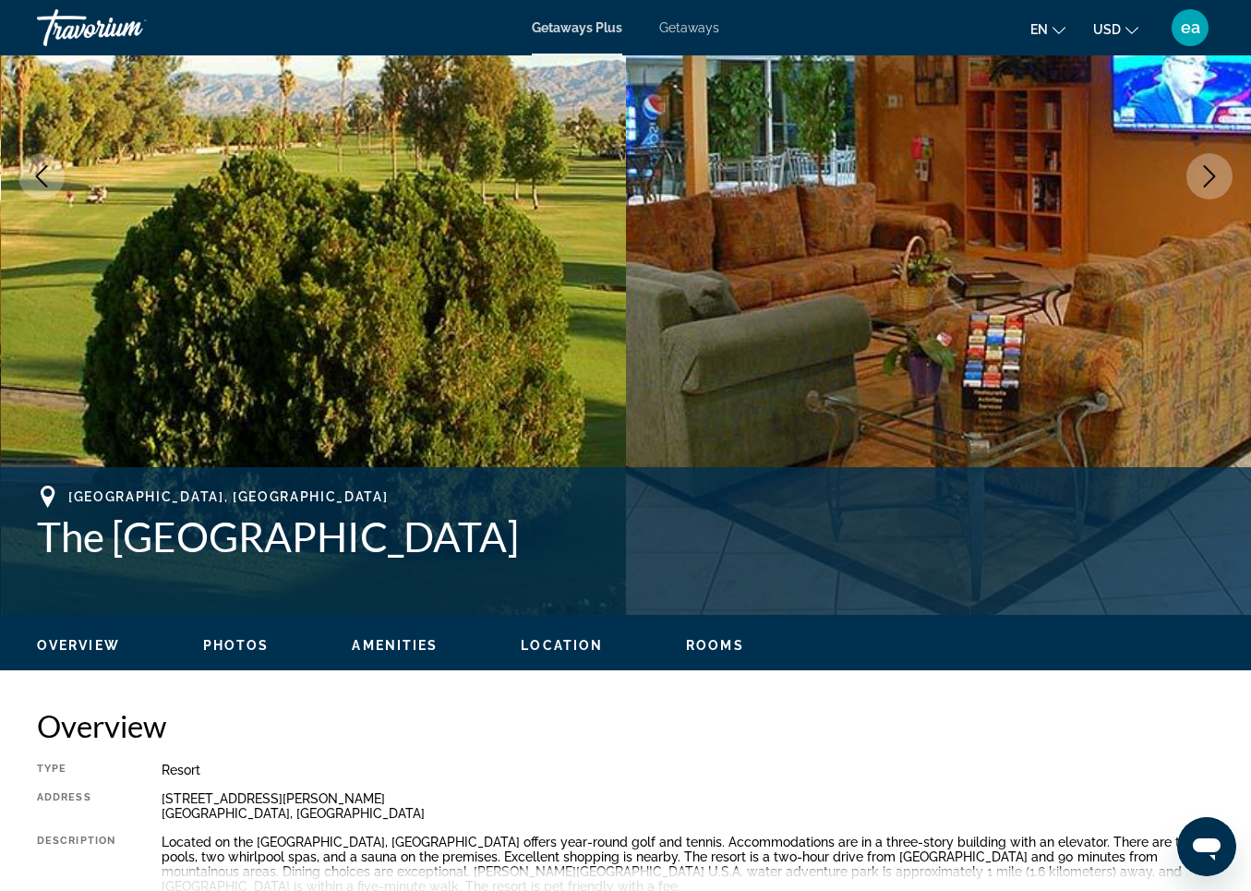
click at [230, 647] on span "Photos" at bounding box center [236, 645] width 66 height 15
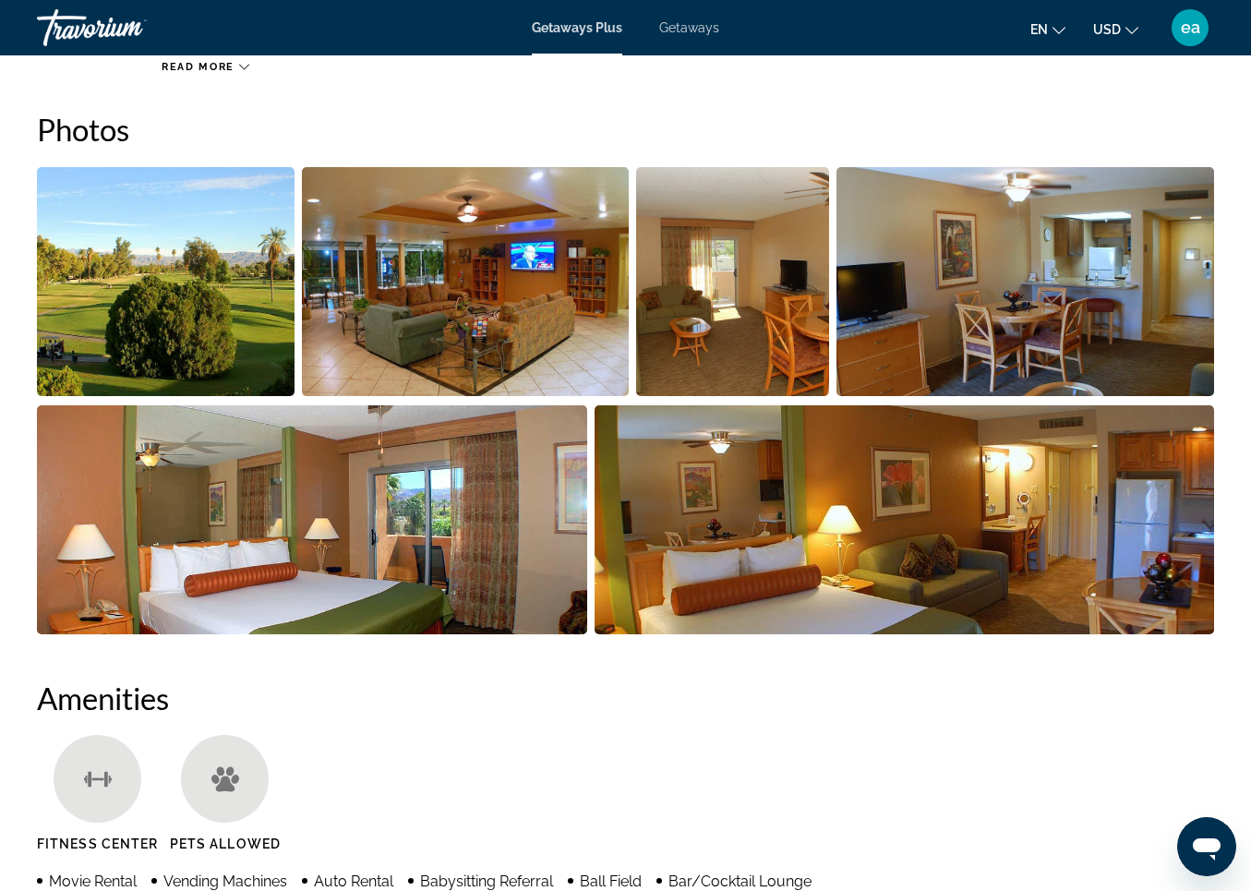
click at [127, 327] on img "Open full-screen image slider" at bounding box center [166, 281] width 258 height 229
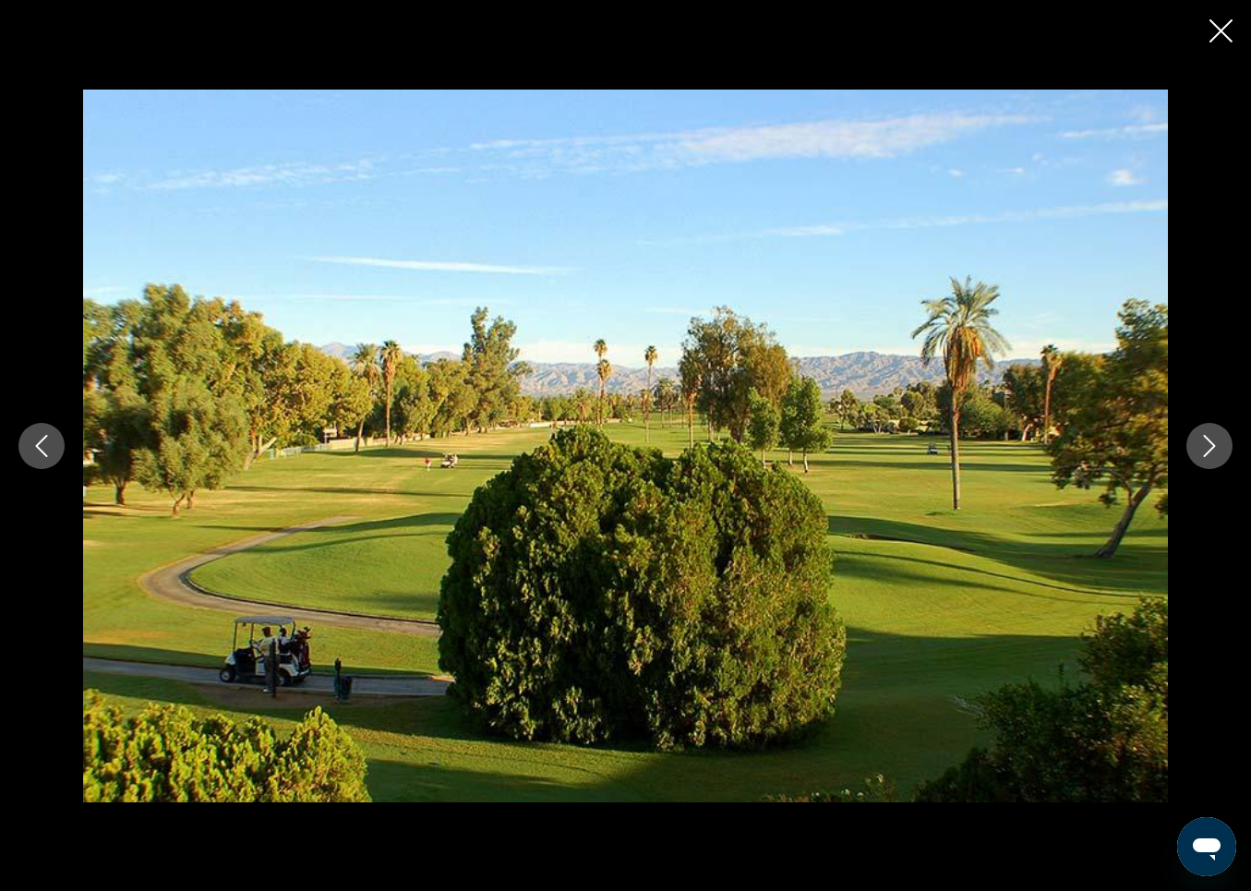
click at [1203, 432] on button "Next image" at bounding box center [1210, 446] width 46 height 46
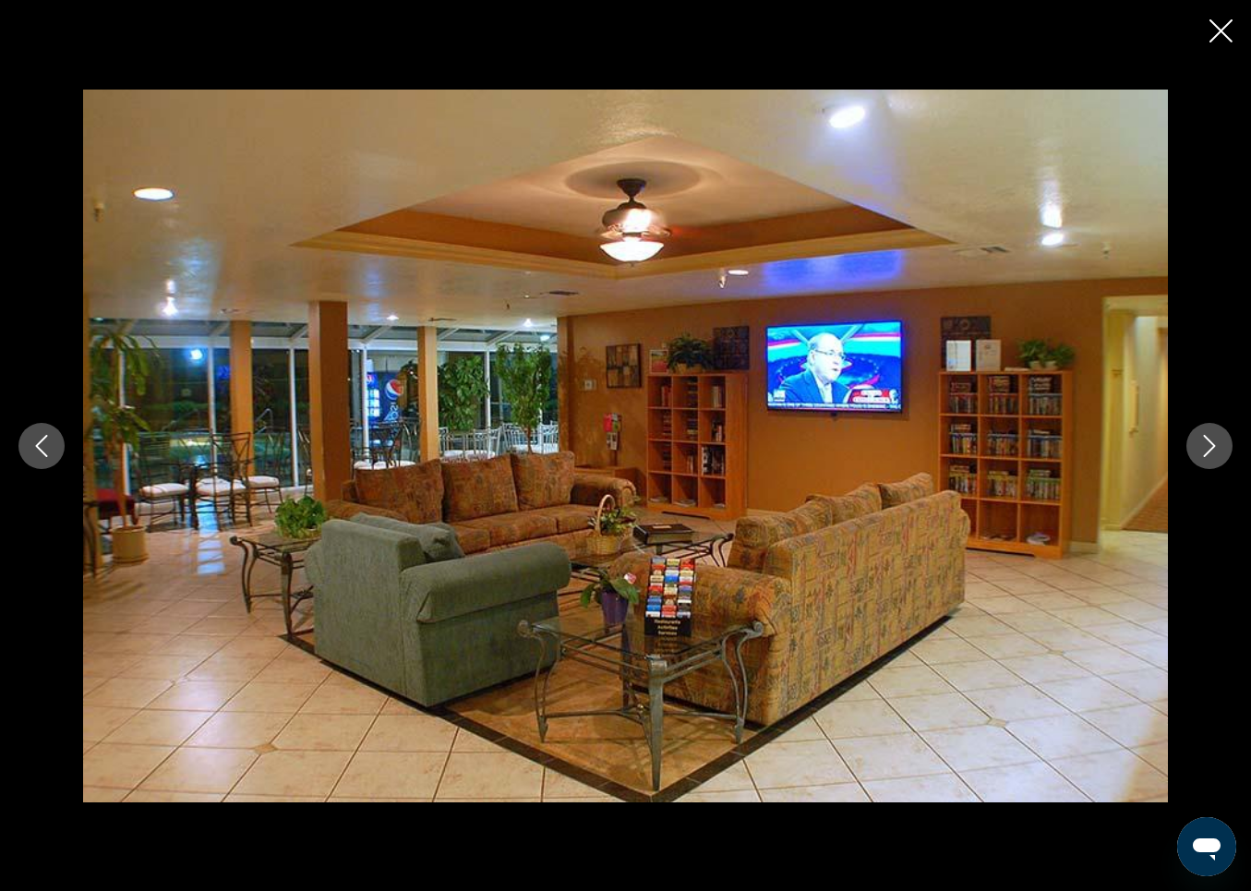
click at [1203, 432] on button "Next image" at bounding box center [1210, 446] width 46 height 46
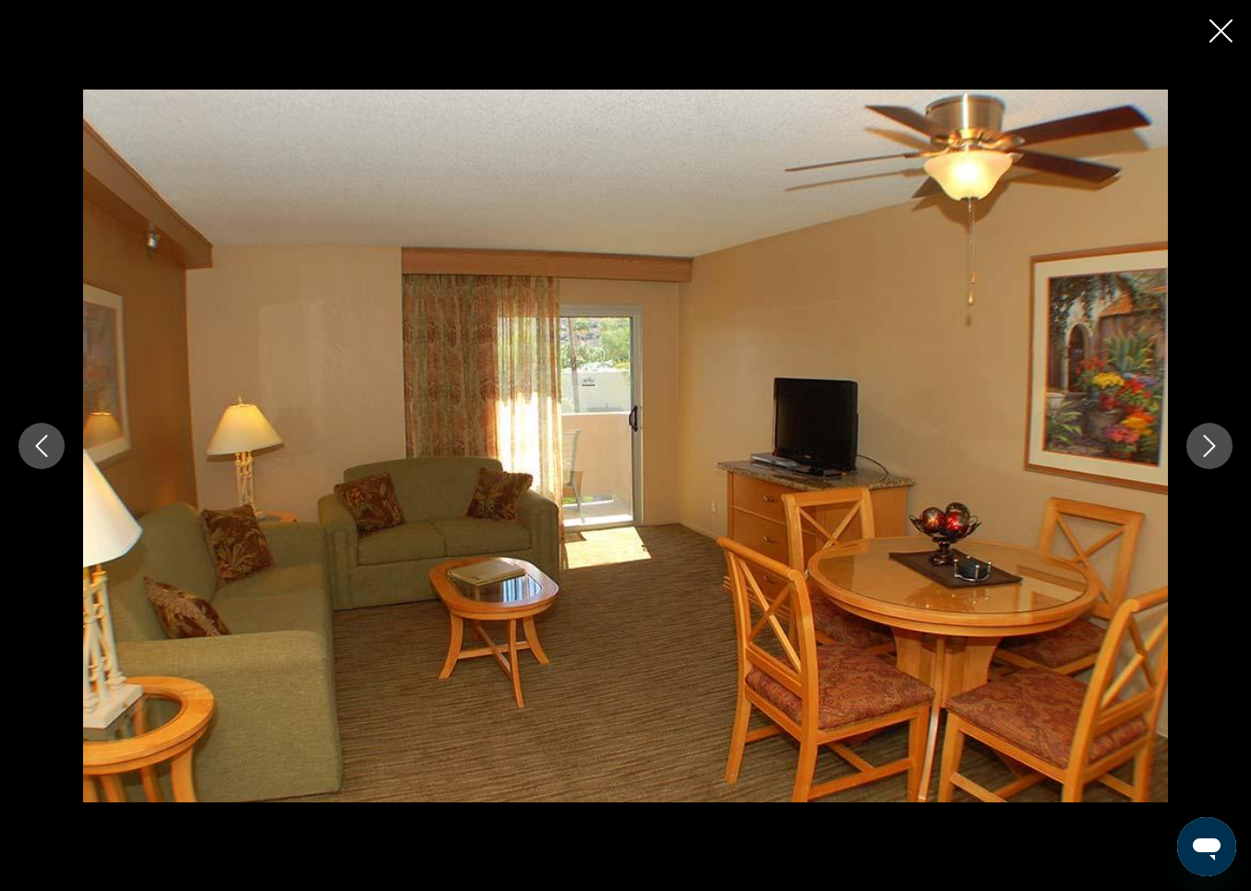
click at [1203, 432] on button "Next image" at bounding box center [1210, 446] width 46 height 46
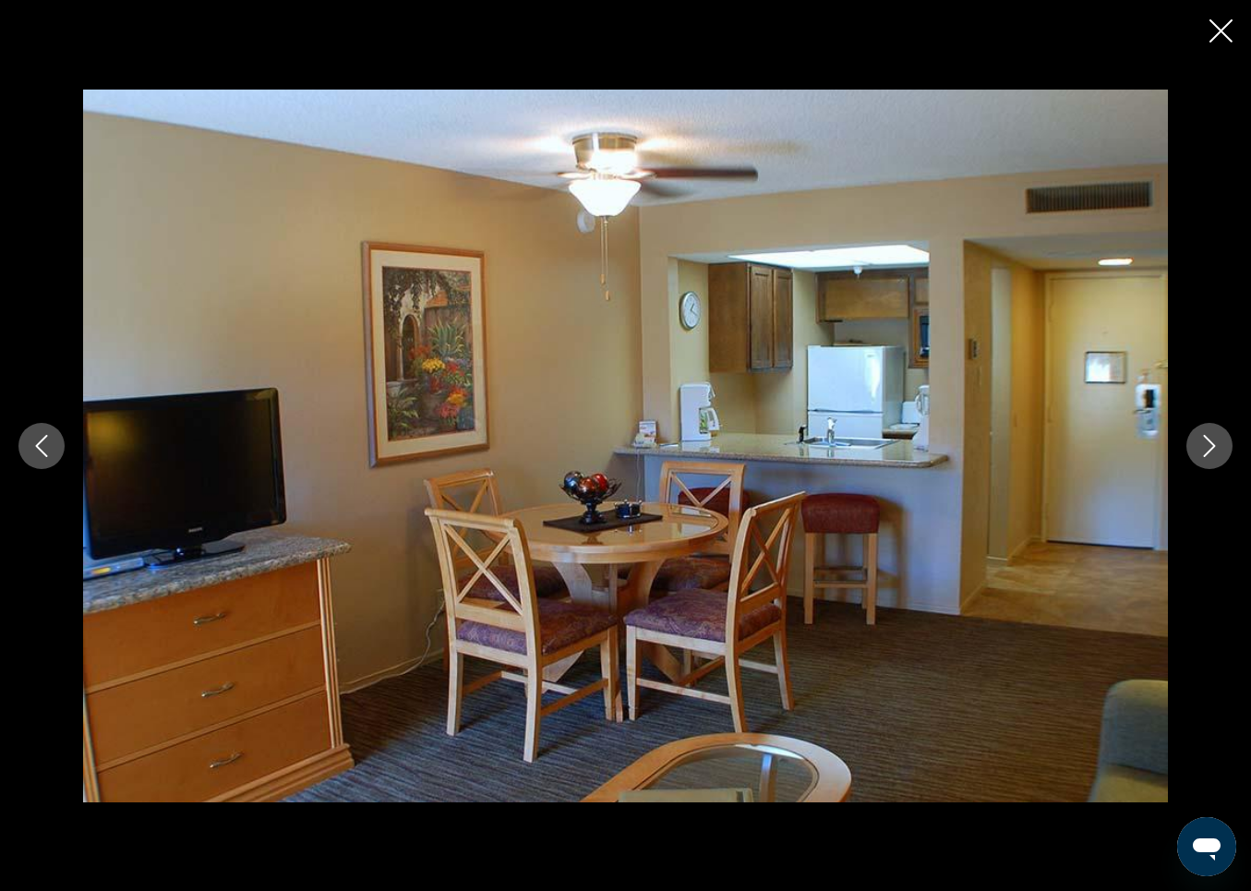
click at [1203, 432] on button "Next image" at bounding box center [1210, 446] width 46 height 46
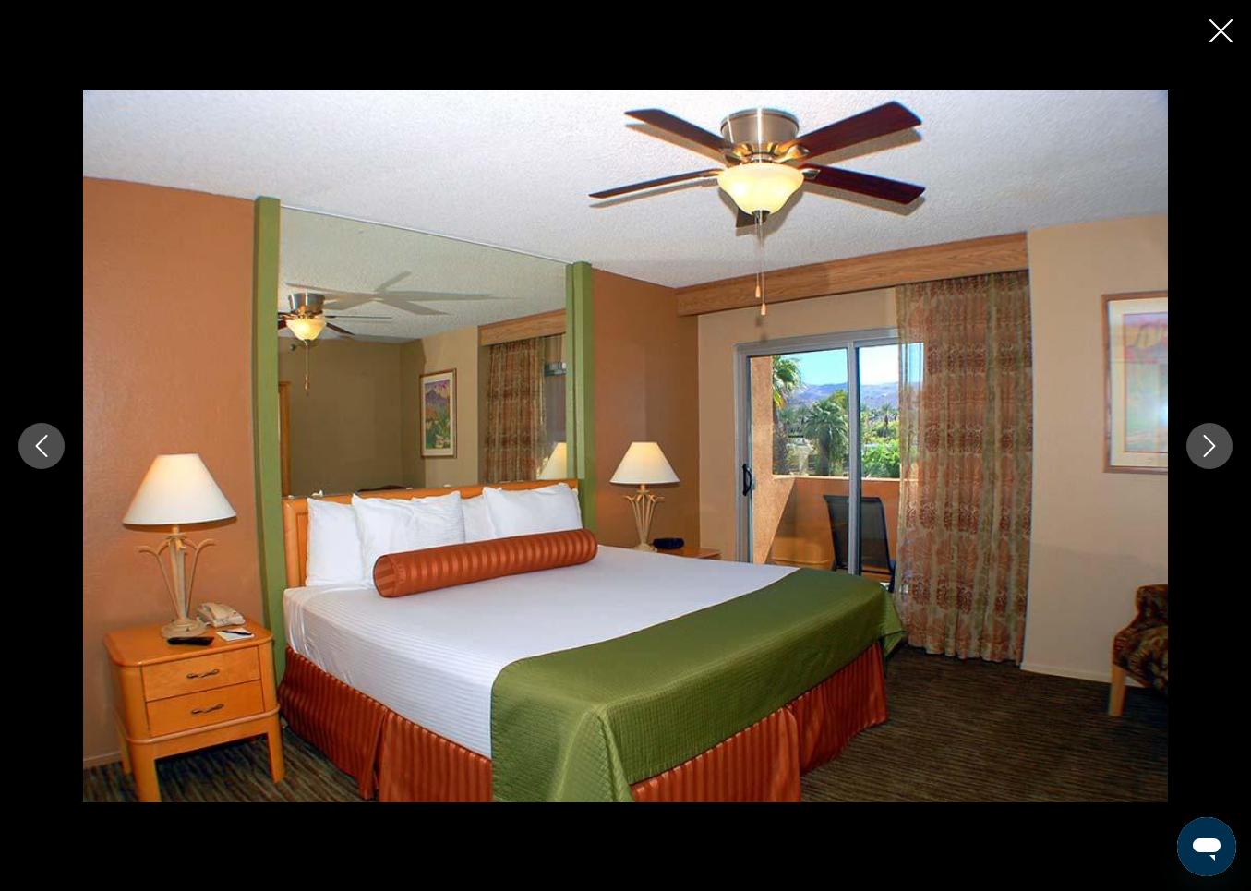
click at [1203, 432] on button "Next image" at bounding box center [1210, 446] width 46 height 46
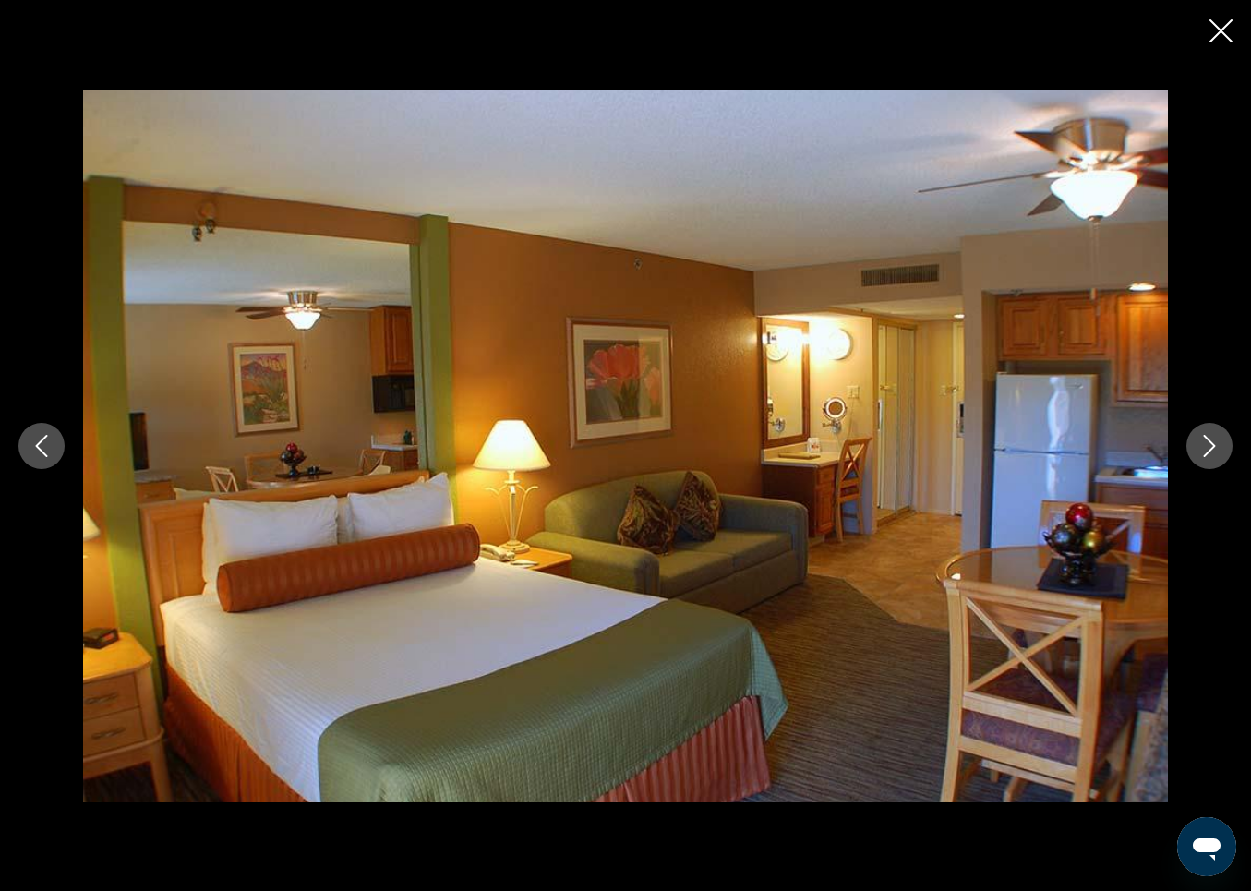
click at [1203, 435] on icon "Next image" at bounding box center [1210, 446] width 22 height 22
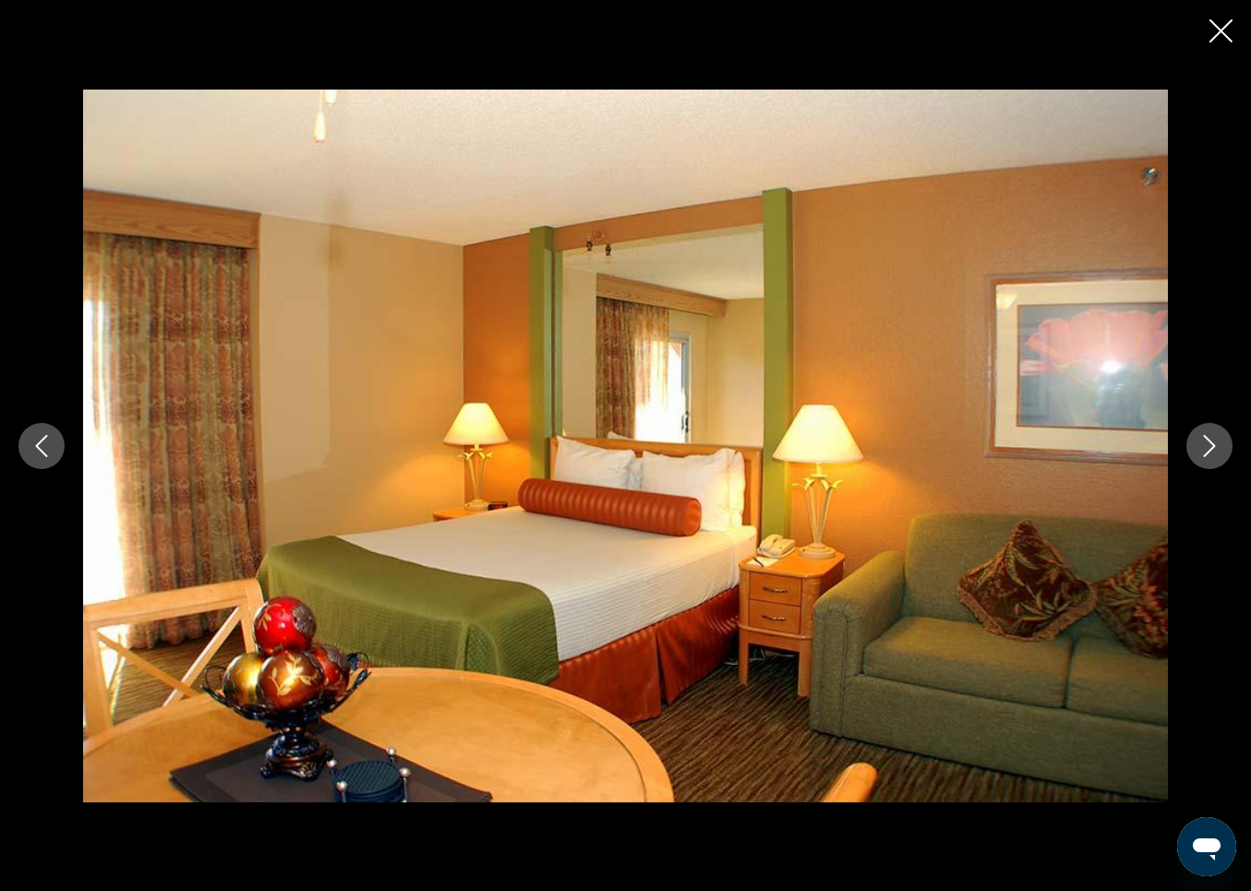
click at [1203, 435] on icon "Next image" at bounding box center [1210, 446] width 22 height 22
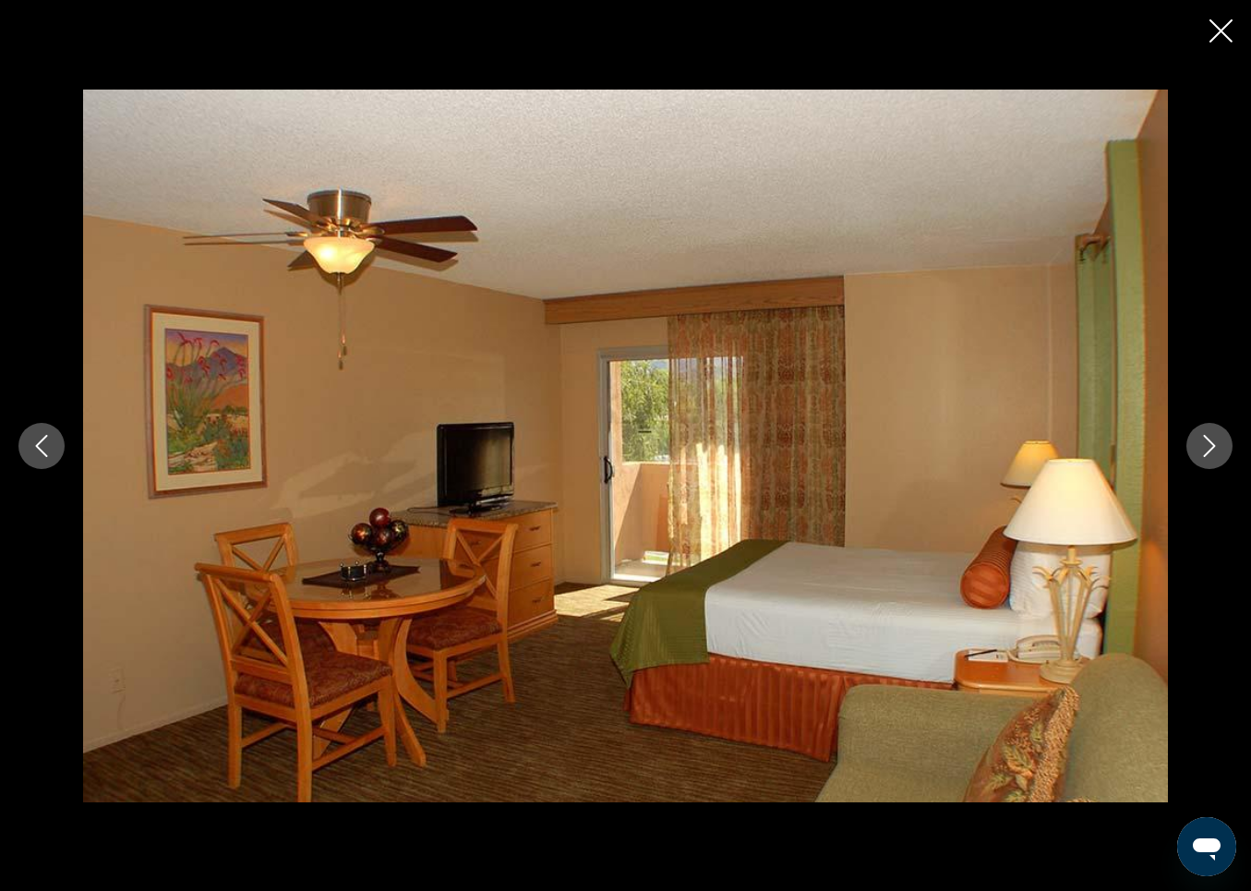
click at [1203, 435] on icon "Next image" at bounding box center [1210, 446] width 22 height 22
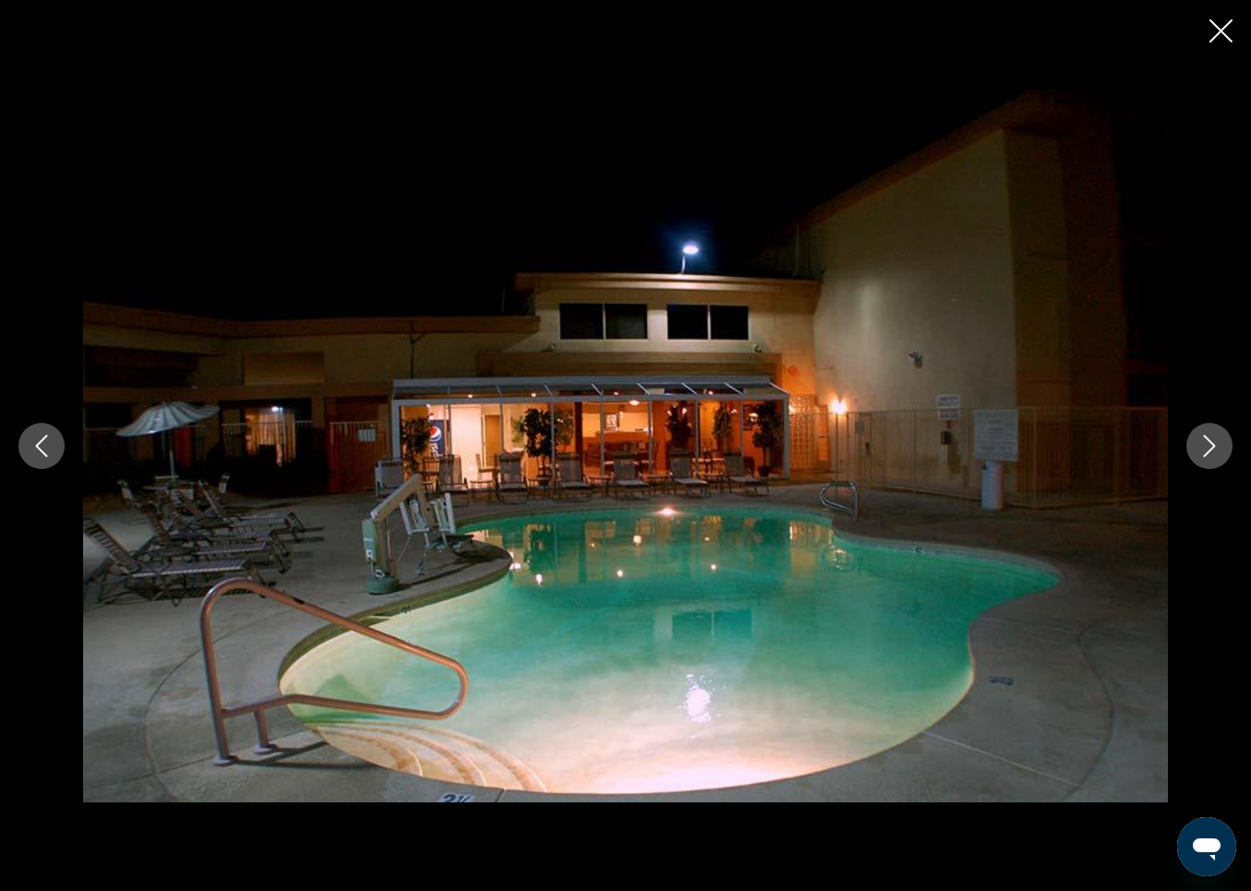
click at [1203, 435] on icon "Next image" at bounding box center [1210, 446] width 22 height 22
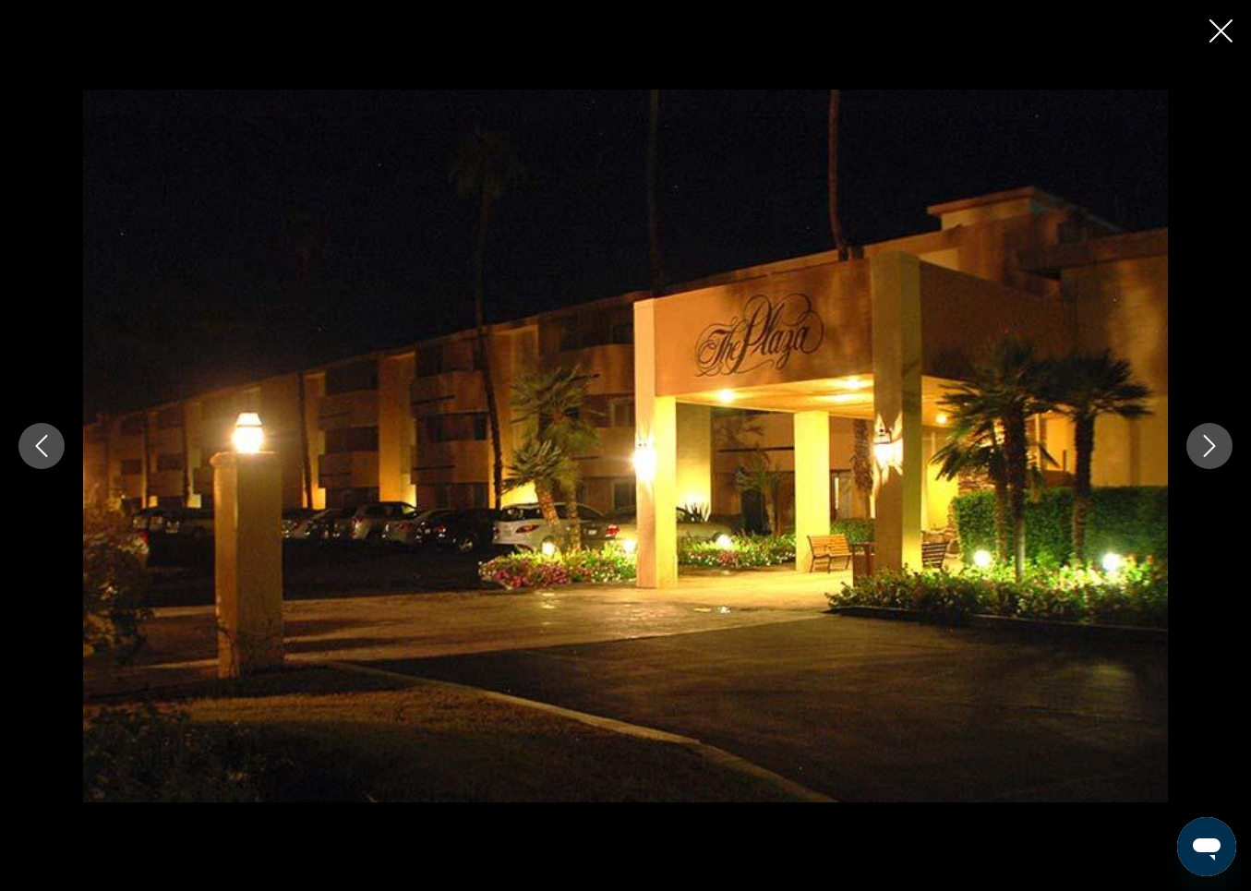
click at [1203, 435] on icon "Next image" at bounding box center [1210, 446] width 22 height 22
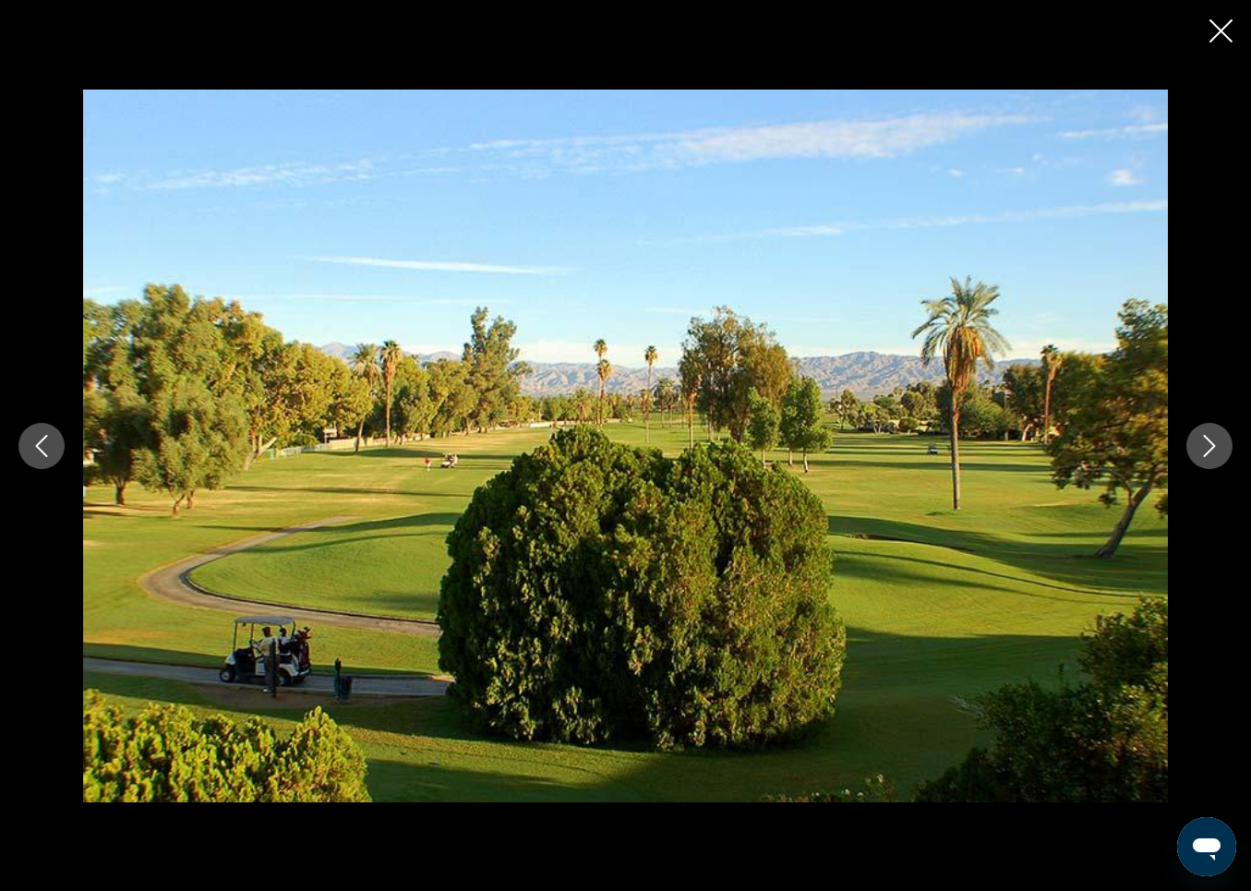
click at [1203, 435] on icon "Next image" at bounding box center [1210, 446] width 22 height 22
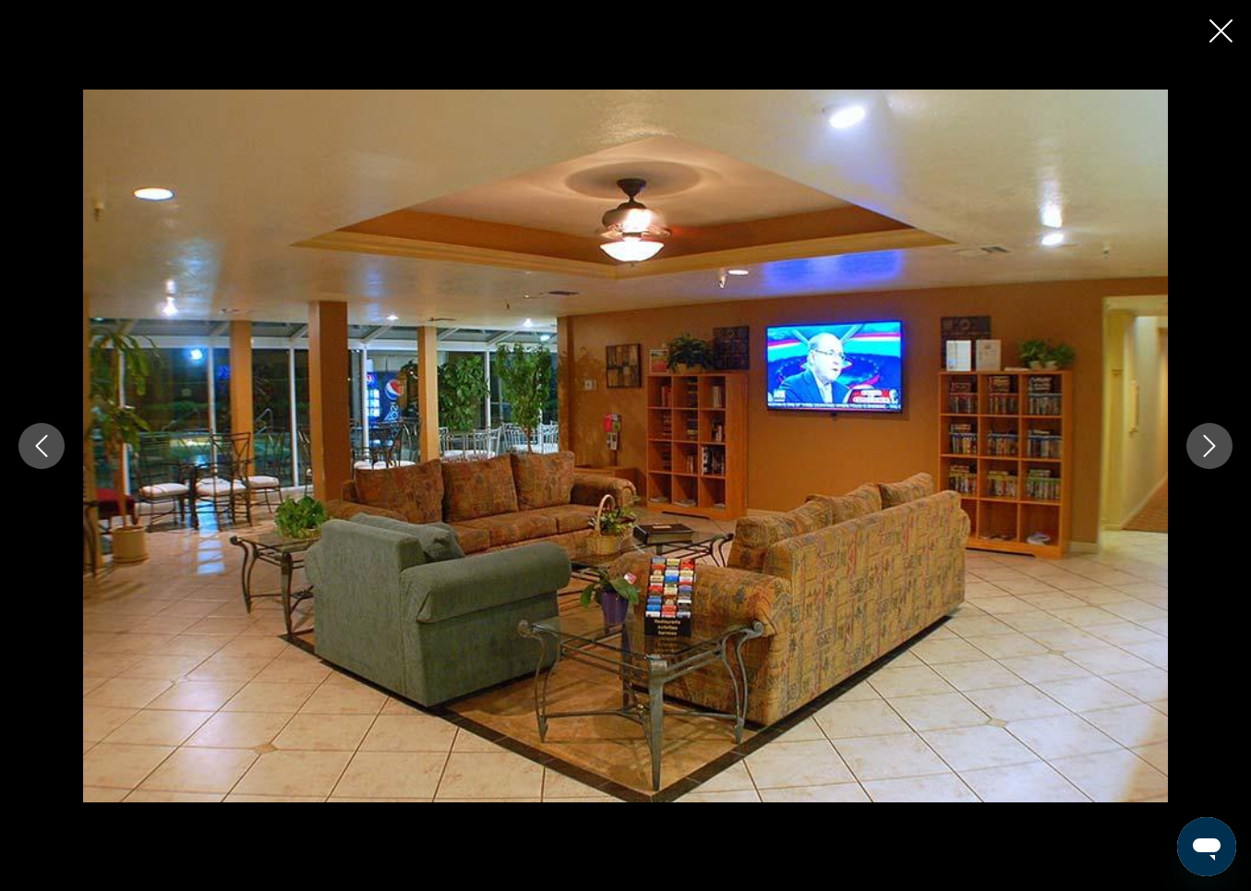
click at [1217, 22] on icon "Close slideshow" at bounding box center [1221, 30] width 23 height 23
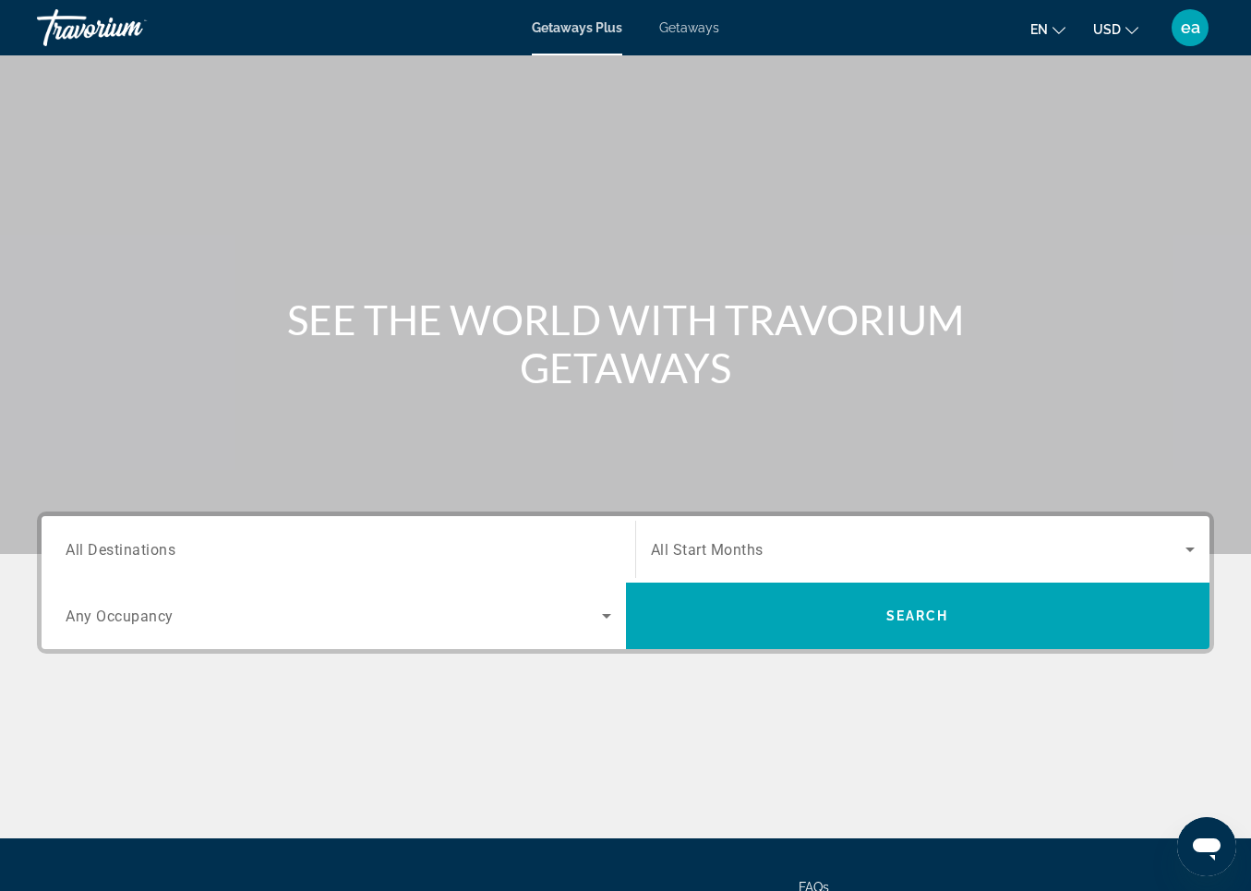
click at [79, 550] on span "All Destinations" at bounding box center [121, 549] width 110 height 18
click at [79, 550] on input "Destination All Destinations" at bounding box center [339, 550] width 546 height 22
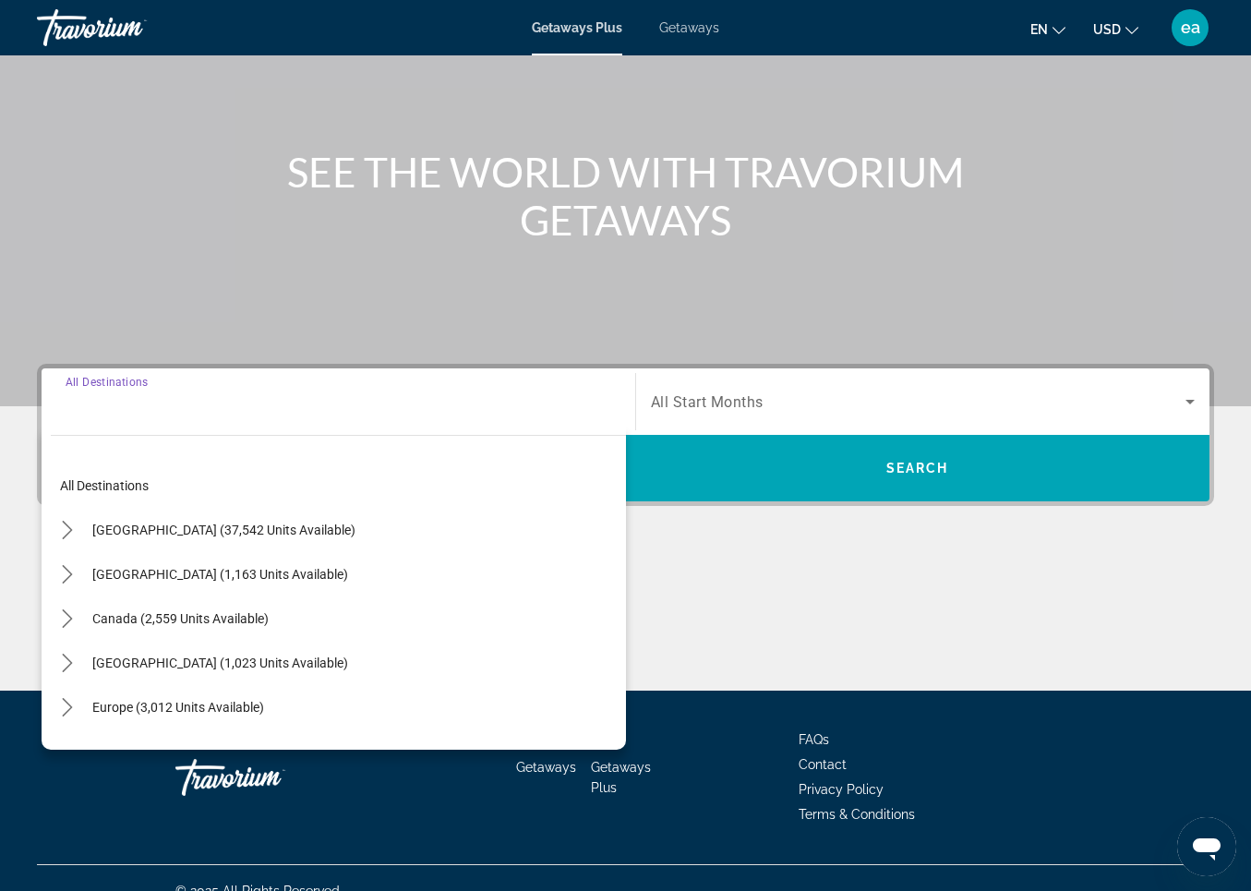
scroll to position [174, 0]
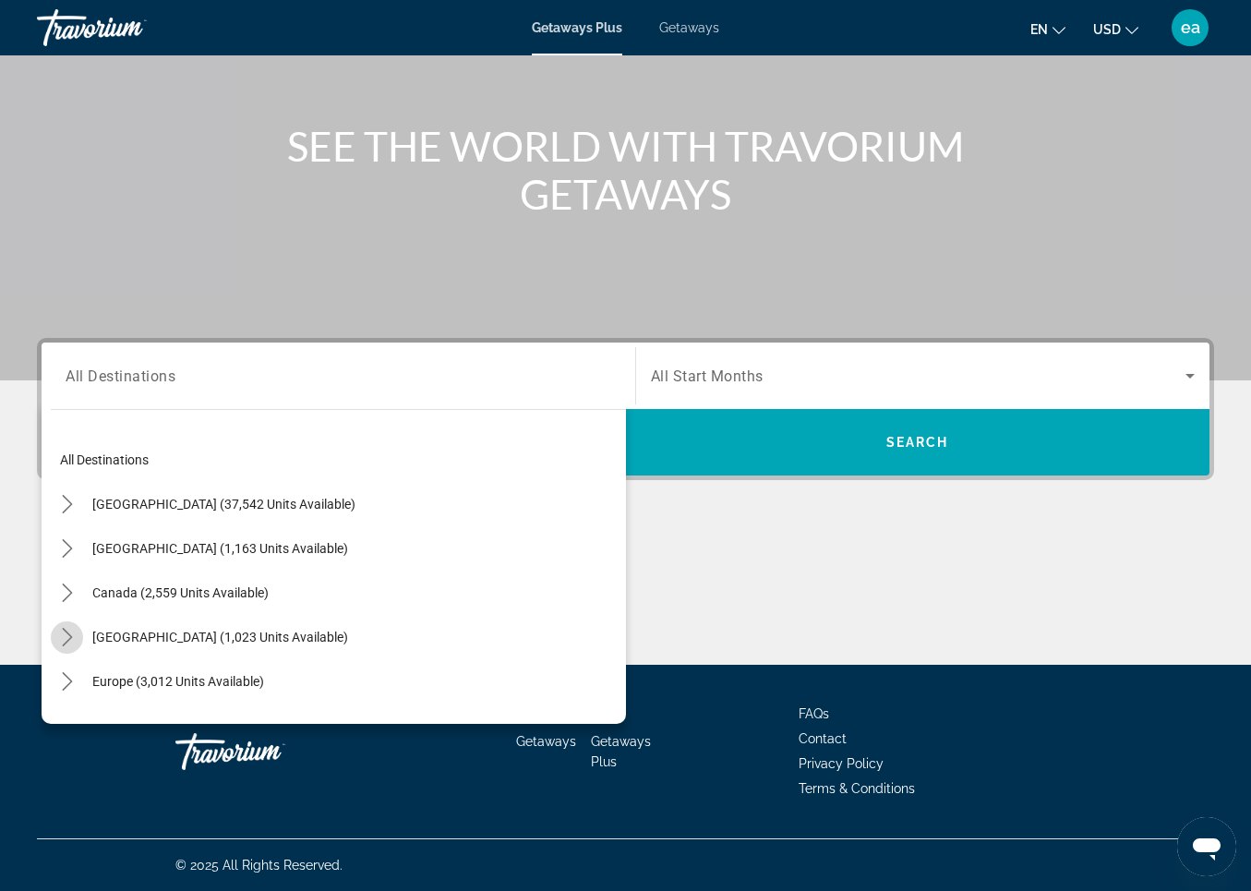
click at [66, 629] on icon "Toggle Caribbean & Atlantic Islands (1,023 units available) submenu" at bounding box center [67, 637] width 18 height 18
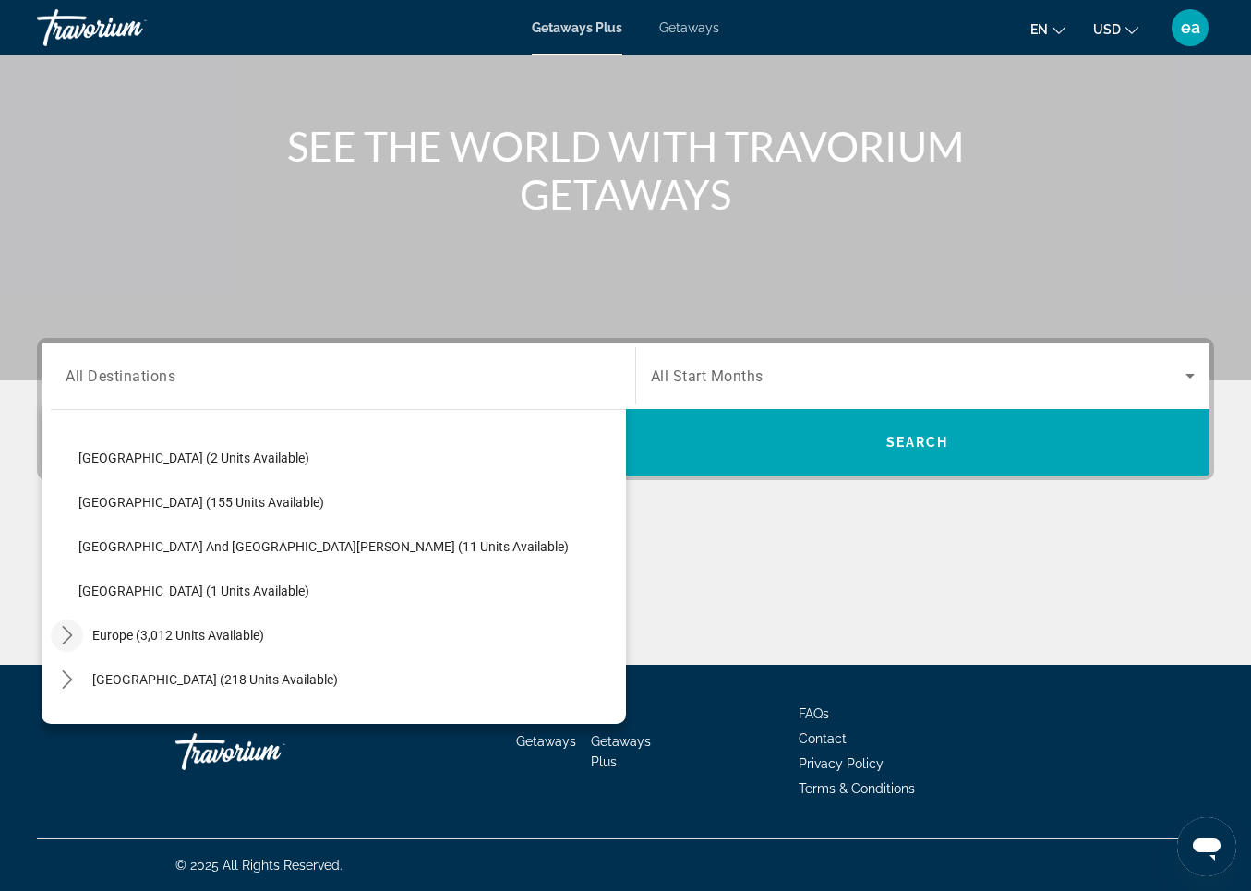
scroll to position [280, 0]
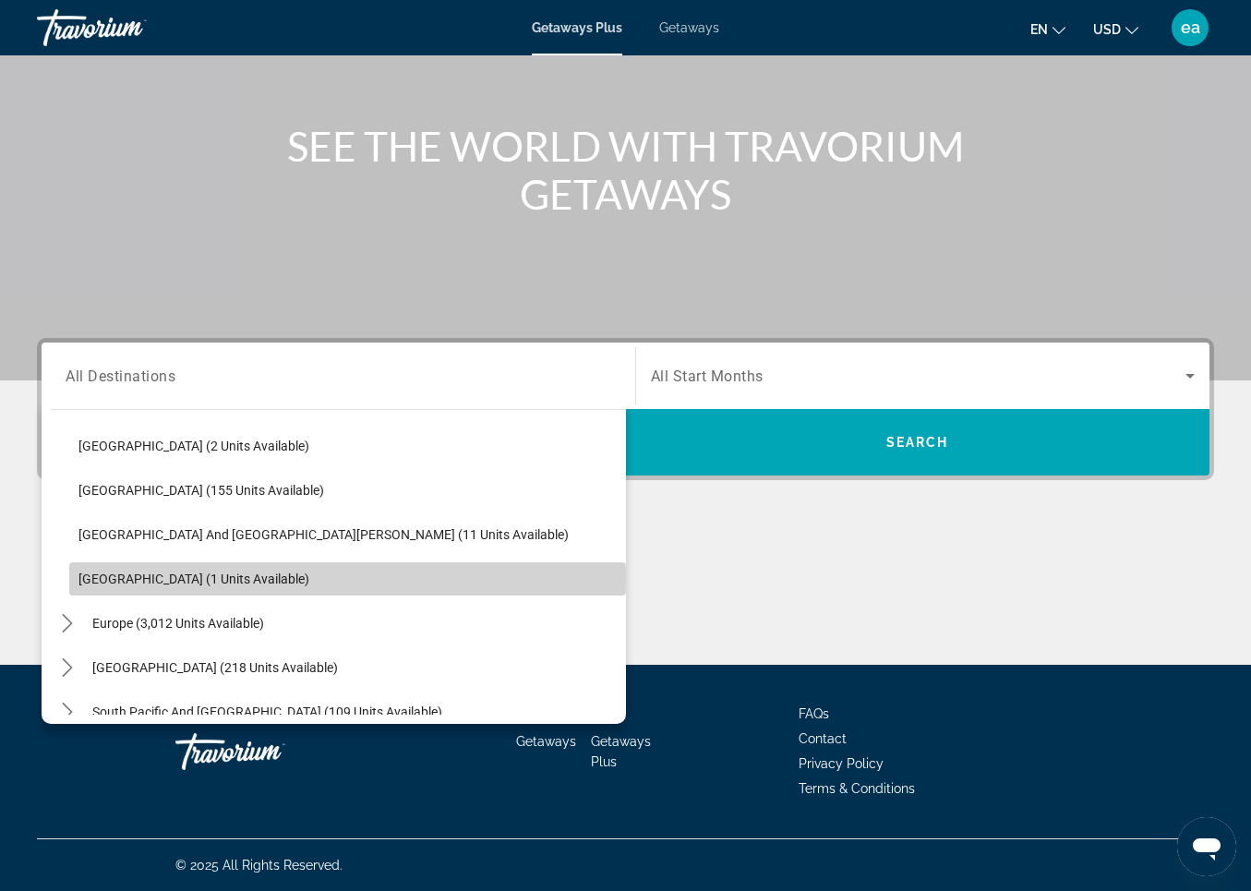
click at [97, 578] on span "[GEOGRAPHIC_DATA] (1 units available)" at bounding box center [194, 579] width 231 height 15
type input "**********"
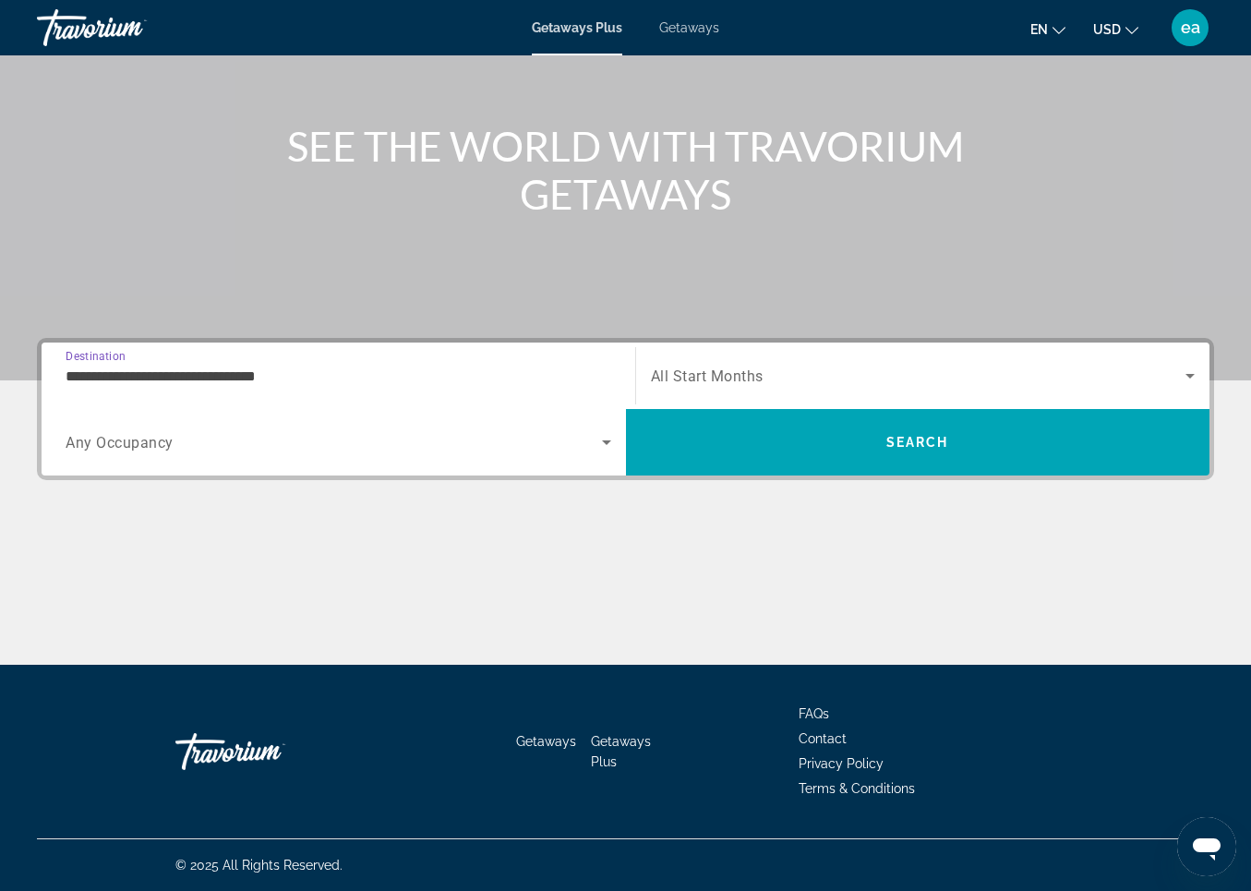
click at [96, 444] on span "Any Occupancy" at bounding box center [120, 443] width 108 height 18
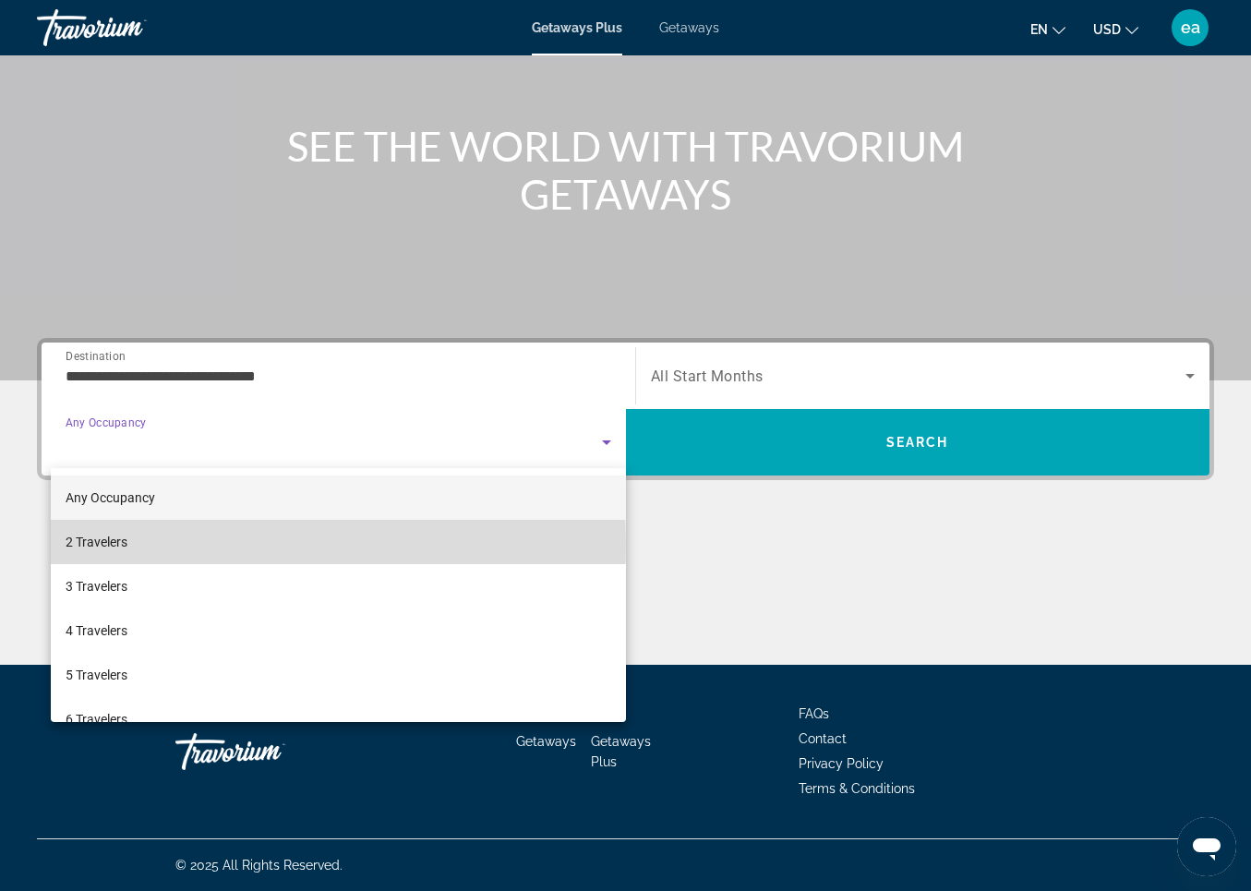
click at [90, 545] on span "2 Travelers" at bounding box center [97, 542] width 62 height 22
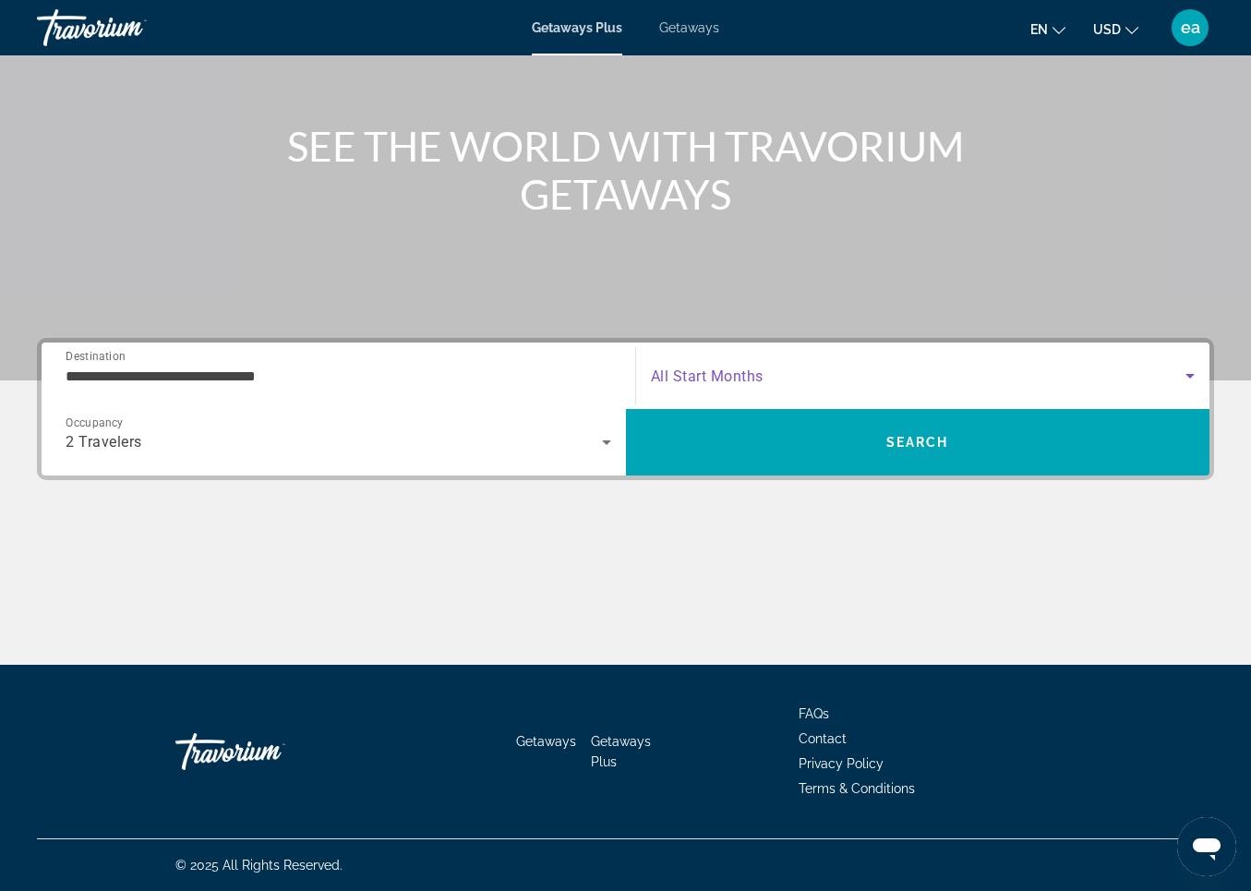
click at [720, 367] on span "Search widget" at bounding box center [919, 376] width 536 height 22
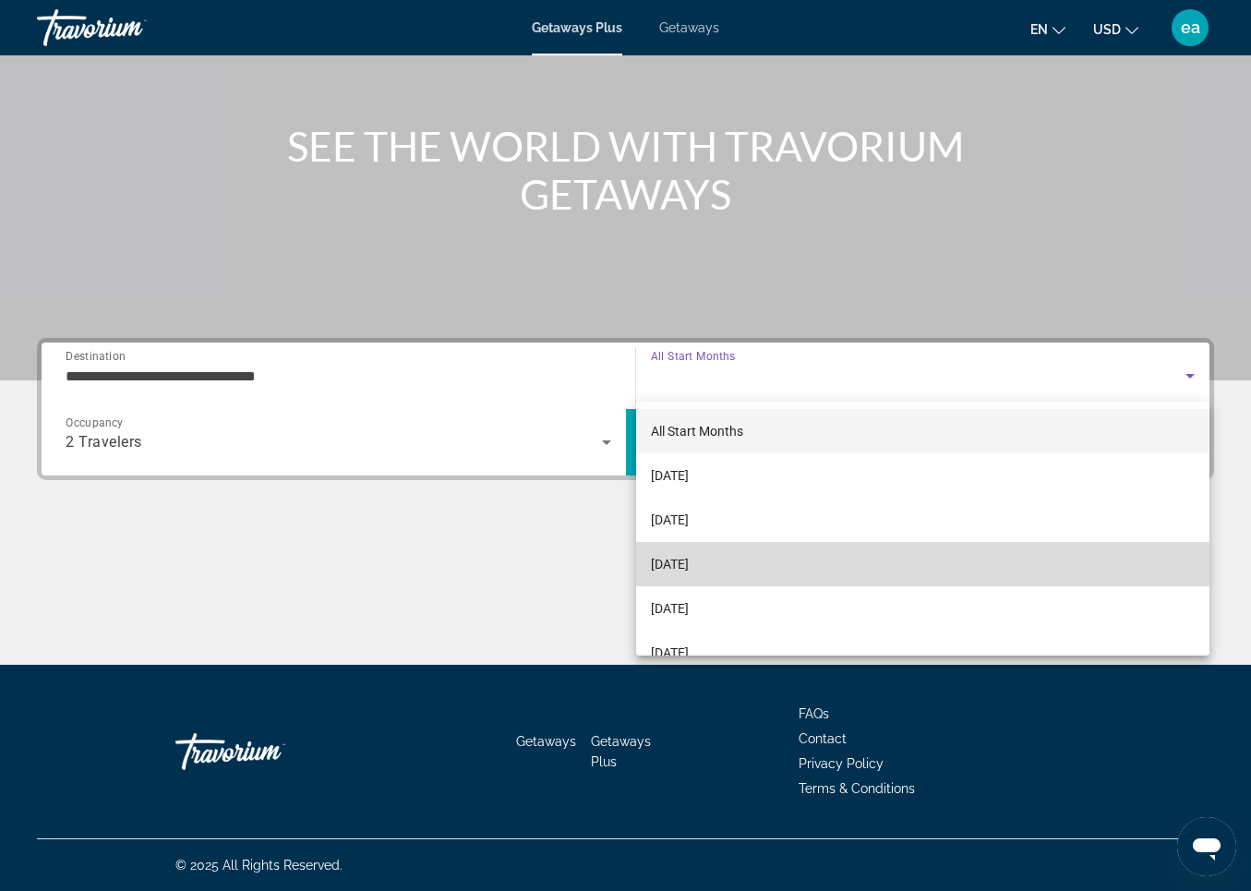
click at [664, 560] on span "[DATE]" at bounding box center [670, 564] width 38 height 22
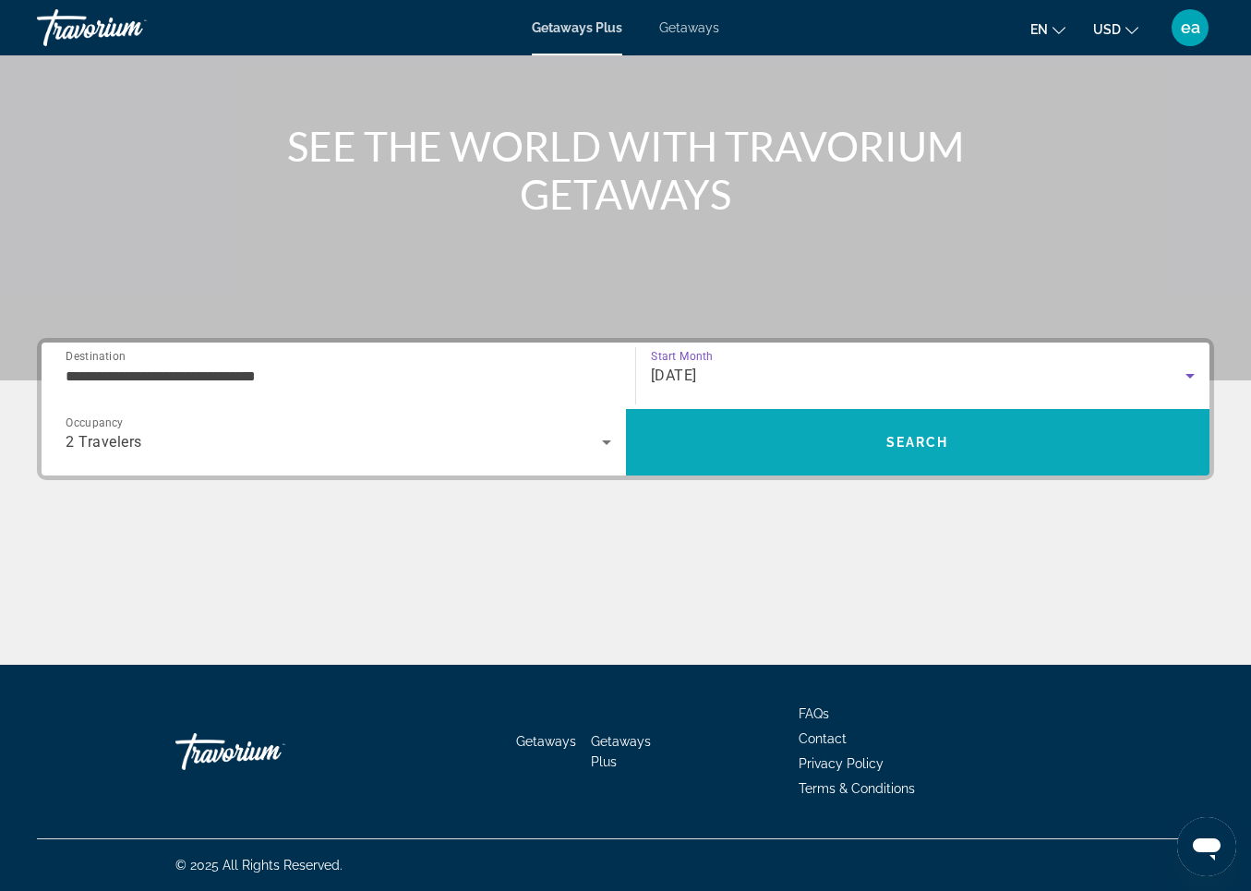
click at [919, 435] on span "Search" at bounding box center [918, 442] width 63 height 15
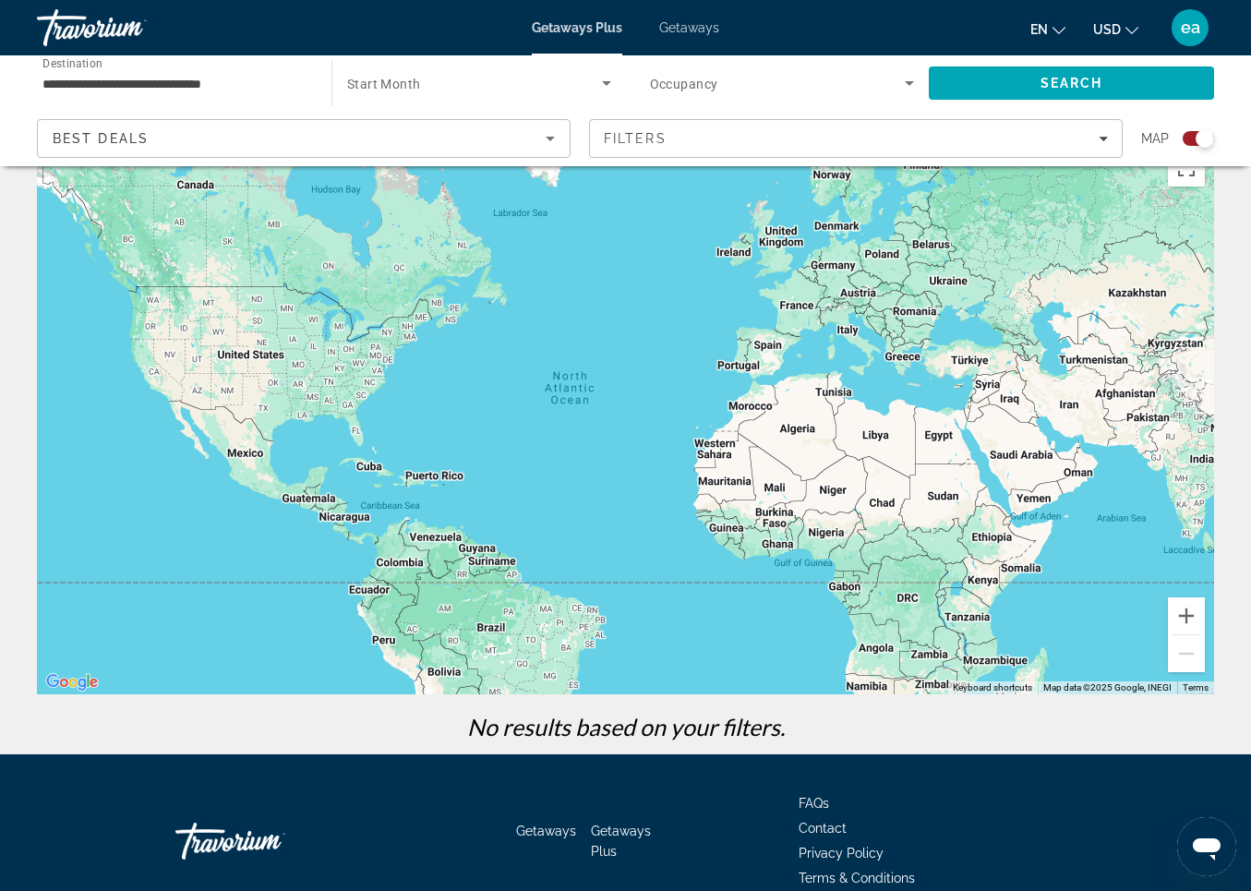
scroll to position [134, 0]
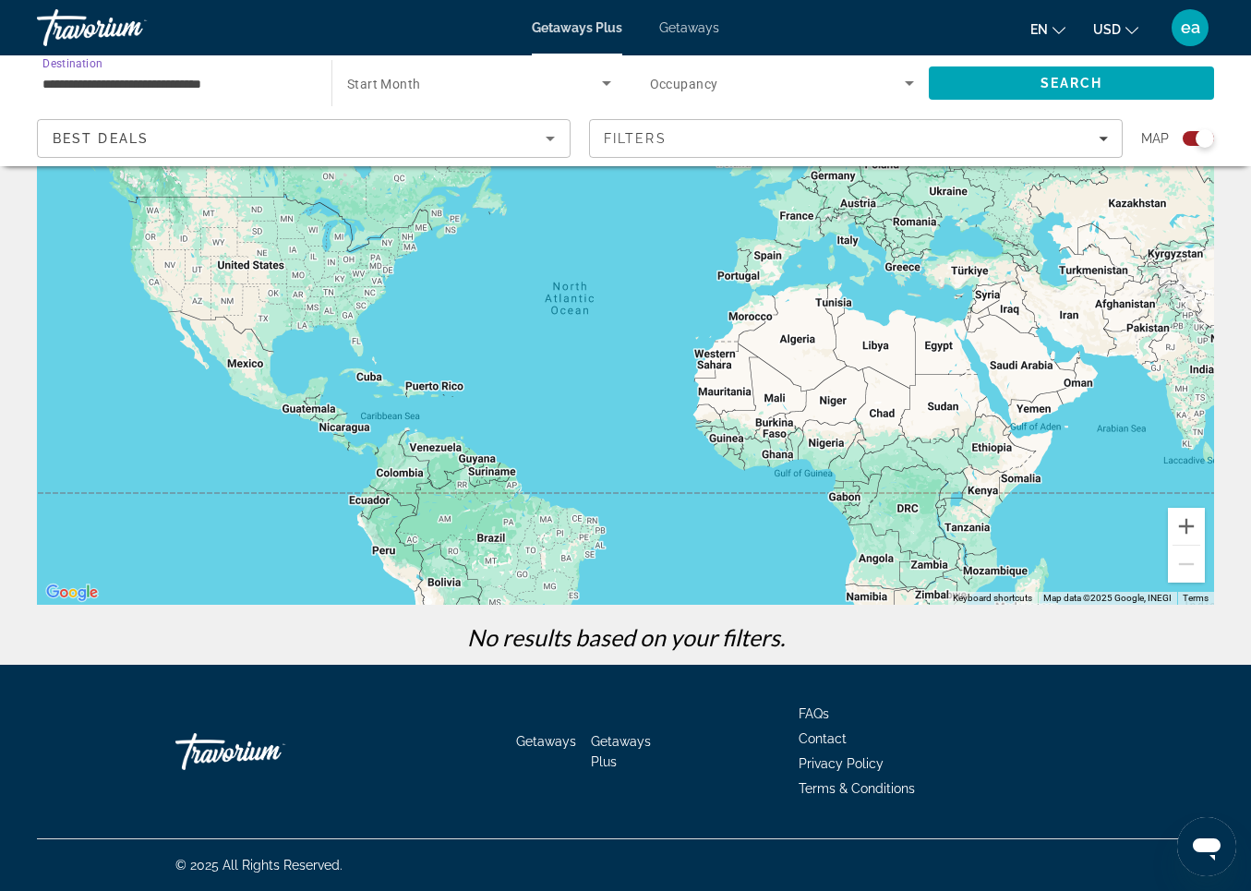
click at [143, 83] on input "**********" at bounding box center [174, 84] width 265 height 22
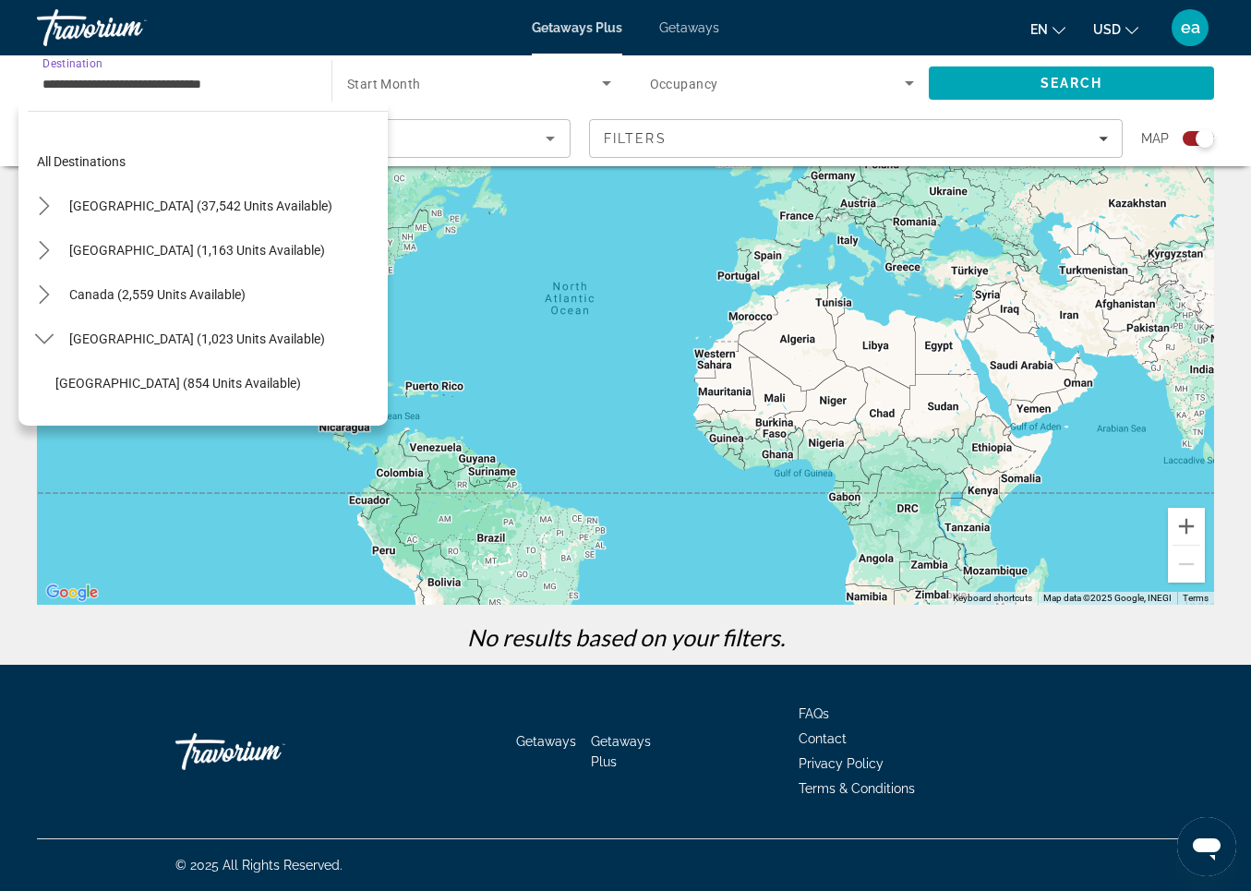
scroll to position [287, 0]
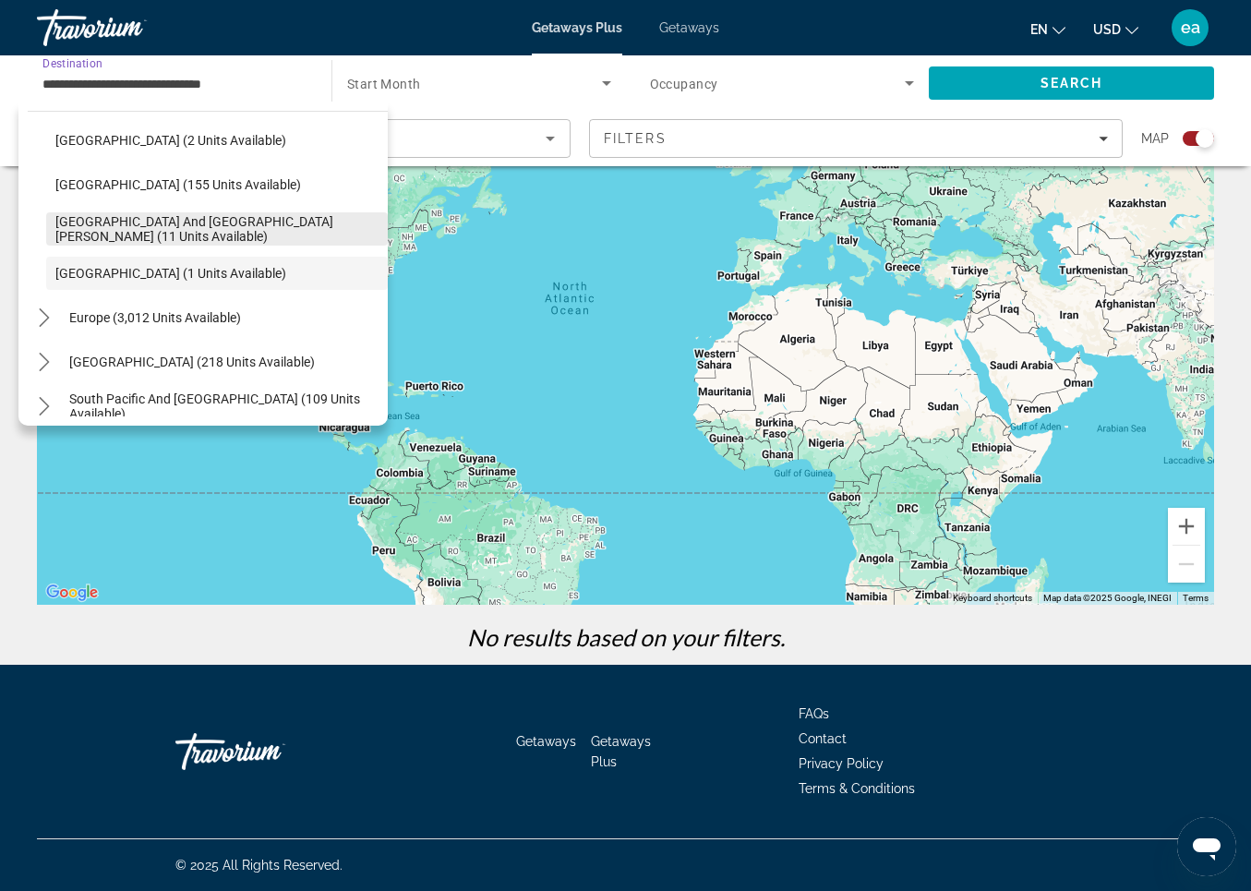
click at [102, 225] on span "[GEOGRAPHIC_DATA] and [GEOGRAPHIC_DATA][PERSON_NAME] (11 units available)" at bounding box center [216, 229] width 323 height 30
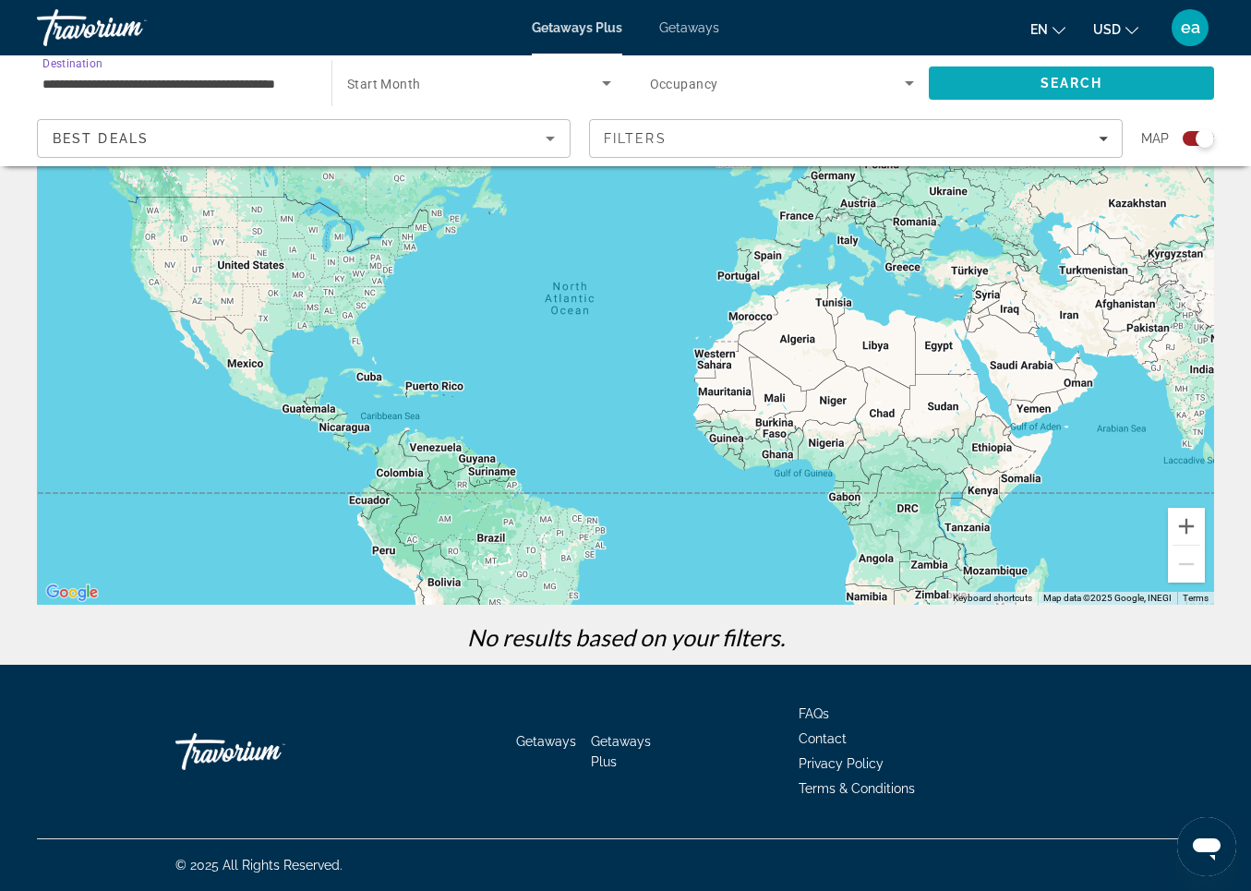
click at [1022, 81] on span "Search" at bounding box center [1071, 83] width 285 height 44
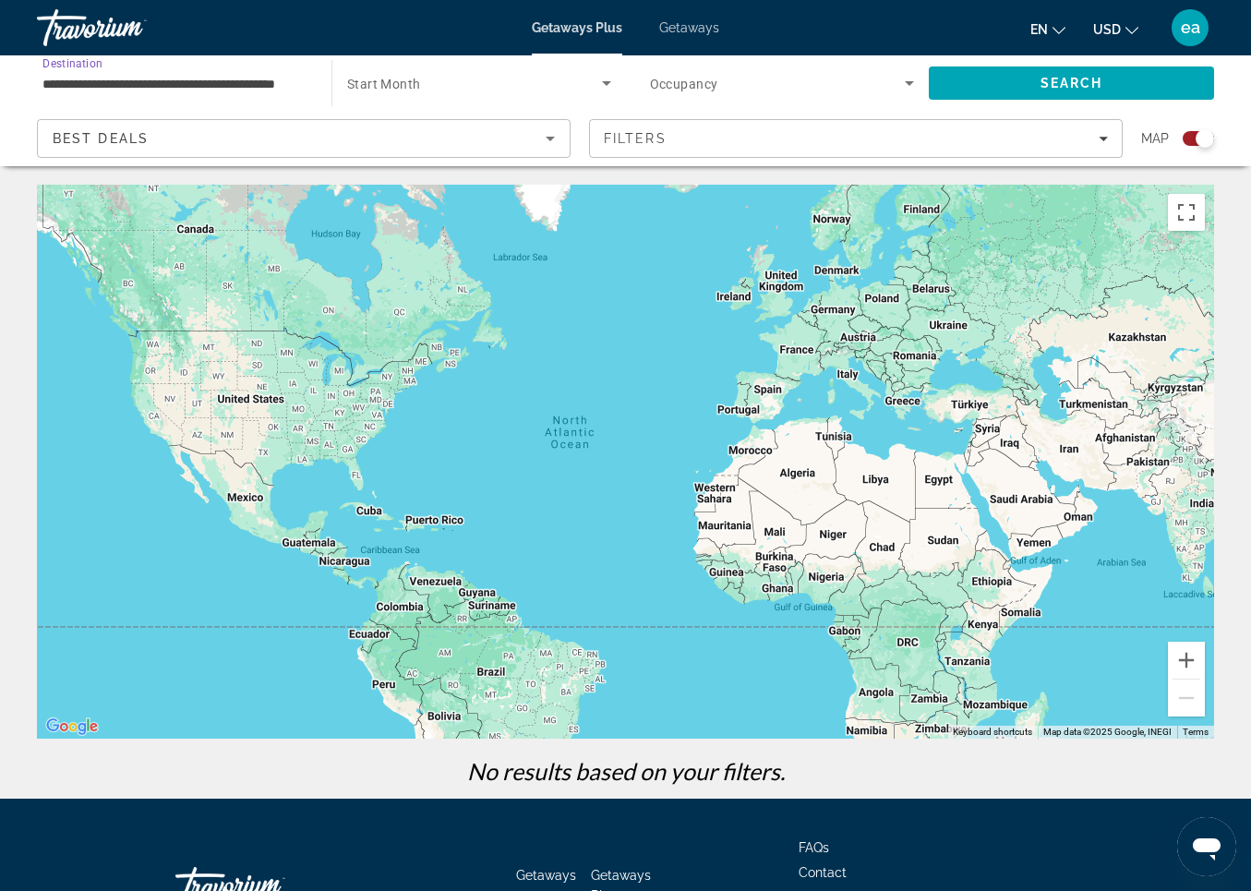
click at [94, 82] on input "**********" at bounding box center [174, 84] width 265 height 22
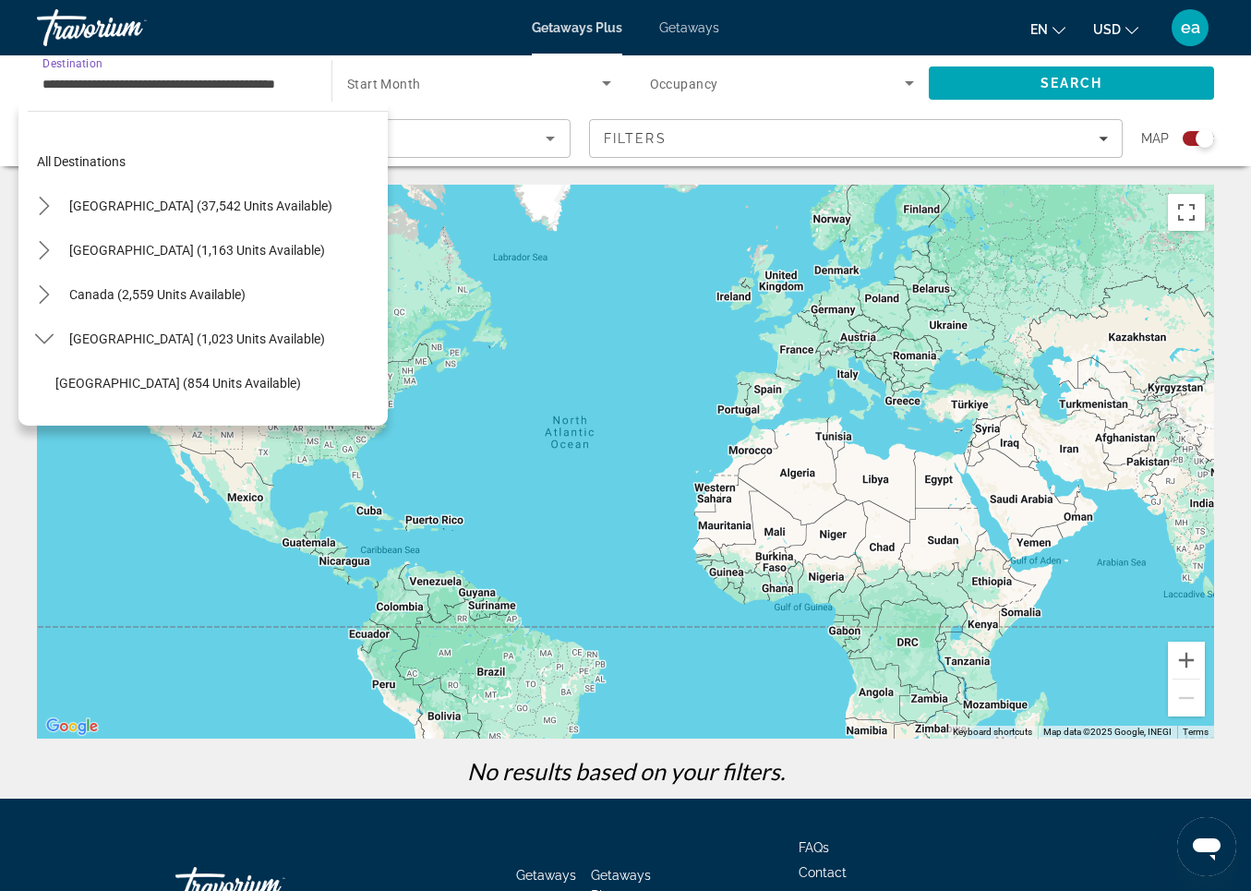
scroll to position [243, 0]
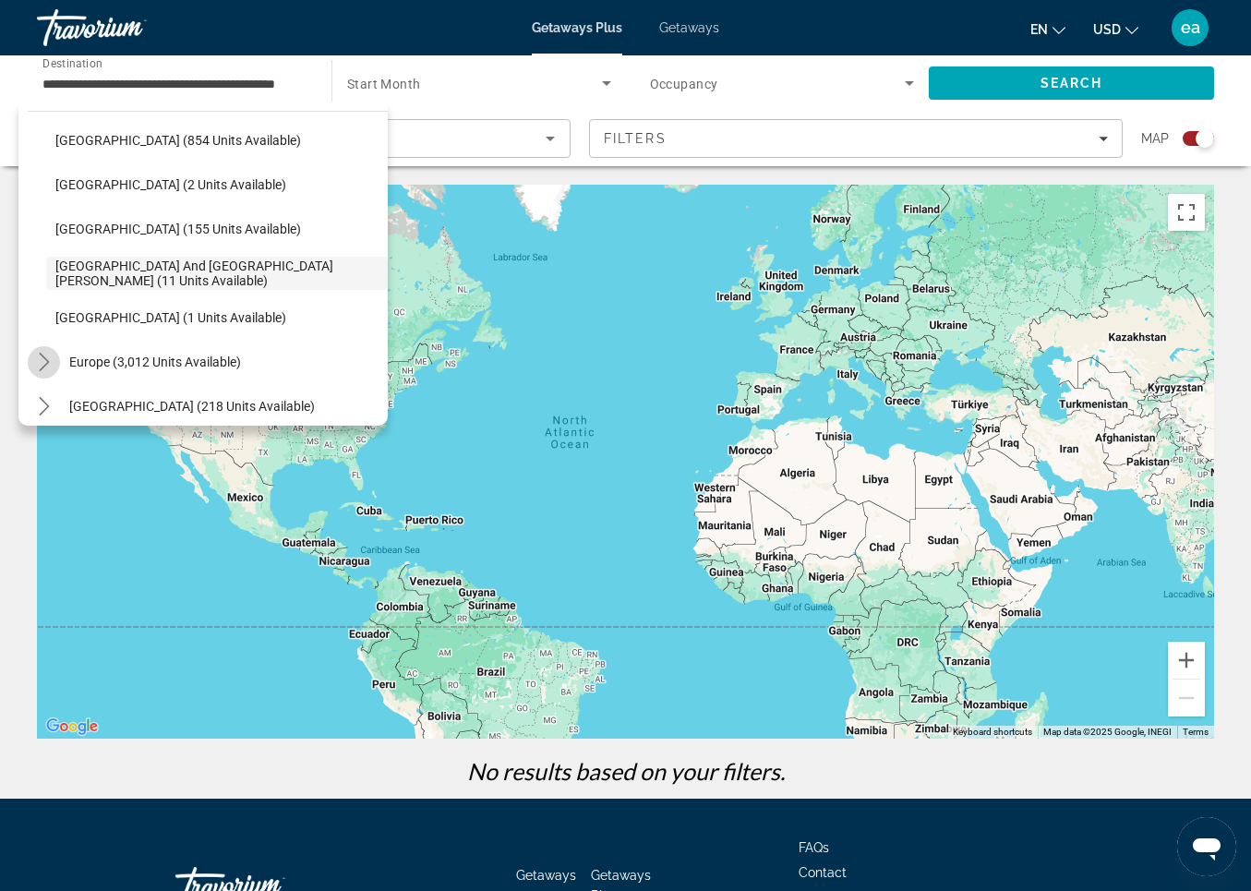
click at [39, 356] on icon "Toggle Europe (3,012 units available) submenu" at bounding box center [44, 362] width 18 height 18
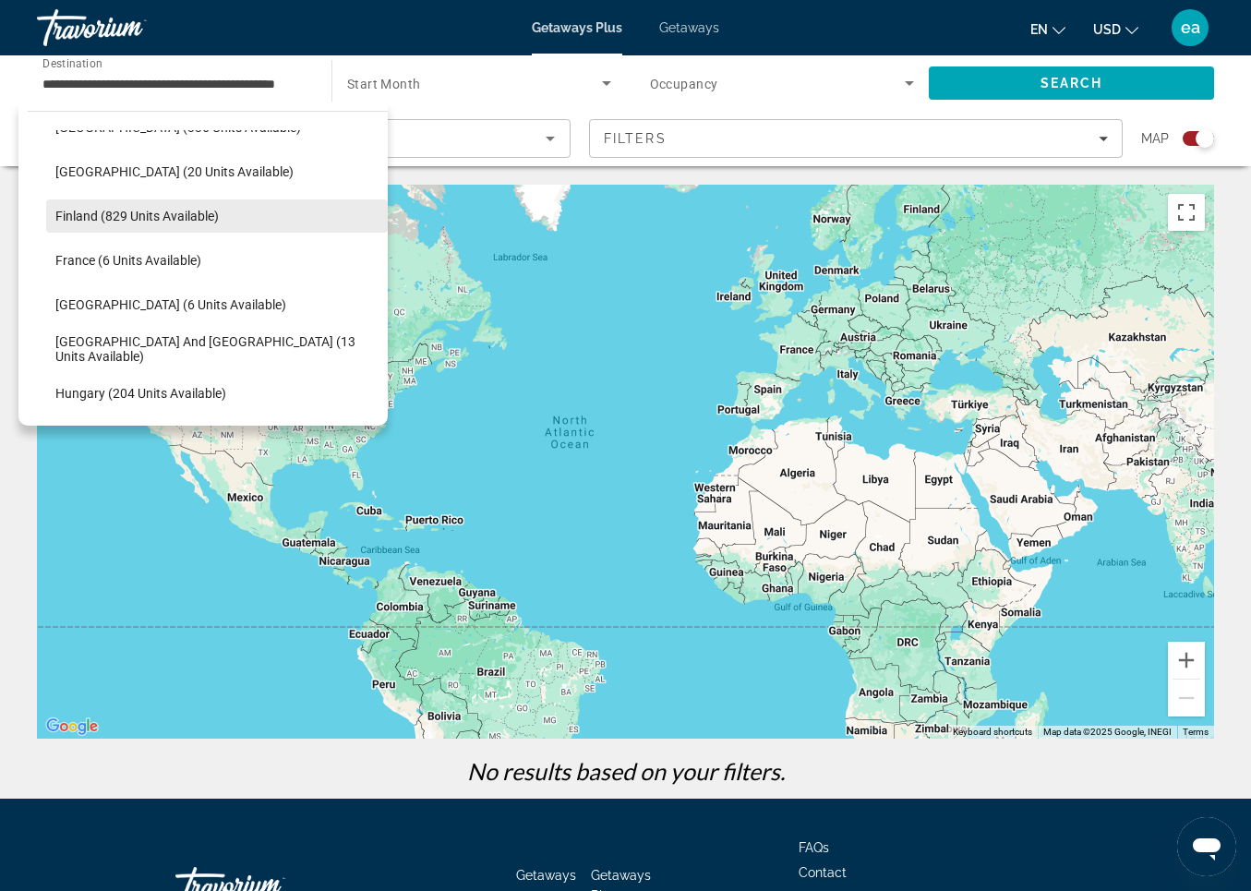
scroll to position [592, 0]
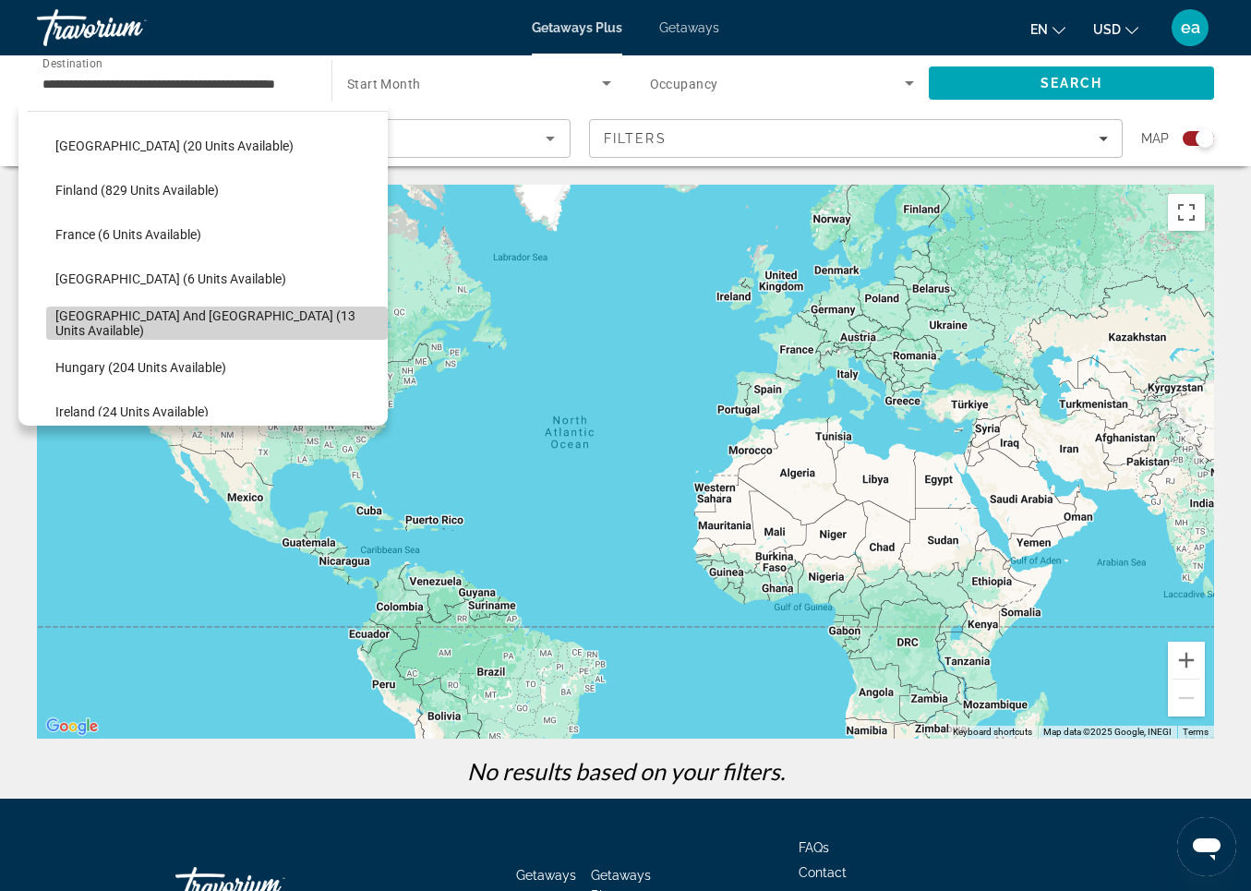
click at [66, 320] on span "Greece and Cyprus (13 units available)" at bounding box center [216, 323] width 323 height 30
type input "**********"
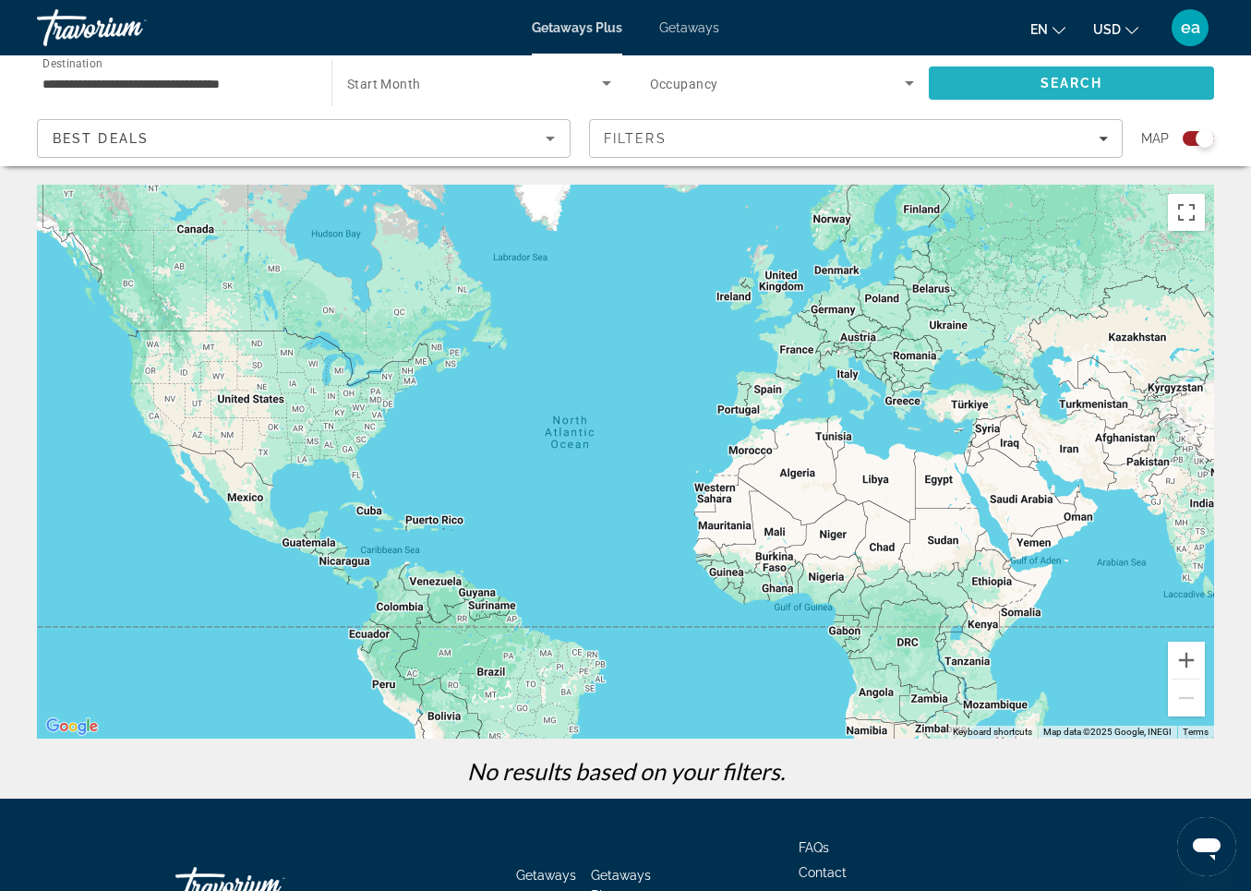
click at [1094, 73] on span "Search" at bounding box center [1071, 83] width 285 height 44
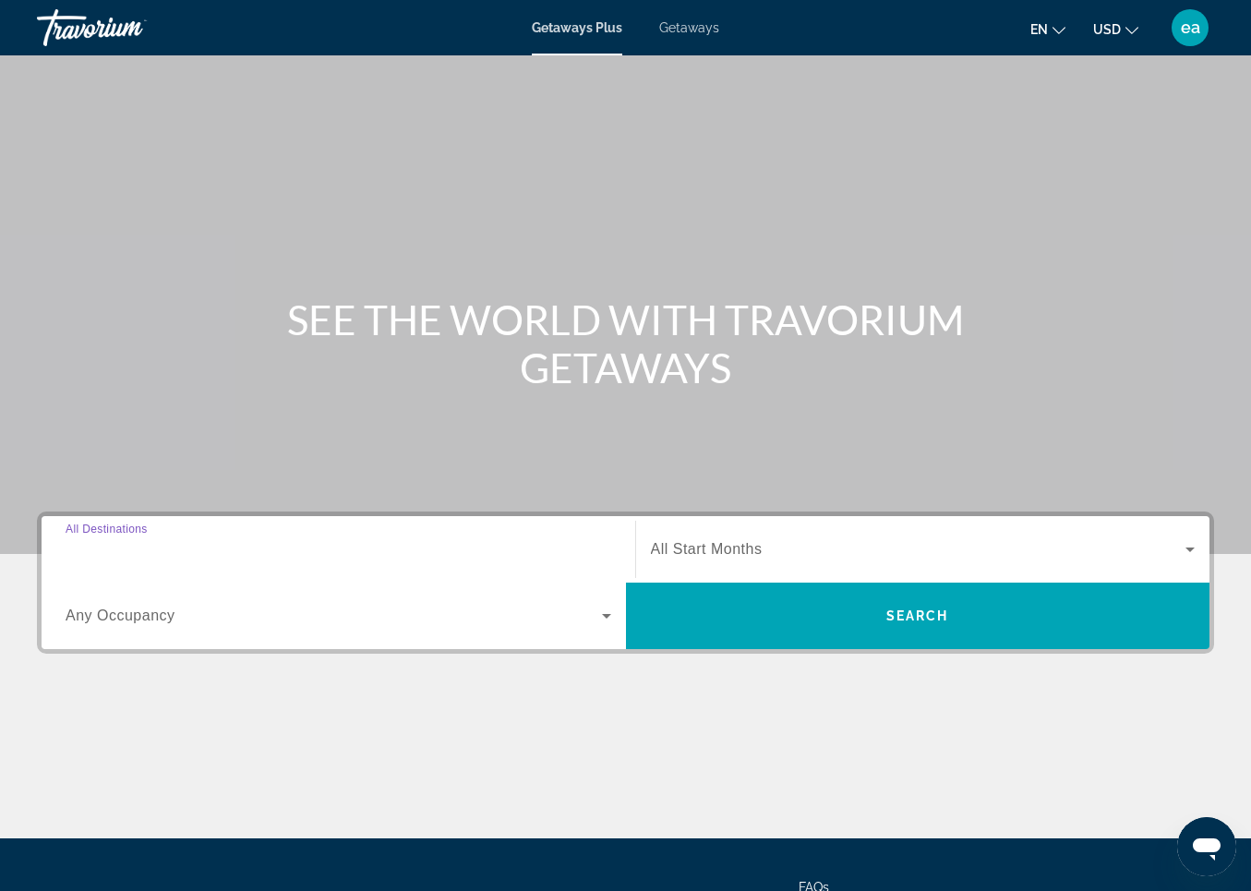
click at [121, 539] on input "Destination All Destinations" at bounding box center [339, 550] width 546 height 22
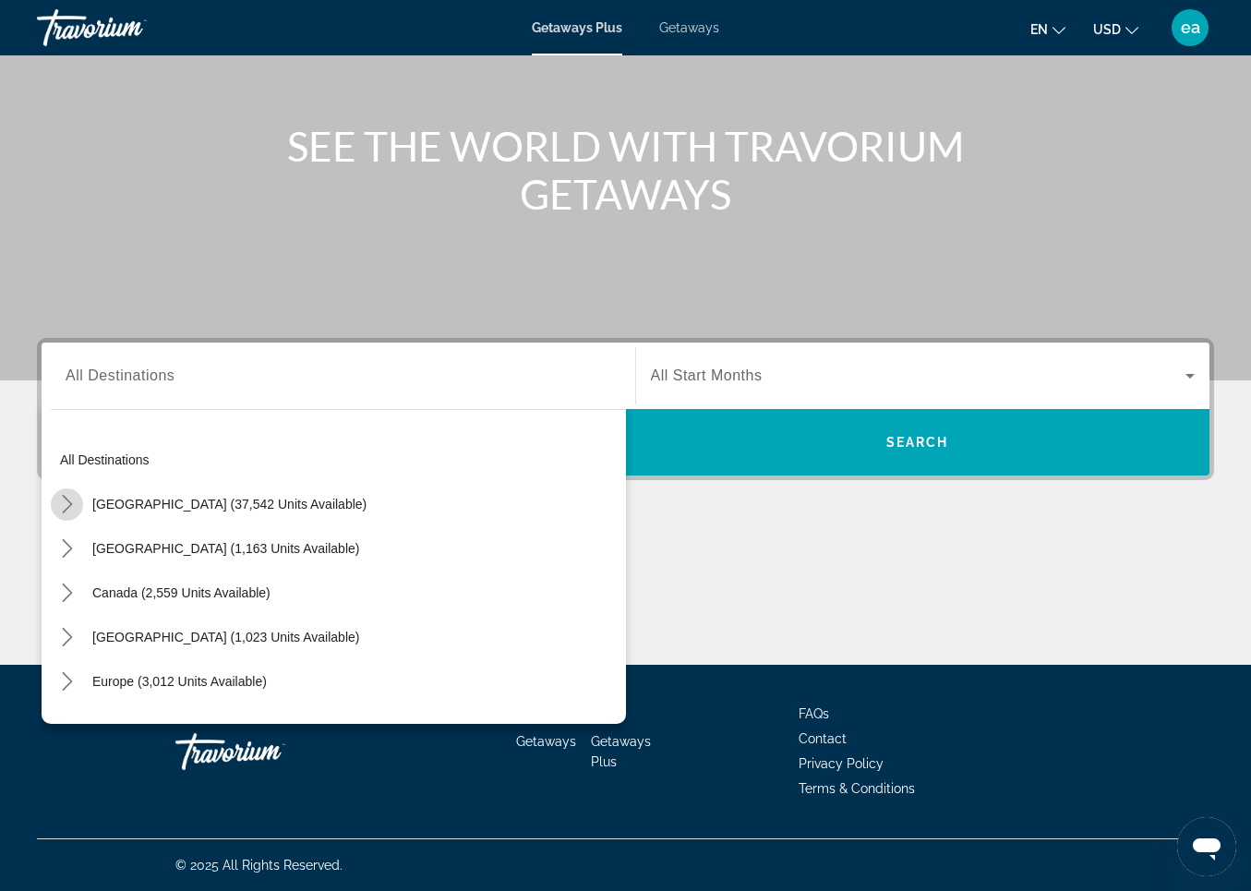
click at [66, 504] on icon "Toggle United States (37,542 units available) submenu" at bounding box center [67, 504] width 18 height 18
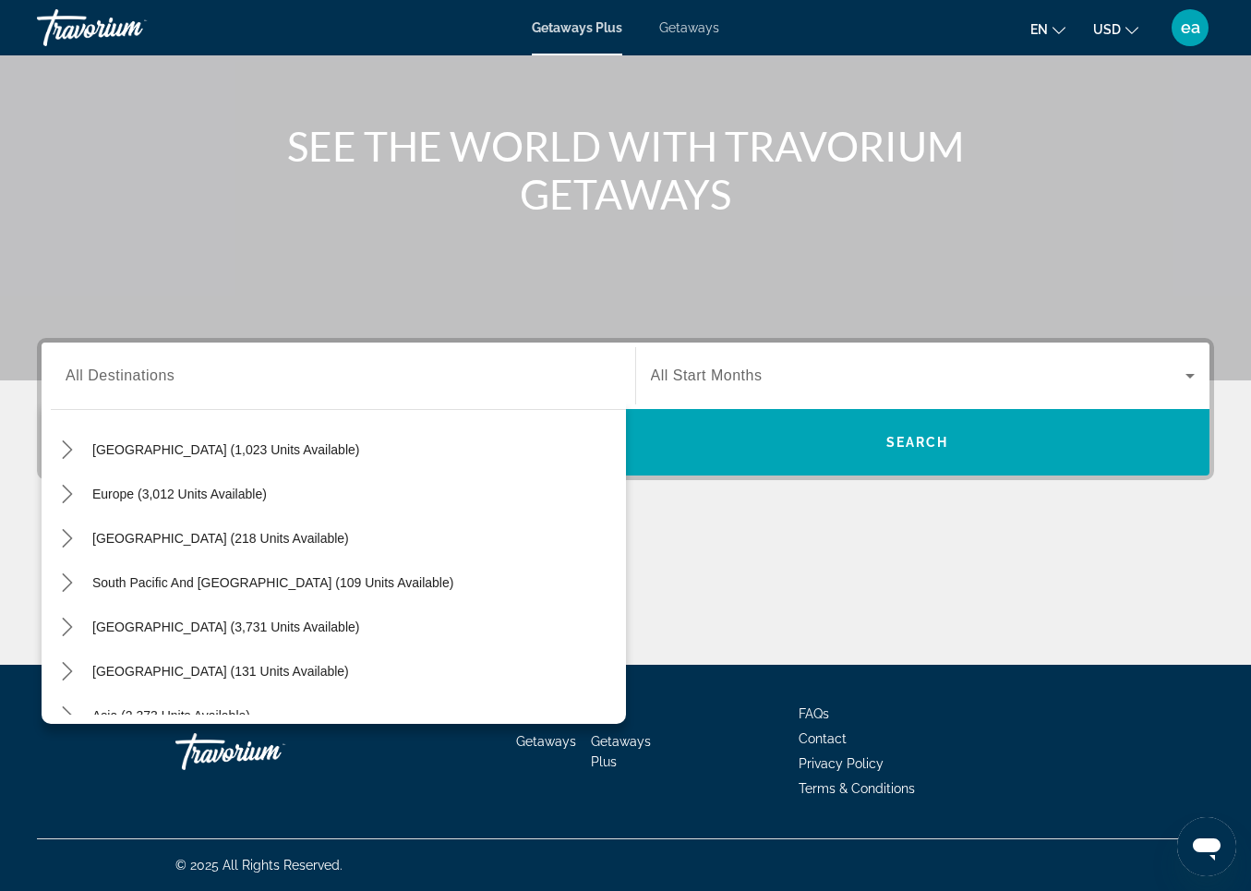
scroll to position [1875, 0]
click at [66, 444] on icon "Toggle Caribbean & Atlantic Islands (1,023 units available) submenu" at bounding box center [67, 447] width 18 height 18
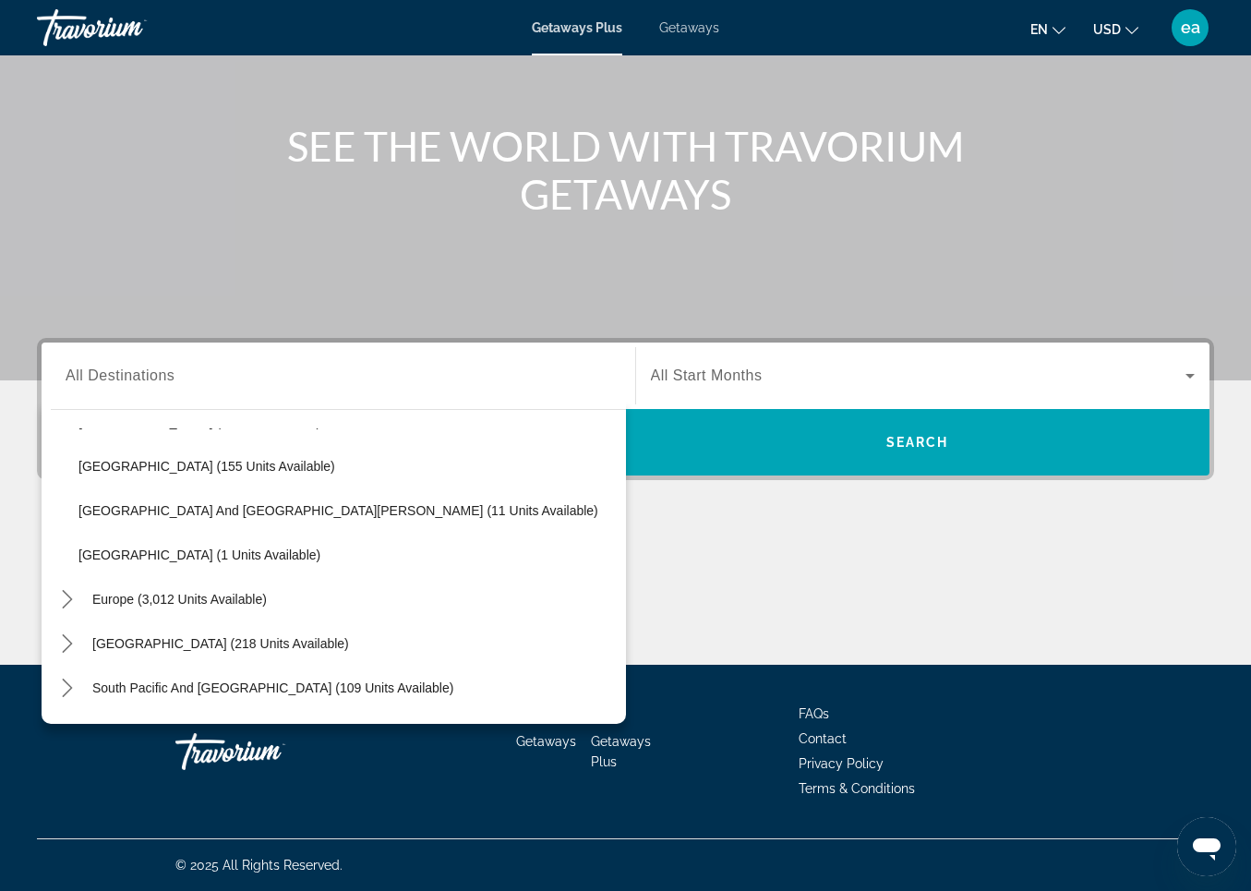
scroll to position [1989, 0]
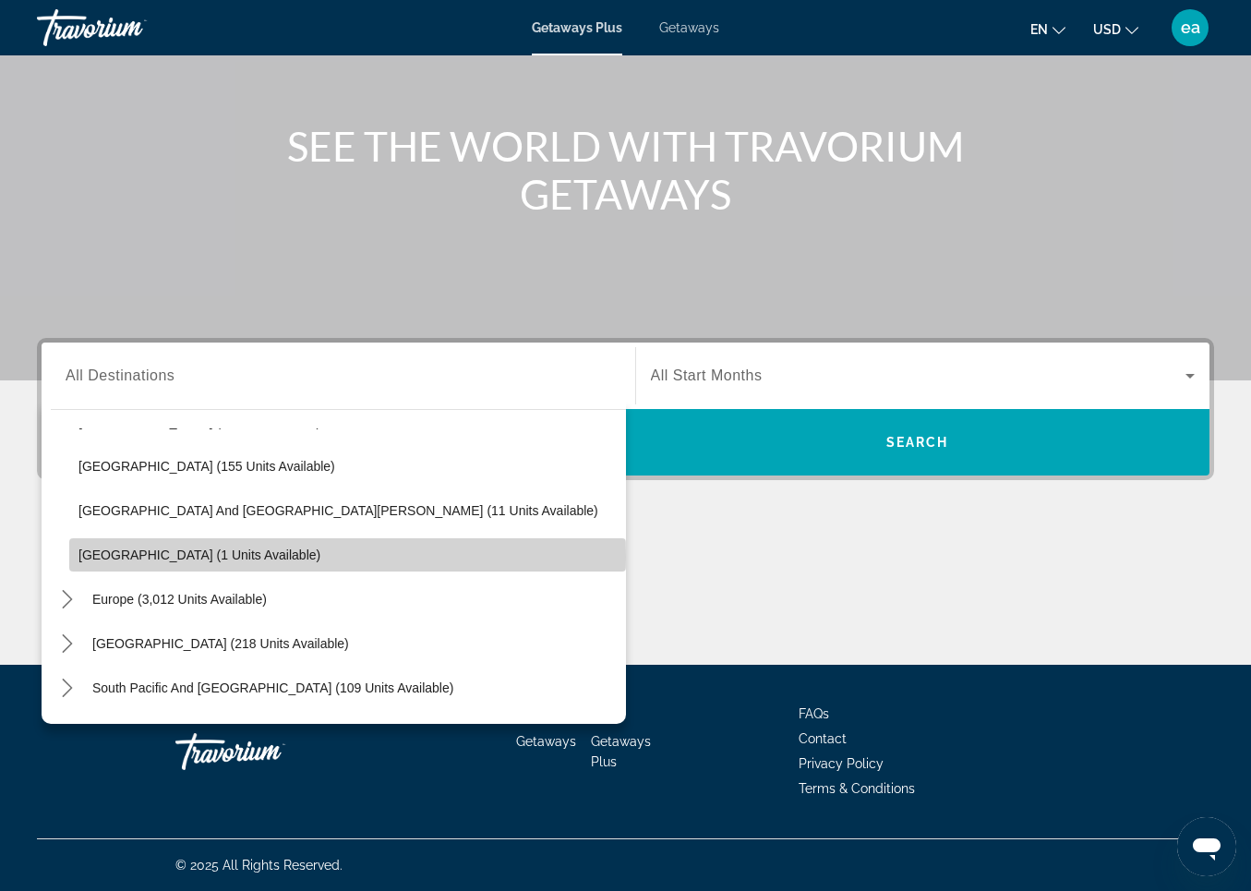
click at [108, 557] on span "[GEOGRAPHIC_DATA] (1 units available)" at bounding box center [200, 555] width 242 height 15
type input "**********"
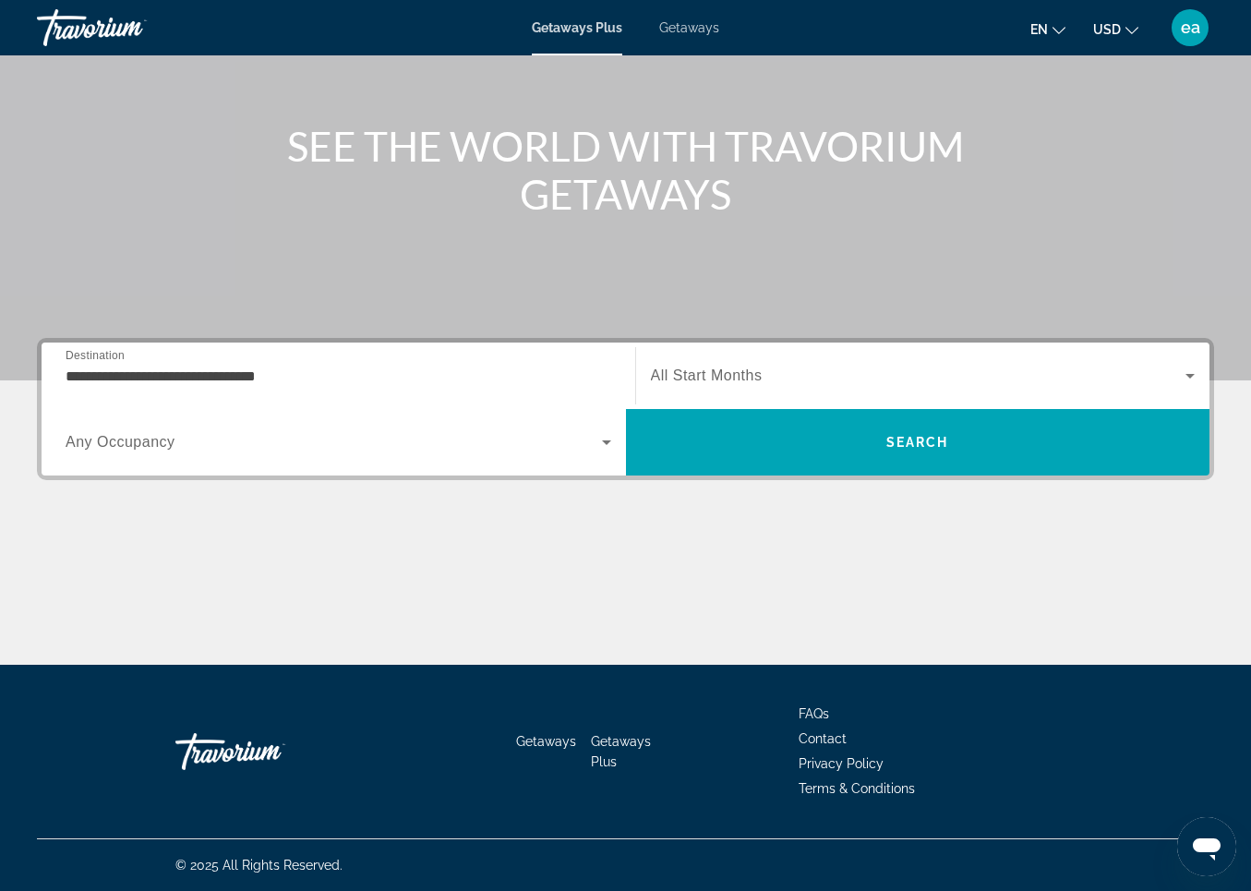
click at [105, 445] on span "Any Occupancy" at bounding box center [121, 442] width 110 height 16
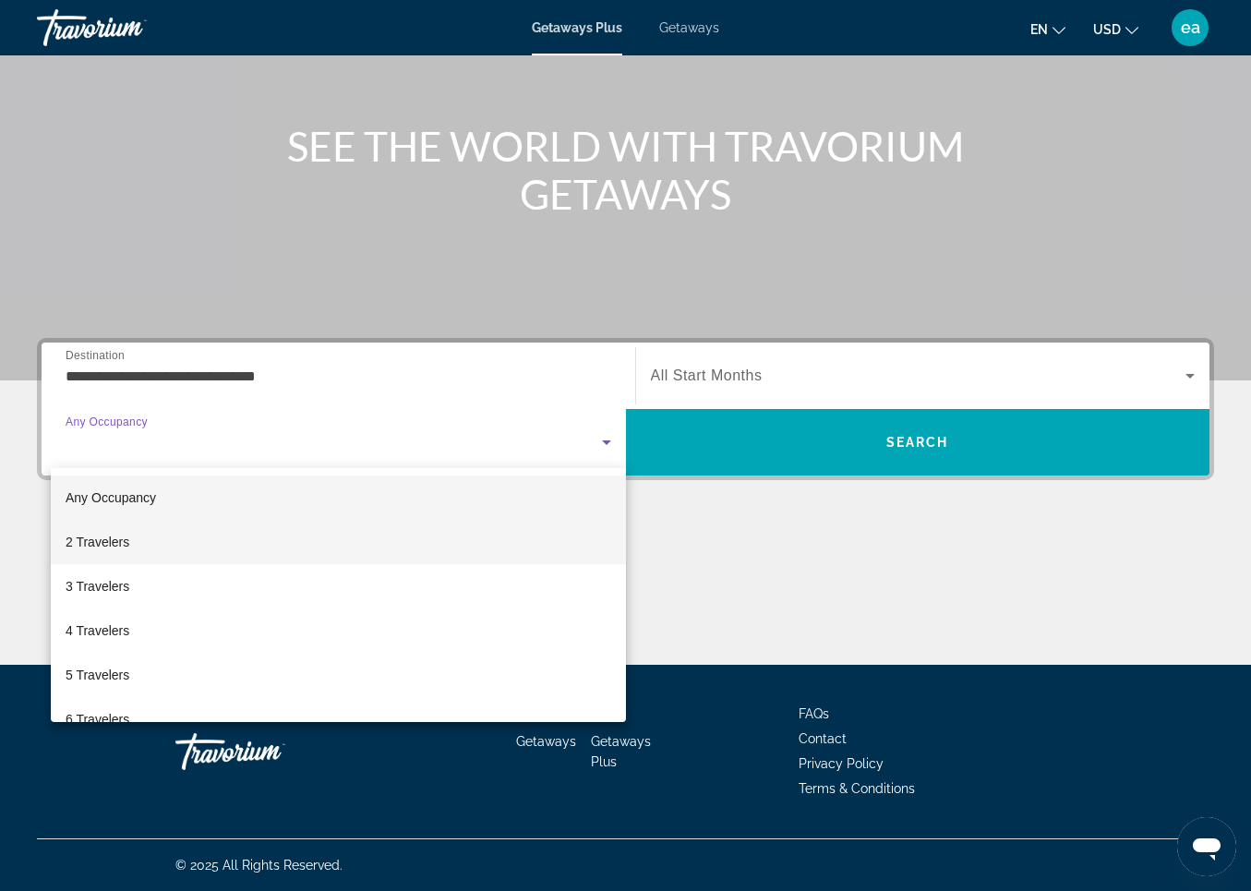
click at [95, 552] on span "2 Travelers" at bounding box center [98, 542] width 64 height 22
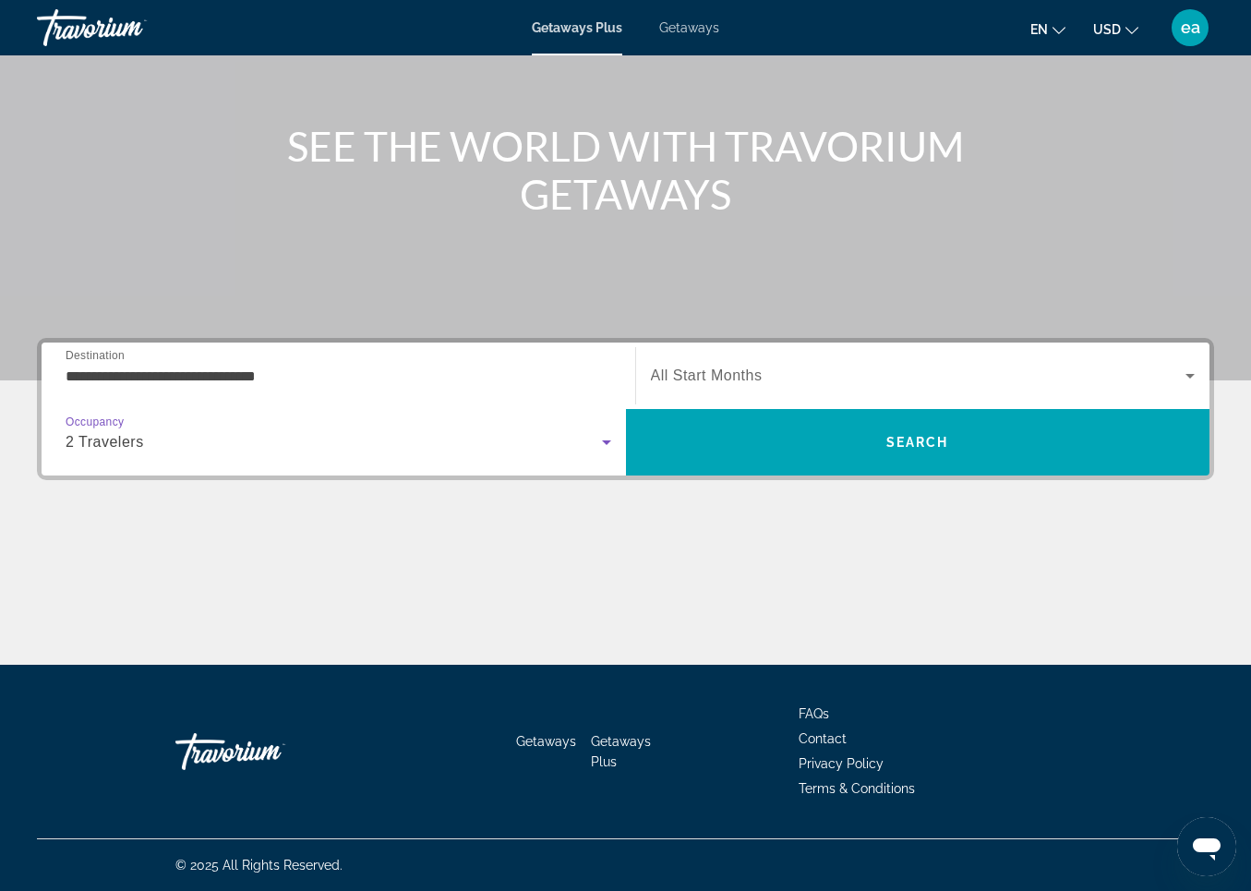
click at [712, 369] on span "All Start Months" at bounding box center [707, 376] width 112 height 16
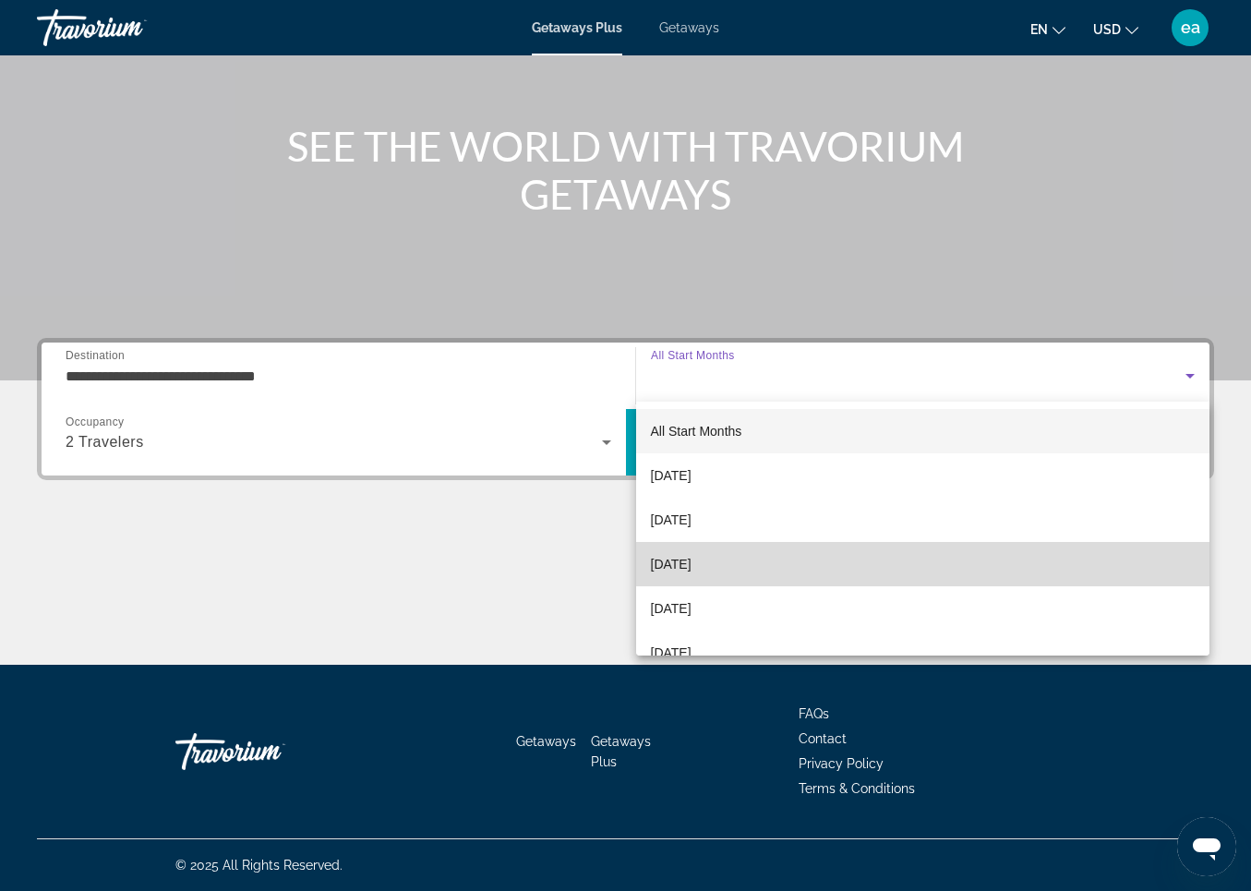
click at [669, 561] on span "[DATE]" at bounding box center [671, 564] width 41 height 22
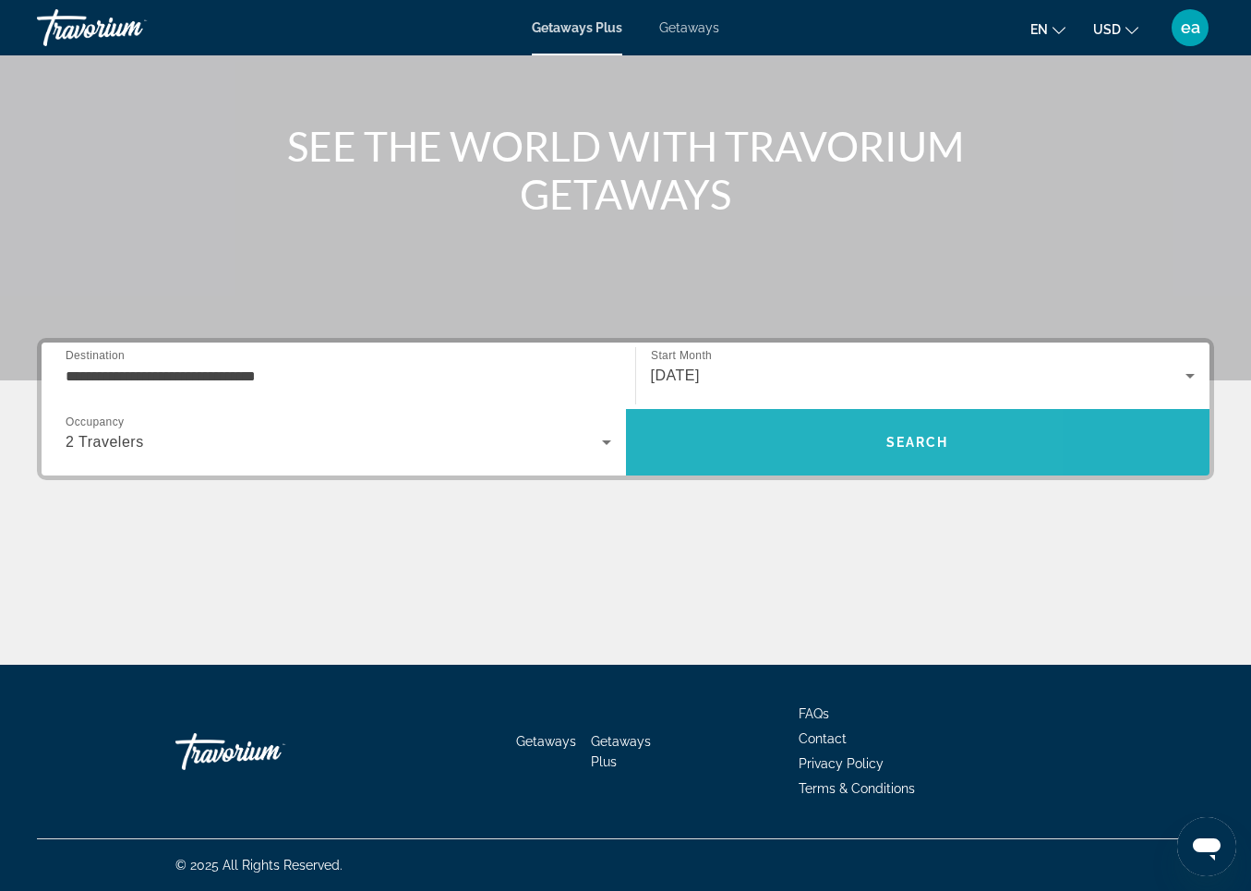
click at [785, 438] on span "Search" at bounding box center [918, 442] width 585 height 44
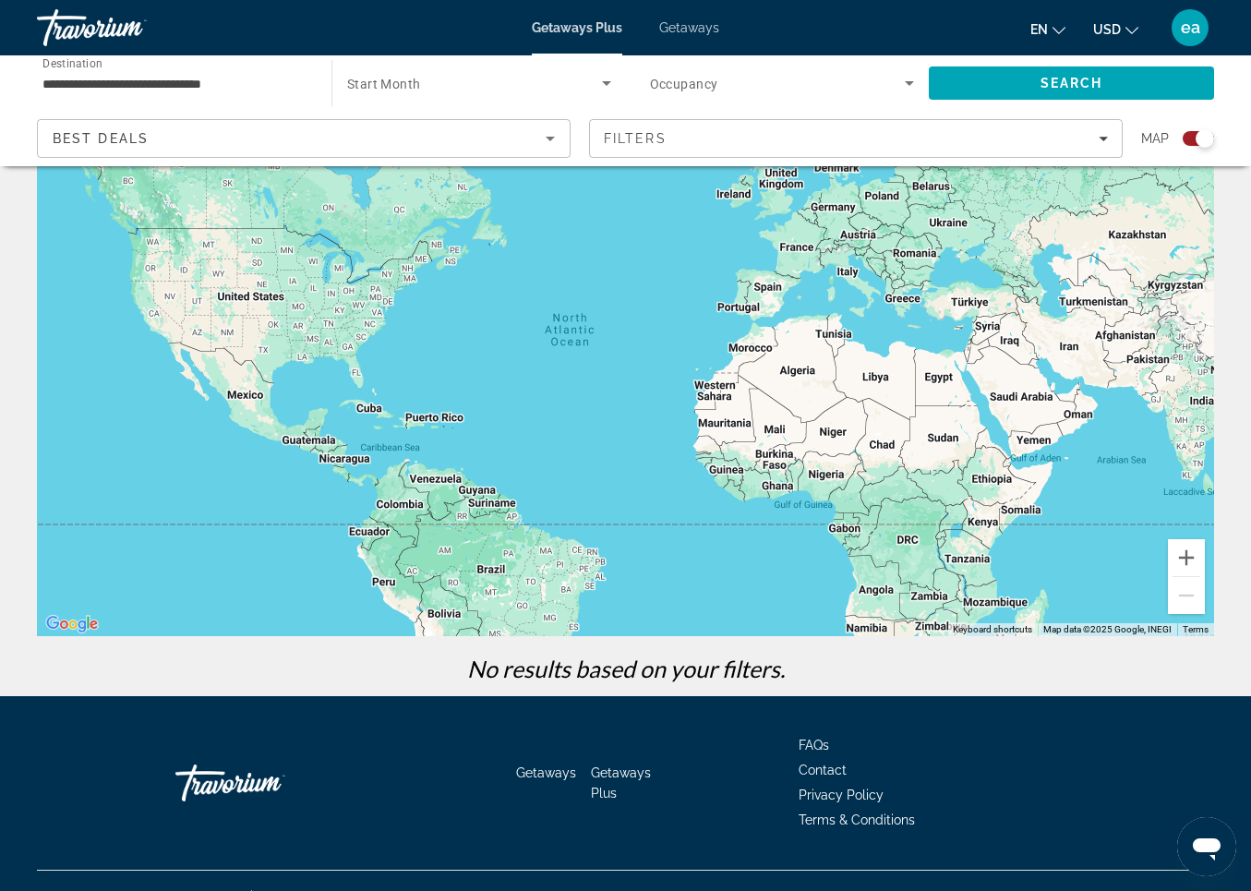
scroll to position [134, 0]
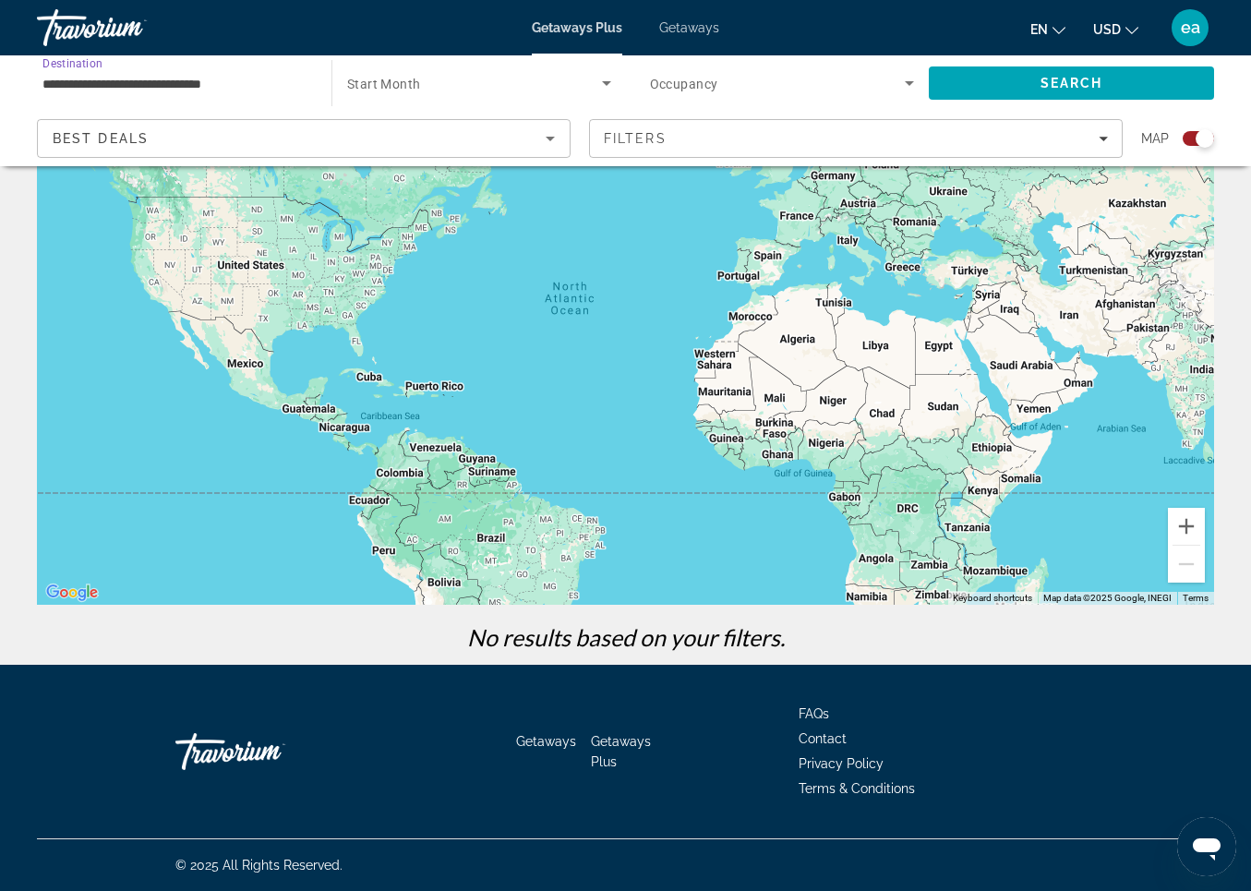
click at [108, 79] on input "**********" at bounding box center [174, 84] width 265 height 22
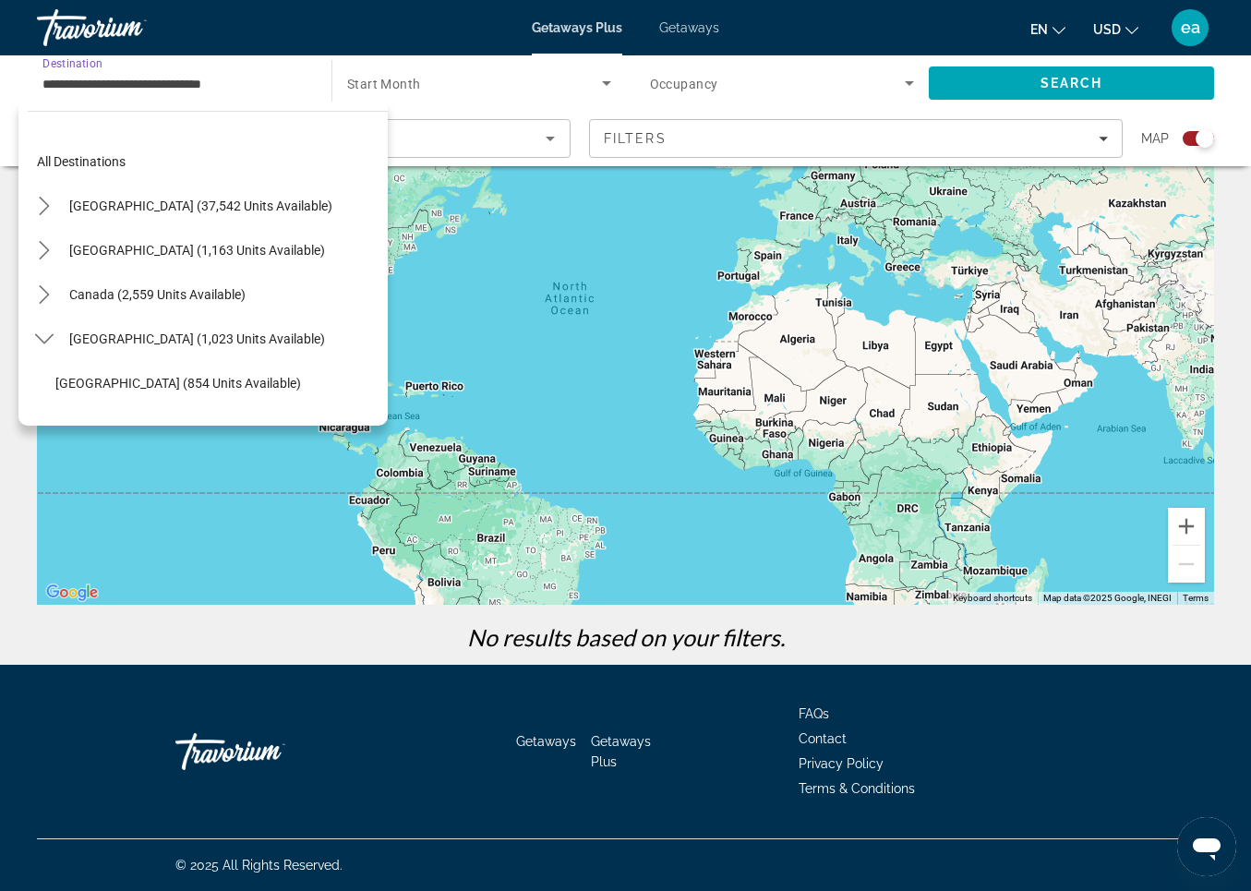
scroll to position [287, 0]
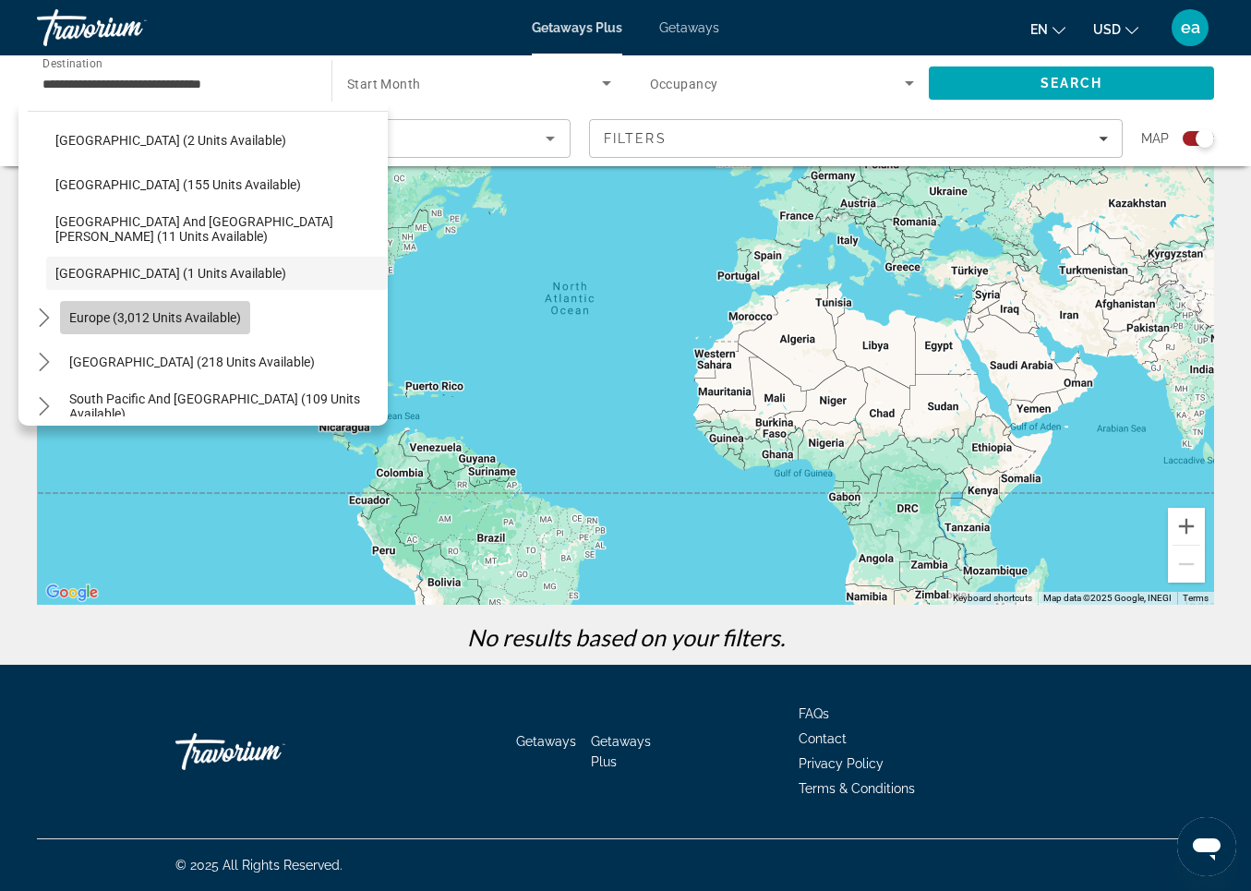
click at [95, 316] on span "Europe (3,012 units available)" at bounding box center [155, 317] width 172 height 15
type input "**********"
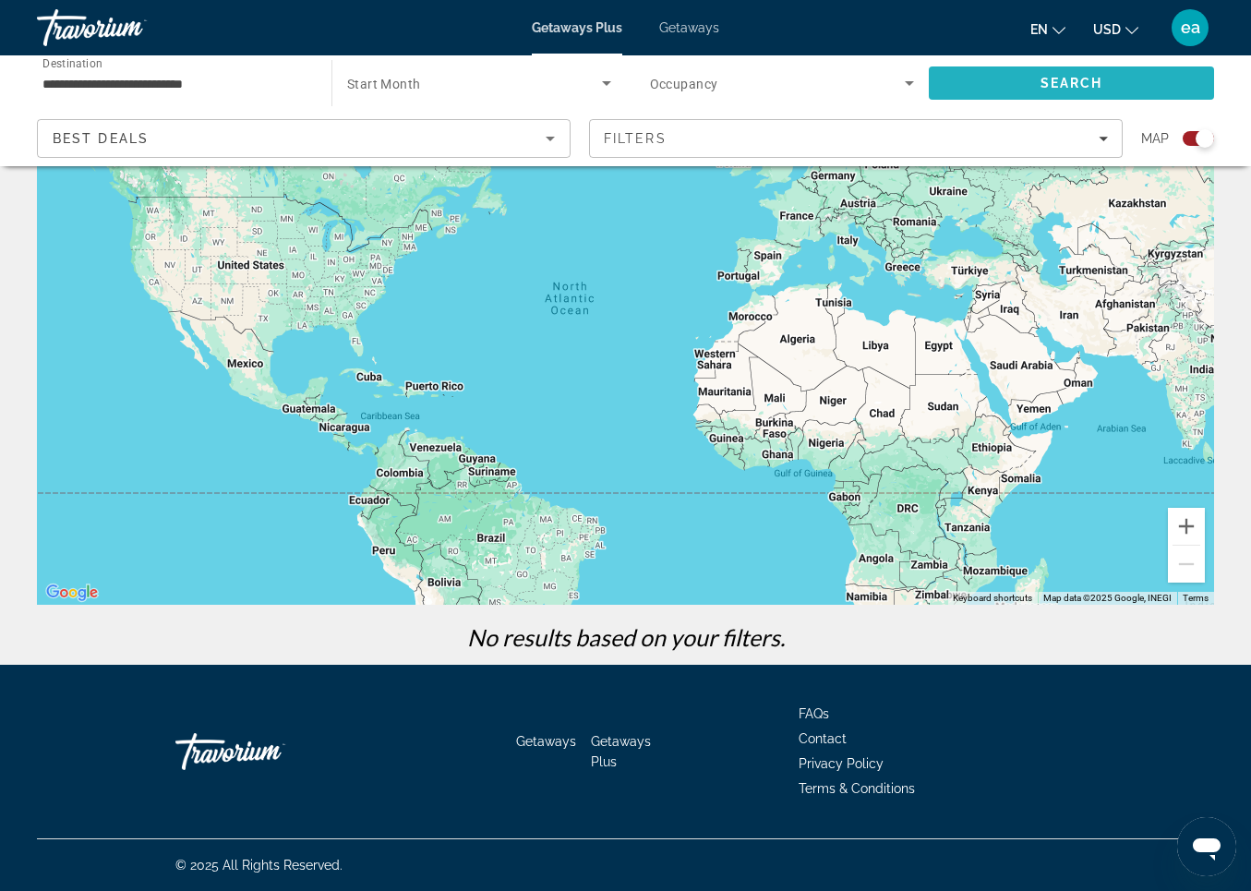
click at [1002, 82] on span "Search" at bounding box center [1071, 83] width 285 height 44
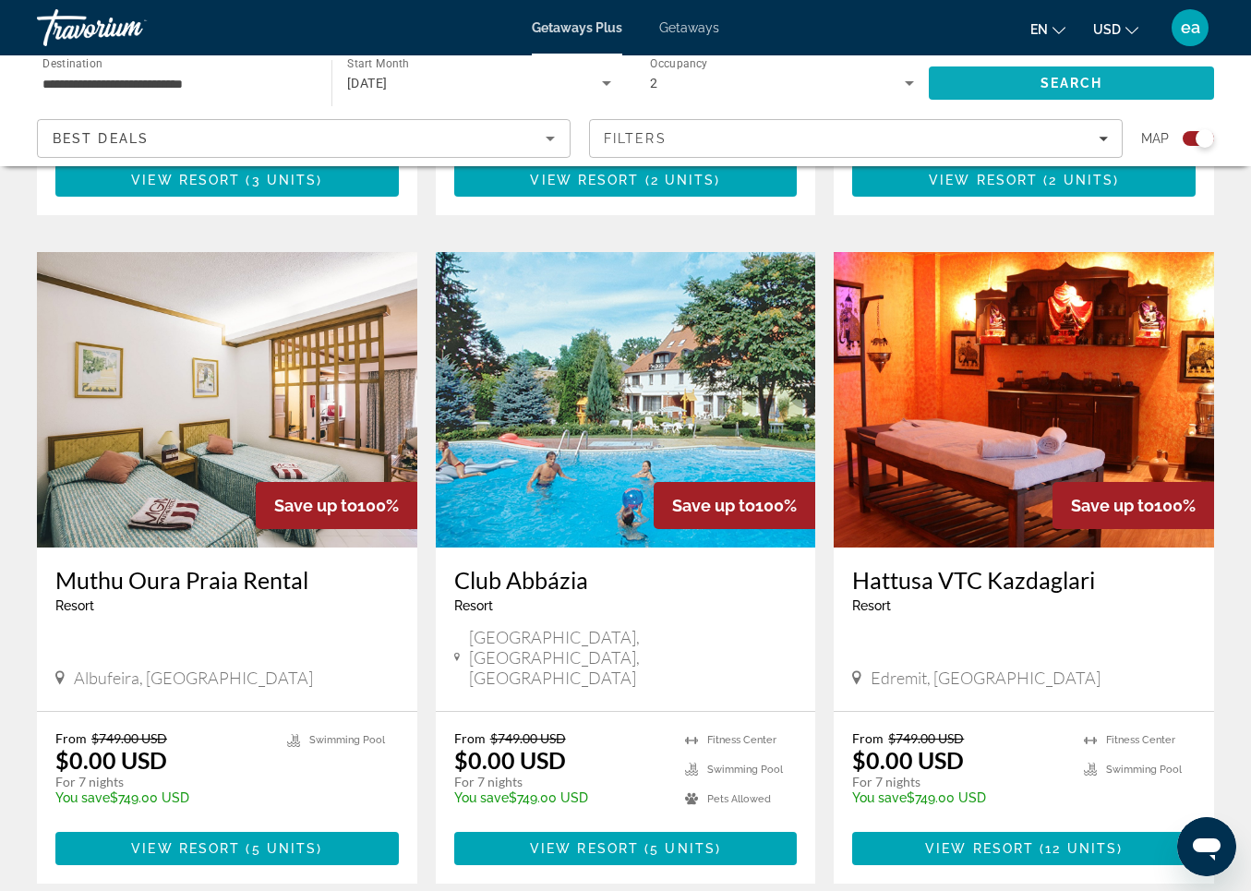
scroll to position [2581, 0]
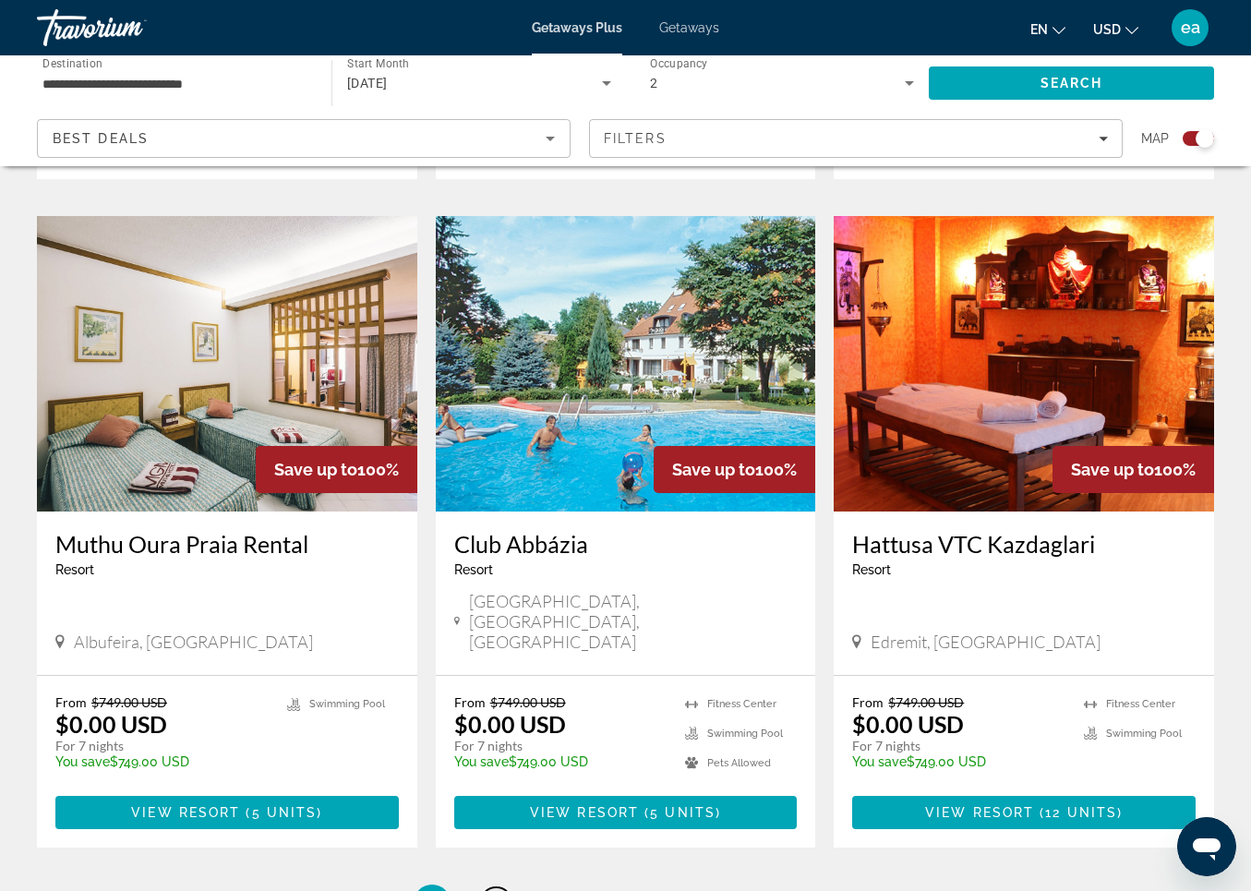
click at [495, 890] on span "2" at bounding box center [496, 903] width 9 height 20
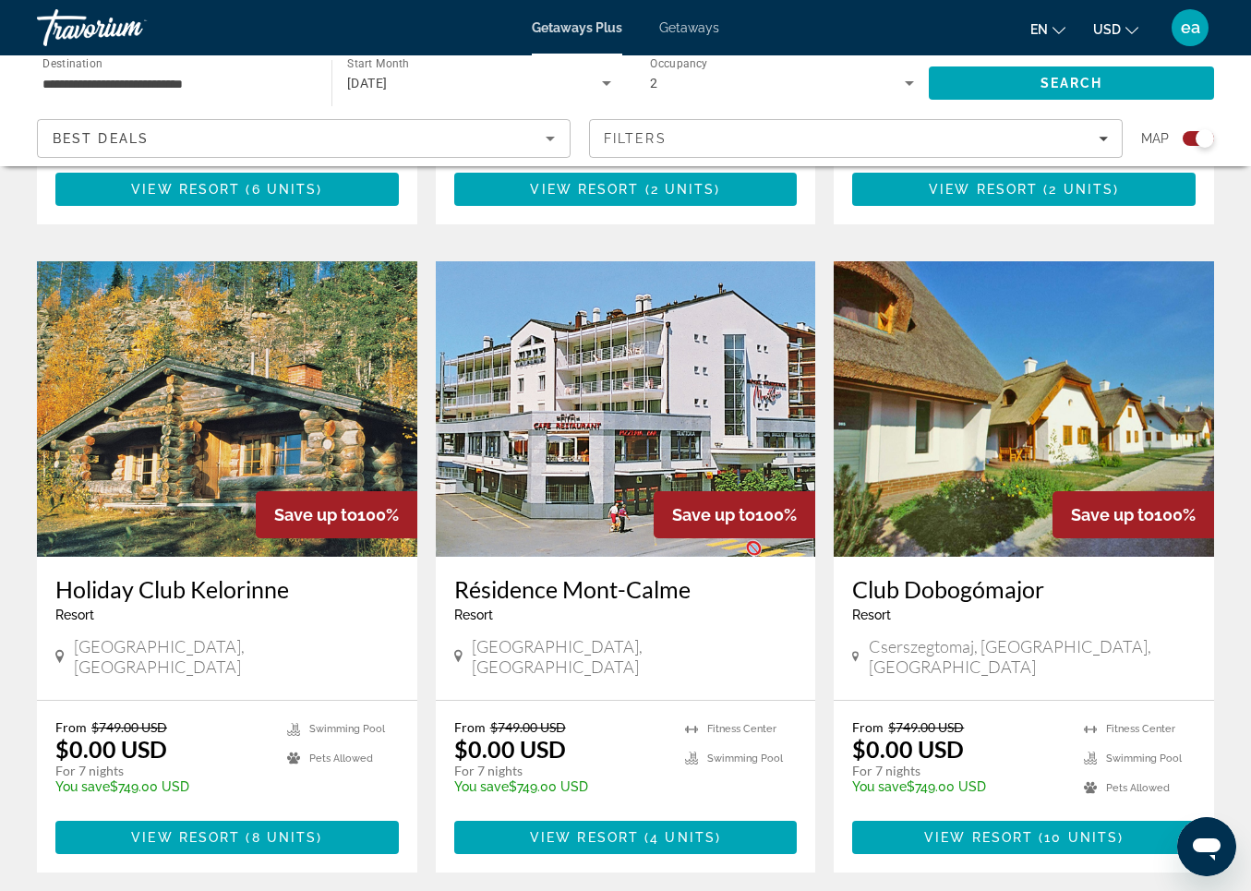
scroll to position [2576, 0]
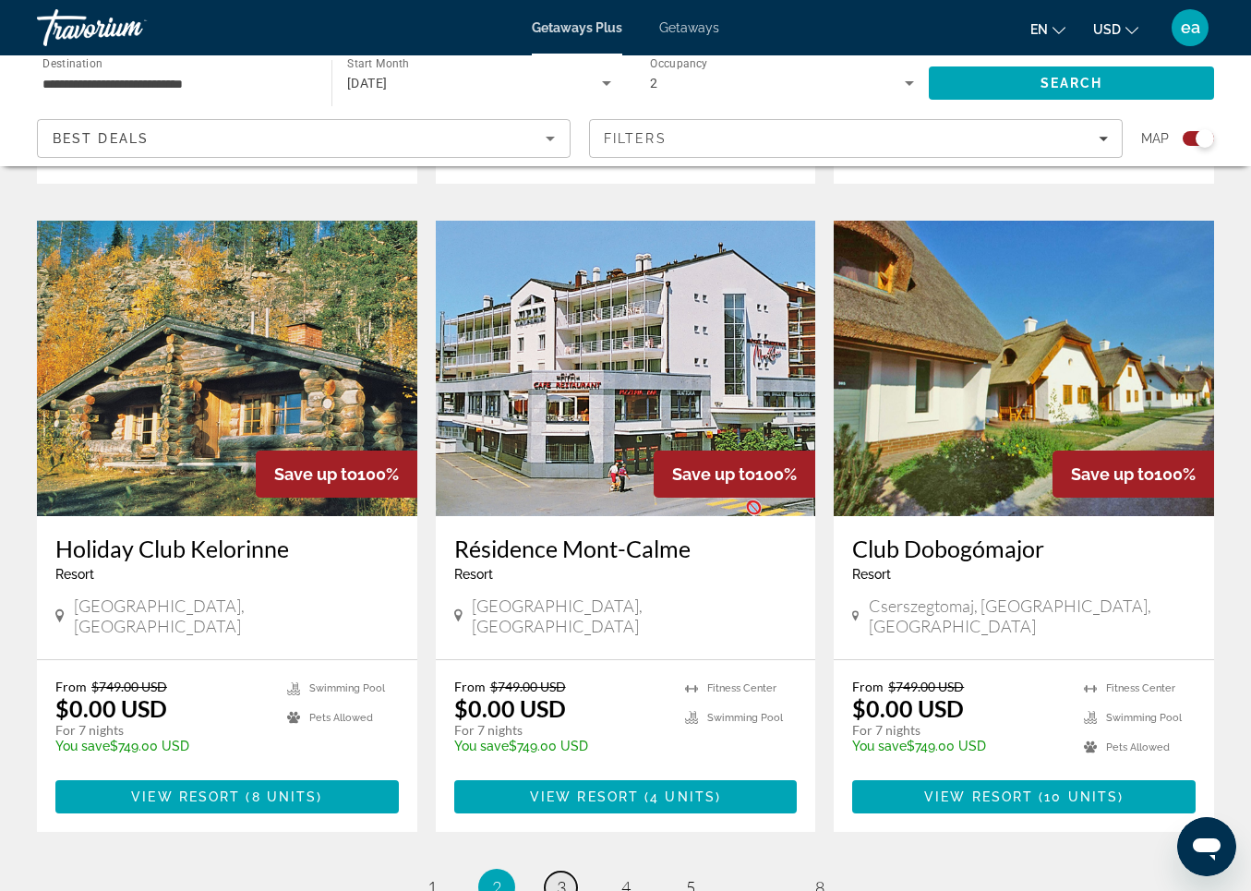
click at [560, 877] on span "3" at bounding box center [561, 887] width 9 height 20
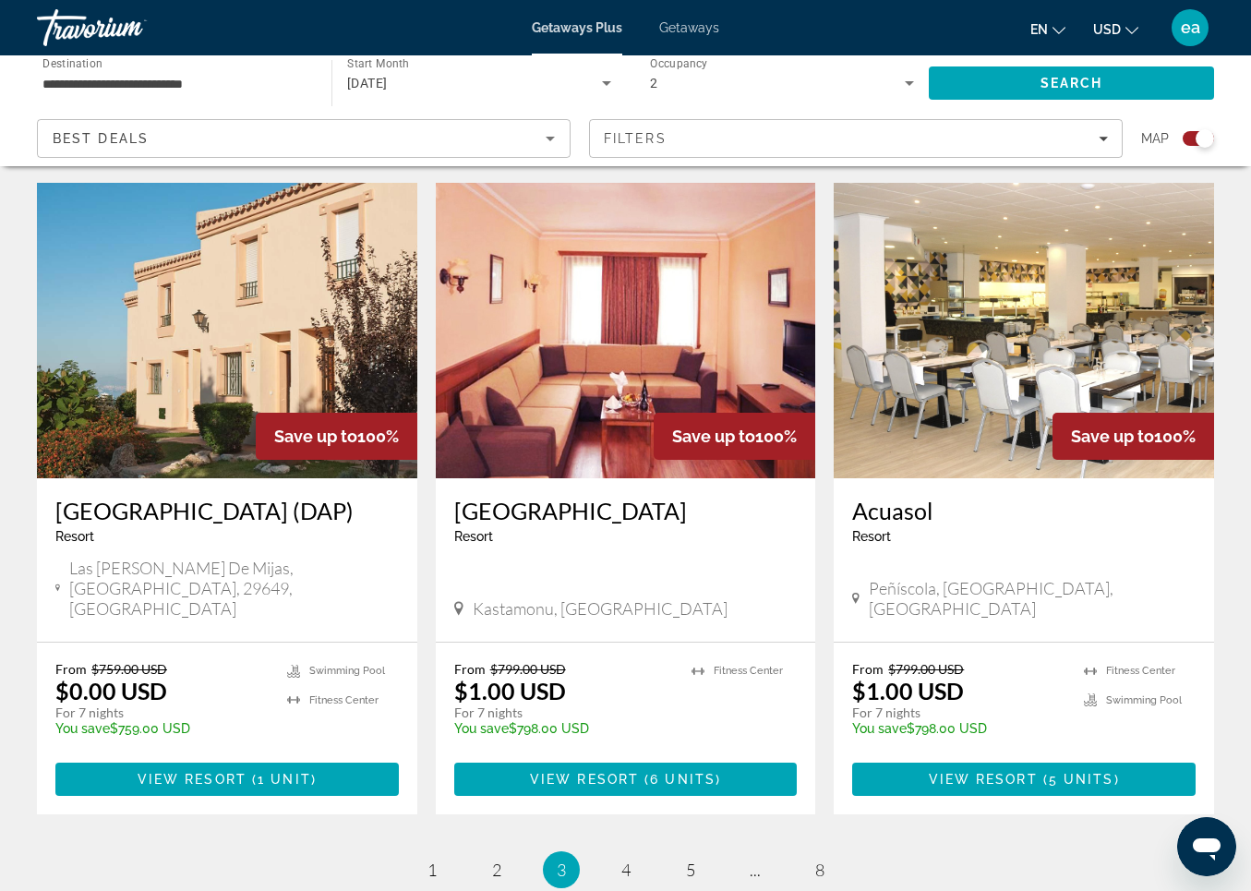
scroll to position [2781, 0]
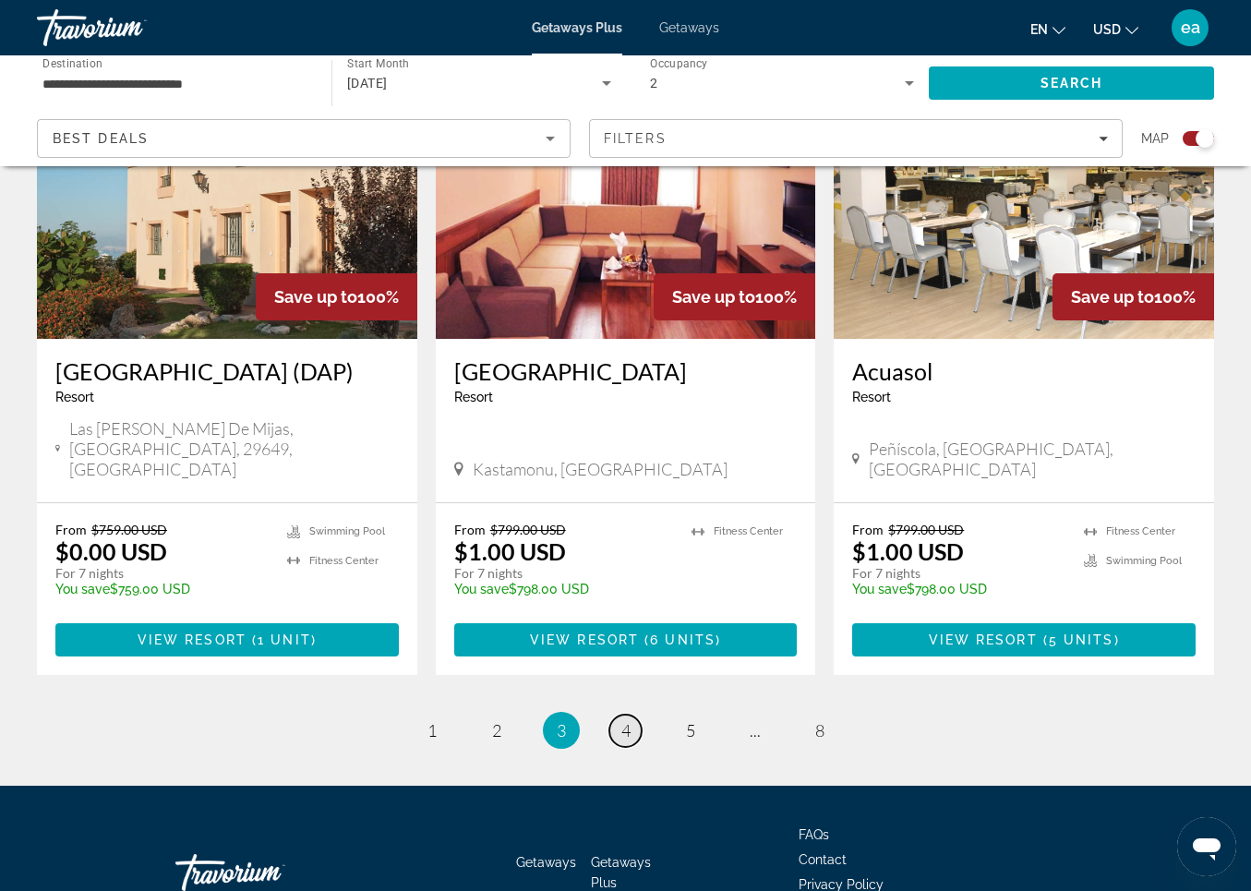
click at [626, 720] on span "4" at bounding box center [626, 730] width 9 height 20
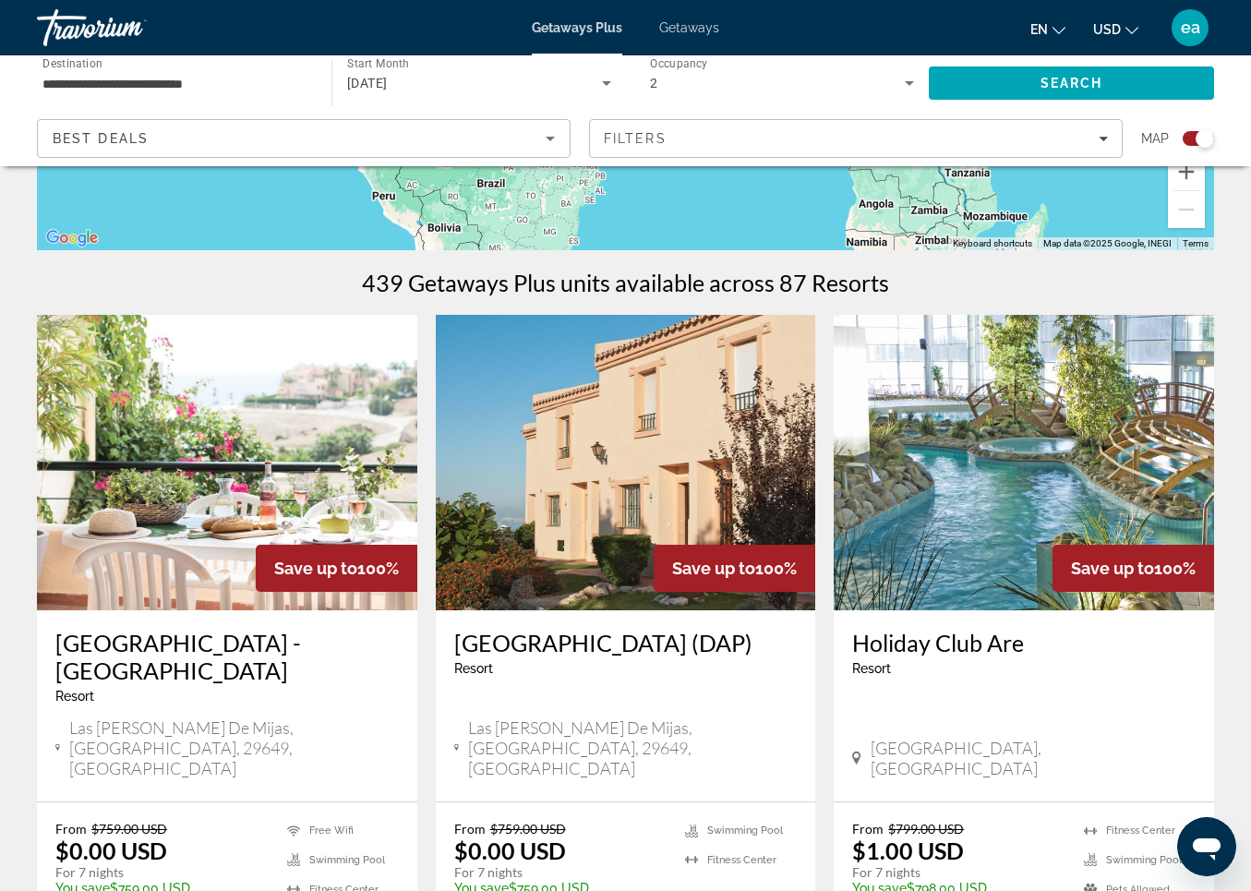
scroll to position [507, 0]
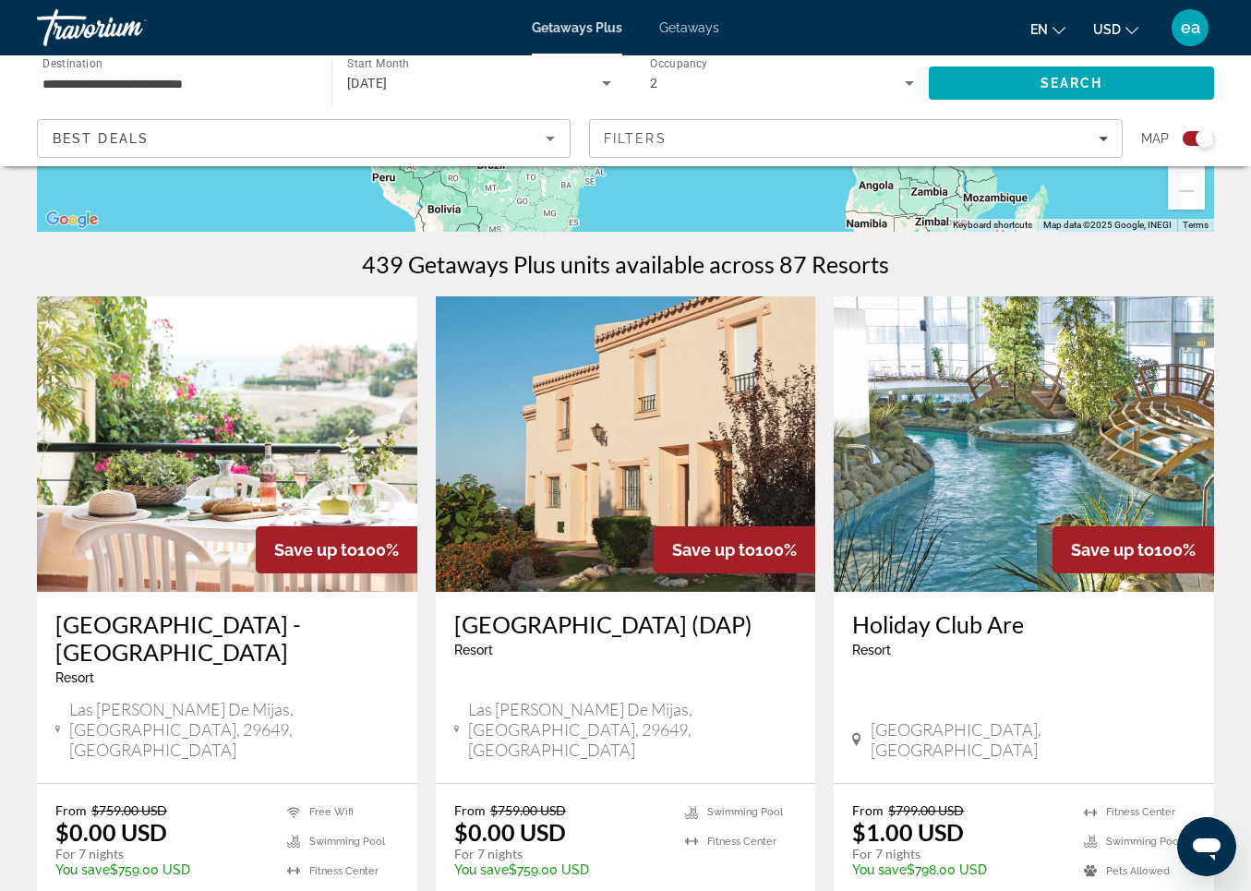
click at [187, 449] on img "Main content" at bounding box center [227, 444] width 381 height 296
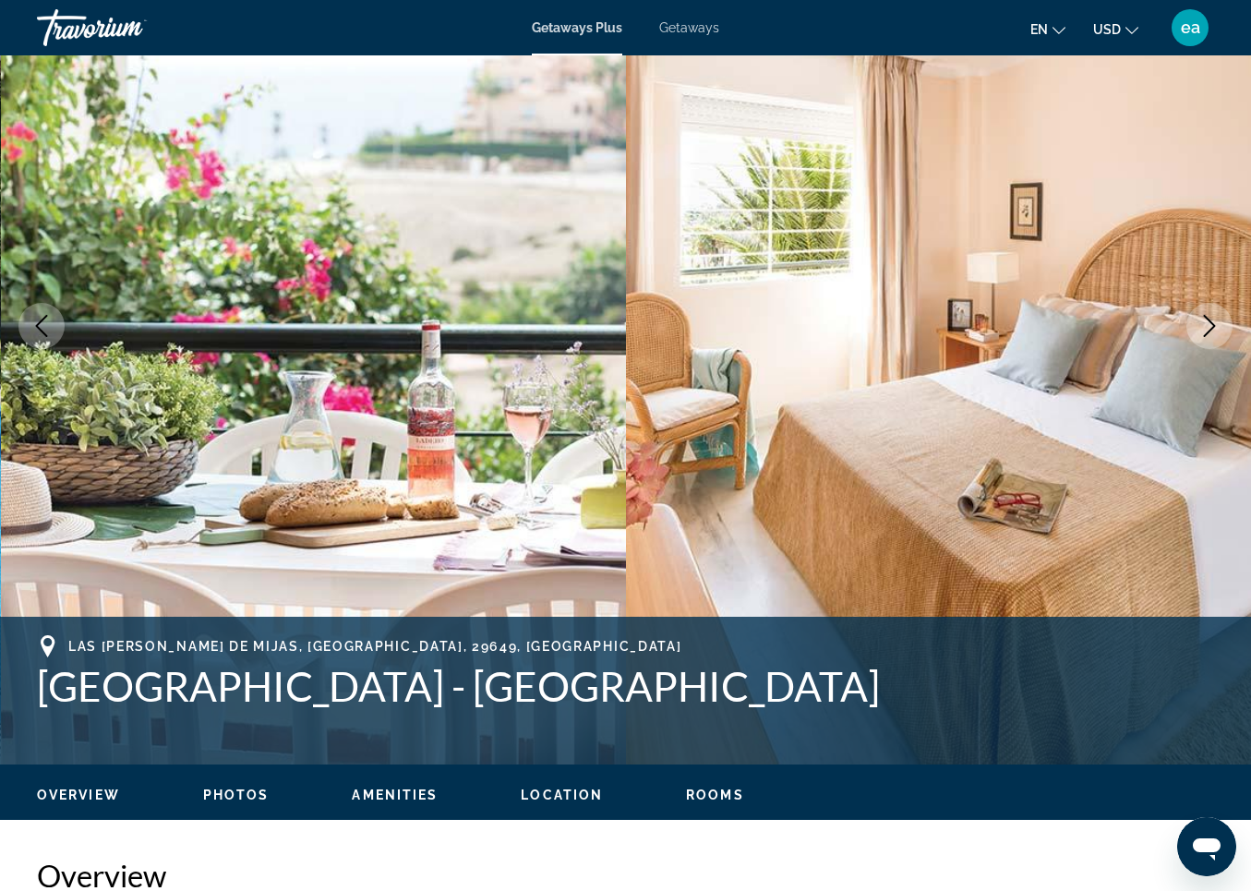
scroll to position [206, 0]
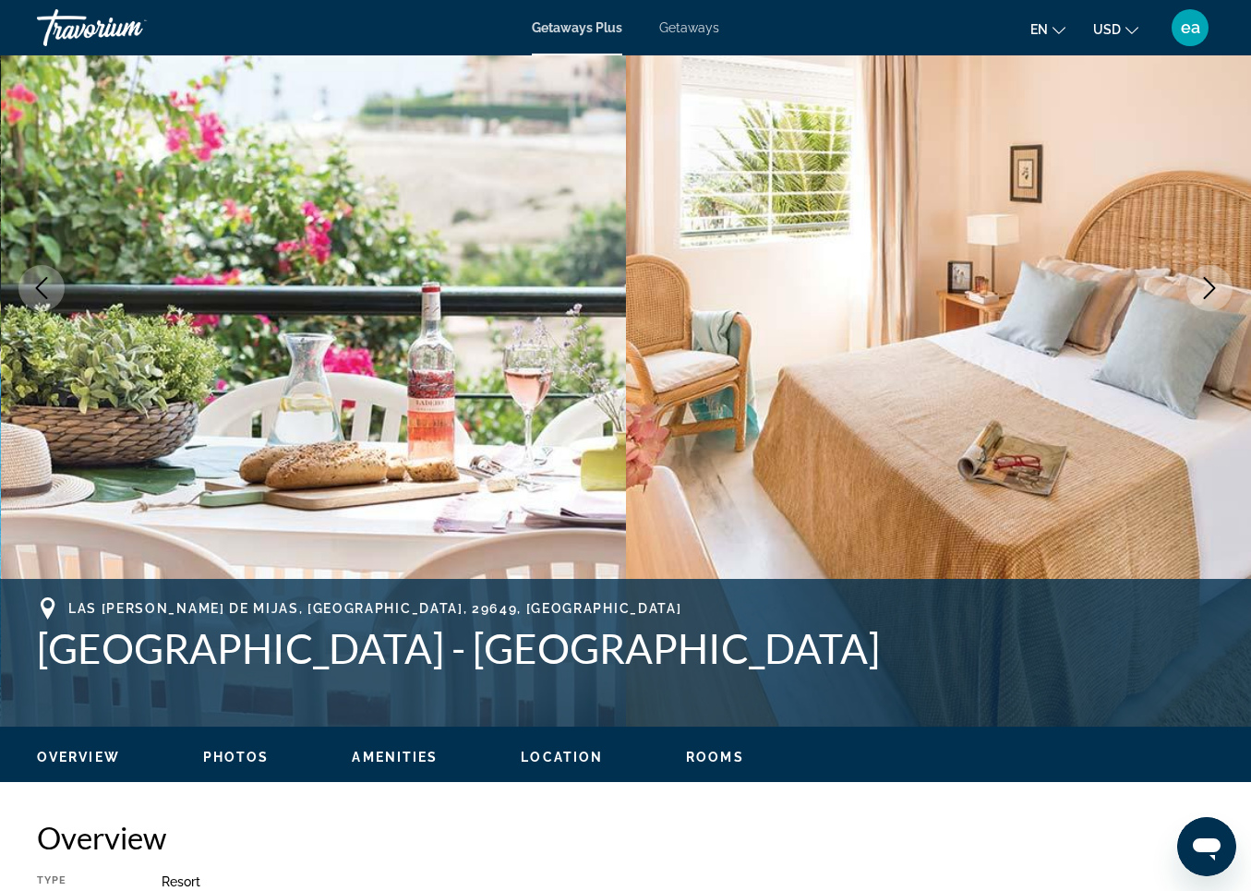
click at [231, 759] on span "Photos" at bounding box center [236, 757] width 66 height 15
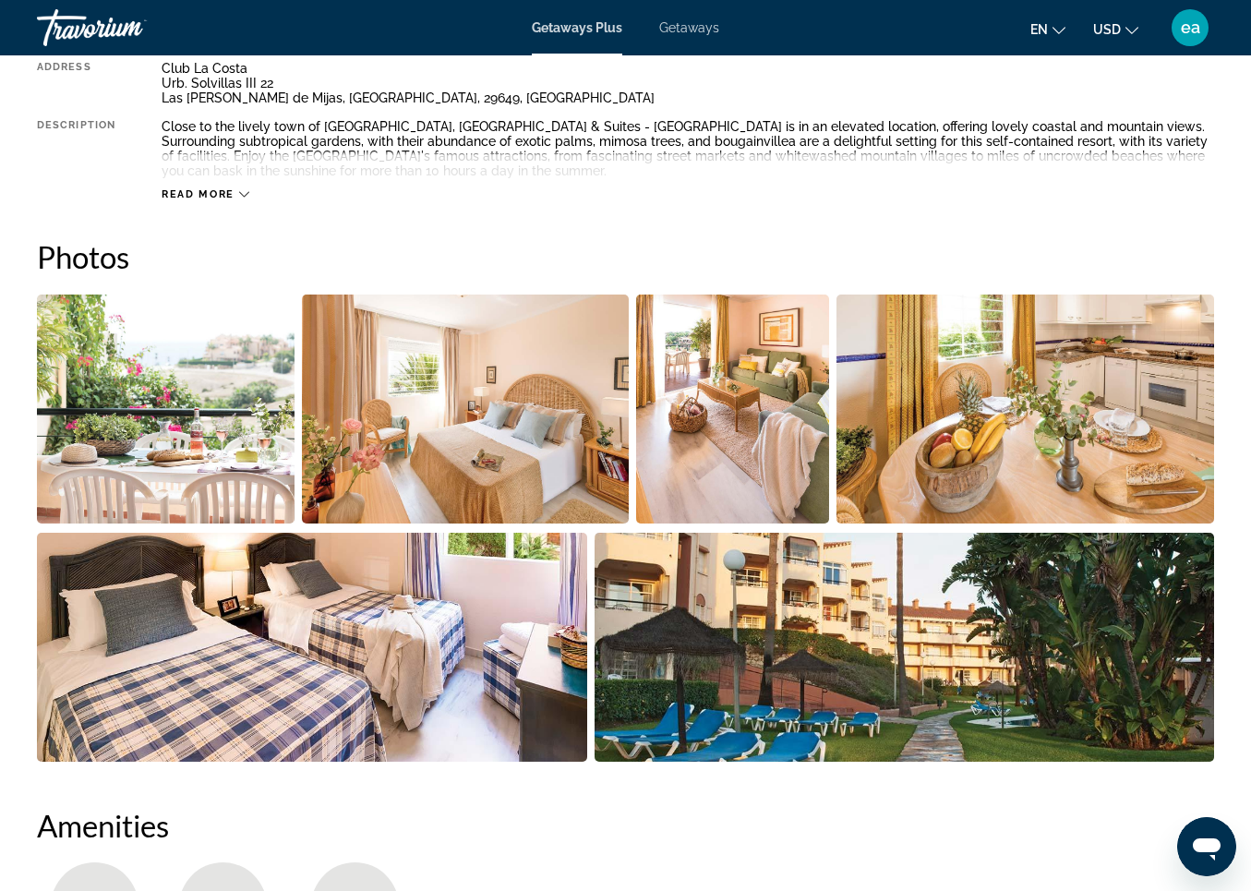
scroll to position [1176, 0]
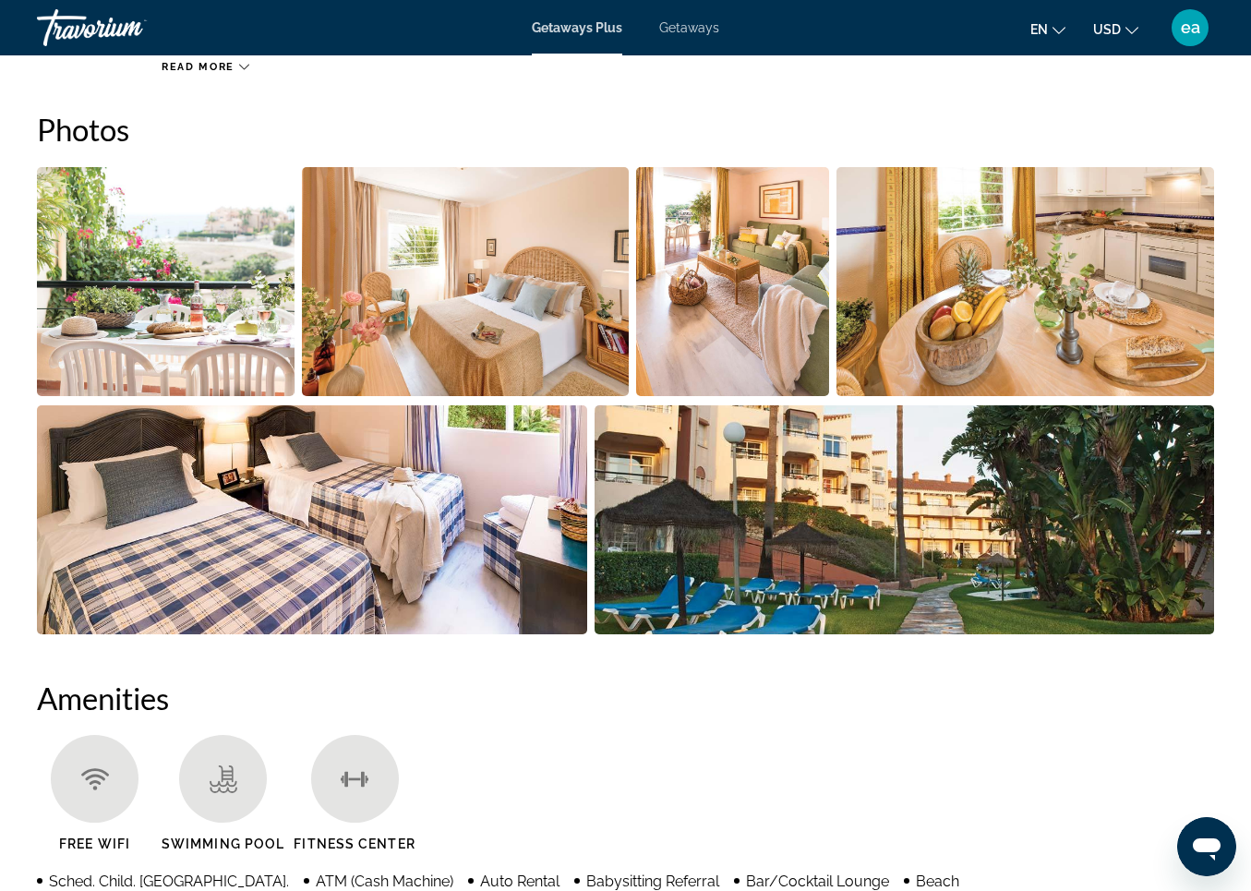
click at [196, 251] on img "Open full-screen image slider" at bounding box center [166, 281] width 258 height 229
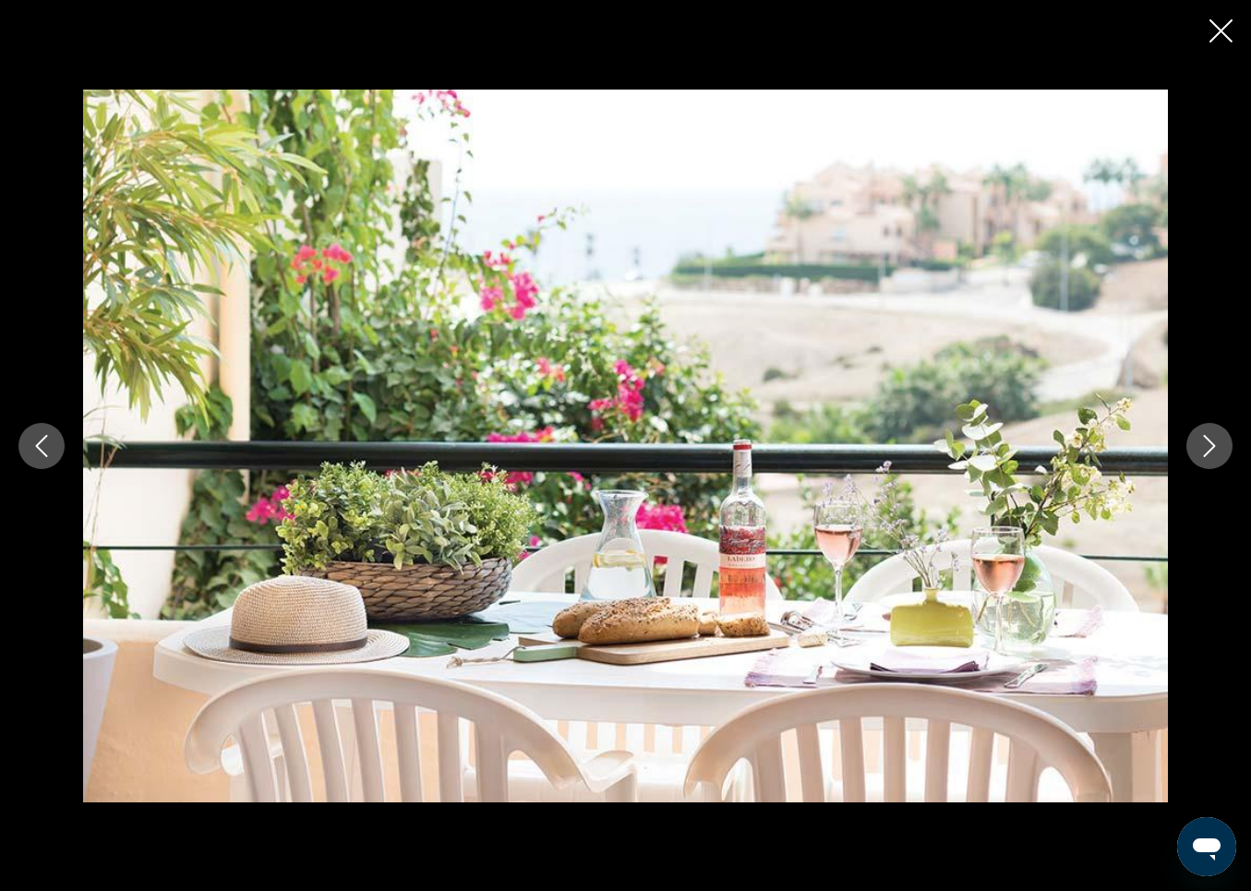
click at [1202, 440] on icon "Next image" at bounding box center [1210, 446] width 22 height 22
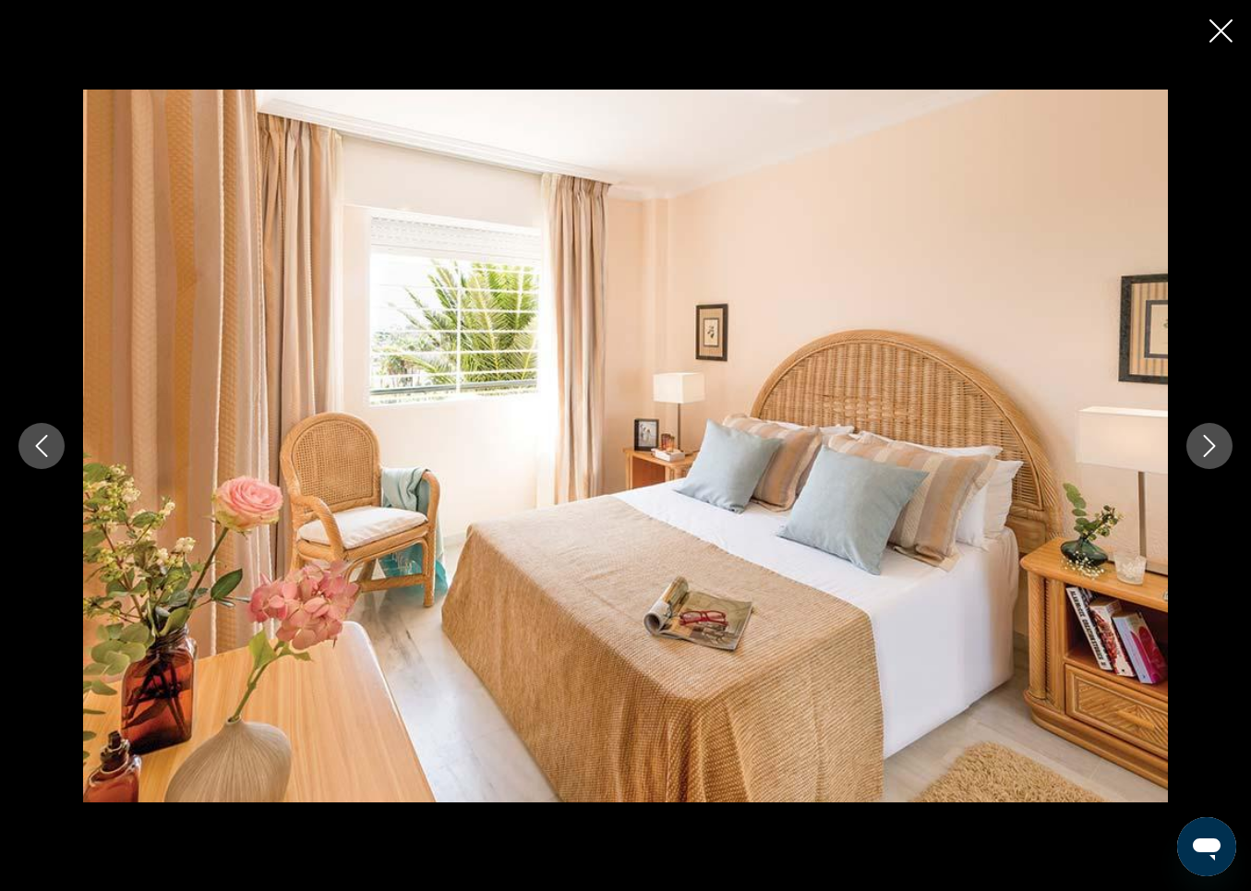
click at [1202, 440] on icon "Next image" at bounding box center [1210, 446] width 22 height 22
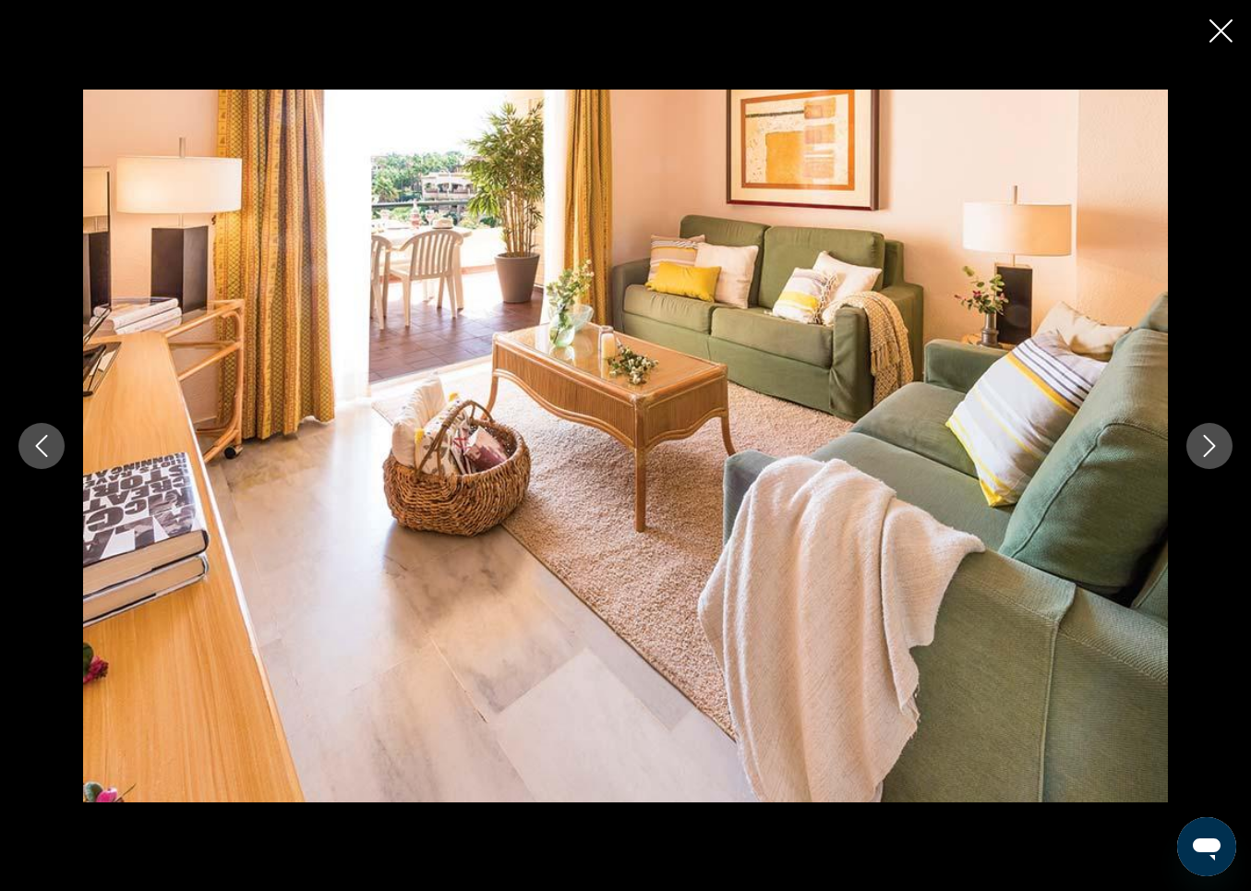
click at [1202, 440] on icon "Next image" at bounding box center [1210, 446] width 22 height 22
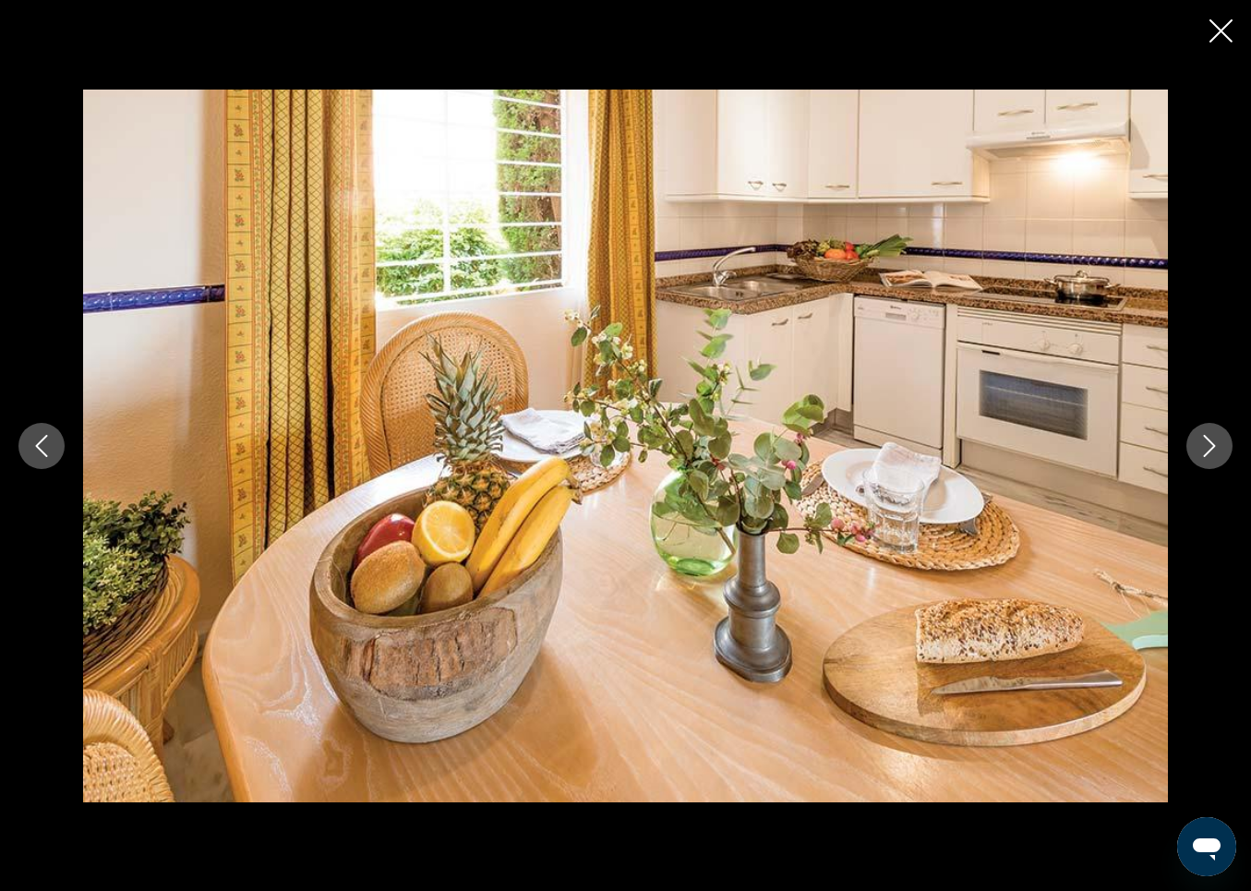
click at [1202, 440] on icon "Next image" at bounding box center [1210, 446] width 22 height 22
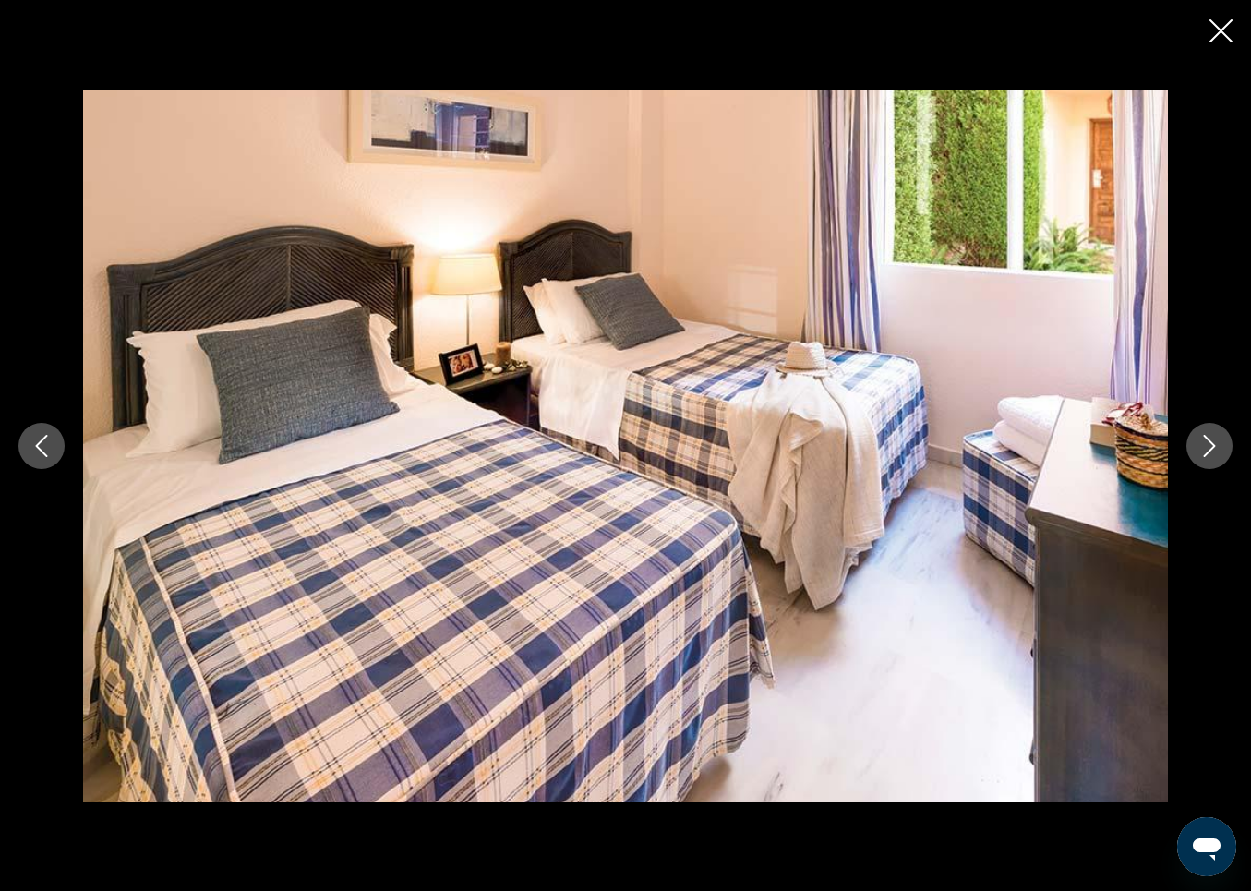
click at [1202, 440] on icon "Next image" at bounding box center [1210, 446] width 22 height 22
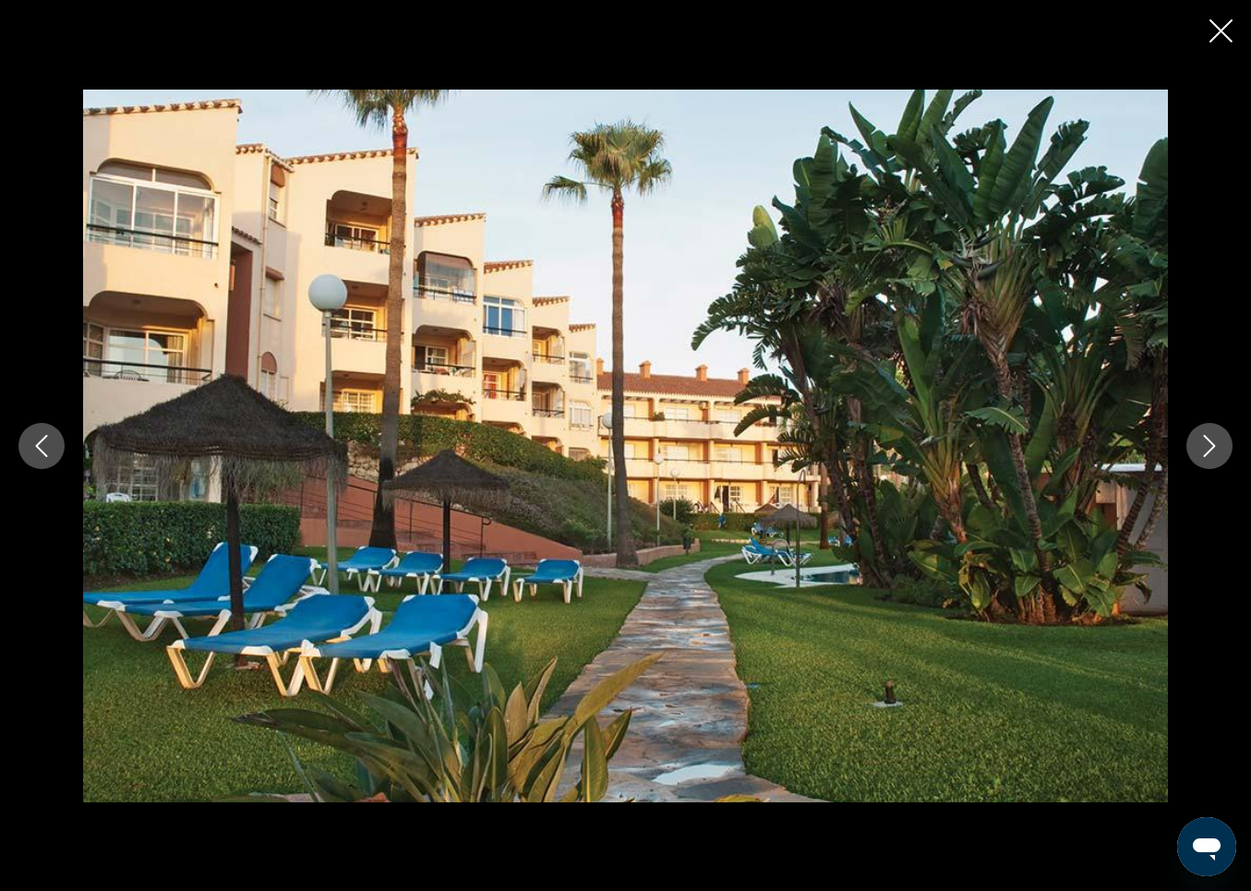
click at [1202, 440] on icon "Next image" at bounding box center [1210, 446] width 22 height 22
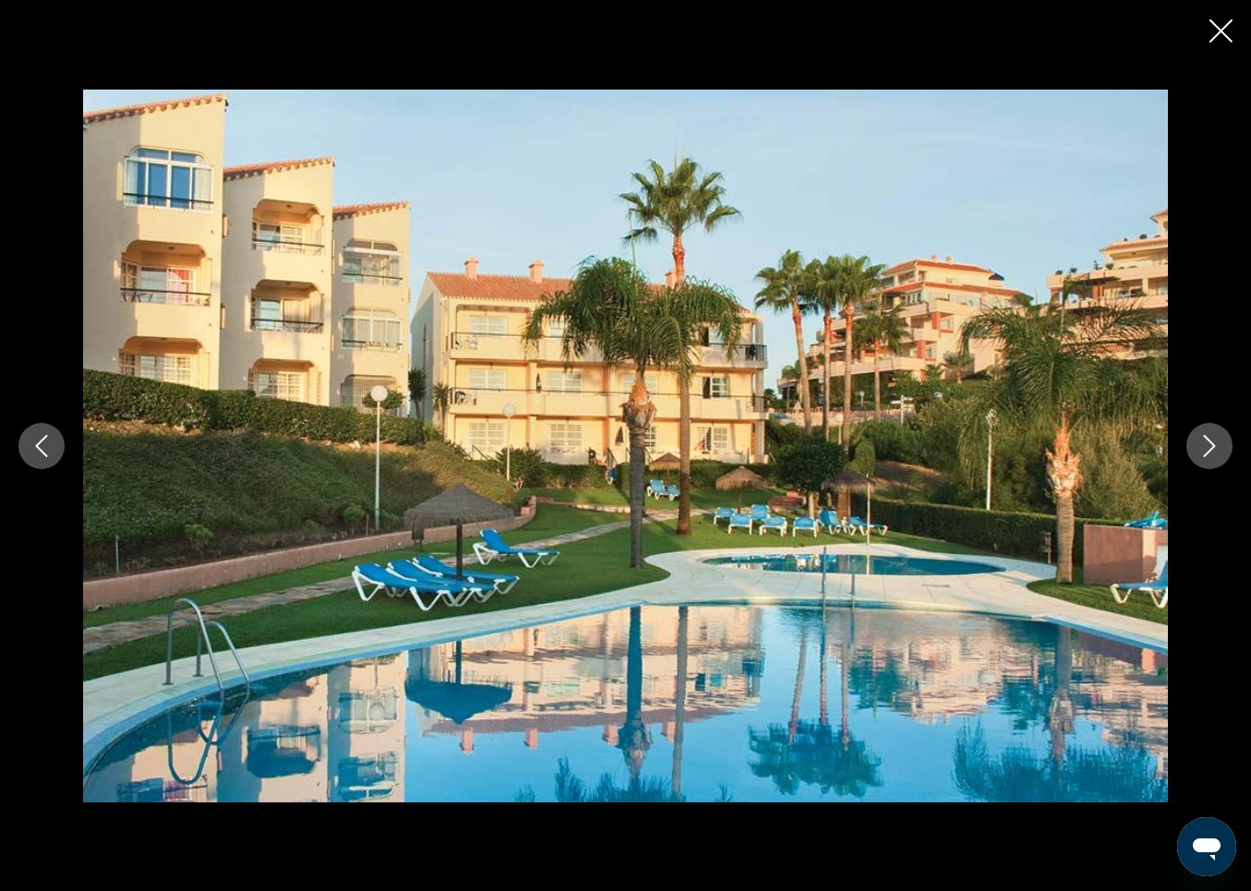
click at [45, 439] on icon "Previous image" at bounding box center [41, 446] width 22 height 22
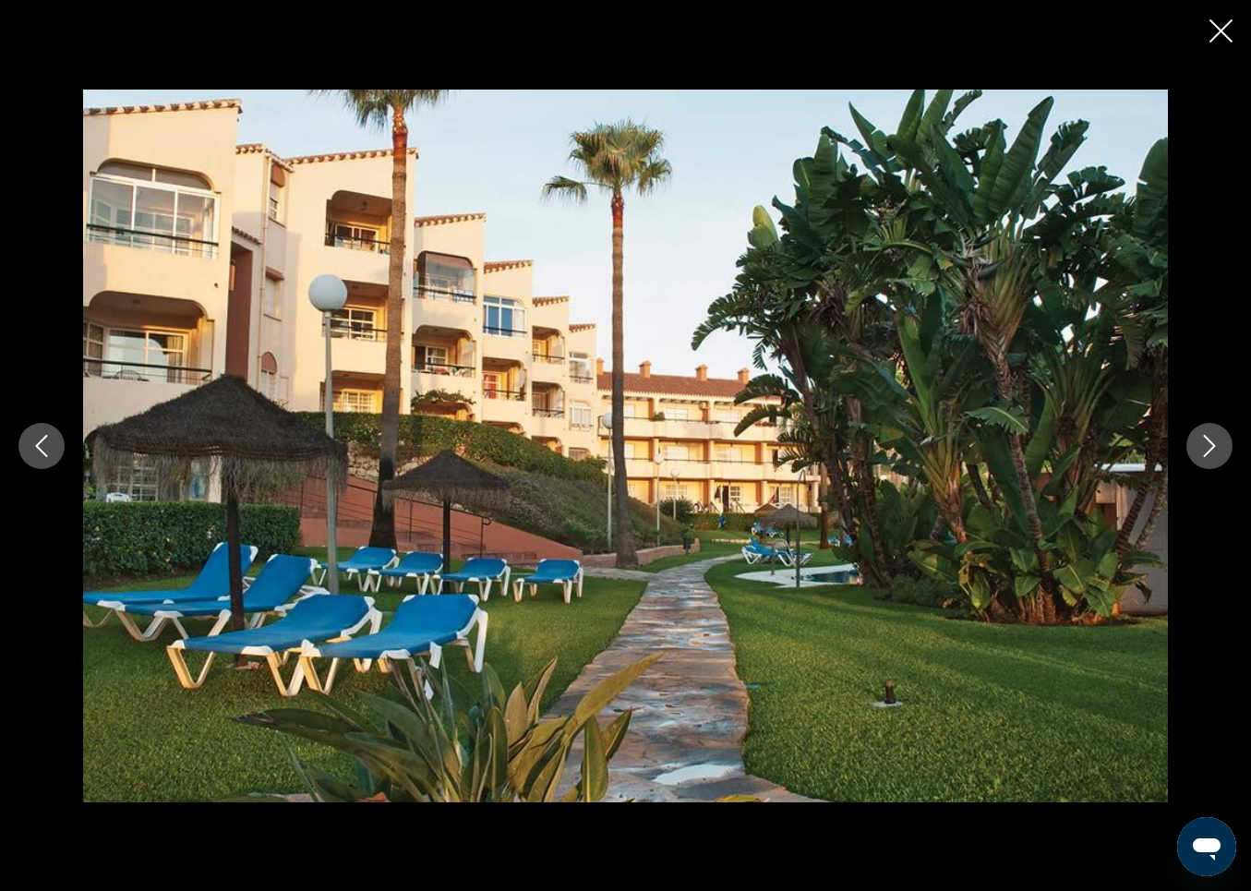
click at [48, 441] on icon "Previous image" at bounding box center [41, 446] width 22 height 22
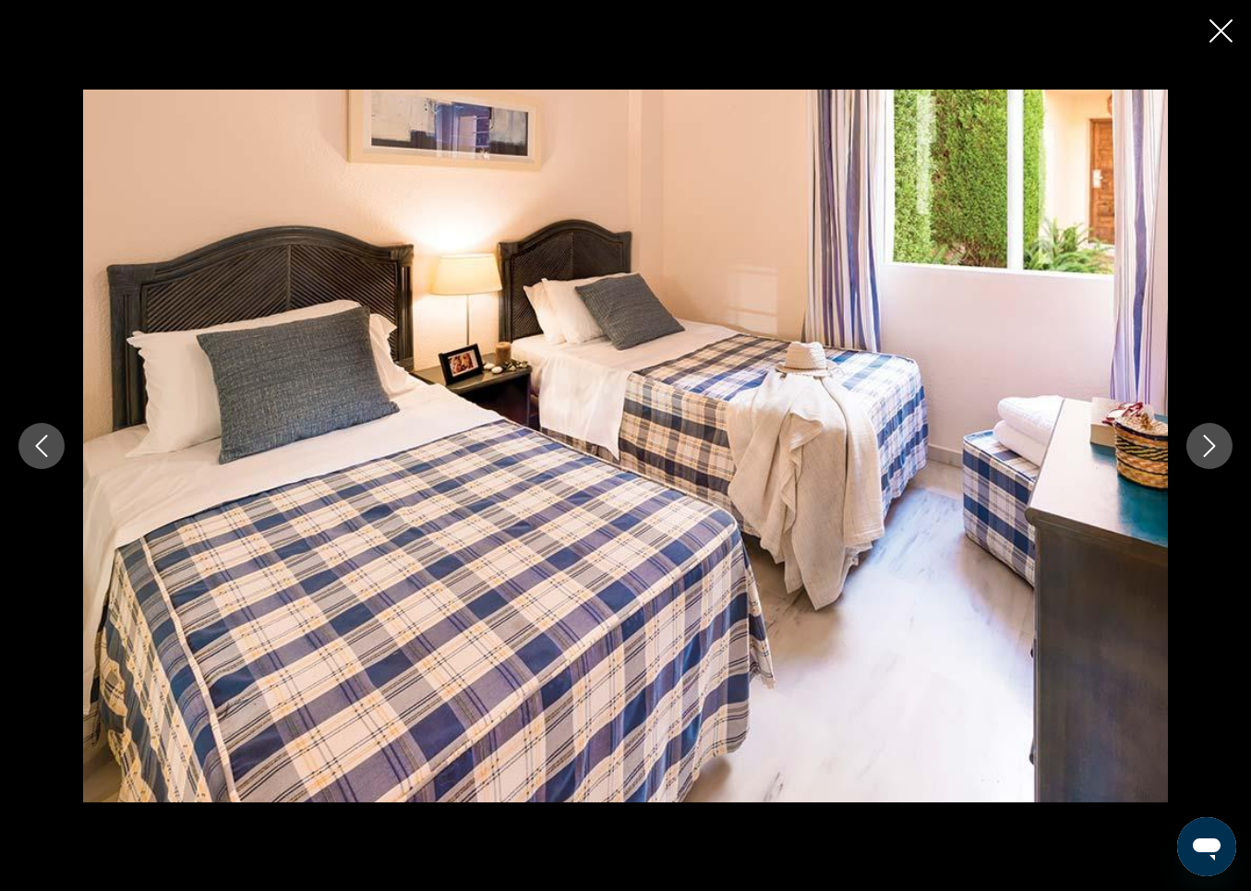
click at [48, 441] on icon "Previous image" at bounding box center [41, 446] width 22 height 22
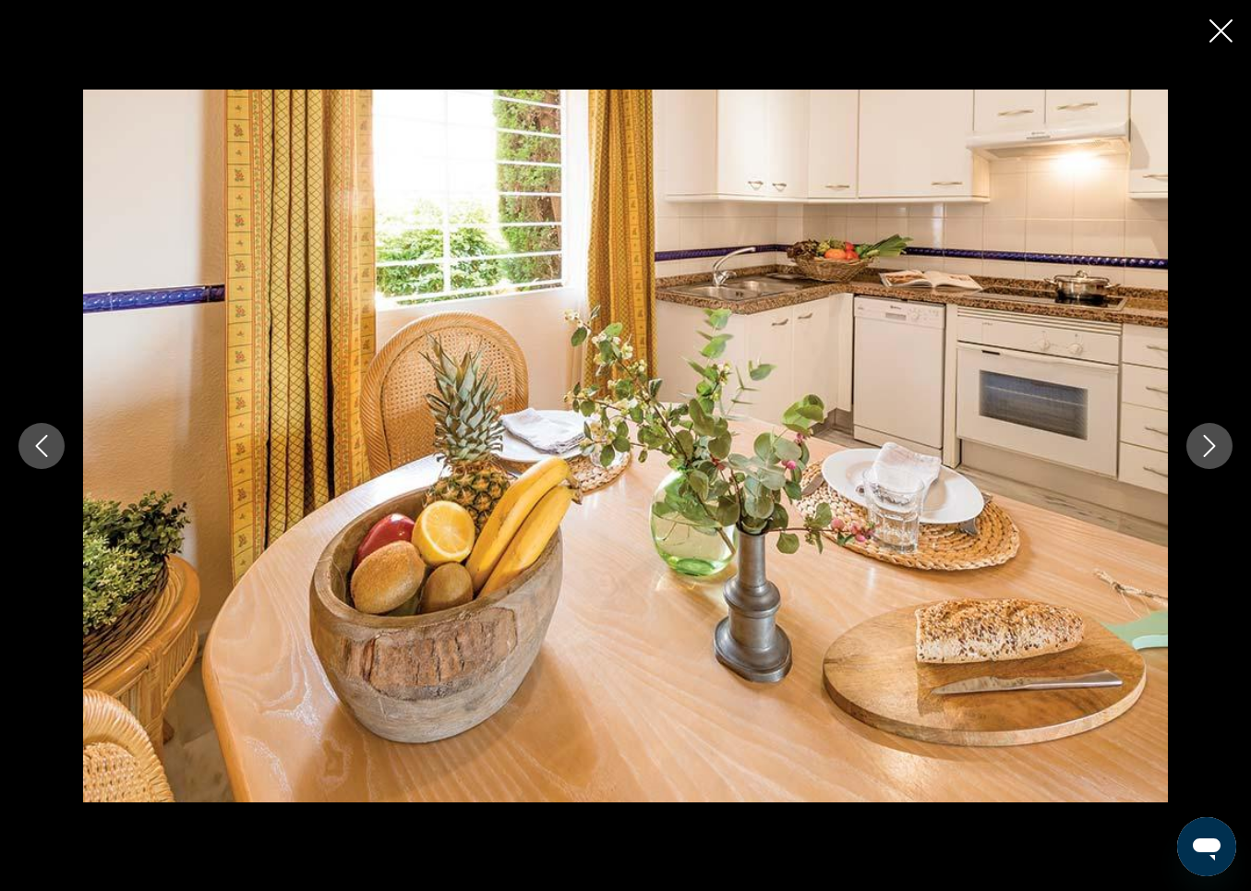
click at [48, 441] on icon "Previous image" at bounding box center [41, 446] width 22 height 22
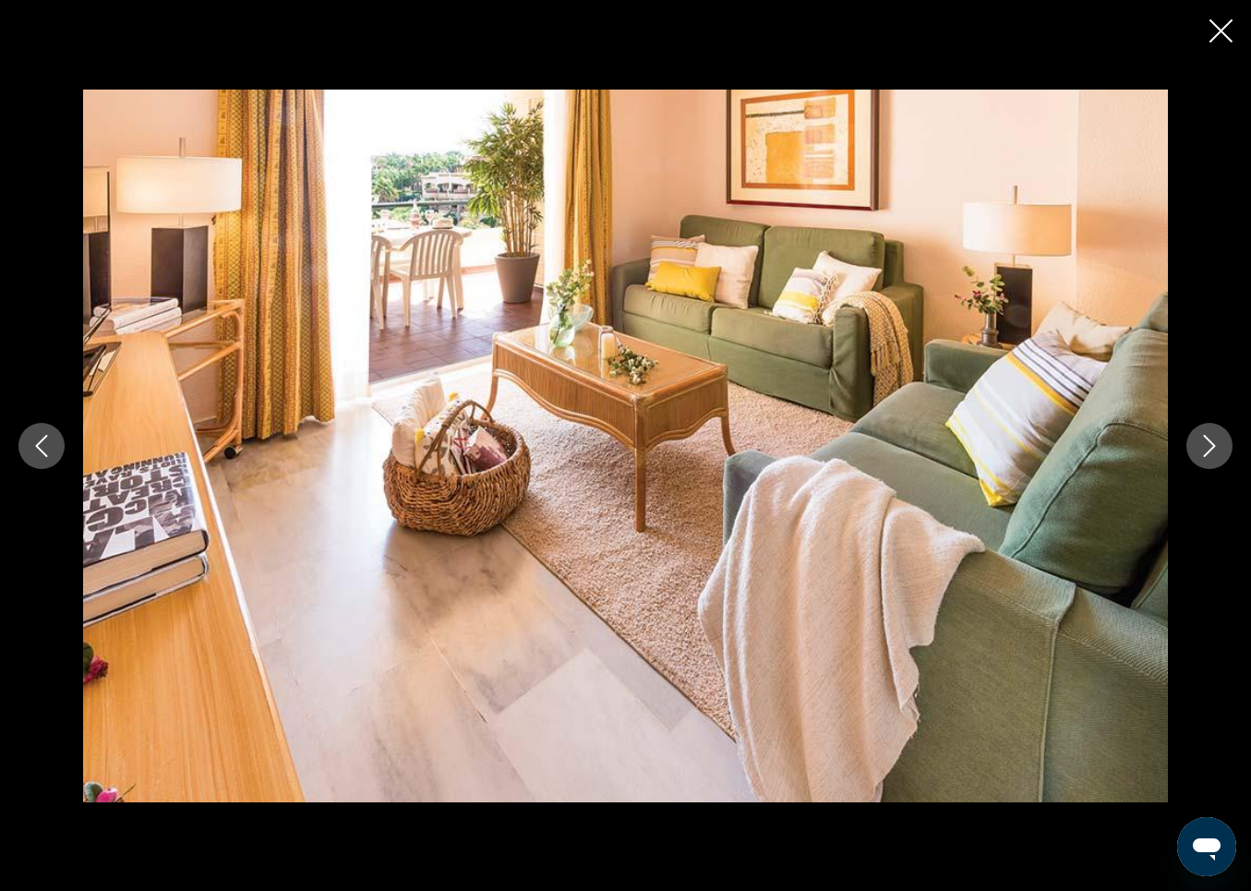
click at [48, 441] on icon "Previous image" at bounding box center [41, 446] width 22 height 22
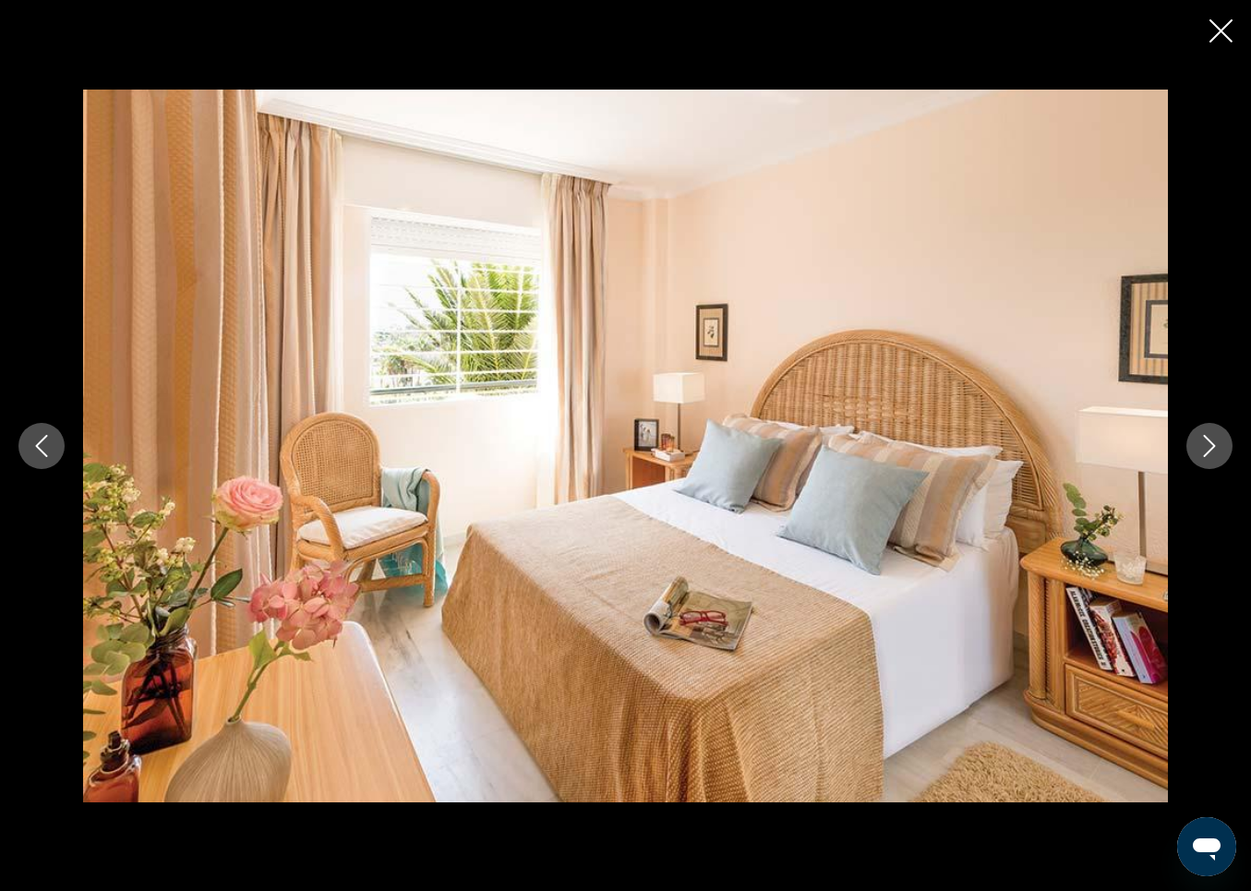
click at [48, 441] on icon "Previous image" at bounding box center [41, 446] width 22 height 22
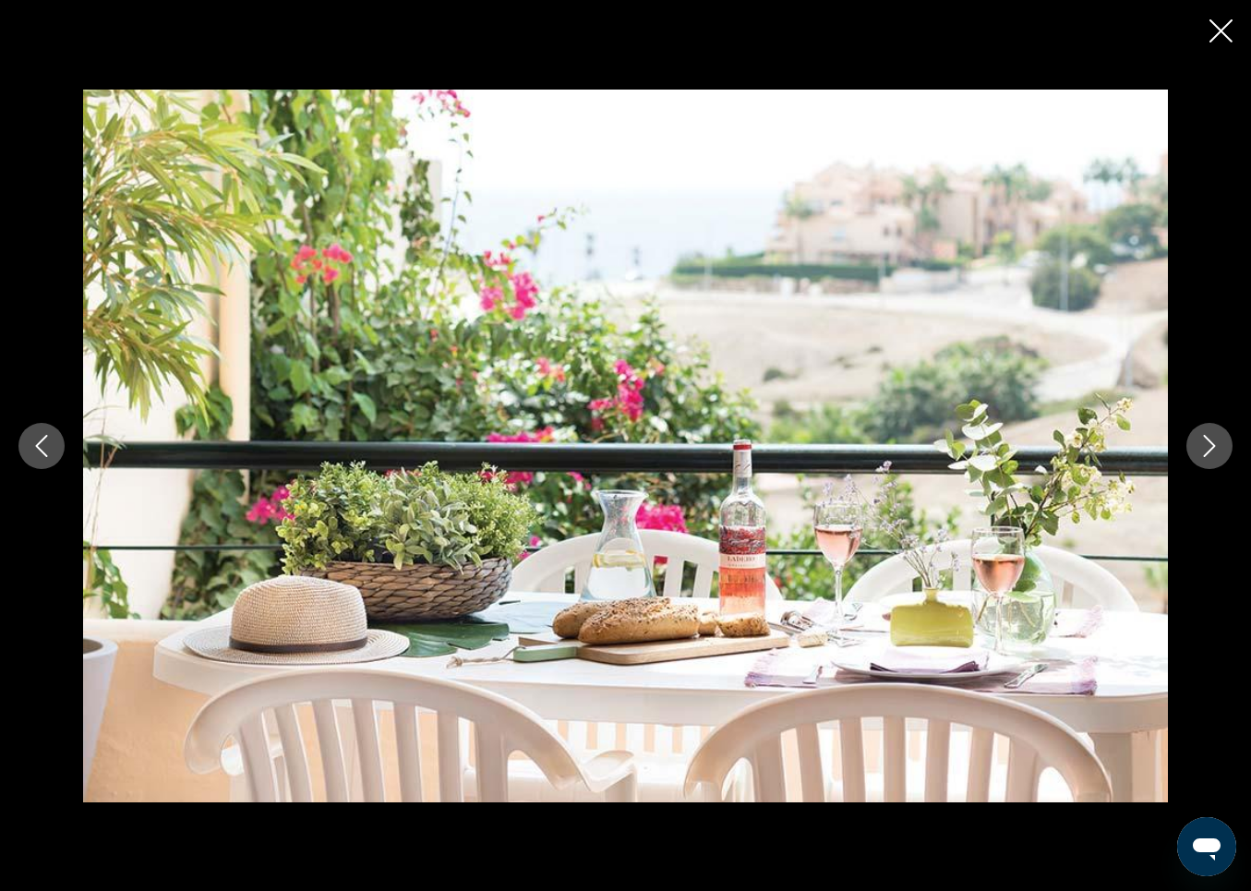
click at [48, 441] on icon "Previous image" at bounding box center [41, 446] width 22 height 22
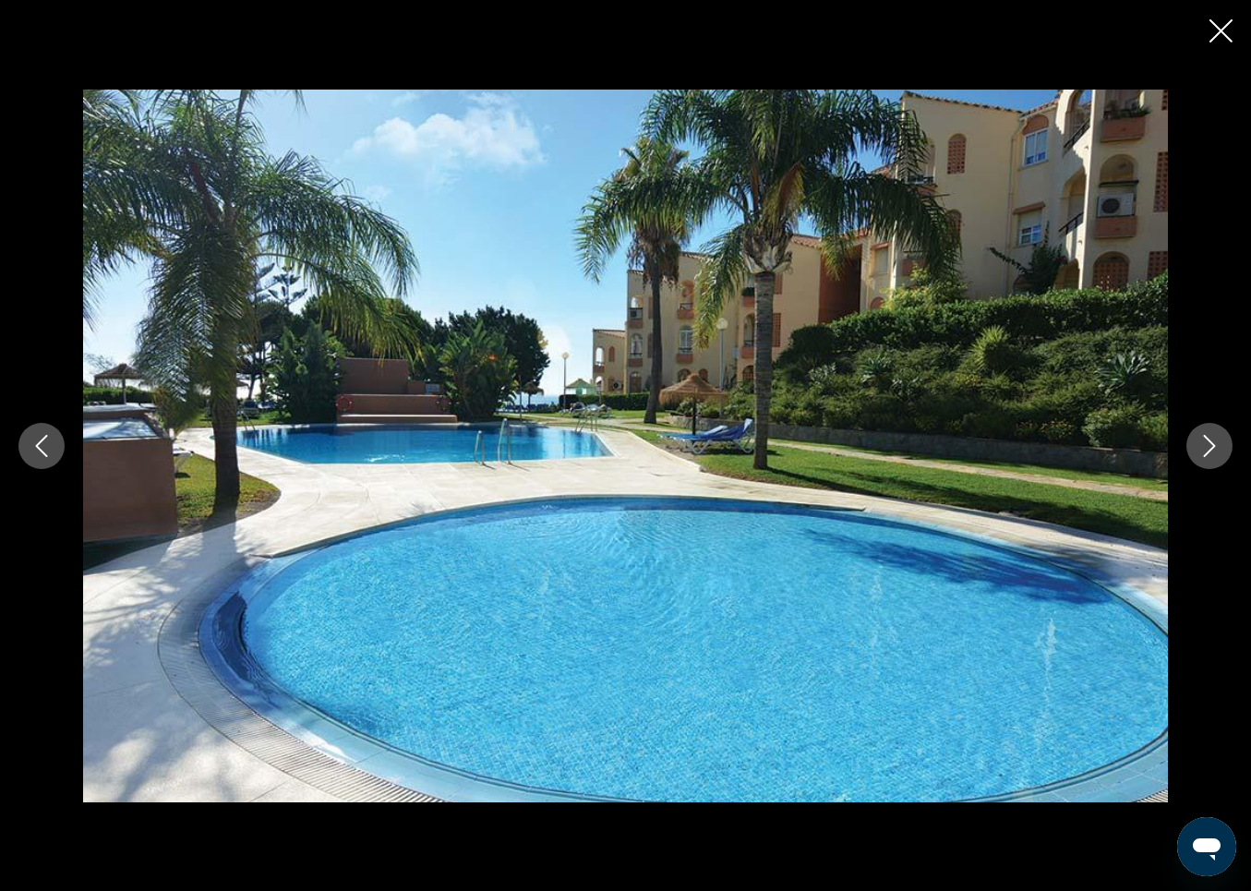
click at [1209, 441] on icon "Next image" at bounding box center [1210, 446] width 22 height 22
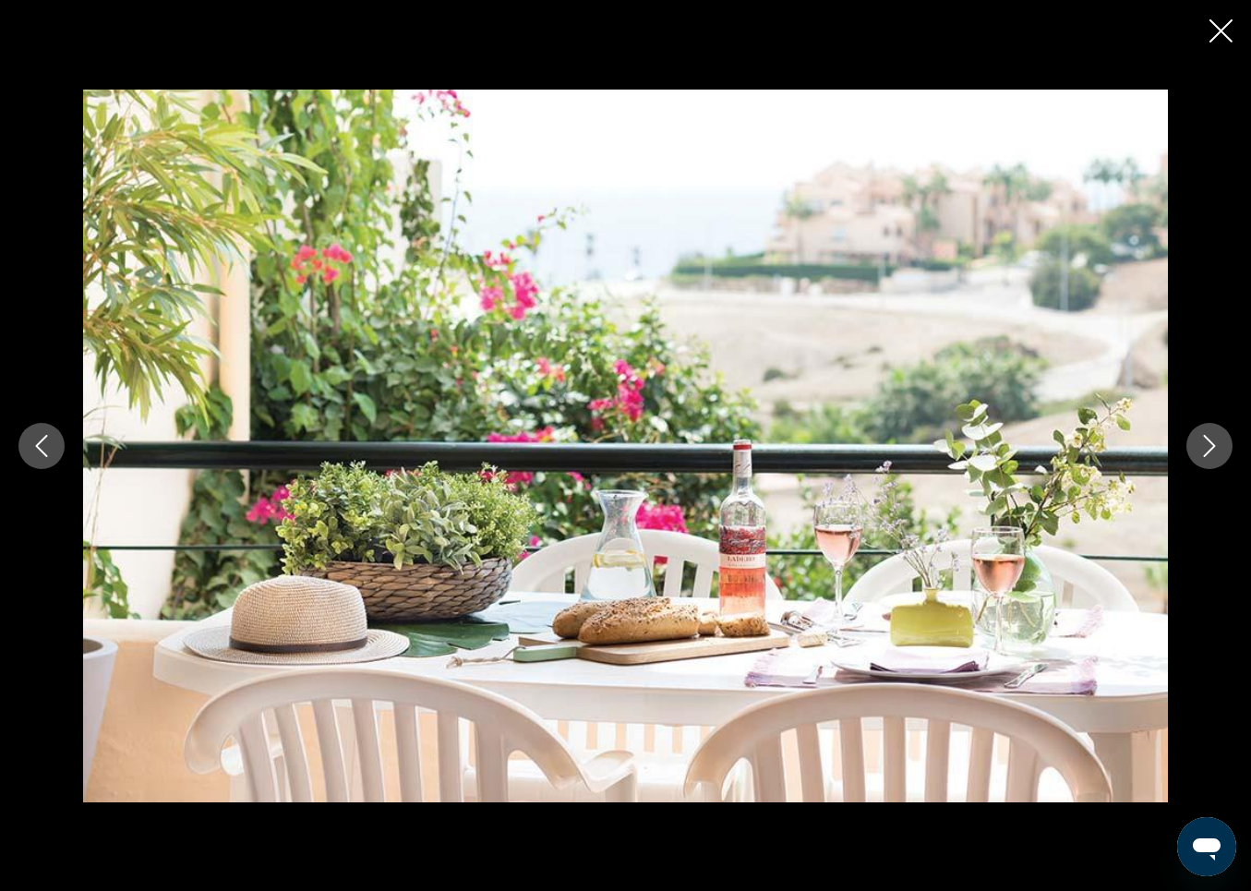
click at [1209, 441] on icon "Next image" at bounding box center [1210, 446] width 22 height 22
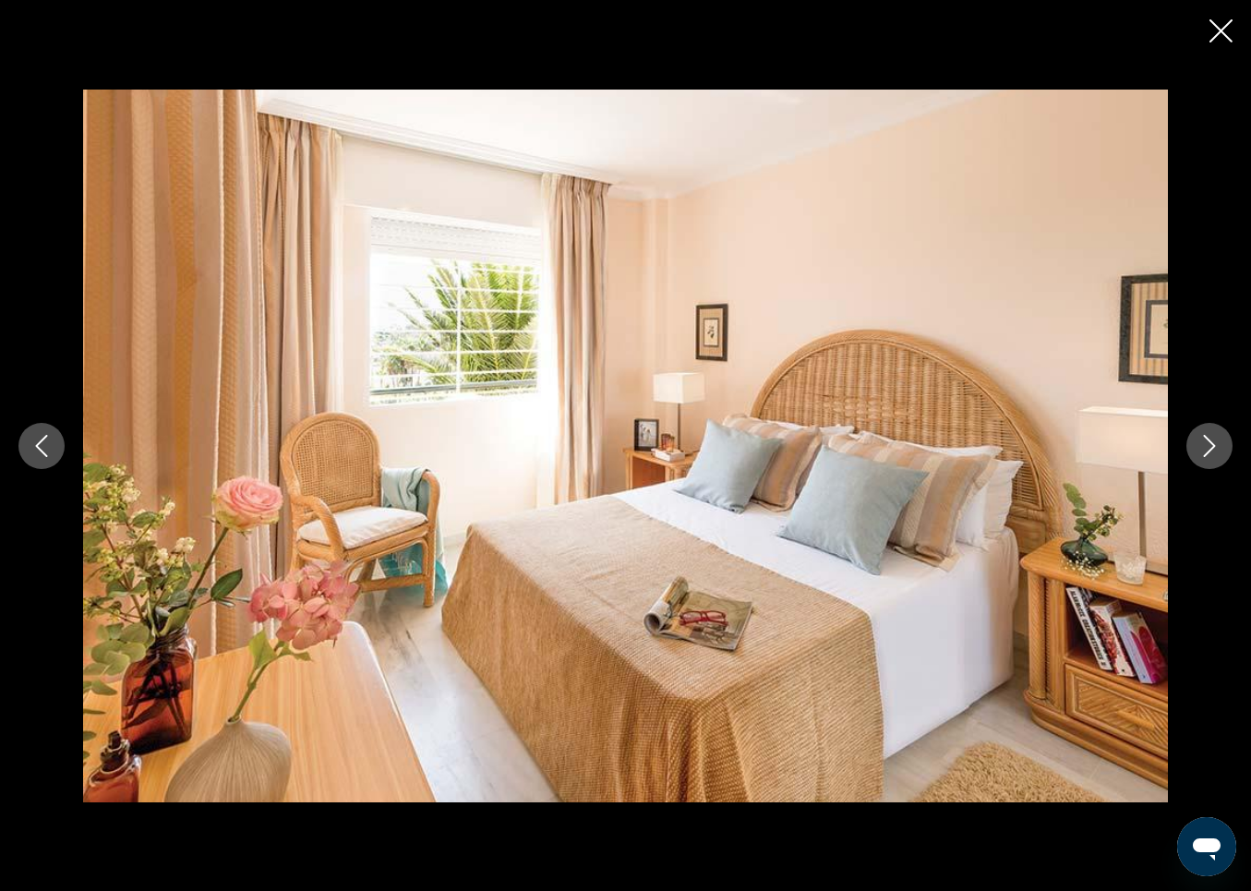
click at [1209, 441] on icon "Next image" at bounding box center [1210, 446] width 22 height 22
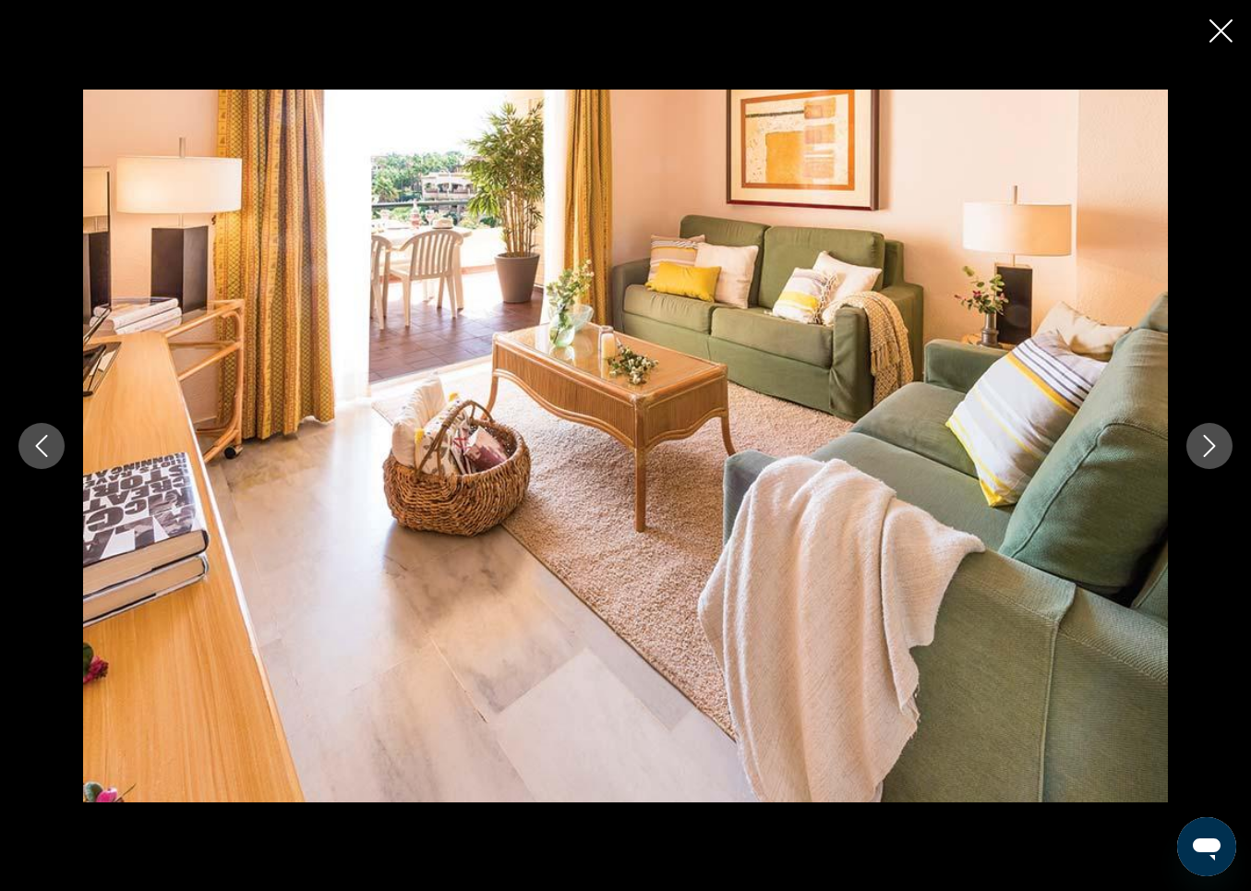
click at [1209, 441] on icon "Next image" at bounding box center [1210, 446] width 22 height 22
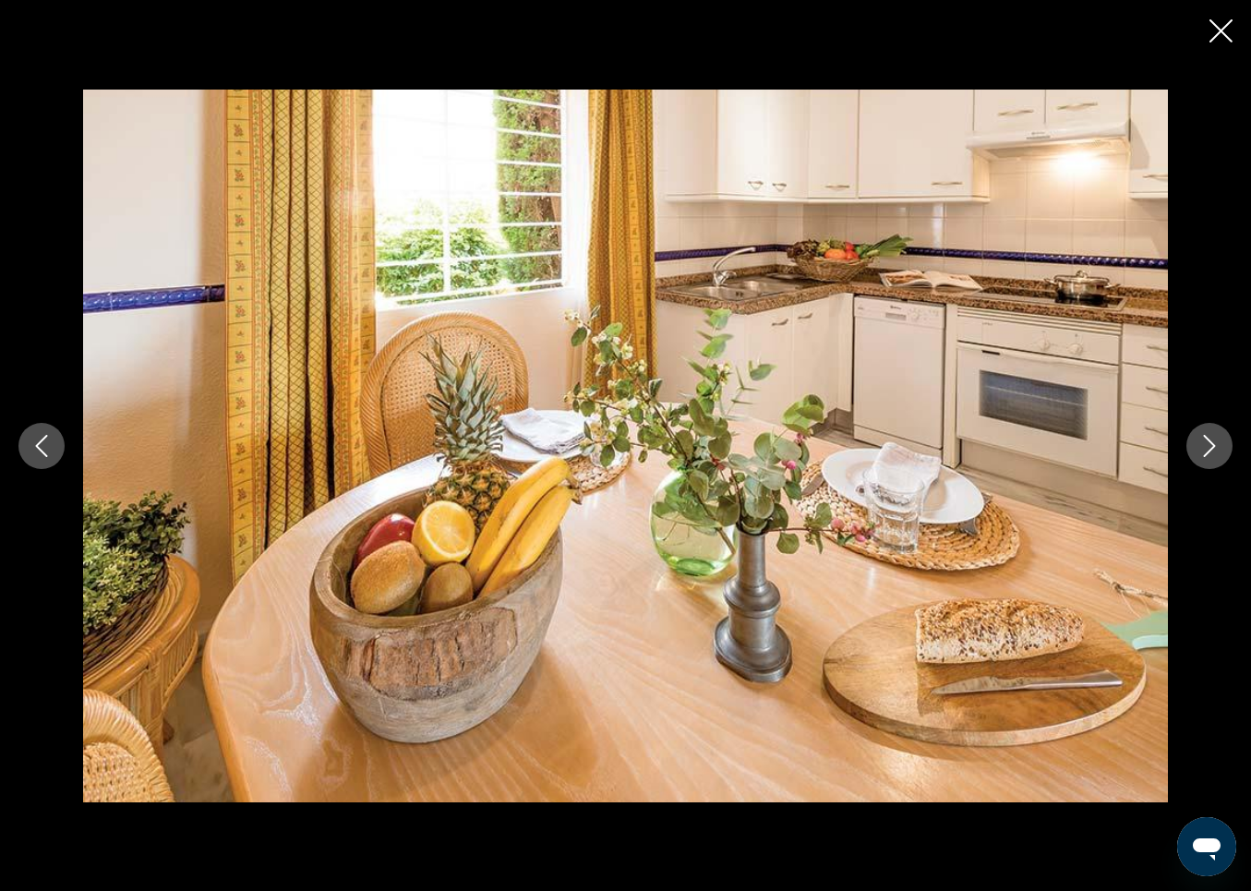
click at [1209, 441] on icon "Next image" at bounding box center [1210, 446] width 22 height 22
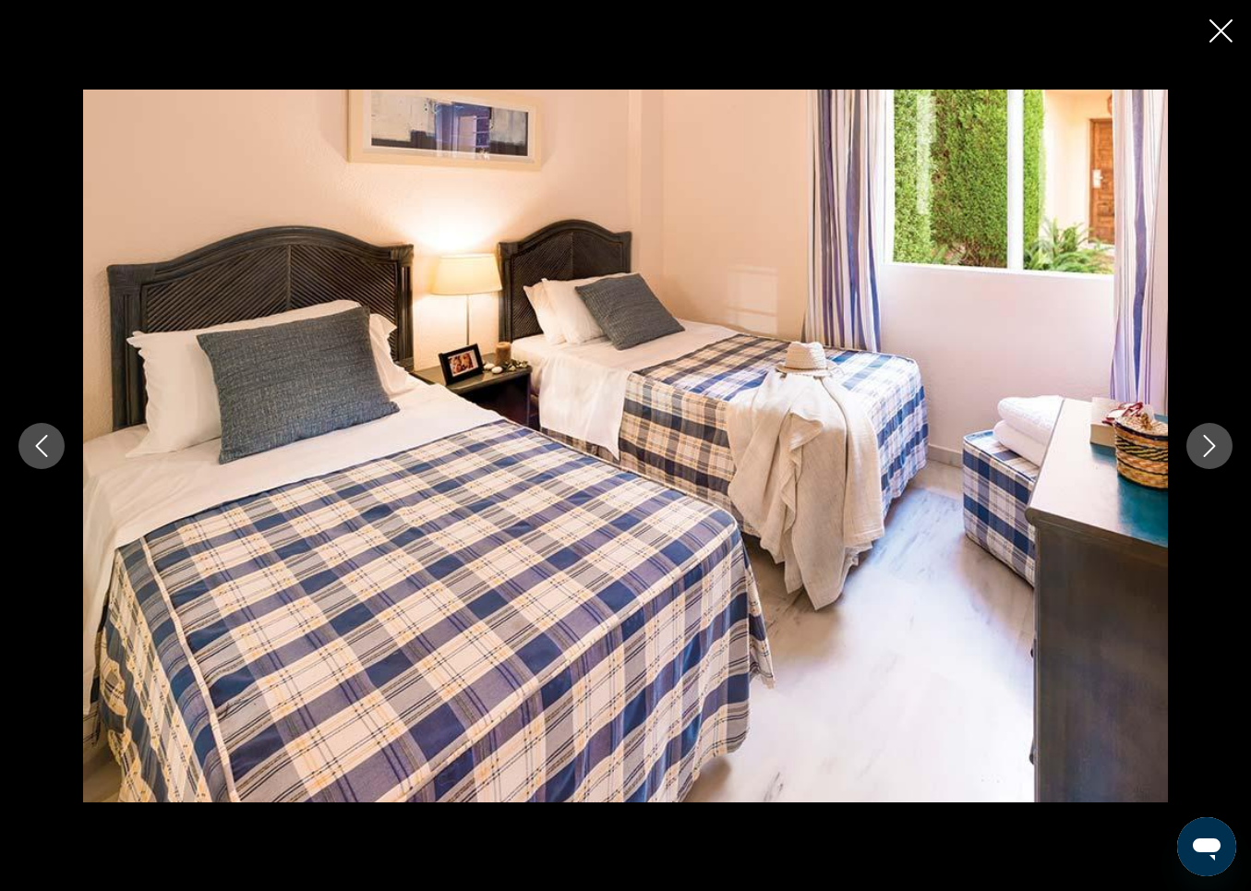
click at [1209, 441] on icon "Next image" at bounding box center [1210, 446] width 22 height 22
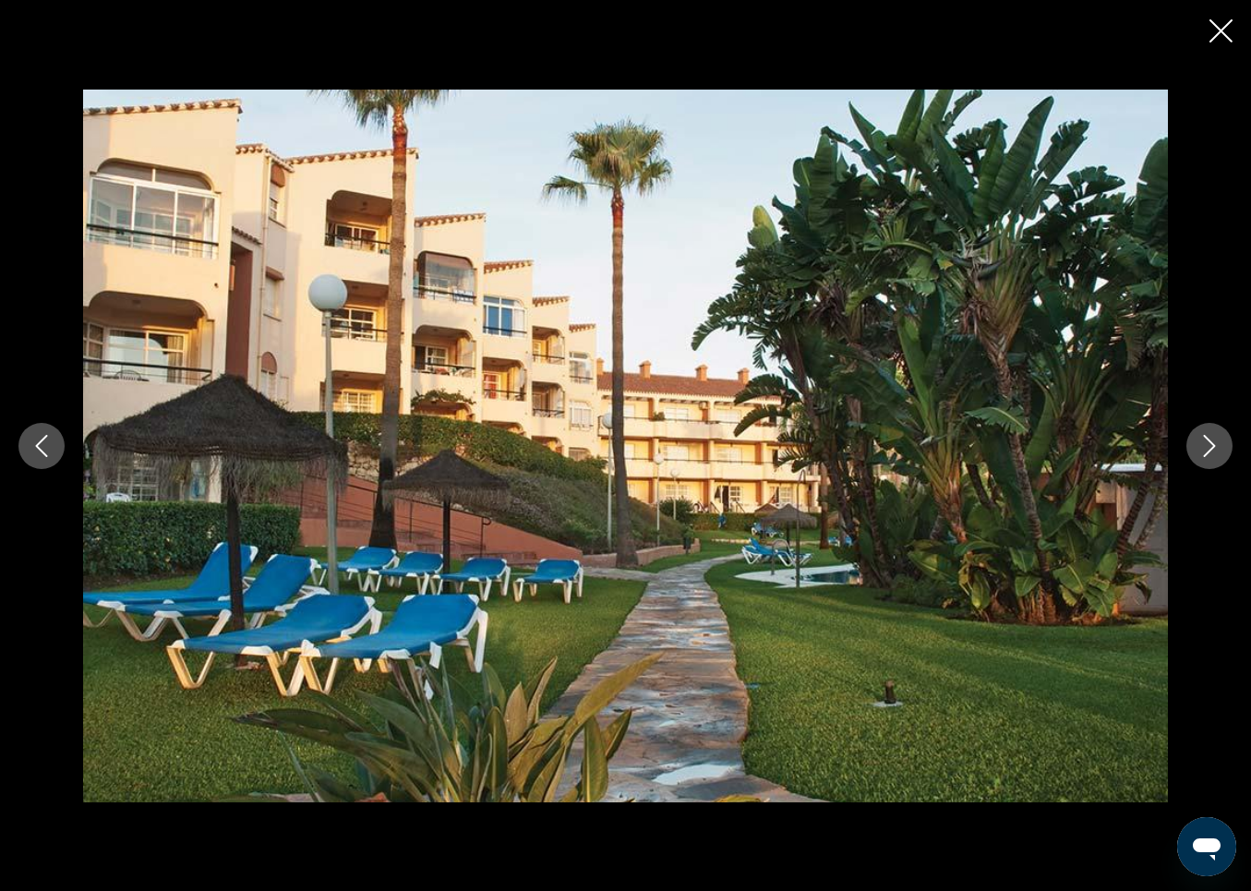
click at [1209, 441] on icon "Next image" at bounding box center [1210, 446] width 22 height 22
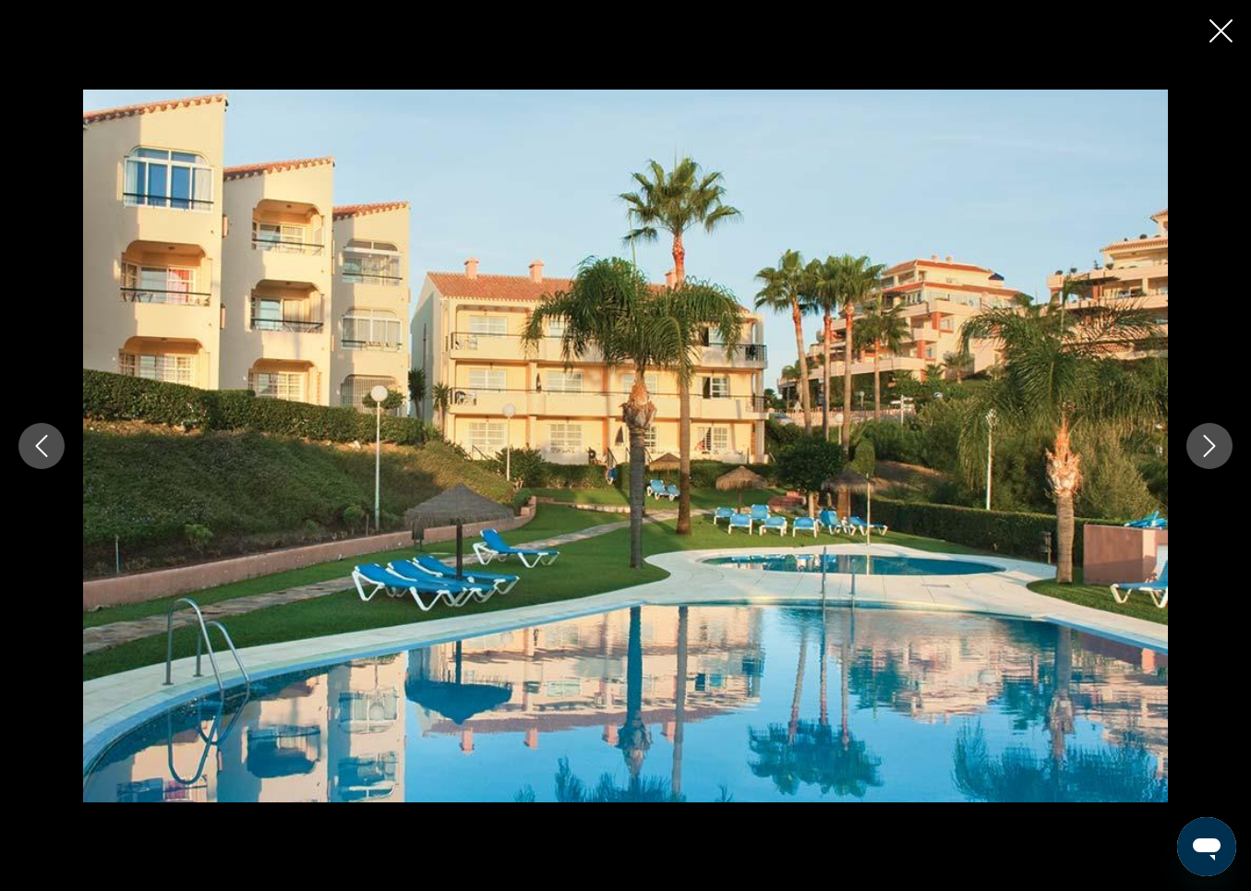
click at [1209, 441] on icon "Next image" at bounding box center [1210, 446] width 22 height 22
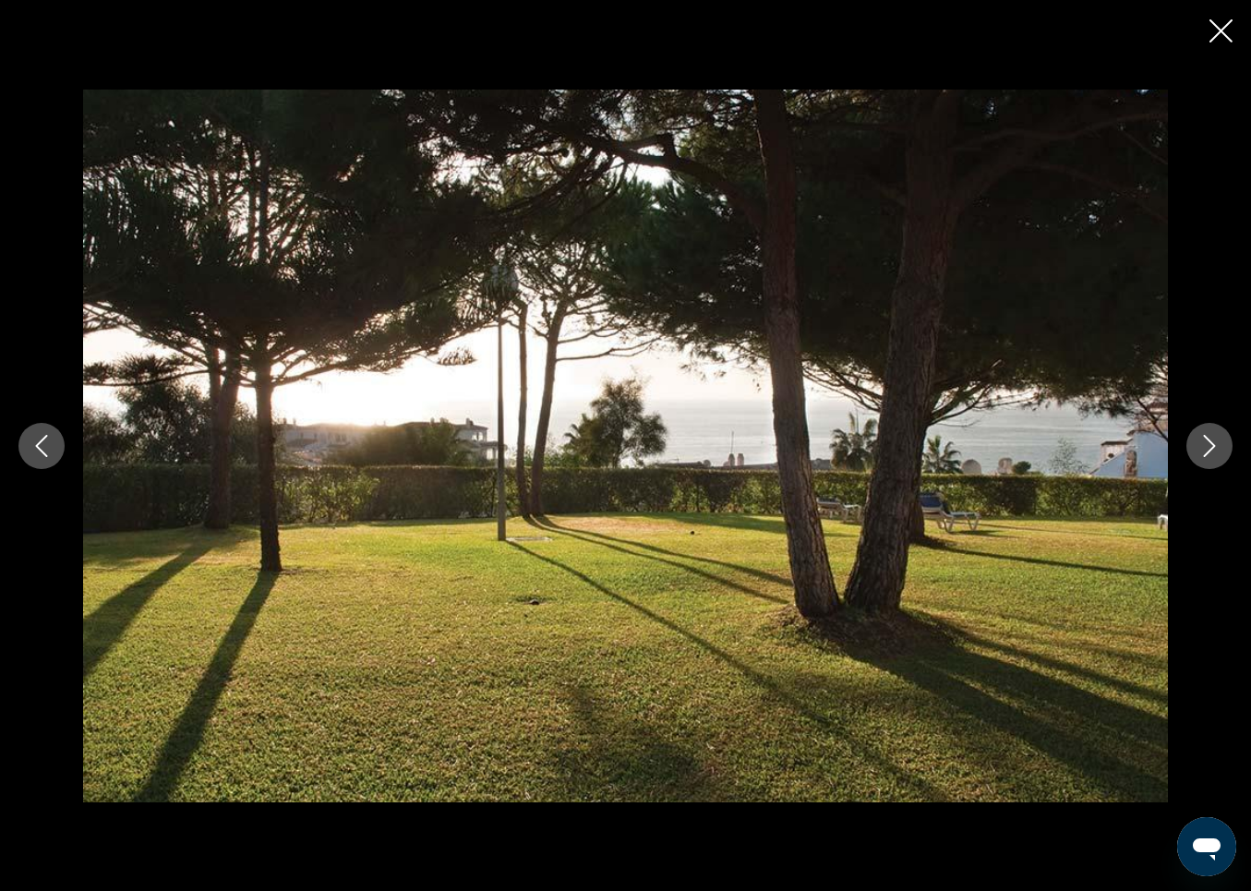
click at [1209, 441] on icon "Next image" at bounding box center [1210, 446] width 22 height 22
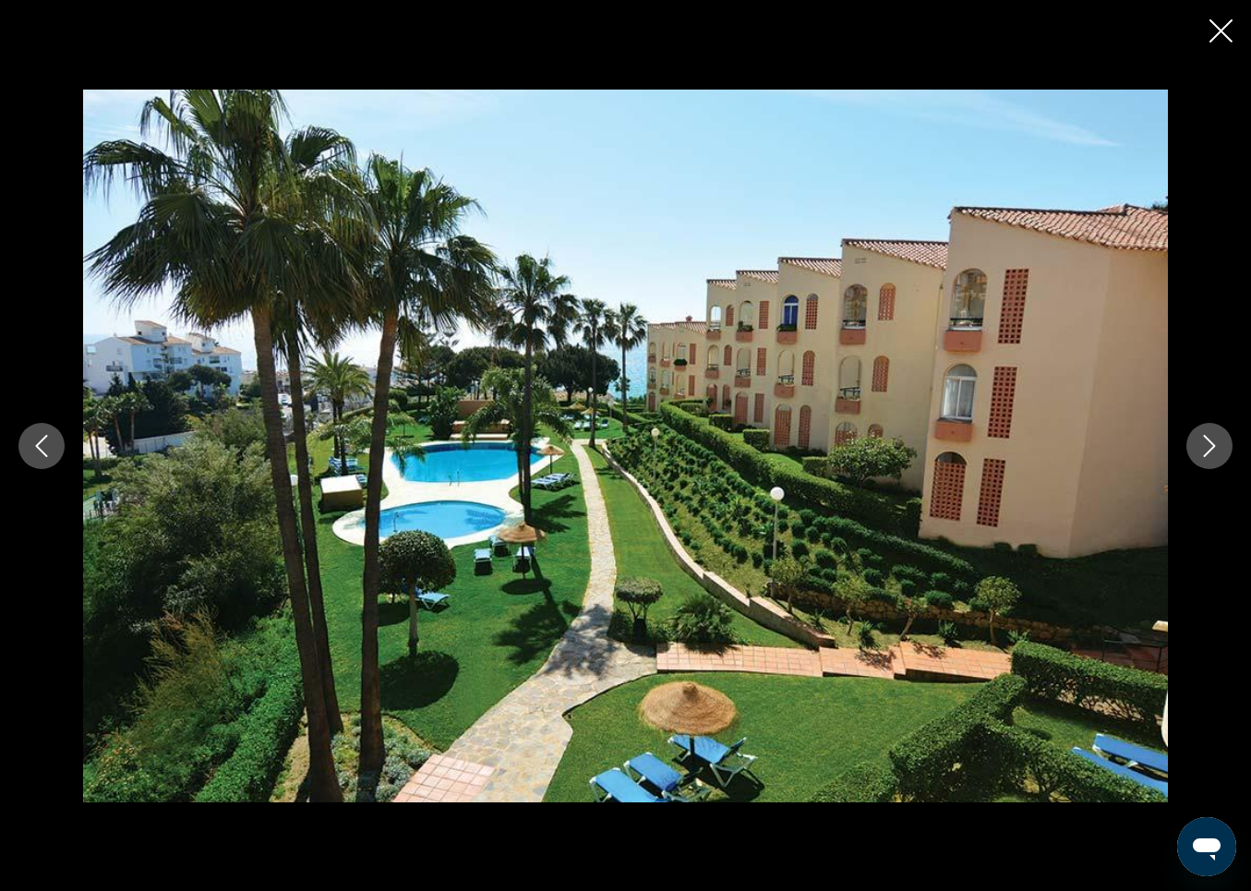
click at [1209, 441] on icon "Next image" at bounding box center [1210, 446] width 22 height 22
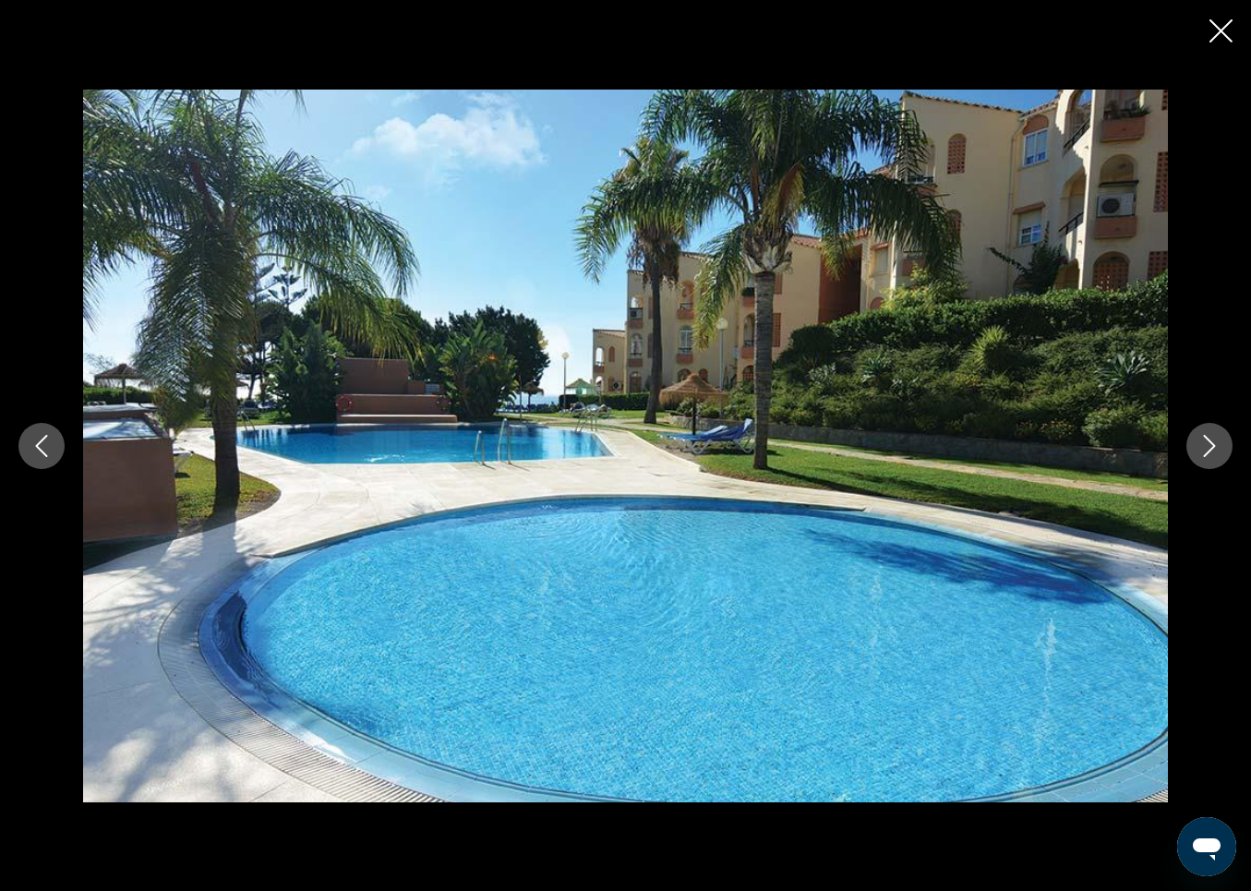
click at [1209, 441] on icon "Next image" at bounding box center [1210, 446] width 22 height 22
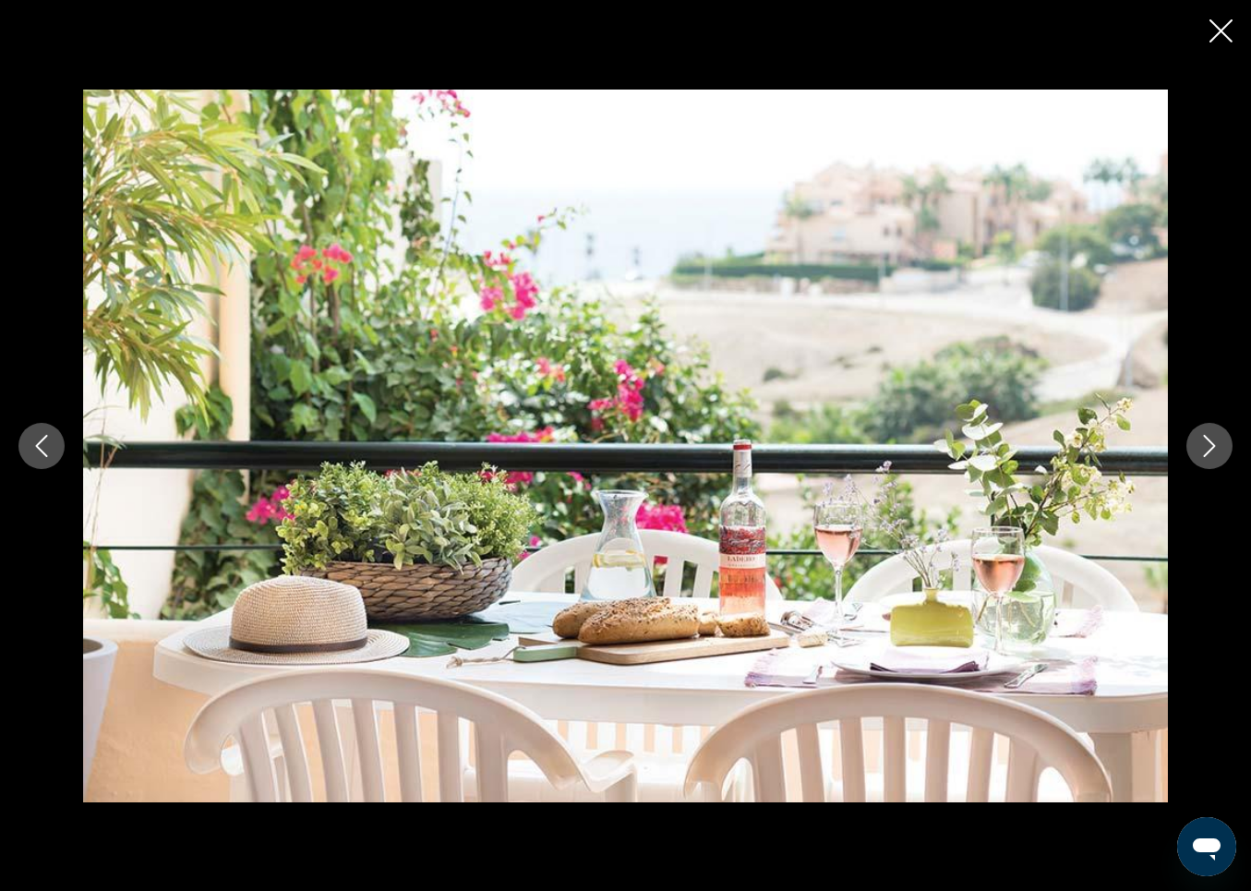
click at [1209, 441] on icon "Next image" at bounding box center [1210, 446] width 22 height 22
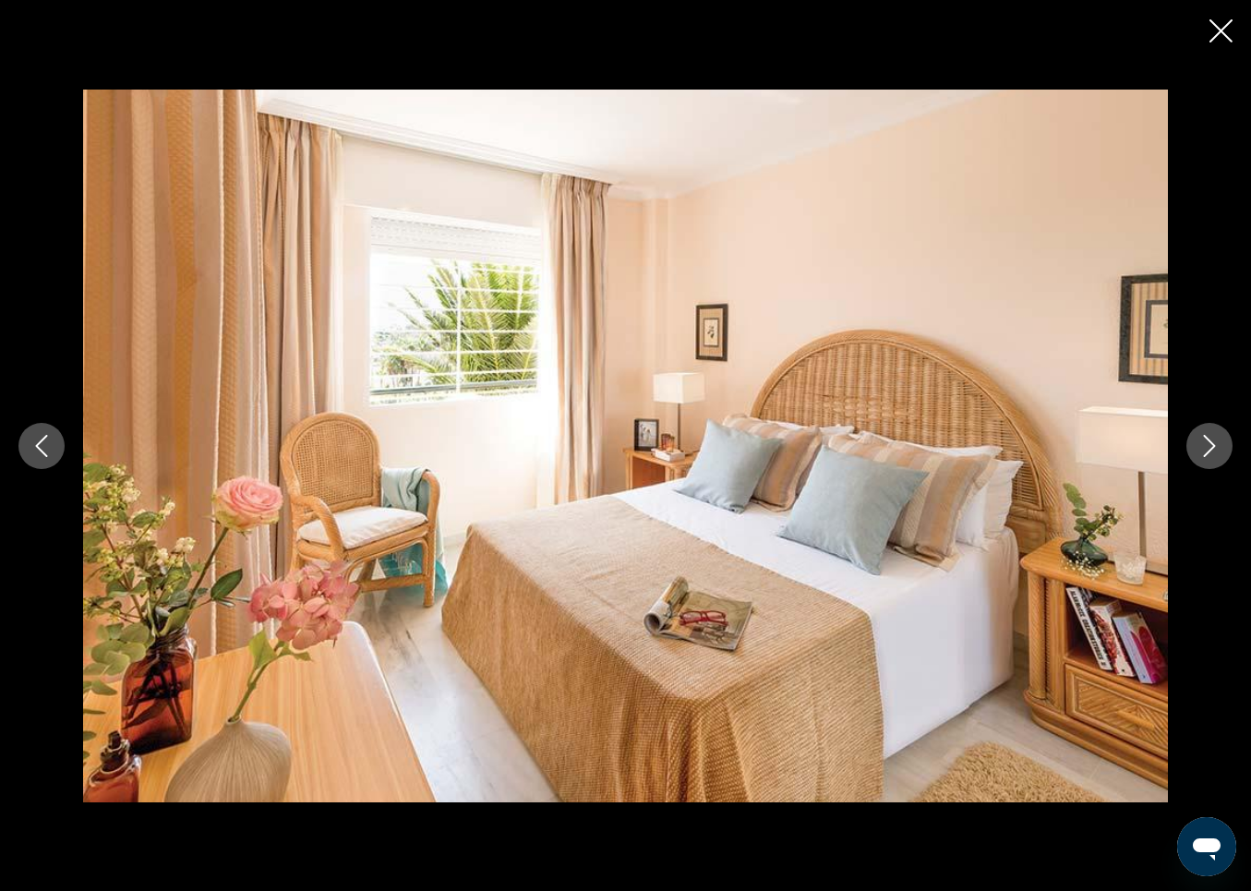
click at [1209, 441] on icon "Next image" at bounding box center [1210, 446] width 22 height 22
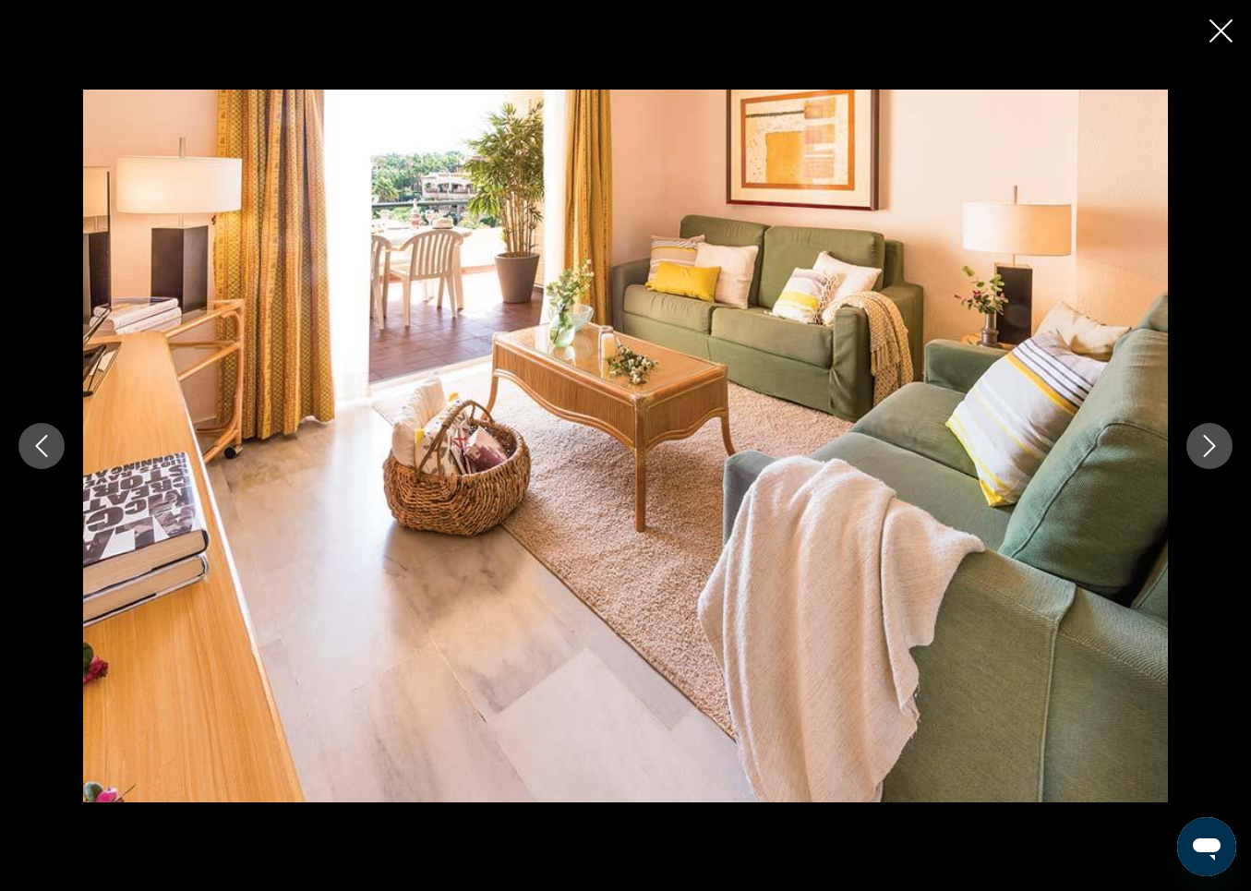
click at [1209, 441] on icon "Next image" at bounding box center [1210, 446] width 22 height 22
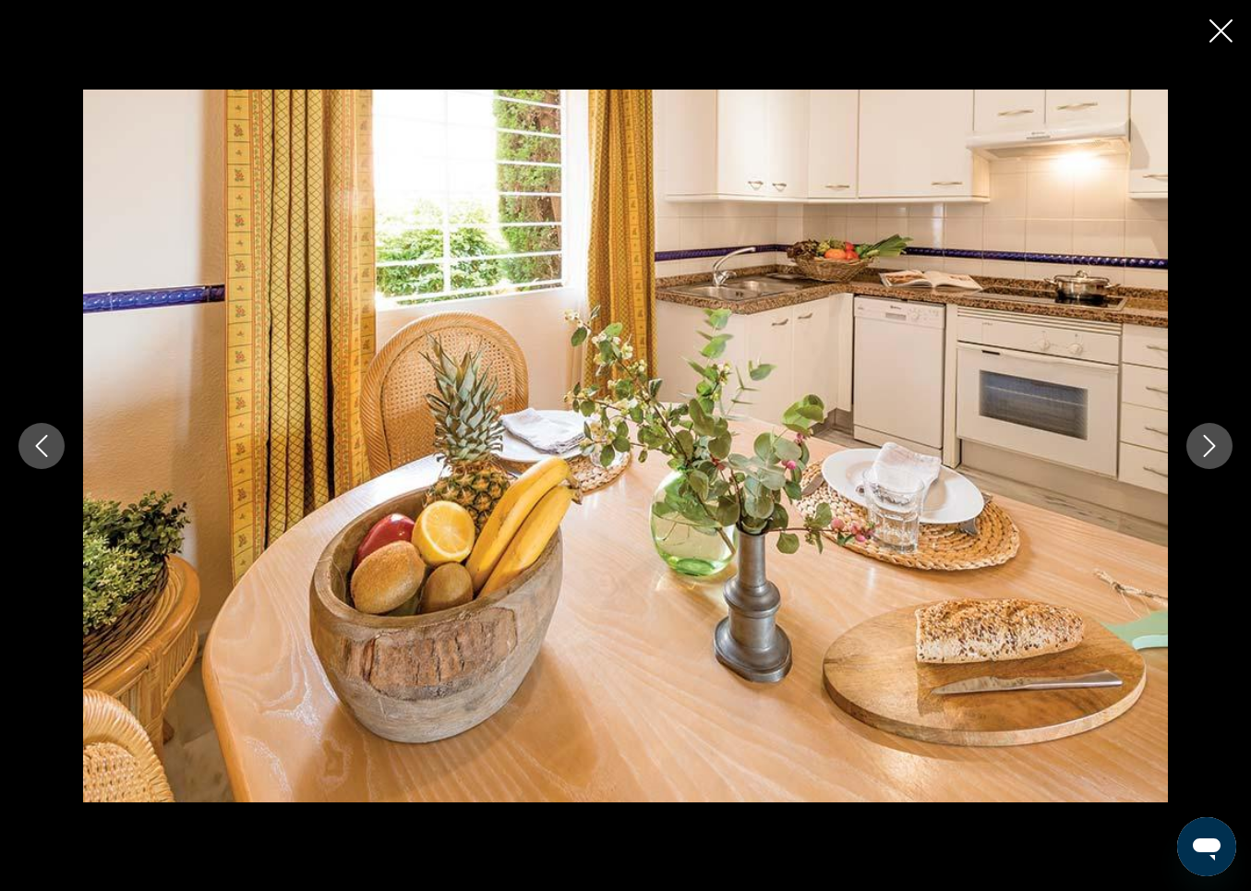
click at [1218, 24] on icon "Close slideshow" at bounding box center [1221, 30] width 23 height 23
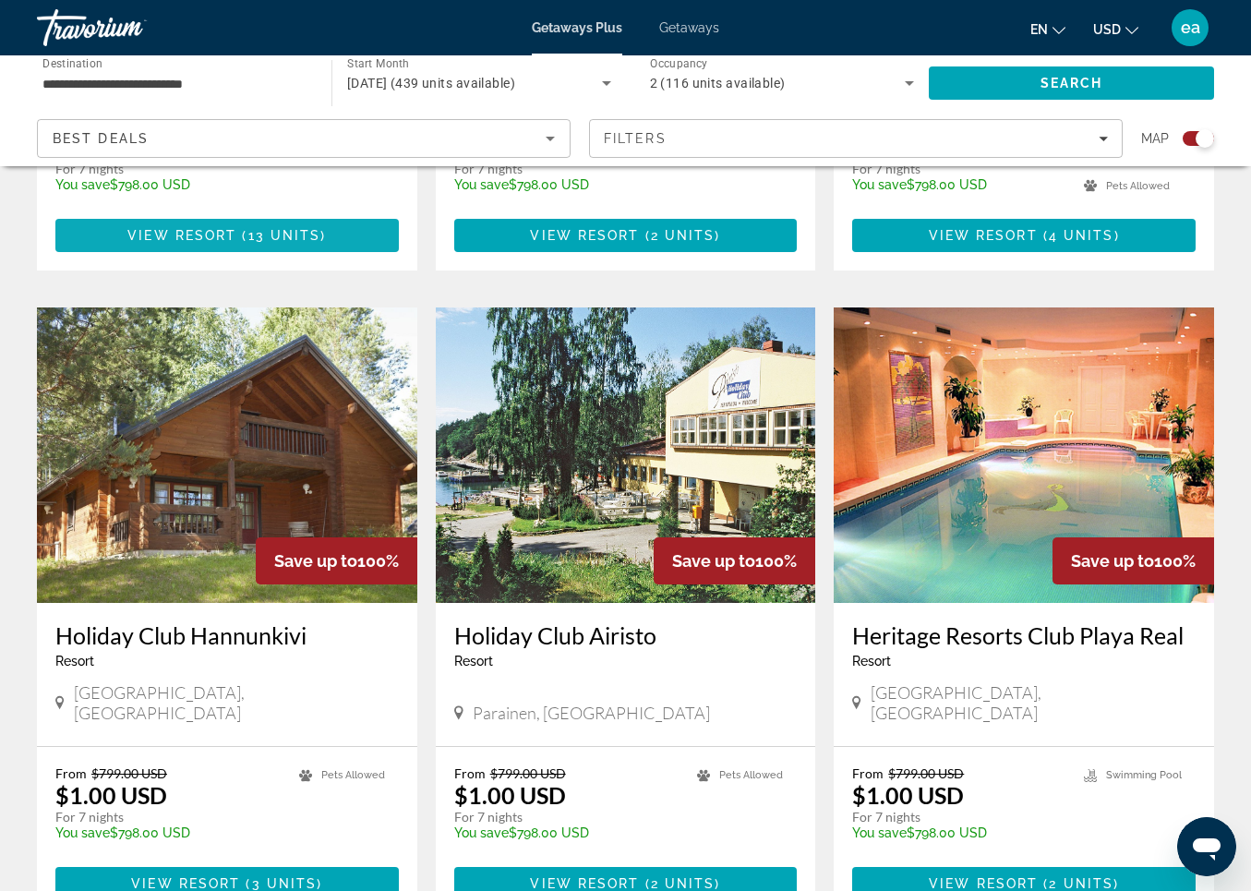
scroll to position [1845, 0]
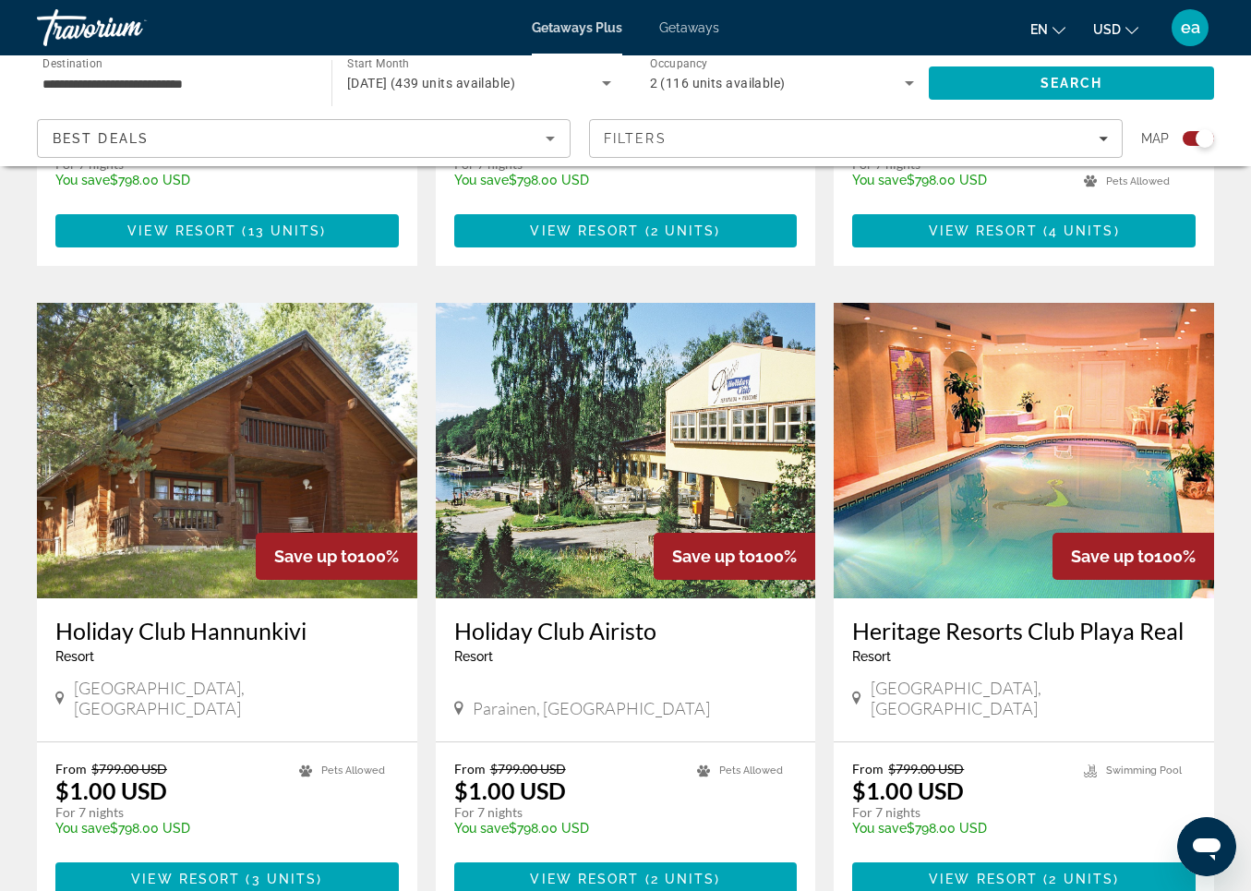
click at [949, 425] on img "Main content" at bounding box center [1024, 451] width 381 height 296
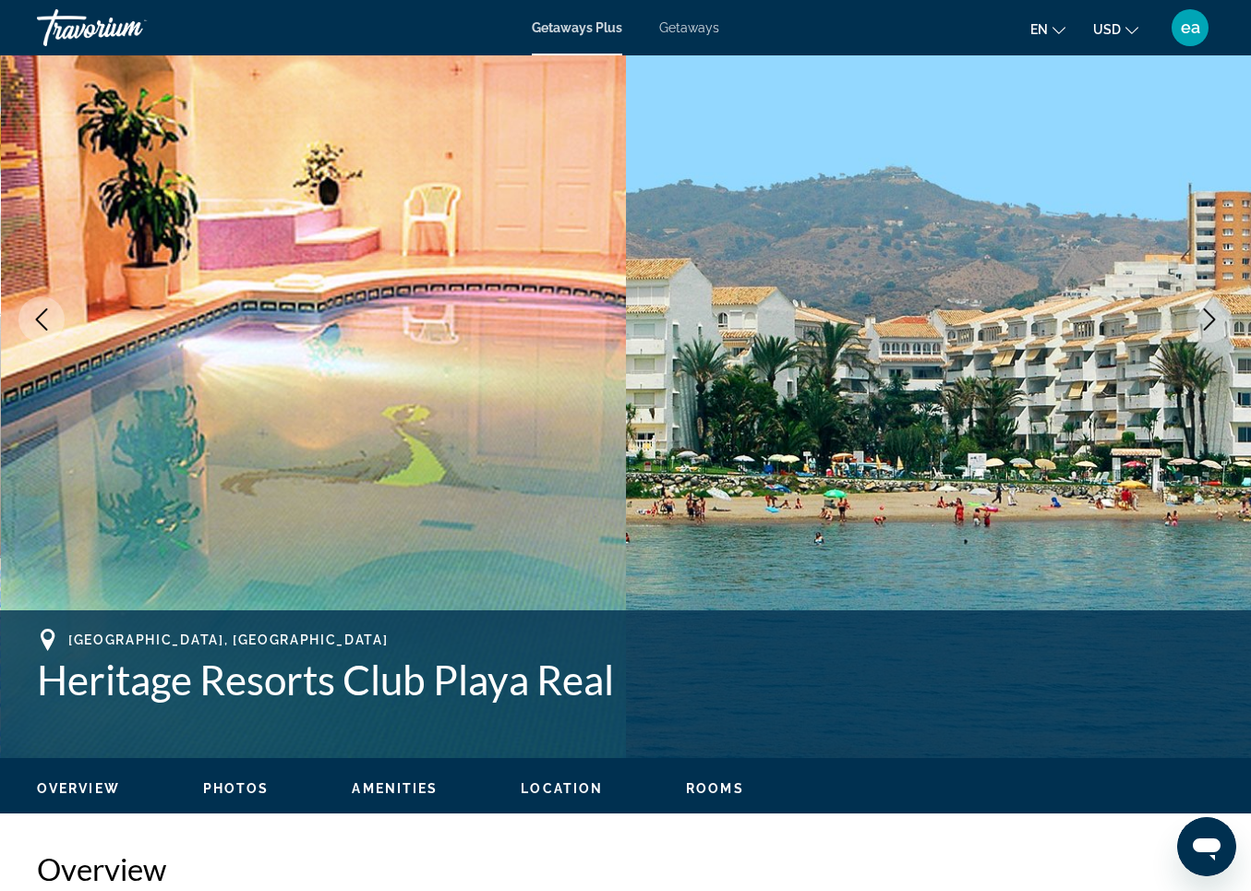
scroll to position [187, 0]
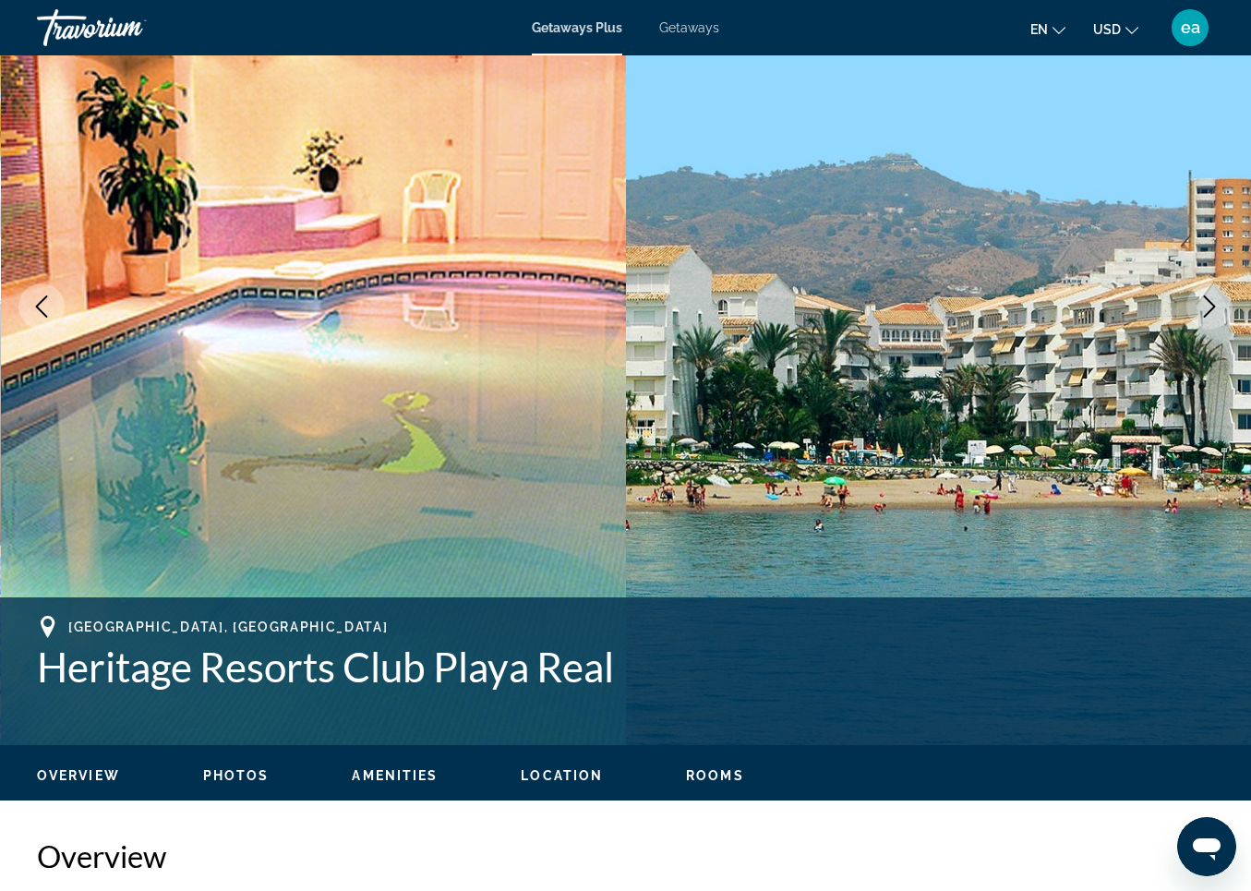
click at [231, 776] on span "Photos" at bounding box center [236, 775] width 66 height 15
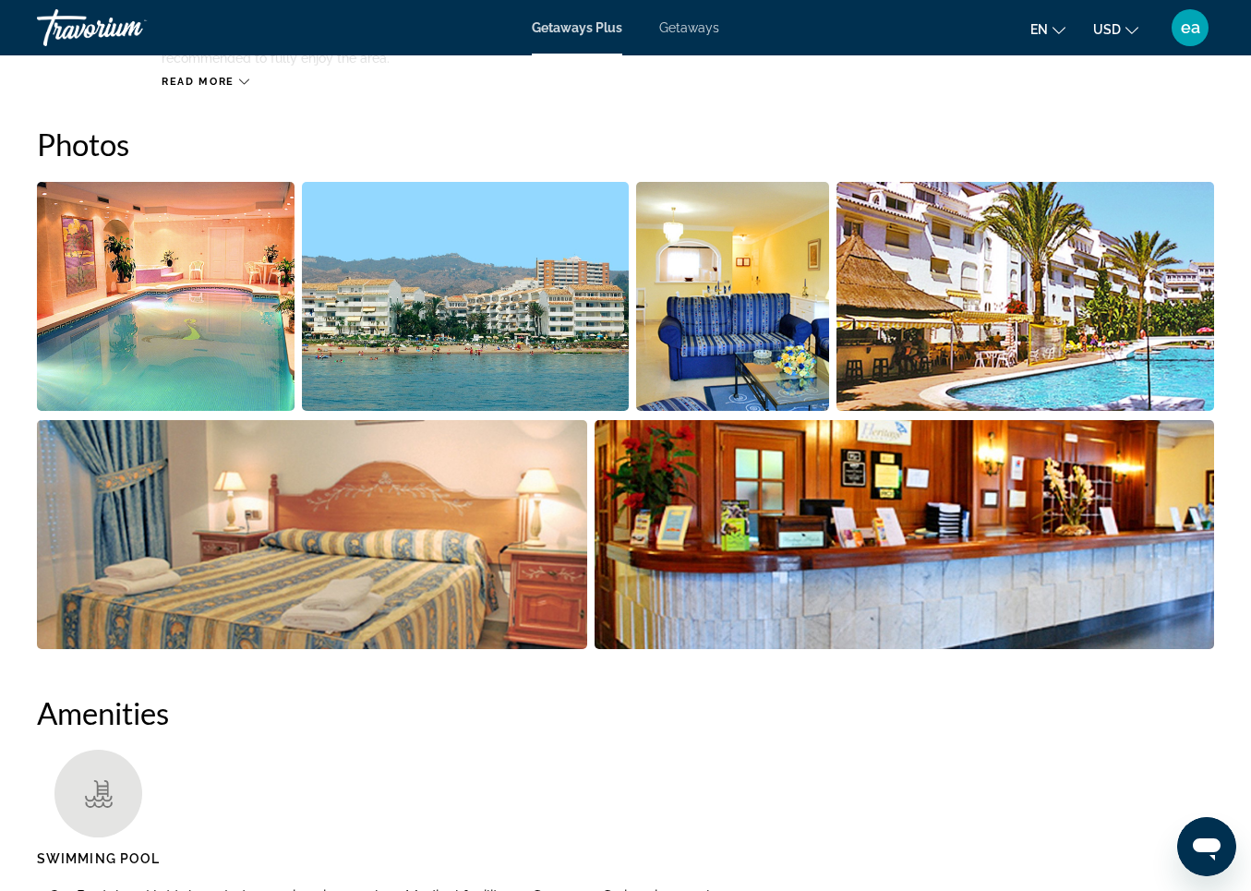
click at [172, 327] on img "Open full-screen image slider" at bounding box center [166, 296] width 258 height 229
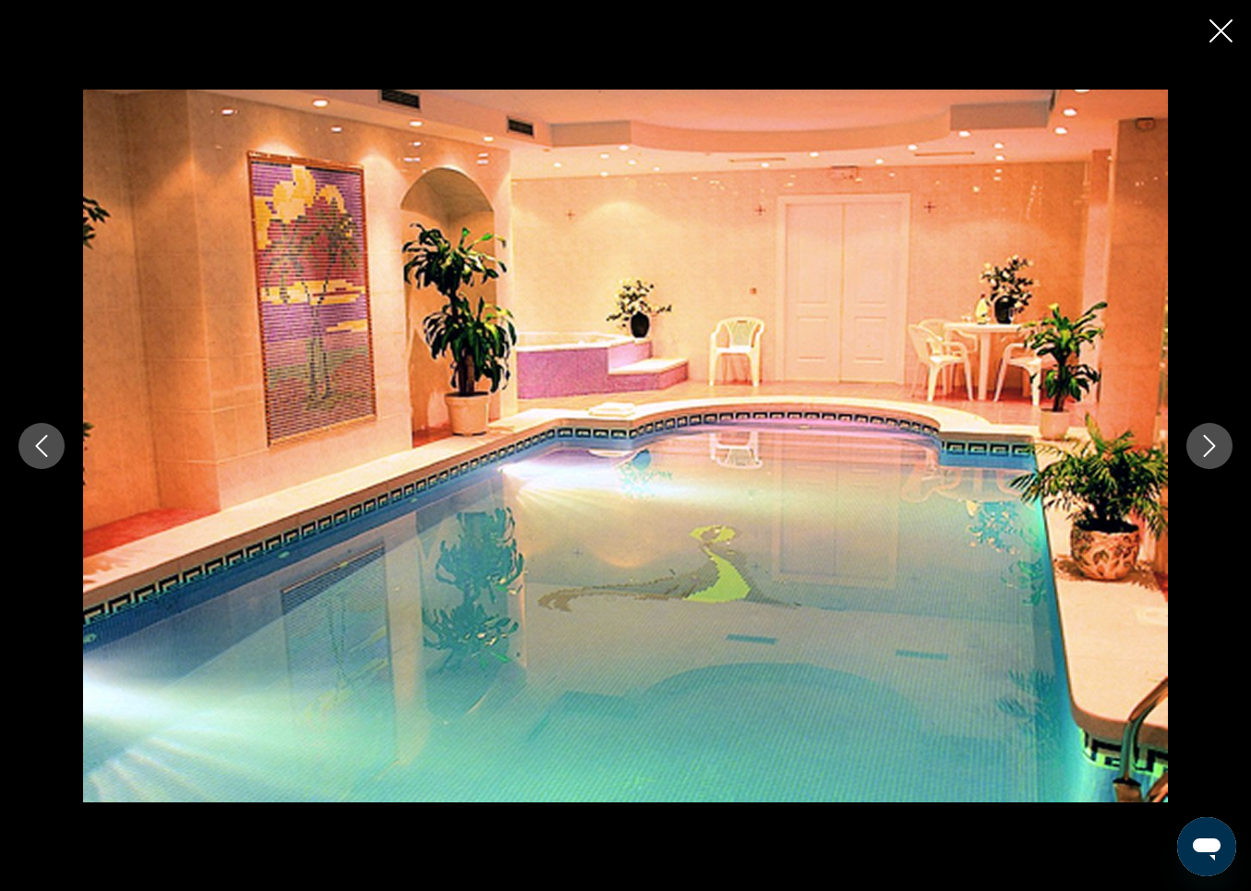
click at [1211, 438] on icon "Next image" at bounding box center [1210, 446] width 22 height 22
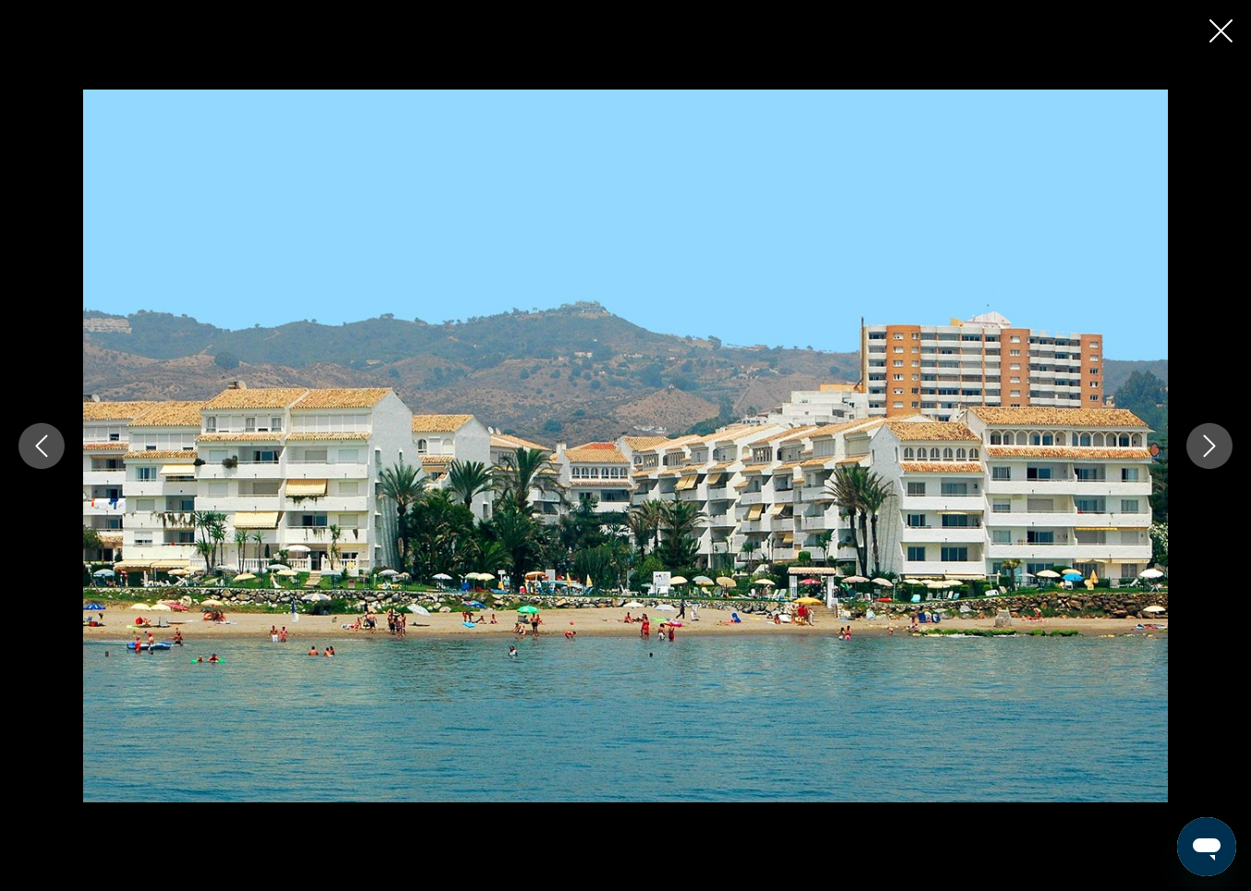
click at [1211, 438] on icon "Next image" at bounding box center [1210, 446] width 22 height 22
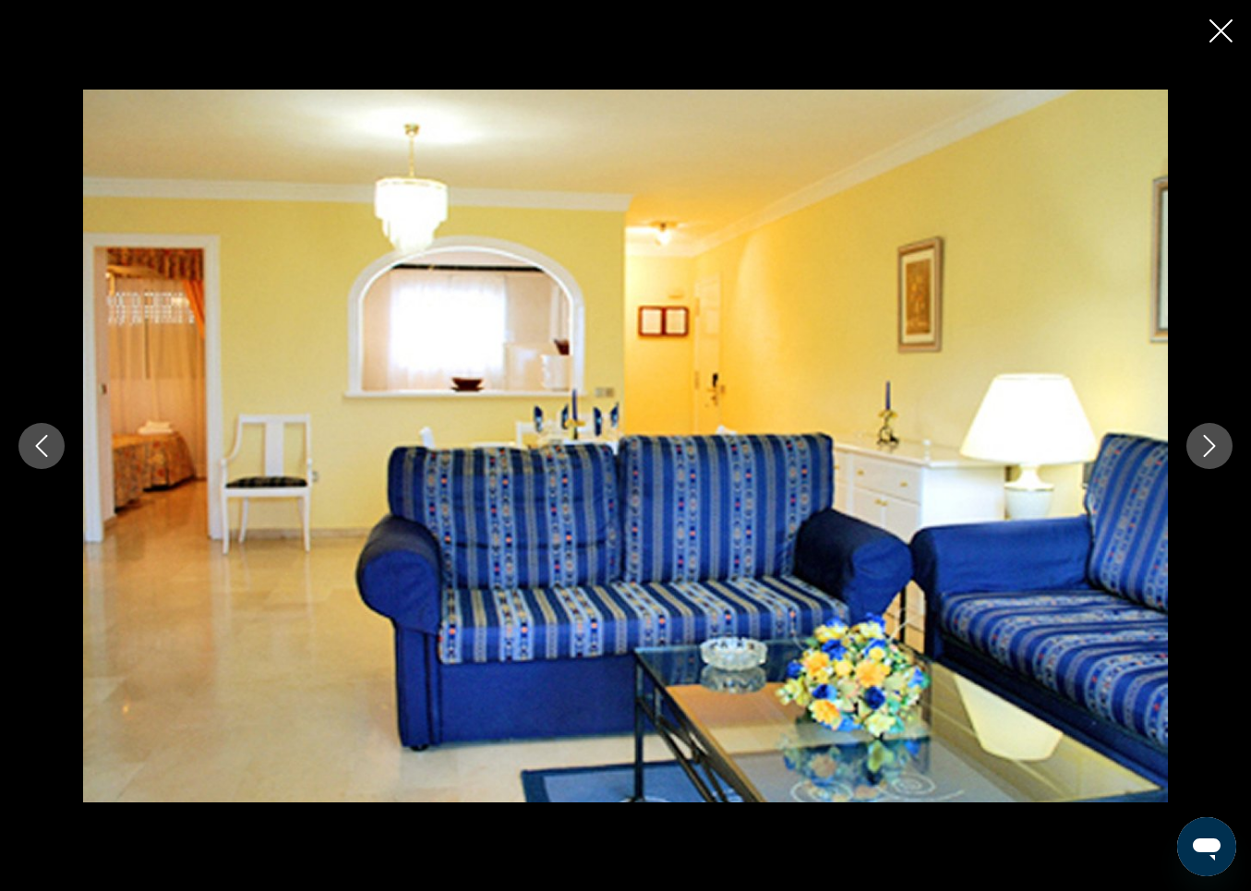
click at [1211, 438] on icon "Next image" at bounding box center [1210, 446] width 22 height 22
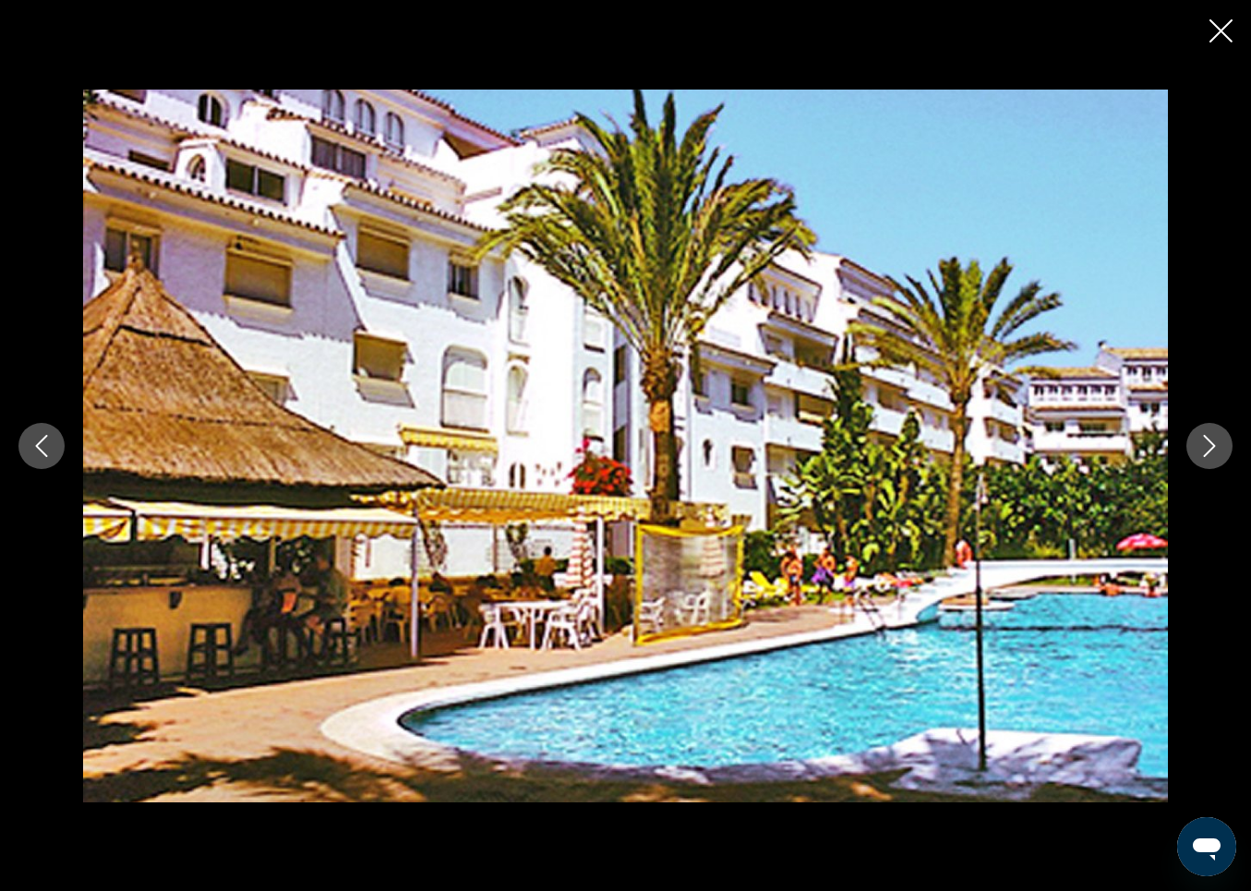
click at [1211, 438] on icon "Next image" at bounding box center [1210, 446] width 22 height 22
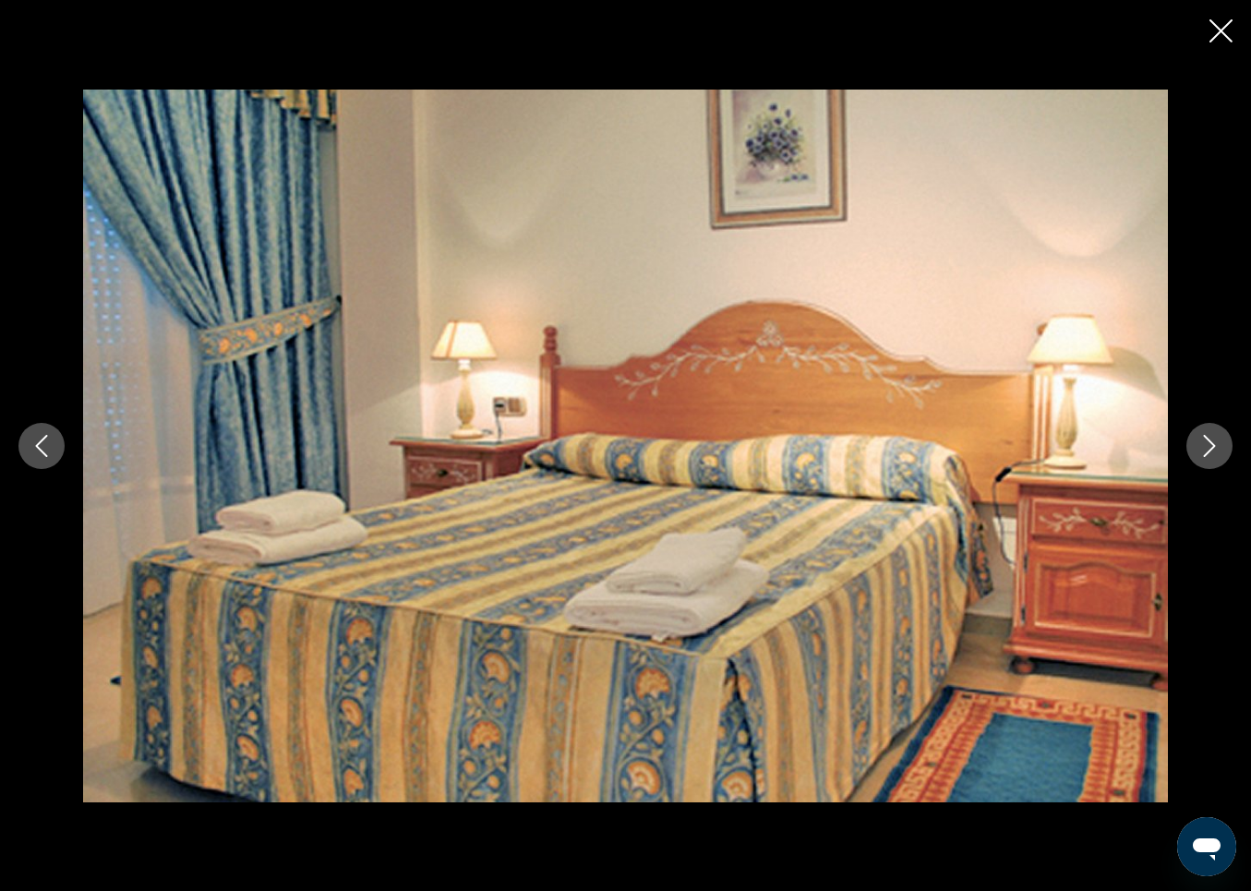
click at [1211, 438] on icon "Next image" at bounding box center [1210, 446] width 22 height 22
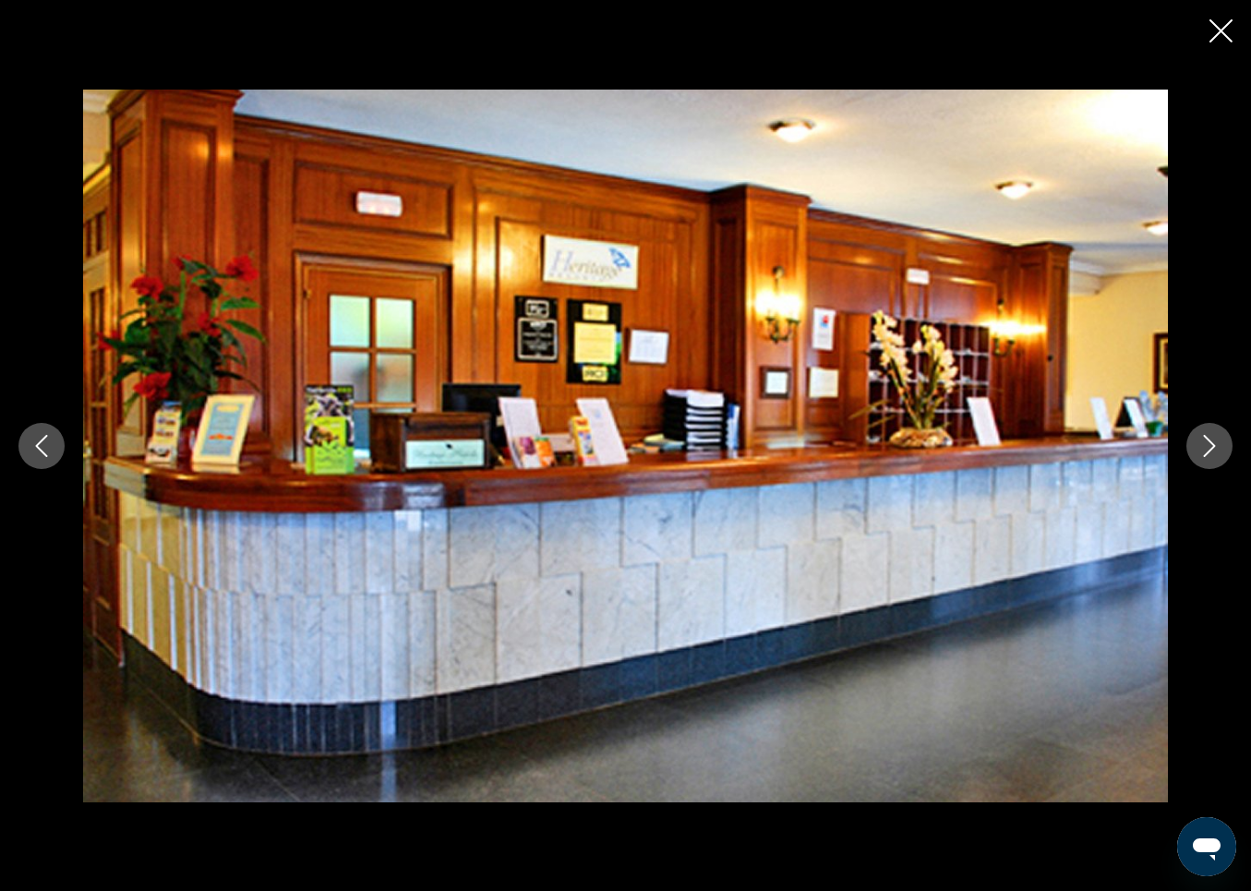
click at [1211, 438] on icon "Next image" at bounding box center [1210, 446] width 22 height 22
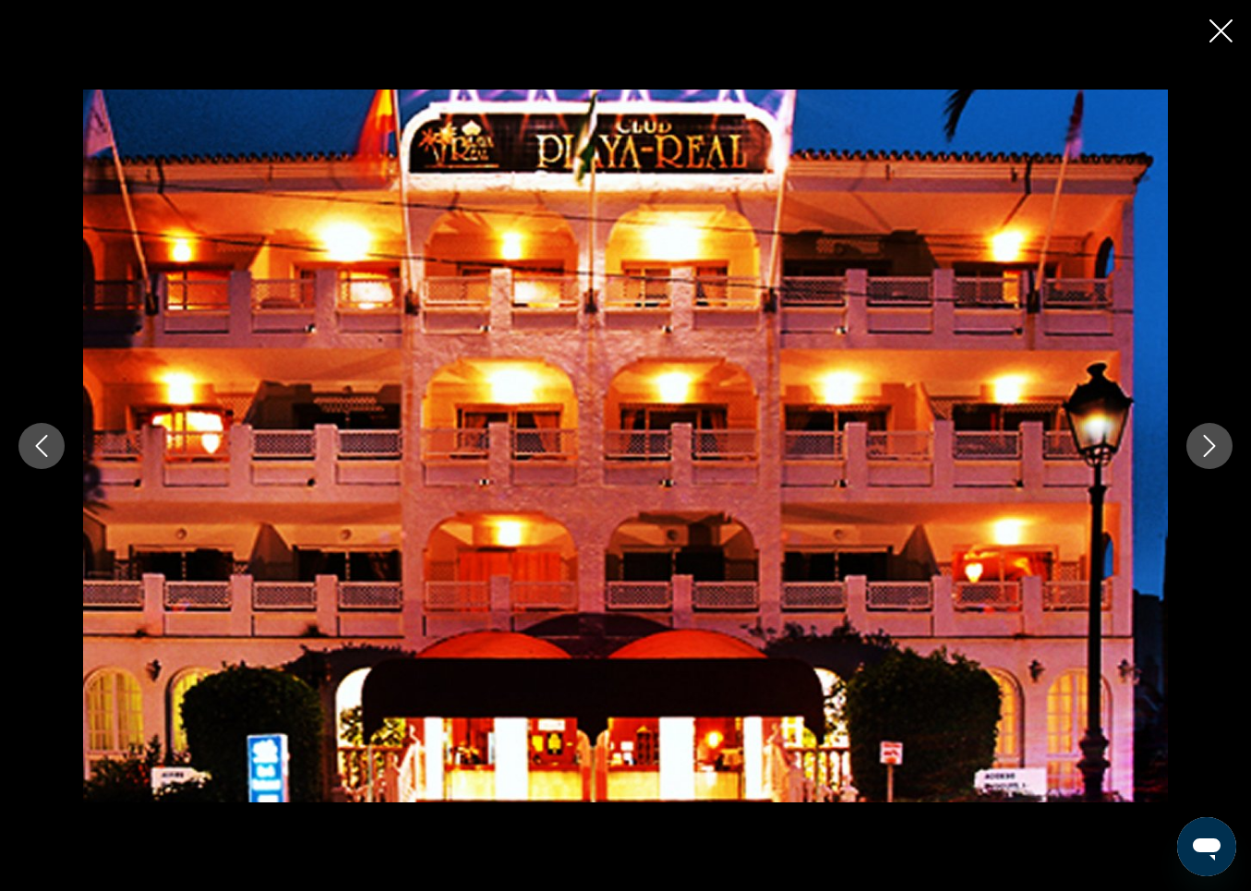
click at [1211, 438] on icon "Next image" at bounding box center [1210, 446] width 22 height 22
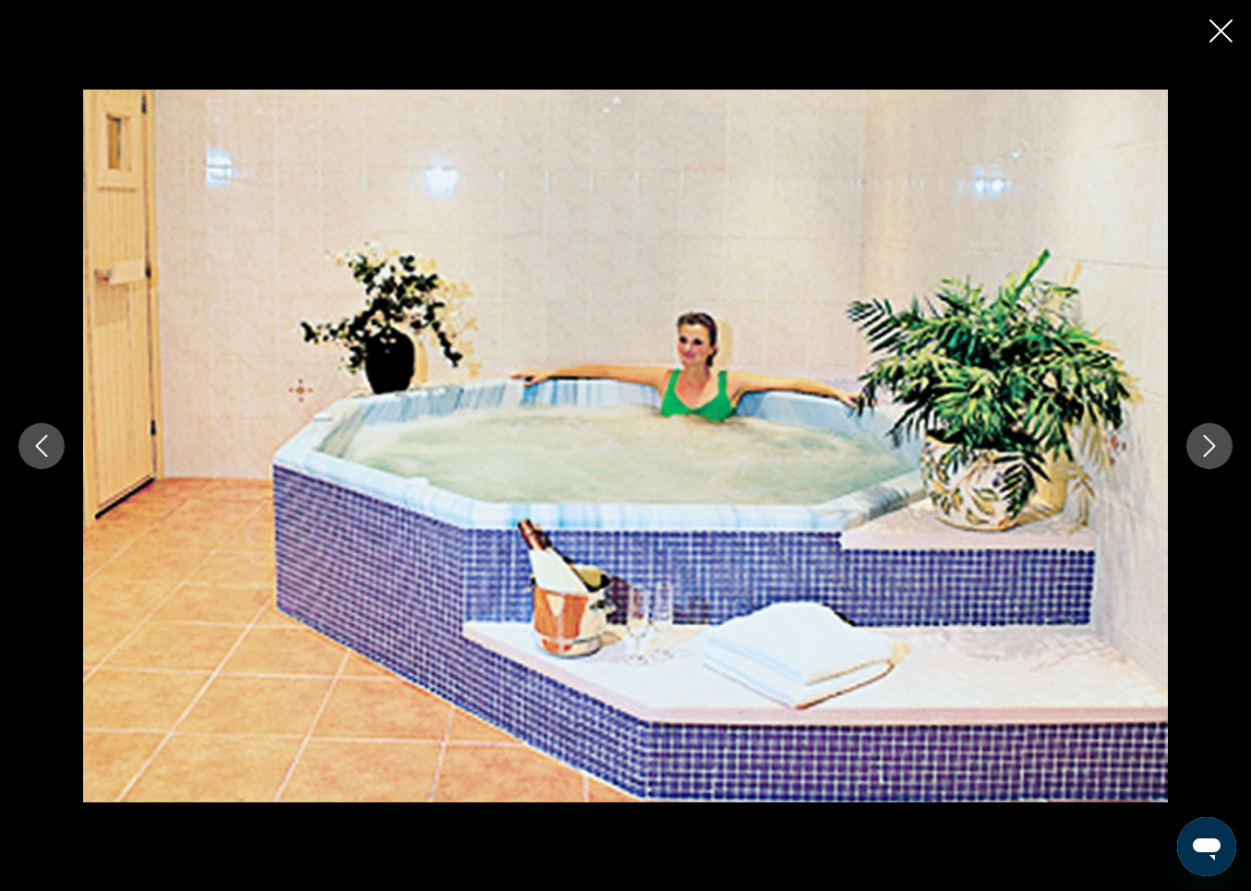
click at [1211, 438] on icon "Next image" at bounding box center [1210, 446] width 22 height 22
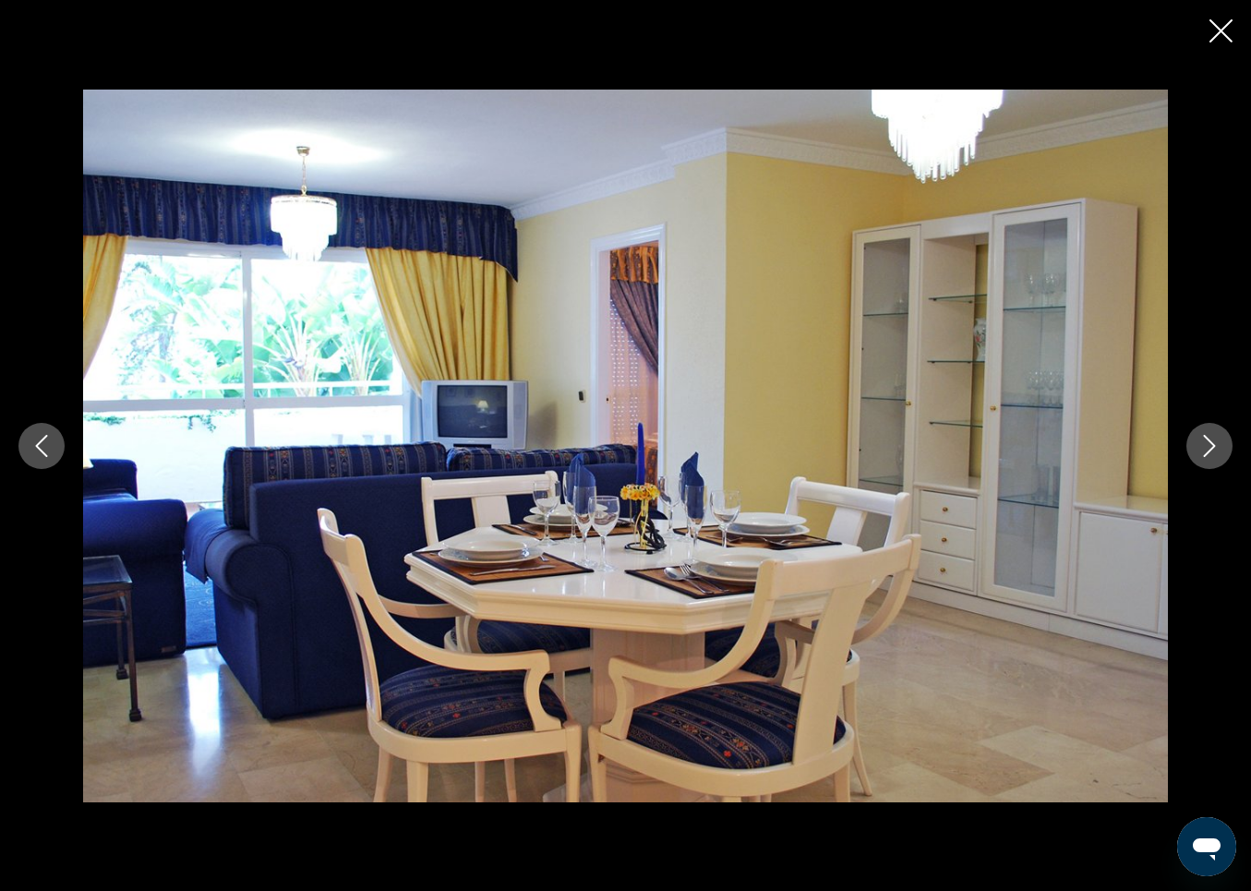
click at [1211, 438] on icon "Next image" at bounding box center [1210, 446] width 22 height 22
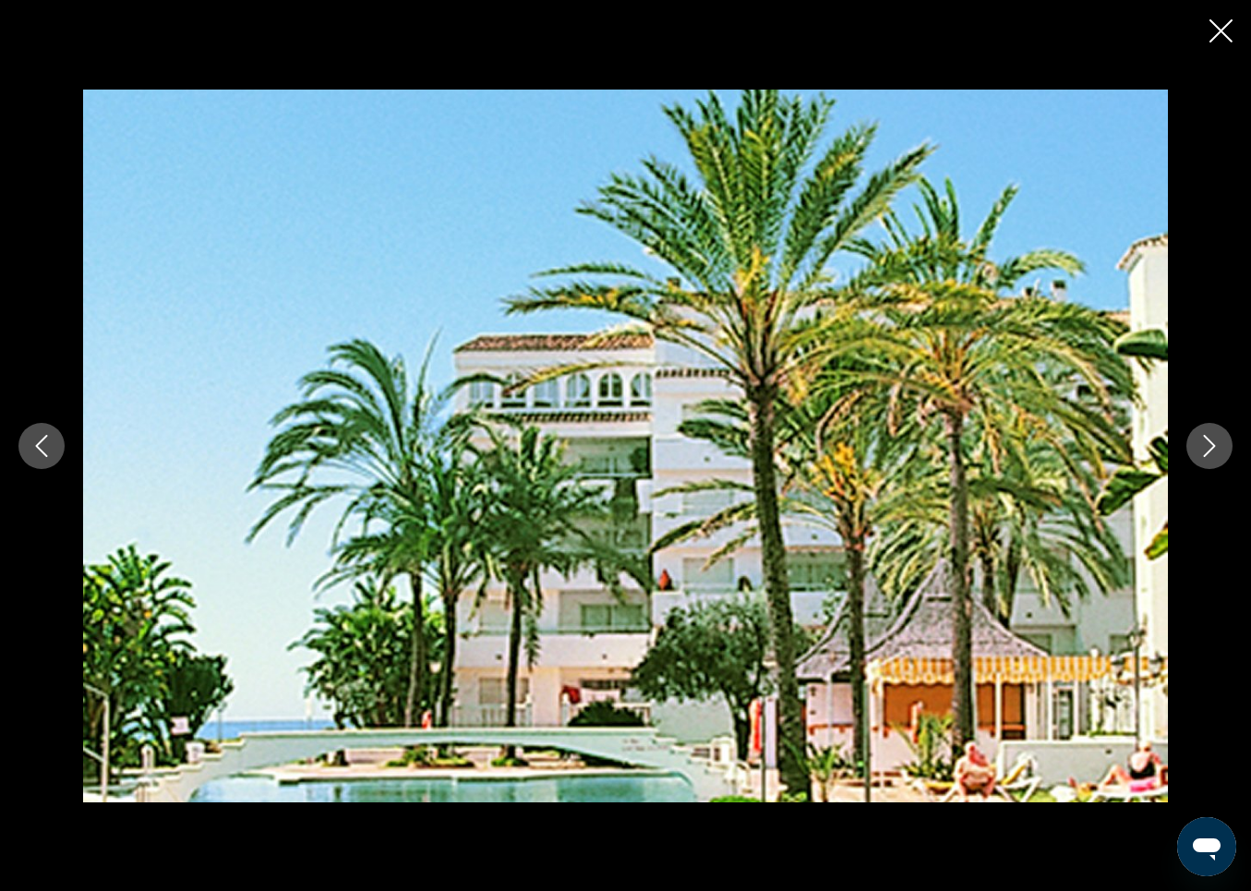
click at [1211, 438] on icon "Next image" at bounding box center [1210, 446] width 22 height 22
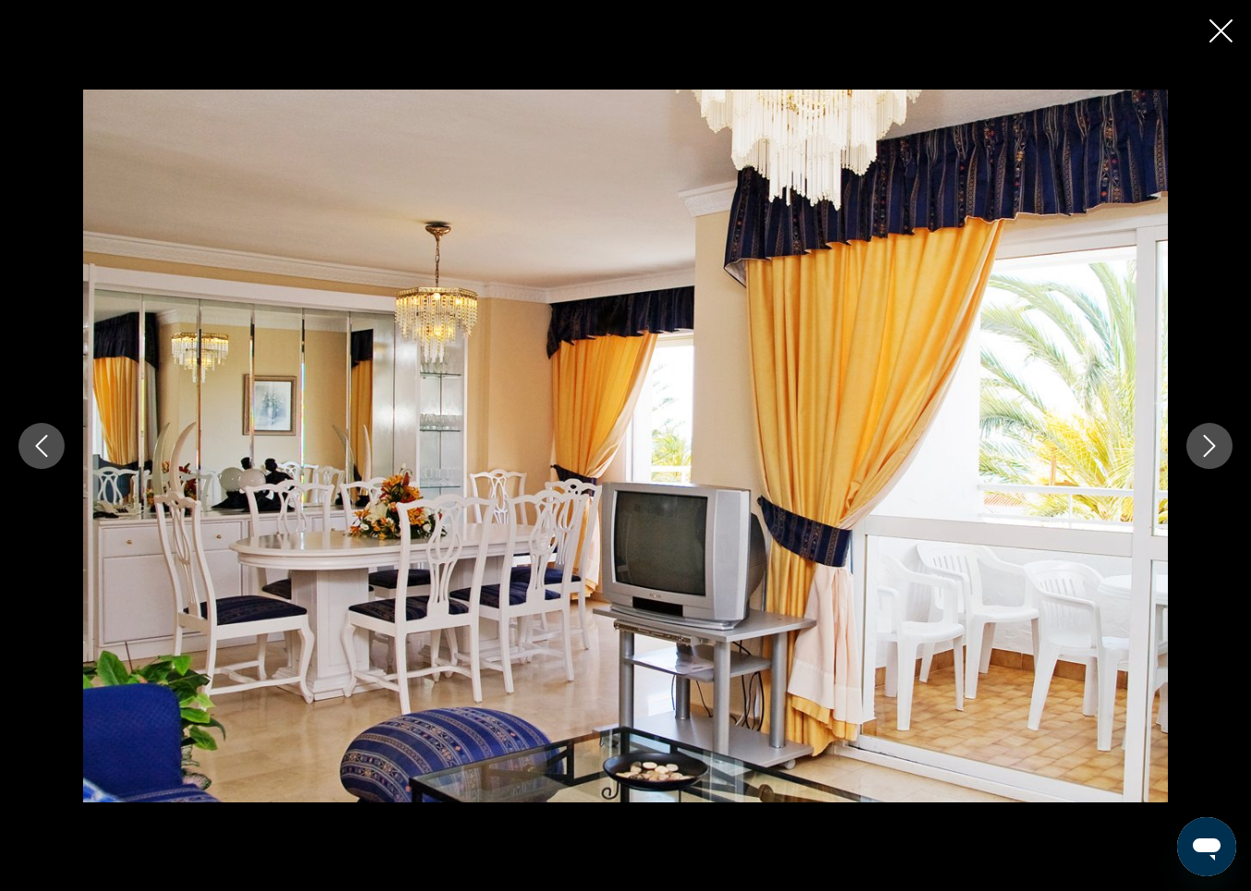
click at [1211, 438] on icon "Next image" at bounding box center [1210, 446] width 22 height 22
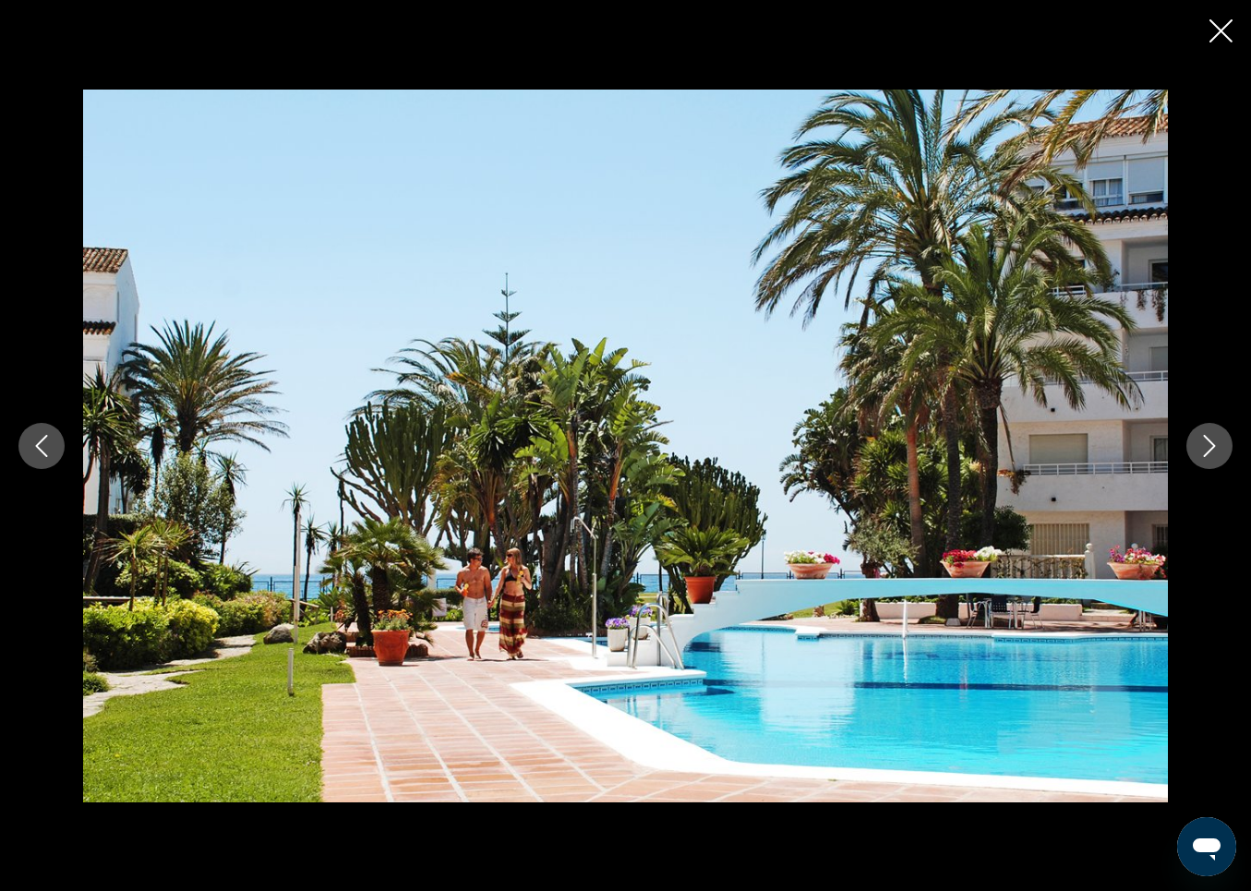
click at [42, 456] on icon "Previous image" at bounding box center [41, 446] width 22 height 22
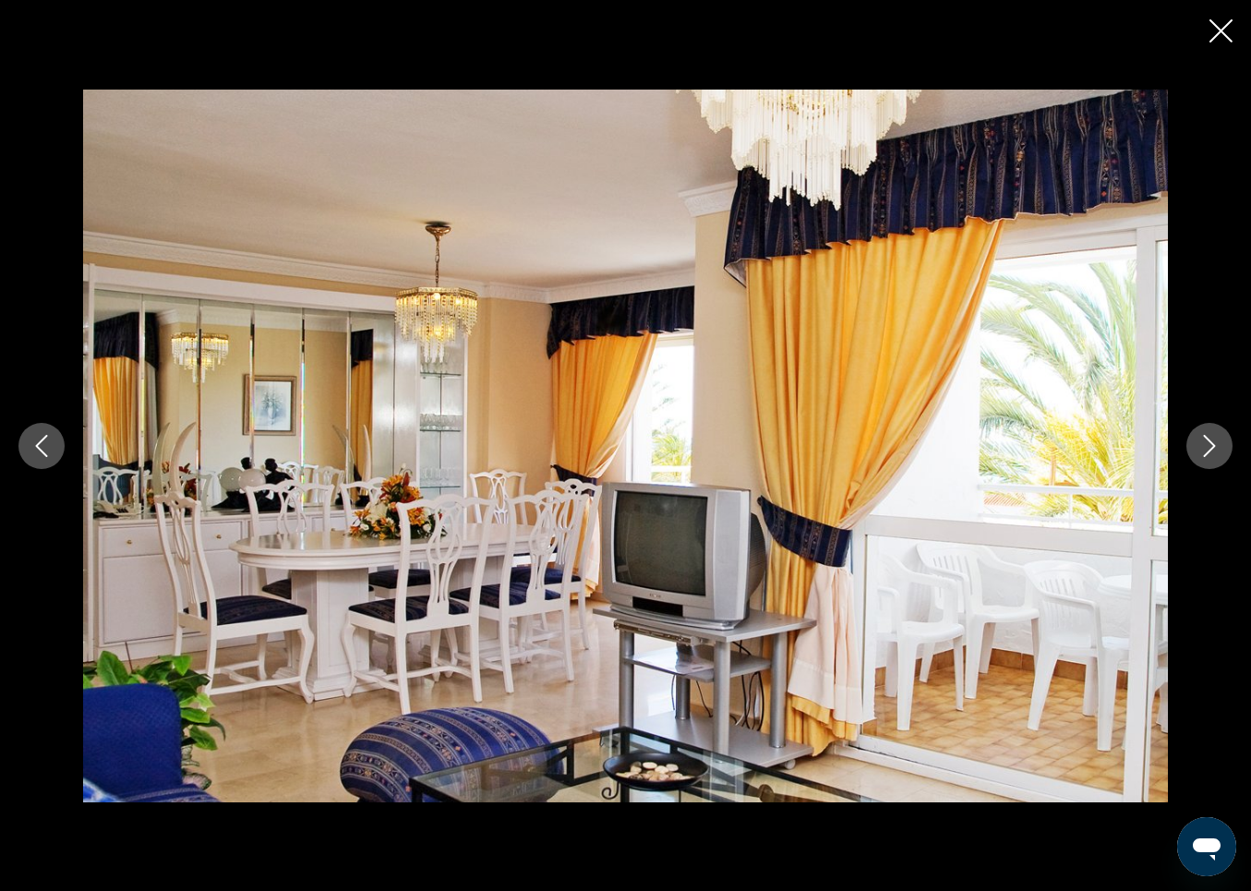
click at [1209, 435] on icon "Next image" at bounding box center [1210, 446] width 22 height 22
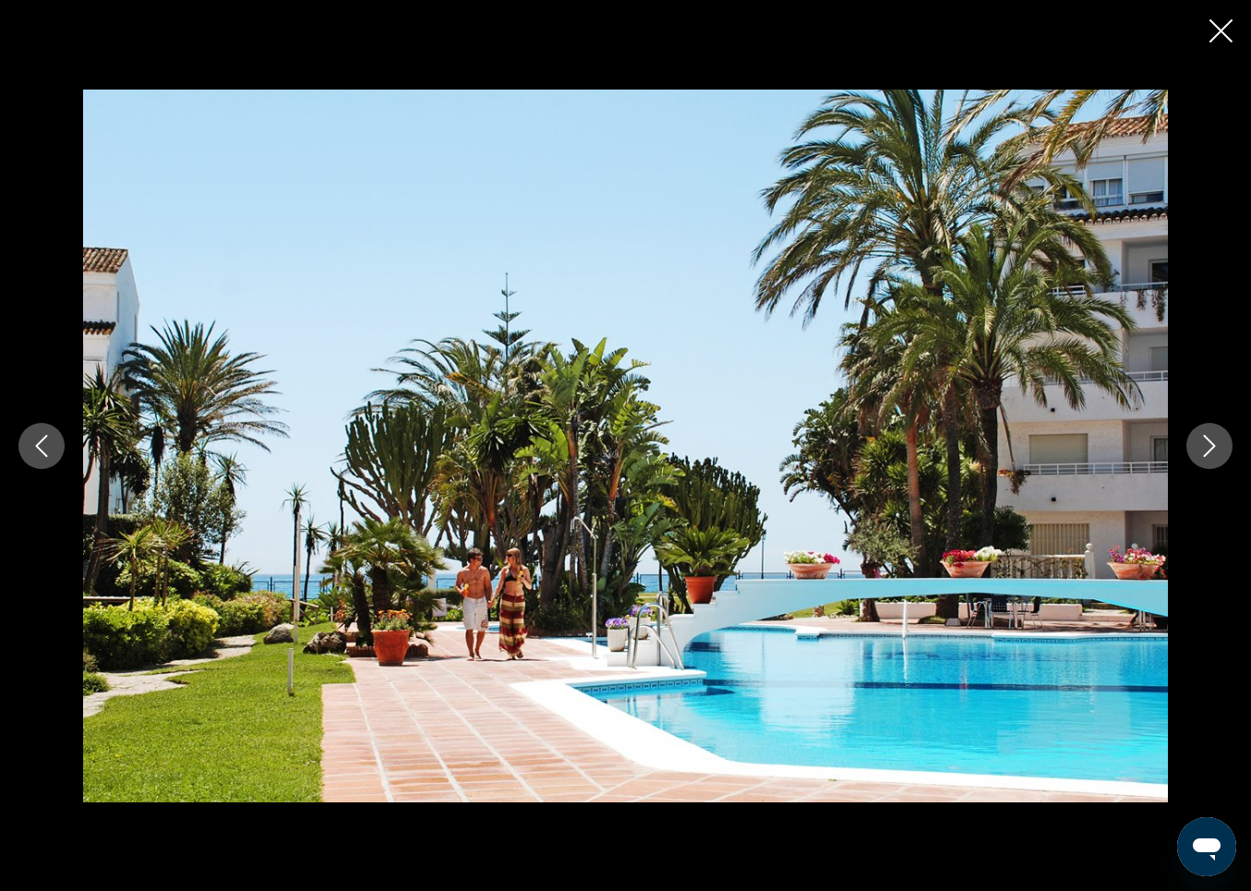
click at [1209, 435] on icon "Next image" at bounding box center [1210, 446] width 22 height 22
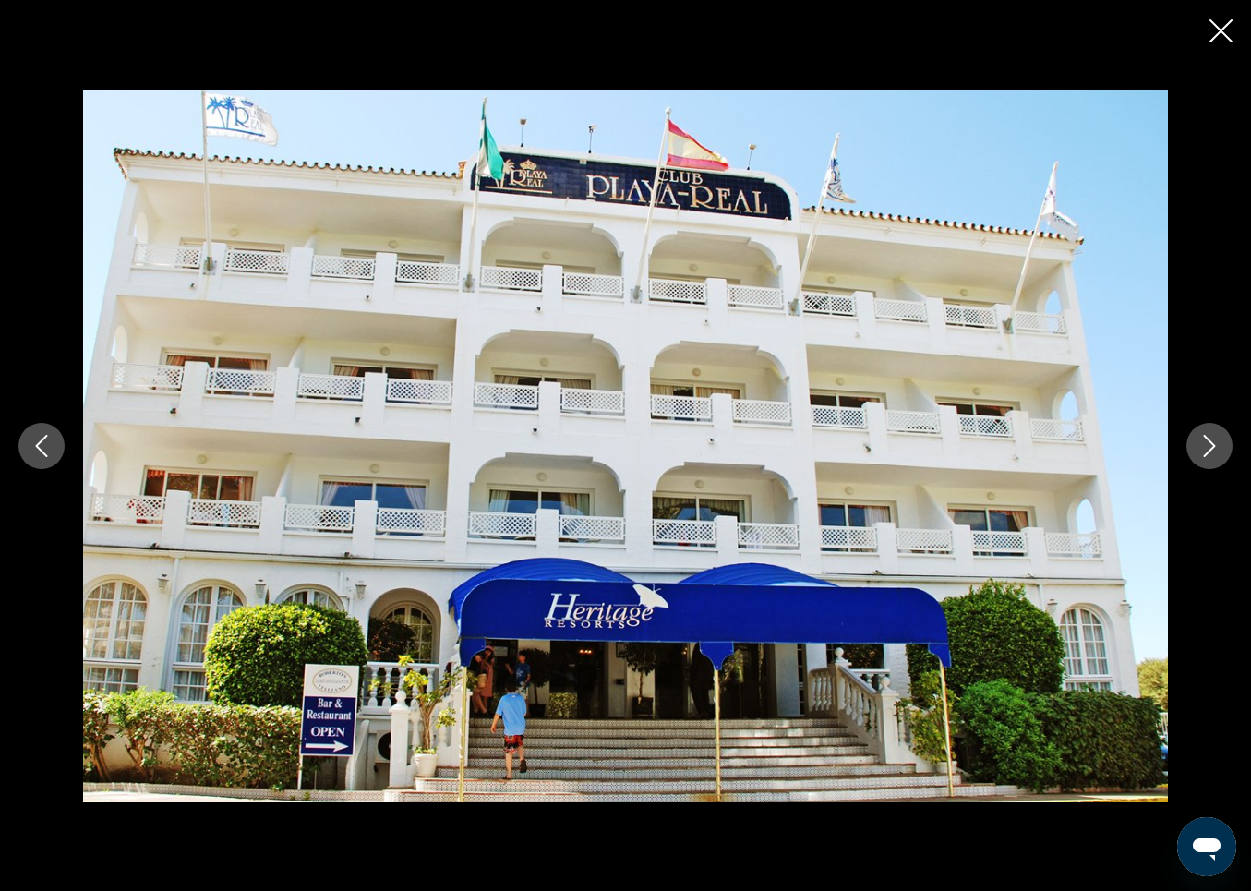
click at [1209, 435] on icon "Next image" at bounding box center [1210, 446] width 22 height 22
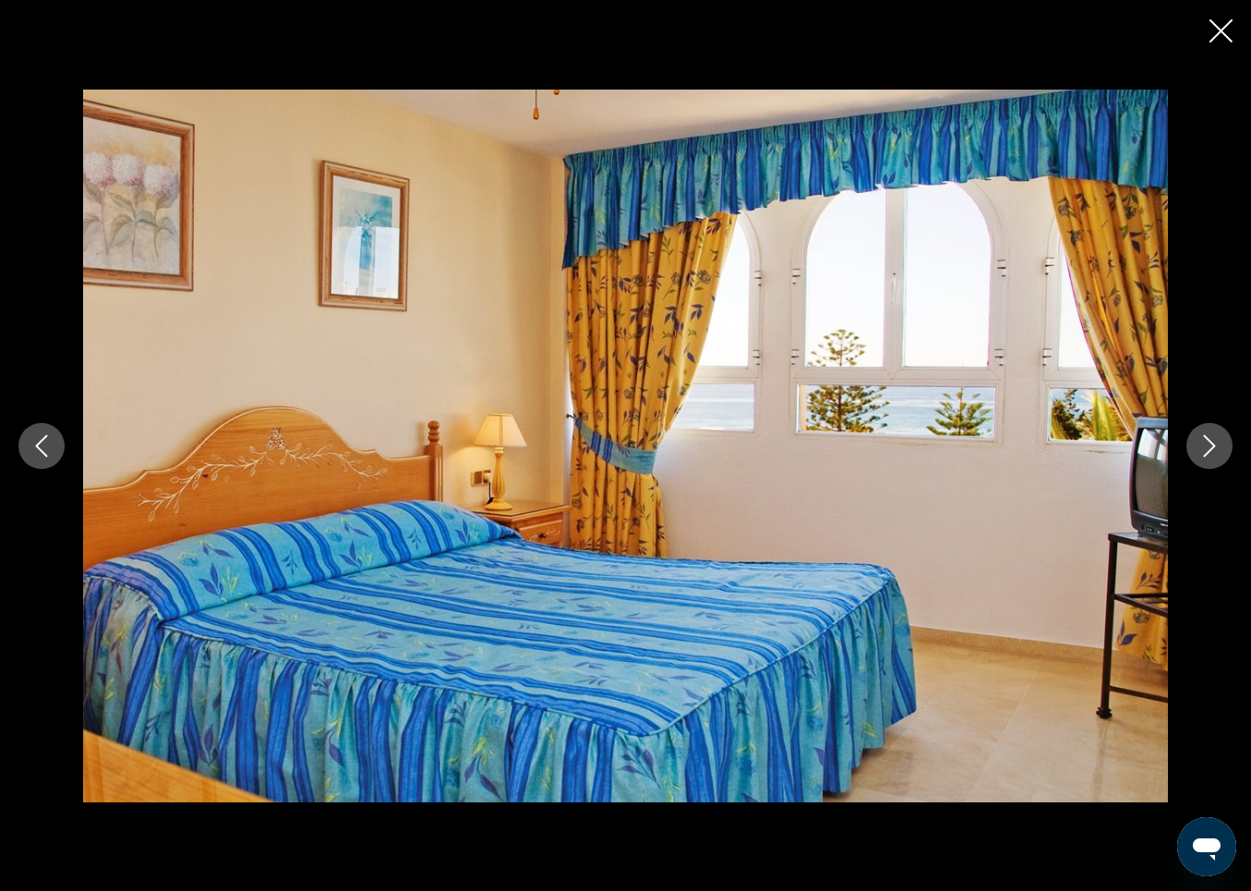
click at [1209, 435] on icon "Next image" at bounding box center [1210, 446] width 22 height 22
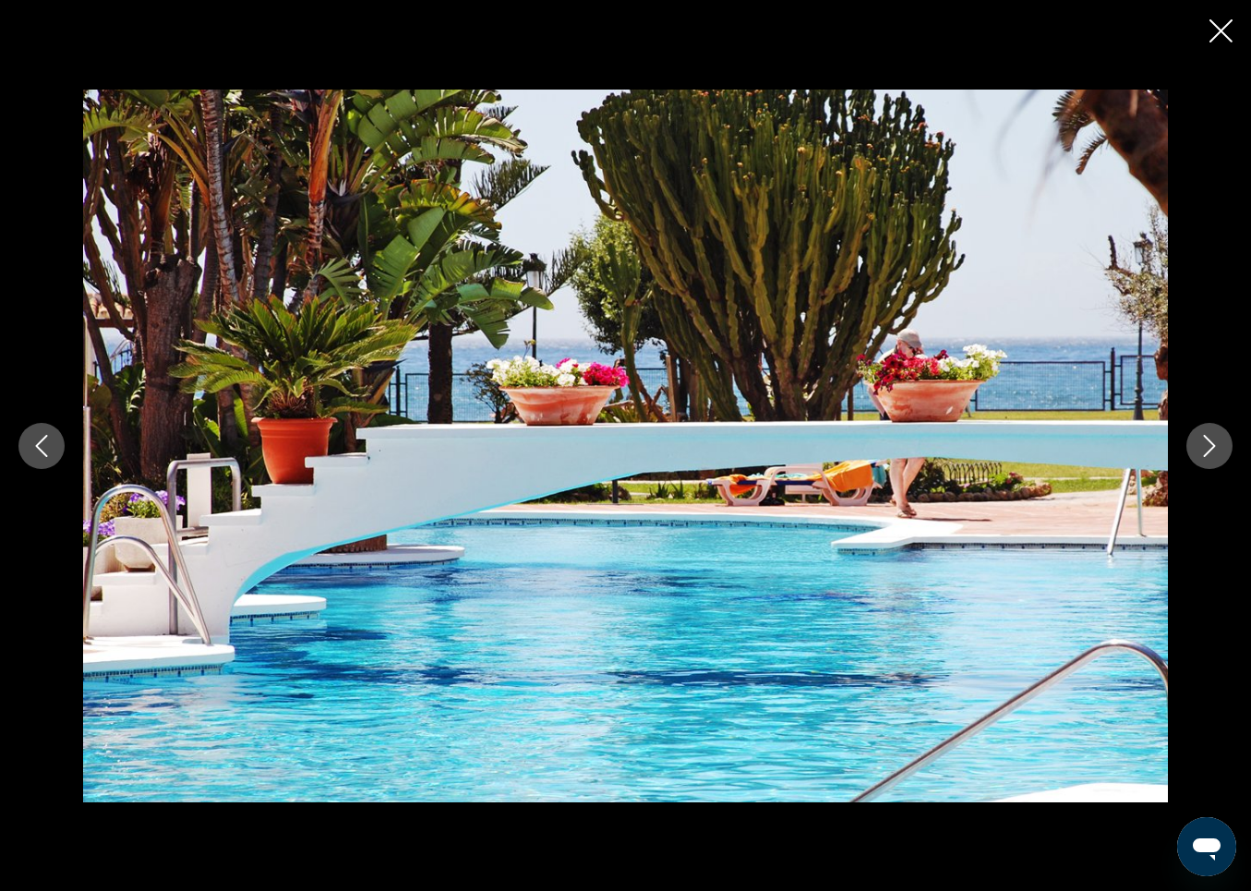
click at [1209, 435] on icon "Next image" at bounding box center [1210, 446] width 22 height 22
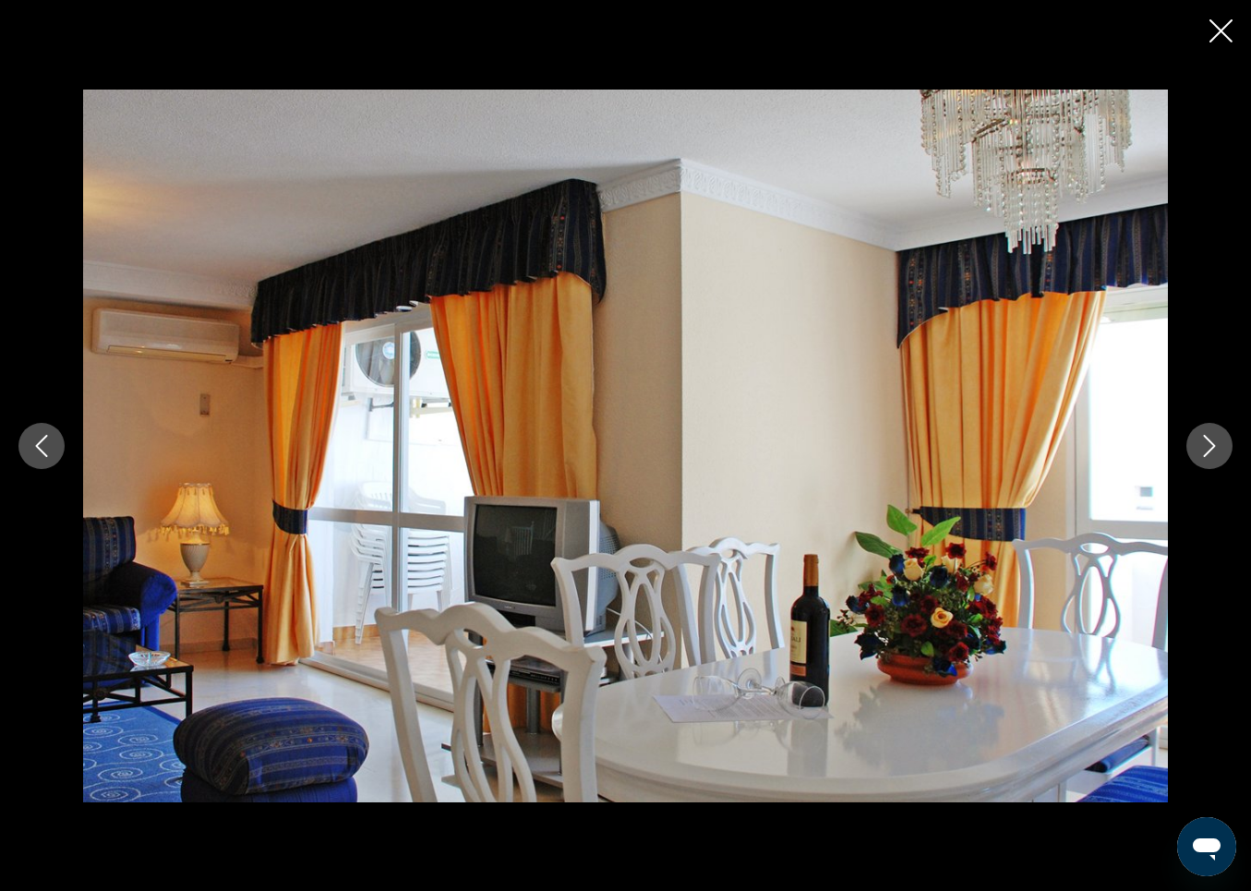
click at [1209, 435] on icon "Next image" at bounding box center [1210, 446] width 22 height 22
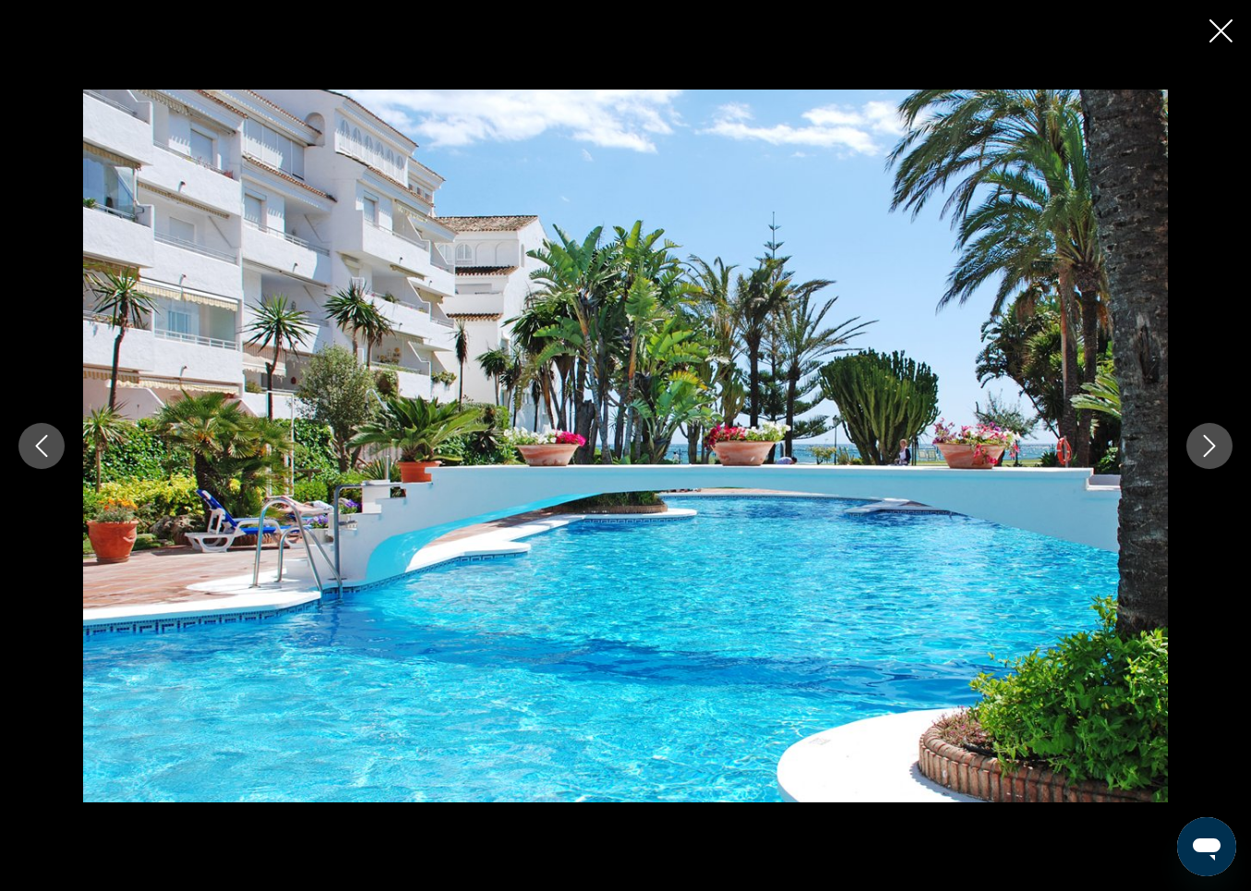
click at [1209, 435] on icon "Next image" at bounding box center [1210, 446] width 22 height 22
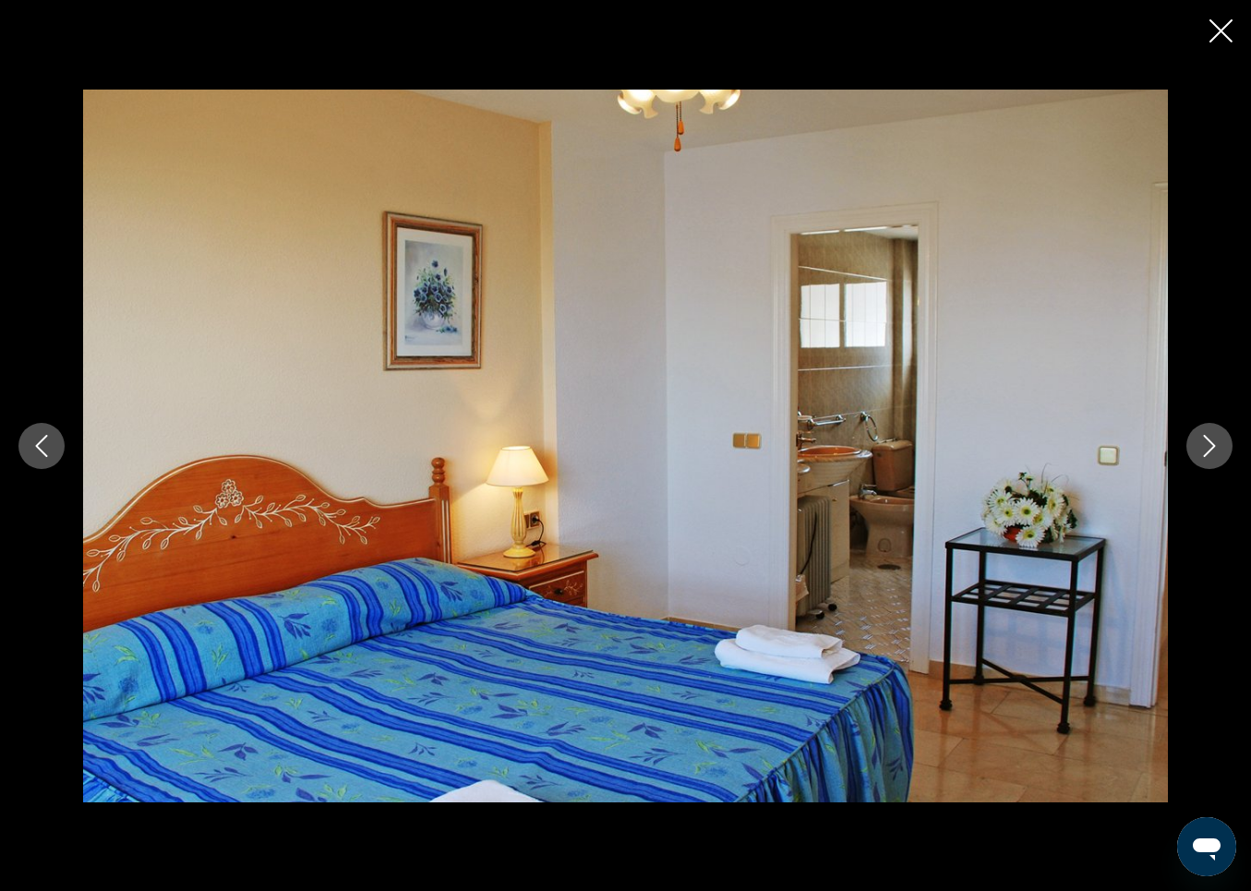
click at [1209, 435] on icon "Next image" at bounding box center [1210, 446] width 22 height 22
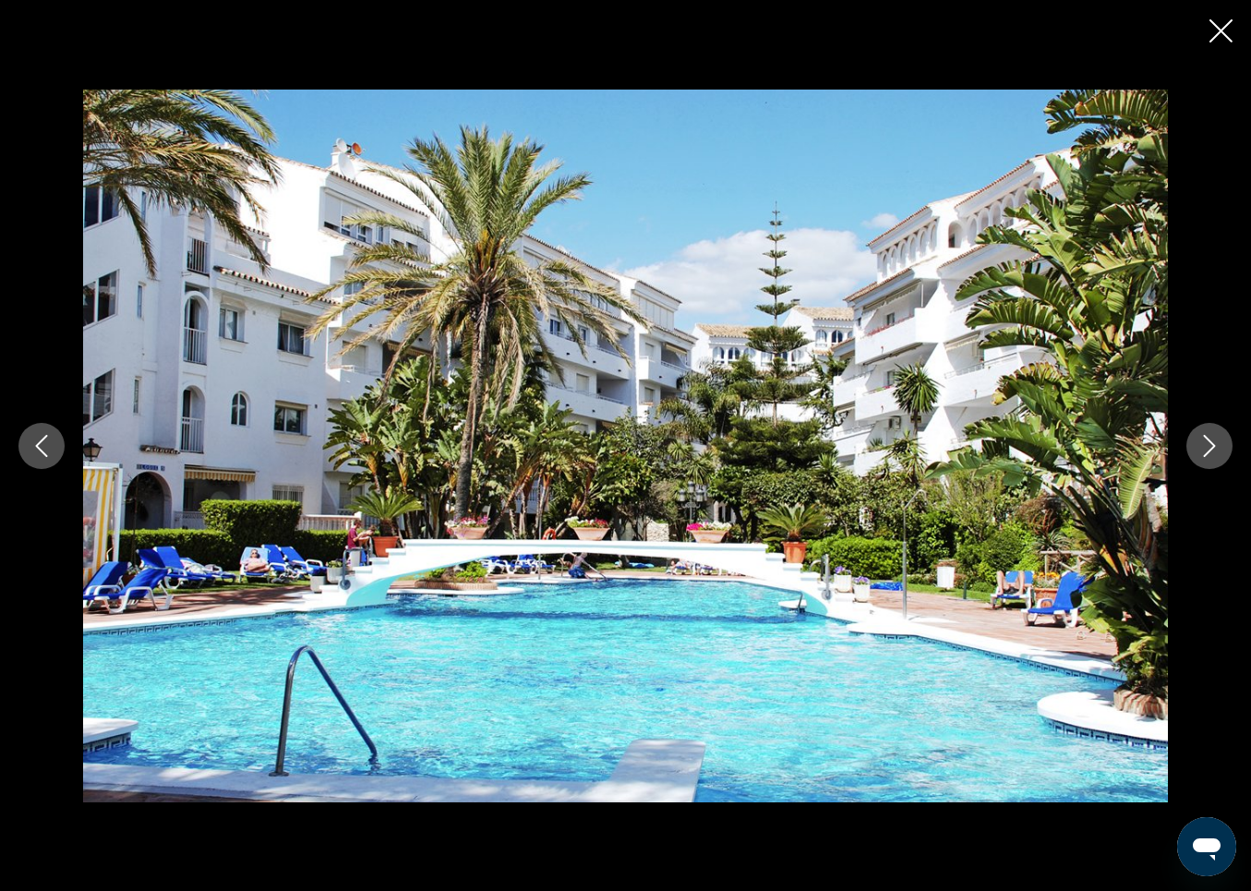
click at [1209, 435] on icon "Next image" at bounding box center [1210, 446] width 22 height 22
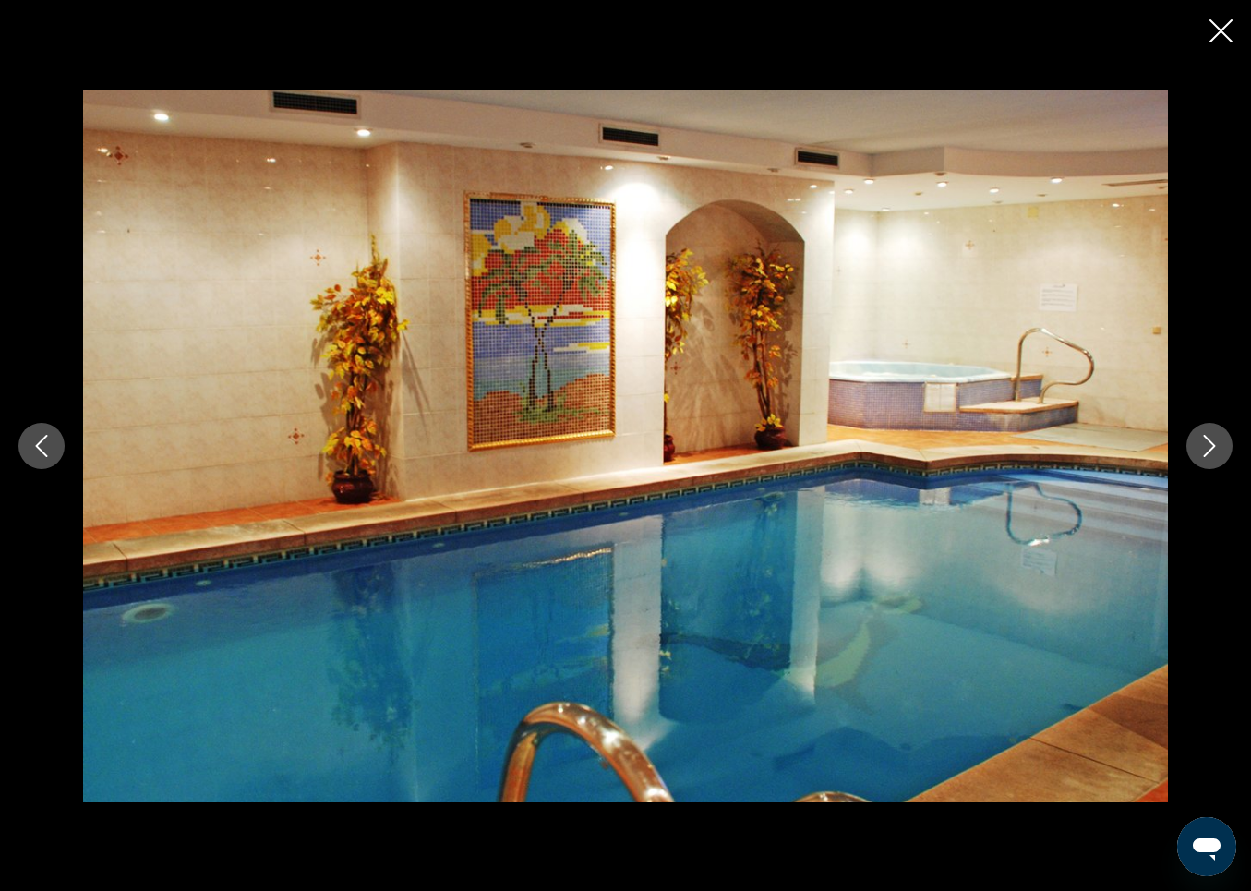
click at [1209, 435] on icon "Next image" at bounding box center [1210, 446] width 22 height 22
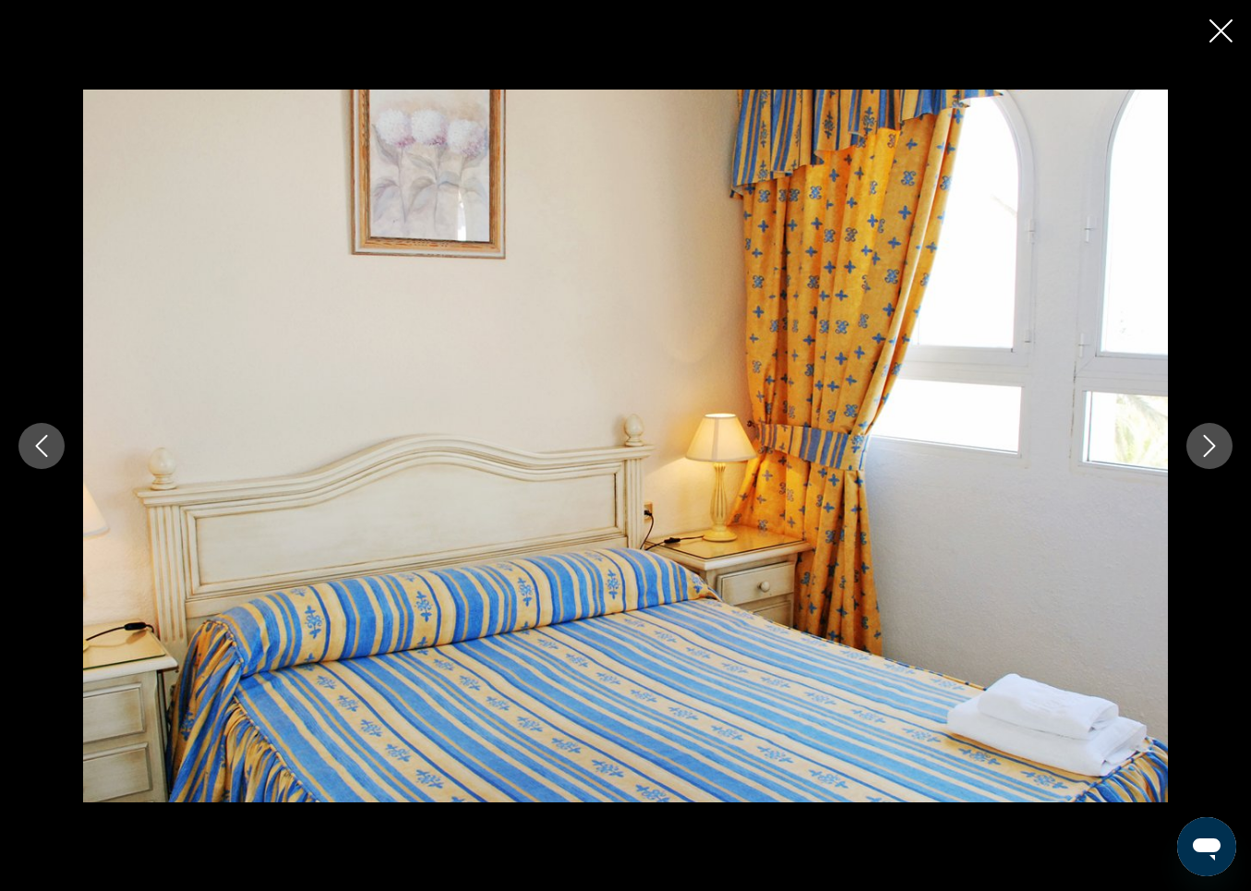
click at [1209, 435] on icon "Next image" at bounding box center [1210, 446] width 22 height 22
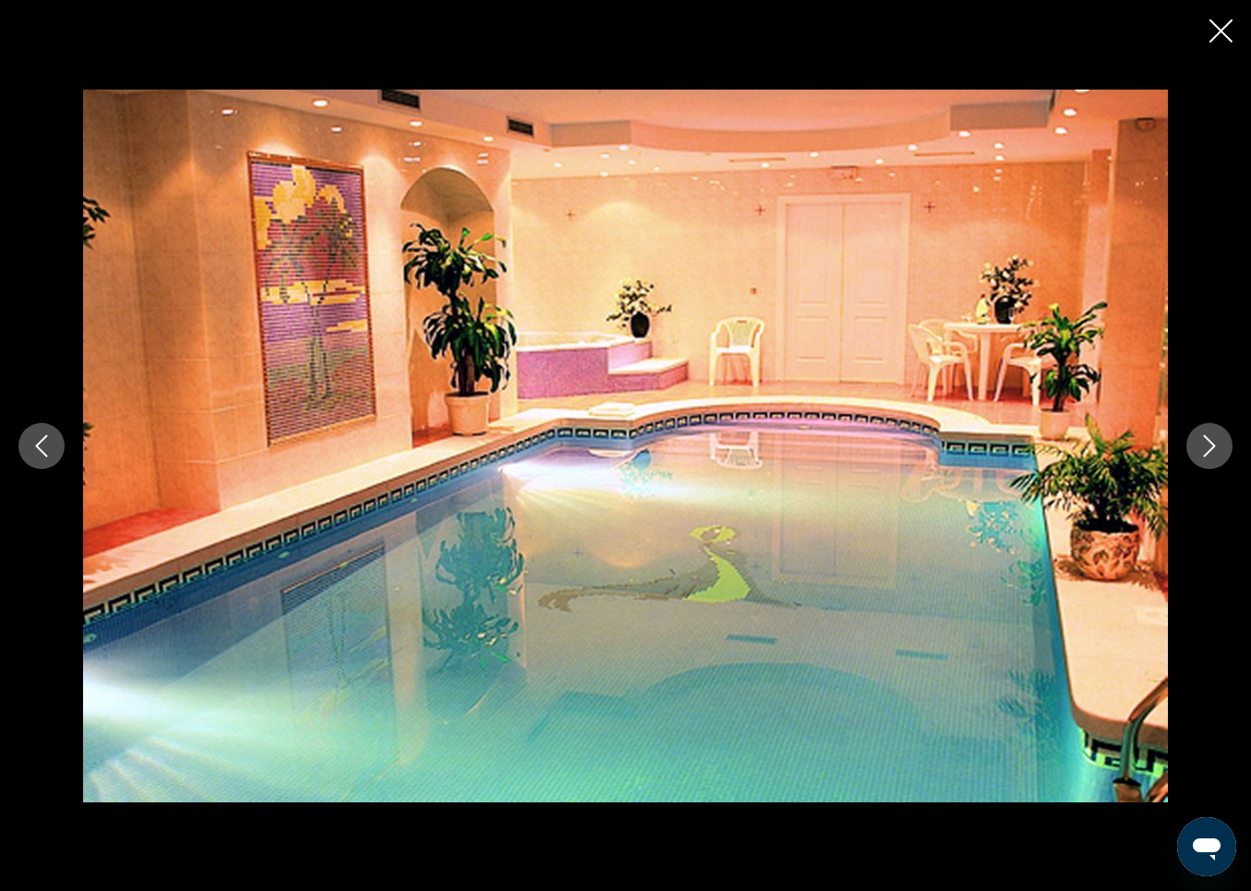
click at [1209, 435] on icon "Next image" at bounding box center [1210, 446] width 22 height 22
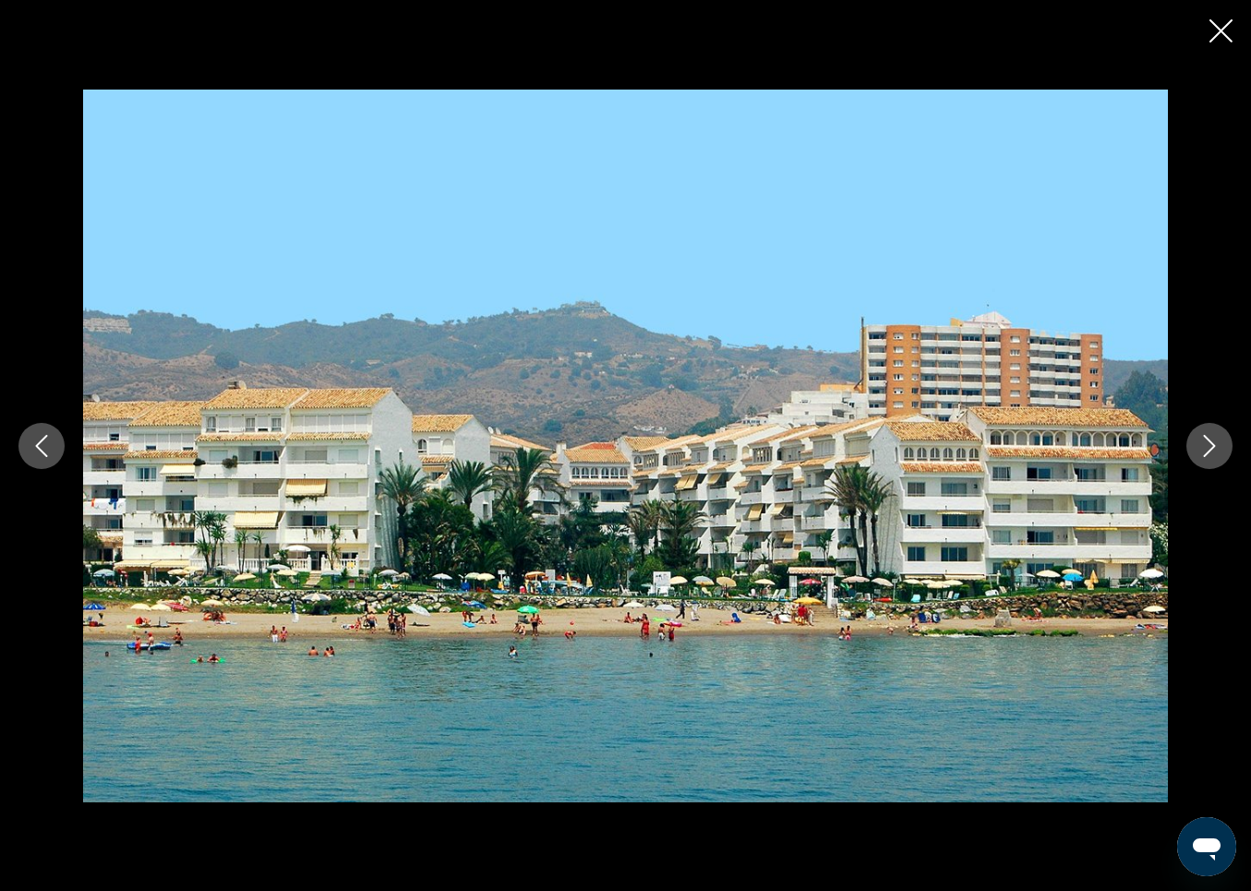
click at [1209, 435] on icon "Next image" at bounding box center [1210, 446] width 22 height 22
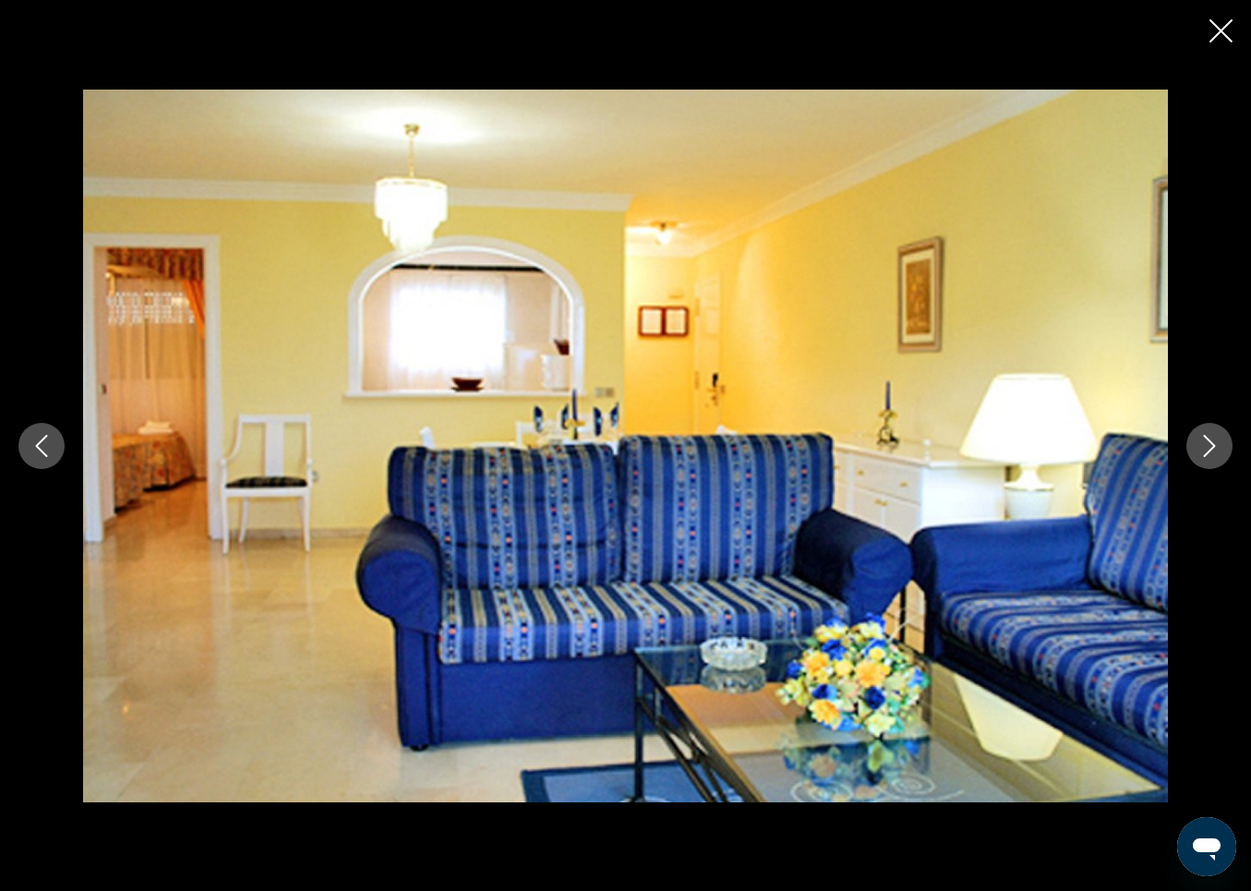
click at [1209, 435] on icon "Next image" at bounding box center [1210, 446] width 22 height 22
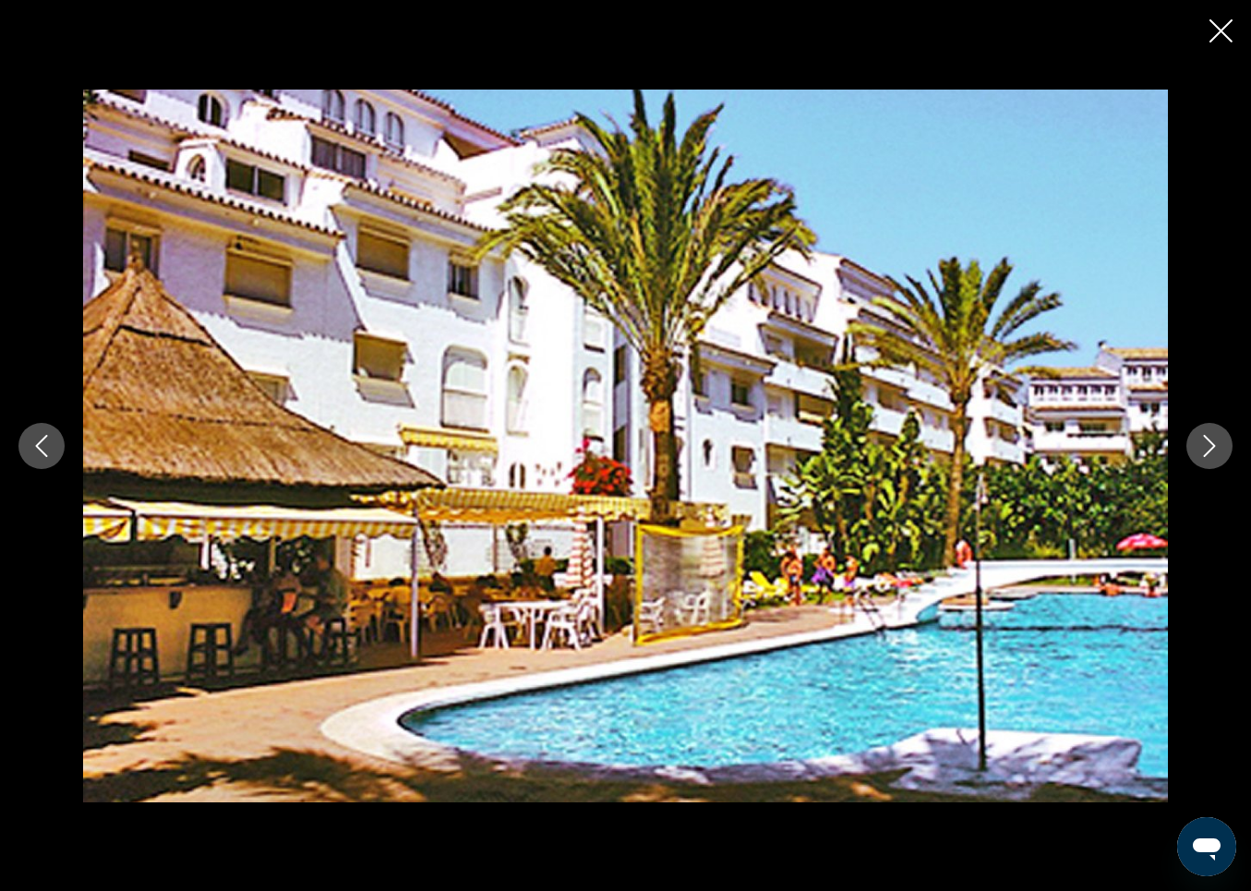
click at [1209, 435] on icon "Next image" at bounding box center [1210, 446] width 22 height 22
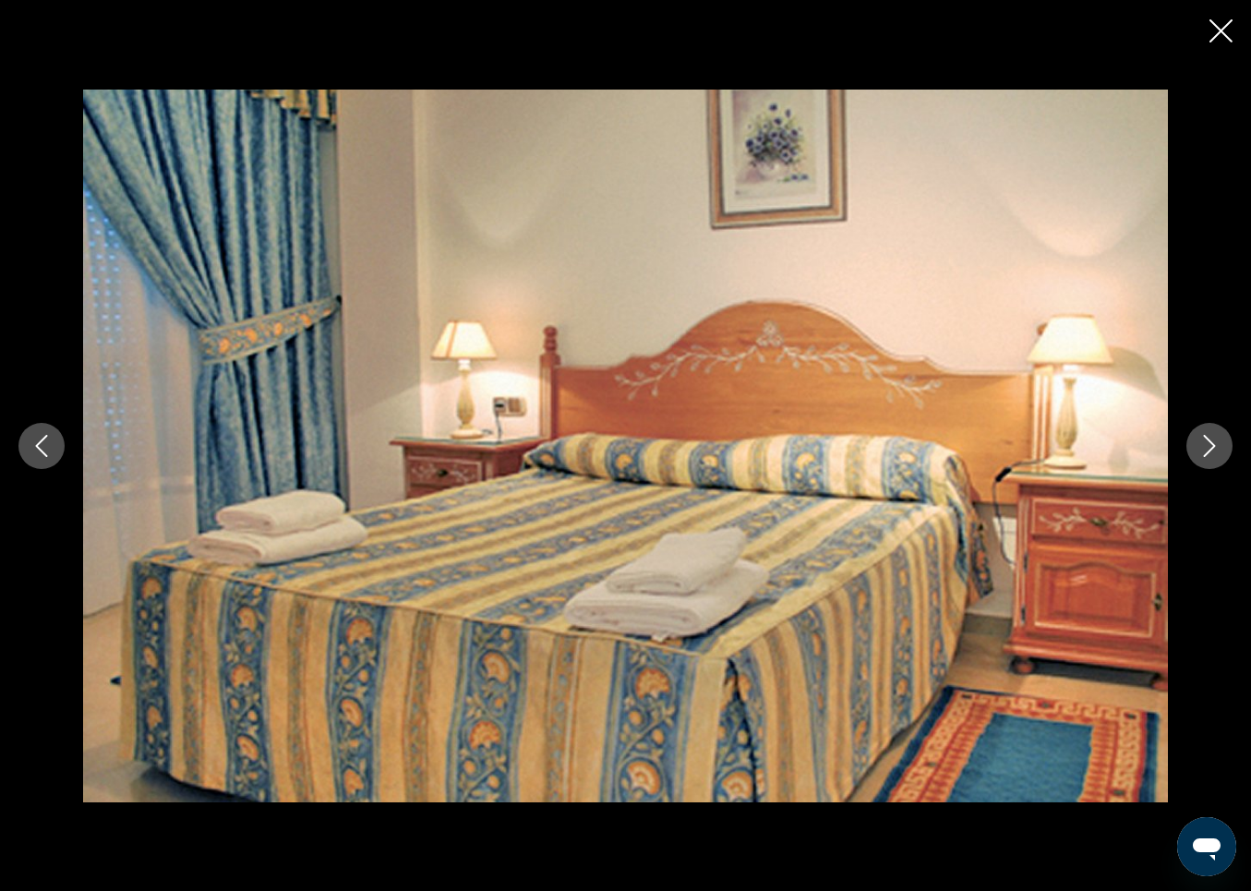
click at [1220, 23] on icon "Close slideshow" at bounding box center [1221, 30] width 23 height 23
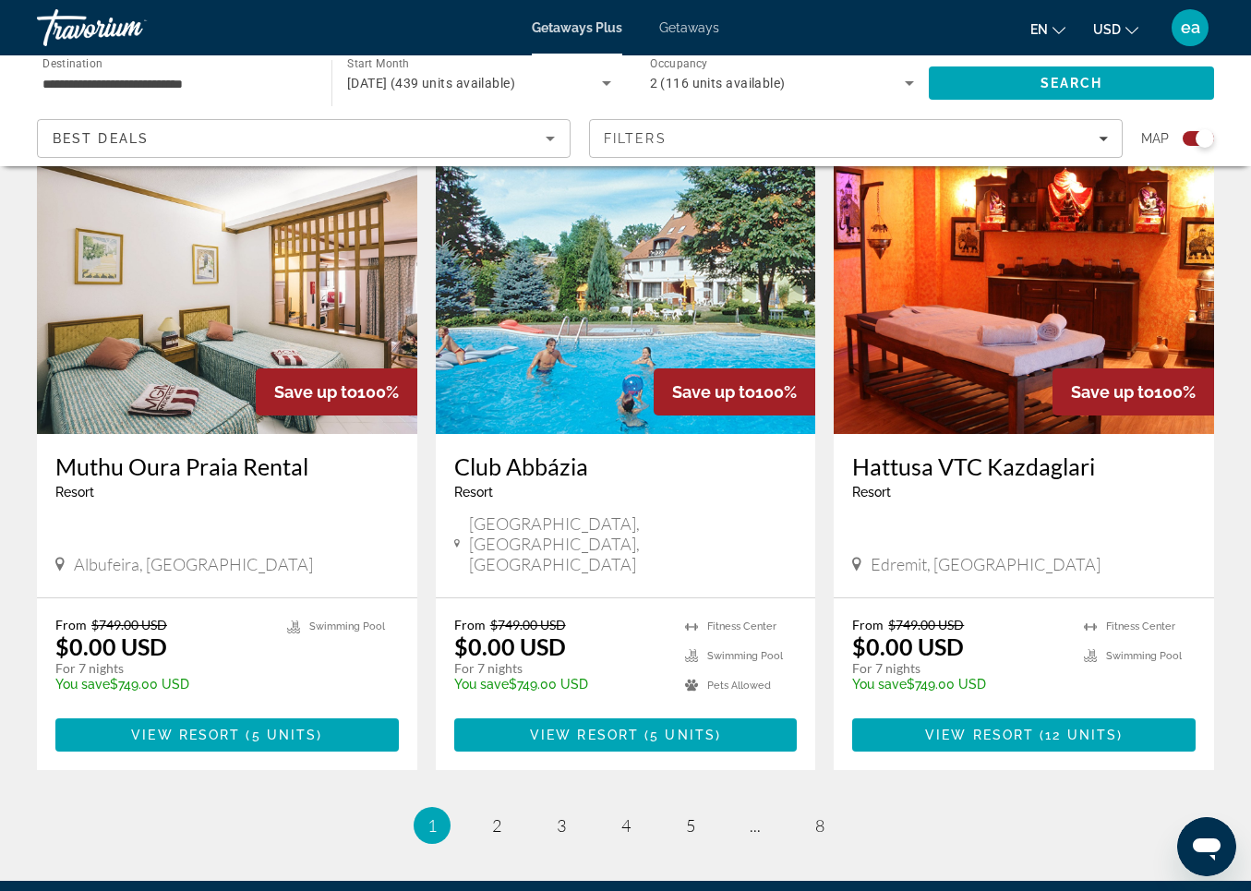
scroll to position [2753, 0]
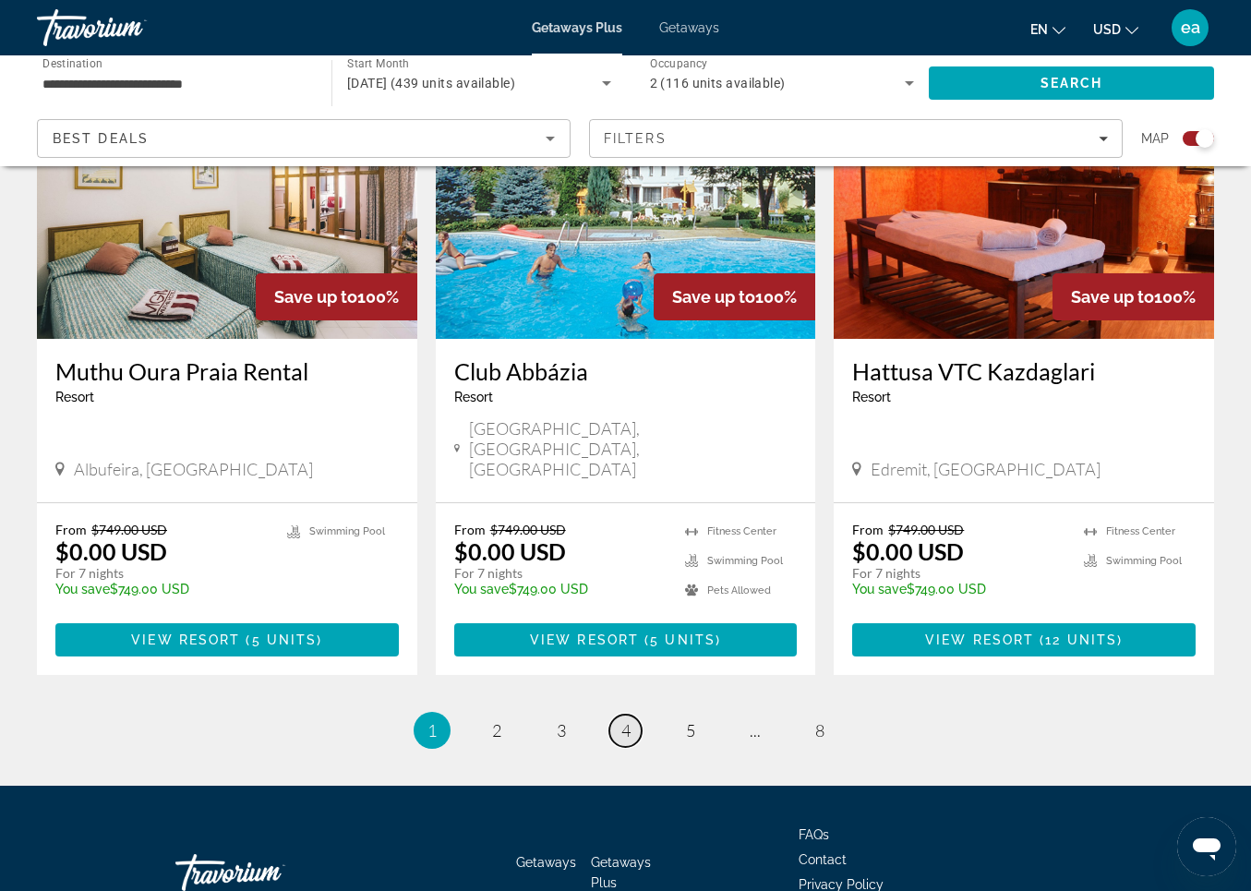
click at [620, 715] on link "page 4" at bounding box center [626, 731] width 32 height 32
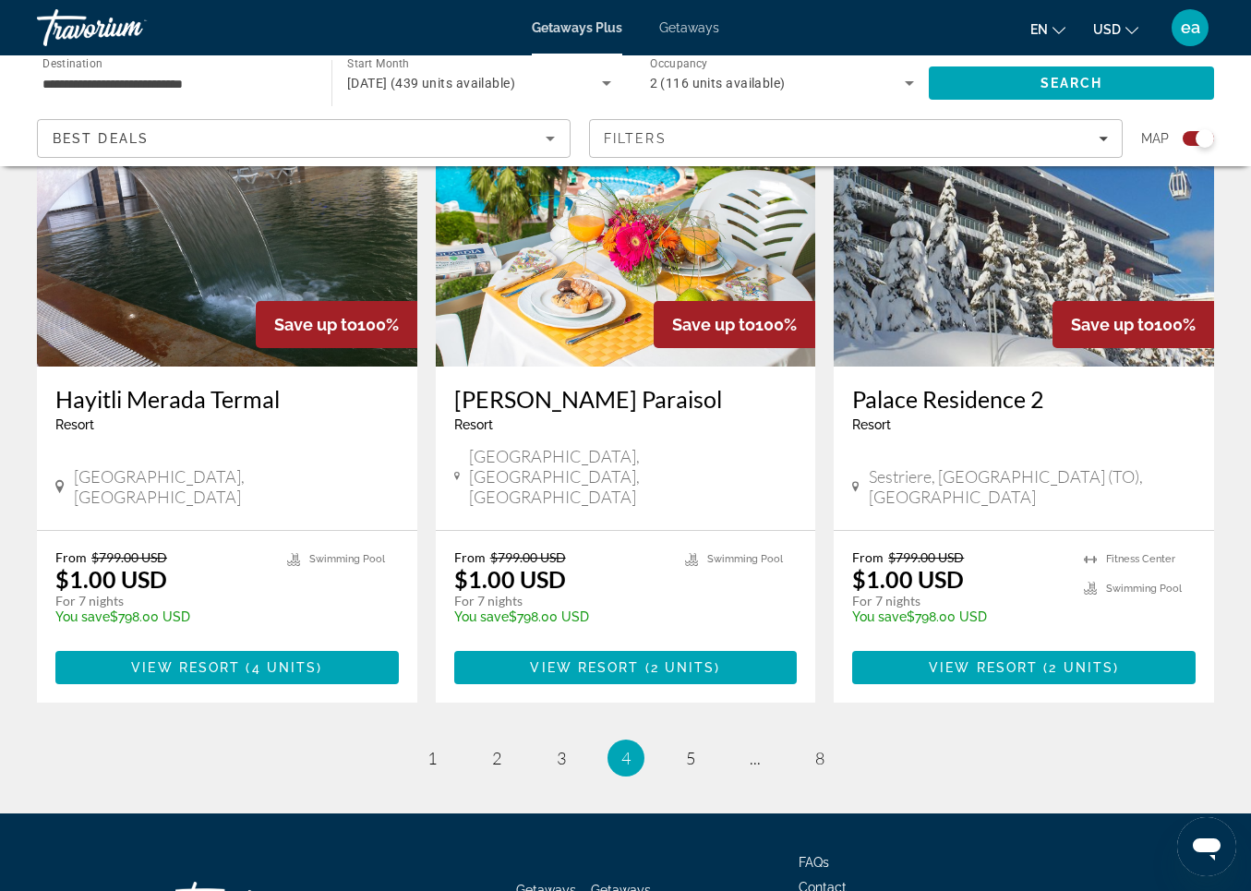
scroll to position [2753, 0]
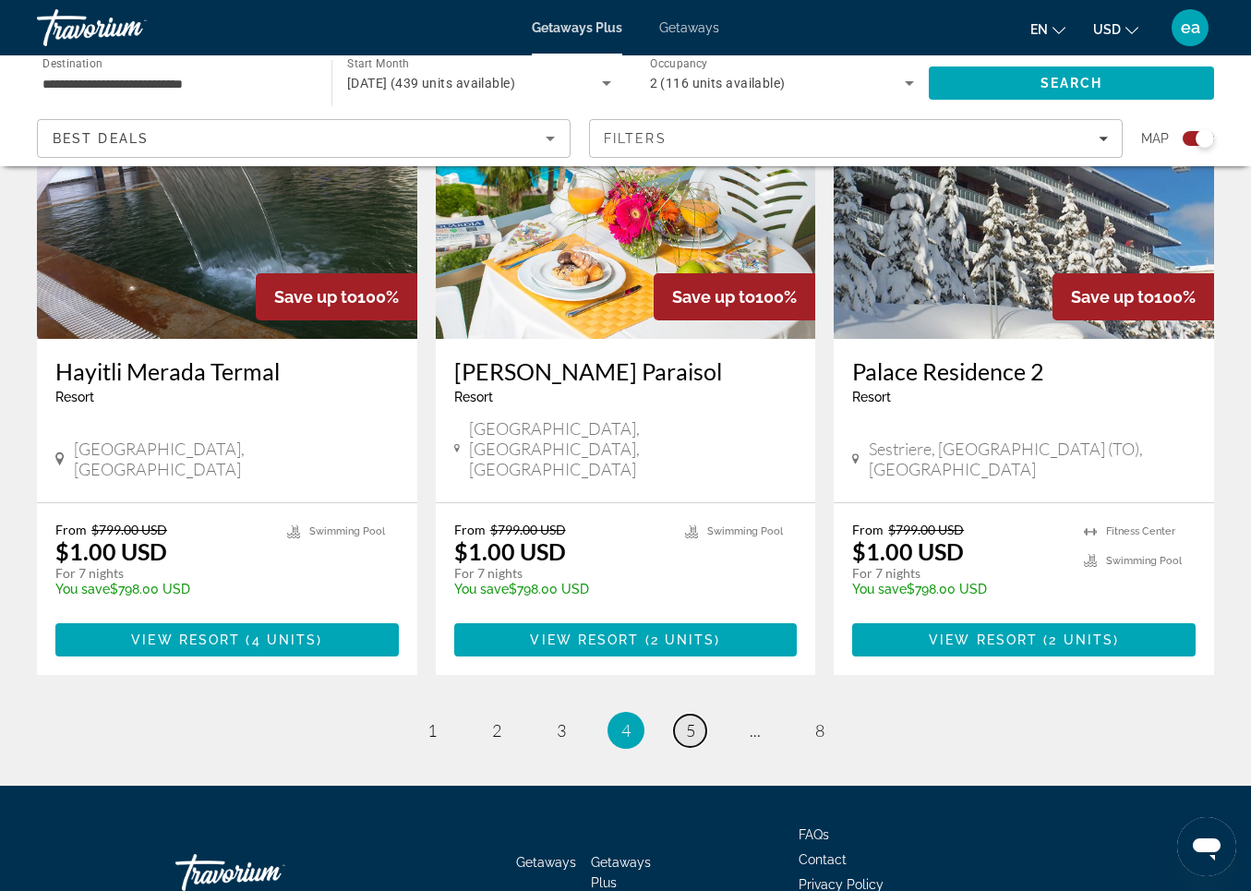
click at [688, 720] on span "5" at bounding box center [690, 730] width 9 height 20
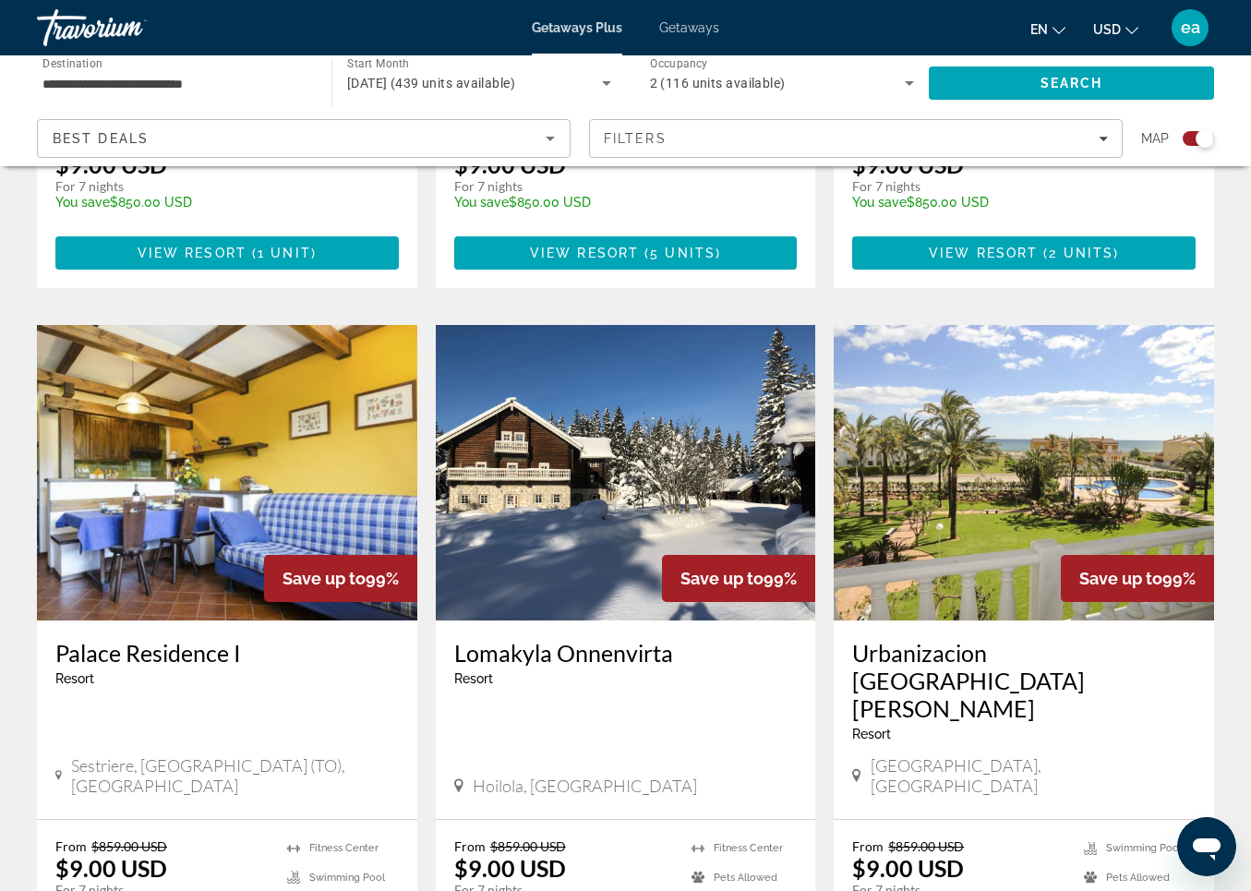
scroll to position [1761, 0]
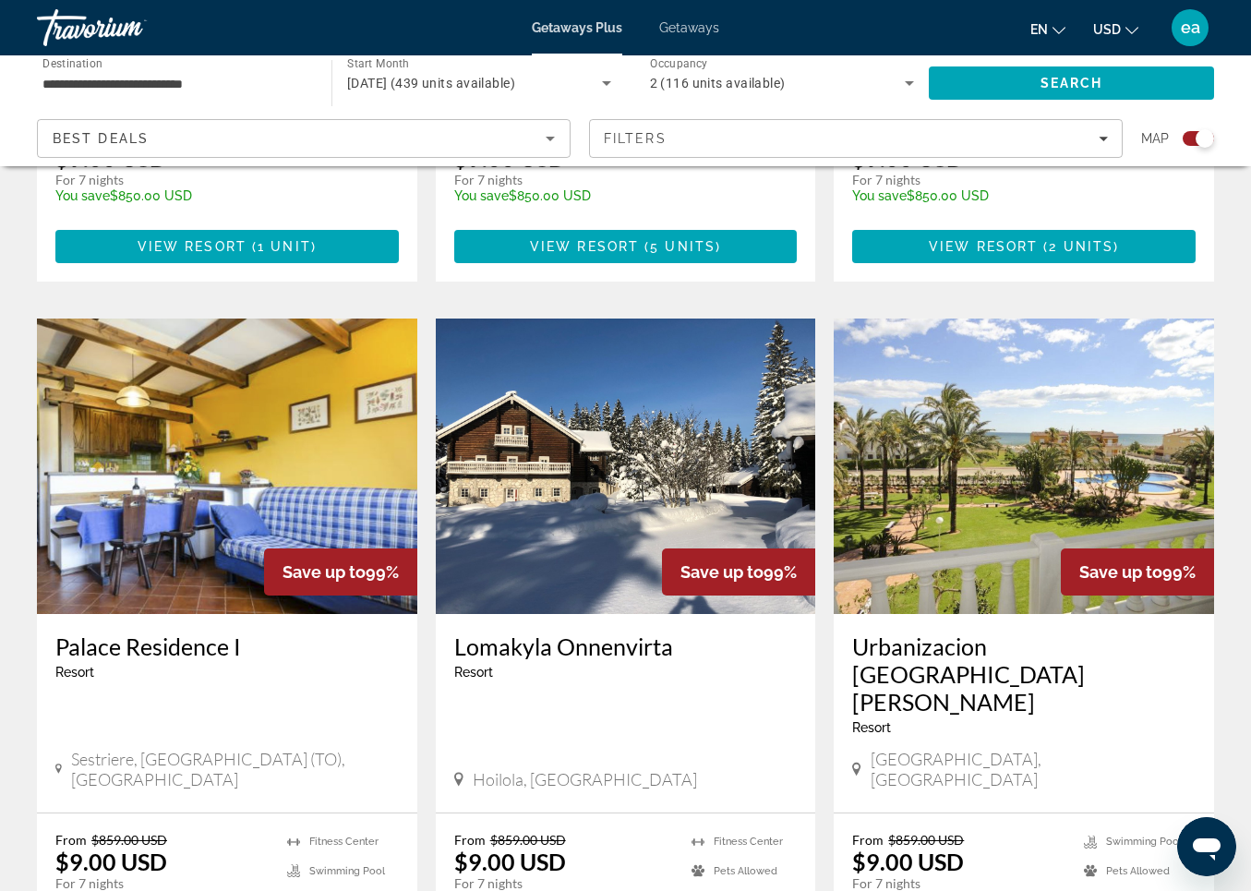
click at [979, 425] on img "Main content" at bounding box center [1024, 467] width 381 height 296
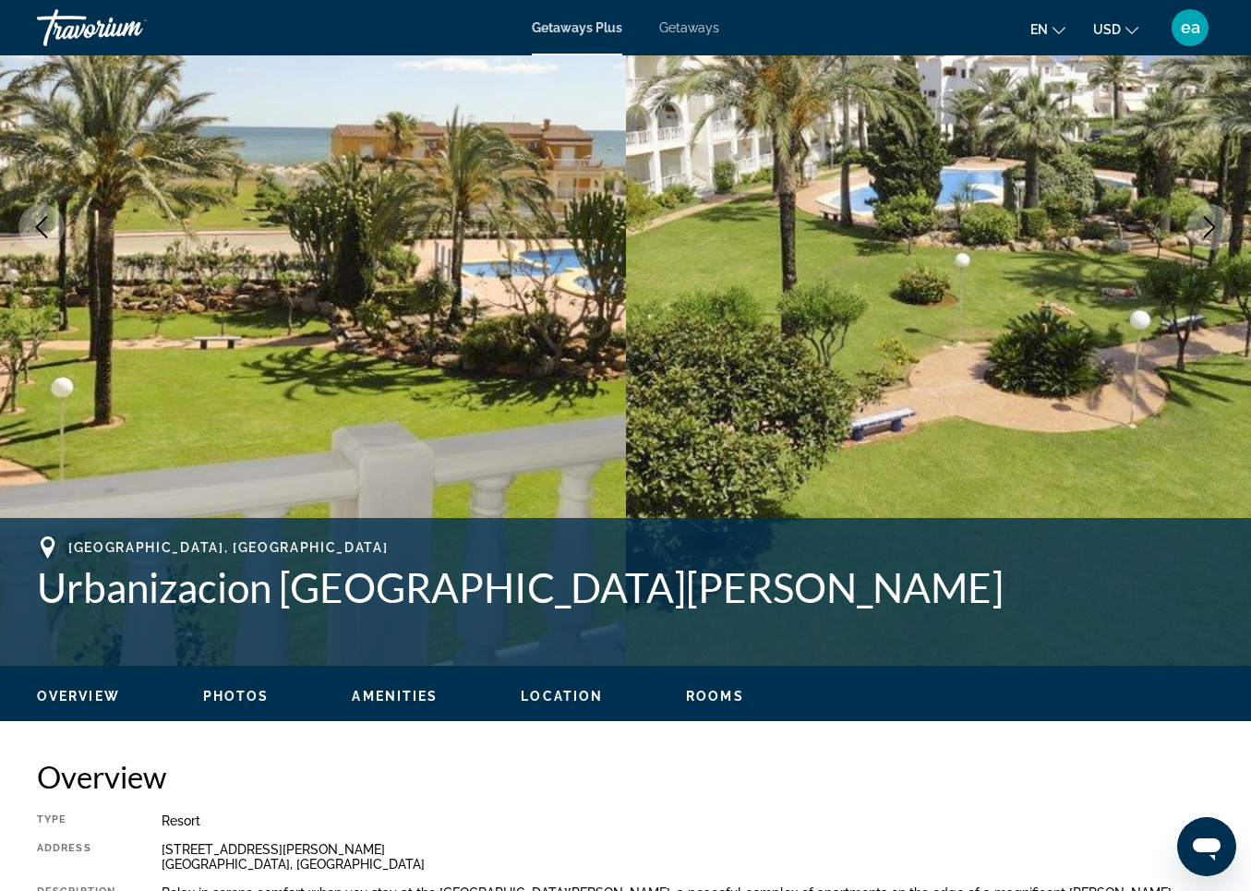
click at [235, 700] on span "Photos" at bounding box center [236, 696] width 66 height 15
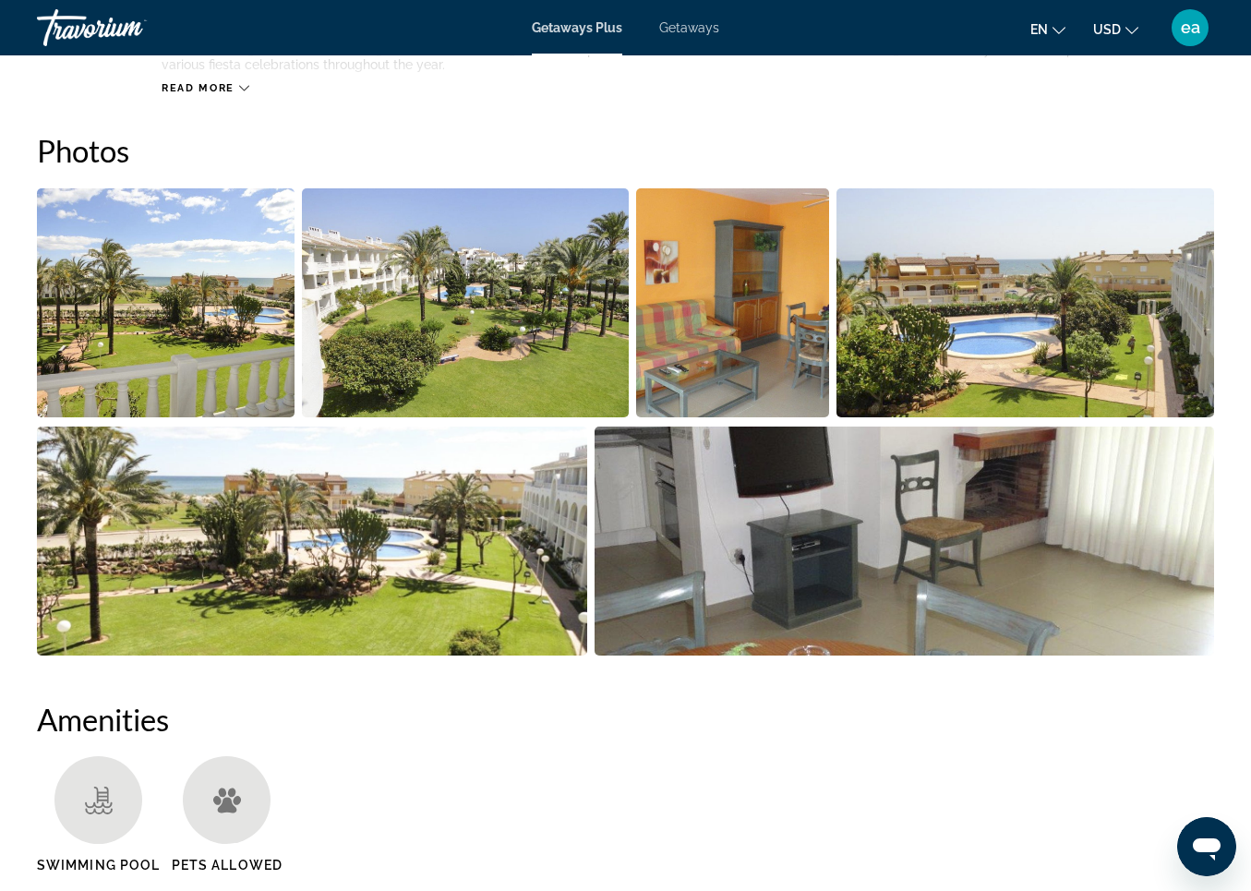
scroll to position [1146, 0]
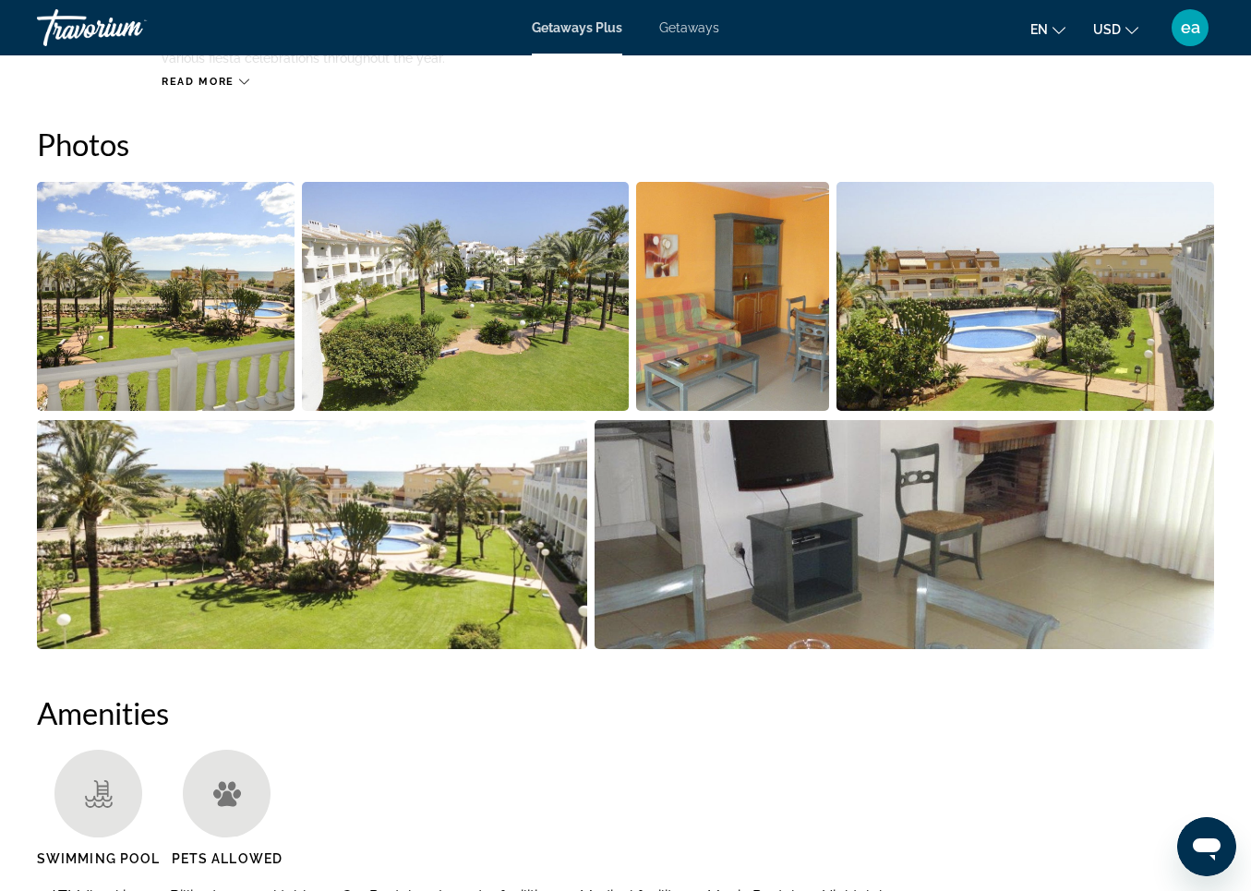
click at [196, 305] on img "Open full-screen image slider" at bounding box center [166, 296] width 258 height 229
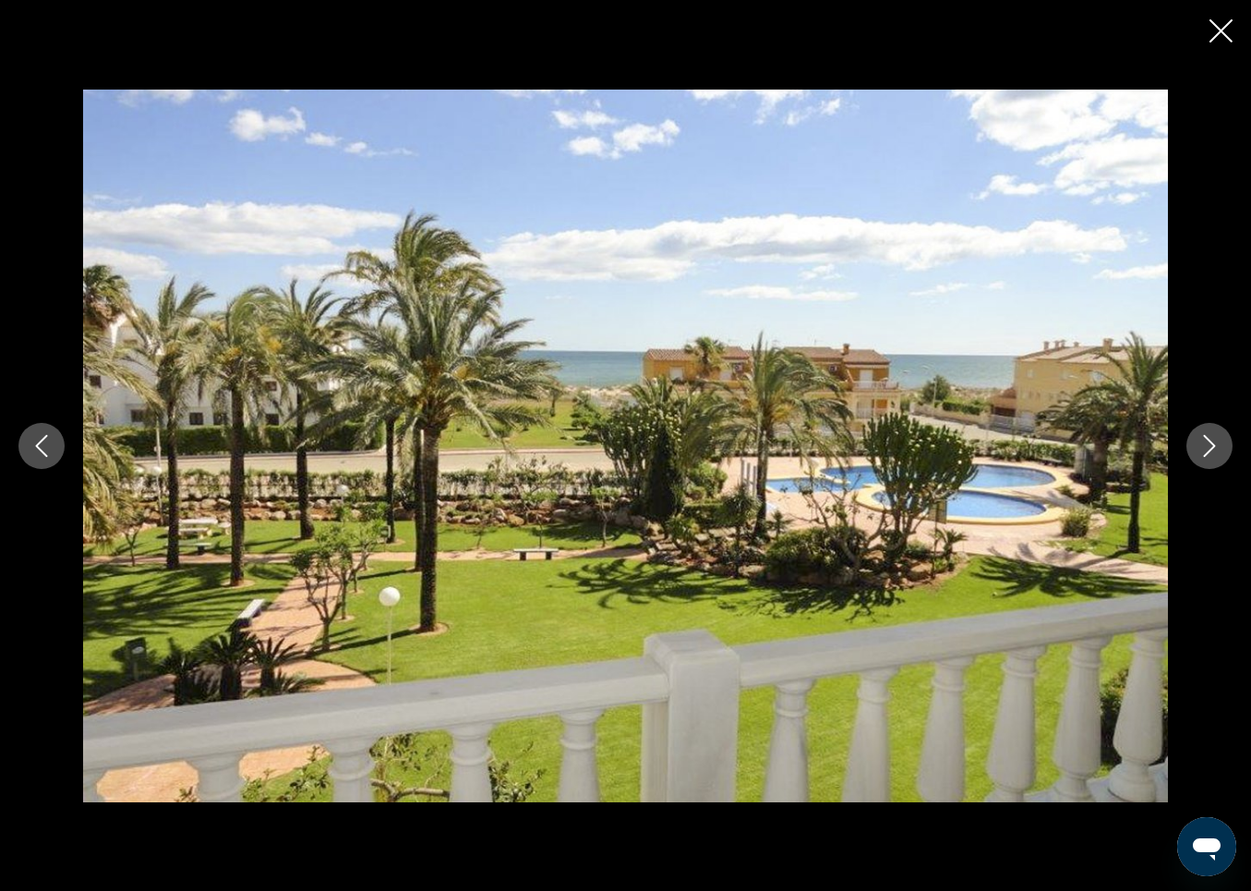
click at [1213, 437] on icon "Next image" at bounding box center [1210, 446] width 22 height 22
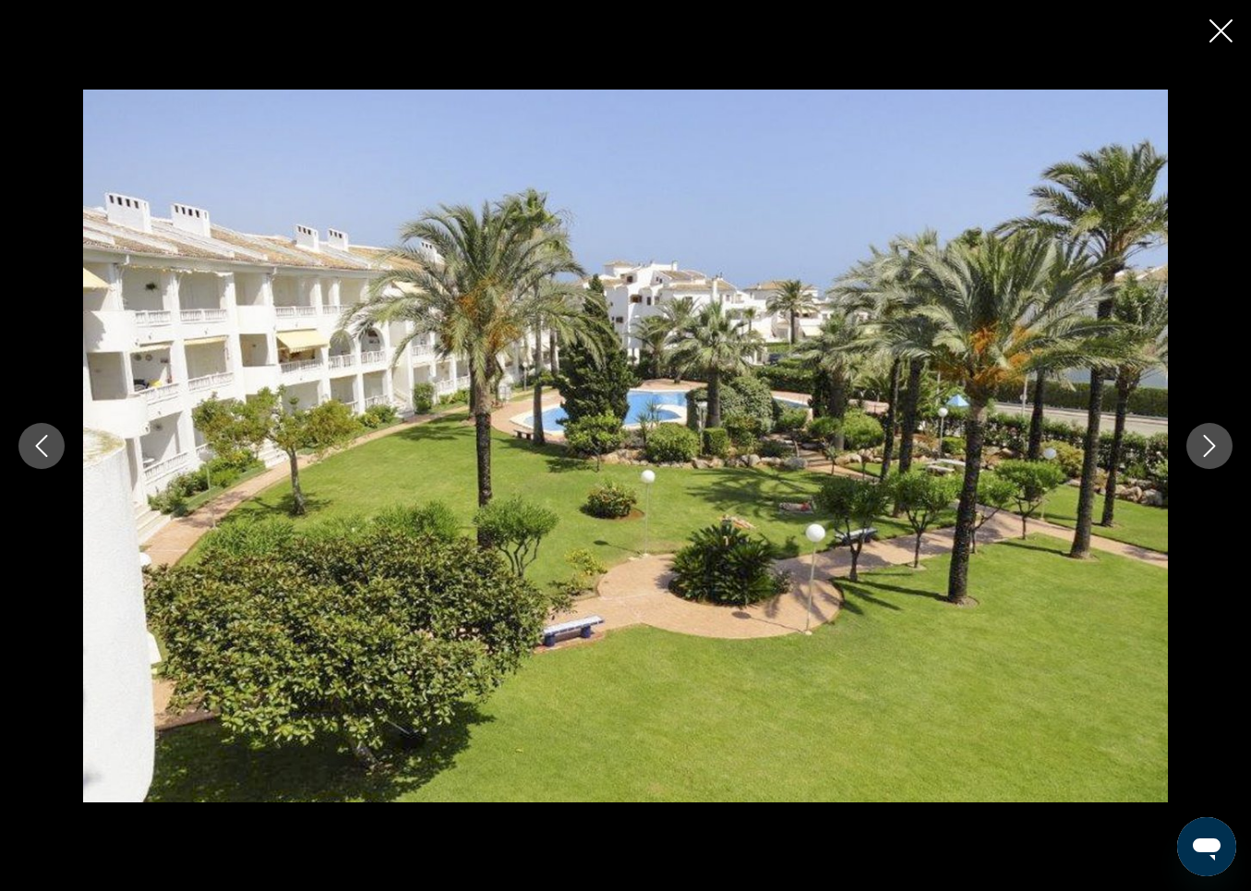
click at [1213, 437] on icon "Next image" at bounding box center [1210, 446] width 22 height 22
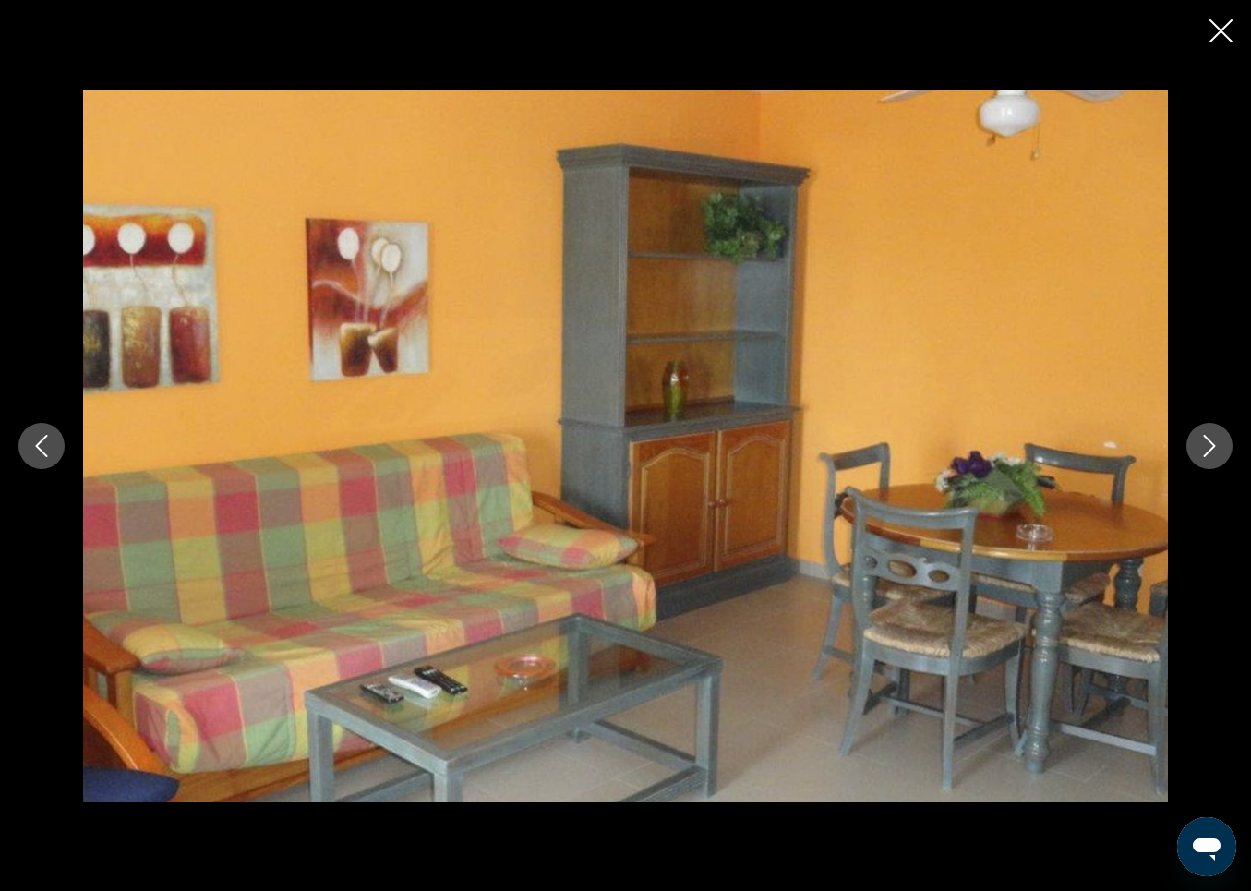
click at [1213, 437] on icon "Next image" at bounding box center [1210, 446] width 22 height 22
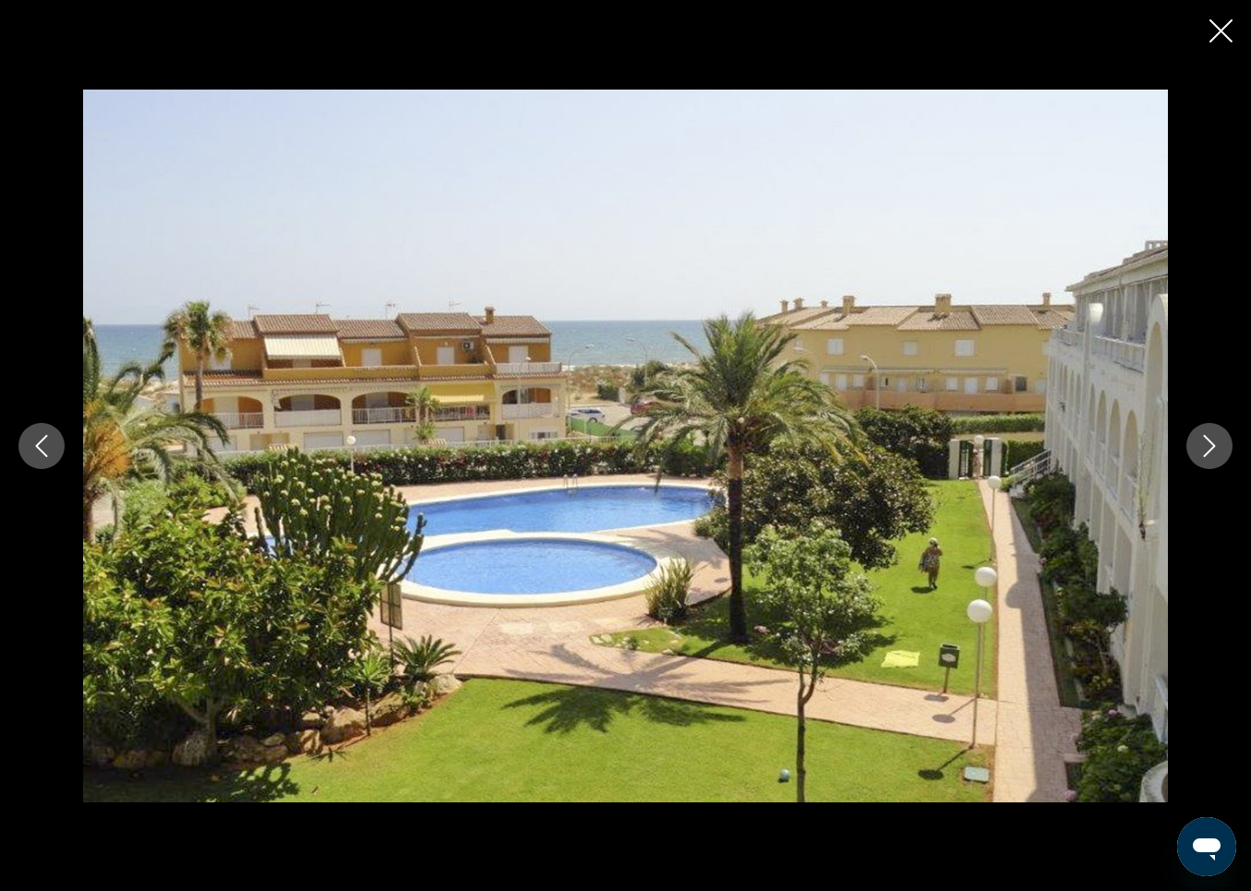
click at [1213, 437] on icon "Next image" at bounding box center [1210, 446] width 22 height 22
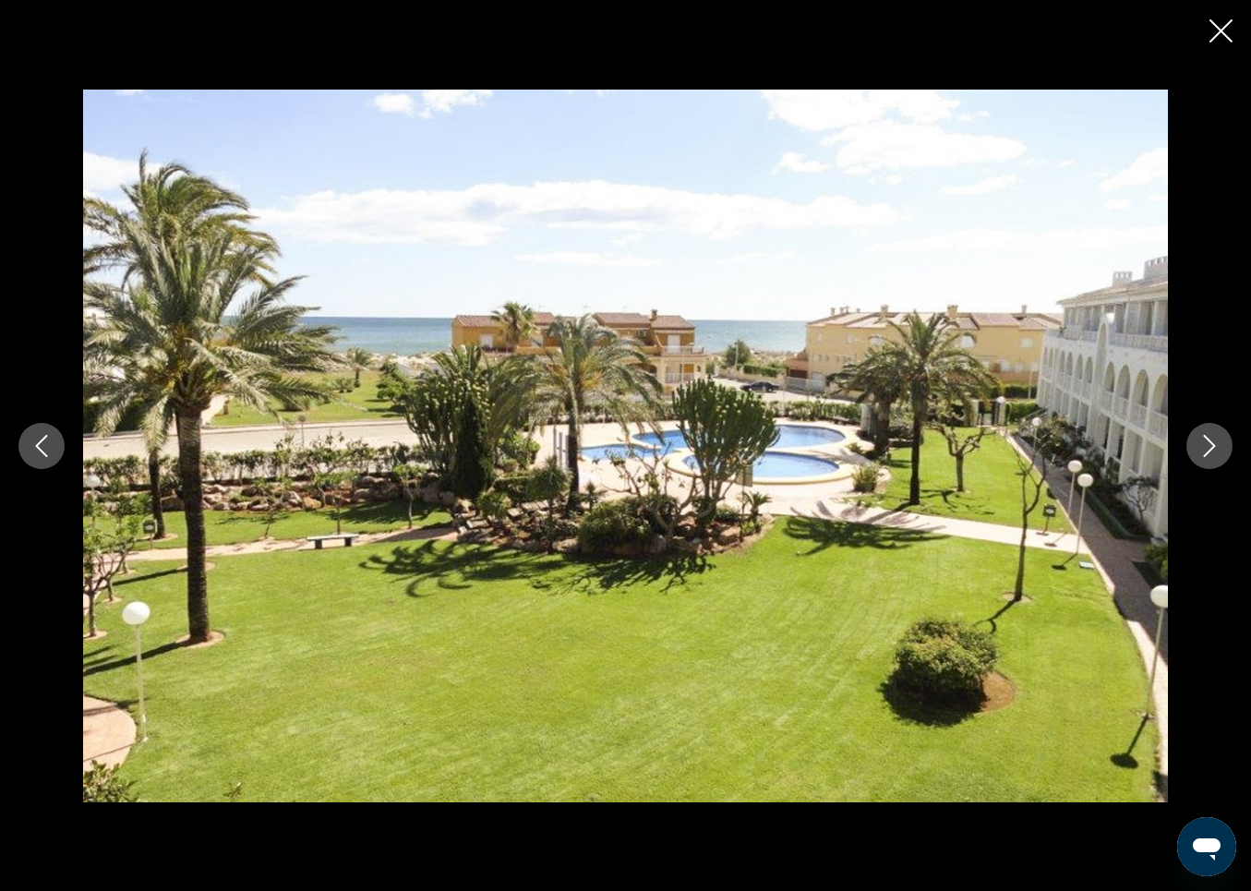
click at [1213, 437] on icon "Next image" at bounding box center [1210, 446] width 22 height 22
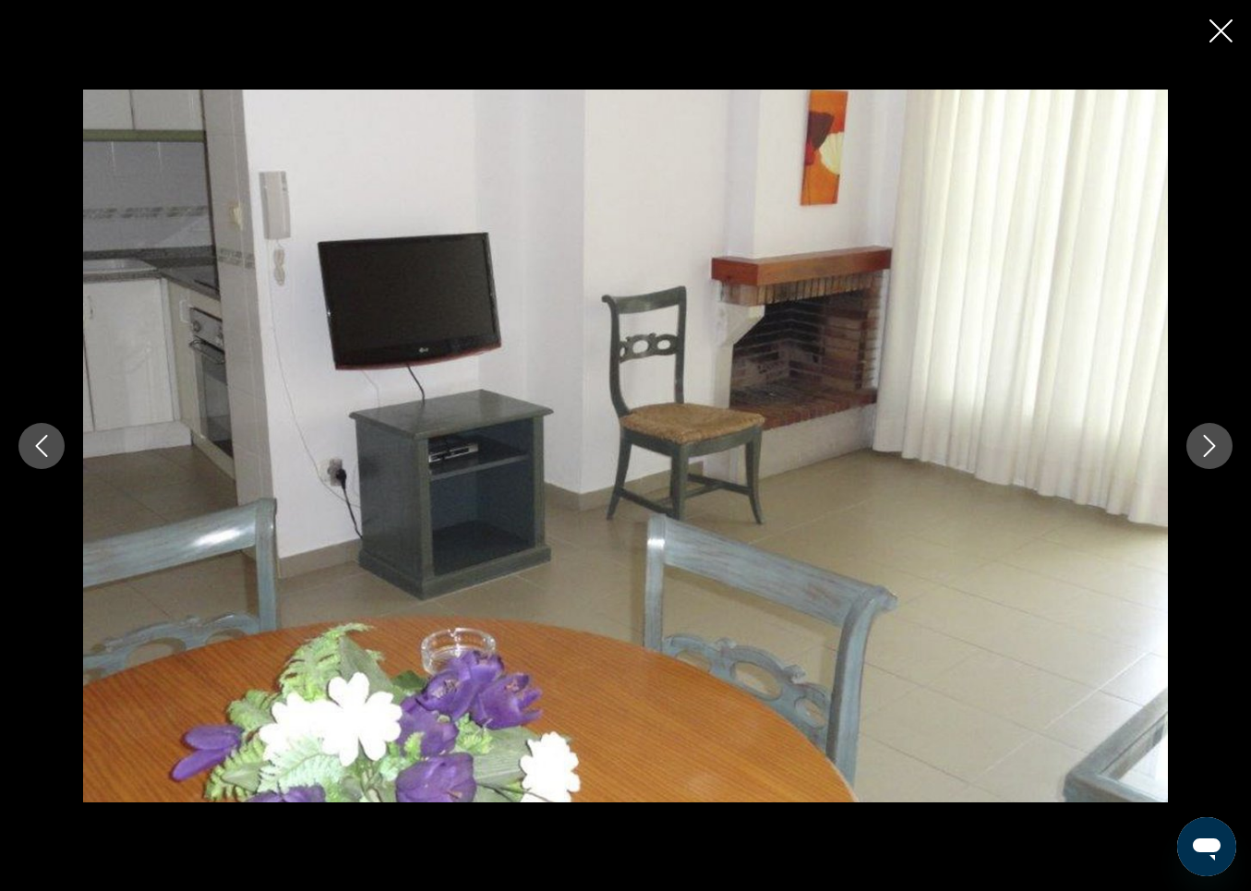
click at [1213, 437] on icon "Next image" at bounding box center [1210, 446] width 22 height 22
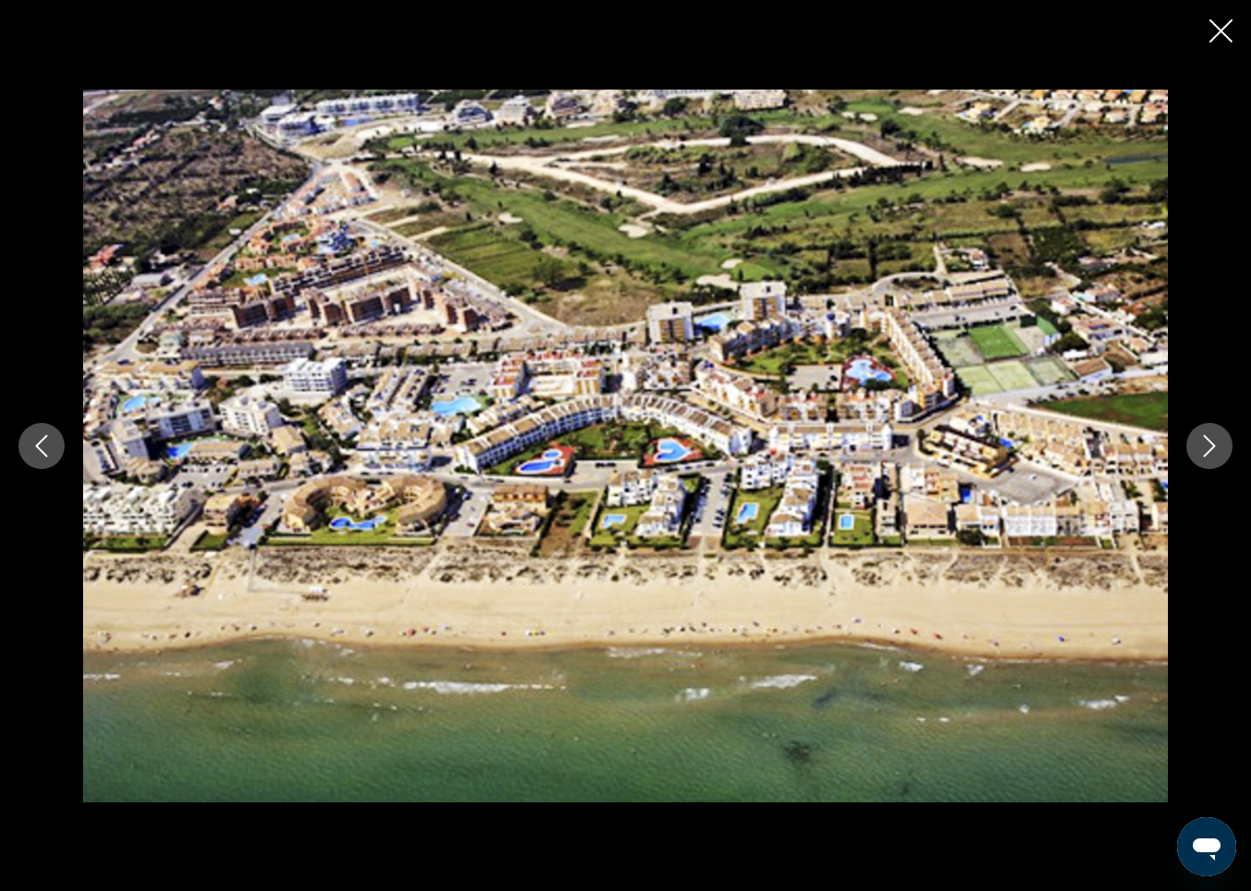
click at [1213, 437] on icon "Next image" at bounding box center [1210, 446] width 22 height 22
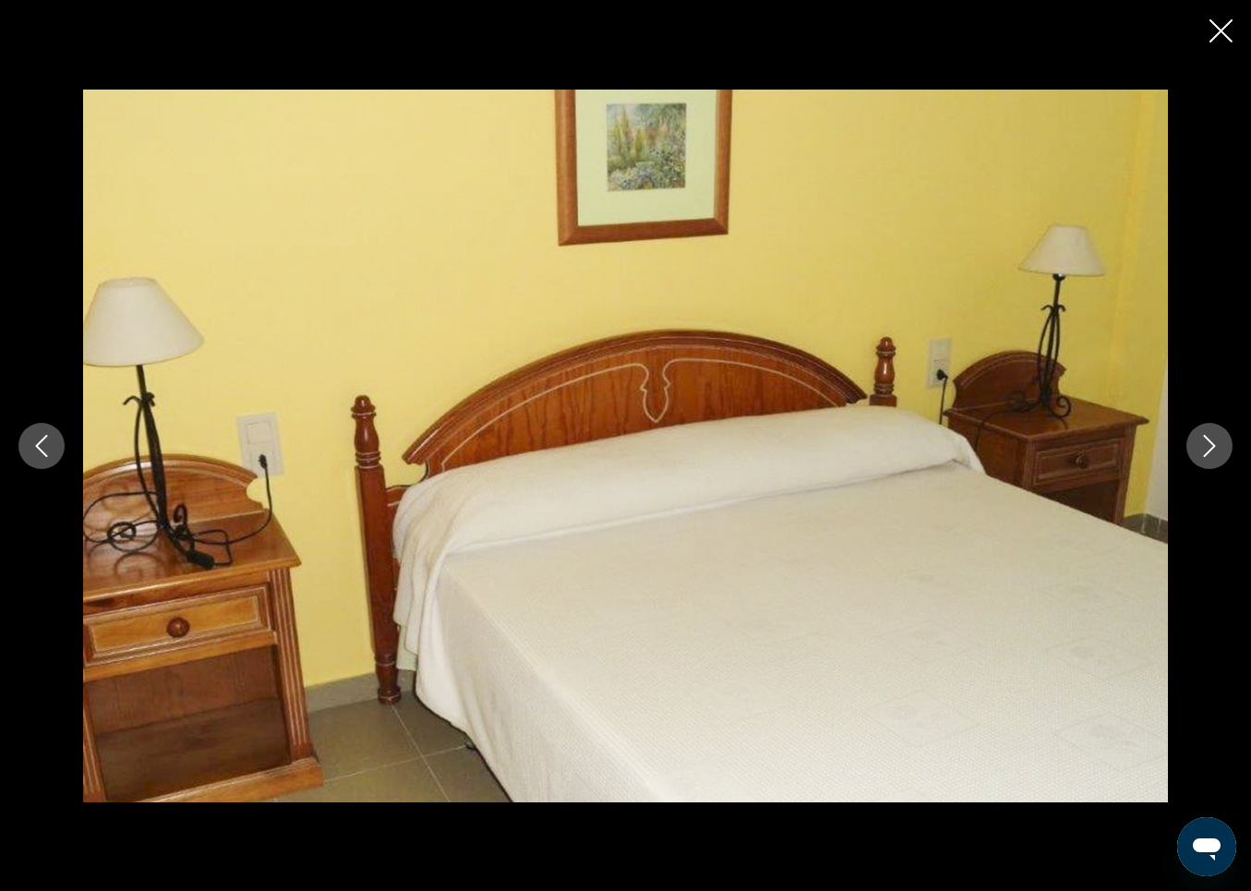
click at [1213, 437] on icon "Next image" at bounding box center [1210, 446] width 22 height 22
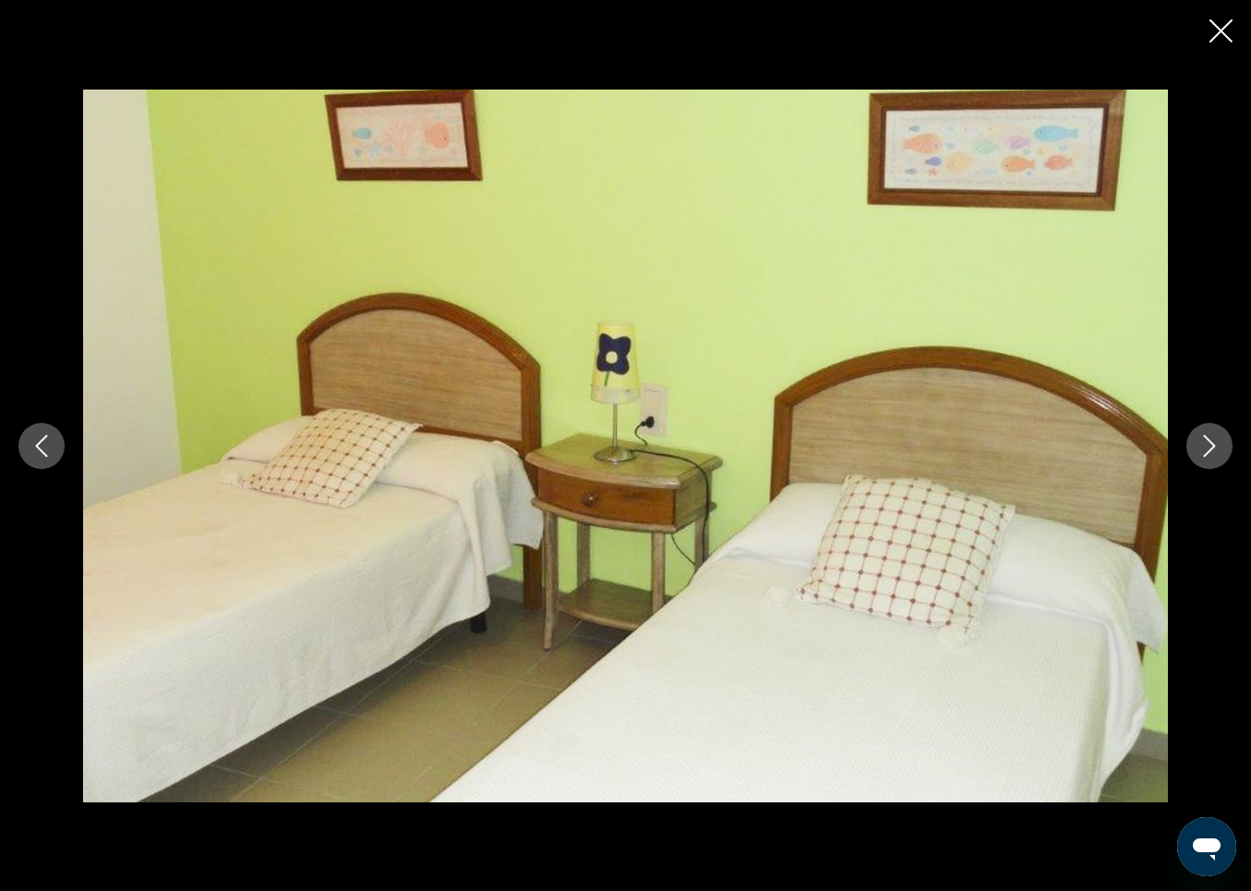
click at [1213, 437] on icon "Next image" at bounding box center [1210, 446] width 22 height 22
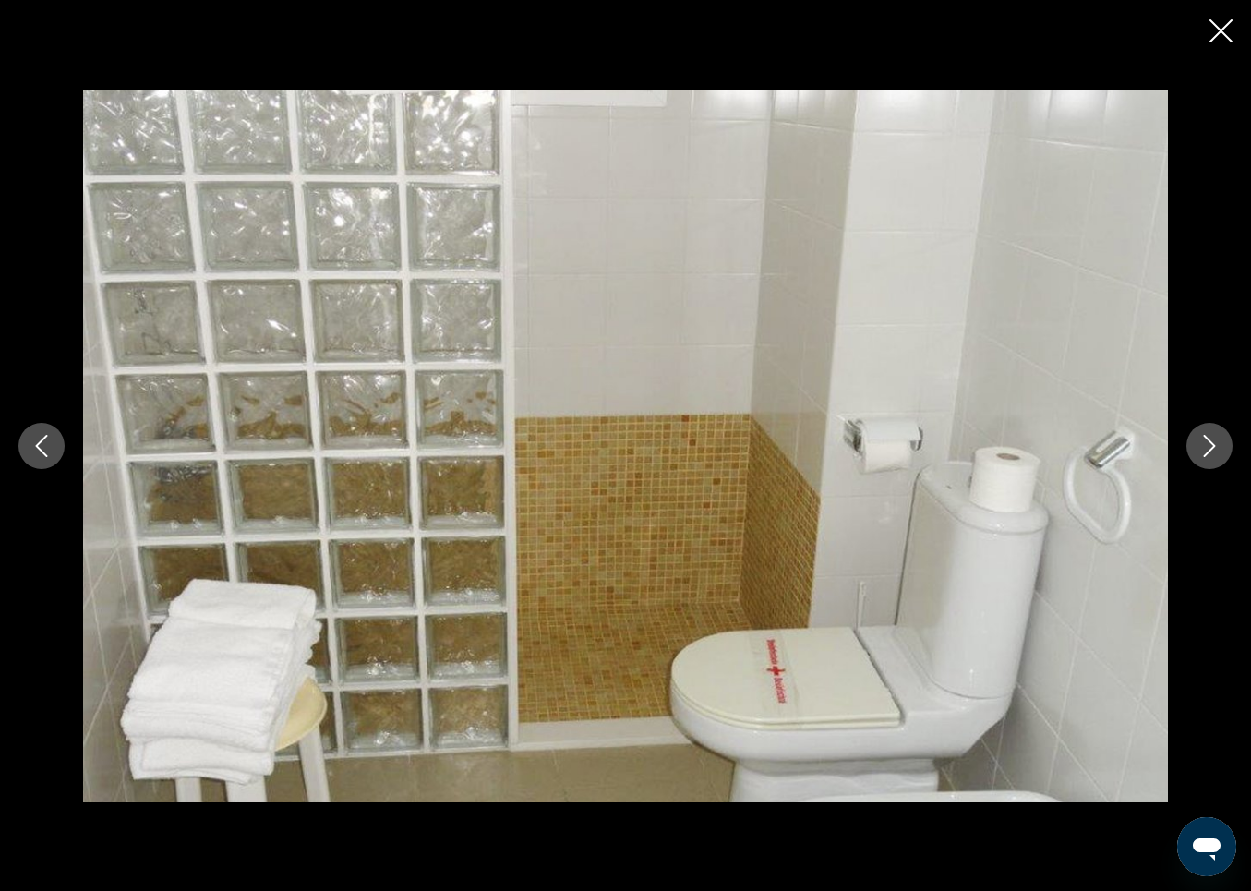
click at [1213, 437] on icon "Next image" at bounding box center [1210, 446] width 22 height 22
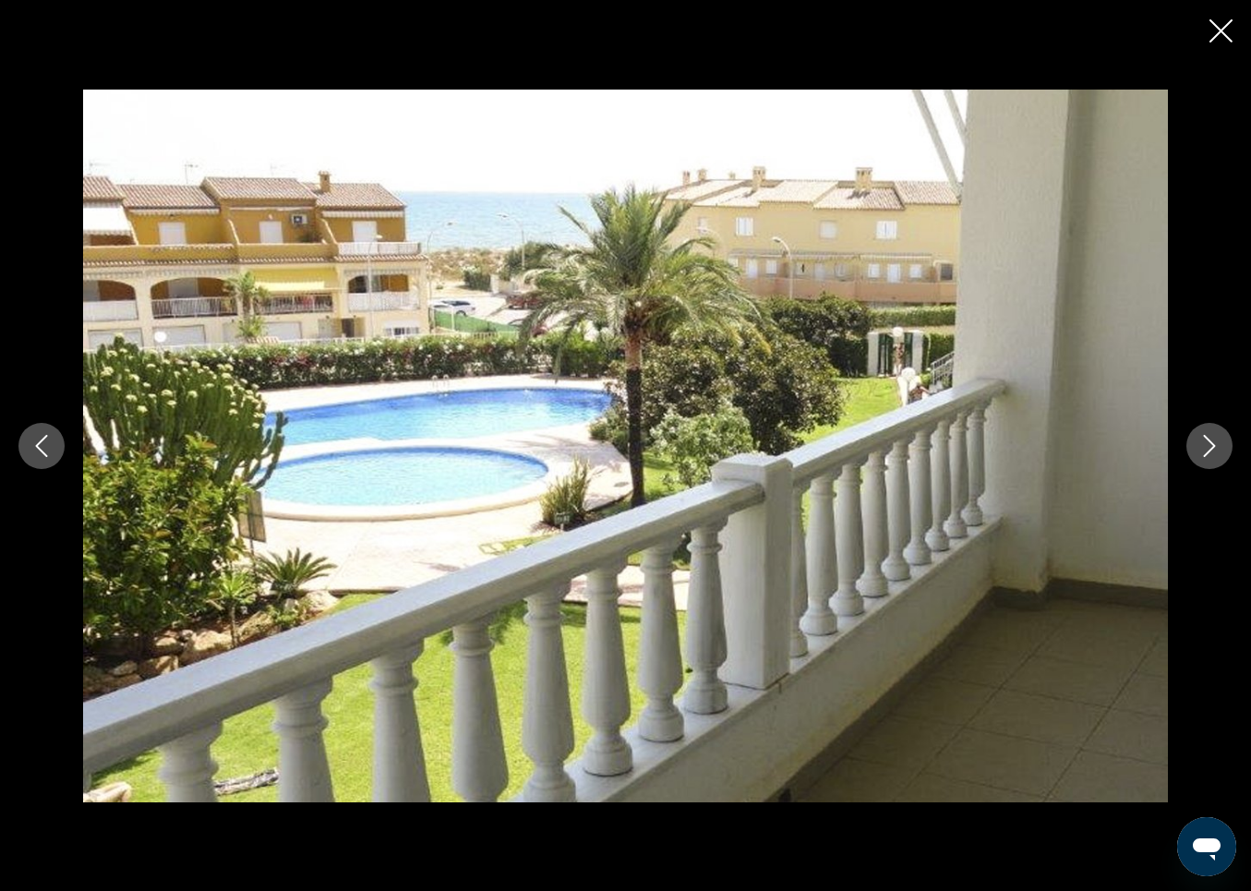
click at [1213, 437] on icon "Next image" at bounding box center [1210, 446] width 22 height 22
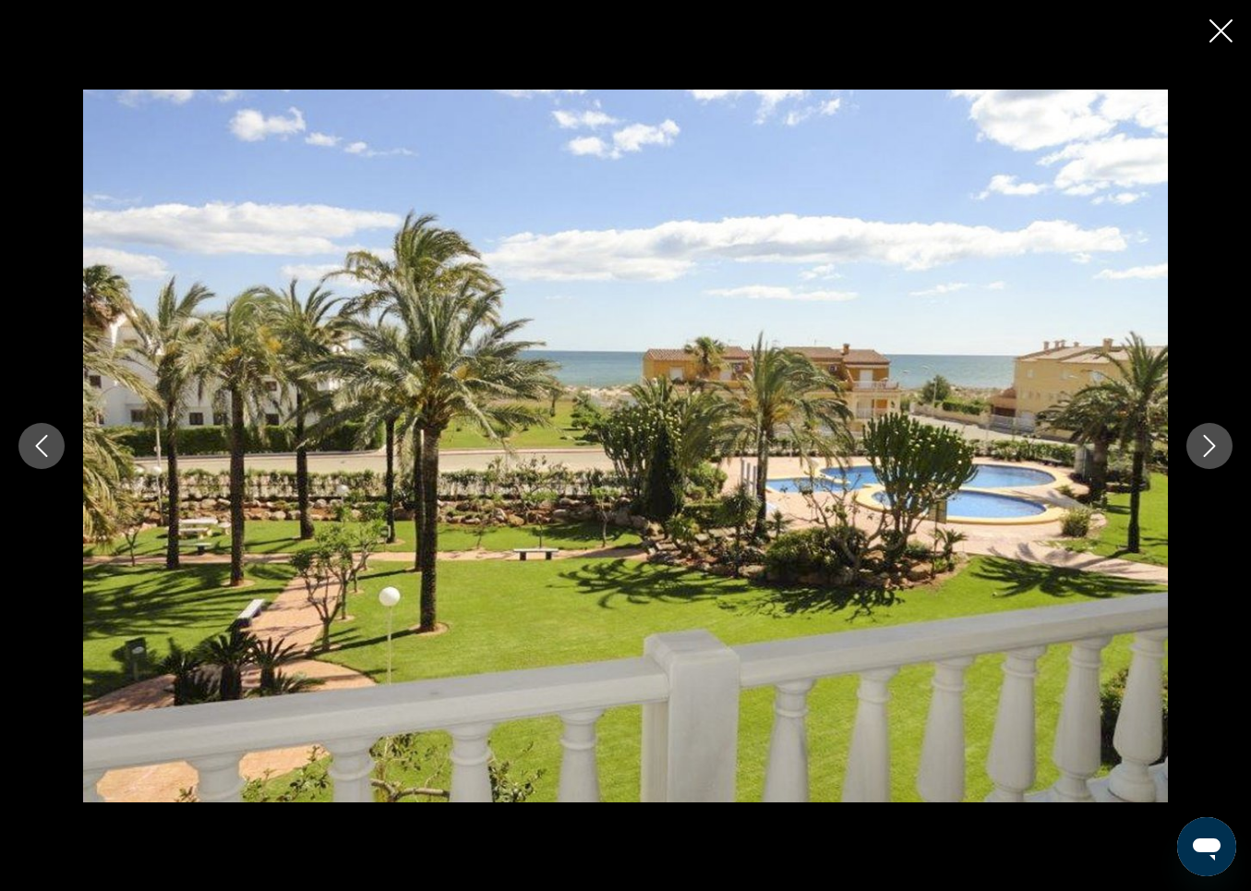
click at [1213, 437] on icon "Next image" at bounding box center [1210, 446] width 22 height 22
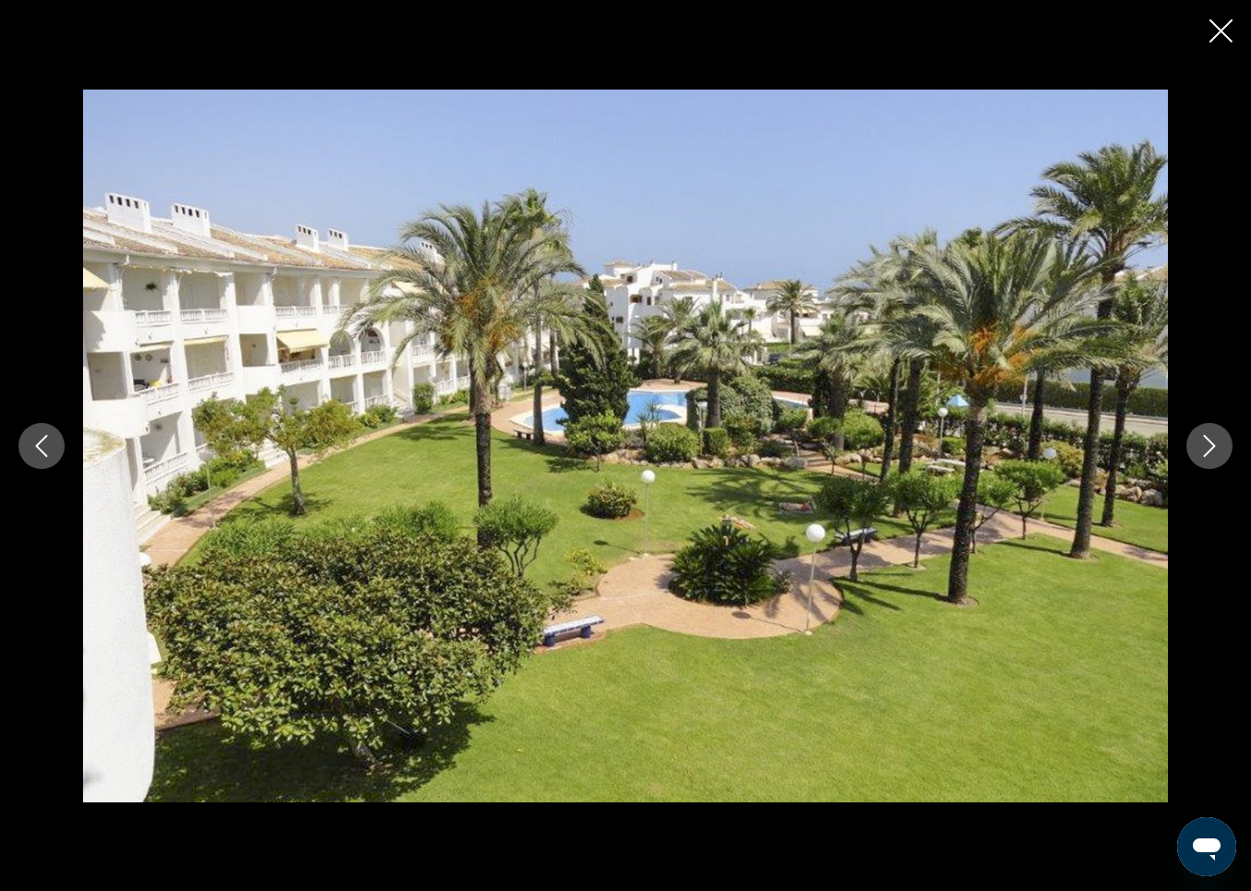
click at [1219, 28] on icon "Close slideshow" at bounding box center [1221, 30] width 23 height 23
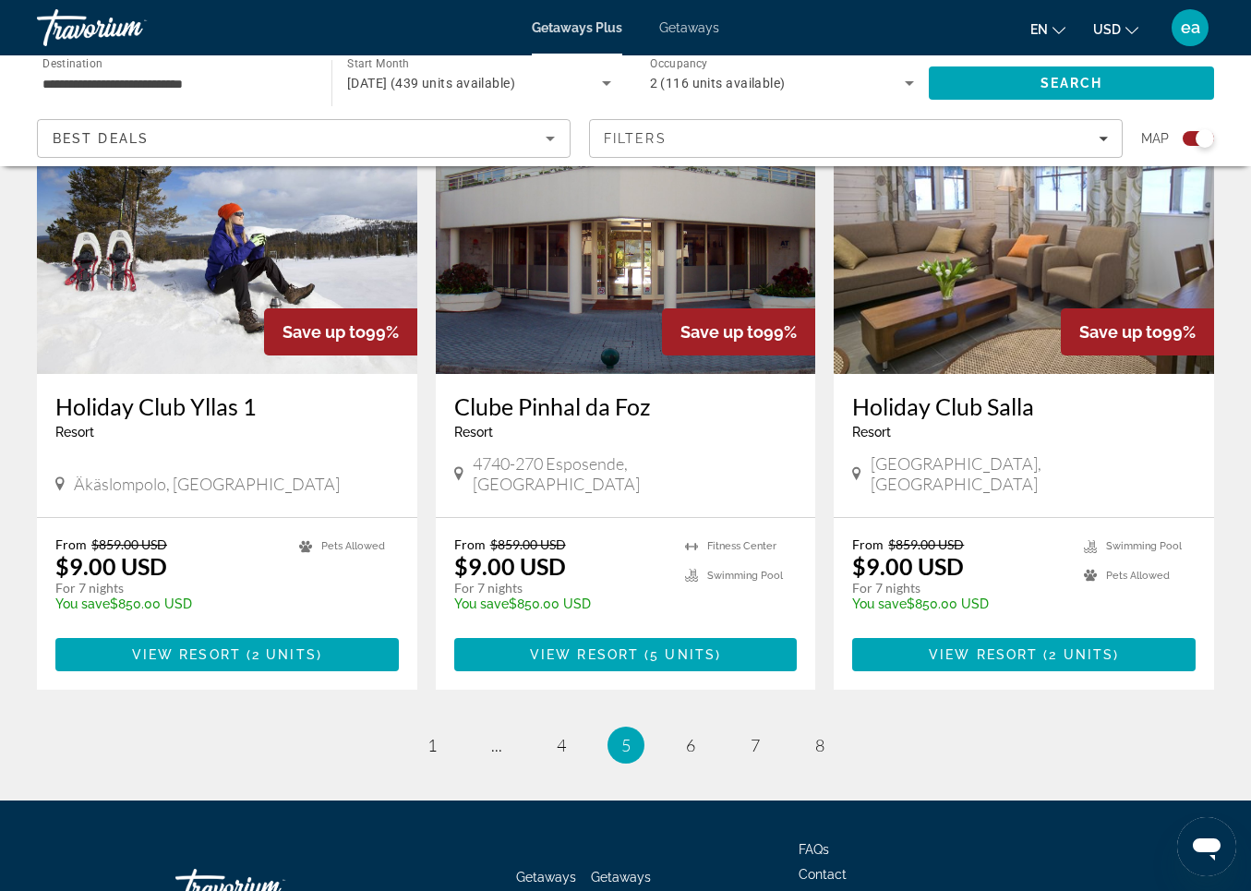
scroll to position [2715, 0]
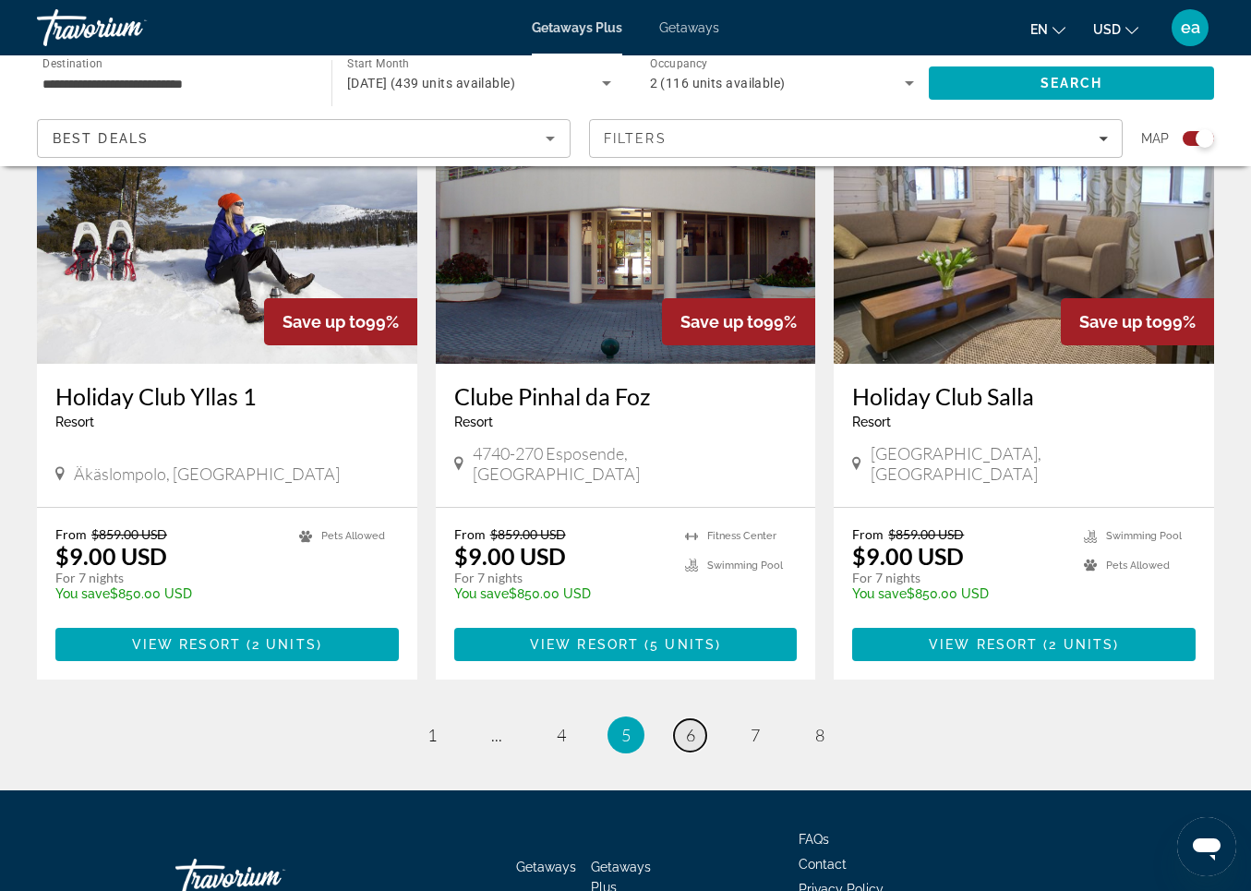
click at [683, 719] on link "page 6" at bounding box center [690, 735] width 32 height 32
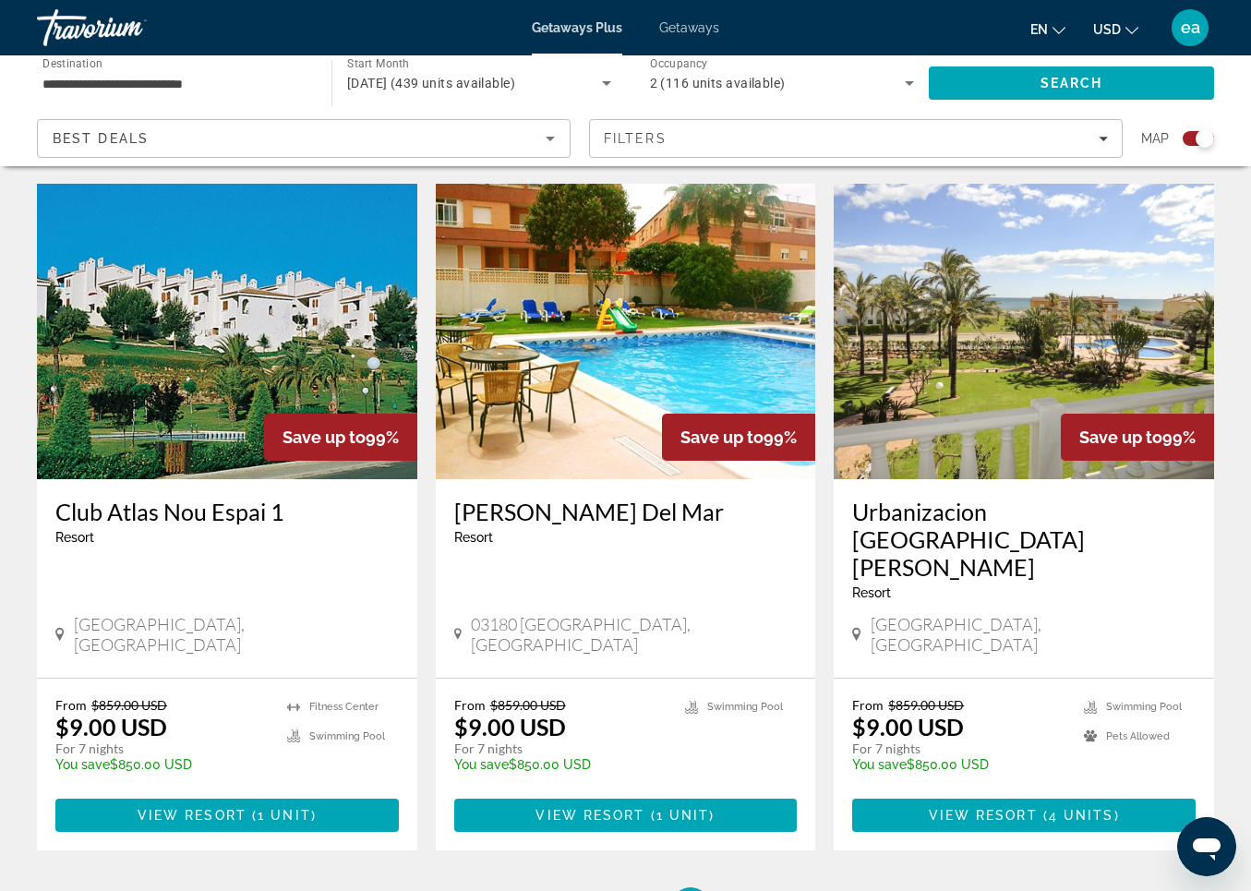
scroll to position [2596, 0]
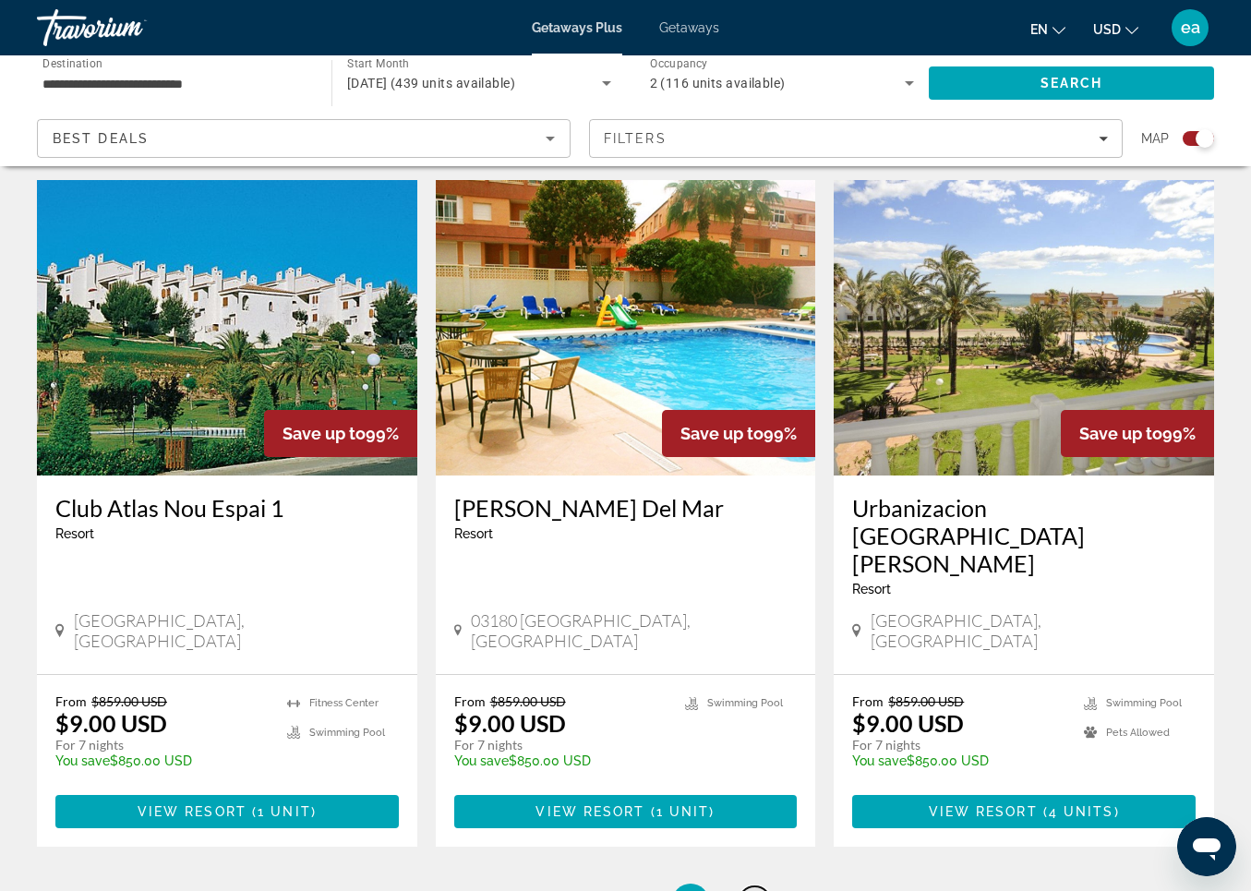
click at [752, 890] on span "7" at bounding box center [755, 902] width 9 height 20
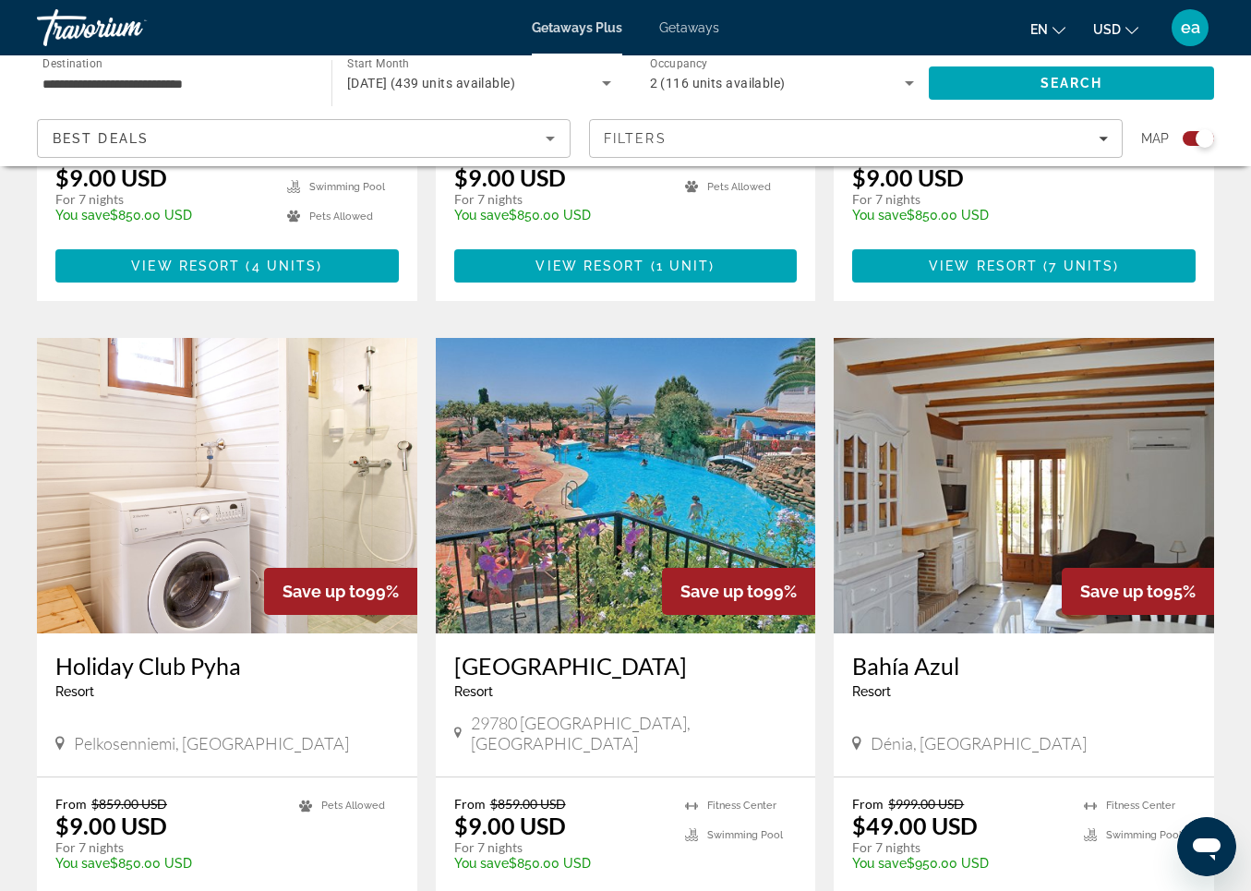
scroll to position [1116, 0]
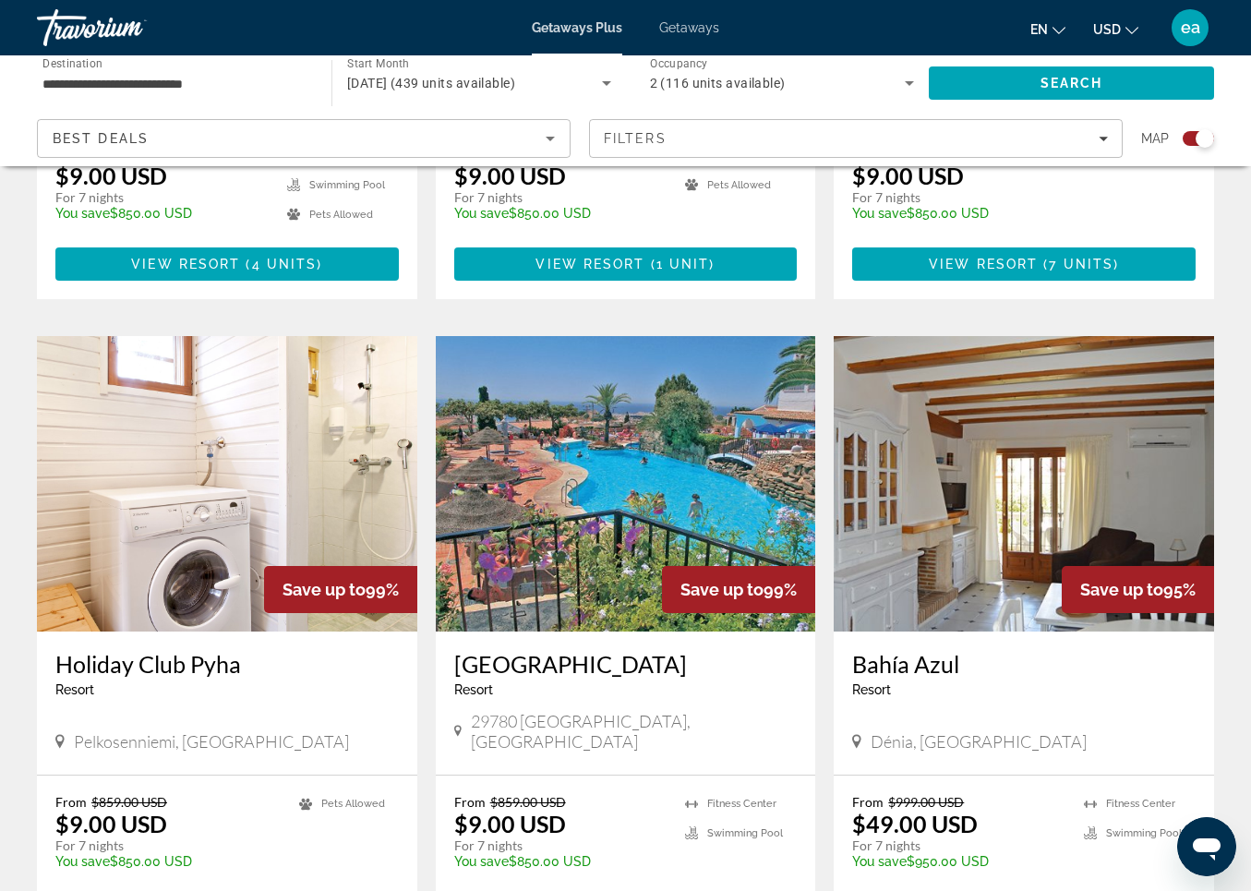
click at [612, 476] on img "Main content" at bounding box center [626, 484] width 381 height 296
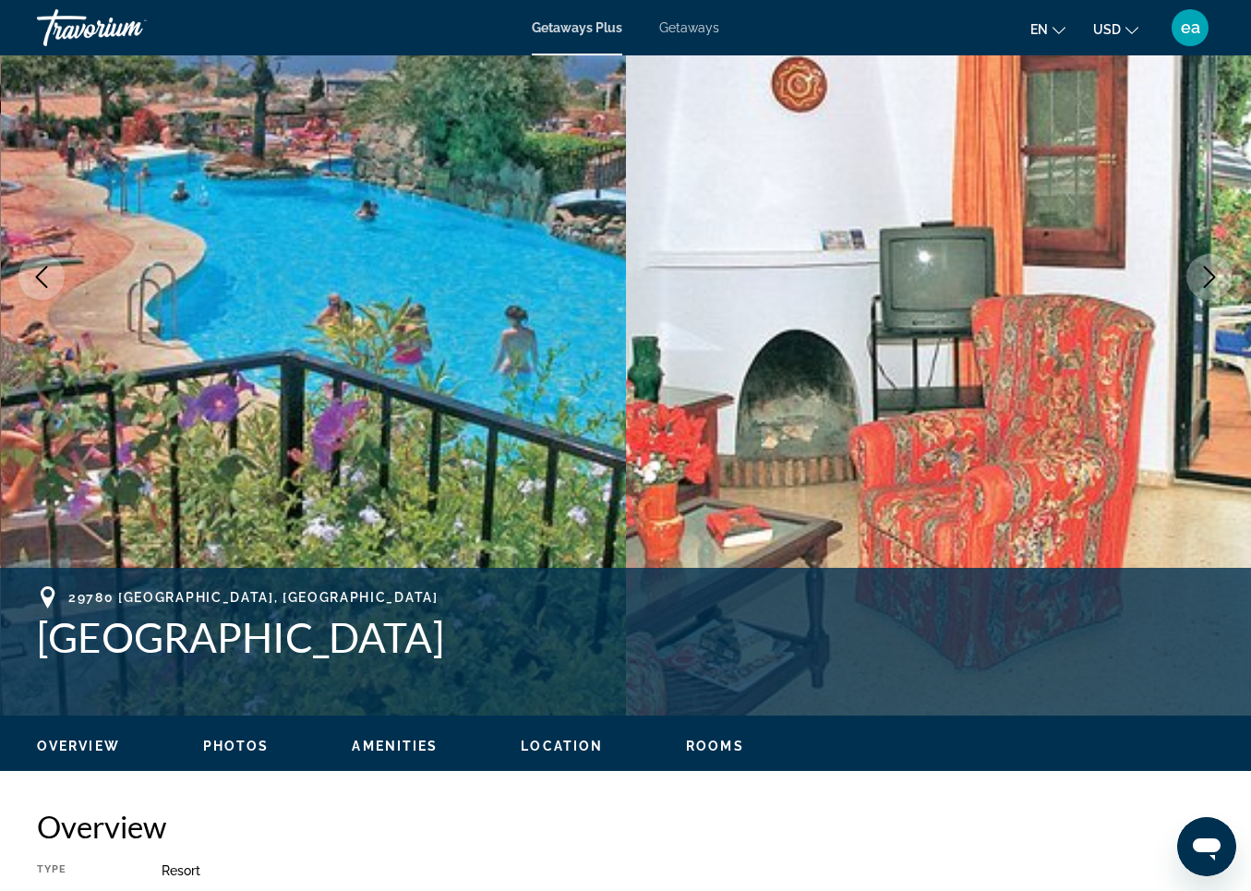
scroll to position [275, 0]
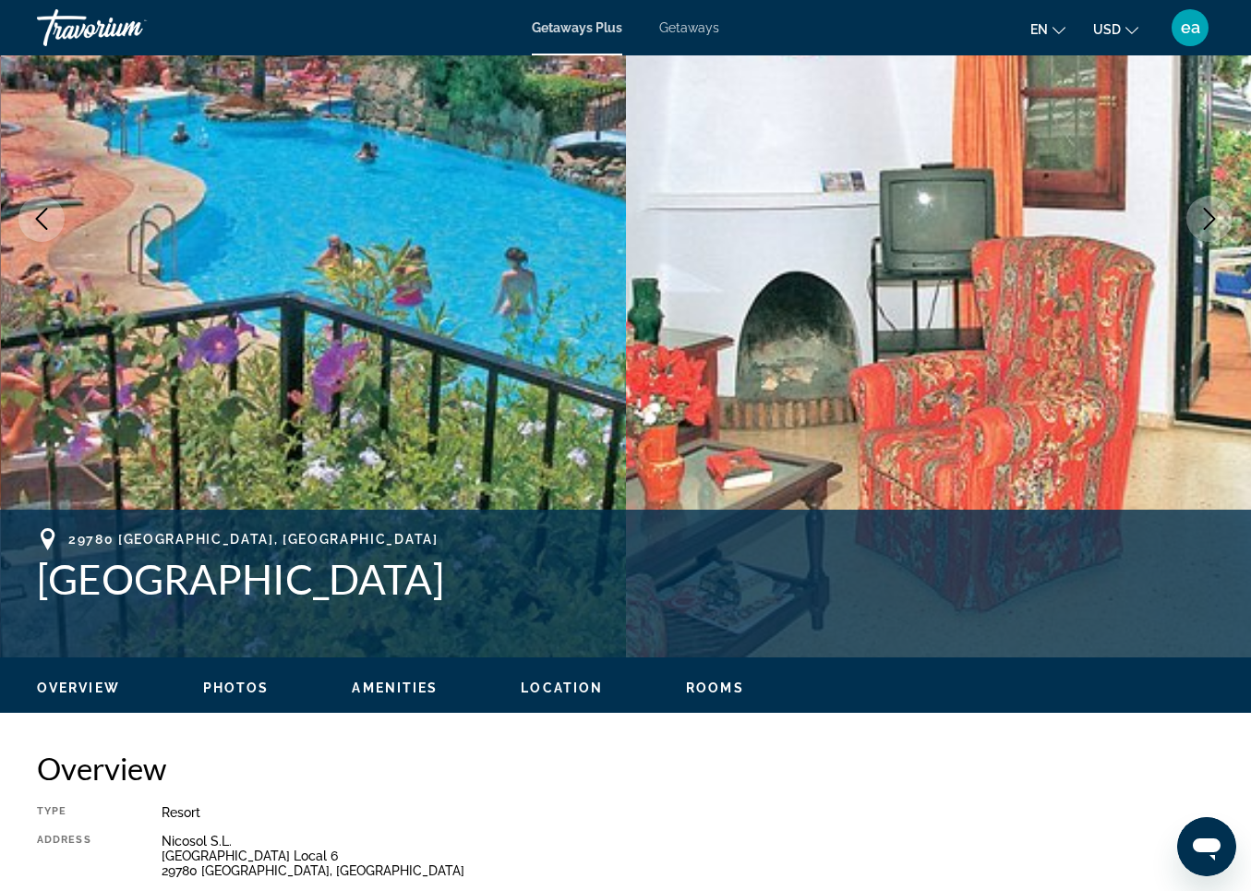
click at [234, 691] on span "Photos" at bounding box center [236, 688] width 66 height 15
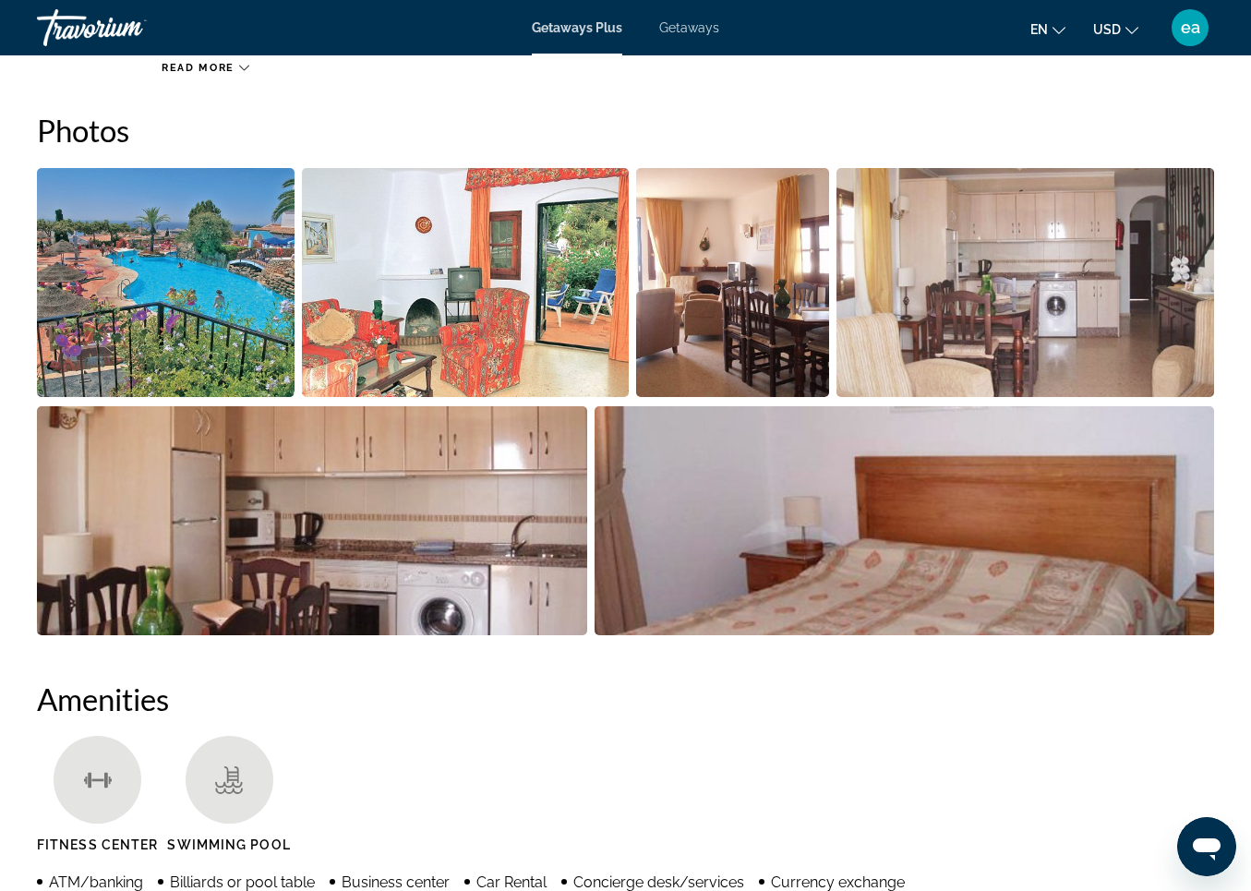
scroll to position [1146, 0]
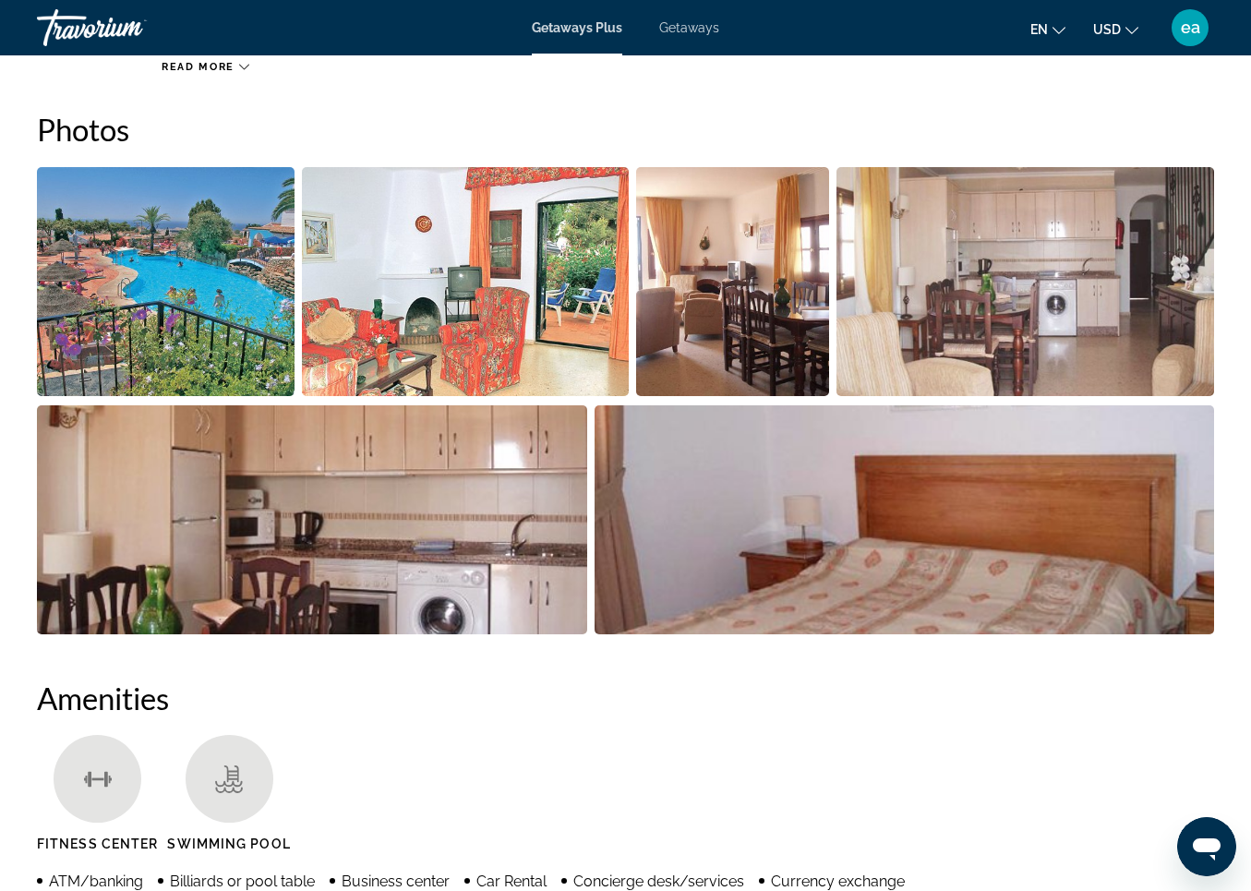
click at [223, 308] on img "Open full-screen image slider" at bounding box center [166, 281] width 258 height 229
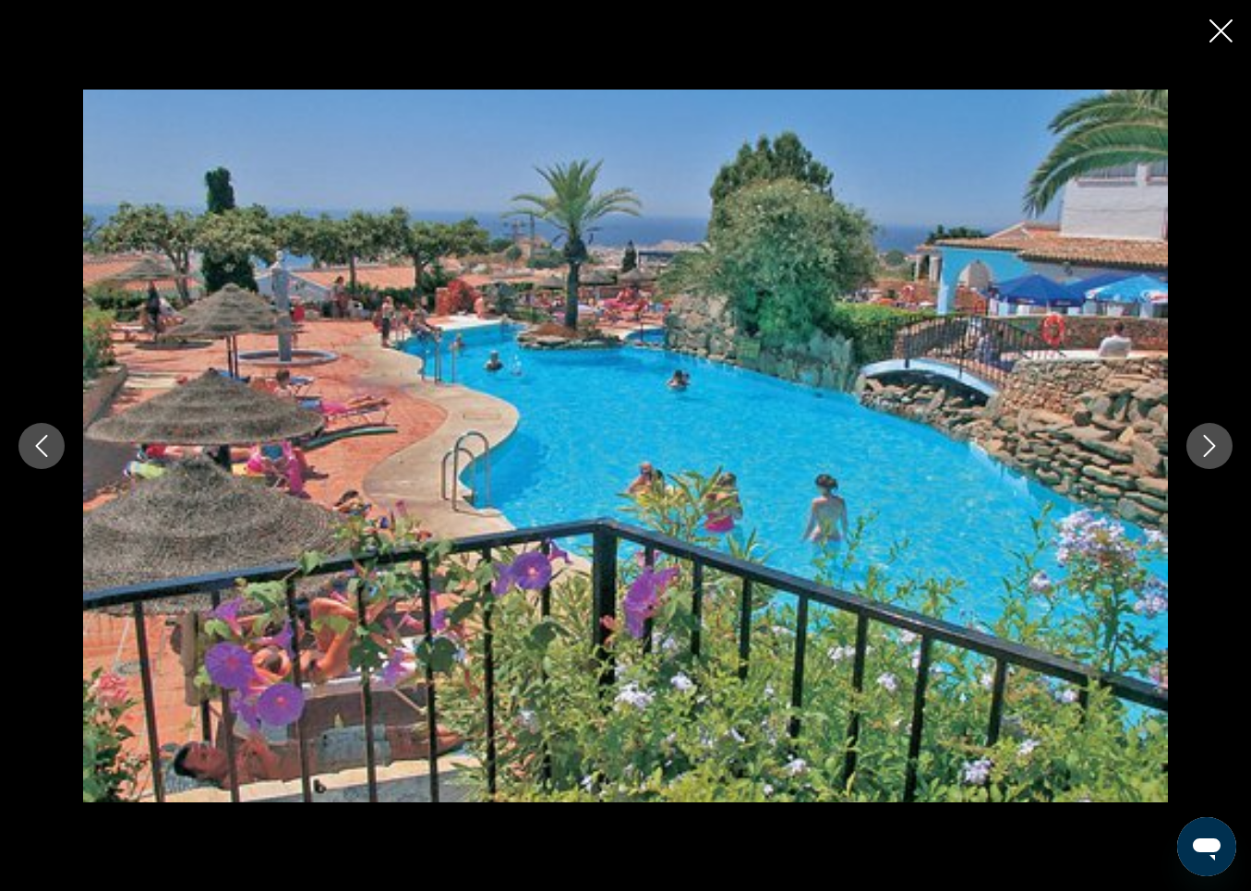
click at [1212, 443] on icon "Next image" at bounding box center [1210, 446] width 22 height 22
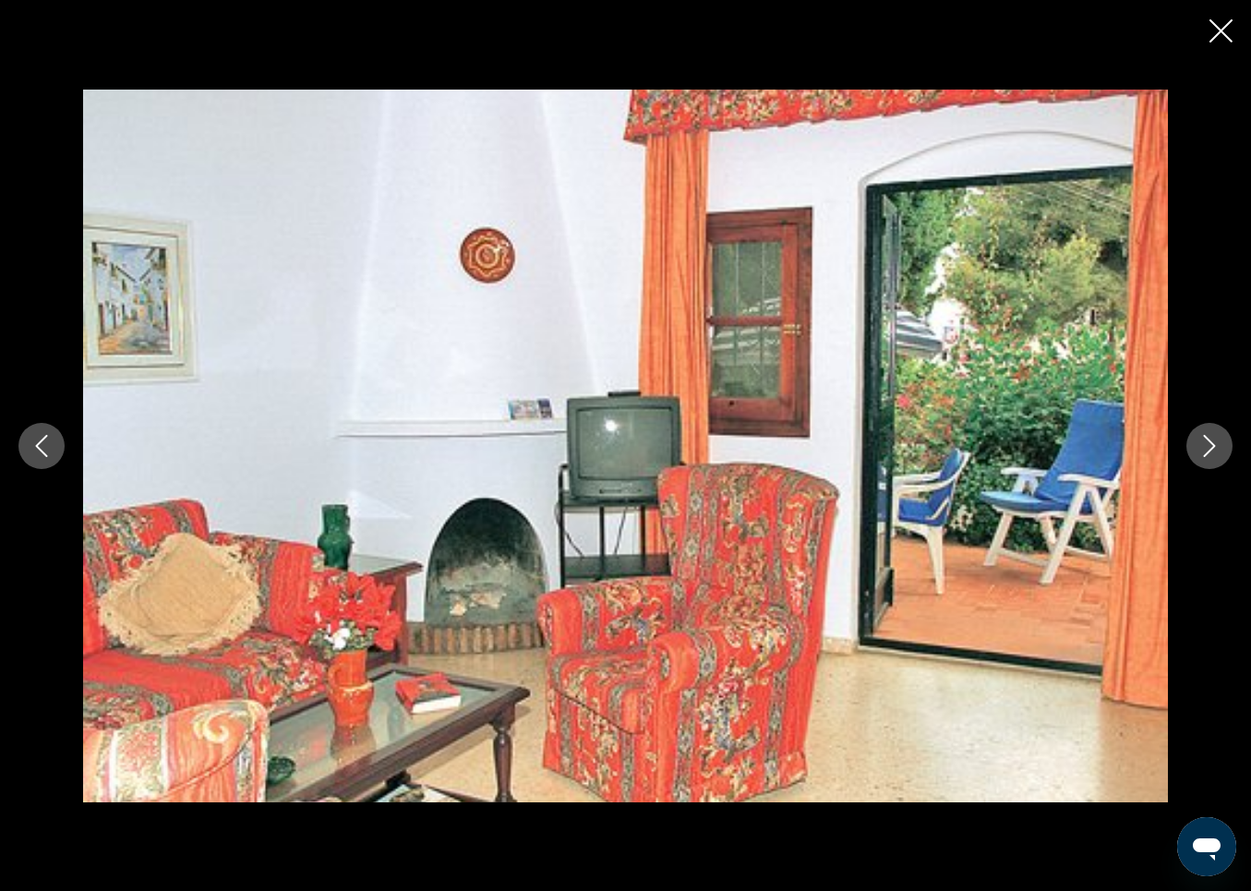
click at [1212, 444] on icon "Next image" at bounding box center [1210, 446] width 22 height 22
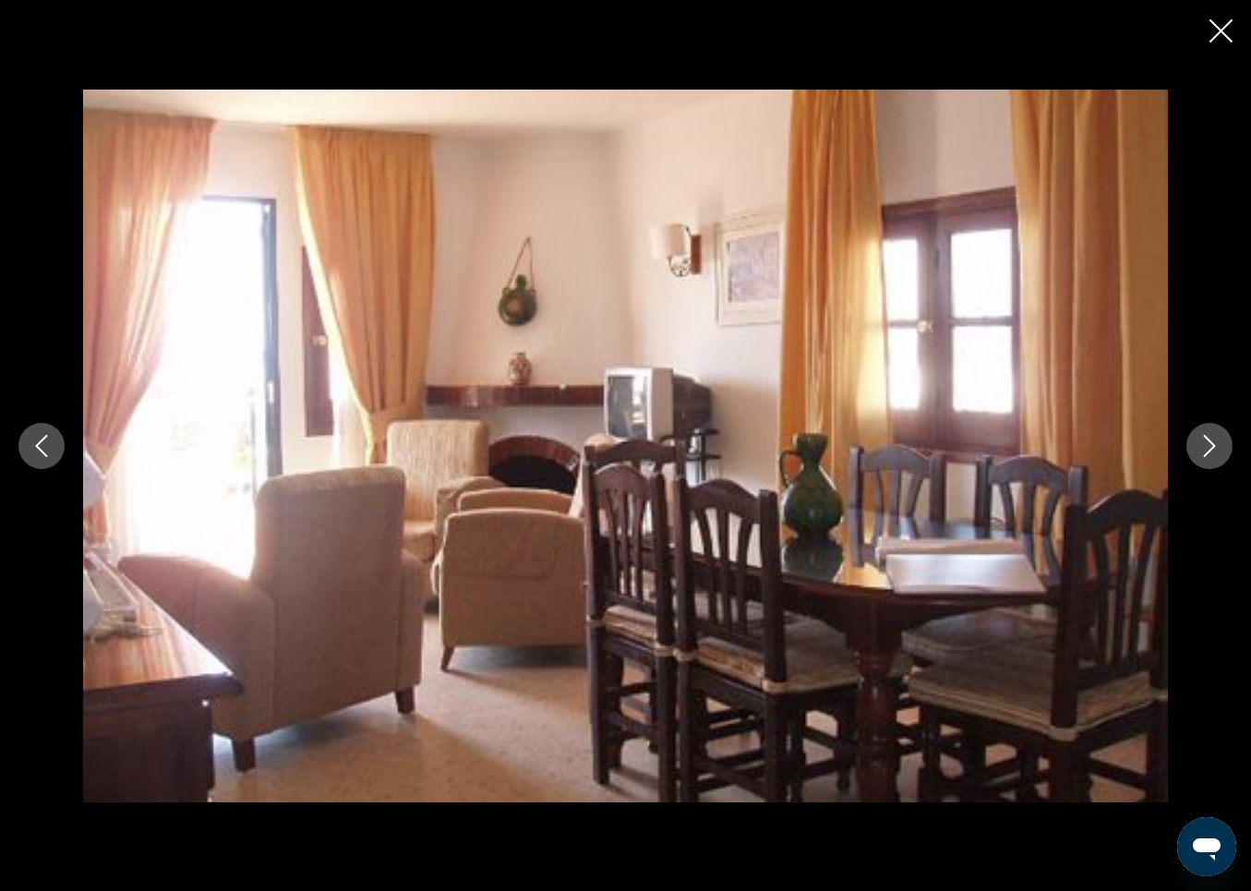
click at [1212, 444] on icon "Next image" at bounding box center [1210, 446] width 22 height 22
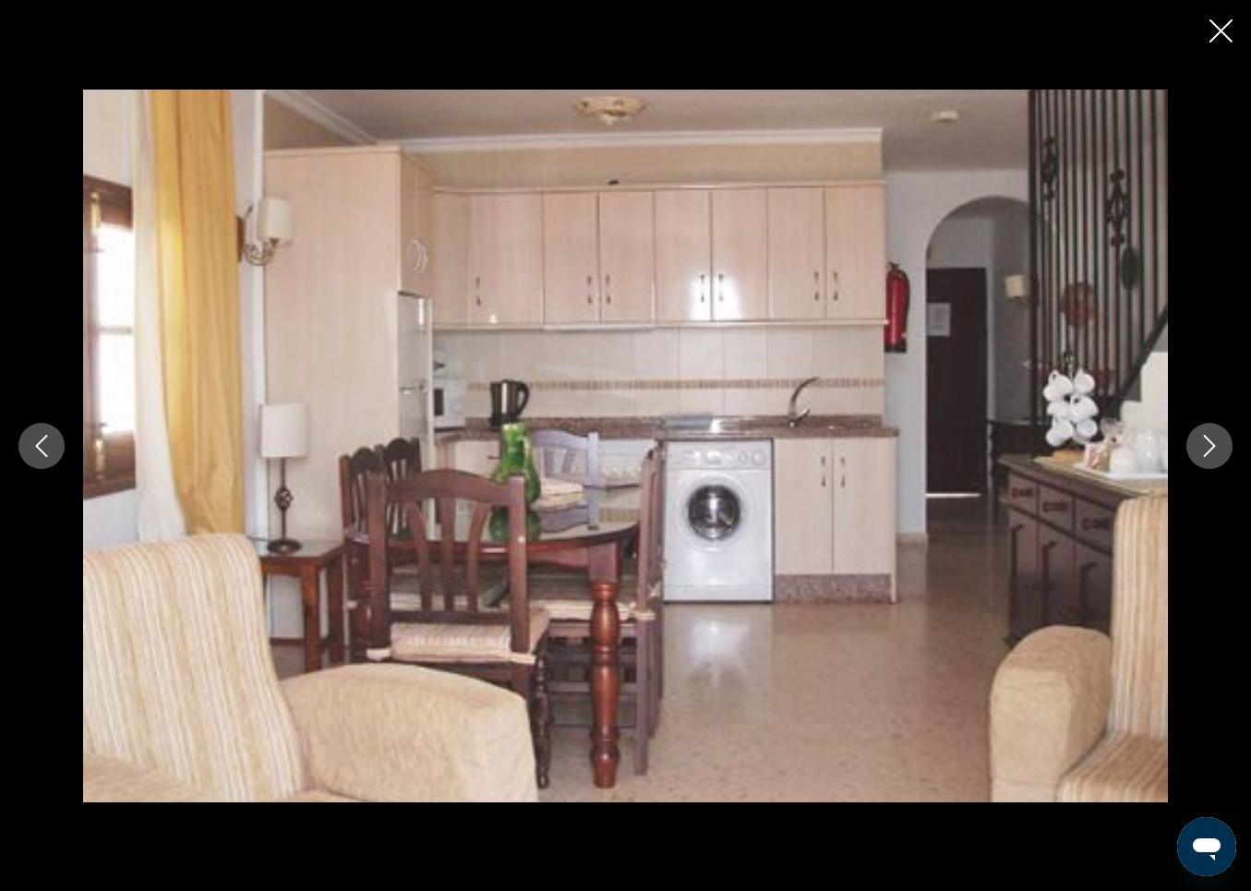
click at [1215, 448] on icon "Next image" at bounding box center [1210, 446] width 22 height 22
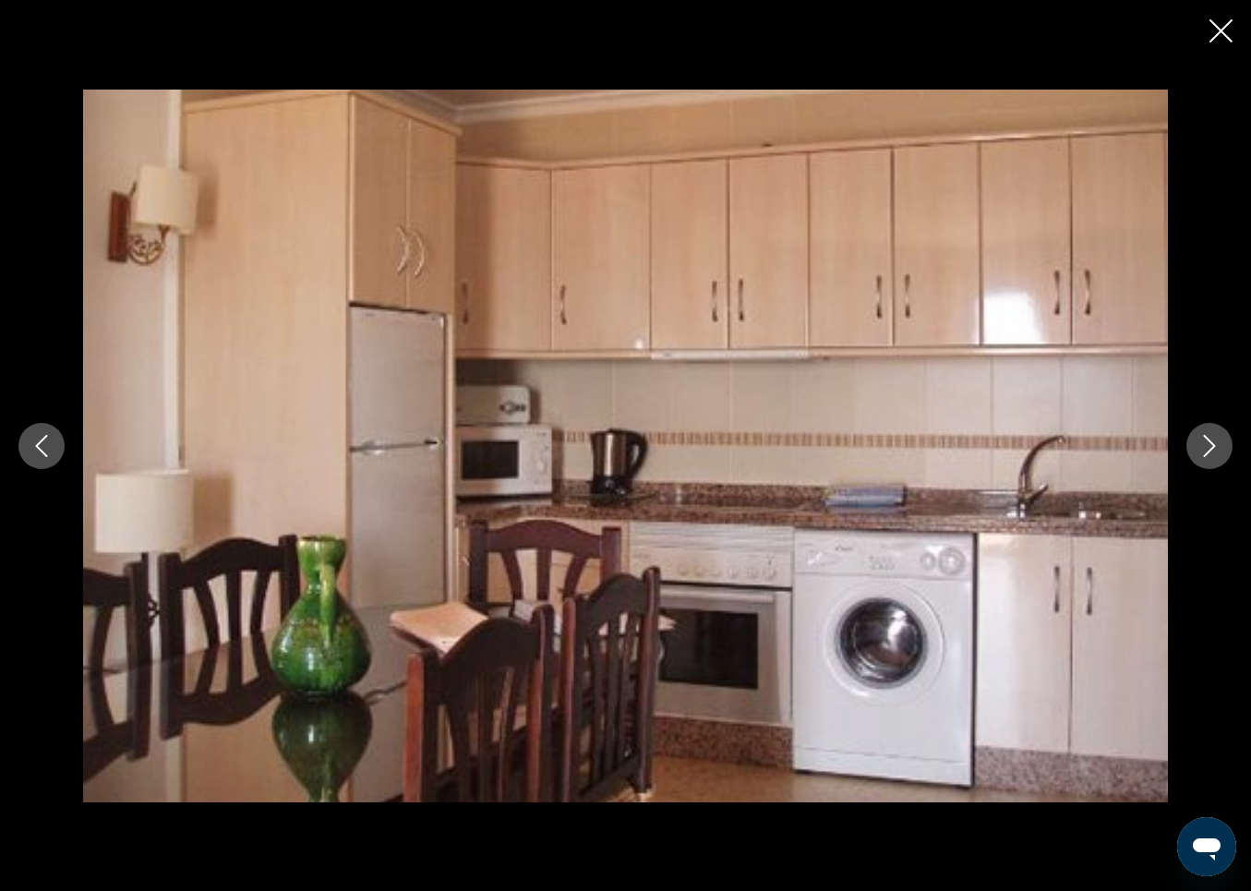
click at [1214, 447] on icon "Next image" at bounding box center [1210, 446] width 12 height 22
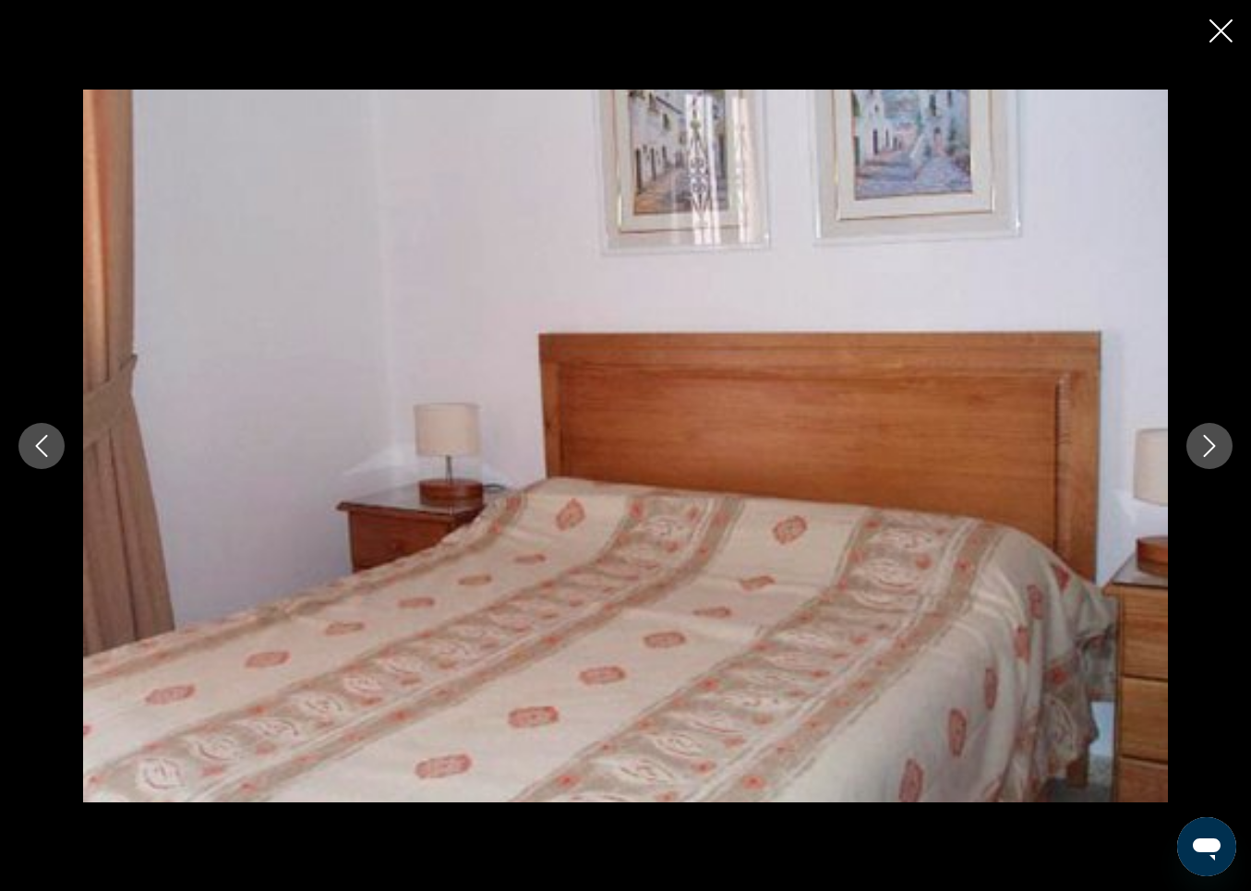
click at [1214, 447] on icon "Next image" at bounding box center [1210, 446] width 12 height 22
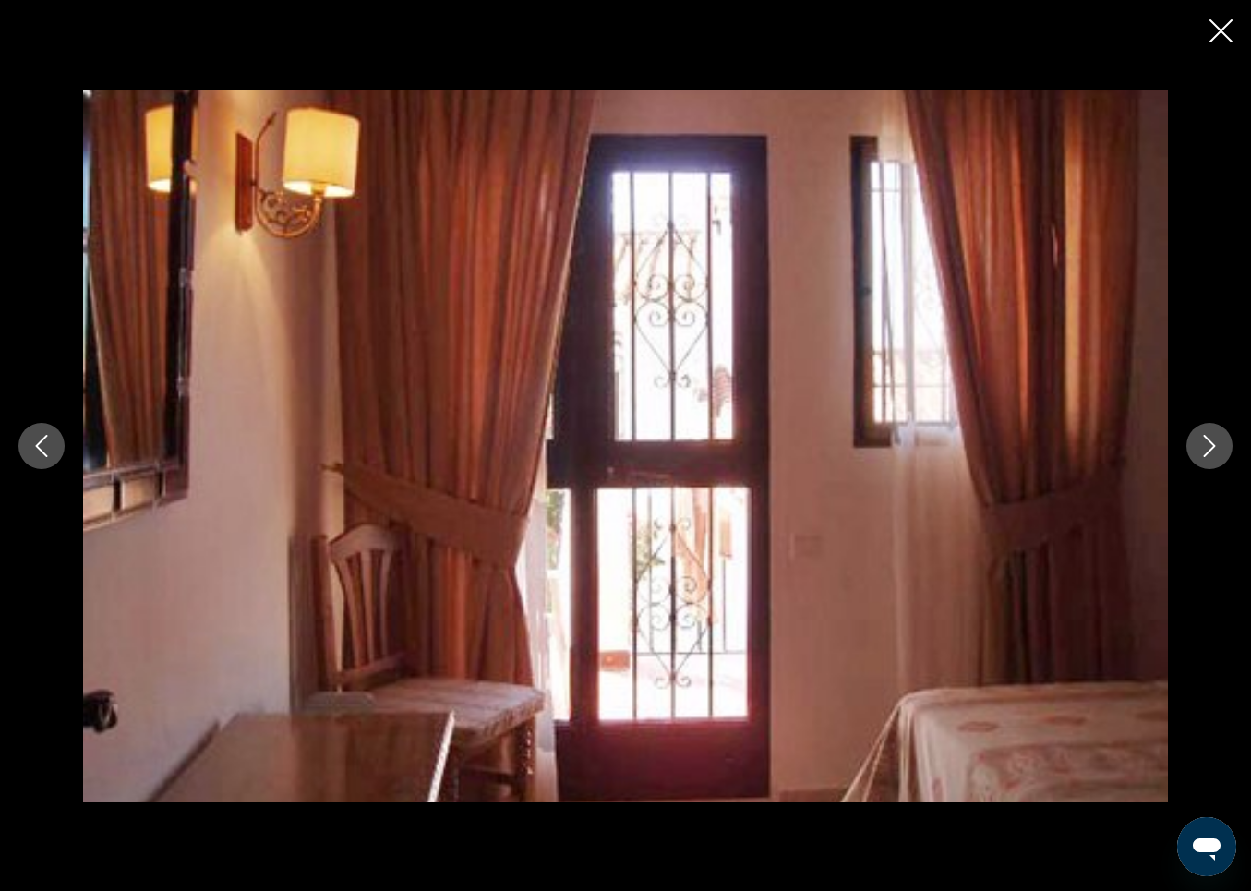
click at [1215, 448] on icon "Next image" at bounding box center [1210, 446] width 22 height 22
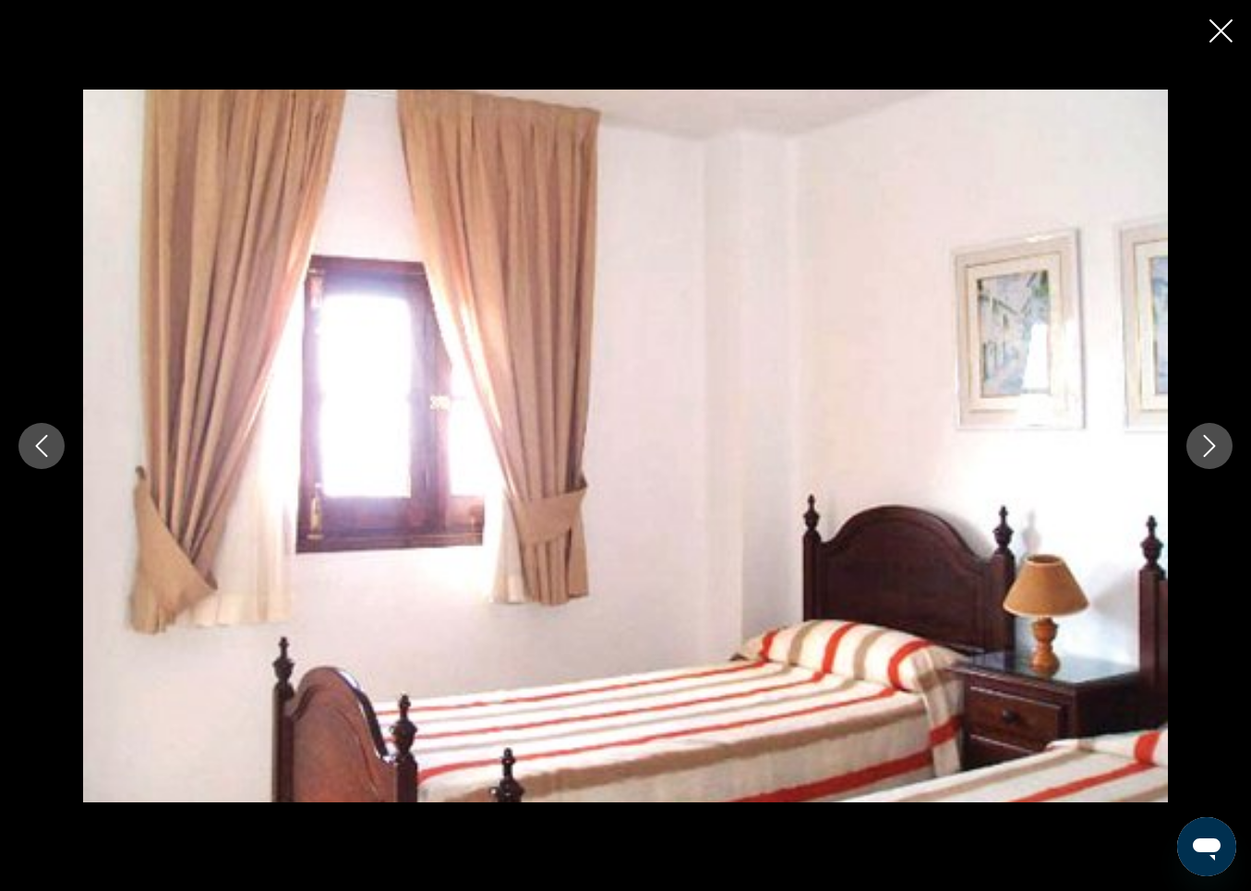
click at [1214, 446] on icon "Next image" at bounding box center [1210, 446] width 22 height 22
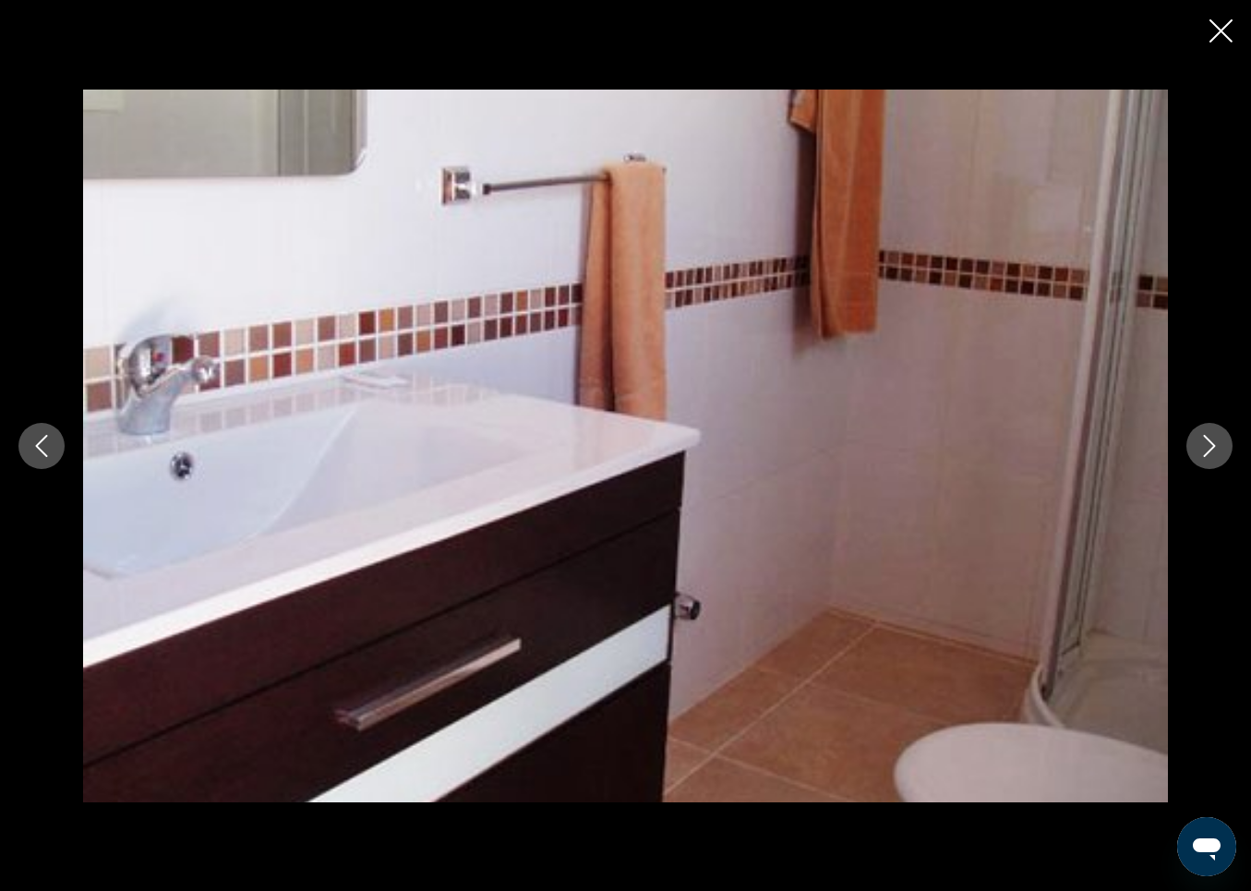
click at [1214, 446] on icon "Next image" at bounding box center [1210, 446] width 12 height 22
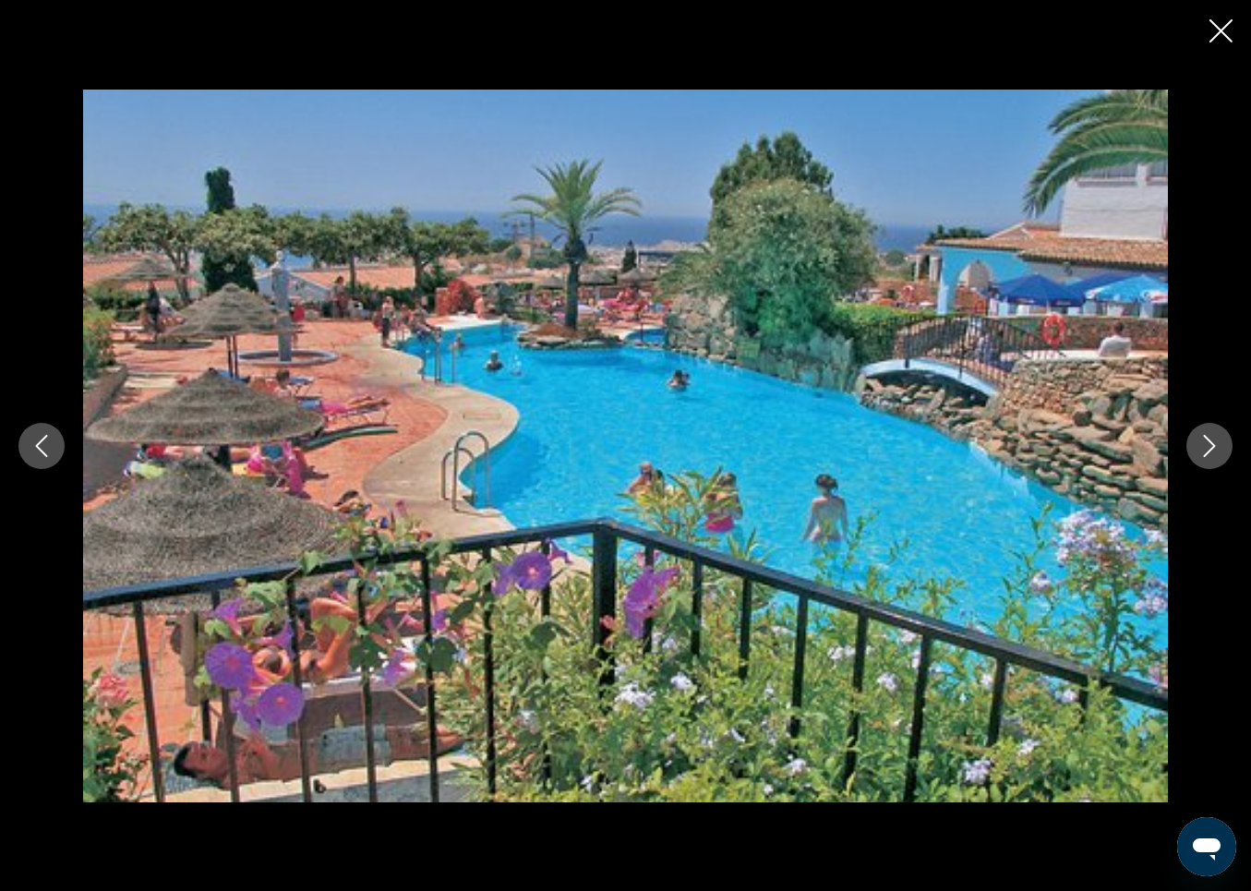
click at [1214, 446] on icon "Next image" at bounding box center [1210, 446] width 12 height 22
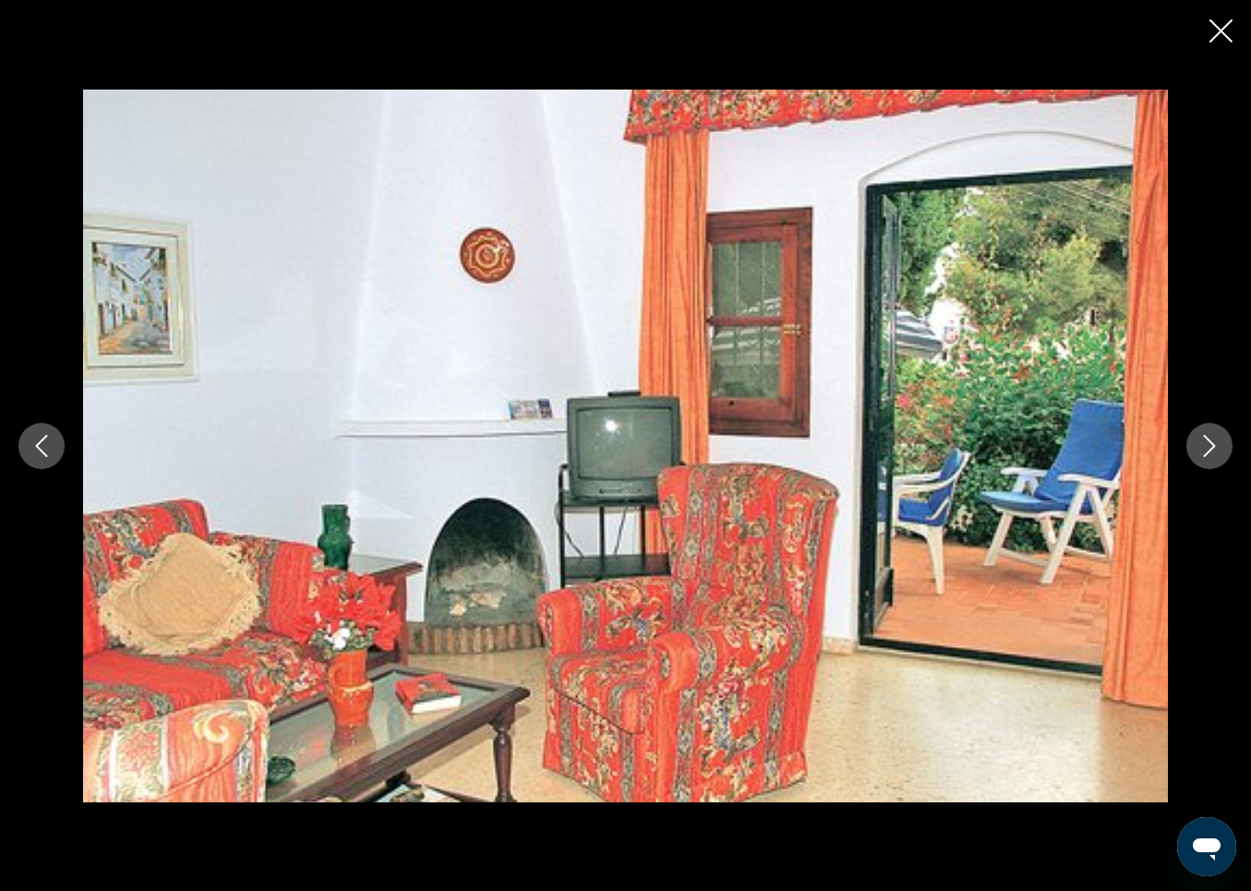
click at [1214, 446] on icon "Next image" at bounding box center [1210, 446] width 12 height 22
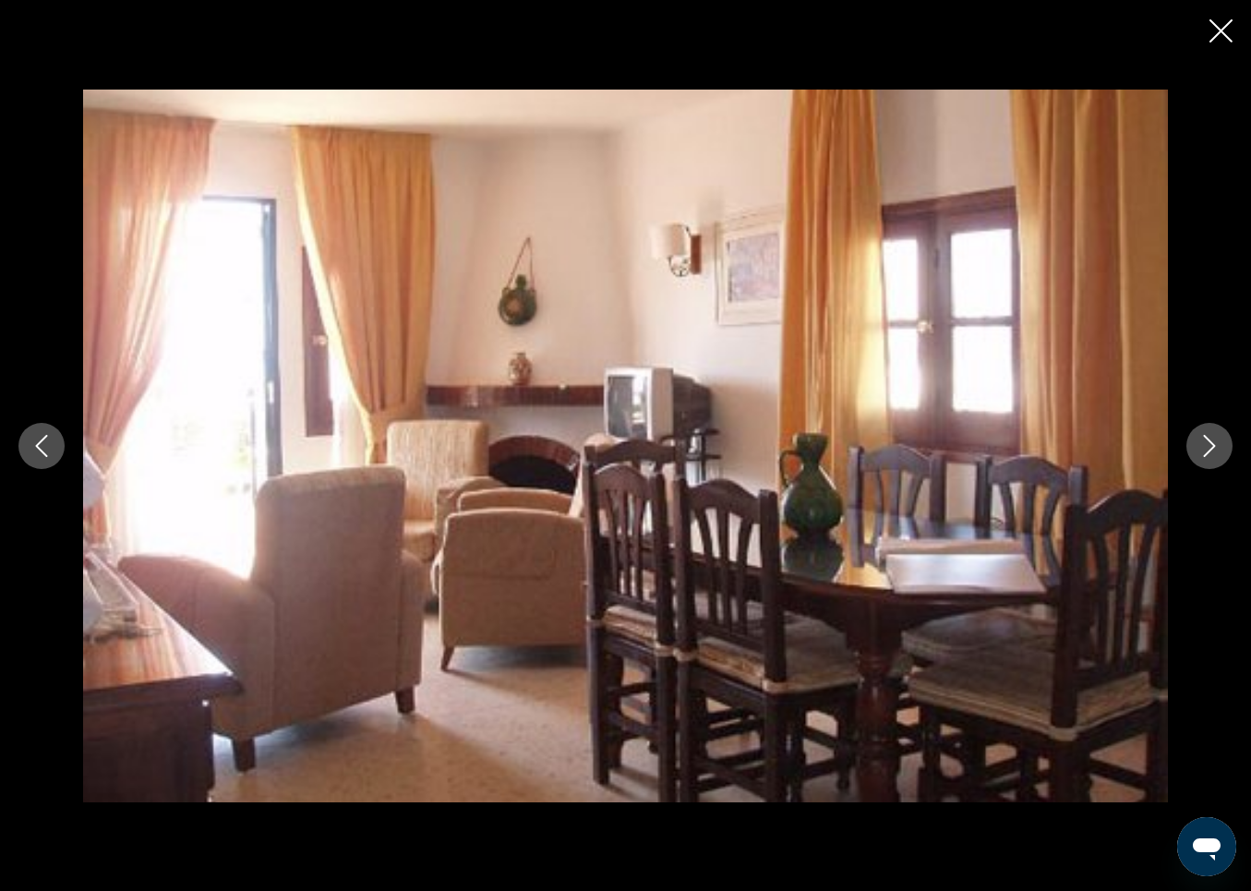
click at [1223, 32] on icon "Close slideshow" at bounding box center [1221, 30] width 23 height 23
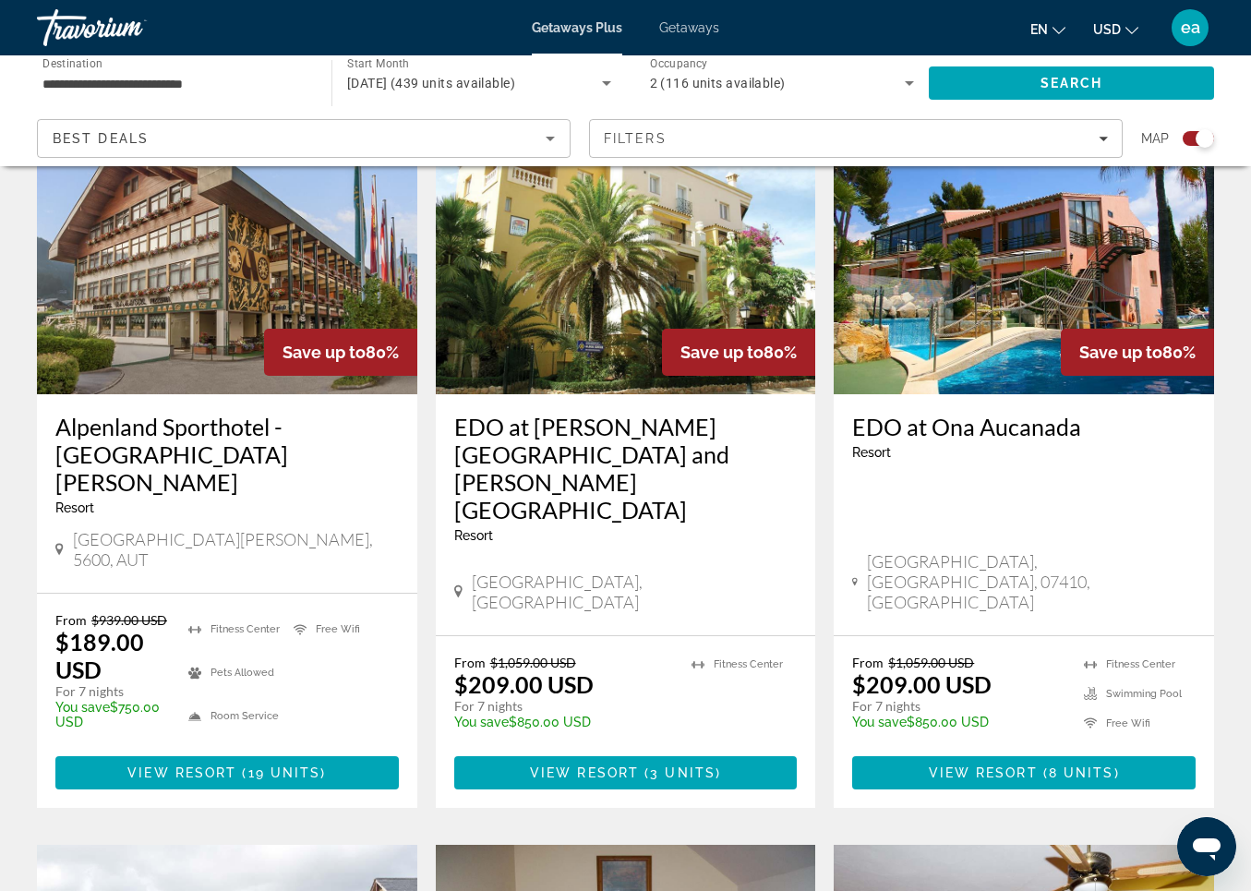
scroll to position [2002, 0]
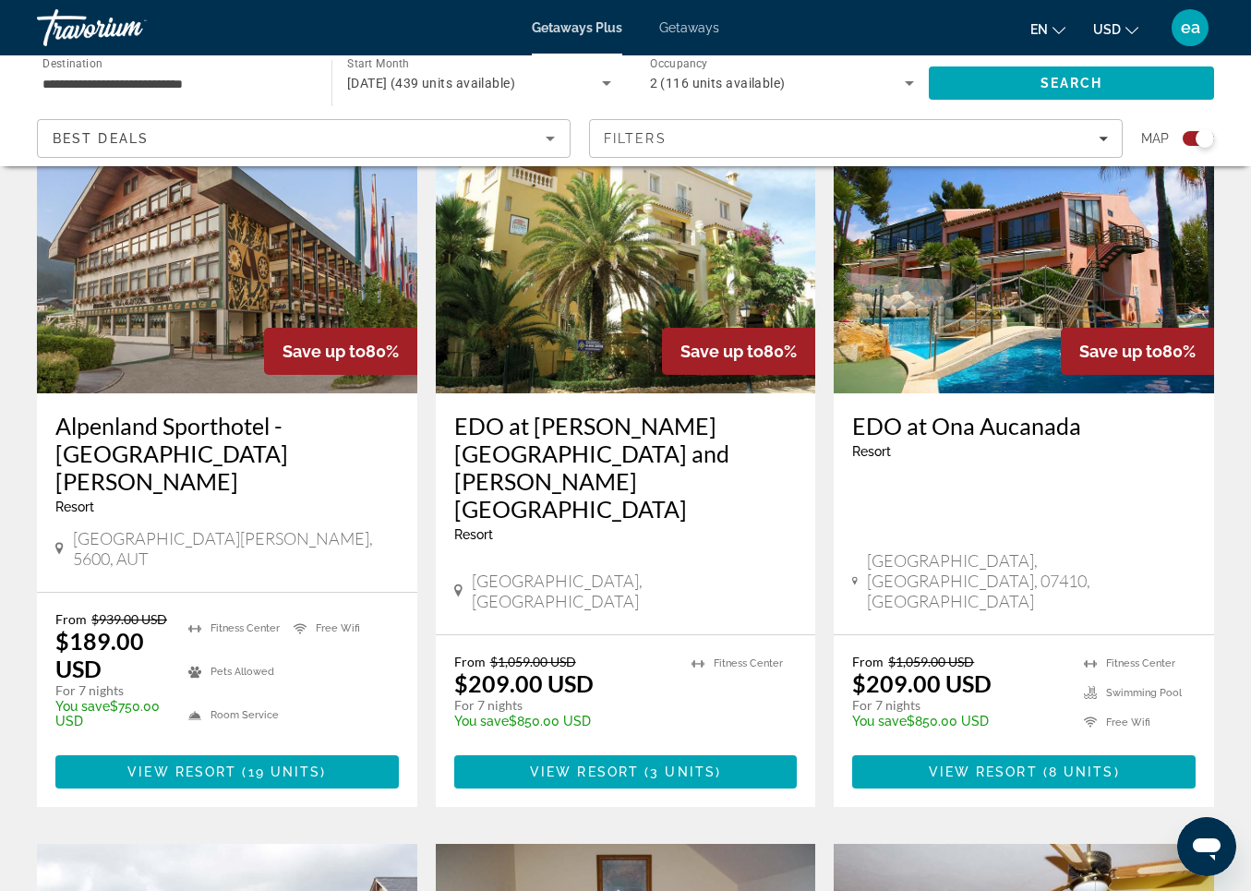
click at [1003, 238] on img "Main content" at bounding box center [1024, 246] width 381 height 296
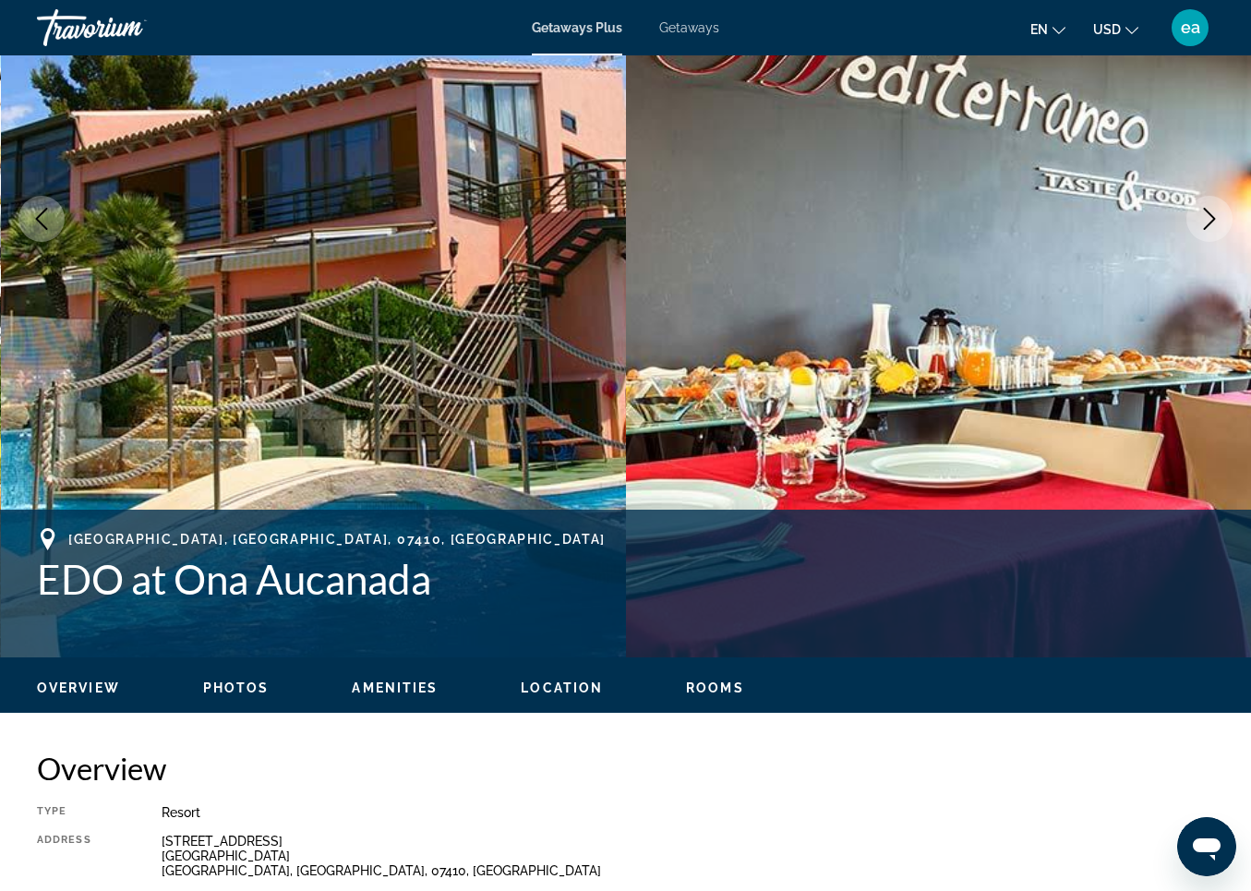
click at [231, 683] on span "Photos" at bounding box center [236, 688] width 66 height 15
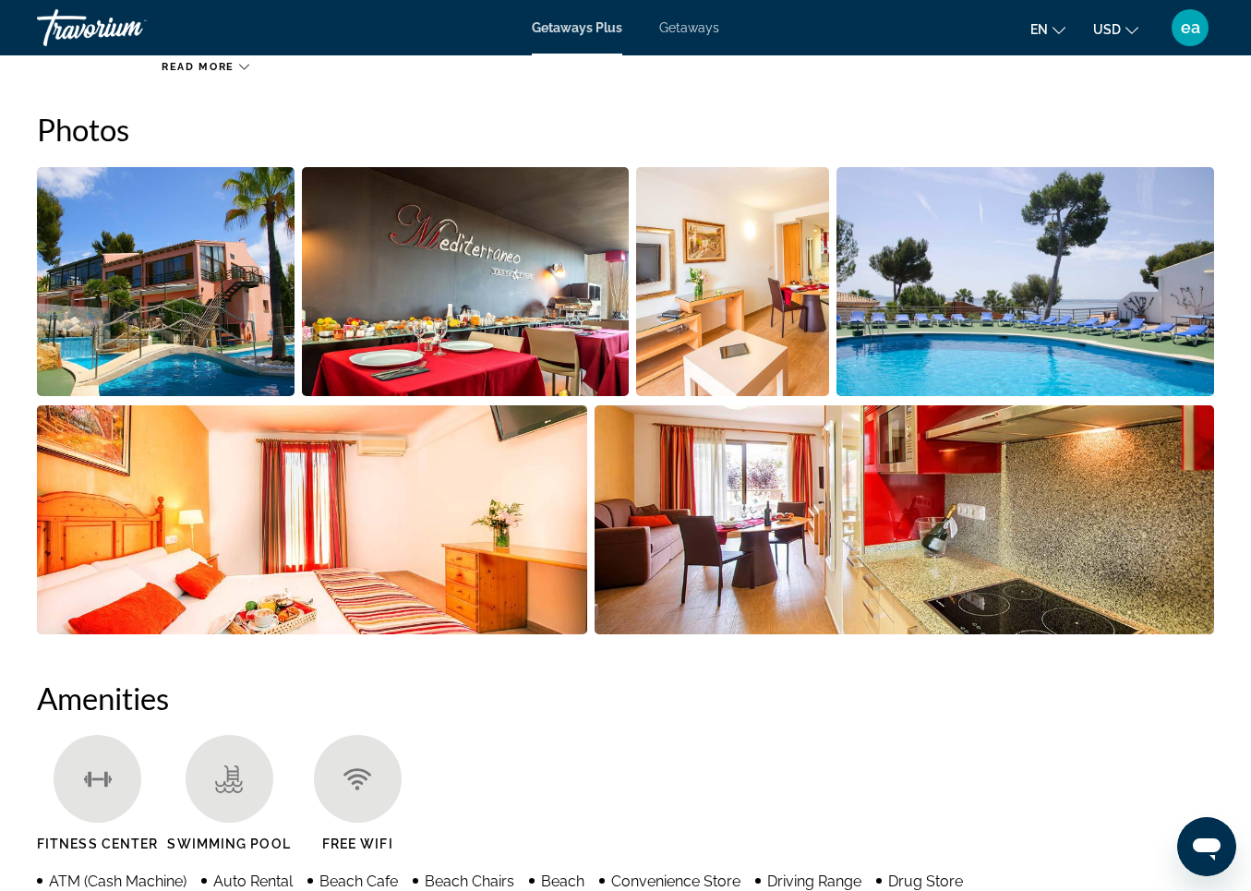
click at [151, 320] on img "Open full-screen image slider" at bounding box center [166, 281] width 258 height 229
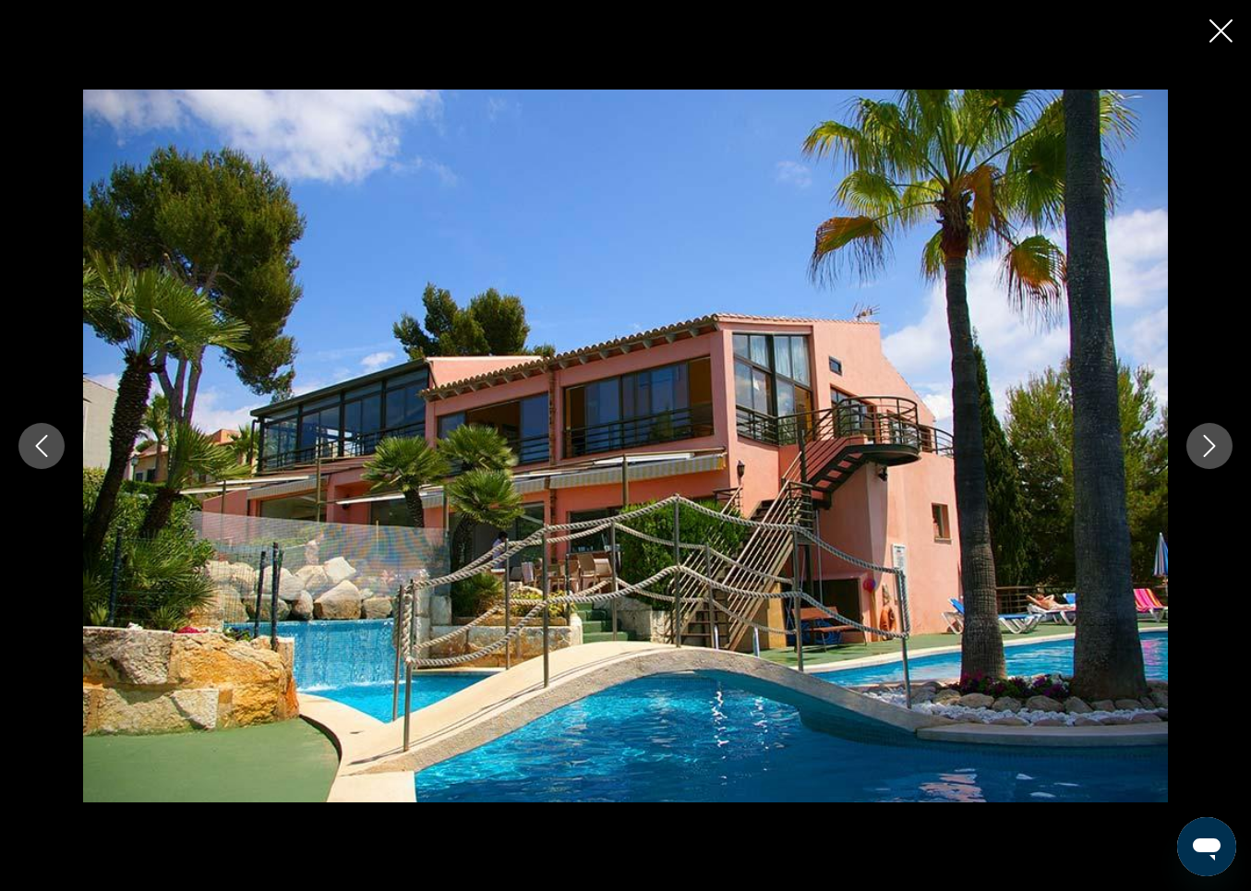
click at [1205, 446] on icon "Next image" at bounding box center [1210, 446] width 22 height 22
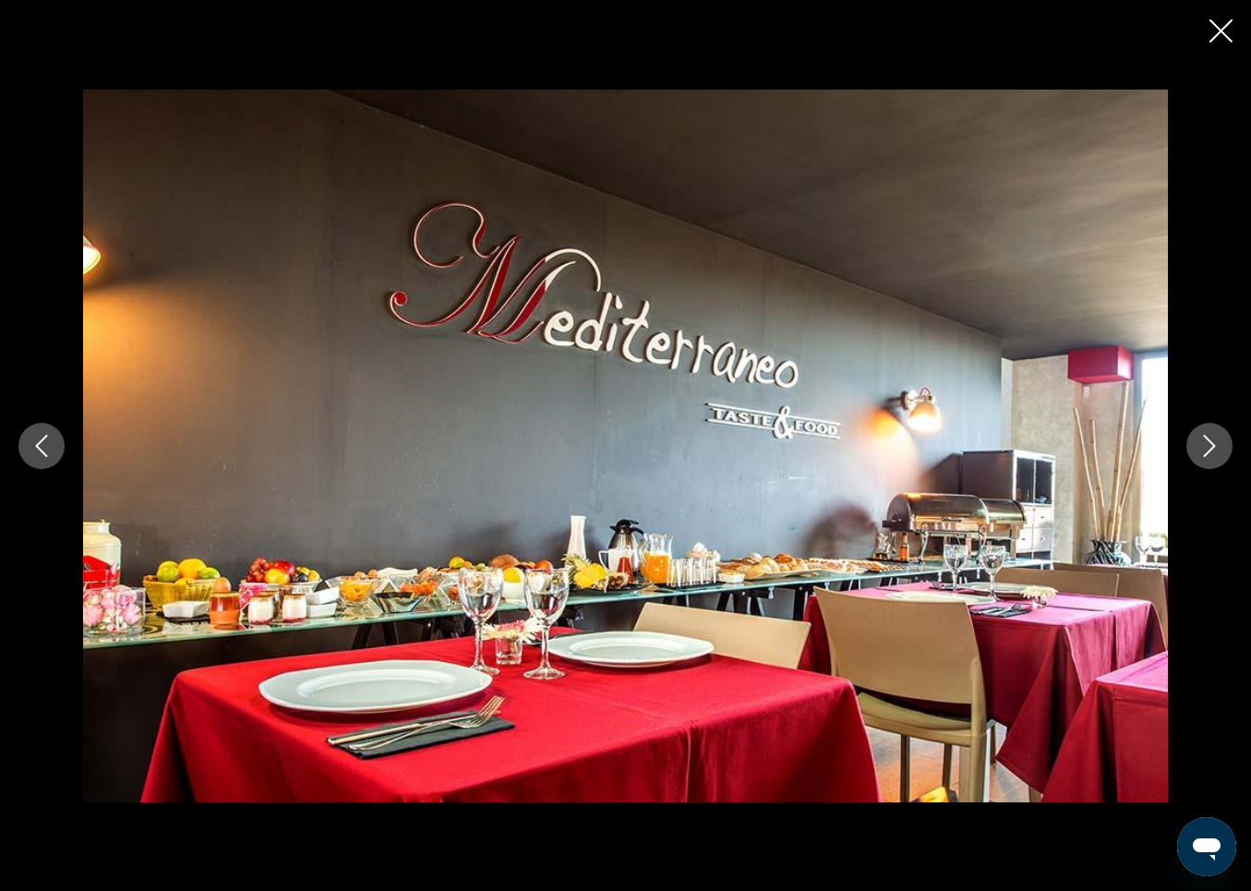
click at [1205, 446] on icon "Next image" at bounding box center [1210, 446] width 22 height 22
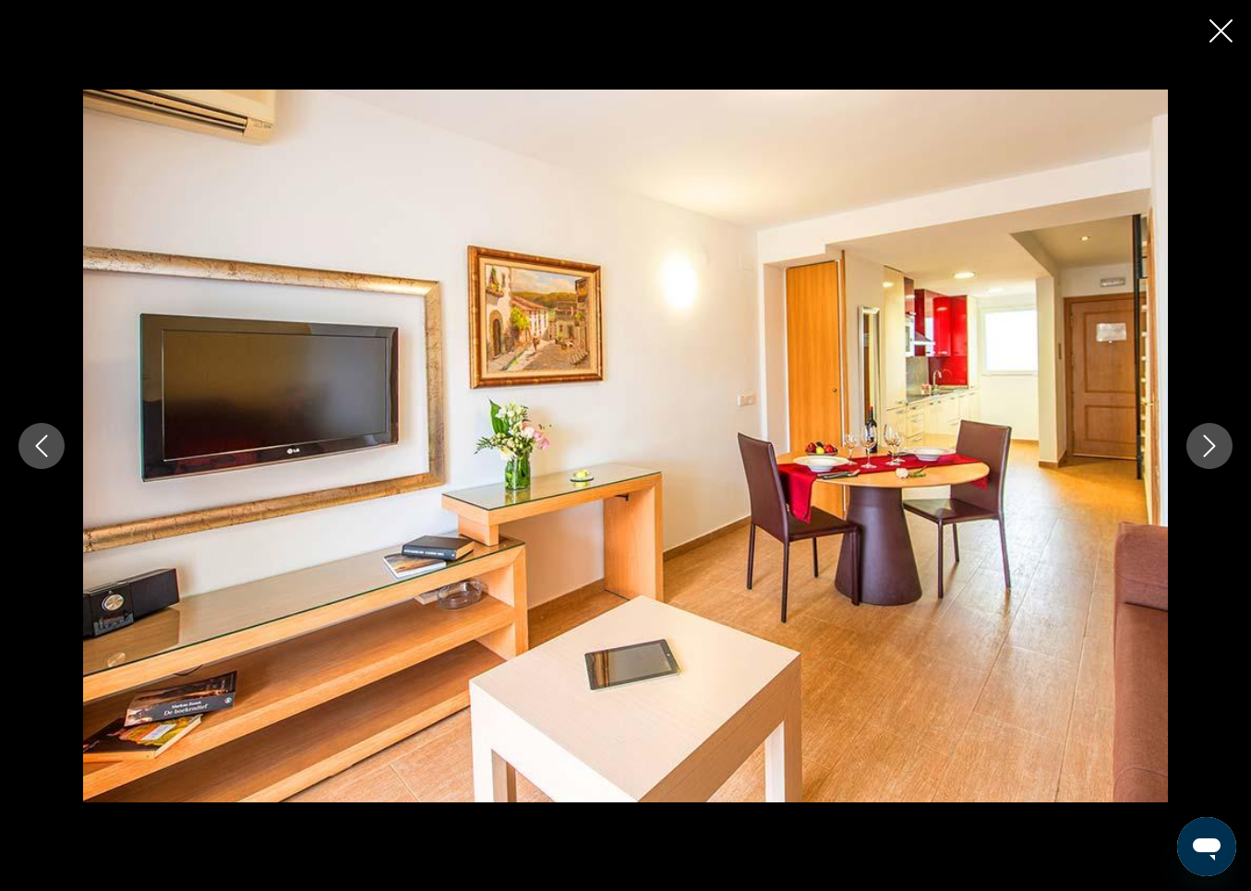
click at [1205, 446] on icon "Next image" at bounding box center [1210, 446] width 22 height 22
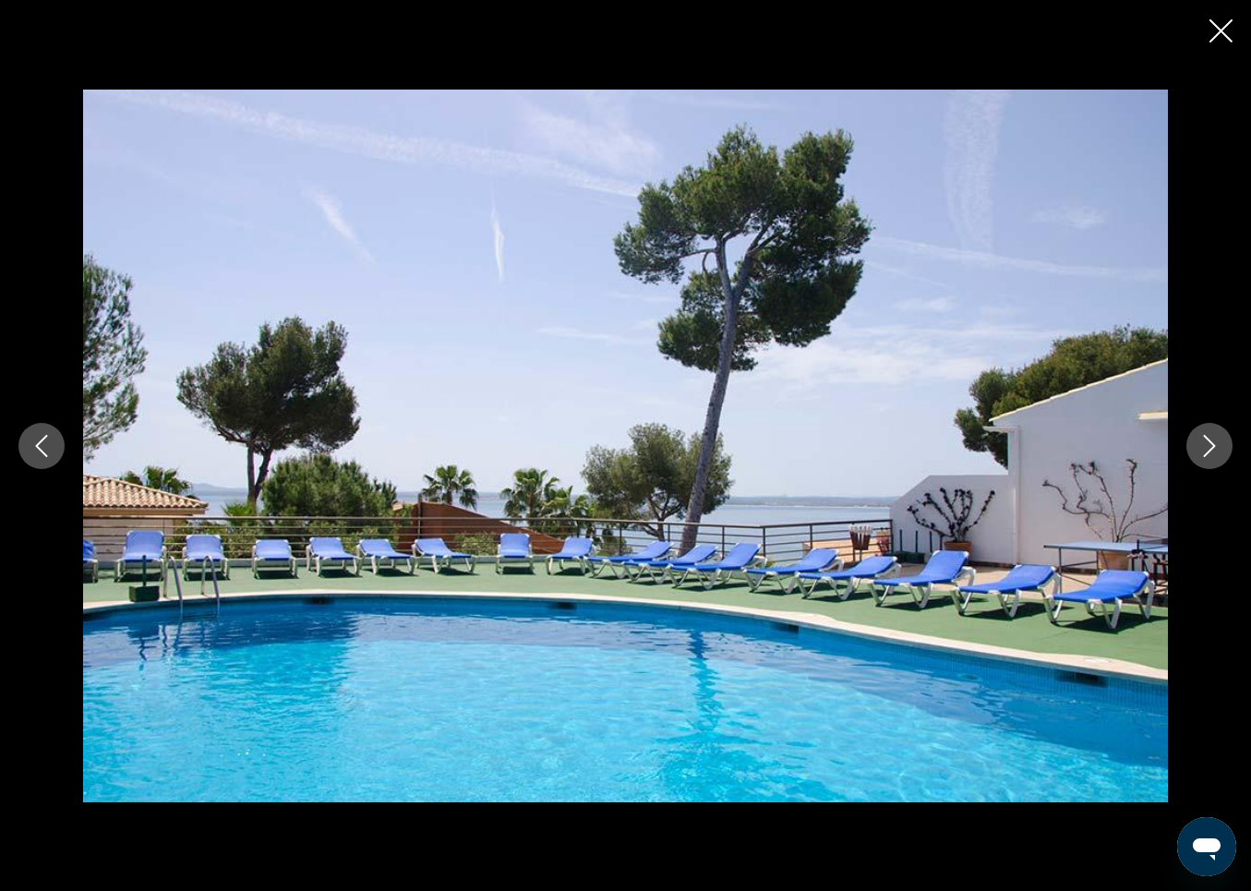
click at [1205, 446] on icon "Next image" at bounding box center [1210, 446] width 22 height 22
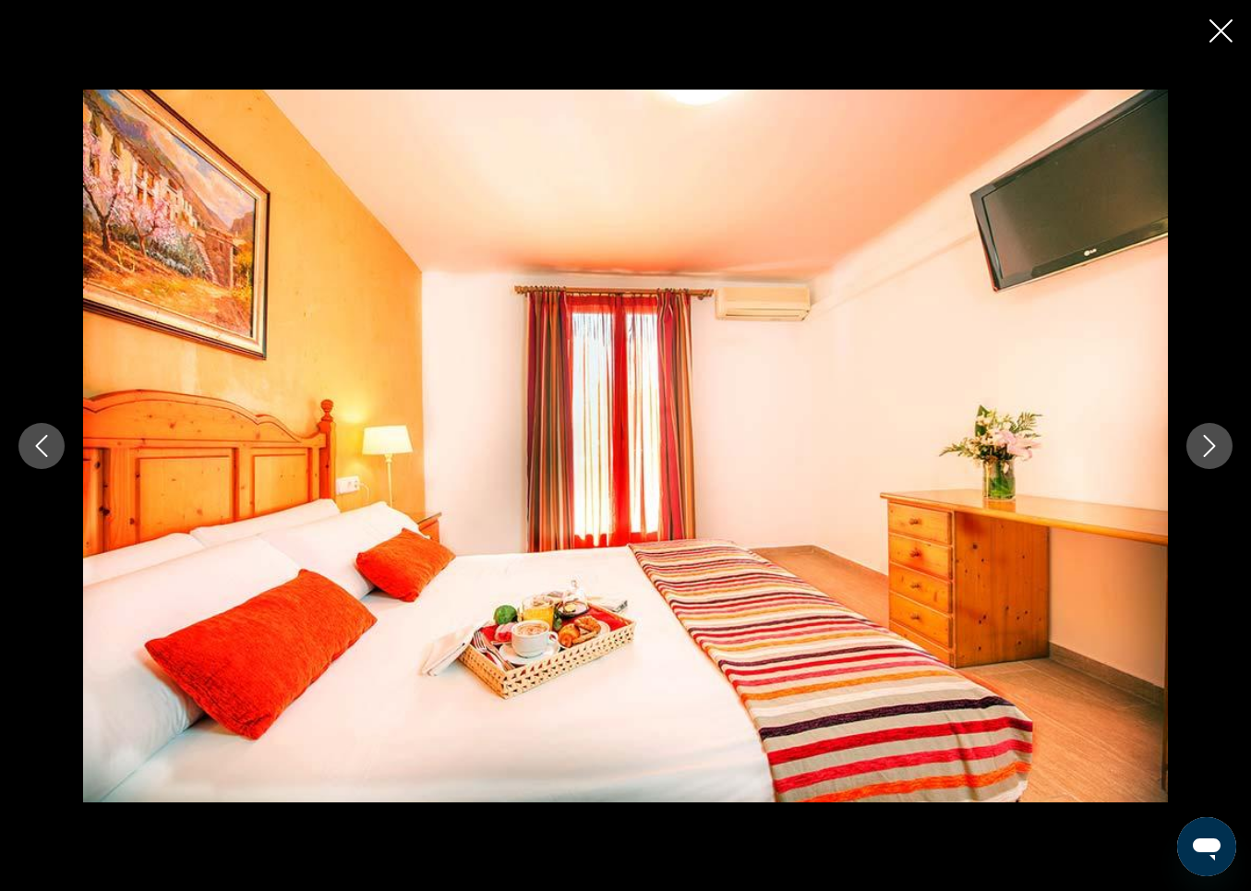
click at [1205, 446] on icon "Next image" at bounding box center [1210, 446] width 22 height 22
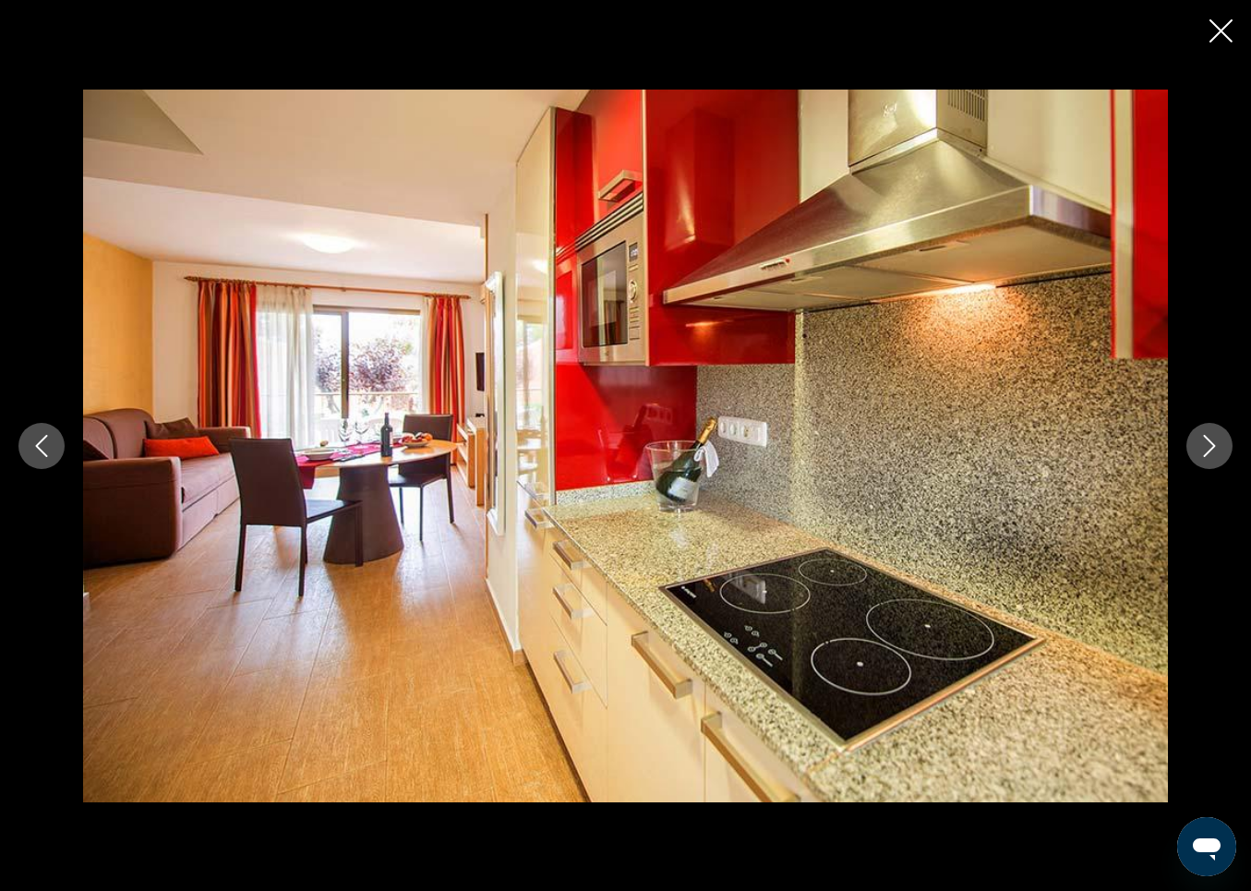
click at [1205, 446] on icon "Next image" at bounding box center [1210, 446] width 22 height 22
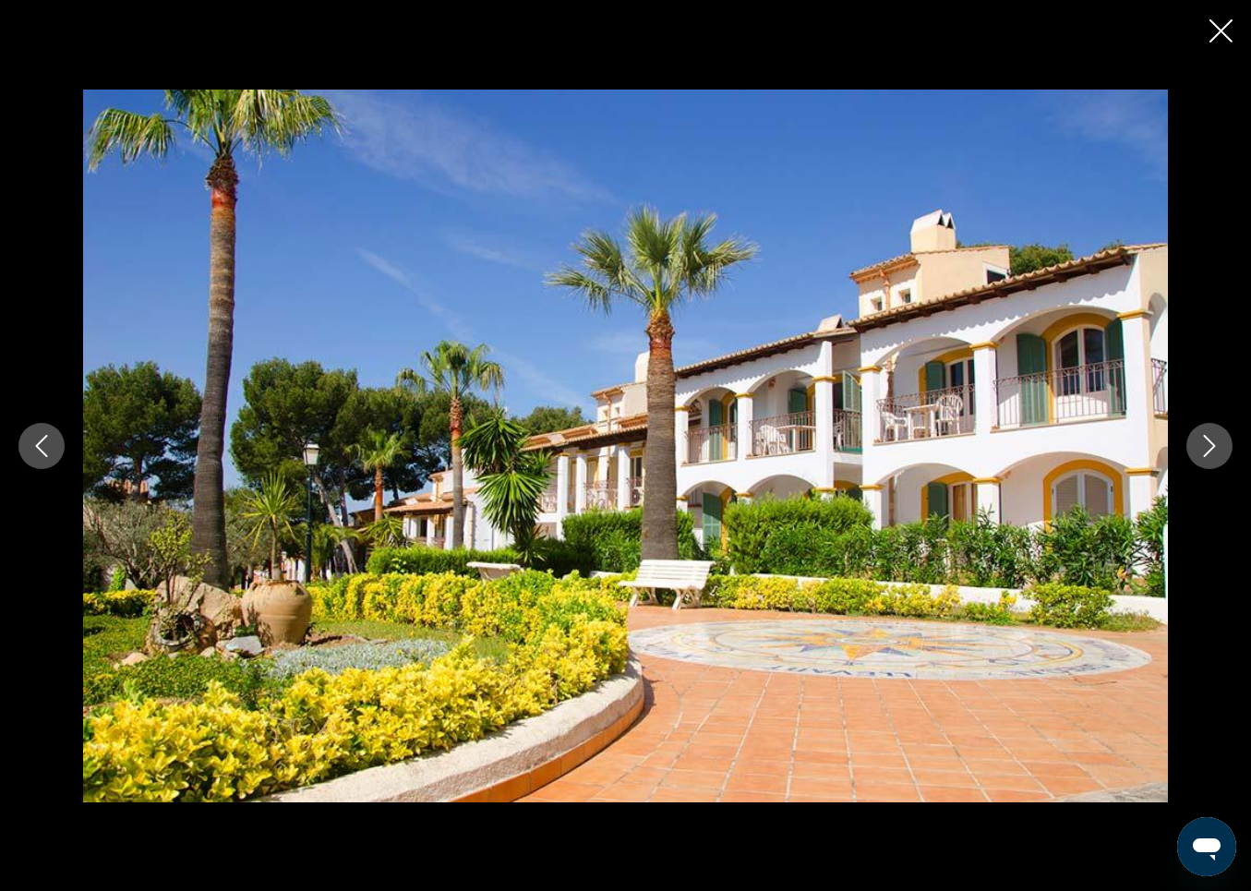
click at [1205, 446] on icon "Next image" at bounding box center [1210, 446] width 22 height 22
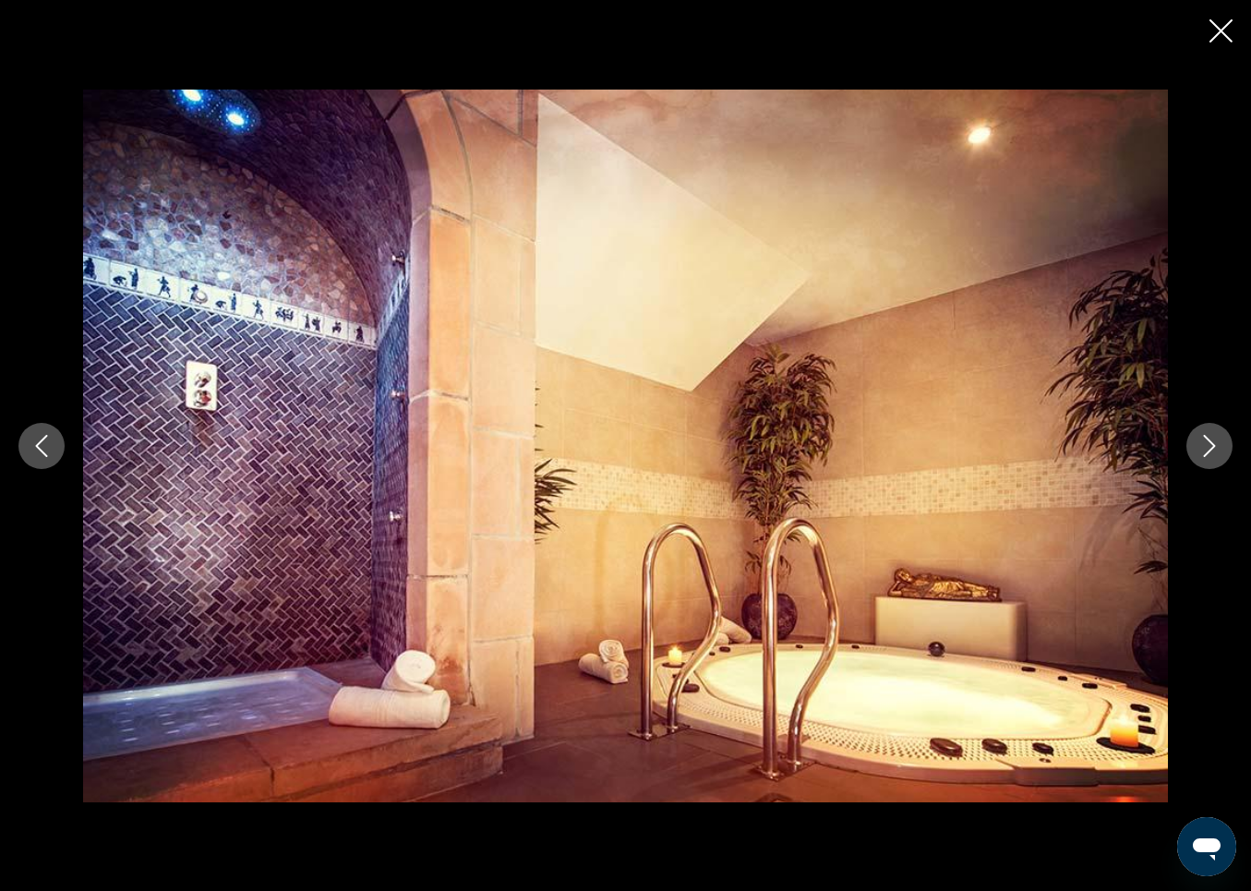
click at [1205, 446] on icon "Next image" at bounding box center [1210, 446] width 22 height 22
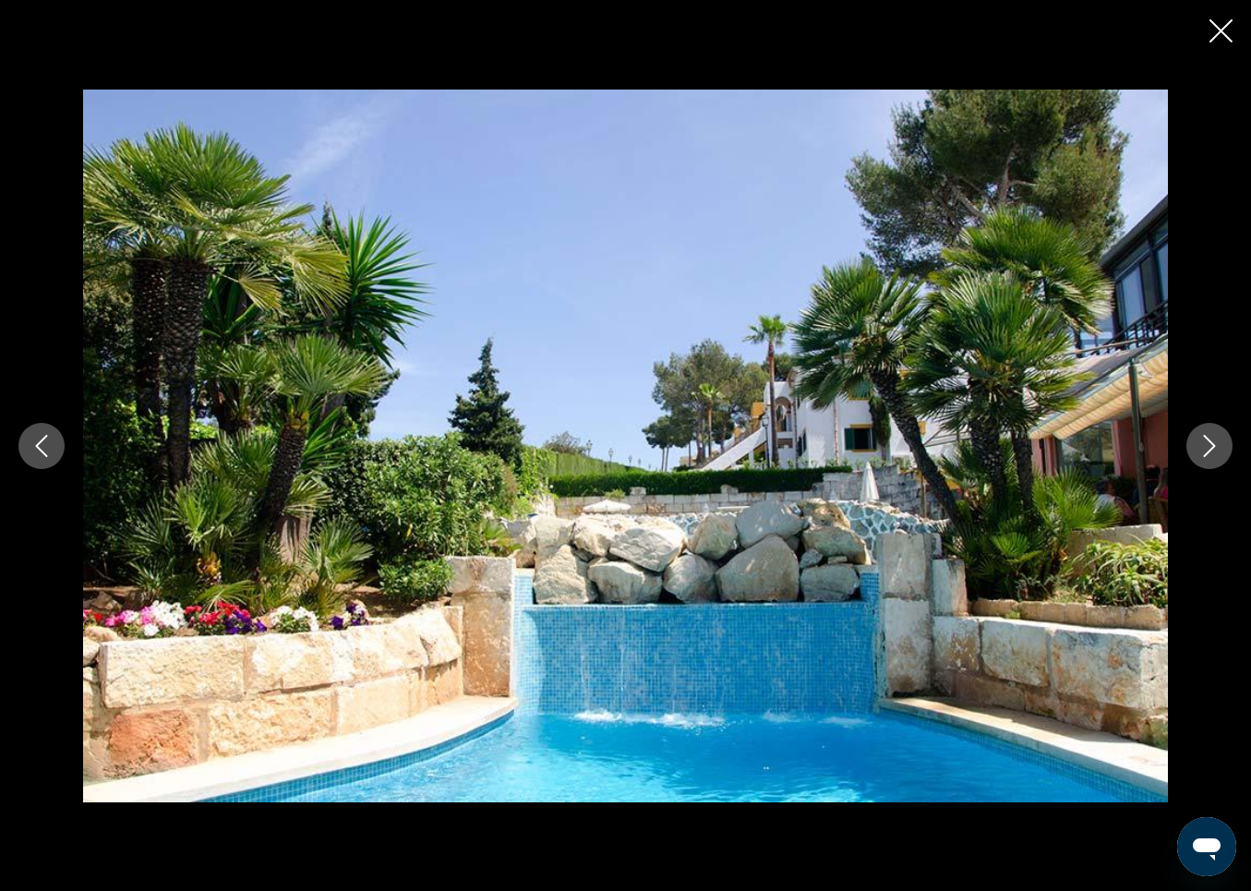
click at [1205, 446] on icon "Next image" at bounding box center [1210, 446] width 22 height 22
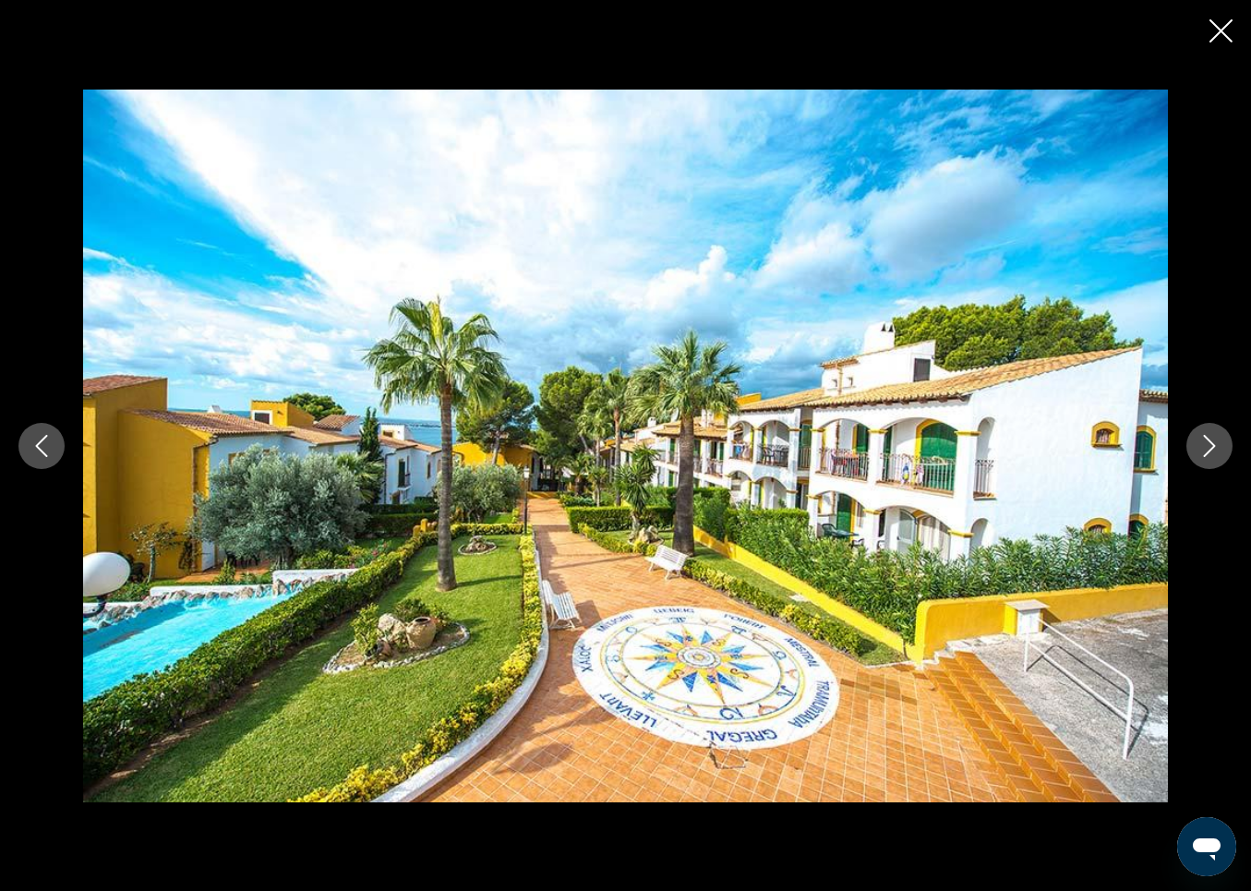
click at [1205, 446] on icon "Next image" at bounding box center [1210, 446] width 22 height 22
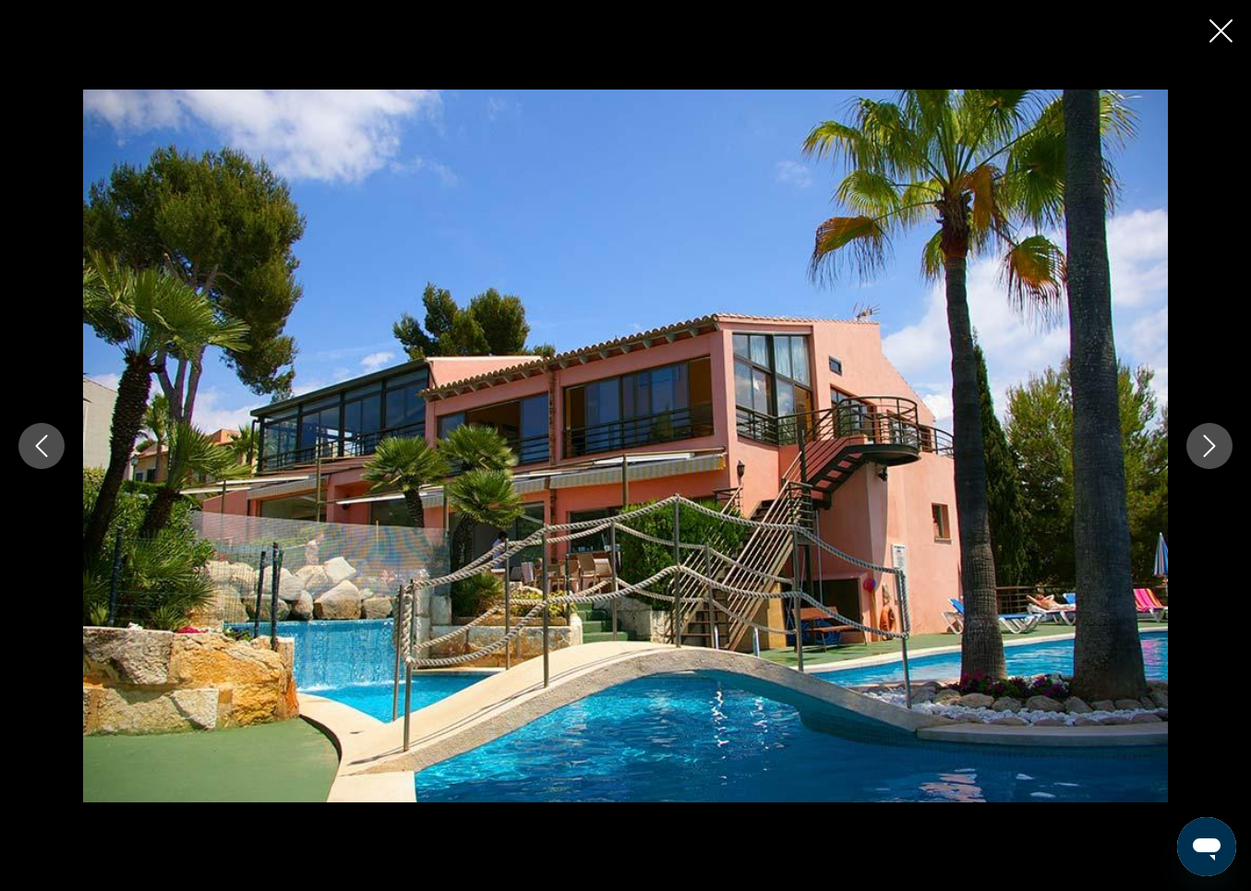
click at [1205, 446] on icon "Next image" at bounding box center [1210, 446] width 22 height 22
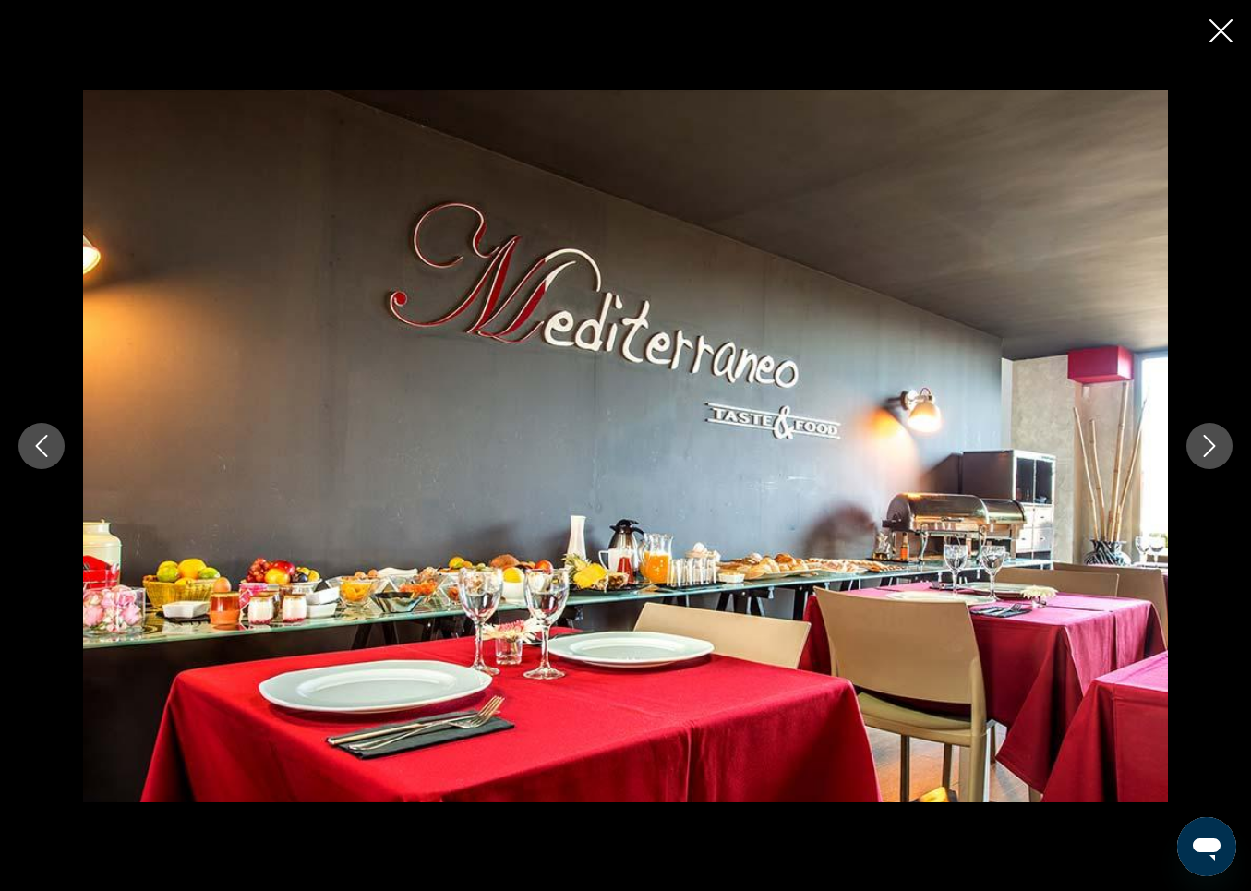
click at [1205, 446] on icon "Next image" at bounding box center [1210, 446] width 22 height 22
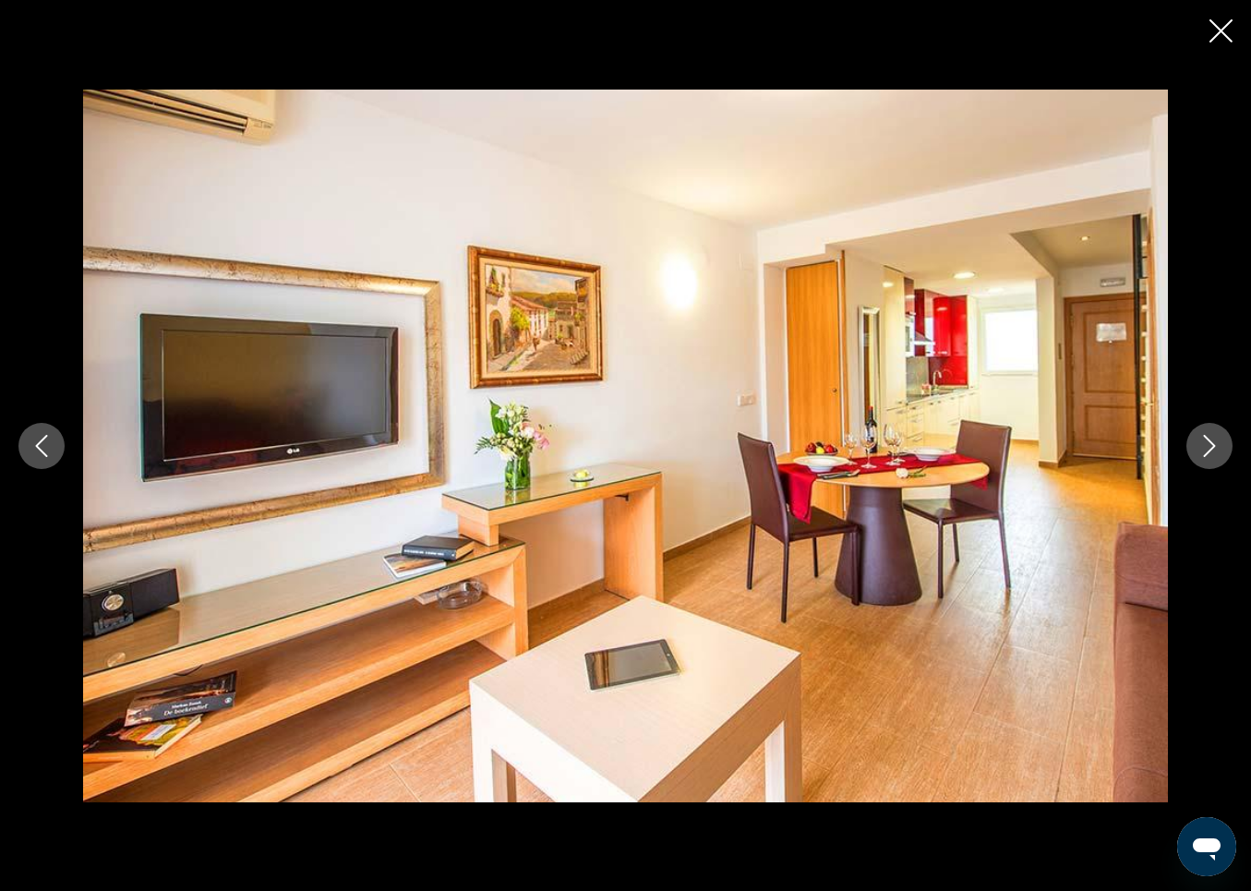
click at [1205, 446] on icon "Next image" at bounding box center [1210, 446] width 22 height 22
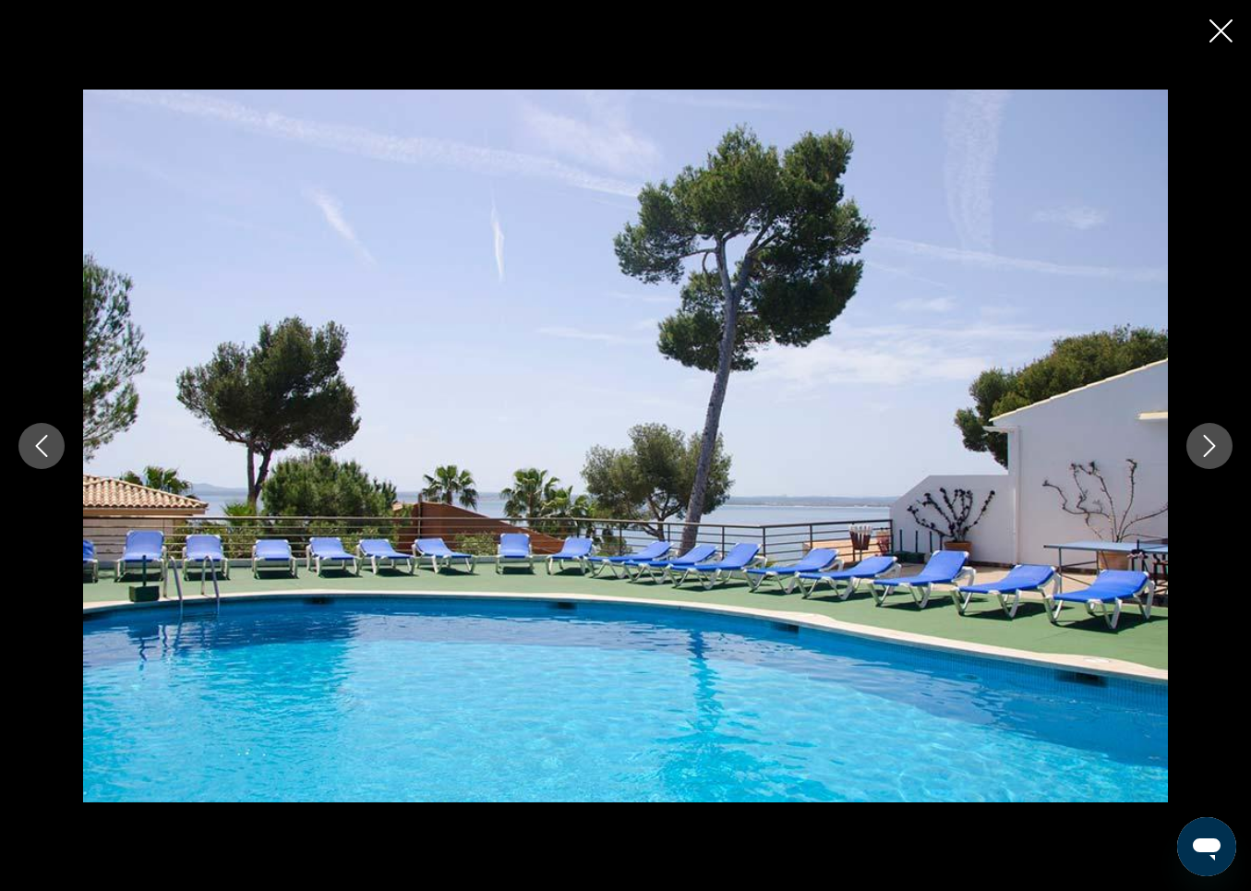
click at [1205, 446] on icon "Next image" at bounding box center [1210, 446] width 22 height 22
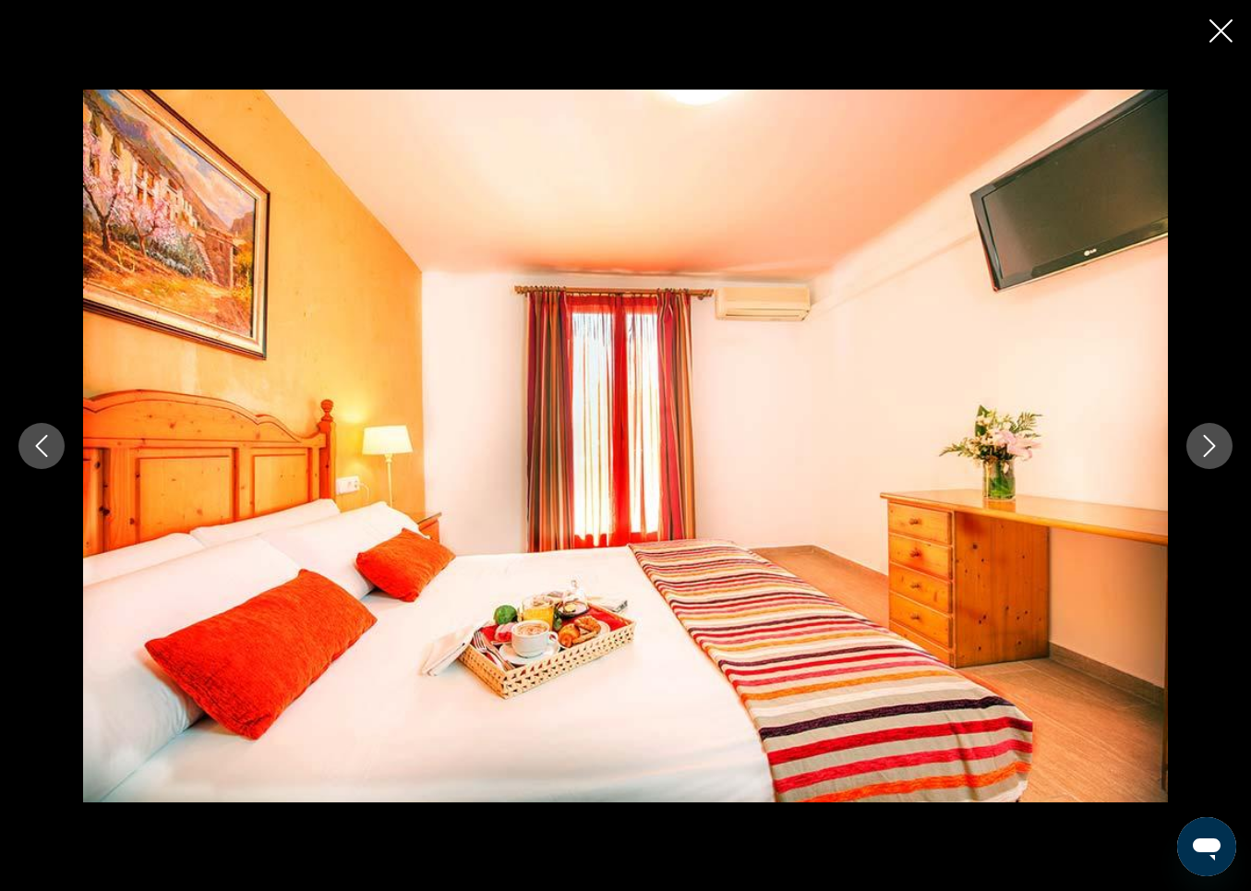
click at [1205, 446] on icon "Next image" at bounding box center [1210, 446] width 22 height 22
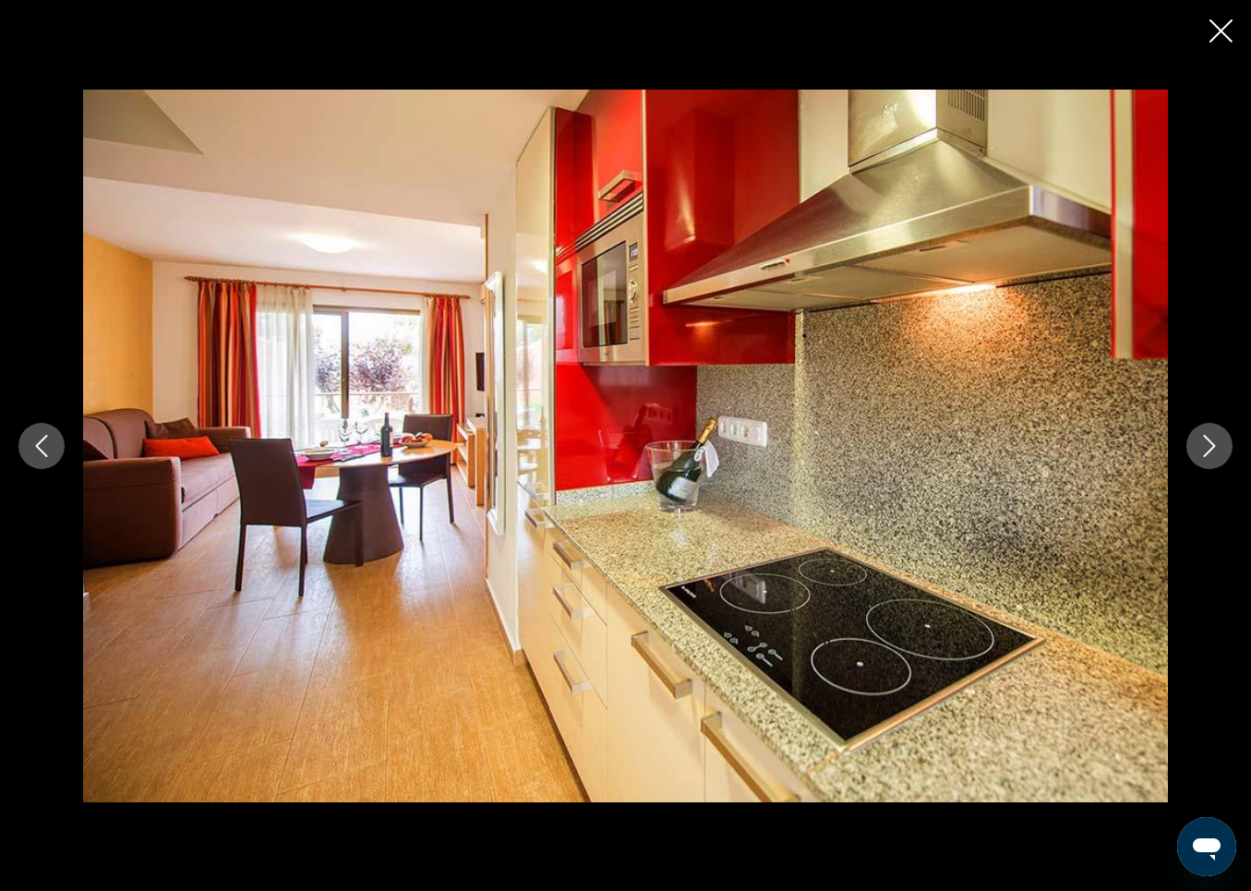
click at [1222, 30] on icon "Close slideshow" at bounding box center [1221, 30] width 23 height 23
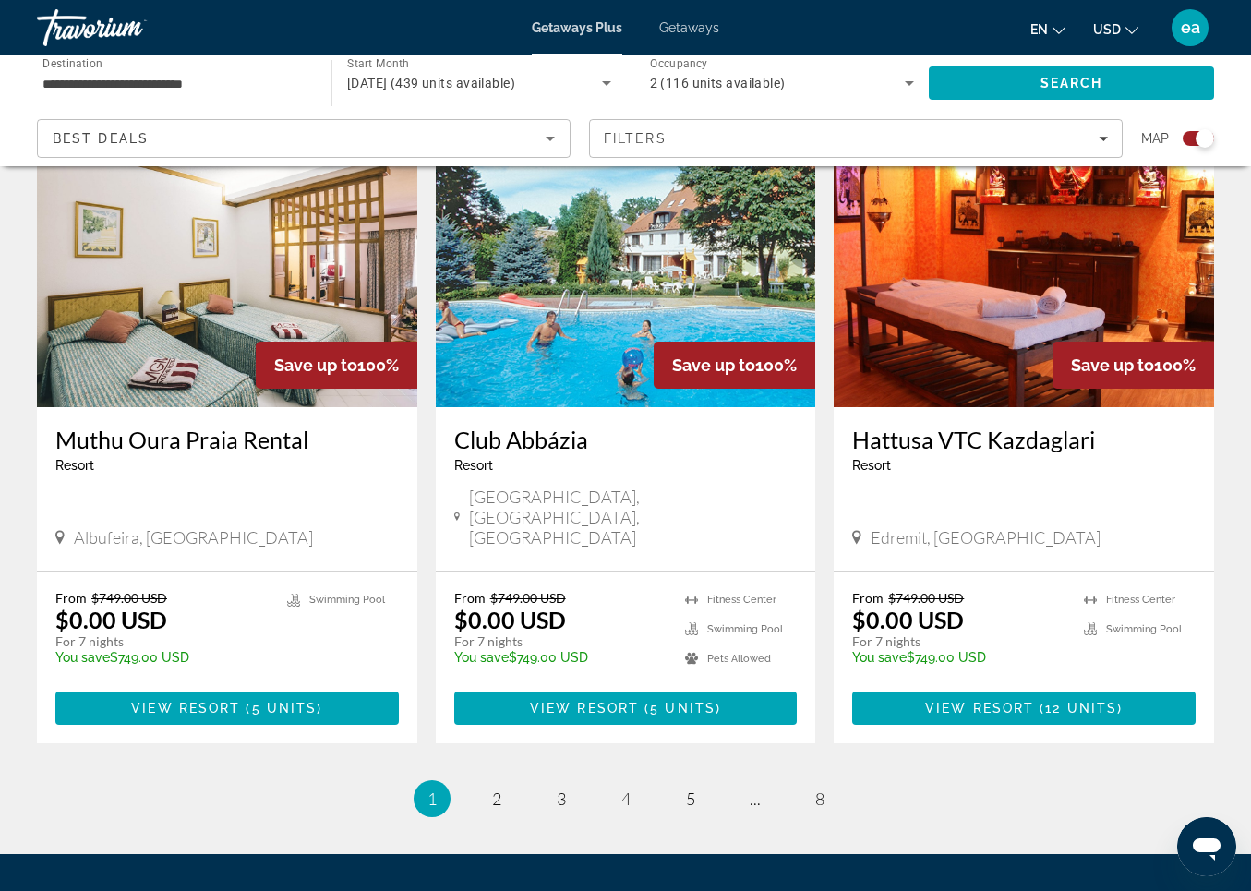
scroll to position [2753, 0]
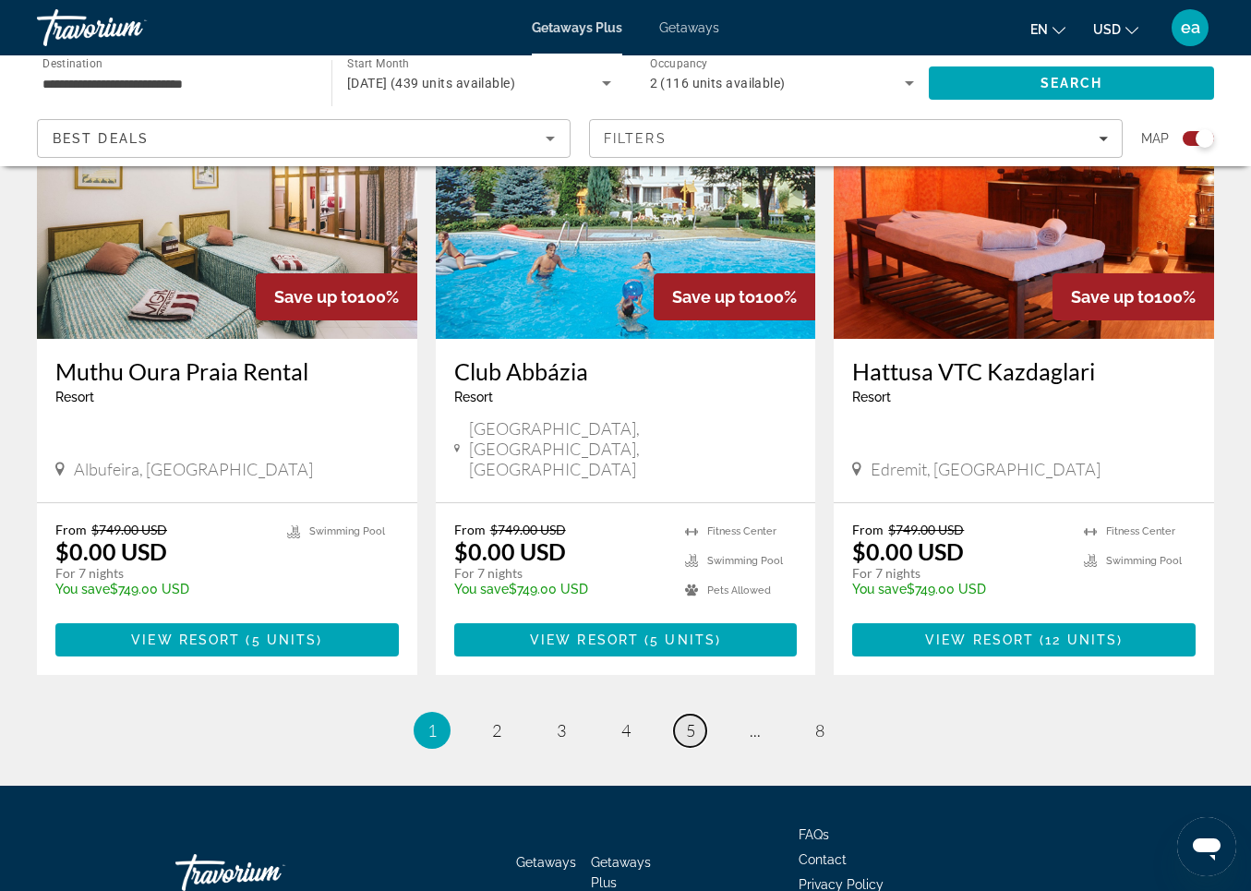
click at [689, 720] on span "5" at bounding box center [690, 730] width 9 height 20
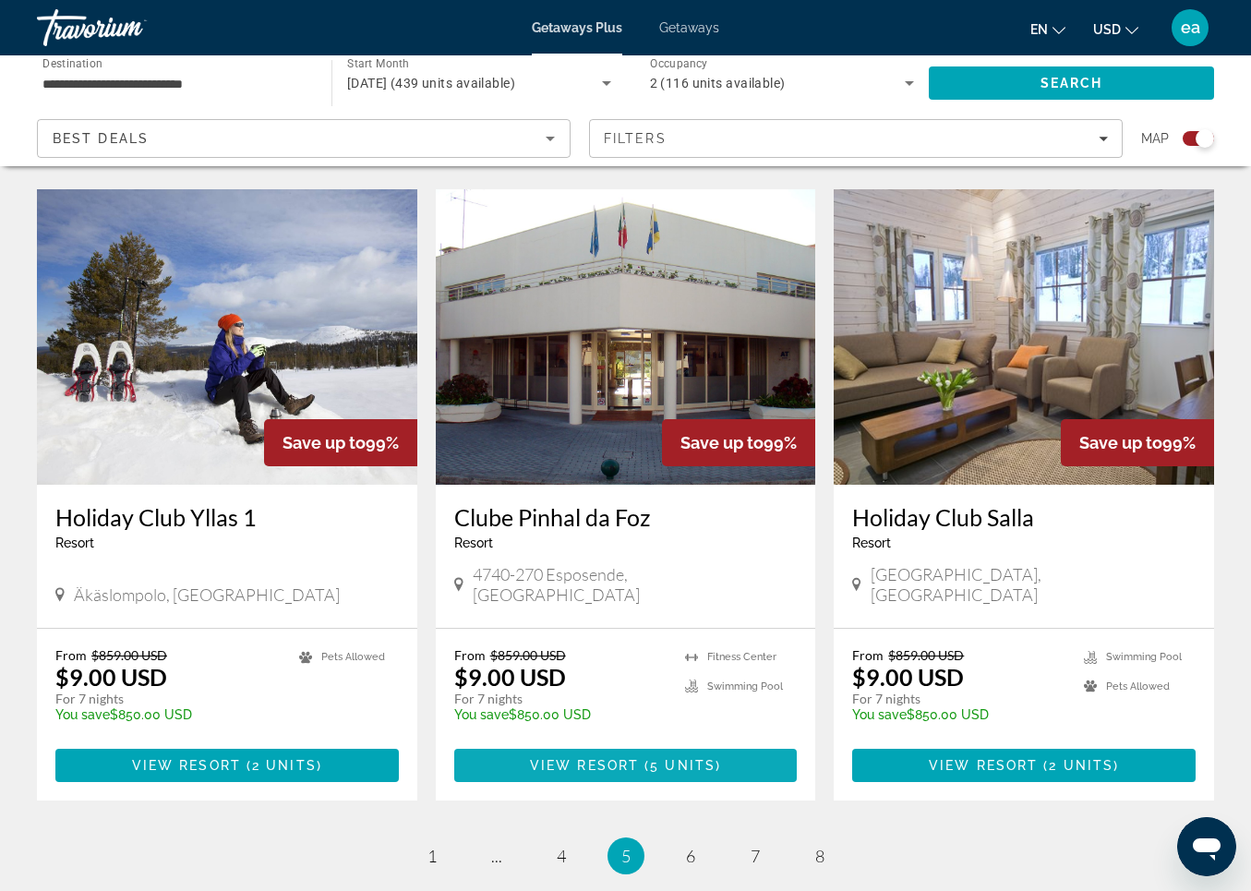
scroll to position [2600, 0]
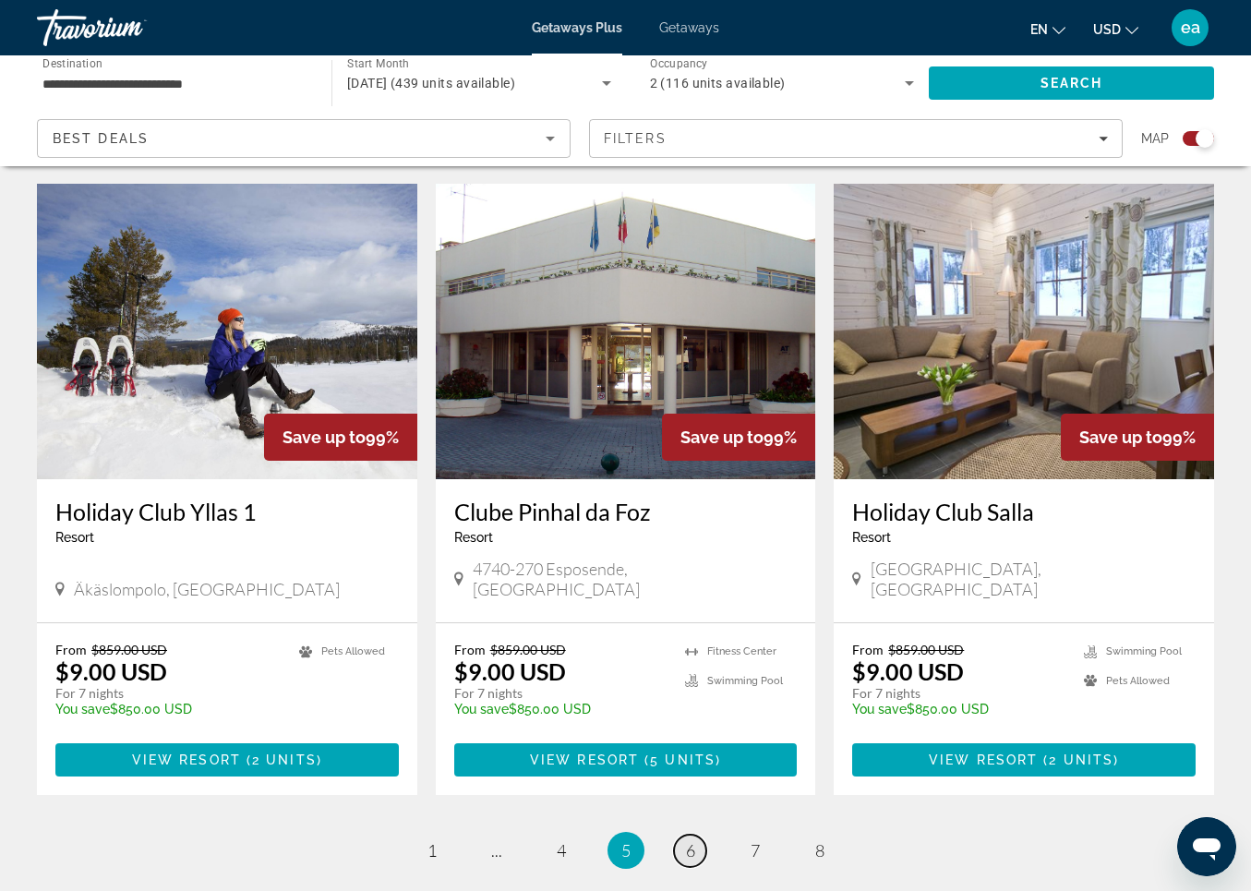
click at [692, 840] on span "6" at bounding box center [690, 850] width 9 height 20
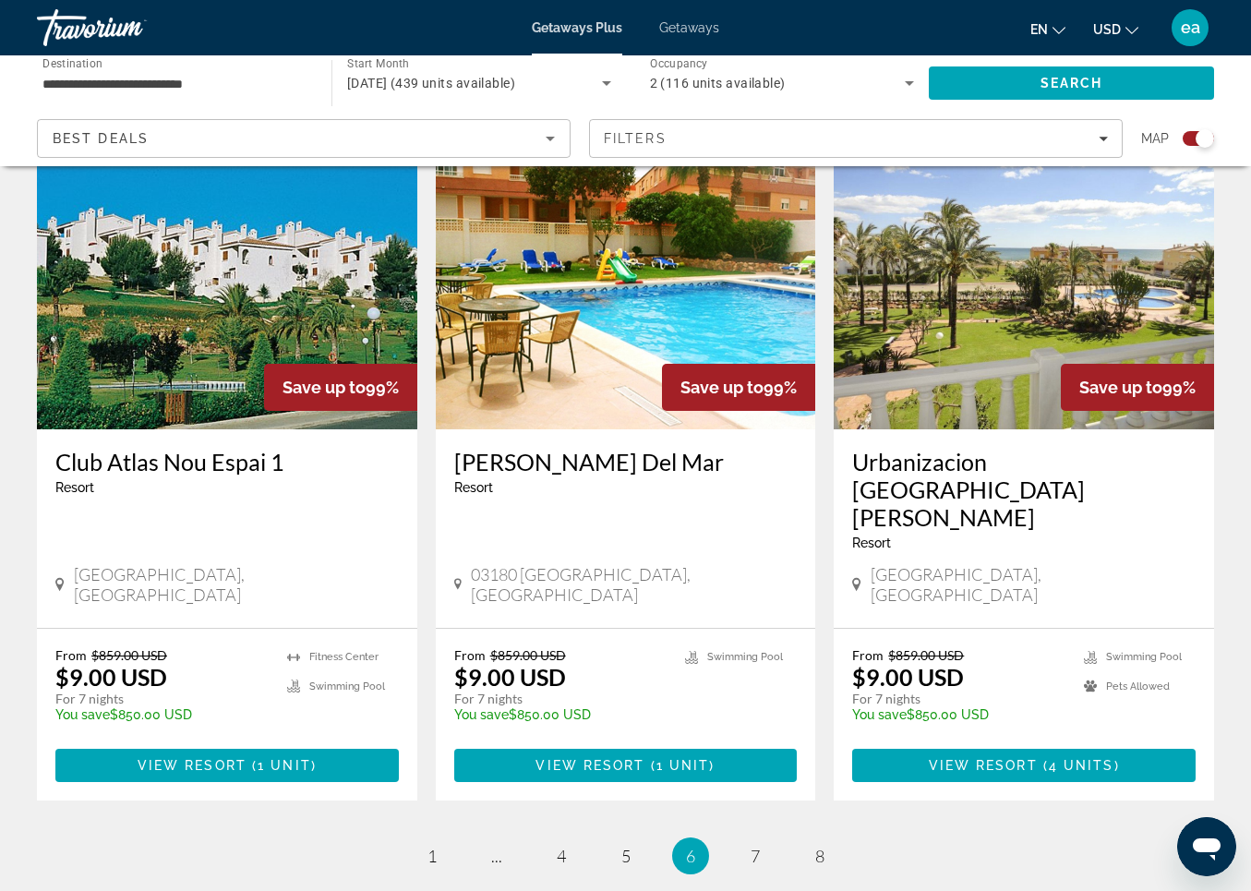
scroll to position [2726, 0]
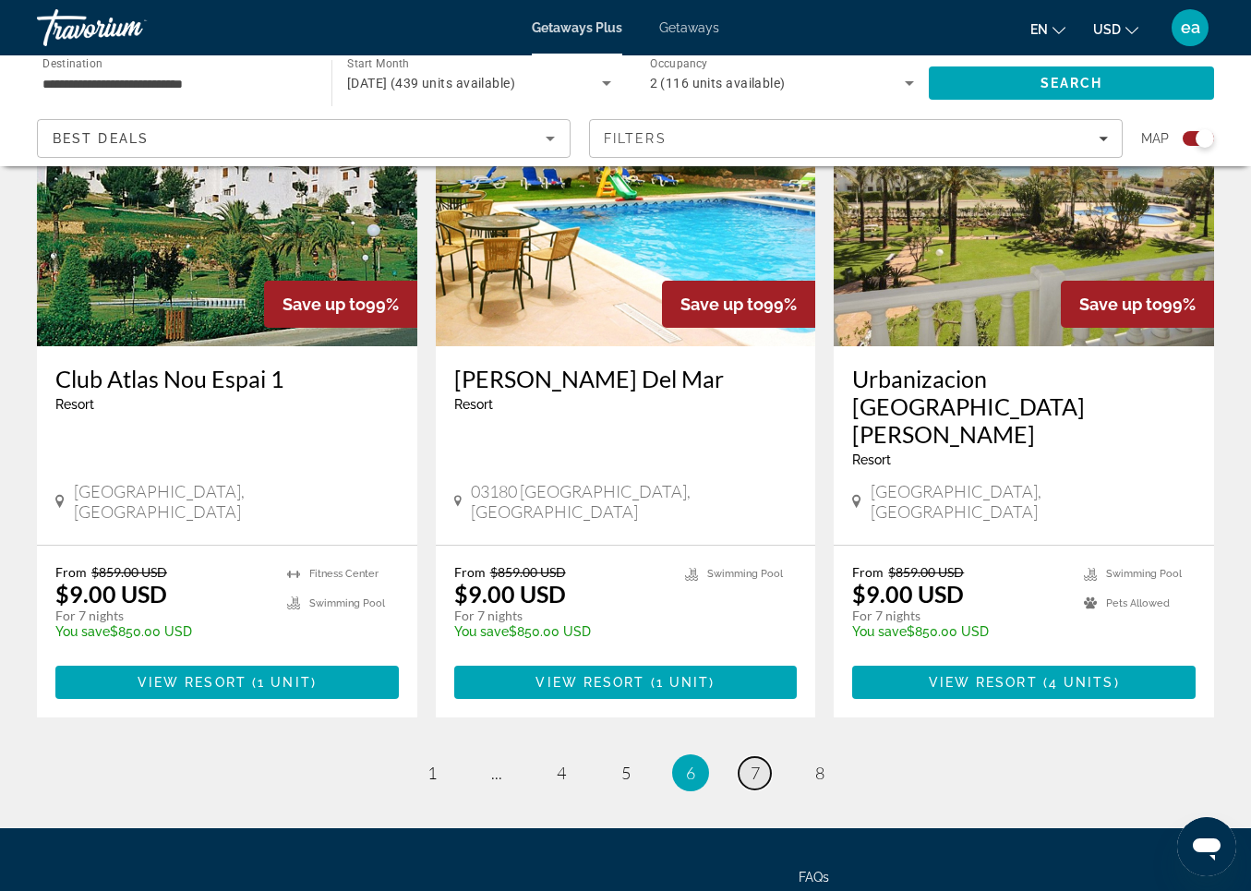
click at [757, 763] on span "7" at bounding box center [755, 773] width 9 height 20
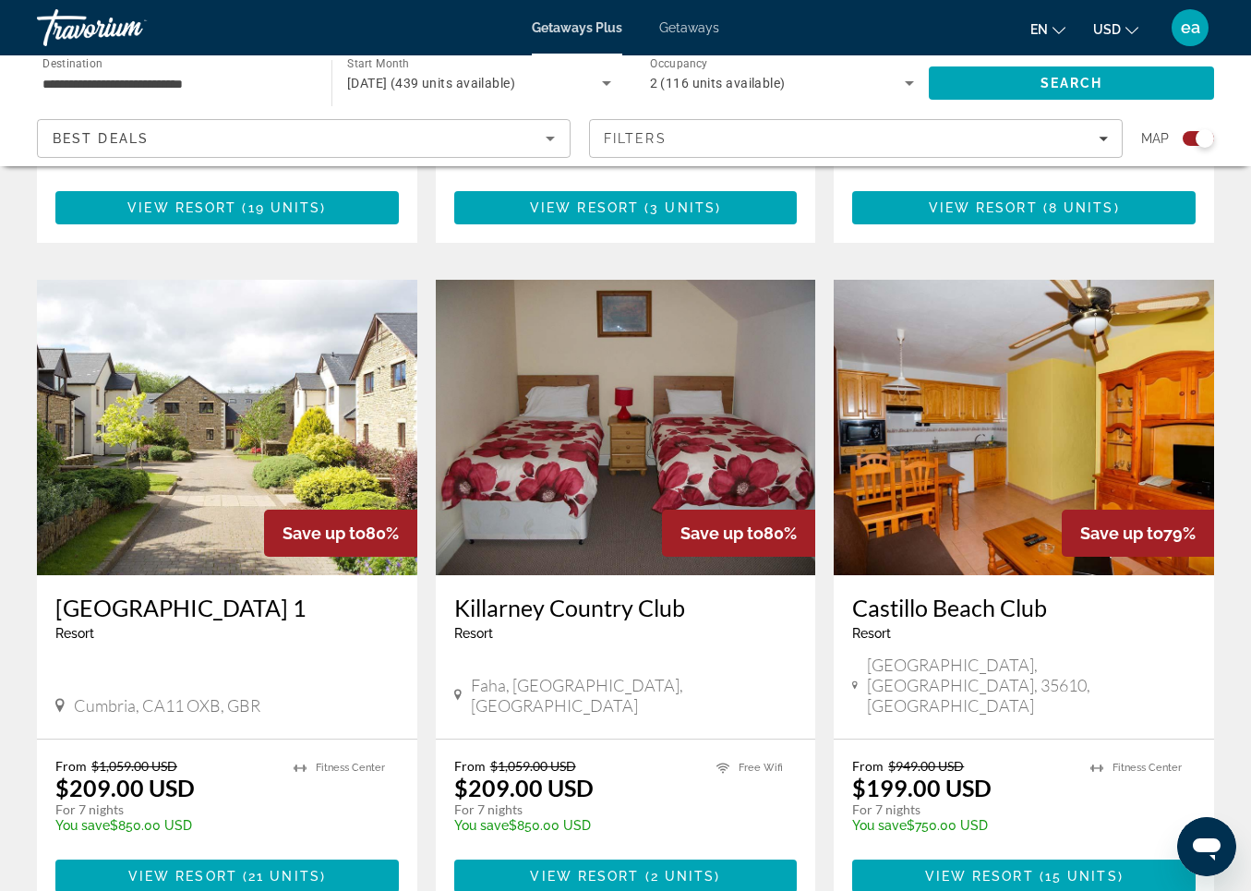
scroll to position [2569, 0]
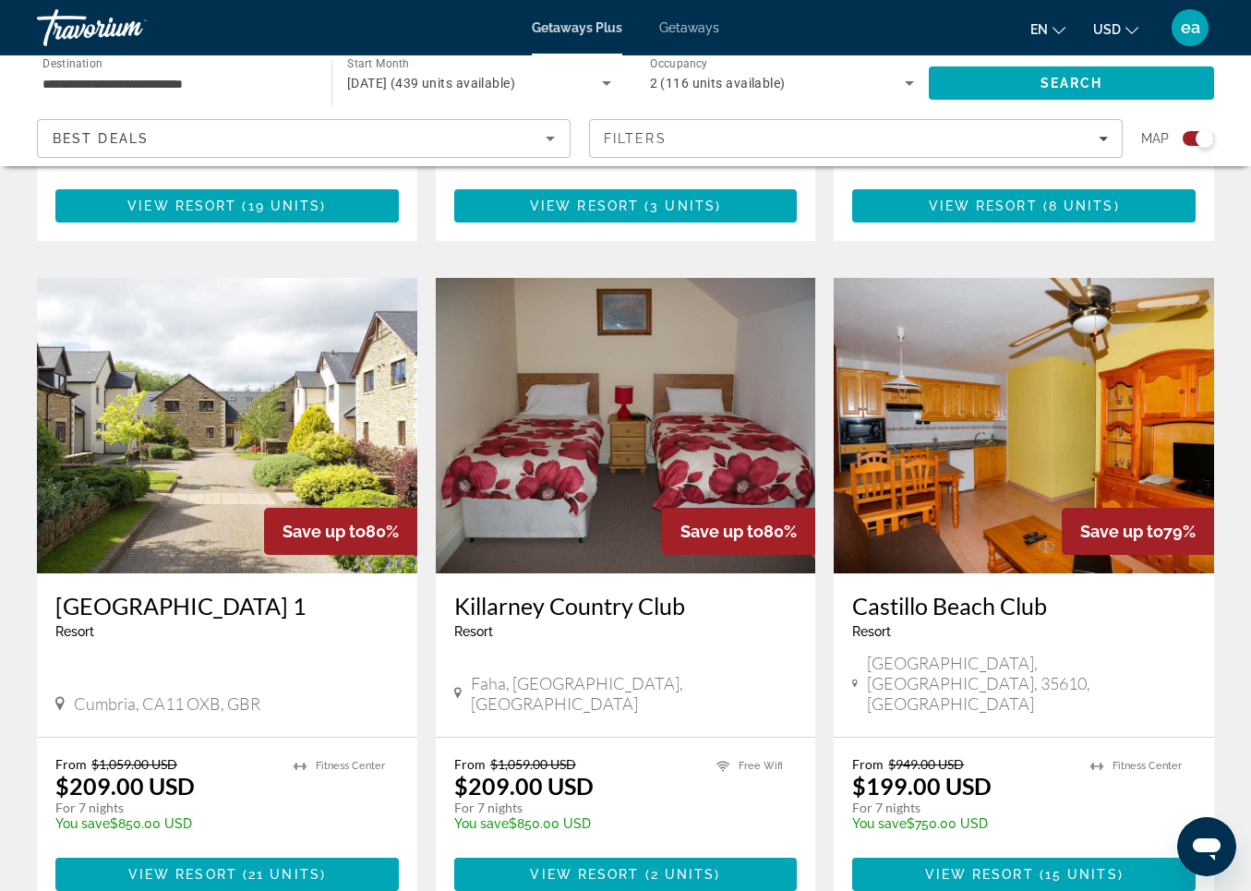
drag, startPoint x: 712, startPoint y: 671, endPoint x: 816, endPoint y: 832, distance: 191.9
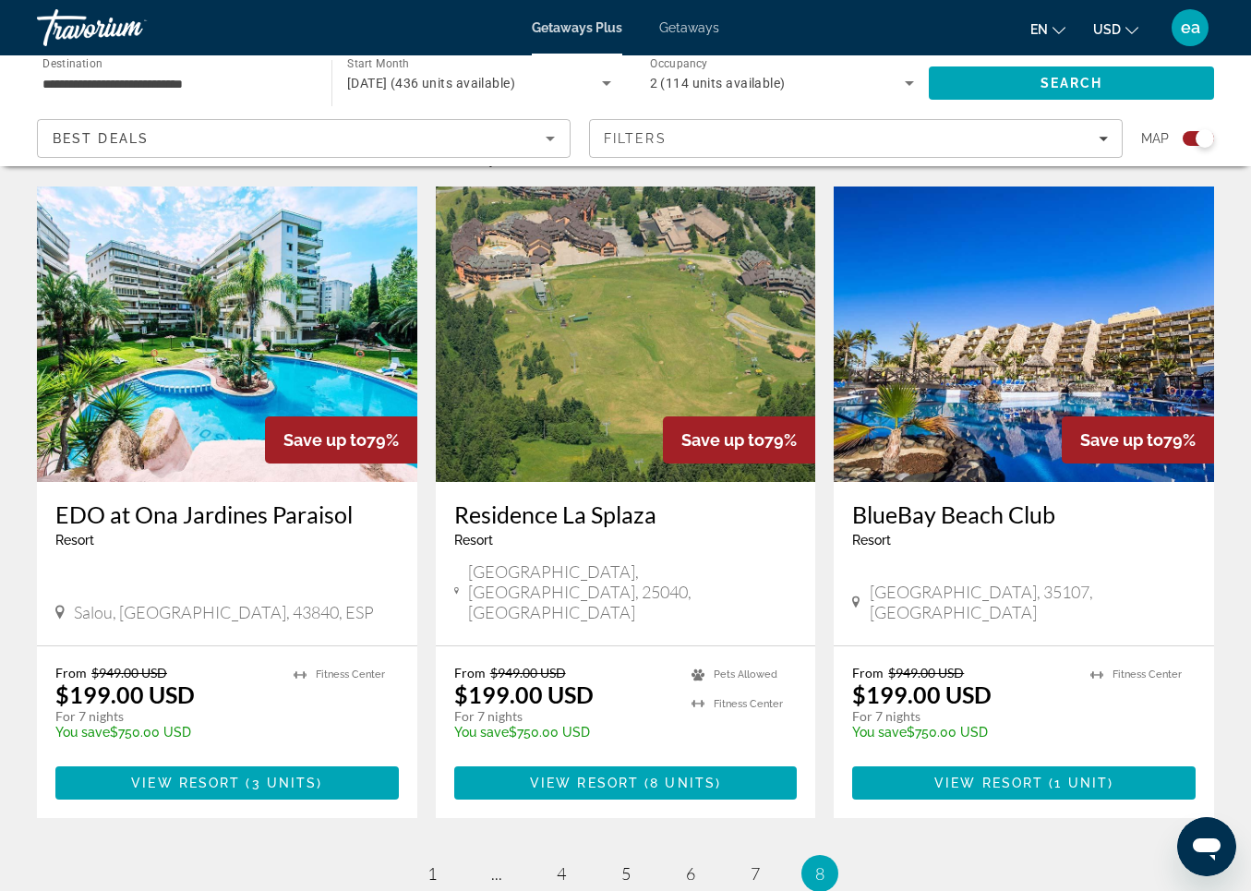
scroll to position [611, 0]
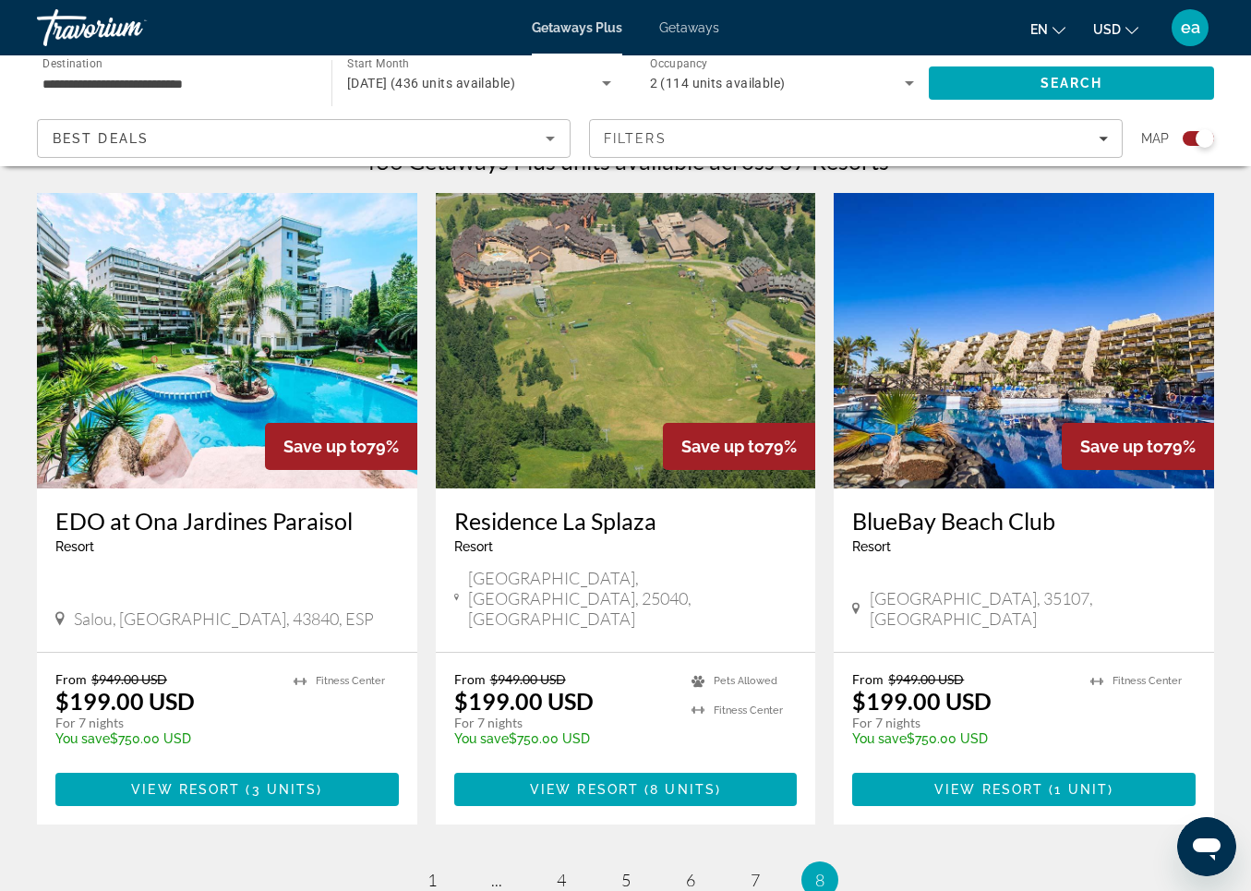
click at [1012, 371] on img "Main content" at bounding box center [1024, 341] width 381 height 296
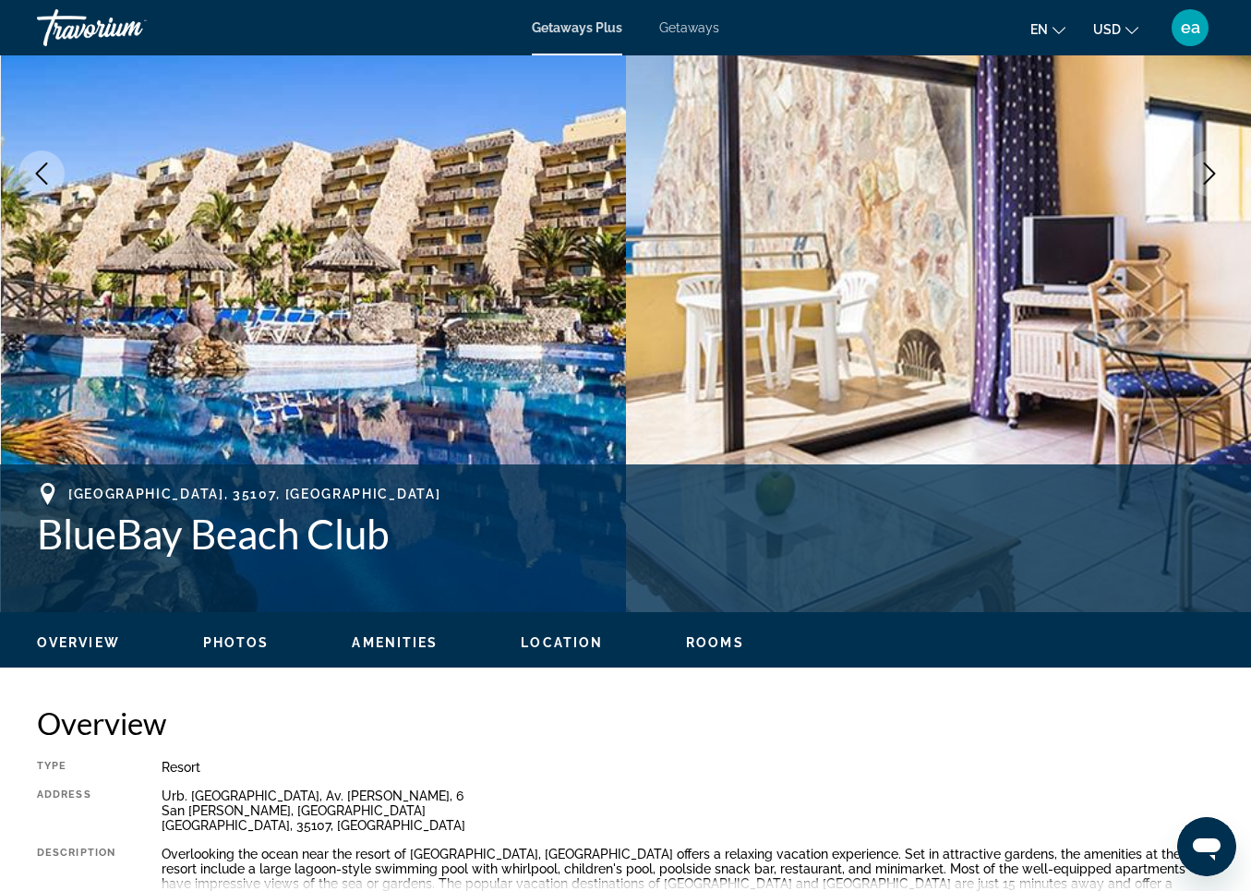
scroll to position [395, 0]
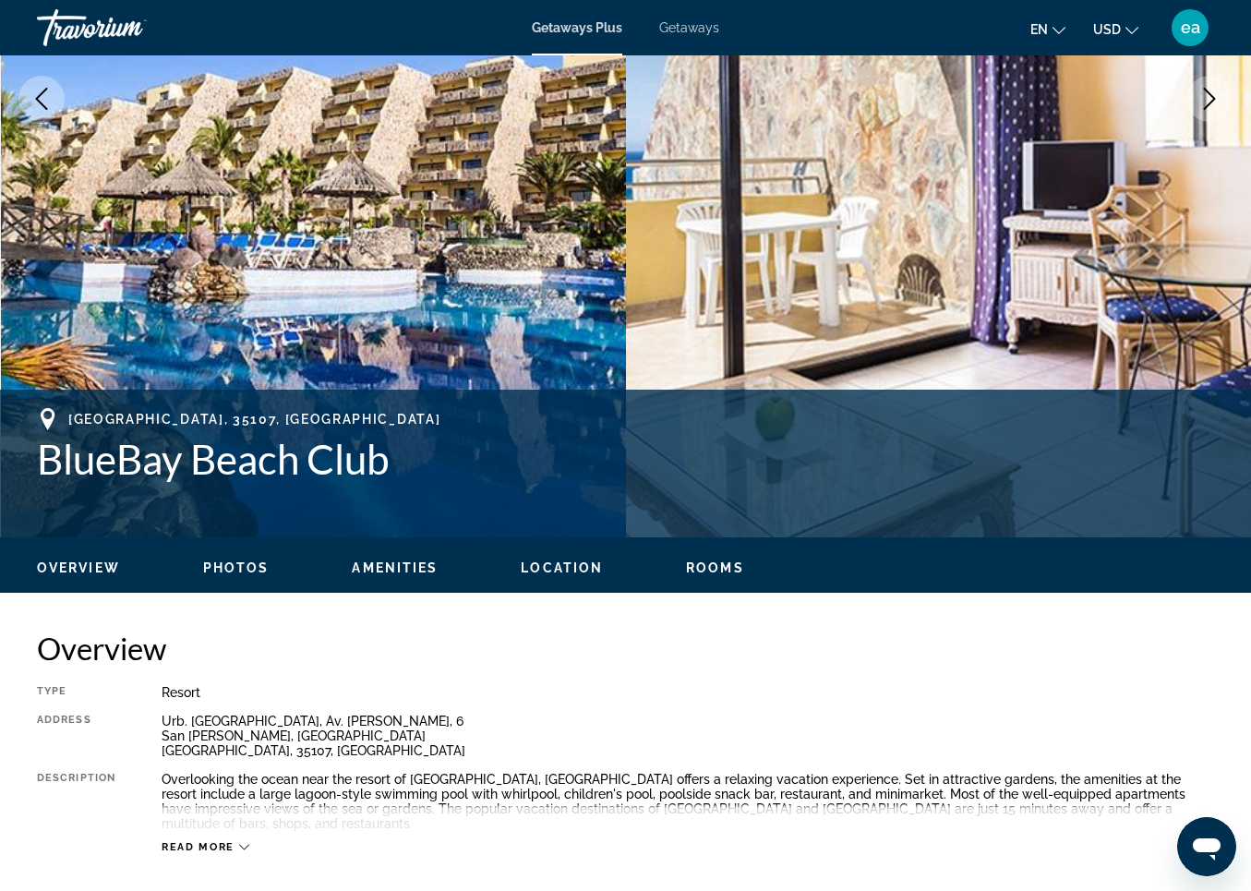
click at [226, 569] on span "Photos" at bounding box center [236, 568] width 66 height 15
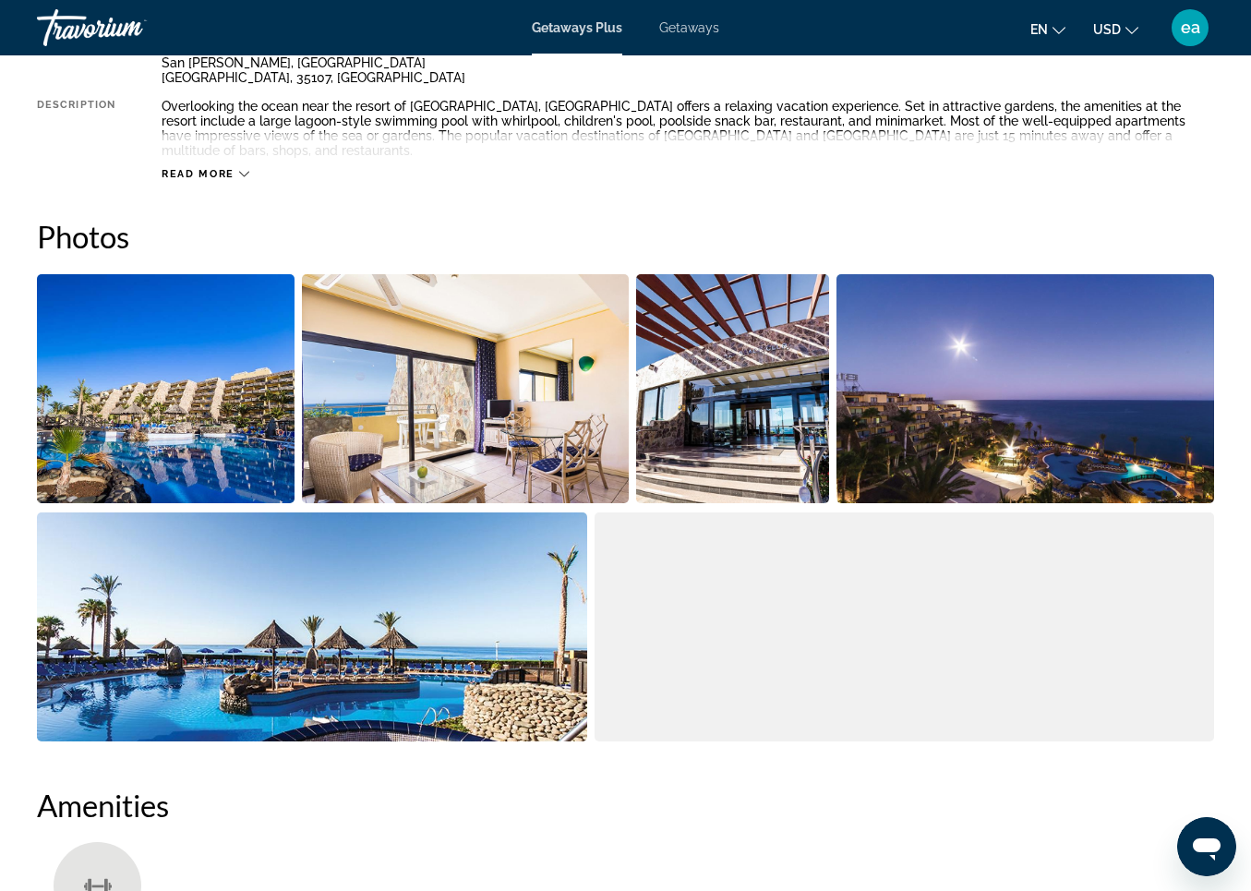
scroll to position [1176, 0]
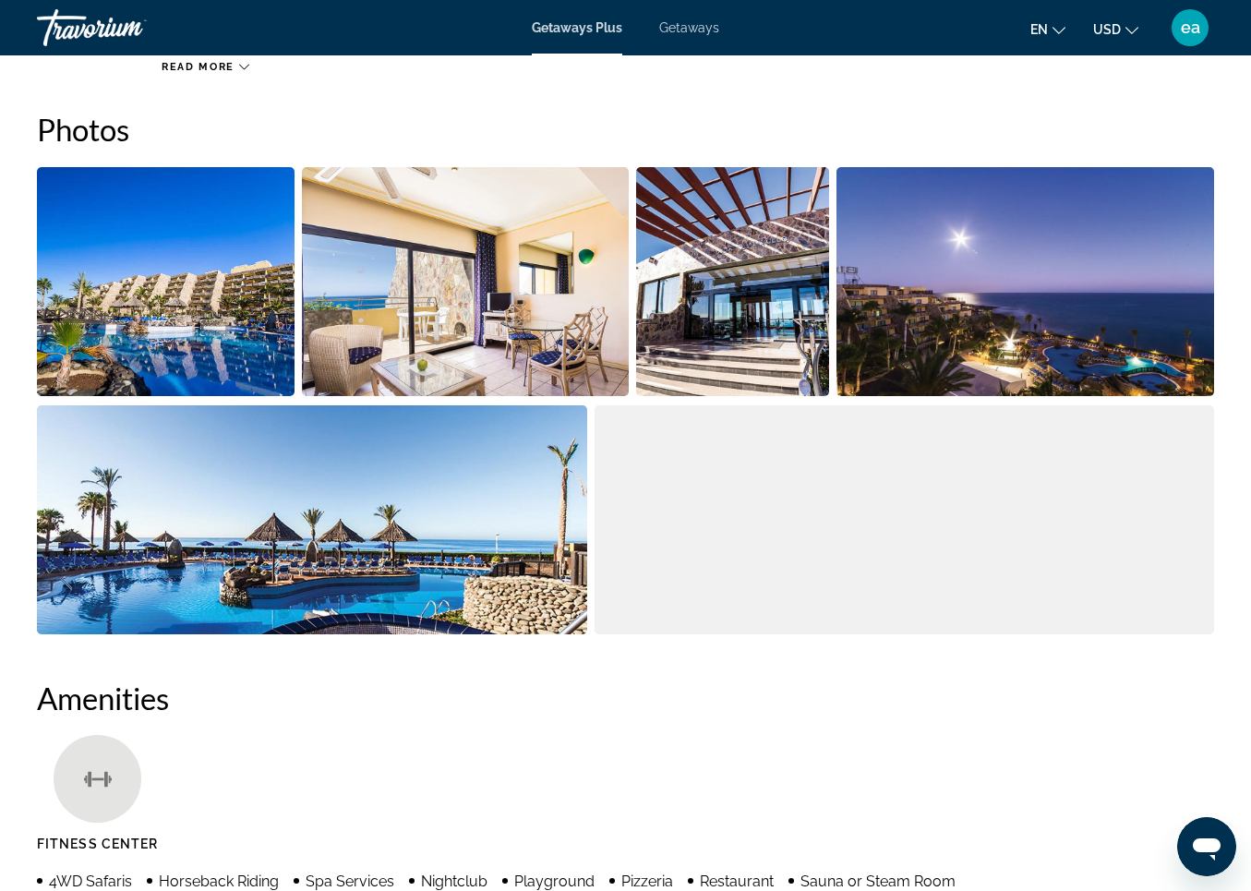
click at [163, 332] on img "Open full-screen image slider" at bounding box center [166, 281] width 258 height 229
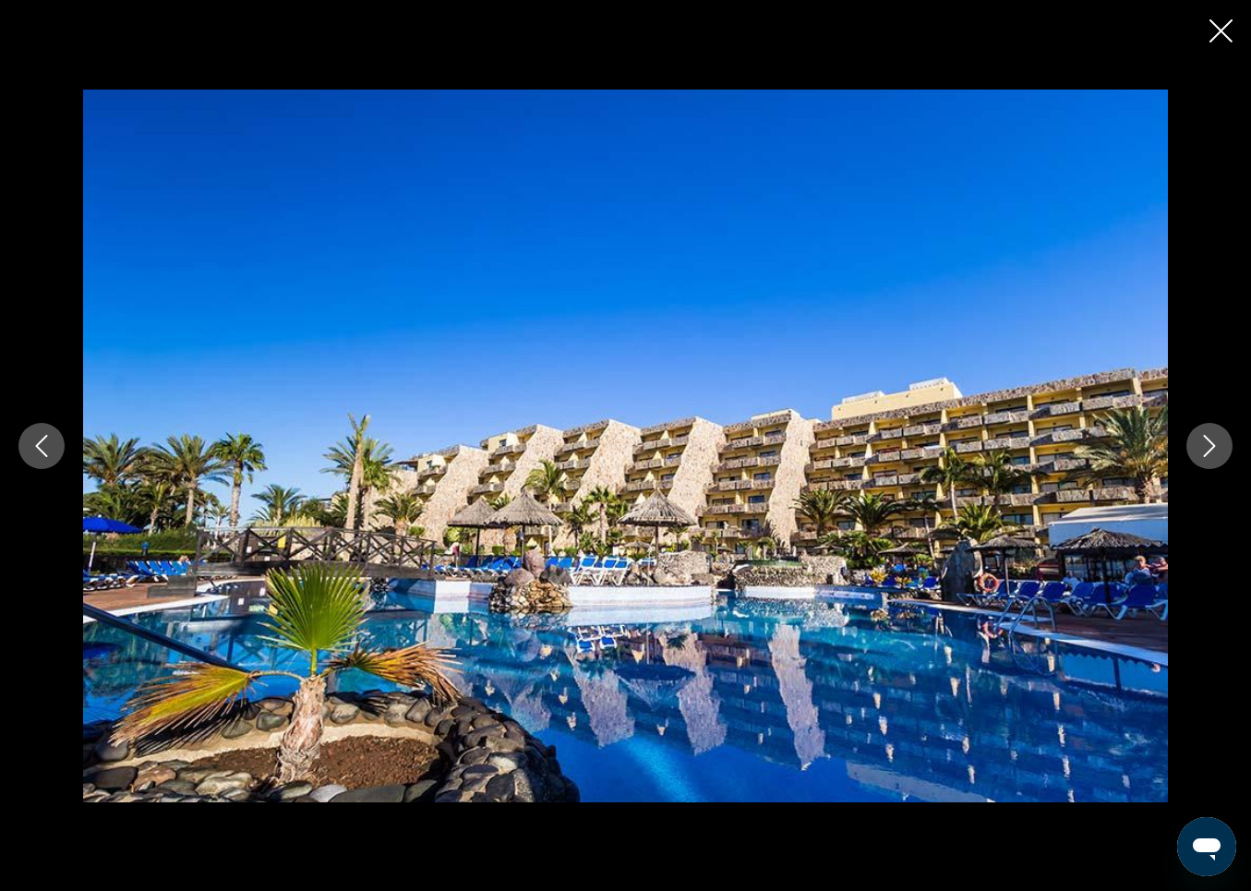
click at [1206, 448] on icon "Next image" at bounding box center [1210, 446] width 22 height 22
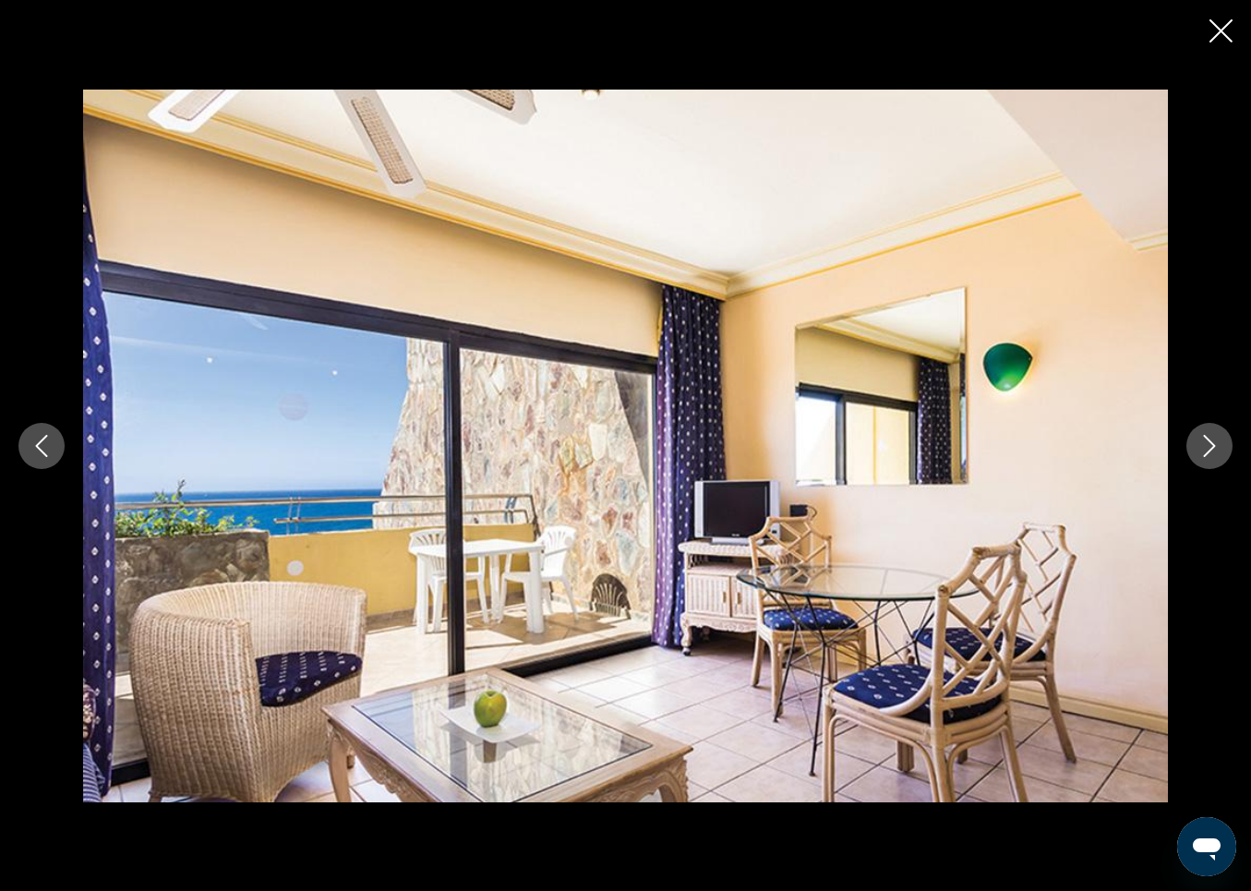
click at [1206, 448] on icon "Next image" at bounding box center [1210, 446] width 22 height 22
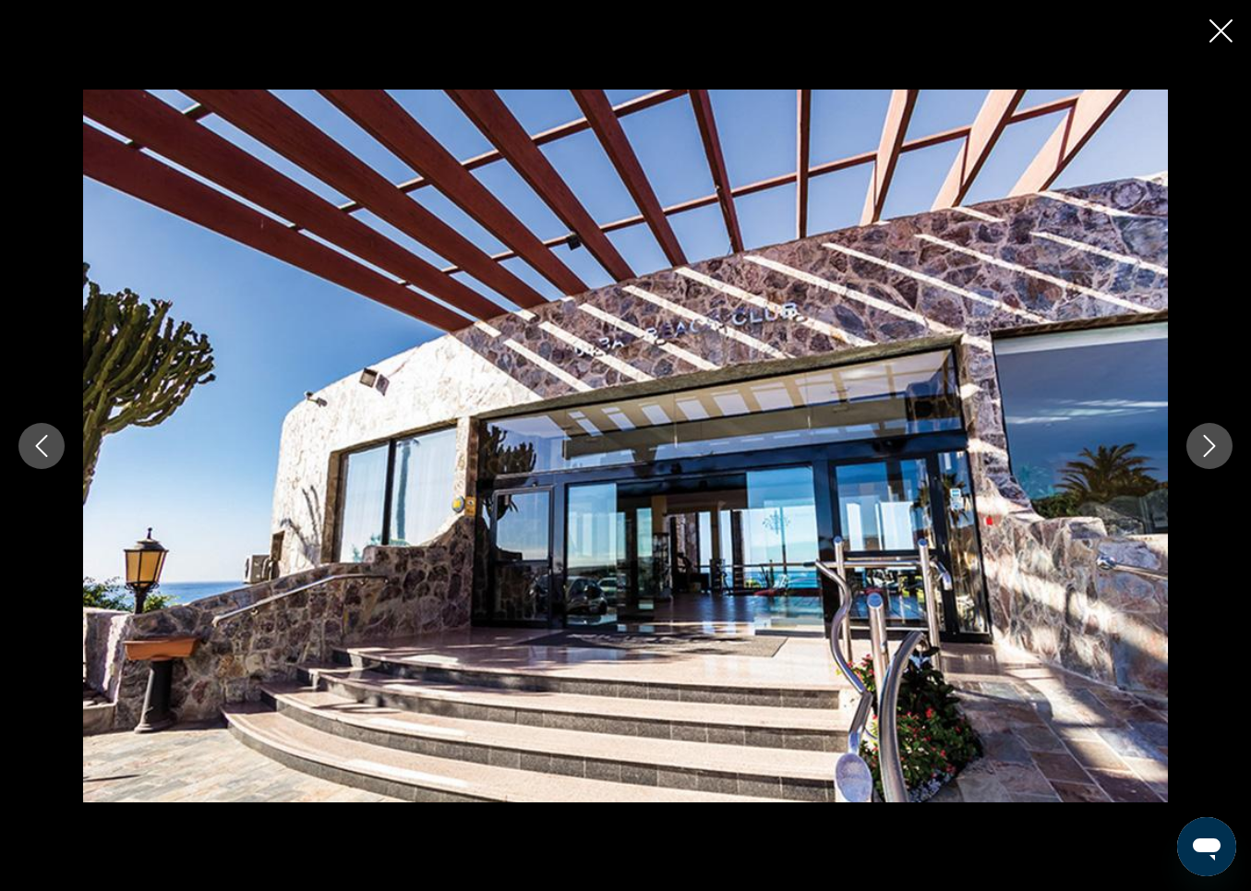
click at [1206, 448] on icon "Next image" at bounding box center [1210, 446] width 22 height 22
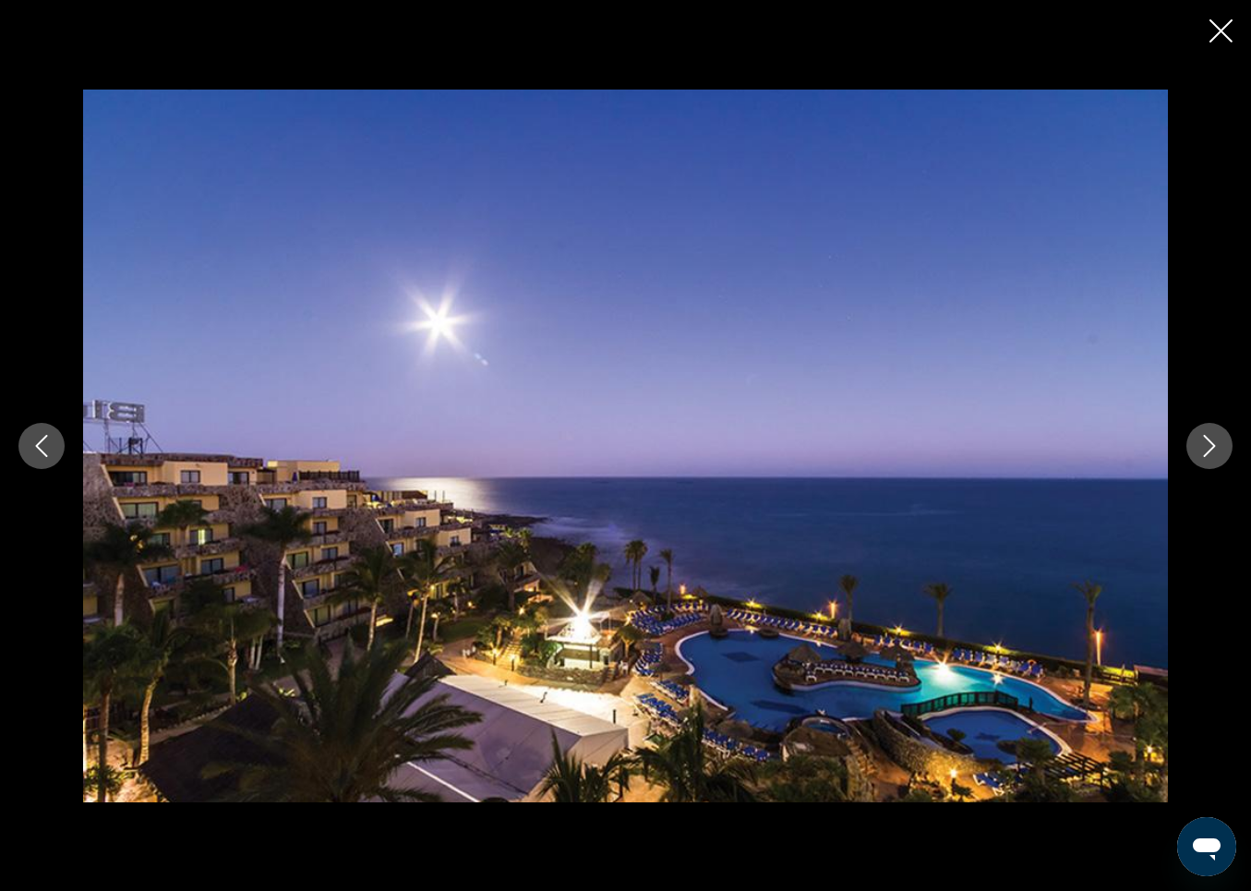
scroll to position [1305, 0]
click at [1209, 444] on icon "Next image" at bounding box center [1210, 446] width 22 height 22
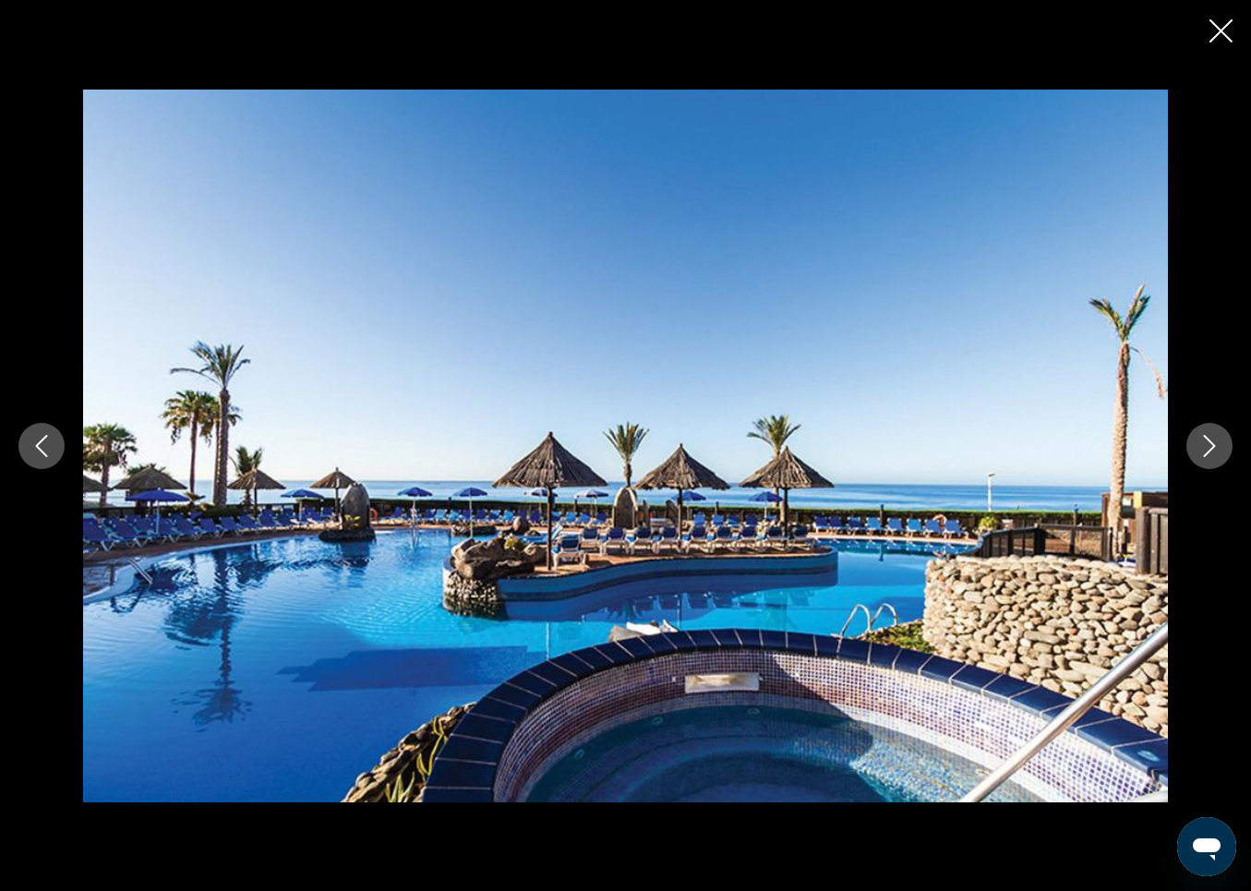
click at [1209, 444] on icon "Next image" at bounding box center [1210, 446] width 22 height 22
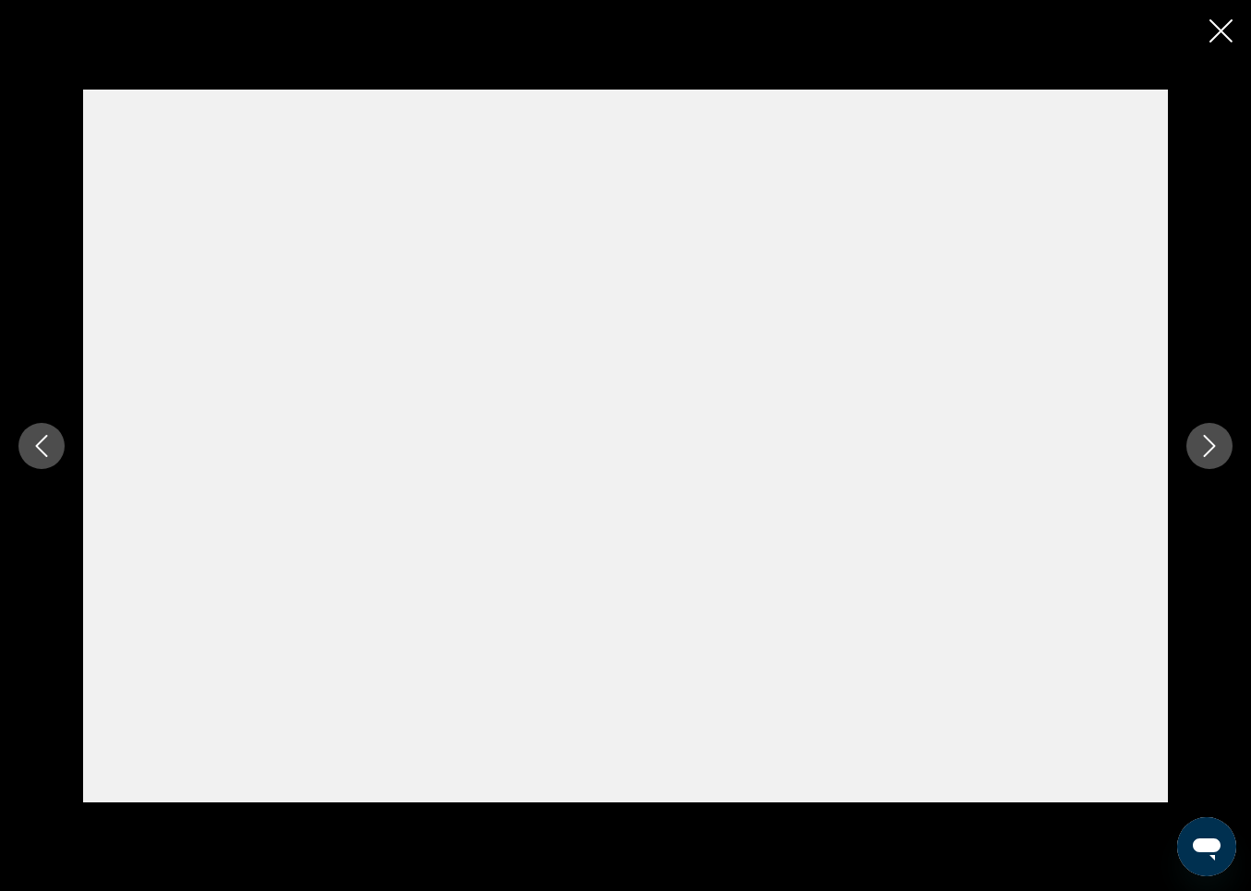
click at [1211, 444] on icon "Next image" at bounding box center [1210, 446] width 22 height 22
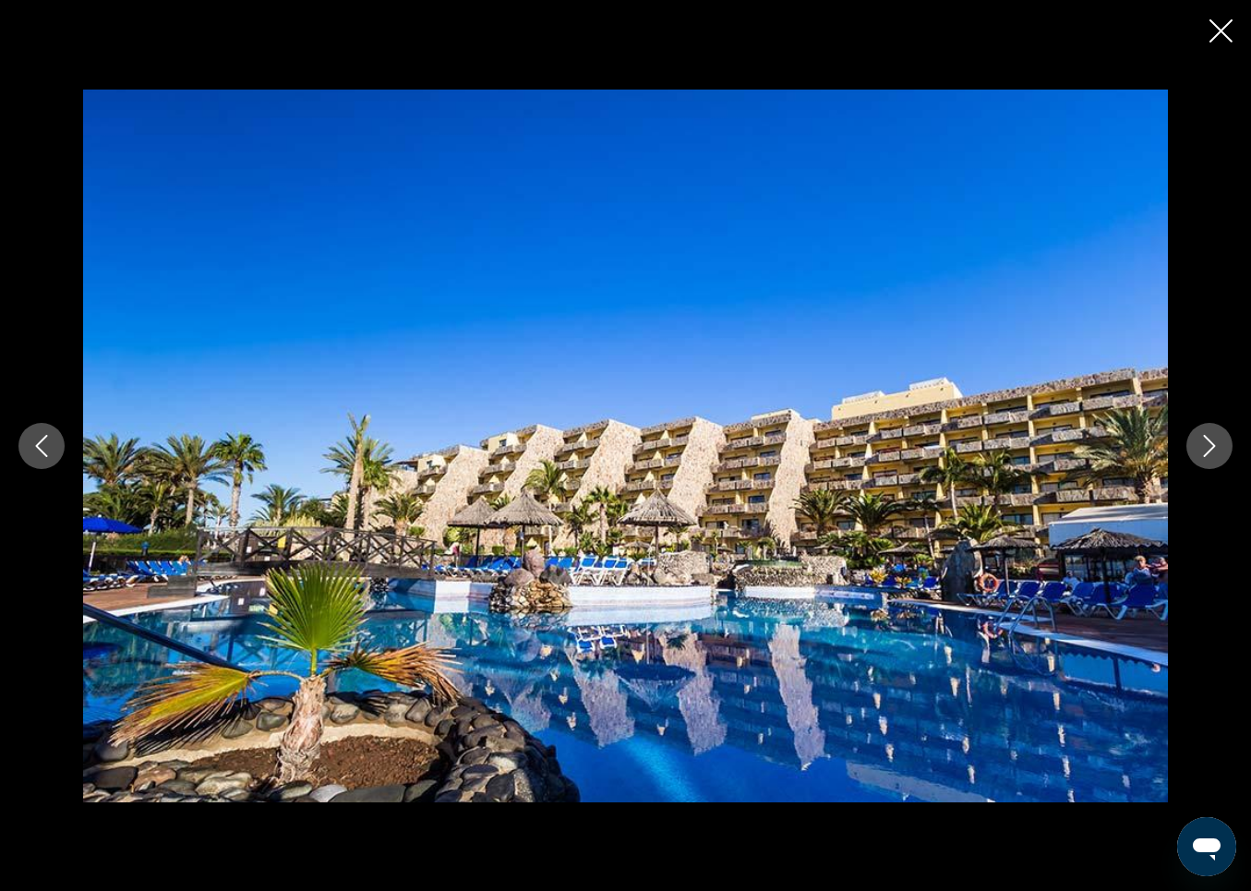
click at [1212, 445] on icon "Next image" at bounding box center [1210, 446] width 22 height 22
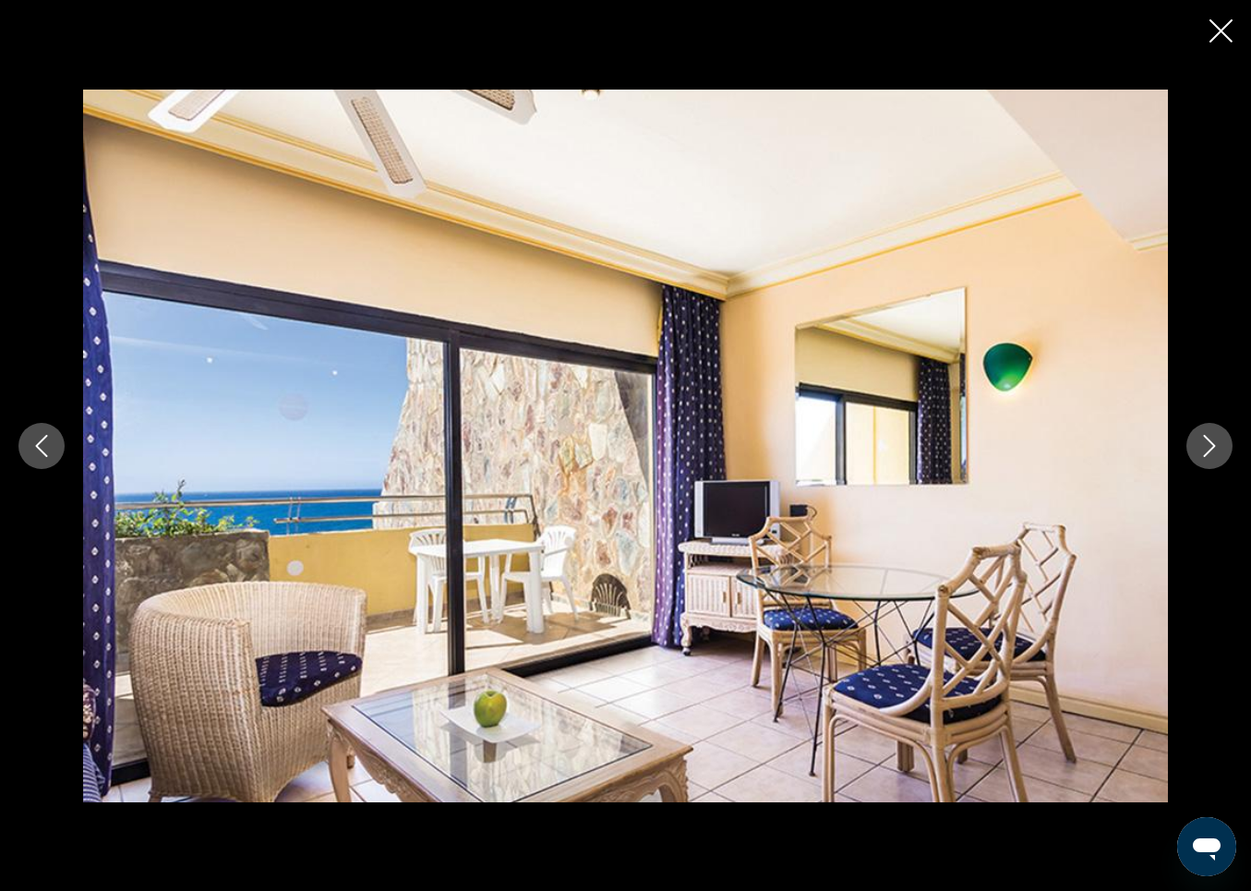
click at [1212, 445] on icon "Next image" at bounding box center [1210, 446] width 22 height 22
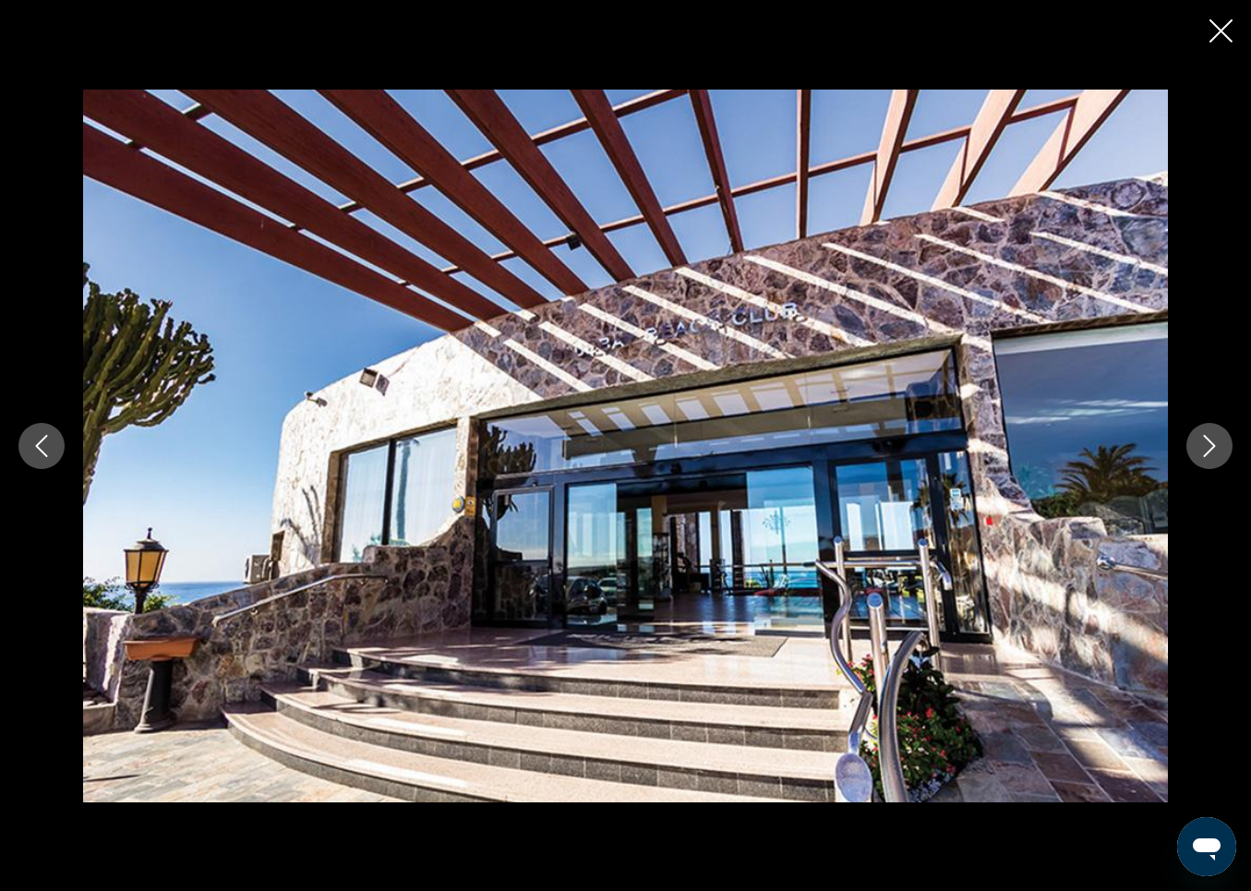
click at [1215, 448] on icon "Next image" at bounding box center [1210, 446] width 22 height 22
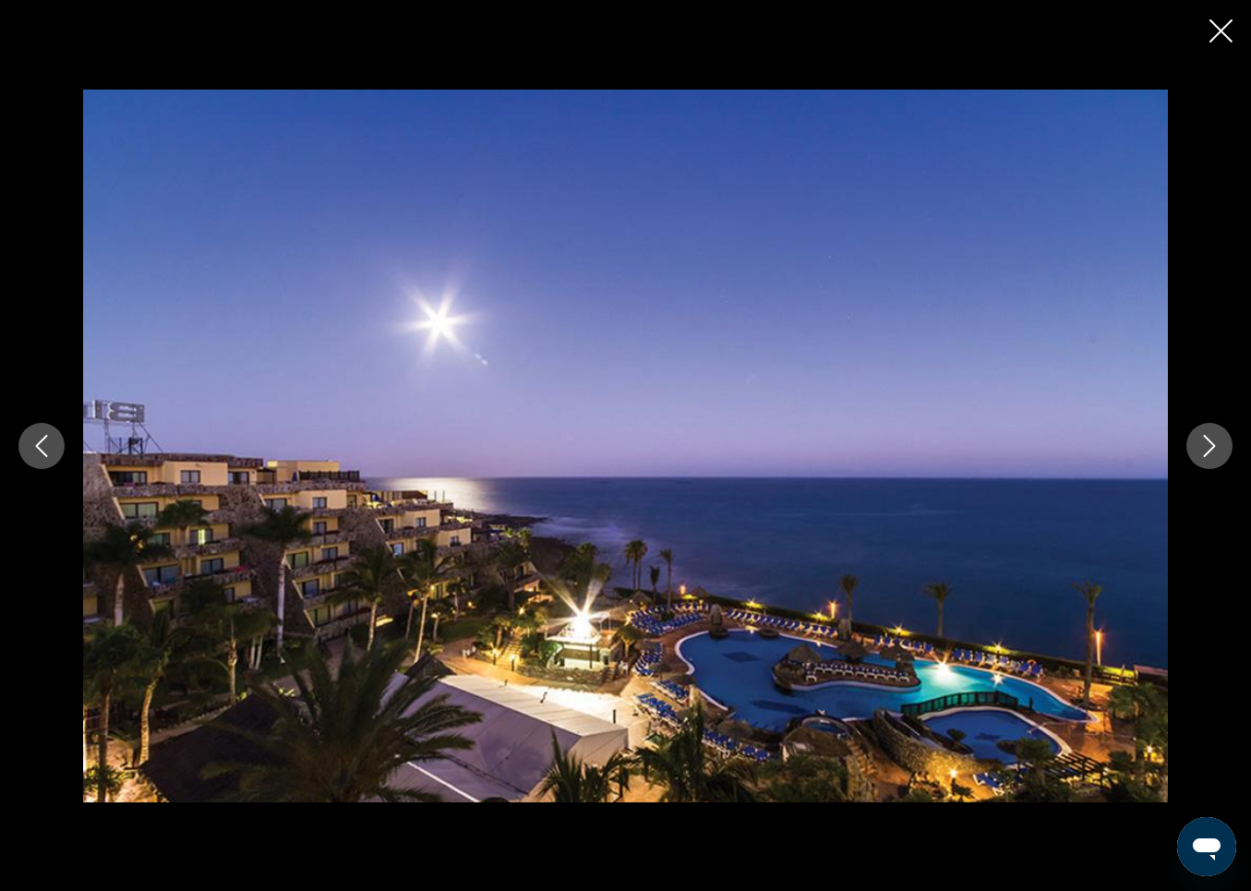
click at [1215, 448] on icon "Next image" at bounding box center [1210, 446] width 22 height 22
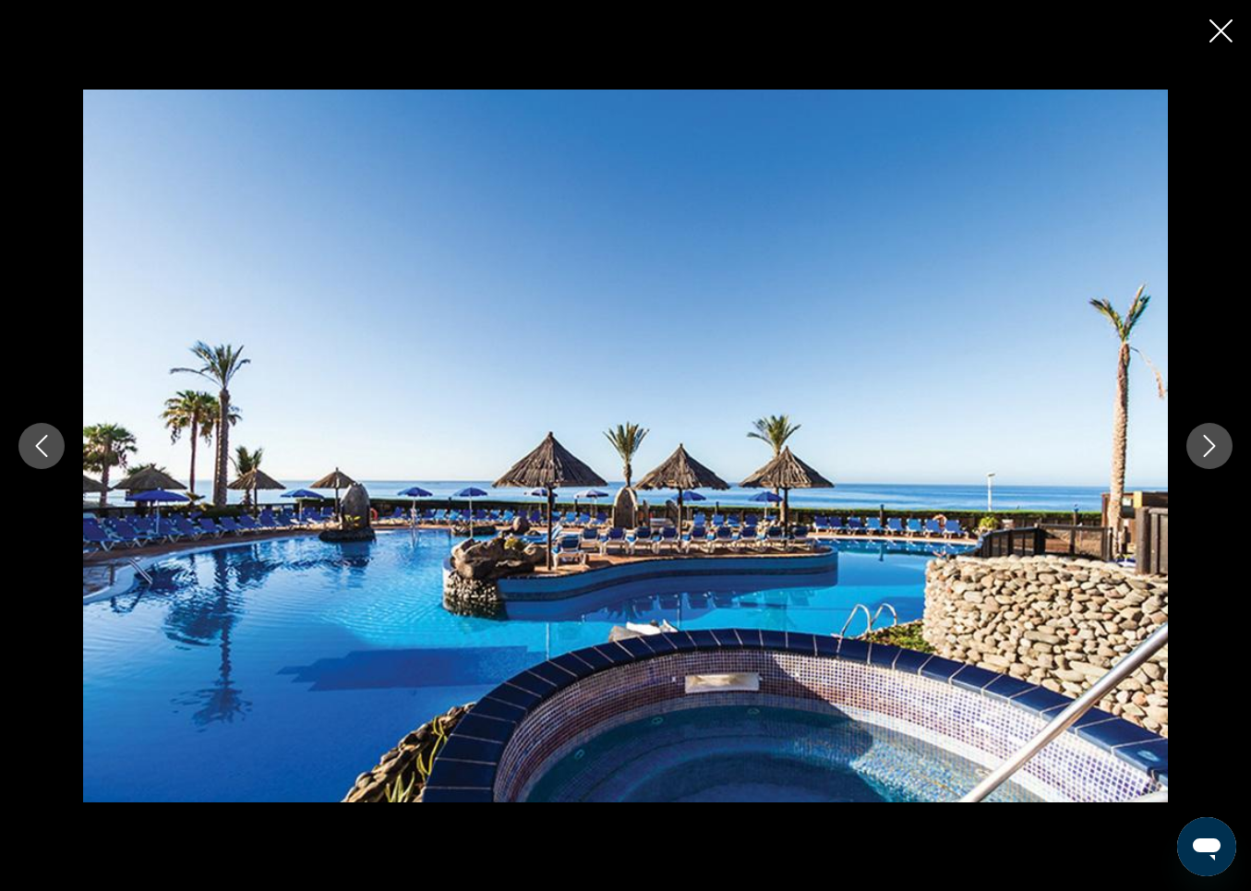
click at [1203, 420] on div "prev next" at bounding box center [625, 446] width 1251 height 713
click at [1206, 429] on button "Next image" at bounding box center [1210, 446] width 46 height 46
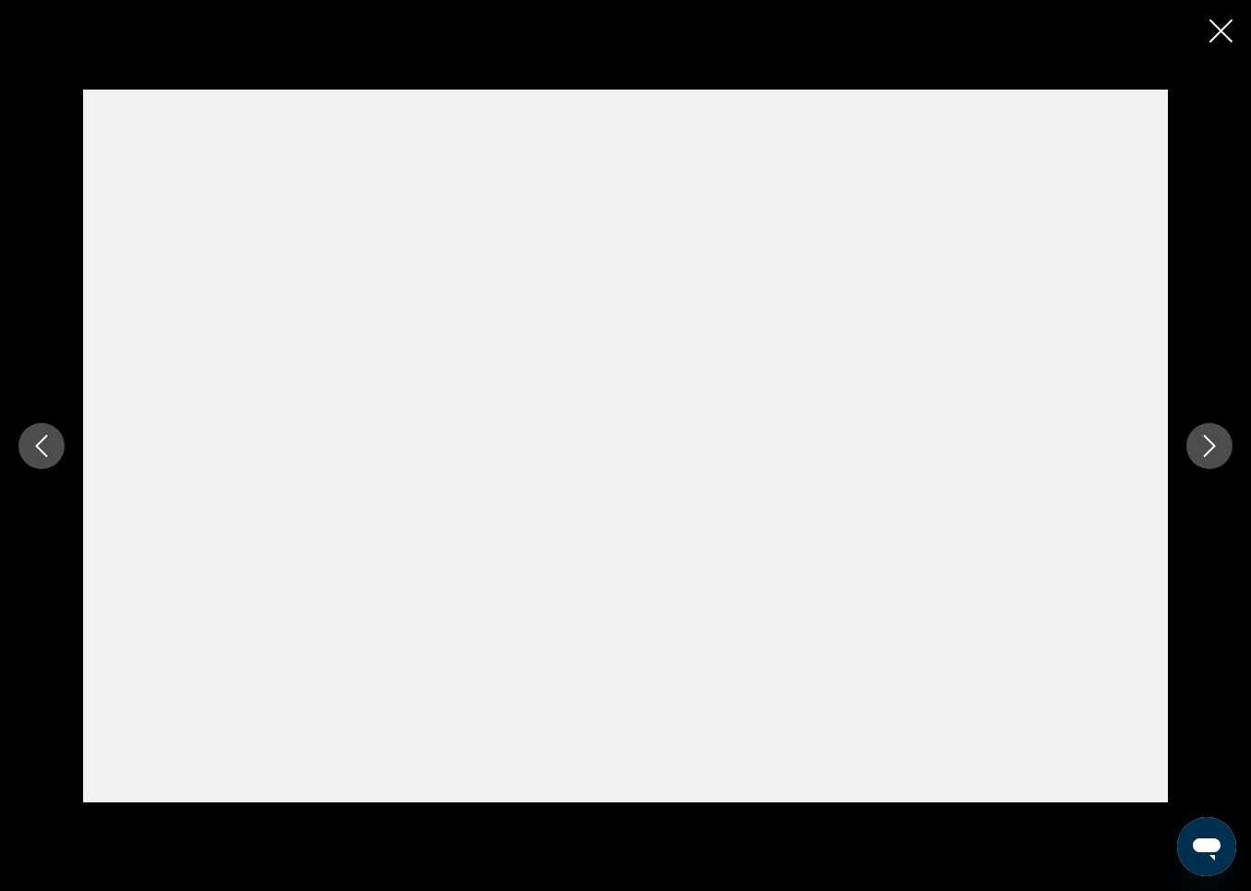
click at [1207, 441] on icon "Next image" at bounding box center [1210, 446] width 22 height 22
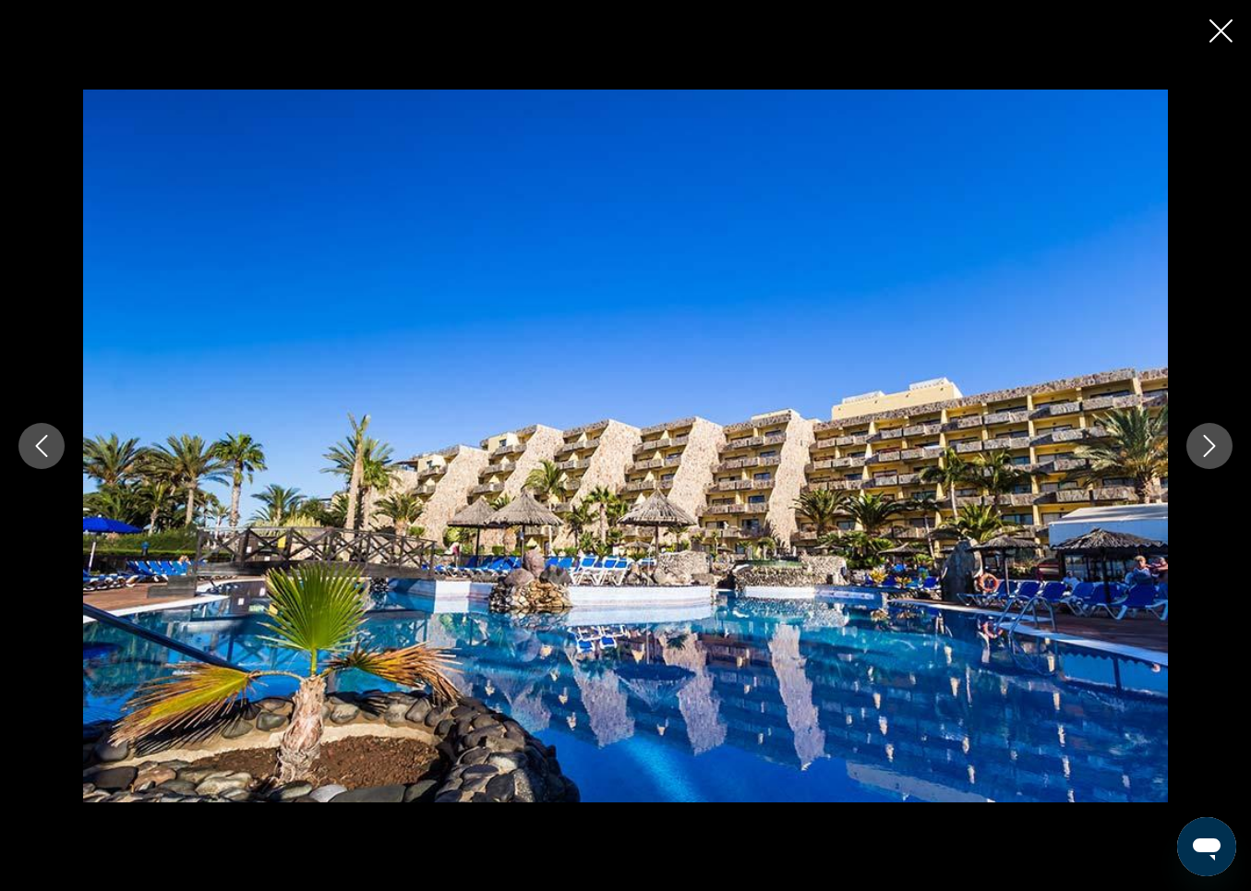
click at [1207, 441] on icon "Next image" at bounding box center [1210, 446] width 22 height 22
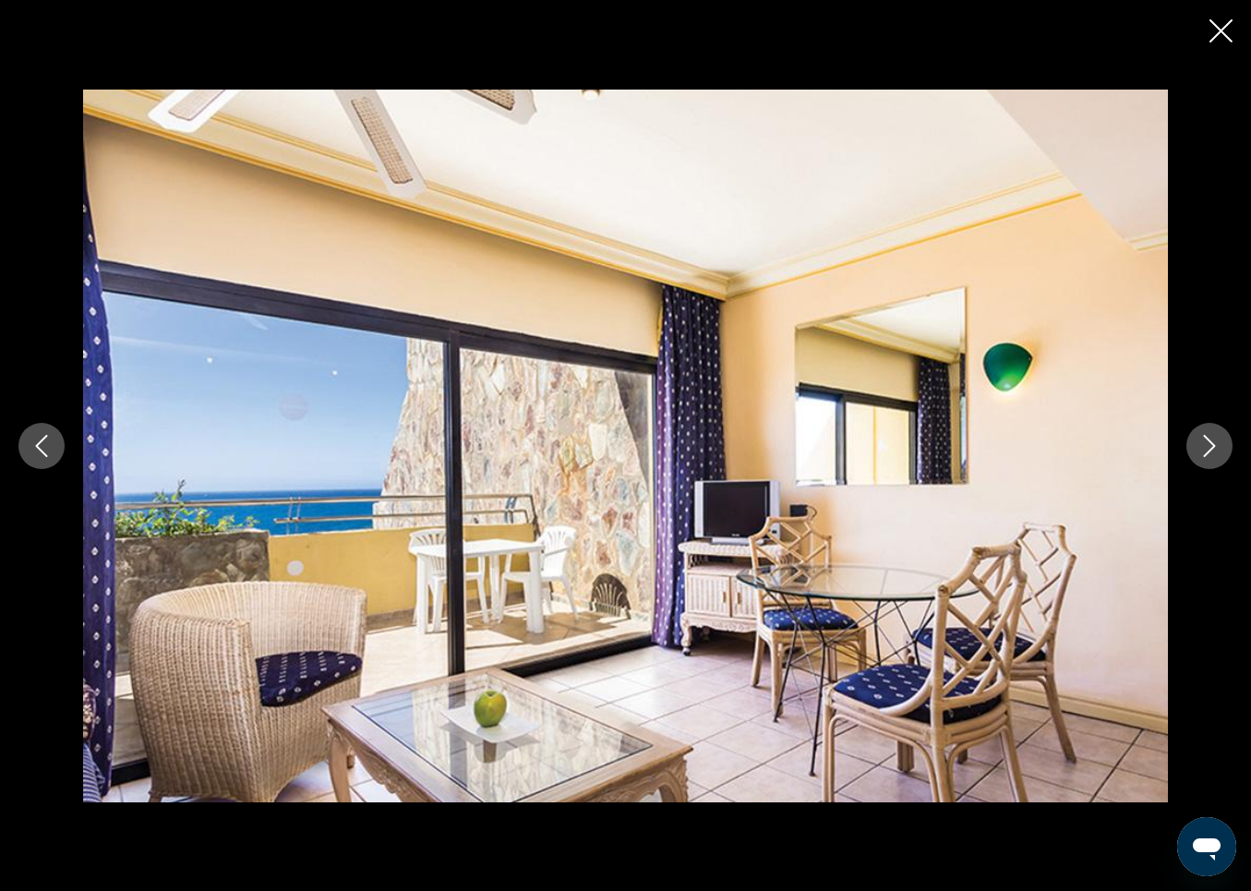
drag, startPoint x: 1207, startPoint y: 441, endPoint x: 1207, endPoint y: 320, distance: 120.1
click at [1207, 402] on div "prev next" at bounding box center [625, 446] width 1251 height 713
click at [1222, 27] on icon "Close slideshow" at bounding box center [1221, 30] width 23 height 23
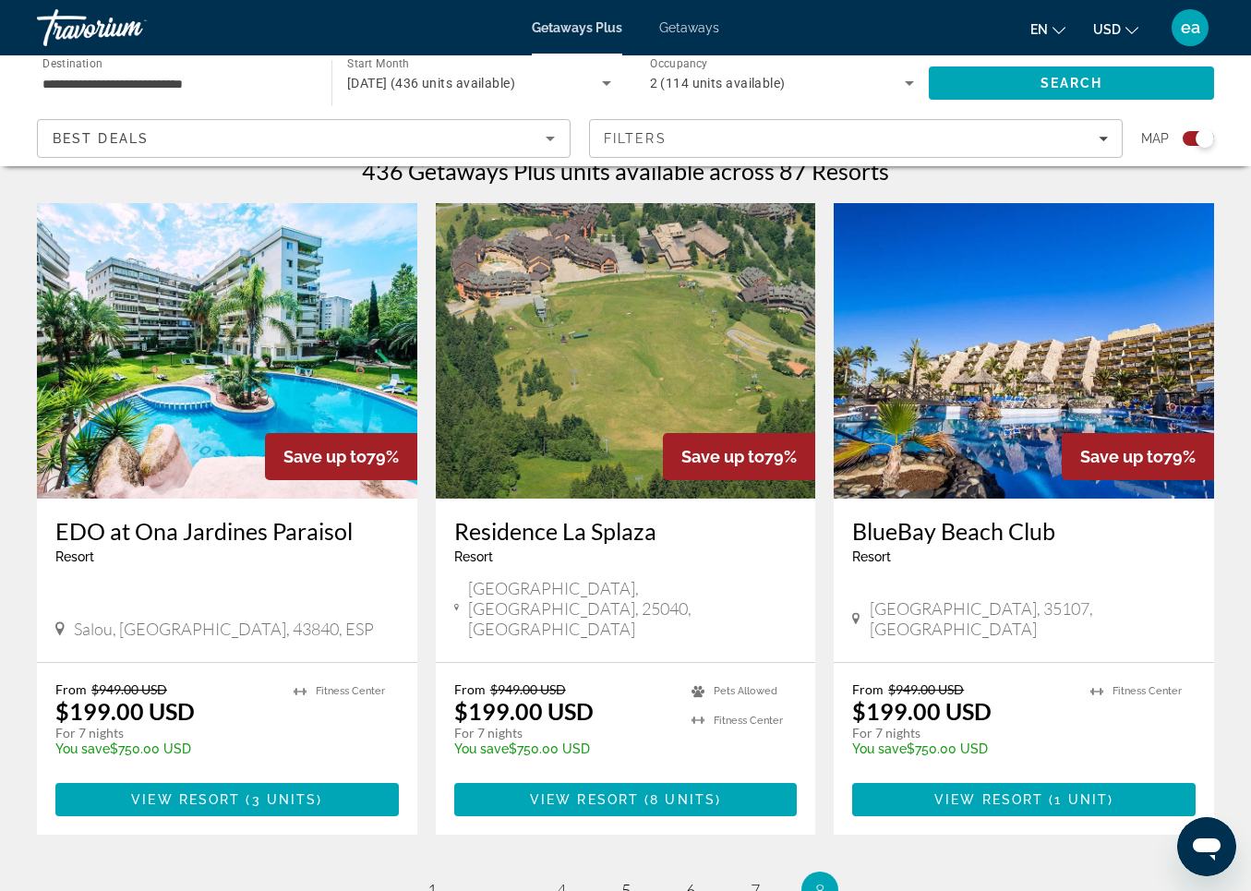
scroll to position [608, 0]
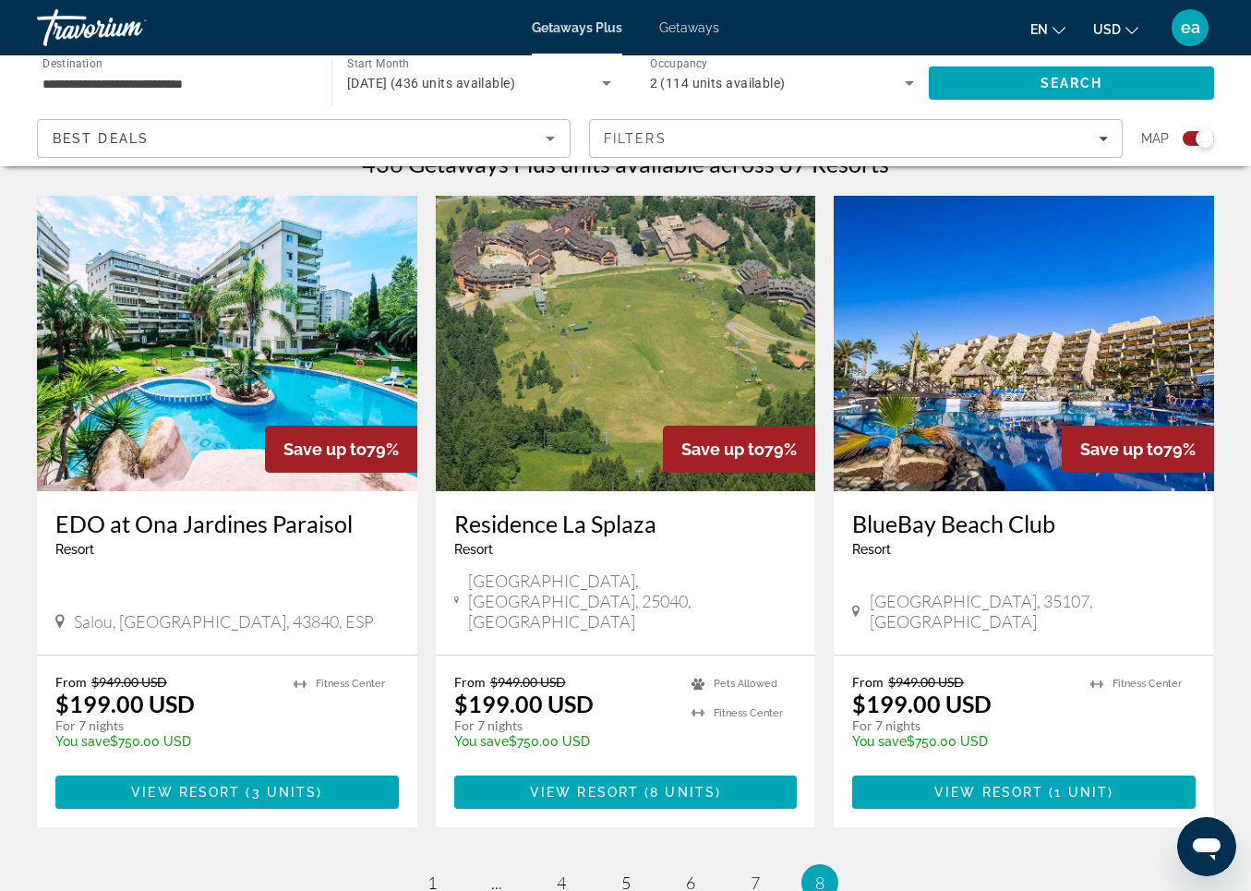
click at [79, 352] on img "Main content" at bounding box center [227, 344] width 381 height 296
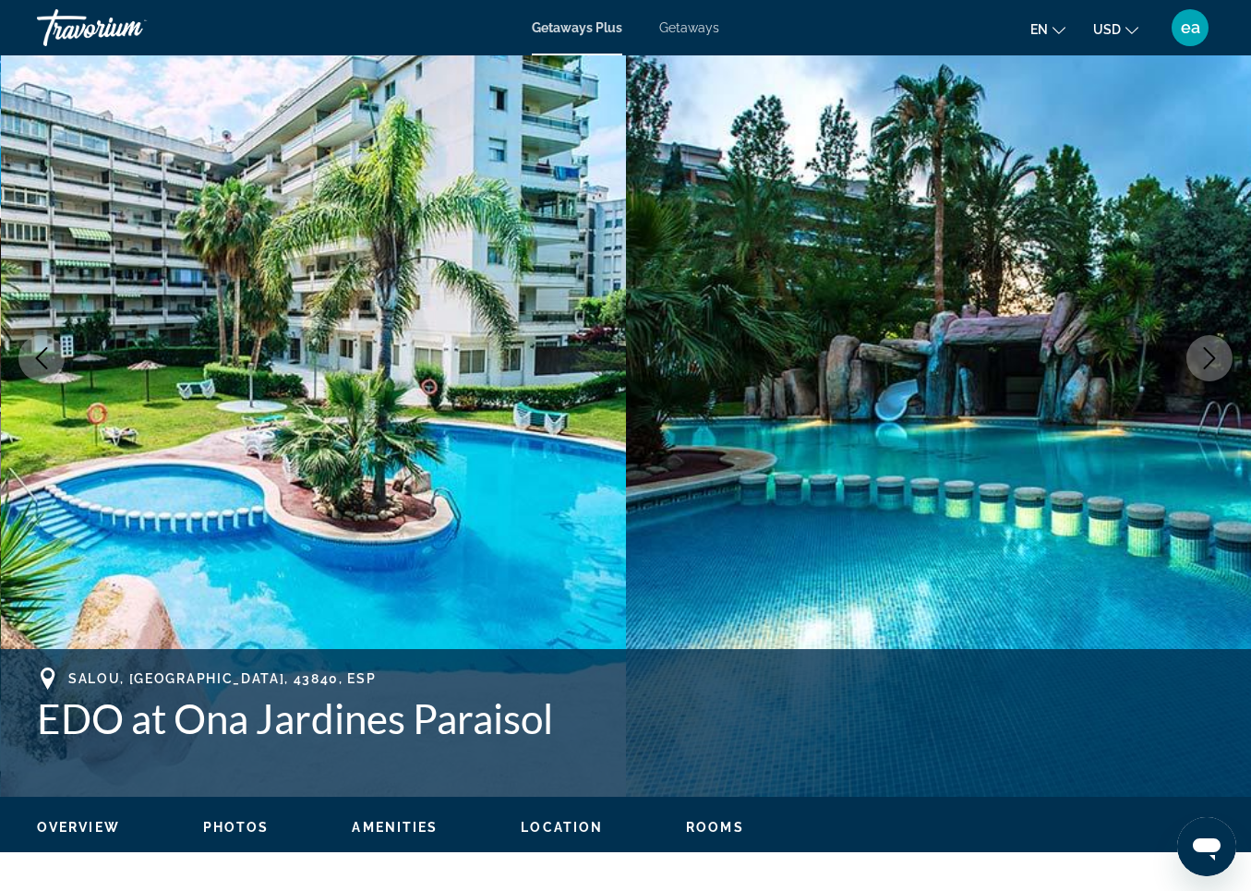
scroll to position [158, 0]
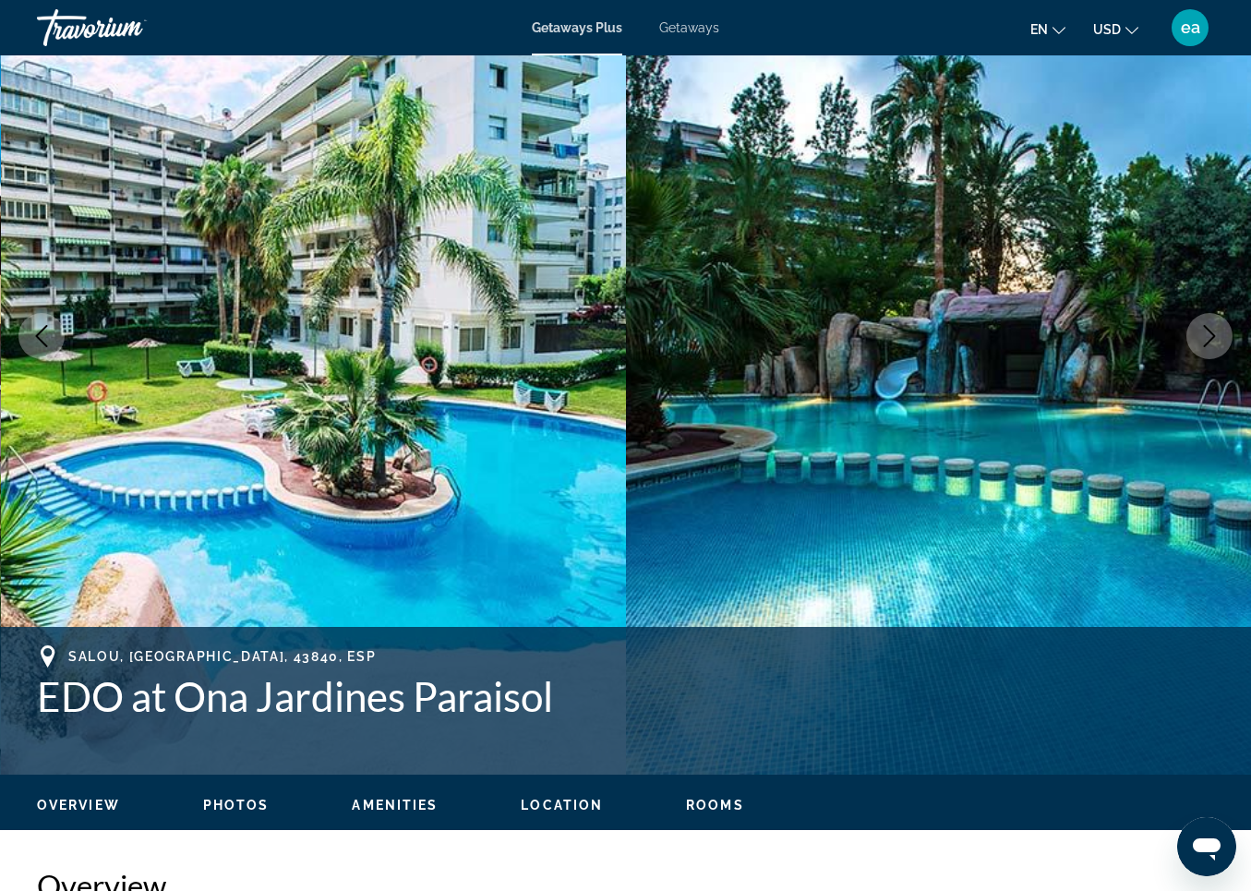
click at [240, 801] on span "Photos" at bounding box center [236, 805] width 66 height 15
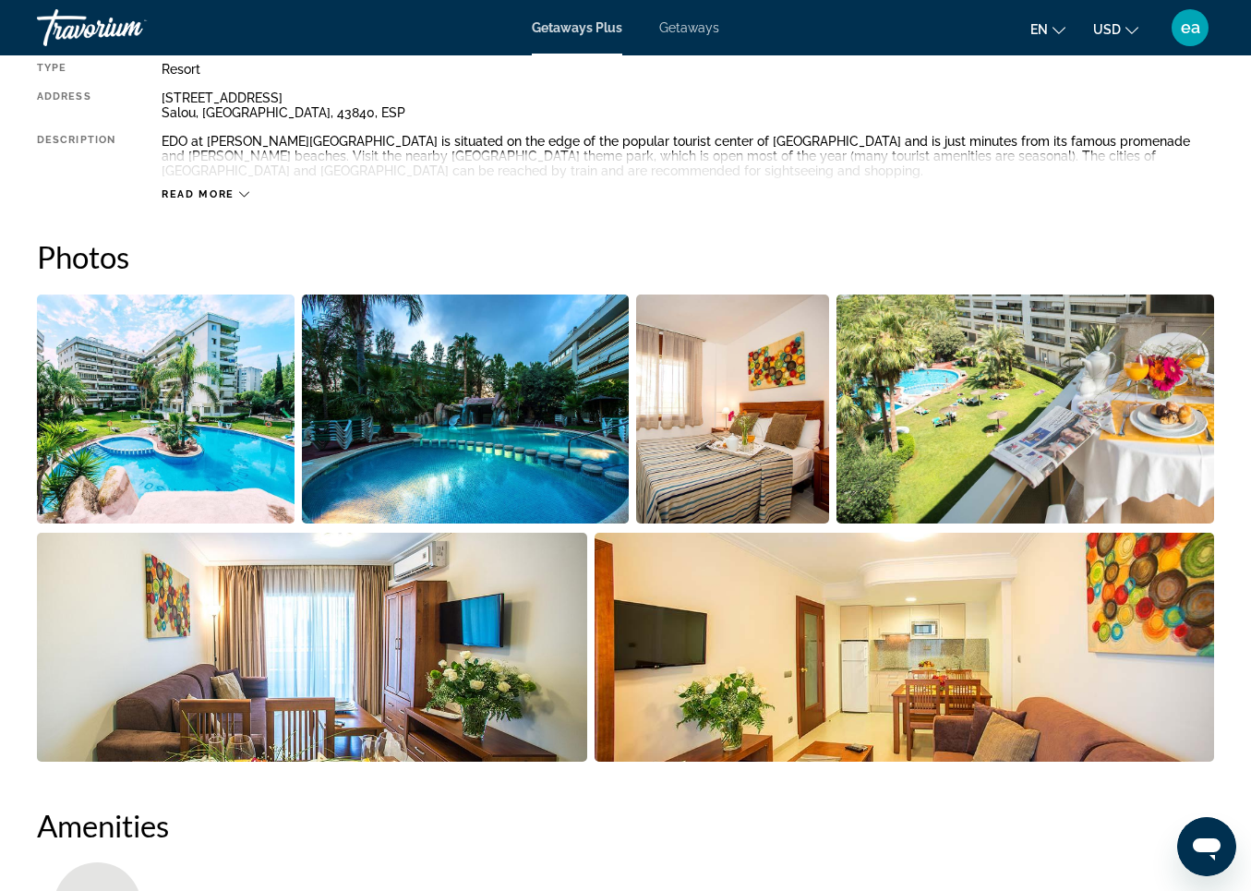
scroll to position [1146, 0]
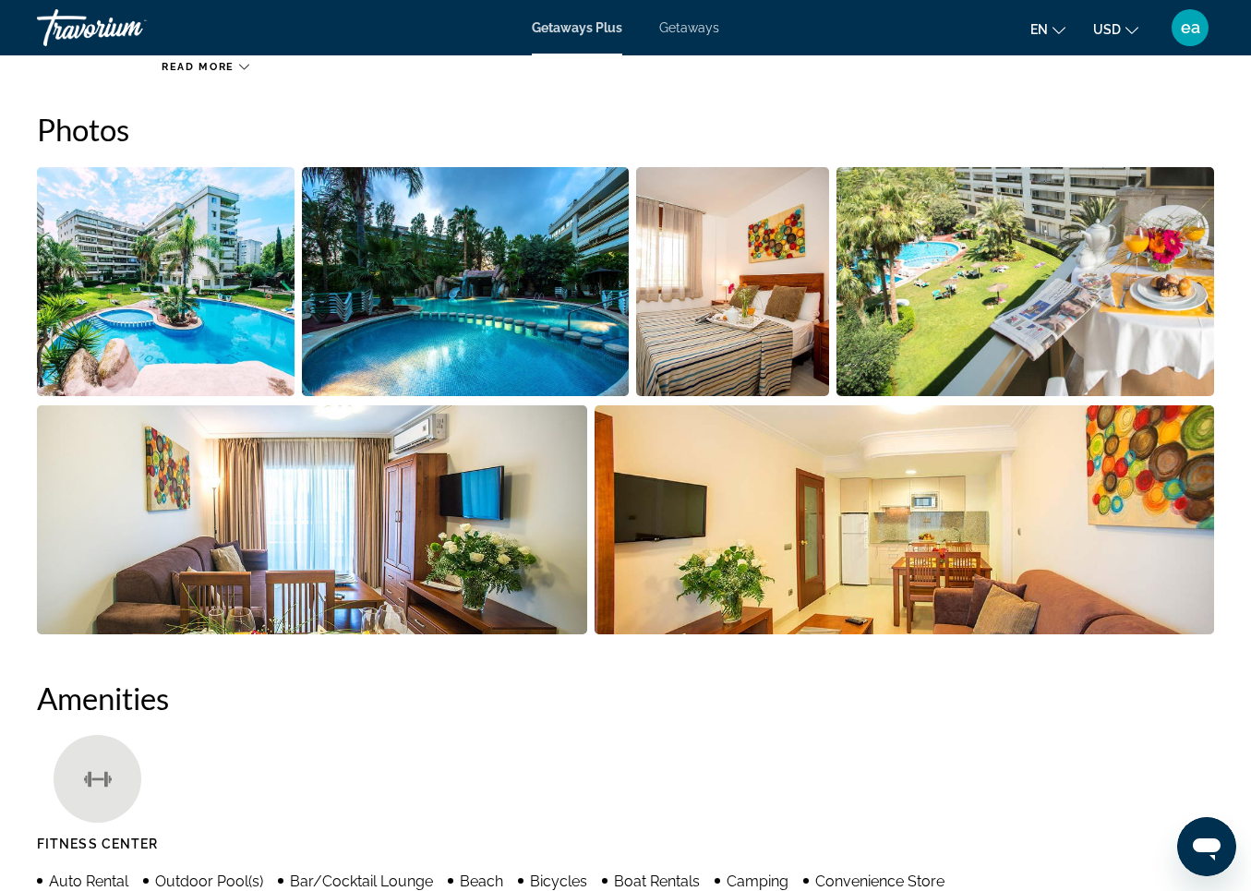
click at [154, 347] on img "Open full-screen image slider" at bounding box center [166, 281] width 258 height 229
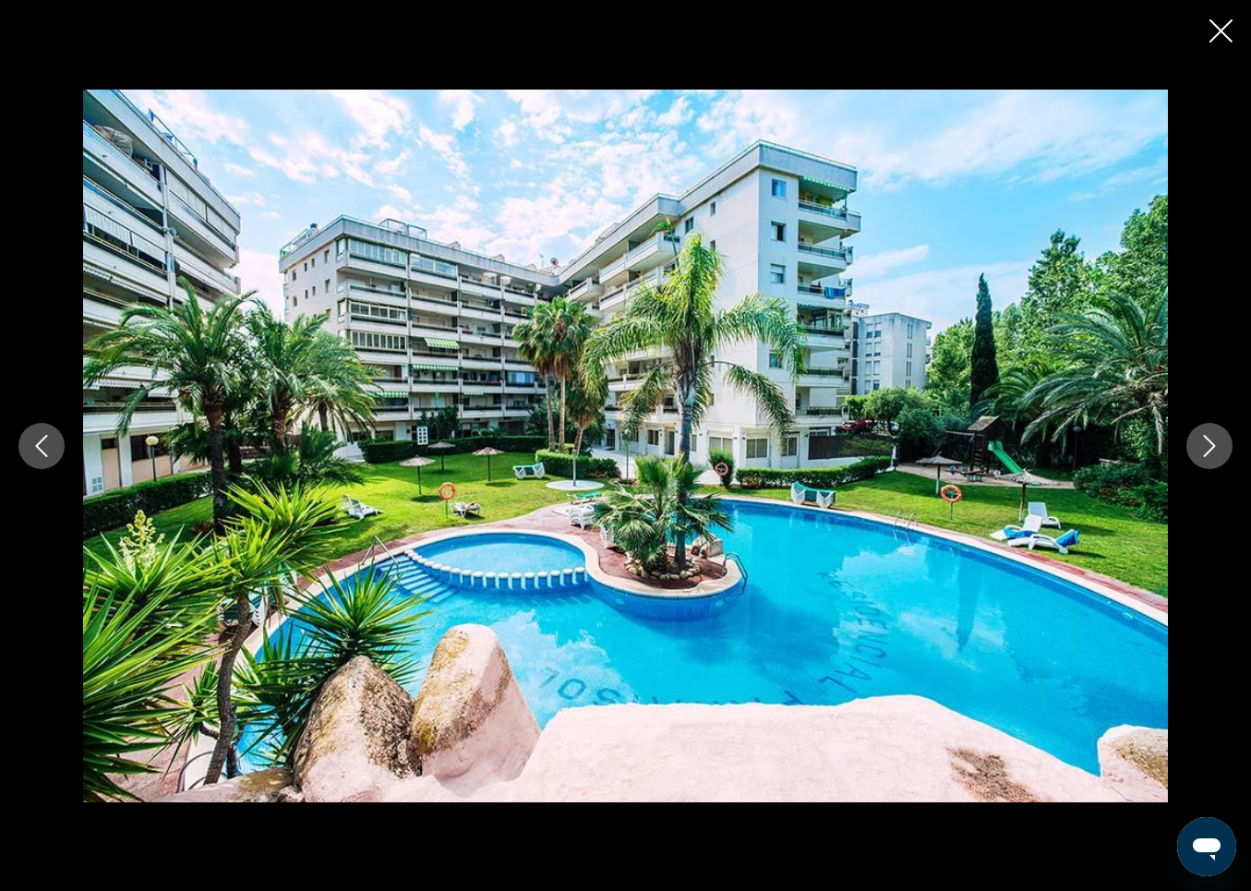
click at [1203, 440] on icon "Next image" at bounding box center [1210, 446] width 22 height 22
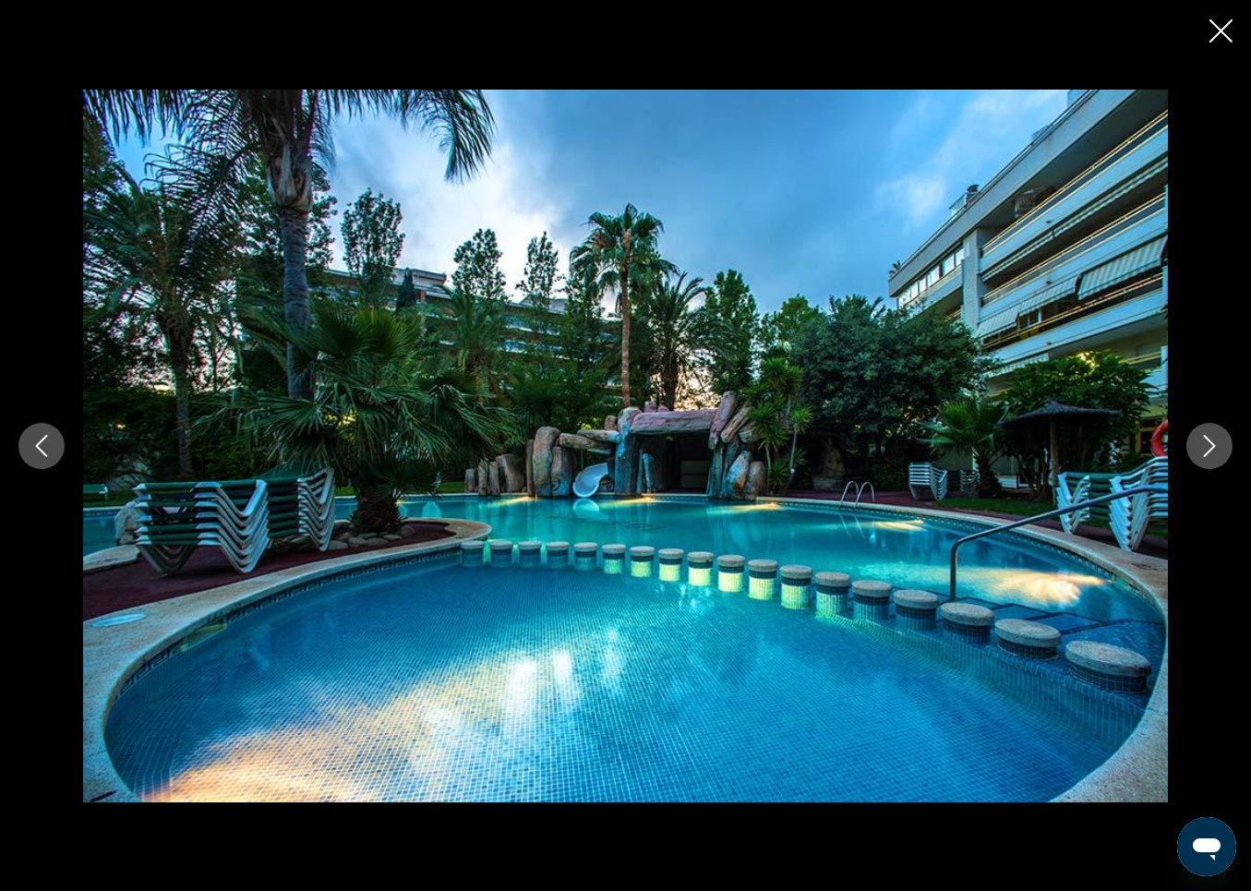
click at [1203, 440] on icon "Next image" at bounding box center [1210, 446] width 22 height 22
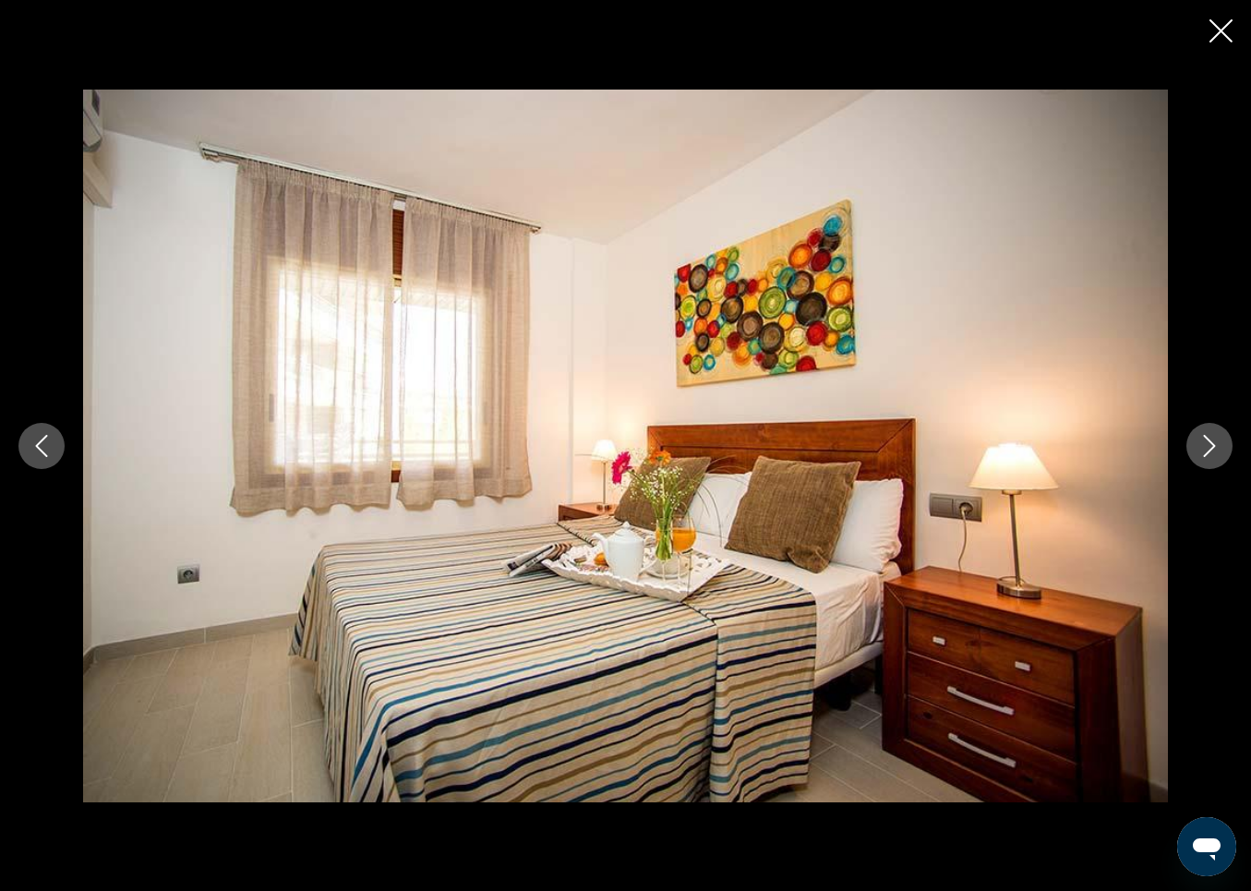
click at [1204, 441] on icon "Next image" at bounding box center [1210, 446] width 22 height 22
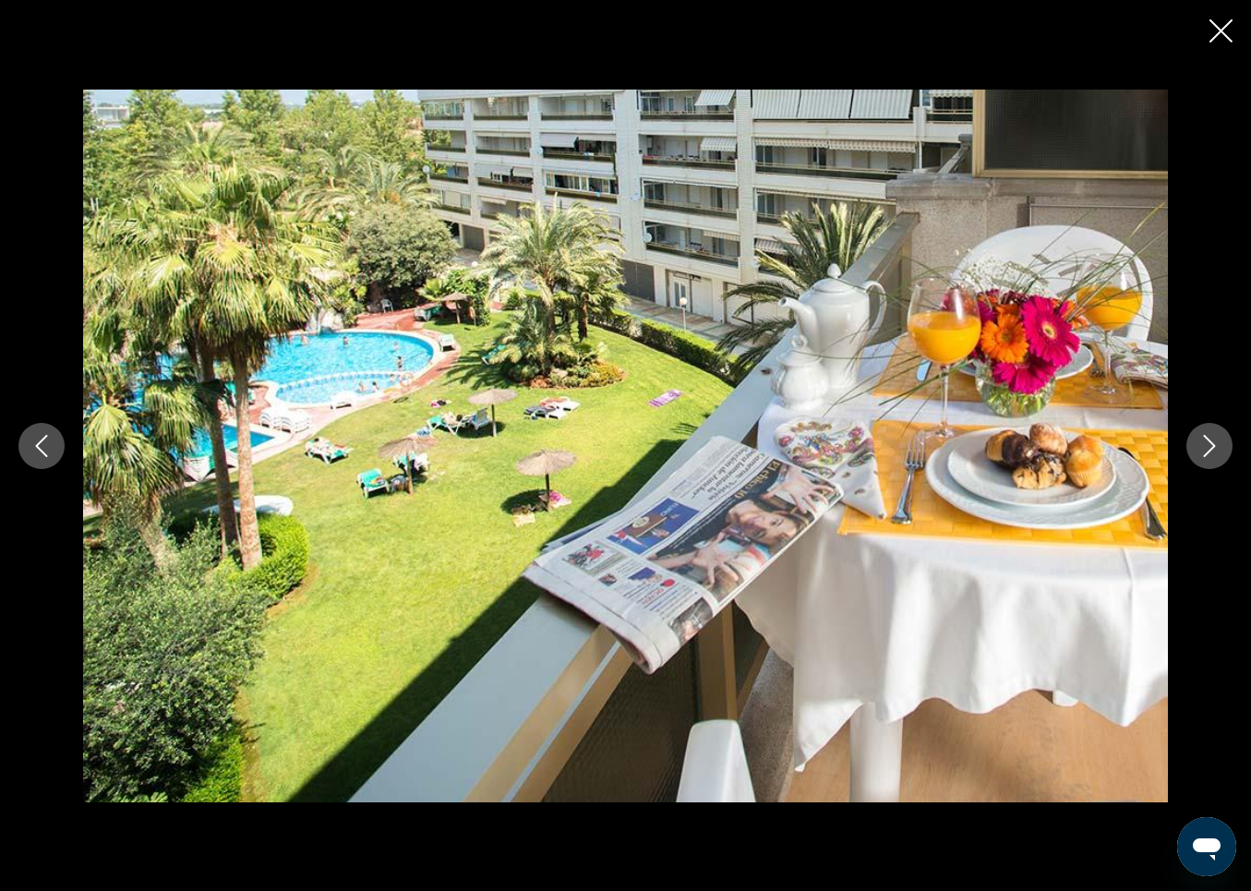
click at [1204, 441] on icon "Next image" at bounding box center [1210, 446] width 22 height 22
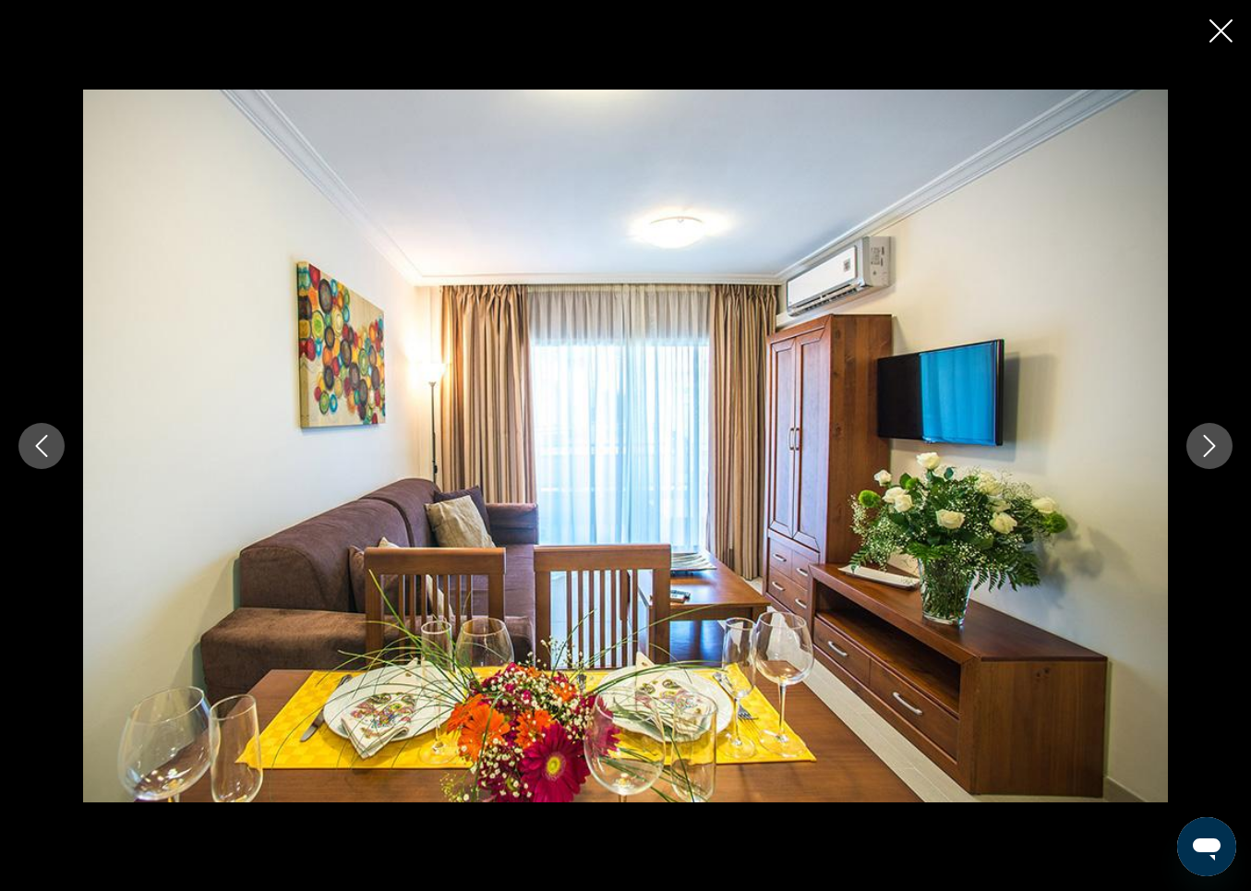
click at [1204, 441] on icon "Next image" at bounding box center [1210, 446] width 22 height 22
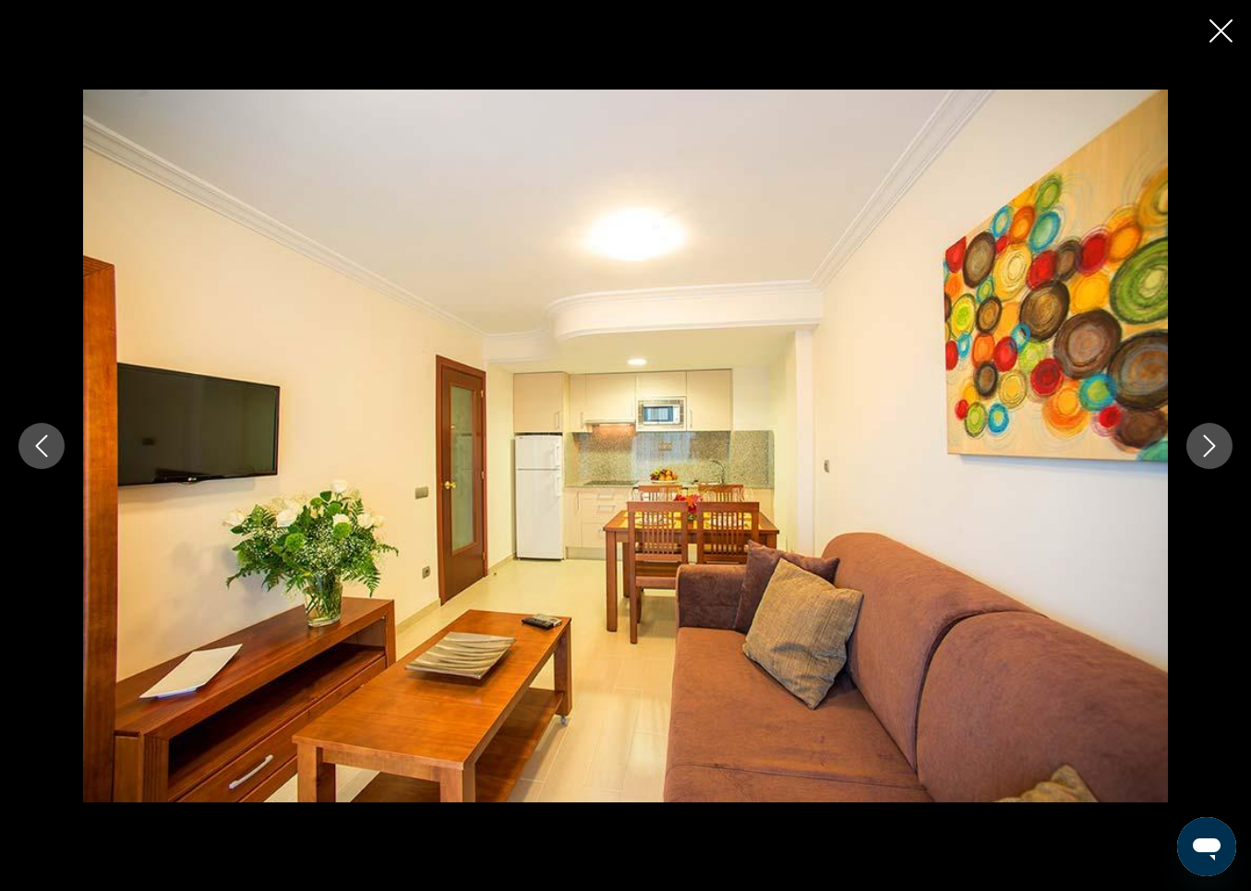
click at [1204, 441] on icon "Next image" at bounding box center [1210, 446] width 22 height 22
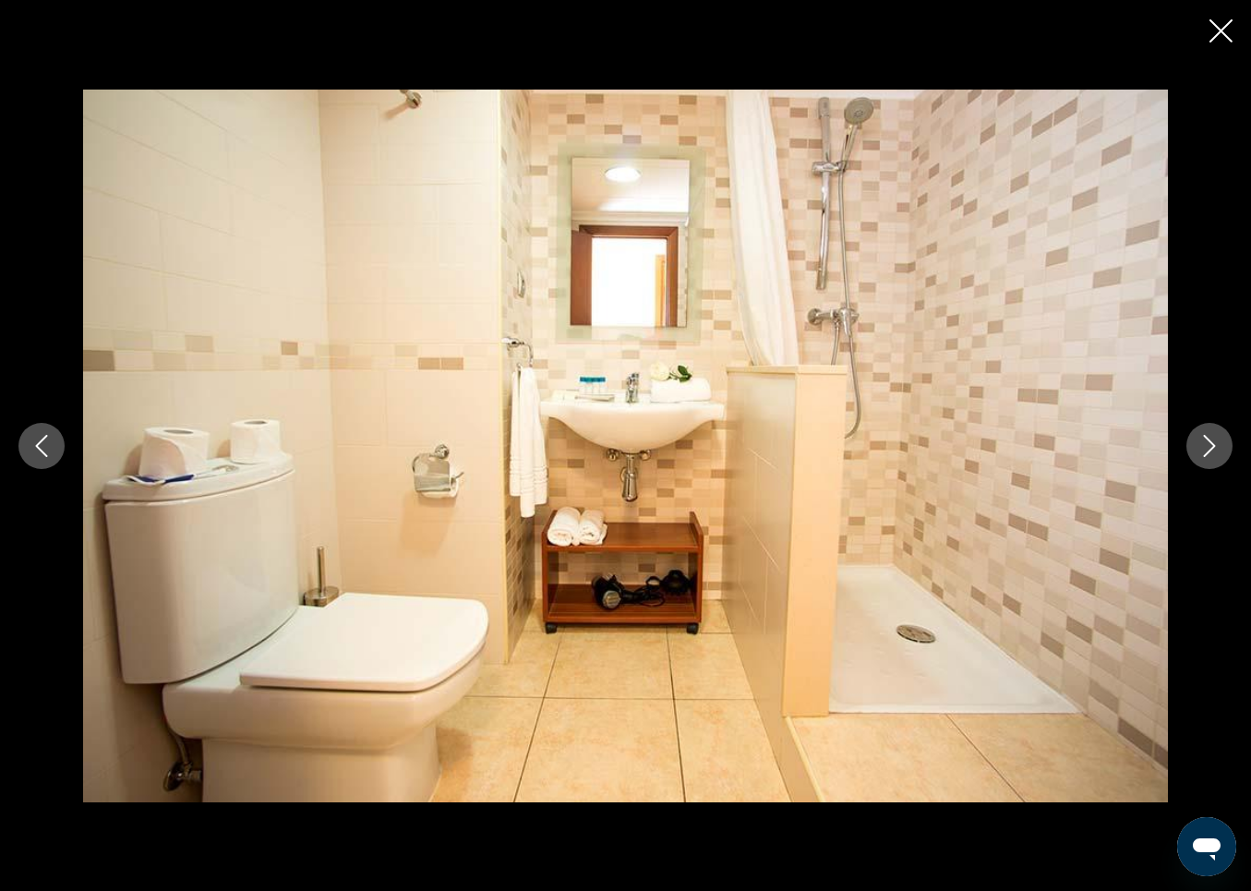
click at [1204, 441] on icon "Next image" at bounding box center [1210, 446] width 22 height 22
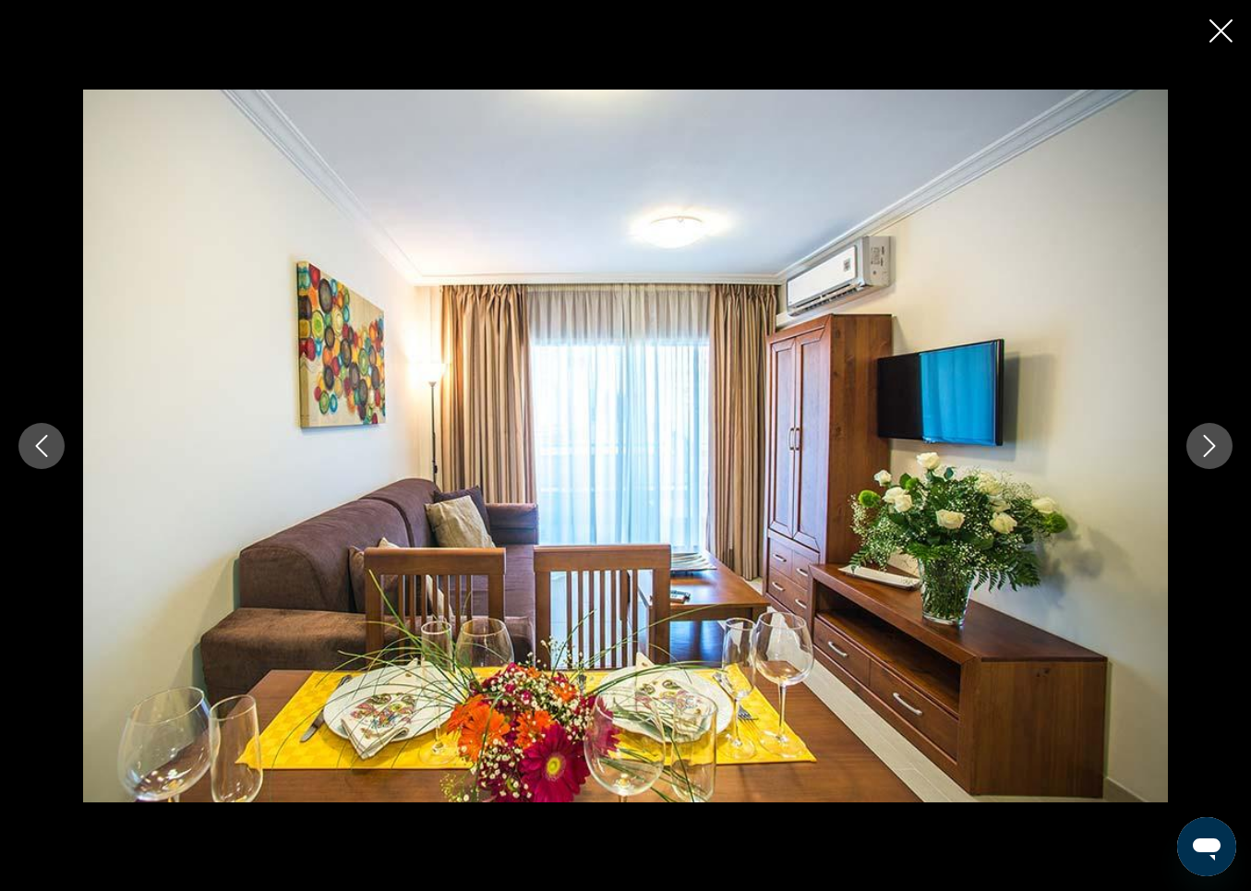
click at [44, 439] on icon "Previous image" at bounding box center [41, 446] width 22 height 22
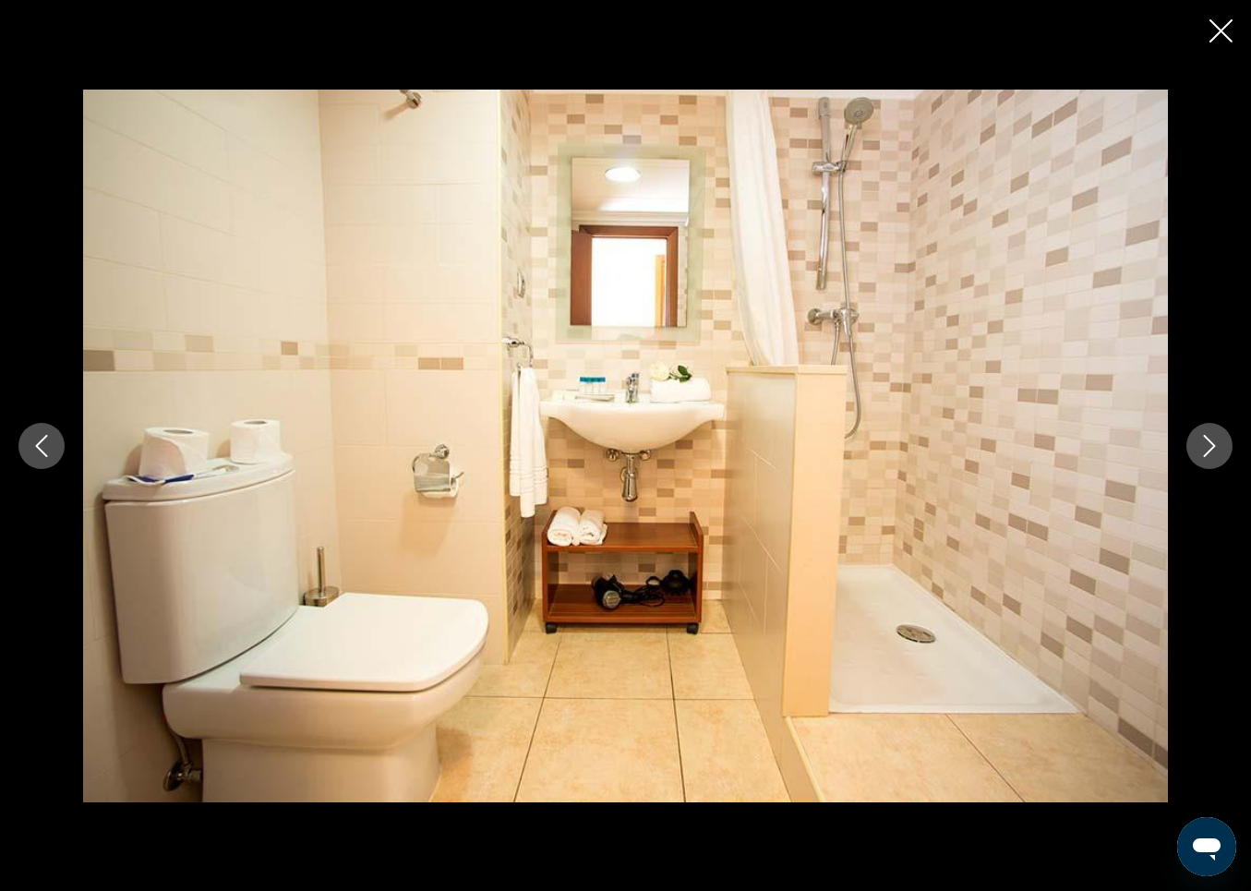
click at [1206, 439] on icon "Next image" at bounding box center [1210, 446] width 22 height 22
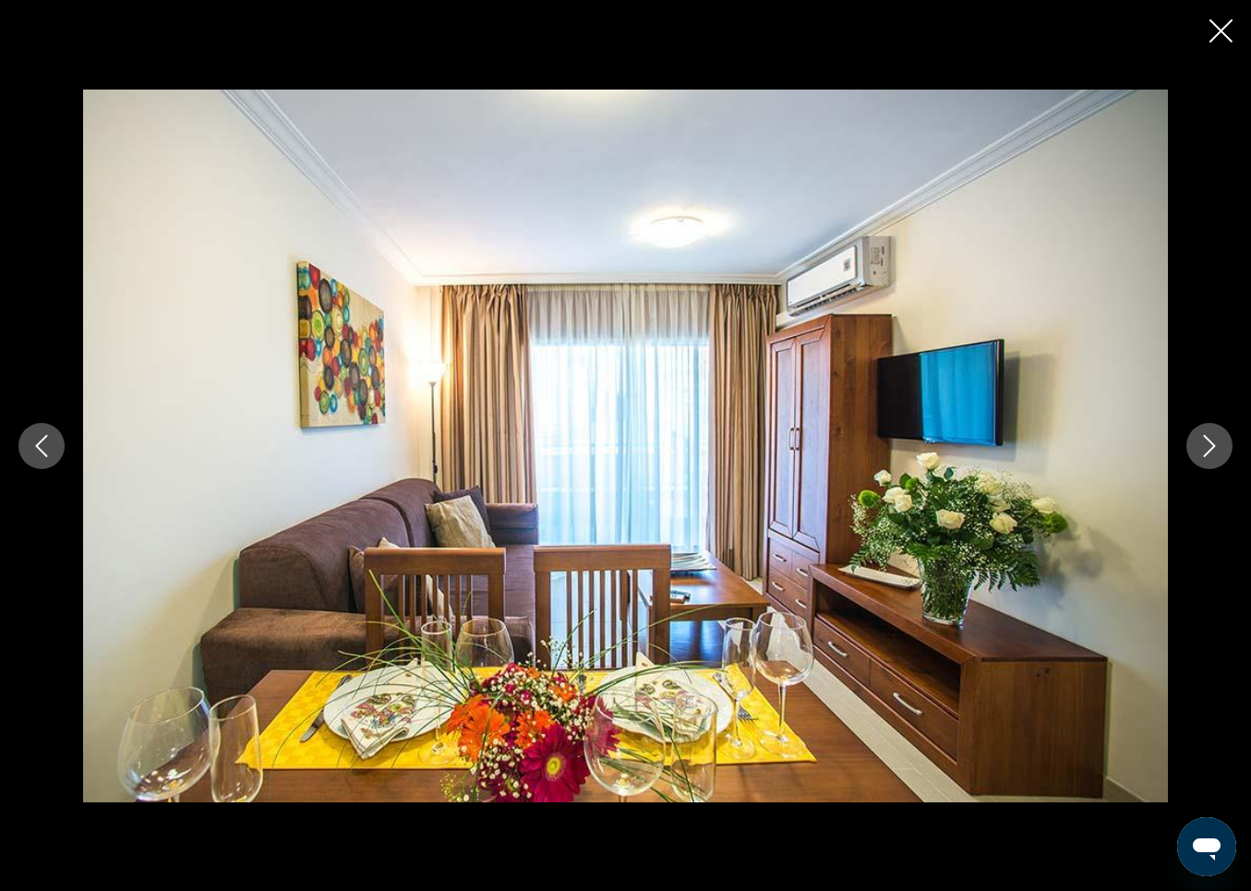
click at [1206, 439] on icon "Next image" at bounding box center [1210, 446] width 22 height 22
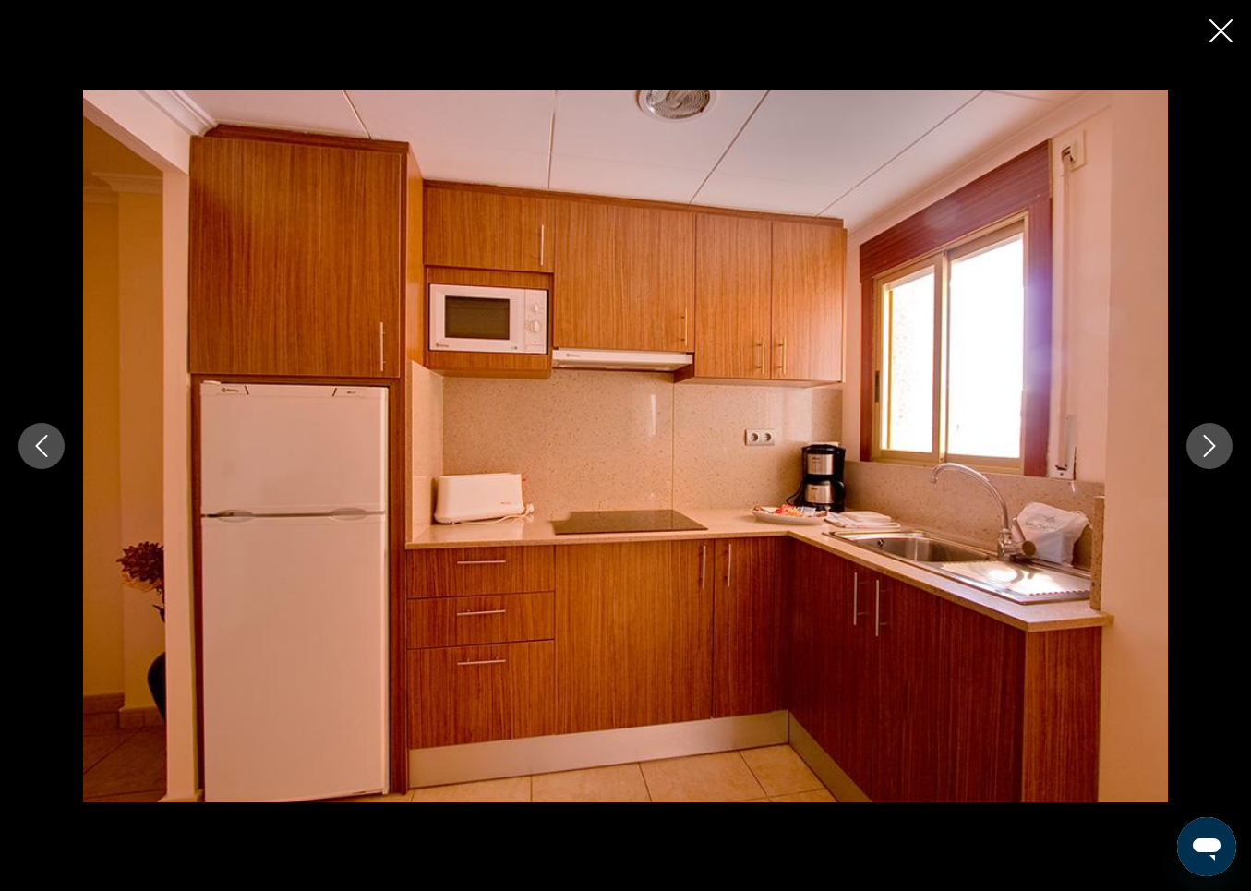
click at [1207, 441] on icon "Next image" at bounding box center [1210, 446] width 22 height 22
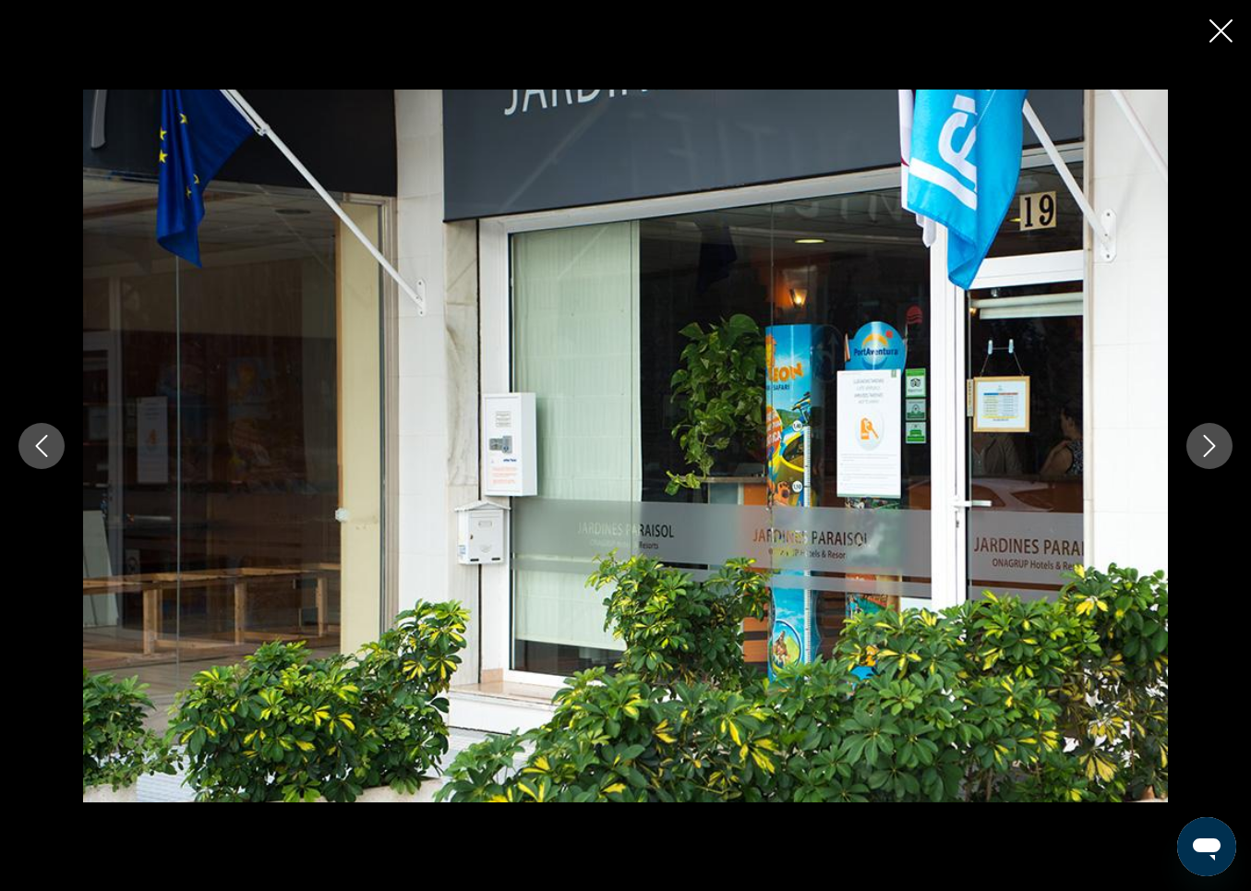
click at [1207, 441] on icon "Next image" at bounding box center [1210, 446] width 22 height 22
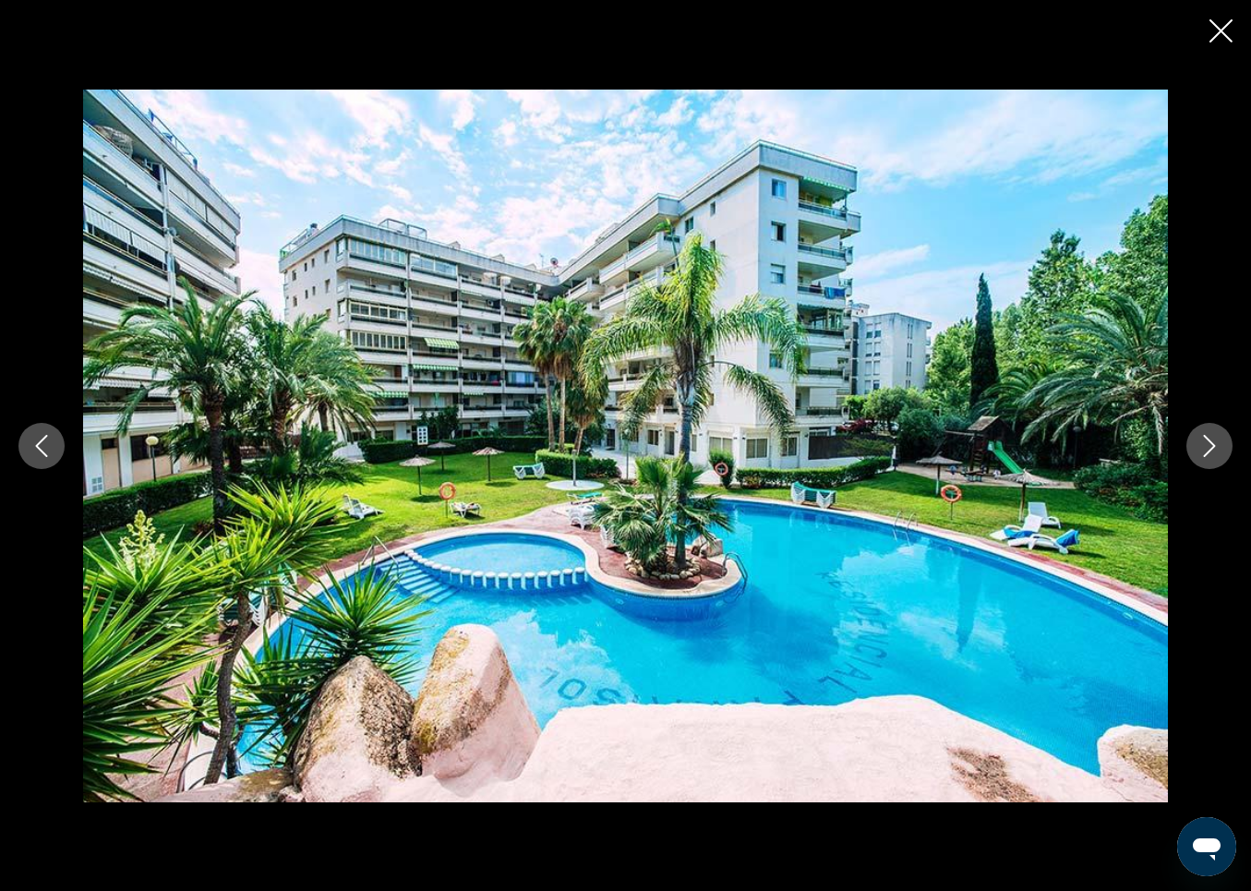
click at [1217, 31] on icon "Close slideshow" at bounding box center [1221, 30] width 23 height 23
